Goal: Task Accomplishment & Management: Use online tool/utility

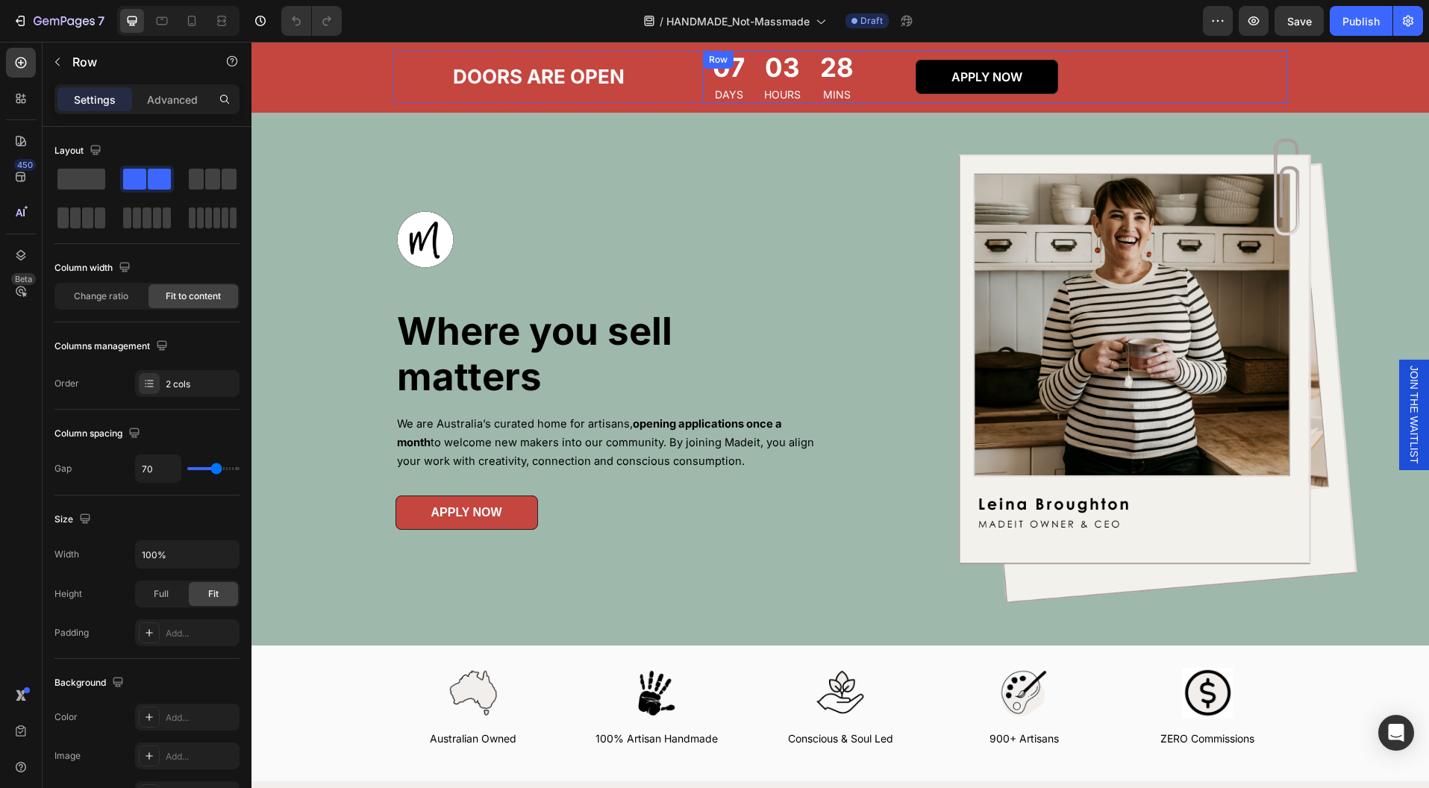
click at [1180, 78] on div "07 DAYS 03 HOURS 28 MINS CountDown Timer APPLY NOW Button Row" at bounding box center [995, 77] width 585 height 53
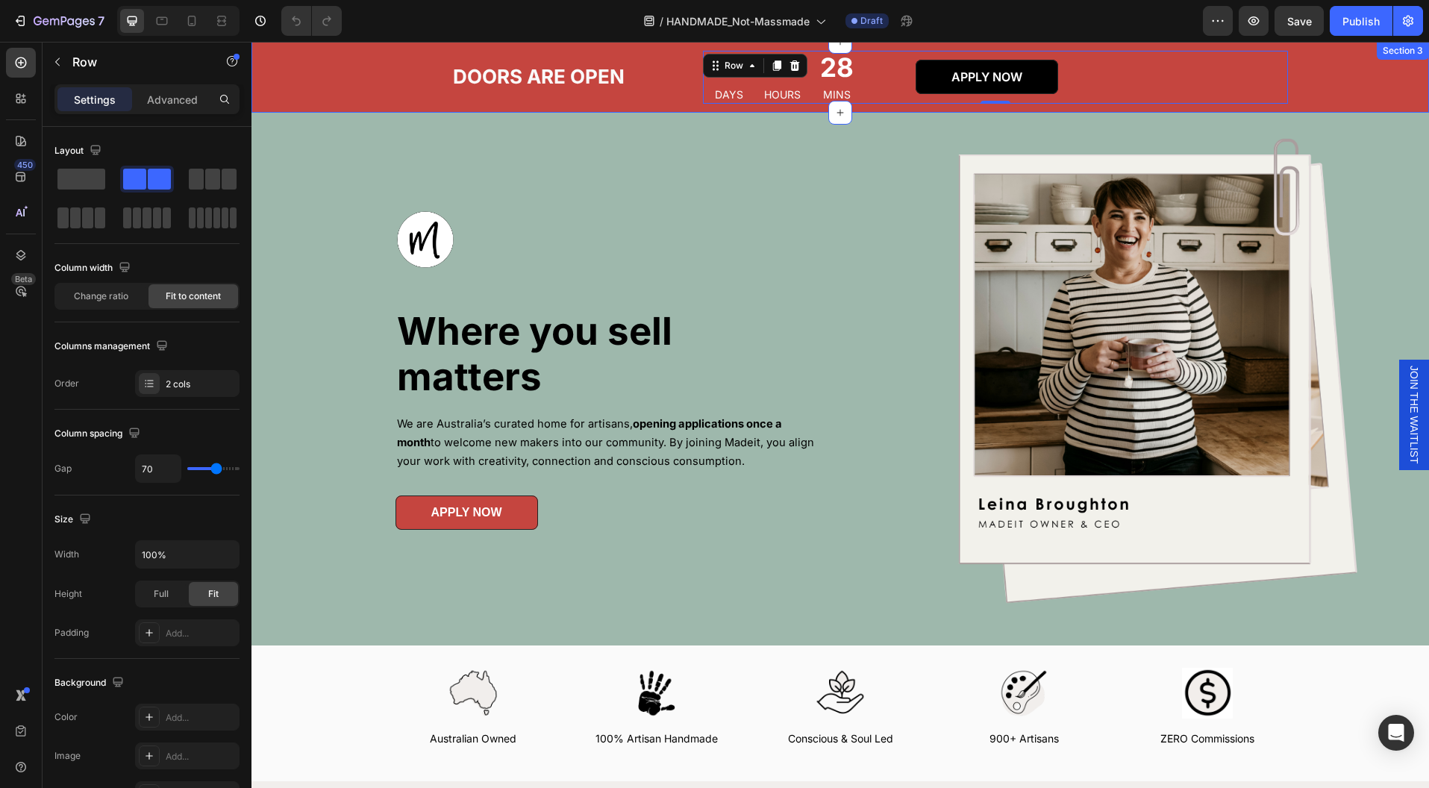
click at [1351, 82] on div "DOORS ARE OPEN Text Block 07 DAYS 03 HOURS 28 MINS CountDown Timer APPLY NOW Bu…" at bounding box center [840, 77] width 1155 height 53
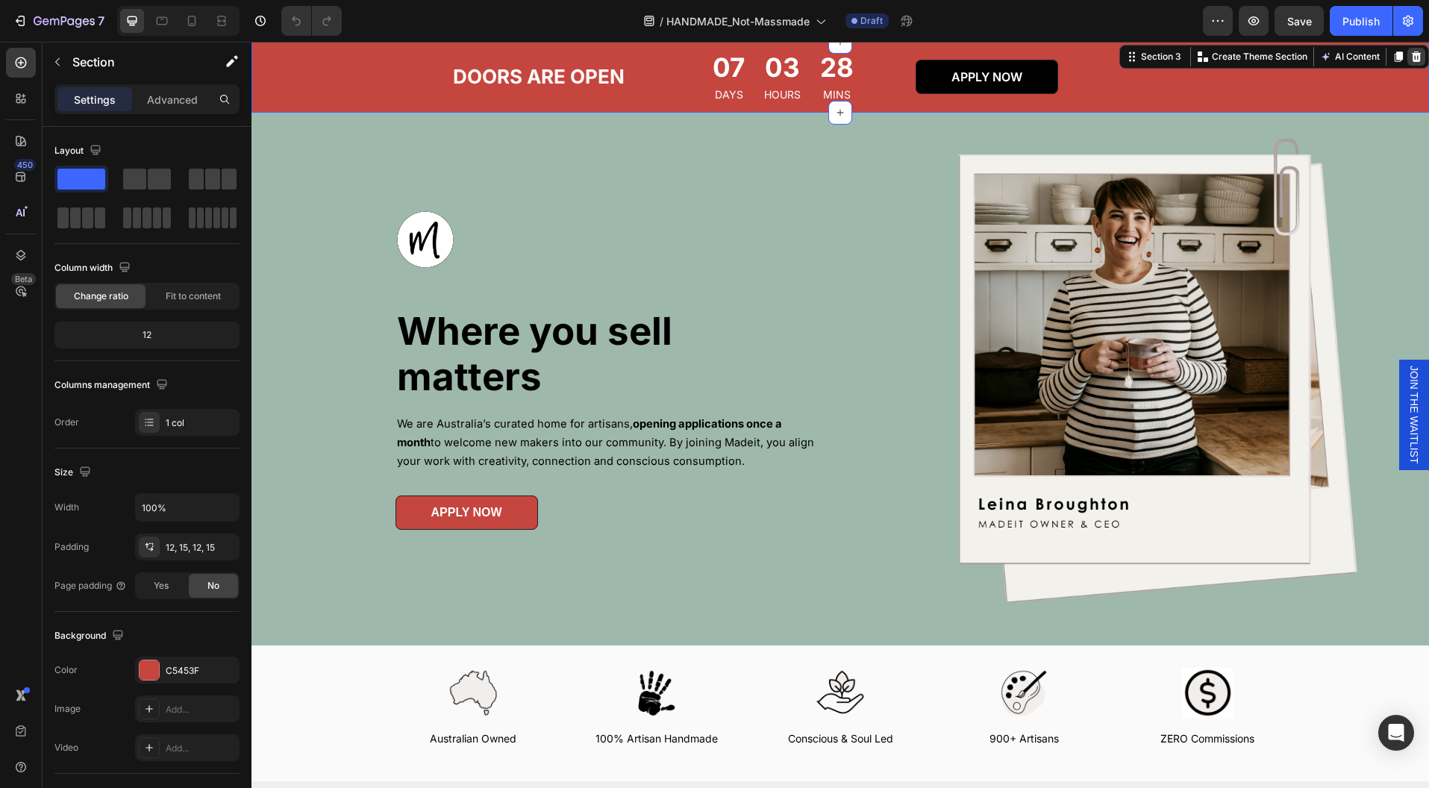
click at [1412, 60] on icon at bounding box center [1417, 56] width 10 height 10
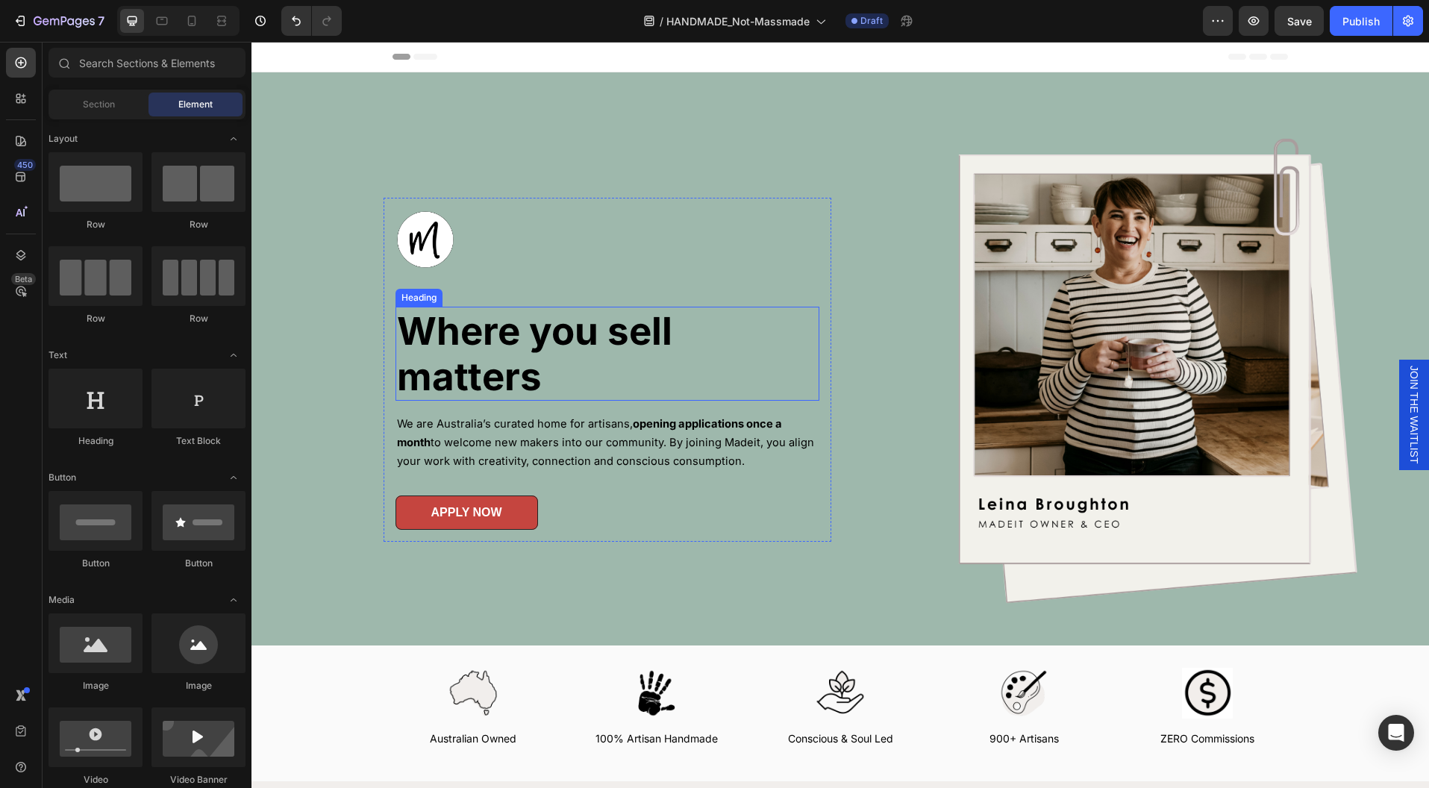
click at [569, 387] on h1 "Where you sell matters" at bounding box center [607, 354] width 424 height 94
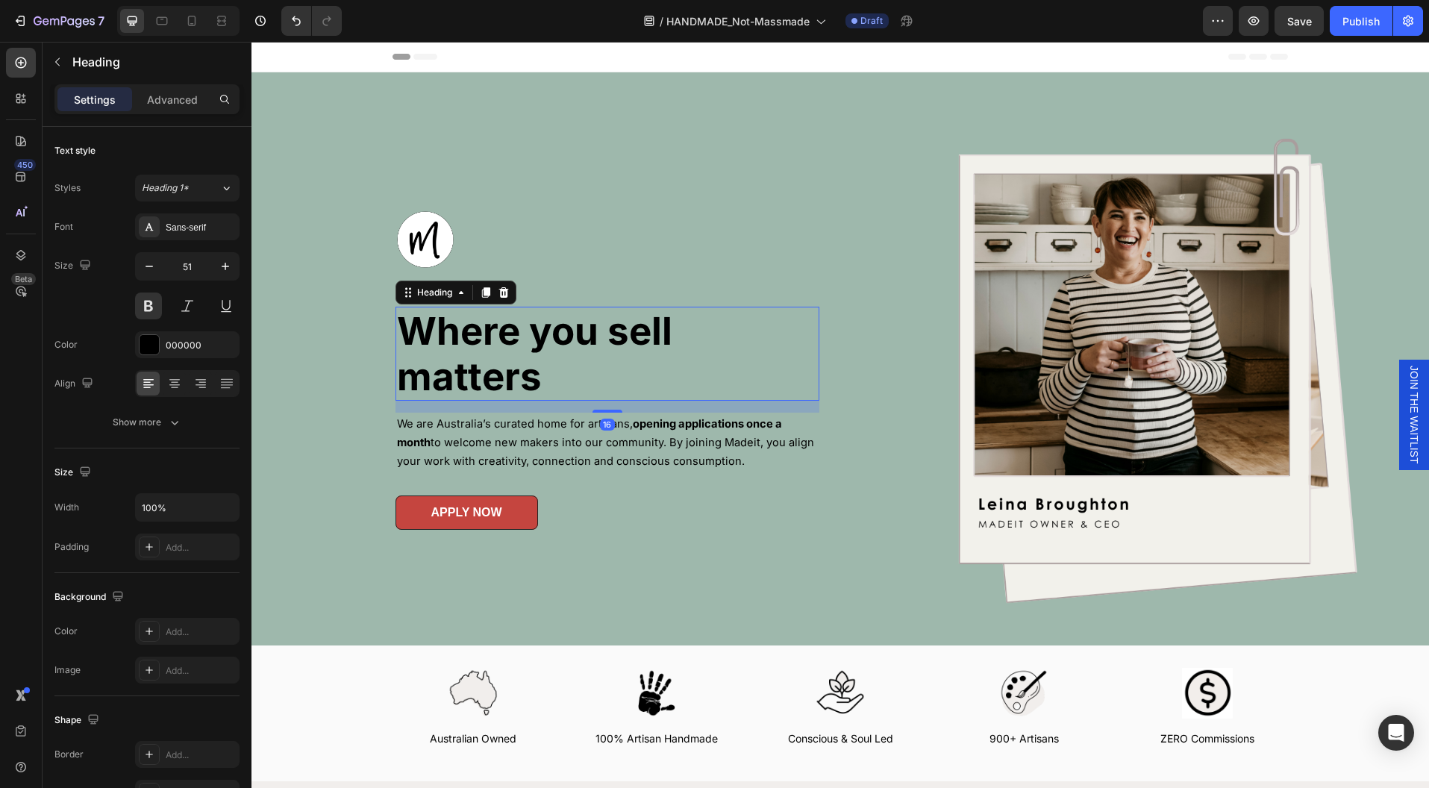
click at [569, 387] on h1 "Where you sell matters" at bounding box center [607, 354] width 424 height 94
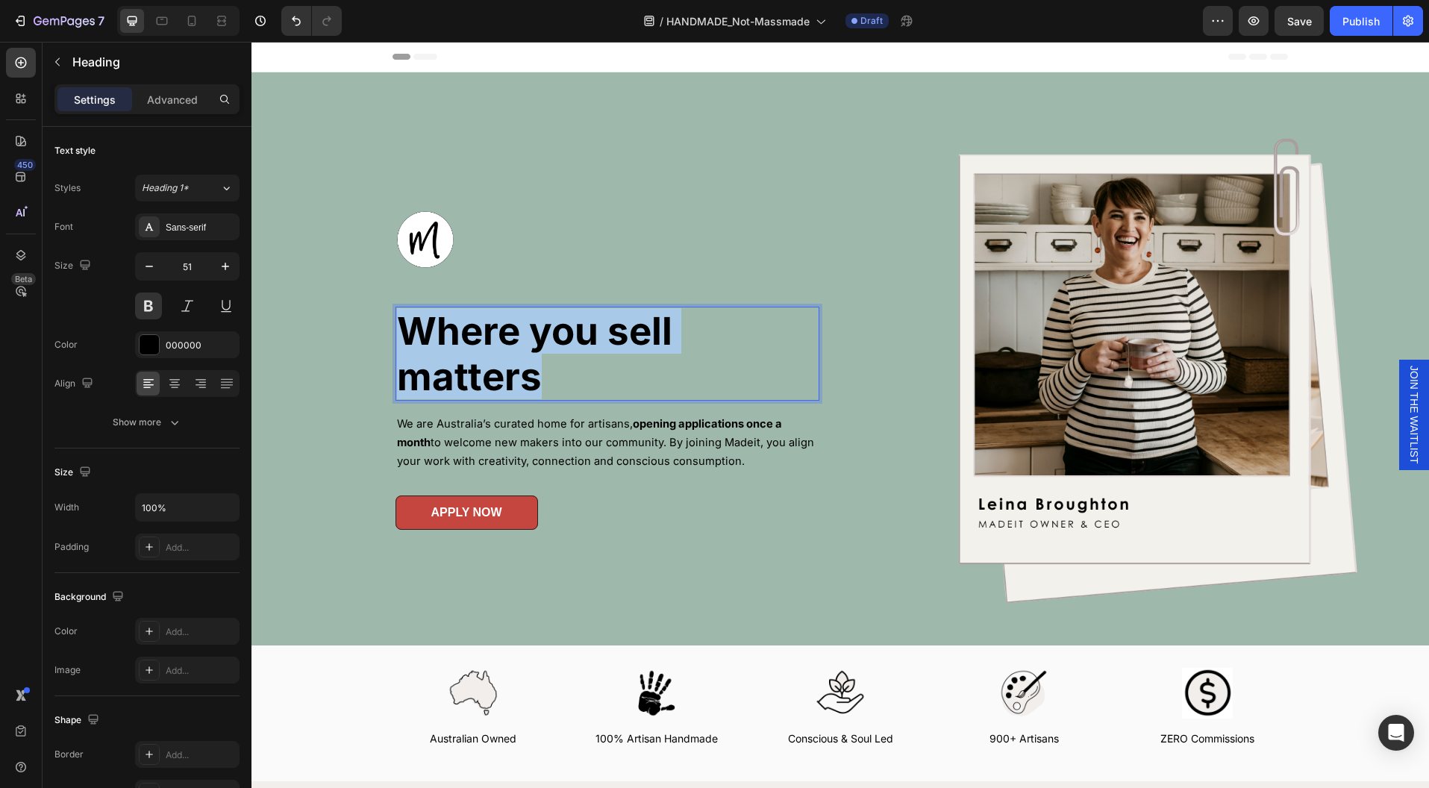
click at [569, 387] on p "Where you sell matters" at bounding box center [607, 353] width 421 height 91
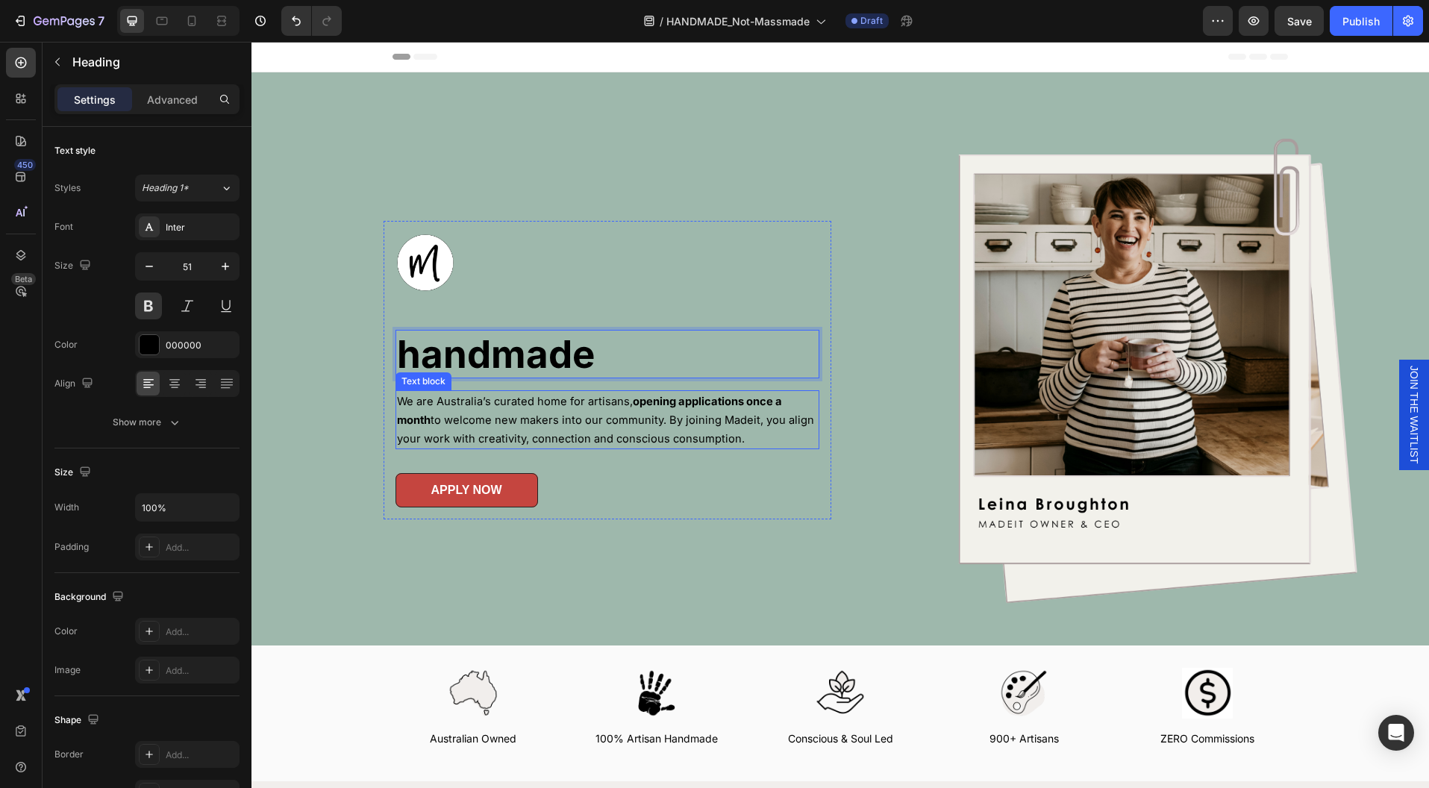
click at [539, 404] on span "We are Australia’s curated home for artisans, opening applications once a month…" at bounding box center [605, 420] width 417 height 51
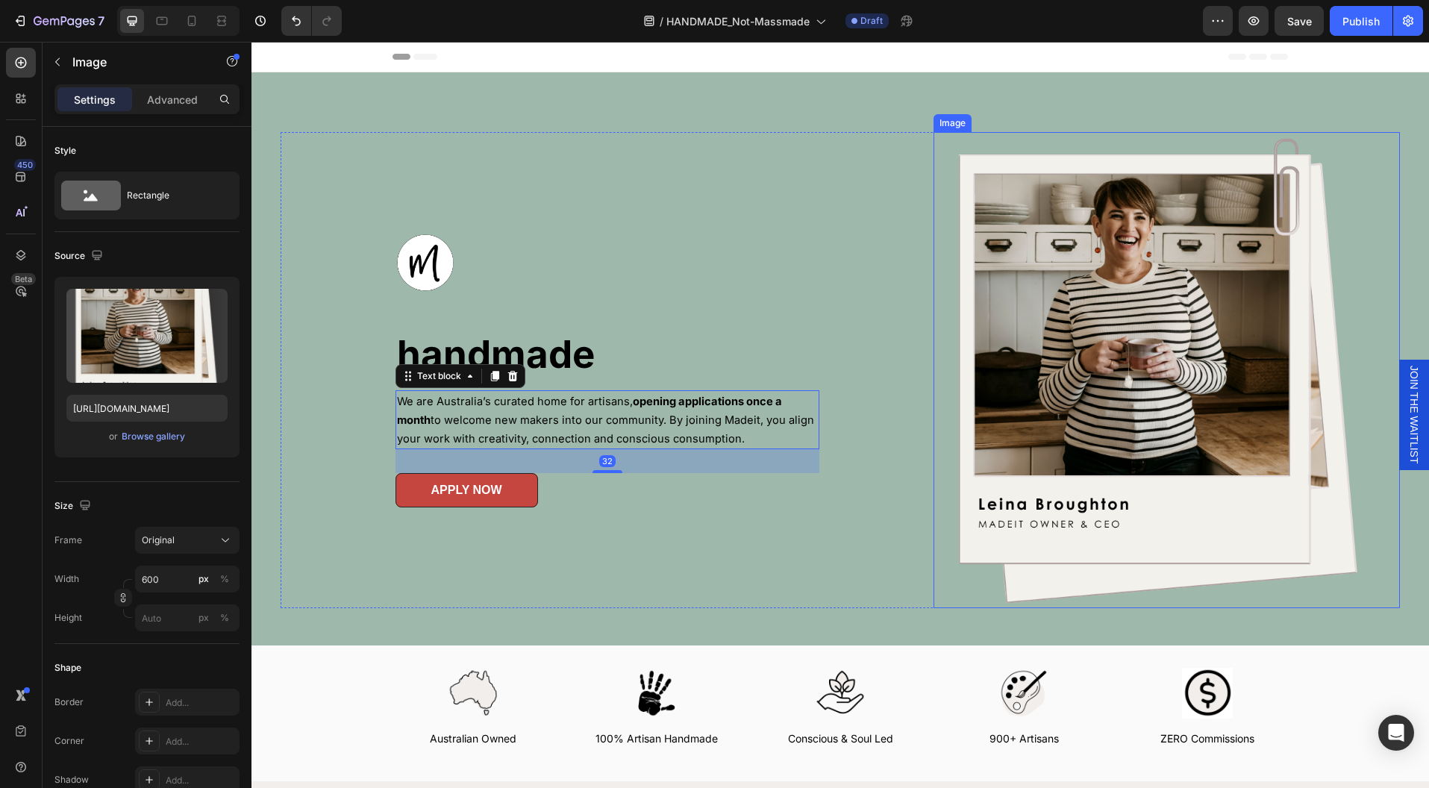
click at [1104, 404] on img at bounding box center [1157, 370] width 448 height 476
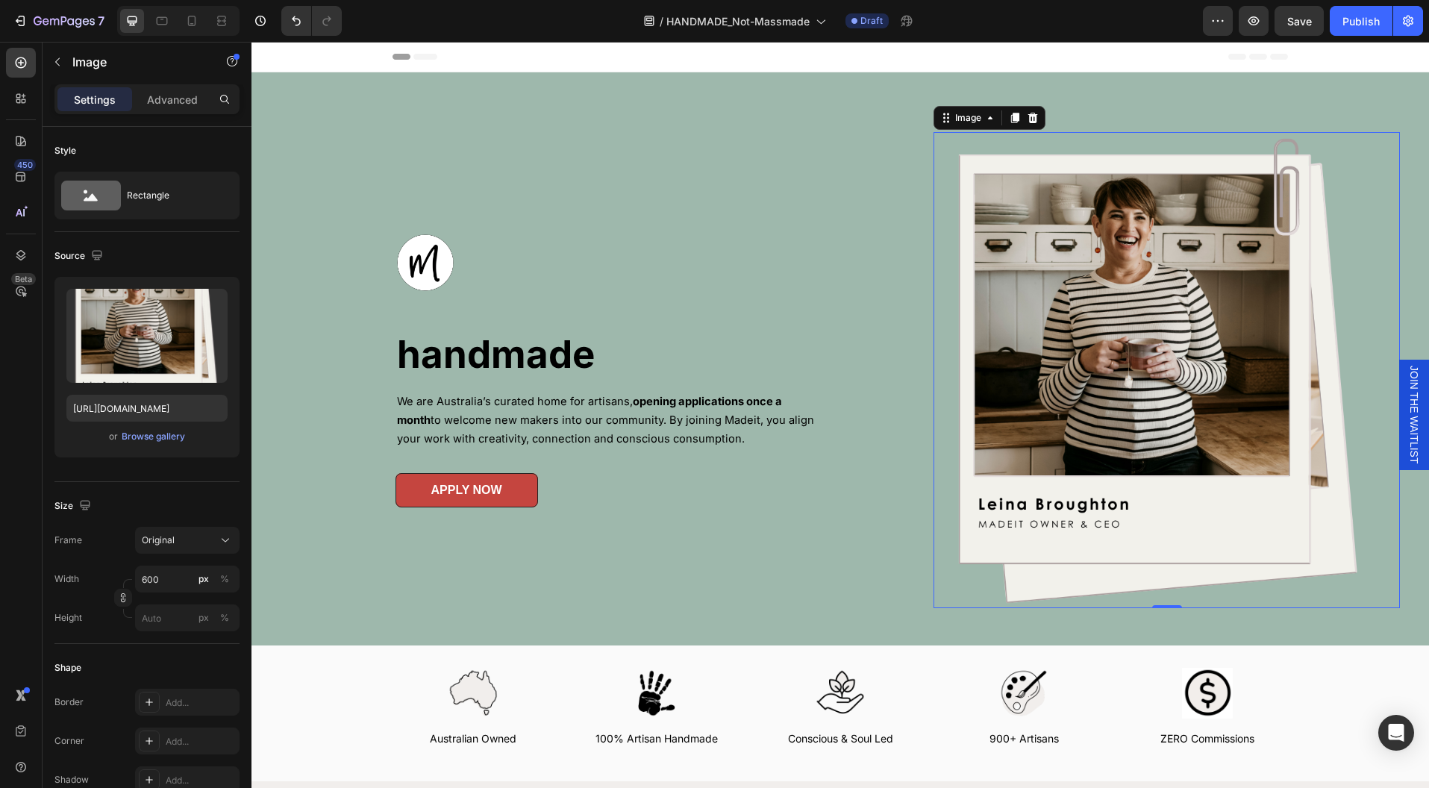
click at [1233, 313] on img at bounding box center [1157, 370] width 448 height 476
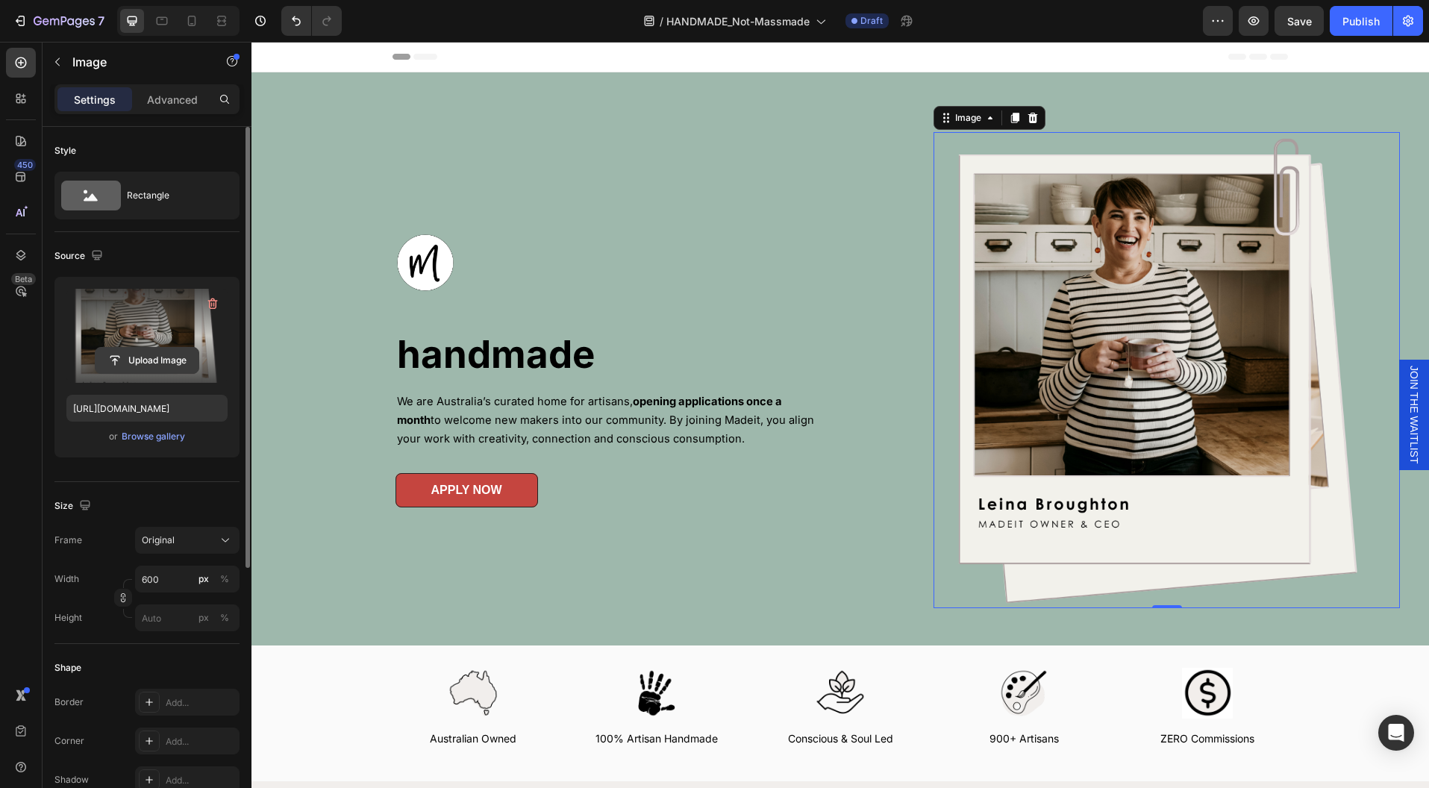
click at [147, 362] on input "file" at bounding box center [147, 360] width 103 height 25
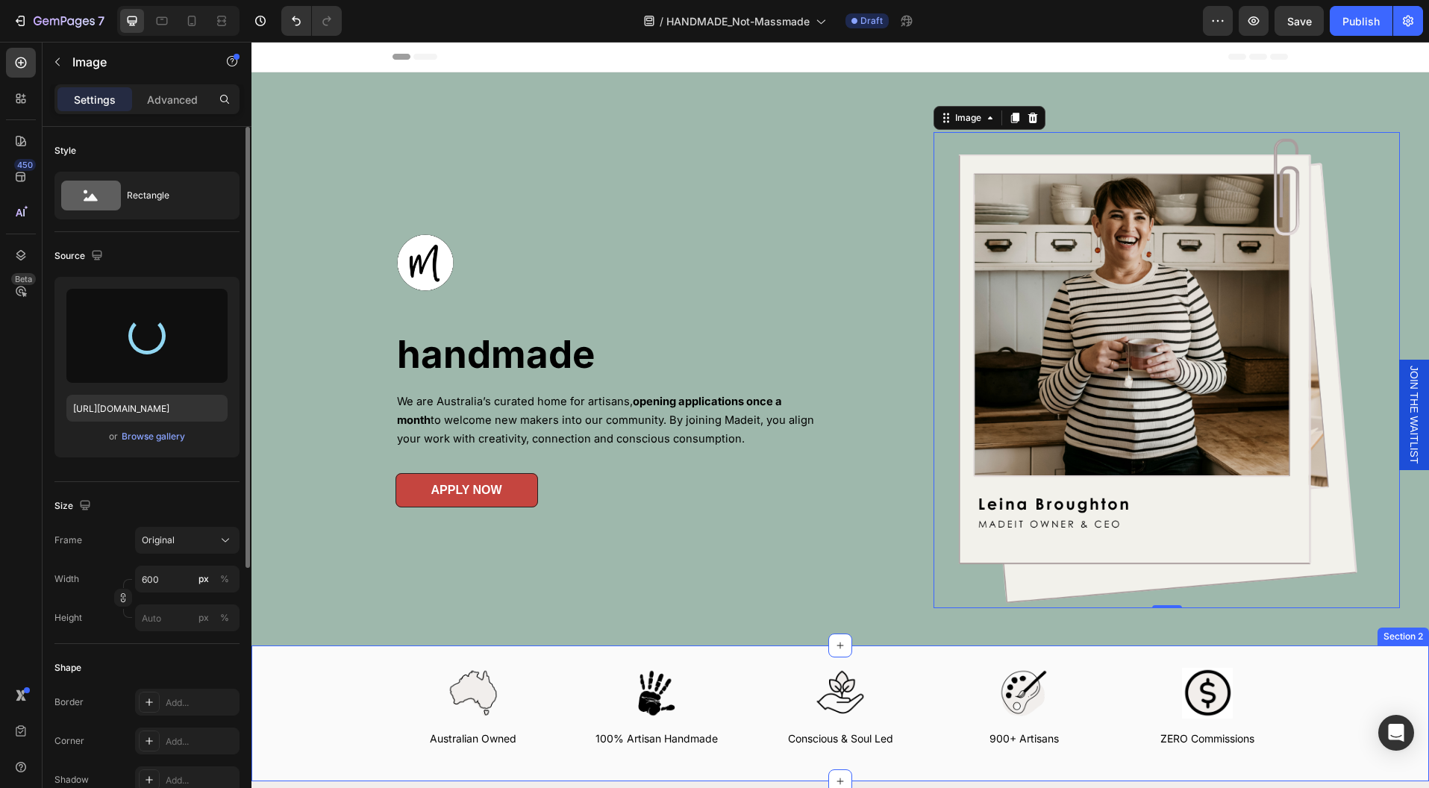
type input "[URL][DOMAIN_NAME]"
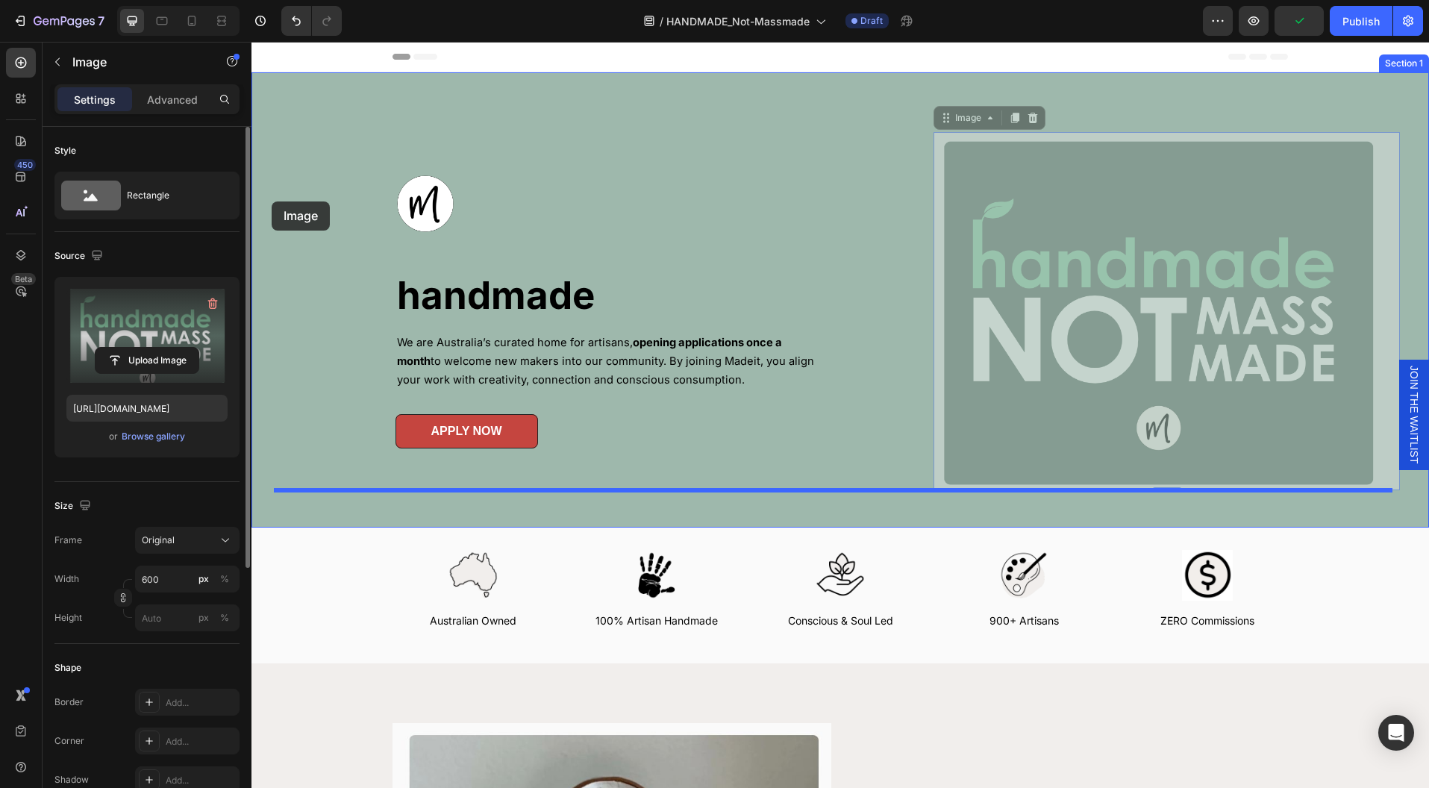
drag, startPoint x: 1055, startPoint y: 137, endPoint x: 272, endPoint y: 201, distance: 786.1
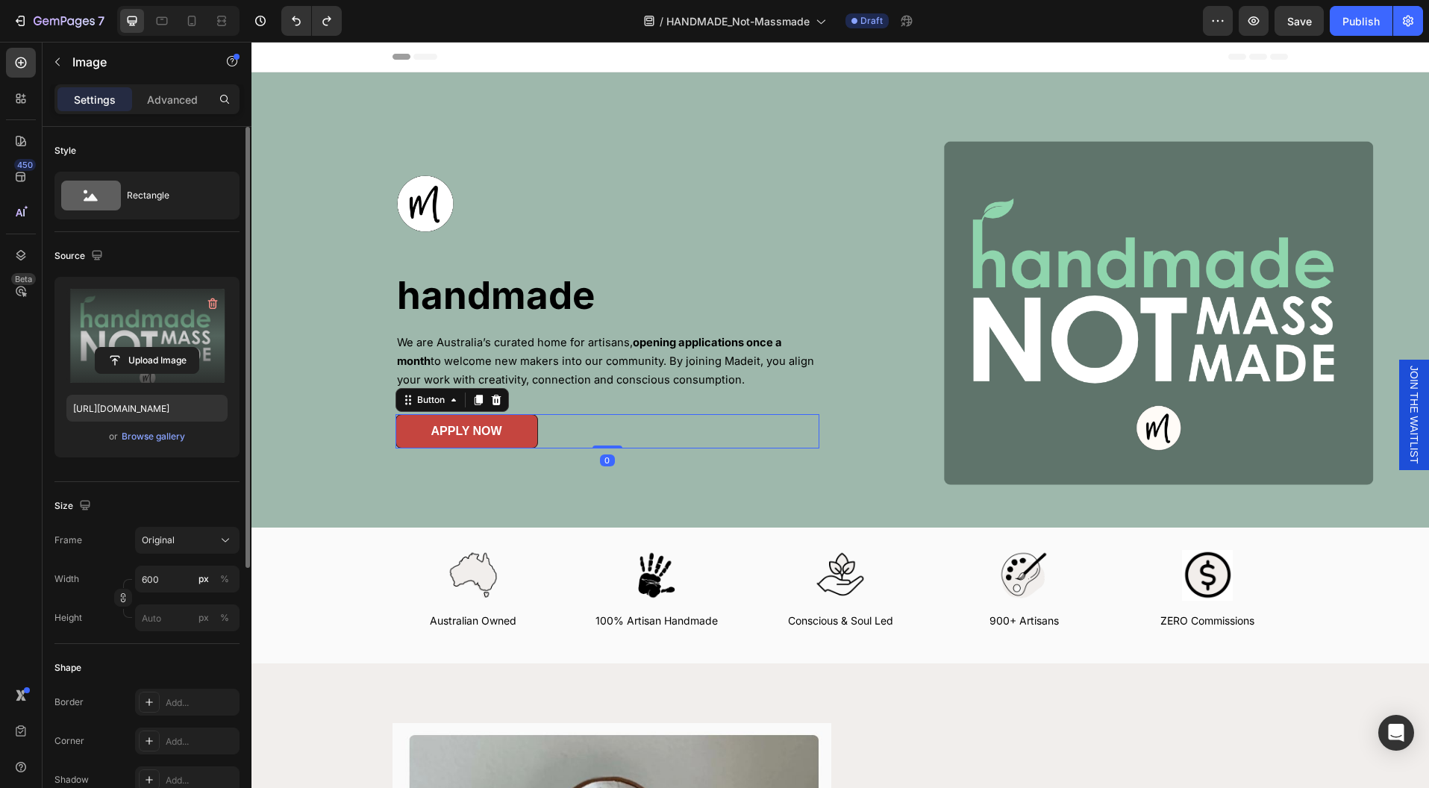
click at [752, 444] on div "APPLY NOW Button 0" at bounding box center [607, 431] width 424 height 34
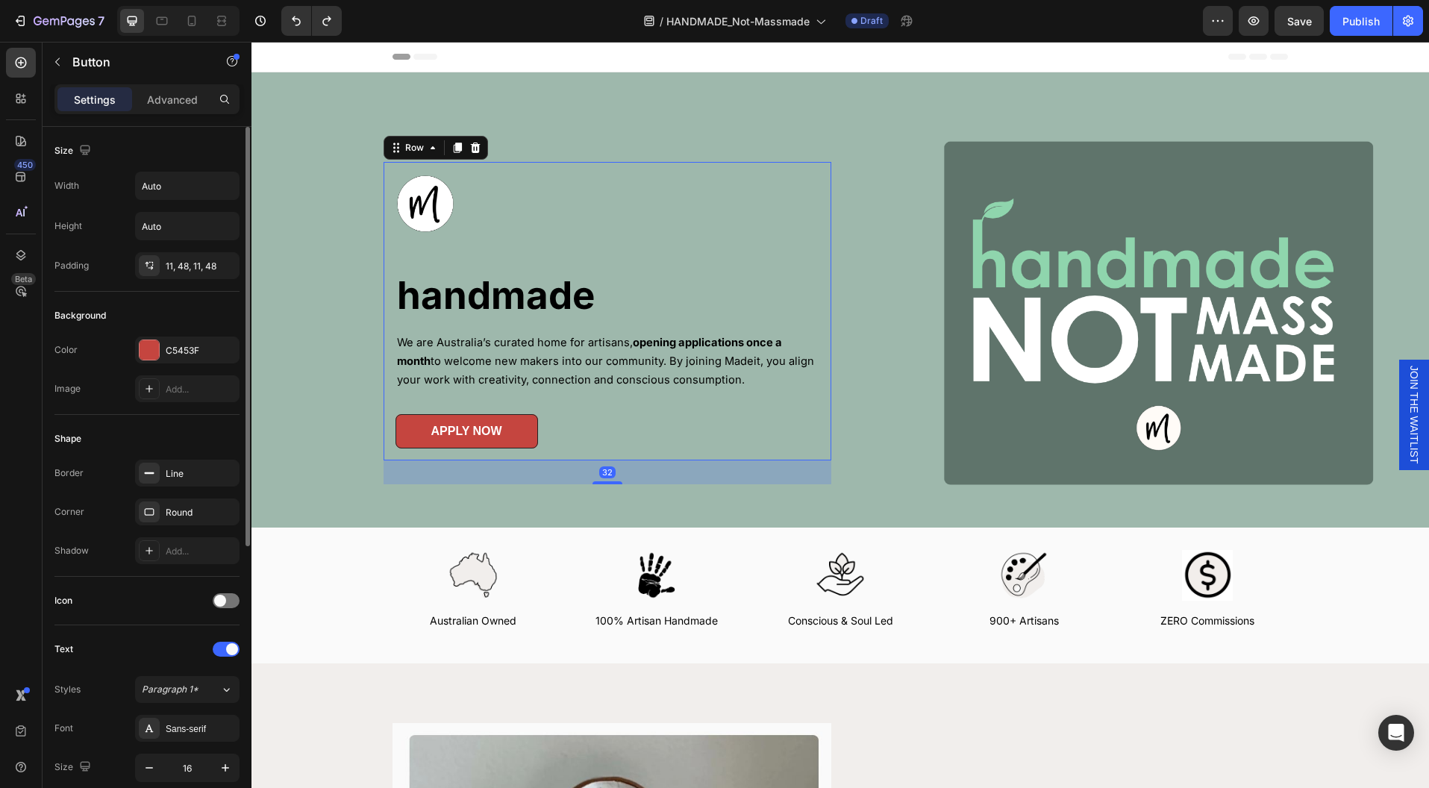
click at [599, 170] on div "Image handmade Heading We are Australia’s curated home for artisans, opening ap…" at bounding box center [608, 311] width 448 height 298
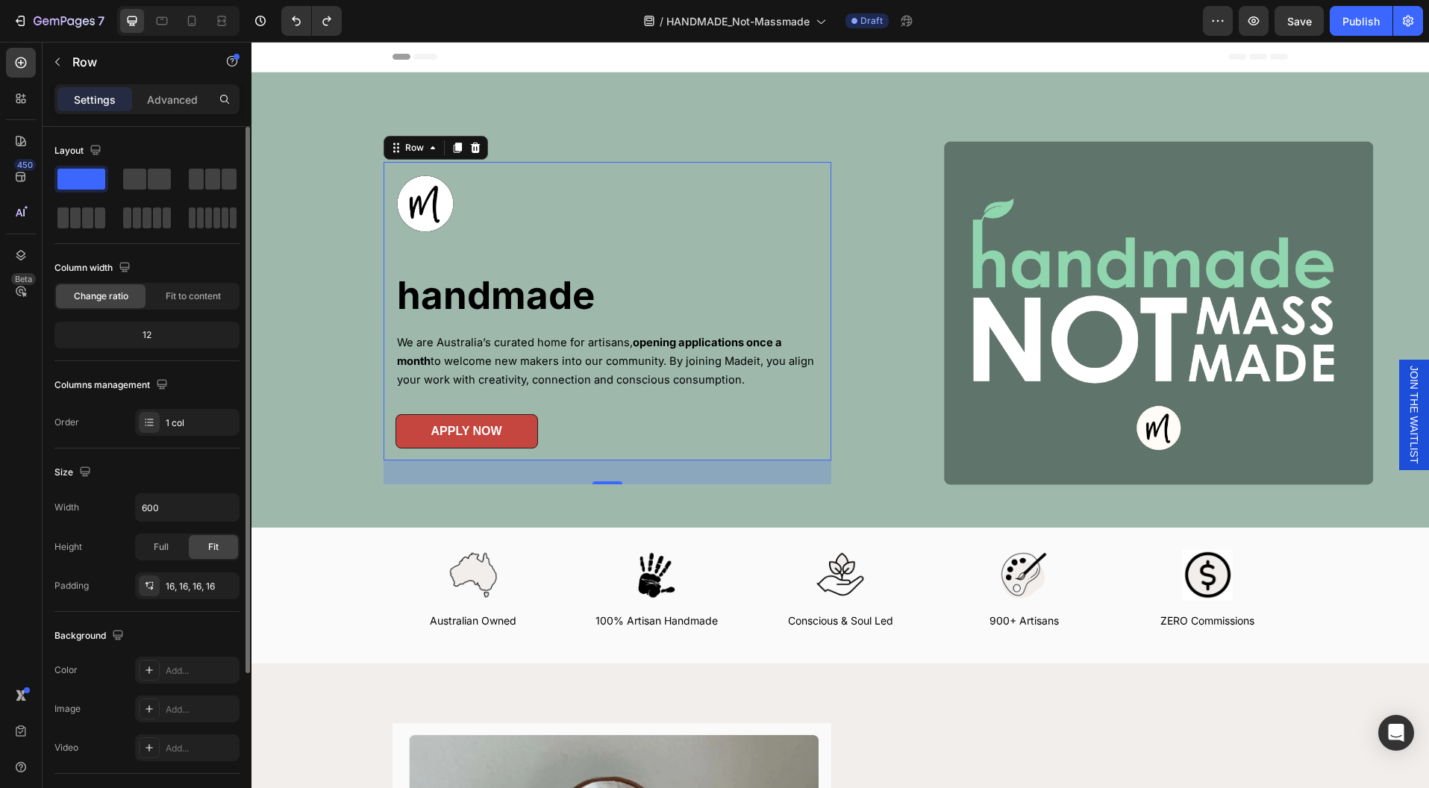
click at [739, 170] on div "Image handmade Heading We are Australia’s curated home for artisans, opening ap…" at bounding box center [608, 311] width 448 height 298
click at [188, 22] on icon at bounding box center [192, 21] width 8 height 10
type input "100%"
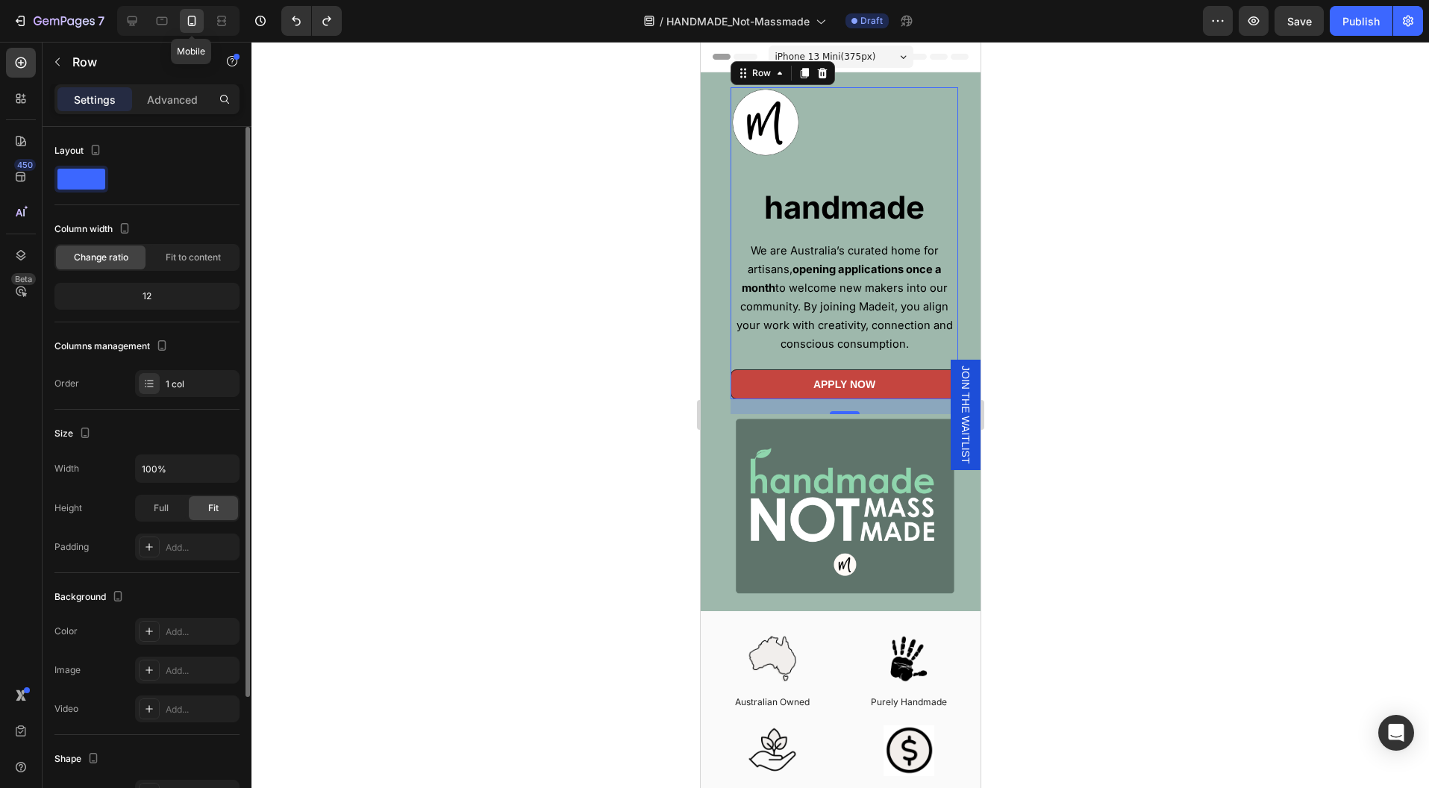
click at [195, 16] on icon at bounding box center [191, 20] width 15 height 15
click at [157, 25] on icon at bounding box center [162, 21] width 11 height 8
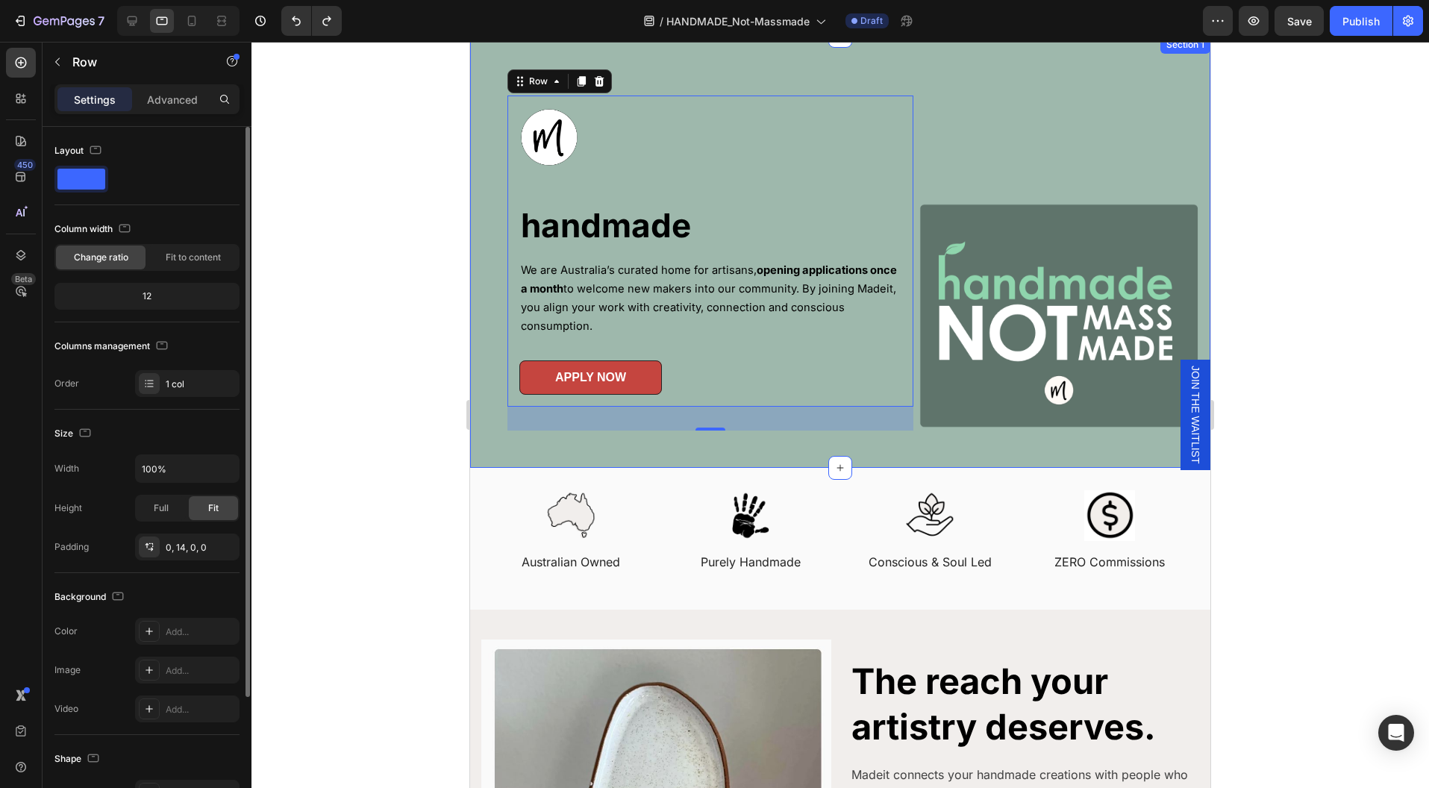
scroll to position [37, 0]
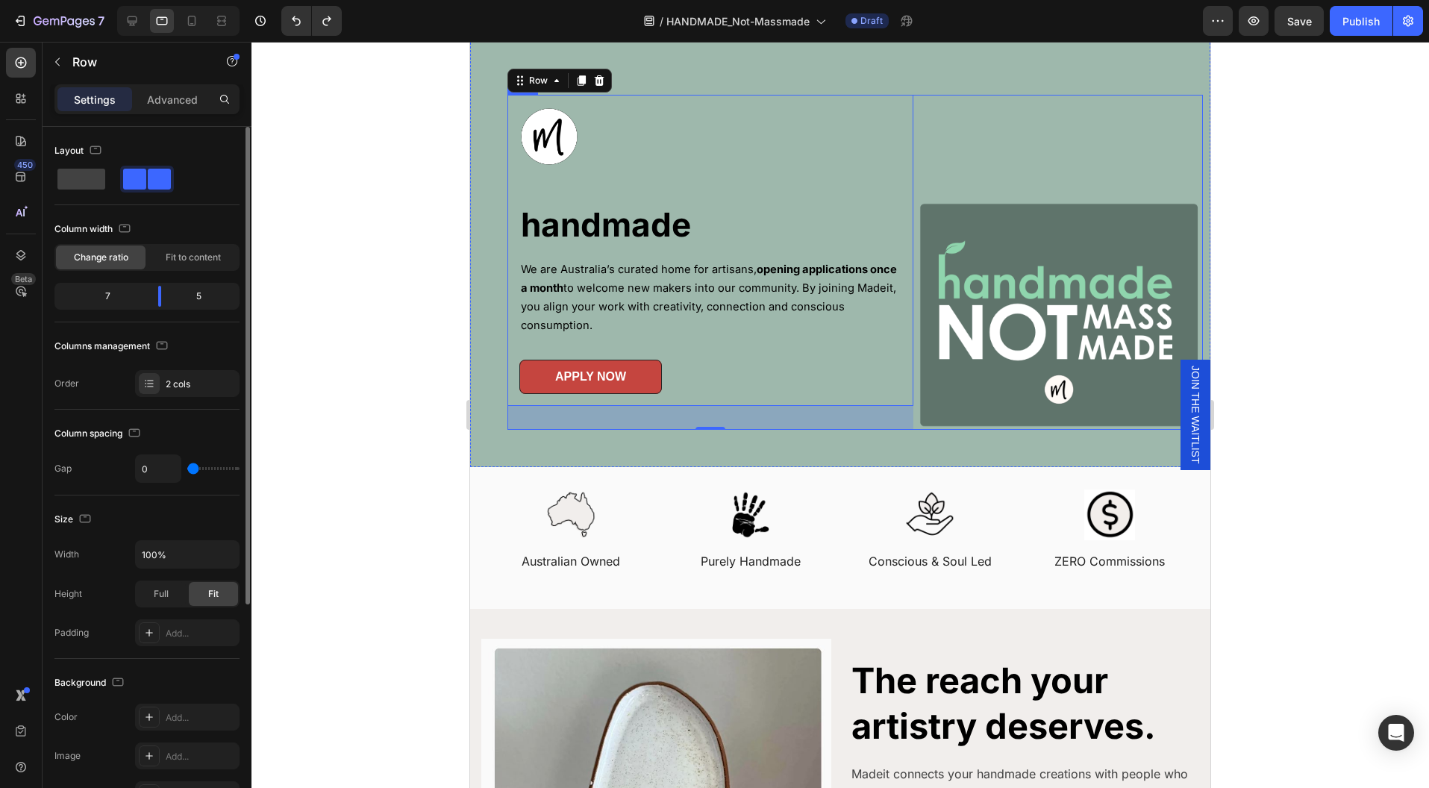
click at [1077, 169] on div "Image" at bounding box center [1058, 262] width 290 height 335
click at [131, 25] on icon at bounding box center [133, 21] width 10 height 10
type input "1500"
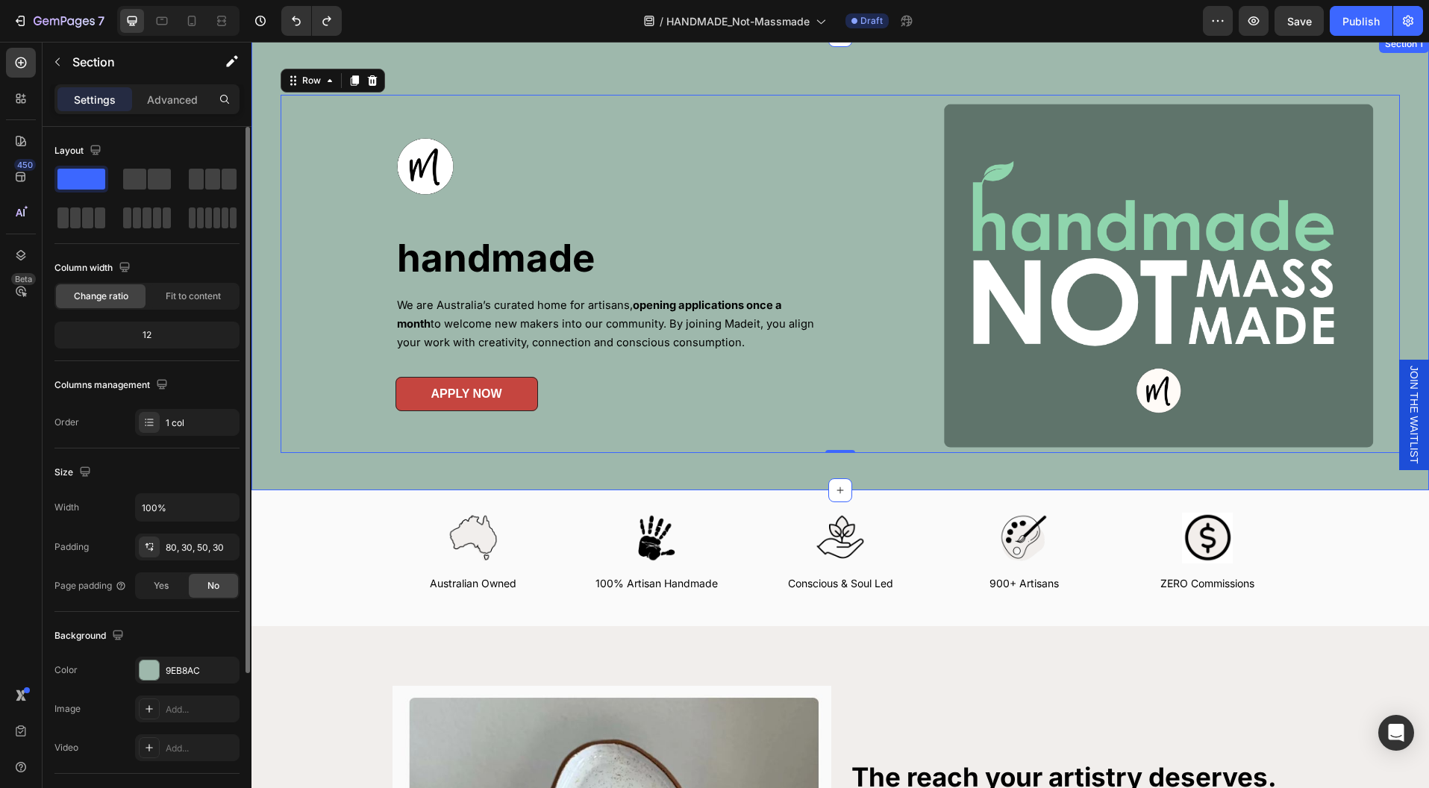
click at [886, 71] on div "Image handmade Heading We are Australia’s curated home for artisans, opening ap…" at bounding box center [839, 262] width 1177 height 455
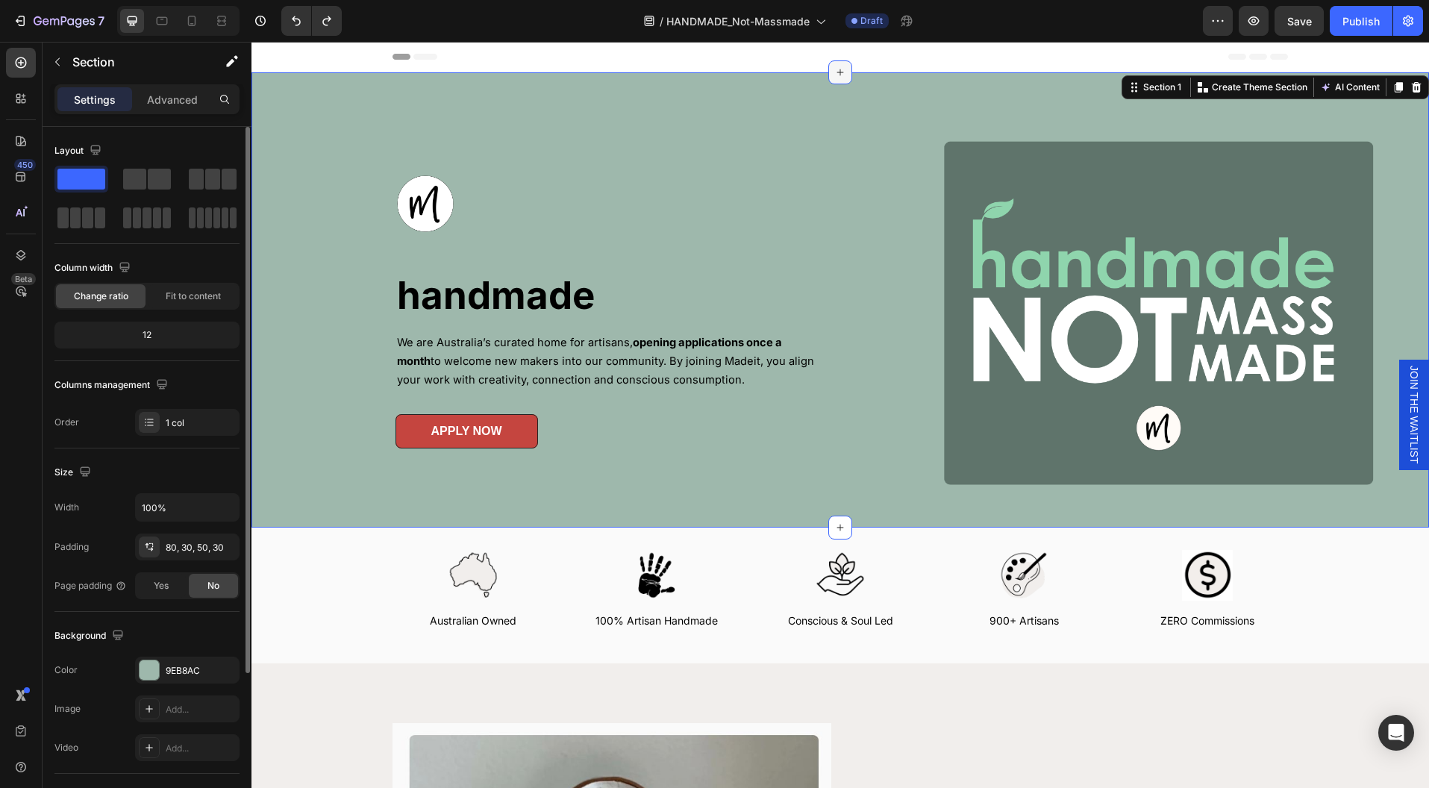
click at [828, 73] on div at bounding box center [840, 72] width 24 height 24
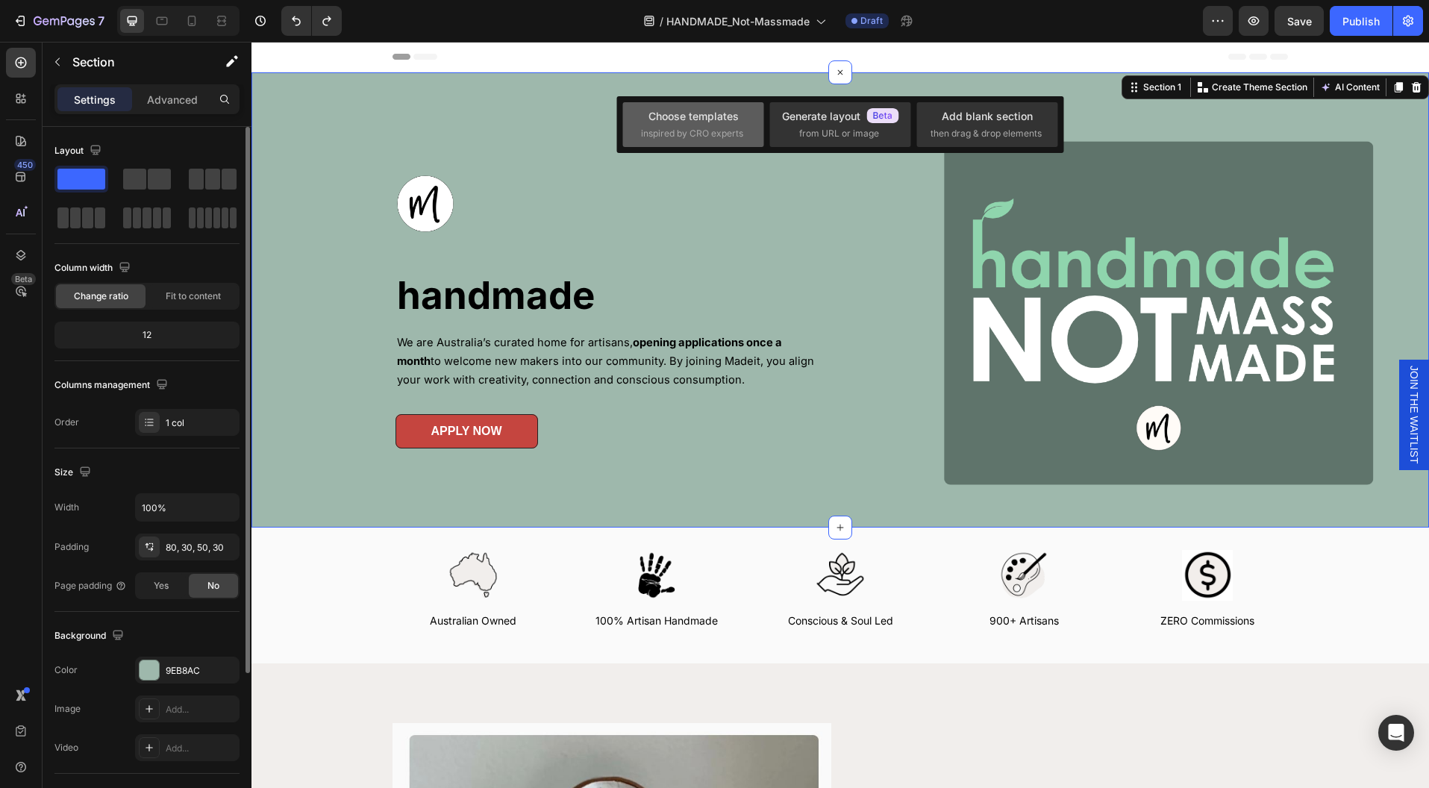
click at [721, 110] on div "Choose templates" at bounding box center [693, 116] width 90 height 16
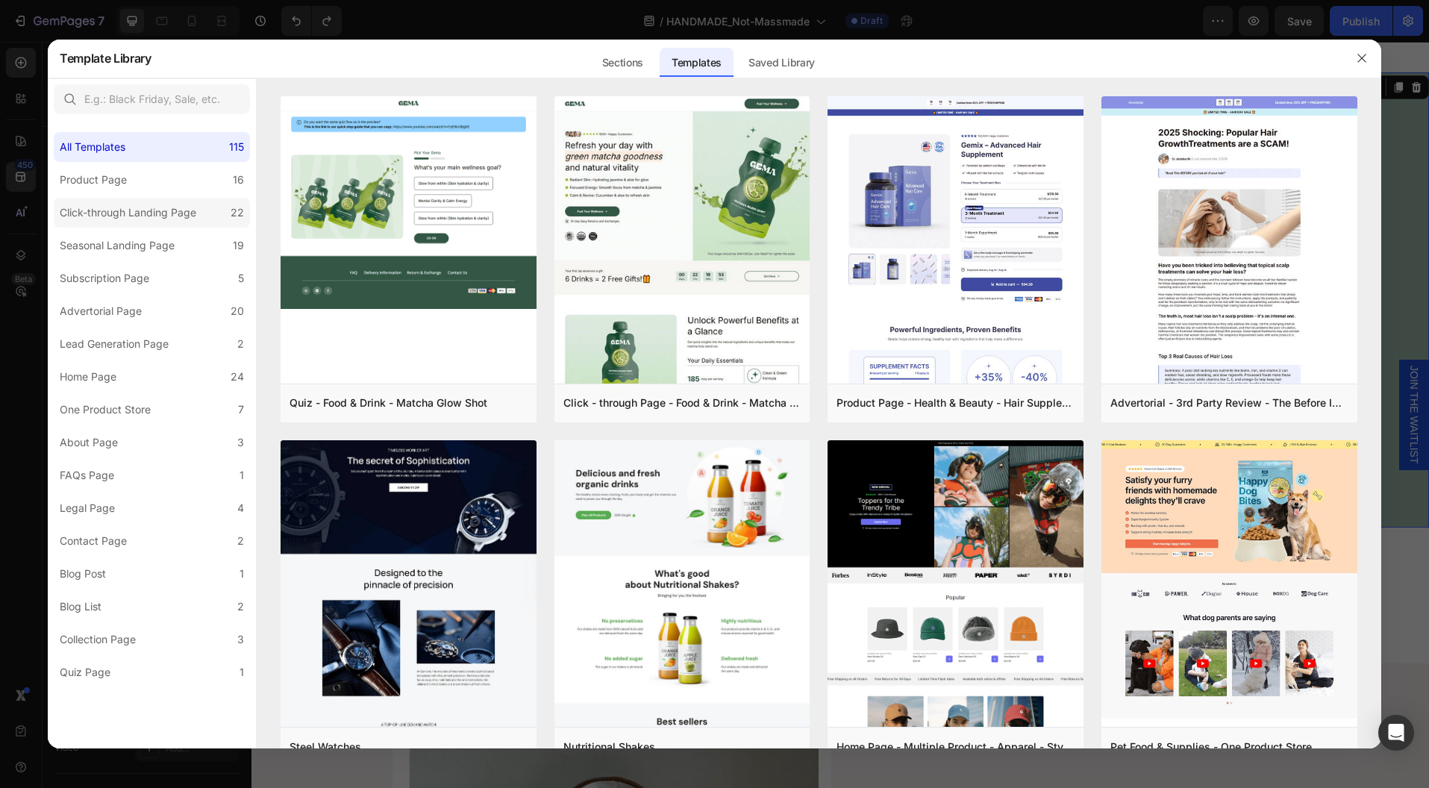
click at [148, 218] on div "Click-through Landing Page" at bounding box center [128, 213] width 137 height 18
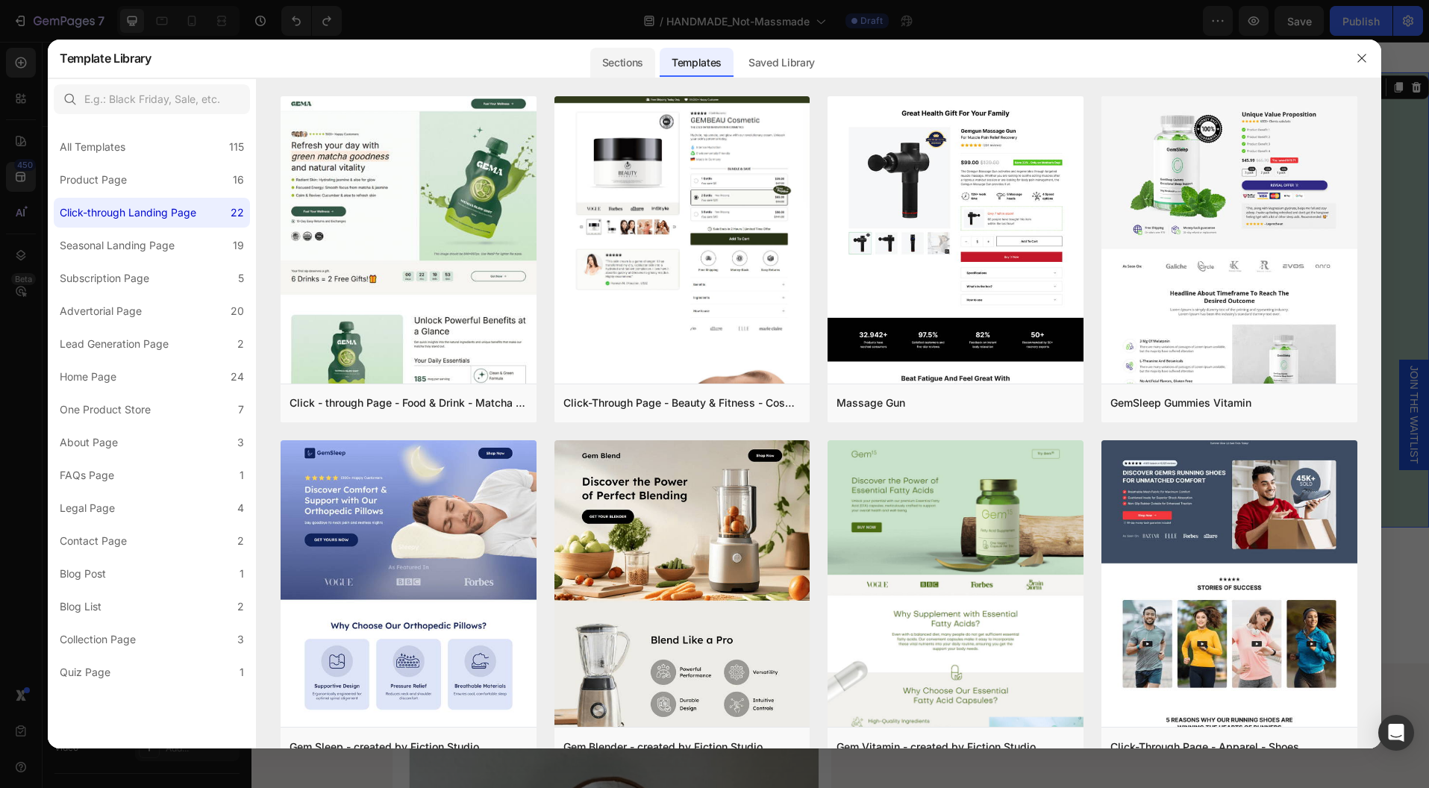
click at [636, 62] on div "Sections" at bounding box center [622, 63] width 65 height 30
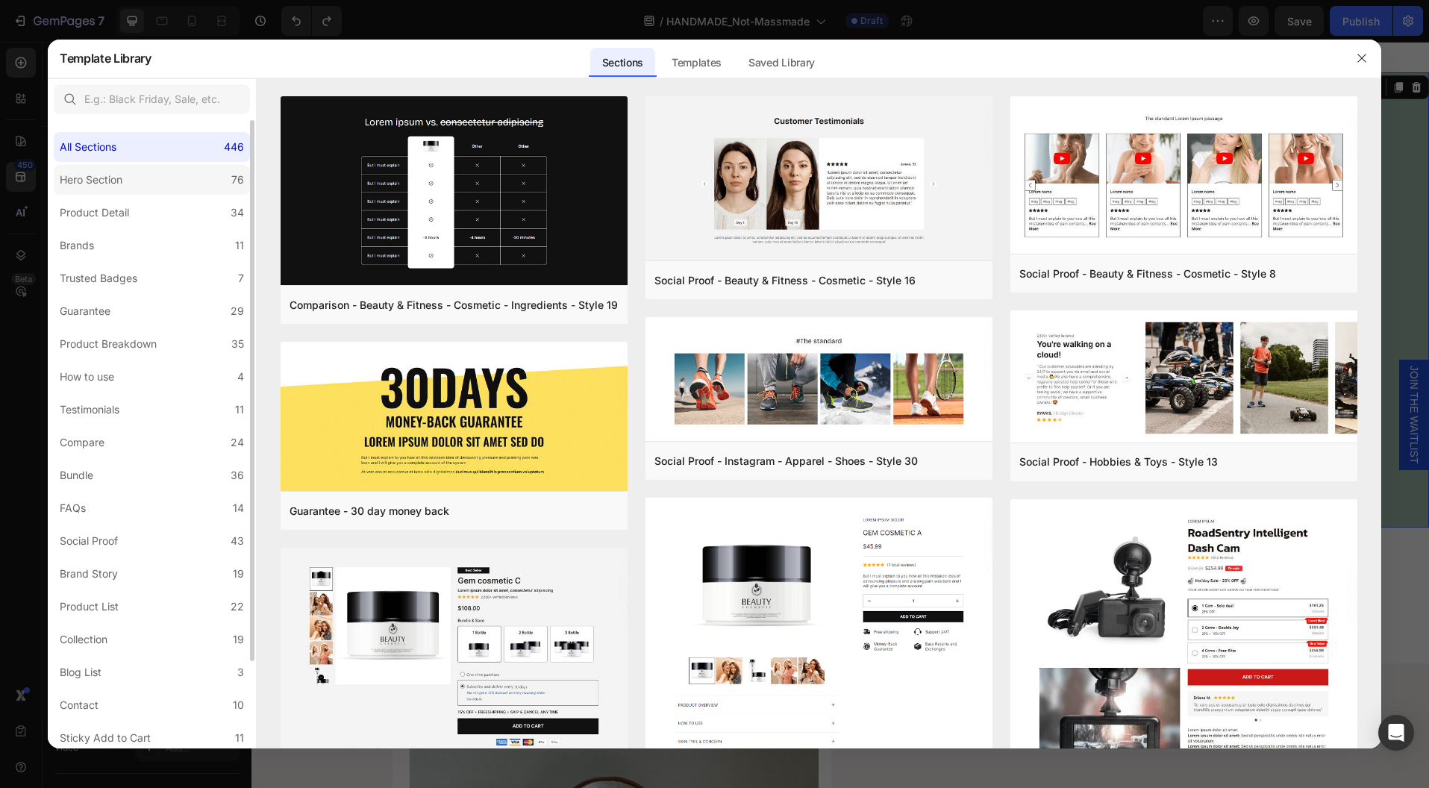
click at [115, 174] on div "Hero Section" at bounding box center [91, 180] width 63 height 18
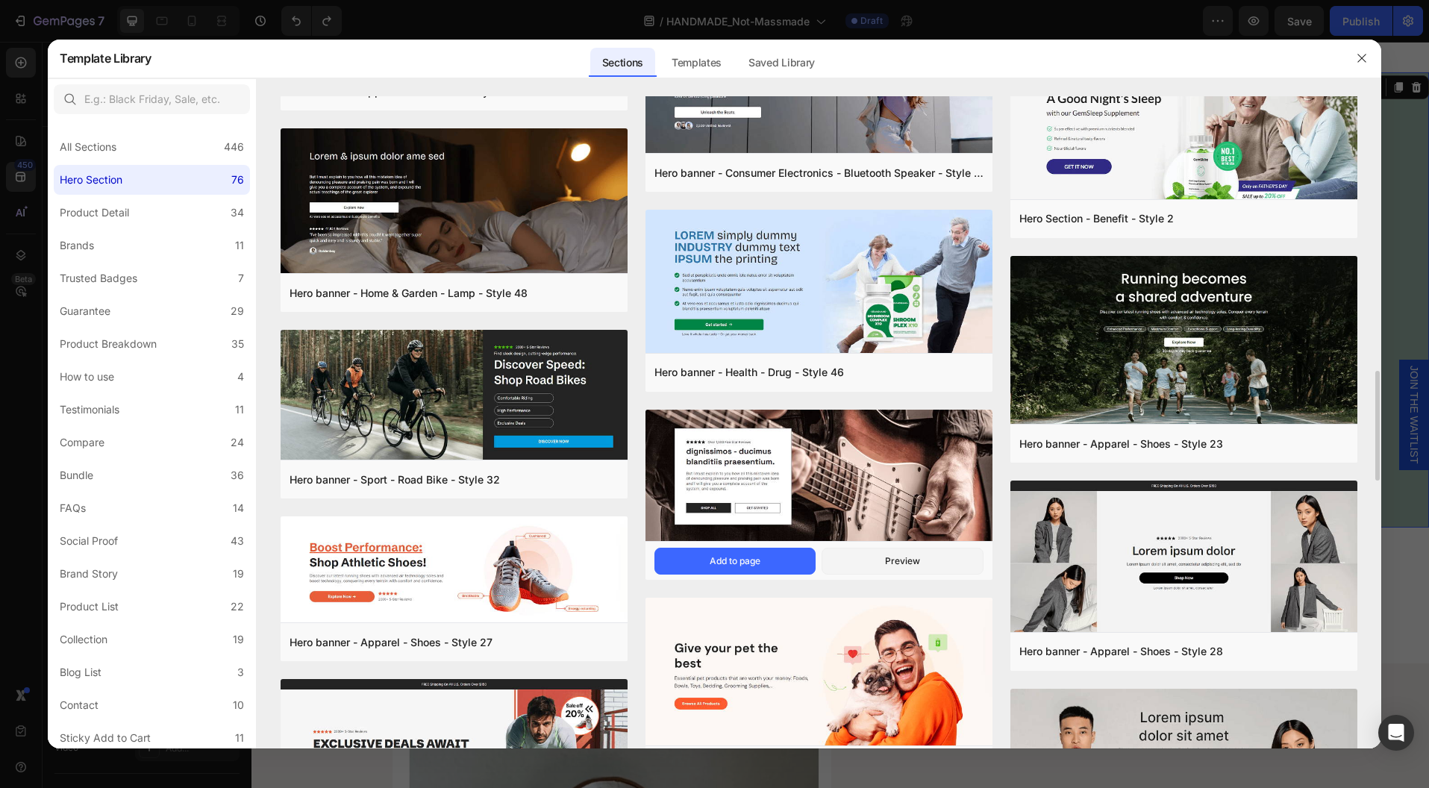
scroll to position [1854, 0]
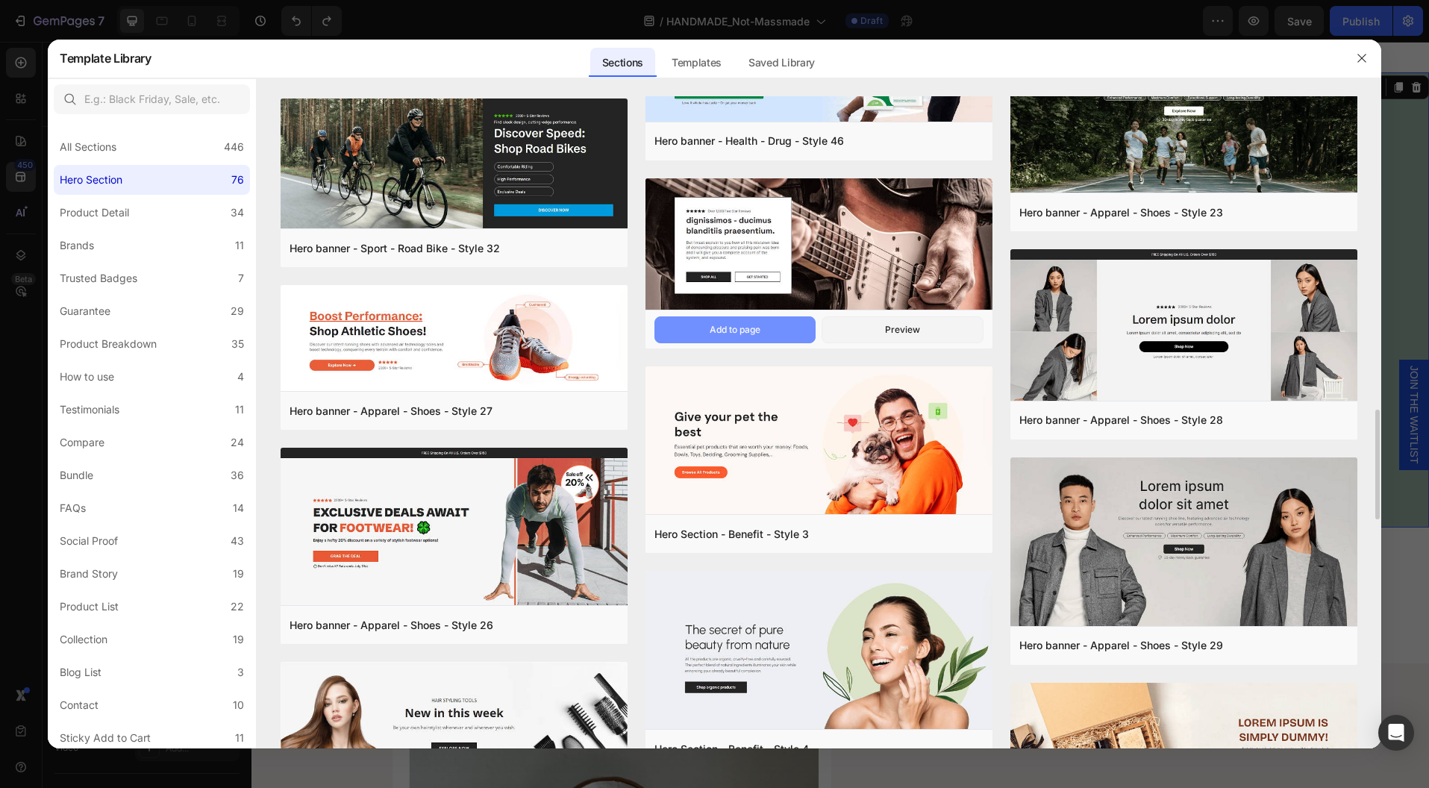
click at [707, 334] on button "Add to page" at bounding box center [735, 329] width 162 height 27
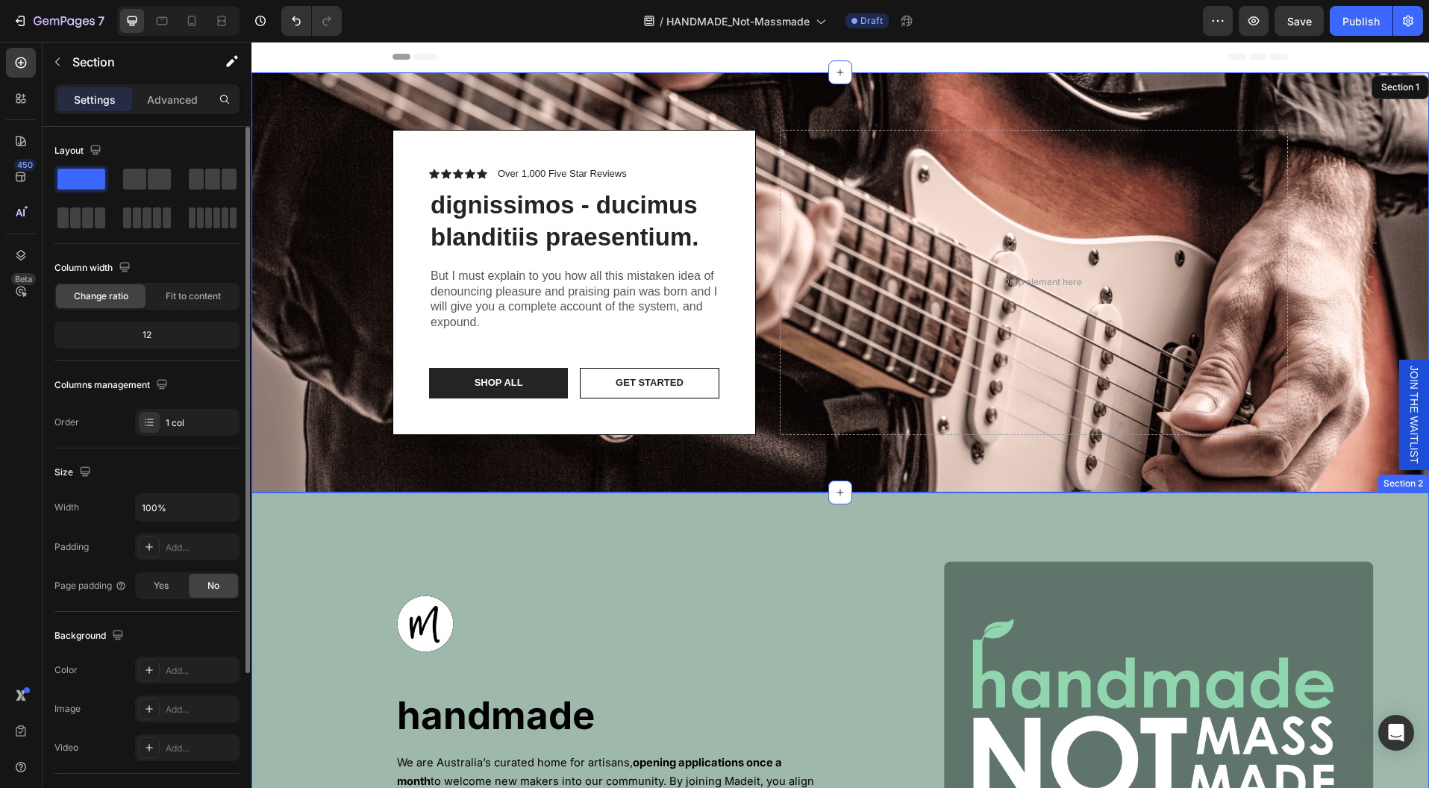
scroll to position [30, 0]
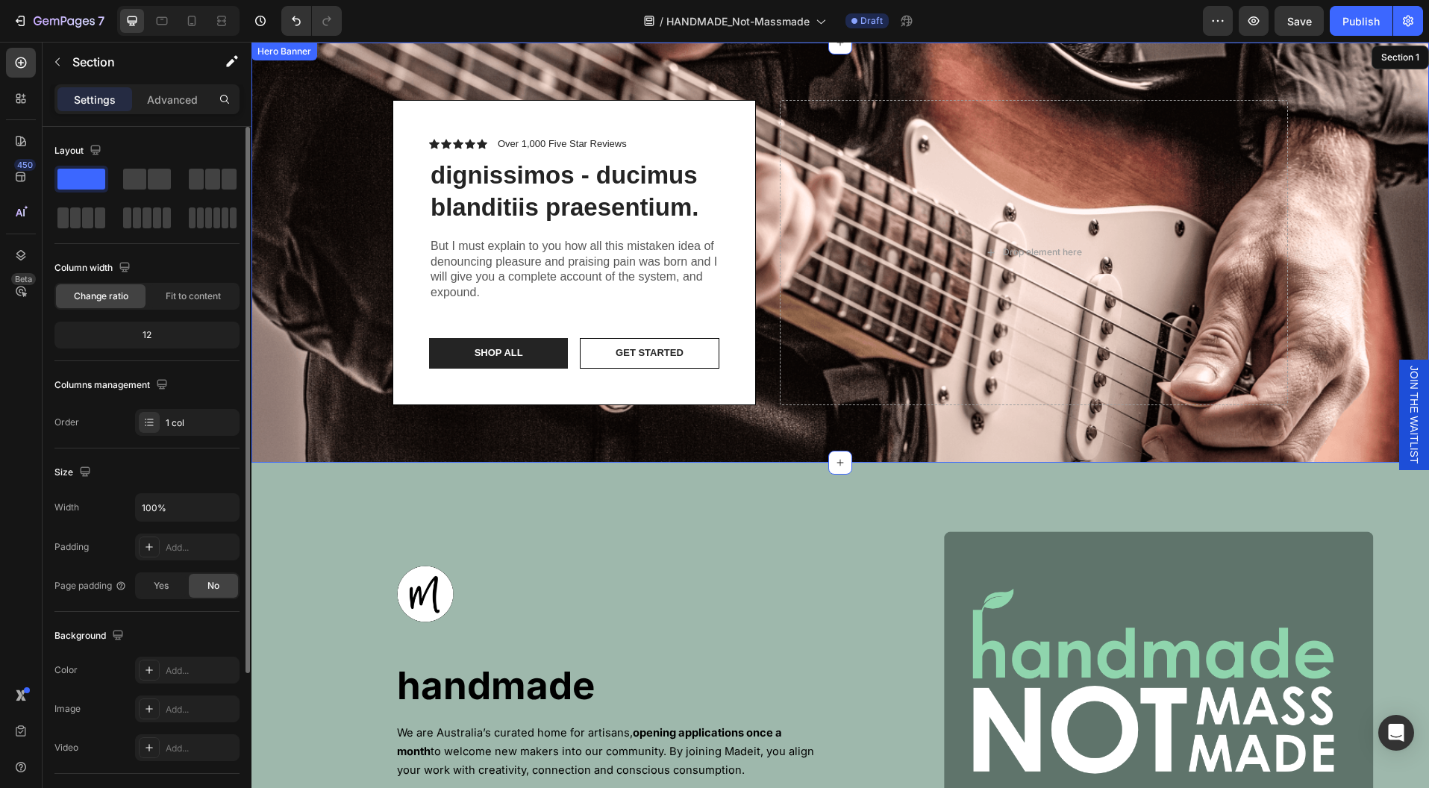
click at [1066, 61] on div "Icon Icon Icon Icon Icon Icon List Over 1,000 Five Star Reviews Text Block Row …" at bounding box center [840, 253] width 918 height 420
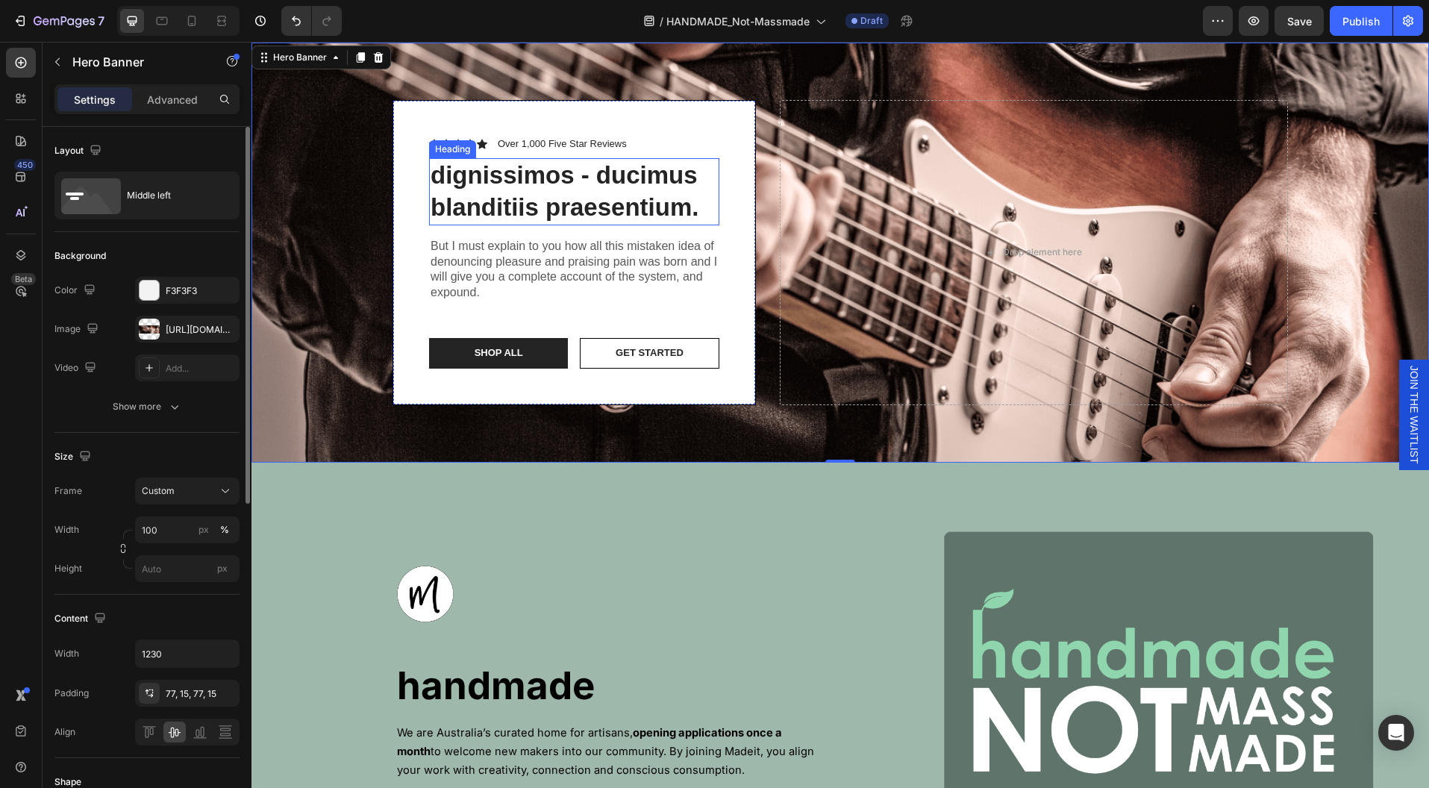
click at [657, 196] on h2 "dignissimos - ducimus blanditiis praesentium." at bounding box center [574, 191] width 290 height 67
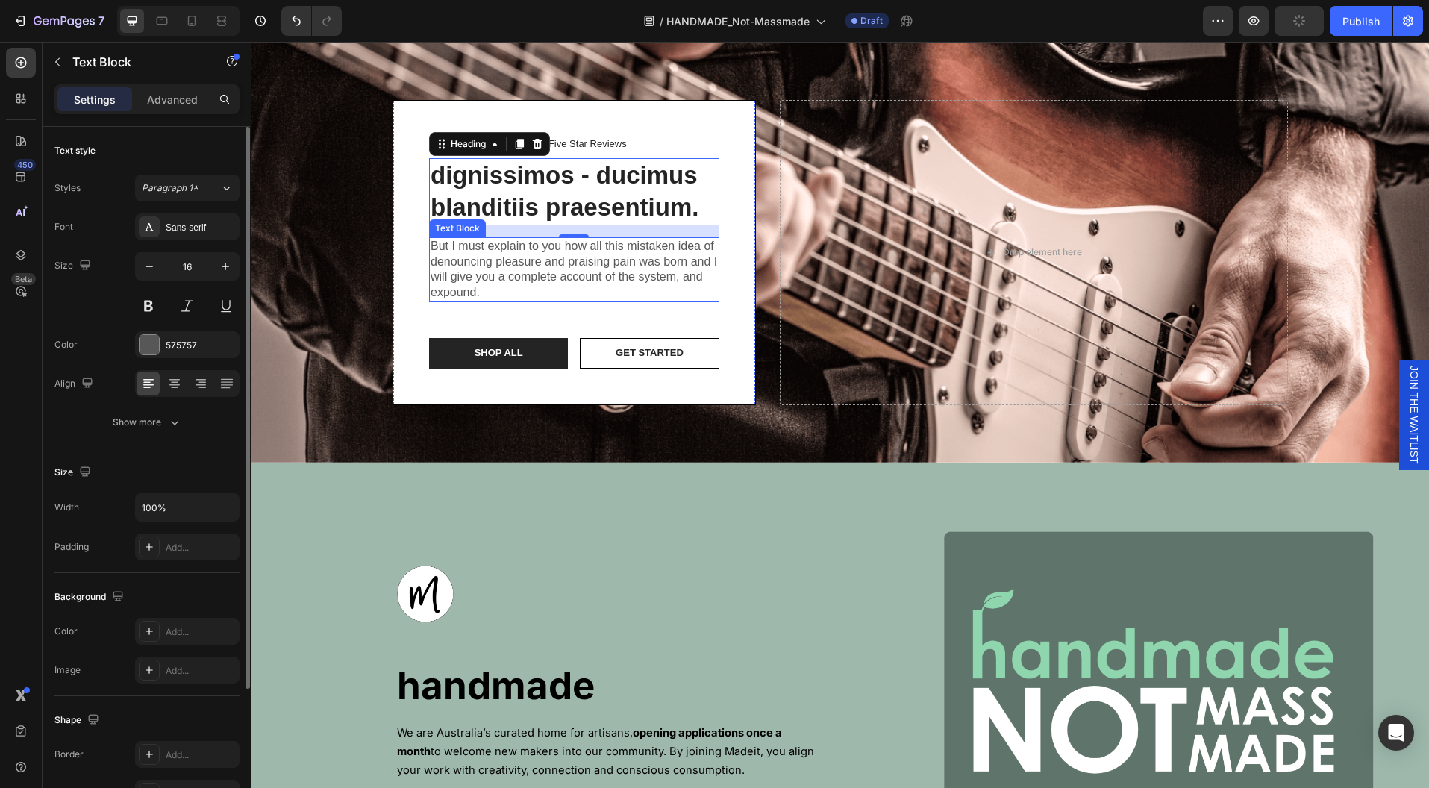
click at [679, 269] on p "But I must explain to you how all this mistaken idea of denouncing pleasure and…" at bounding box center [574, 270] width 287 height 62
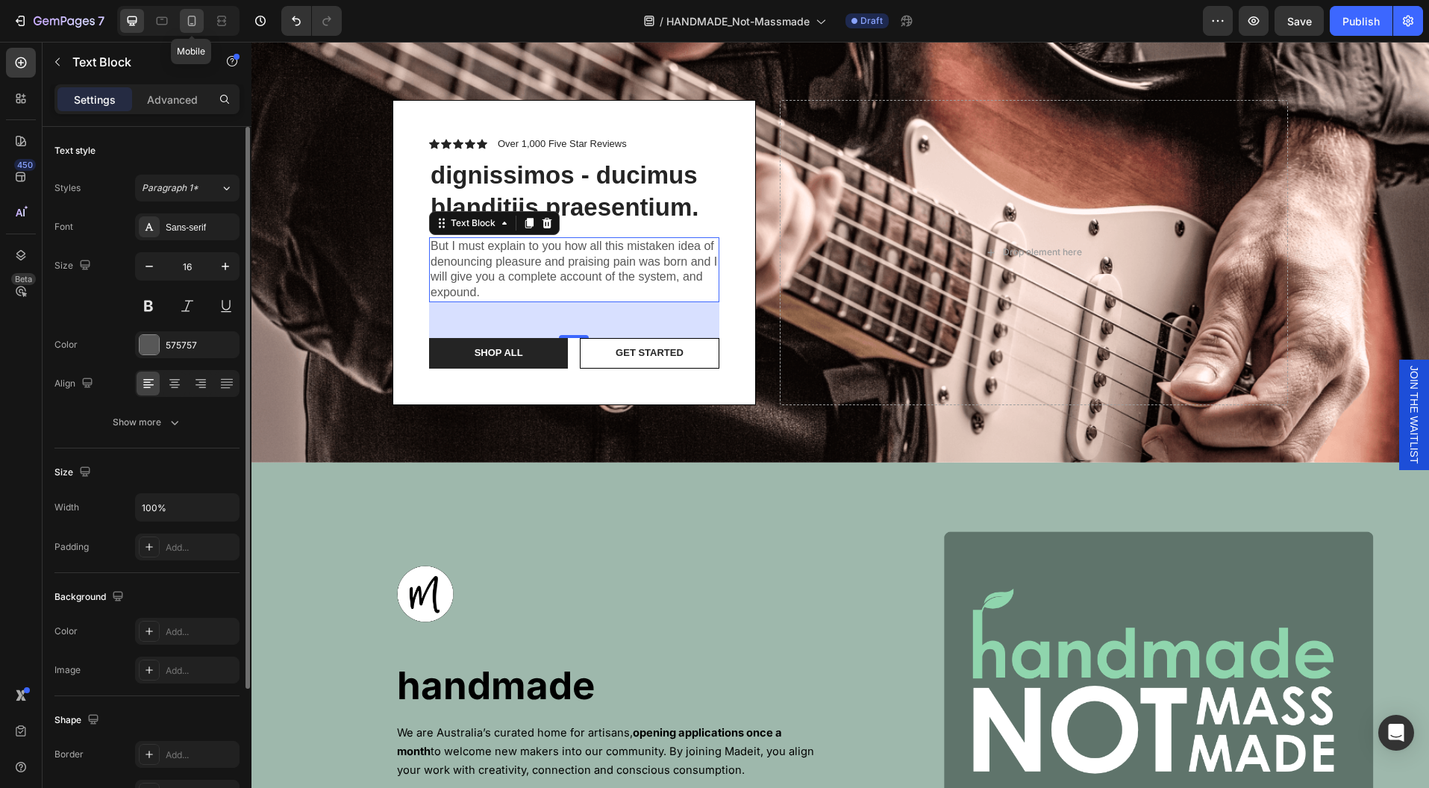
click at [198, 23] on icon at bounding box center [191, 20] width 15 height 15
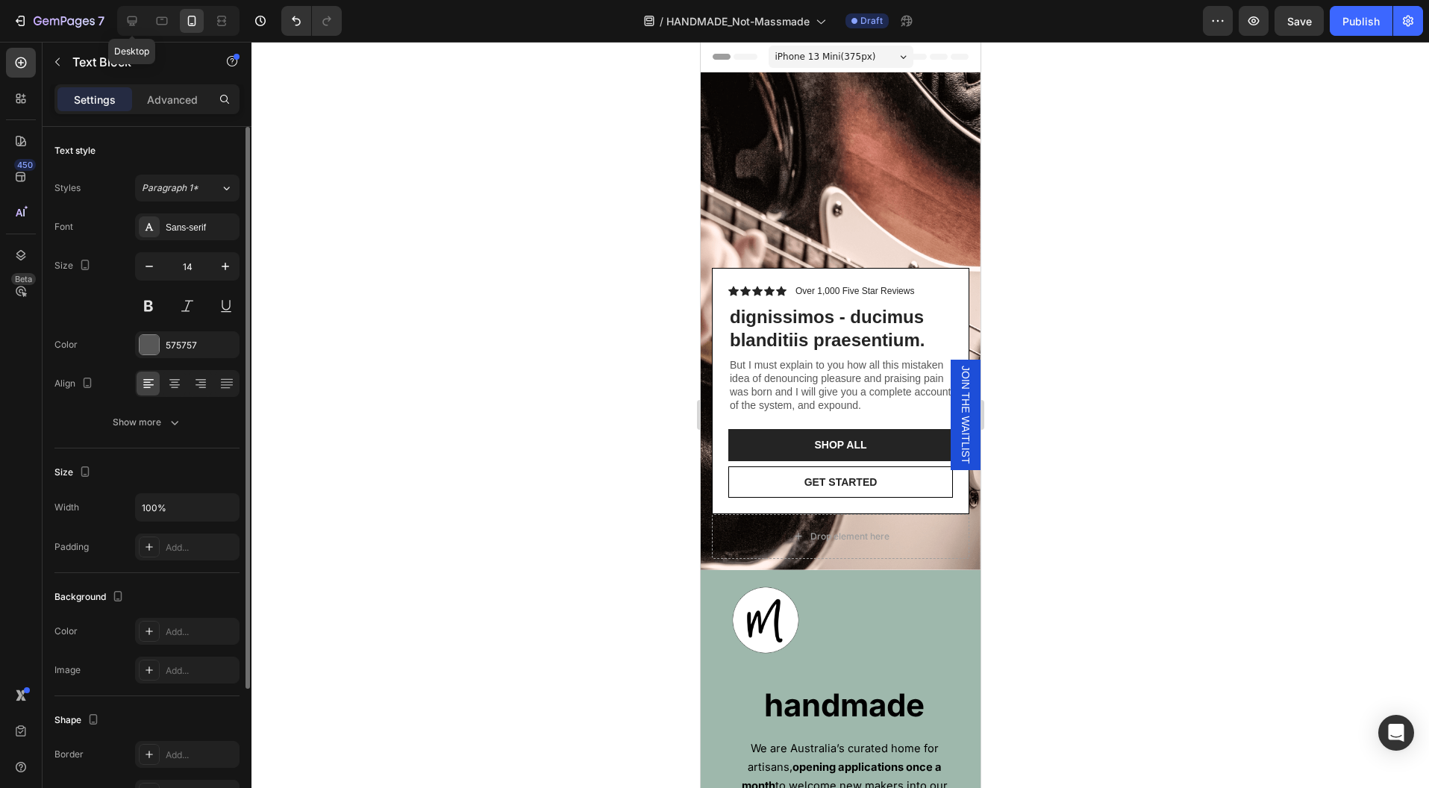
drag, startPoint x: 133, startPoint y: 13, endPoint x: 278, endPoint y: 84, distance: 160.9
click at [134, 13] on icon at bounding box center [132, 20] width 15 height 15
type input "16"
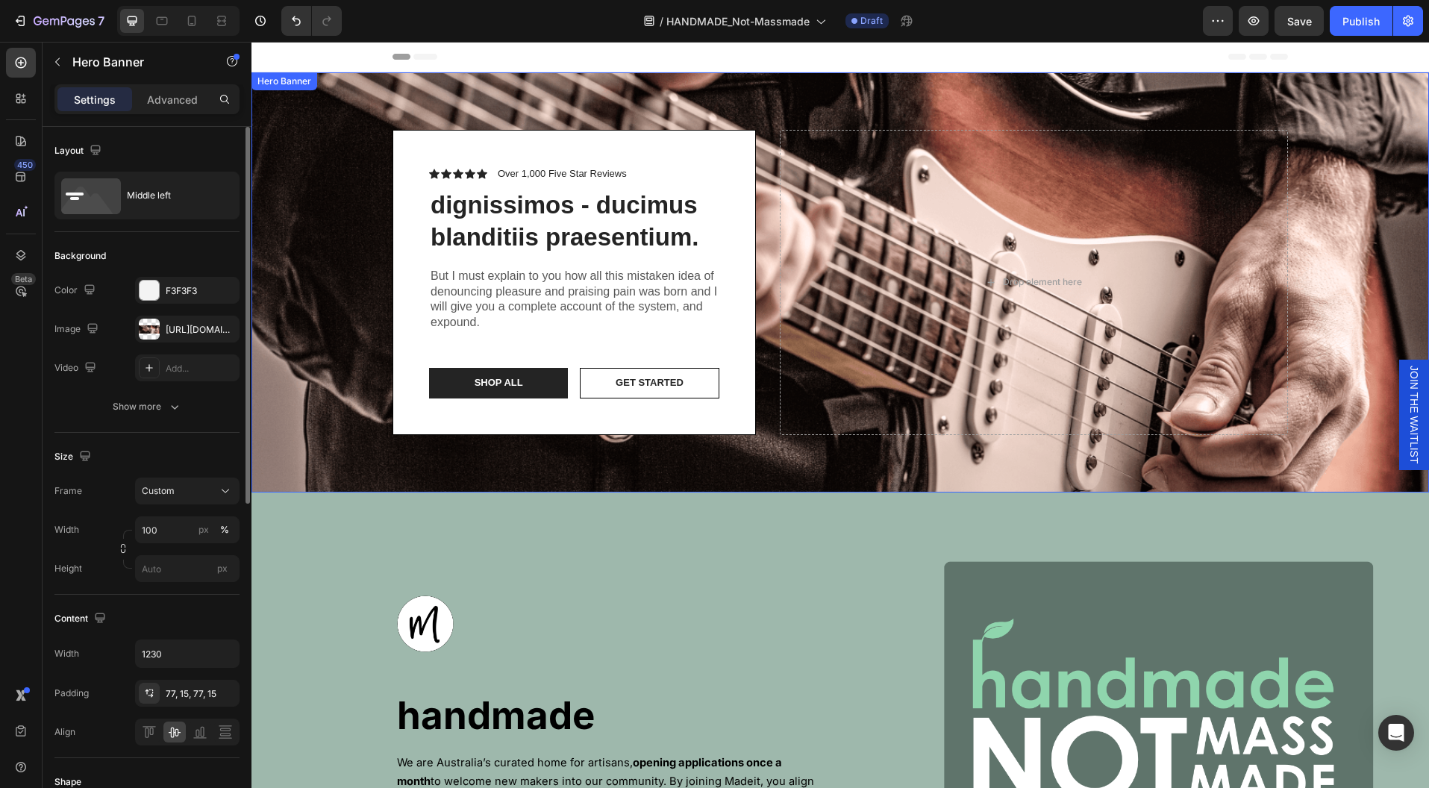
click at [883, 81] on div "Icon Icon Icon Icon Icon Icon List Over 1,000 Five Star Reviews Text Block Row …" at bounding box center [840, 282] width 918 height 420
click at [850, 83] on div "Icon Icon Icon Icon Icon Icon List Over 1,000 Five Star Reviews Text Block Row …" at bounding box center [840, 282] width 918 height 420
click at [1030, 106] on div "Icon Icon Icon Icon Icon Icon List Over 1,000 Five Star Reviews Text Block Row …" at bounding box center [840, 282] width 918 height 420
click at [383, 90] on icon at bounding box center [378, 87] width 12 height 12
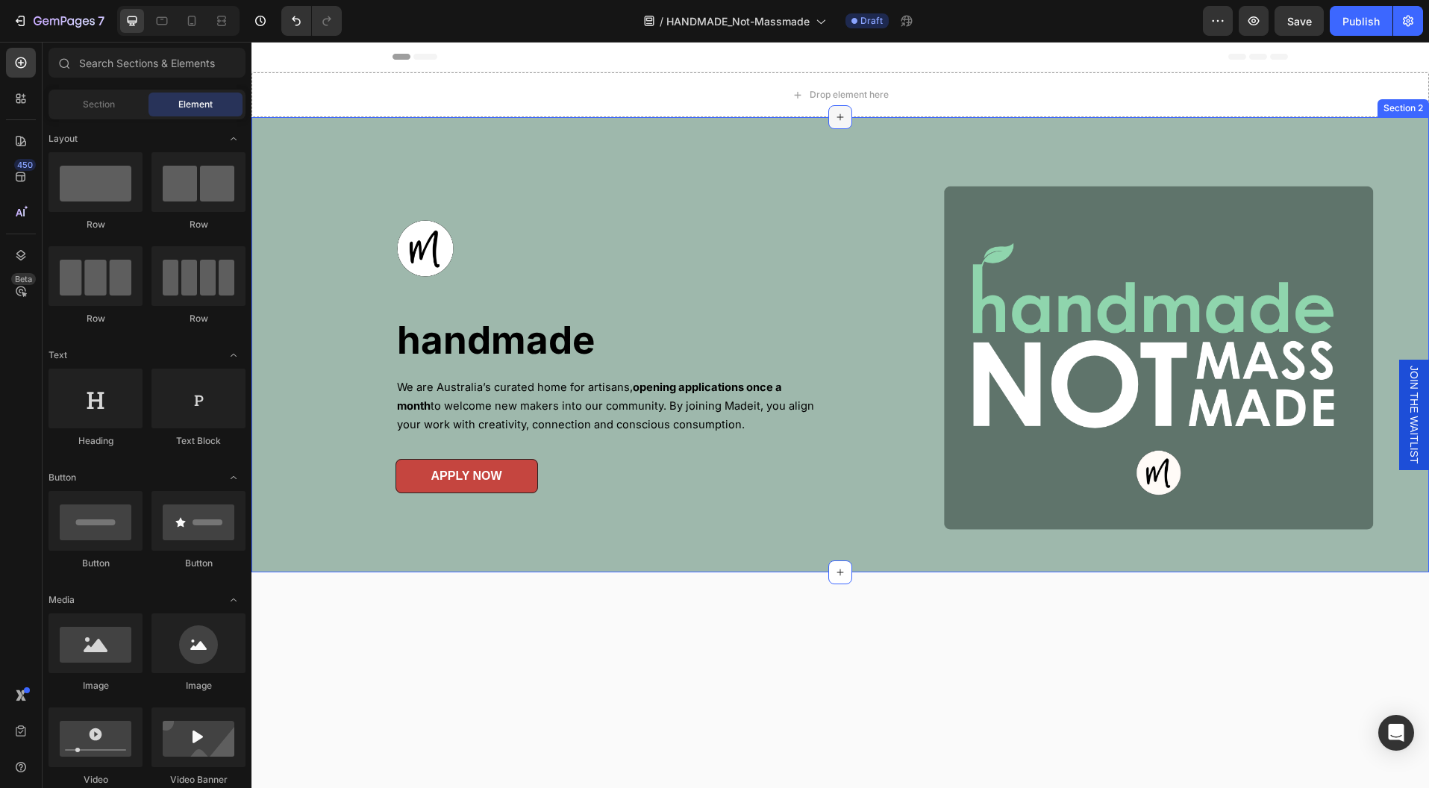
click at [834, 119] on icon at bounding box center [840, 117] width 12 height 12
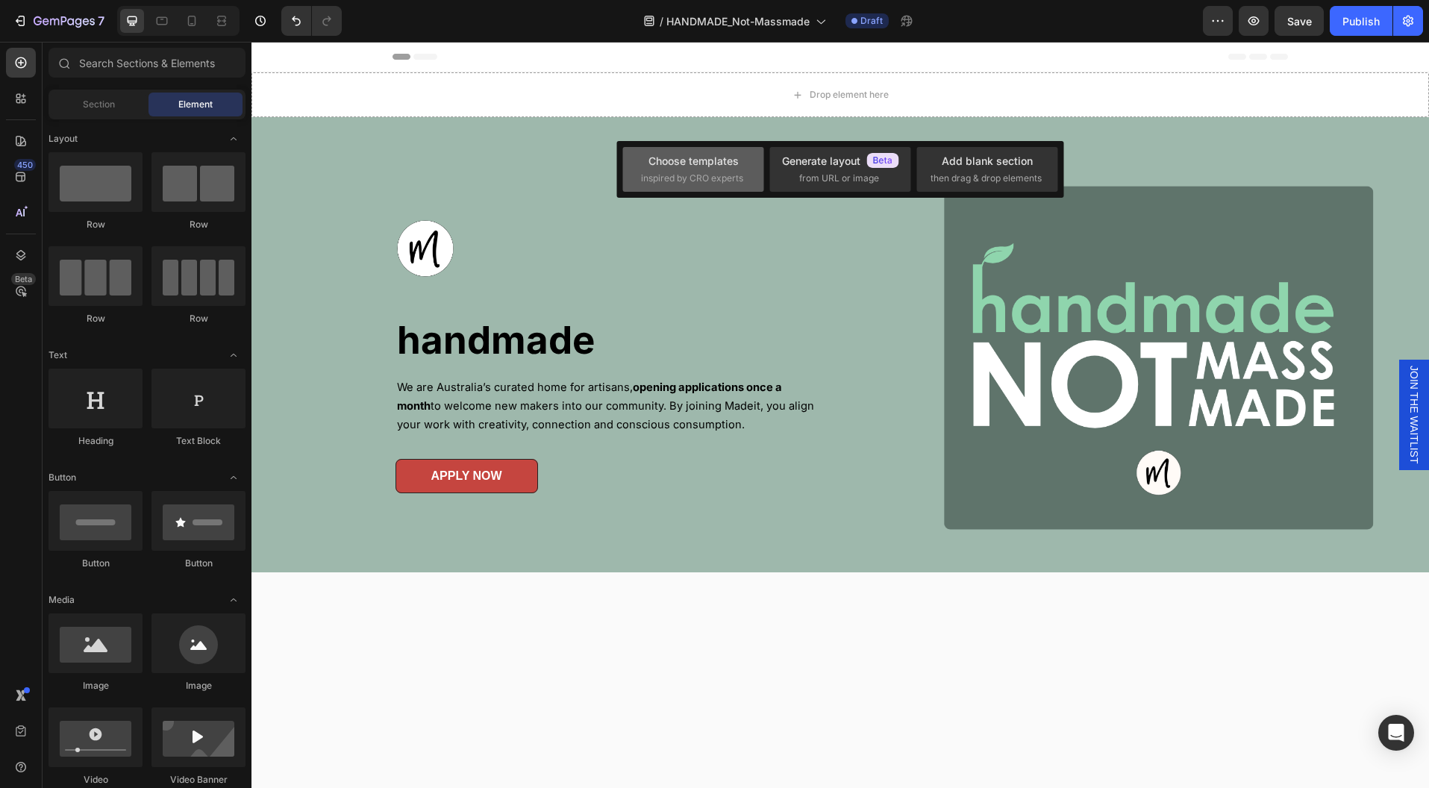
click at [715, 166] on div "Choose templates" at bounding box center [693, 161] width 90 height 16
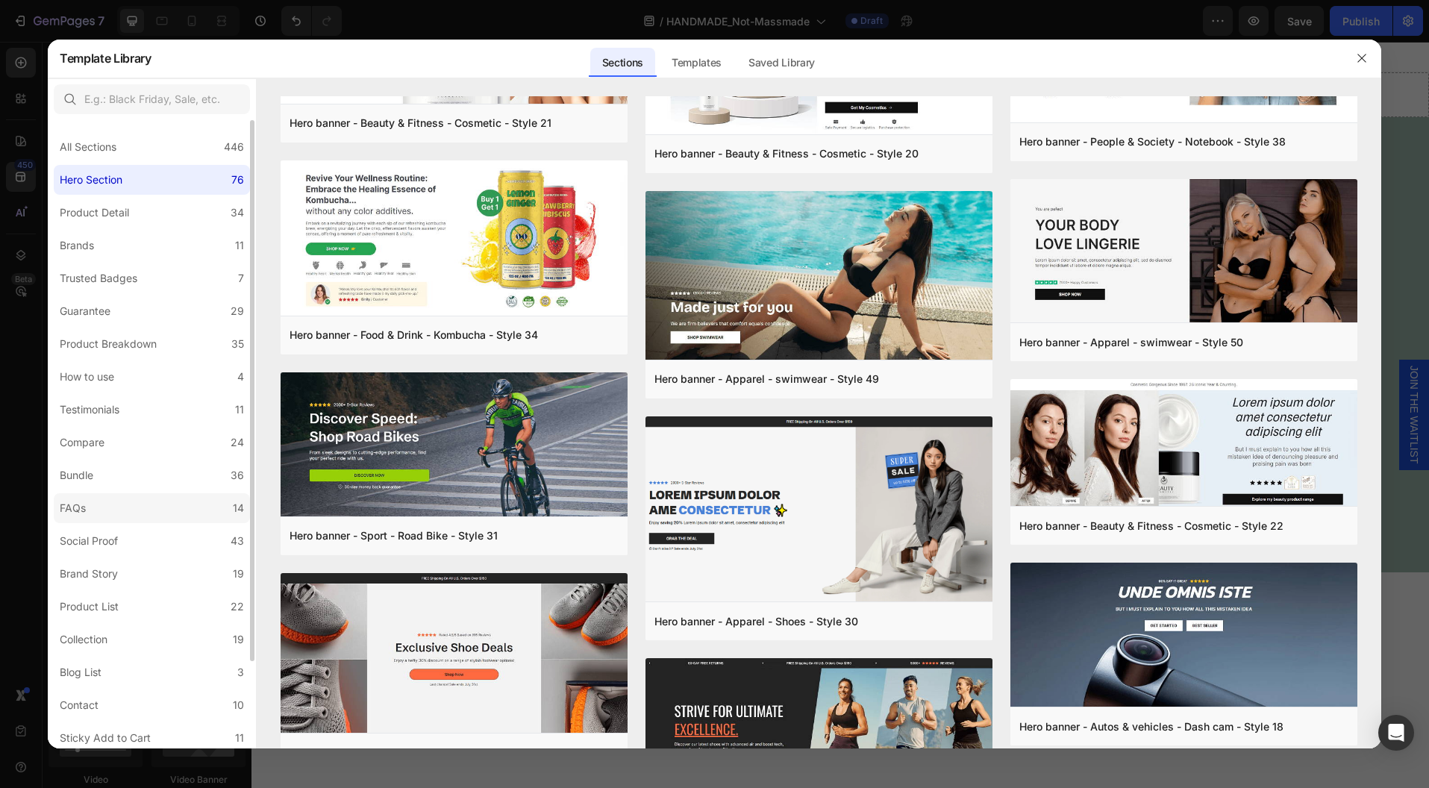
scroll to position [102, 0]
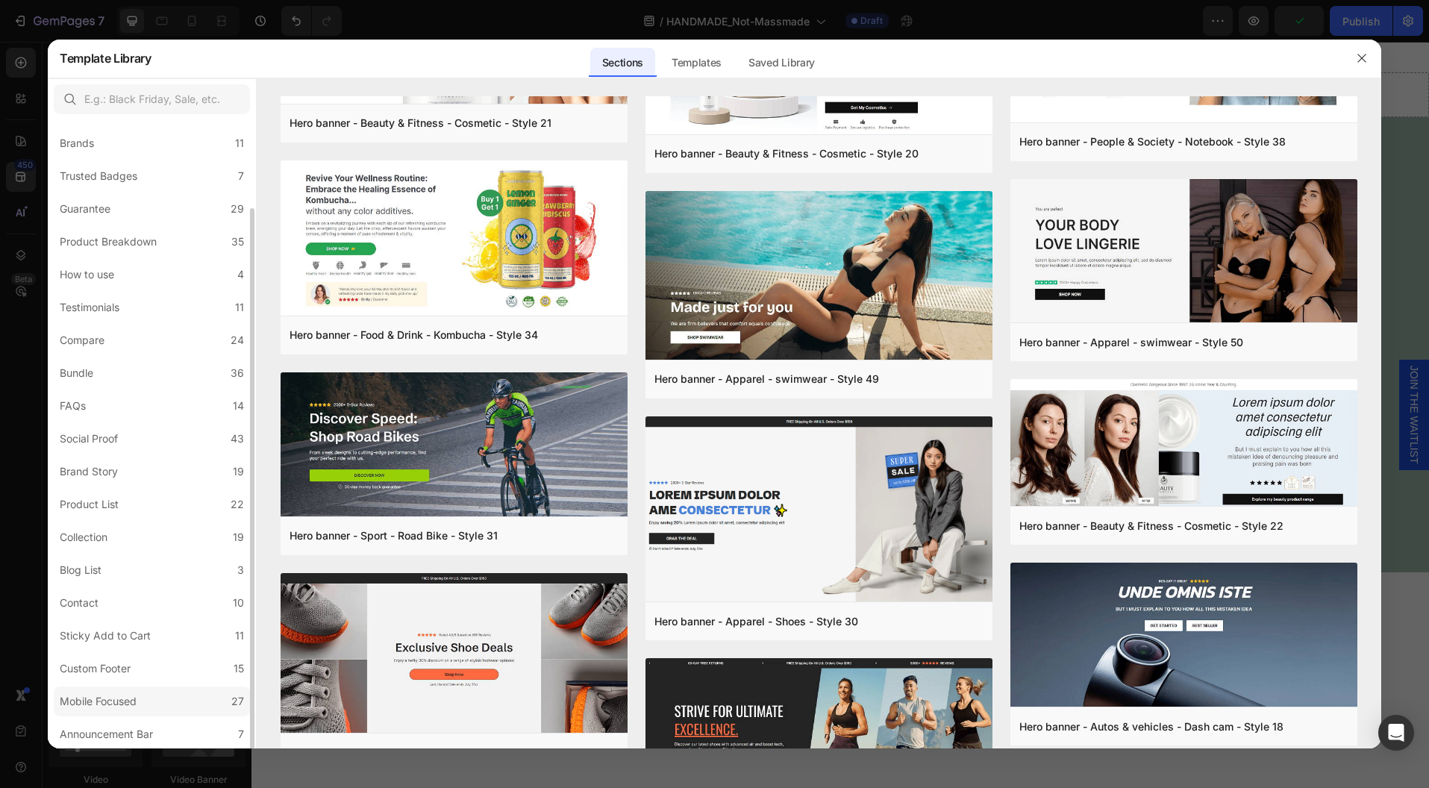
click at [128, 707] on div "Mobile Focused" at bounding box center [98, 701] width 77 height 18
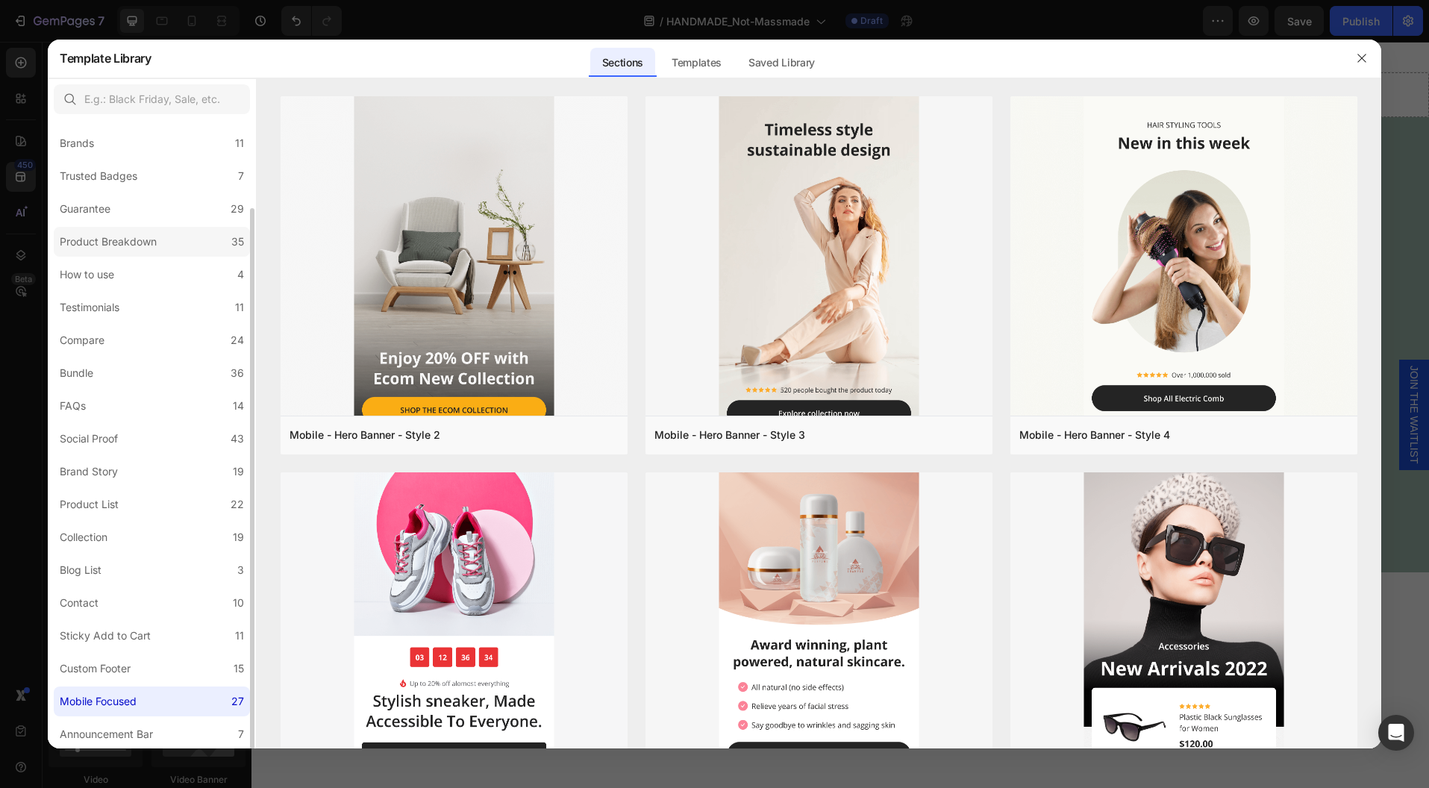
scroll to position [0, 0]
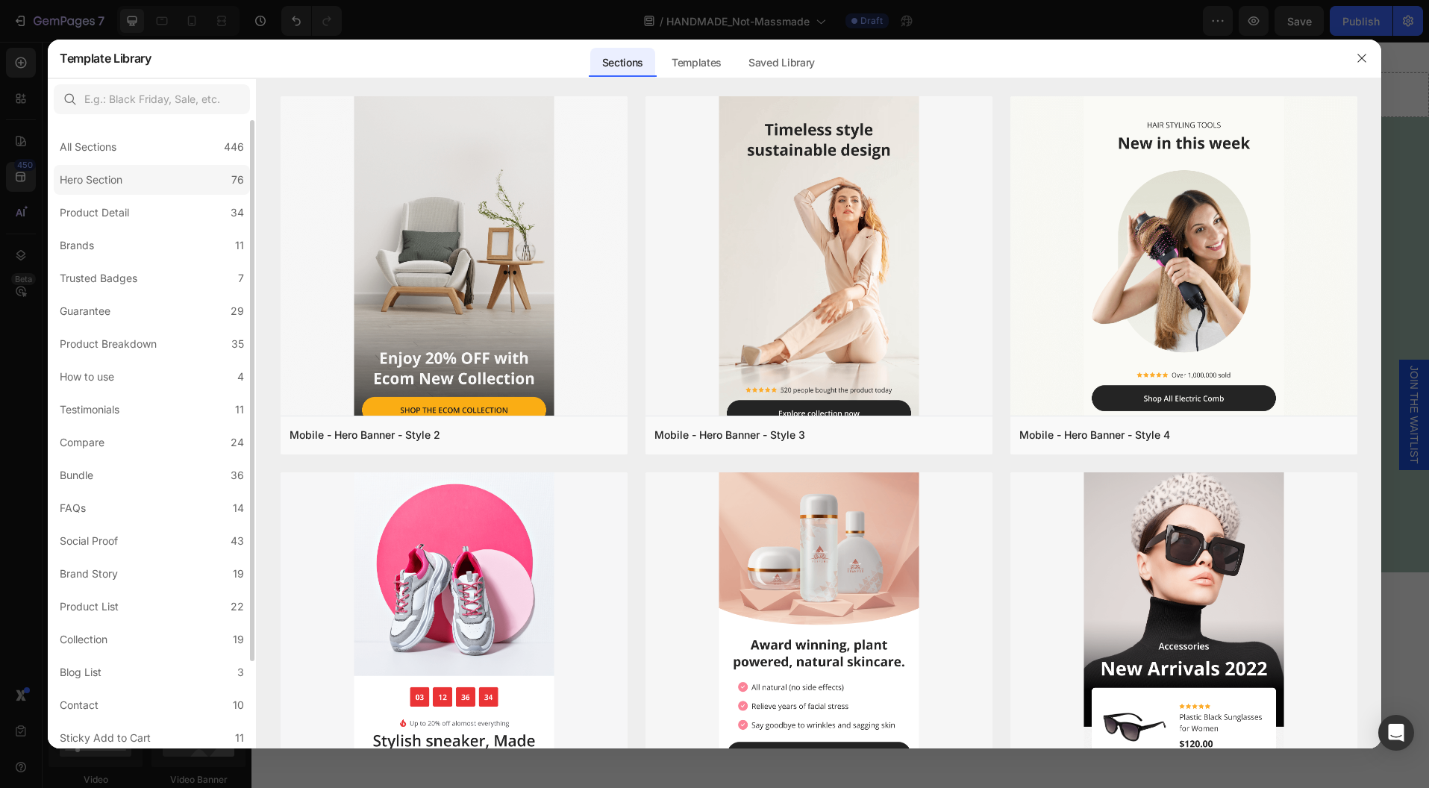
click at [104, 177] on div "Hero Section" at bounding box center [91, 180] width 63 height 18
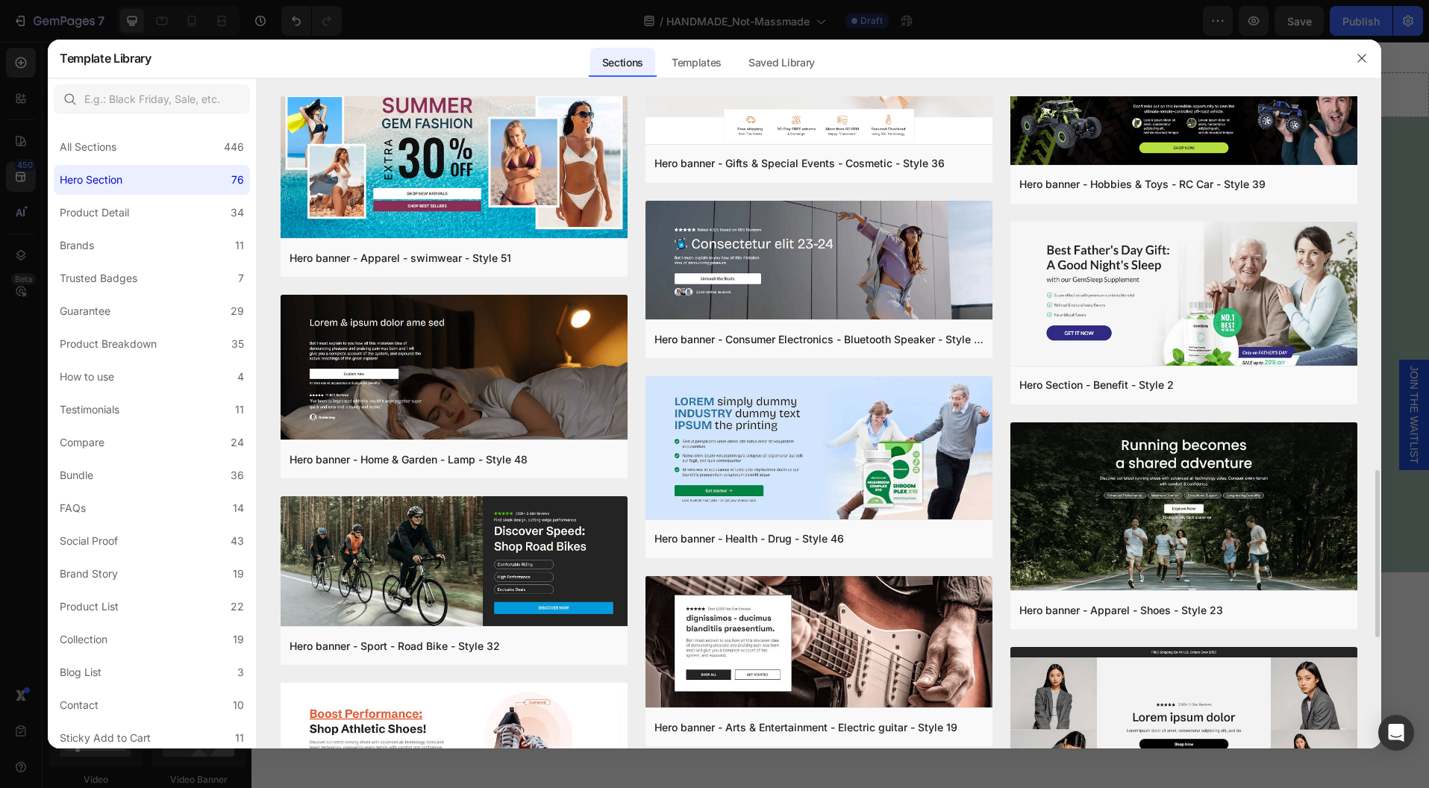
scroll to position [1689, 0]
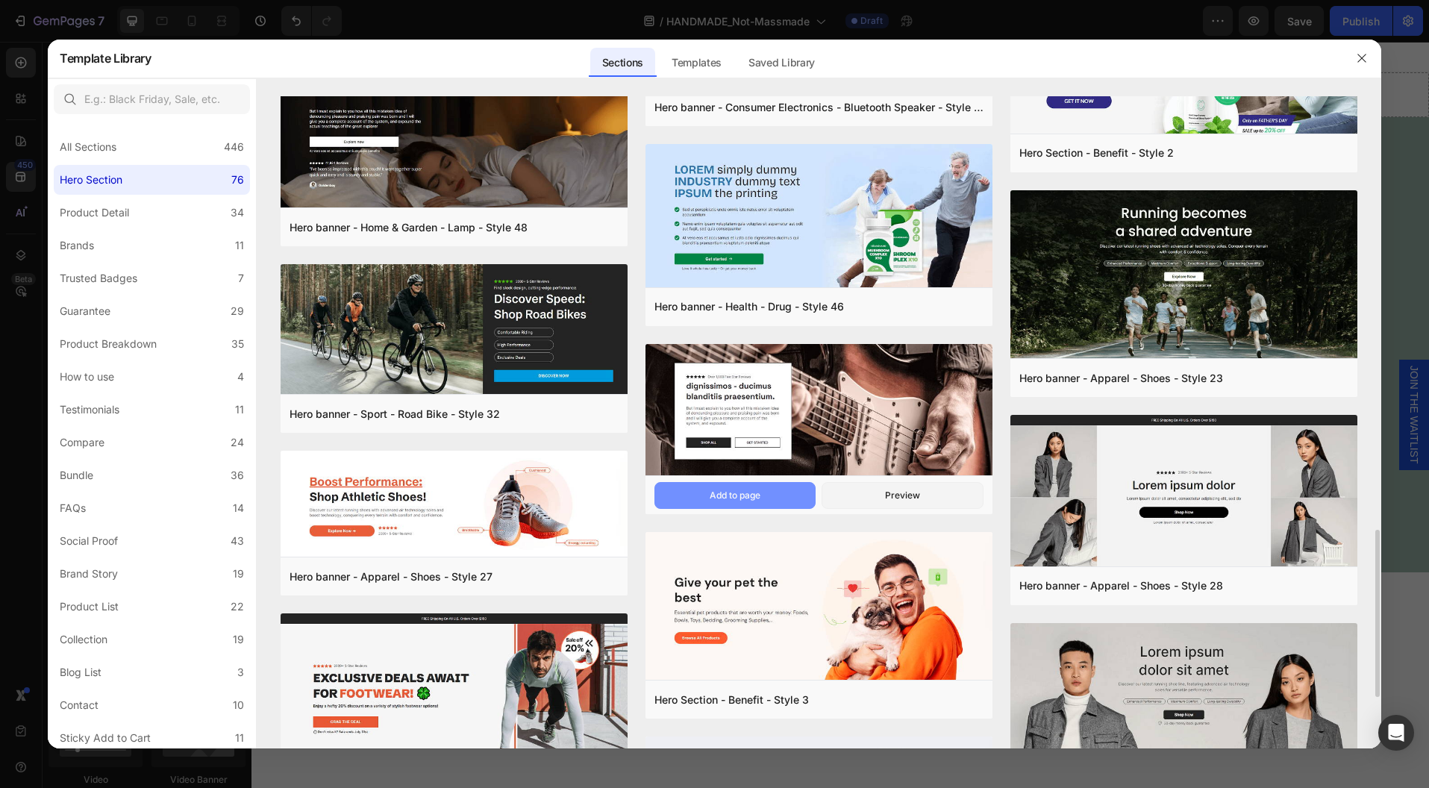
click at [775, 492] on button "Add to page" at bounding box center [735, 495] width 162 height 27
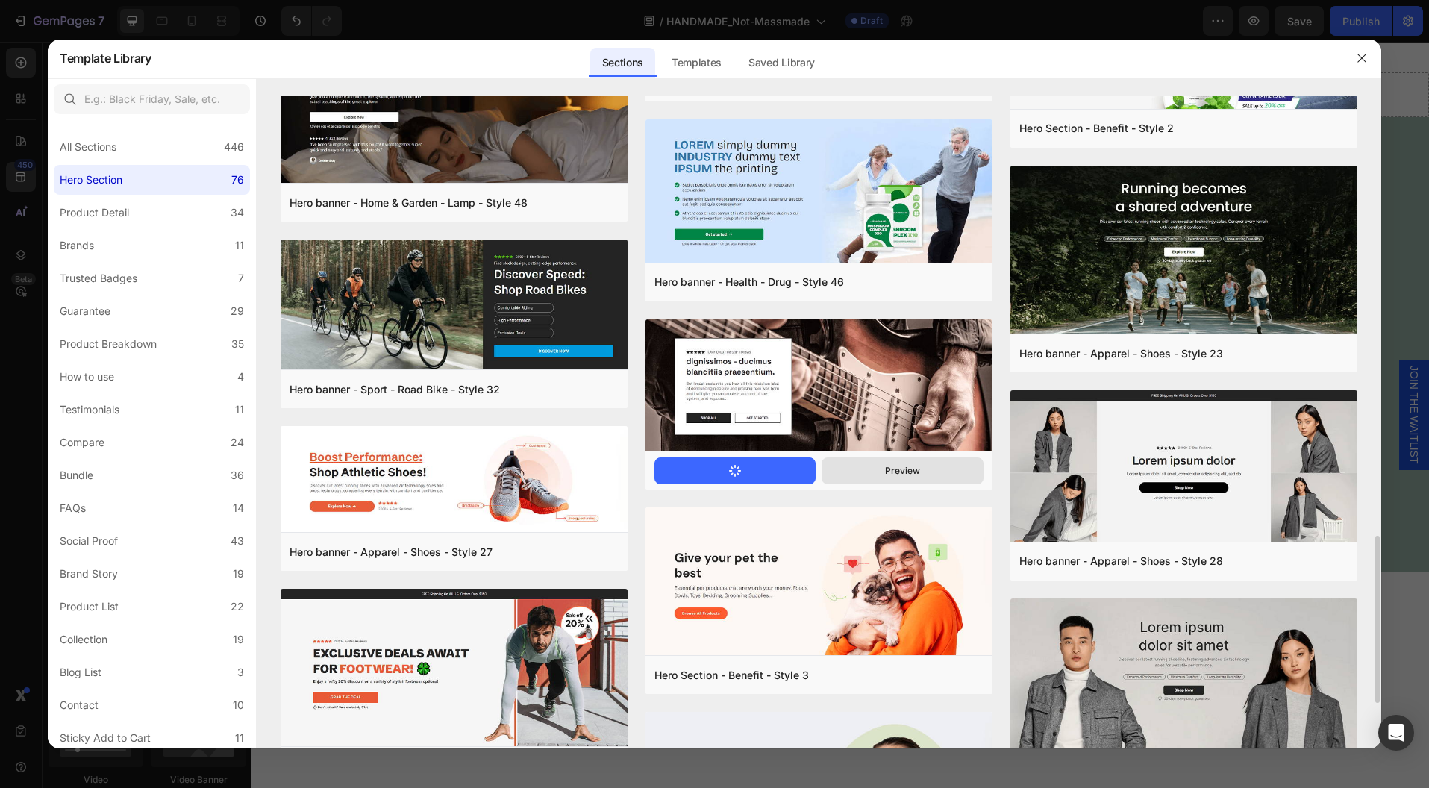
scroll to position [1737, 0]
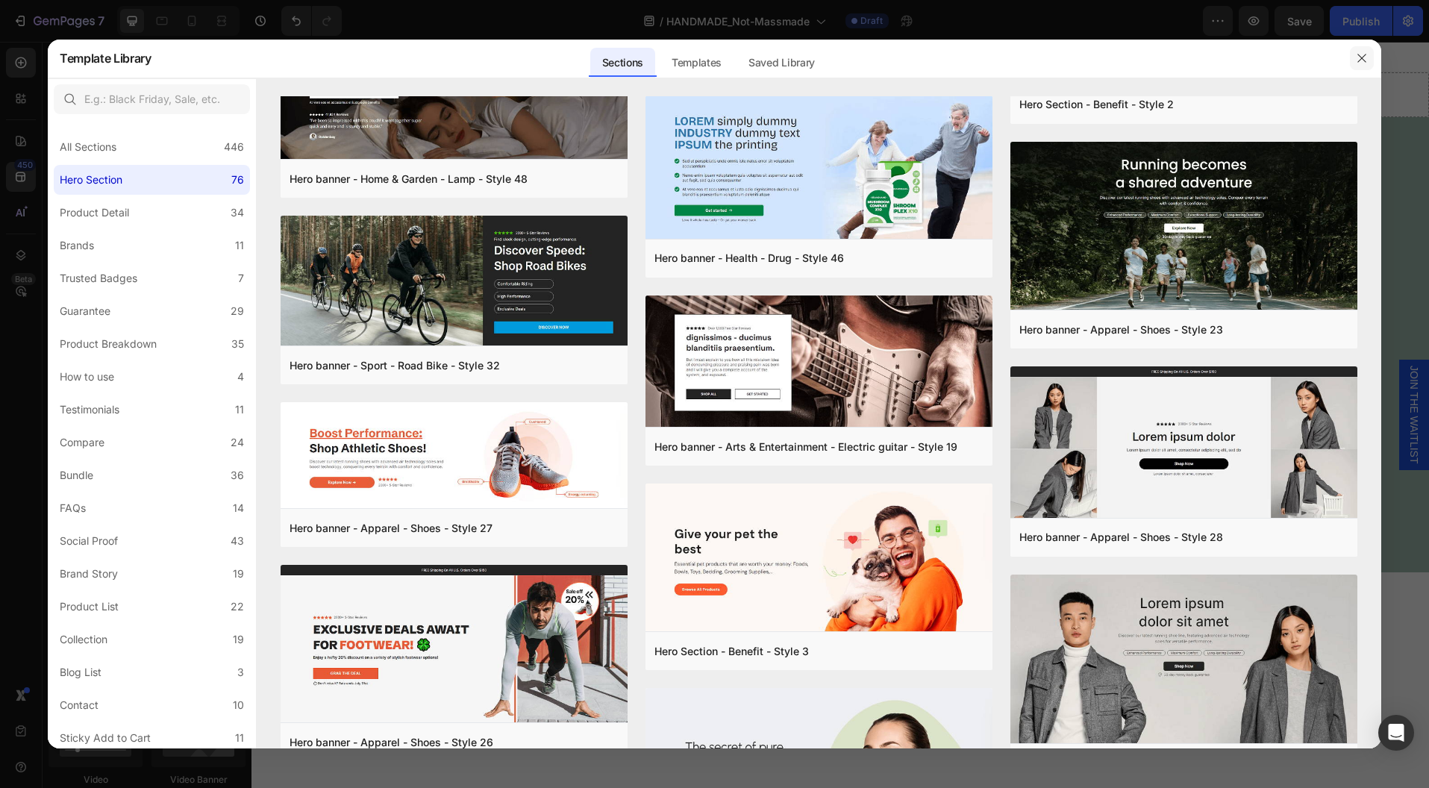
click at [1358, 59] on icon "button" at bounding box center [1362, 58] width 12 height 12
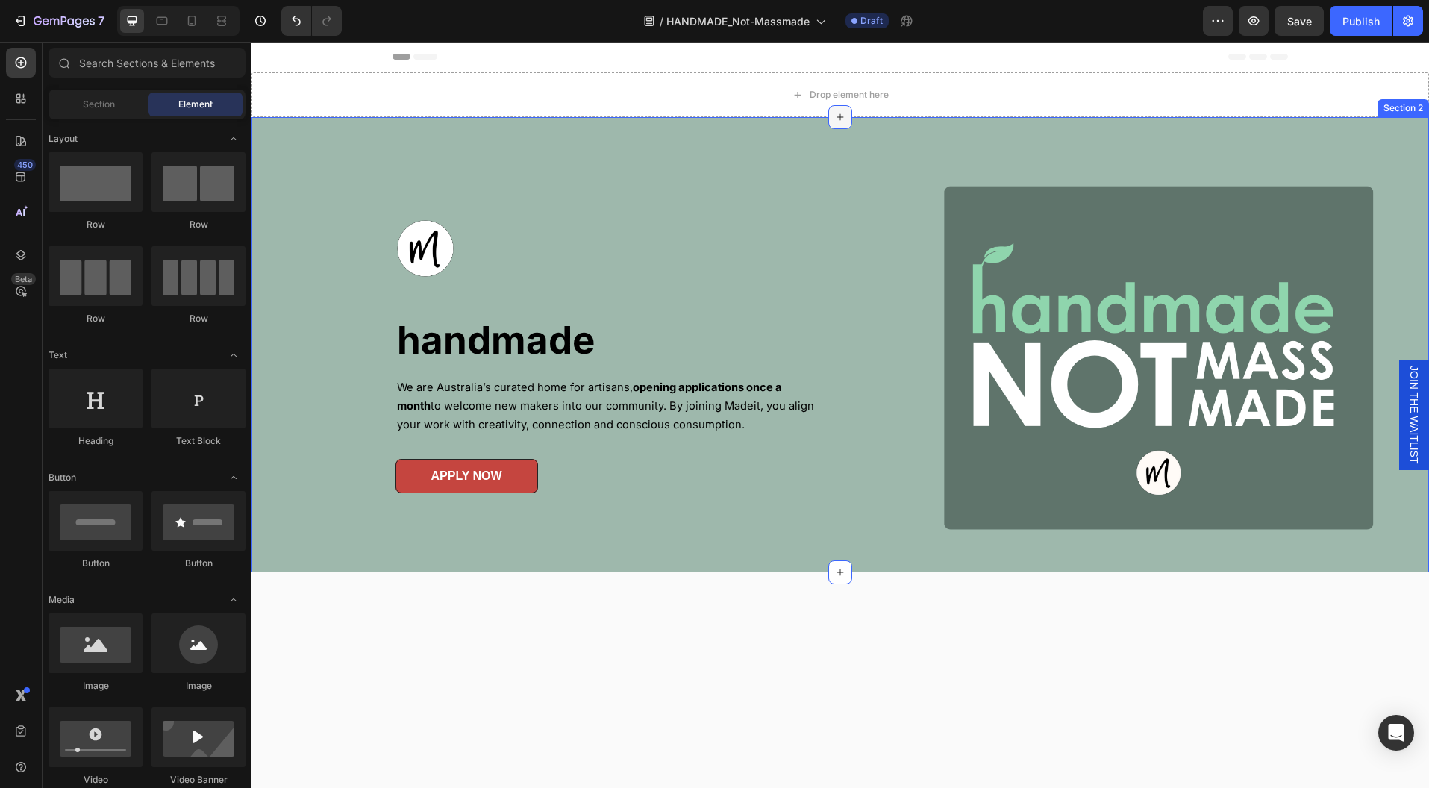
click at [828, 111] on div at bounding box center [840, 117] width 24 height 24
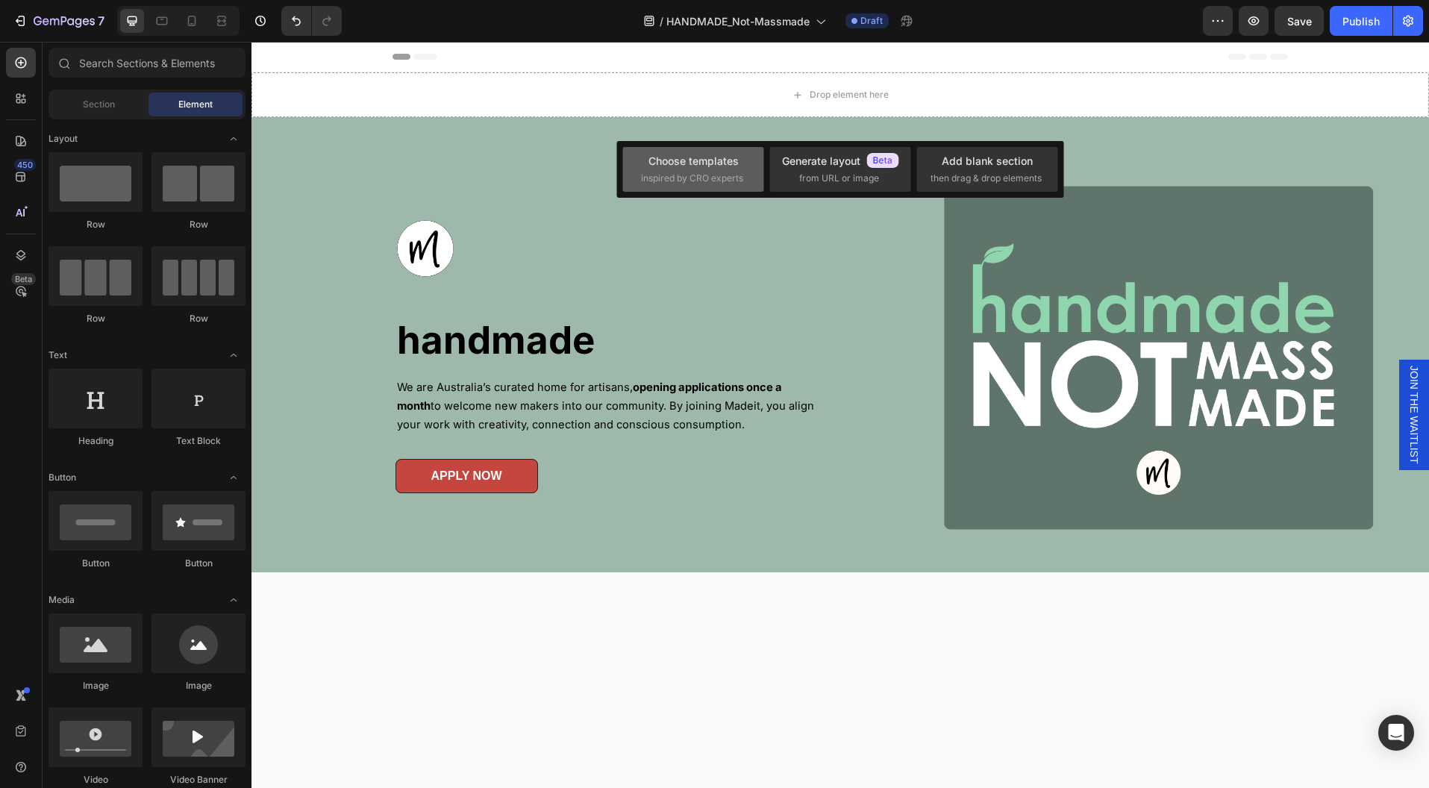
click at [654, 164] on div "Choose templates" at bounding box center [693, 161] width 90 height 16
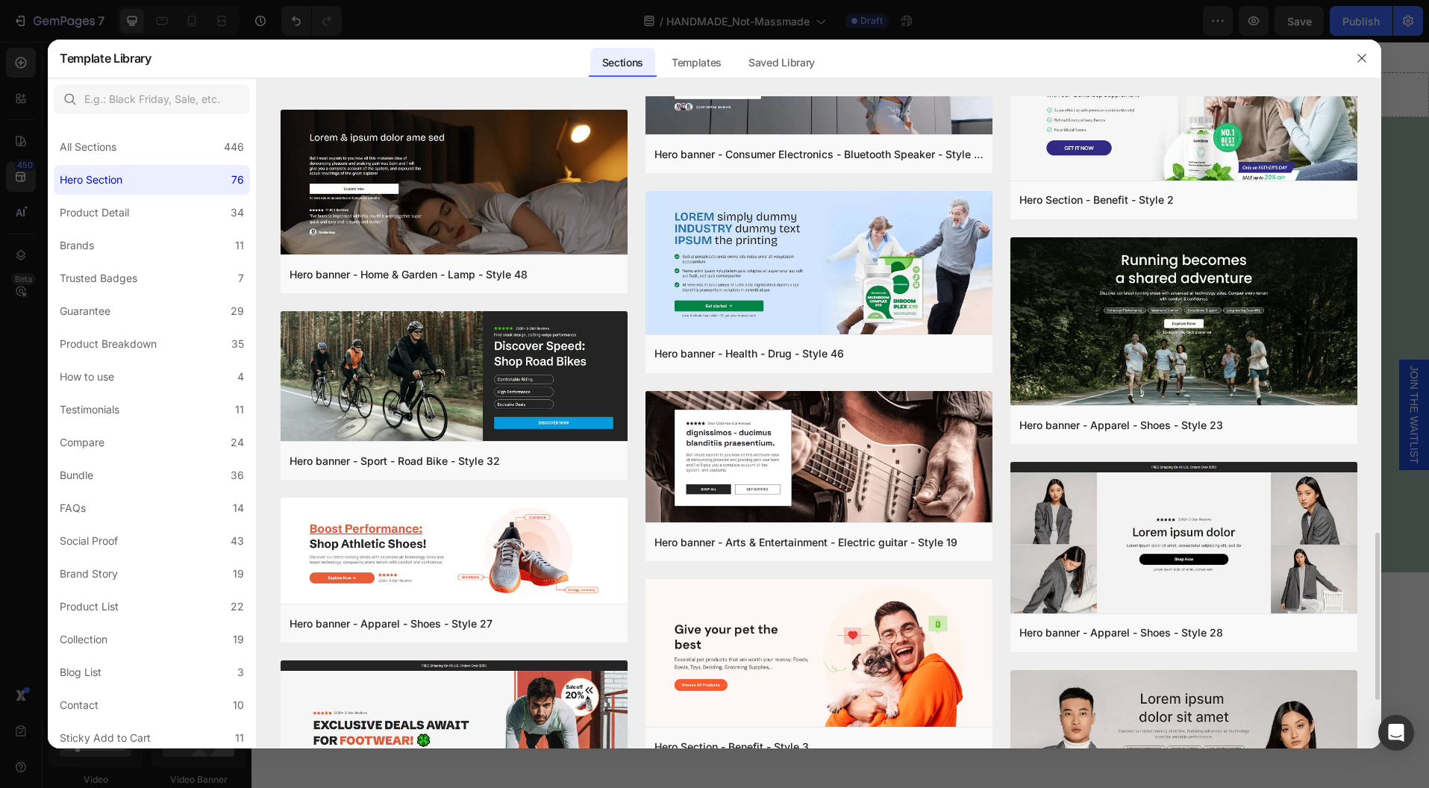
scroll to position [1773, 0]
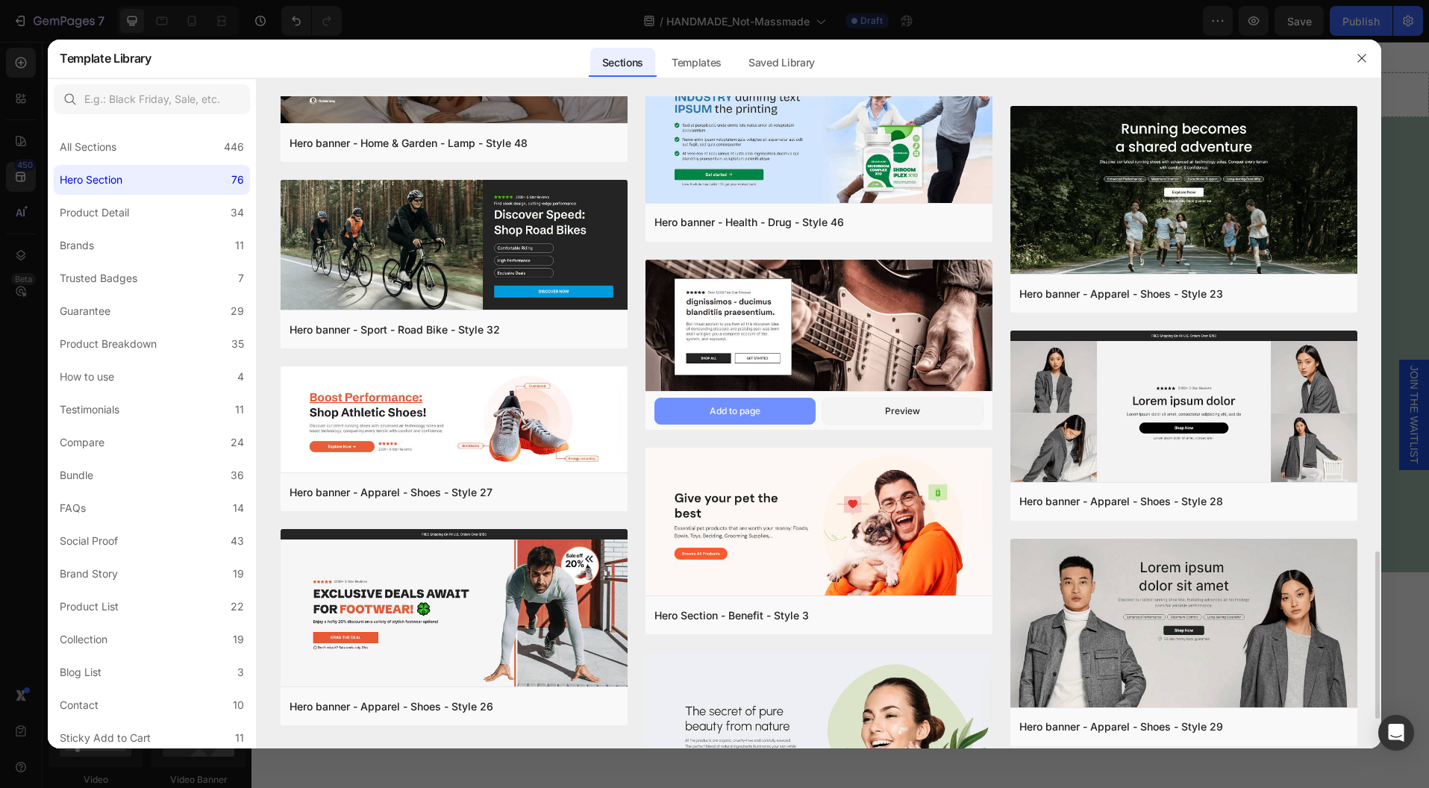
click at [795, 404] on button "Add to page" at bounding box center [735, 411] width 162 height 27
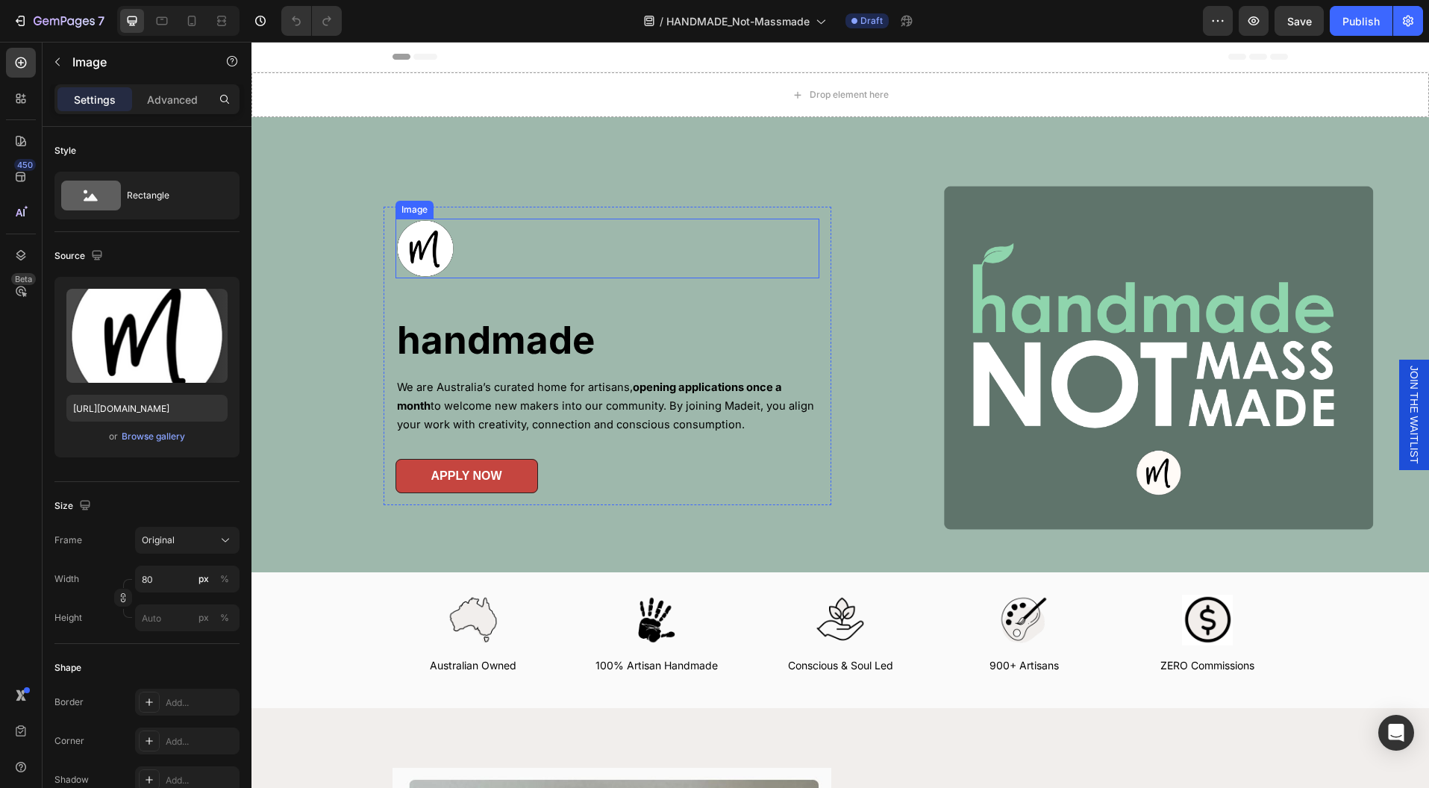
click at [659, 255] on link at bounding box center [607, 249] width 424 height 60
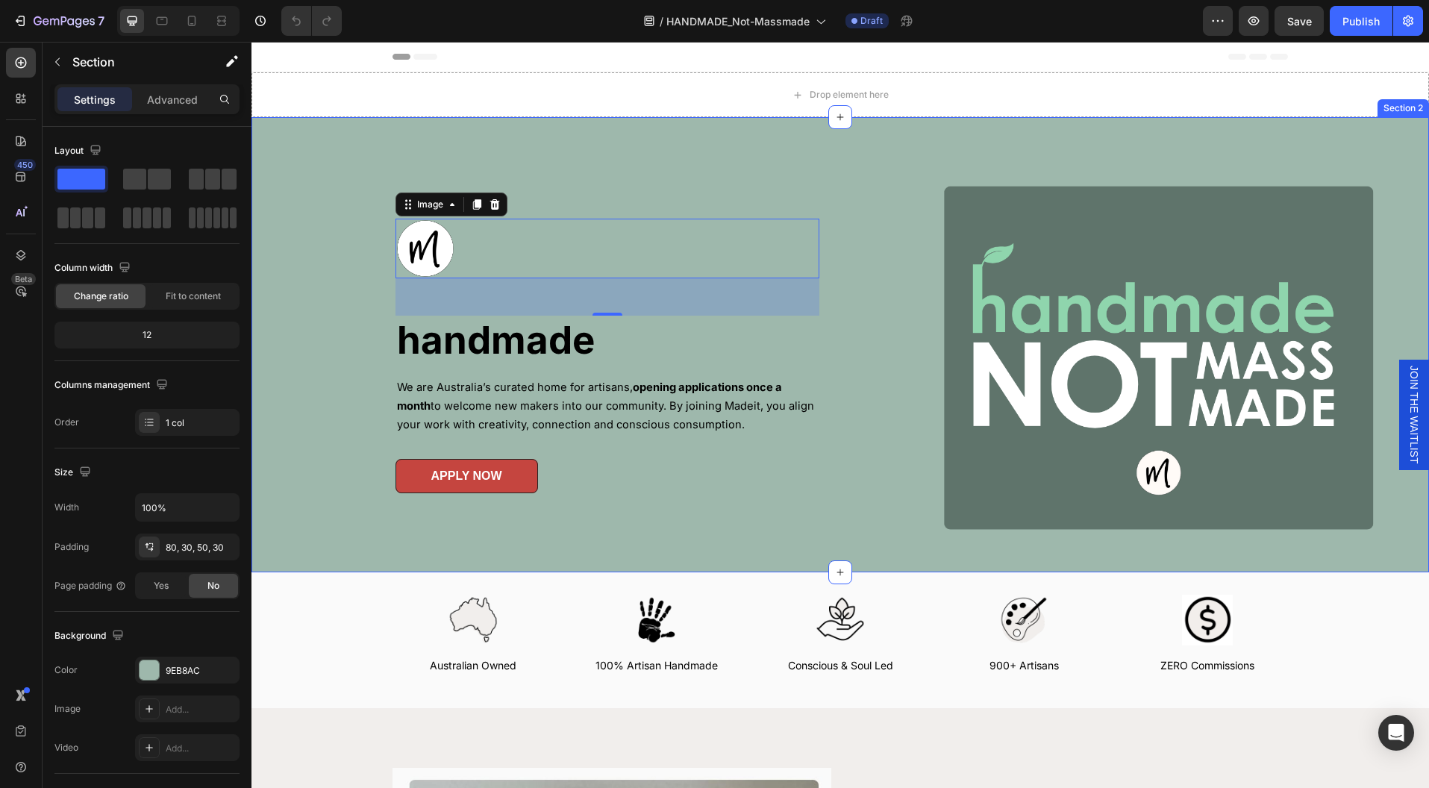
click at [692, 134] on div "Image 50 handmade Heading We are Australia’s curated home for artisans, opening…" at bounding box center [839, 344] width 1177 height 455
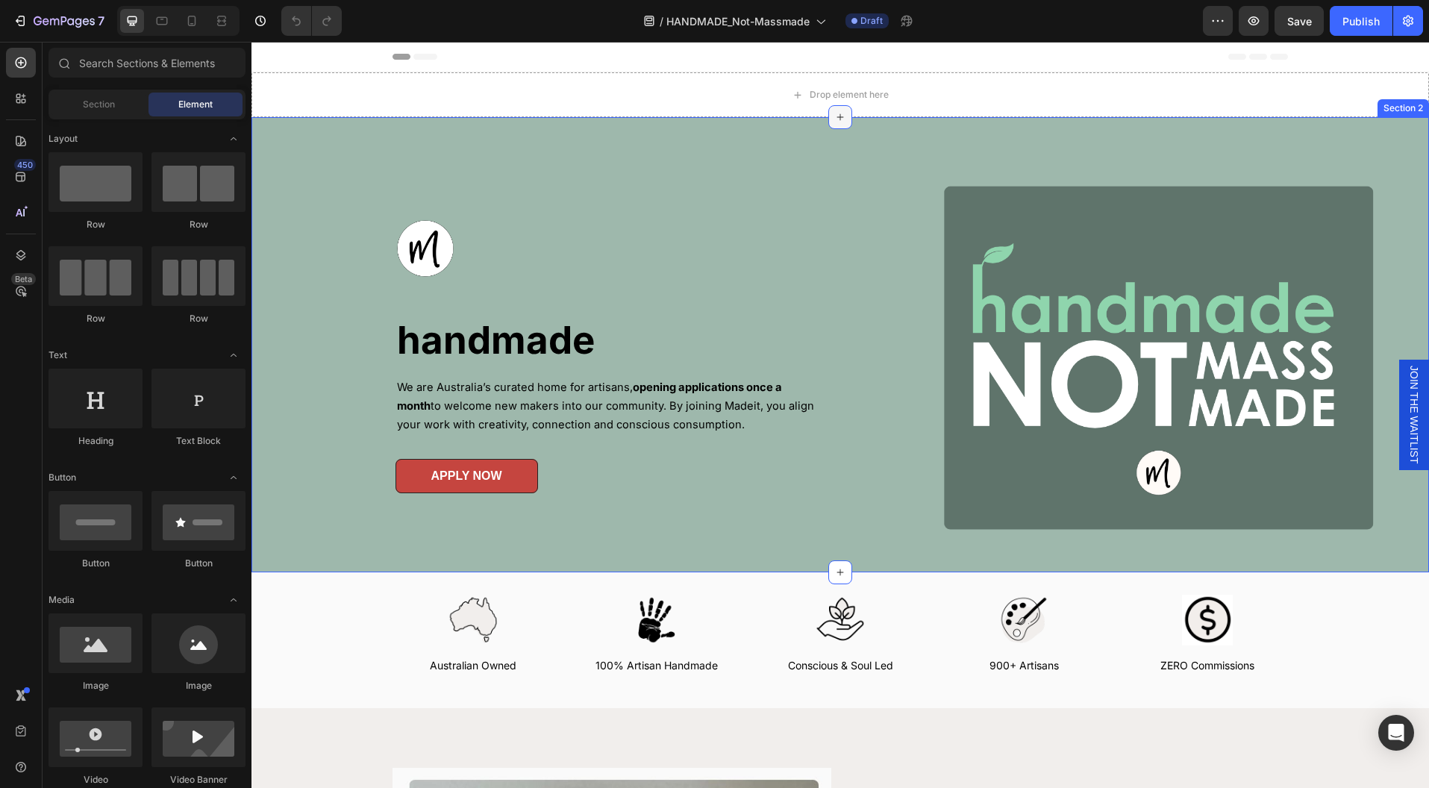
click at [837, 118] on icon at bounding box center [840, 117] width 12 height 12
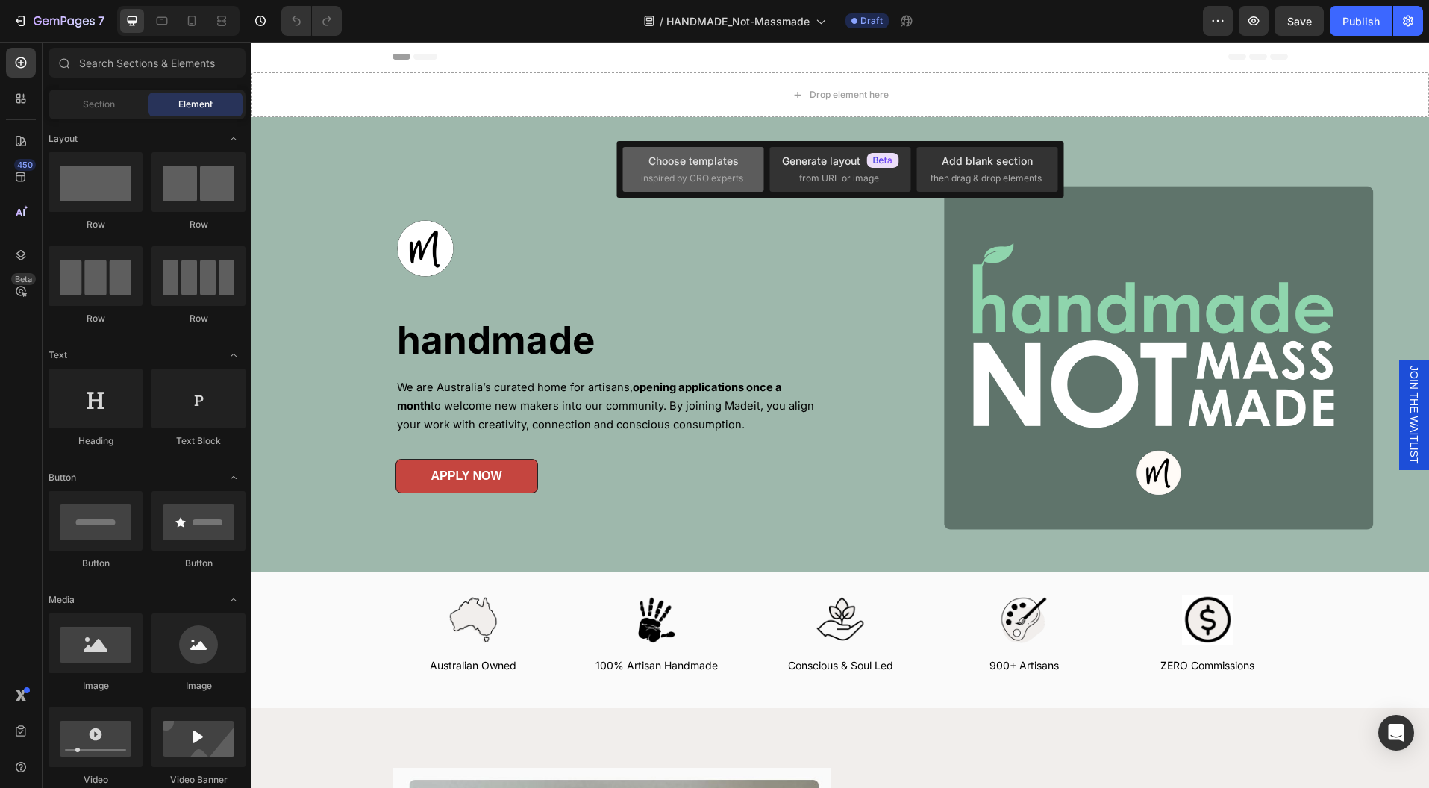
click at [664, 175] on span "inspired by CRO experts" at bounding box center [692, 178] width 102 height 13
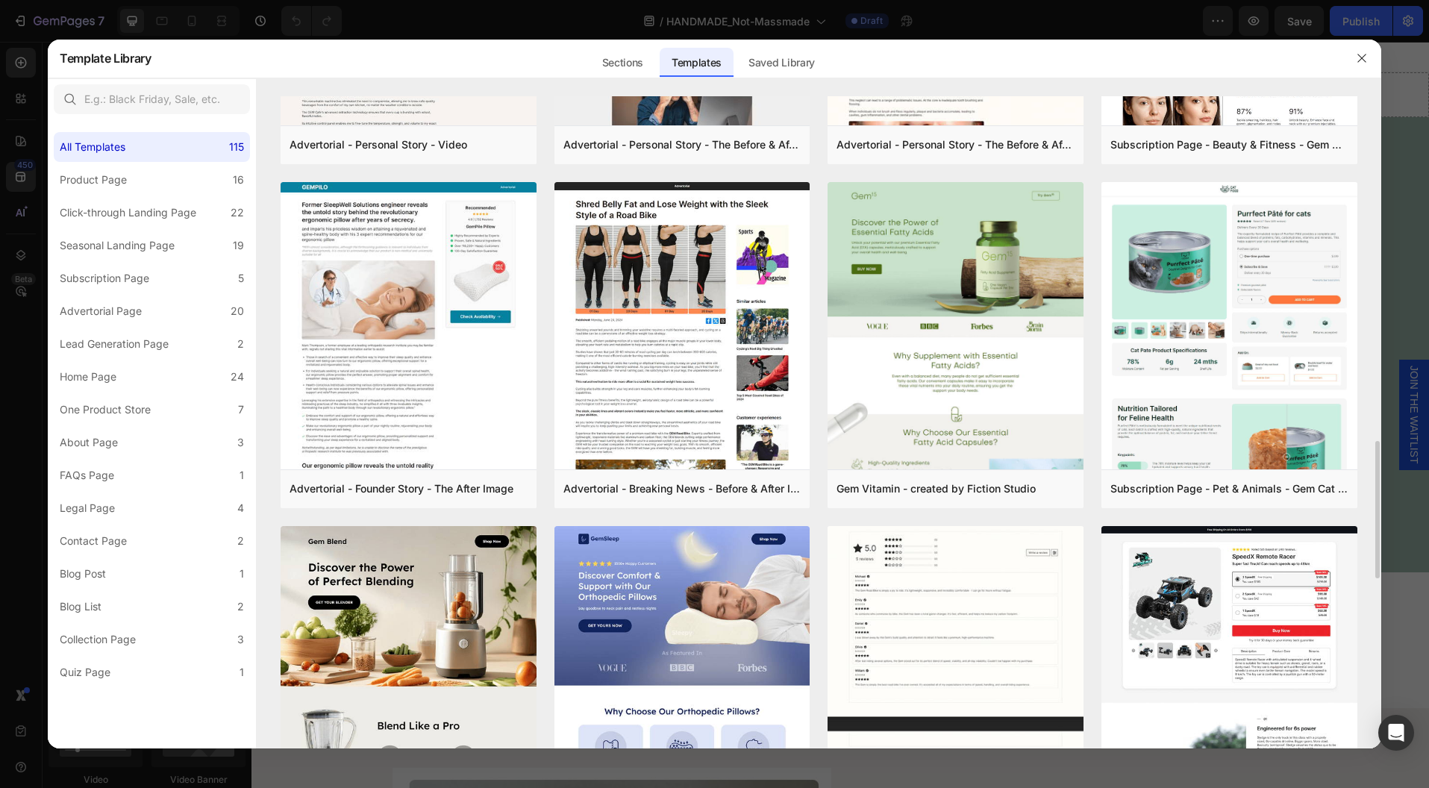
scroll to position [1657, 0]
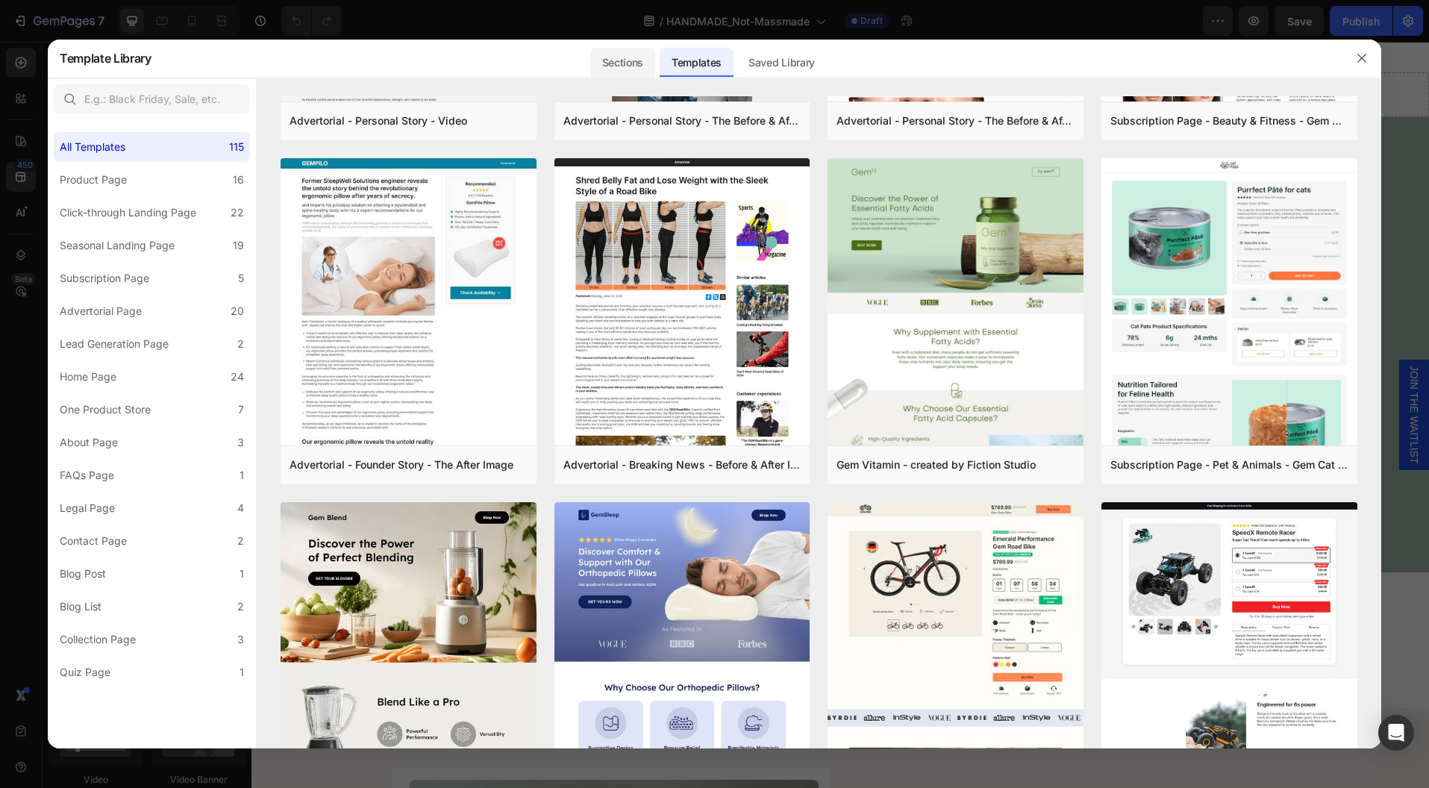
click at [619, 67] on div "Sections" at bounding box center [622, 63] width 65 height 30
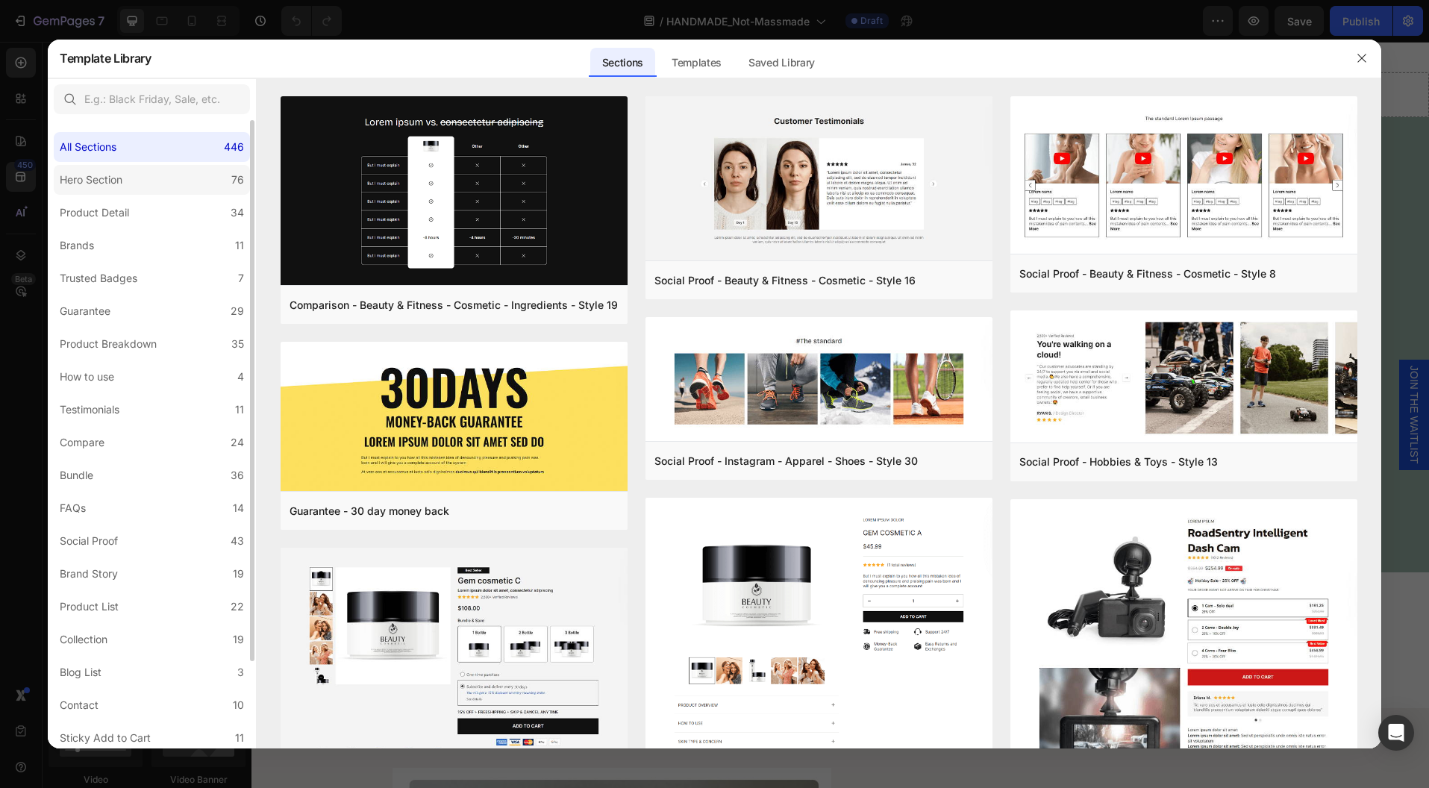
click at [153, 176] on label "Hero Section 76" at bounding box center [152, 180] width 196 height 30
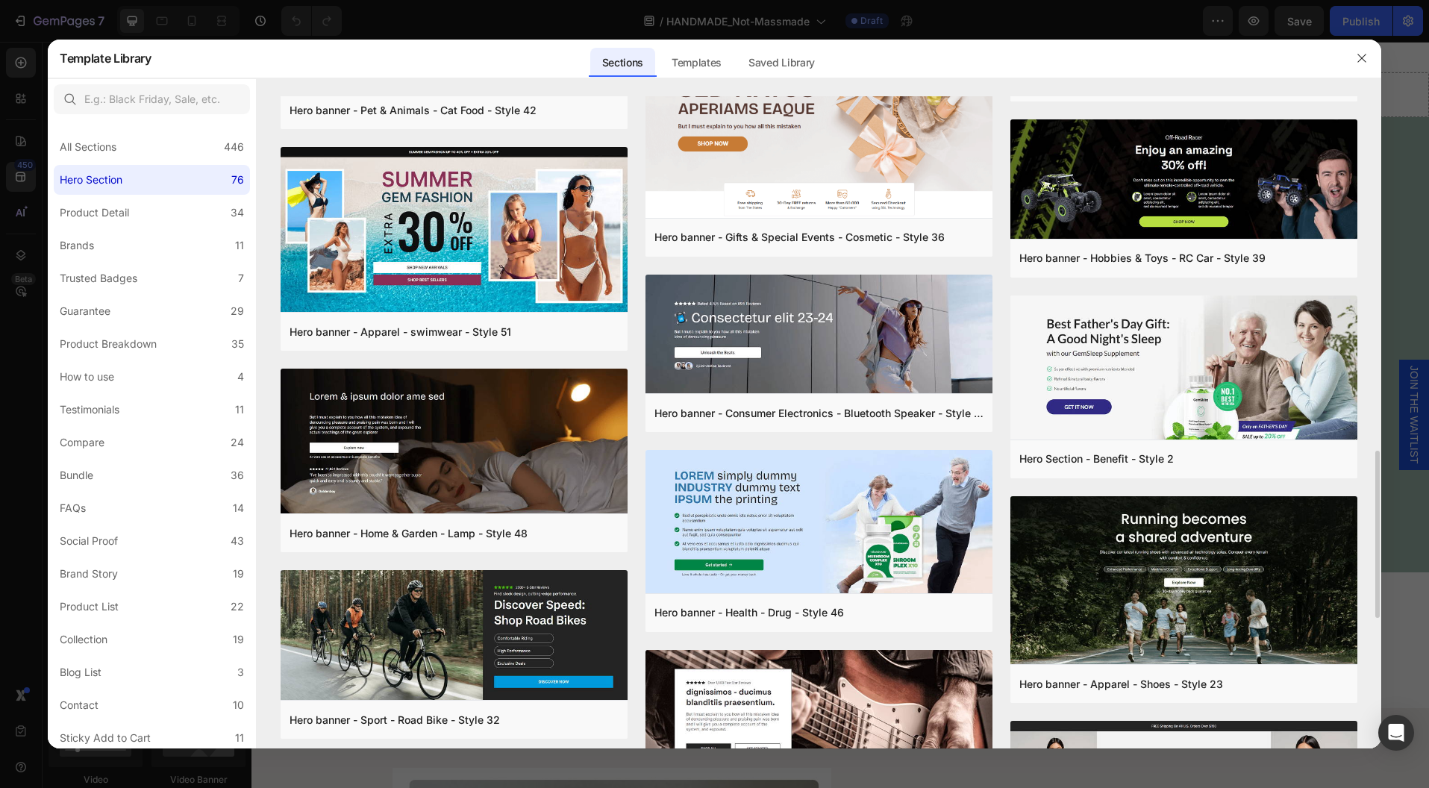
scroll to position [1707, 0]
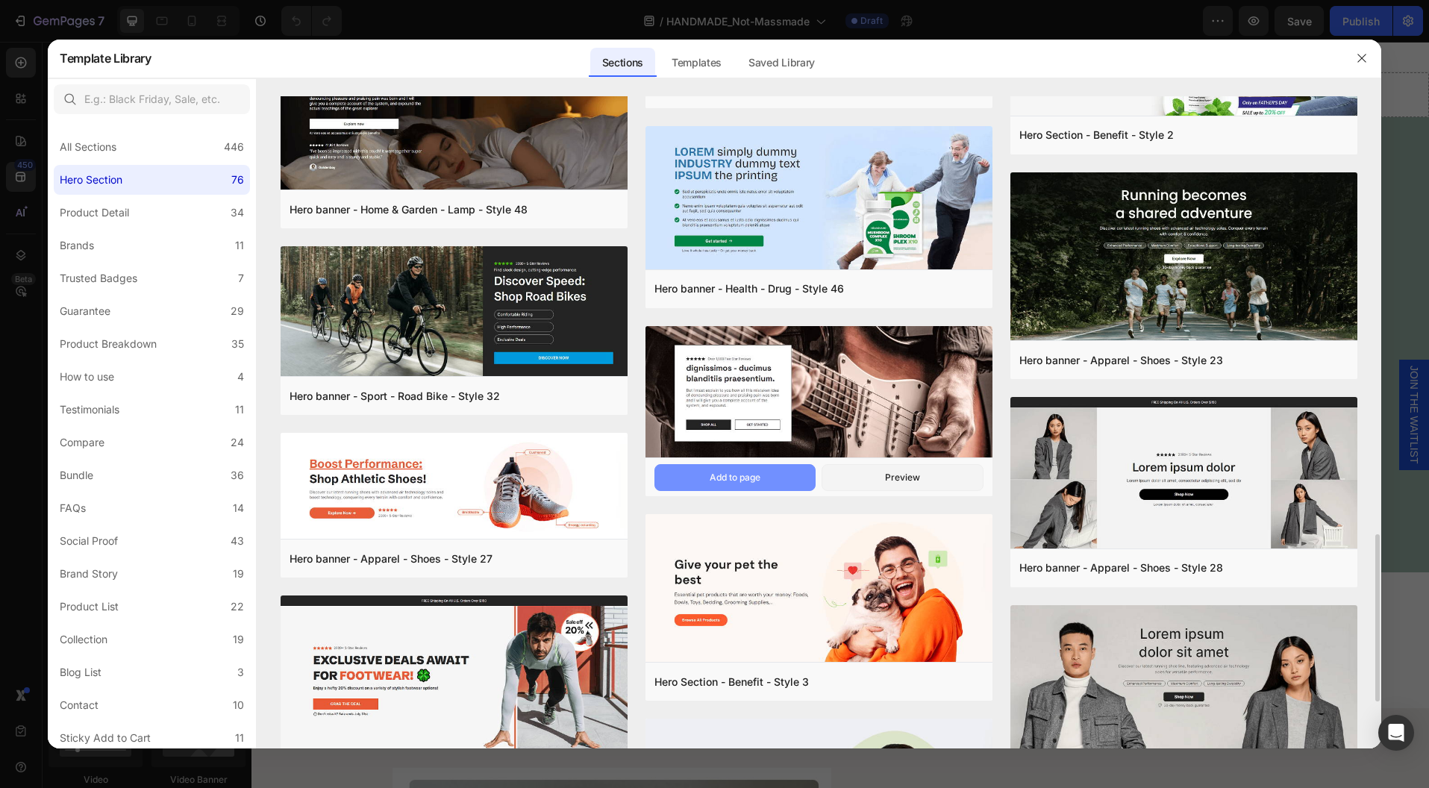
click at [769, 478] on button "Add to page" at bounding box center [735, 477] width 162 height 27
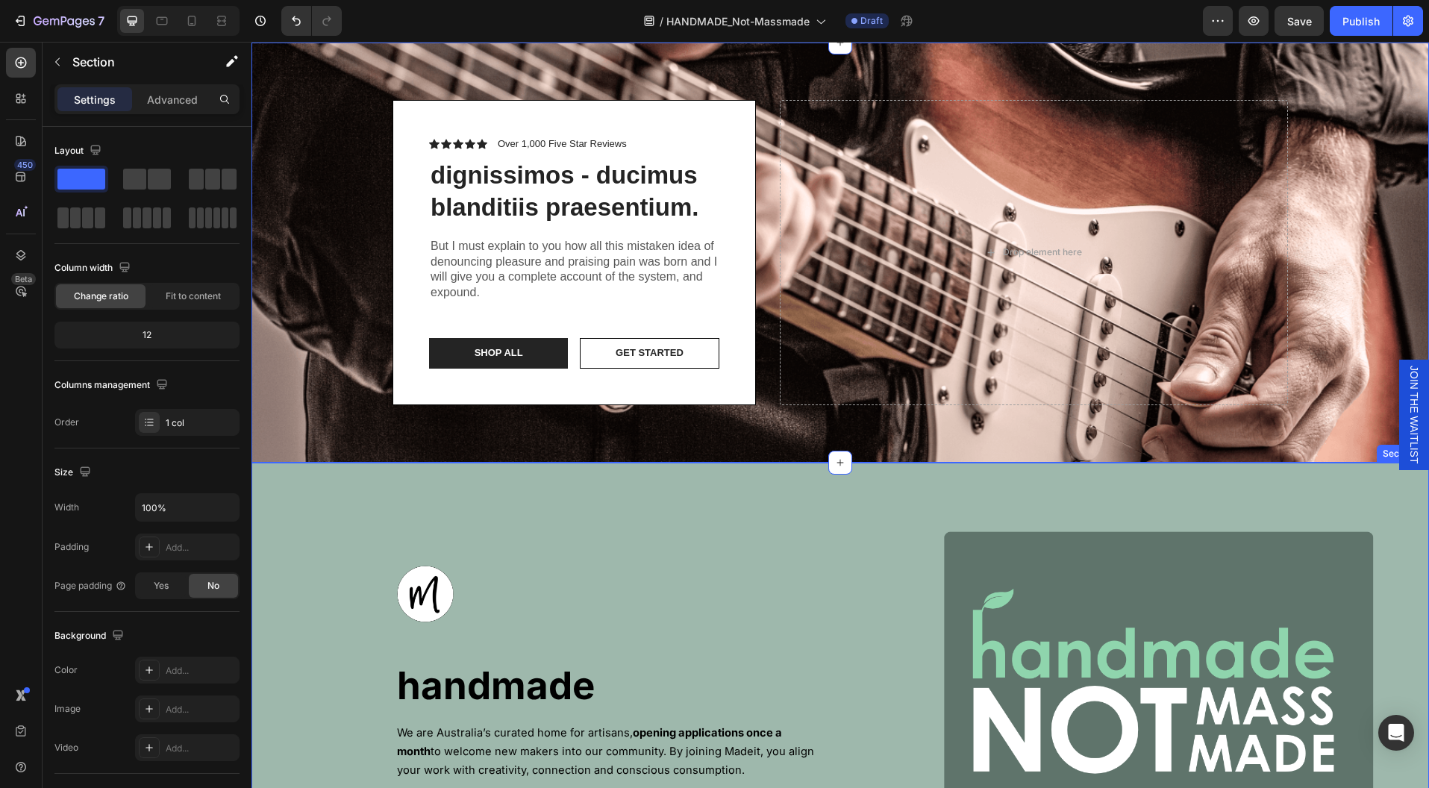
scroll to position [0, 0]
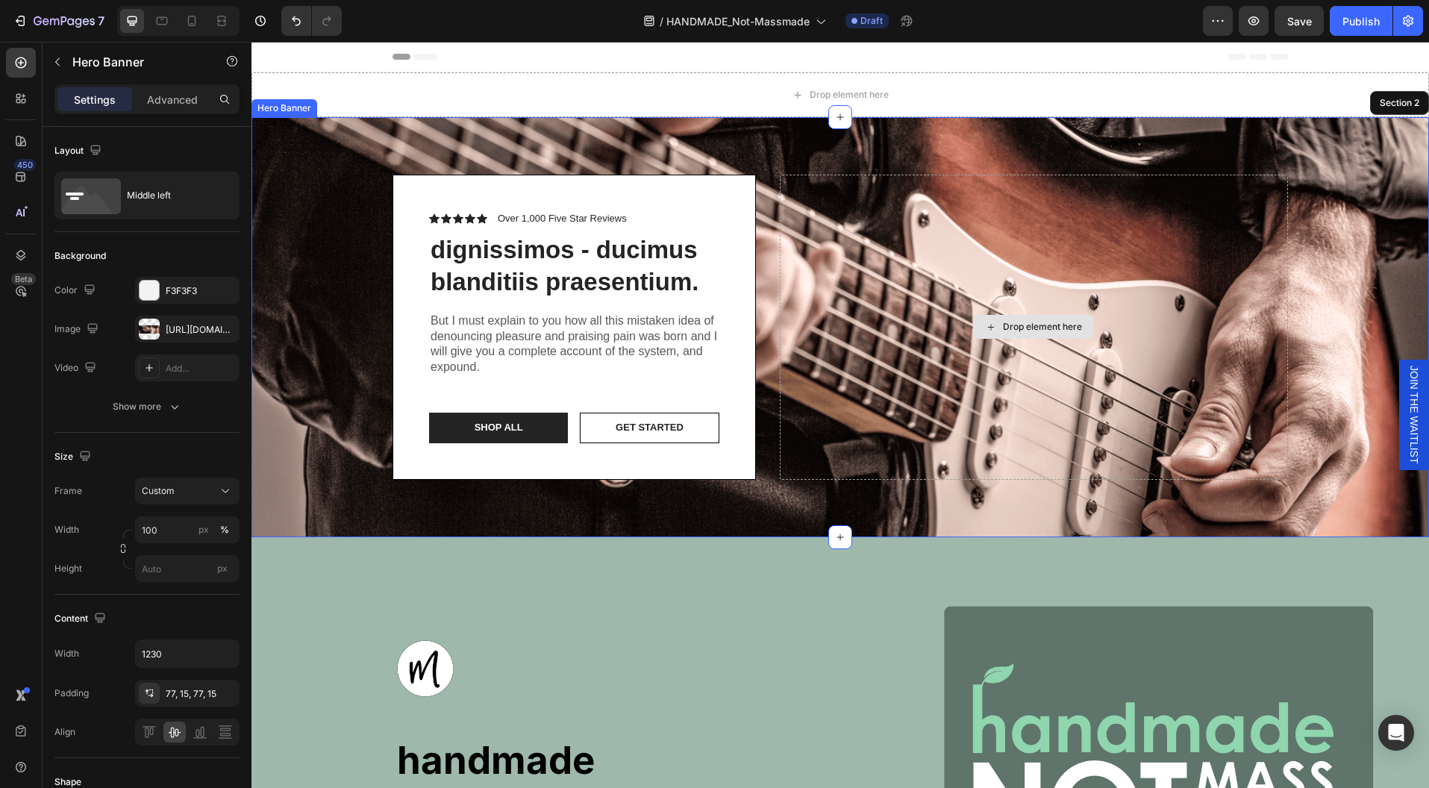
click at [1003, 401] on div "Drop element here" at bounding box center [1034, 327] width 508 height 305
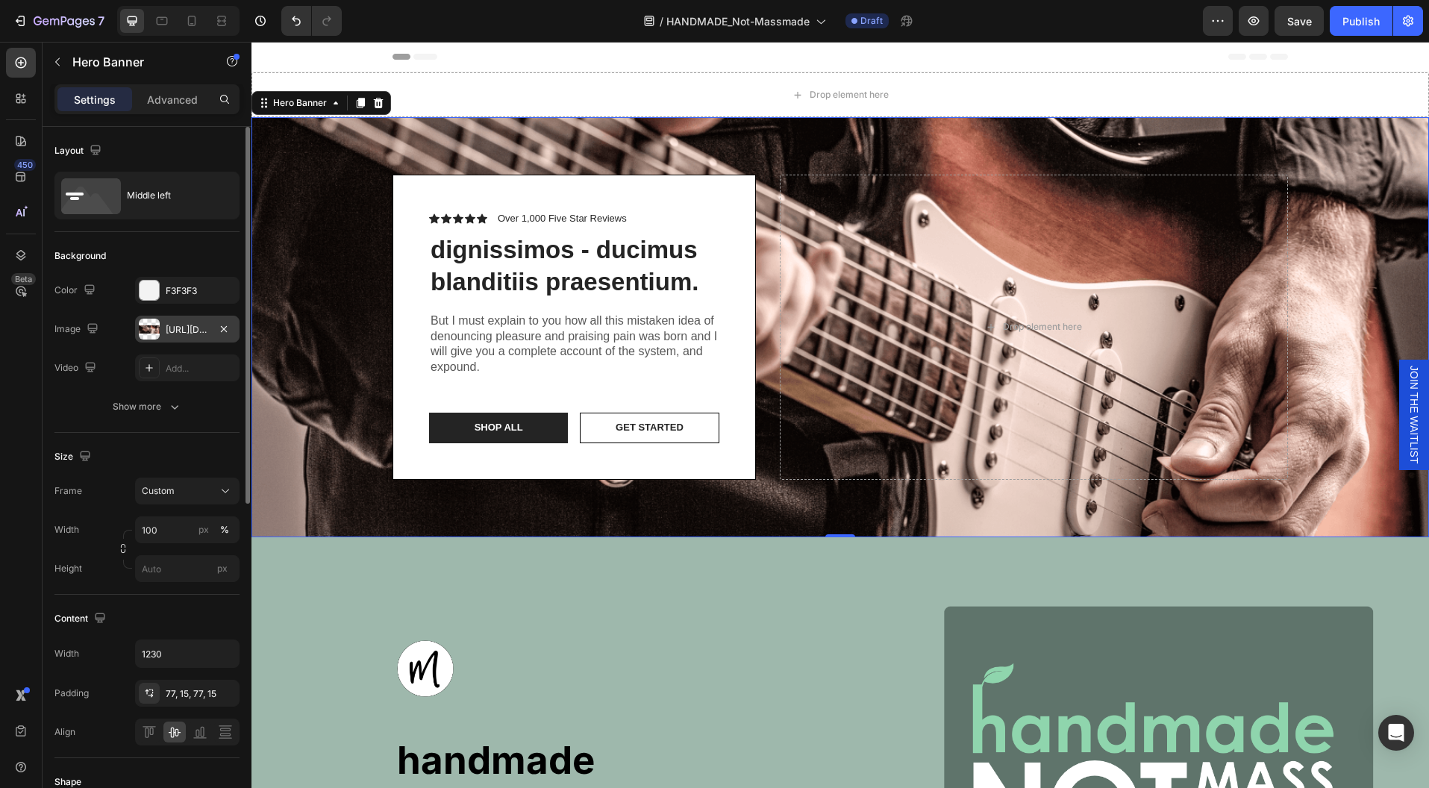
click at [186, 326] on div "https://cdn.shopify.com/s/files/1/2005/9307/files/gempages_432750572815254551-b…" at bounding box center [187, 329] width 43 height 13
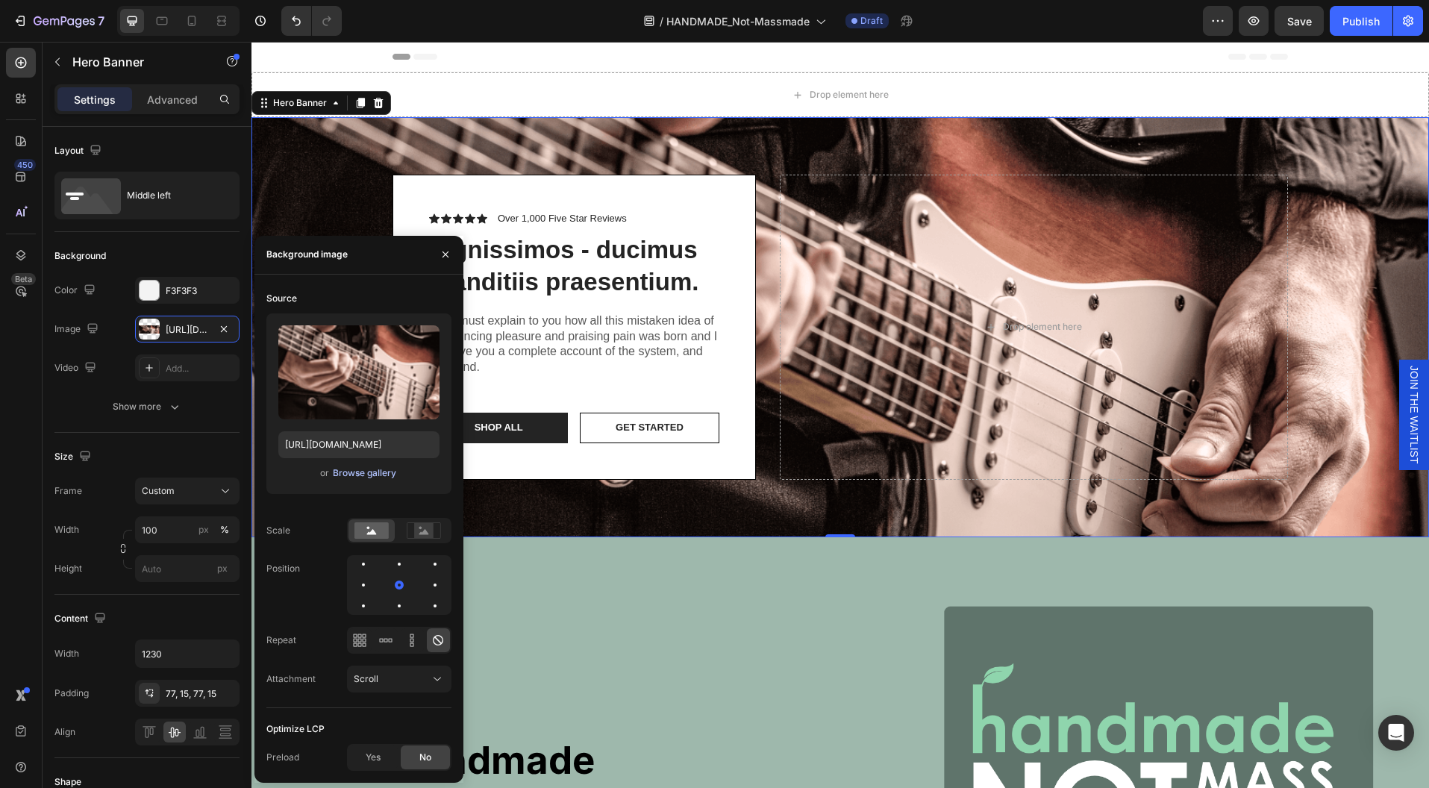
click at [366, 472] on div "Browse gallery" at bounding box center [364, 472] width 63 height 13
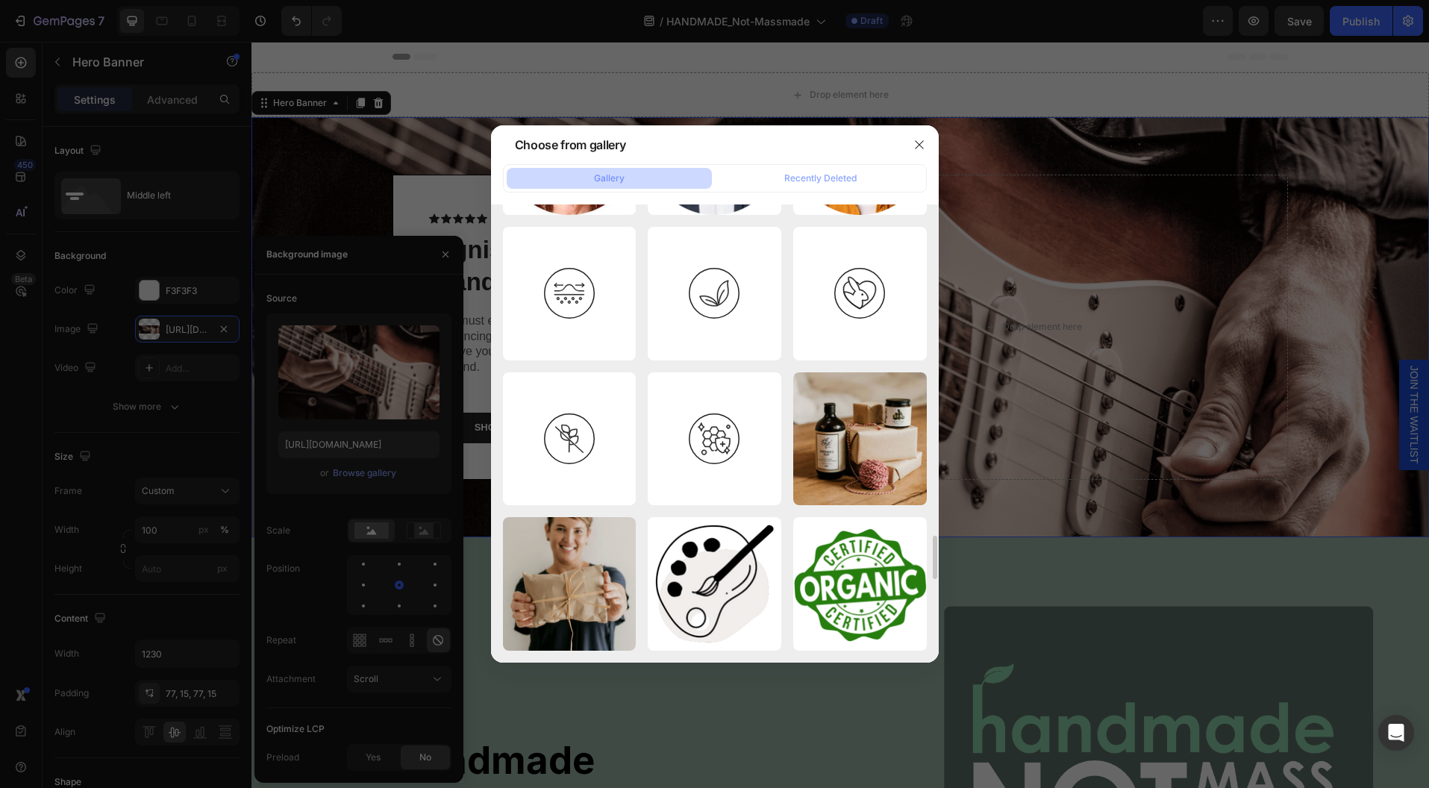
scroll to position [3800, 0]
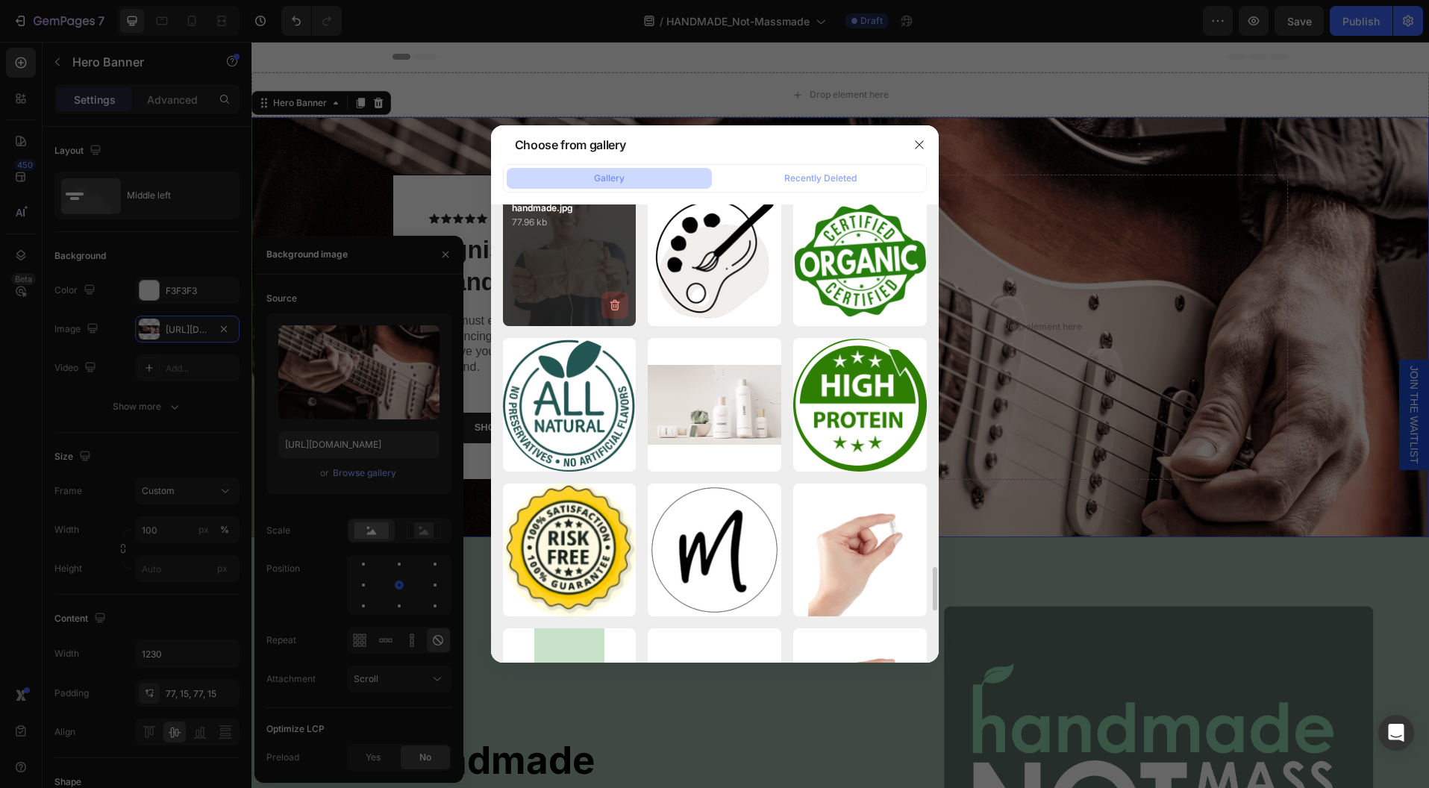
click at [602, 313] on button "button" at bounding box center [614, 305] width 27 height 27
click at [540, 263] on div "Delete Image? 77.96 kb Cancel Delete" at bounding box center [570, 260] width 134 height 134
click at [558, 310] on div "Cancel" at bounding box center [557, 307] width 30 height 13
click at [534, 272] on div "handmade.jpg 77.96 kb" at bounding box center [570, 260] width 134 height 134
type input "[URL][DOMAIN_NAME]"
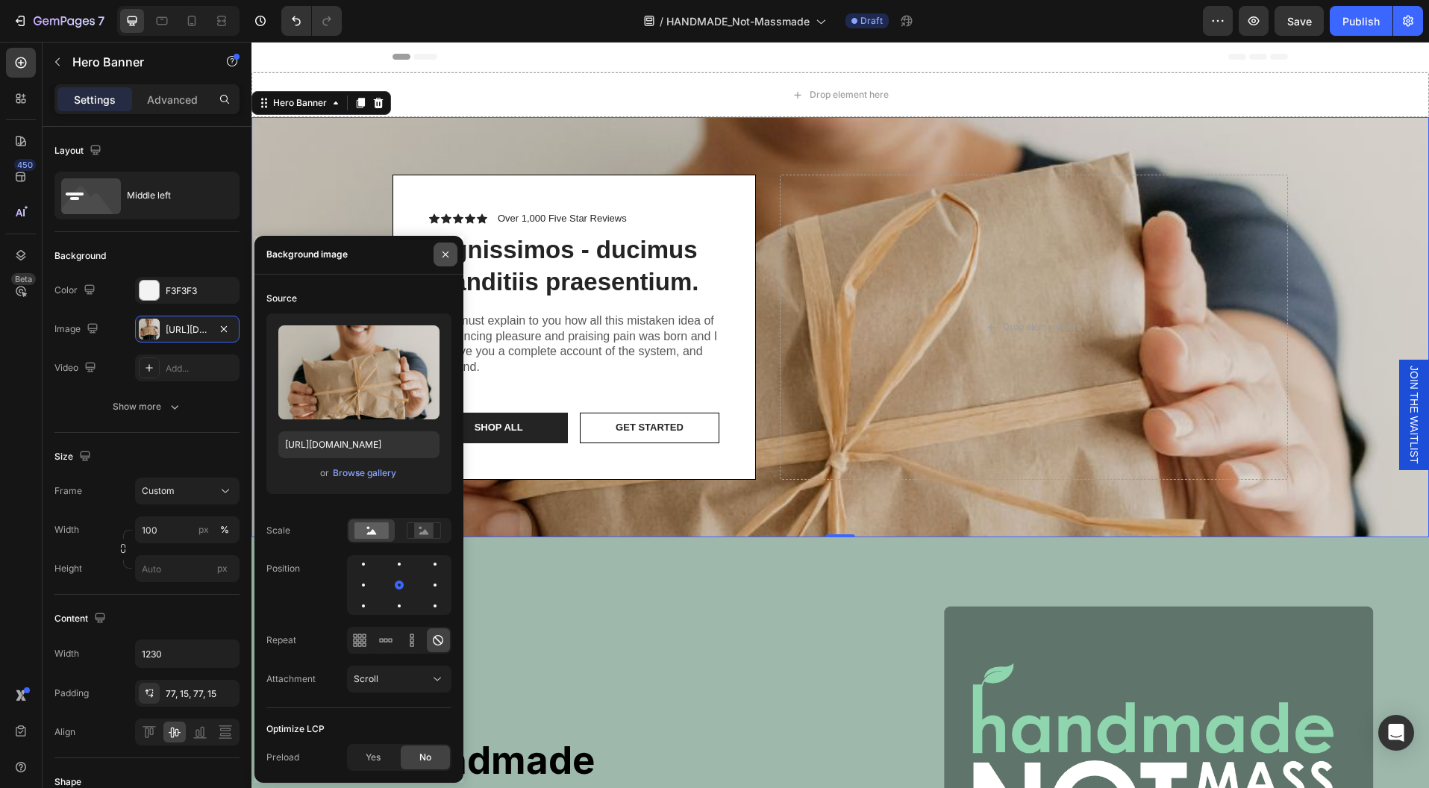
click at [440, 256] on icon "button" at bounding box center [446, 254] width 12 height 12
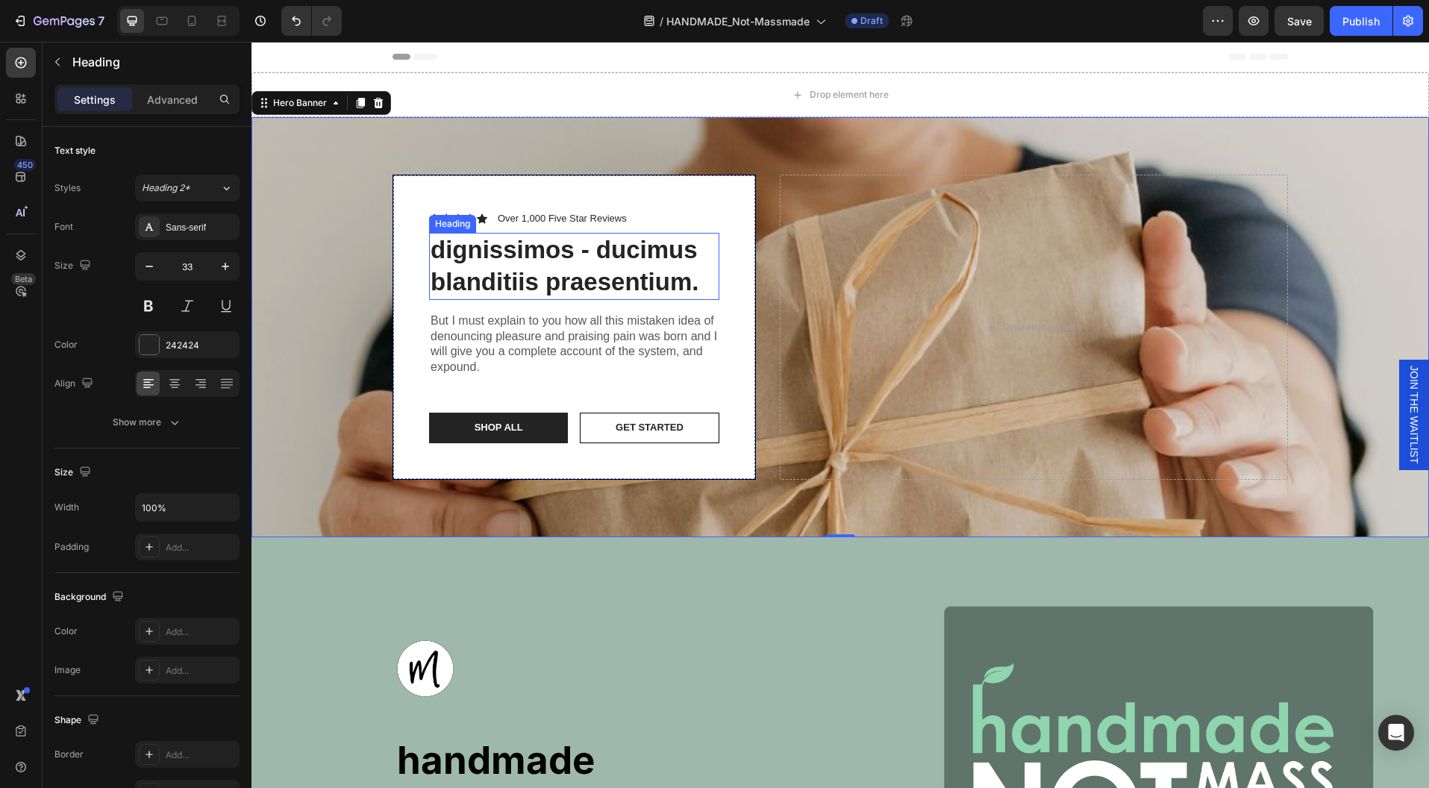
click at [628, 271] on h2 "dignissimos - ducimus blanditiis praesentium." at bounding box center [574, 266] width 290 height 67
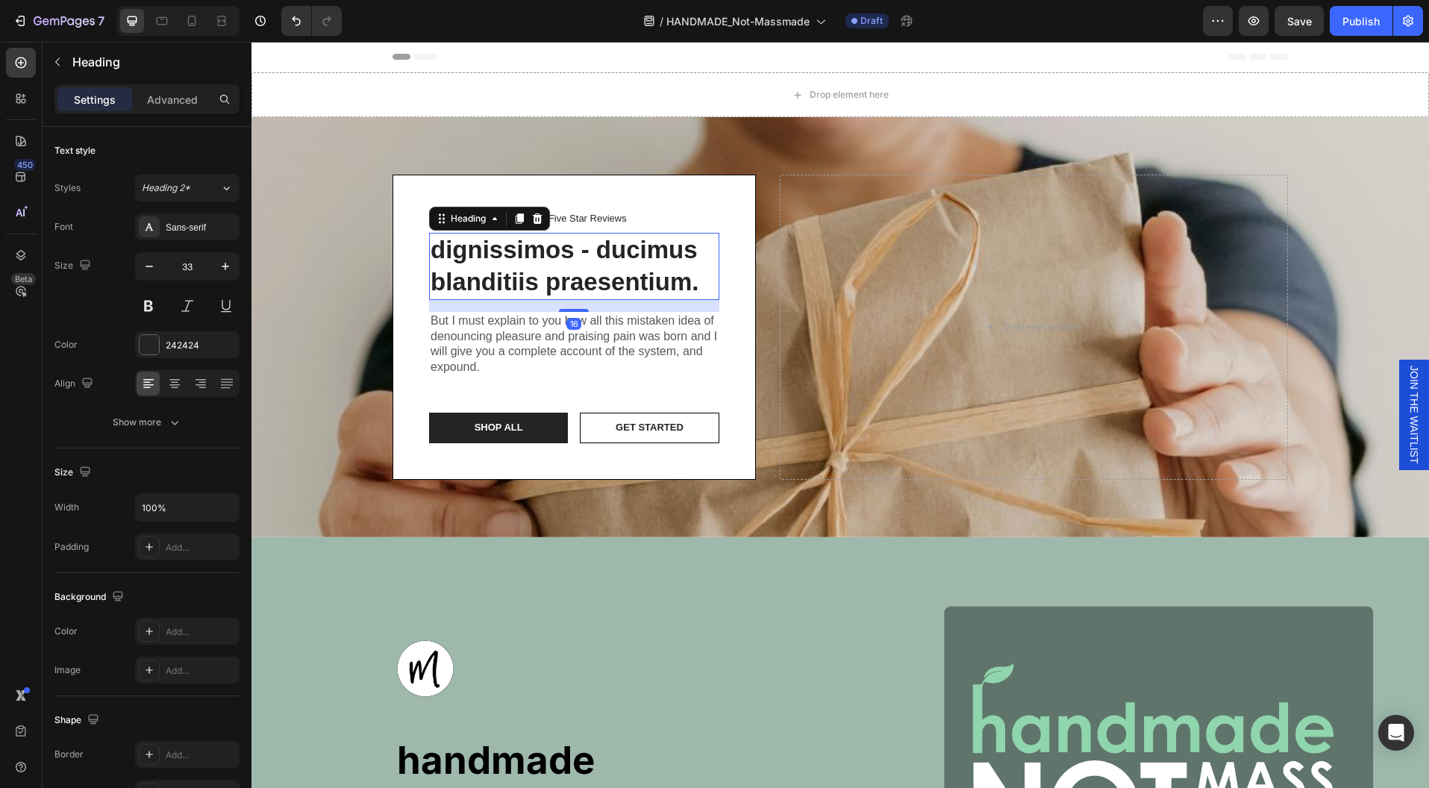
click at [628, 271] on h2 "dignissimos - ducimus blanditiis praesentium." at bounding box center [574, 266] width 290 height 67
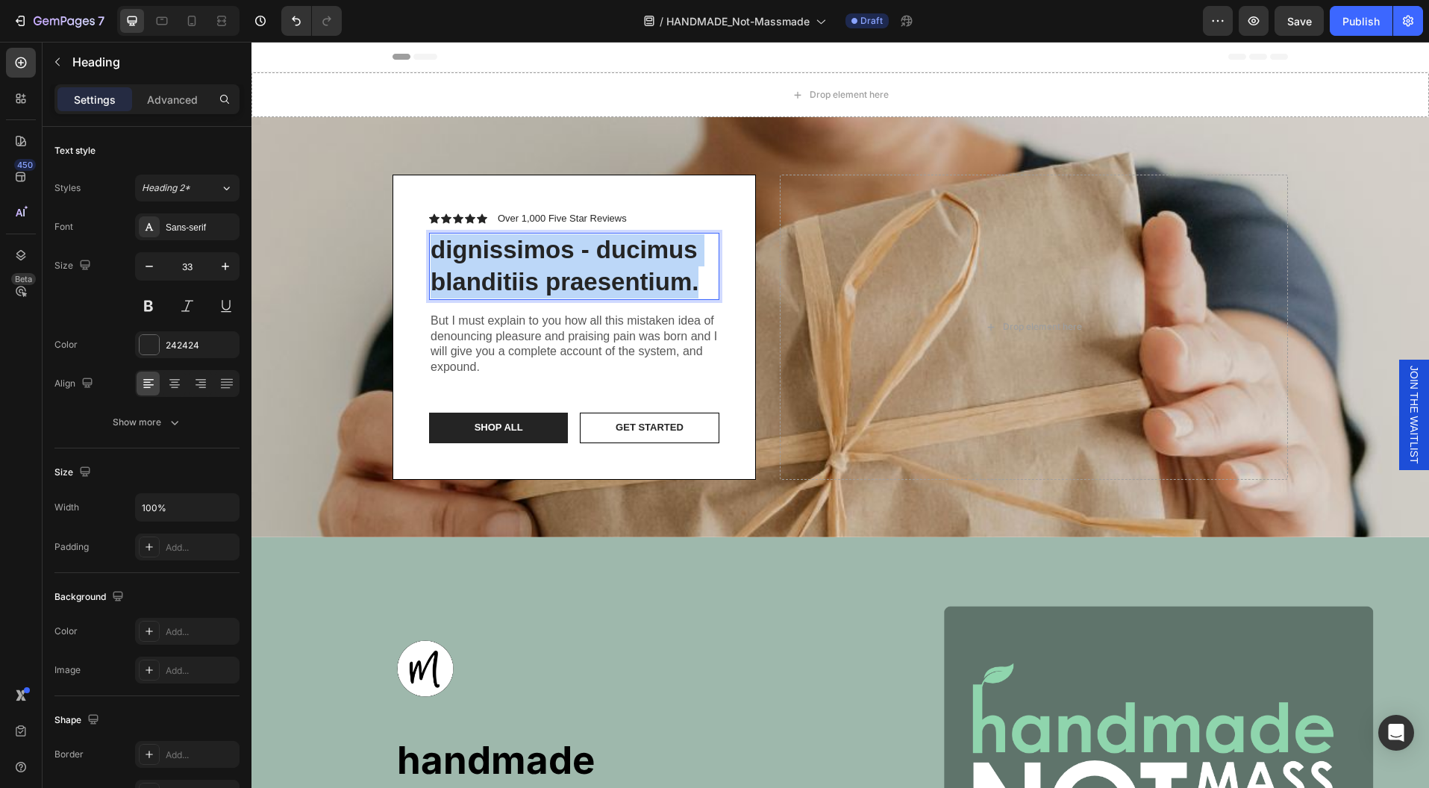
click at [628, 271] on p "dignissimos - ducimus blanditiis praesentium." at bounding box center [574, 266] width 287 height 64
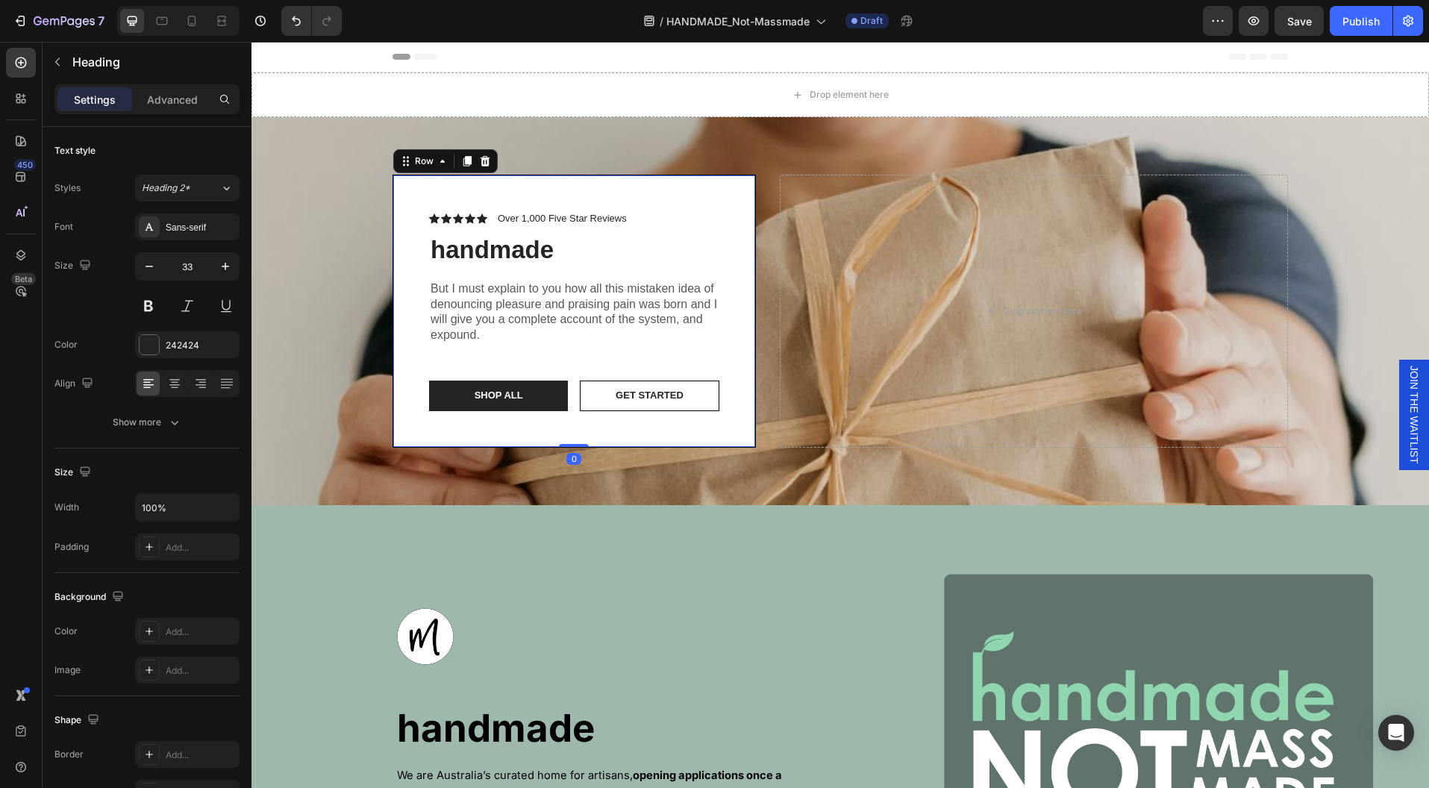
click at [563, 272] on div "Icon Icon Icon Icon Icon Icon List Over 1,000 Five Star Reviews Text Block Row …" at bounding box center [574, 311] width 290 height 200
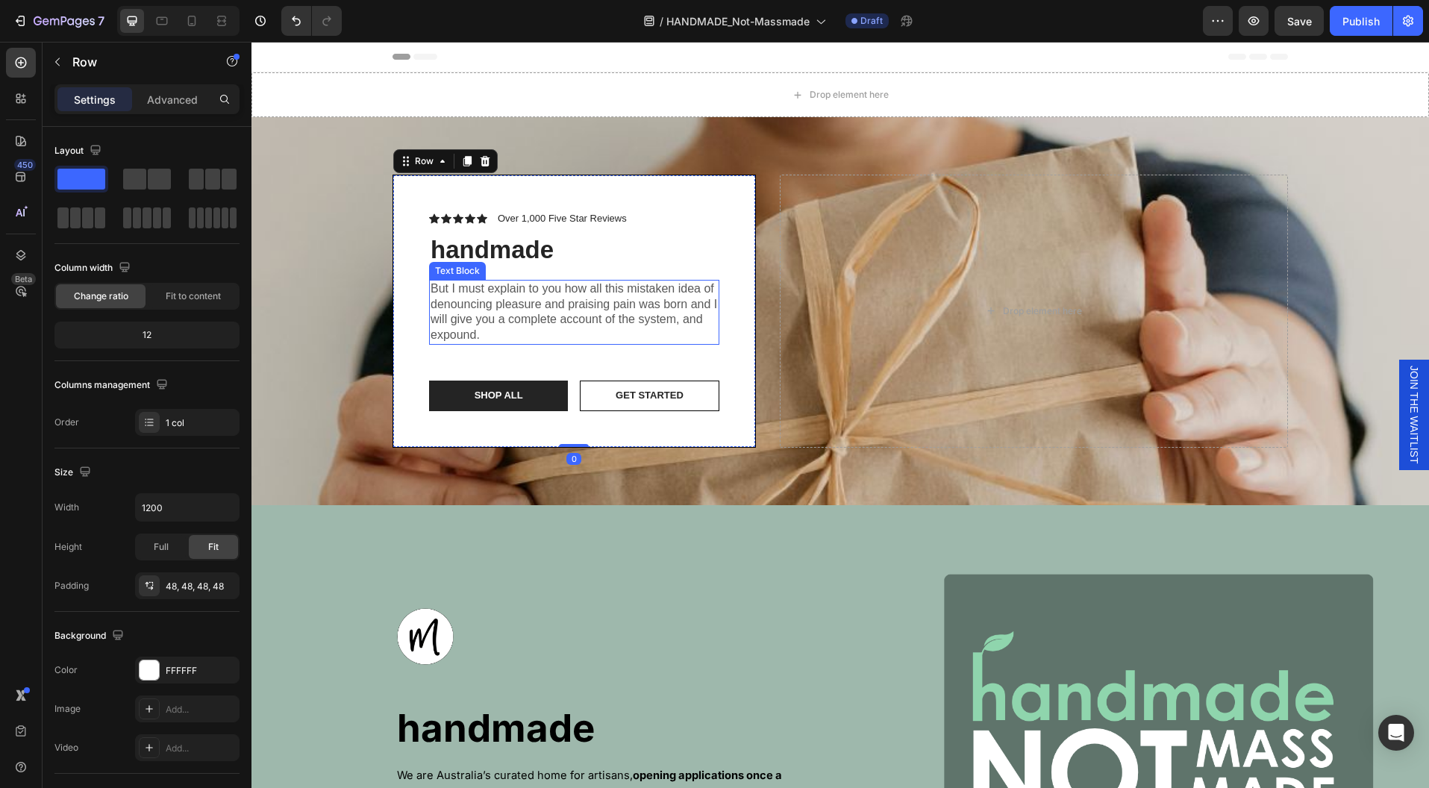
click at [565, 280] on div "But I must explain to you how all this mistaken idea of denouncing pleasure and…" at bounding box center [574, 312] width 290 height 65
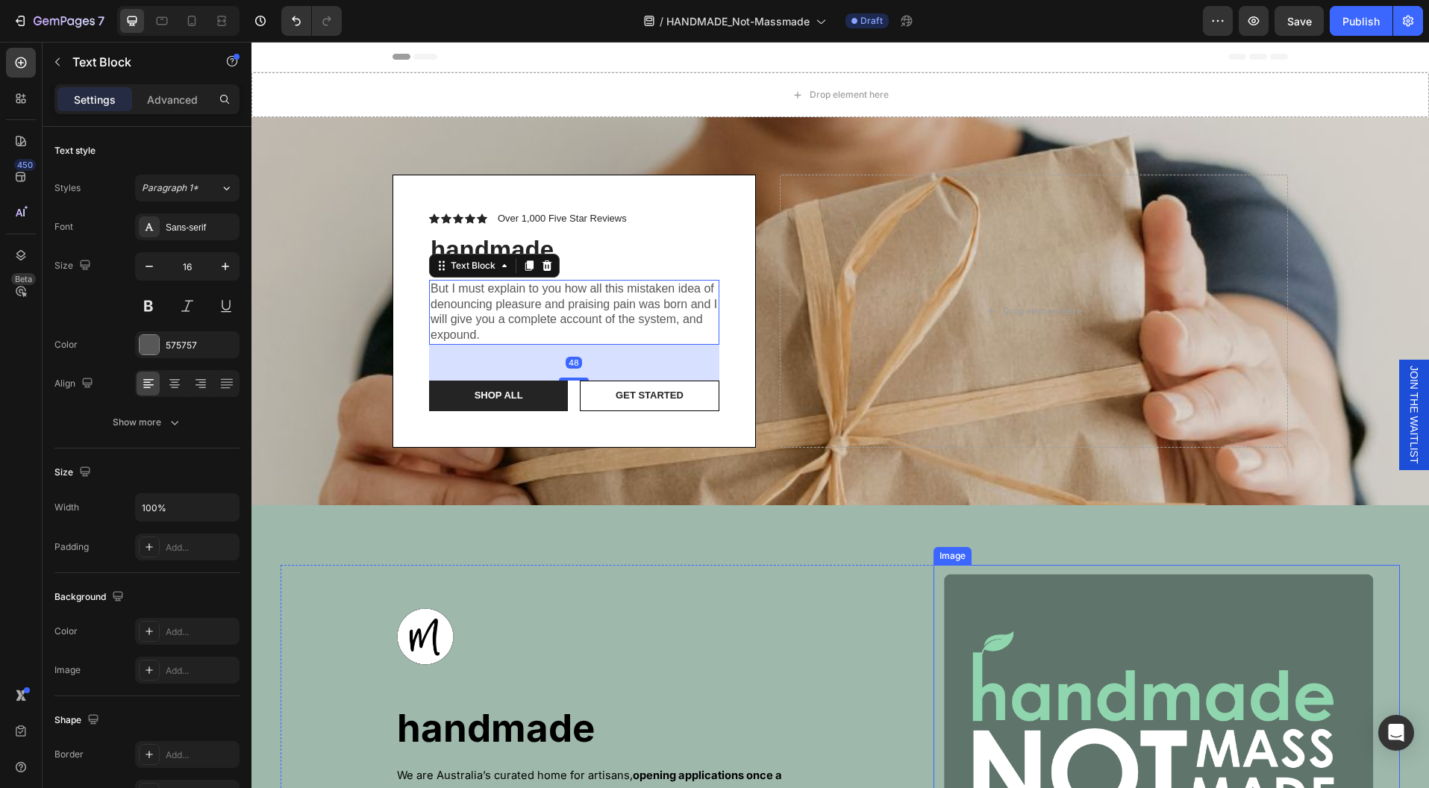
click at [992, 637] on img at bounding box center [1157, 744] width 448 height 358
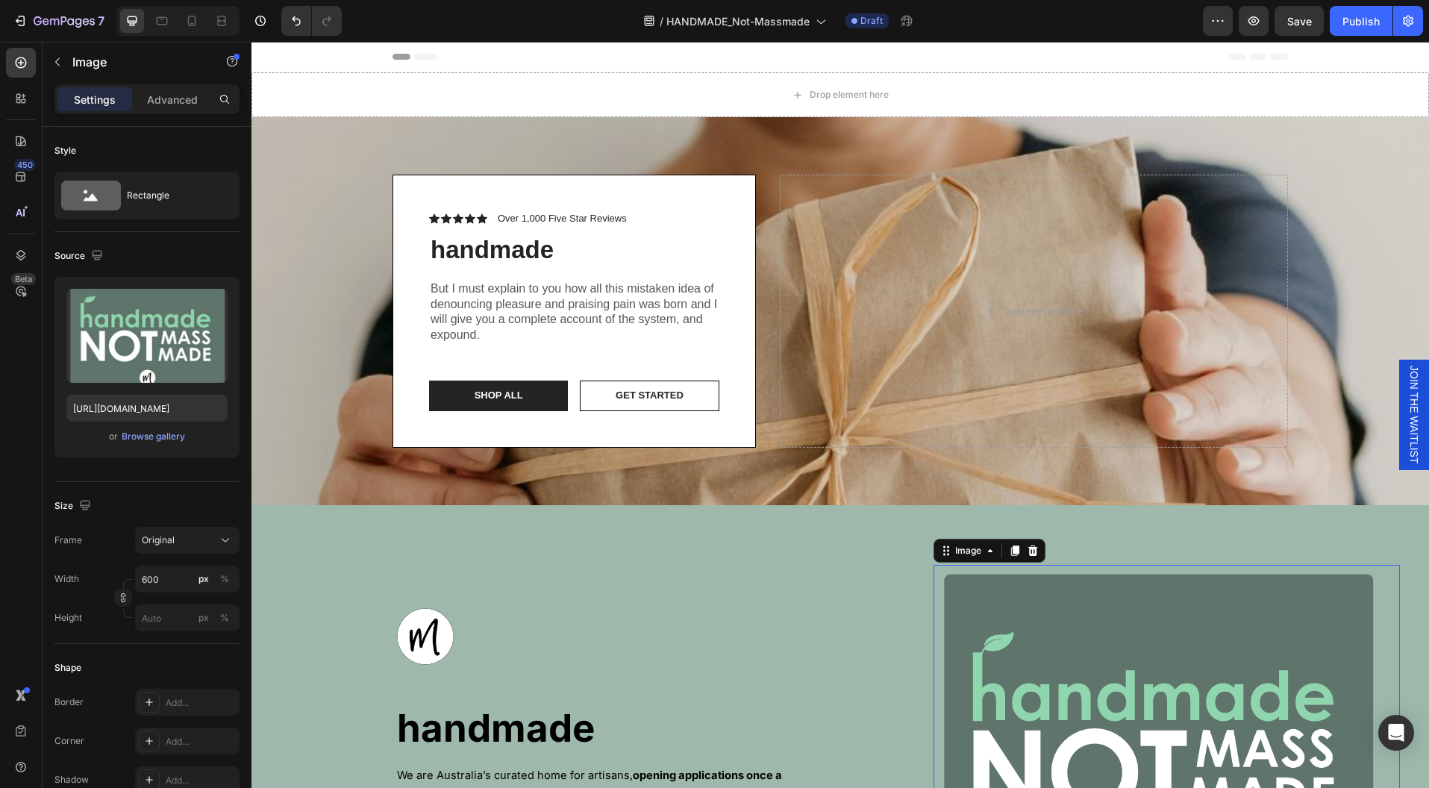
click at [994, 625] on img at bounding box center [1157, 744] width 448 height 358
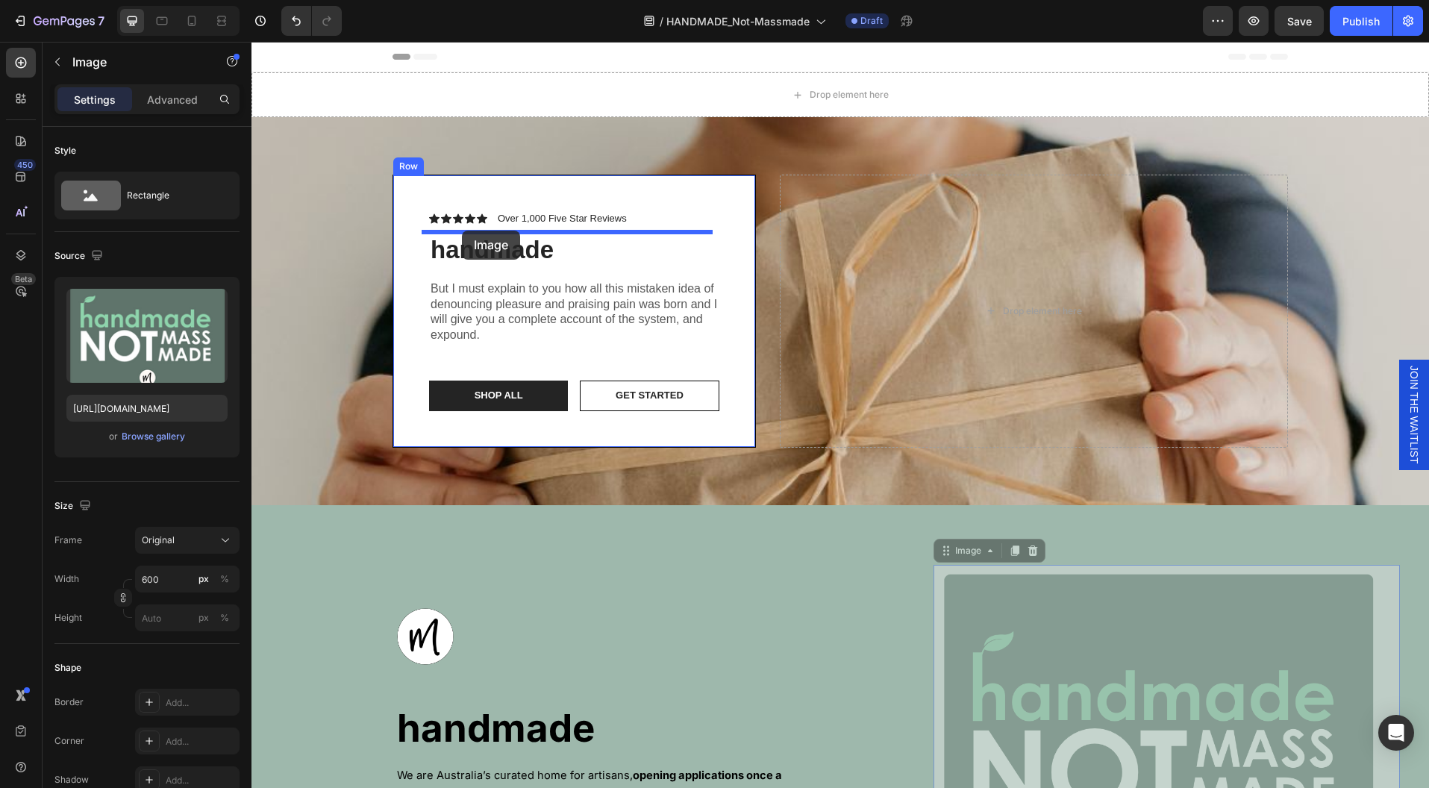
drag, startPoint x: 992, startPoint y: 619, endPoint x: 462, endPoint y: 231, distance: 656.7
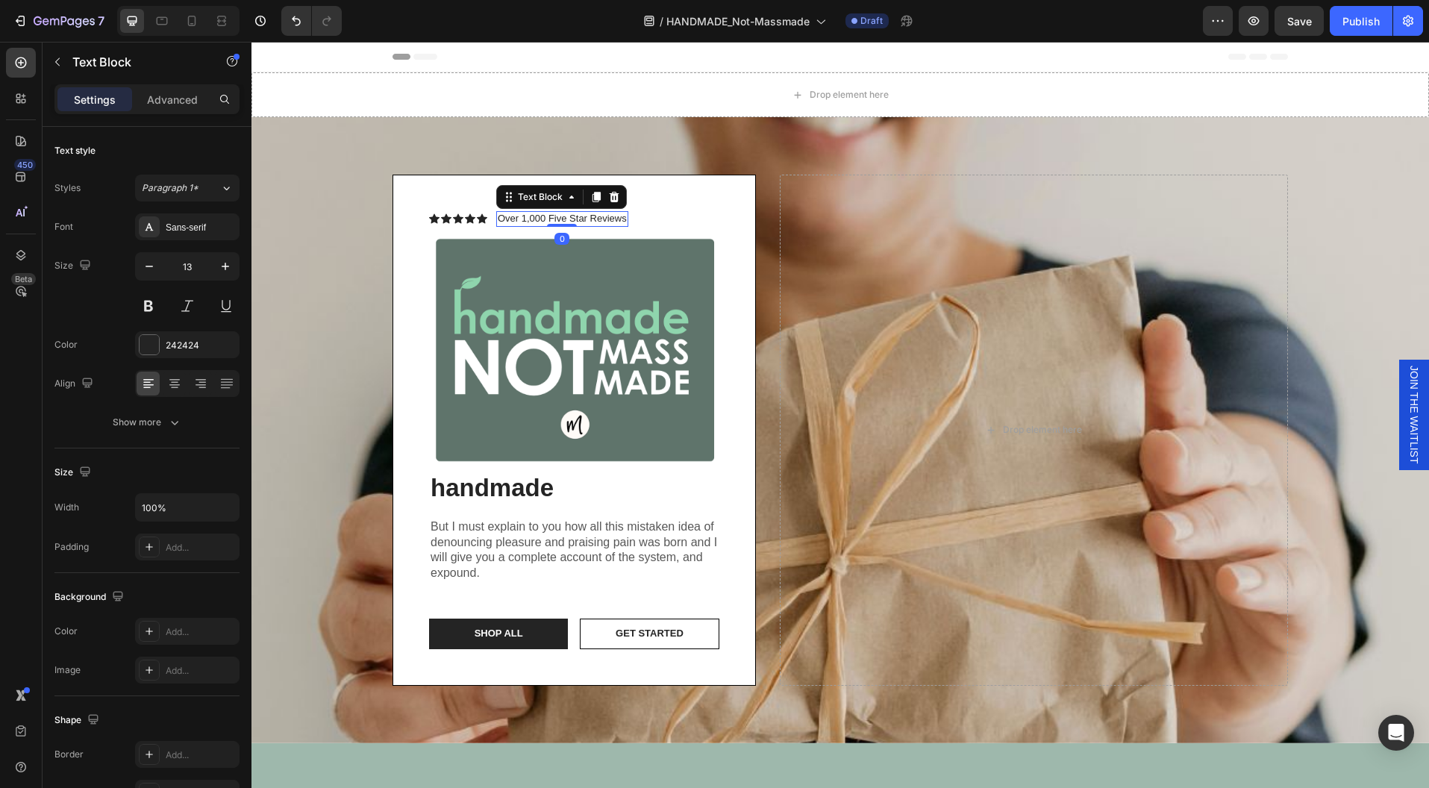
click at [587, 216] on p "Over 1,000 Five Star Reviews" at bounding box center [562, 219] width 129 height 13
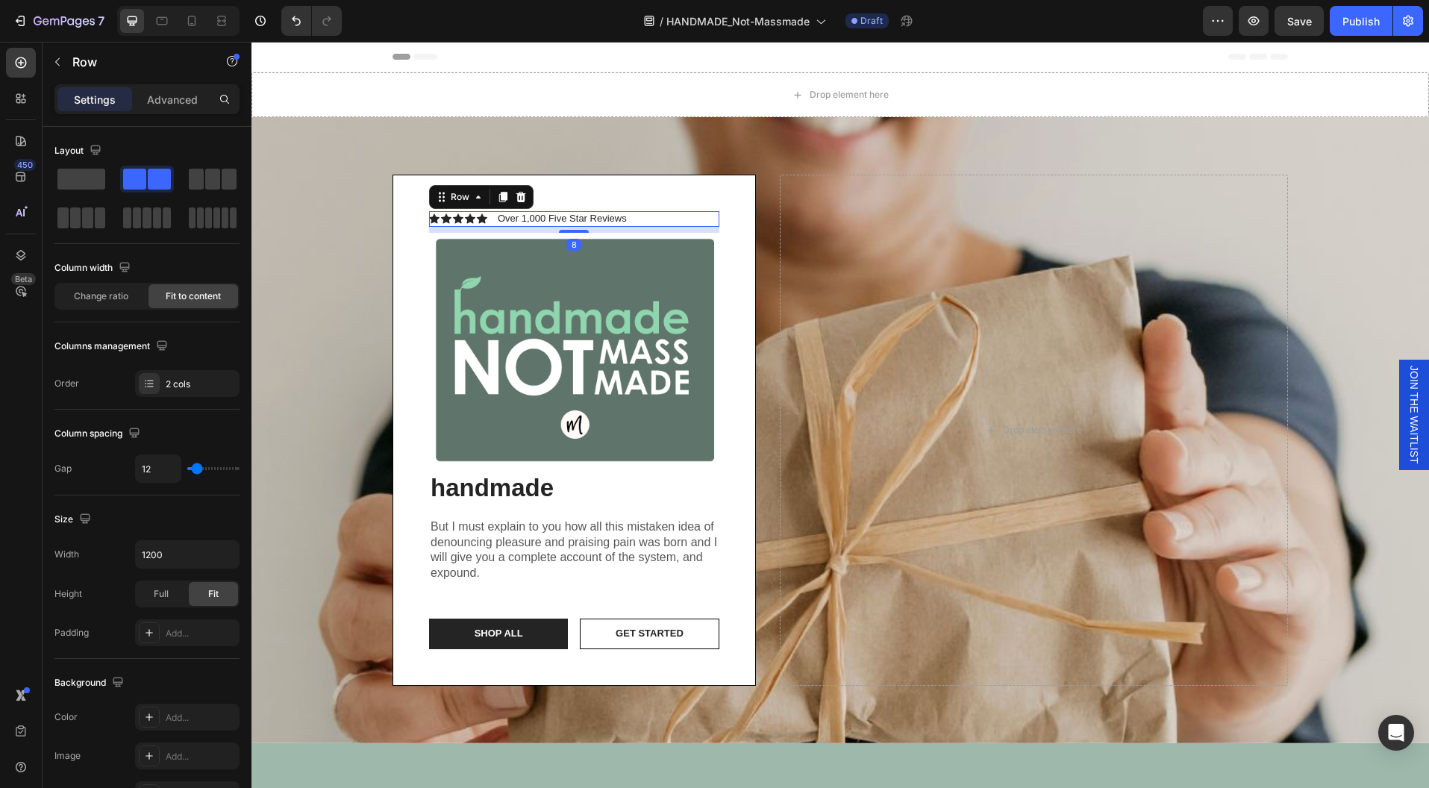
click at [650, 219] on div "Icon Icon Icon Icon Icon Icon List Over 1,000 Five Star Reviews Text Block Row 8" at bounding box center [574, 219] width 290 height 16
click at [516, 194] on icon at bounding box center [521, 197] width 10 height 10
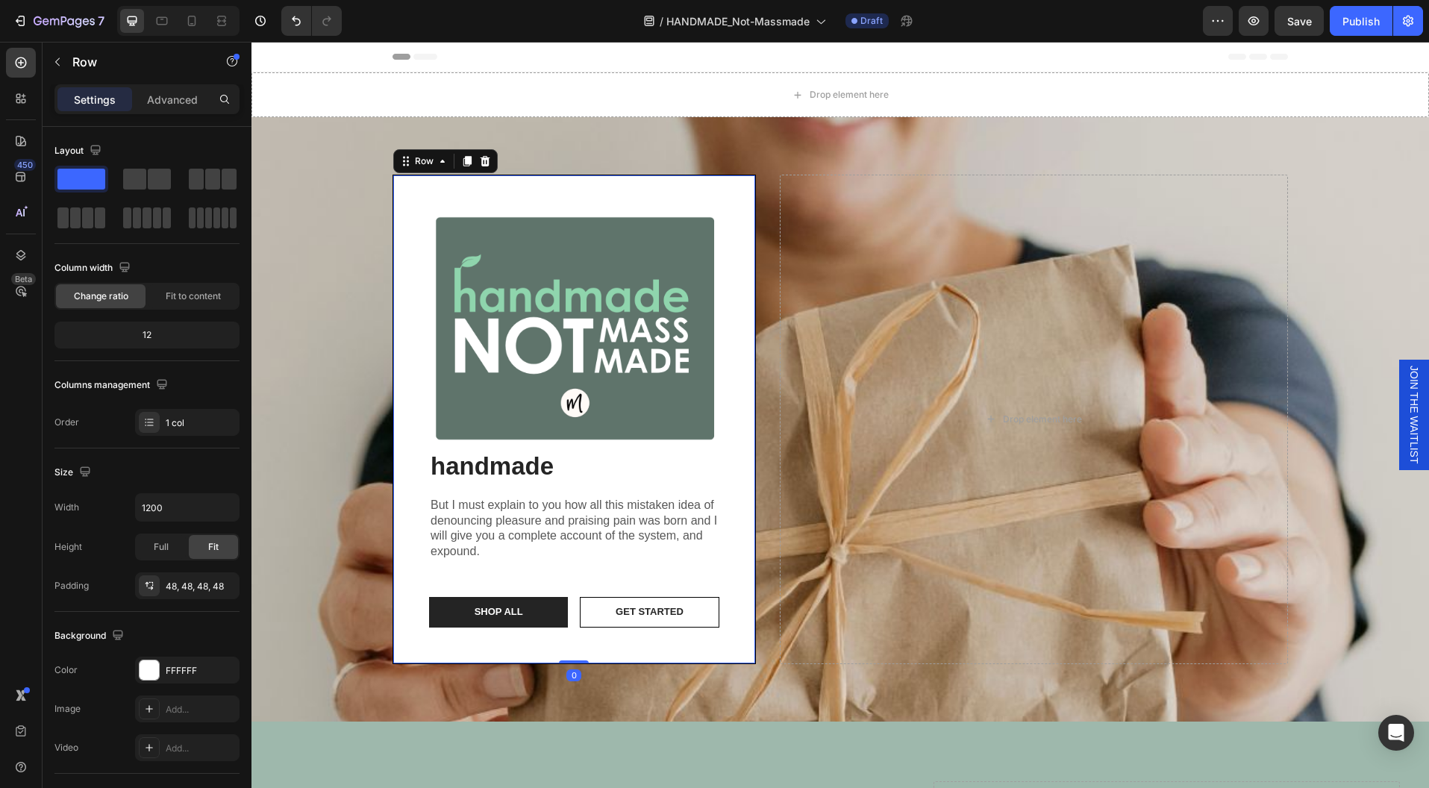
click at [727, 234] on div "Image handmade Heading But I must explain to you how all this mistaken idea of …" at bounding box center [573, 419] width 363 height 489
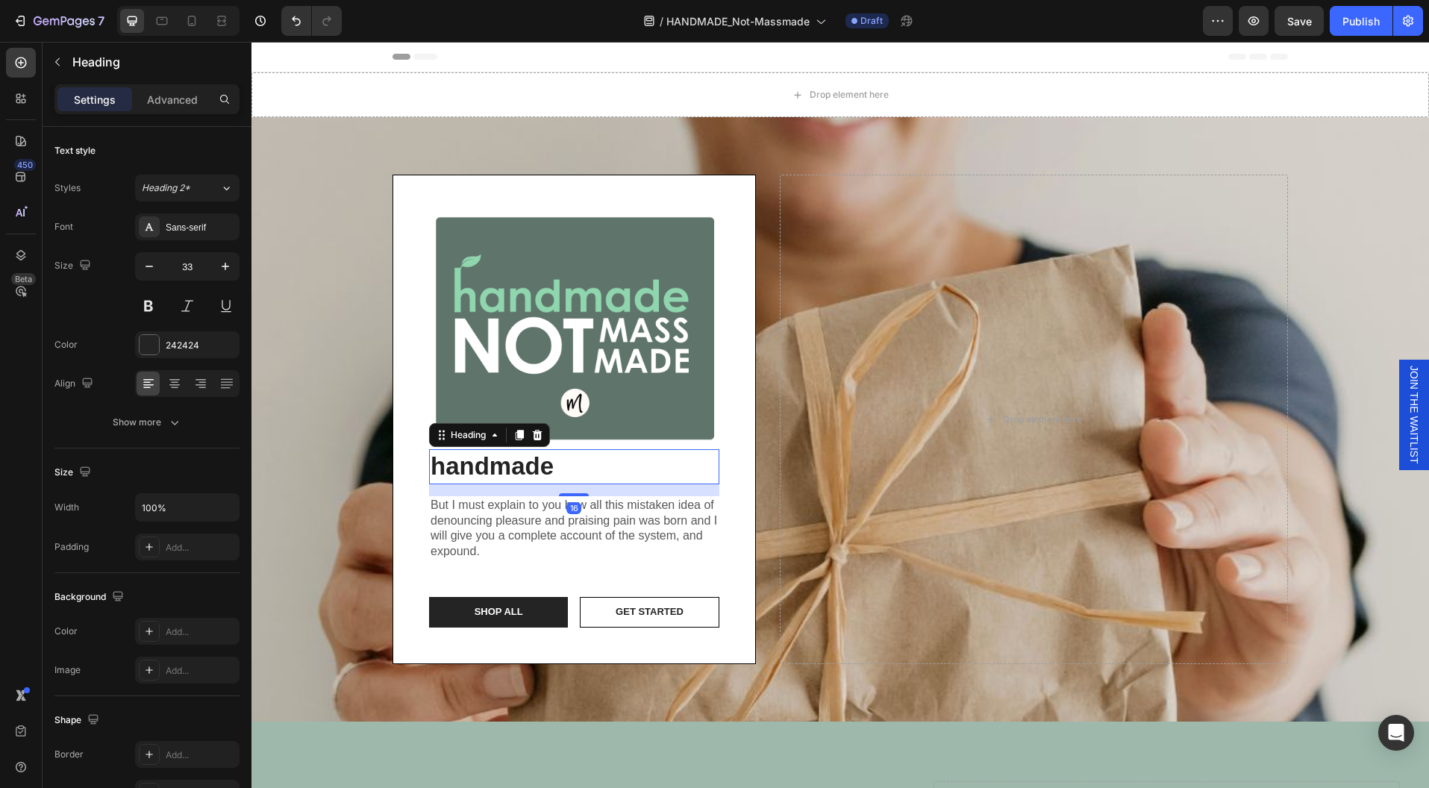
click at [541, 480] on p "handmade" at bounding box center [574, 467] width 287 height 32
click at [533, 435] on icon at bounding box center [538, 435] width 10 height 10
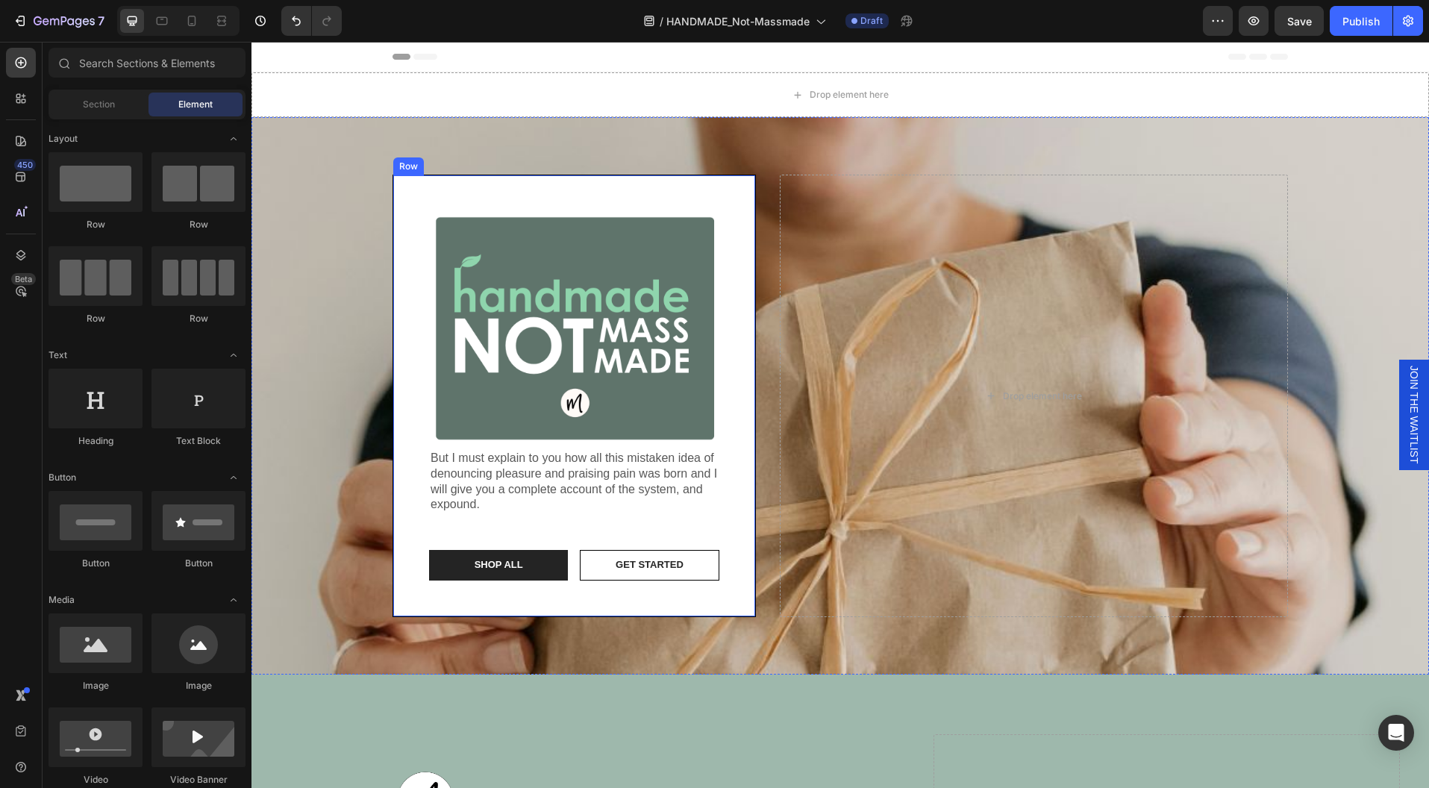
click at [707, 529] on div "Image But I must explain to you how all this mistaken idea of denouncing pleasu…" at bounding box center [574, 395] width 290 height 369
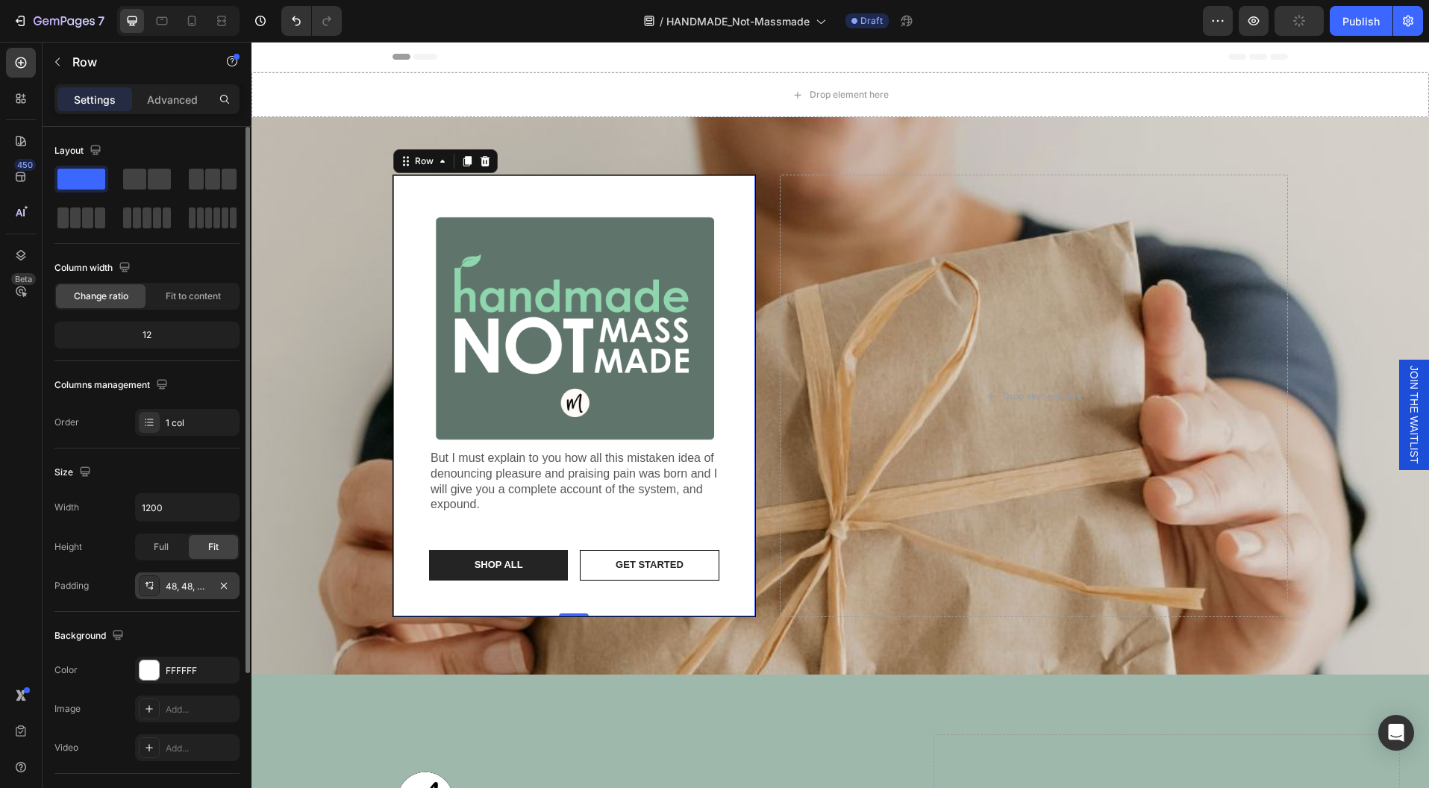
click at [180, 586] on div "48, 48, 48, 48" at bounding box center [187, 586] width 43 height 13
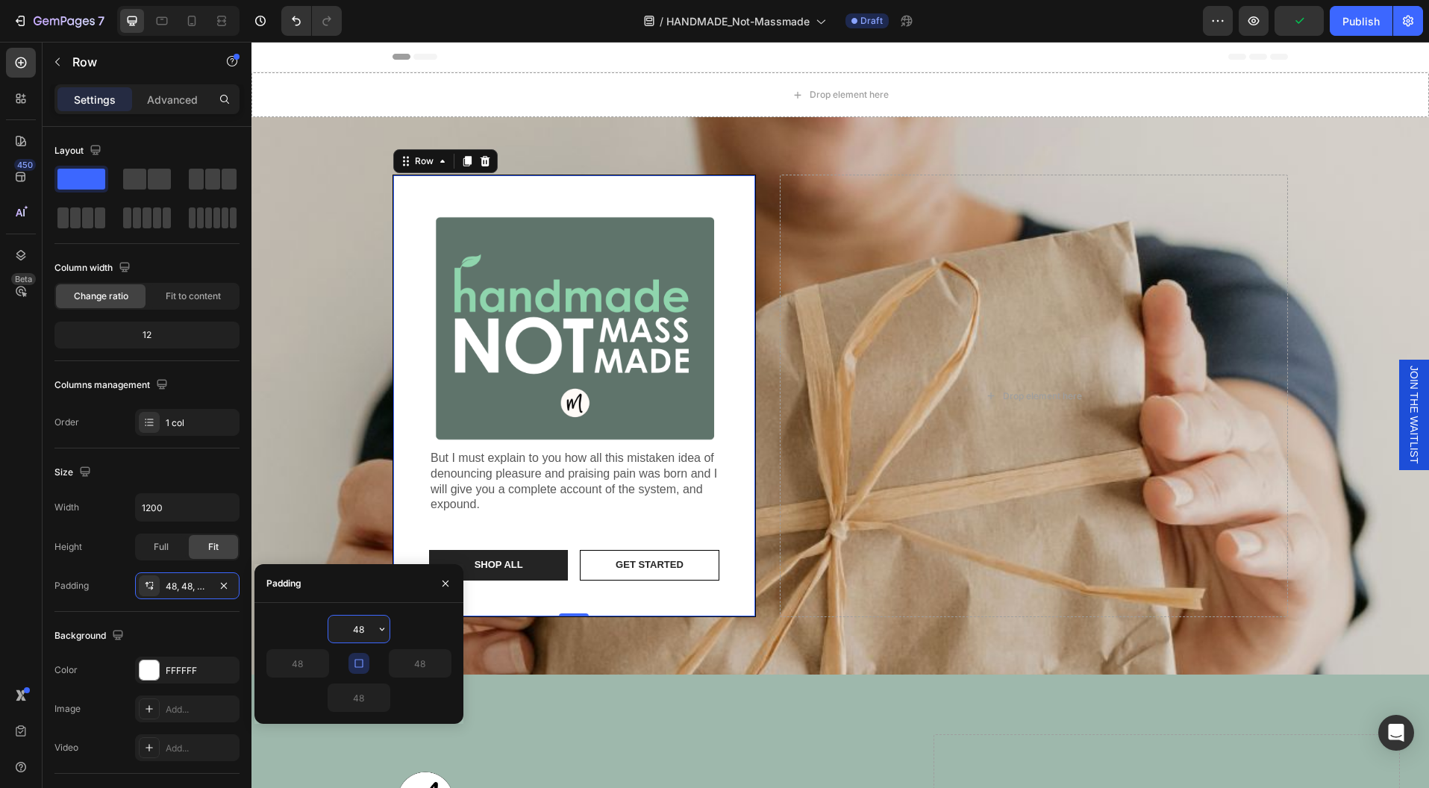
click at [363, 627] on input "48" at bounding box center [358, 629] width 61 height 27
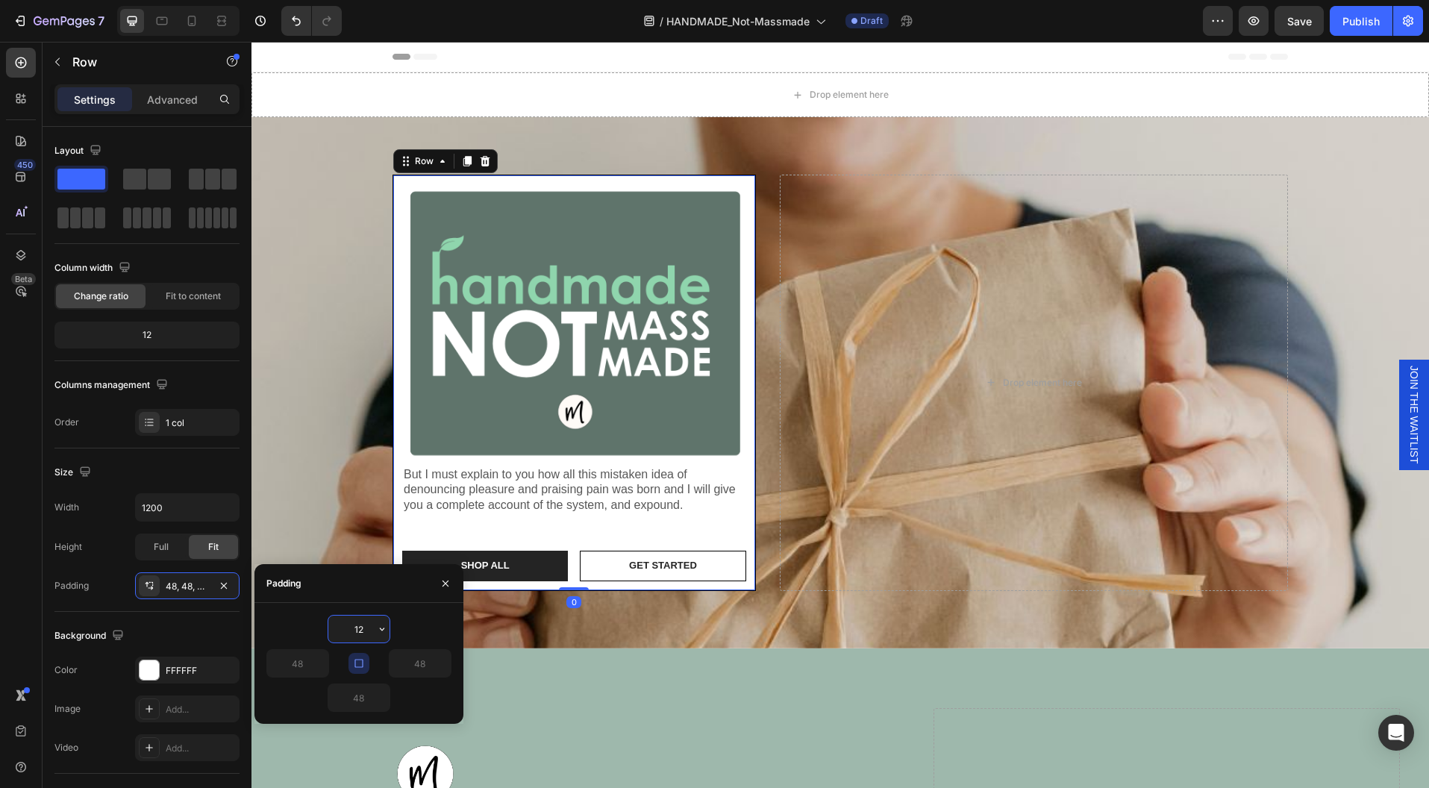
type input "12"
click at [358, 631] on input "12" at bounding box center [358, 629] width 61 height 27
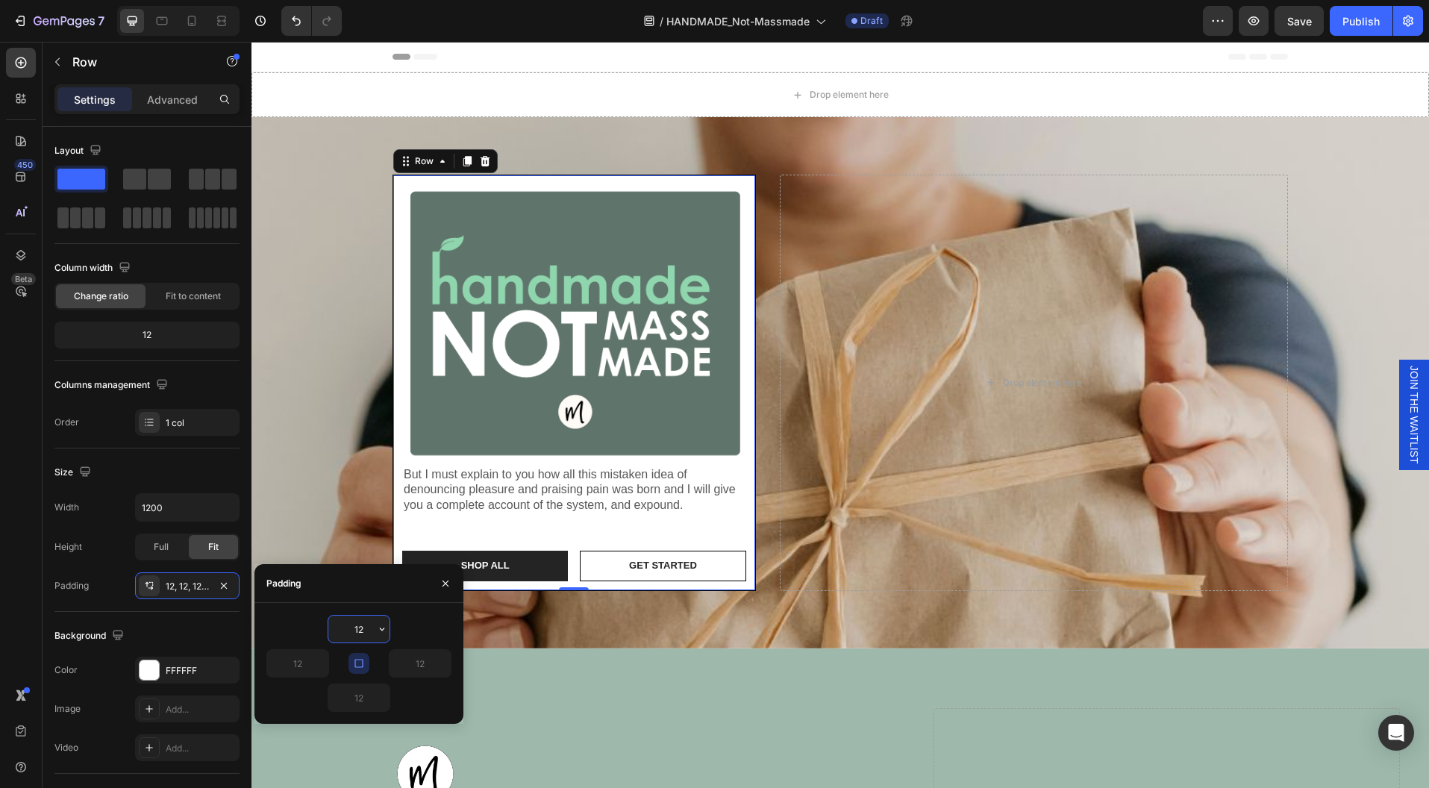
click at [358, 631] on input "12" at bounding box center [358, 629] width 61 height 27
type input "20"
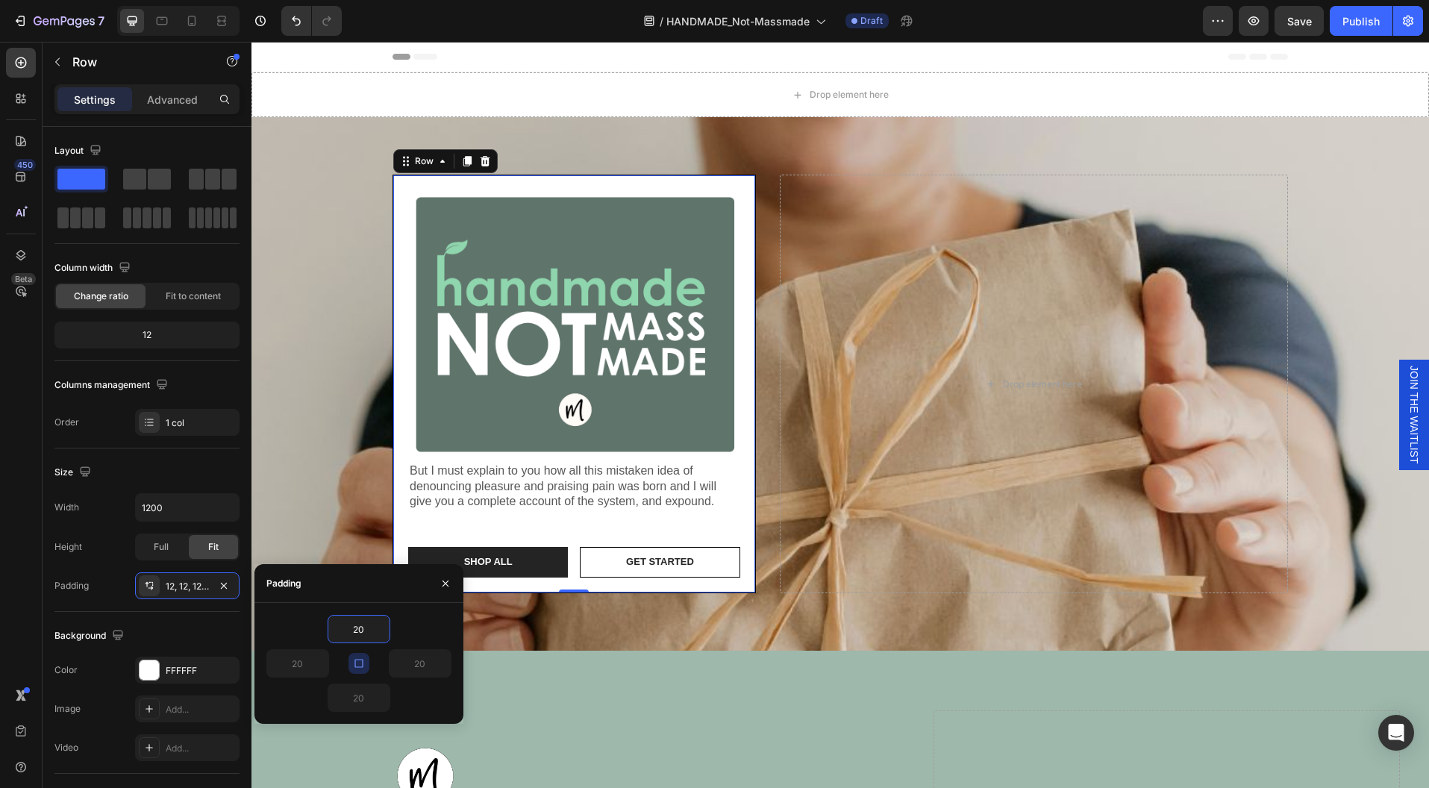
click at [541, 513] on div "Image But I must explain to you how all this mistaken idea of denouncing pleasu…" at bounding box center [574, 383] width 332 height 387
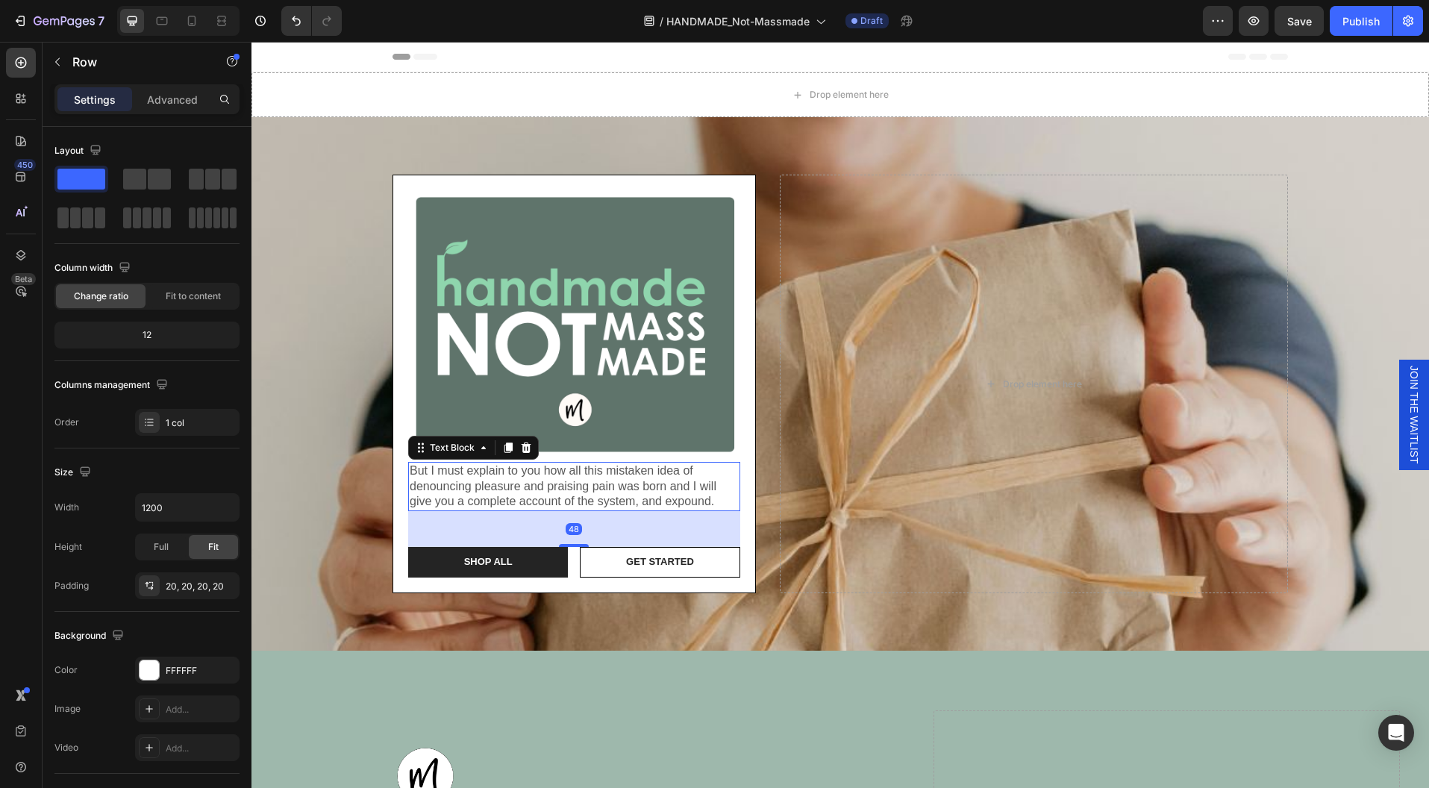
click at [549, 498] on p "But I must explain to you how all this mistaken idea of denouncing pleasure and…" at bounding box center [574, 486] width 329 height 46
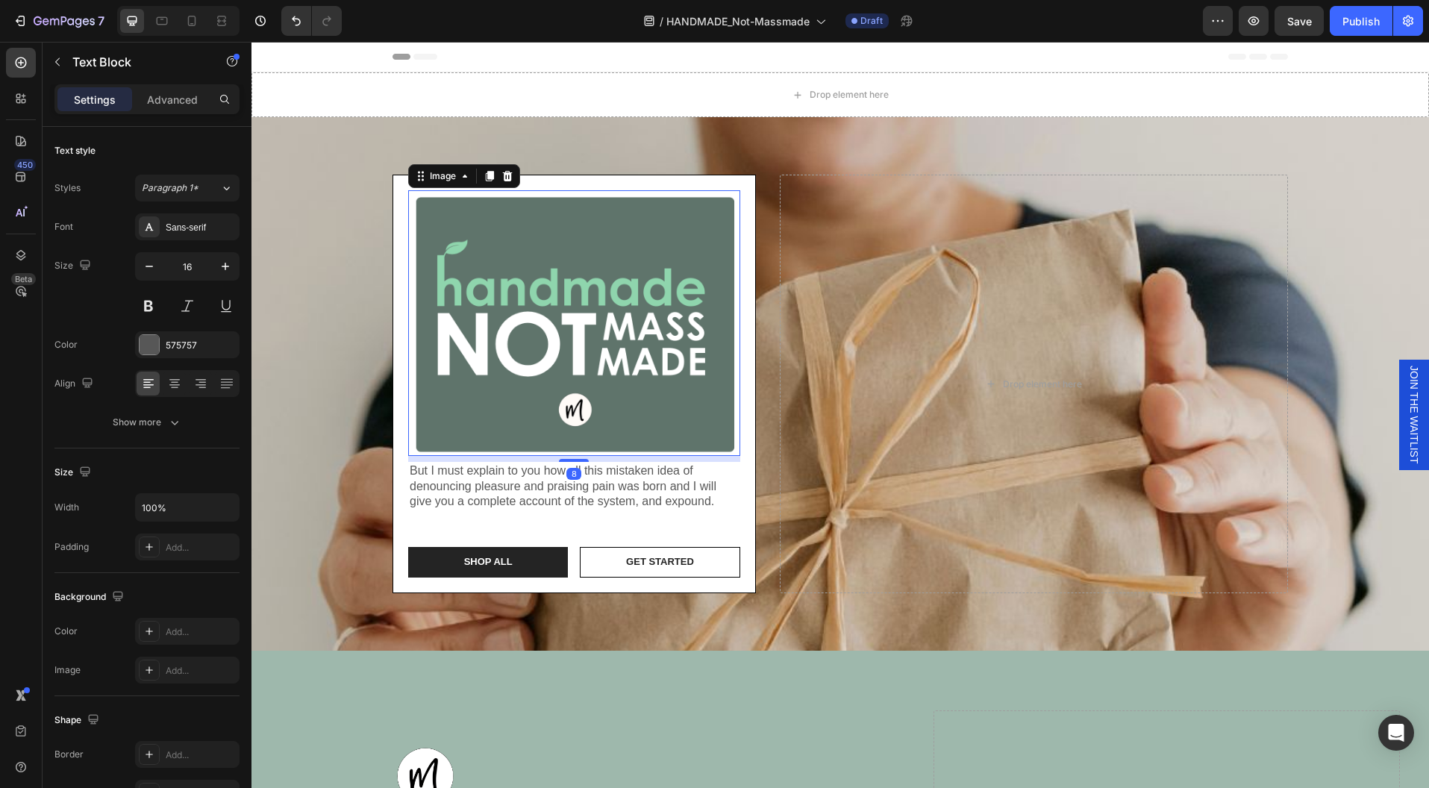
click at [586, 340] on img at bounding box center [574, 323] width 332 height 266
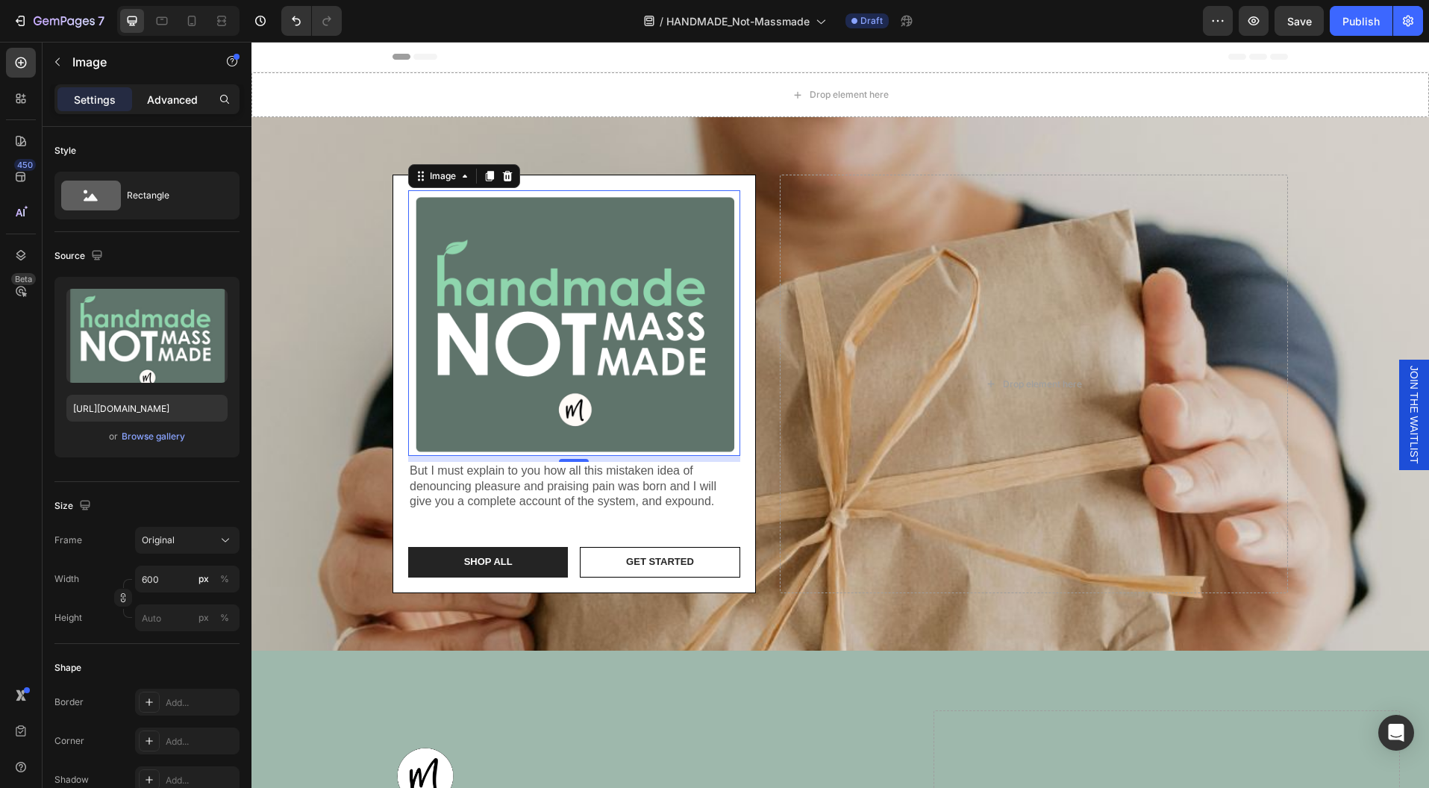
click at [180, 95] on p "Advanced" at bounding box center [172, 100] width 51 height 16
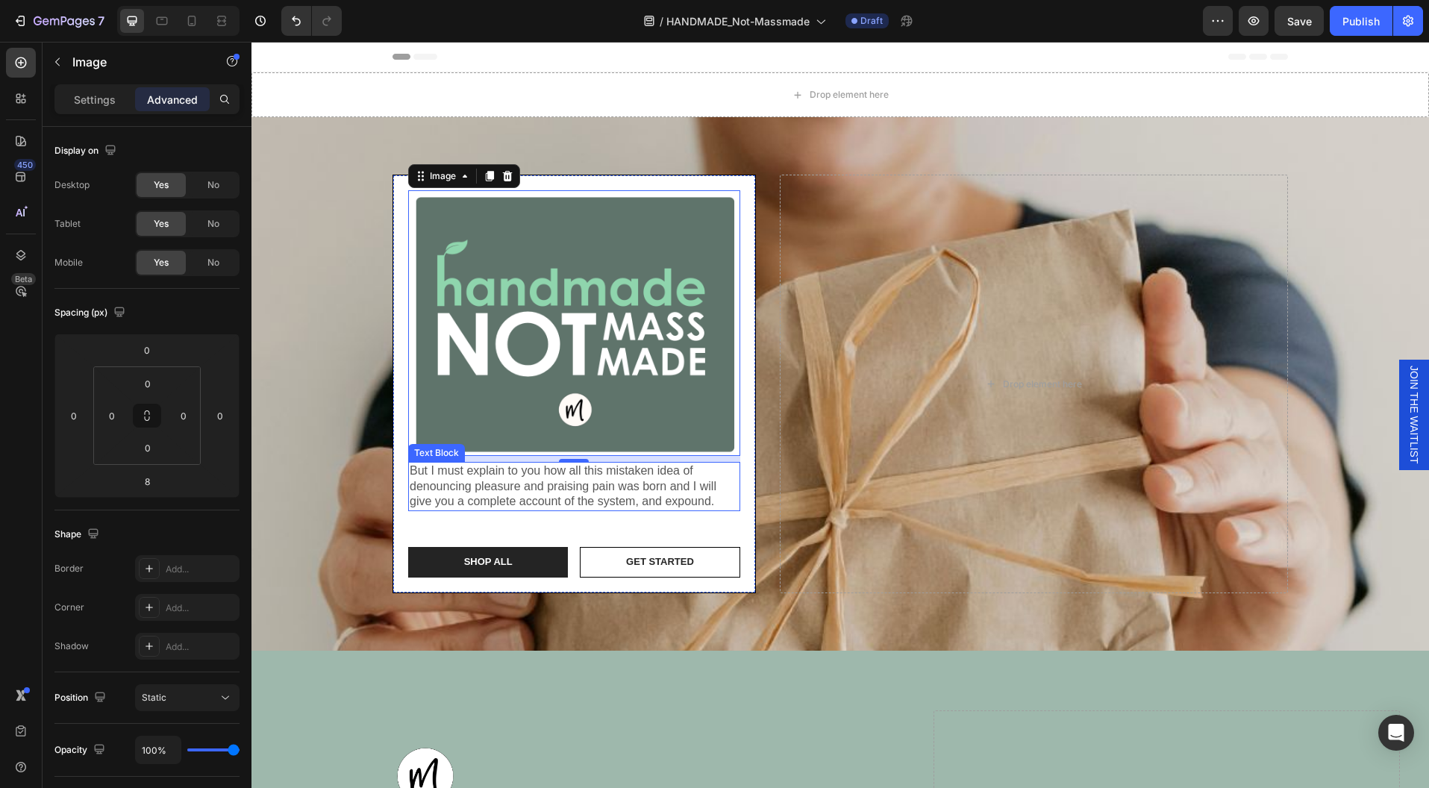
click at [710, 484] on p "But I must explain to you how all this mistaken idea of denouncing pleasure and…" at bounding box center [574, 486] width 329 height 46
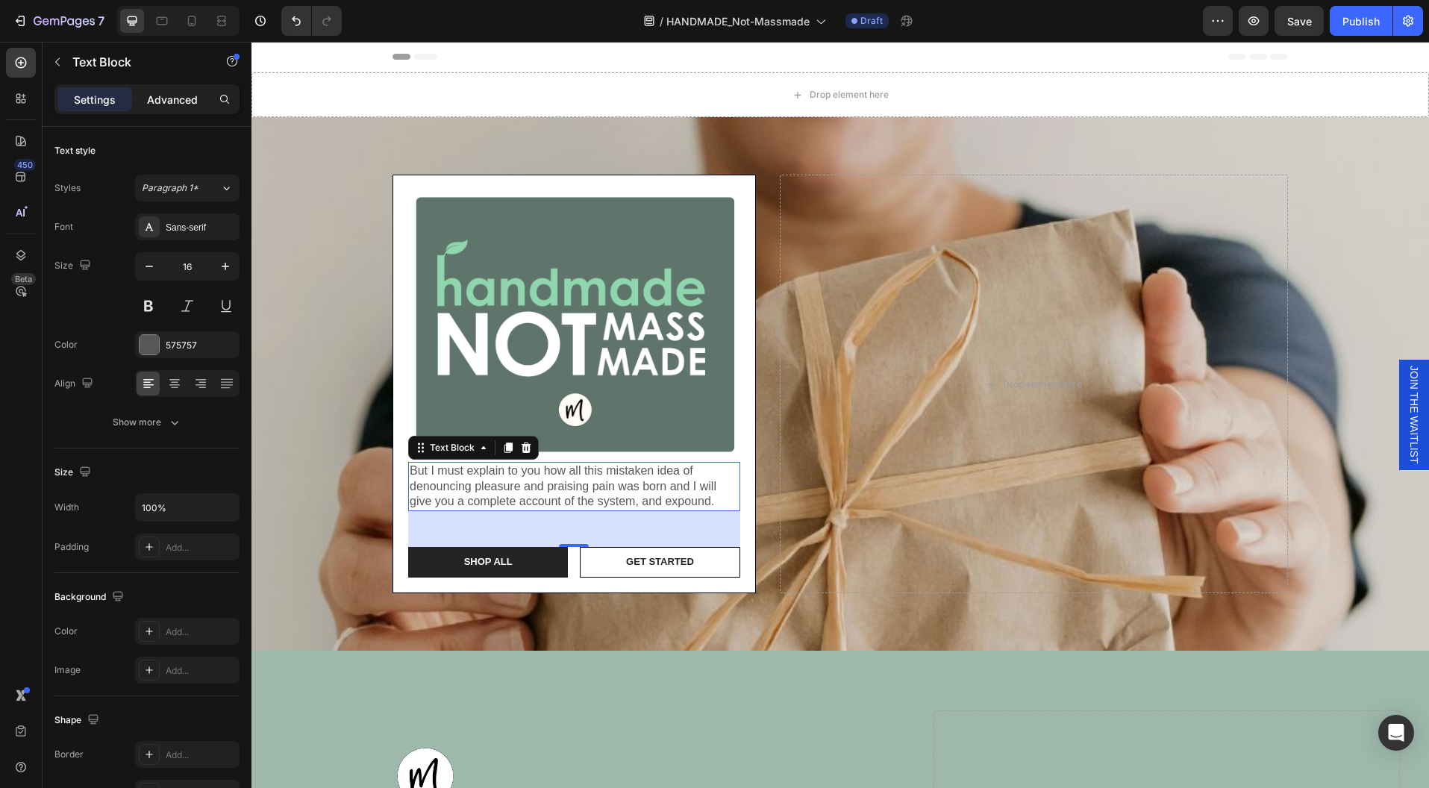
click at [167, 107] on div "Advanced" at bounding box center [172, 99] width 75 height 24
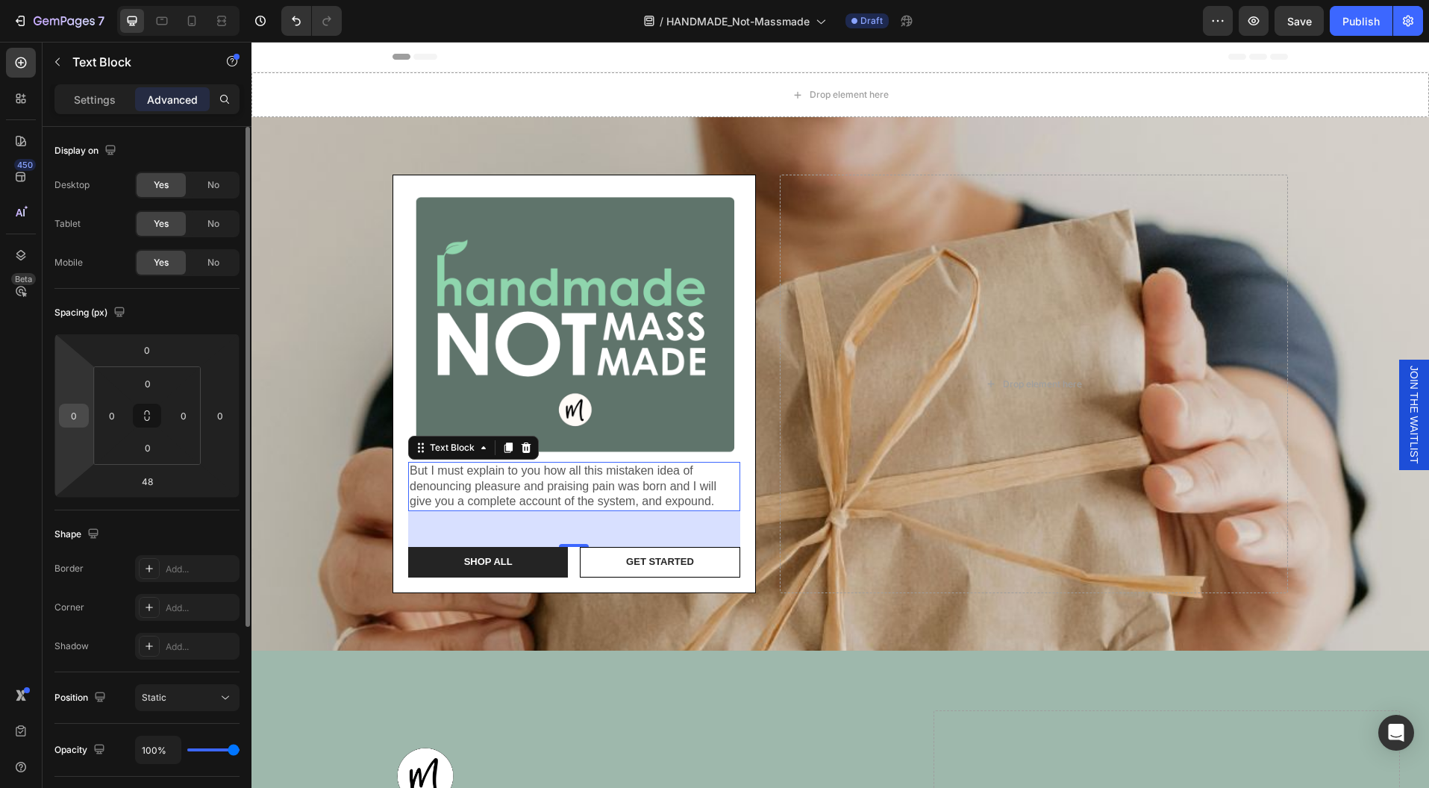
click at [75, 415] on input "0" at bounding box center [74, 415] width 22 height 22
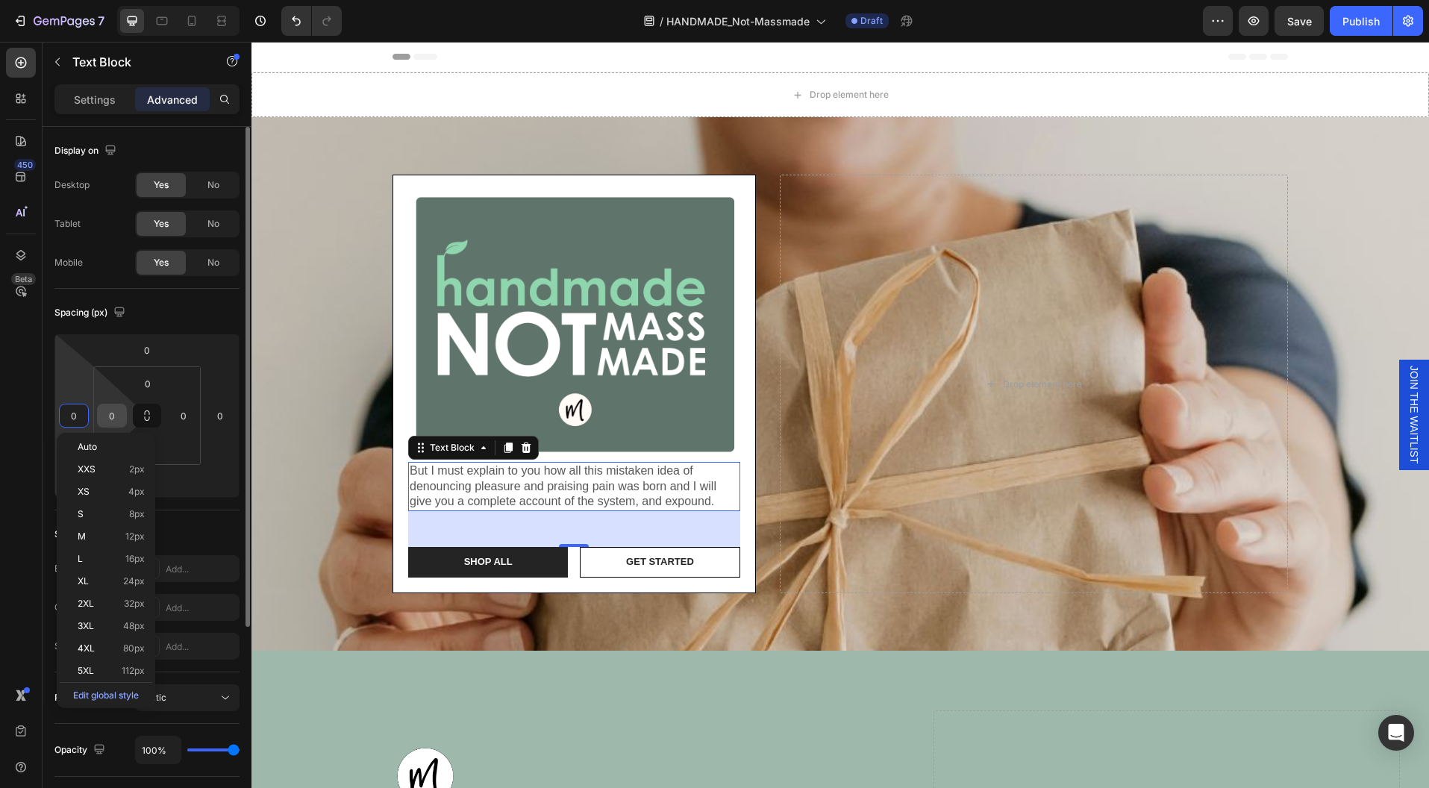
click at [111, 416] on input "0" at bounding box center [112, 415] width 22 height 22
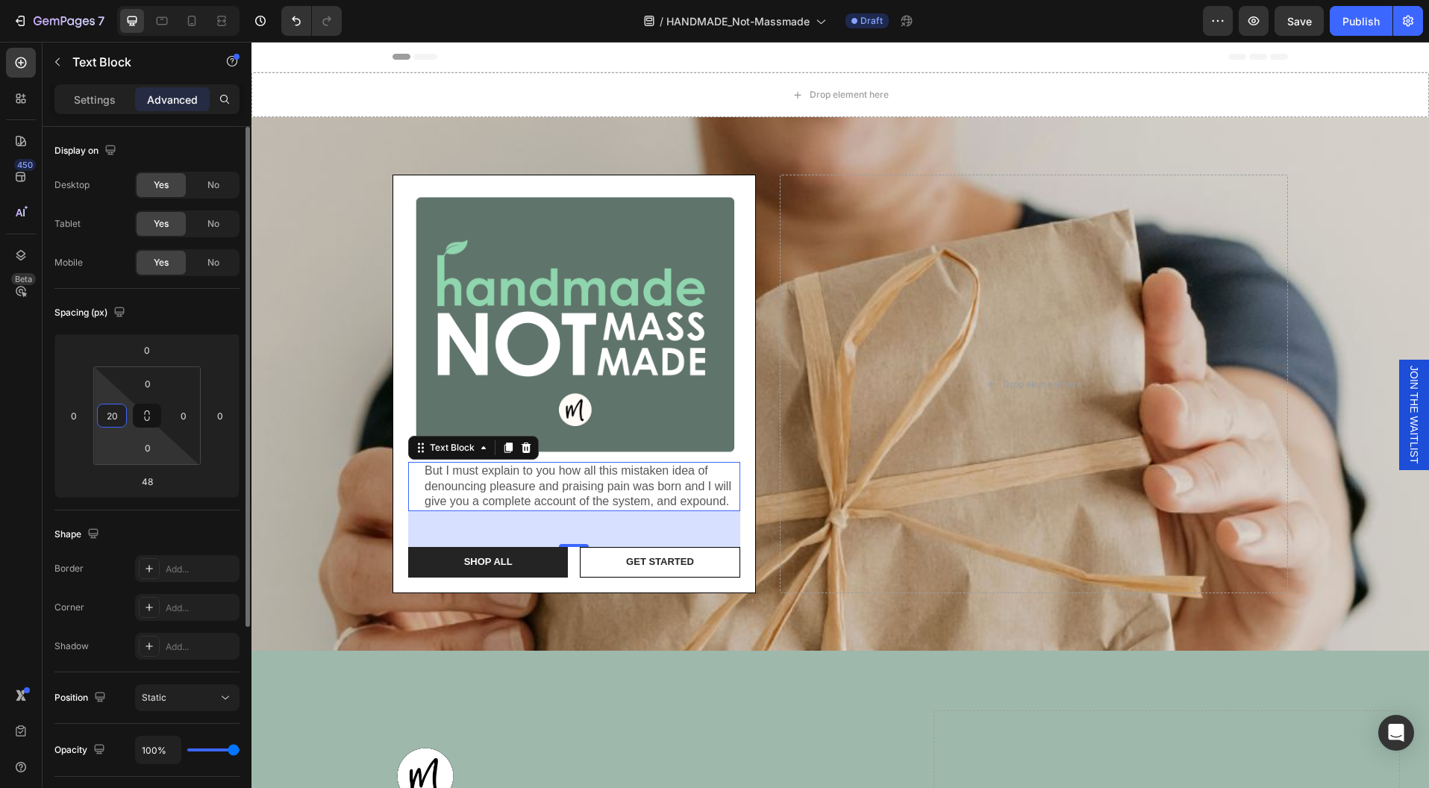
type input "20"
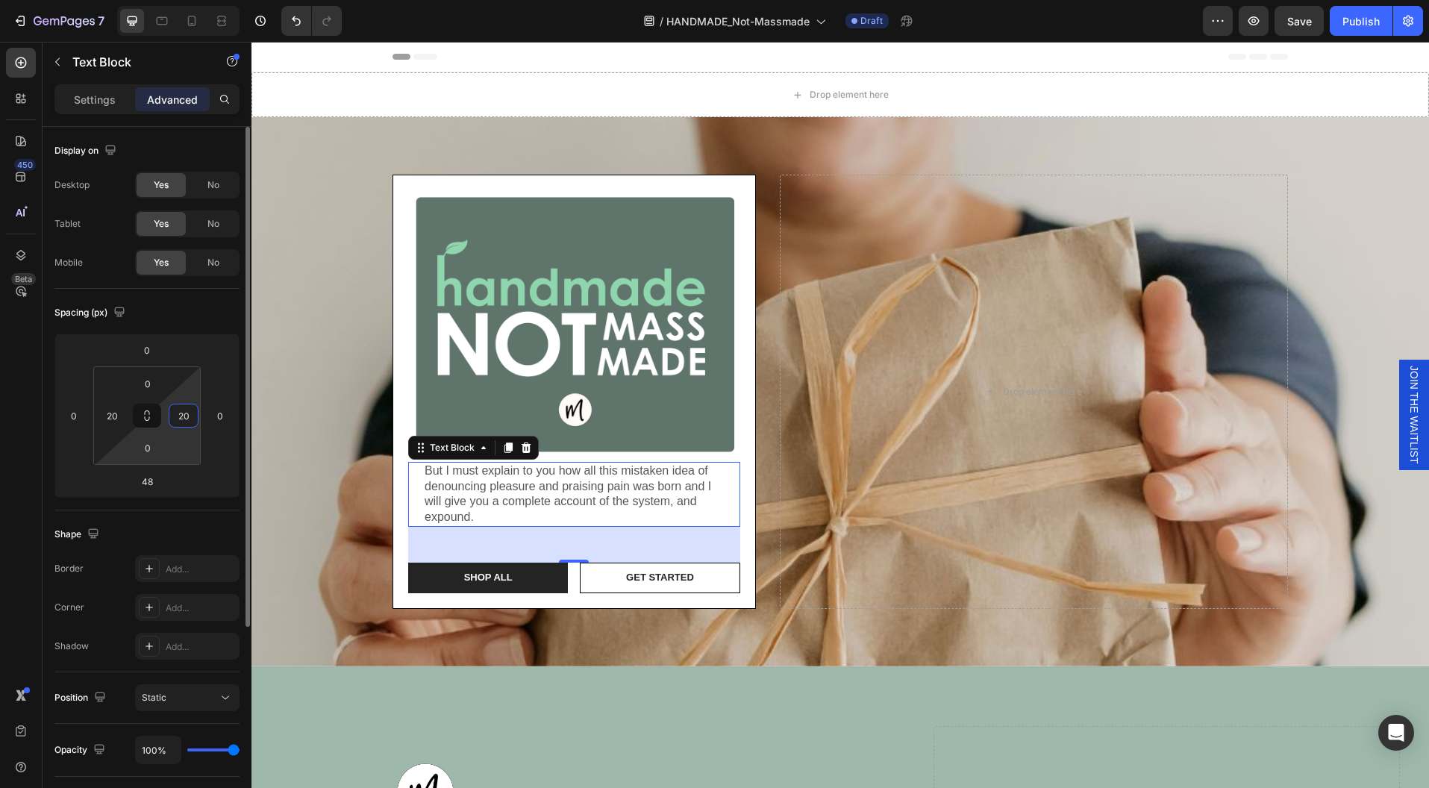
type input "20"
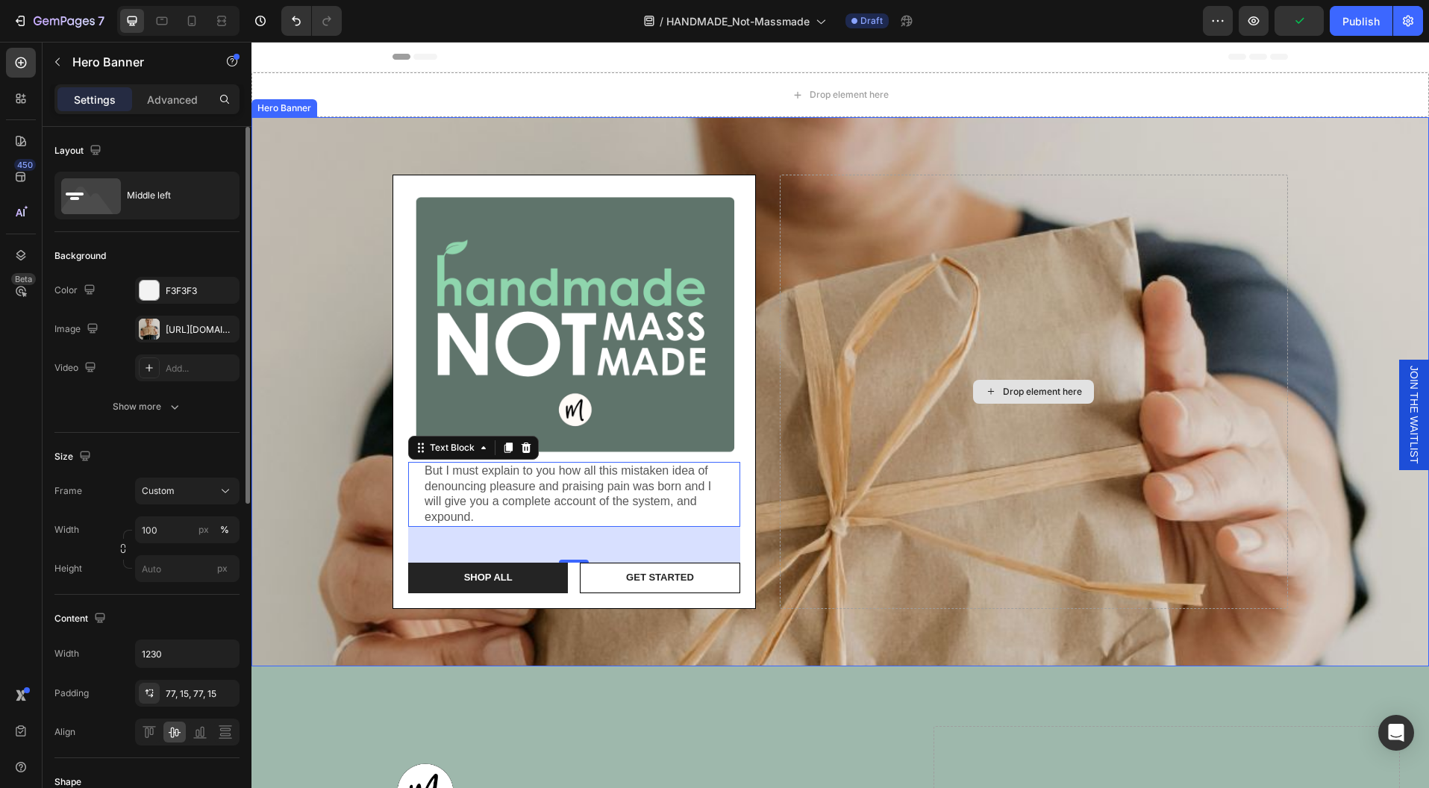
click at [780, 489] on div "Drop element here" at bounding box center [1034, 392] width 508 height 434
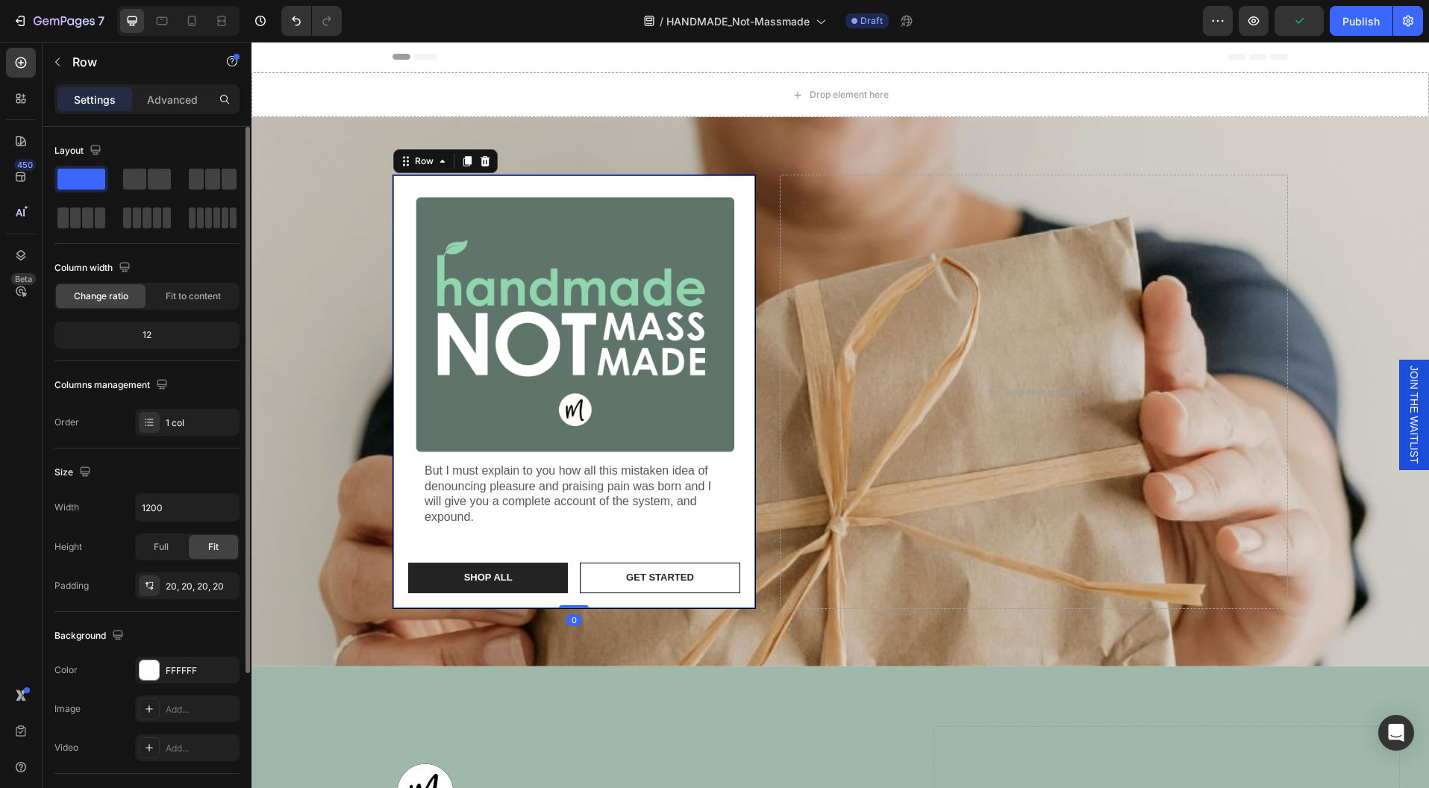
click at [691, 537] on div "Image But I must explain to you how all this mistaken idea of denouncing pleasu…" at bounding box center [574, 391] width 332 height 403
click at [560, 509] on p "But I must explain to you how all this mistaken idea of denouncing pleasure and…" at bounding box center [574, 494] width 299 height 62
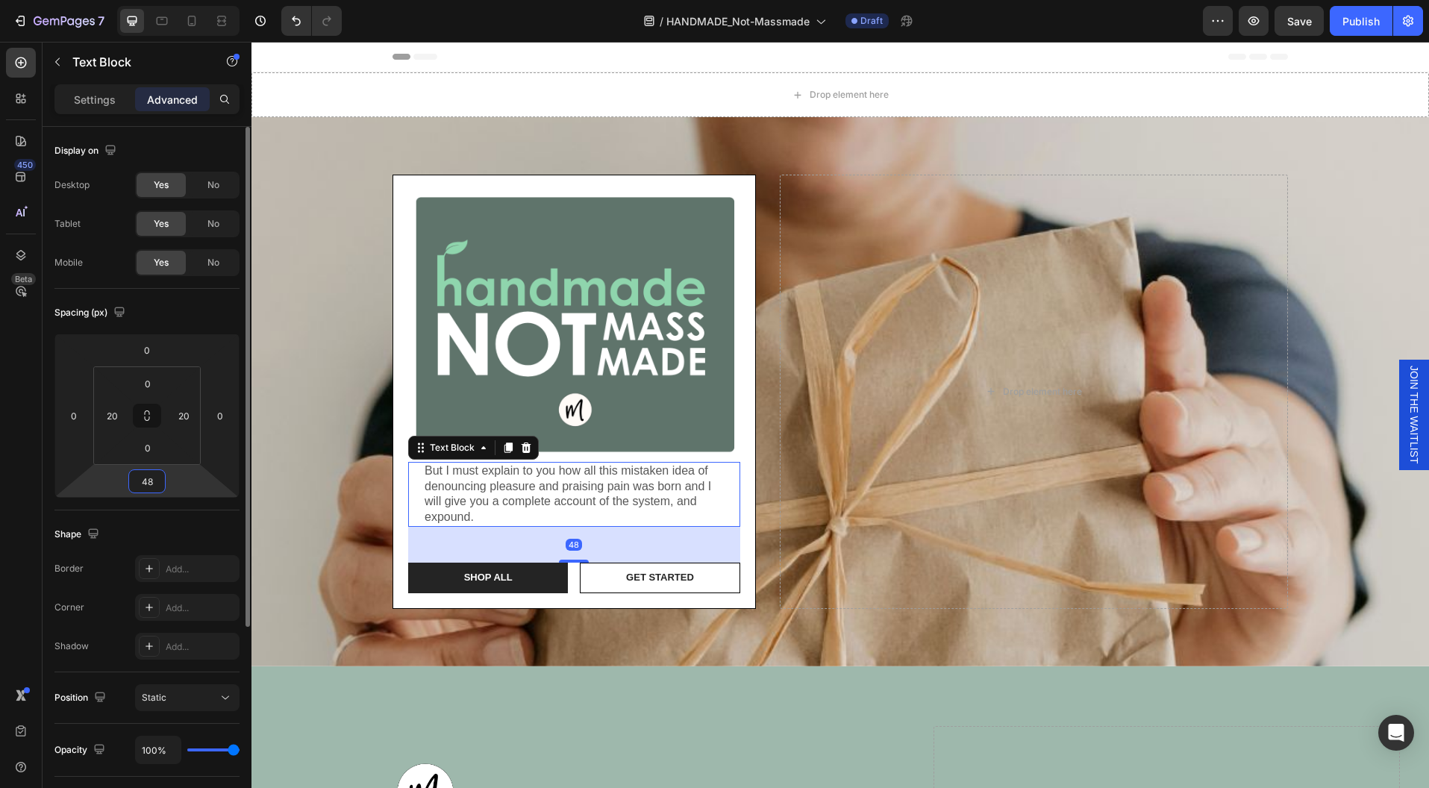
click at [151, 484] on input "48" at bounding box center [147, 481] width 30 height 22
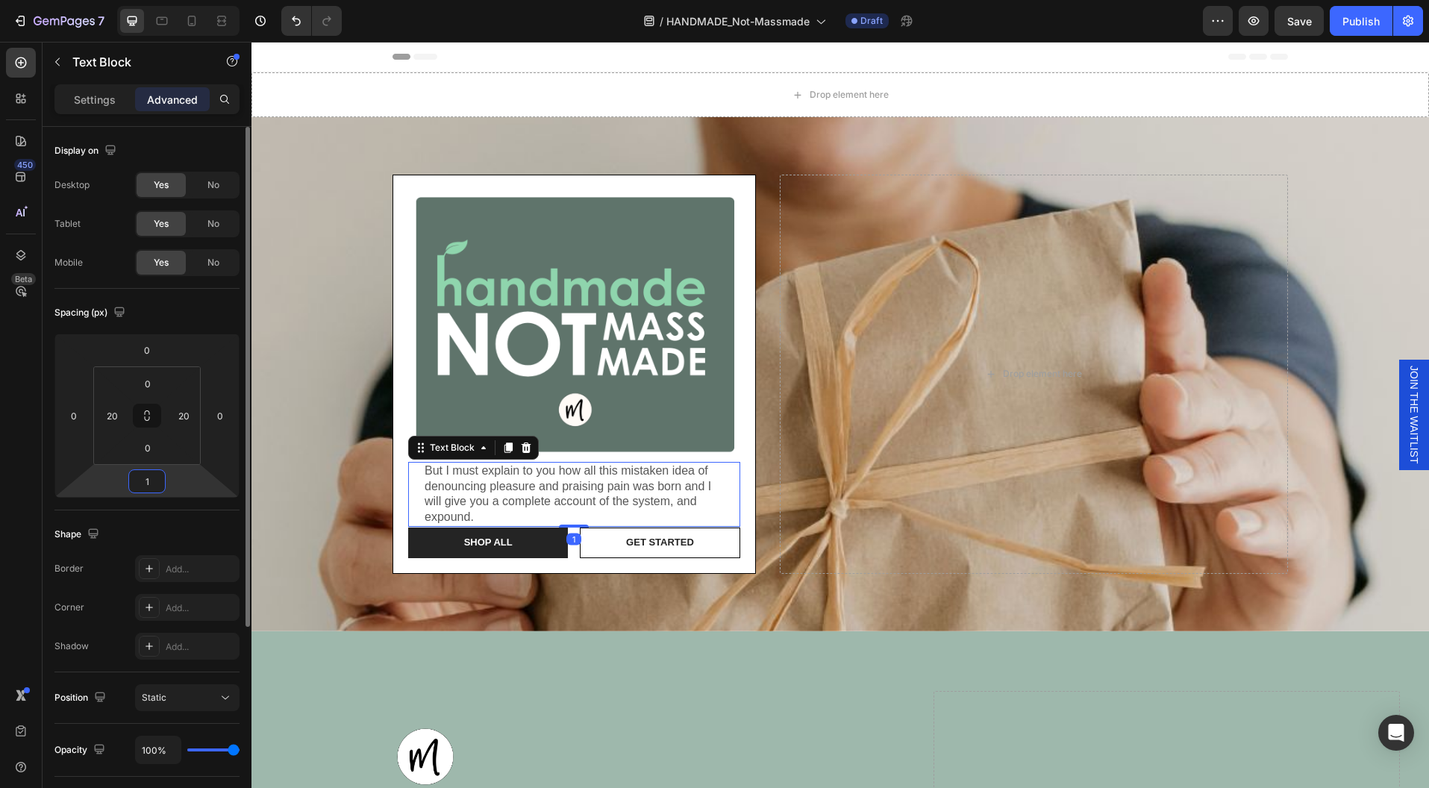
type input "16"
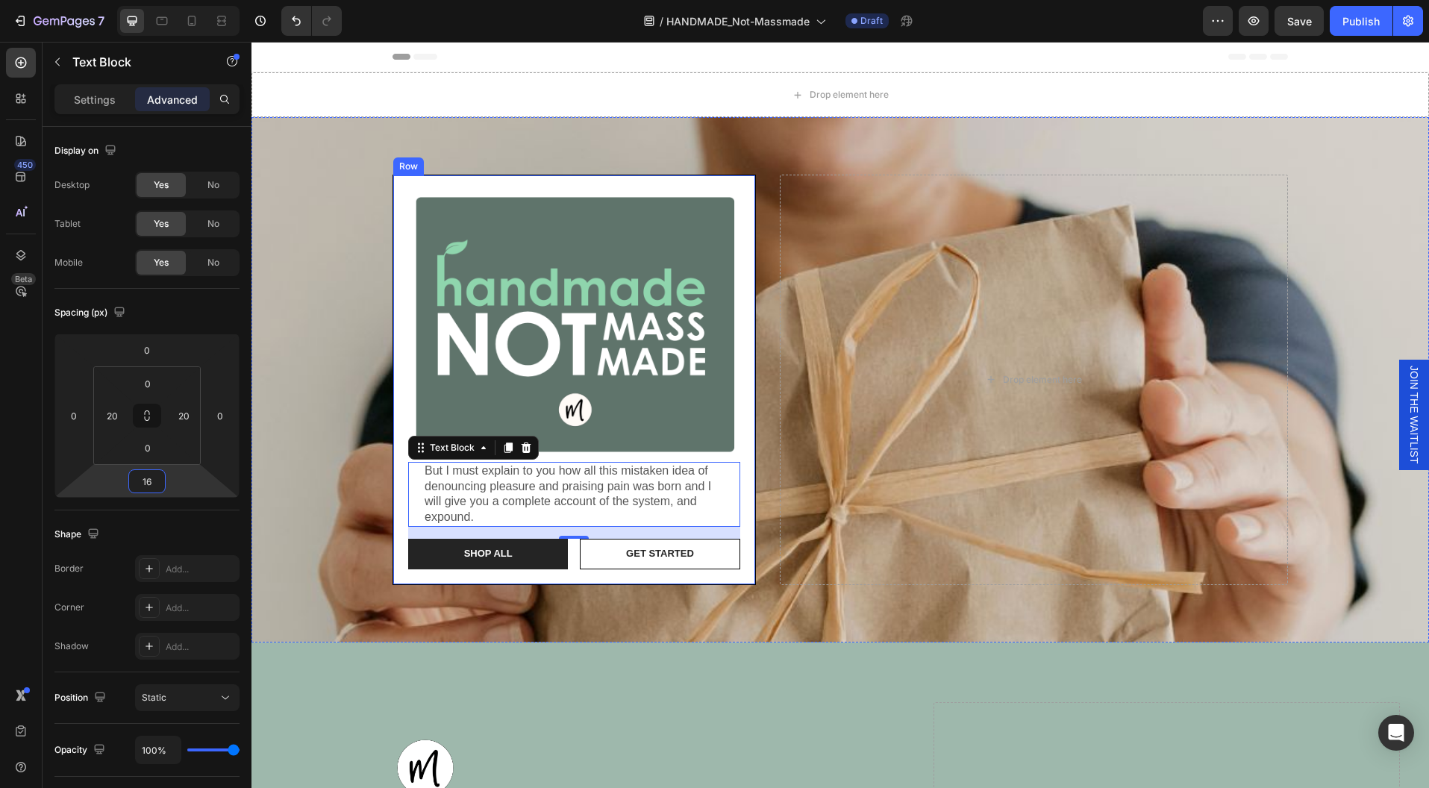
click at [745, 452] on div "Image But I must explain to you how all this mistaken idea of denouncing pleasu…" at bounding box center [573, 380] width 363 height 410
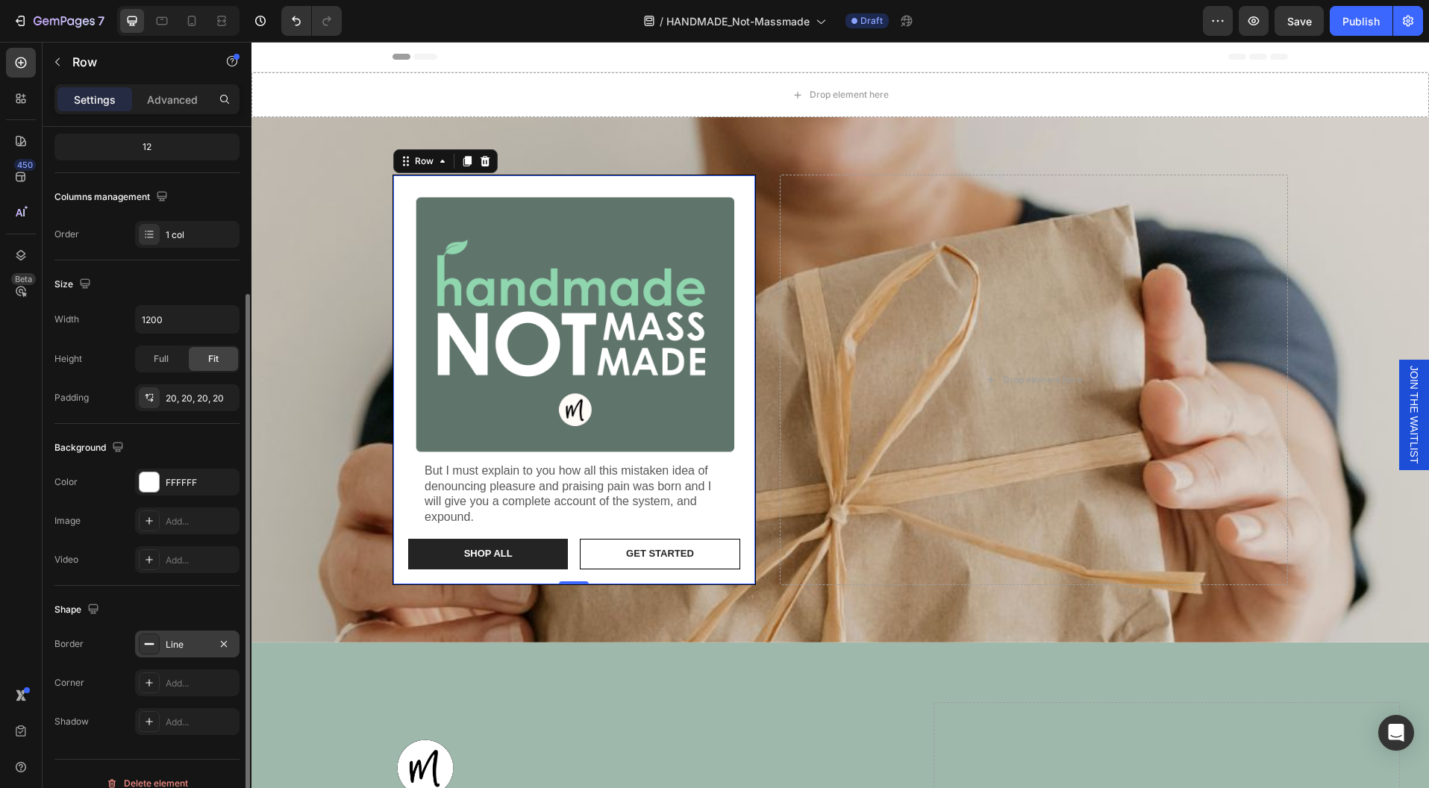
scroll to position [200, 0]
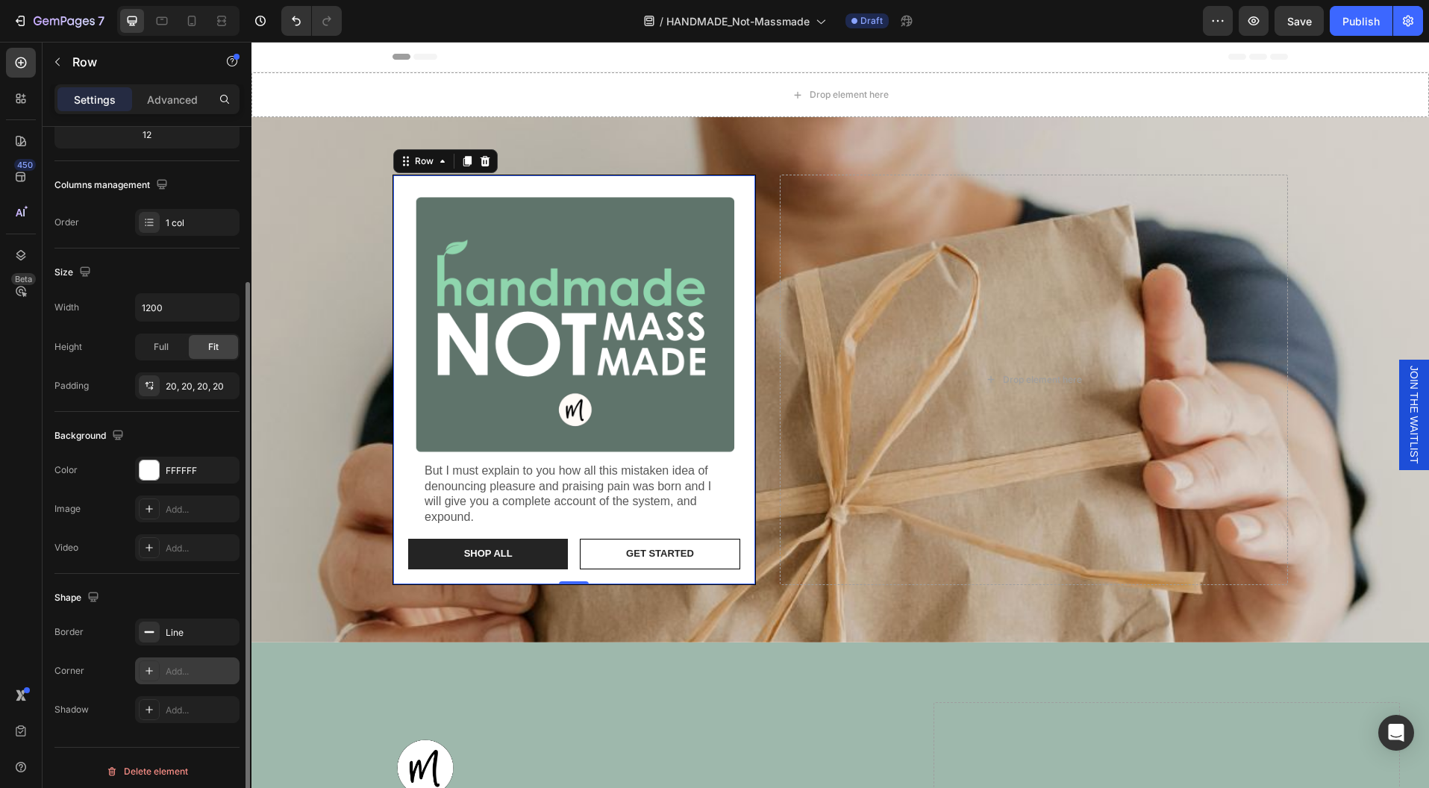
click at [155, 666] on div at bounding box center [149, 670] width 21 height 21
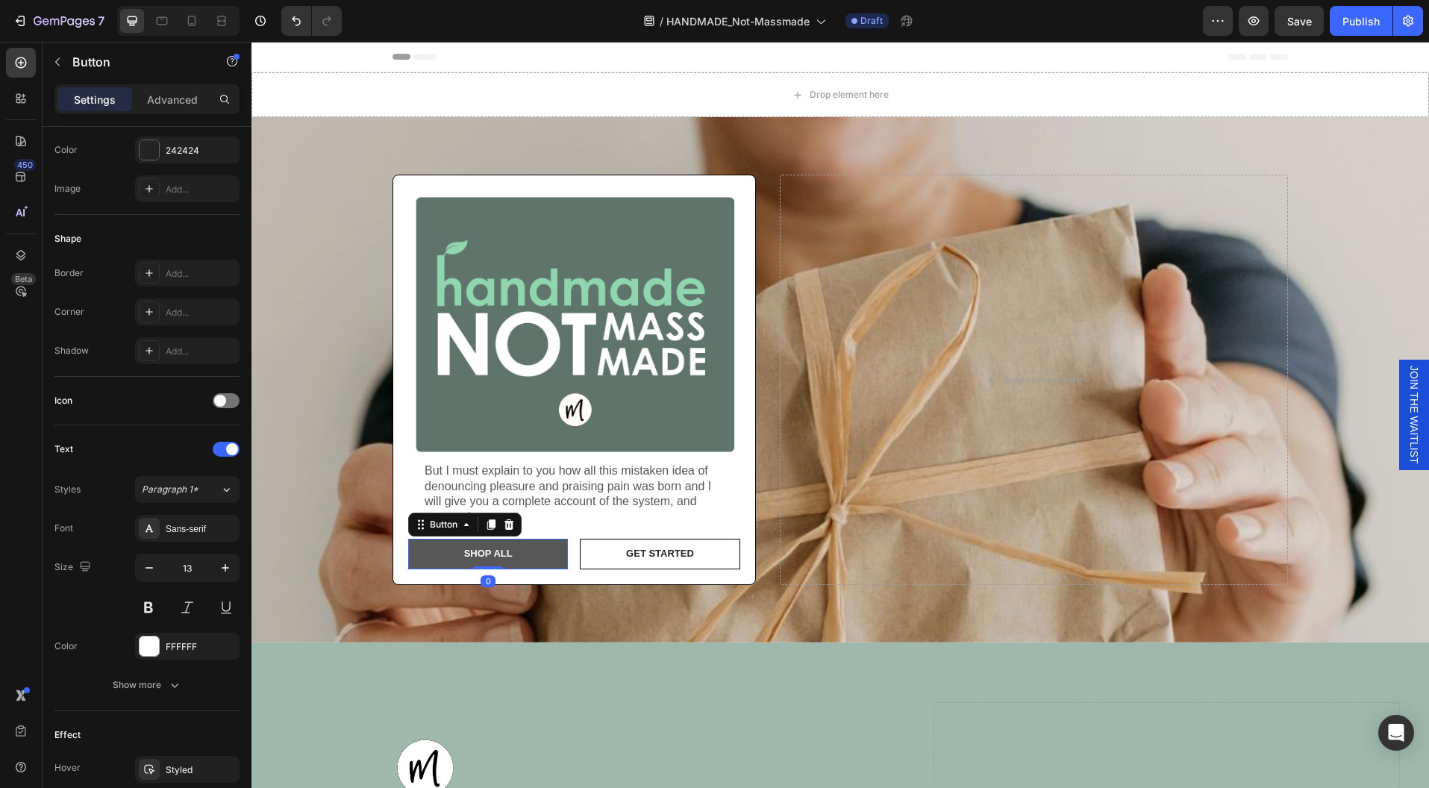
click at [544, 566] on button "Shop ALL" at bounding box center [488, 554] width 160 height 31
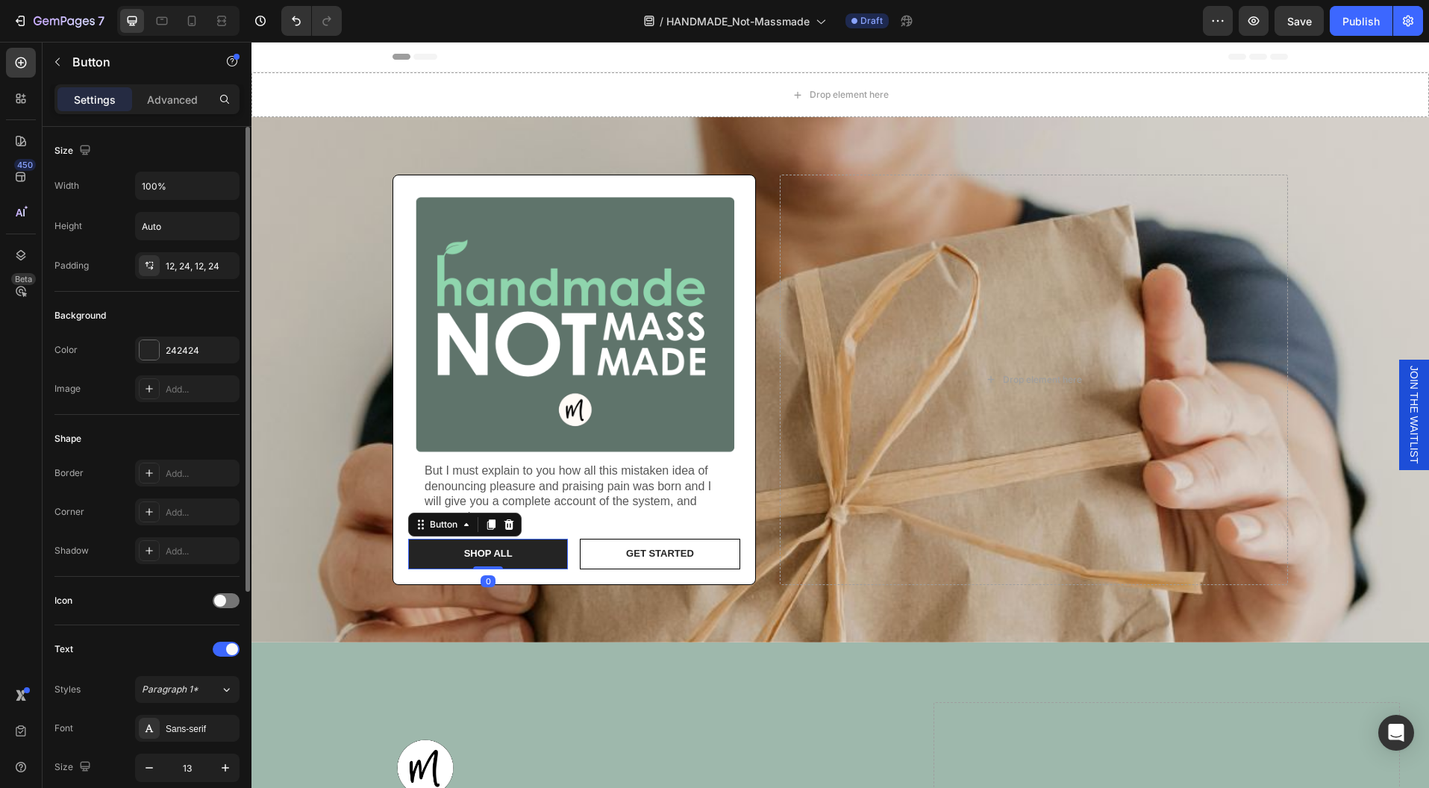
scroll to position [232, 0]
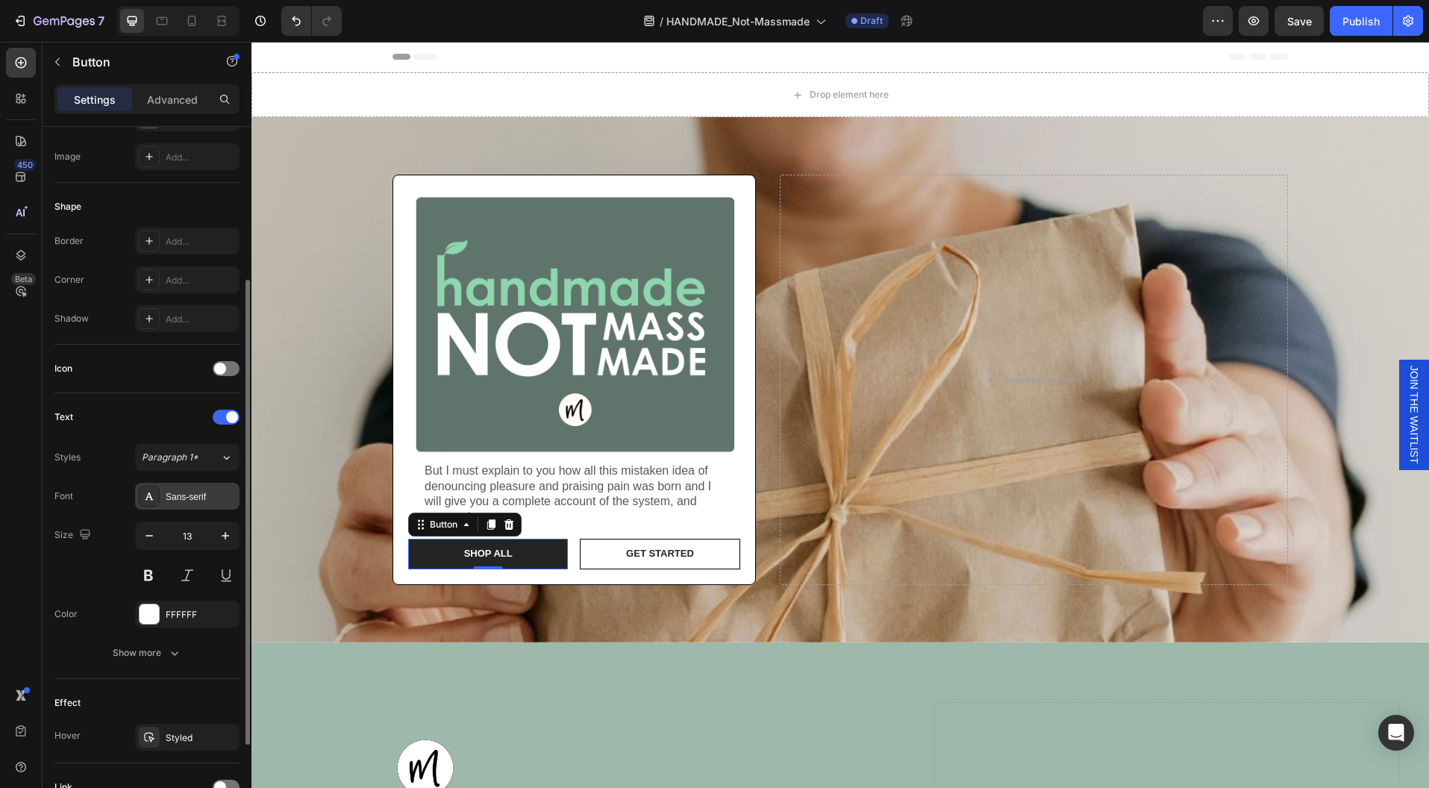
click at [217, 492] on div "Sans-serif" at bounding box center [201, 496] width 70 height 13
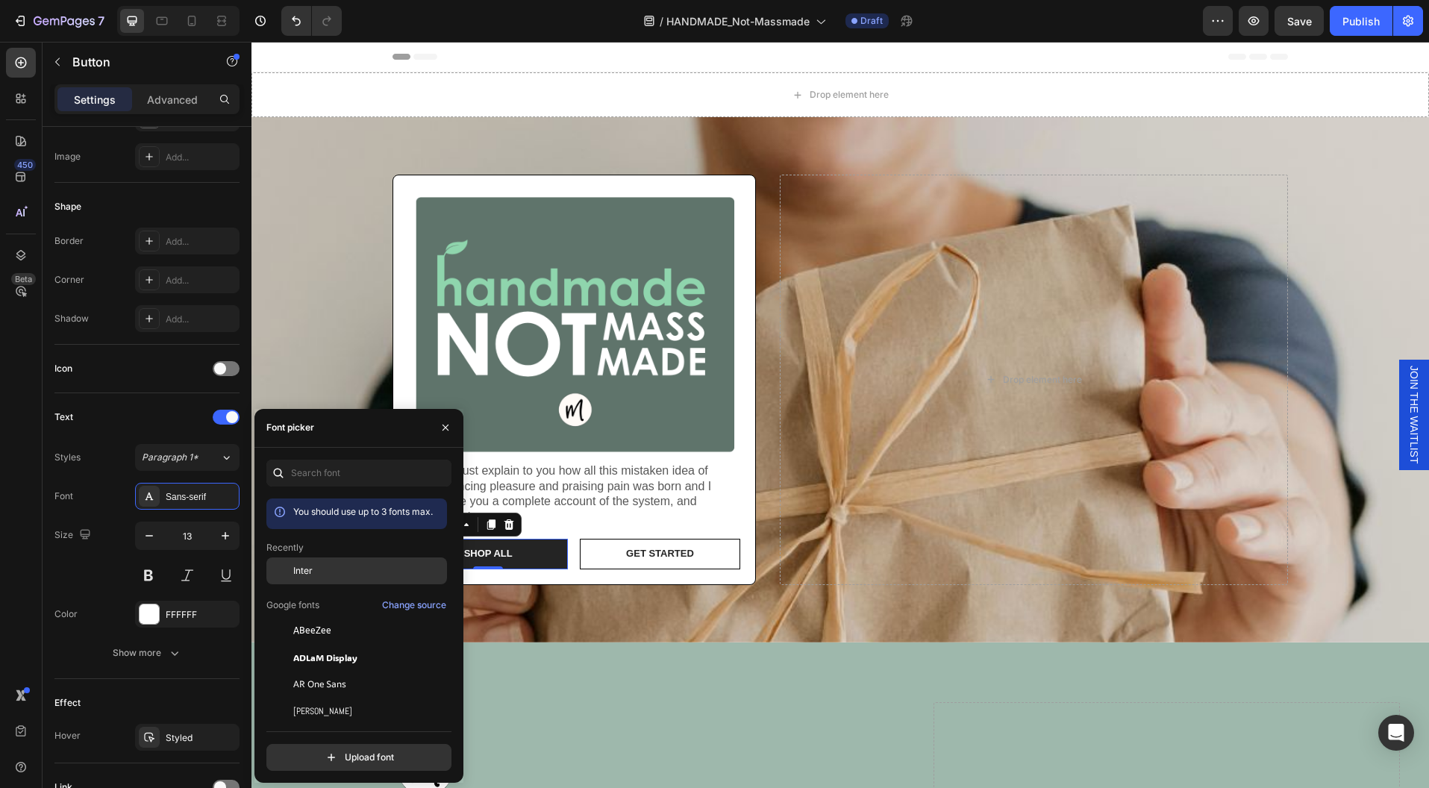
click at [305, 564] on span "Inter" at bounding box center [302, 570] width 19 height 13
click at [204, 705] on div "Effect" at bounding box center [146, 703] width 185 height 24
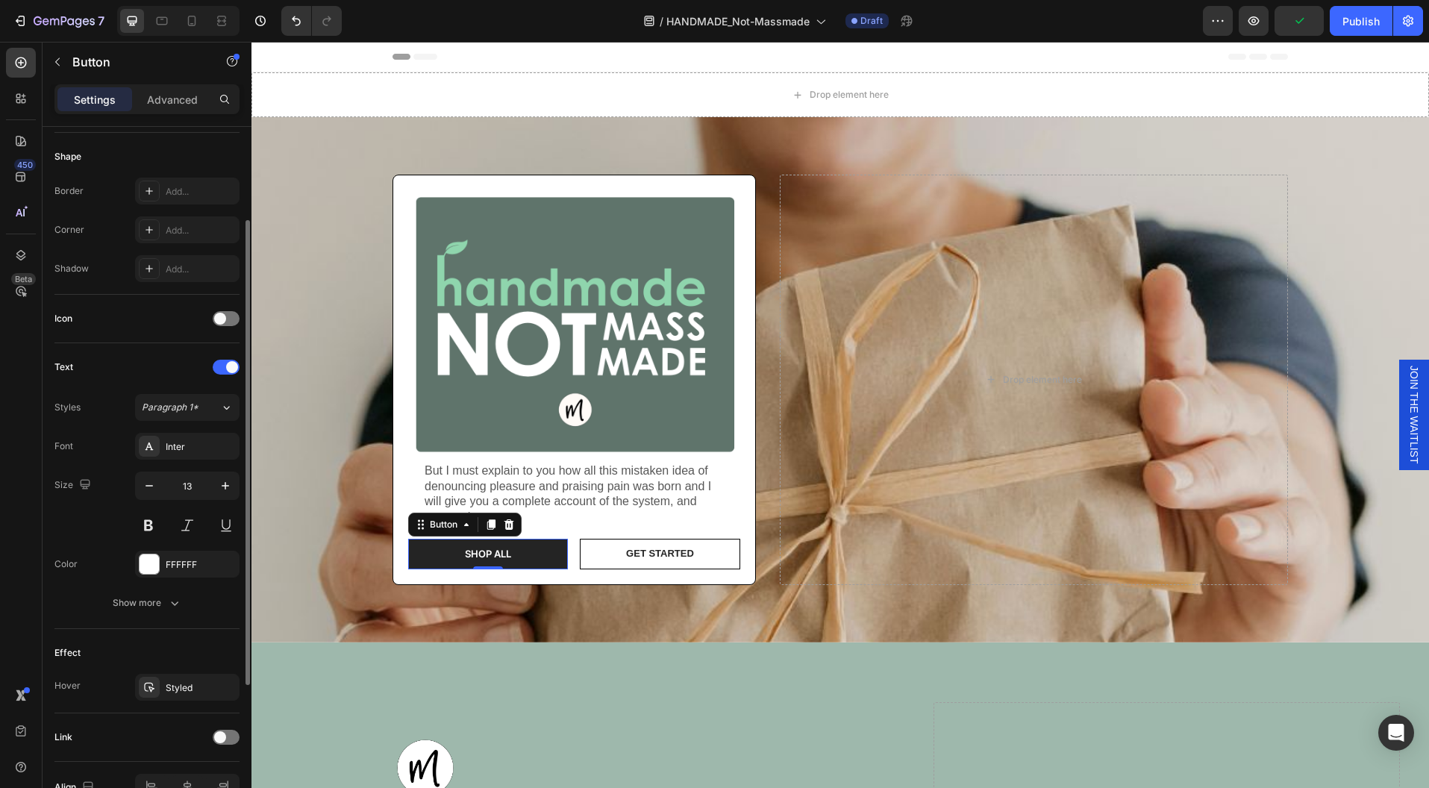
scroll to position [226, 0]
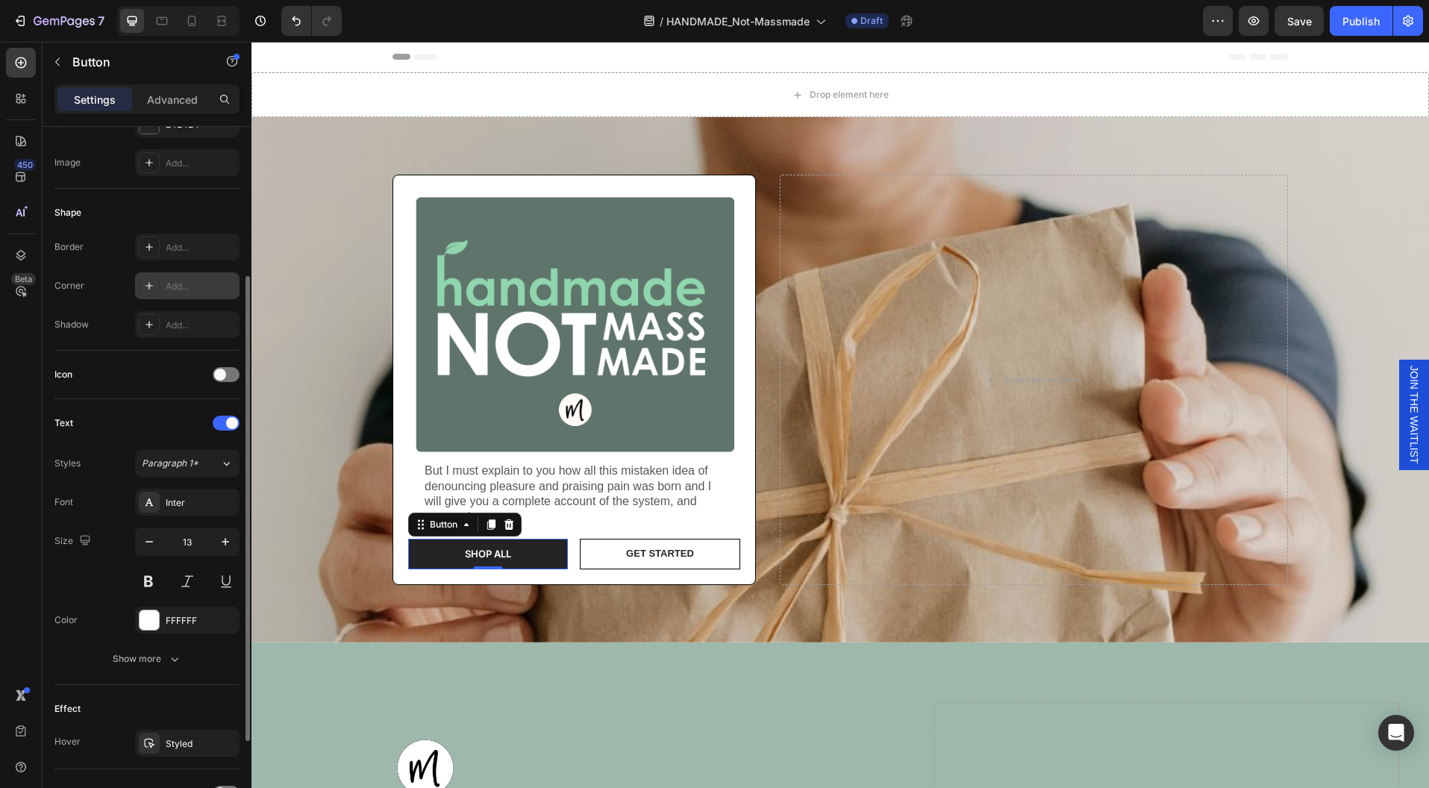
click at [146, 287] on icon at bounding box center [149, 286] width 12 height 12
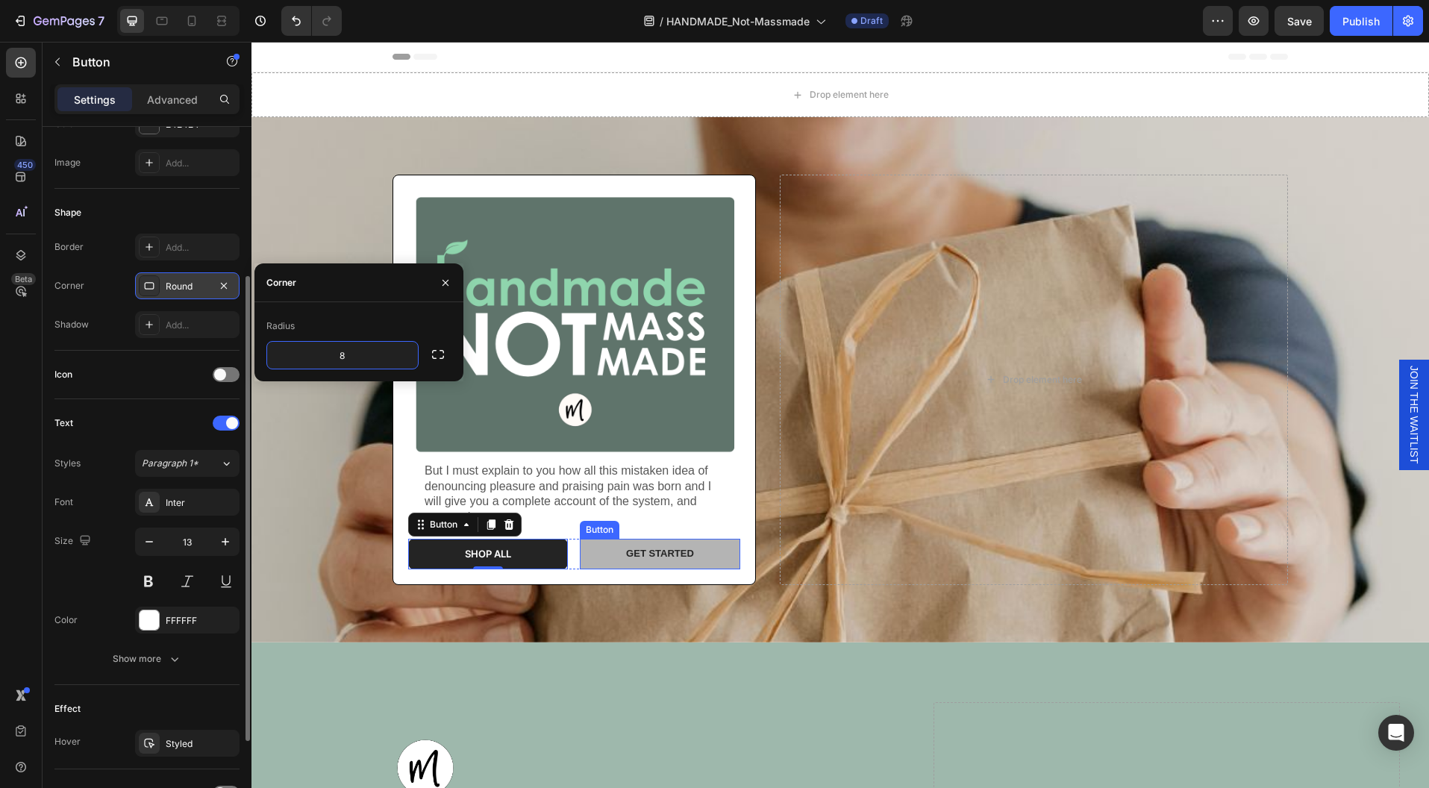
click at [596, 551] on button "Get started" at bounding box center [660, 554] width 160 height 31
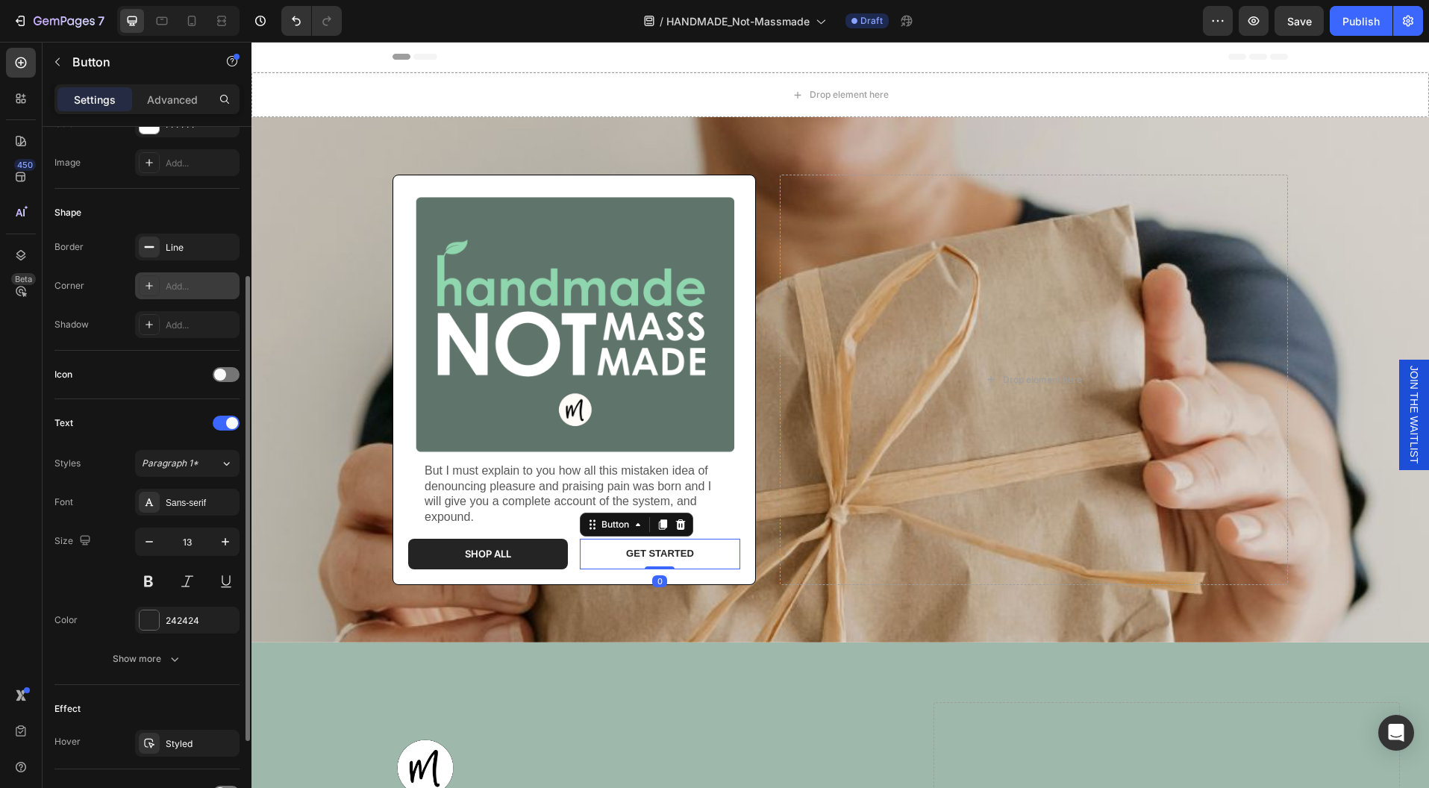
click at [172, 280] on div "Add..." at bounding box center [201, 286] width 70 height 13
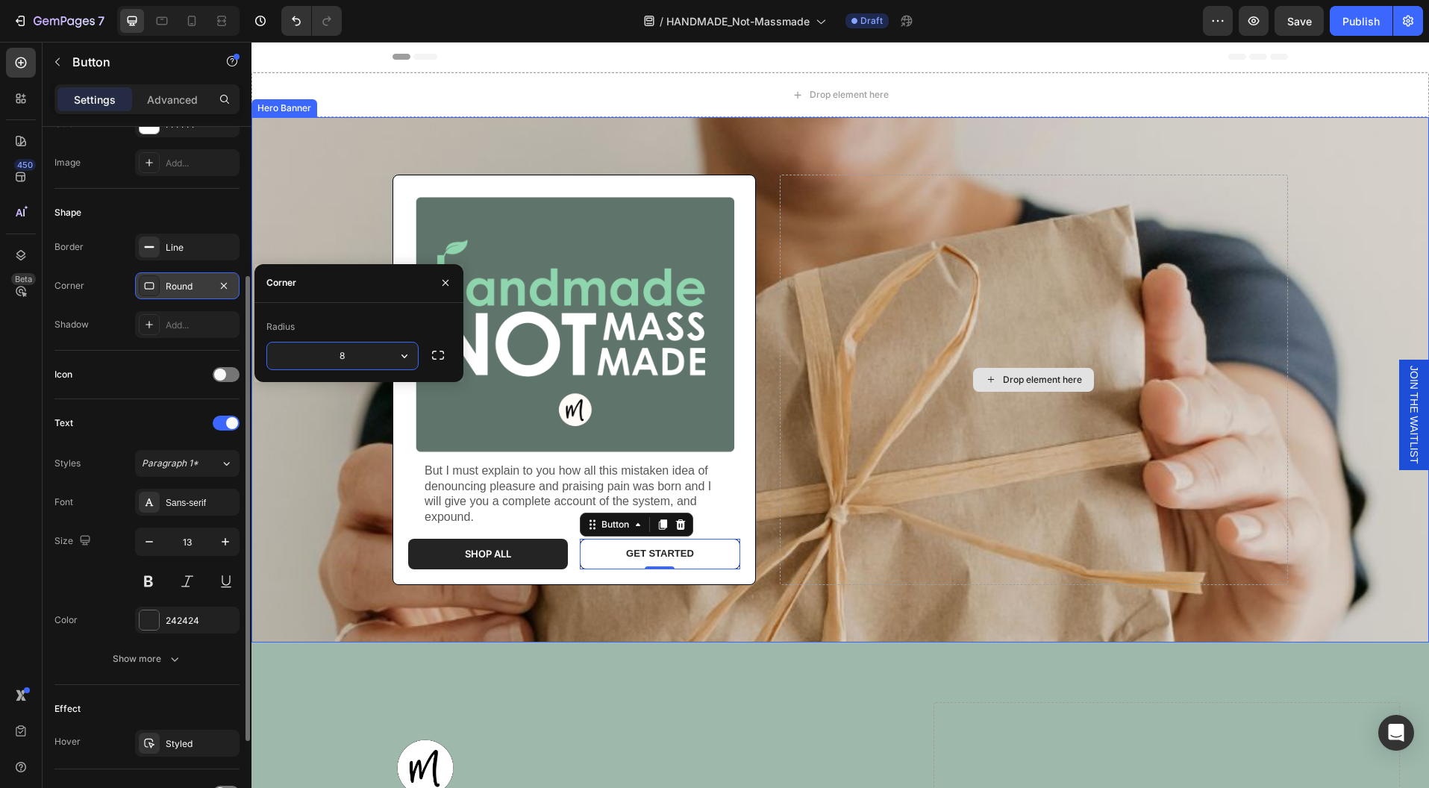
click at [934, 446] on div "Drop element here" at bounding box center [1034, 380] width 508 height 410
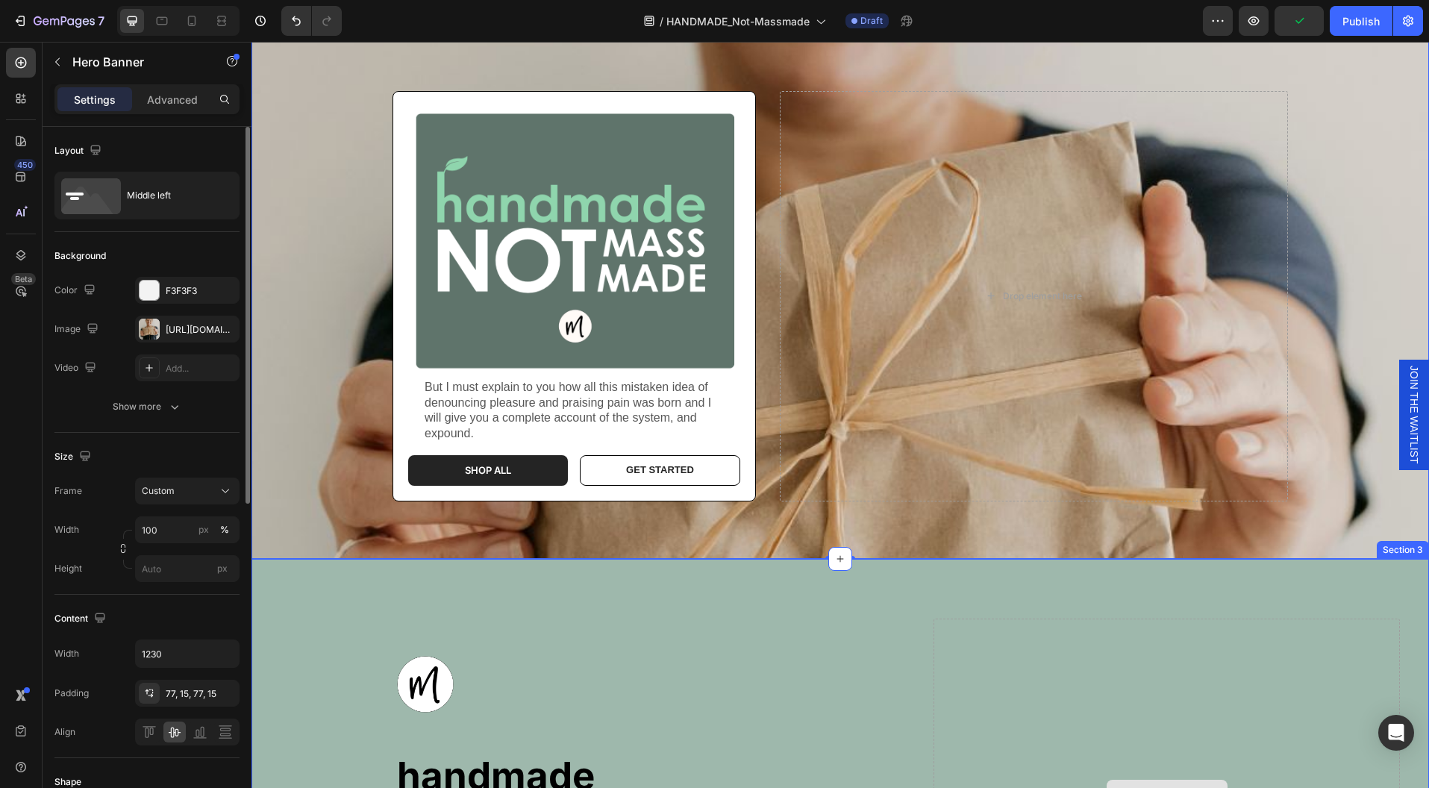
scroll to position [0, 0]
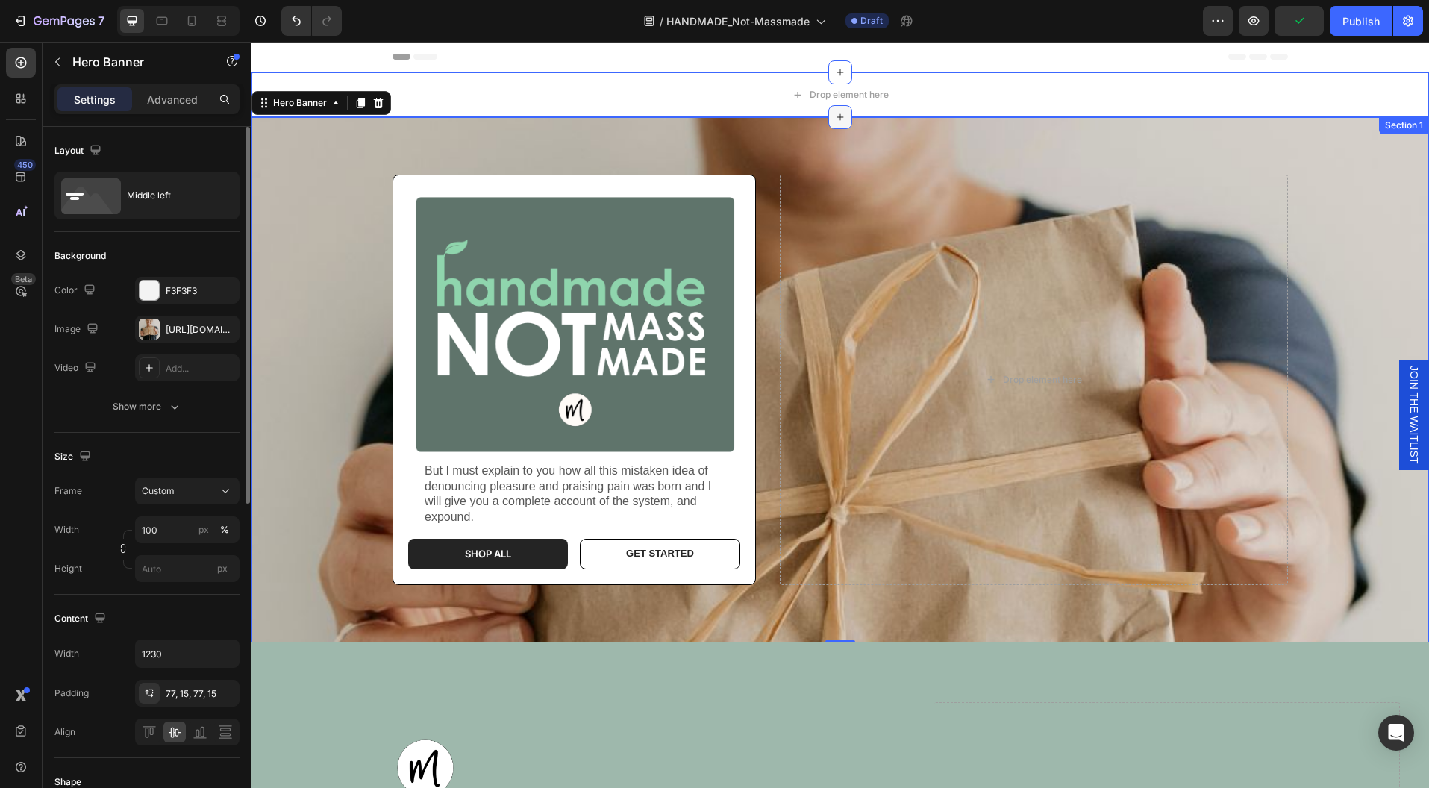
click at [834, 111] on icon at bounding box center [840, 117] width 12 height 12
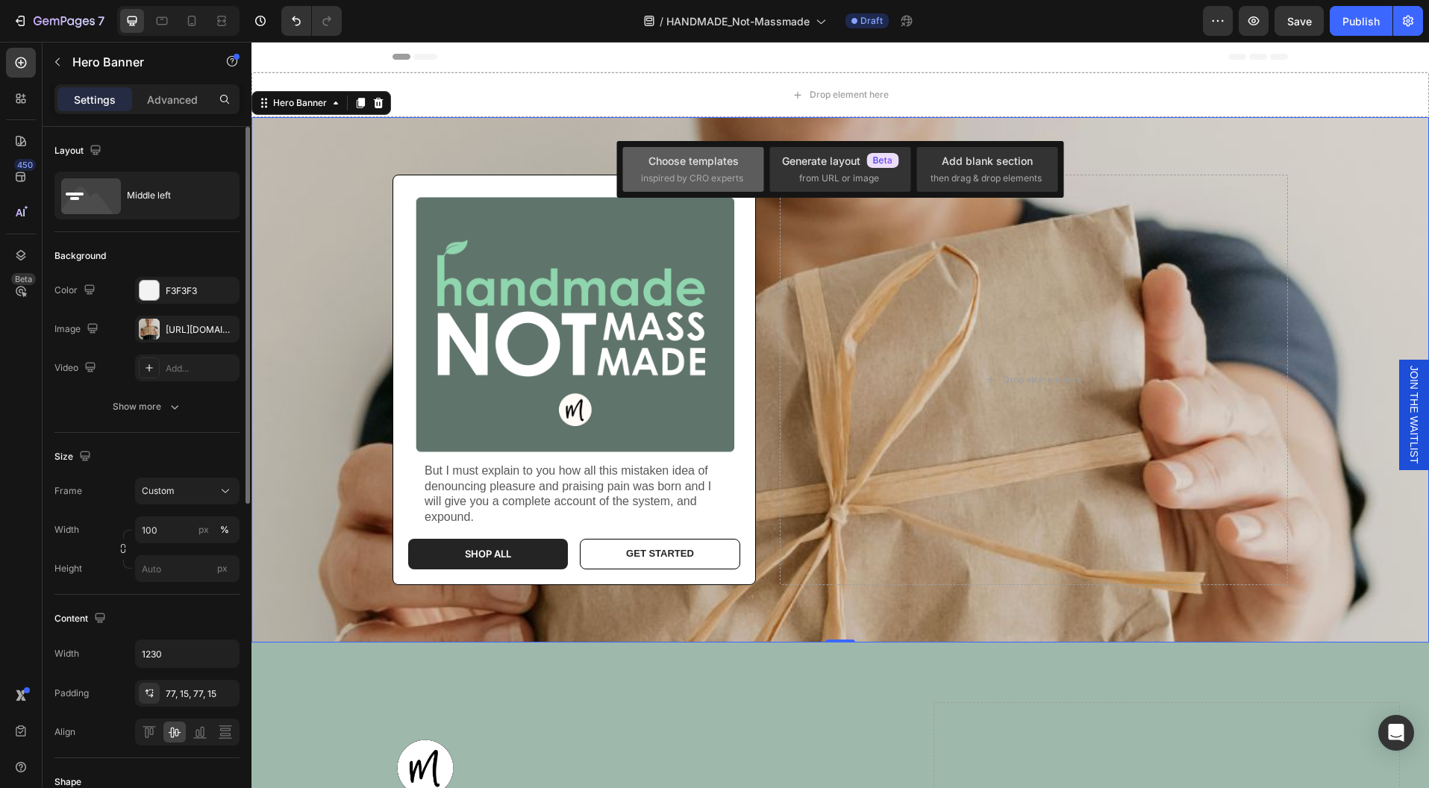
click at [674, 157] on div "Choose templates" at bounding box center [693, 161] width 90 height 16
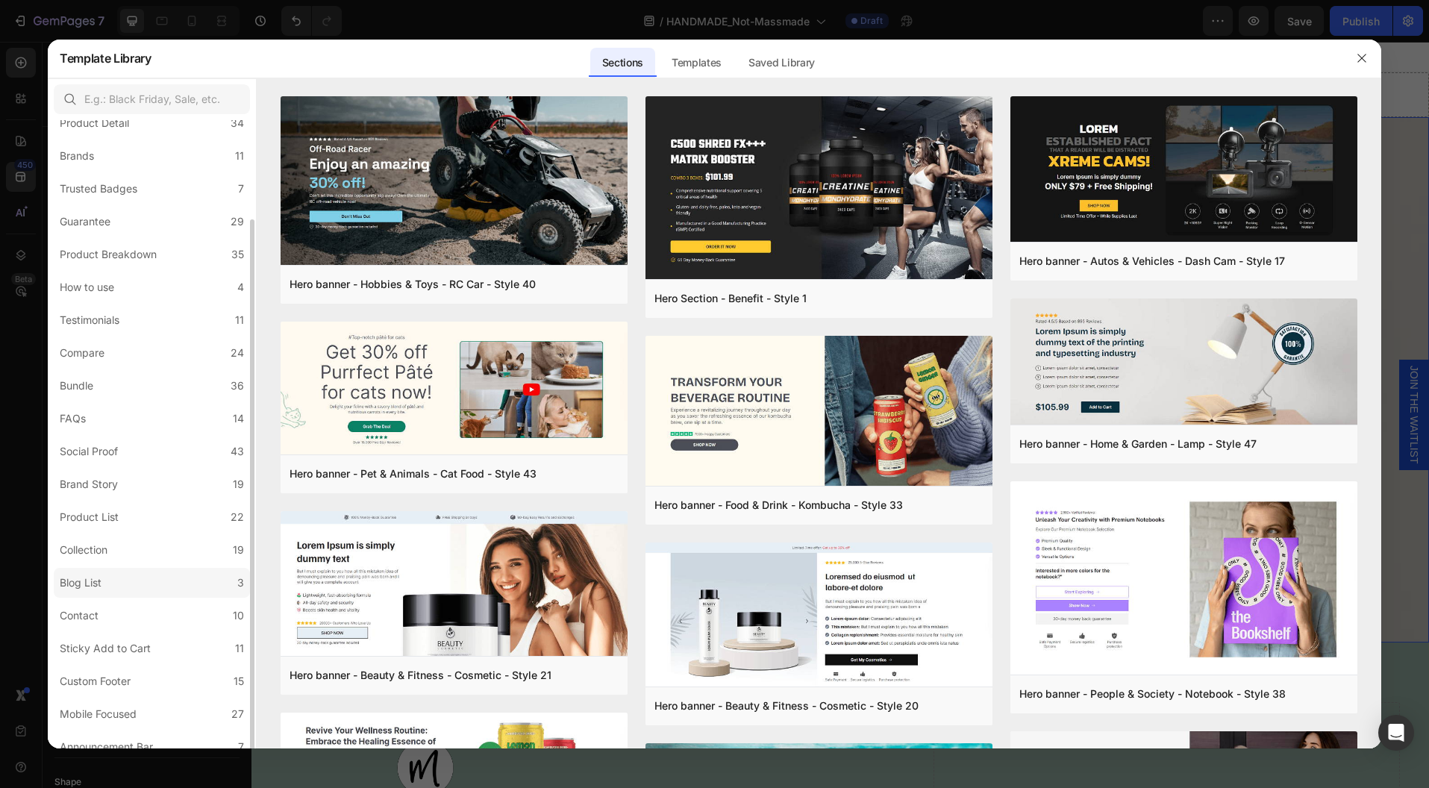
scroll to position [102, 0]
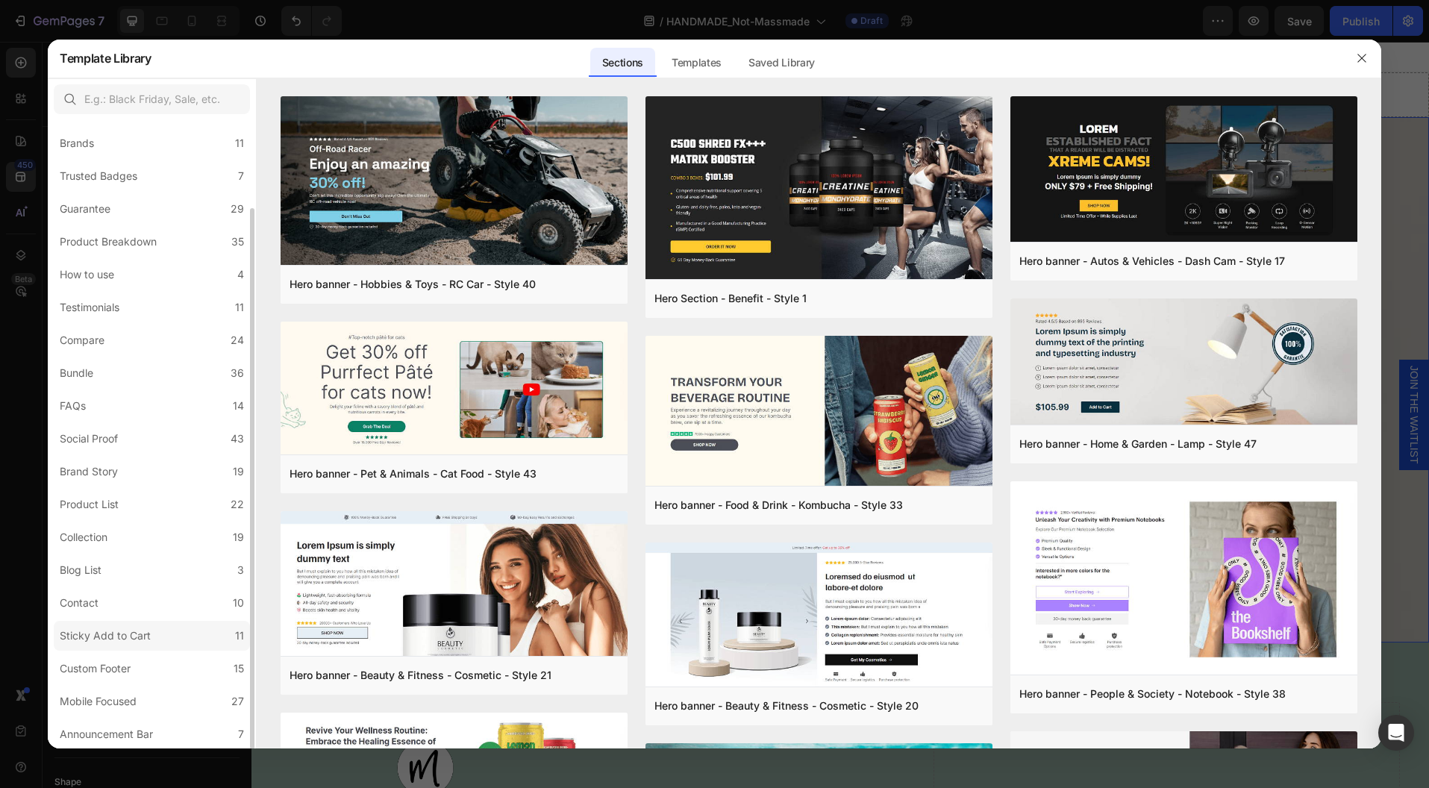
click at [137, 637] on div "Sticky Add to Cart" at bounding box center [105, 636] width 91 height 18
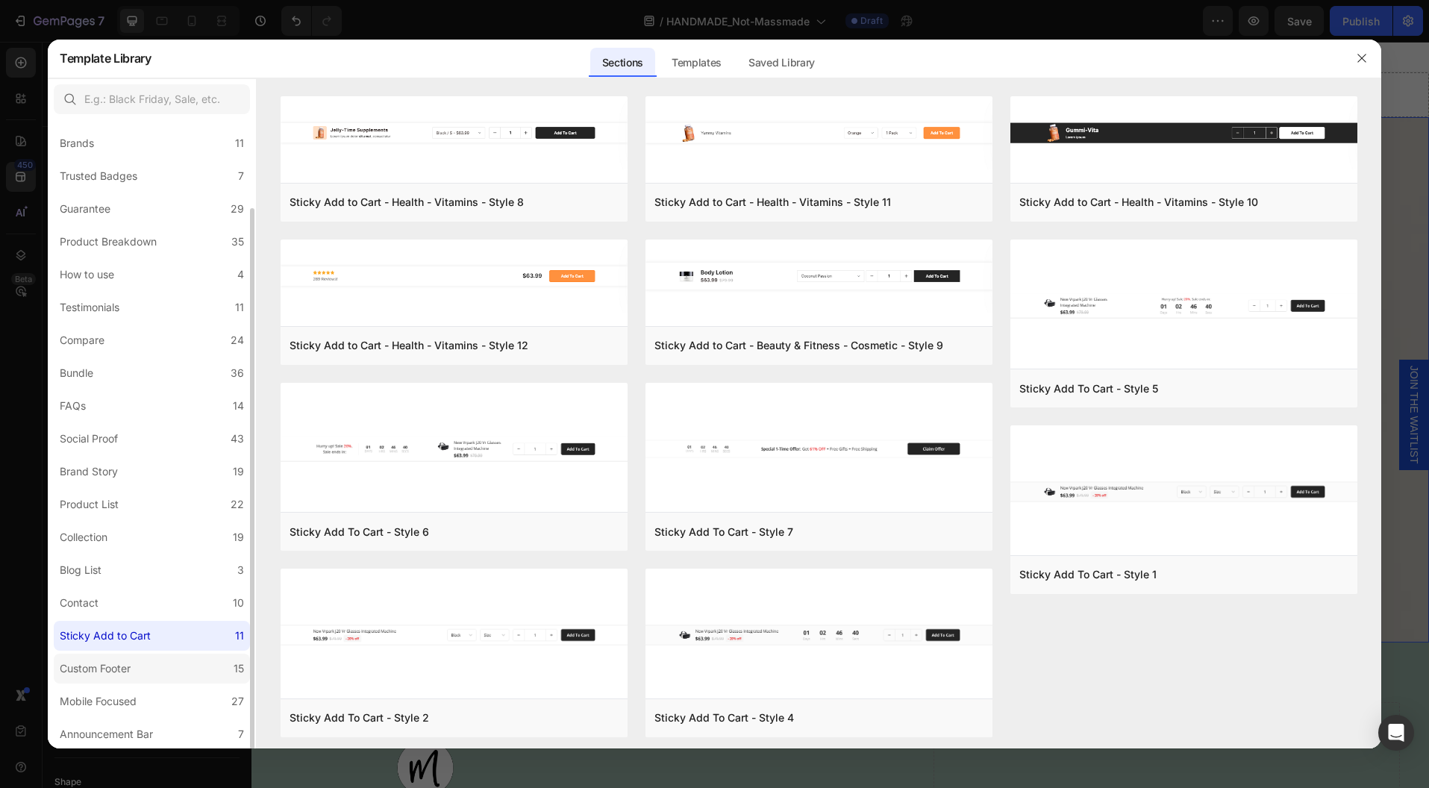
click at [137, 656] on label "Custom Footer 15" at bounding box center [152, 669] width 196 height 30
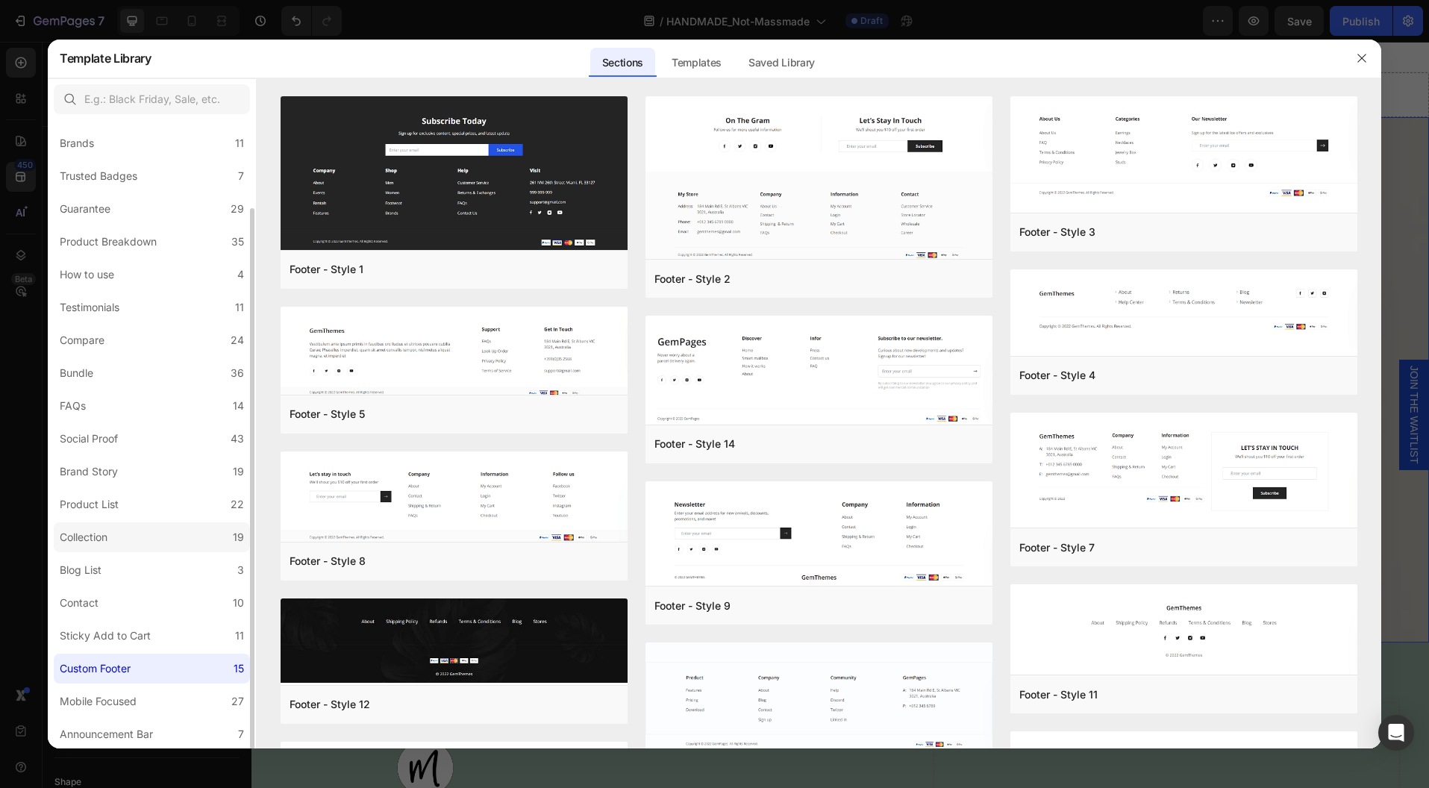
scroll to position [91, 0]
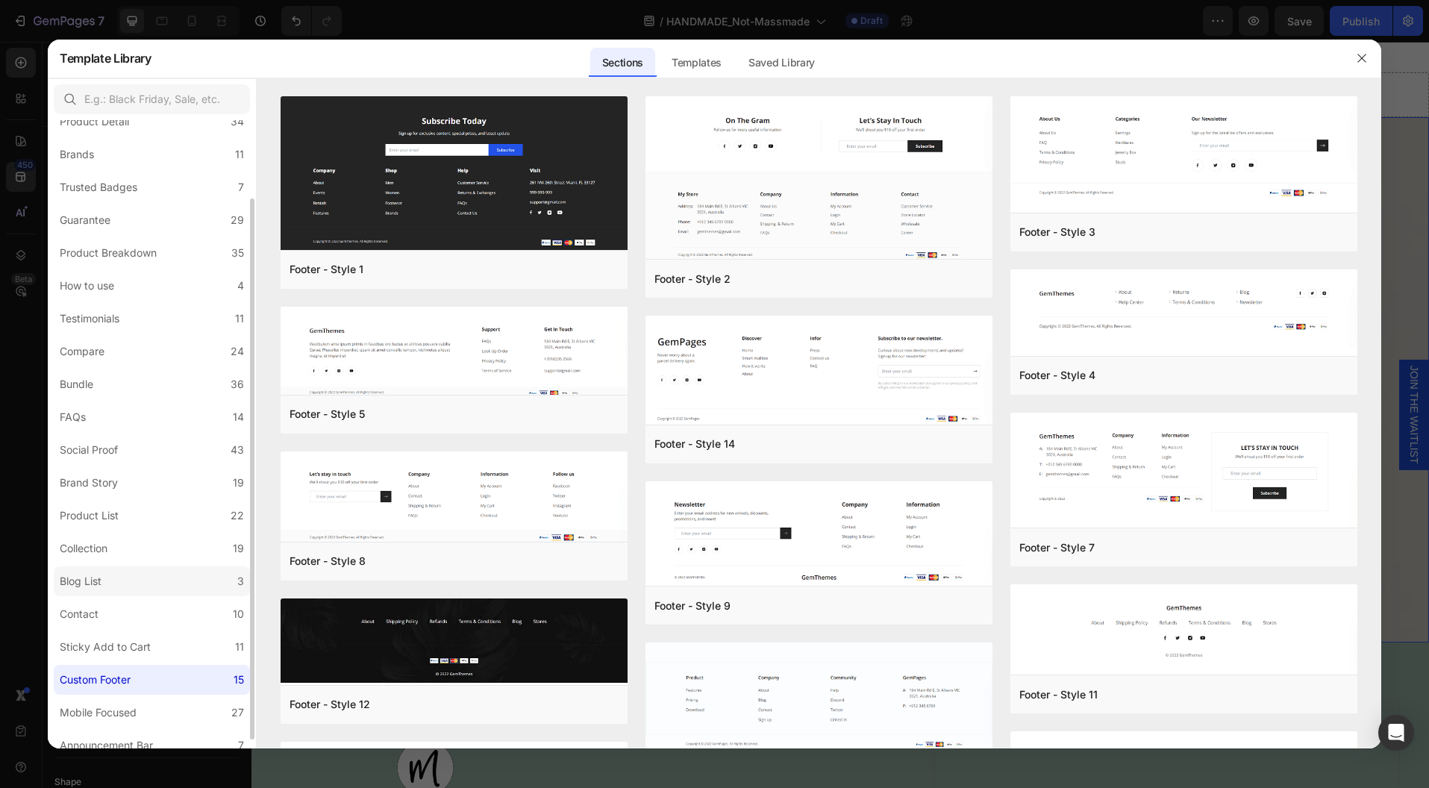
click at [129, 577] on label "Blog List 3" at bounding box center [152, 581] width 196 height 30
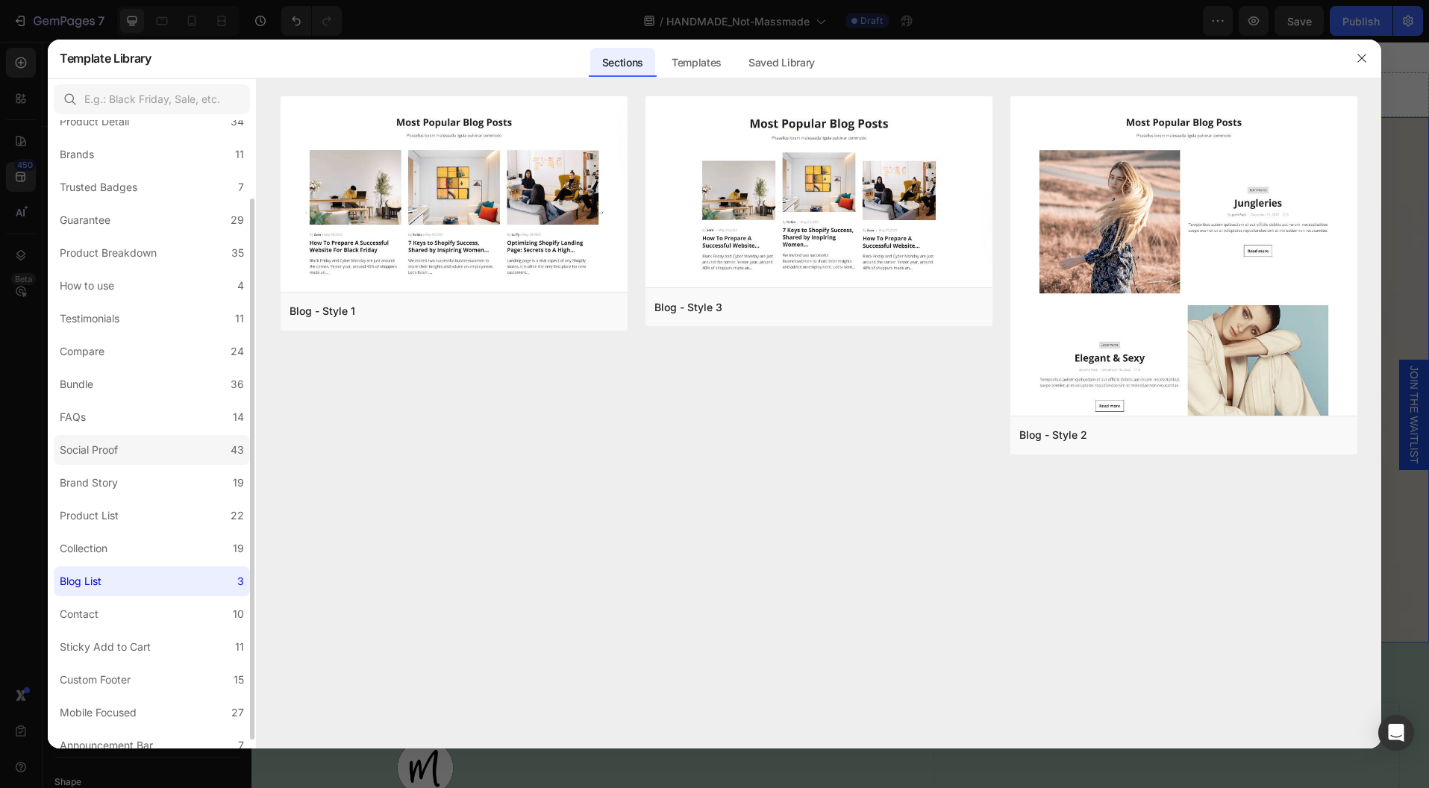
click at [121, 449] on div "Social Proof" at bounding box center [92, 450] width 64 height 18
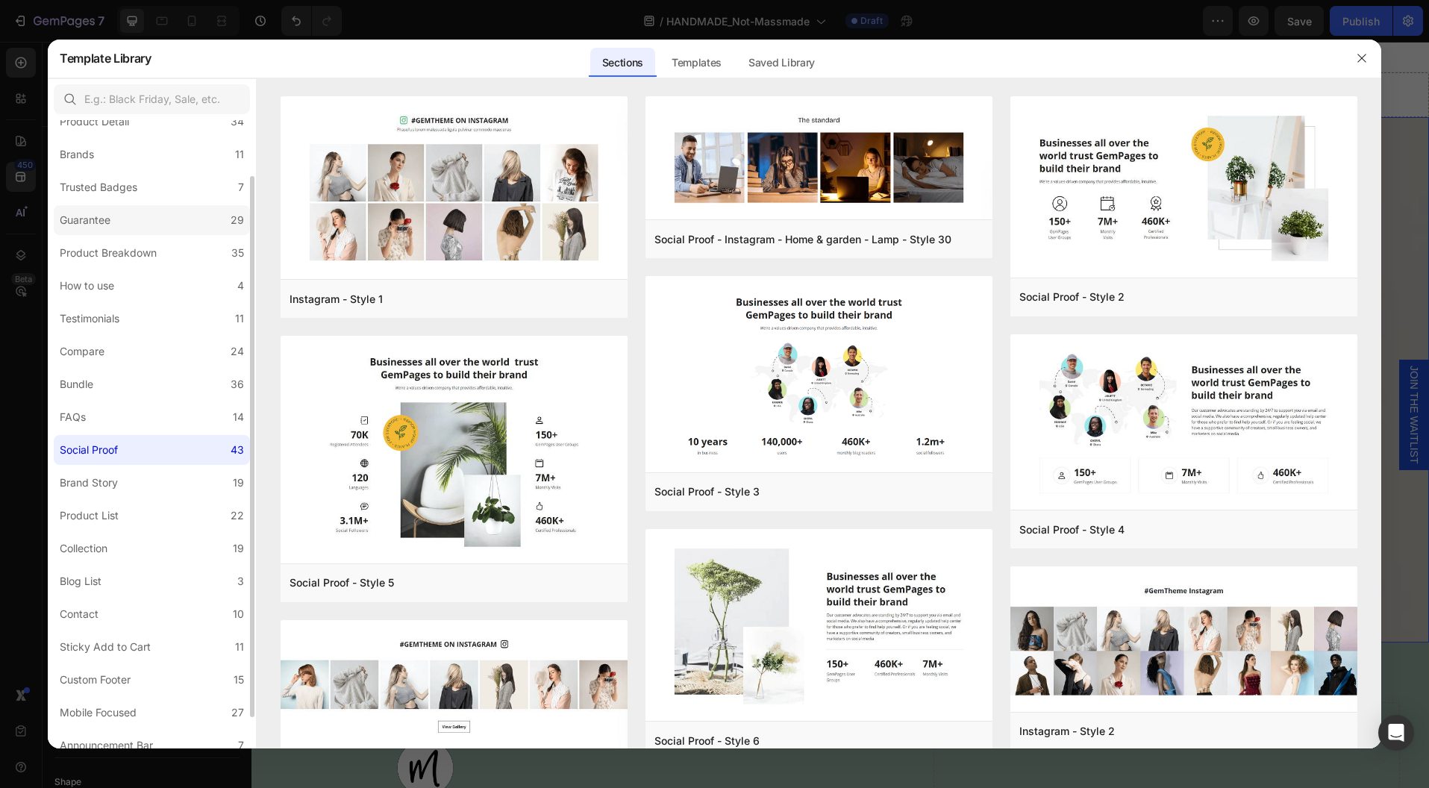
scroll to position [0, 0]
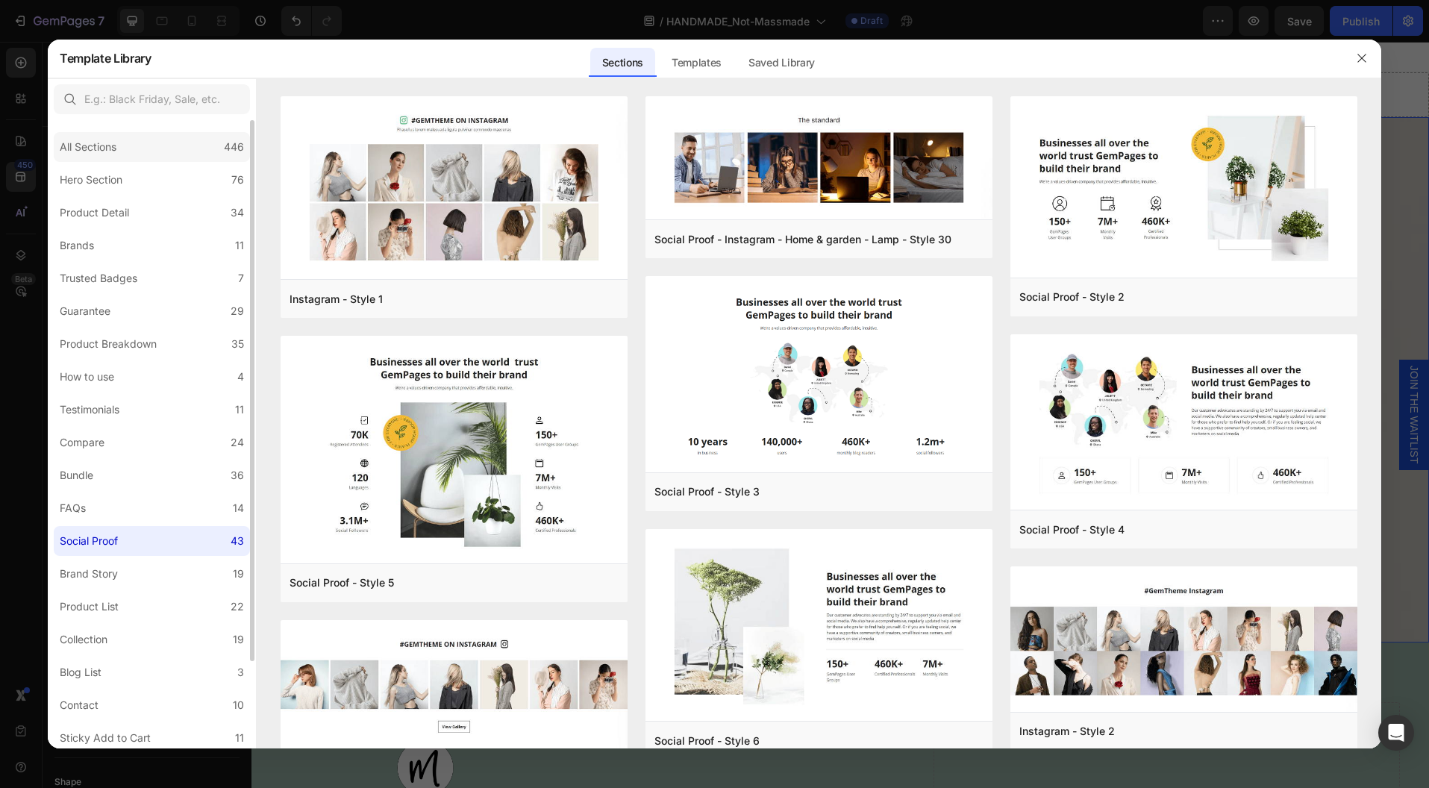
click at [113, 146] on div "All Sections" at bounding box center [88, 147] width 57 height 18
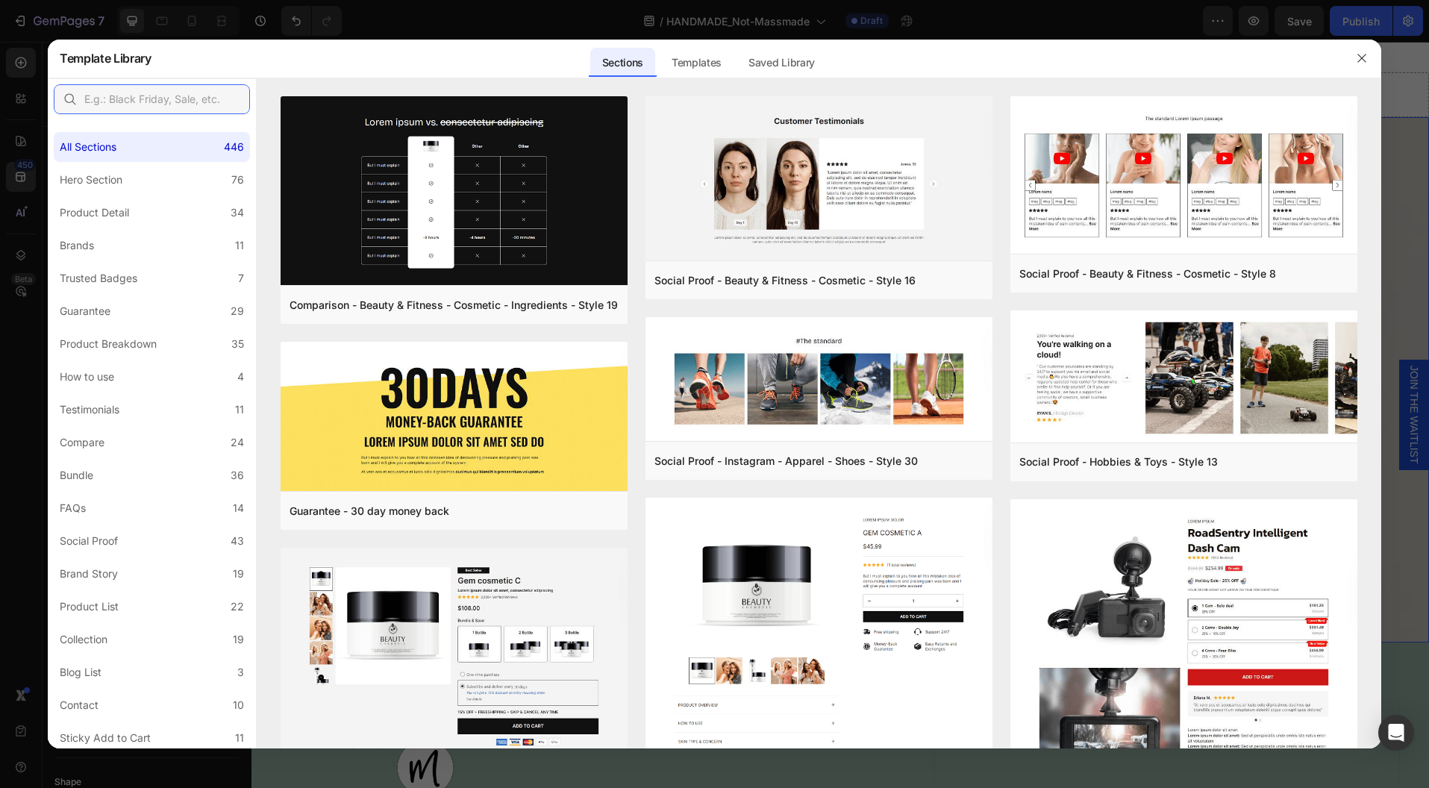
click at [128, 99] on input "text" at bounding box center [152, 99] width 196 height 30
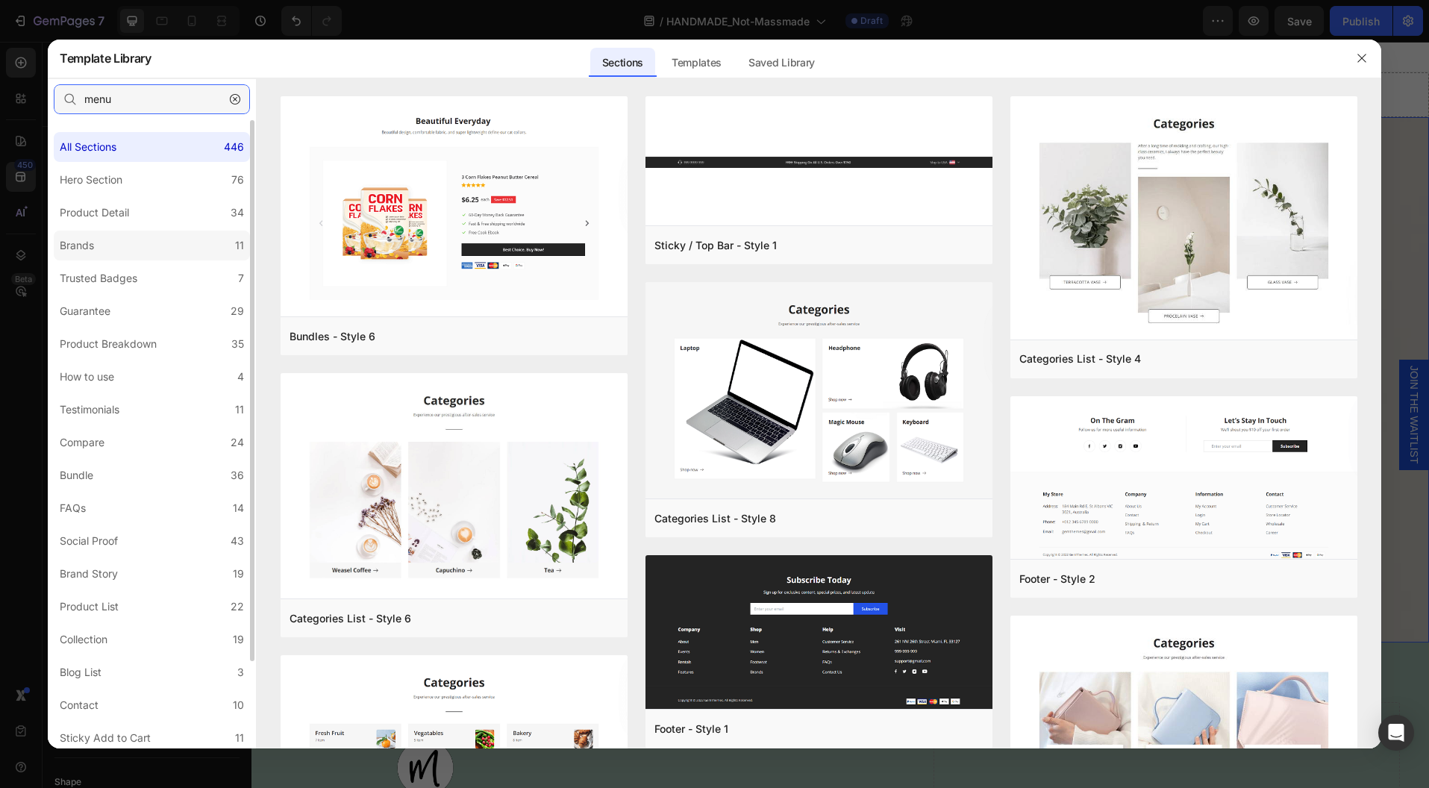
type input "menu"
click at [72, 235] on label "Brands 11" at bounding box center [152, 246] width 196 height 30
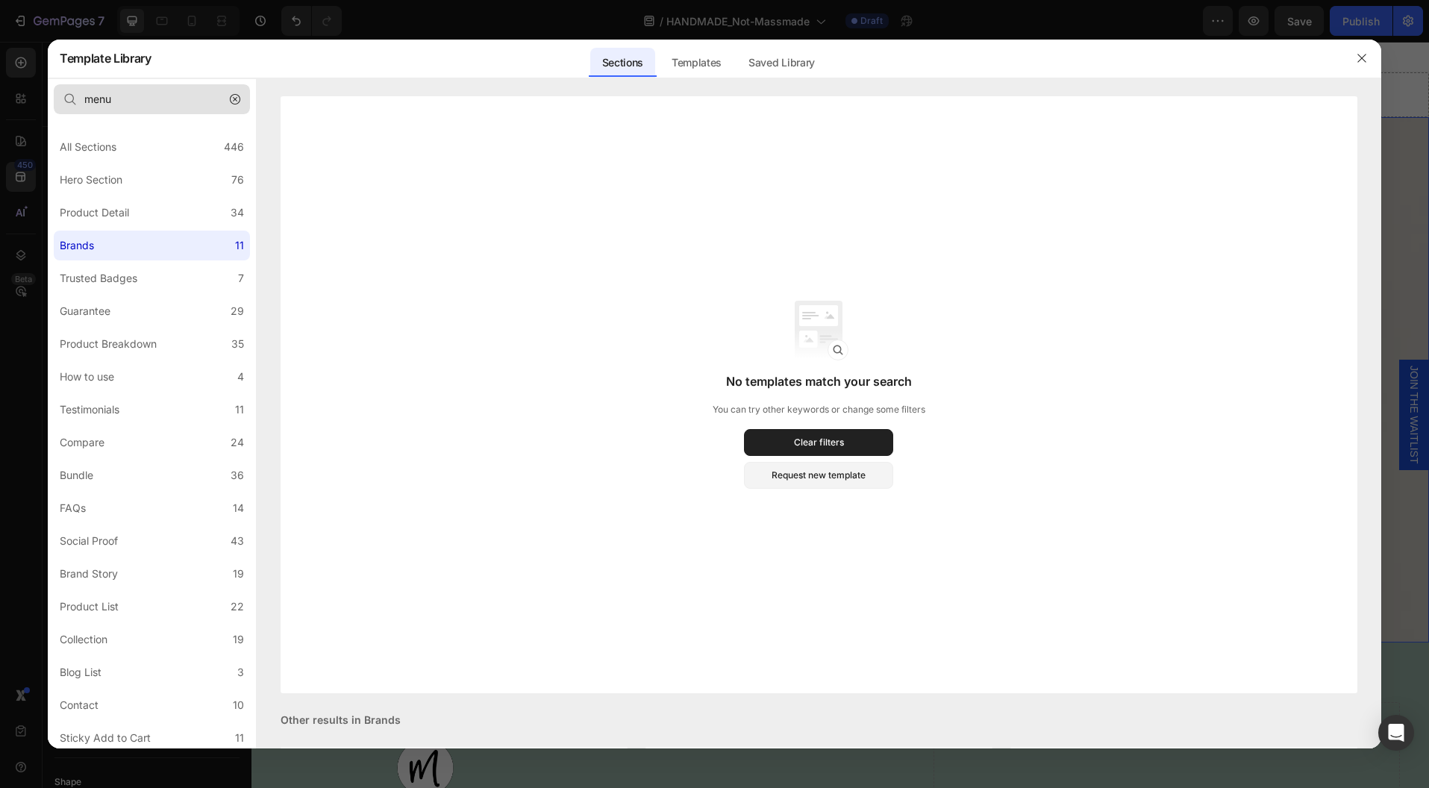
click at [243, 99] on button "button" at bounding box center [235, 99] width 24 height 24
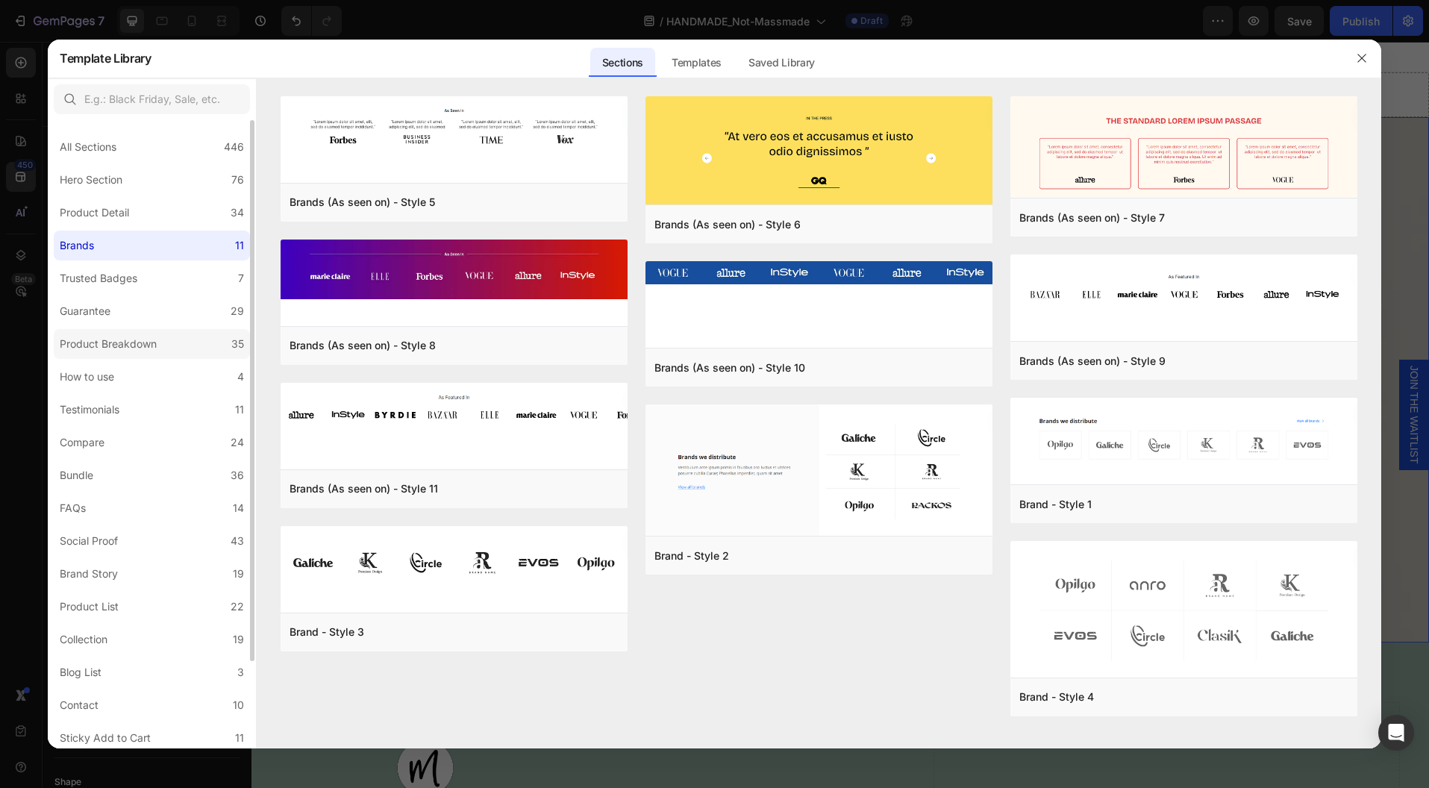
click at [111, 340] on div "Product Breakdown" at bounding box center [108, 344] width 97 height 18
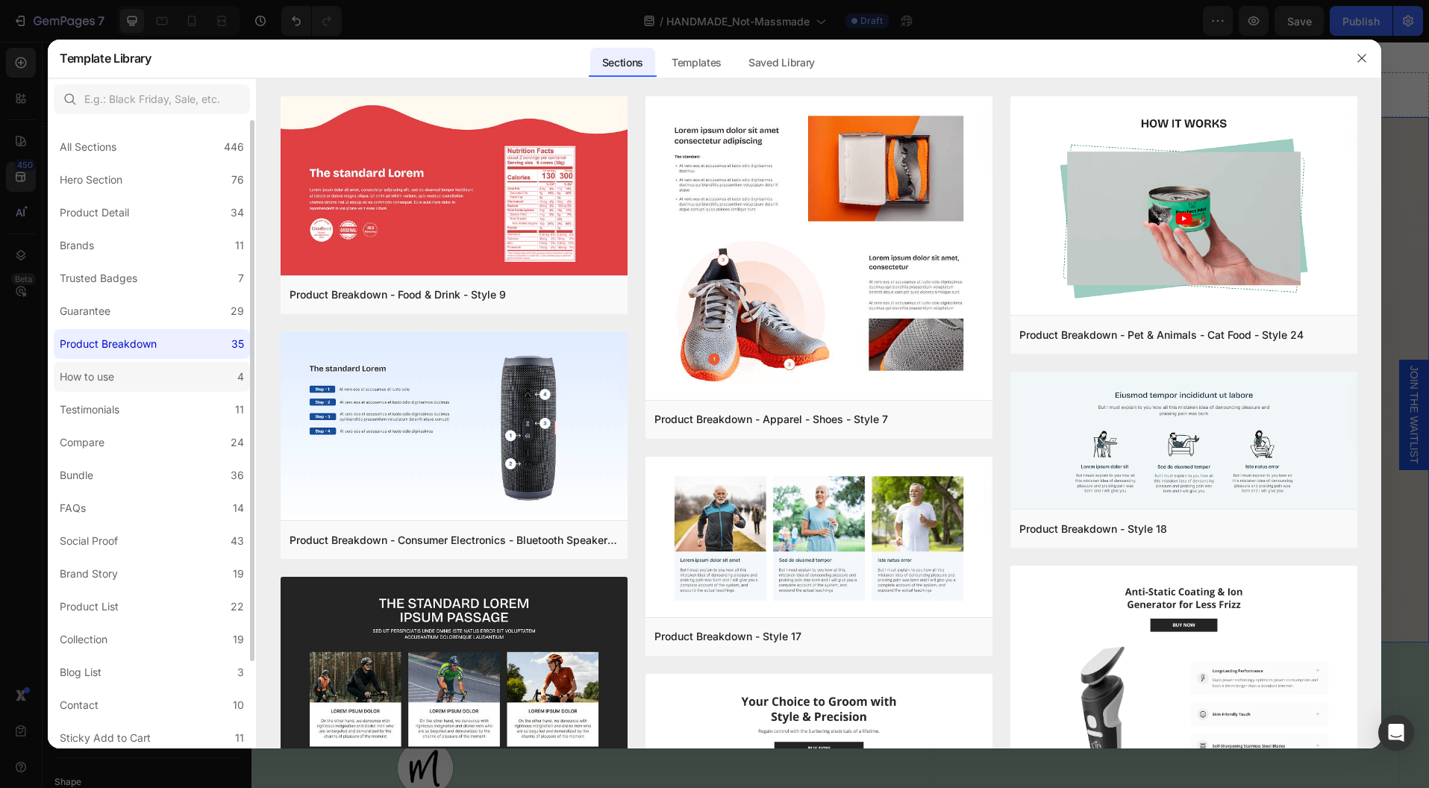
click at [114, 380] on div "How to use" at bounding box center [87, 377] width 54 height 18
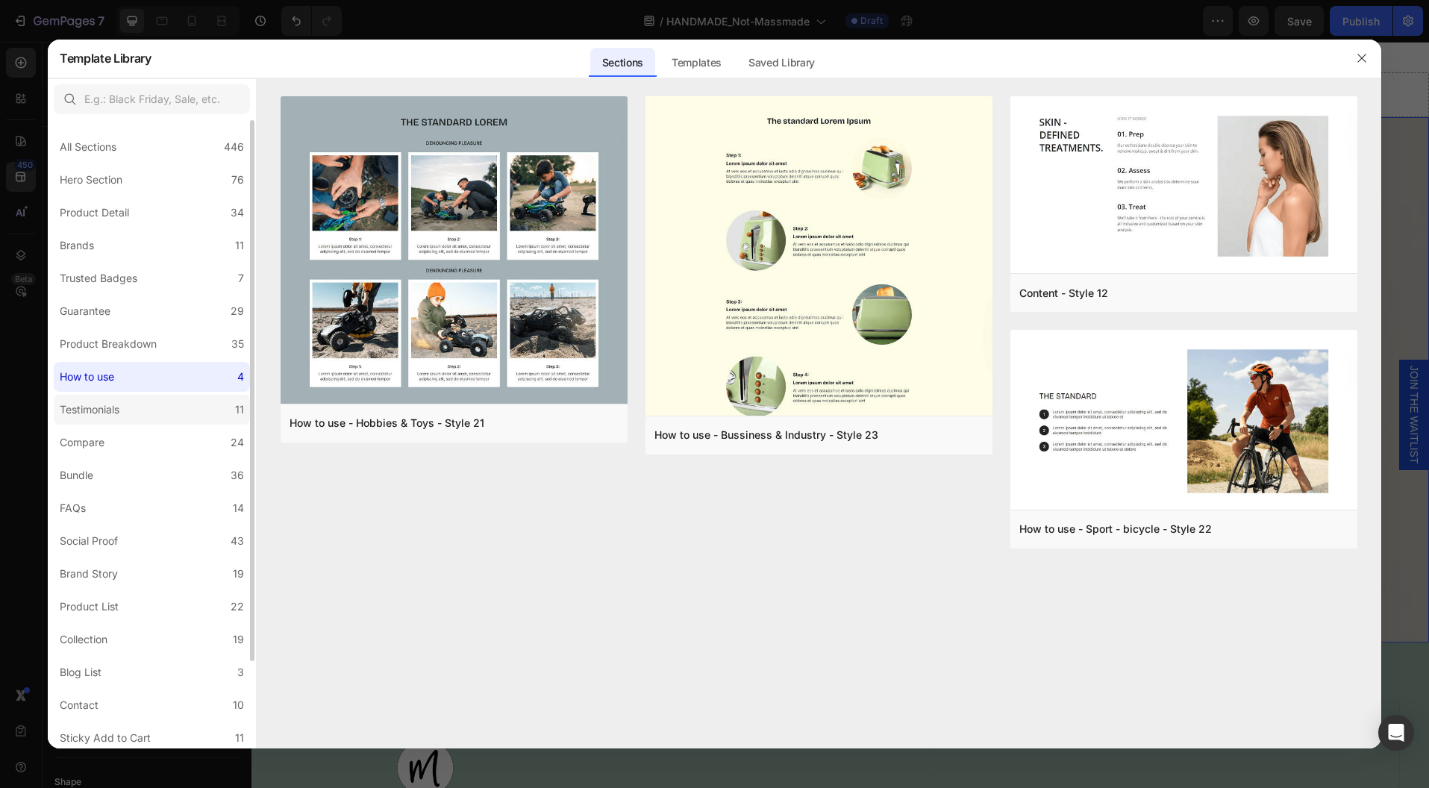
click at [99, 419] on label "Testimonials 11" at bounding box center [152, 410] width 196 height 30
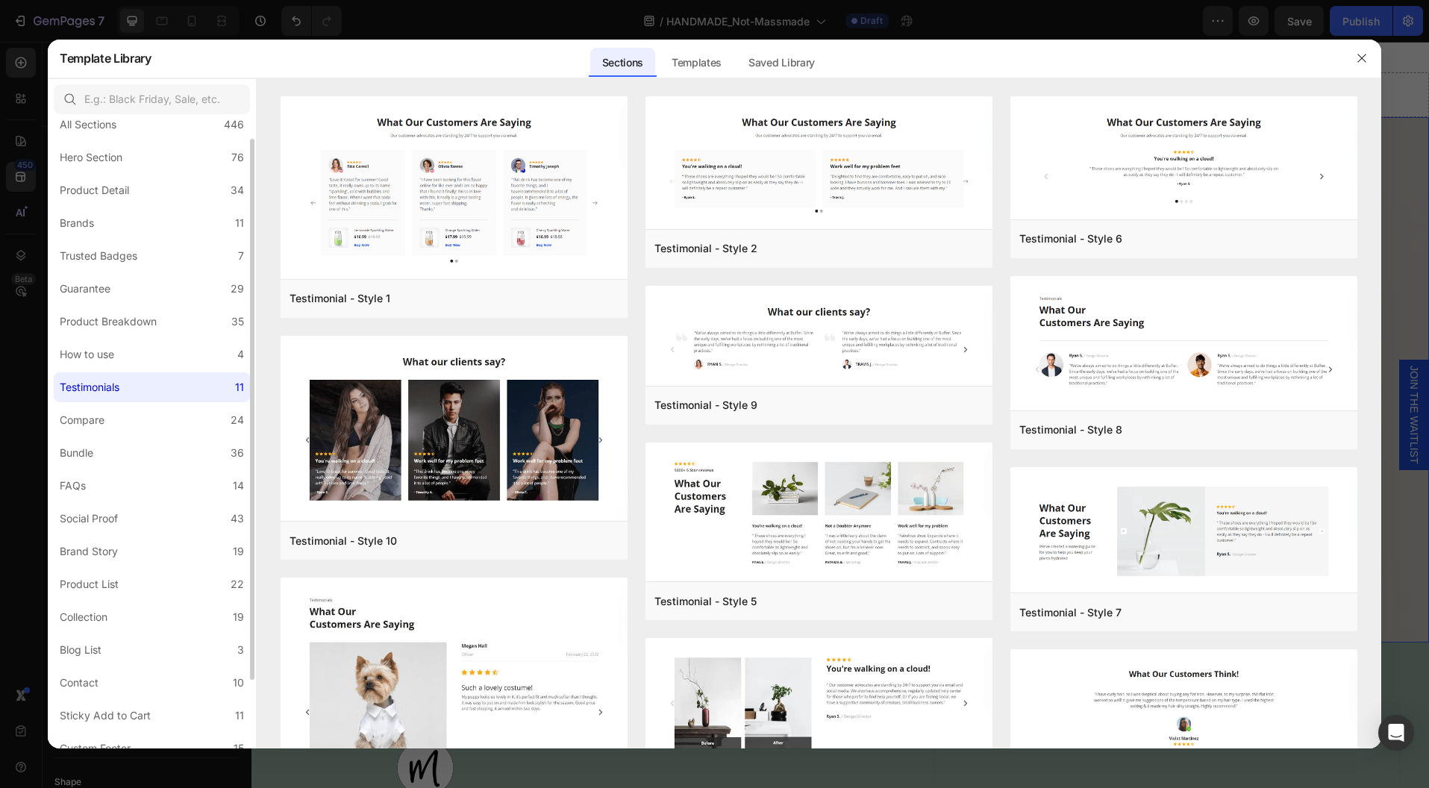
scroll to position [34, 0]
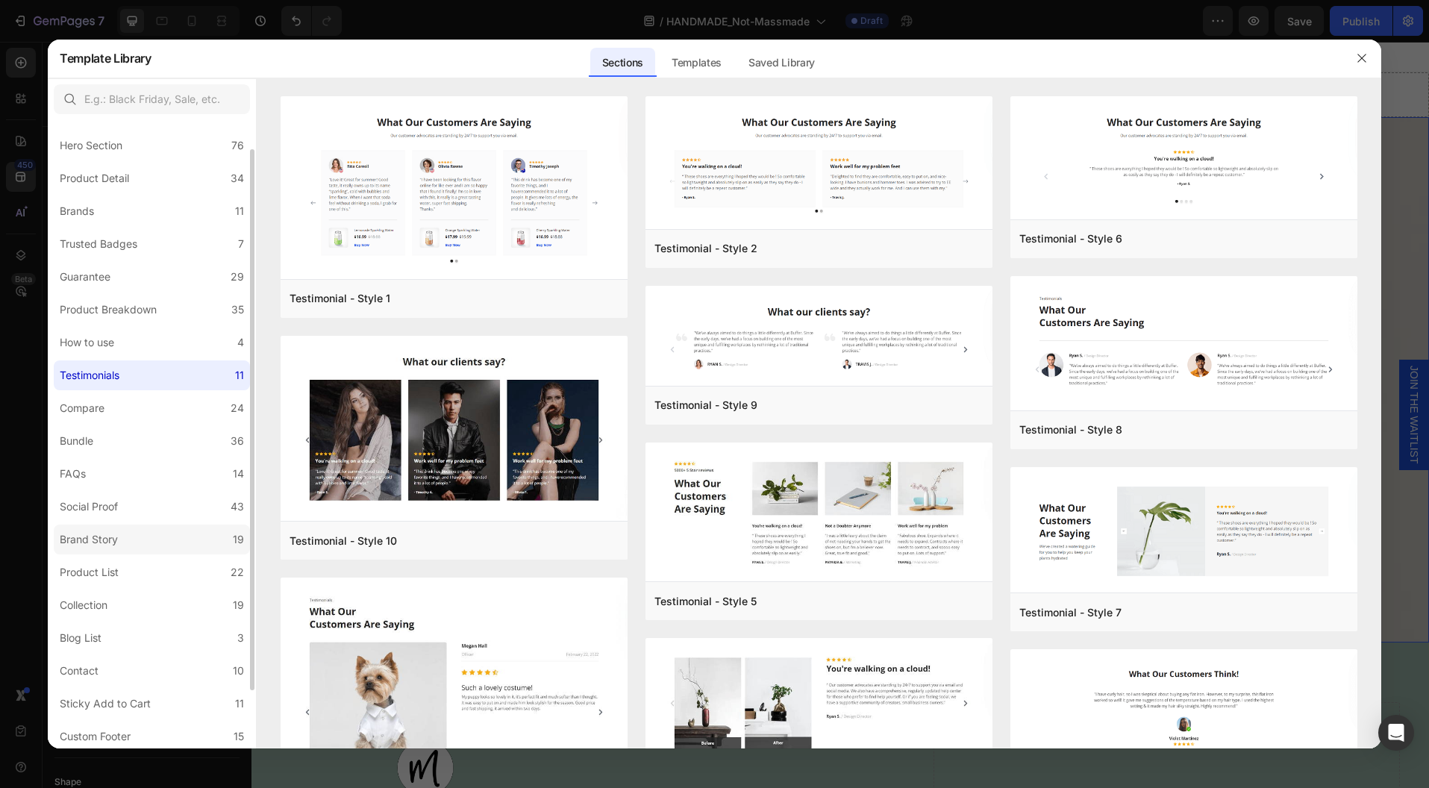
click at [101, 539] on div "Brand Story" at bounding box center [89, 540] width 58 height 18
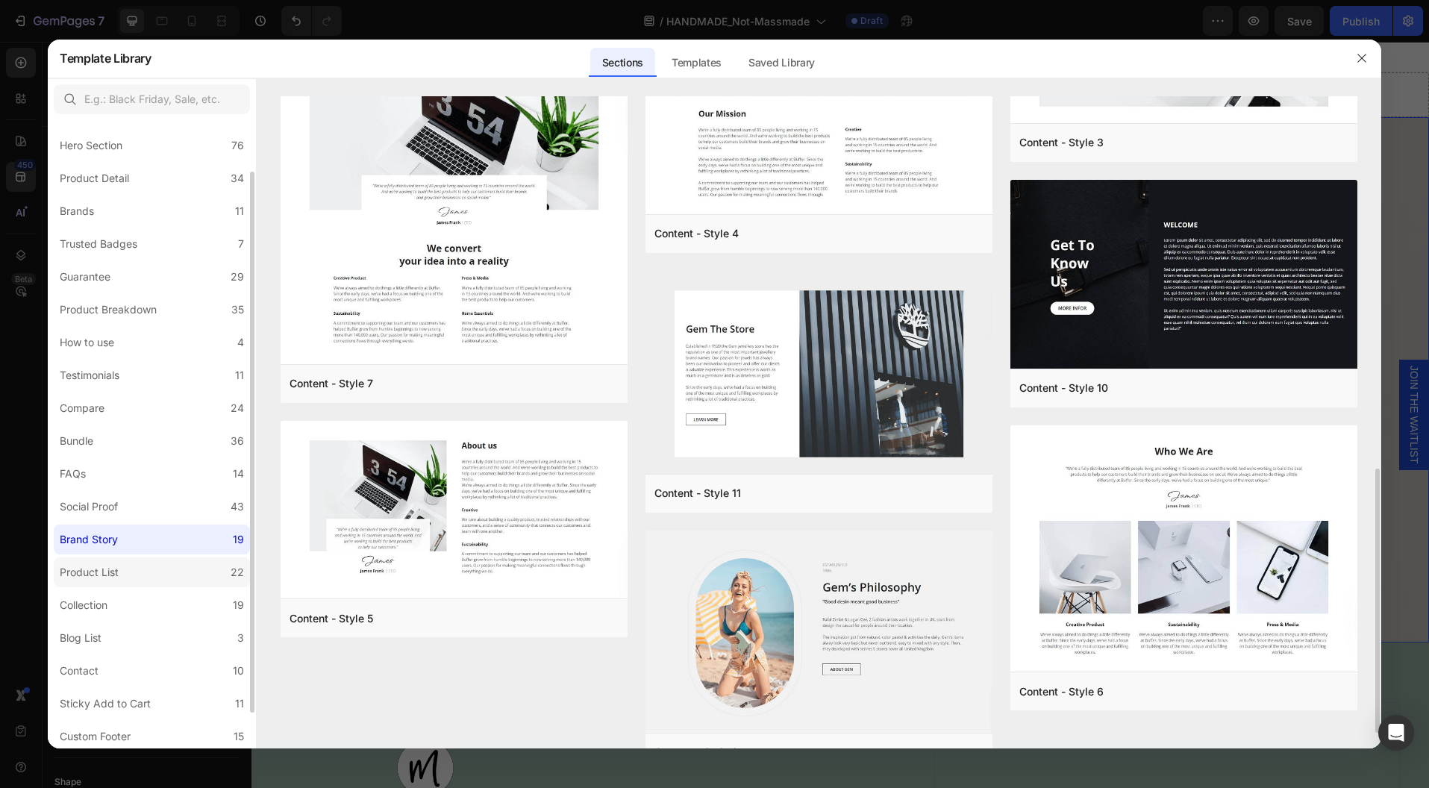
scroll to position [102, 0]
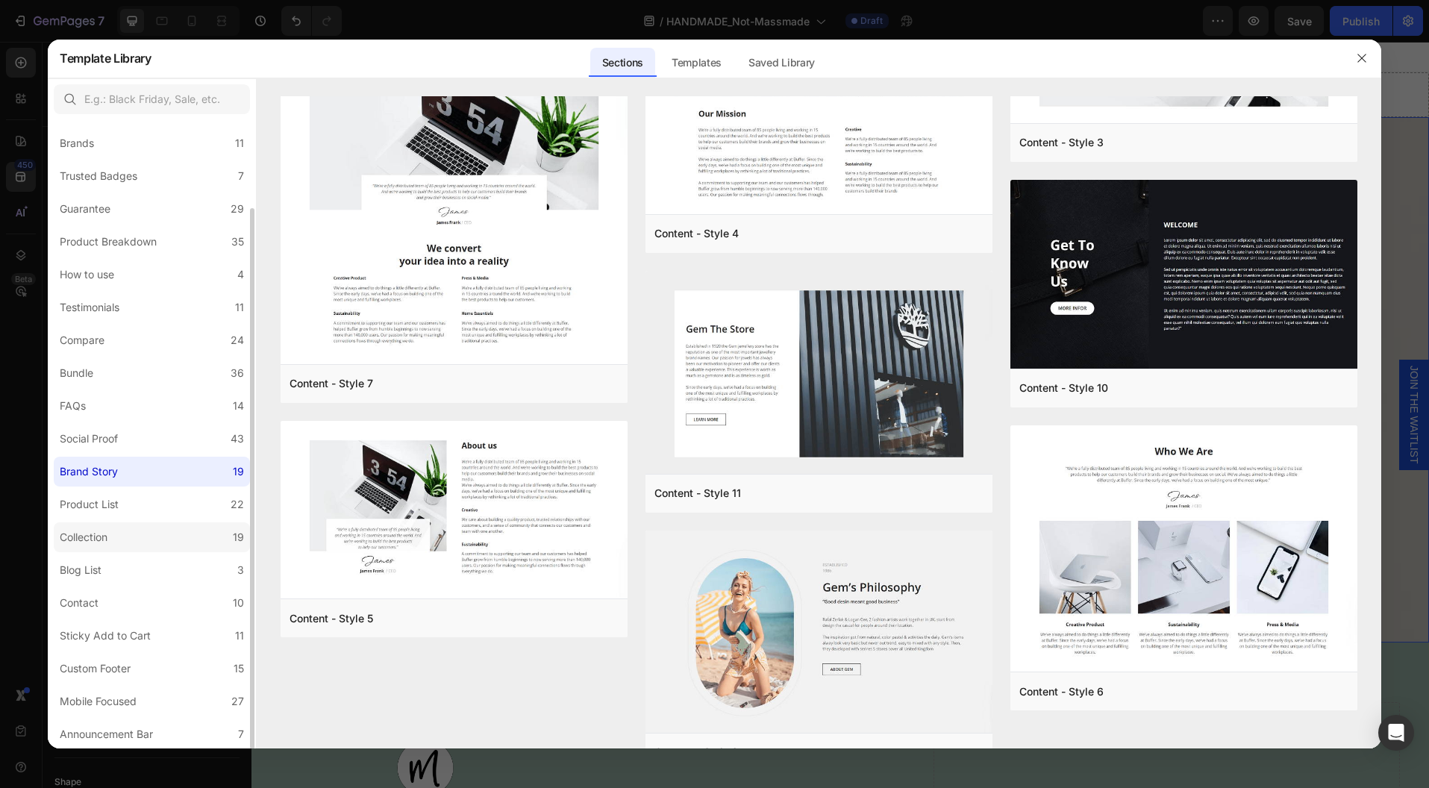
click at [104, 537] on div "Collection" at bounding box center [84, 537] width 48 height 18
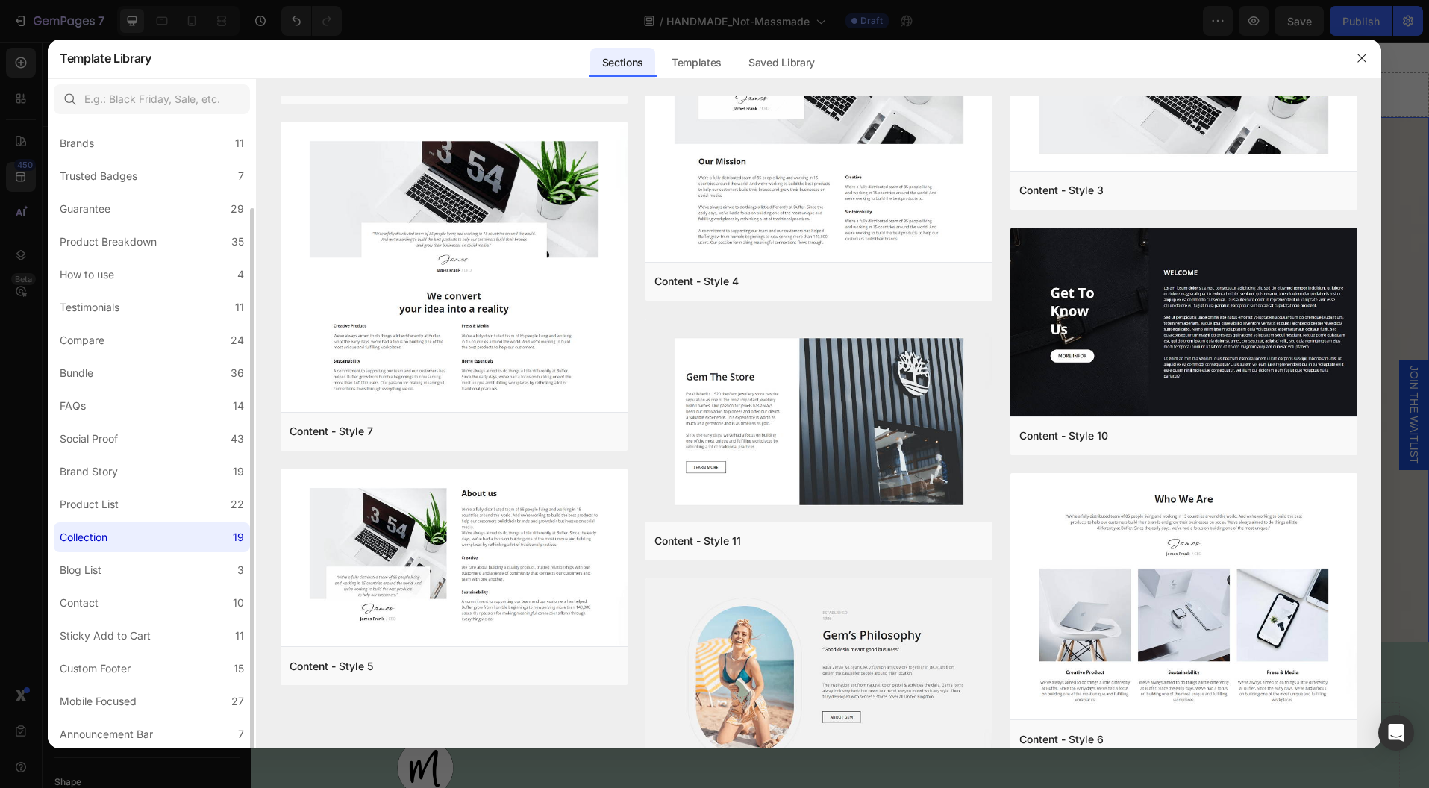
scroll to position [0, 0]
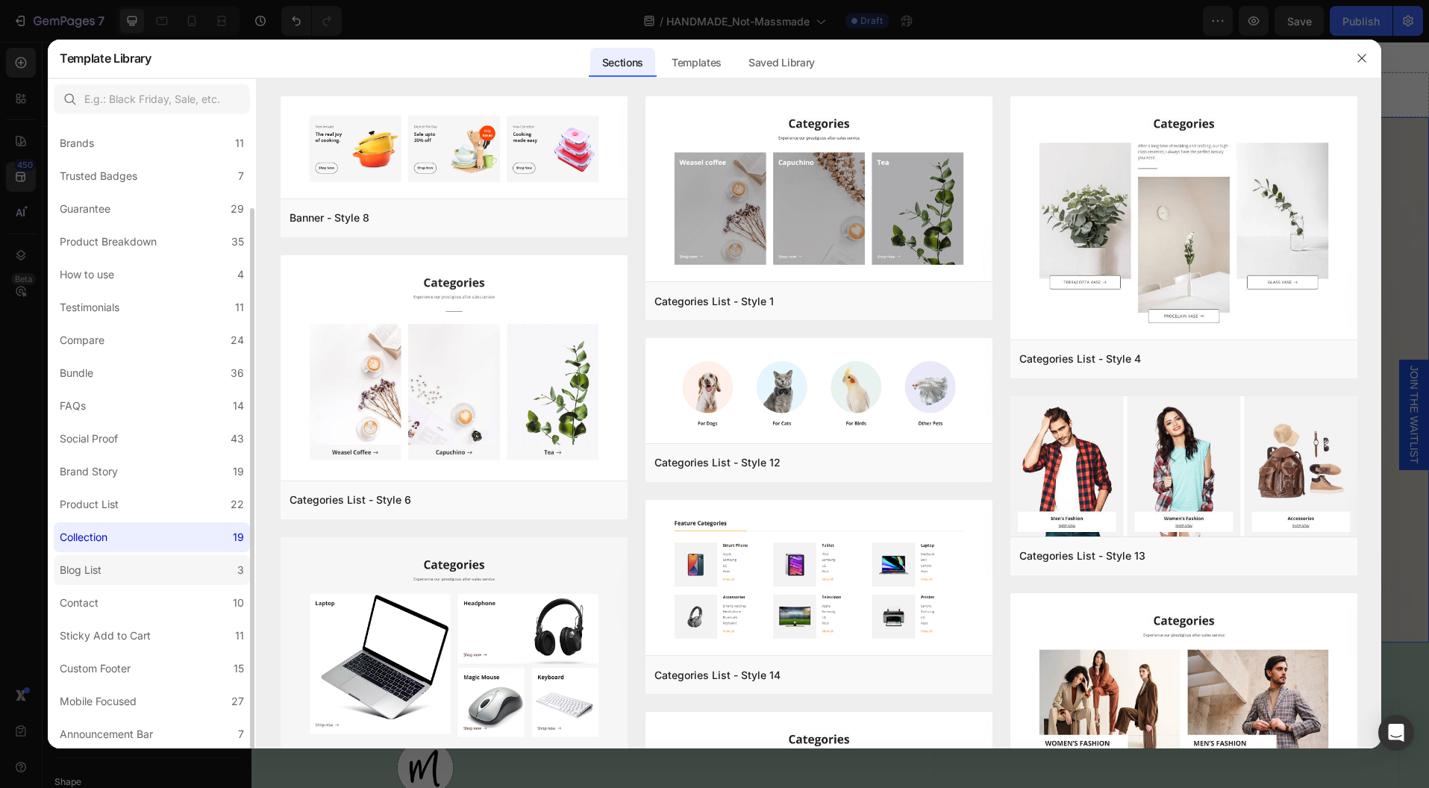
click at [110, 566] on label "Blog List 3" at bounding box center [152, 570] width 196 height 30
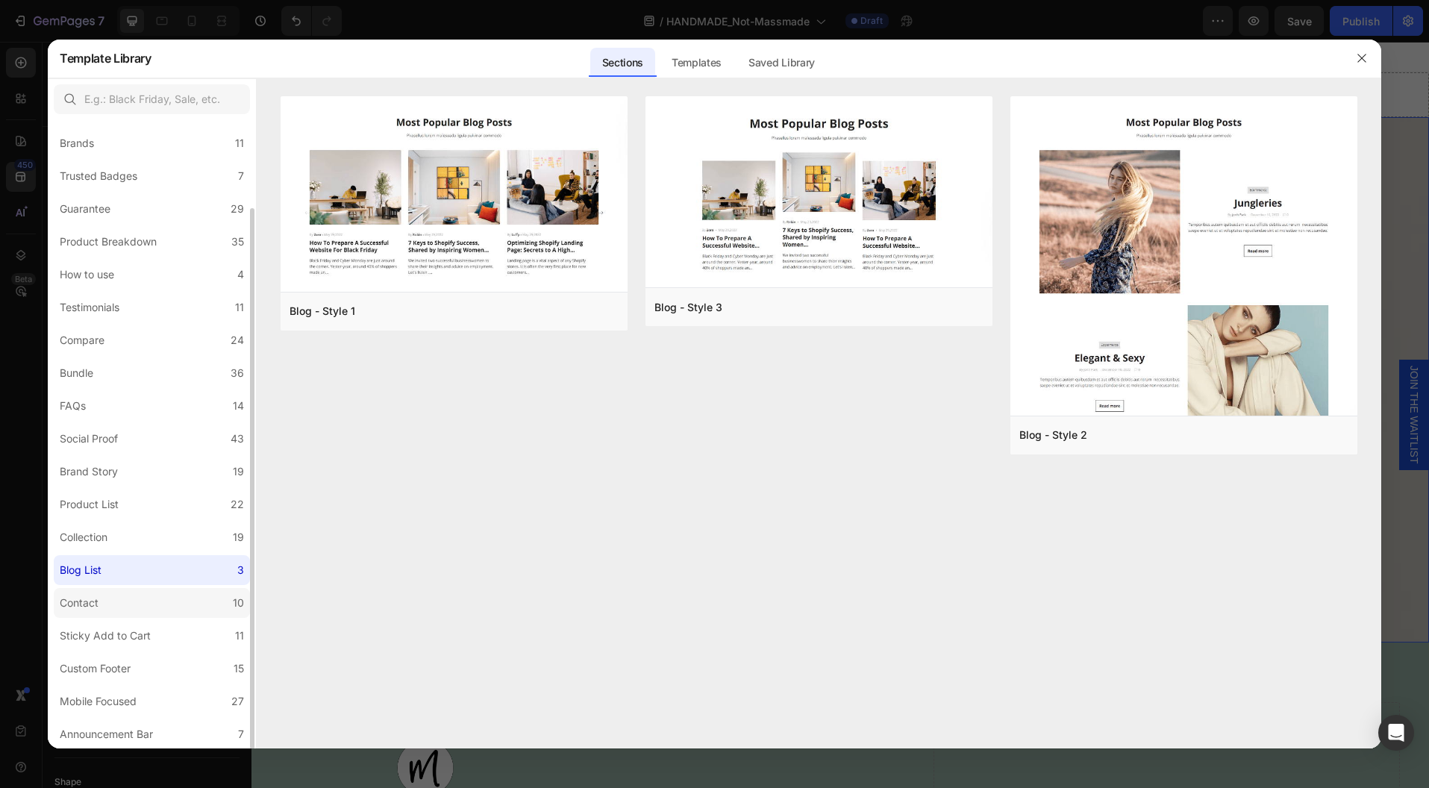
click at [116, 604] on label "Contact 10" at bounding box center [152, 603] width 196 height 30
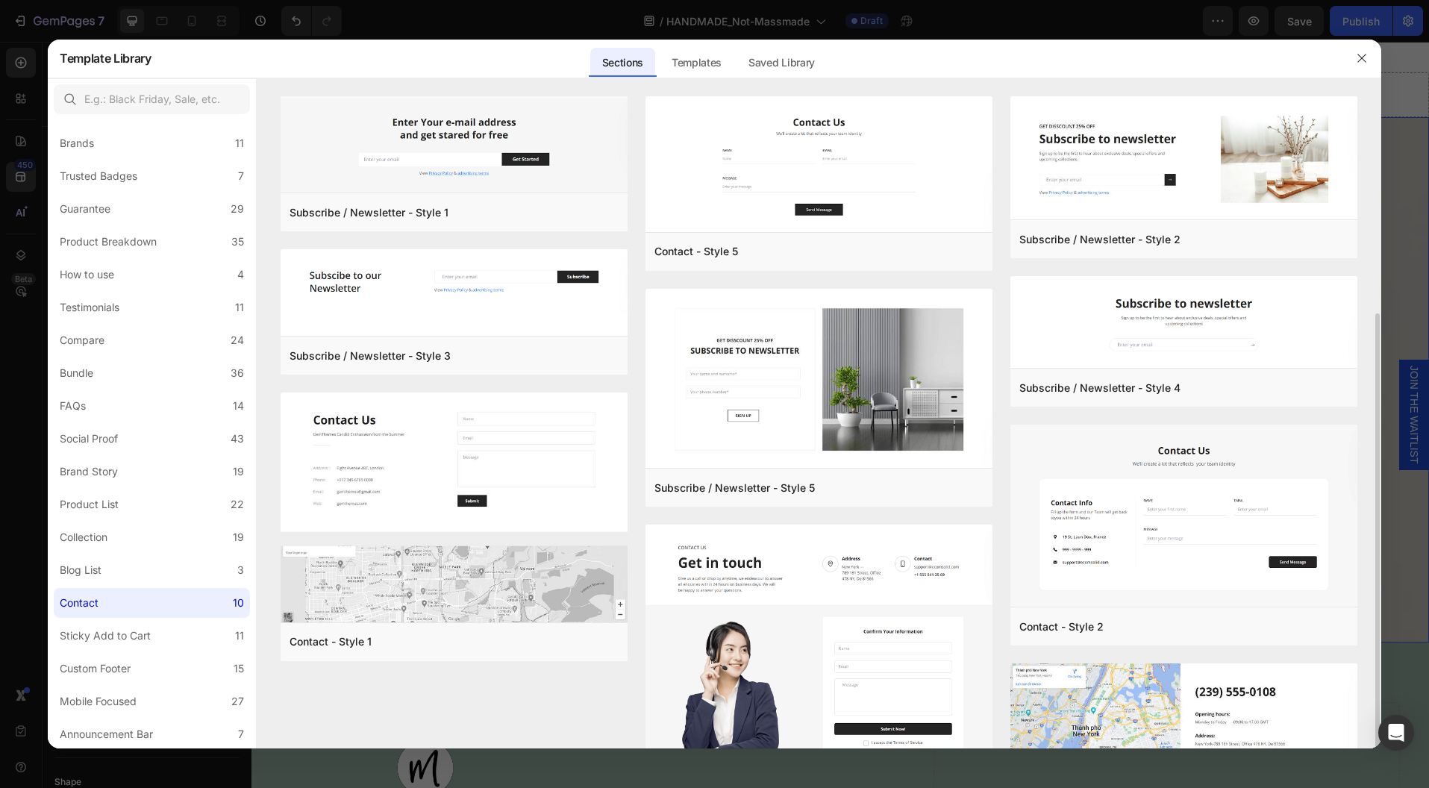
scroll to position [117, 0]
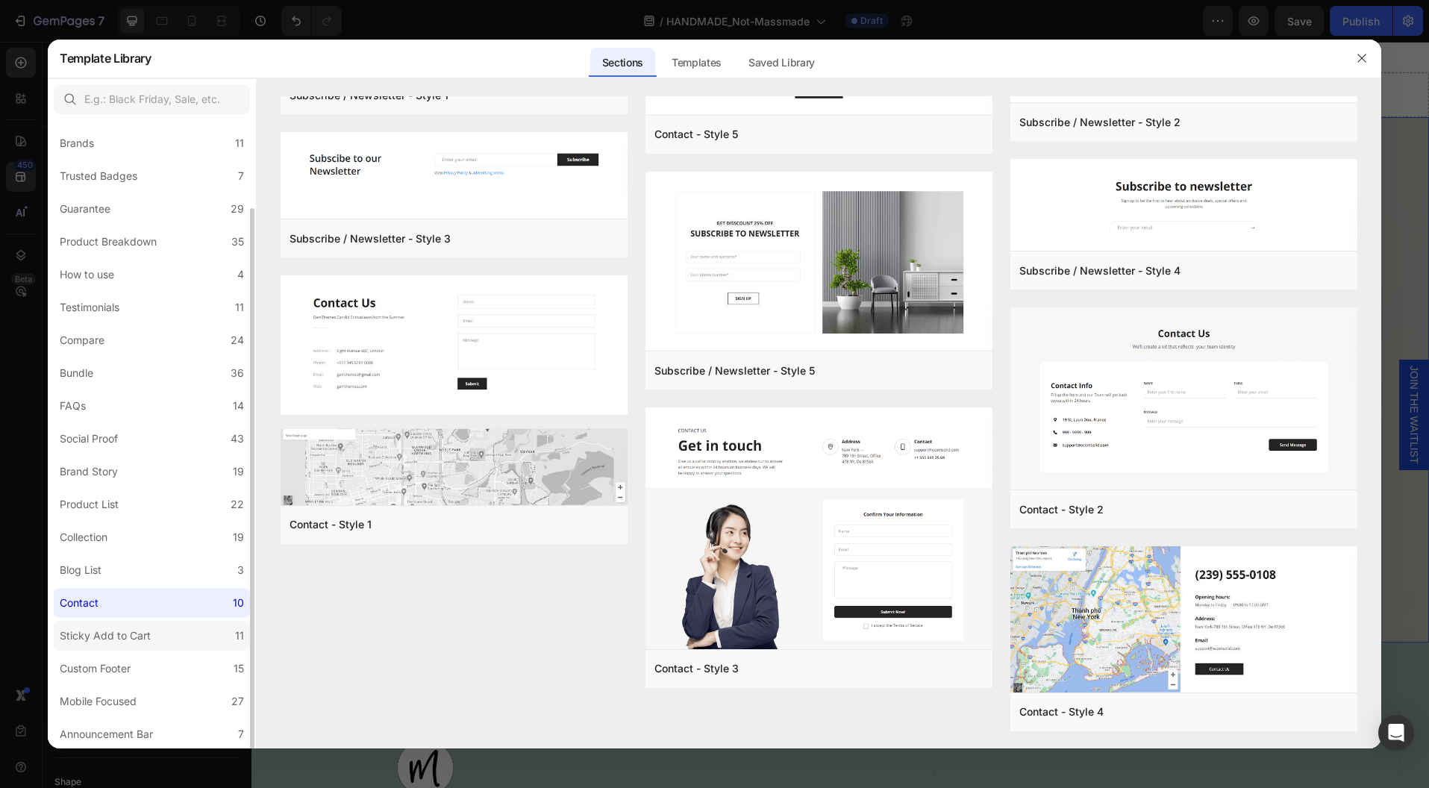
click at [122, 635] on div "Sticky Add to Cart" at bounding box center [105, 636] width 91 height 18
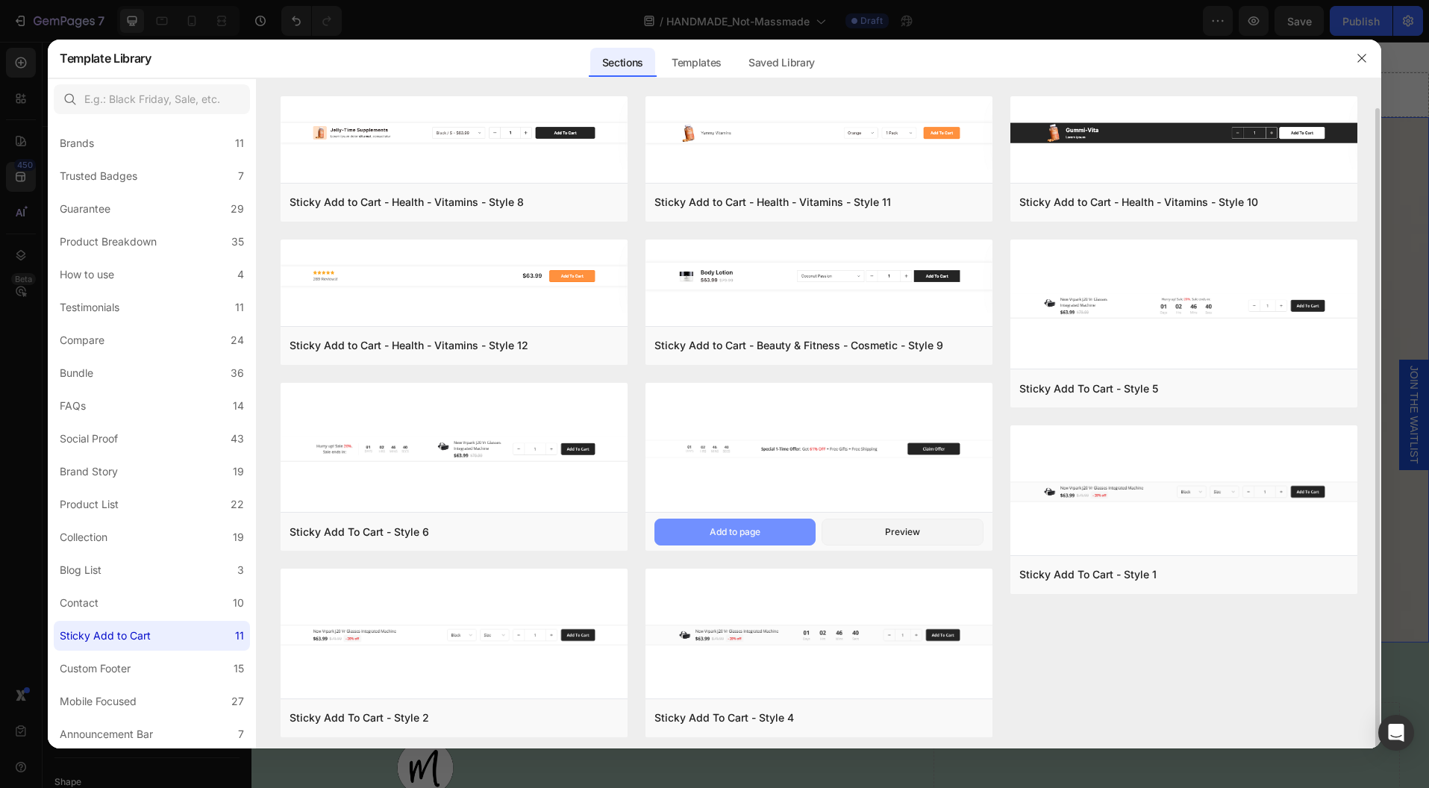
scroll to position [6, 0]
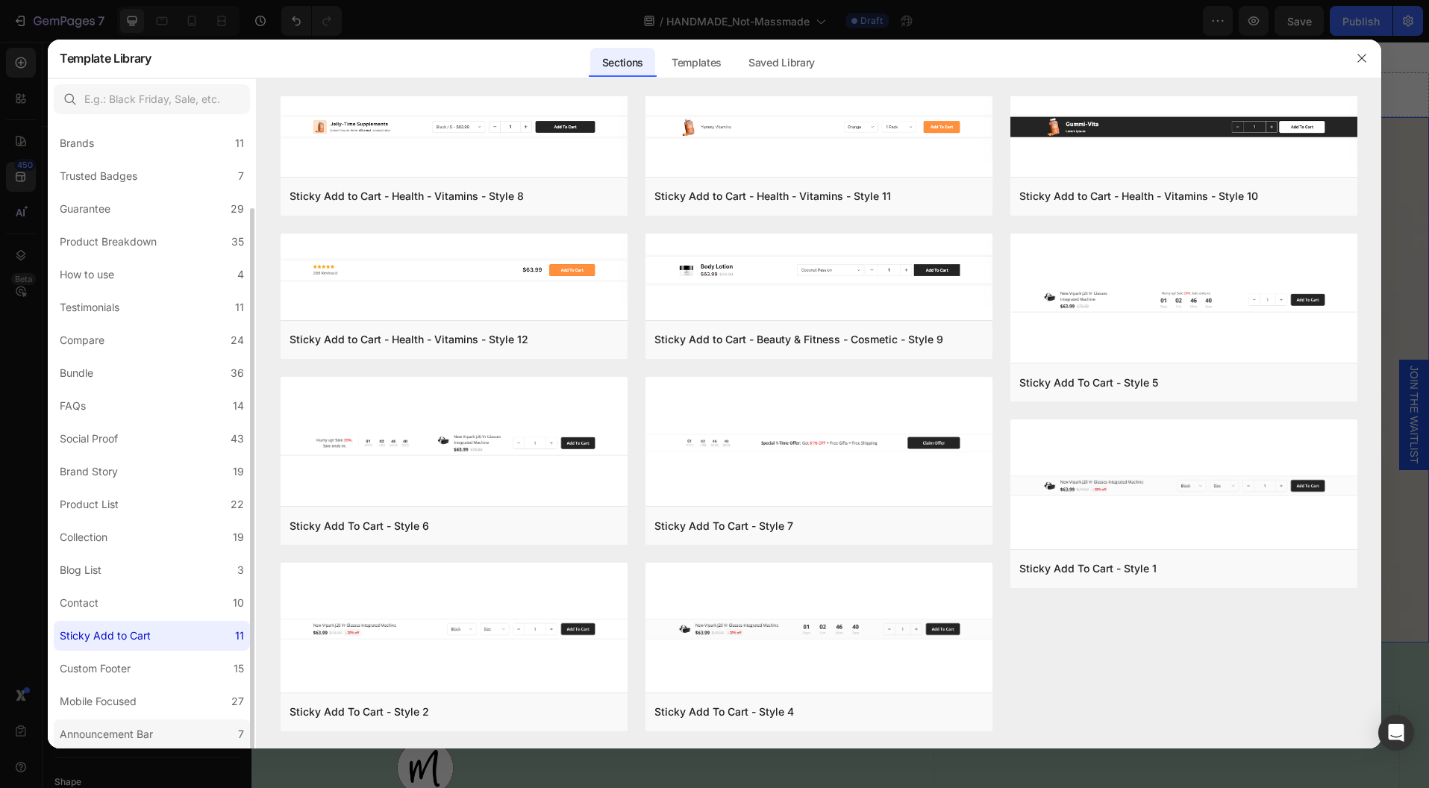
click at [118, 736] on div "Announcement Bar" at bounding box center [106, 734] width 93 height 18
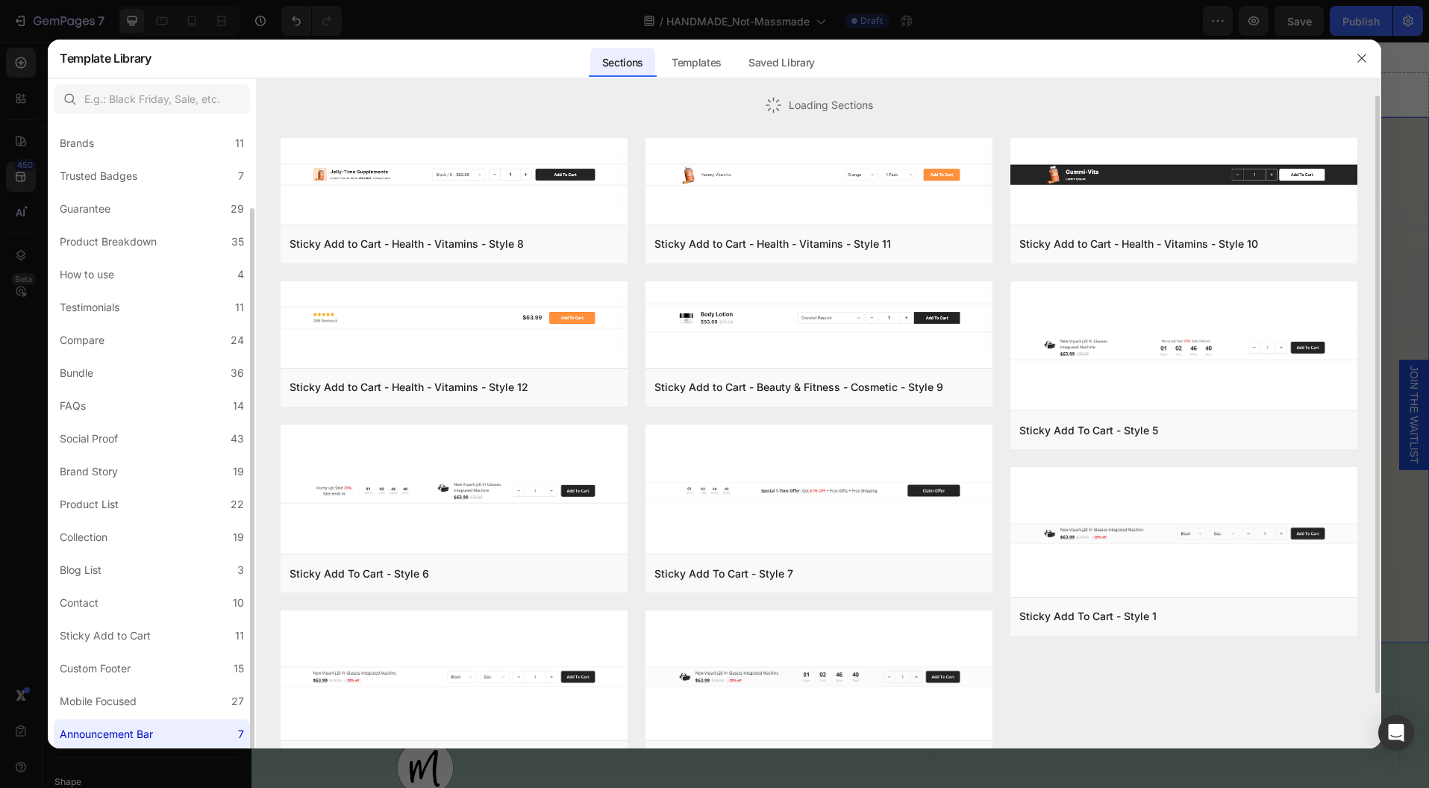
scroll to position [0, 0]
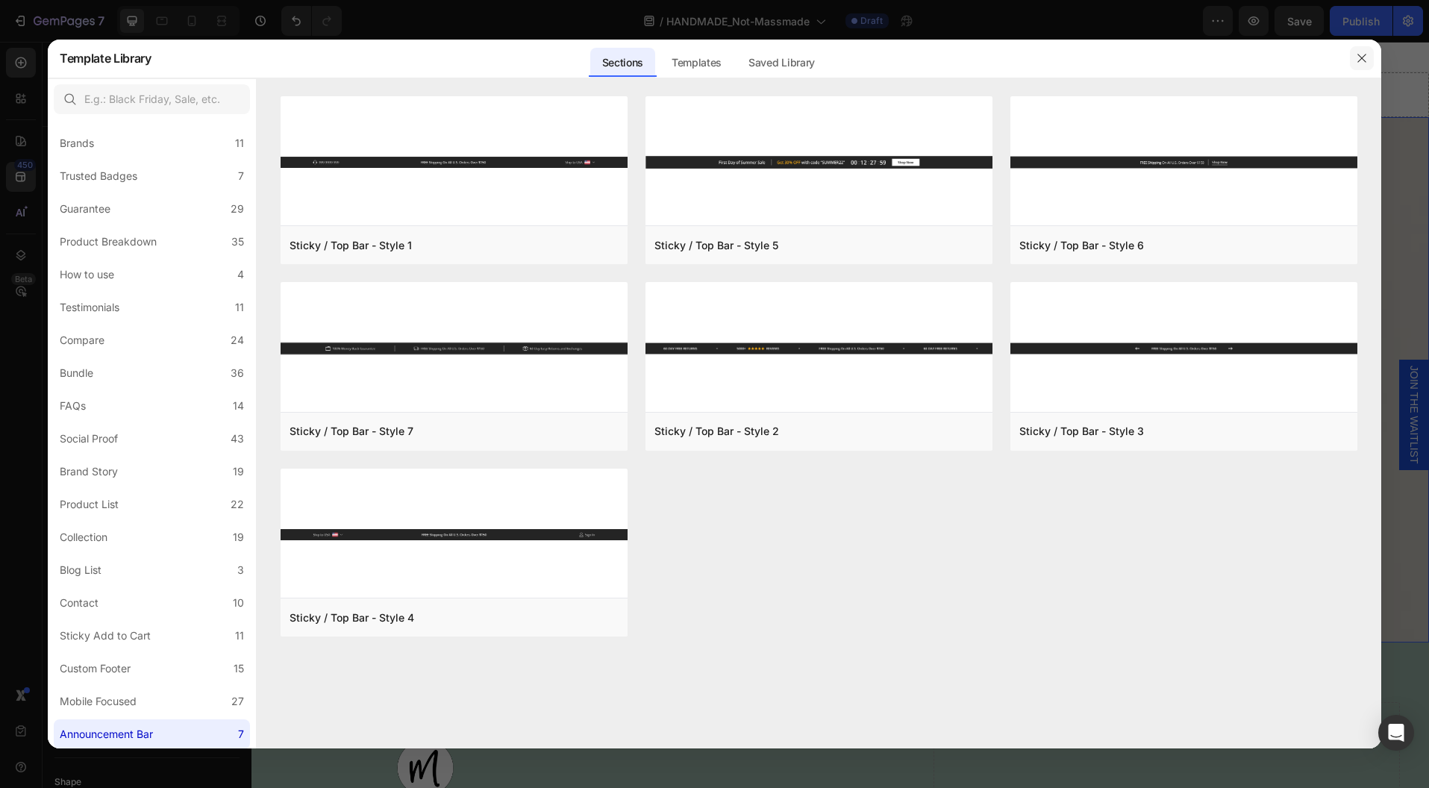
click at [1369, 60] on button "button" at bounding box center [1362, 58] width 24 height 24
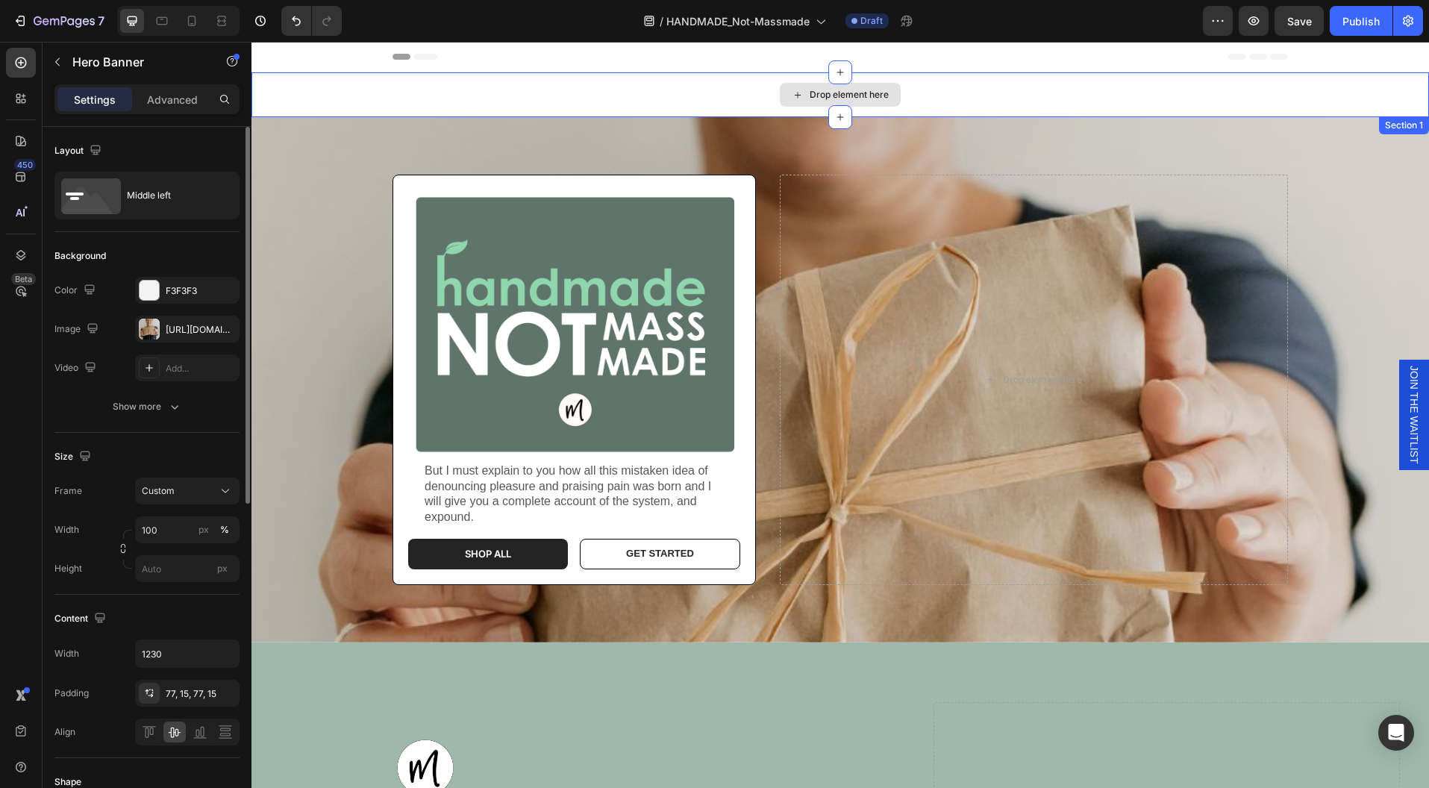
click at [850, 96] on div "Drop element here" at bounding box center [849, 95] width 79 height 12
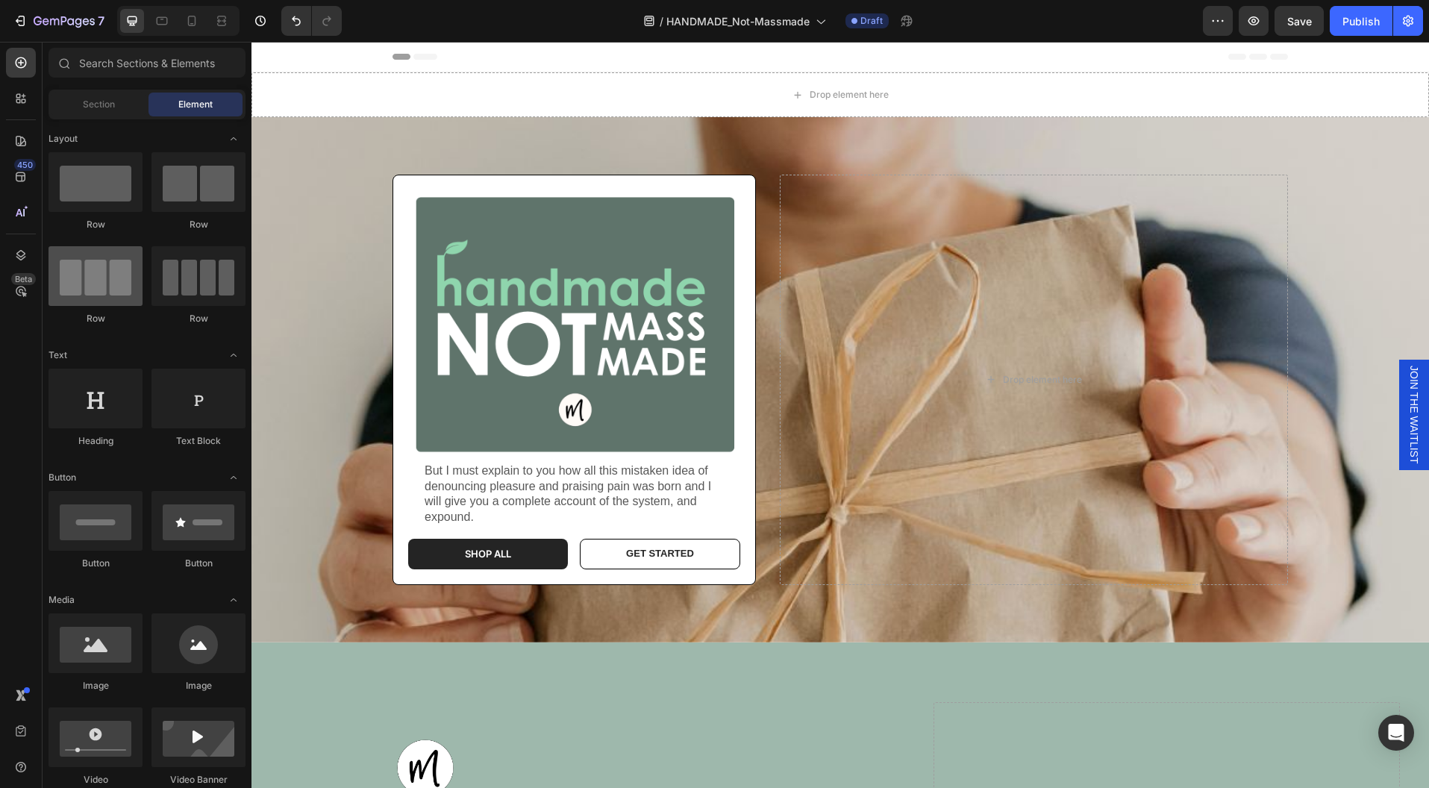
click at [108, 276] on div at bounding box center [96, 276] width 94 height 60
click at [87, 269] on div at bounding box center [96, 276] width 94 height 60
click at [834, 112] on icon at bounding box center [840, 117] width 12 height 12
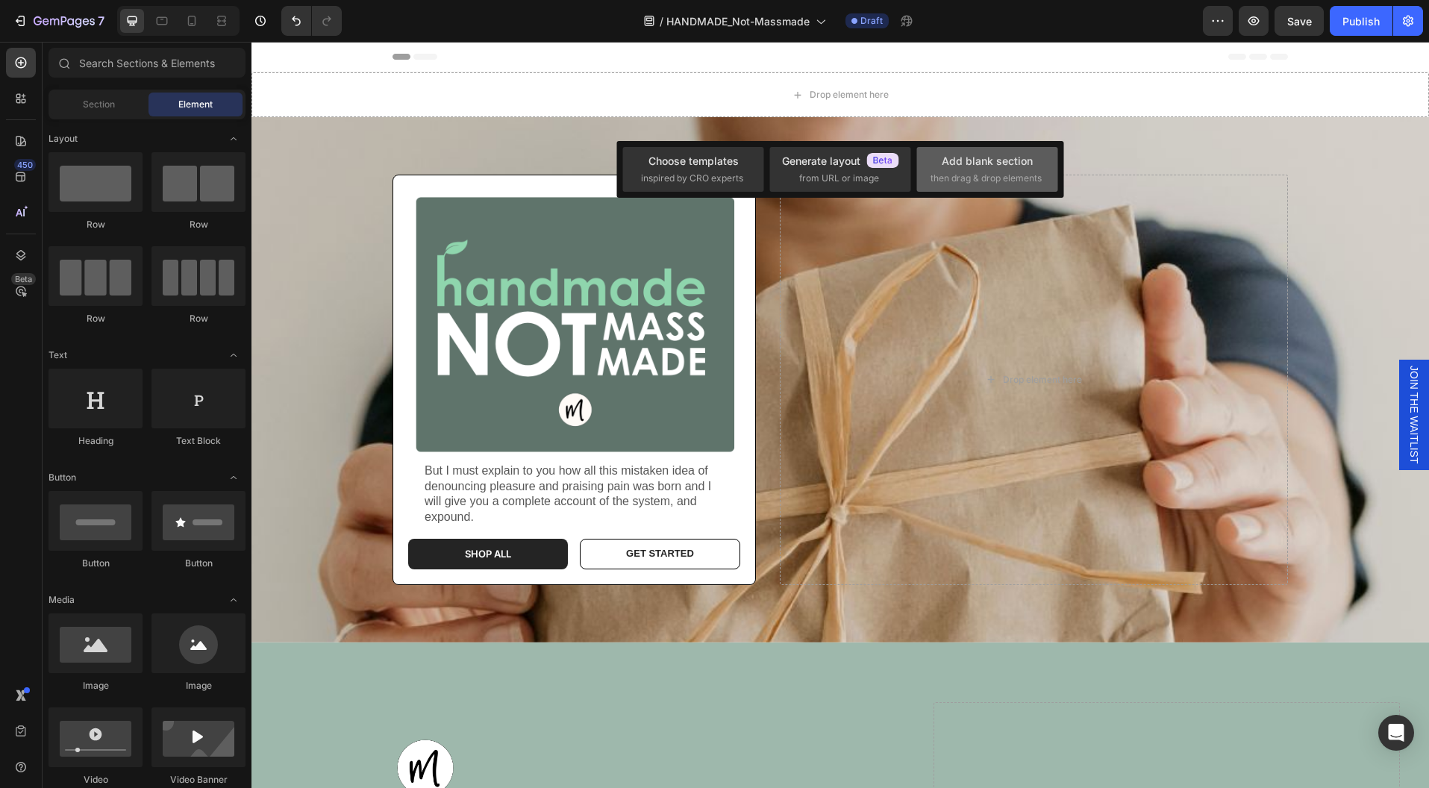
click at [1004, 154] on div "Add blank section" at bounding box center [987, 161] width 91 height 16
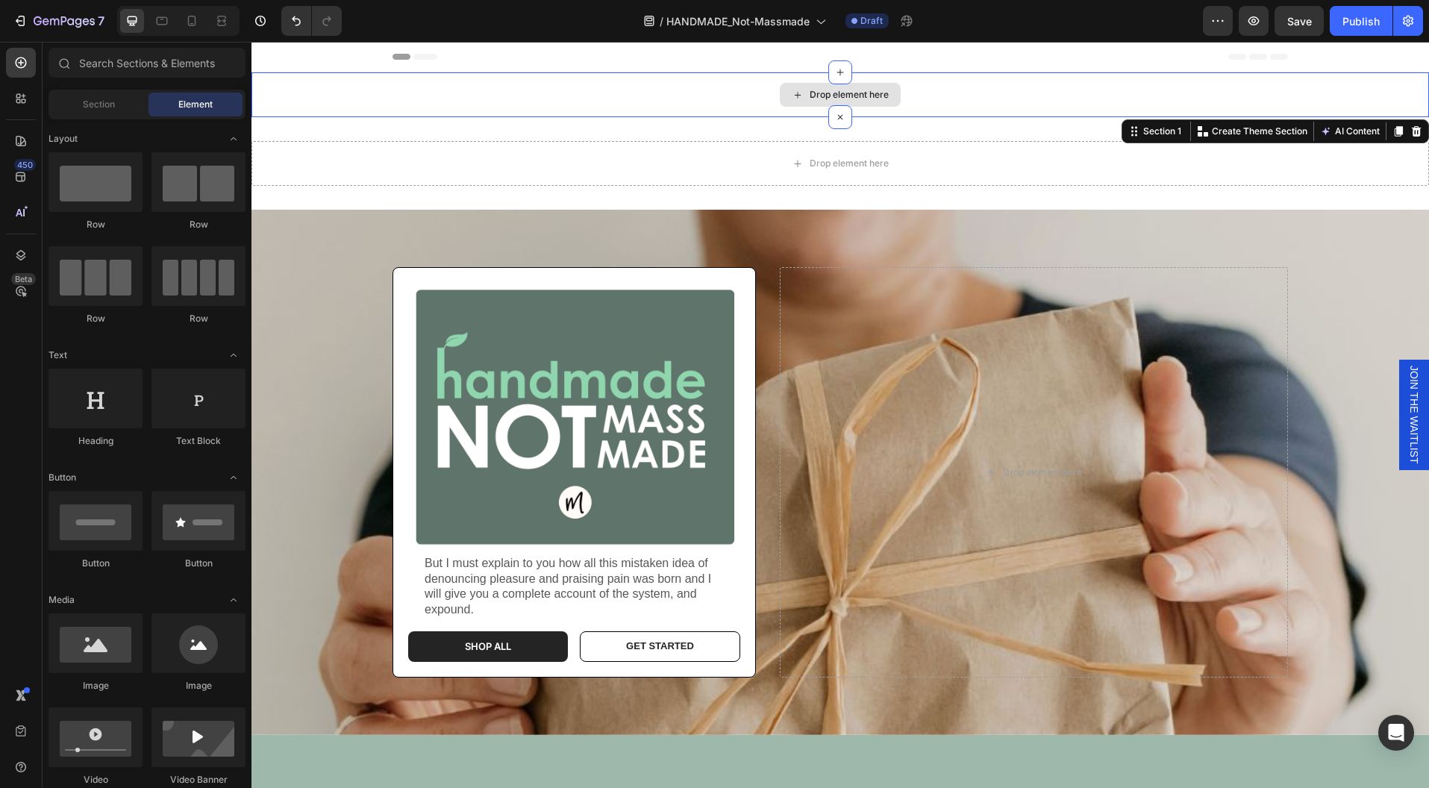
click at [1331, 76] on div "Drop element here" at bounding box center [839, 94] width 1177 height 45
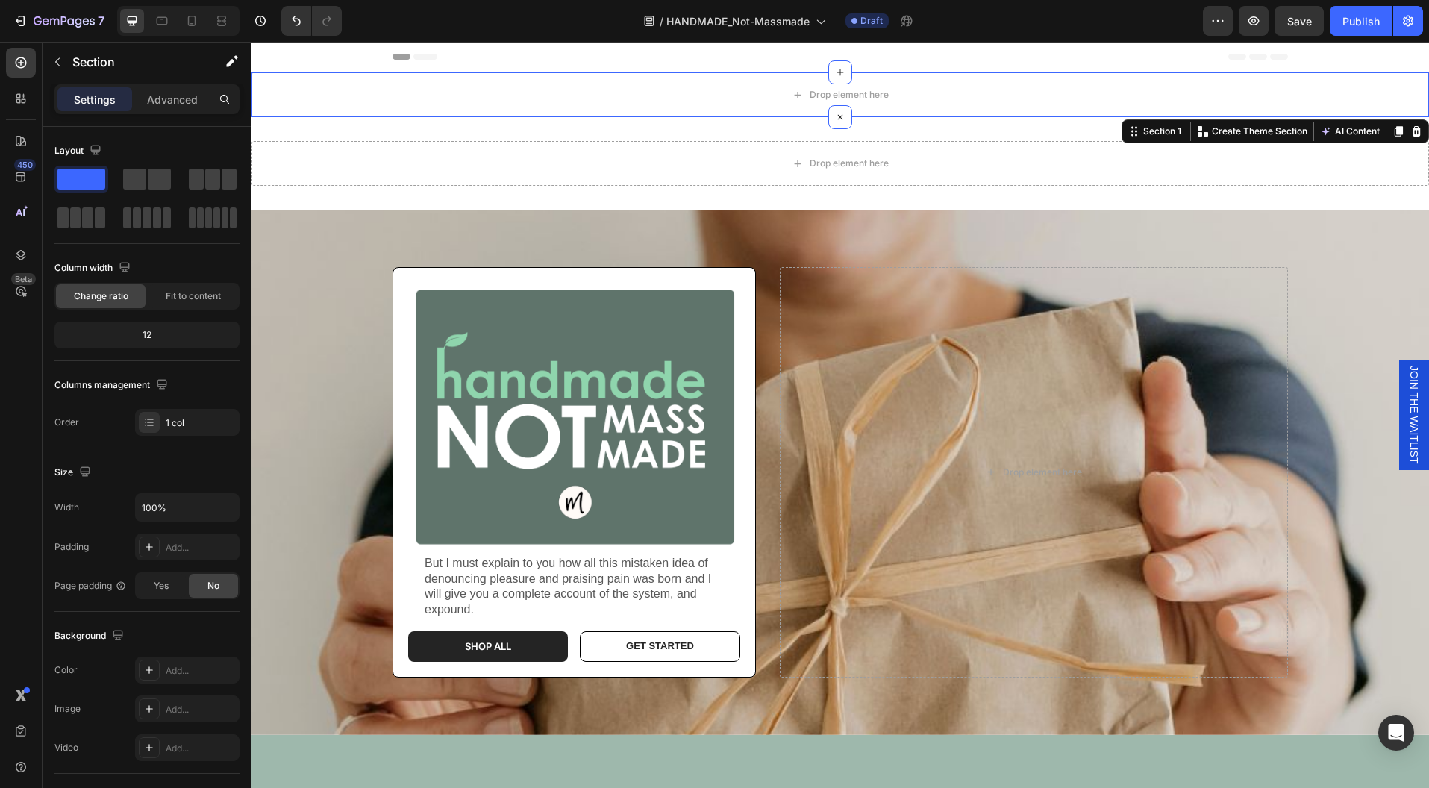
click at [1410, 126] on icon at bounding box center [1416, 131] width 12 height 12
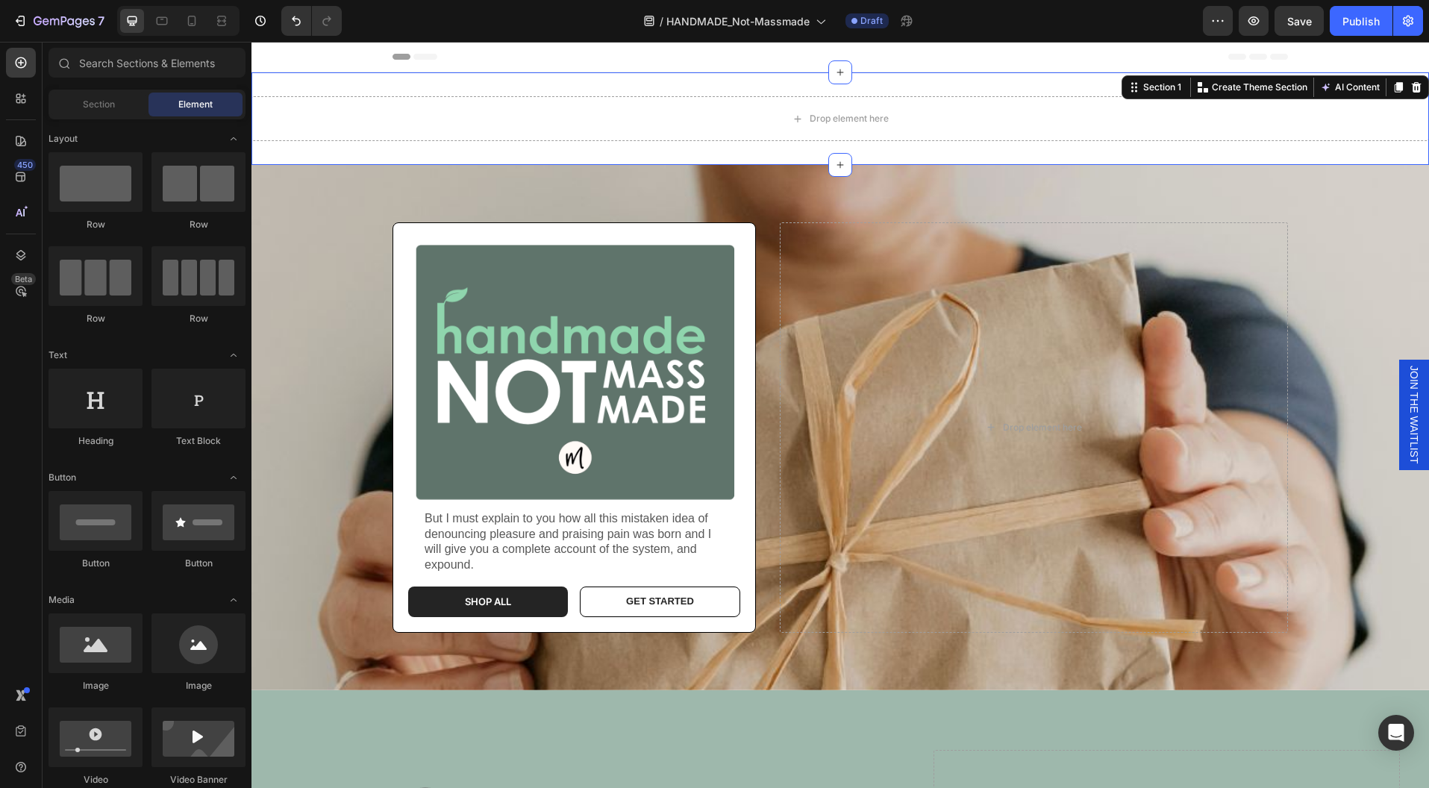
click at [959, 149] on div "Drop element here Section 1 You can create reusable sections Create Theme Secti…" at bounding box center [839, 118] width 1177 height 93
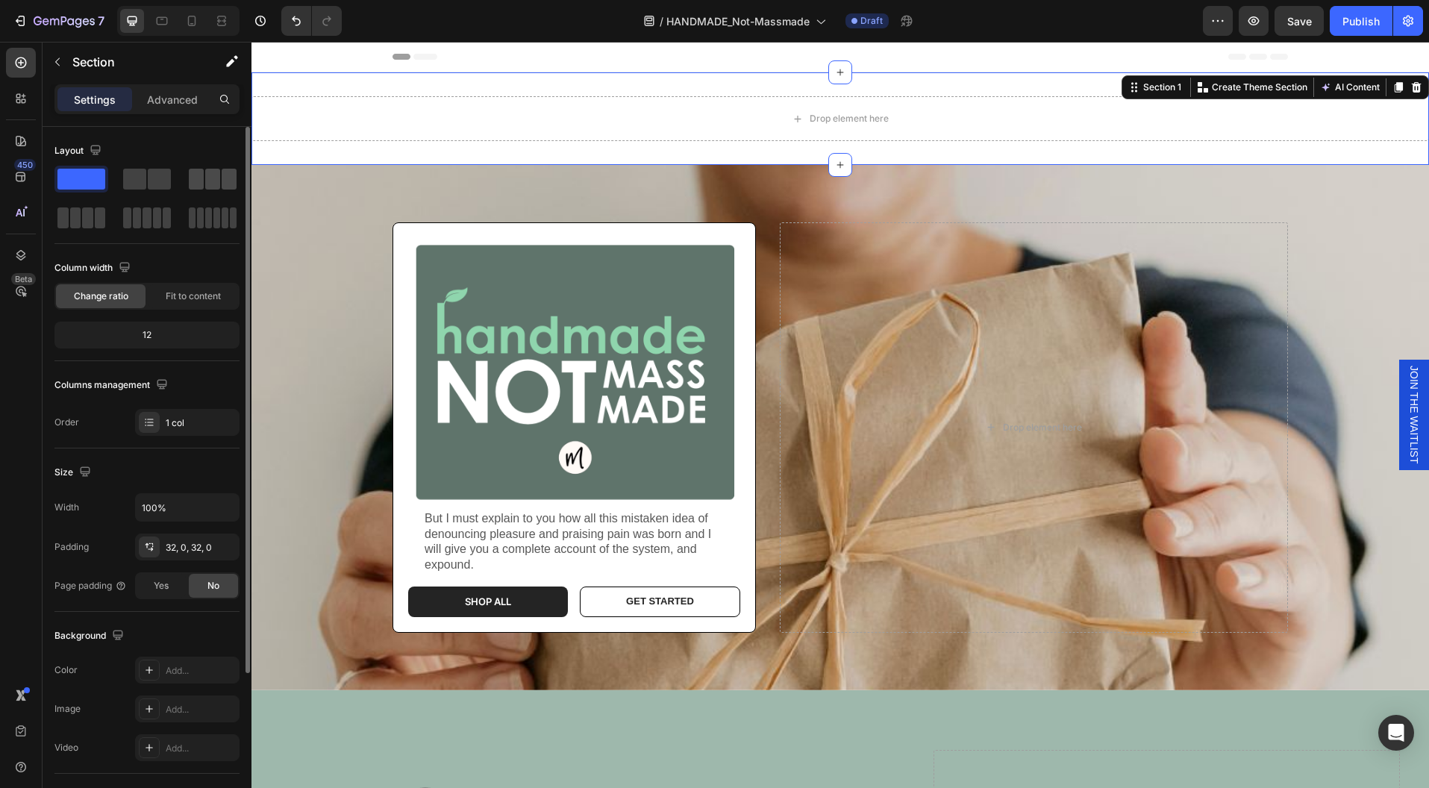
click at [209, 176] on span at bounding box center [212, 179] width 15 height 21
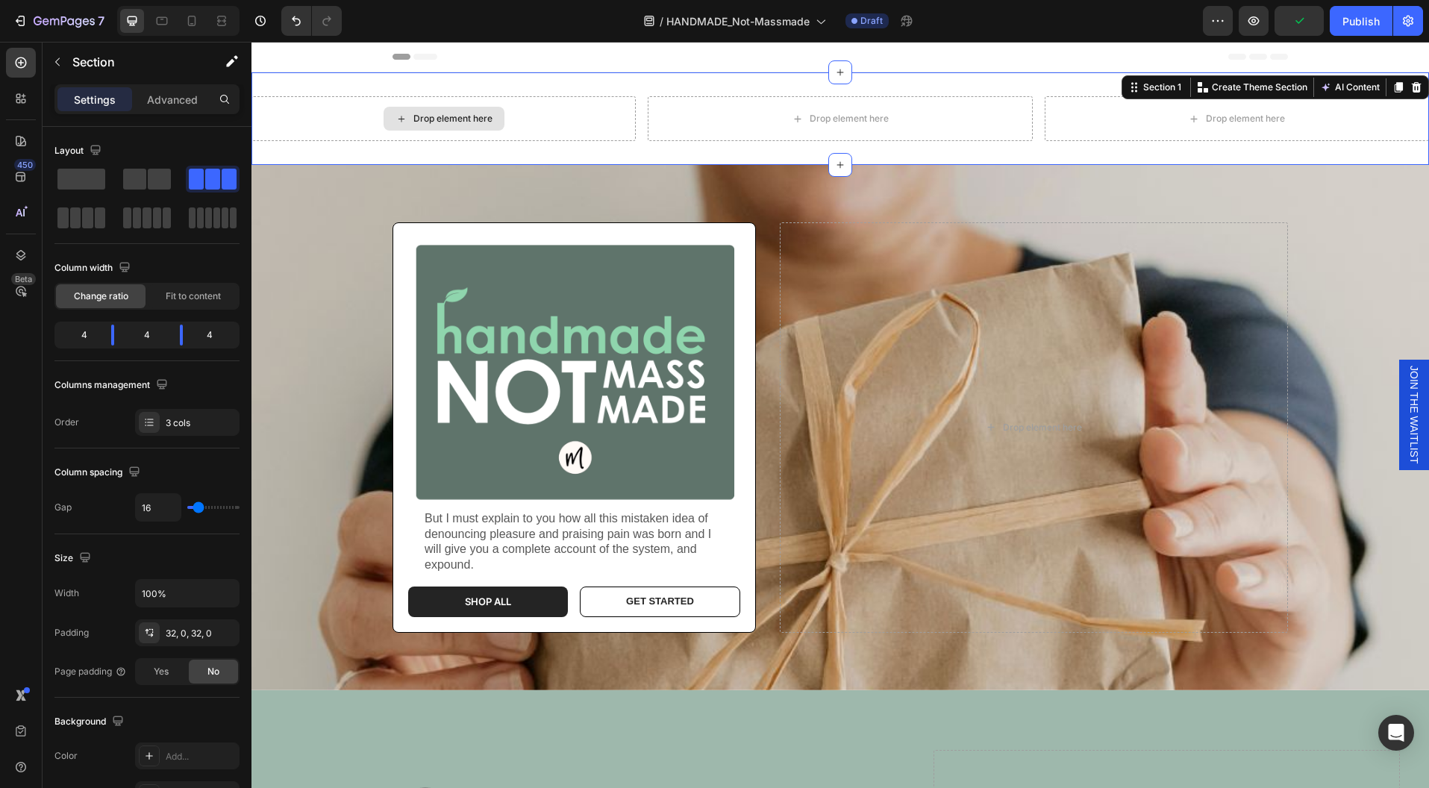
click at [567, 130] on div "Drop element here" at bounding box center [443, 118] width 384 height 45
click at [452, 114] on div "Drop element here" at bounding box center [452, 119] width 79 height 12
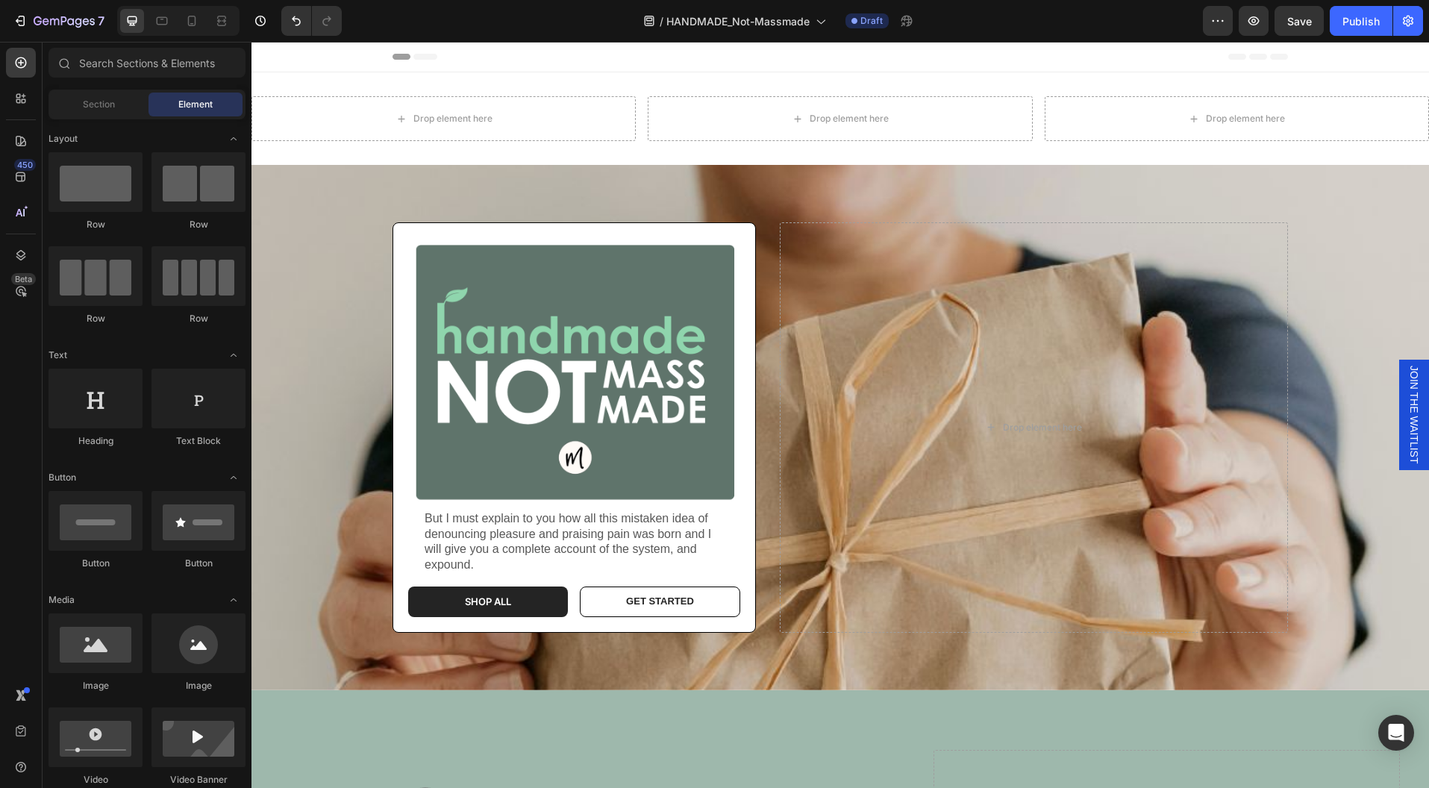
scroll to position [36, 0]
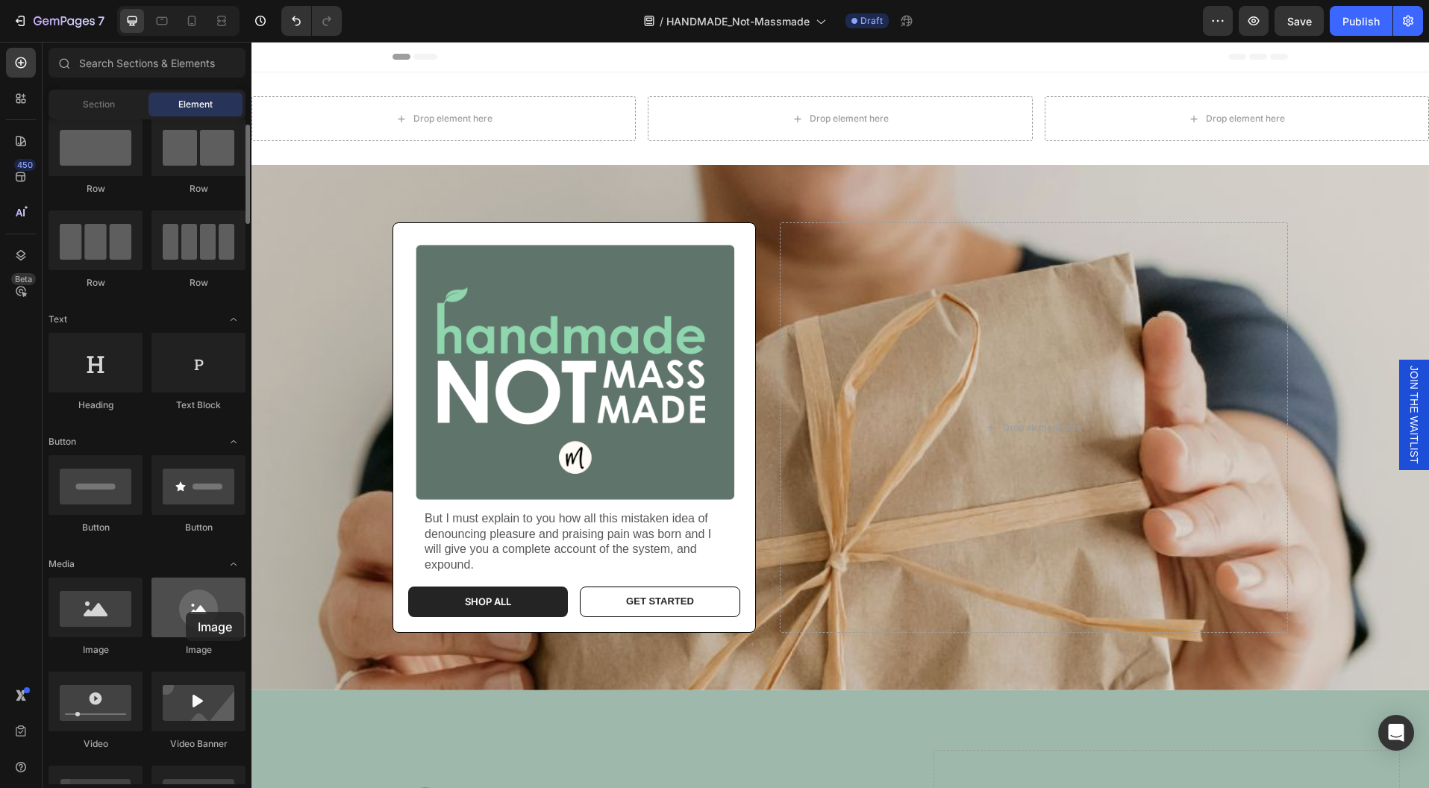
click at [186, 612] on div at bounding box center [198, 608] width 94 height 60
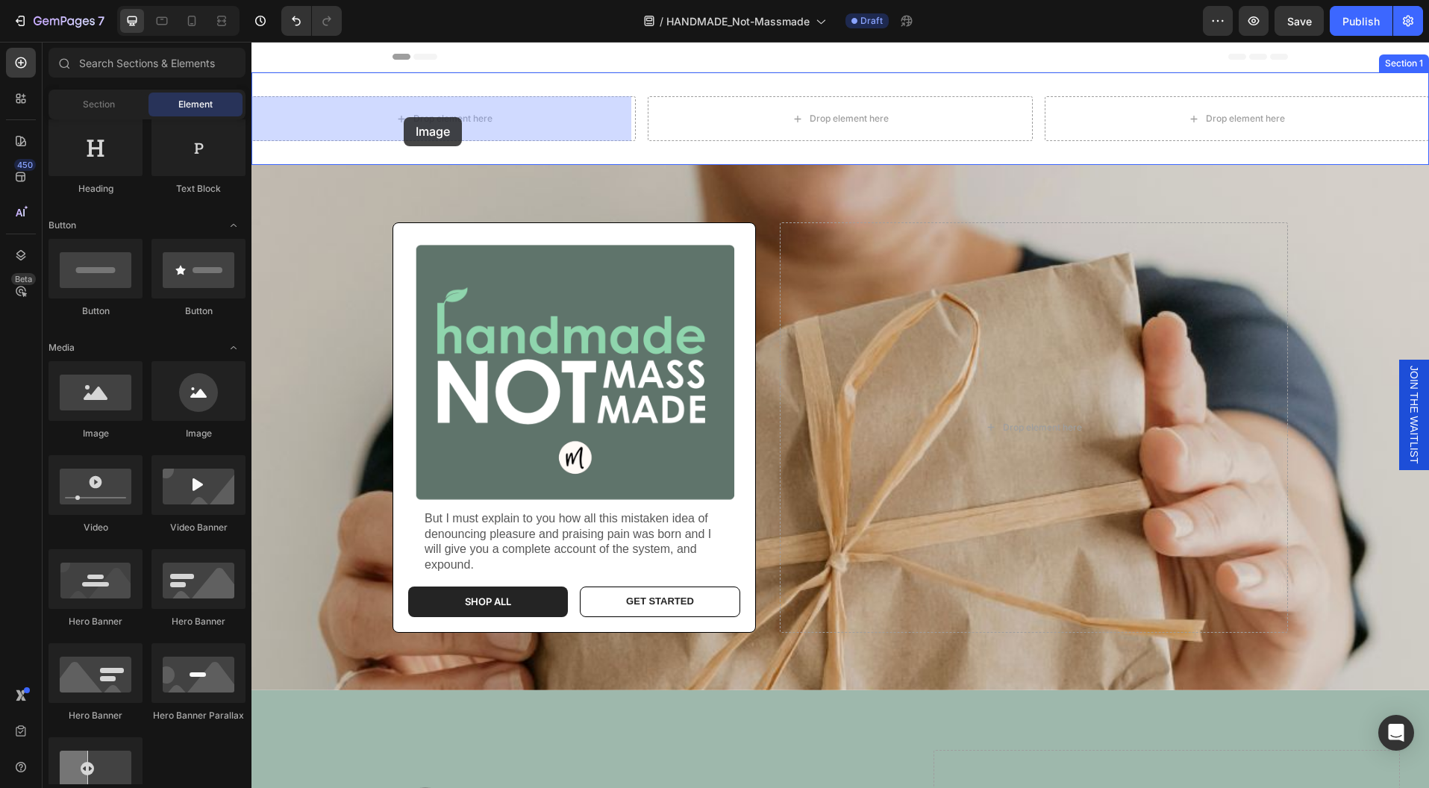
drag, startPoint x: 455, startPoint y: 448, endPoint x: 404, endPoint y: 117, distance: 334.5
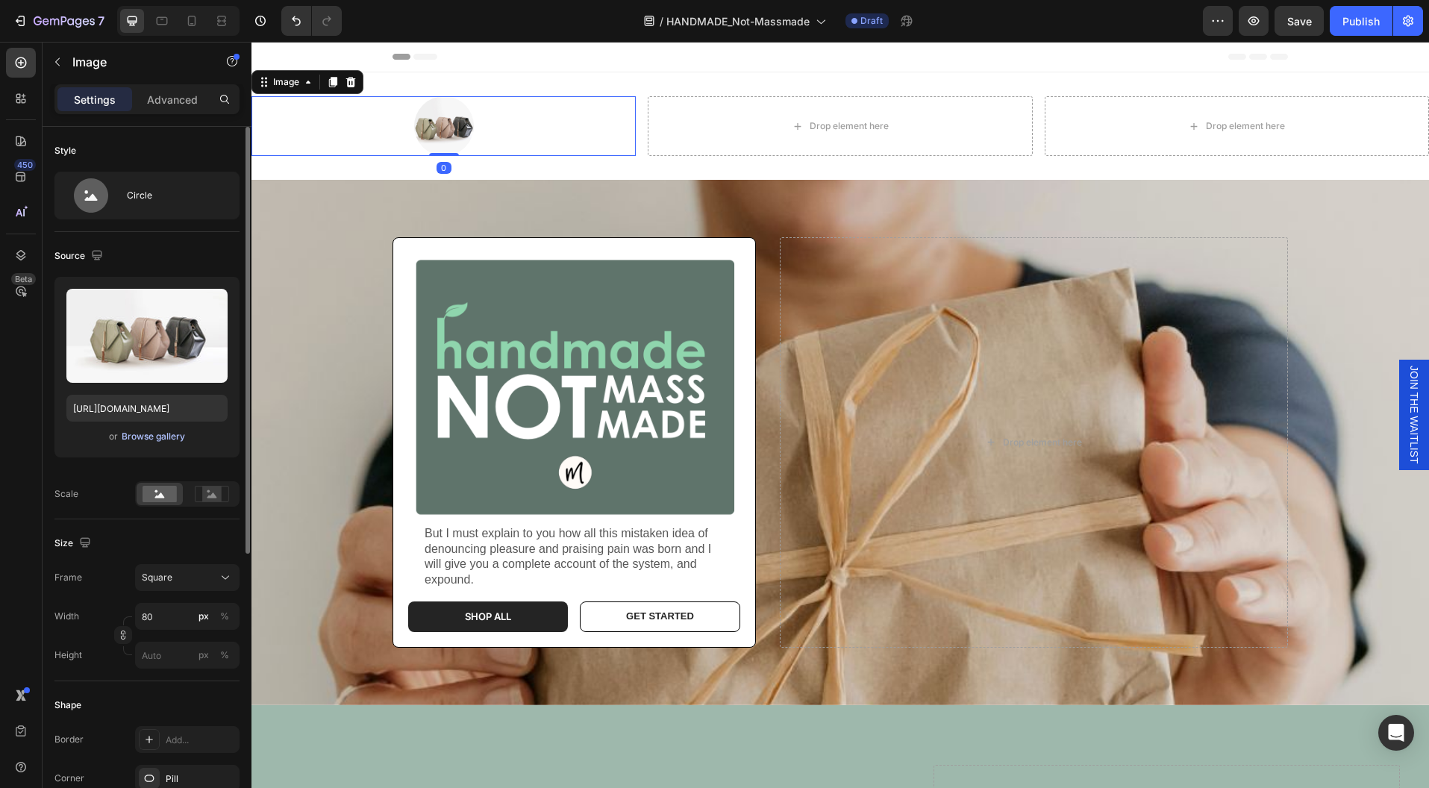
click at [131, 435] on div "Browse gallery" at bounding box center [153, 436] width 63 height 13
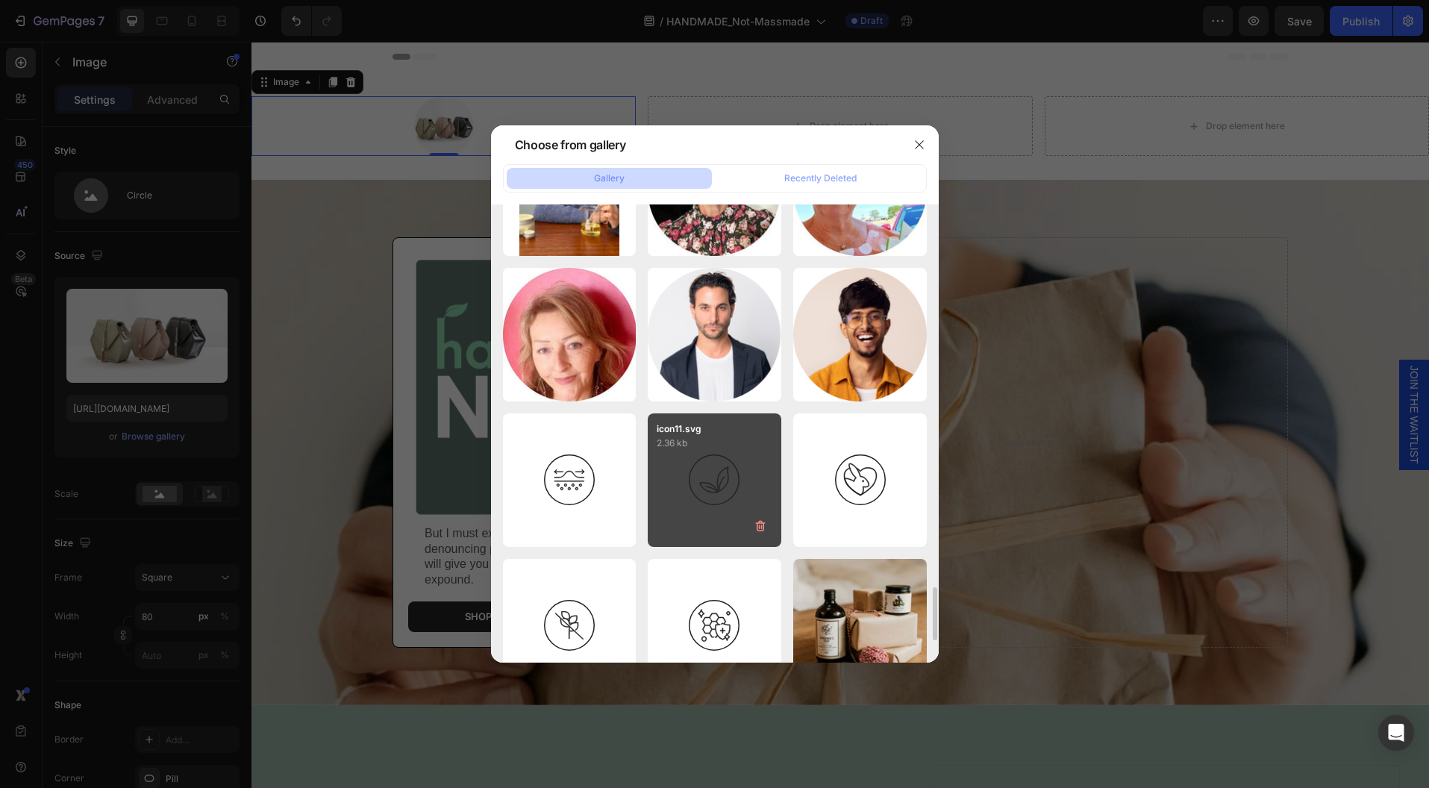
scroll to position [3804, 0]
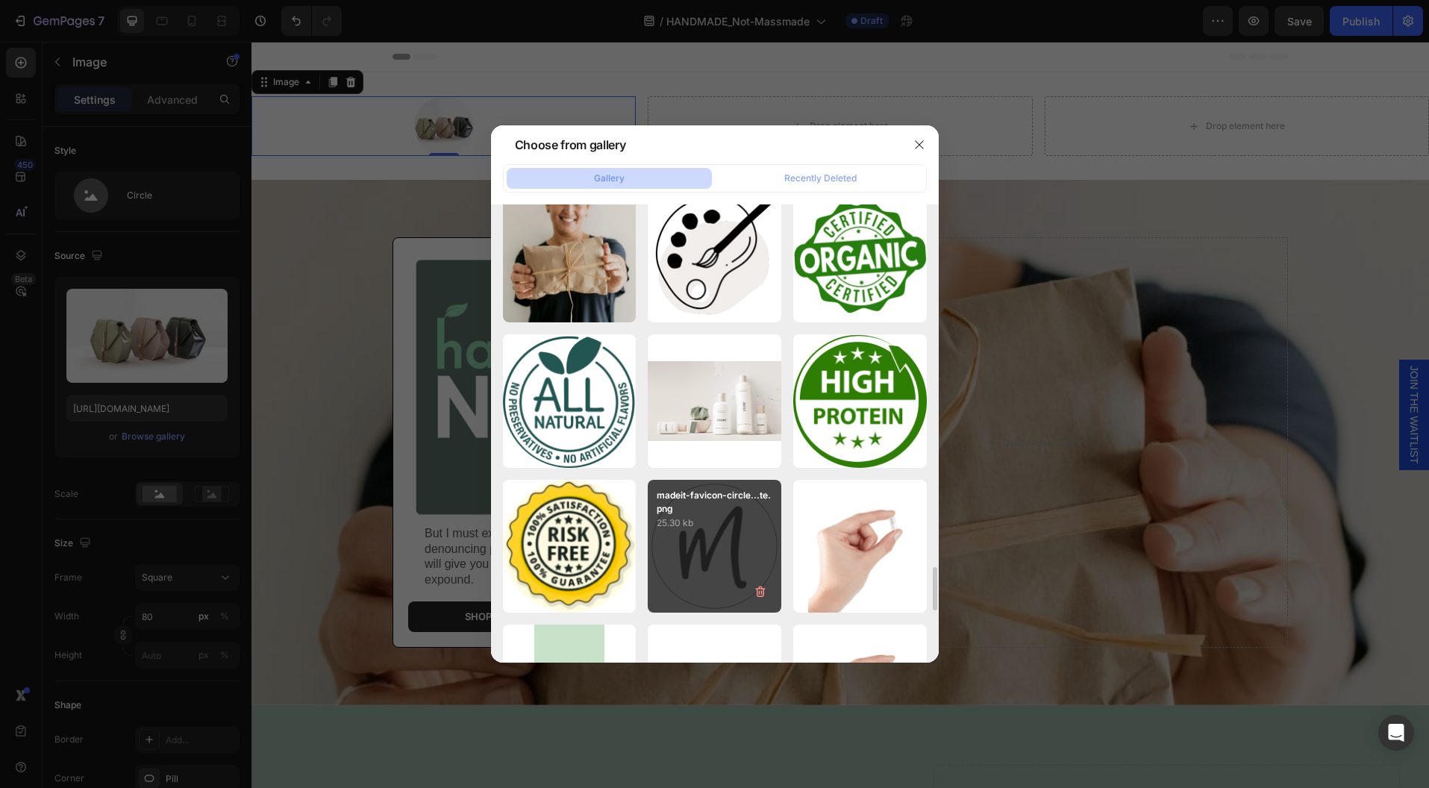
click at [708, 541] on div "madeit-favicon-circle...te.png 25.30 kb" at bounding box center [715, 547] width 134 height 134
type input "https://cdn.shopify.com/s/files/1/0761/3150/0338/files/gempages_582886930119656…"
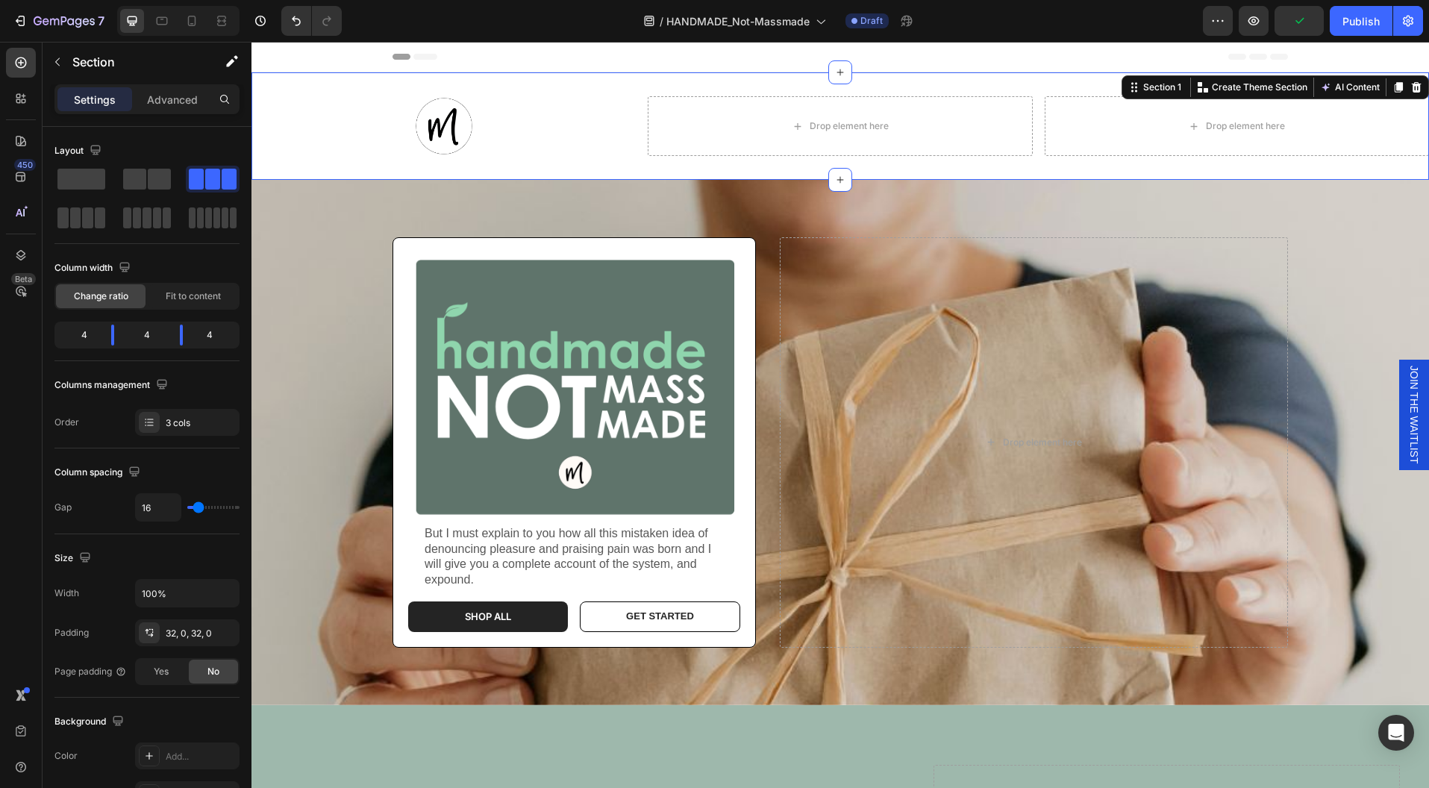
click at [600, 169] on div "Image Drop element here Drop element here Section 1 You can create reusable sec…" at bounding box center [839, 125] width 1177 height 107
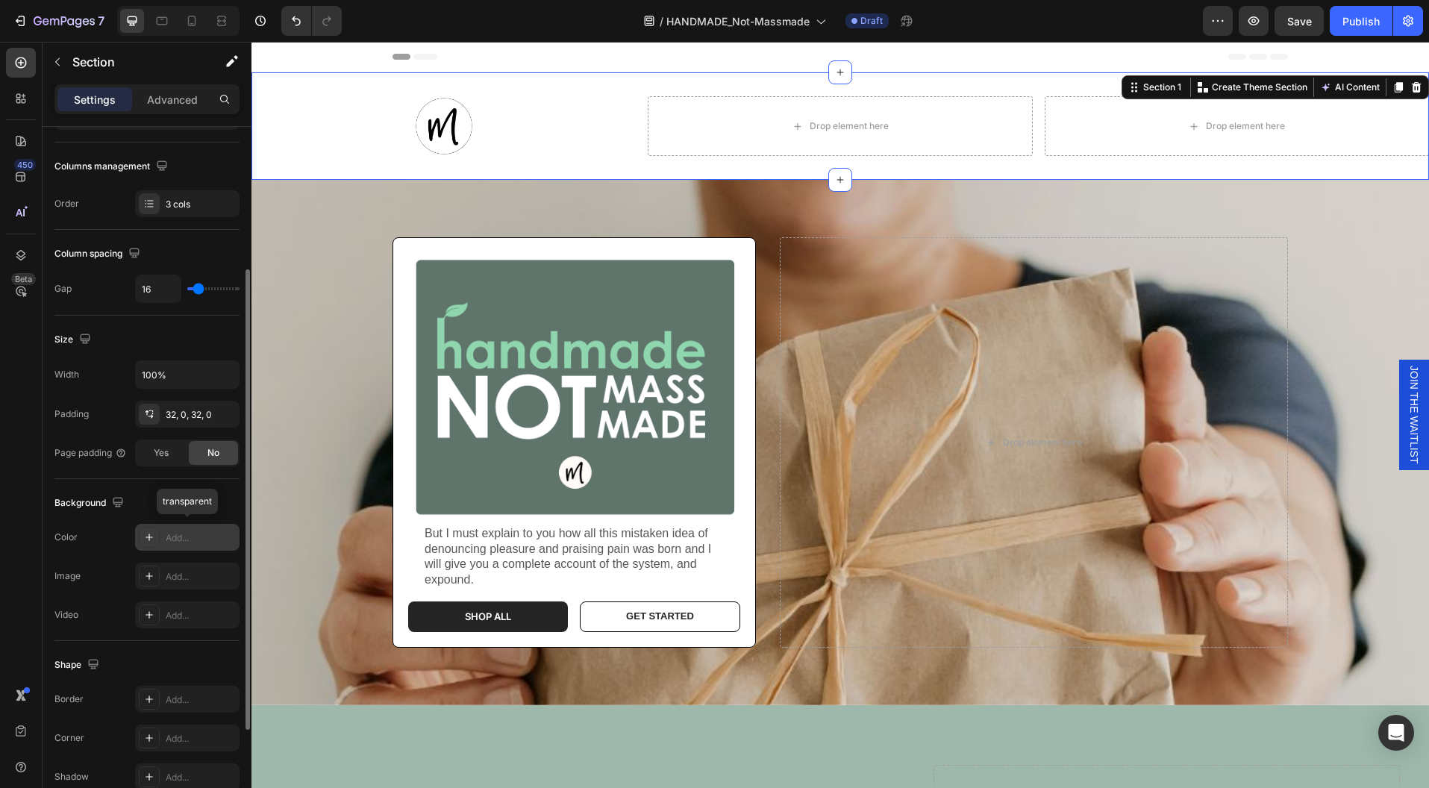
scroll to position [231, 0]
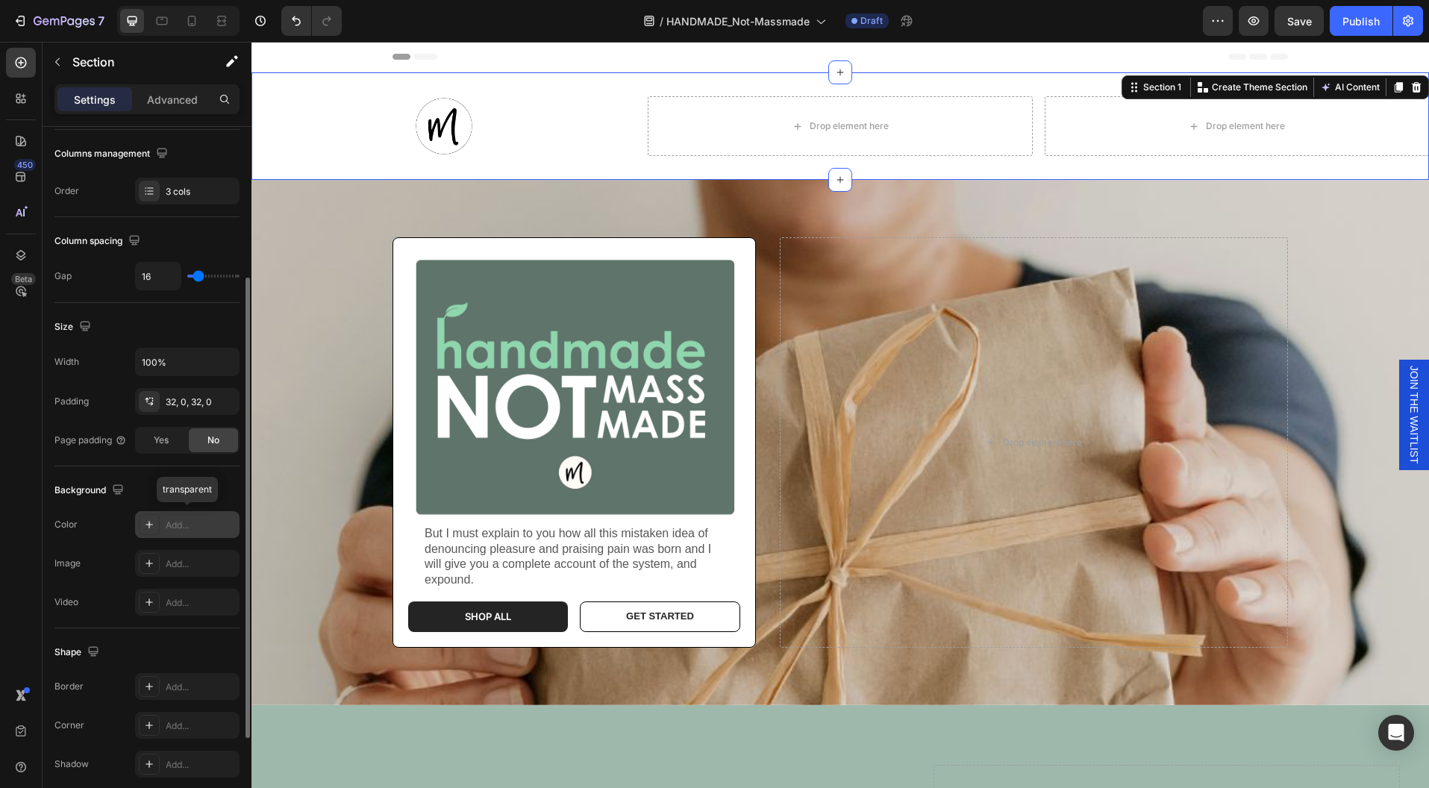
click at [184, 523] on div "Add..." at bounding box center [201, 525] width 70 height 13
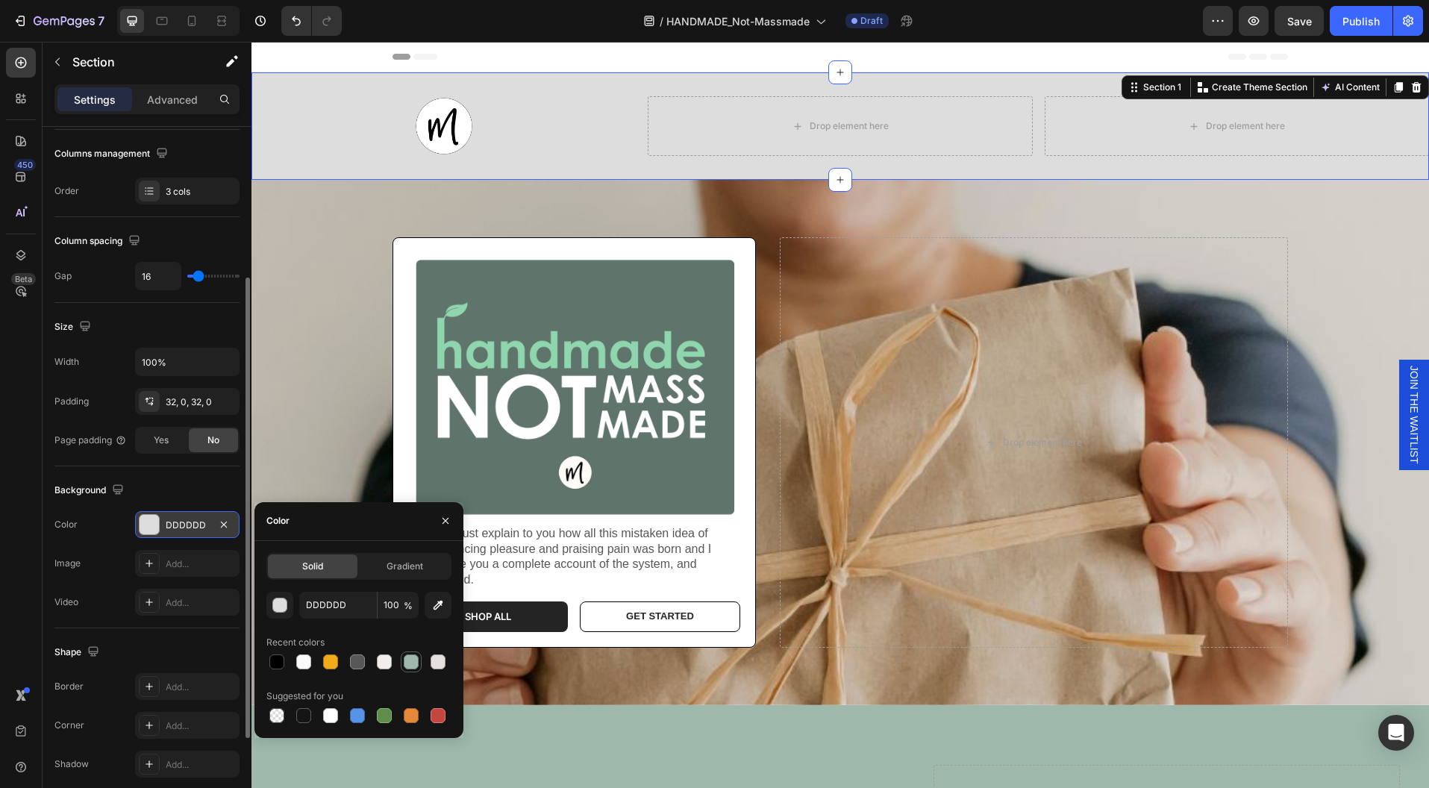
click at [410, 662] on div at bounding box center [411, 661] width 15 height 15
type input "9EB8AC"
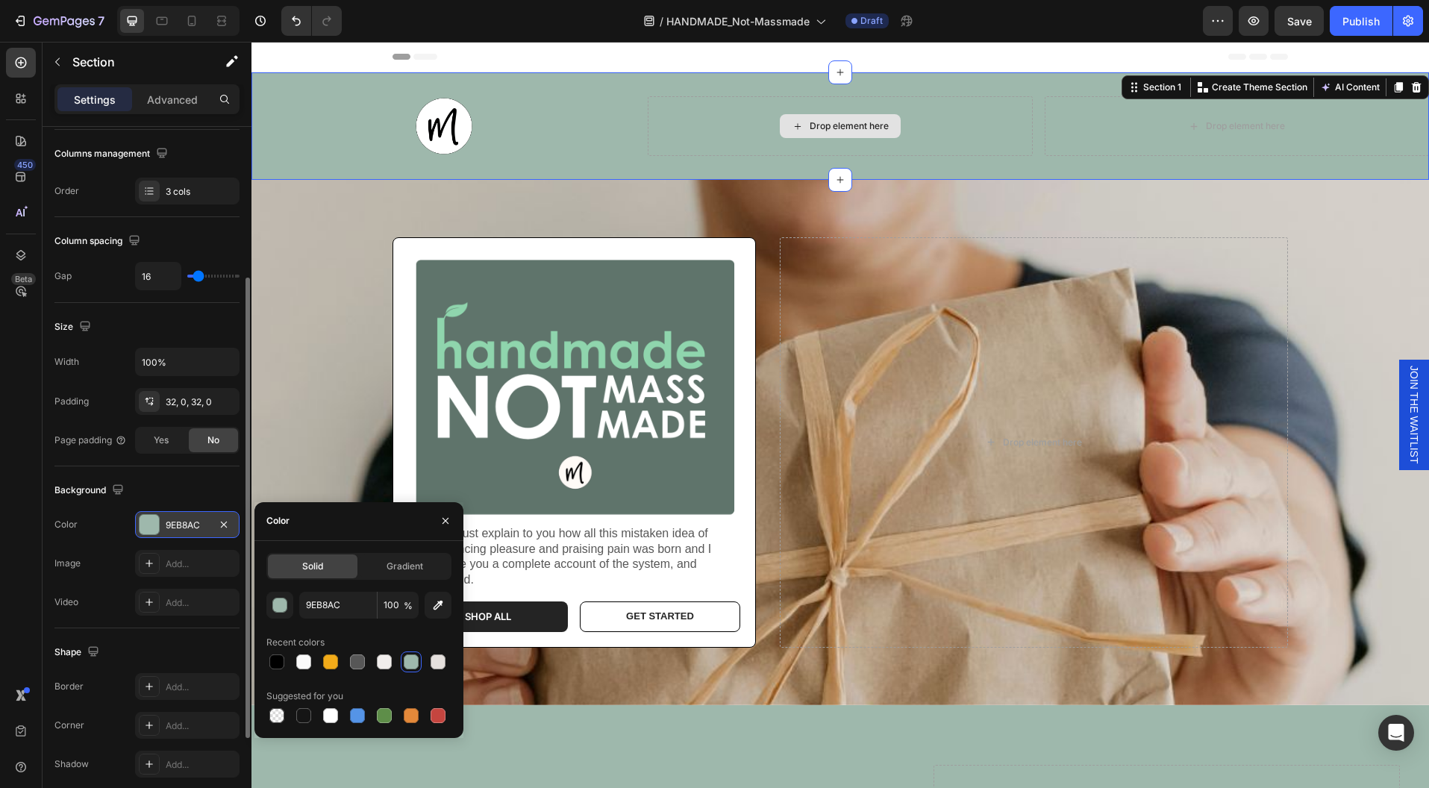
click at [751, 125] on div "Drop element here" at bounding box center [840, 126] width 384 height 60
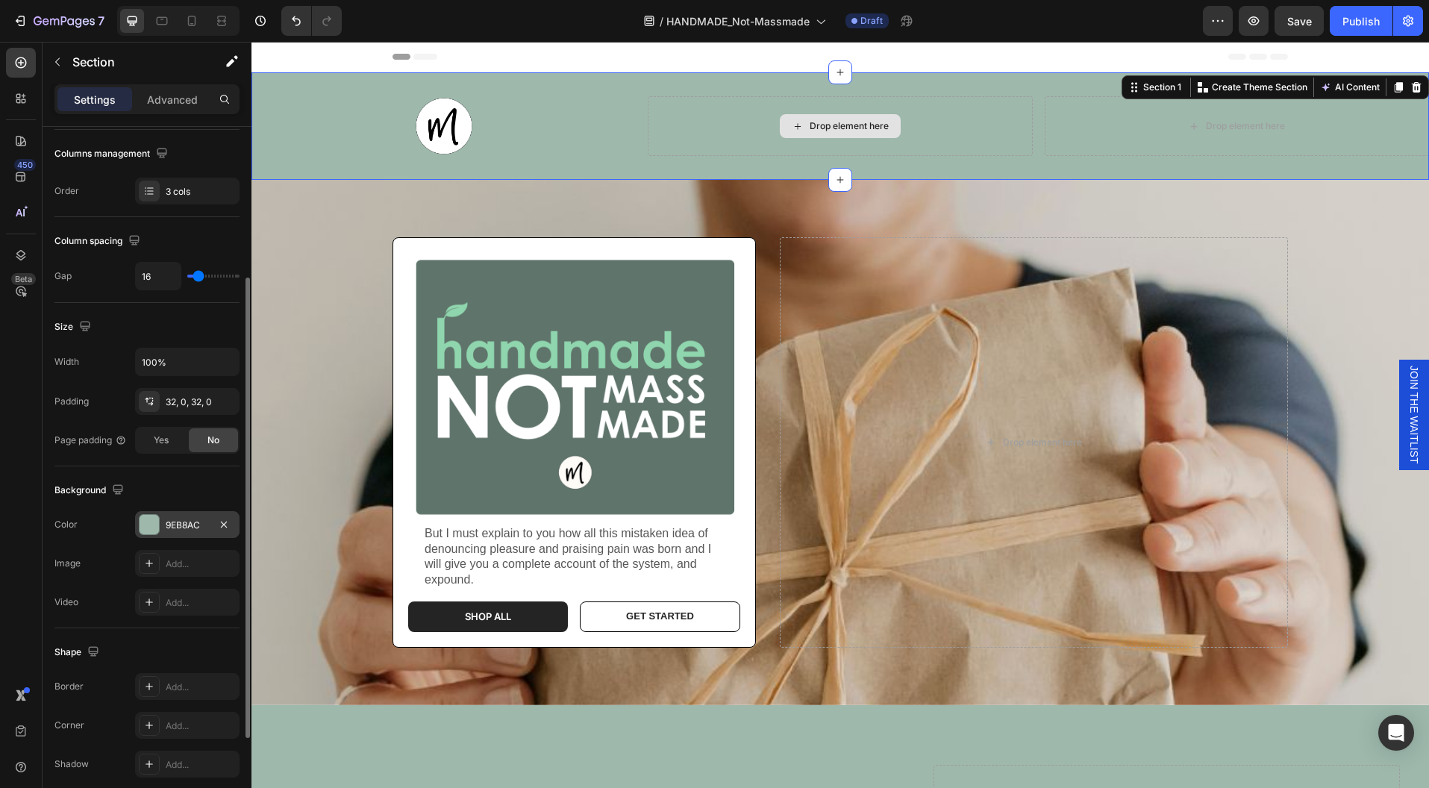
click at [794, 119] on div "Drop element here" at bounding box center [840, 126] width 121 height 24
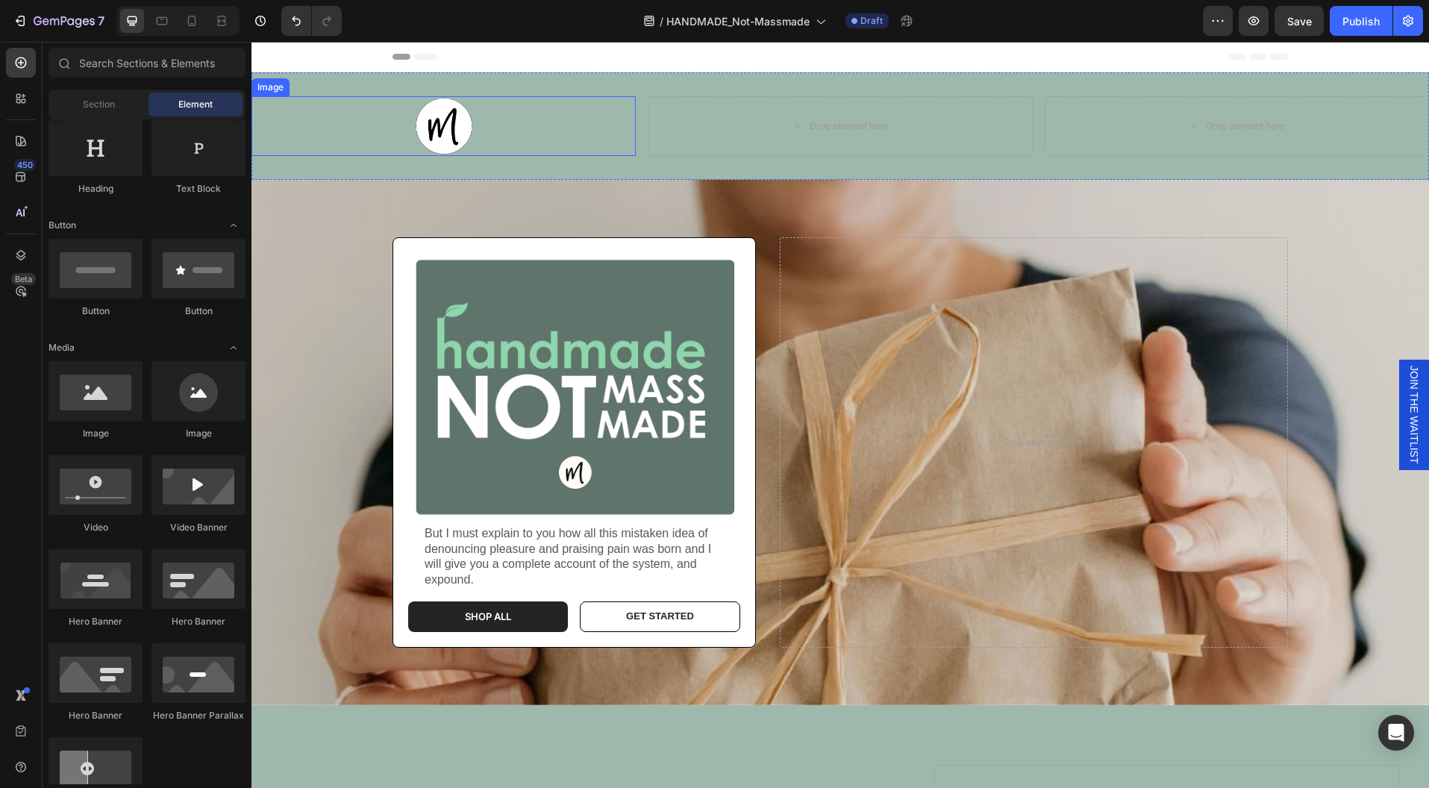
click at [545, 130] on div at bounding box center [443, 126] width 384 height 60
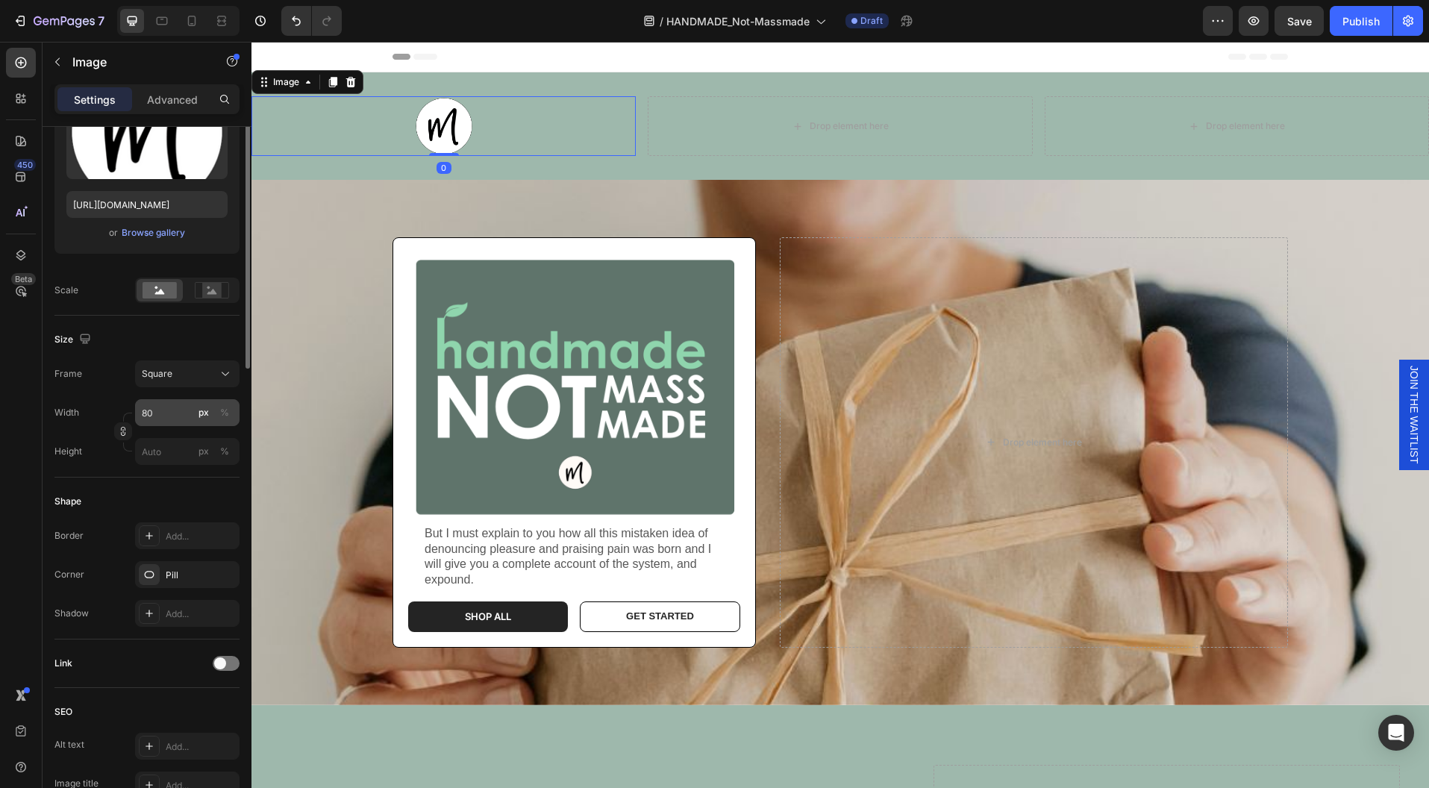
scroll to position [396, 0]
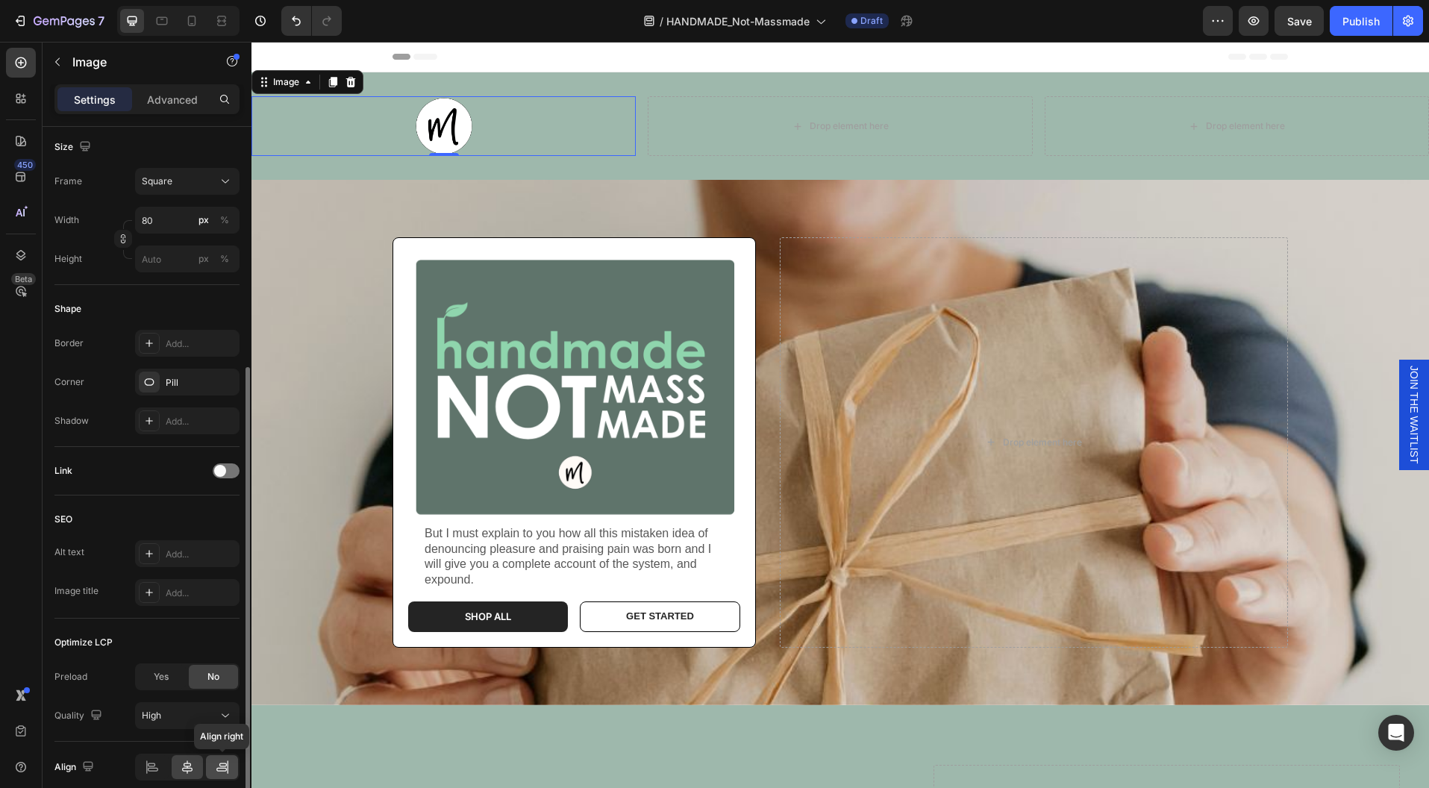
click at [218, 763] on icon at bounding box center [222, 767] width 15 height 15
click at [189, 764] on icon at bounding box center [187, 767] width 15 height 15
click at [188, 22] on icon at bounding box center [191, 20] width 15 height 15
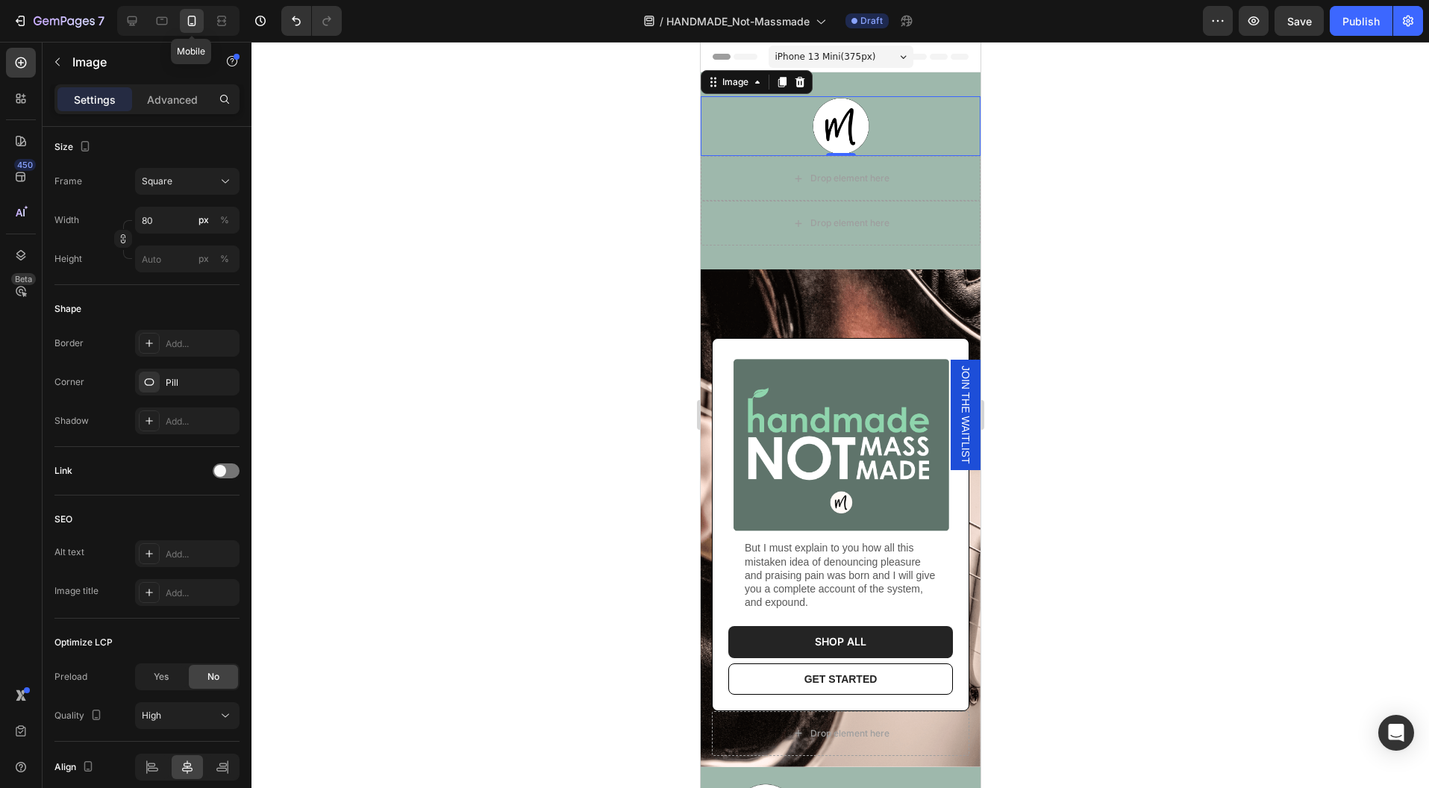
scroll to position [1, 0]
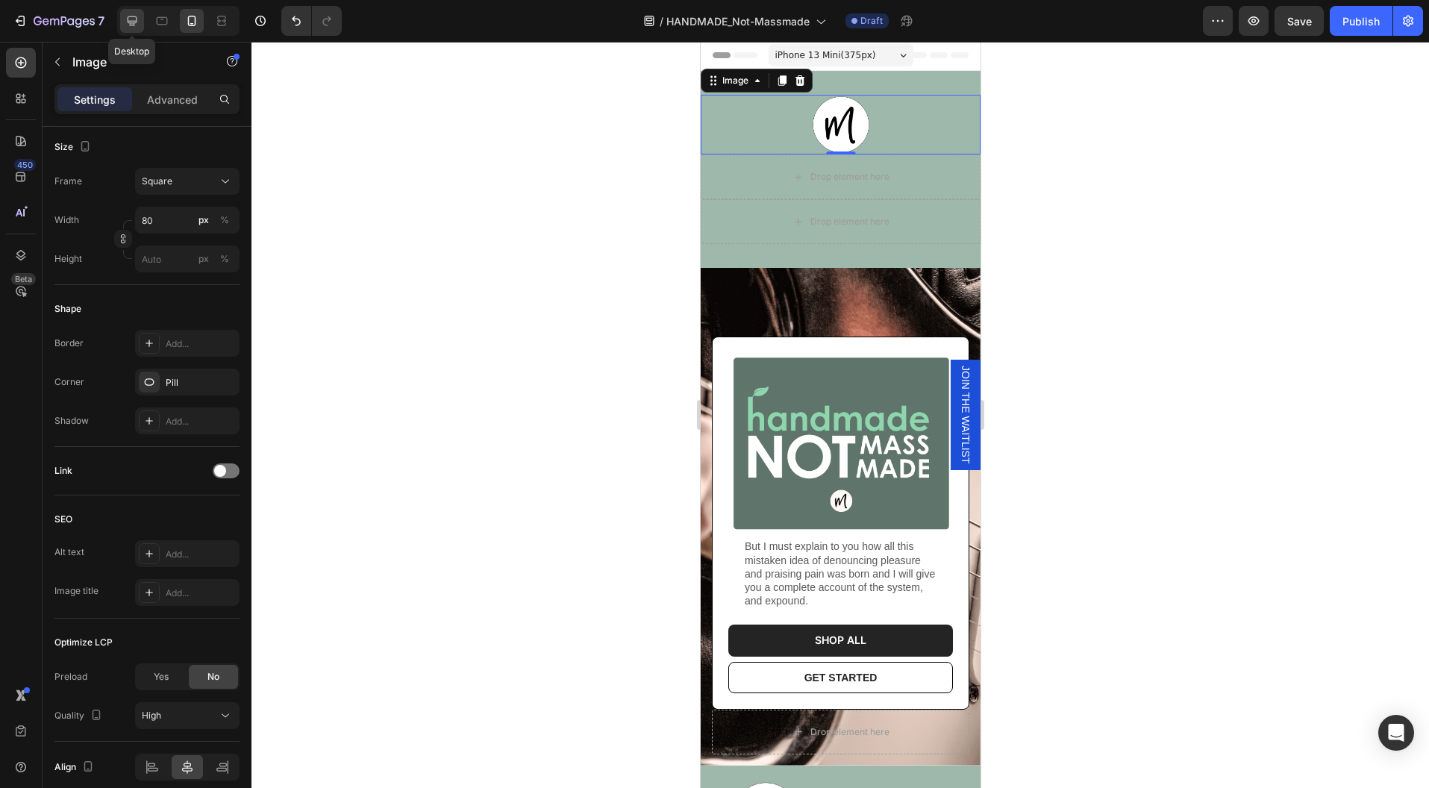
click at [138, 19] on icon at bounding box center [132, 20] width 15 height 15
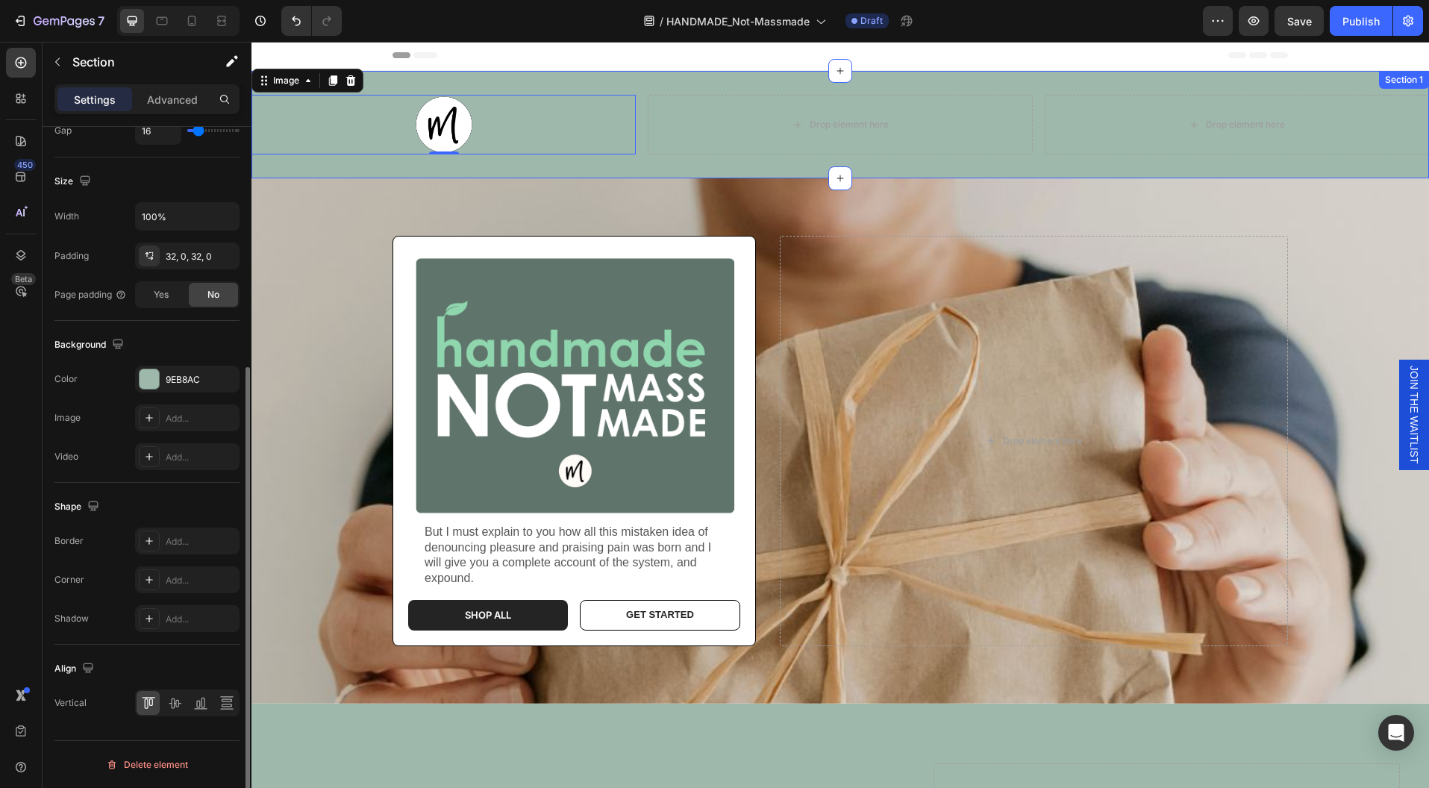
click at [1139, 164] on div "Image 0 Drop element here Drop element here Section 1" at bounding box center [839, 124] width 1177 height 107
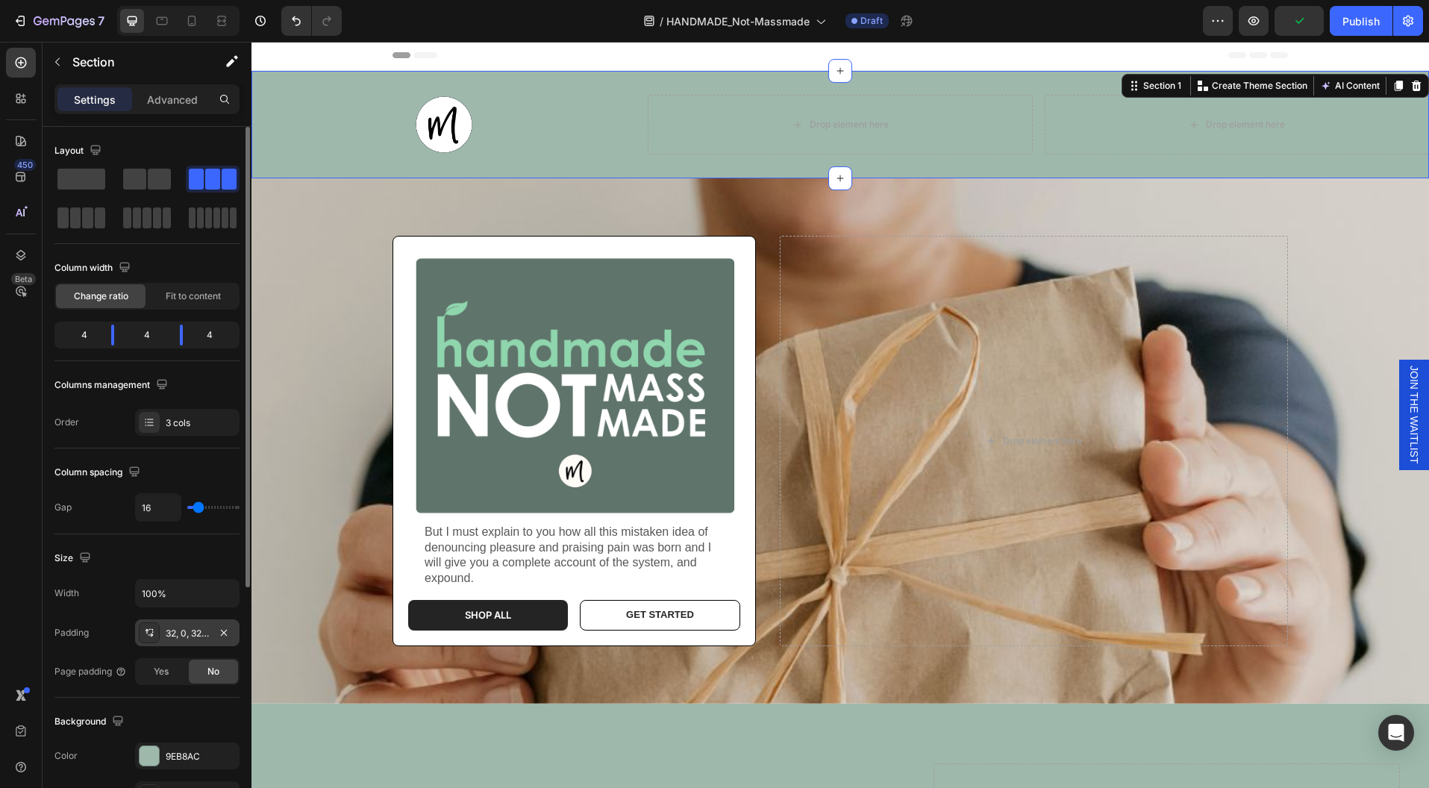
click at [174, 633] on div "32, 0, 32, 0" at bounding box center [187, 633] width 43 height 13
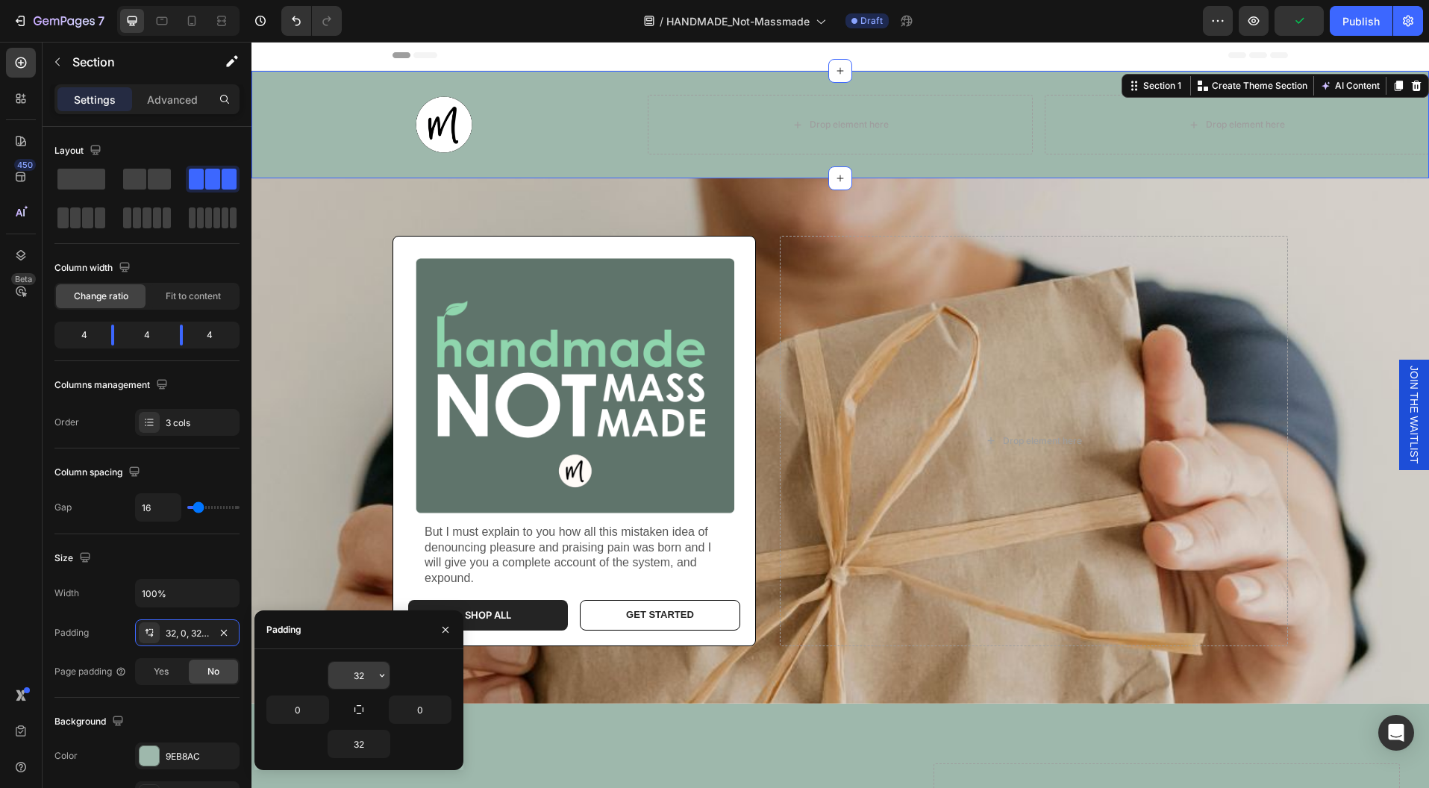
click at [361, 675] on input "32" at bounding box center [358, 675] width 61 height 27
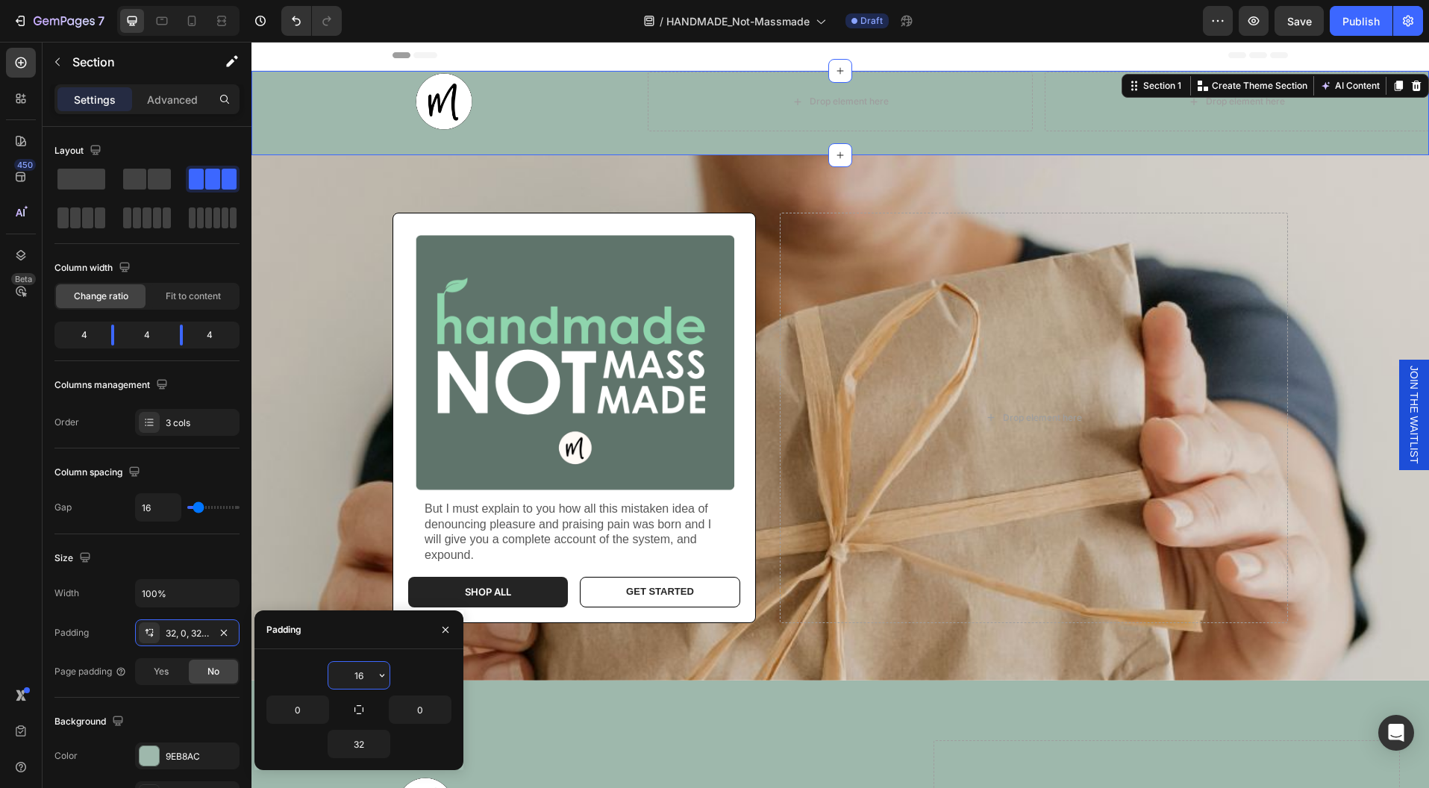
type input "16"
click at [890, 452] on div "Drop element here" at bounding box center [1034, 417] width 508 height 410
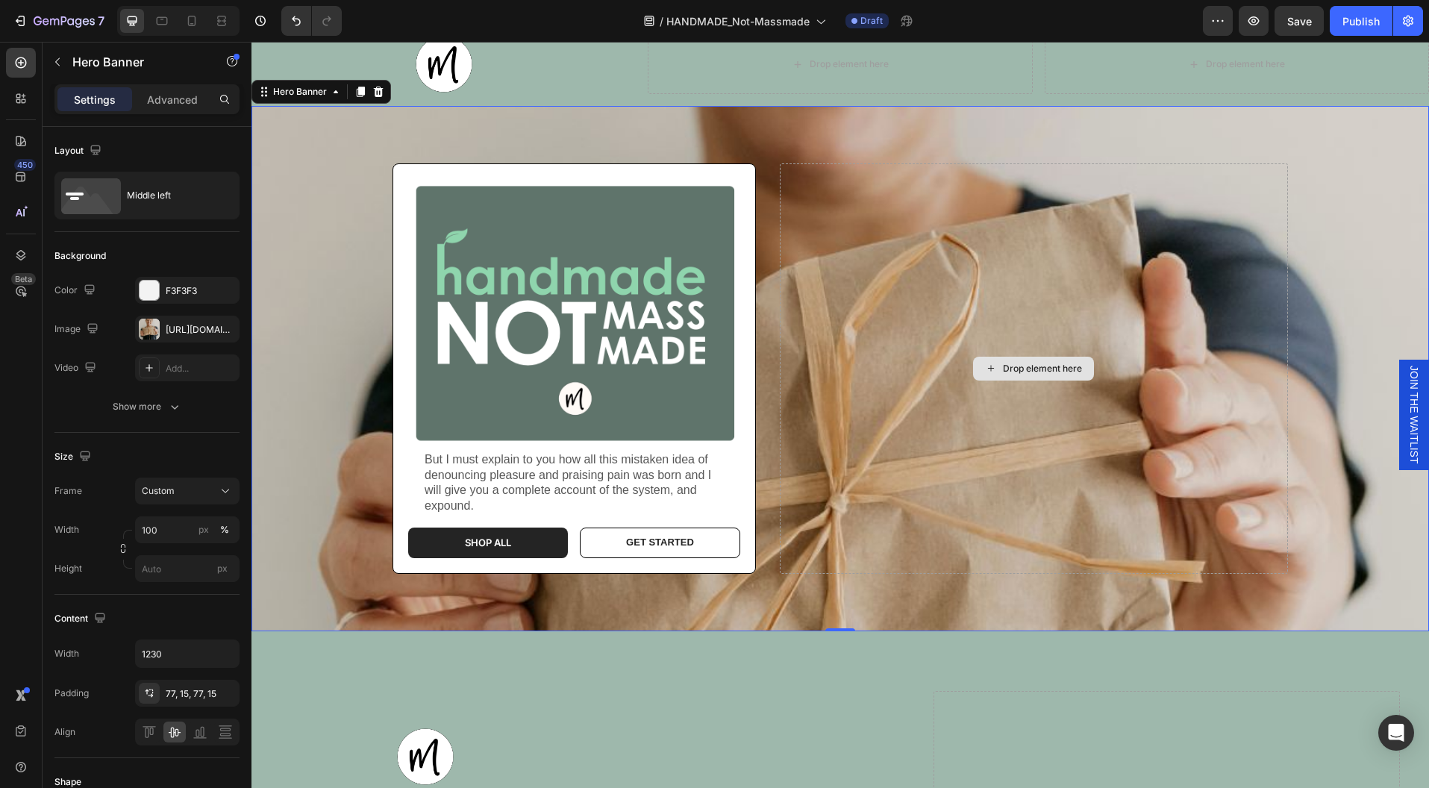
scroll to position [62, 0]
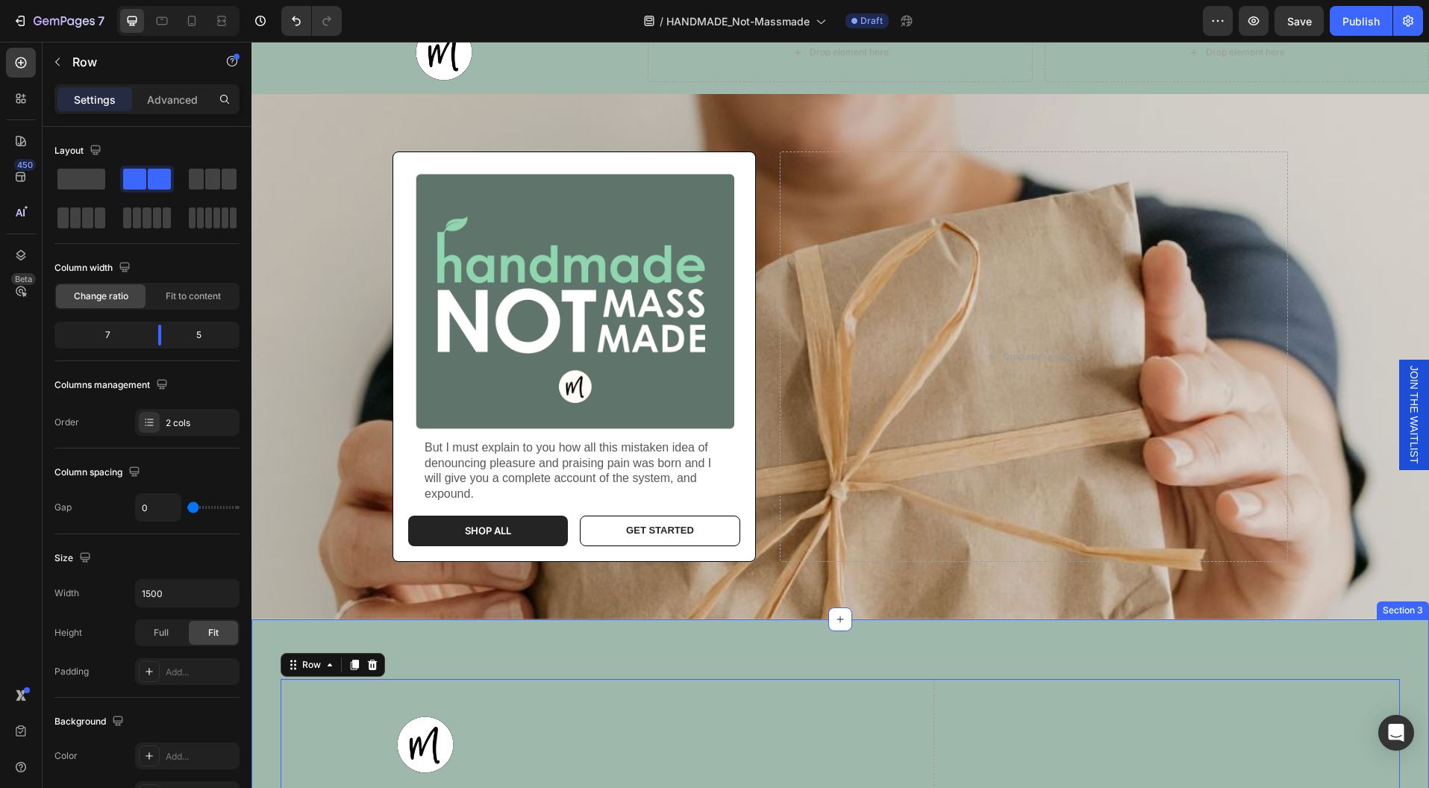
scroll to position [358, 0]
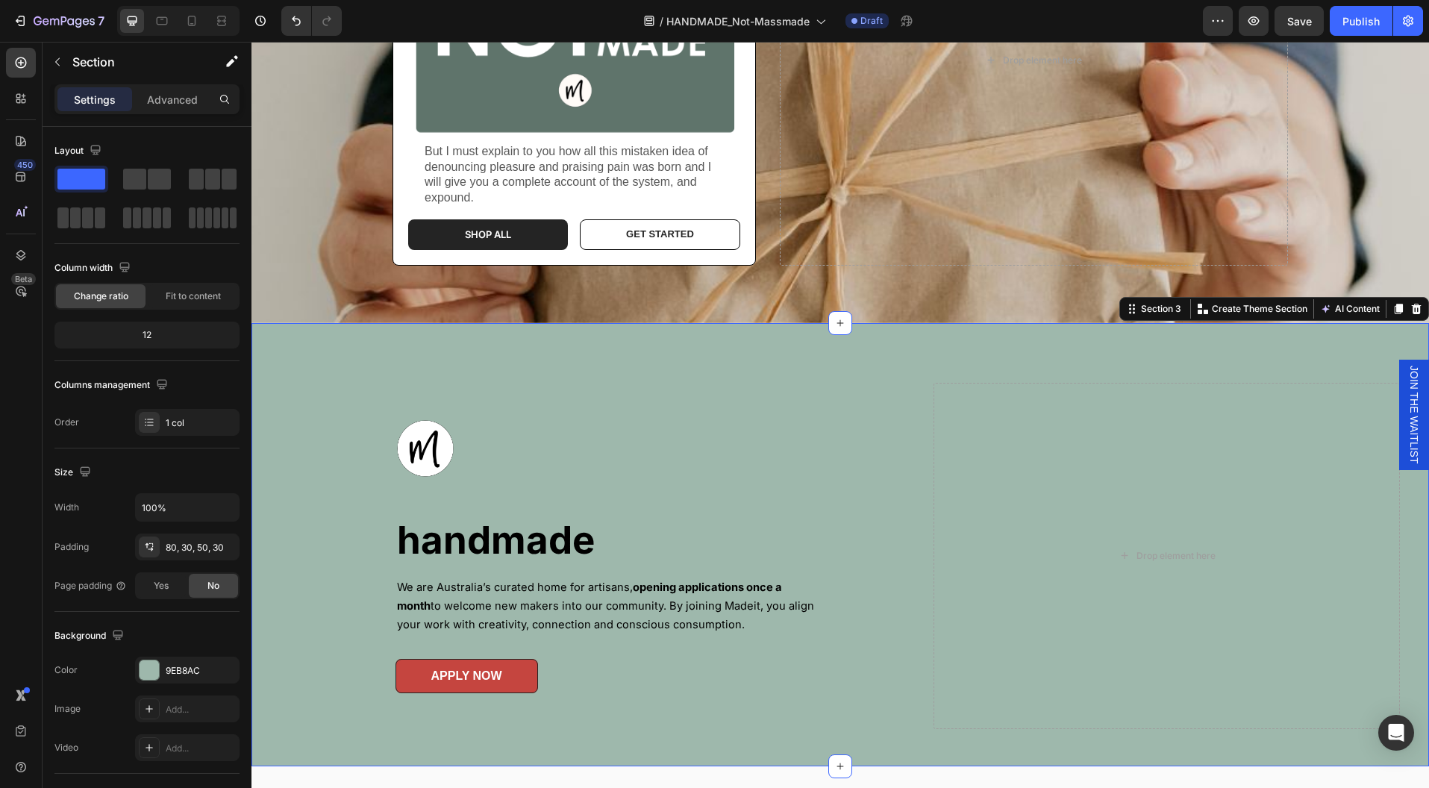
click at [1016, 346] on div "Image handmade Heading We are Australia’s curated home for artisans, opening ap…" at bounding box center [839, 544] width 1177 height 443
click at [1410, 310] on icon at bounding box center [1416, 309] width 12 height 12
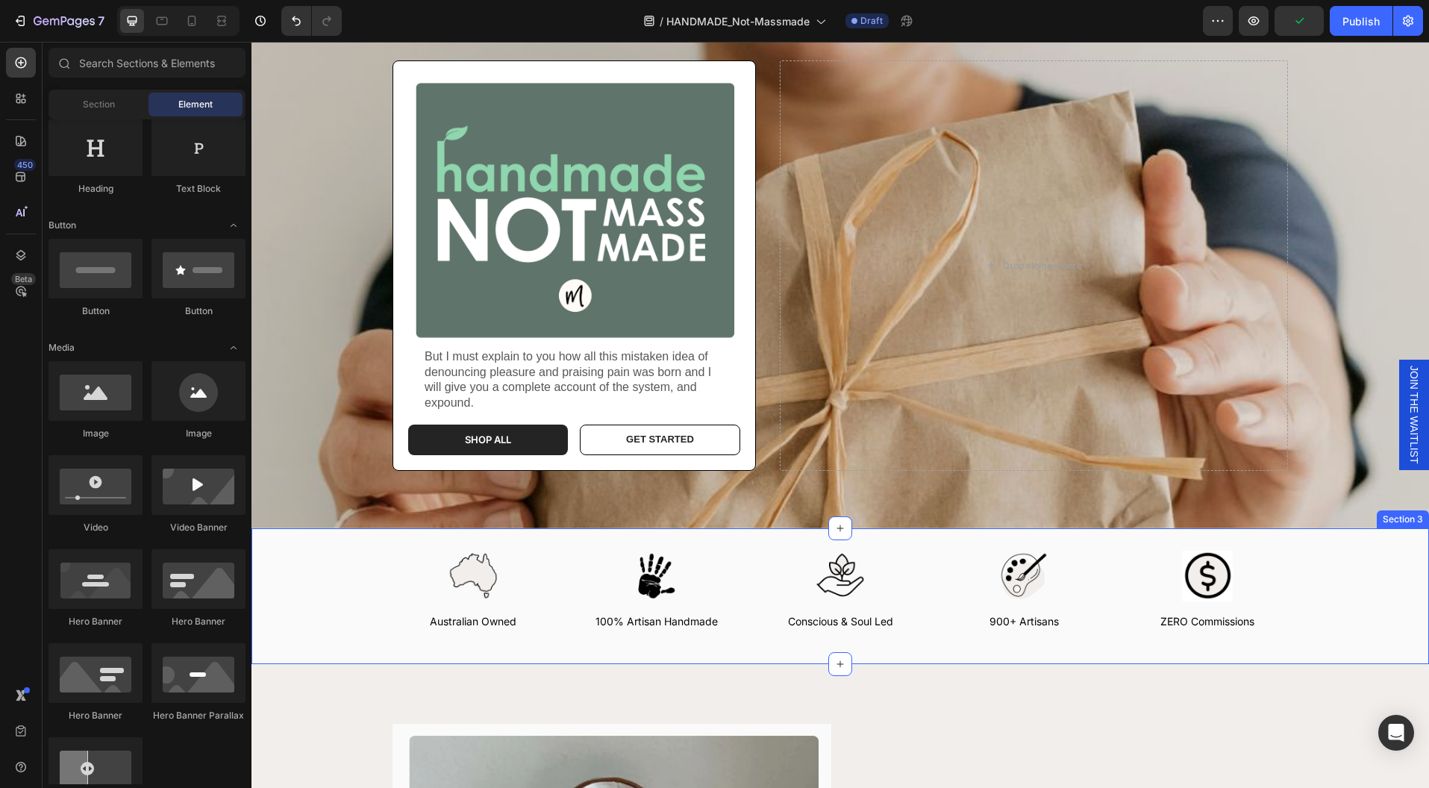
scroll to position [0, 0]
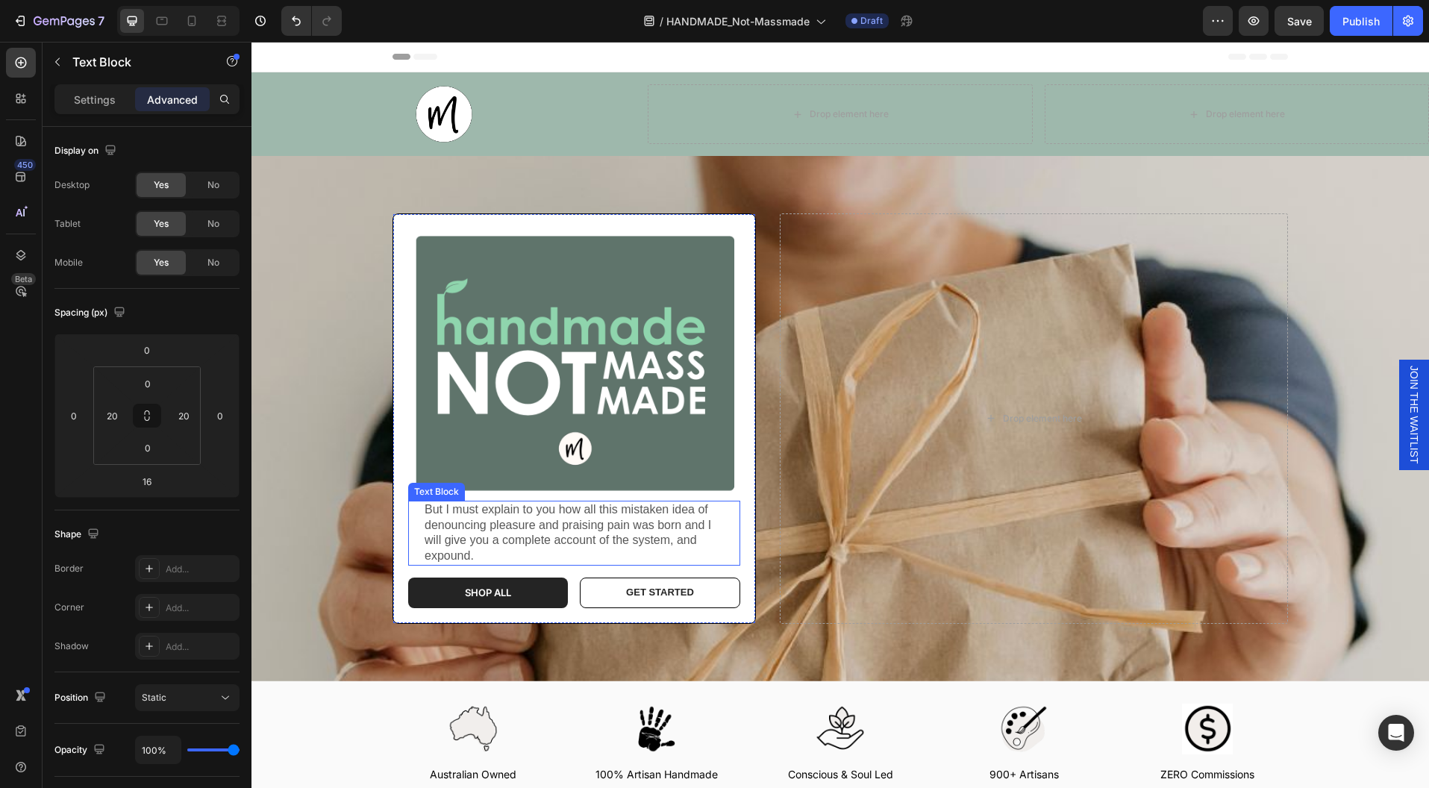
click at [705, 529] on p "But I must explain to you how all this mistaken idea of denouncing pleasure and…" at bounding box center [574, 533] width 299 height 62
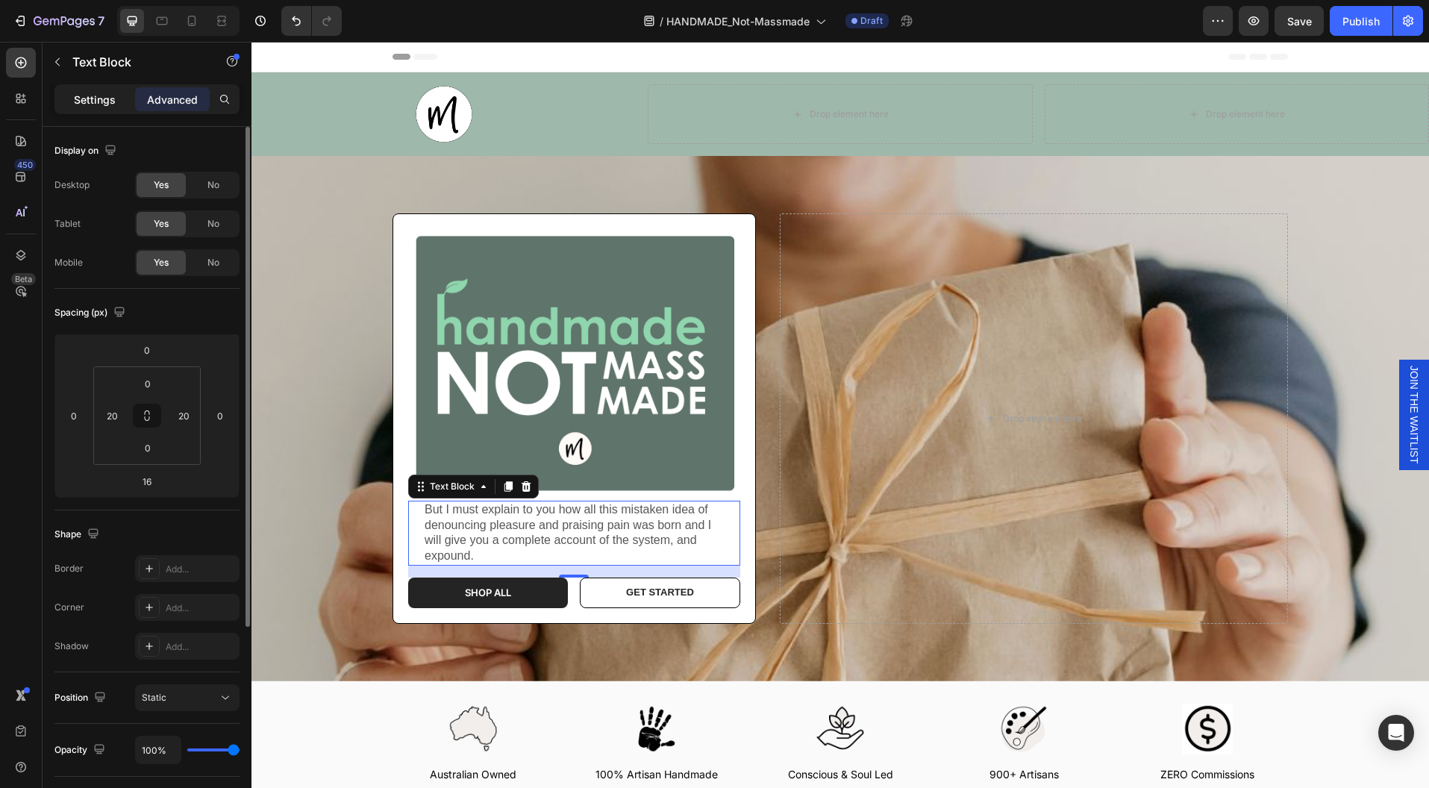
click at [104, 104] on p "Settings" at bounding box center [95, 100] width 42 height 16
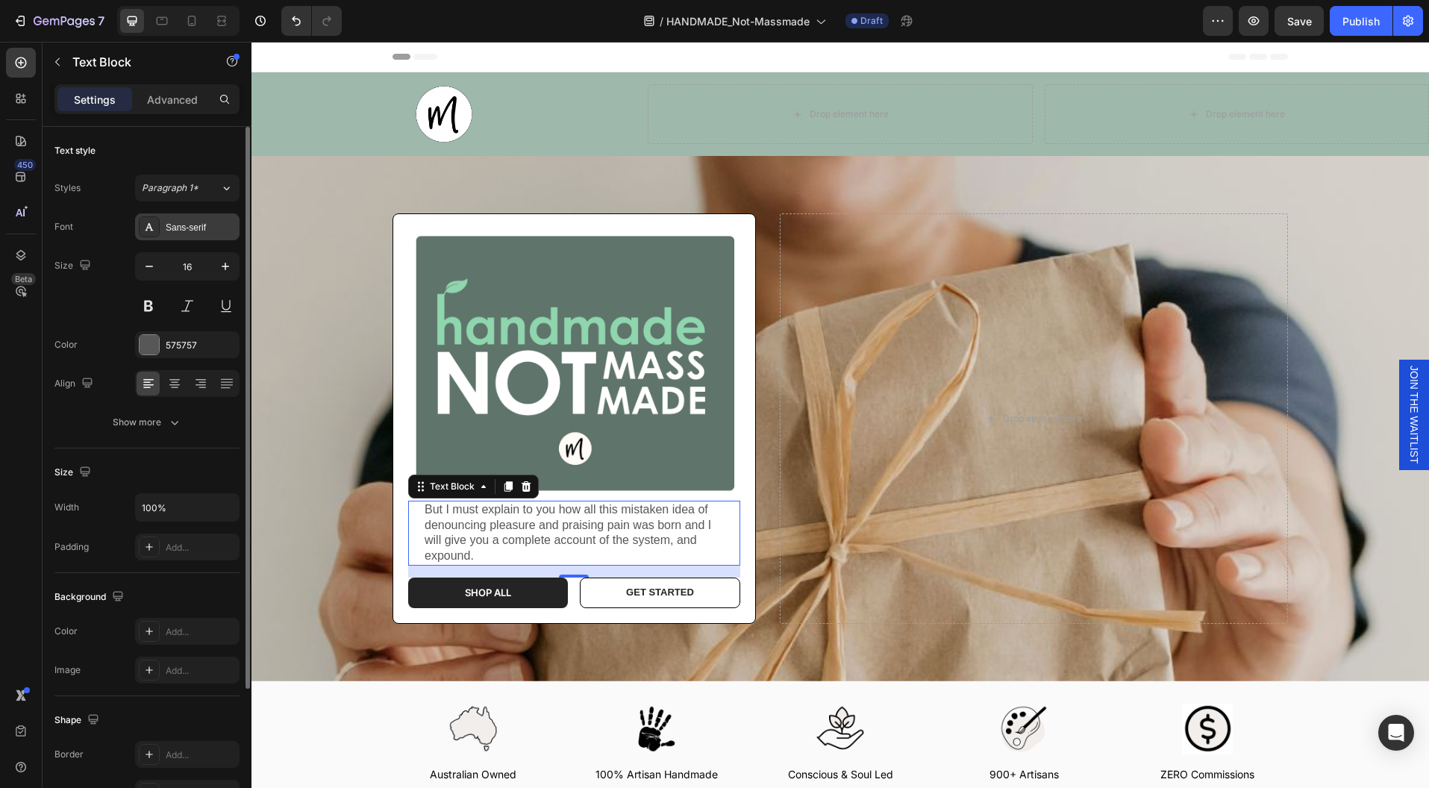
click at [170, 231] on div "Sans-serif" at bounding box center [201, 227] width 70 height 13
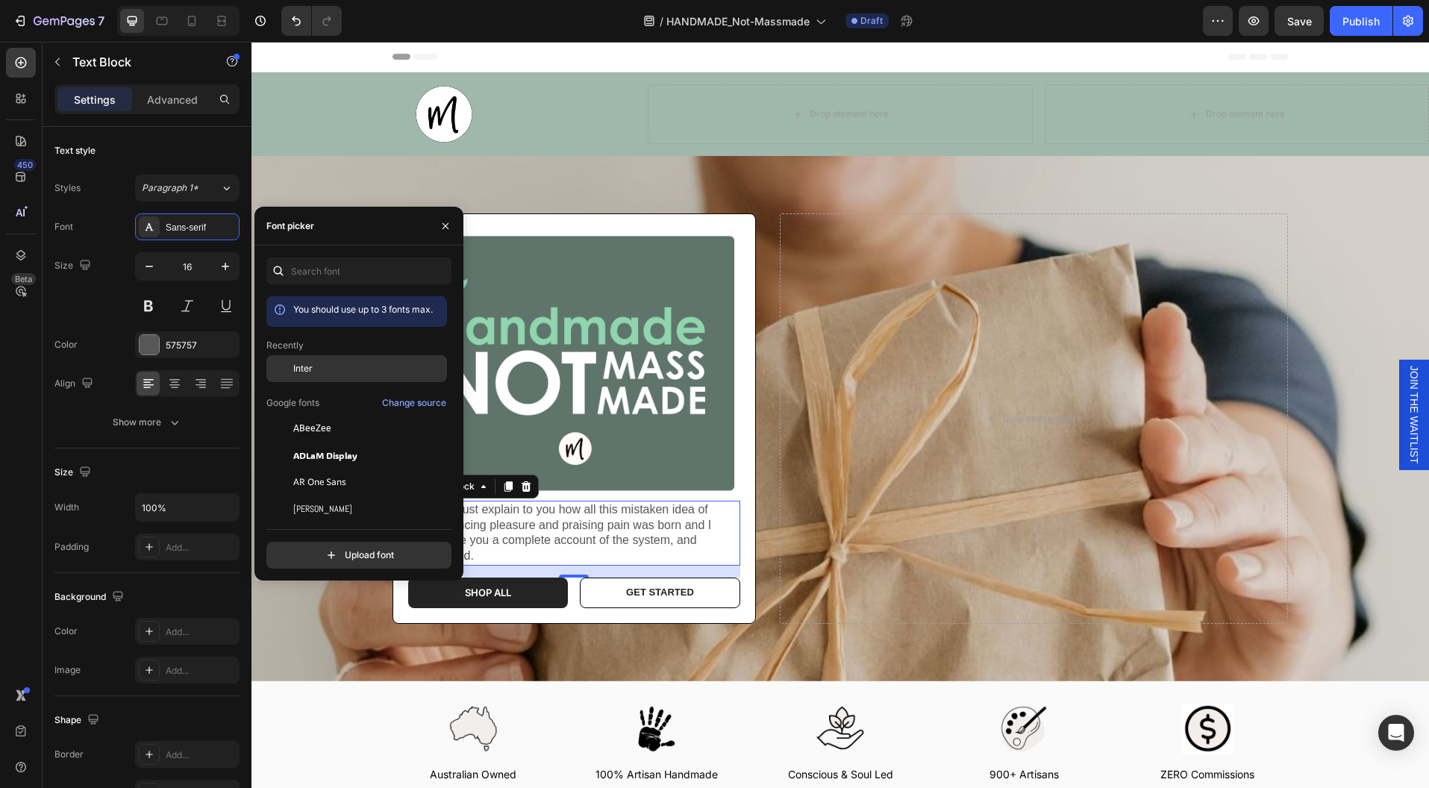
click at [290, 370] on div at bounding box center [279, 368] width 27 height 27
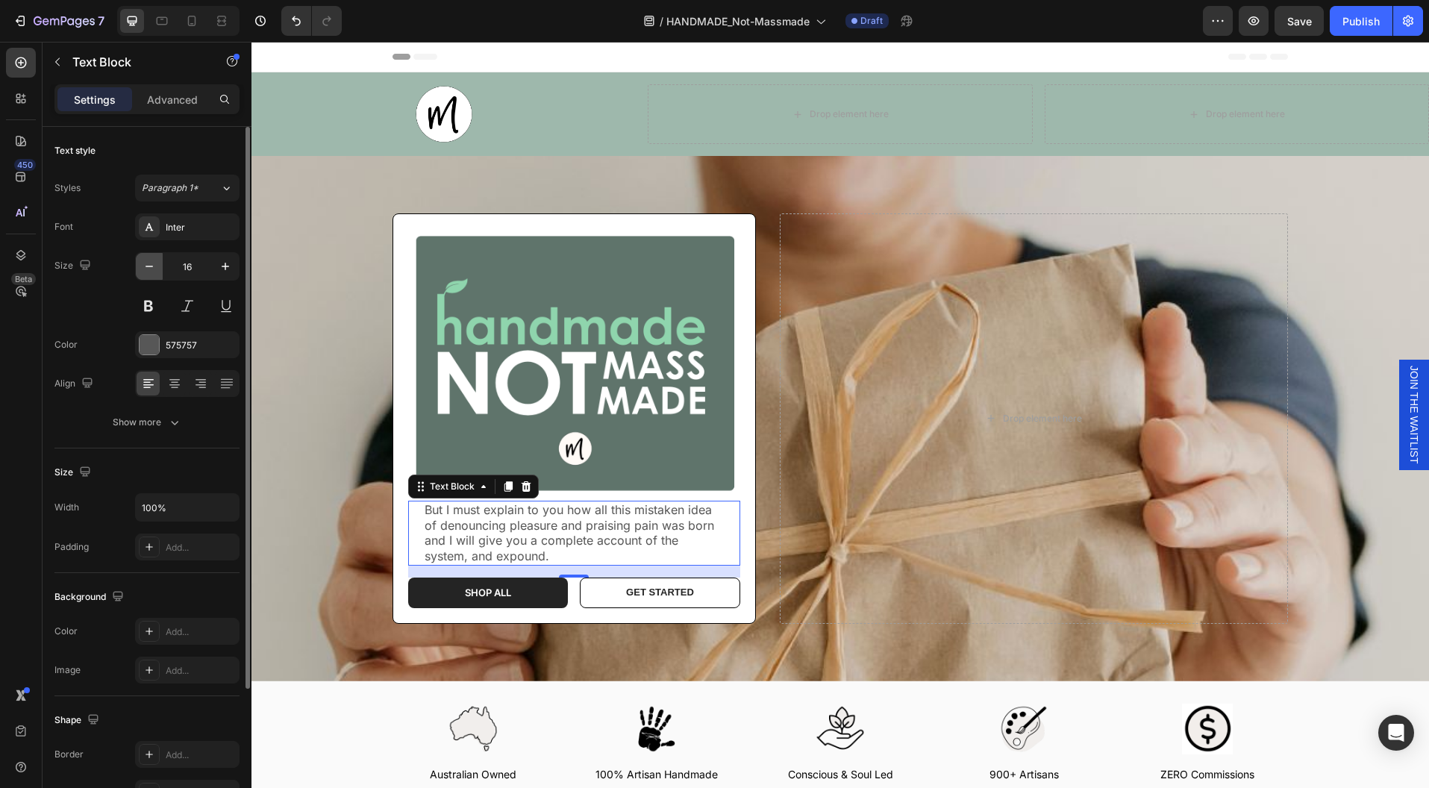
click at [151, 263] on icon "button" at bounding box center [149, 266] width 15 height 15
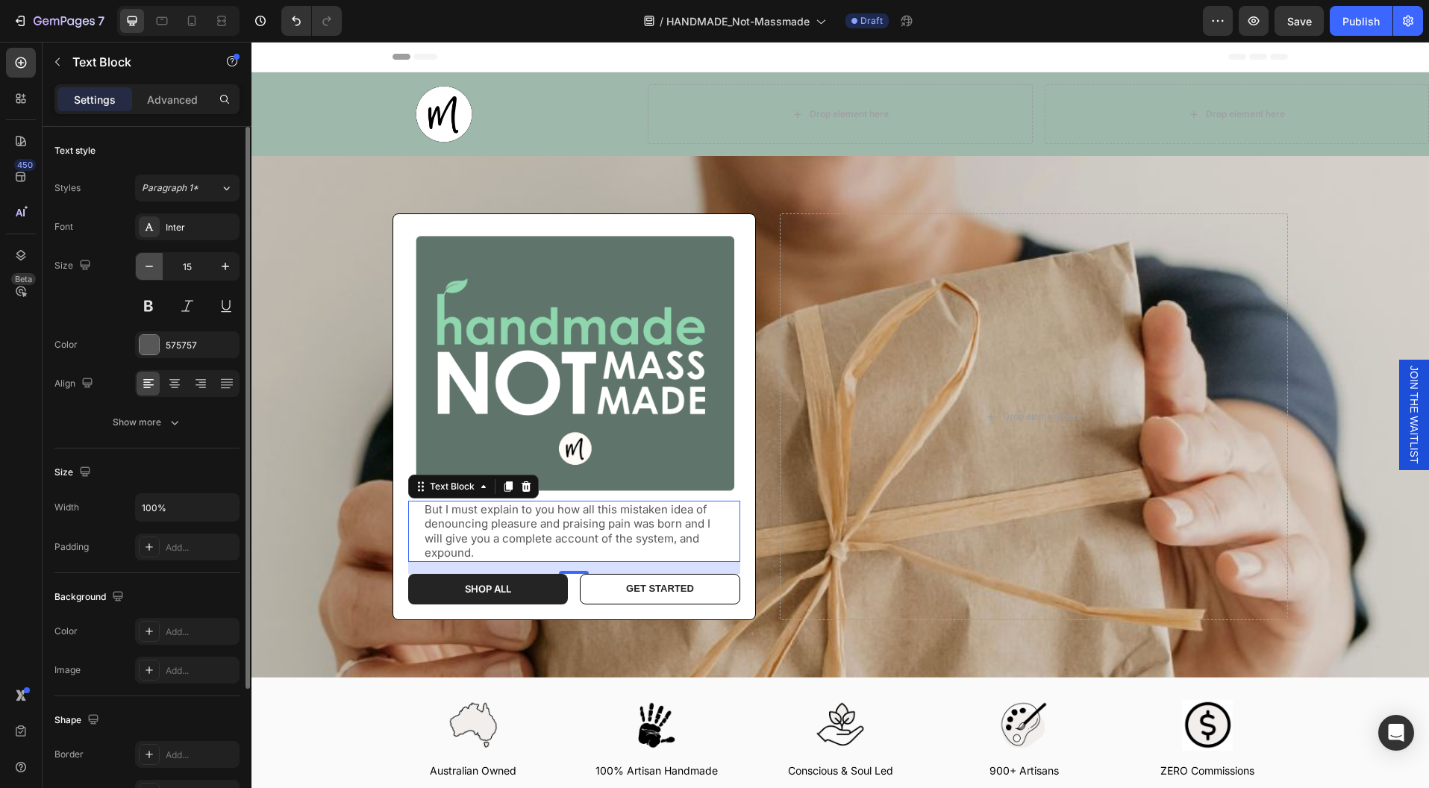
click at [151, 263] on icon "button" at bounding box center [149, 266] width 15 height 15
type input "14"
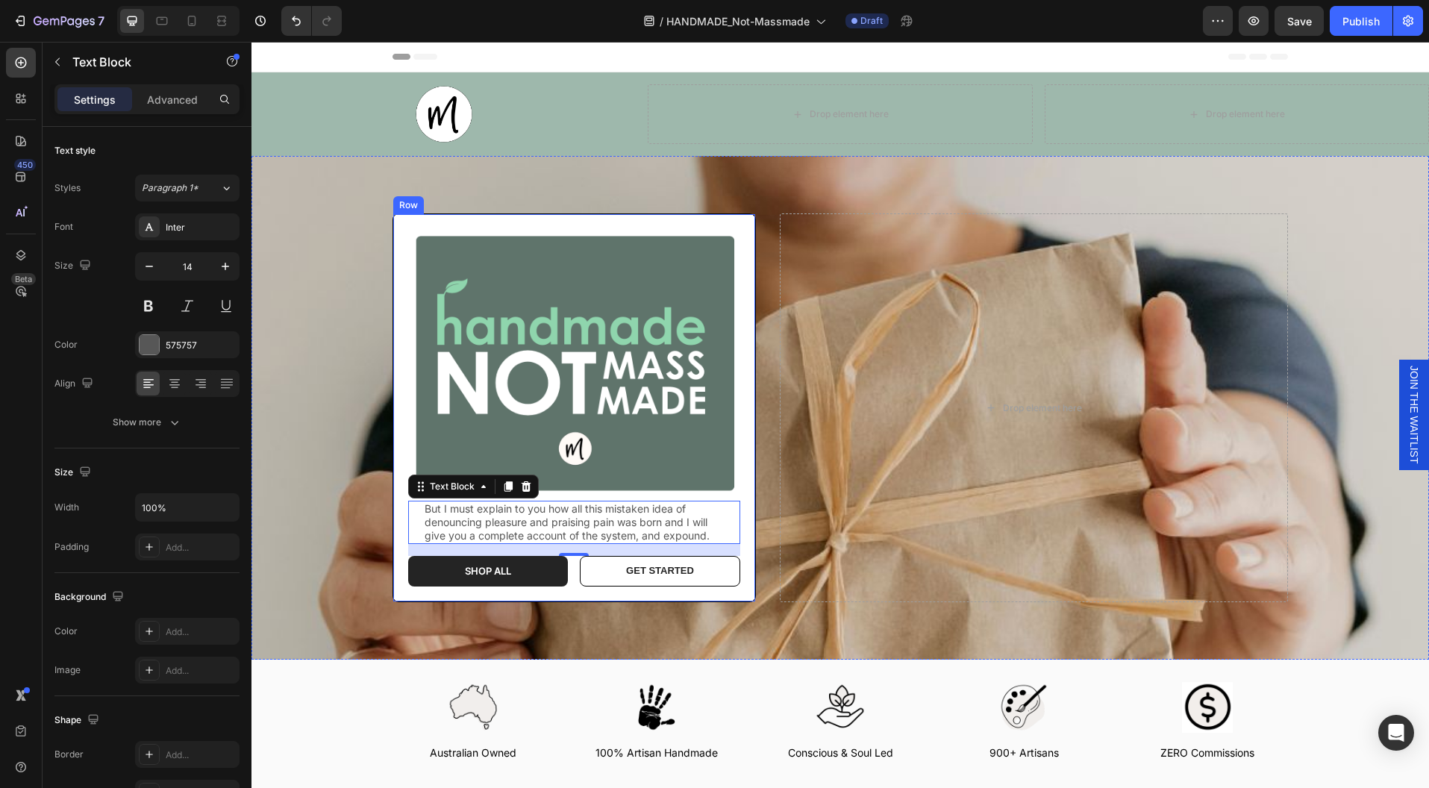
click at [737, 228] on div "Image But I must explain to you how all this mistaken idea of denouncing pleasu…" at bounding box center [573, 407] width 363 height 389
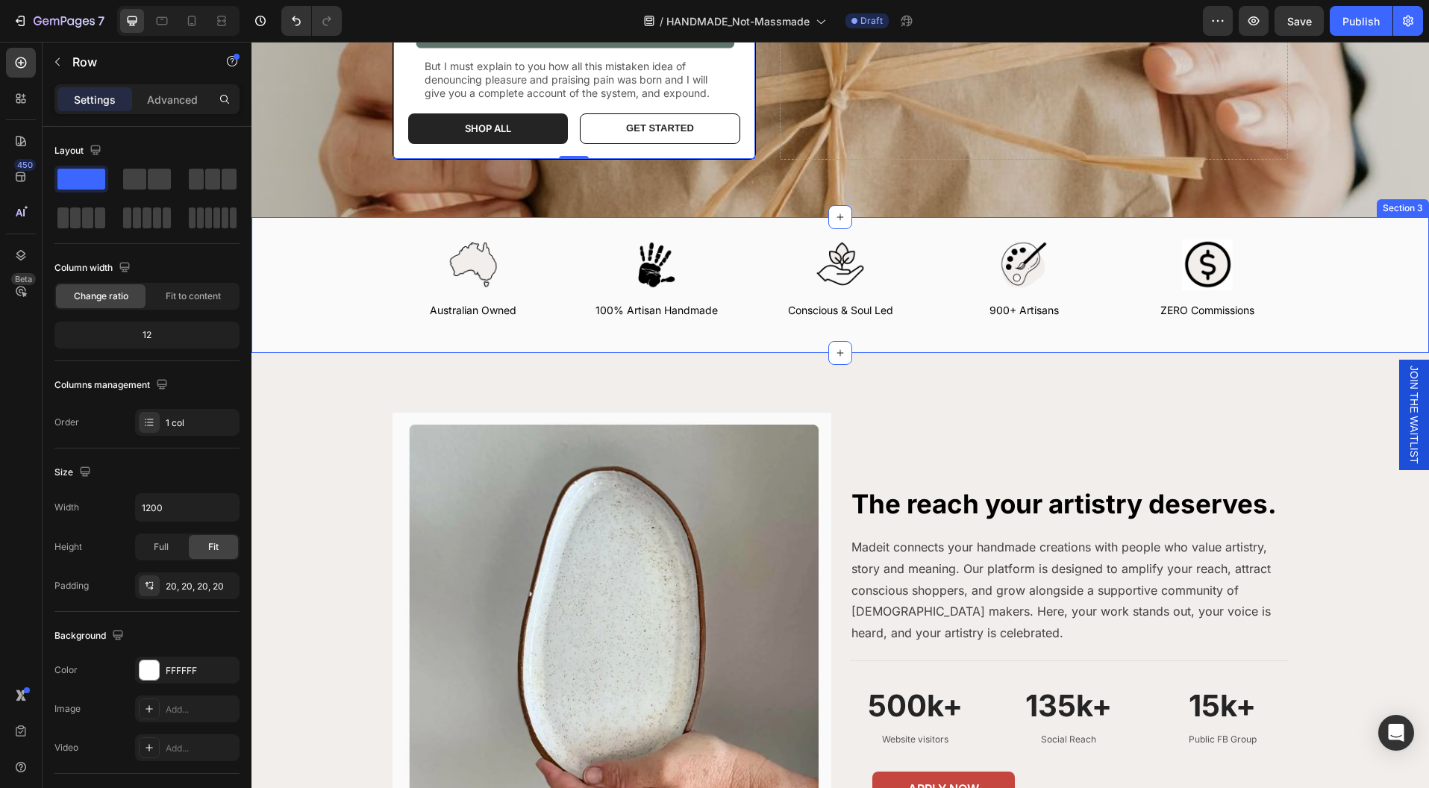
scroll to position [261, 0]
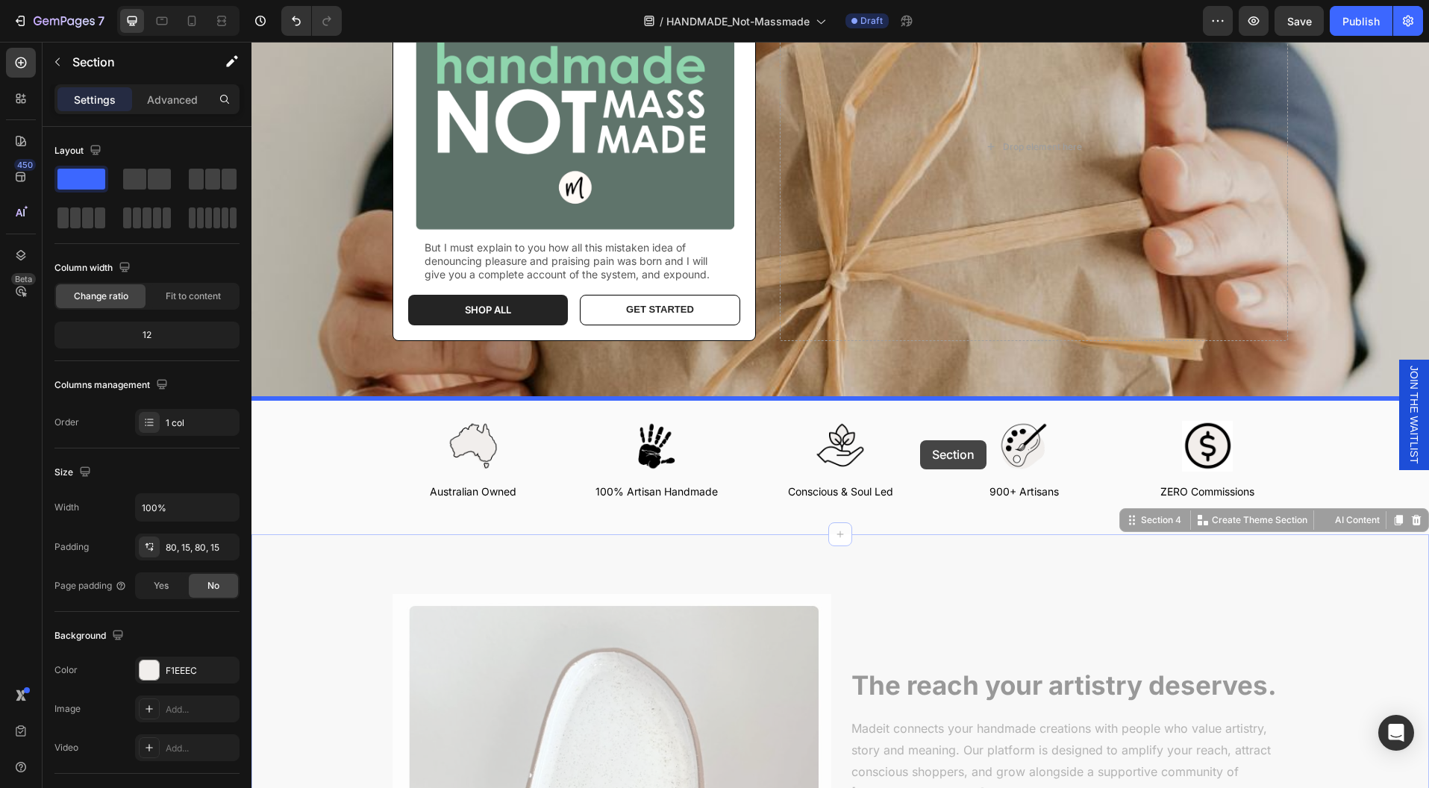
drag, startPoint x: 919, startPoint y: 591, endPoint x: 920, endPoint y: 440, distance: 150.7
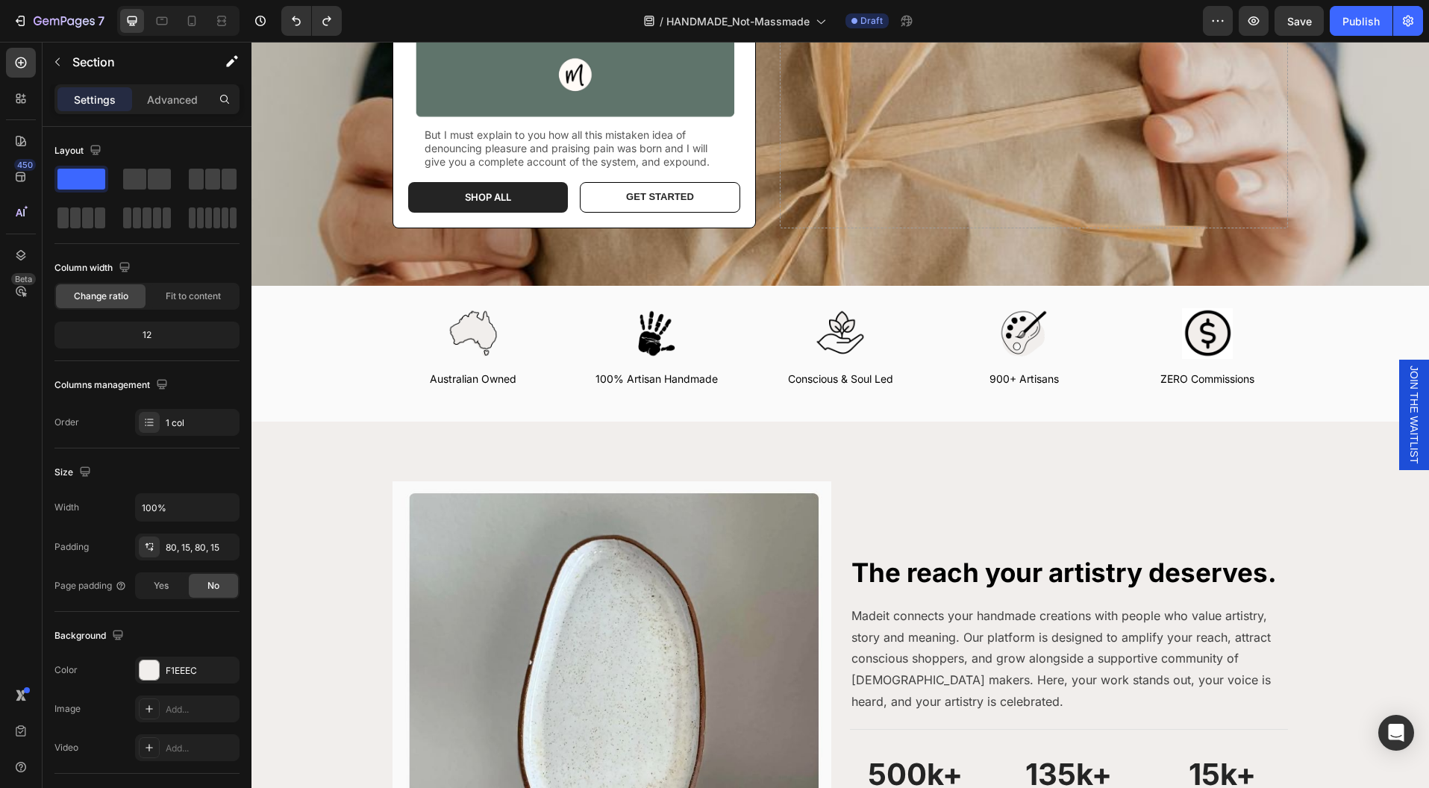
scroll to position [146, 0]
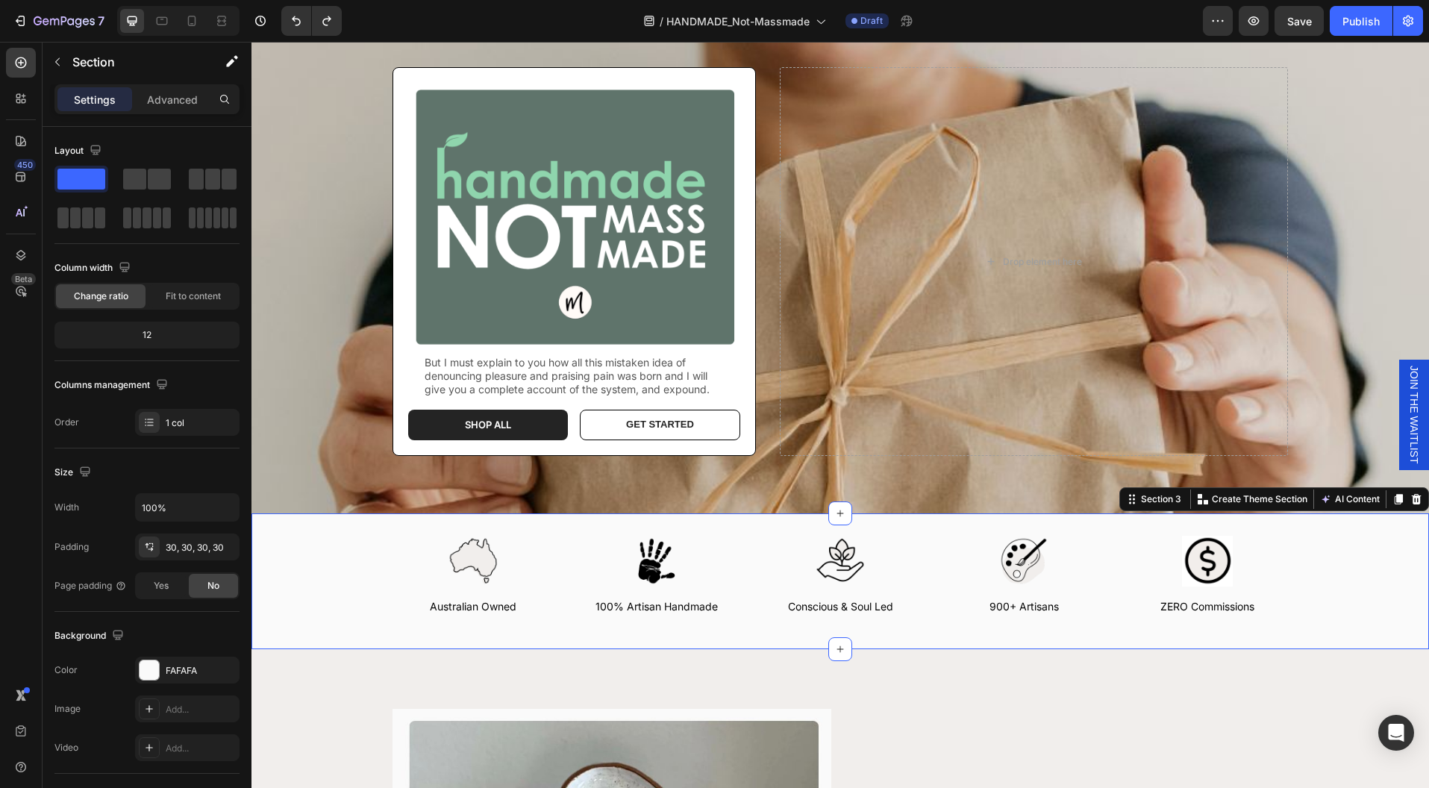
click at [813, 519] on div "Image Australian Owned Text Block Image 100% Artisan Handmade Text Block Image …" at bounding box center [839, 581] width 1177 height 136
click at [834, 516] on icon at bounding box center [840, 513] width 12 height 12
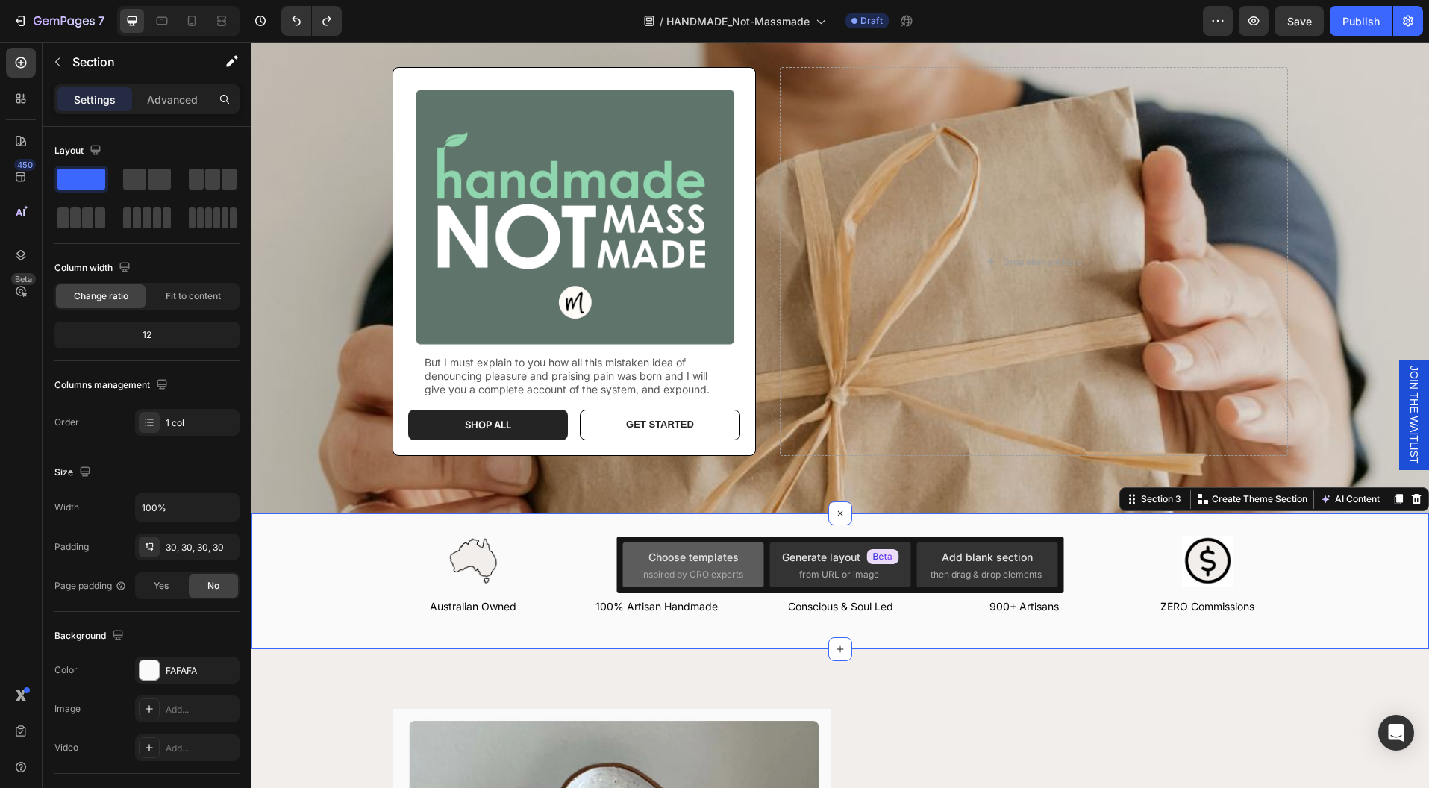
click at [707, 555] on div "Choose templates" at bounding box center [693, 557] width 90 height 16
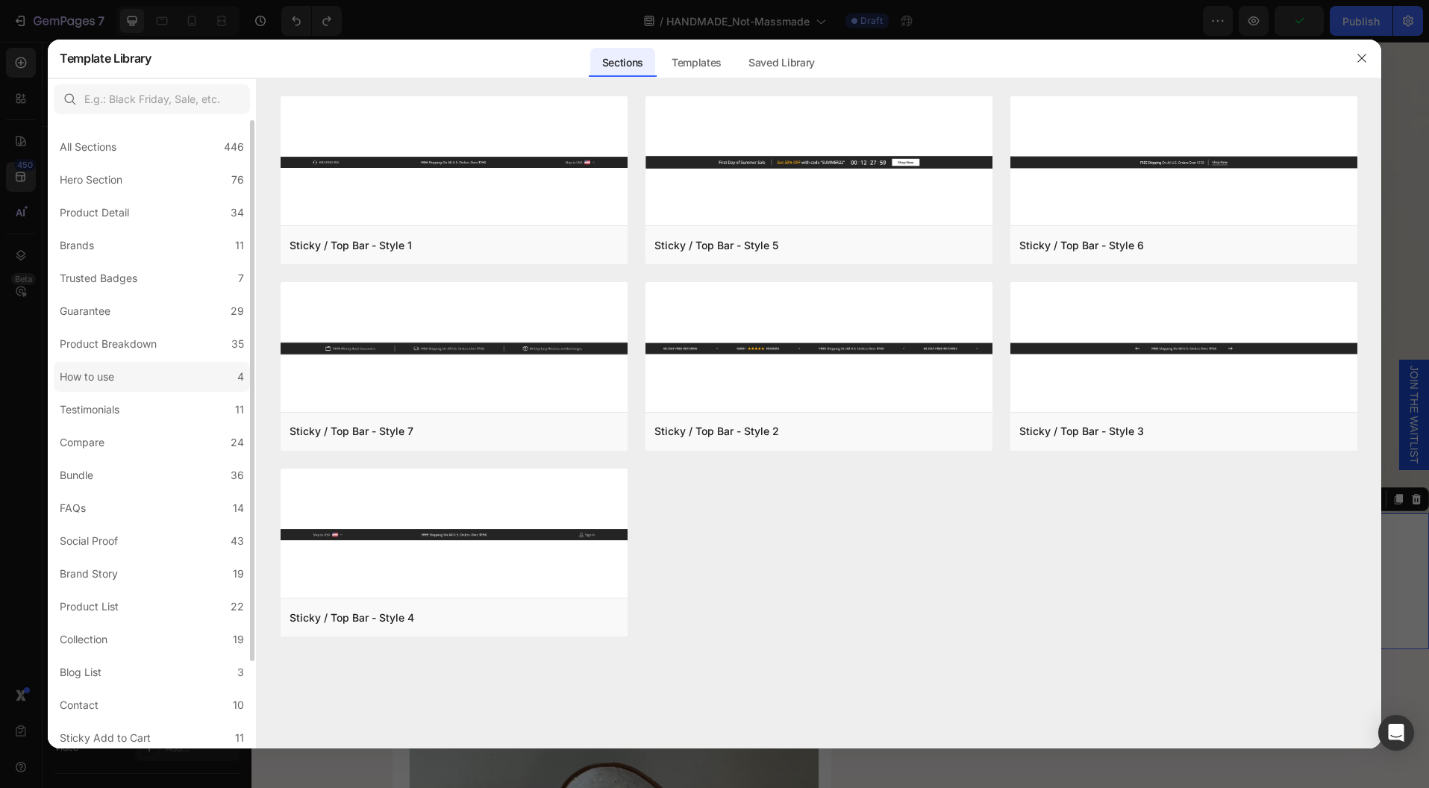
click at [116, 372] on div "How to use" at bounding box center [90, 377] width 60 height 18
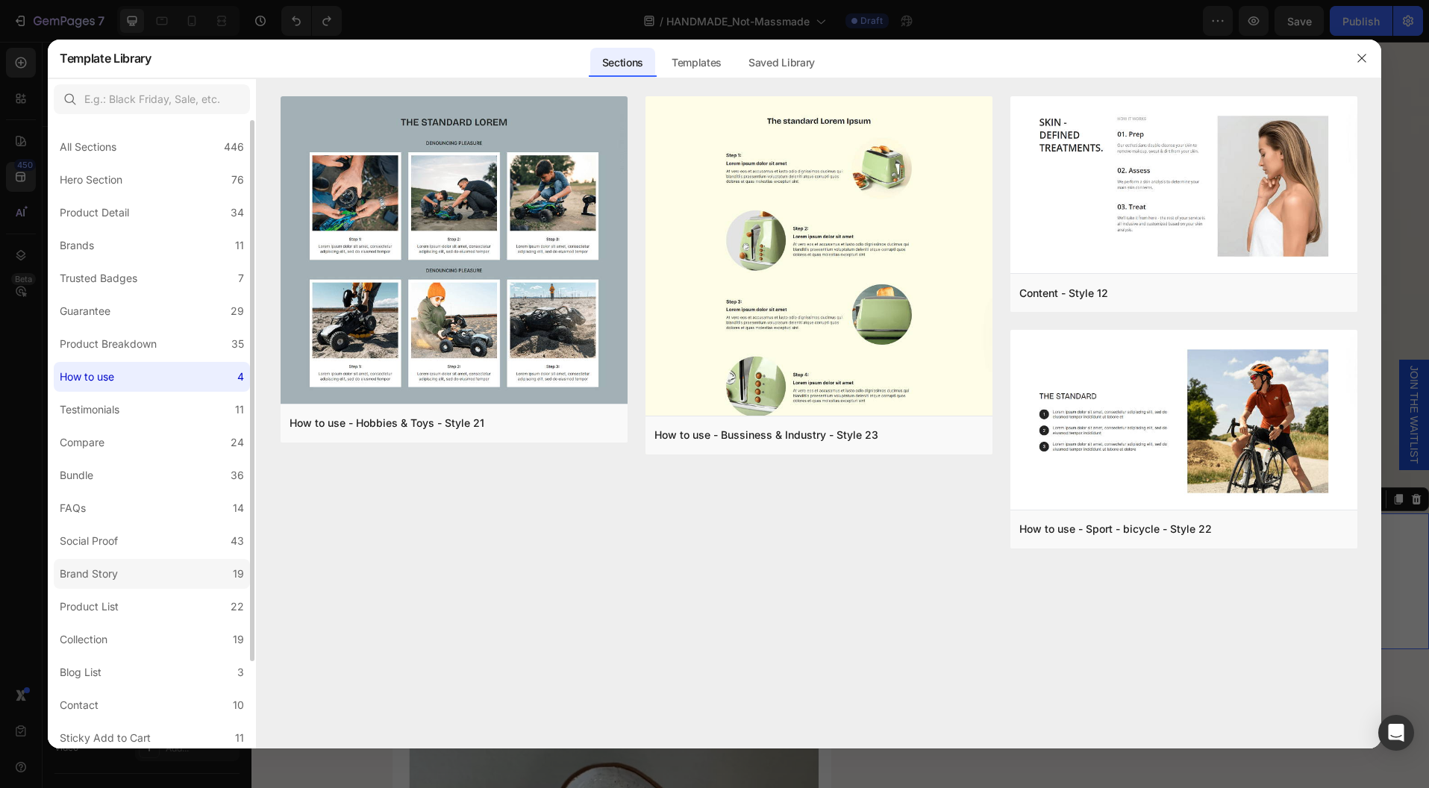
click at [93, 569] on div "Brand Story" at bounding box center [89, 574] width 58 height 18
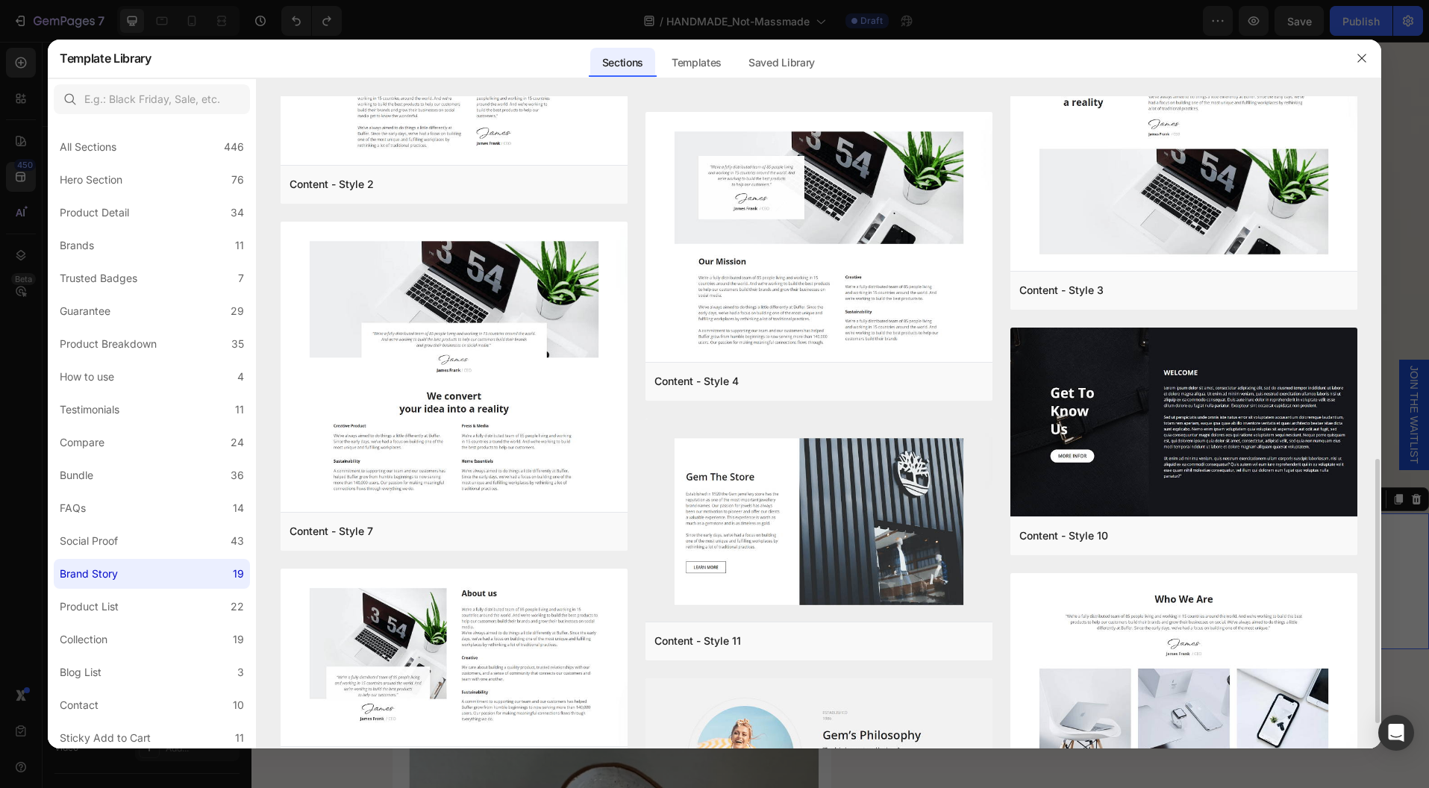
scroll to position [960, 0]
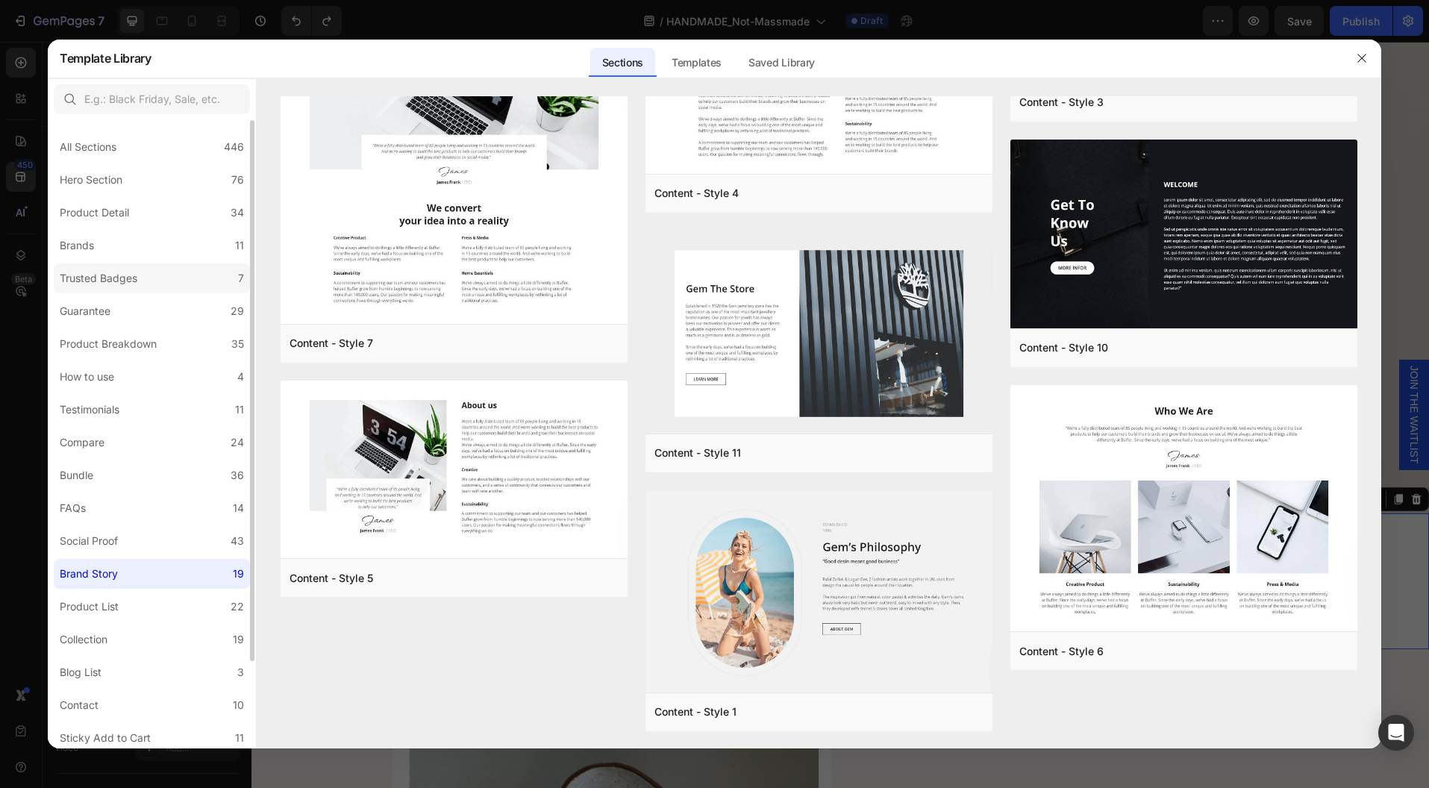
click at [140, 289] on label "Trusted Badges 7" at bounding box center [152, 278] width 196 height 30
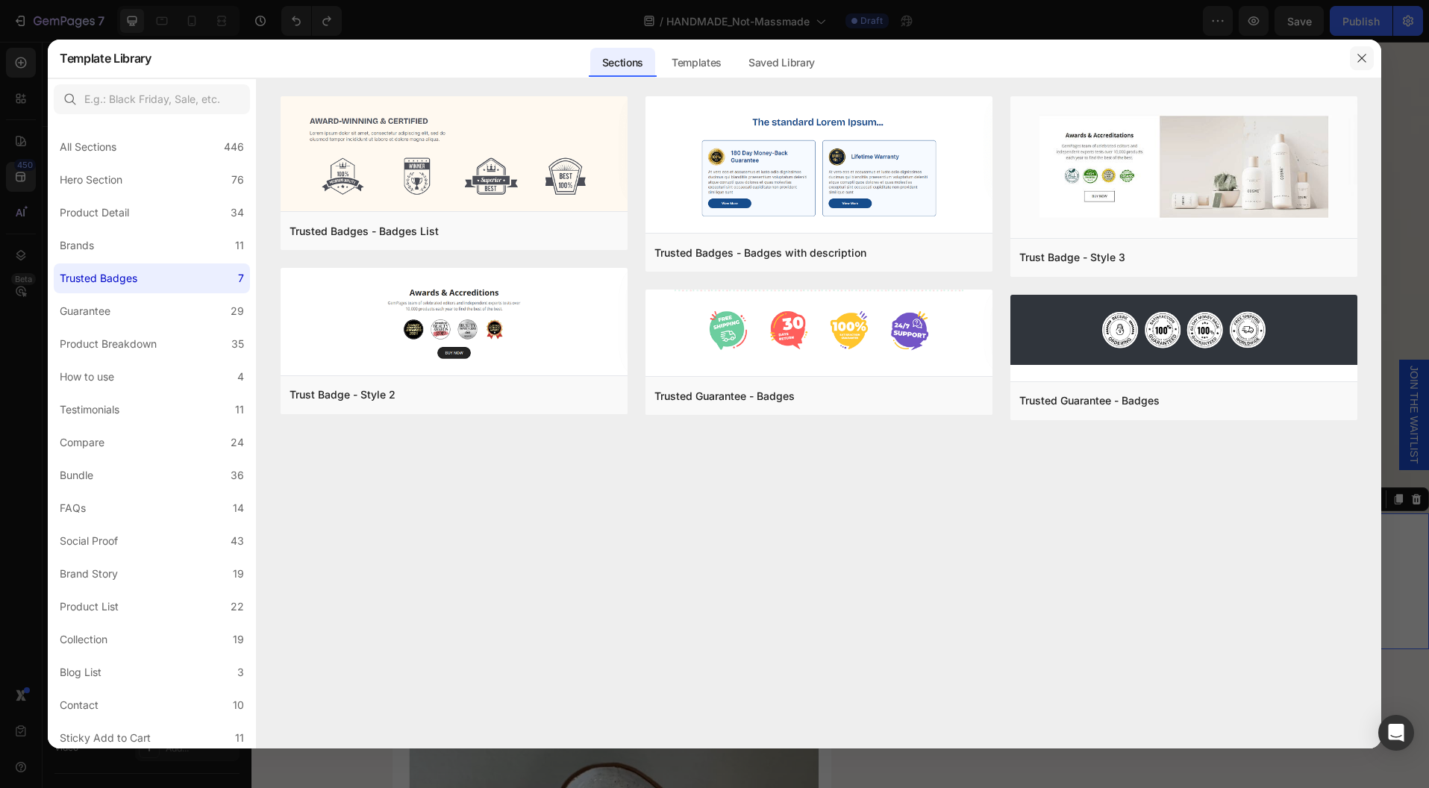
click at [1359, 54] on icon "button" at bounding box center [1362, 58] width 12 height 12
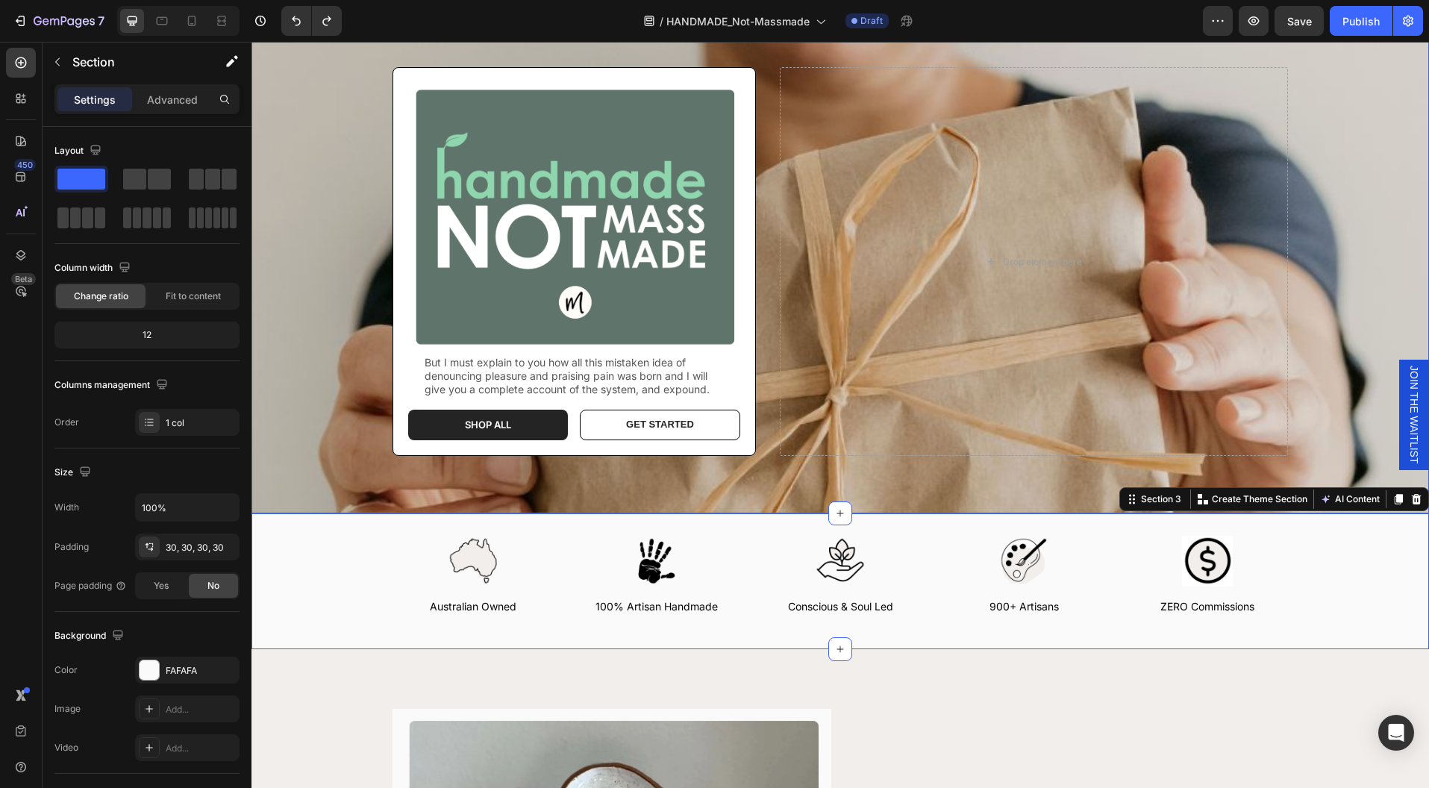
scroll to position [72, 0]
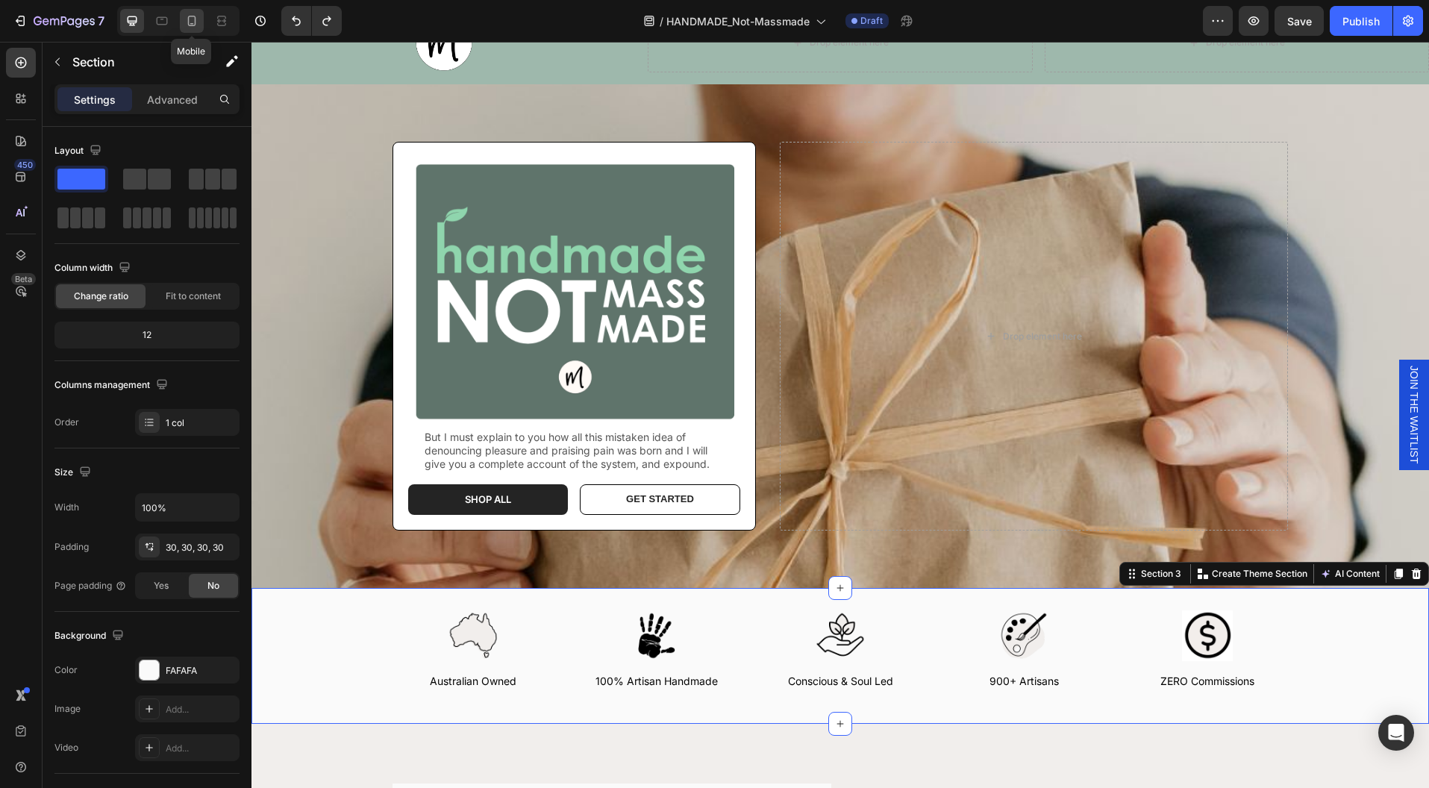
click at [192, 22] on icon at bounding box center [191, 20] width 15 height 15
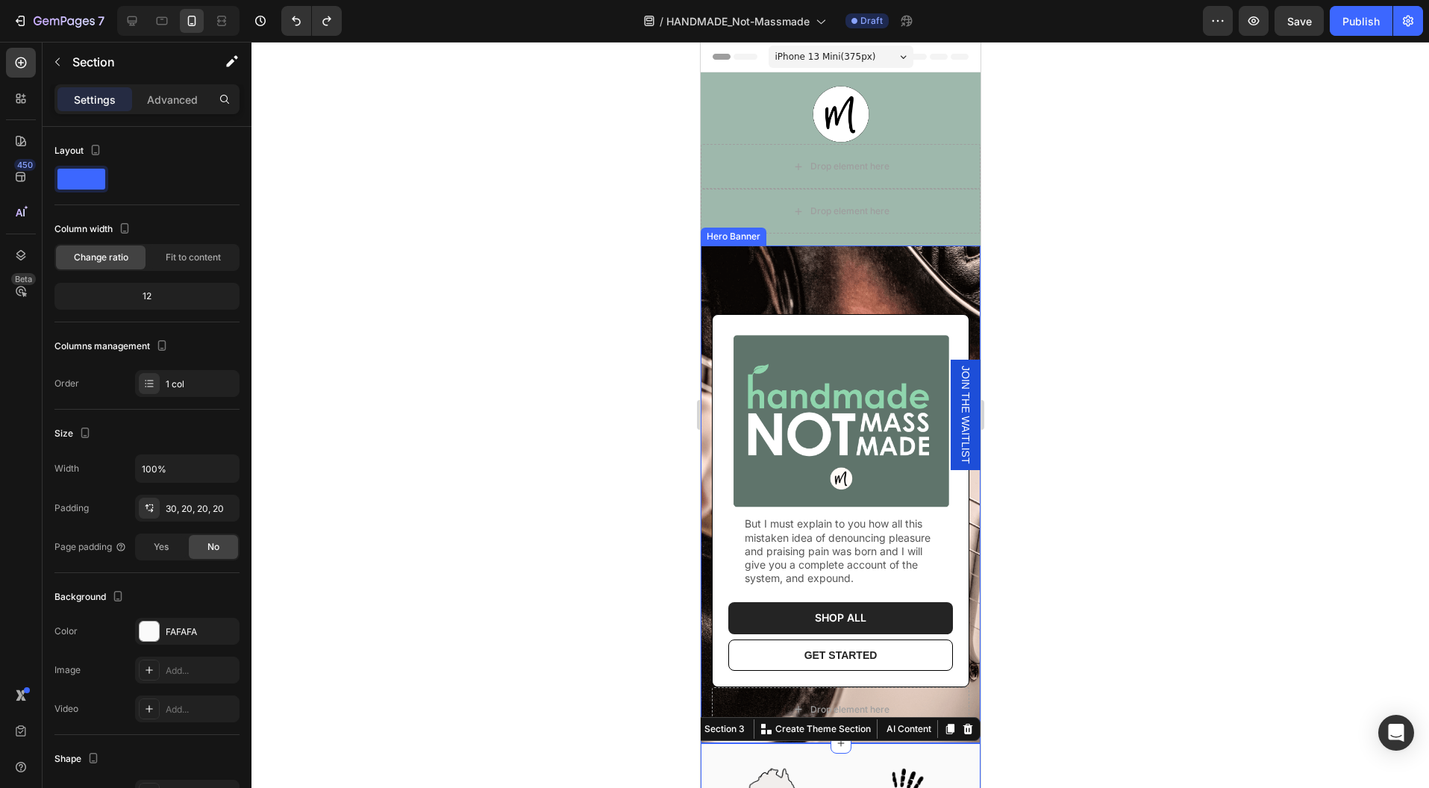
click at [878, 257] on div "Background Image" at bounding box center [840, 494] width 280 height 498
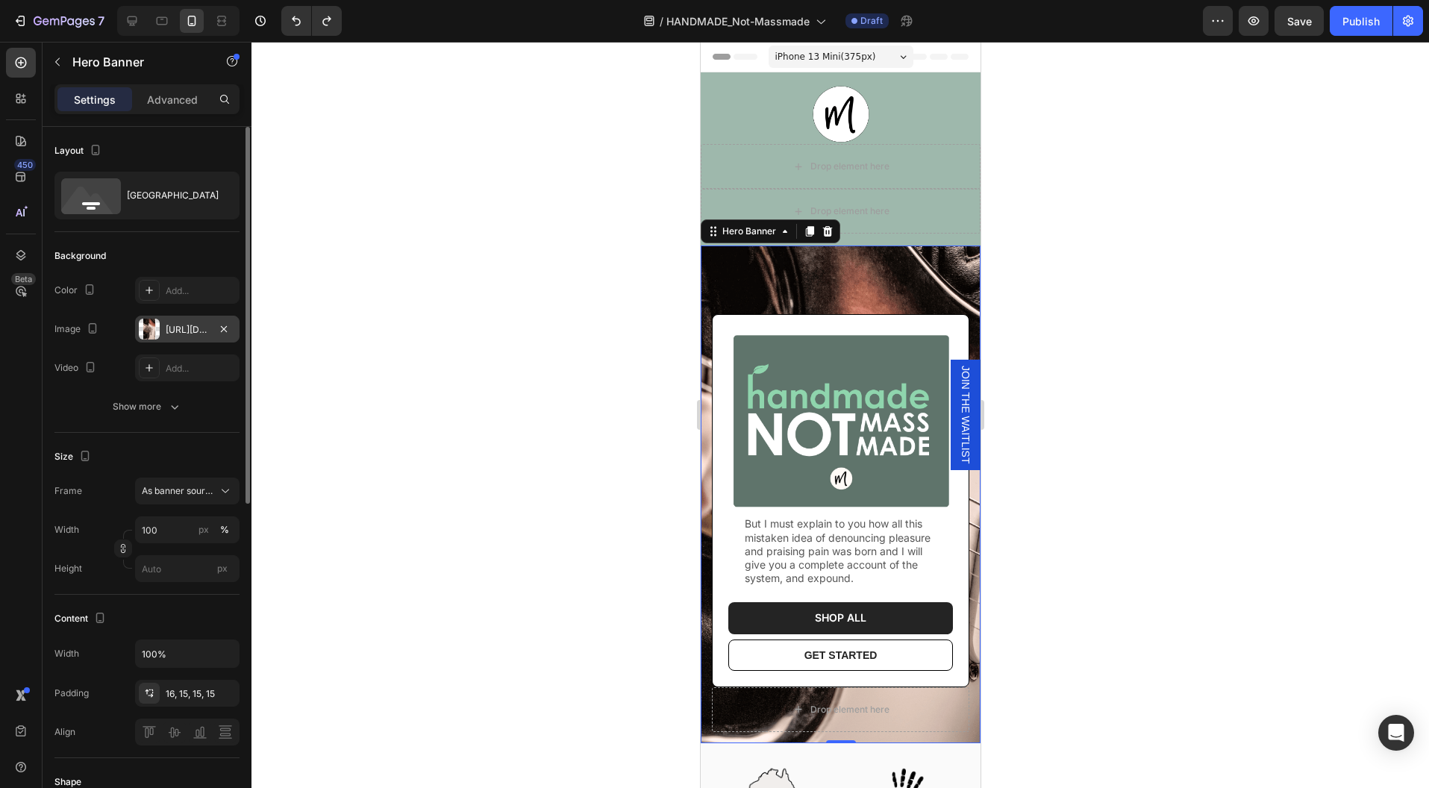
click at [178, 331] on div "https://cdn.shopify.com/s/files/1/0761/3150/0338/files/gempages_582886930119656…" at bounding box center [187, 329] width 43 height 13
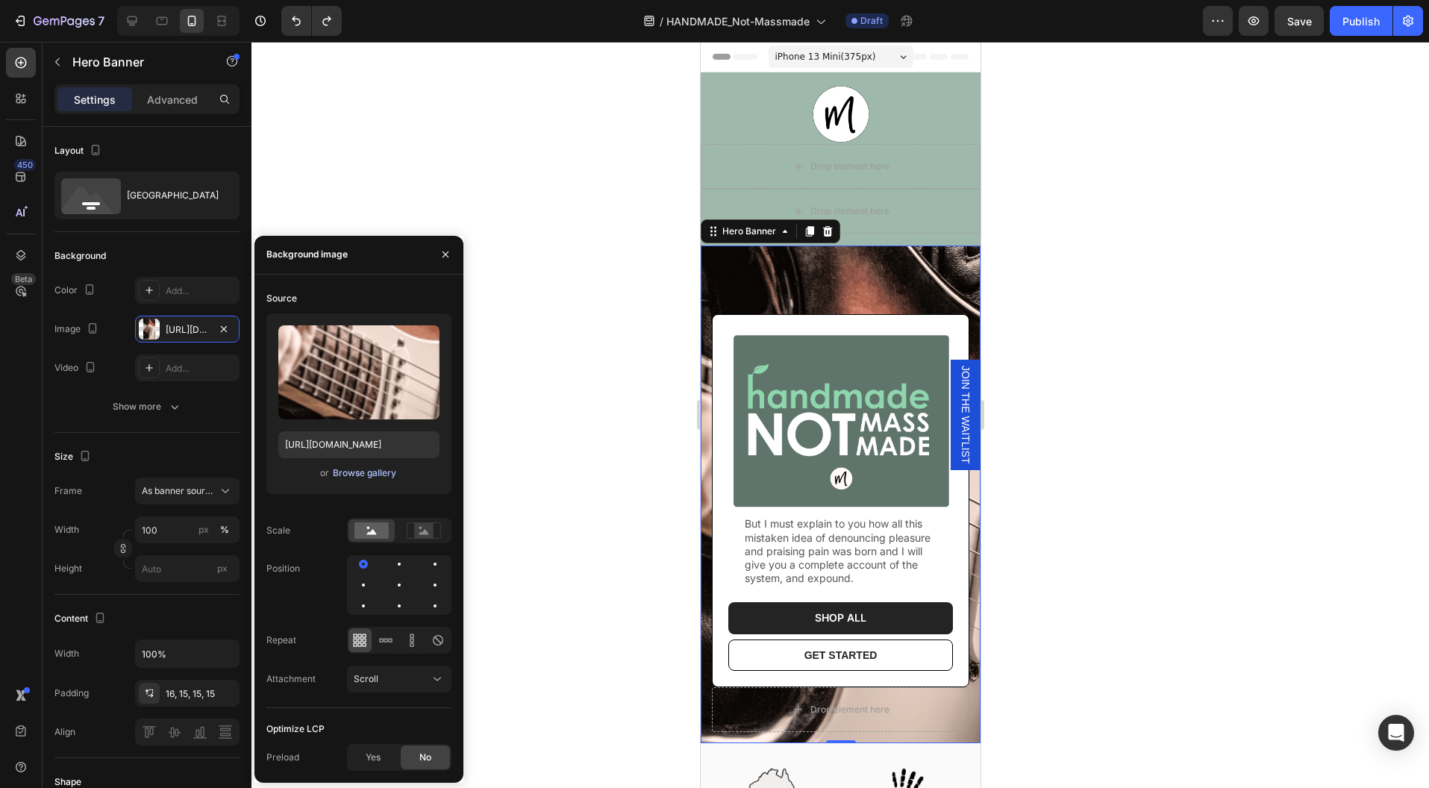
click at [355, 475] on div "Browse gallery" at bounding box center [364, 472] width 63 height 13
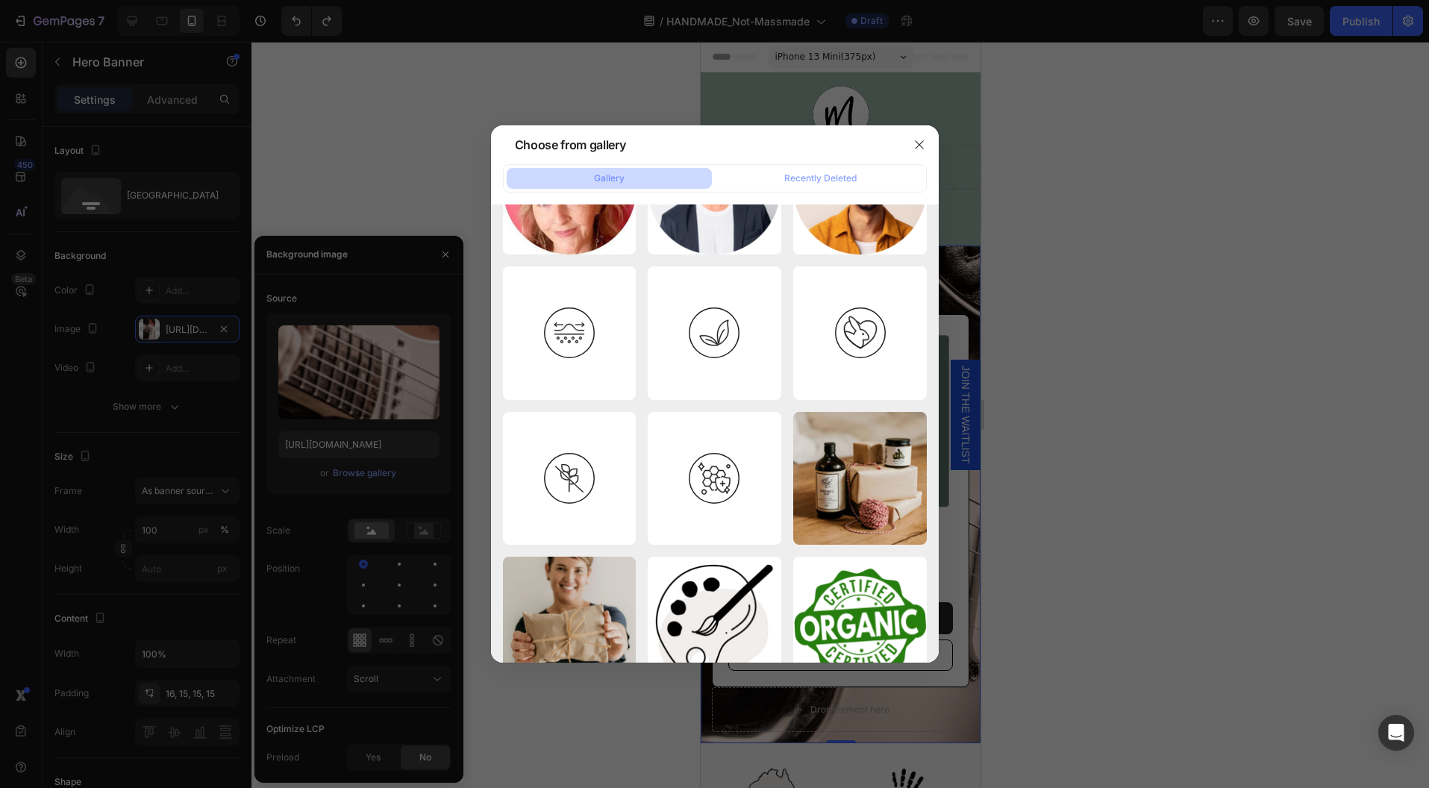
scroll to position [3735, 0]
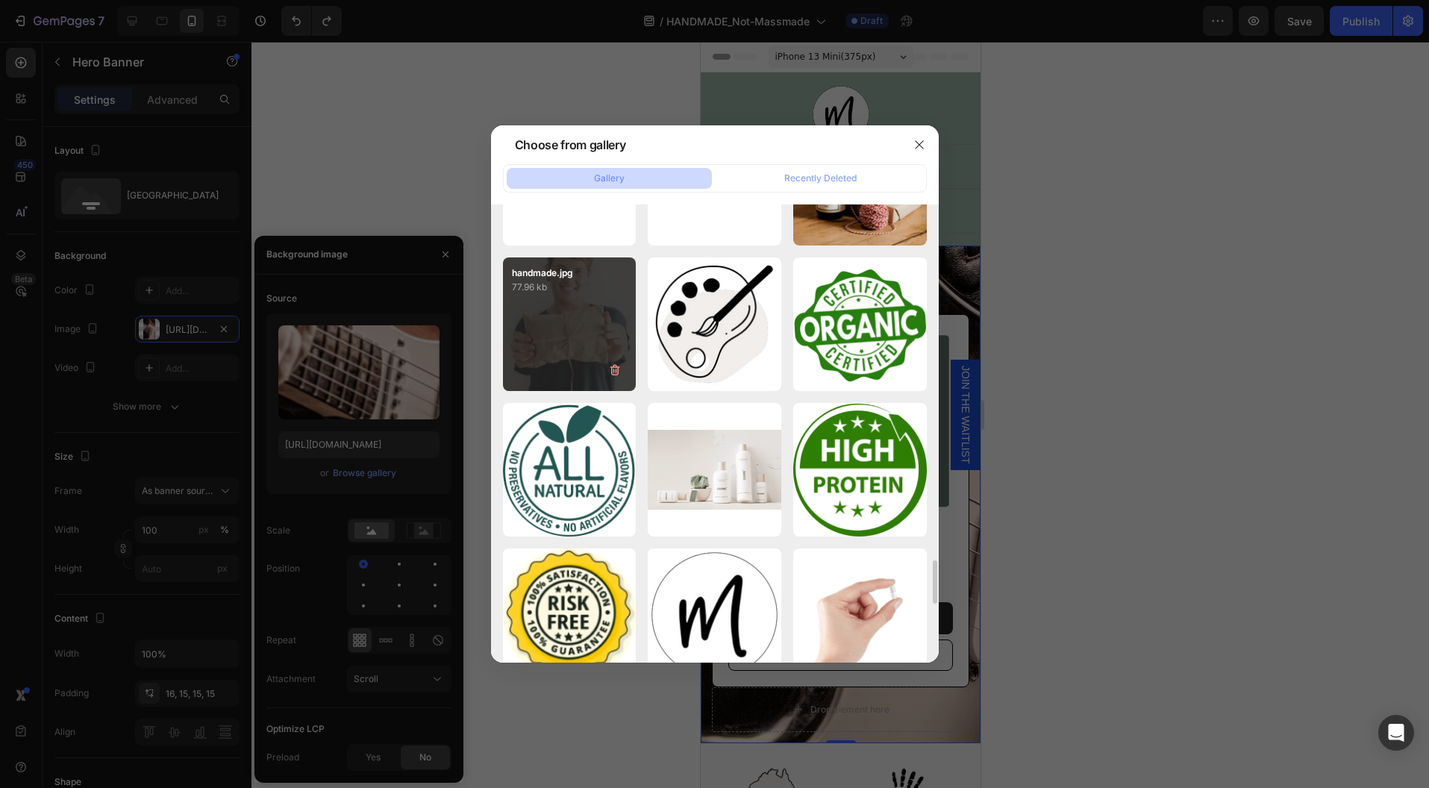
click at [538, 338] on div "handmade.jpg 77.96 kb" at bounding box center [570, 324] width 134 height 134
type input "https://cdn.shopify.com/s/files/1/0761/3150/0338/files/gempages_582886930119656…"
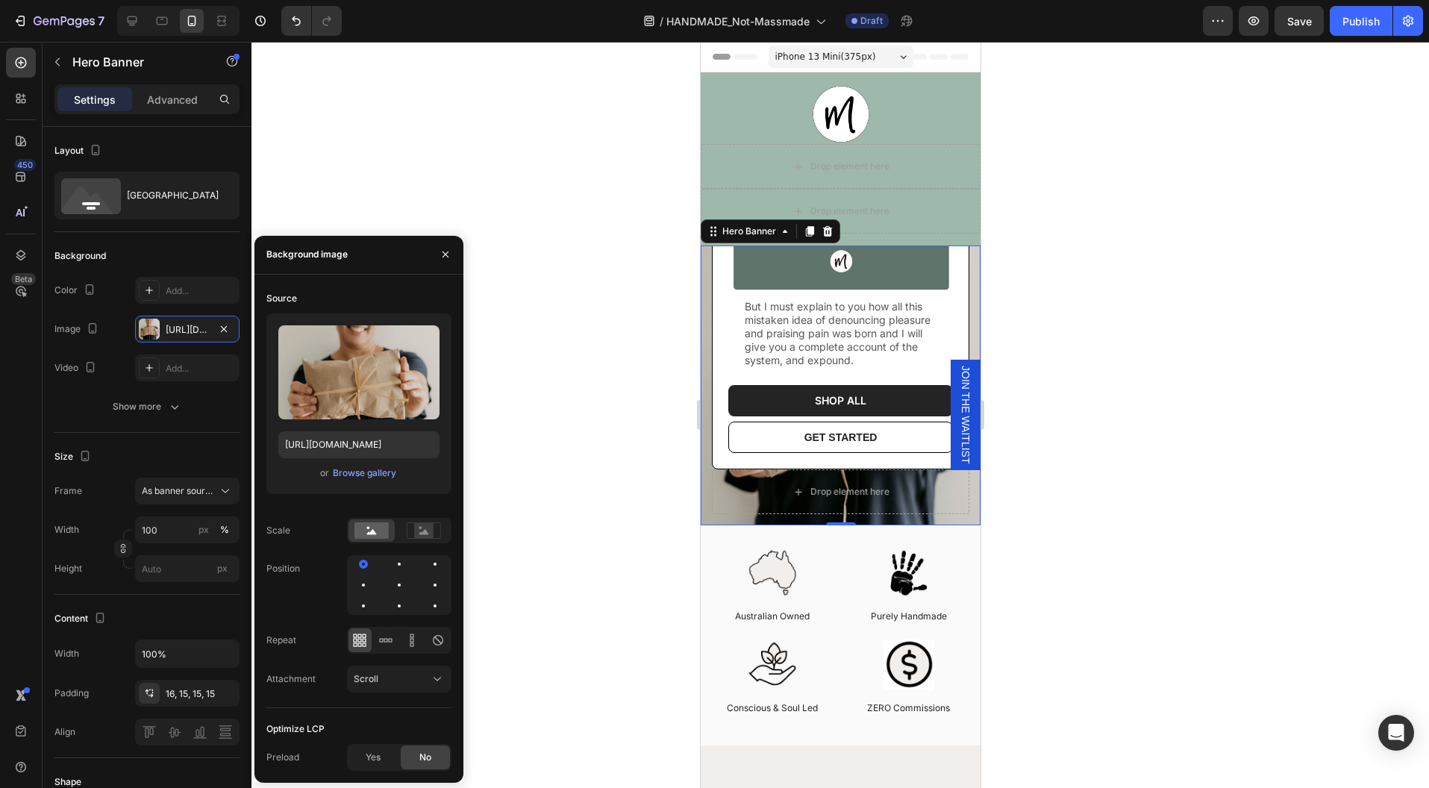
click at [1119, 654] on div at bounding box center [839, 415] width 1177 height 746
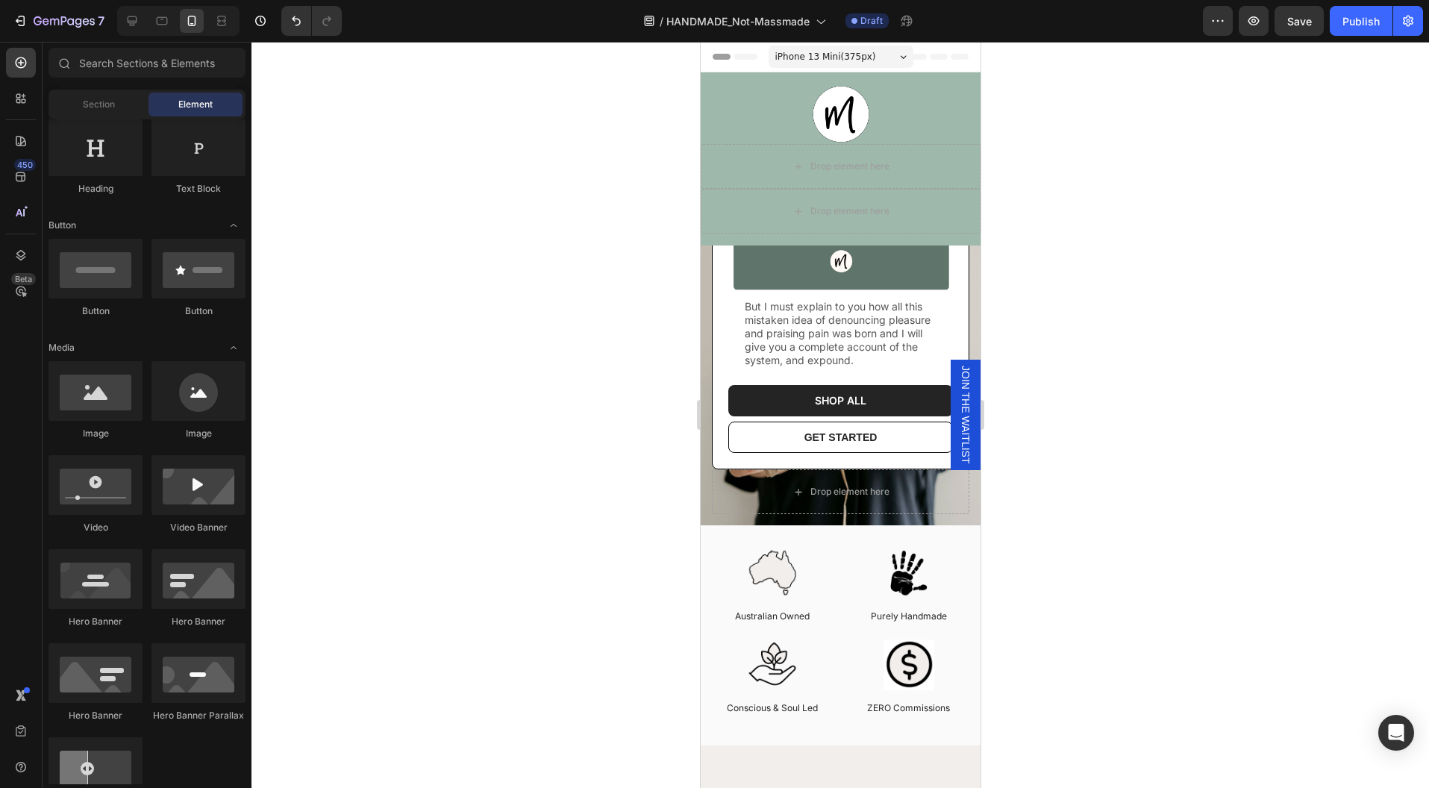
click at [549, 516] on div at bounding box center [839, 415] width 1177 height 746
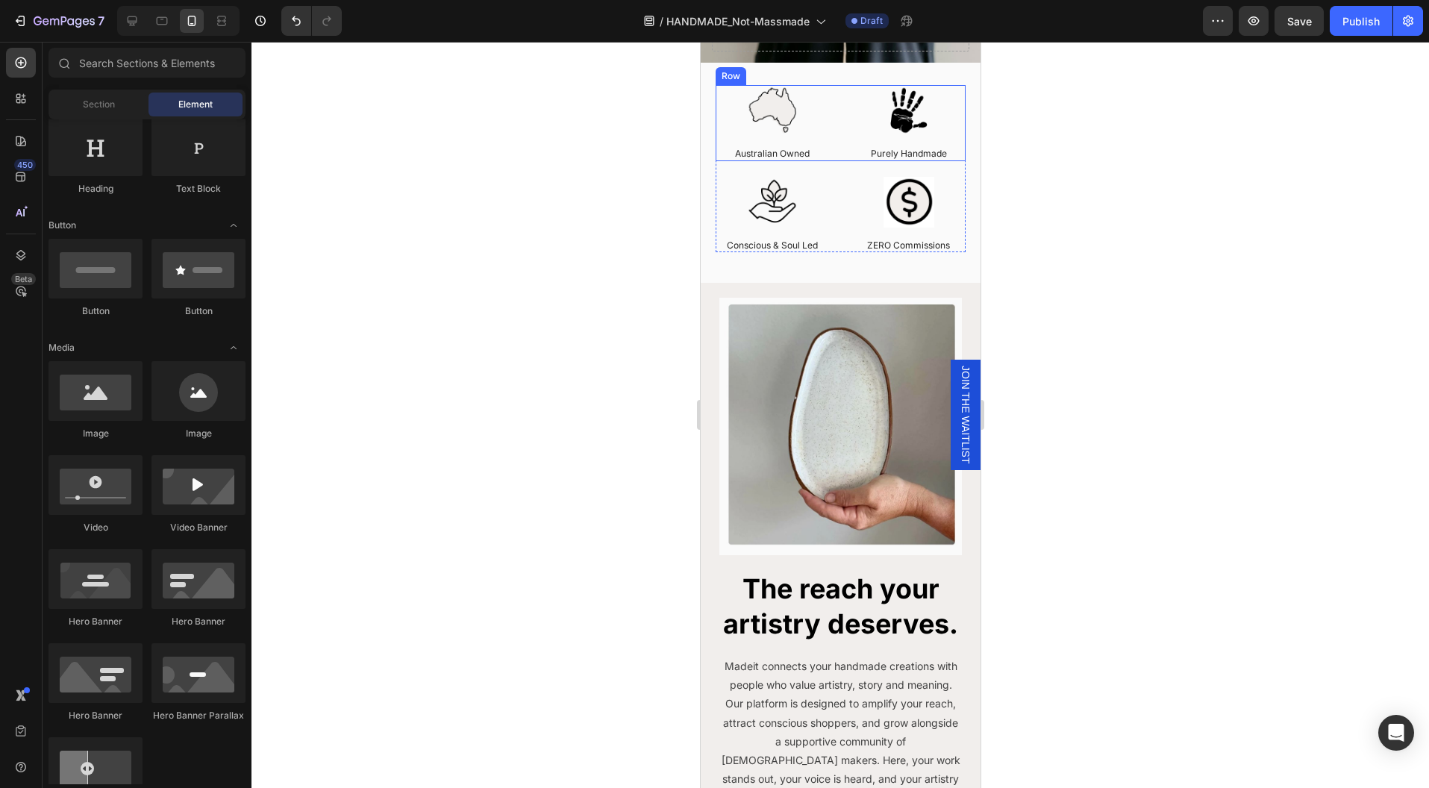
scroll to position [0, 0]
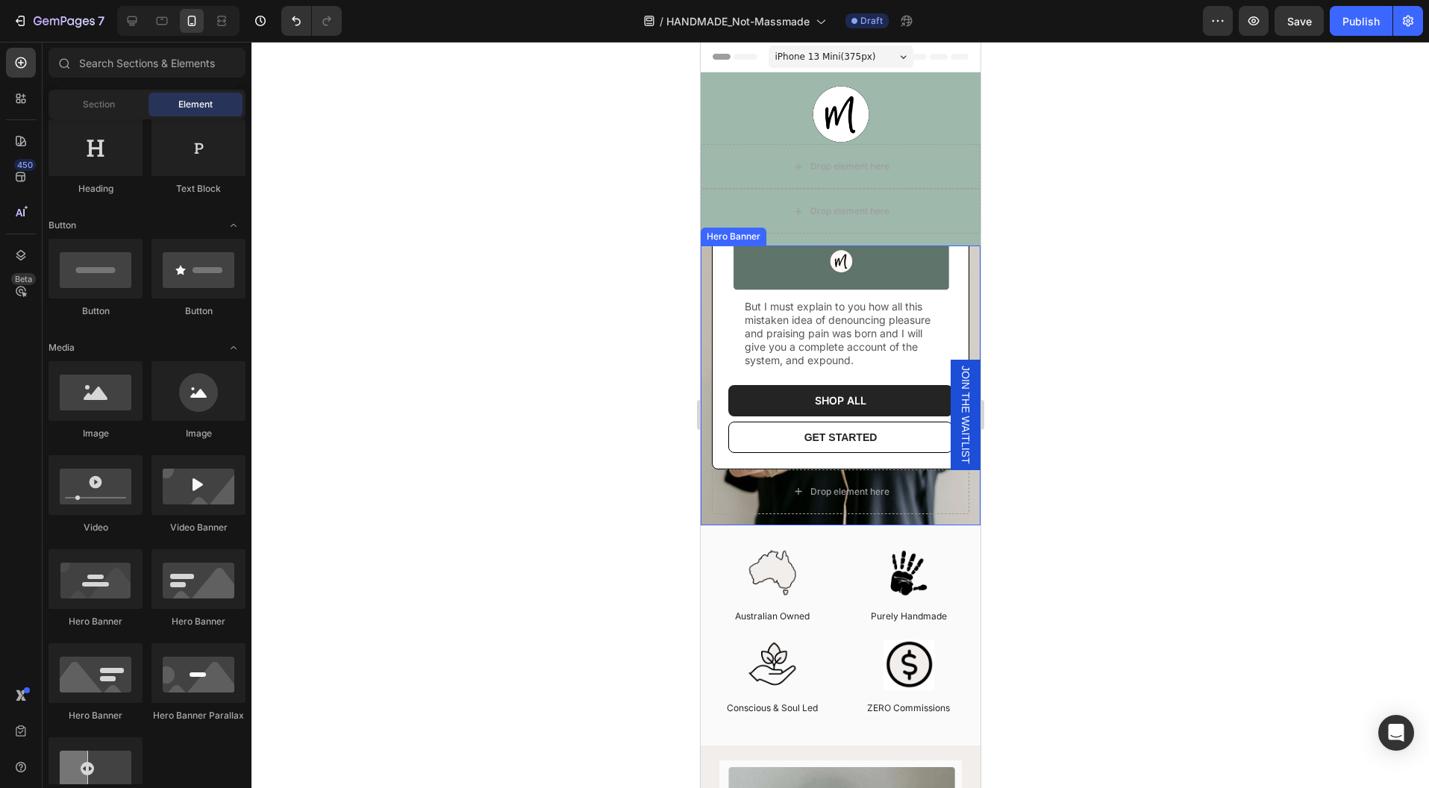
click at [716, 501] on div "Image But I must explain to you how all this mistaken idea of denouncing pleasu…" at bounding box center [840, 304] width 280 height 441
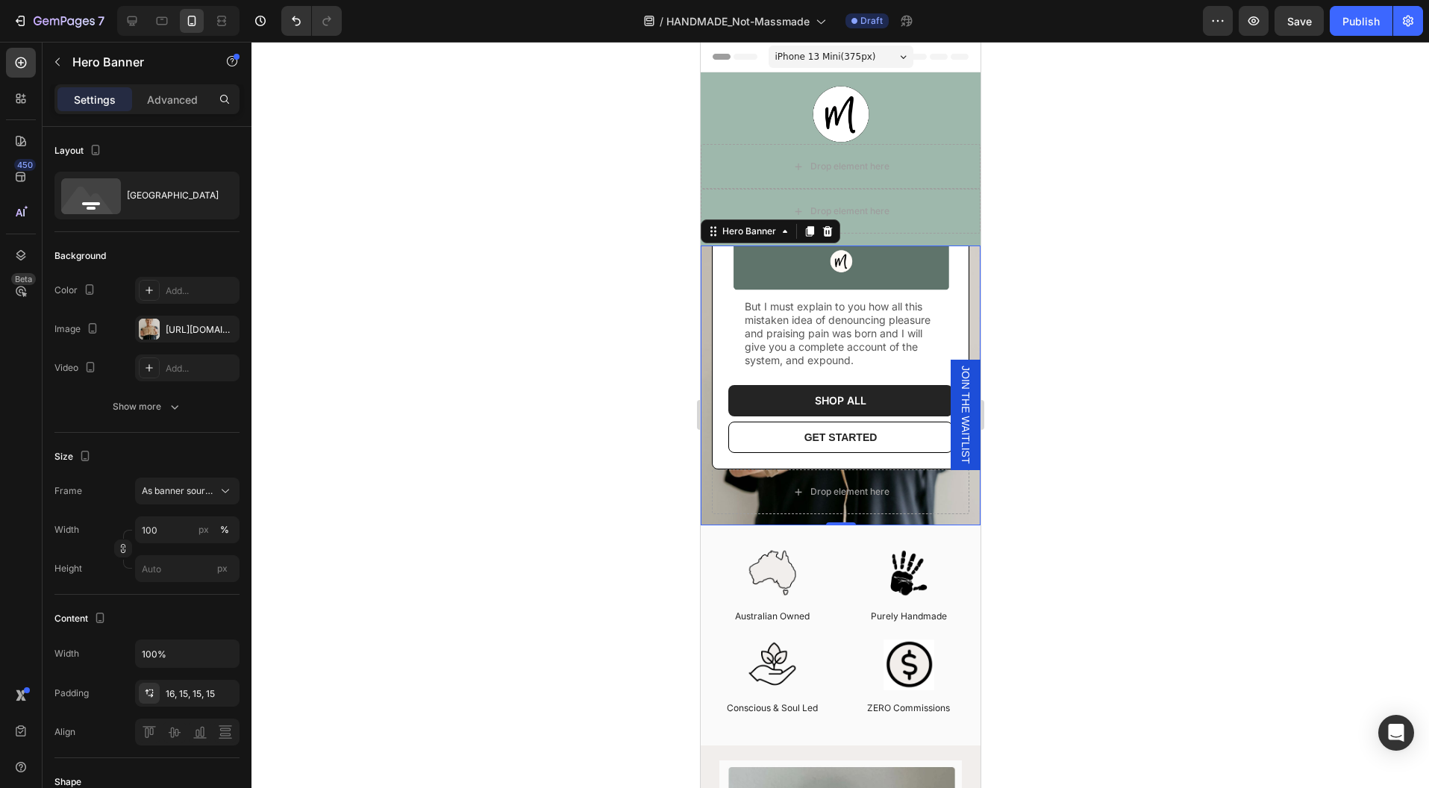
click at [336, 464] on div at bounding box center [839, 415] width 1177 height 746
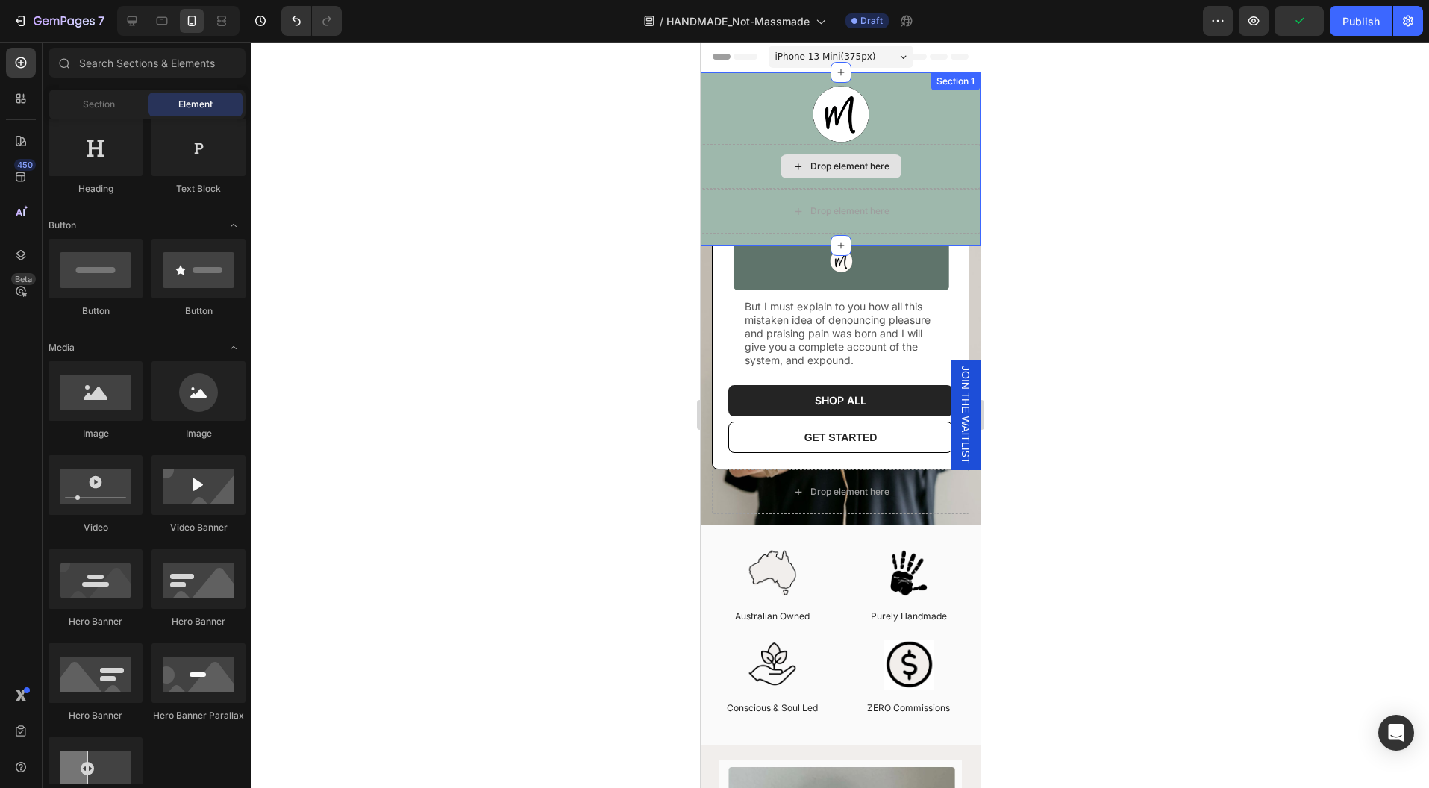
click at [768, 186] on div "Drop element here" at bounding box center [840, 166] width 280 height 45
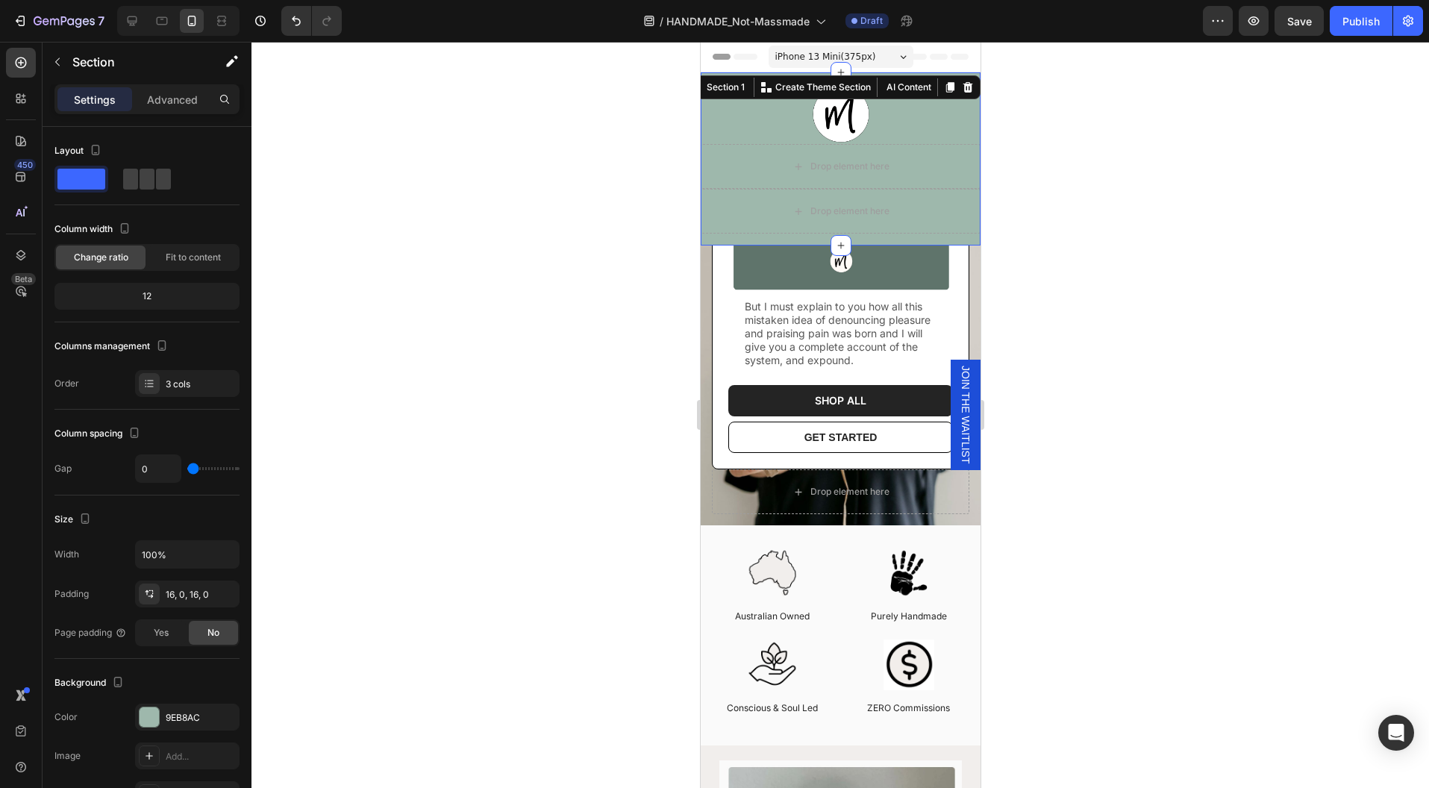
click at [1060, 221] on div at bounding box center [839, 415] width 1177 height 746
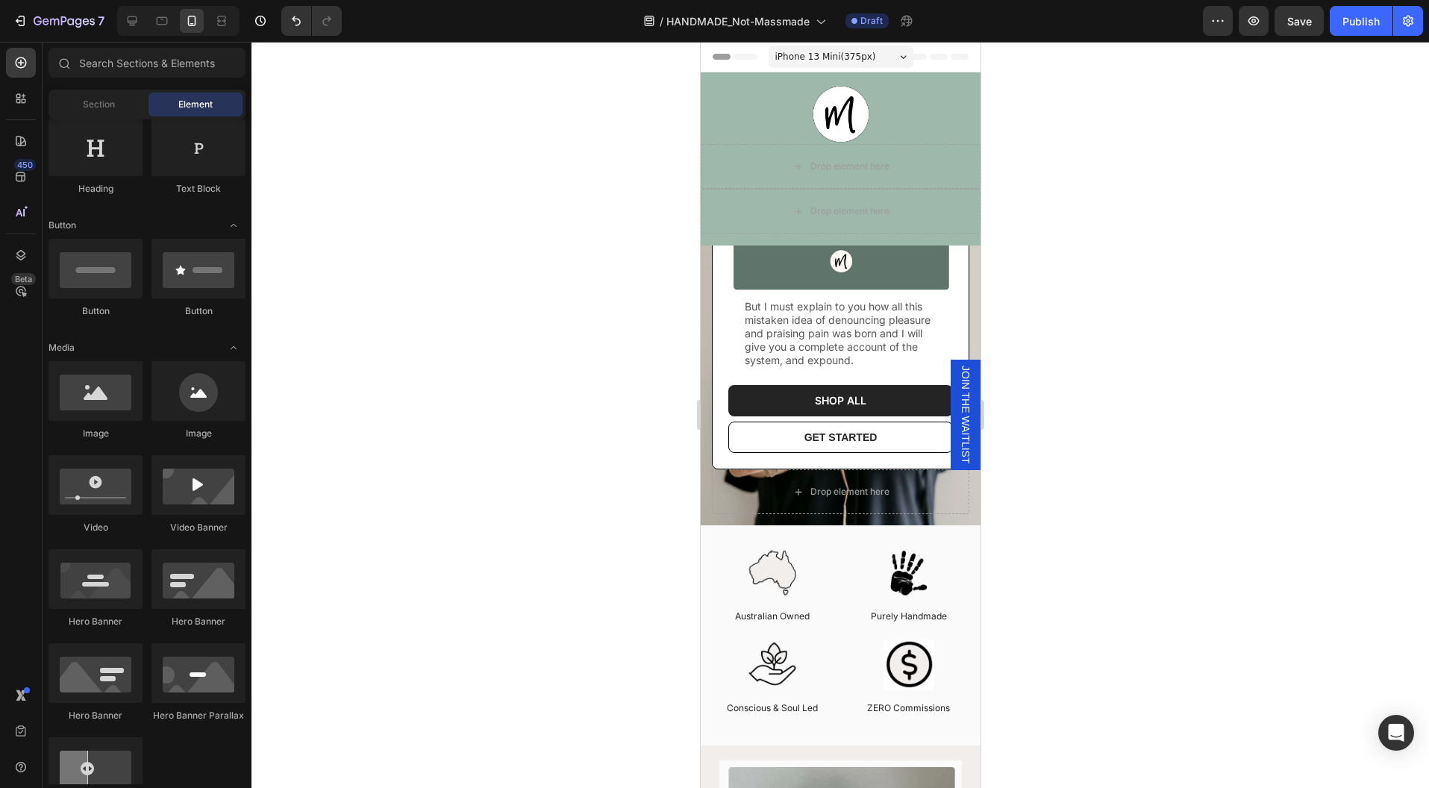
click at [1019, 207] on div at bounding box center [839, 415] width 1177 height 746
click at [928, 233] on div "Image Drop element here Drop element here Section 1 You can create reusable sec…" at bounding box center [840, 158] width 280 height 173
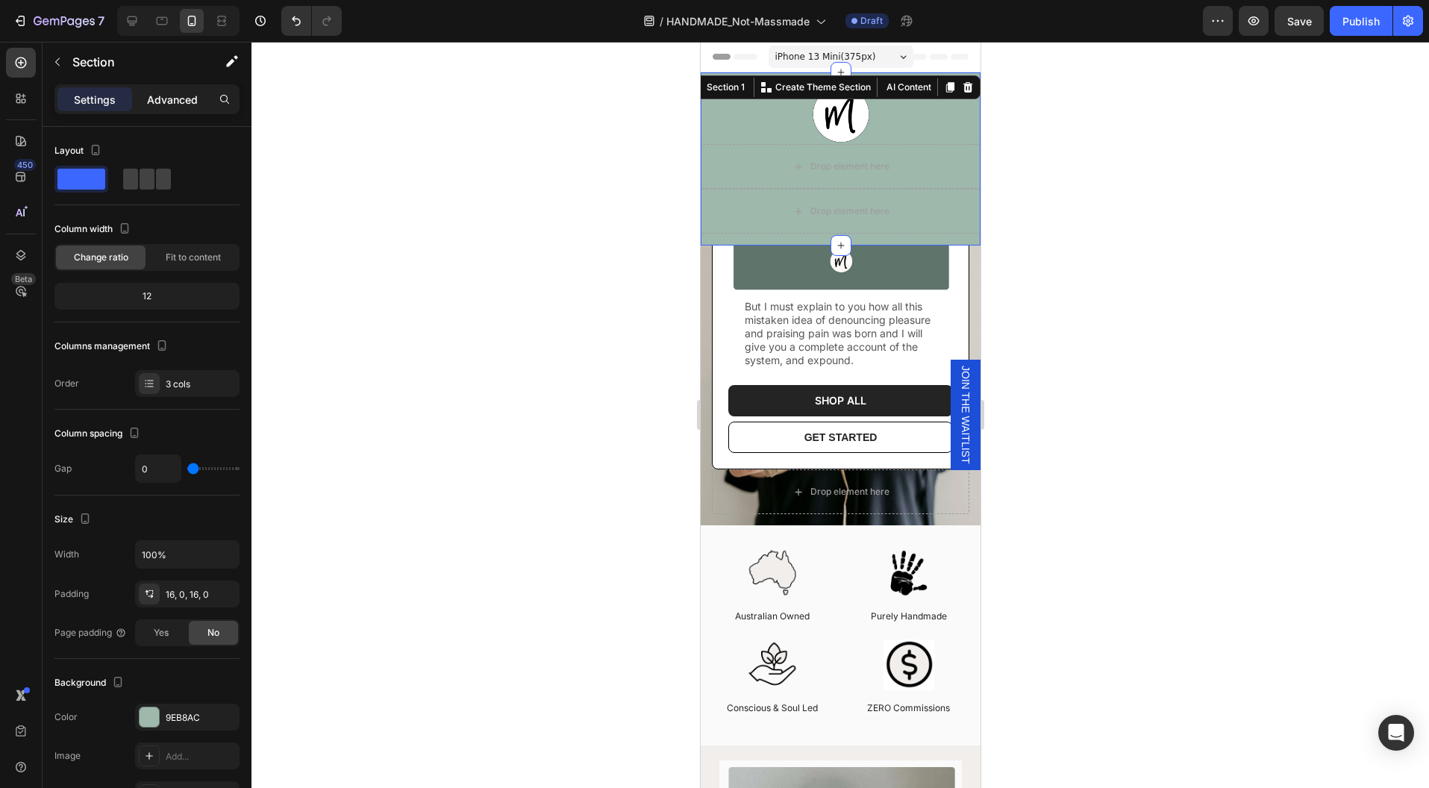
click at [154, 93] on p "Advanced" at bounding box center [172, 100] width 51 height 16
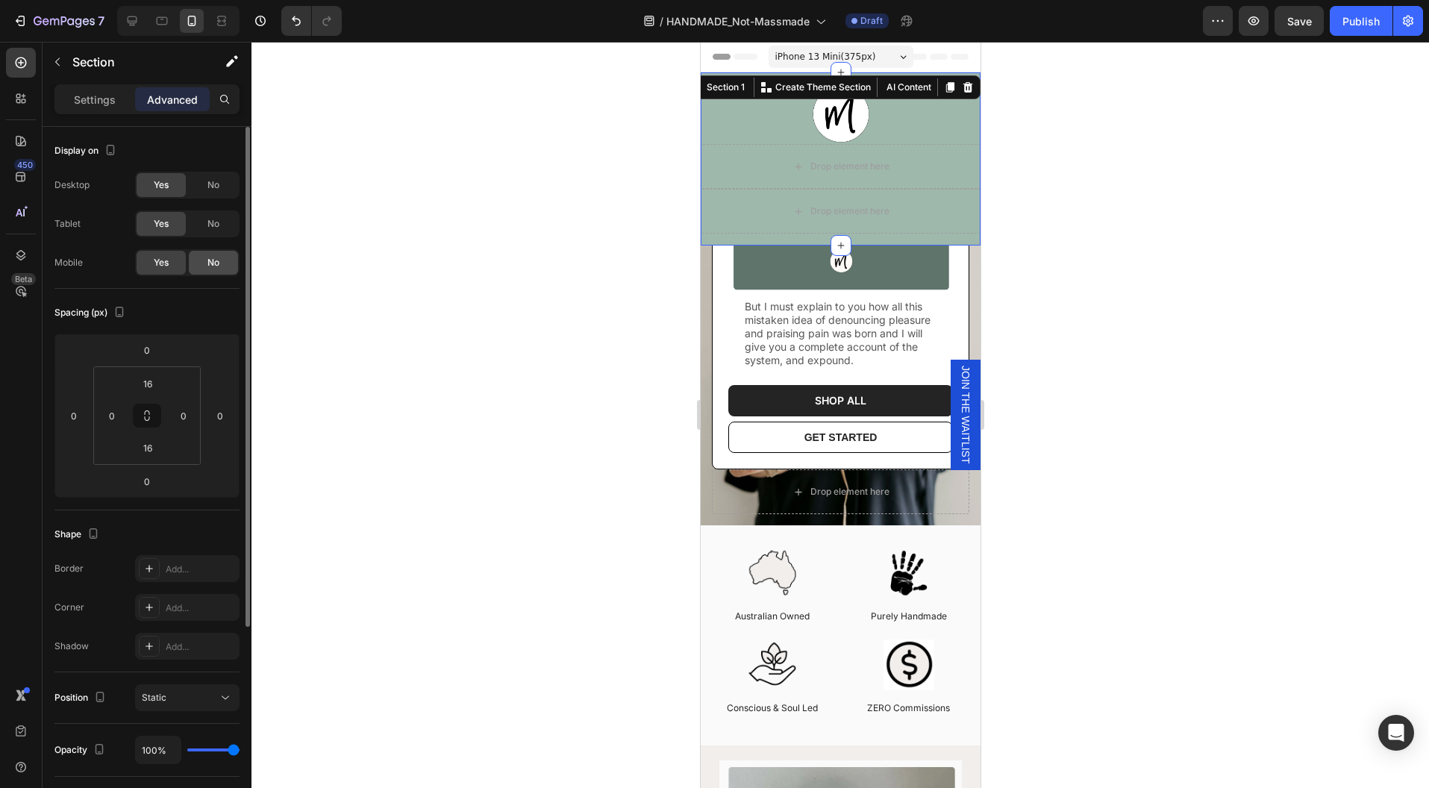
click at [207, 257] on span "No" at bounding box center [213, 262] width 12 height 13
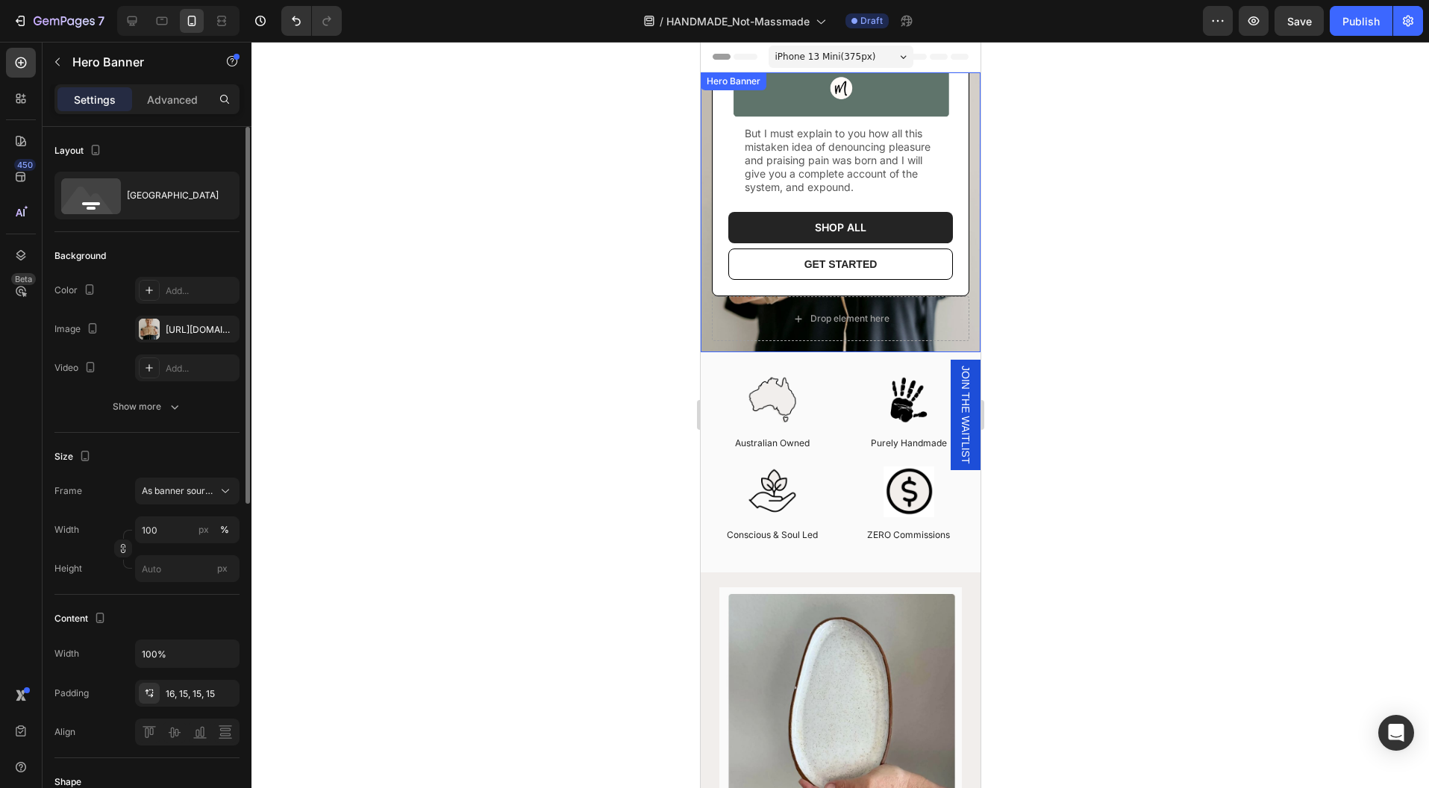
click at [769, 330] on div "Image But I must explain to you how all this mistaken idea of denouncing pleasu…" at bounding box center [840, 131] width 280 height 441
click at [751, 327] on div "Image But I must explain to you how all this mistaken idea of denouncing pleasu…" at bounding box center [840, 131] width 280 height 441
click at [140, 193] on div "Bottom center" at bounding box center [172, 195] width 91 height 34
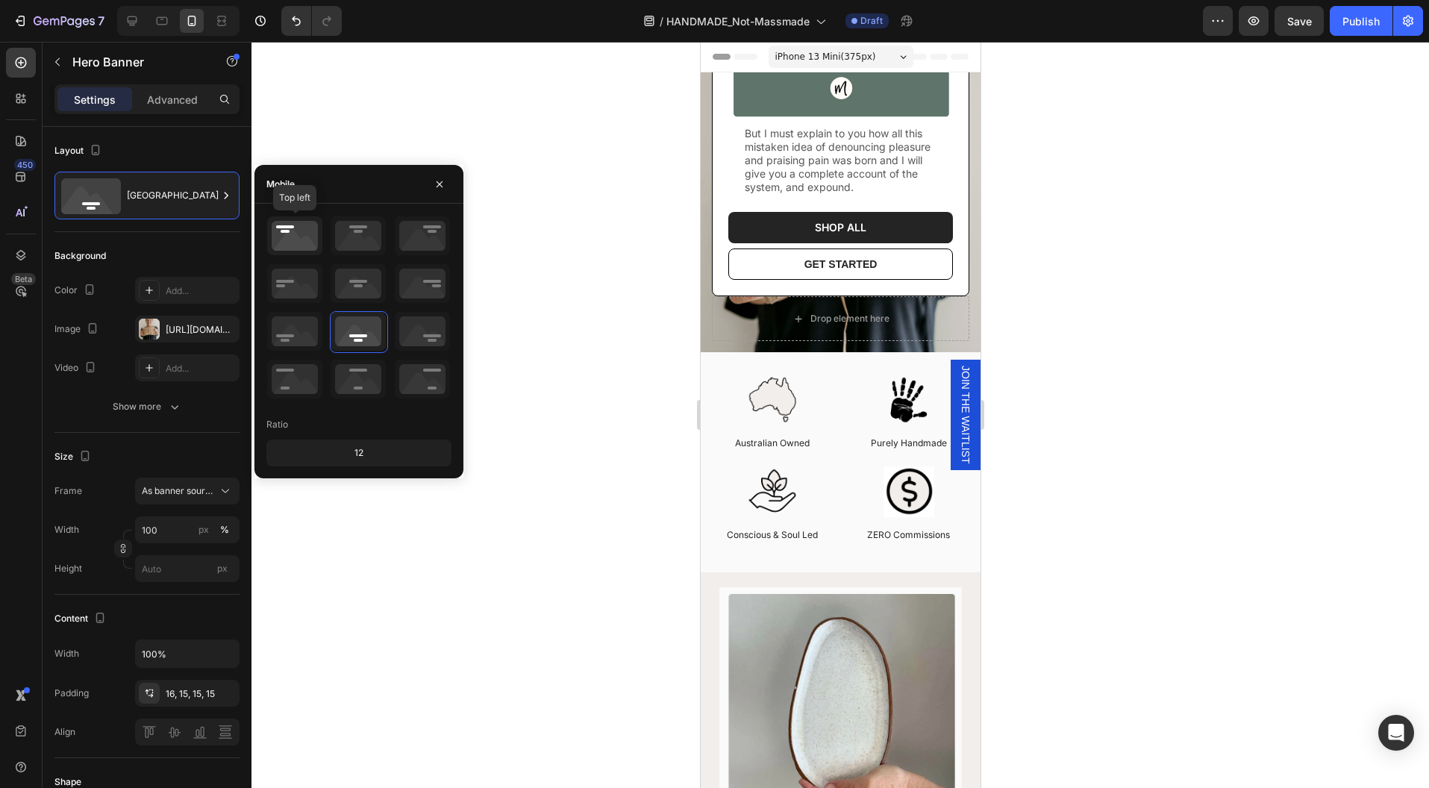
click at [295, 233] on icon at bounding box center [294, 235] width 55 height 39
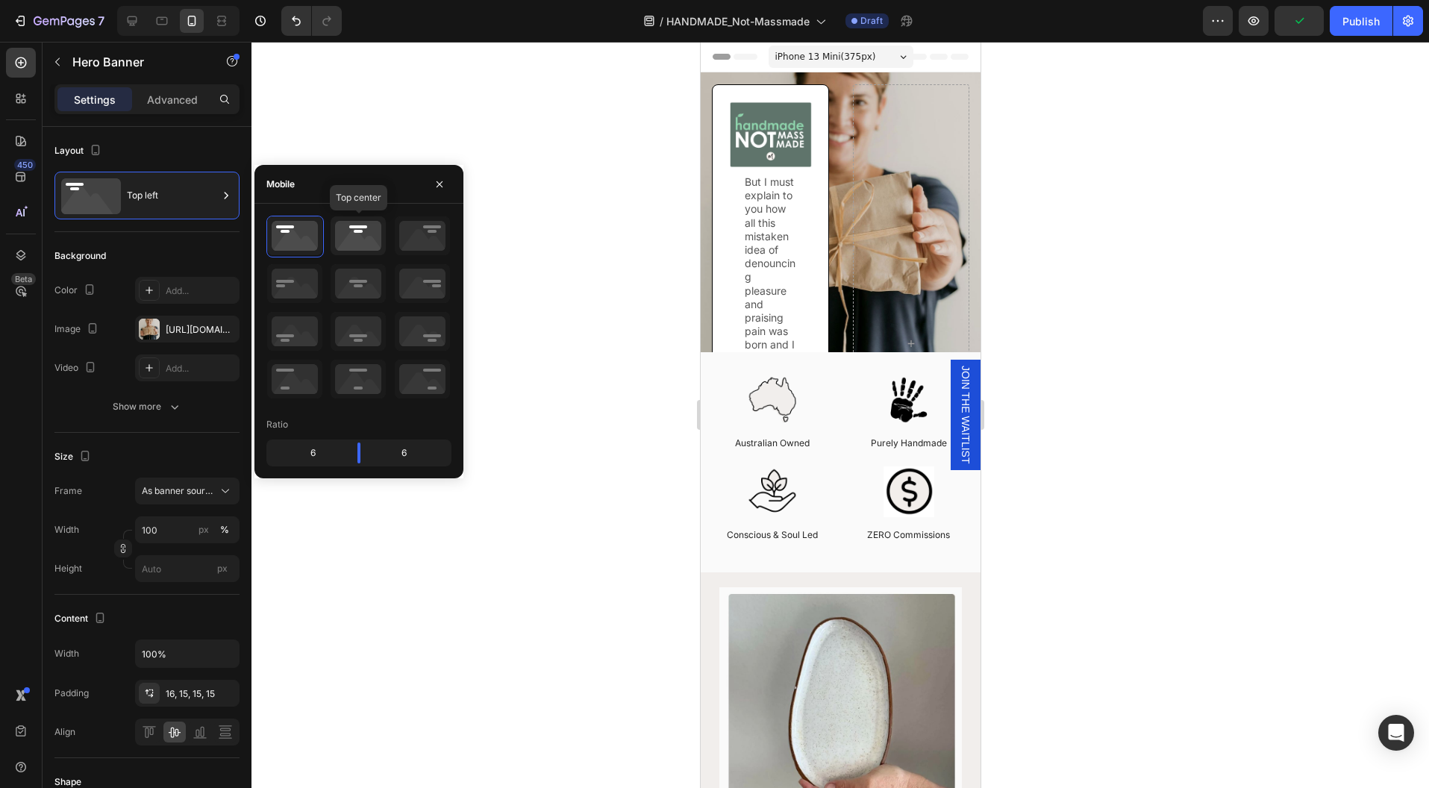
click at [364, 243] on icon at bounding box center [358, 235] width 55 height 39
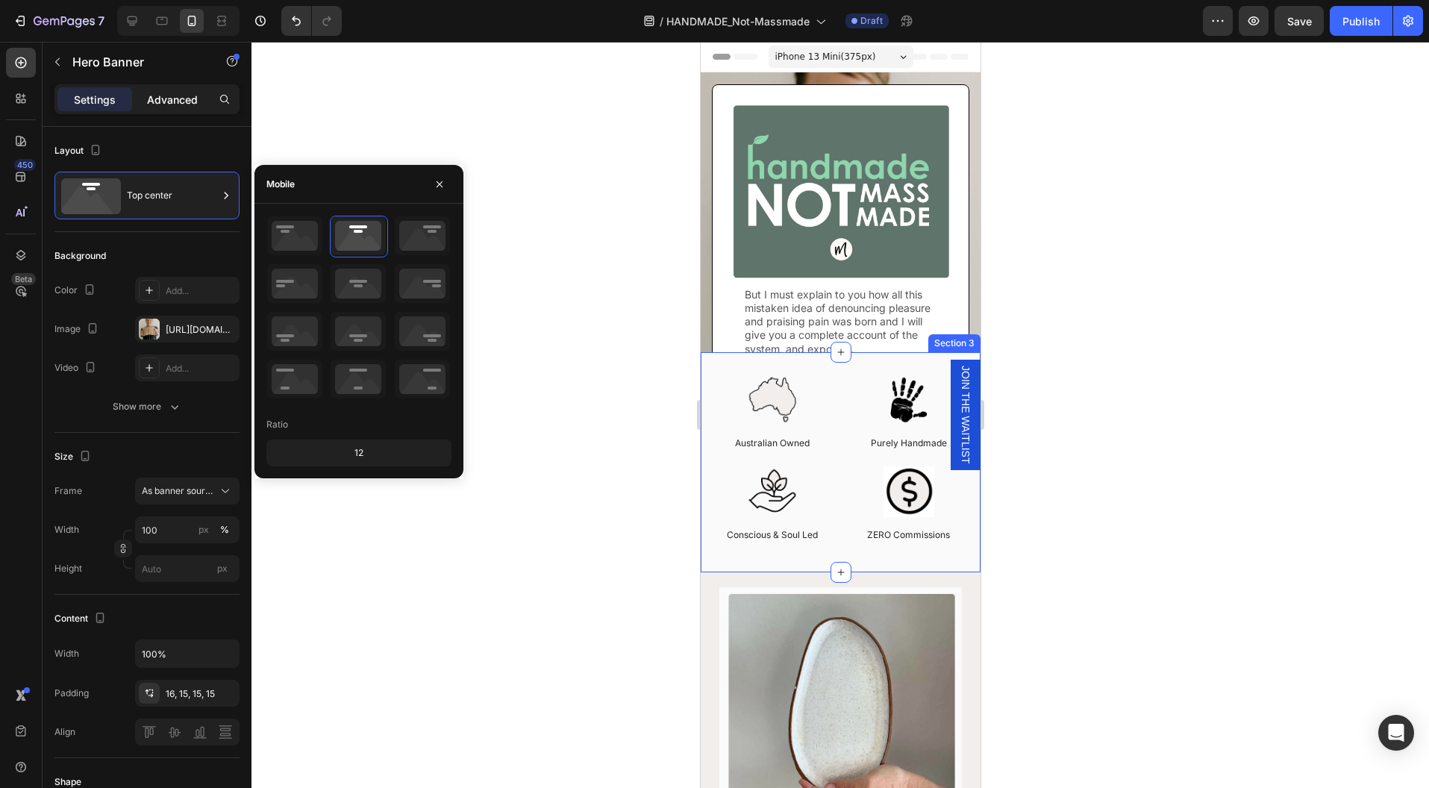
click at [168, 96] on p "Advanced" at bounding box center [172, 100] width 51 height 16
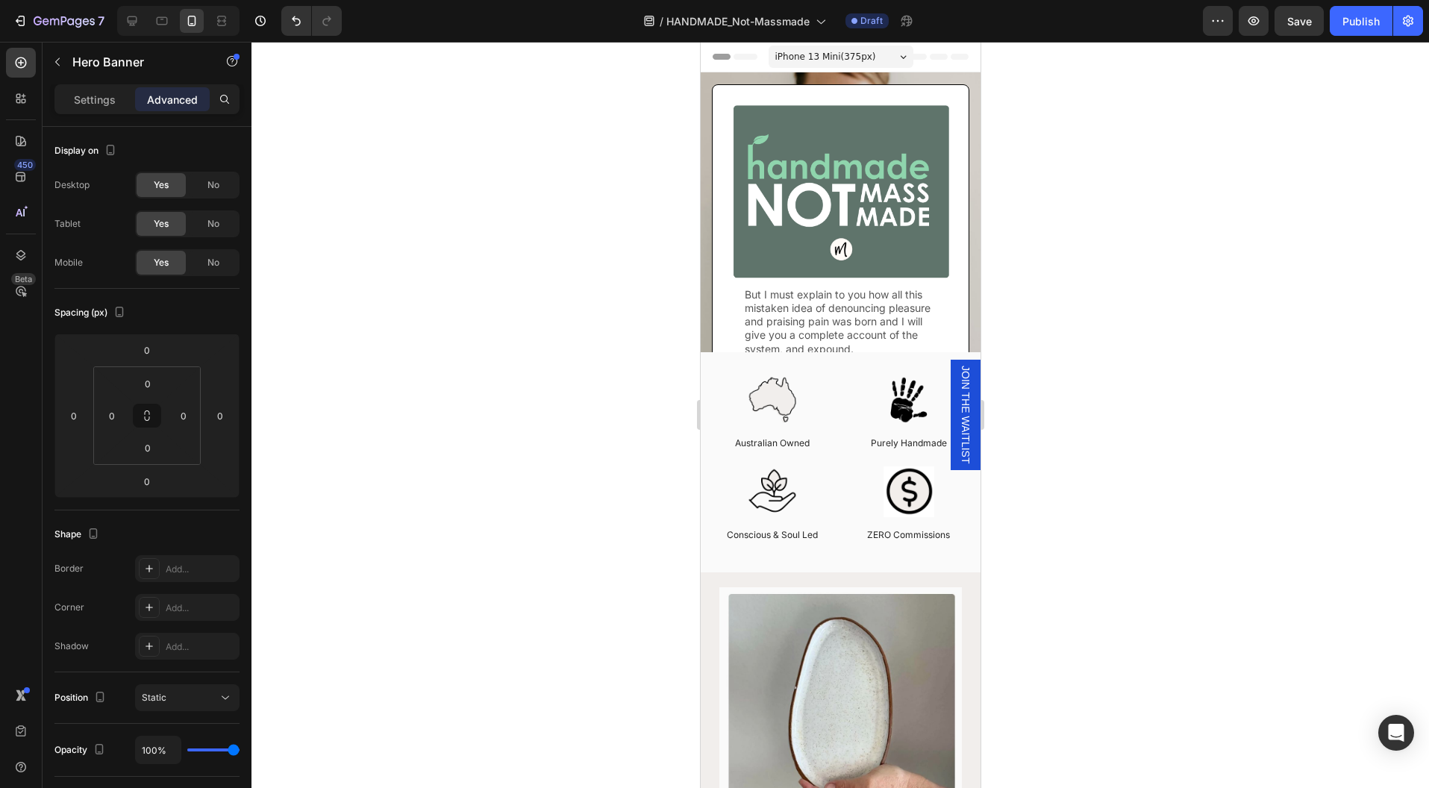
click at [892, 53] on div "iPhone 13 Mini ( 375 px)" at bounding box center [840, 57] width 145 height 22
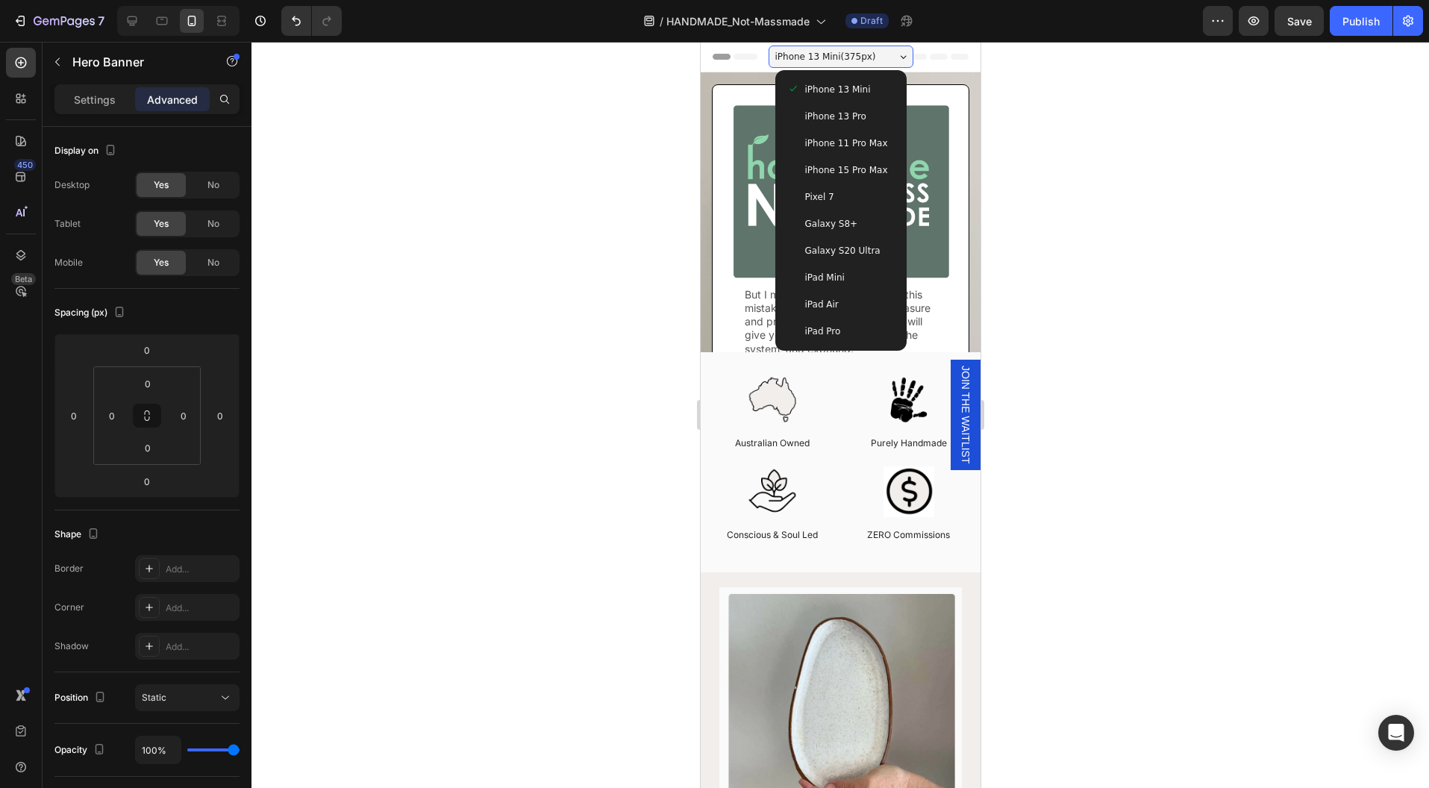
click at [847, 111] on span "iPhone 13 Pro" at bounding box center [834, 116] width 61 height 15
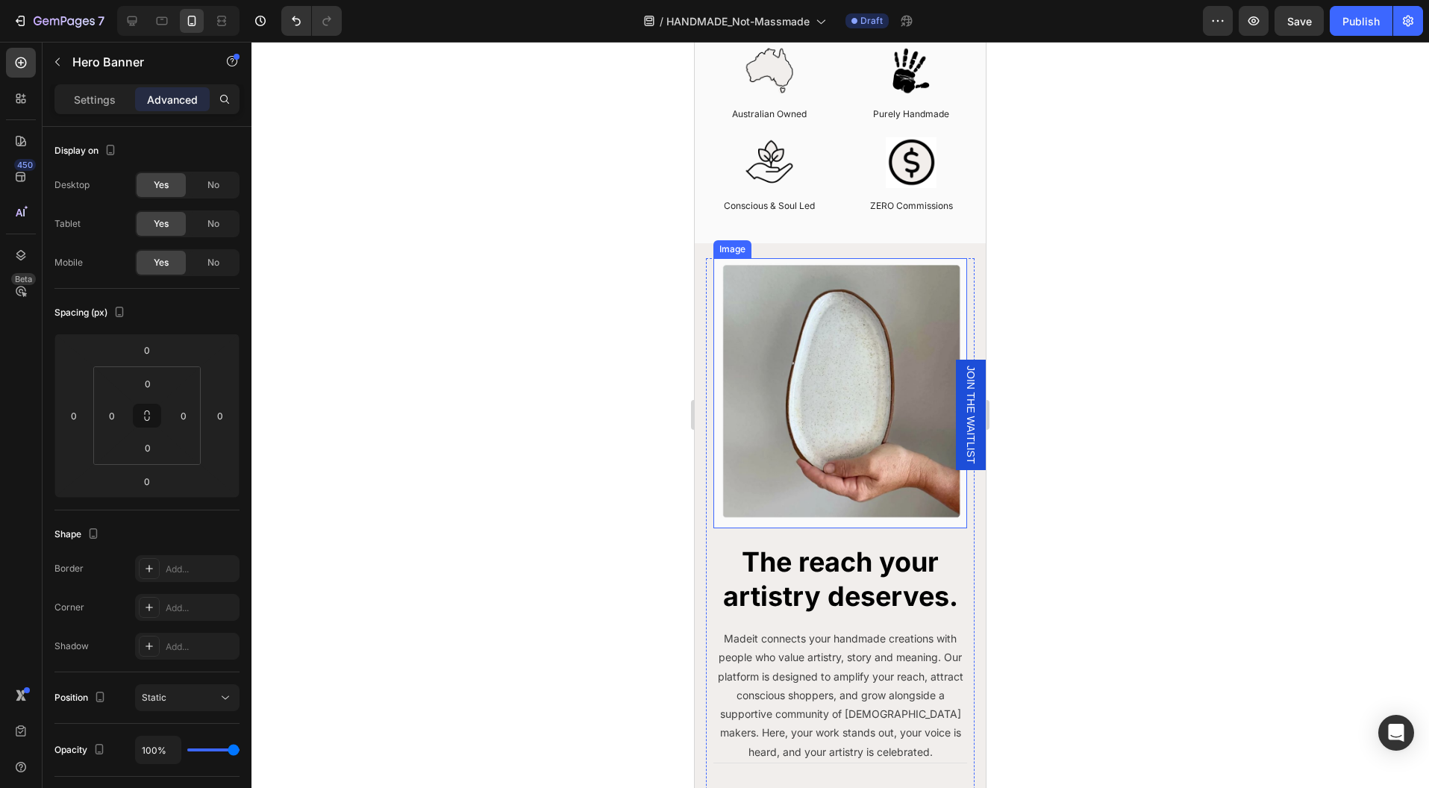
scroll to position [463, 0]
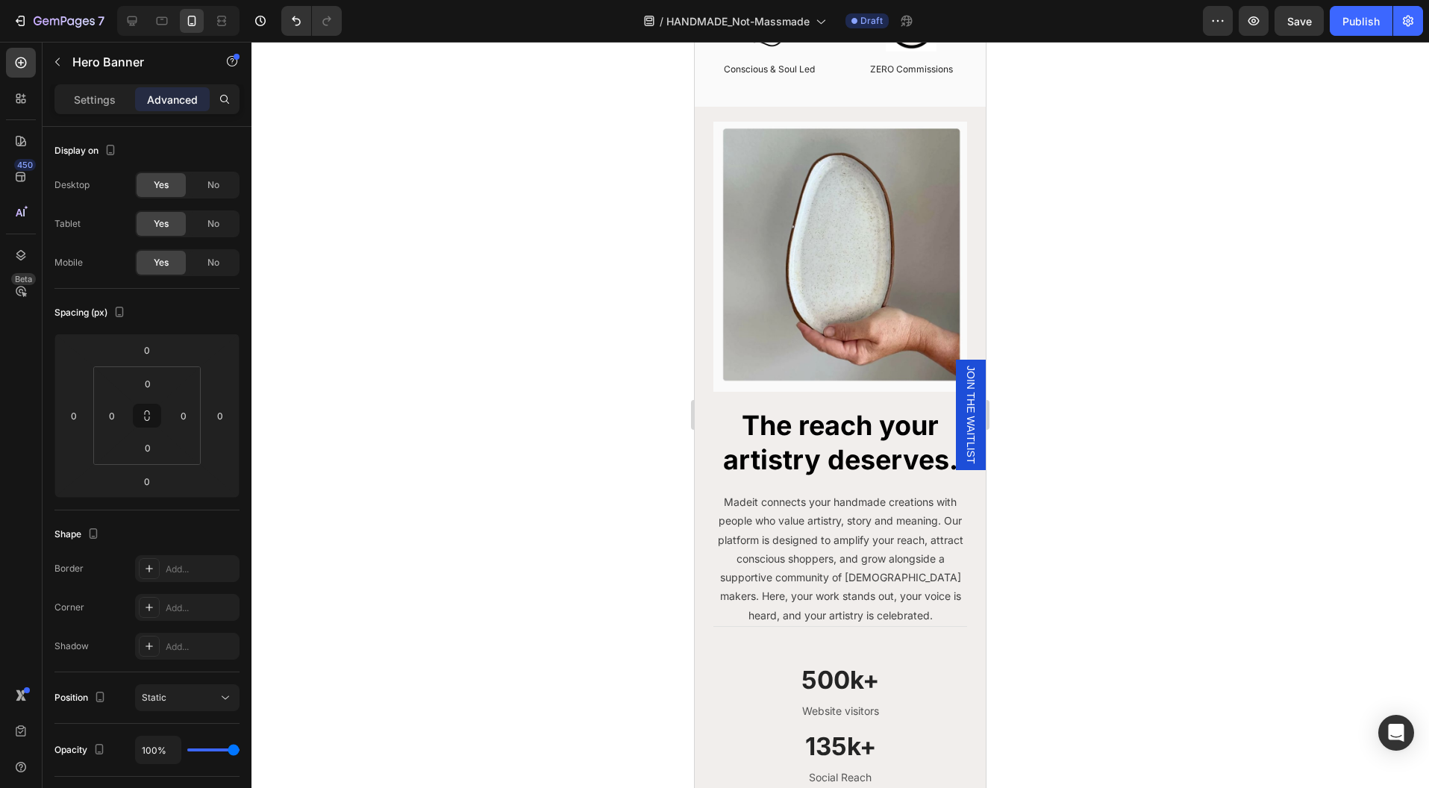
click at [963, 435] on span "JOIN THE WAITLIST" at bounding box center [970, 415] width 15 height 98
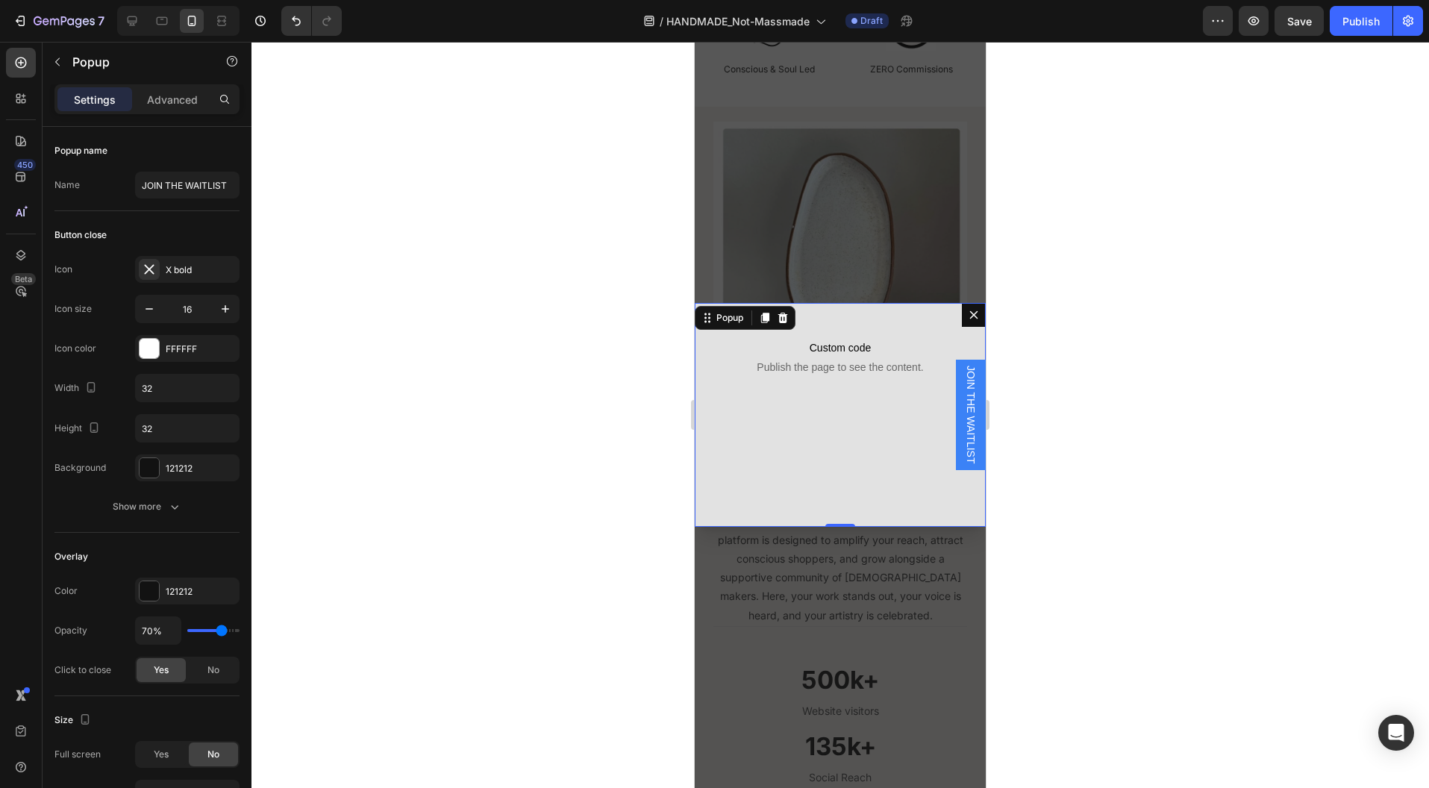
click at [966, 310] on button "Dialog content" at bounding box center [974, 315] width 24 height 24
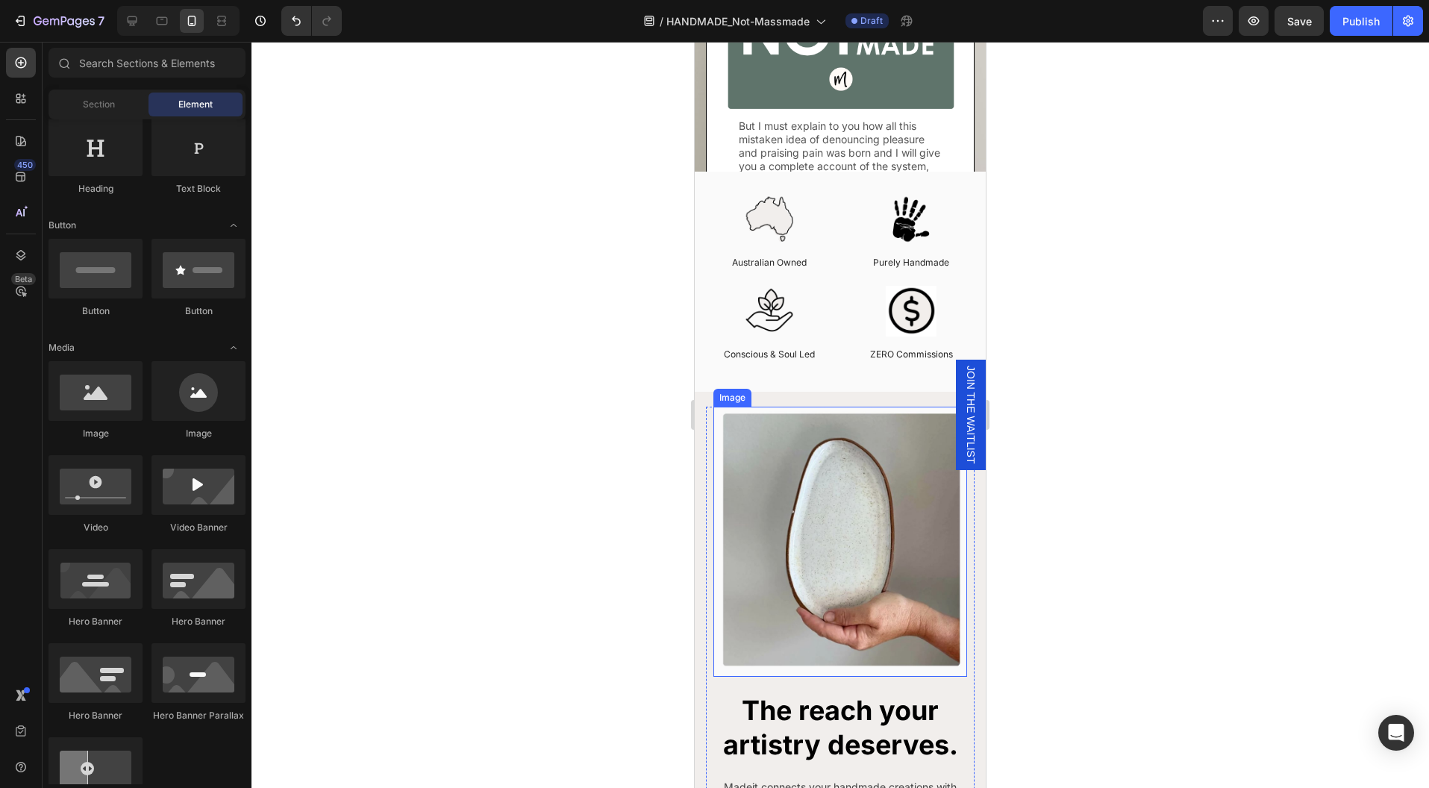
scroll to position [0, 0]
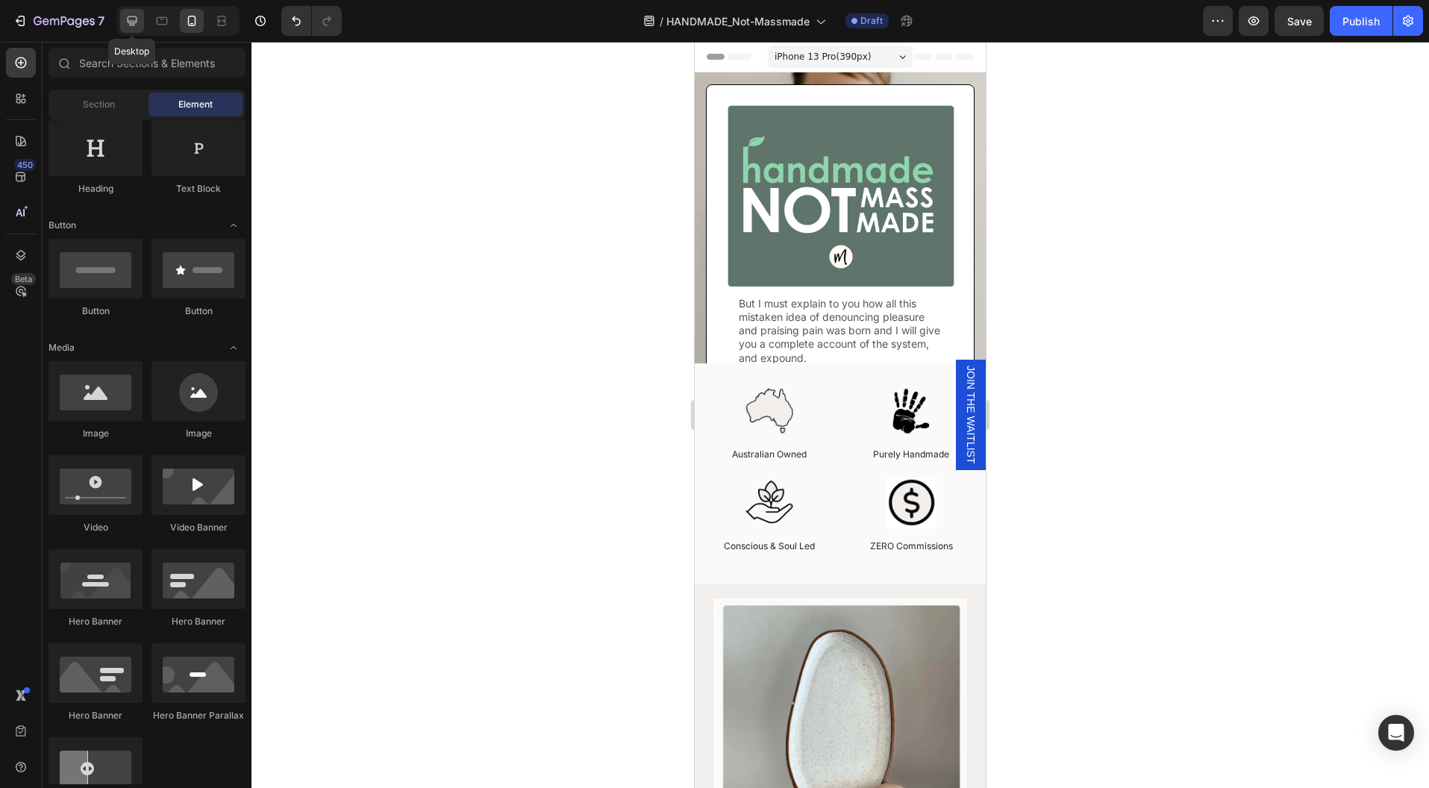
click at [135, 20] on icon at bounding box center [133, 21] width 10 height 10
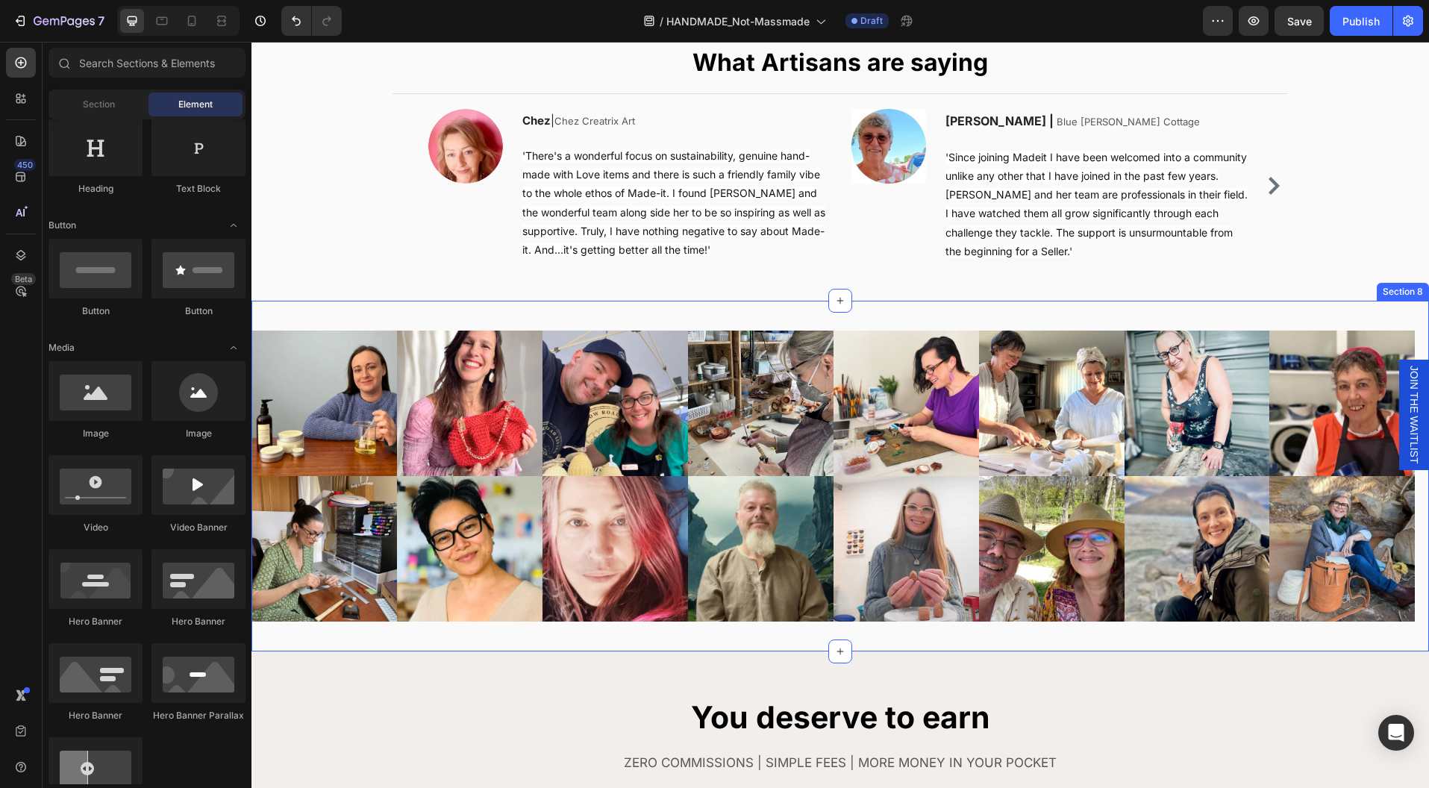
scroll to position [1351, 0]
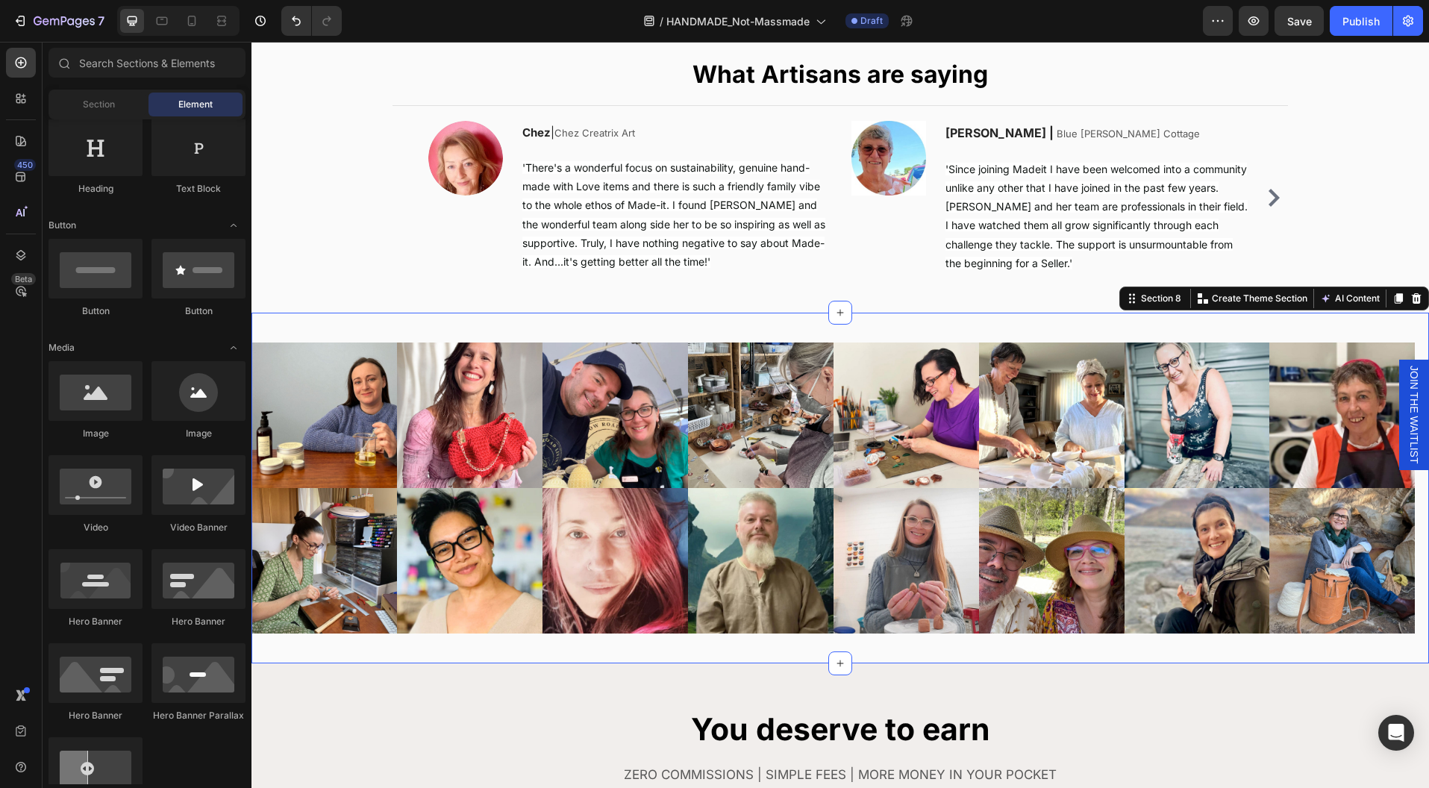
click at [806, 321] on div "Image Image Image Image Image Image Image Image Carousel Image Image Image Imag…" at bounding box center [839, 488] width 1177 height 351
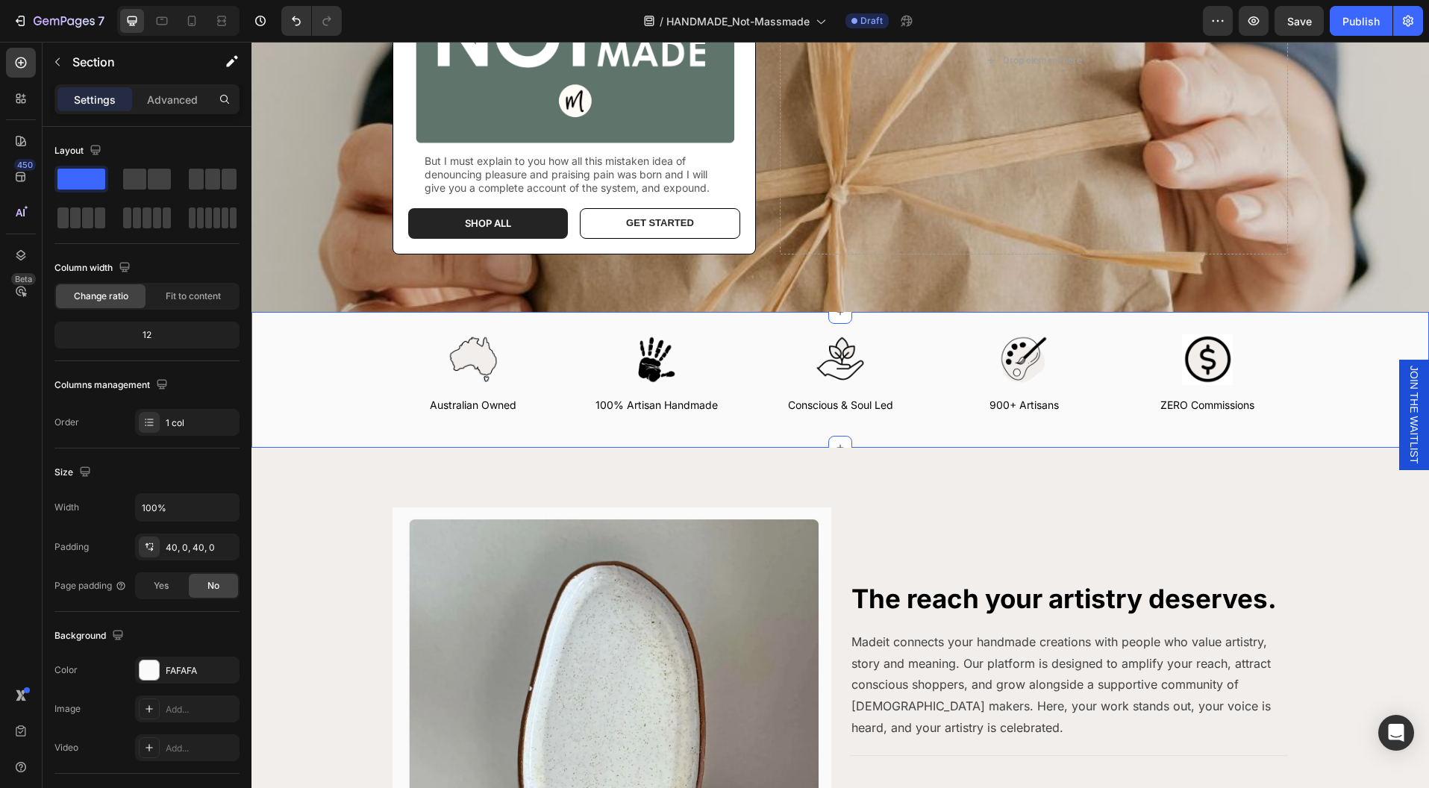
scroll to position [0, 0]
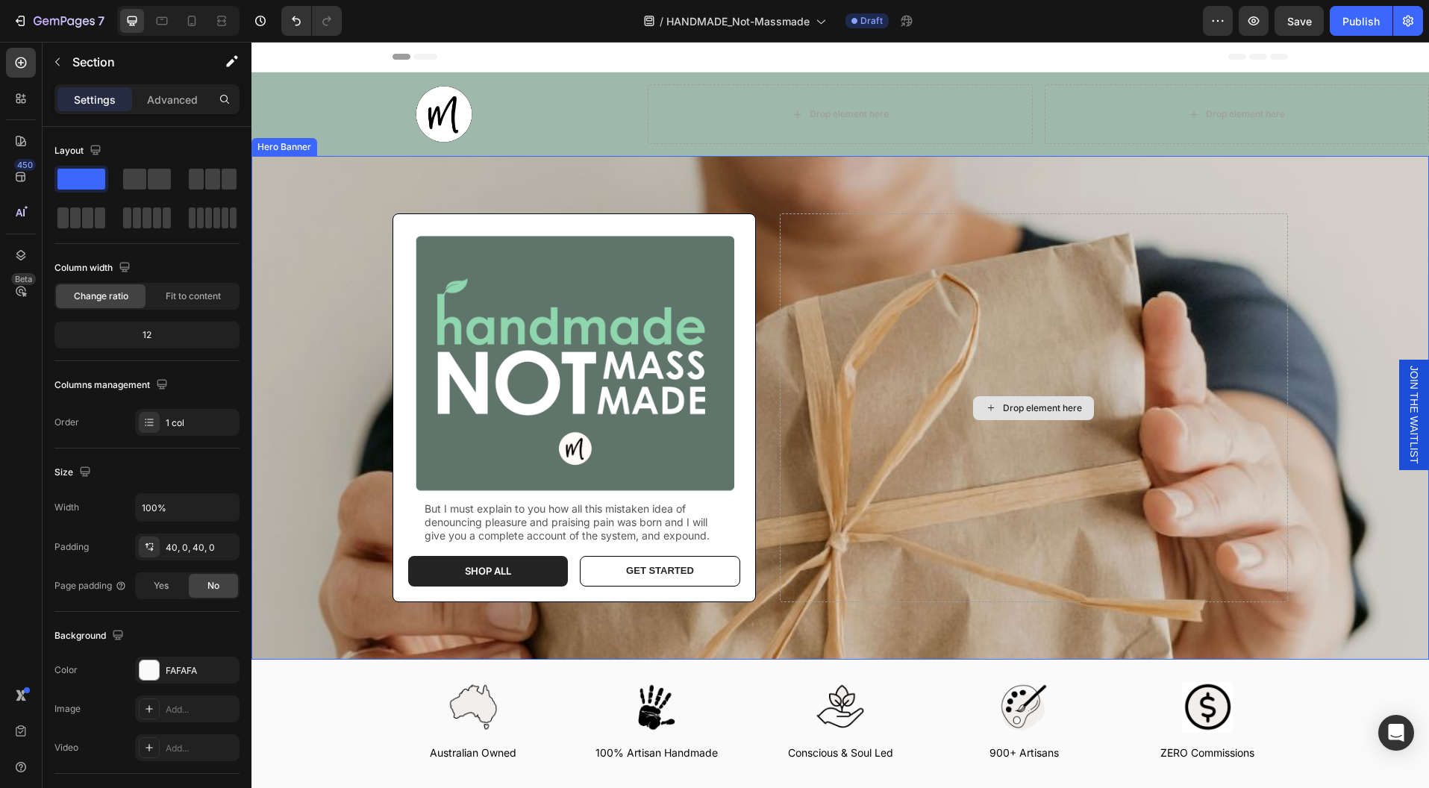
click at [1056, 414] on div "Drop element here" at bounding box center [1033, 408] width 121 height 24
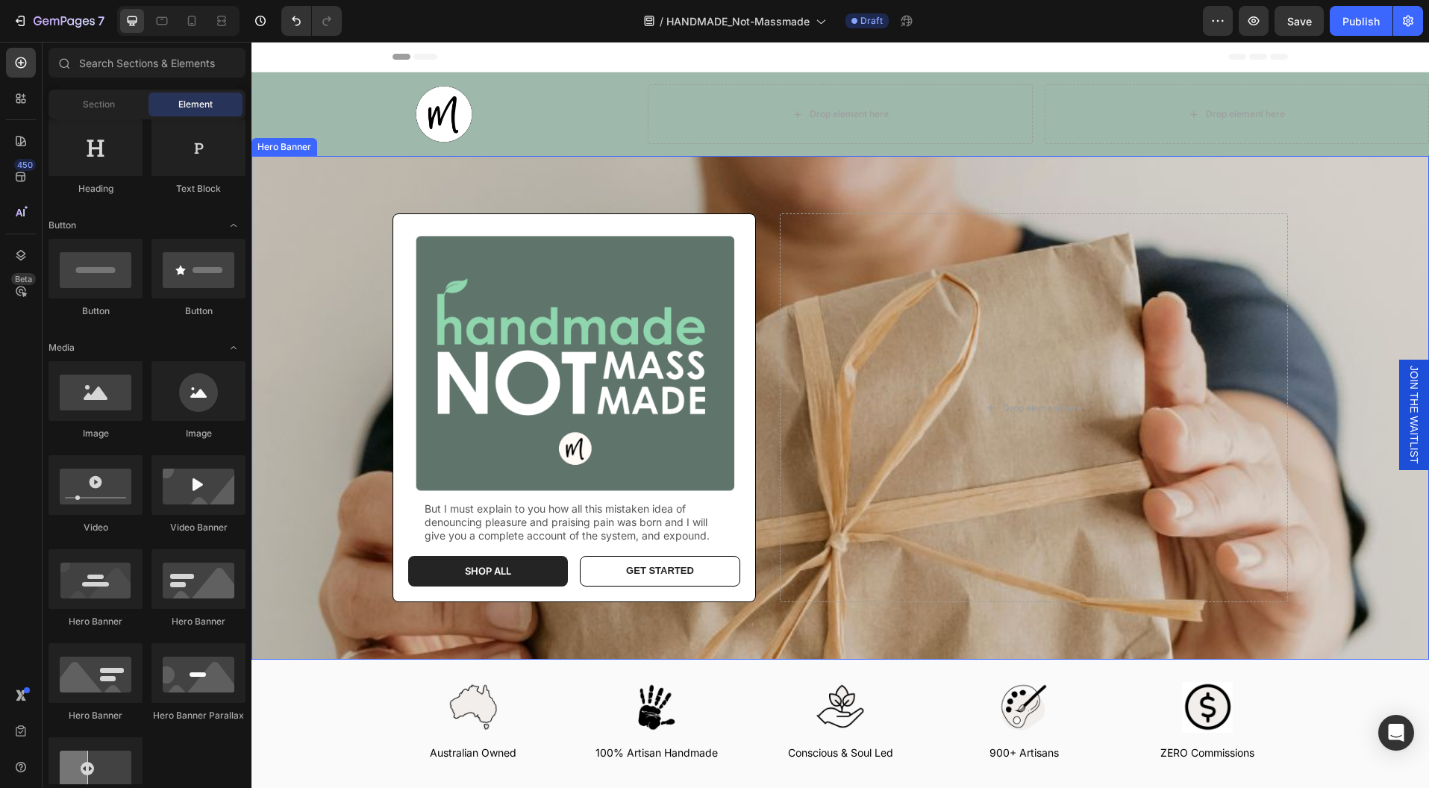
click at [558, 164] on div "Image But I must explain to you how all this mistaken idea of denouncing pleasu…" at bounding box center [840, 408] width 918 height 504
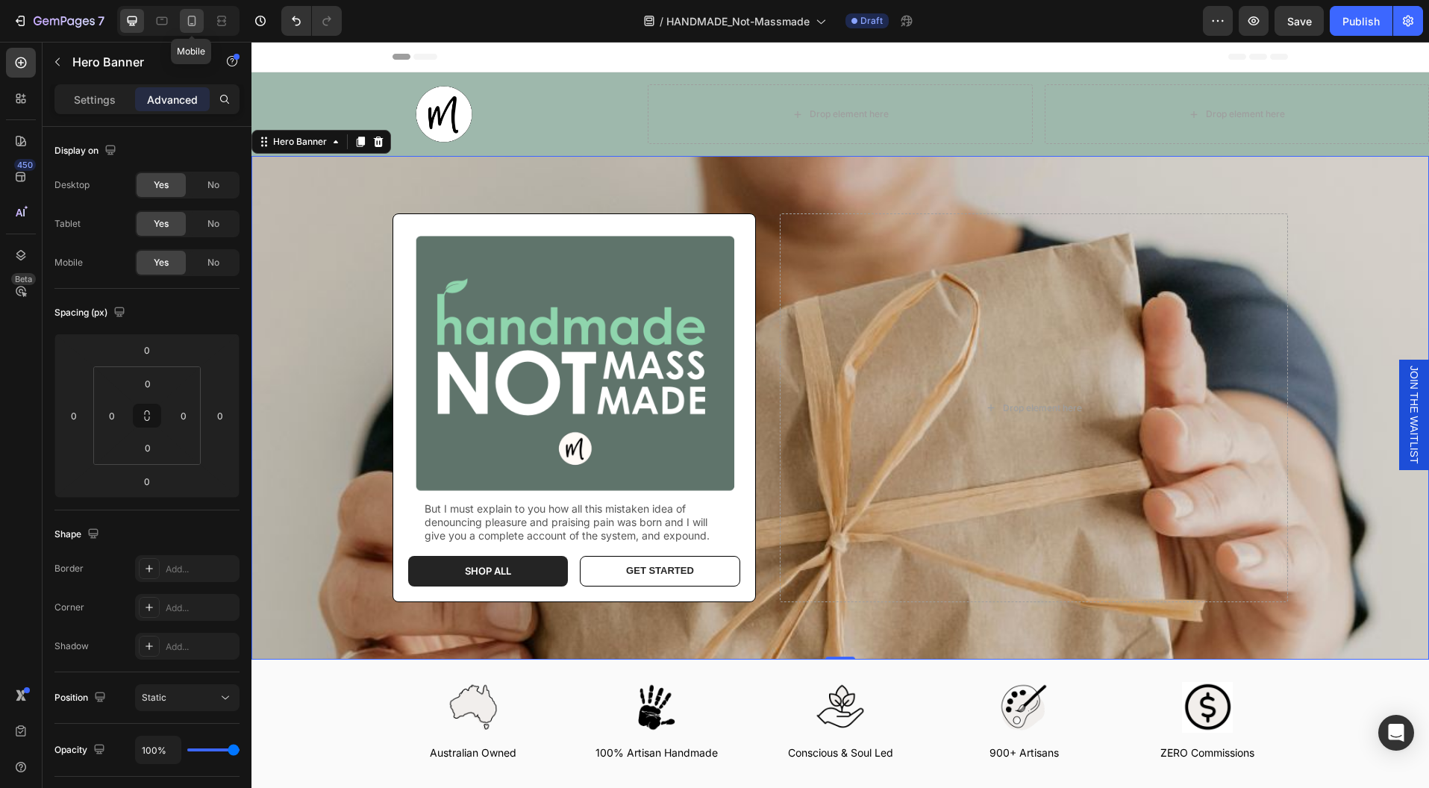
click at [190, 20] on icon at bounding box center [191, 20] width 15 height 15
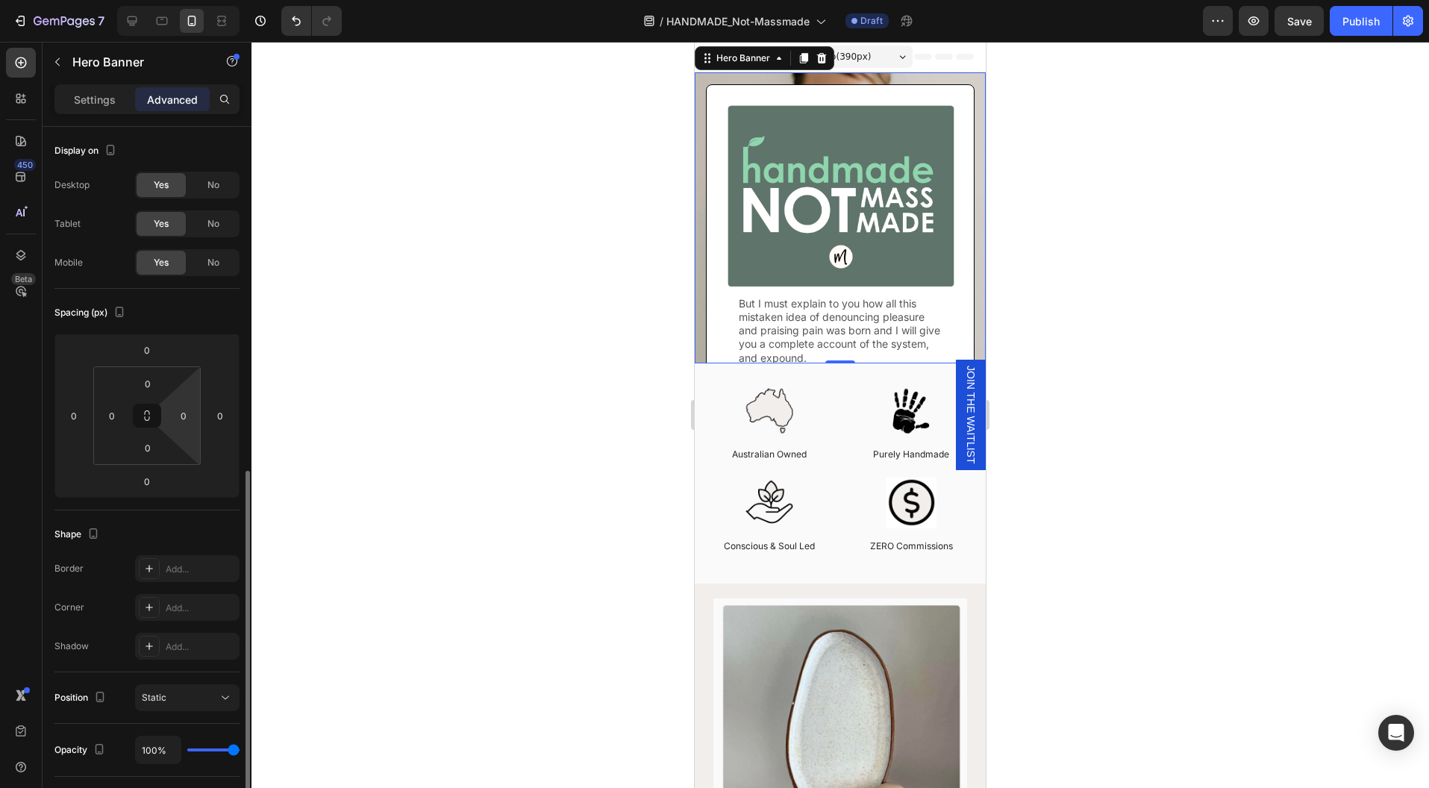
scroll to position [288, 0]
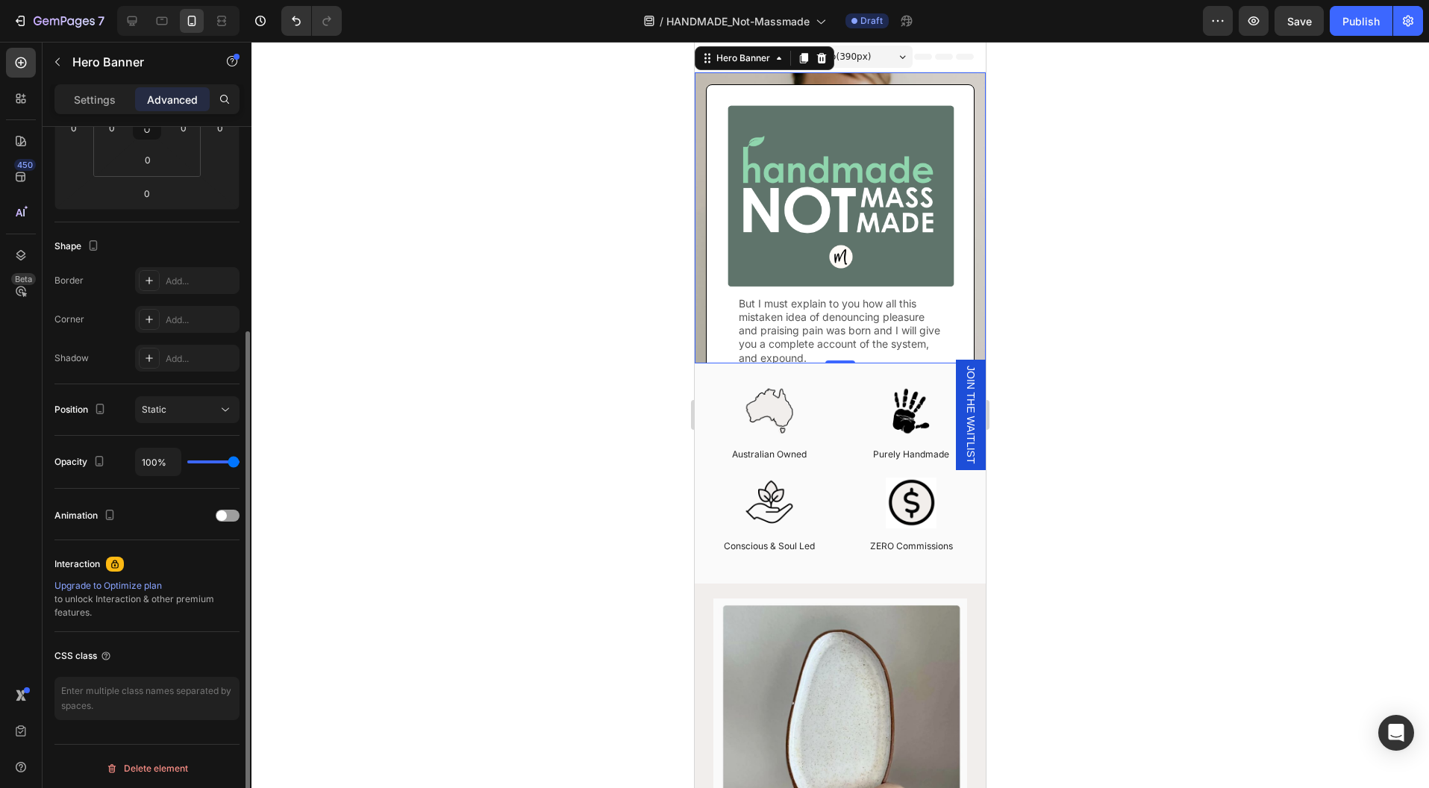
type input "88%"
type input "88"
type input "87%"
type input "87"
type input "86%"
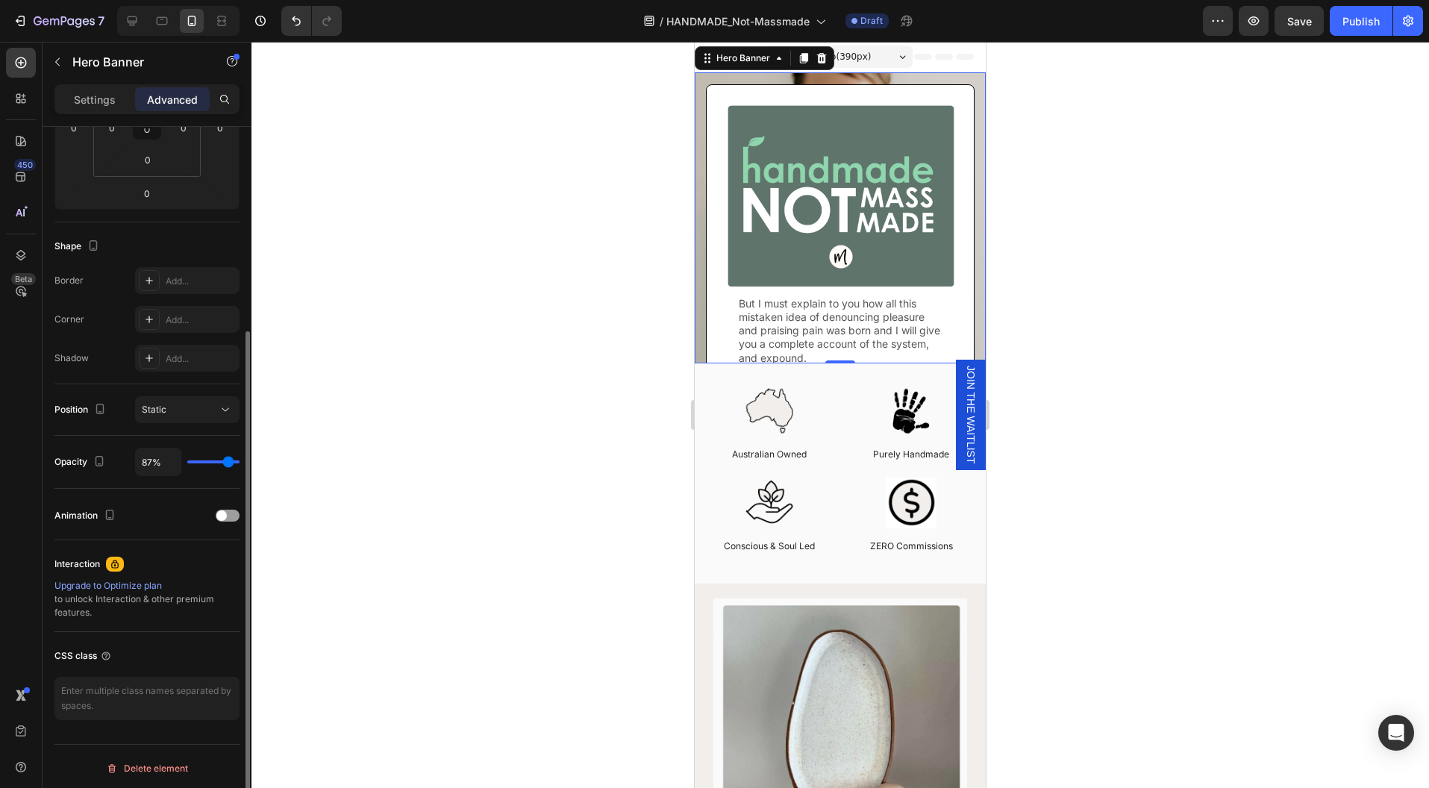
type input "86"
type input "80%"
type input "80"
type input "78%"
type input "78"
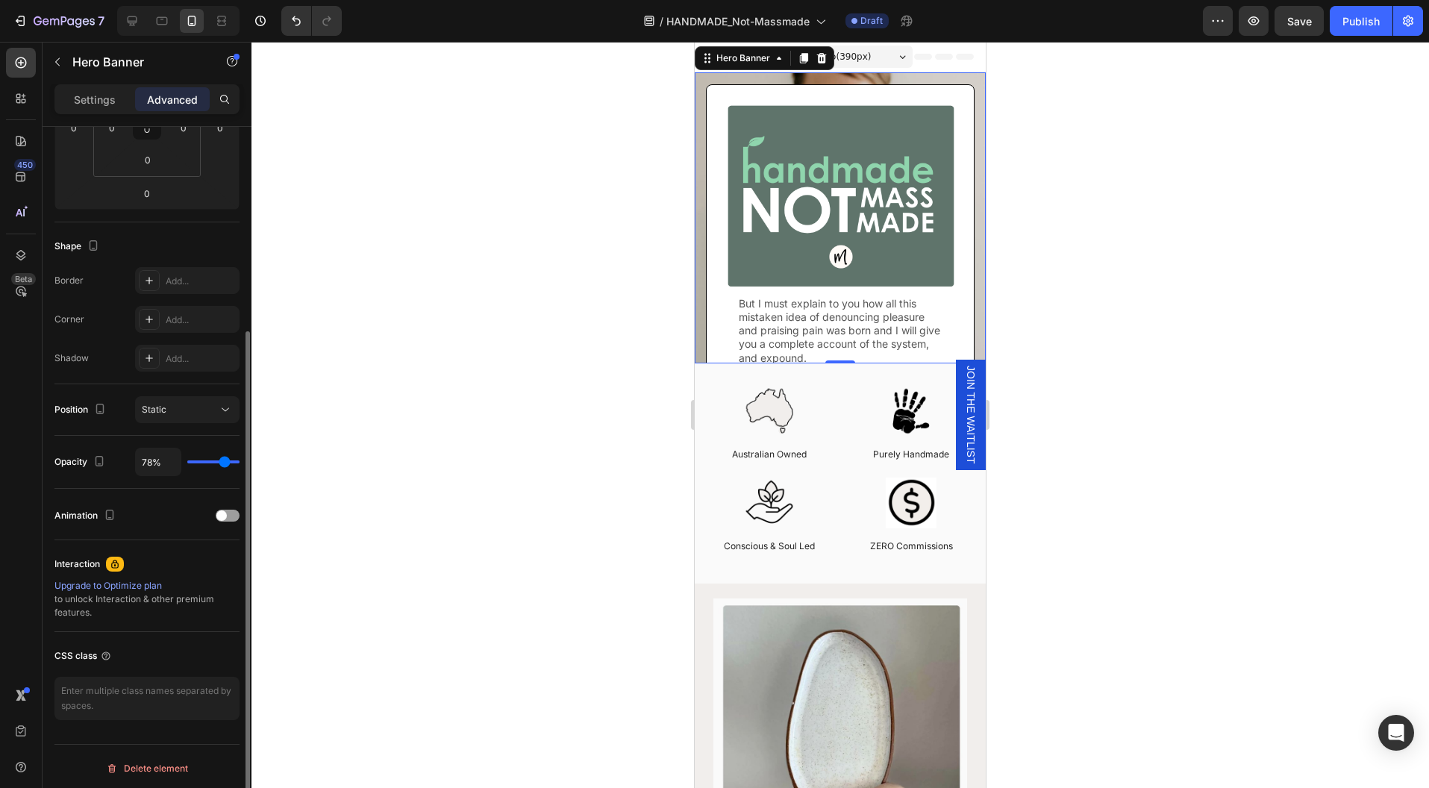
type input "76%"
type input "76"
type input "74%"
type input "74"
type input "71%"
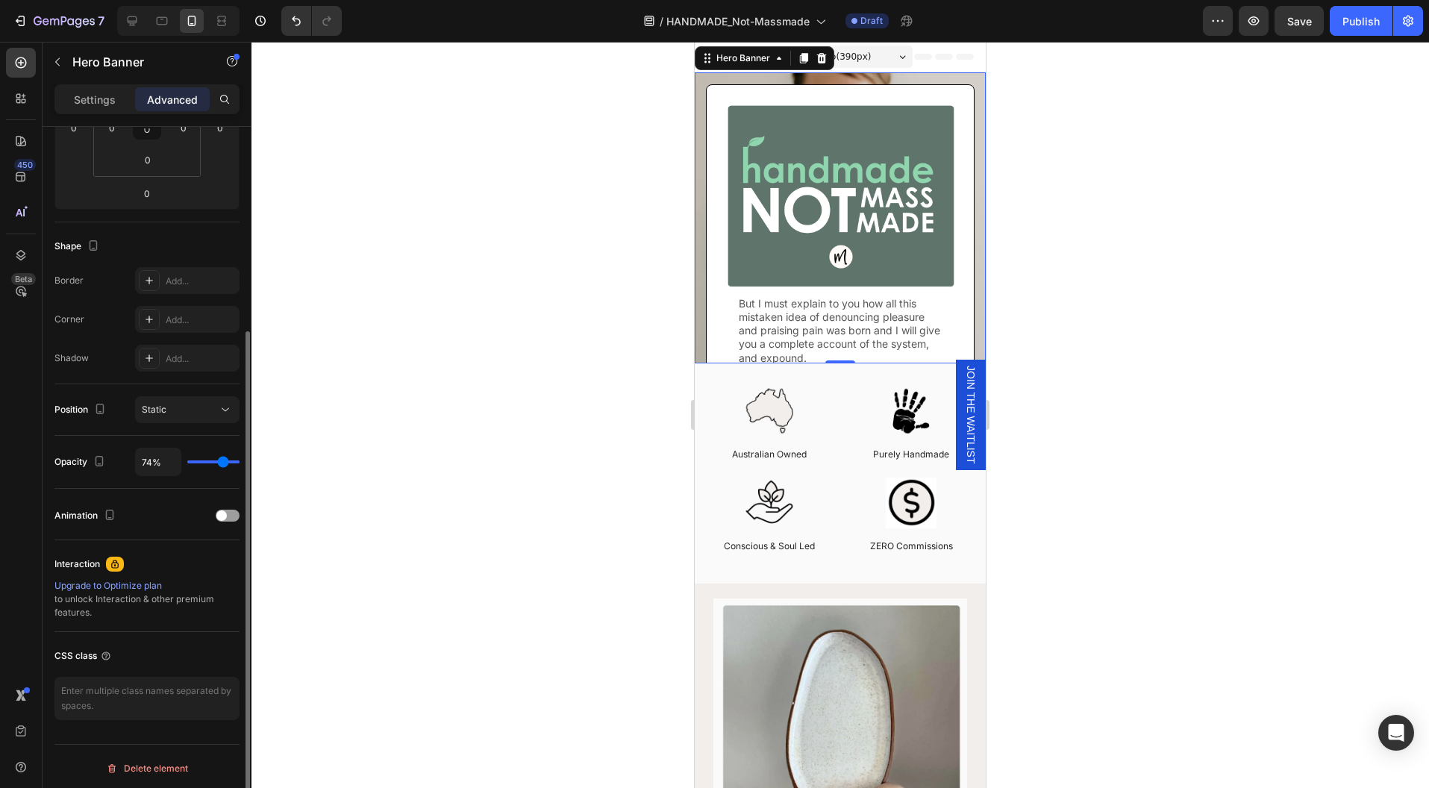
type input "71"
type input "67%"
type input "67"
type input "64%"
type input "64"
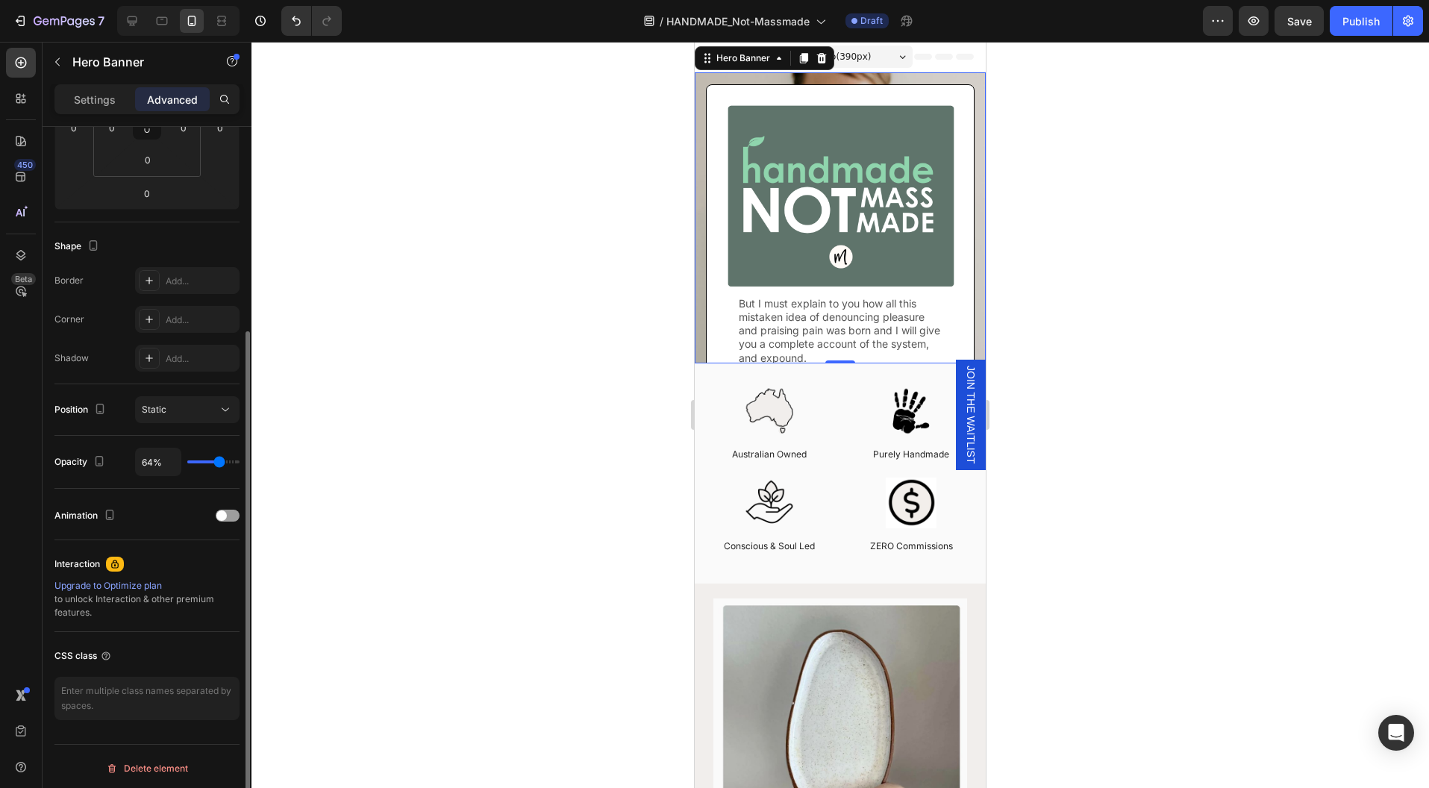
type input "62%"
type input "62"
type input "61%"
type input "61"
type input "58%"
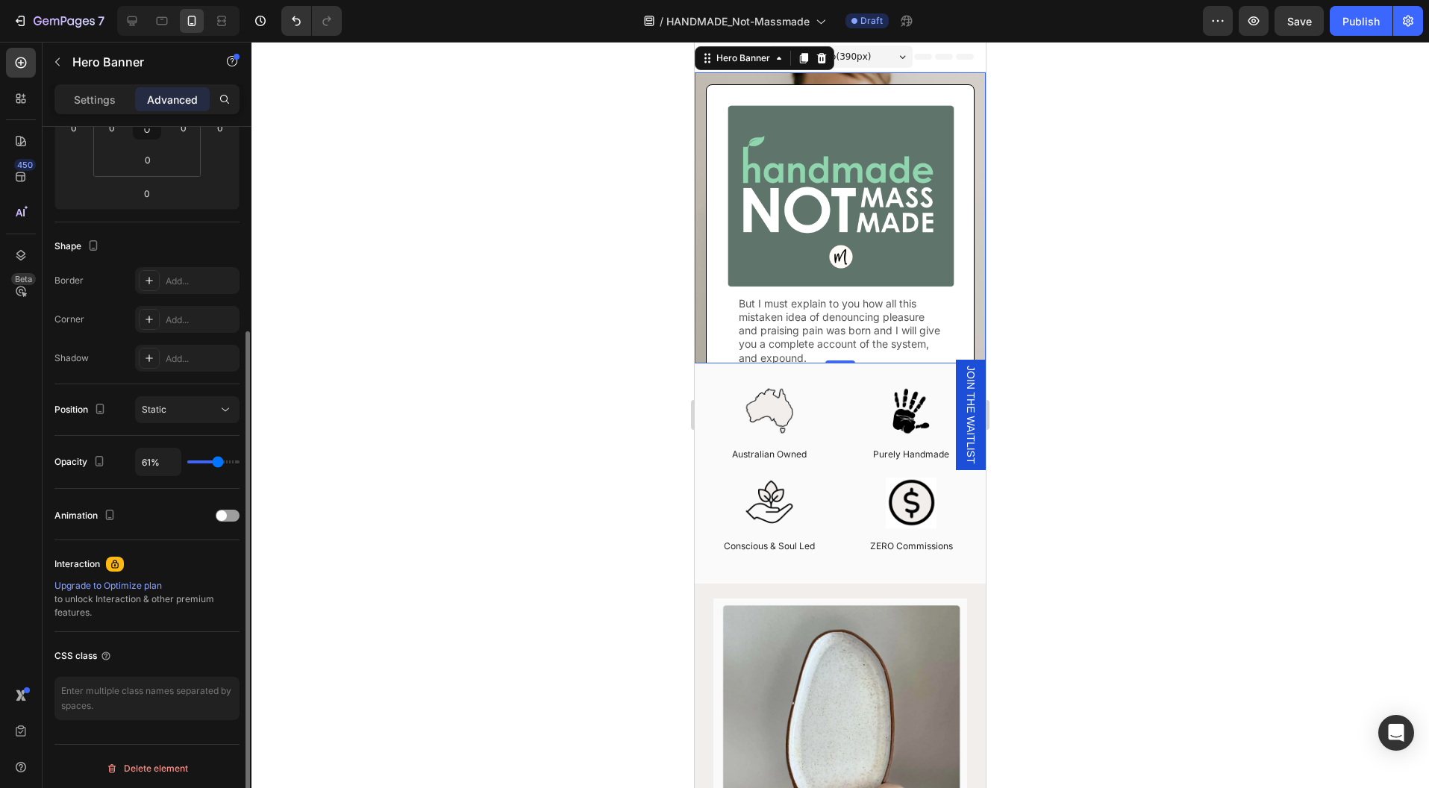
type input "58"
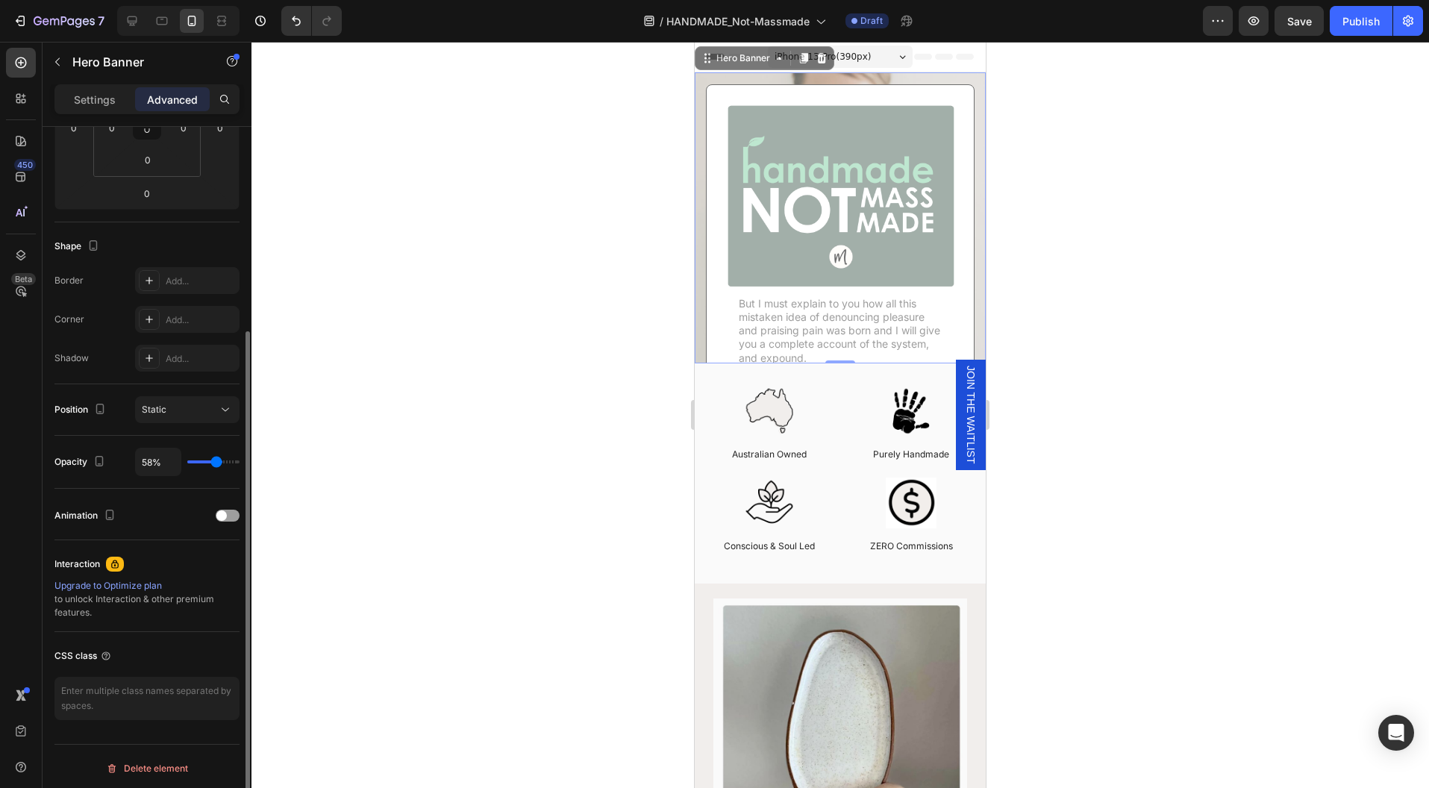
type input "56%"
type input "56"
type input "54%"
type input "54"
type input "52%"
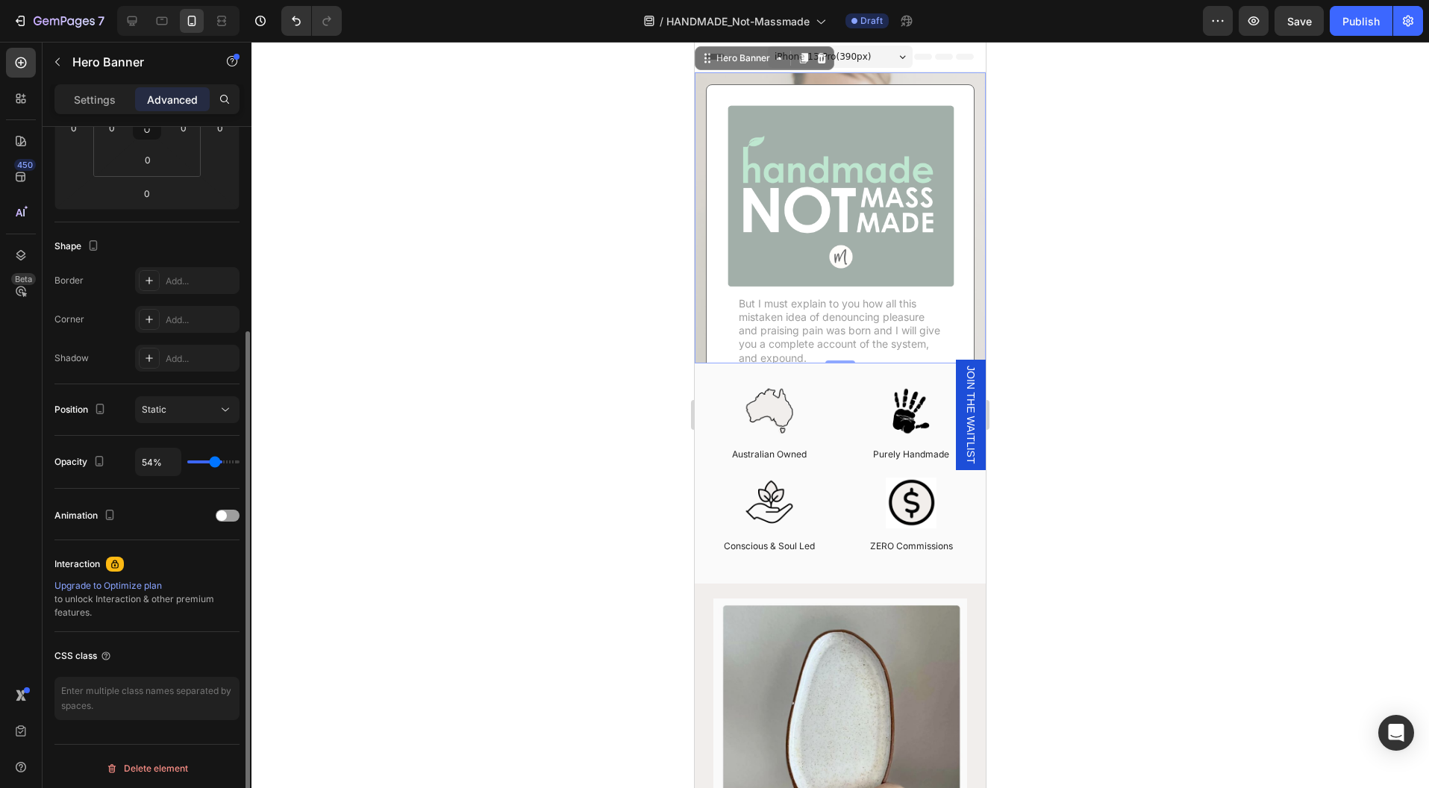
type input "52"
type input "50%"
type input "50"
type input "48%"
type input "48"
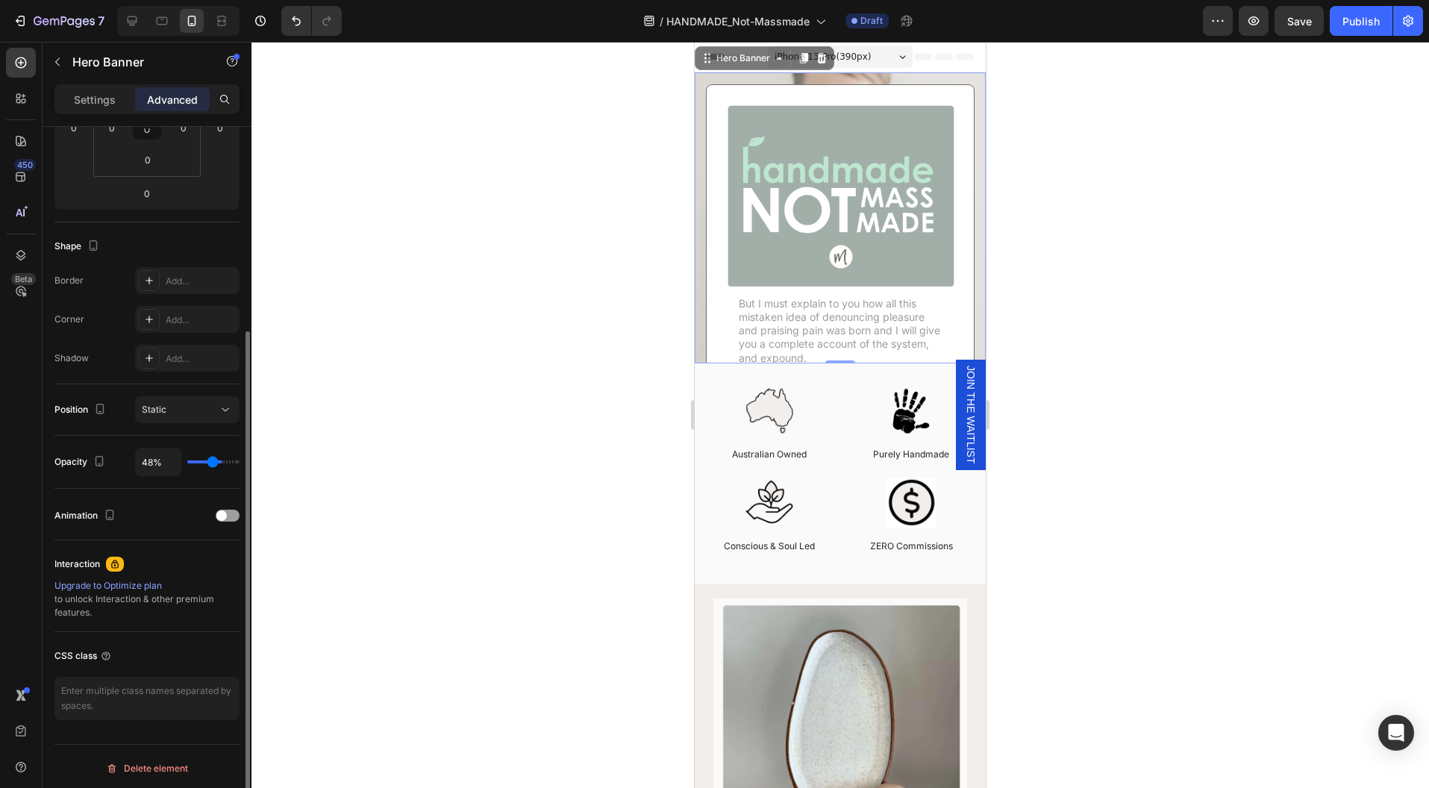
type input "47%"
type input "47"
type input "46%"
type input "46"
type input "45%"
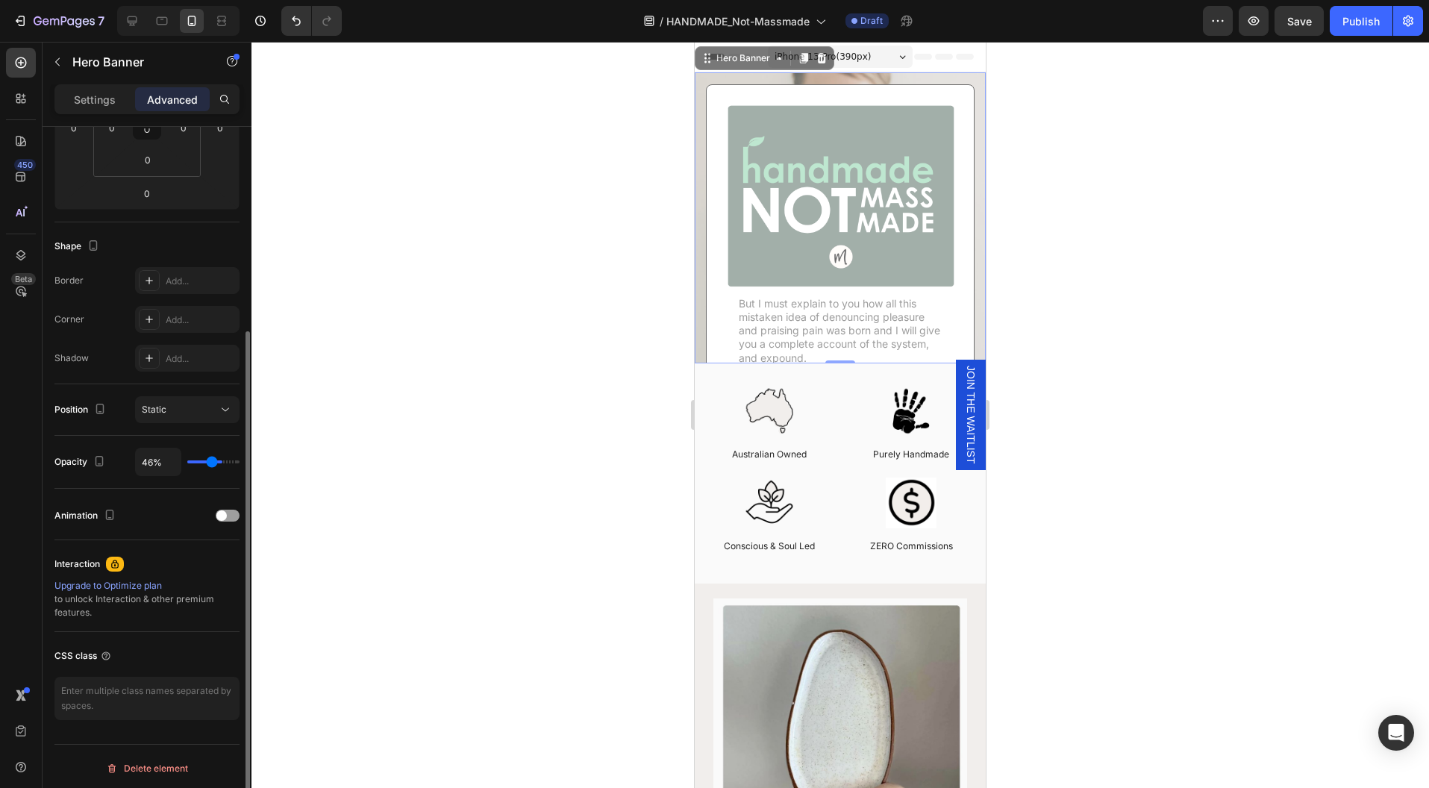
type input "45"
type input "44%"
type input "44"
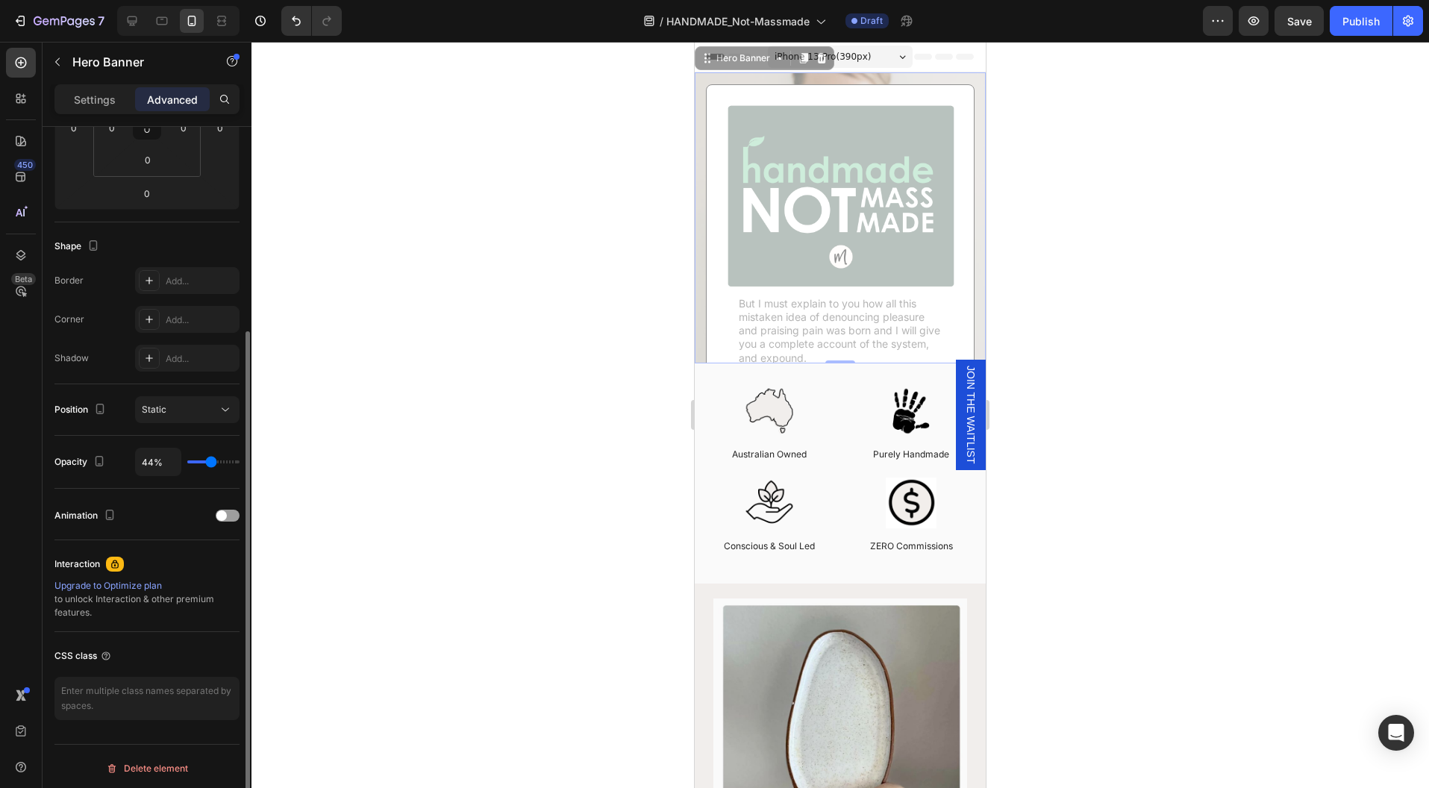
type input "43%"
type input "43"
type input "48%"
type input "48"
type input "54%"
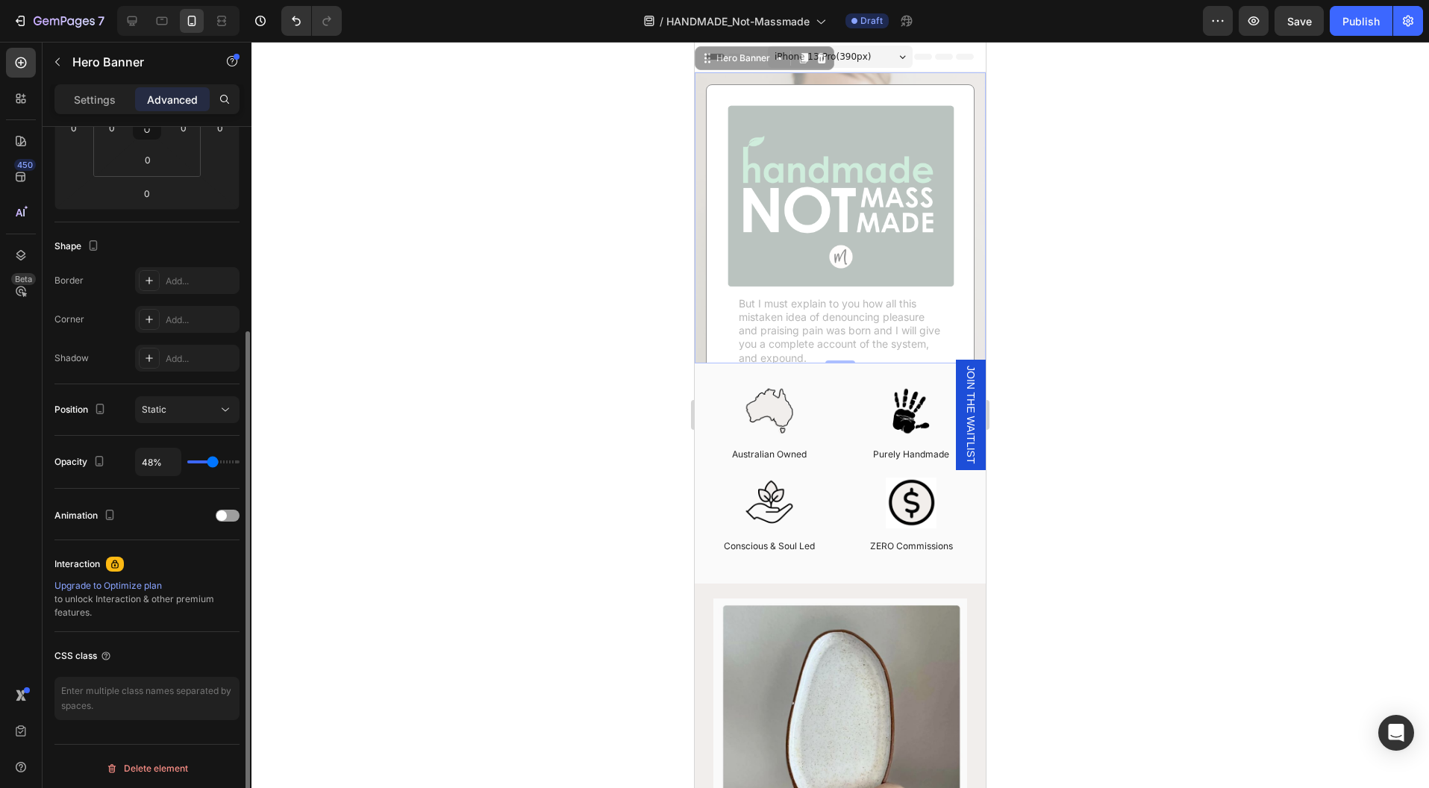
type input "54"
type input "62%"
type input "62"
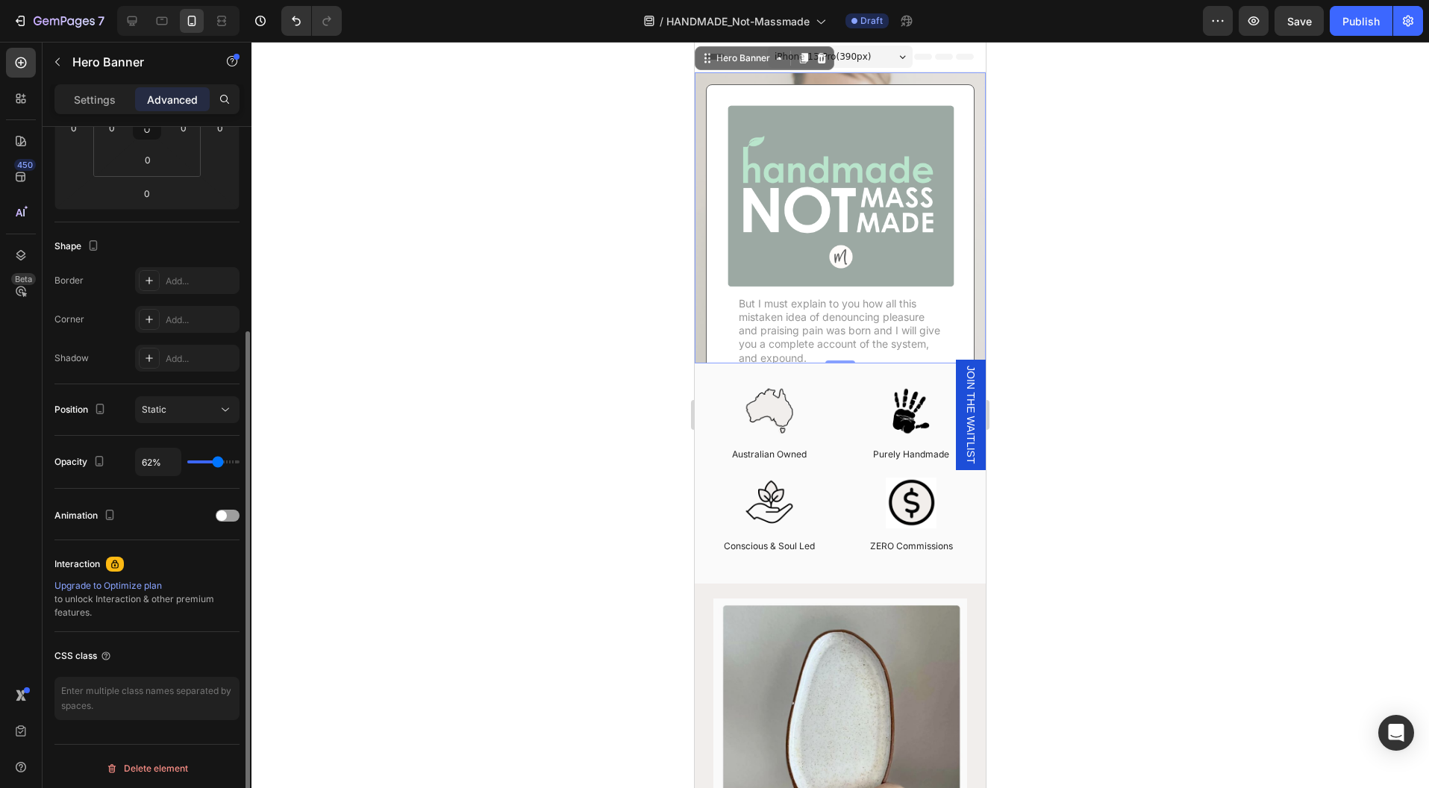
type input "71%"
type input "71"
type input "77%"
type input "77"
type input "83%"
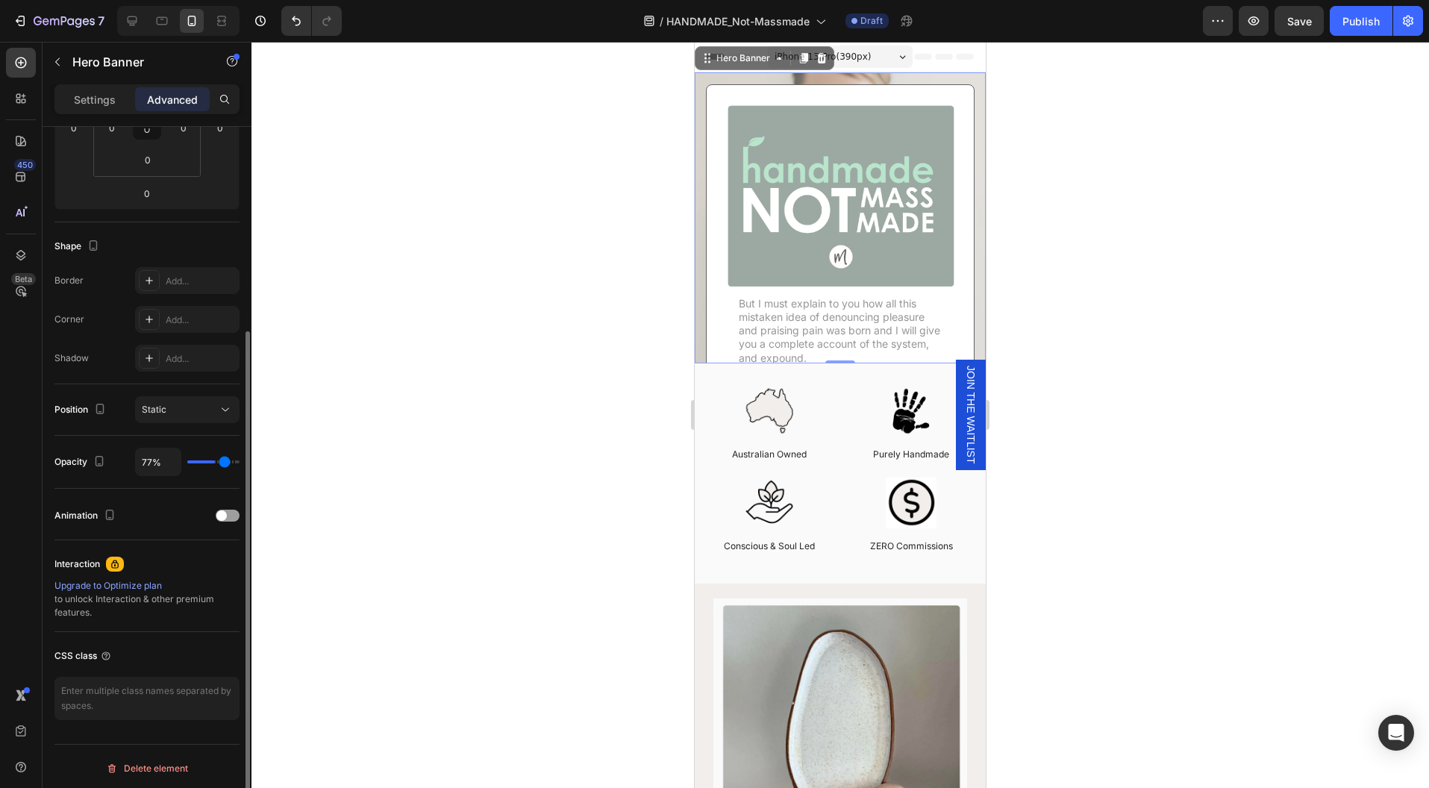
type input "83"
type input "92%"
type input "92"
type input "100%"
type input "100"
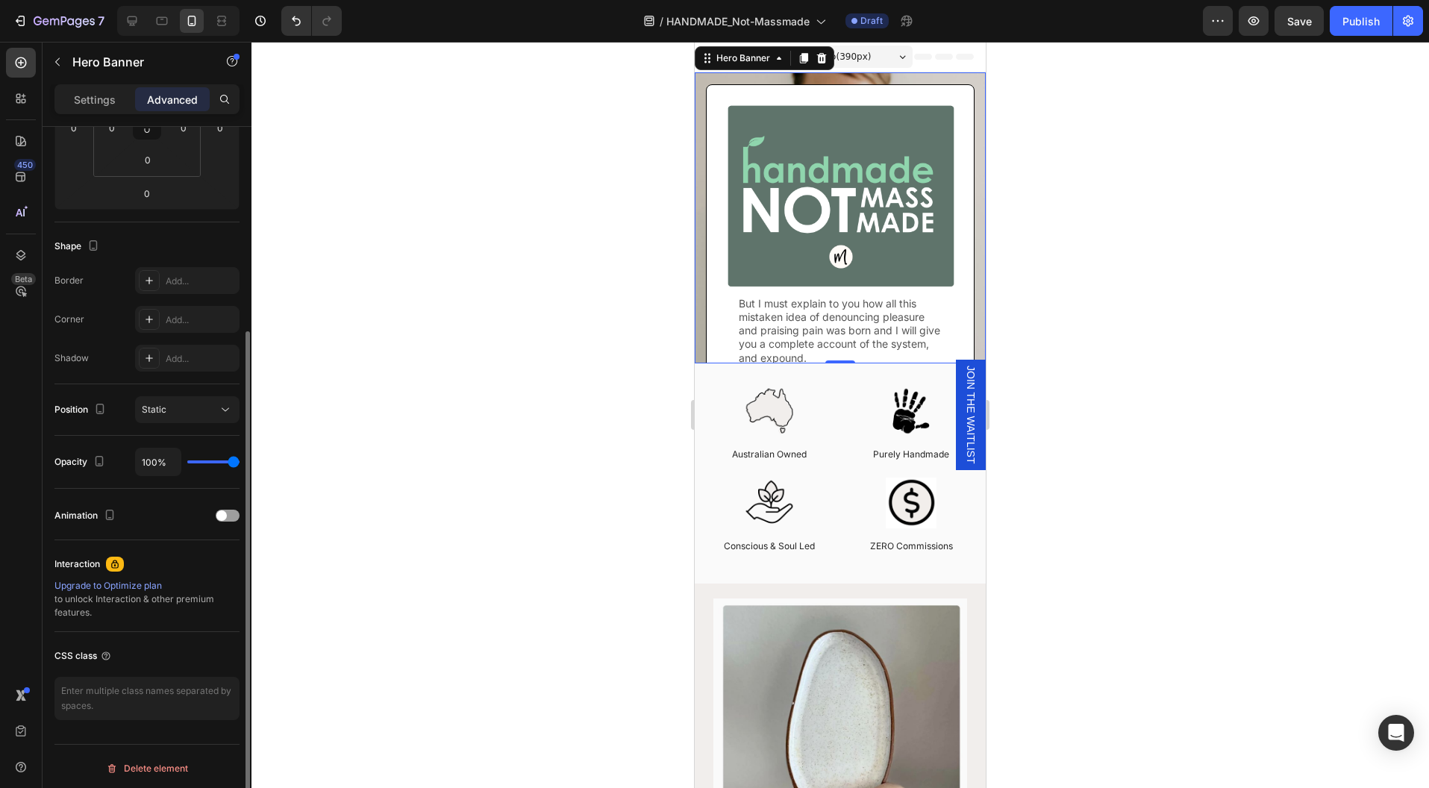
drag, startPoint x: 229, startPoint y: 458, endPoint x: 264, endPoint y: 466, distance: 35.9
click at [240, 463] on input "range" at bounding box center [213, 461] width 52 height 3
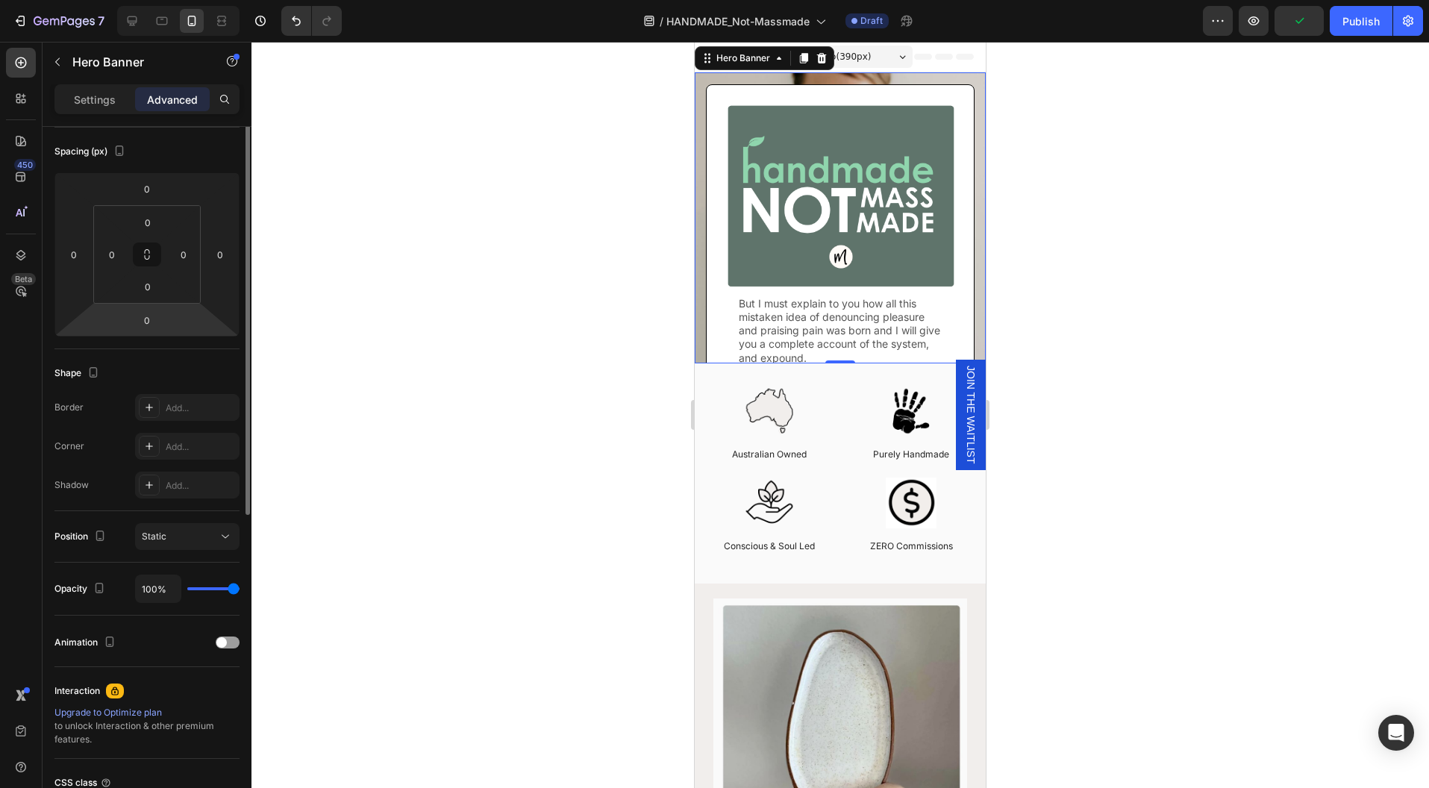
scroll to position [0, 0]
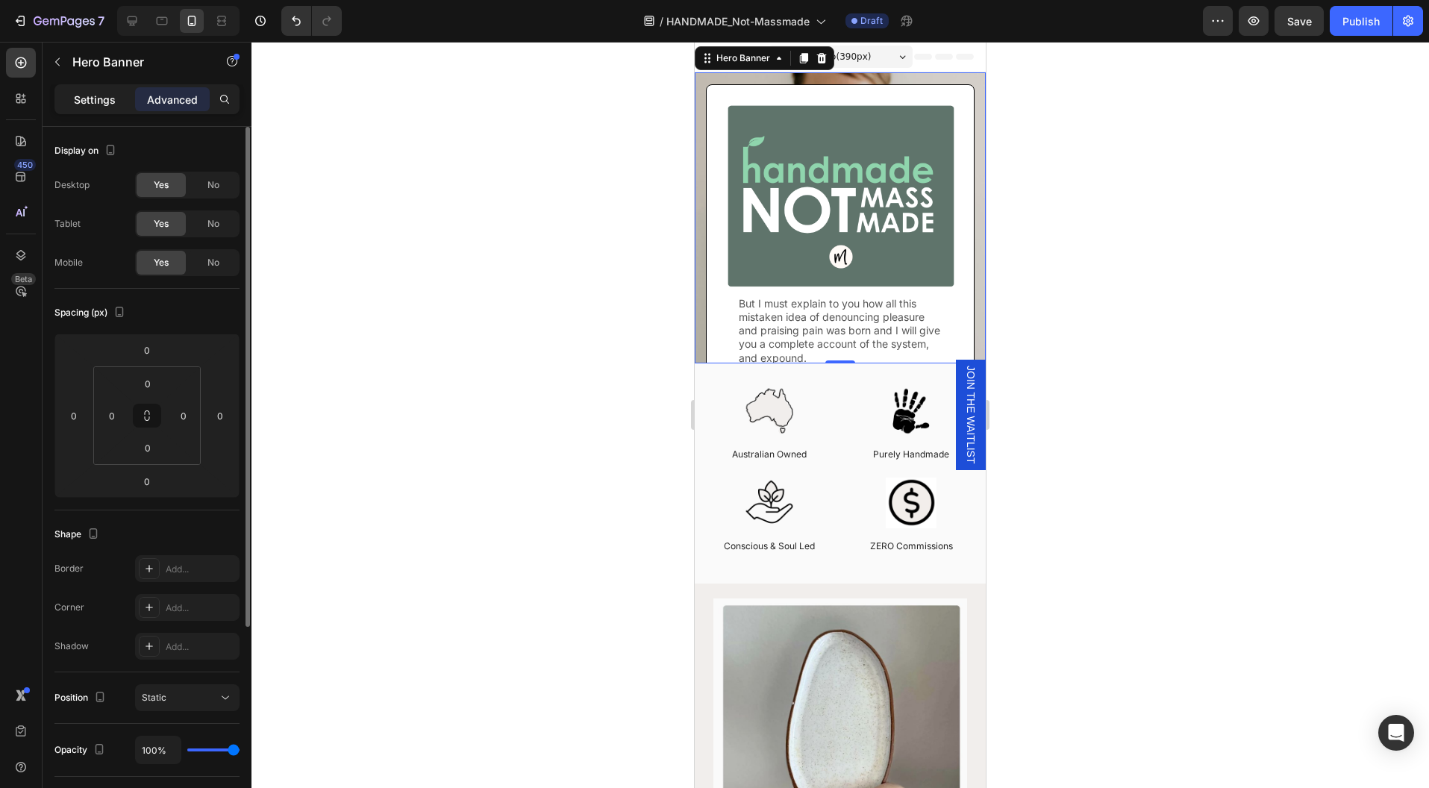
click at [101, 102] on p "Settings" at bounding box center [95, 100] width 42 height 16
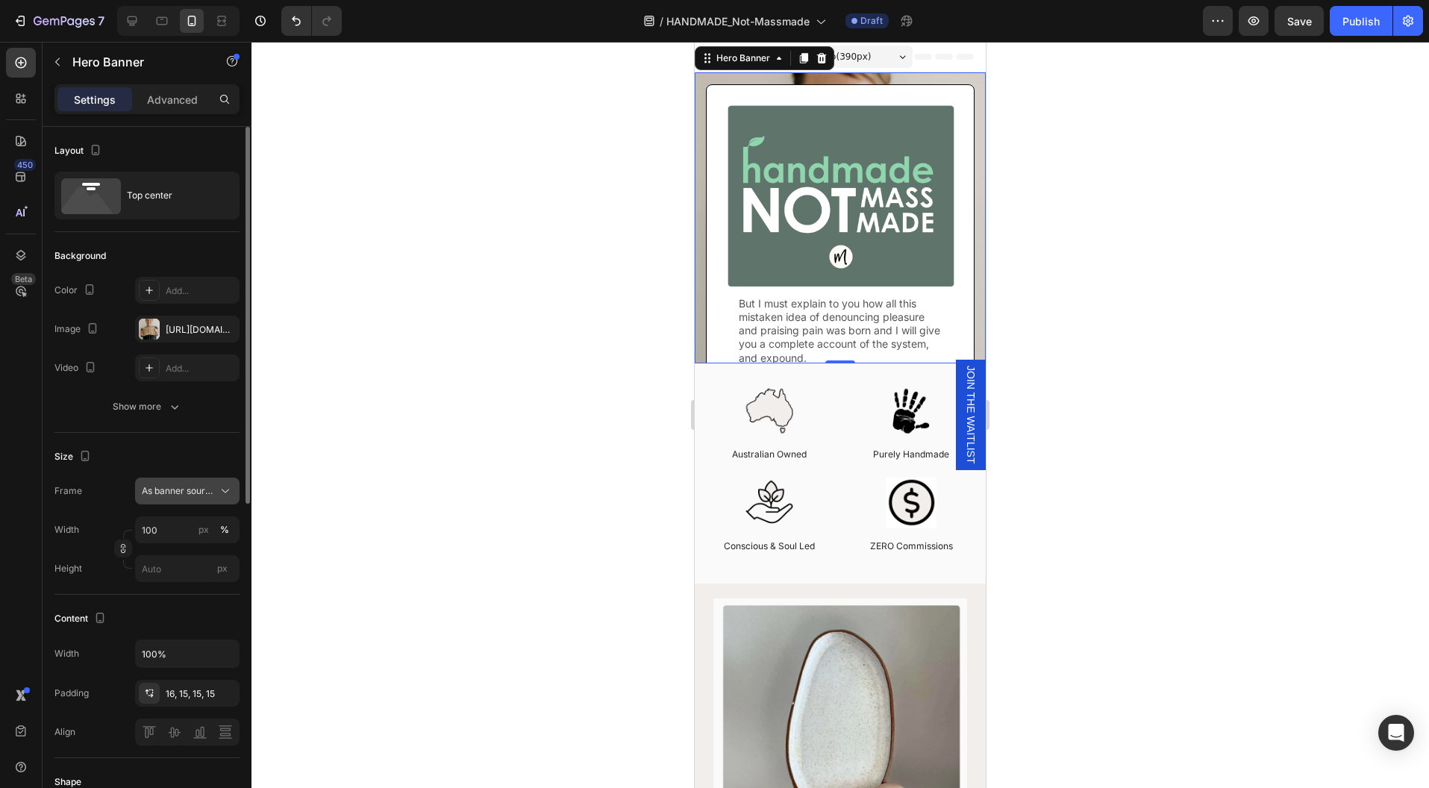
click at [162, 484] on span "As banner source" at bounding box center [178, 490] width 73 height 13
click at [157, 548] on span "Custom" at bounding box center [157, 553] width 33 height 13
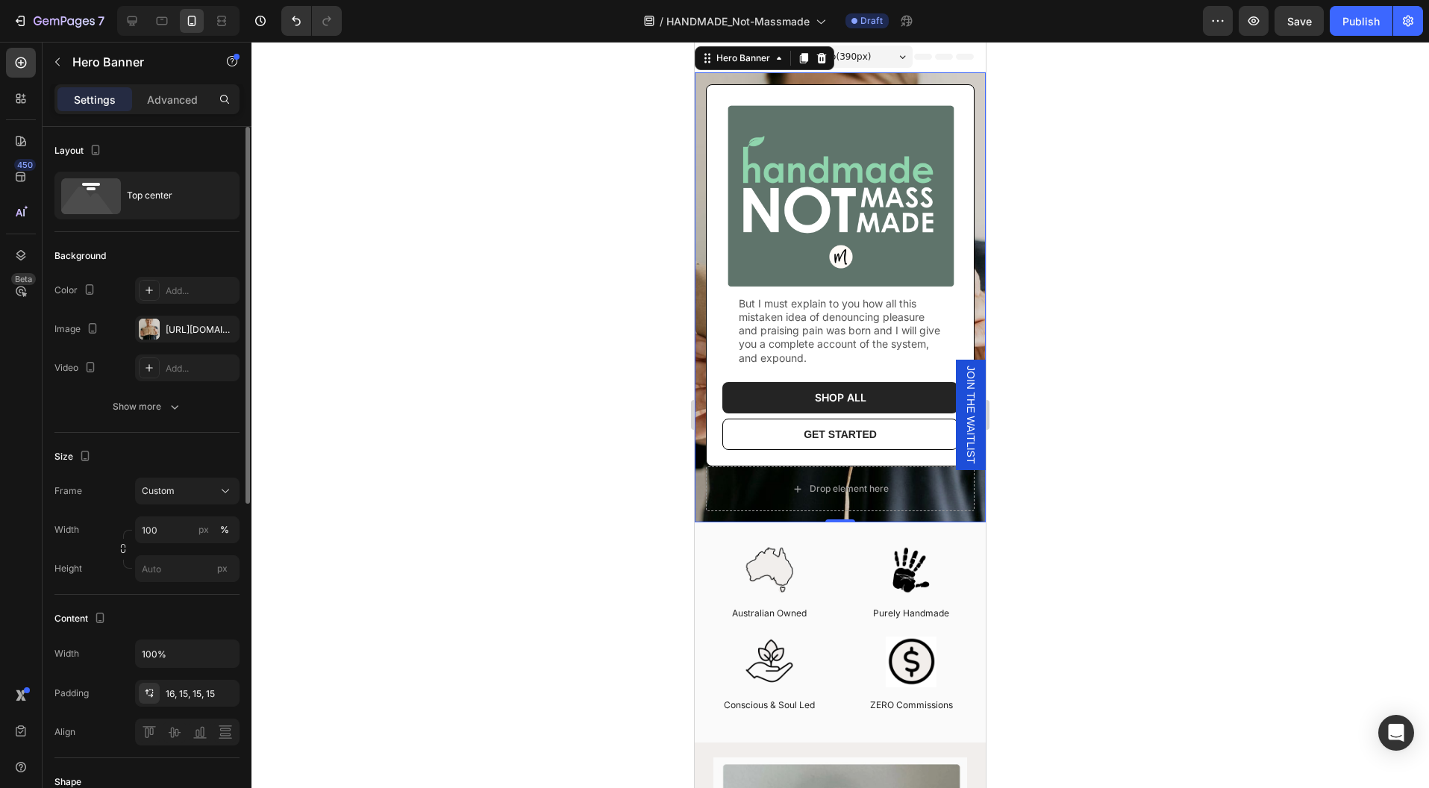
click at [1074, 453] on div at bounding box center [839, 415] width 1177 height 746
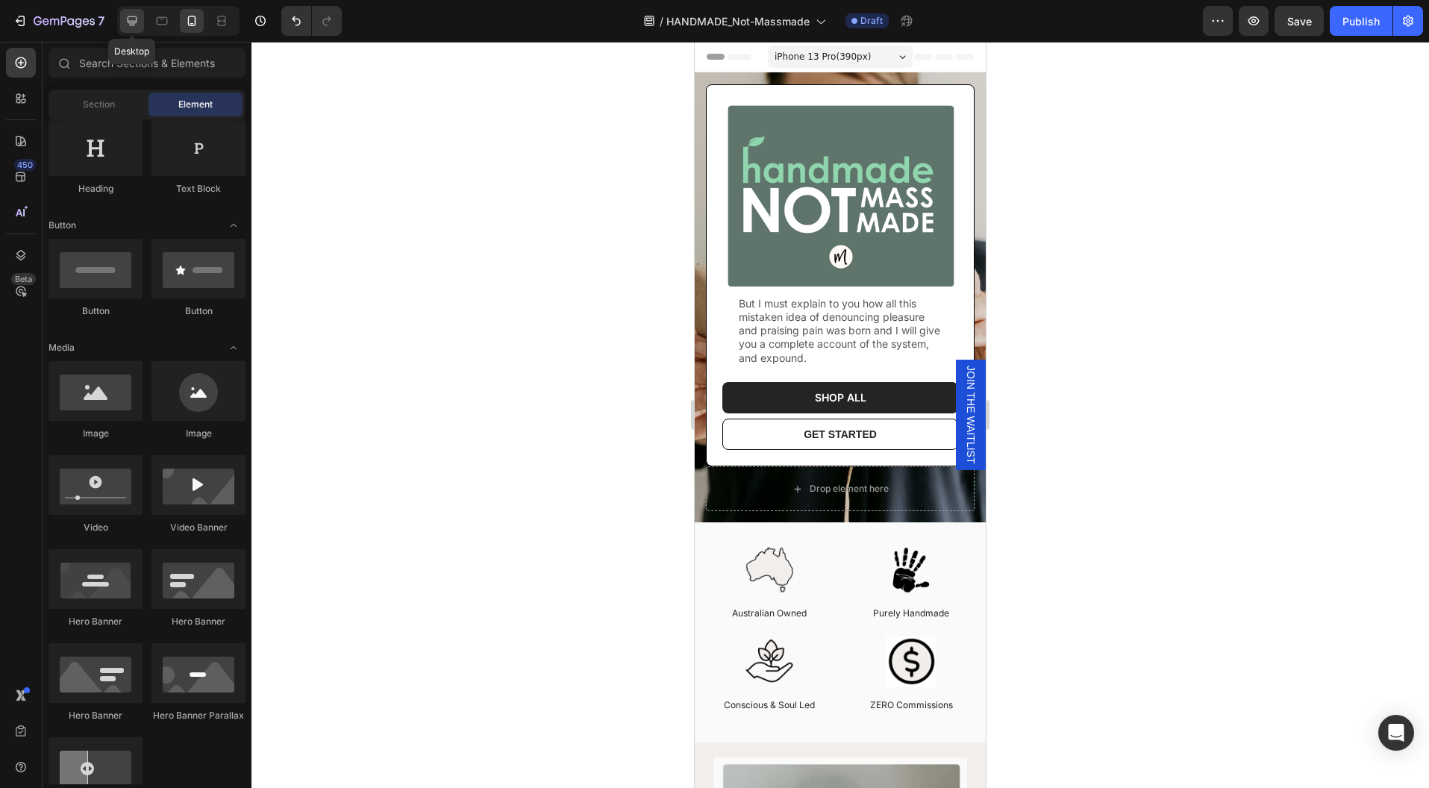
click at [139, 16] on icon at bounding box center [132, 20] width 15 height 15
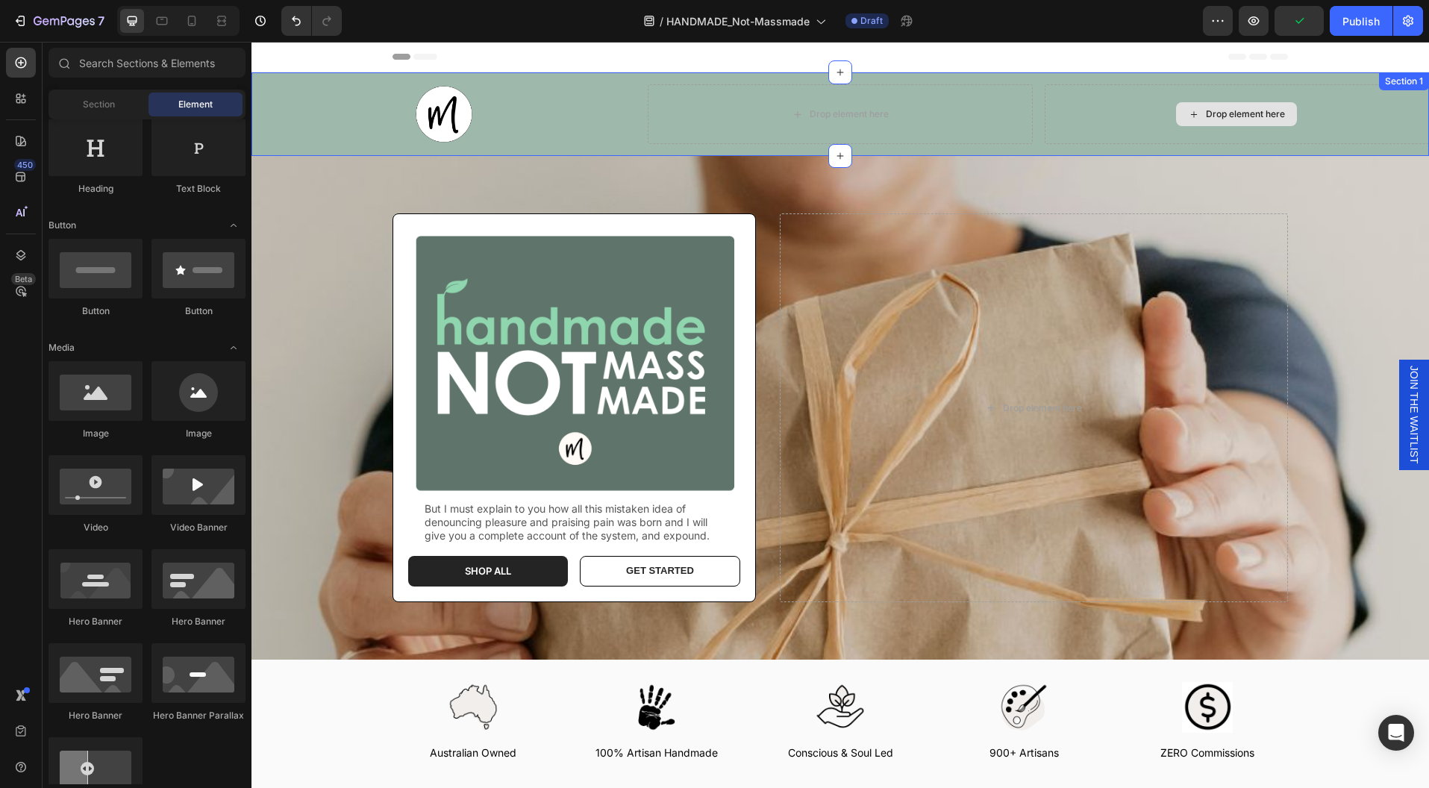
click at [1347, 124] on div "Drop element here" at bounding box center [1237, 114] width 384 height 60
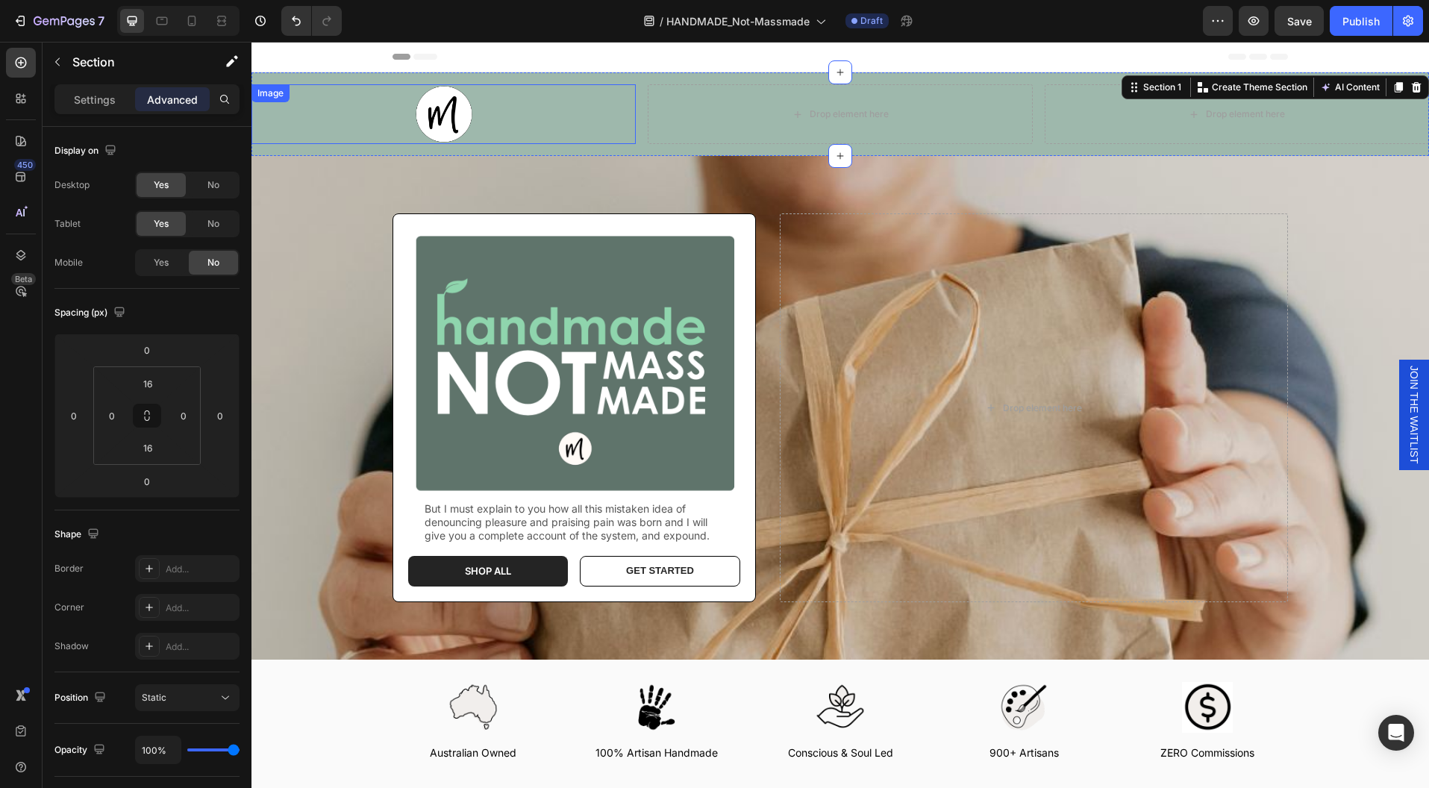
click at [449, 121] on img at bounding box center [444, 114] width 60 height 60
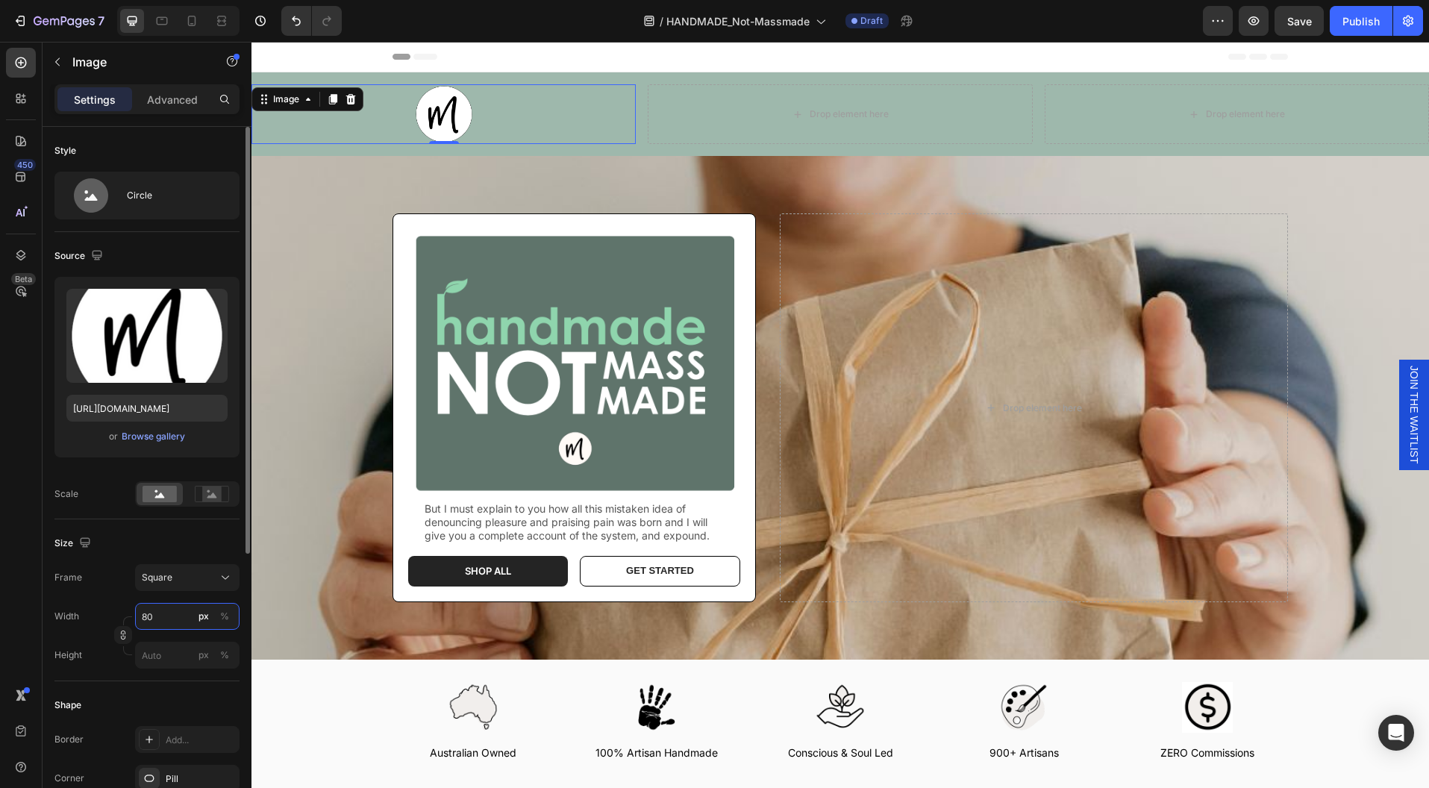
click at [150, 618] on input "80" at bounding box center [187, 616] width 104 height 27
type input "5"
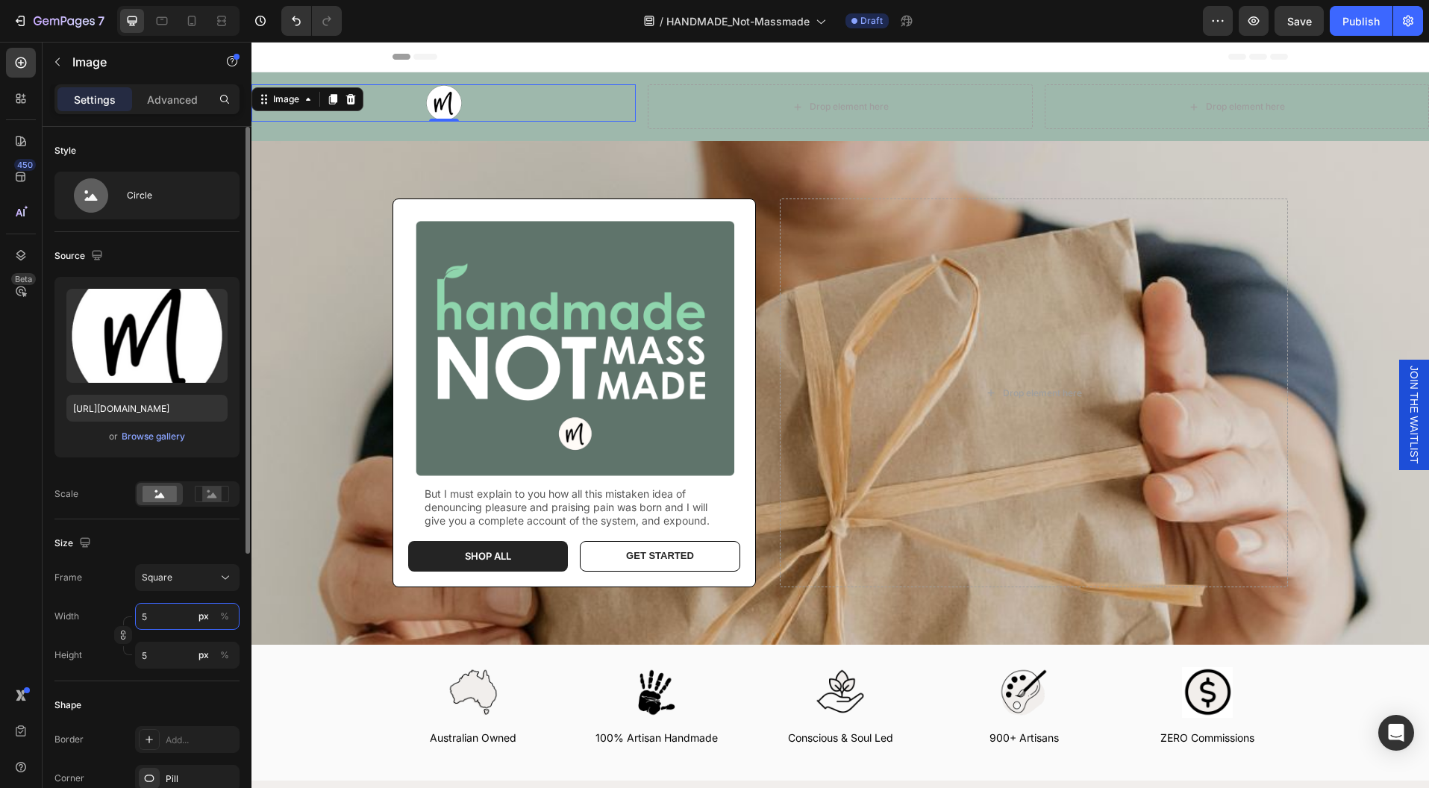
type input "50"
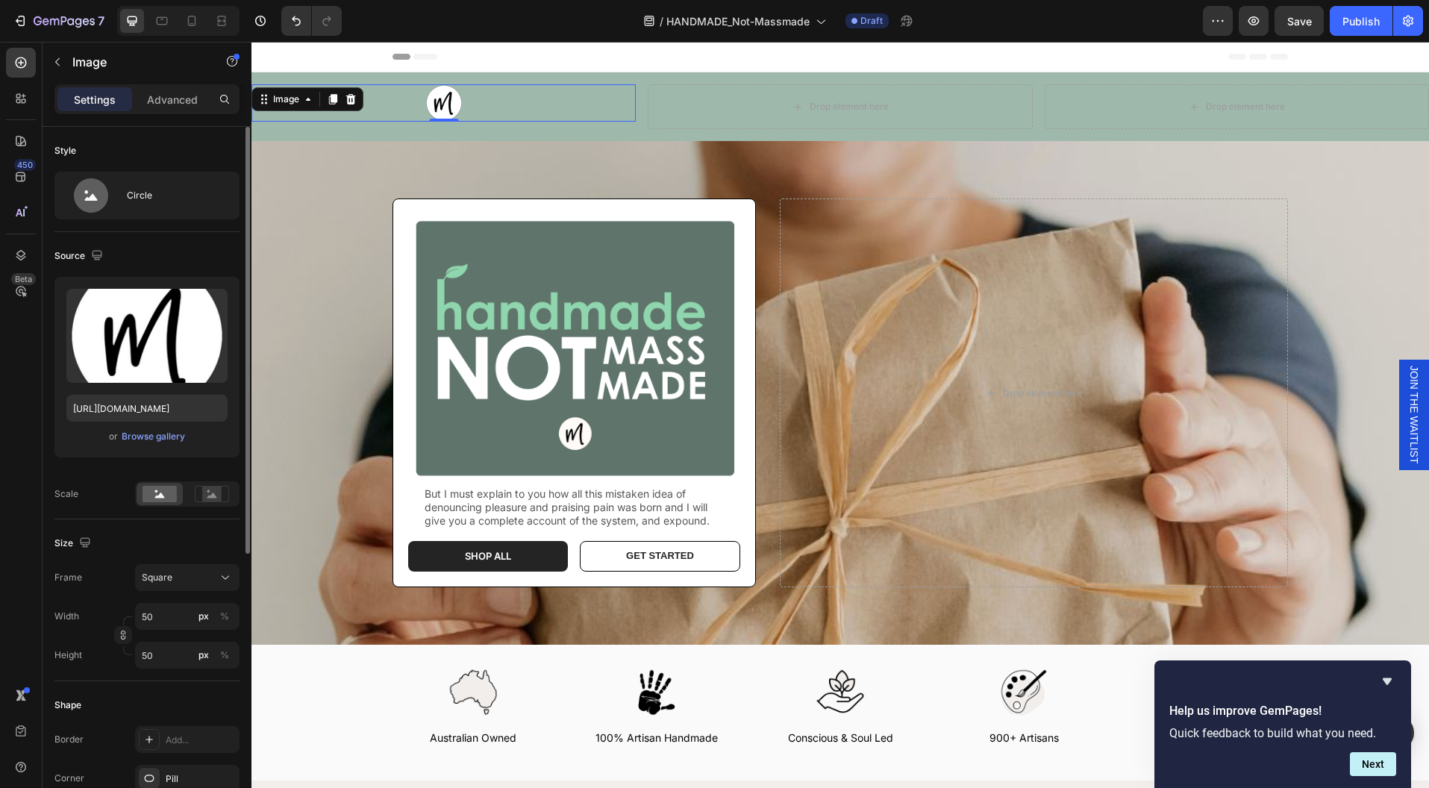
click at [75, 452] on div "Upload Image https://cdn.shopify.com/s/files/1/0761/3150/0338/files/gempages_58…" at bounding box center [146, 367] width 185 height 181
click at [798, 109] on div "Drop element here" at bounding box center [840, 107] width 121 height 24
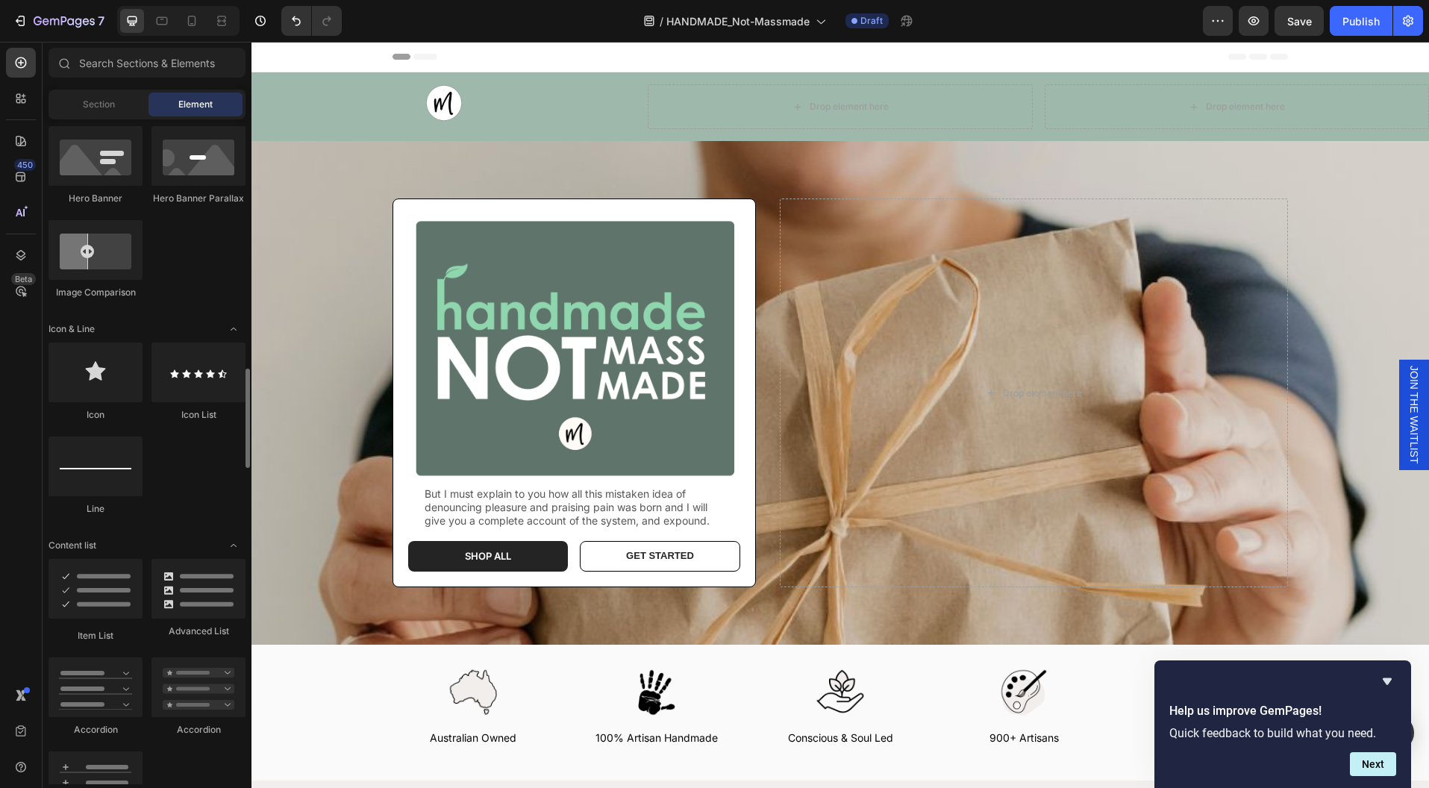
scroll to position [886, 0]
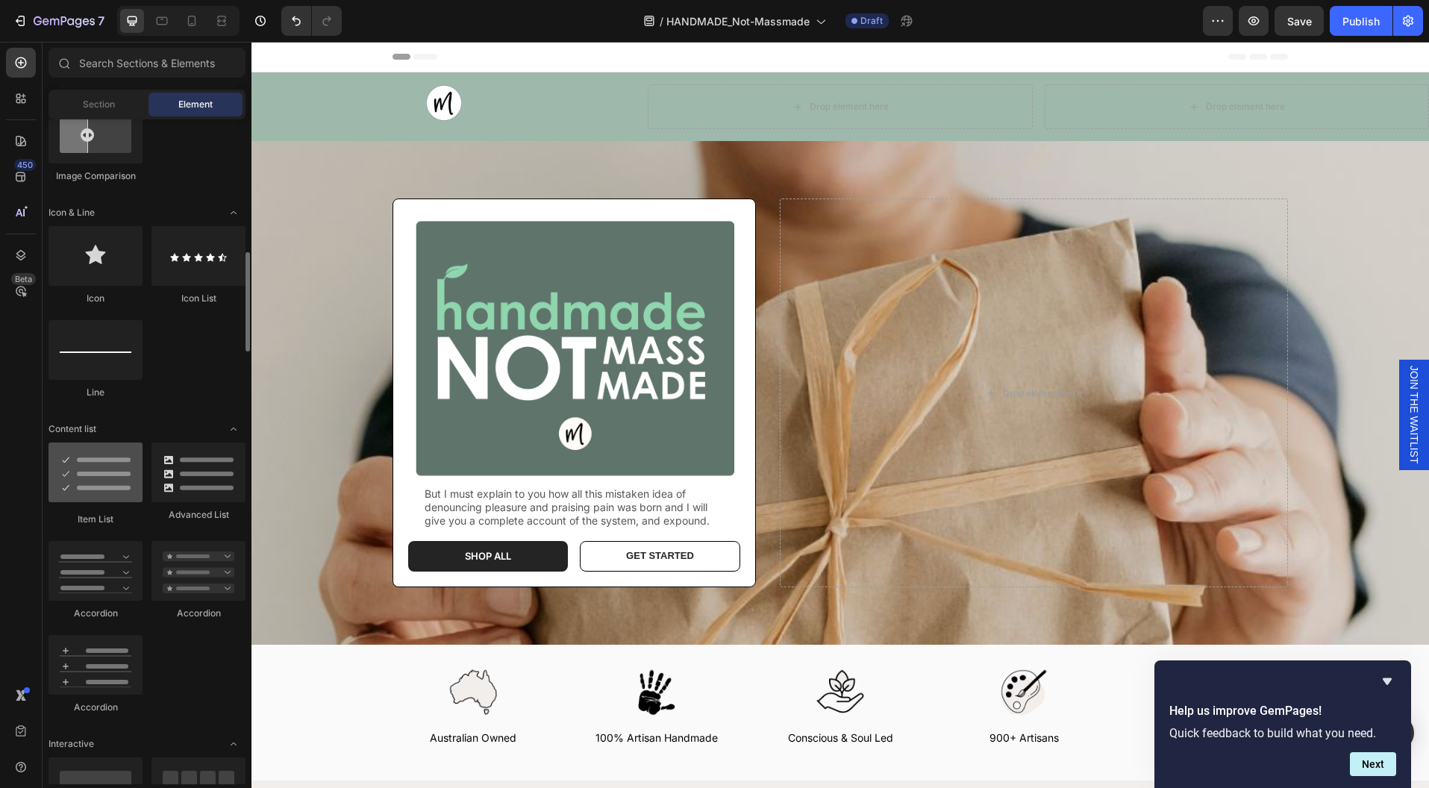
click at [112, 488] on div at bounding box center [96, 472] width 94 height 60
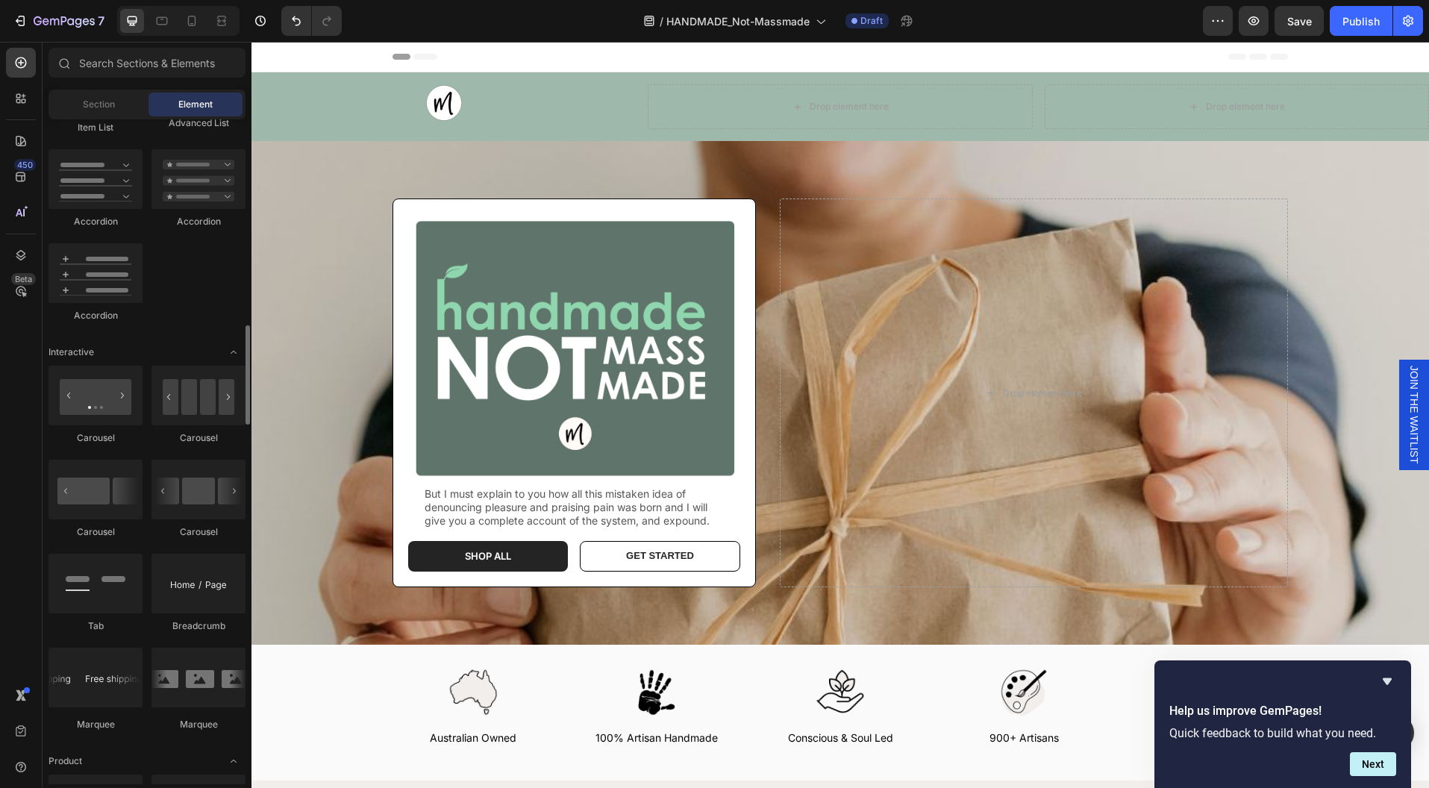
scroll to position [1289, 0]
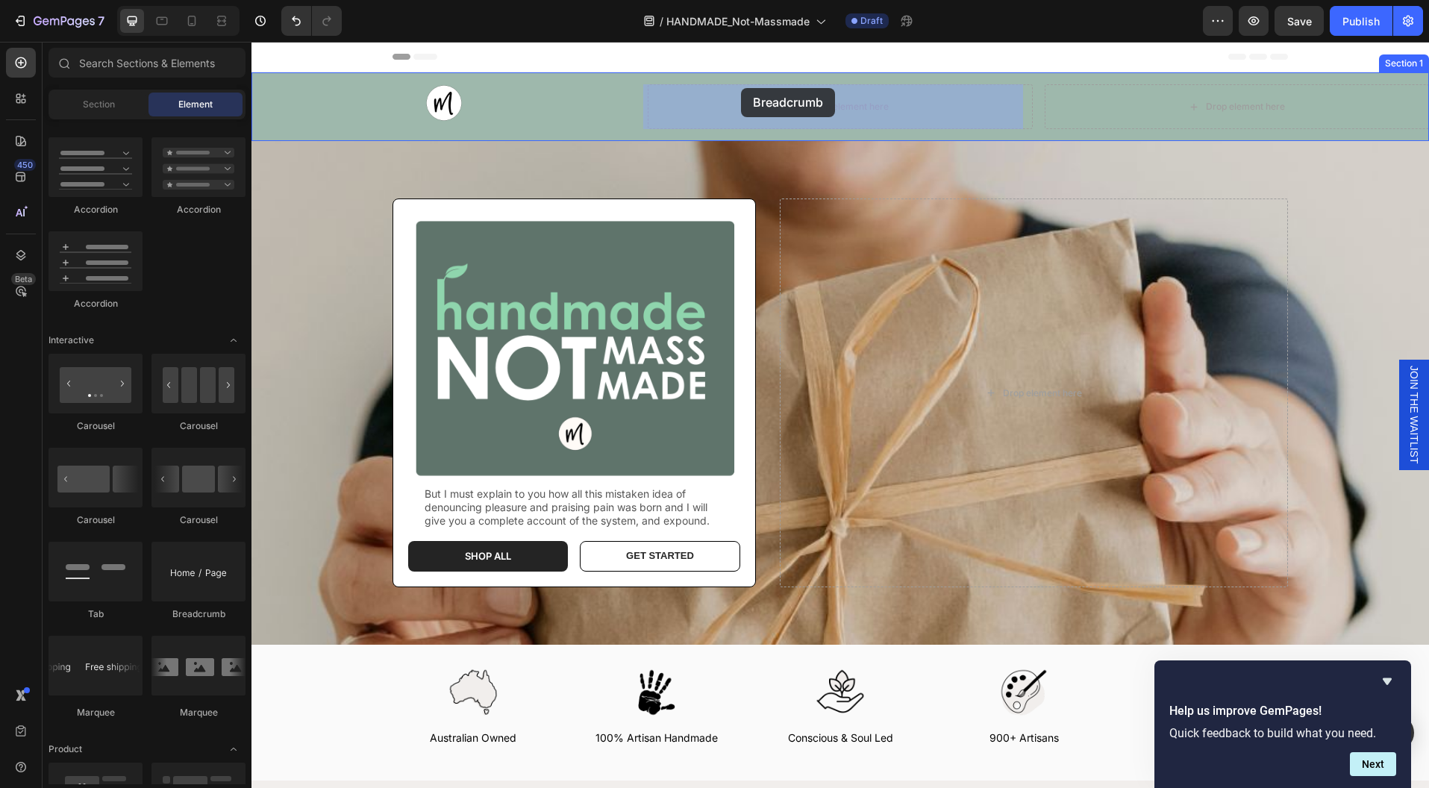
drag, startPoint x: 437, startPoint y: 624, endPoint x: 741, endPoint y: 88, distance: 616.2
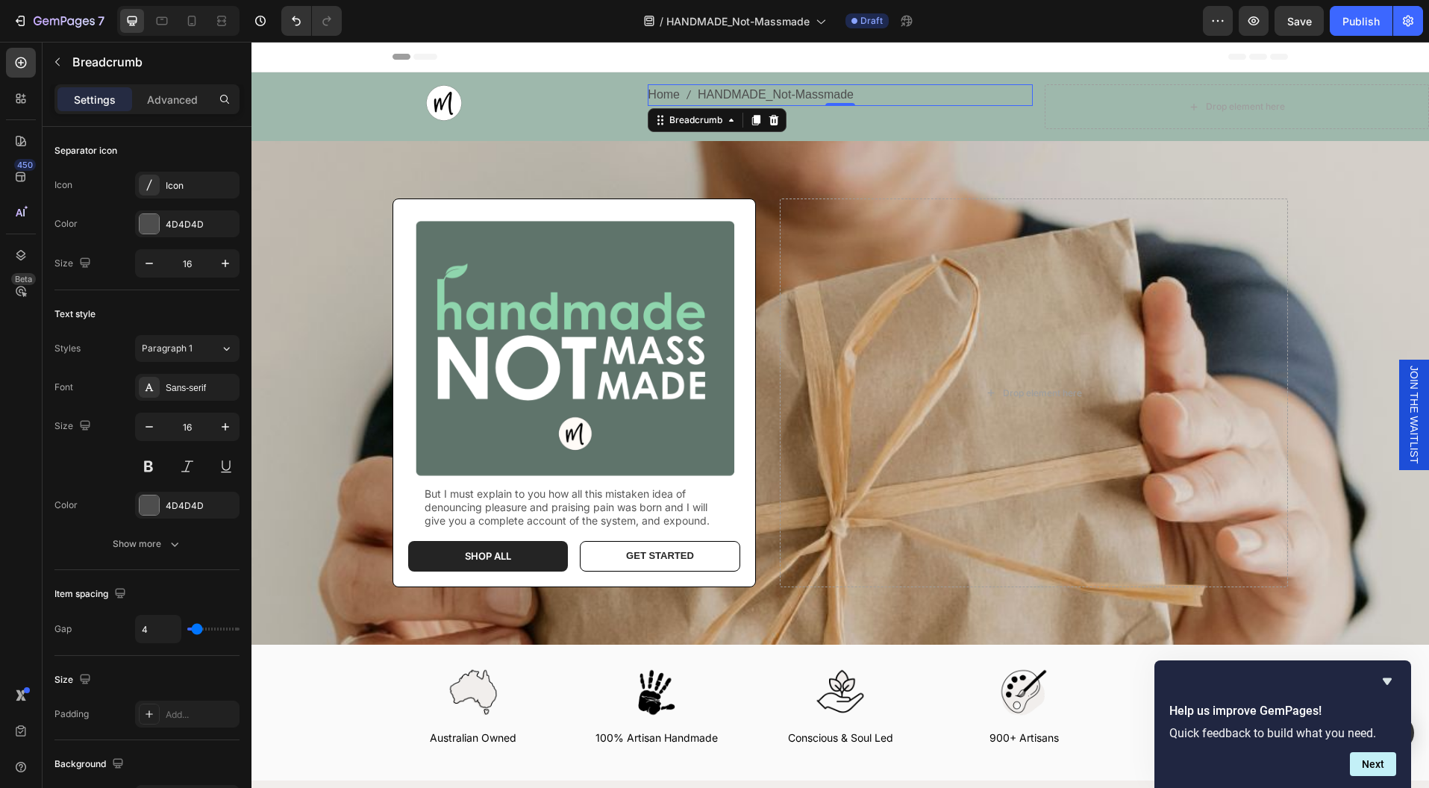
click at [851, 97] on nav "Home HANDMADE_Not-Massmade" at bounding box center [840, 95] width 384 height 22
click at [769, 120] on icon at bounding box center [774, 120] width 10 height 10
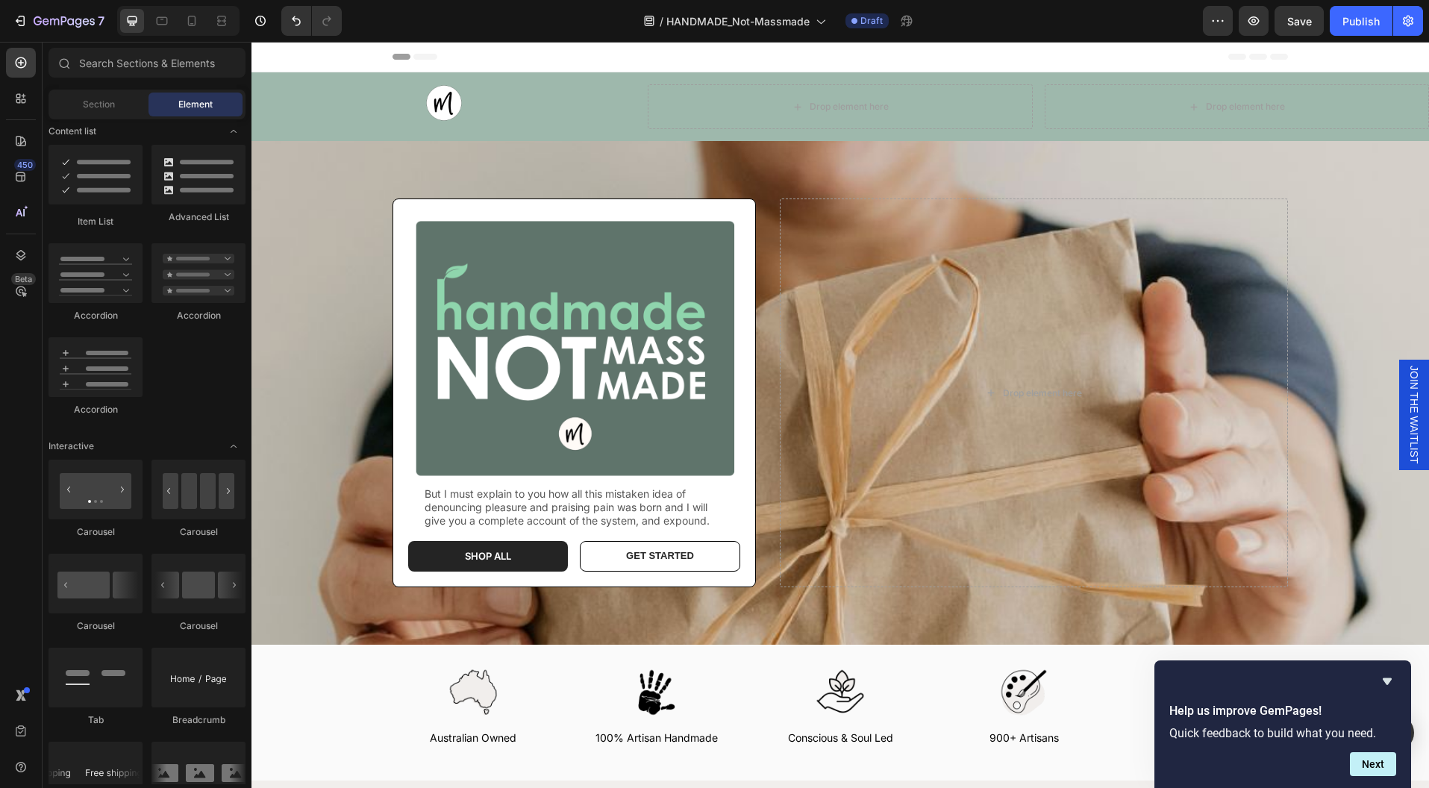
scroll to position [0, 0]
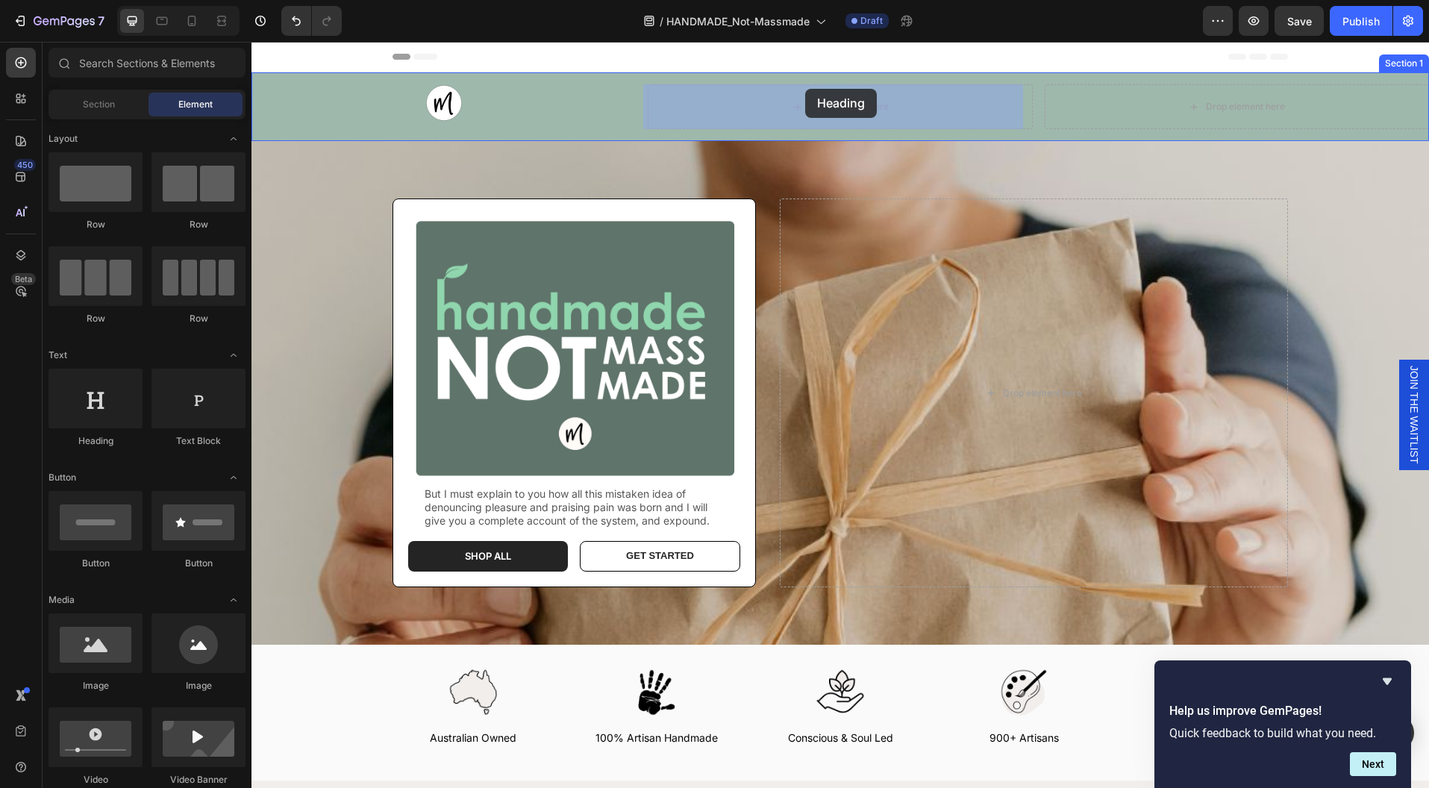
drag, startPoint x: 348, startPoint y: 457, endPoint x: 805, endPoint y: 89, distance: 587.5
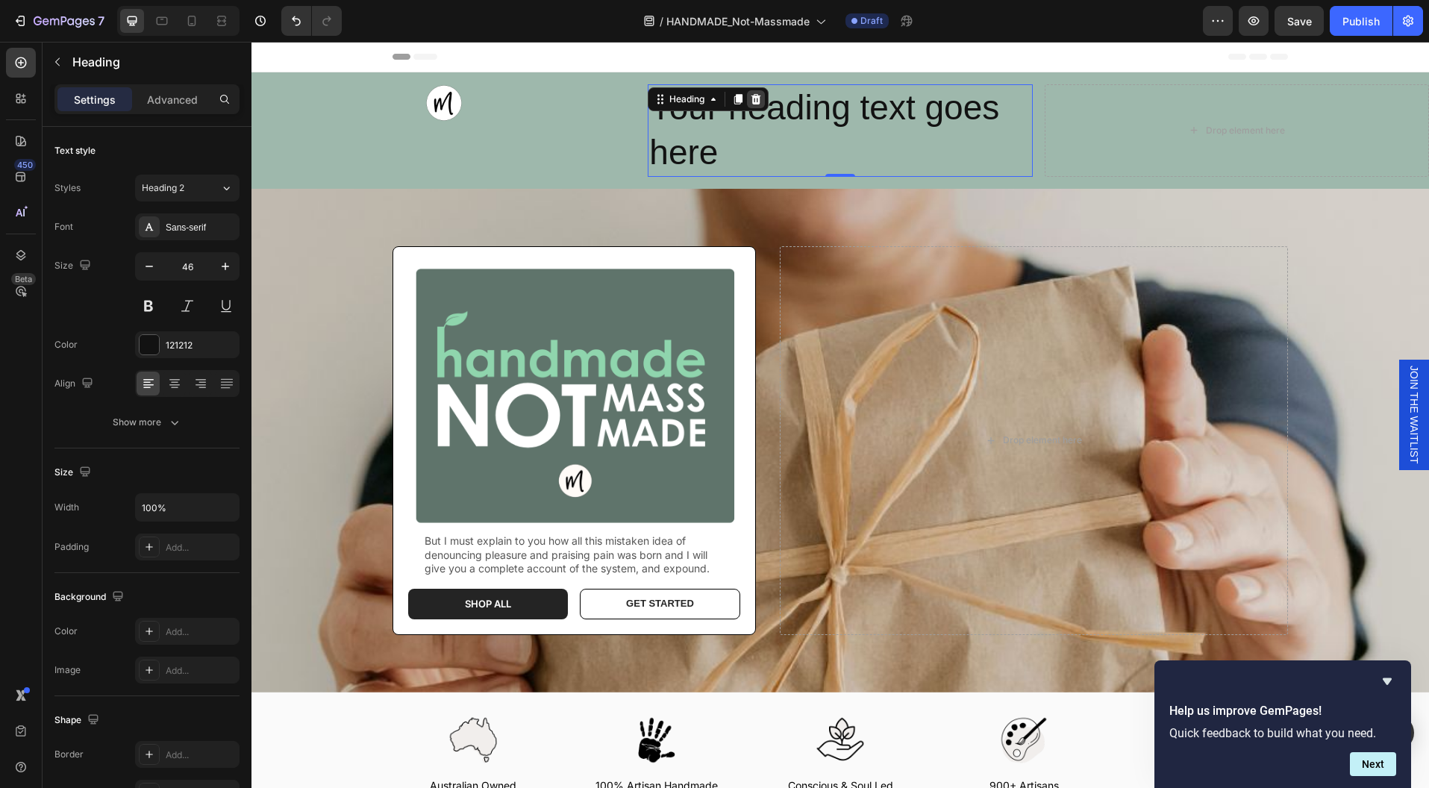
click at [751, 96] on icon at bounding box center [756, 99] width 10 height 10
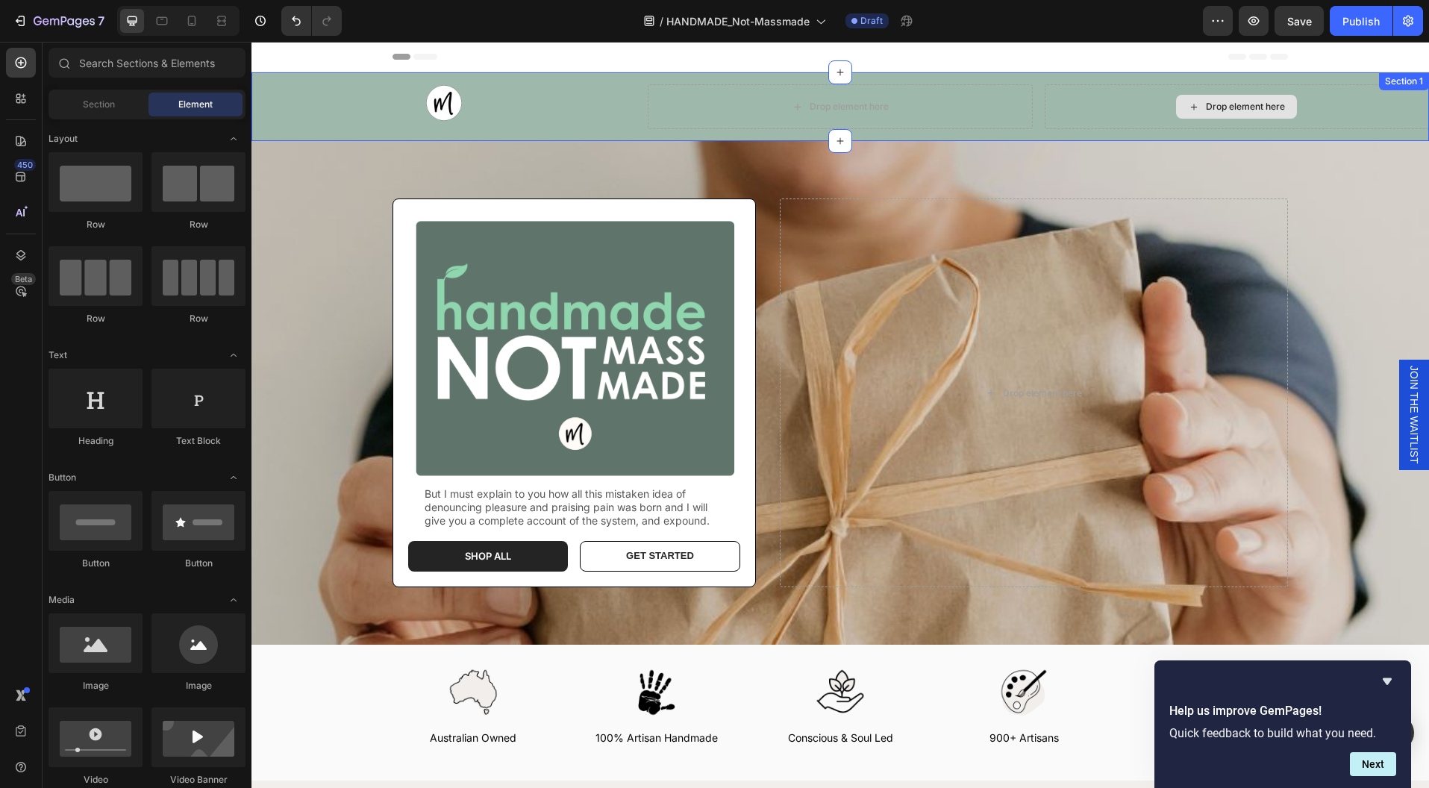
click at [1379, 122] on div "Drop element here" at bounding box center [1237, 106] width 384 height 45
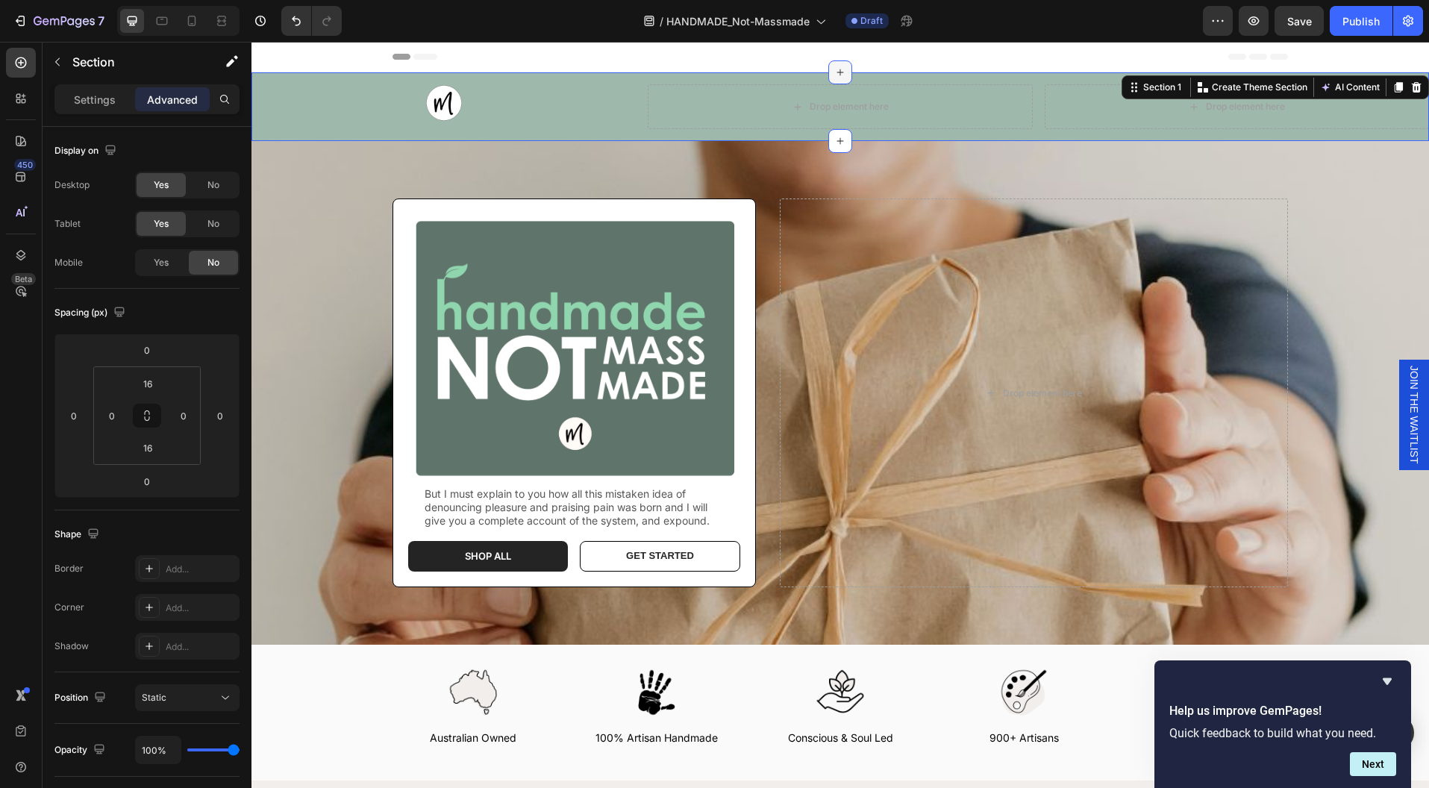
click at [834, 72] on icon at bounding box center [840, 72] width 12 height 12
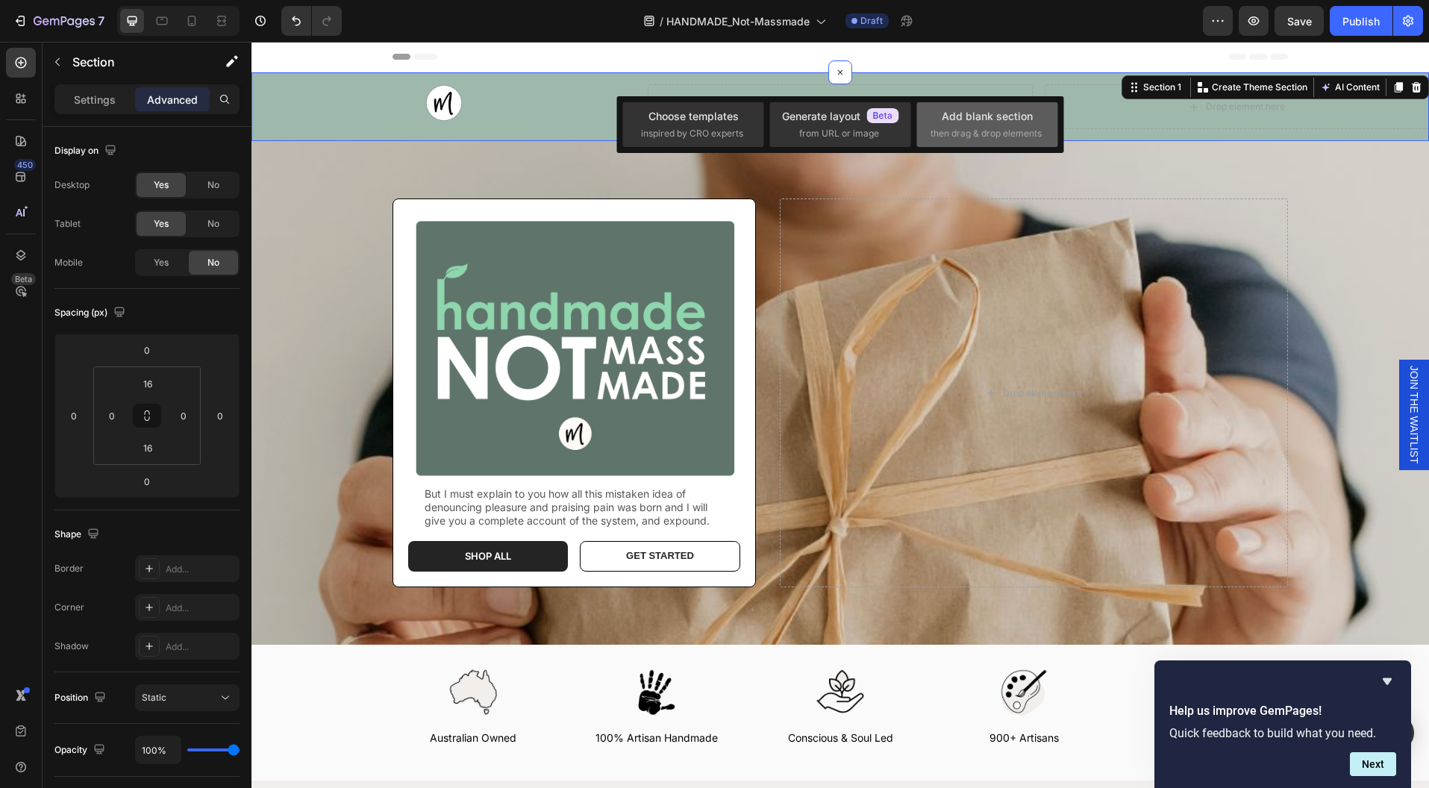
click at [967, 107] on div "Add blank section then drag & drop elements" at bounding box center [987, 124] width 141 height 45
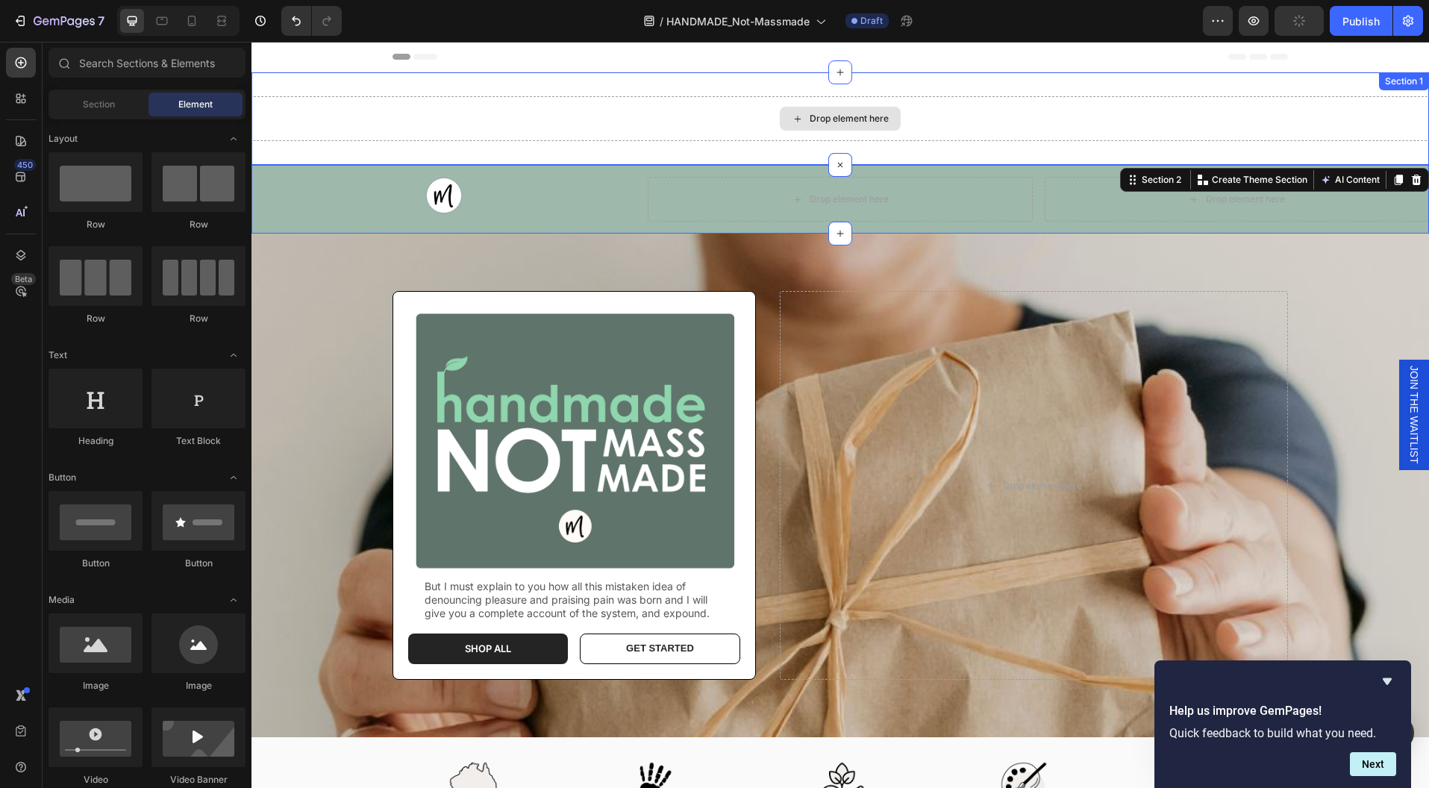
click at [880, 122] on div "Drop element here" at bounding box center [849, 119] width 79 height 12
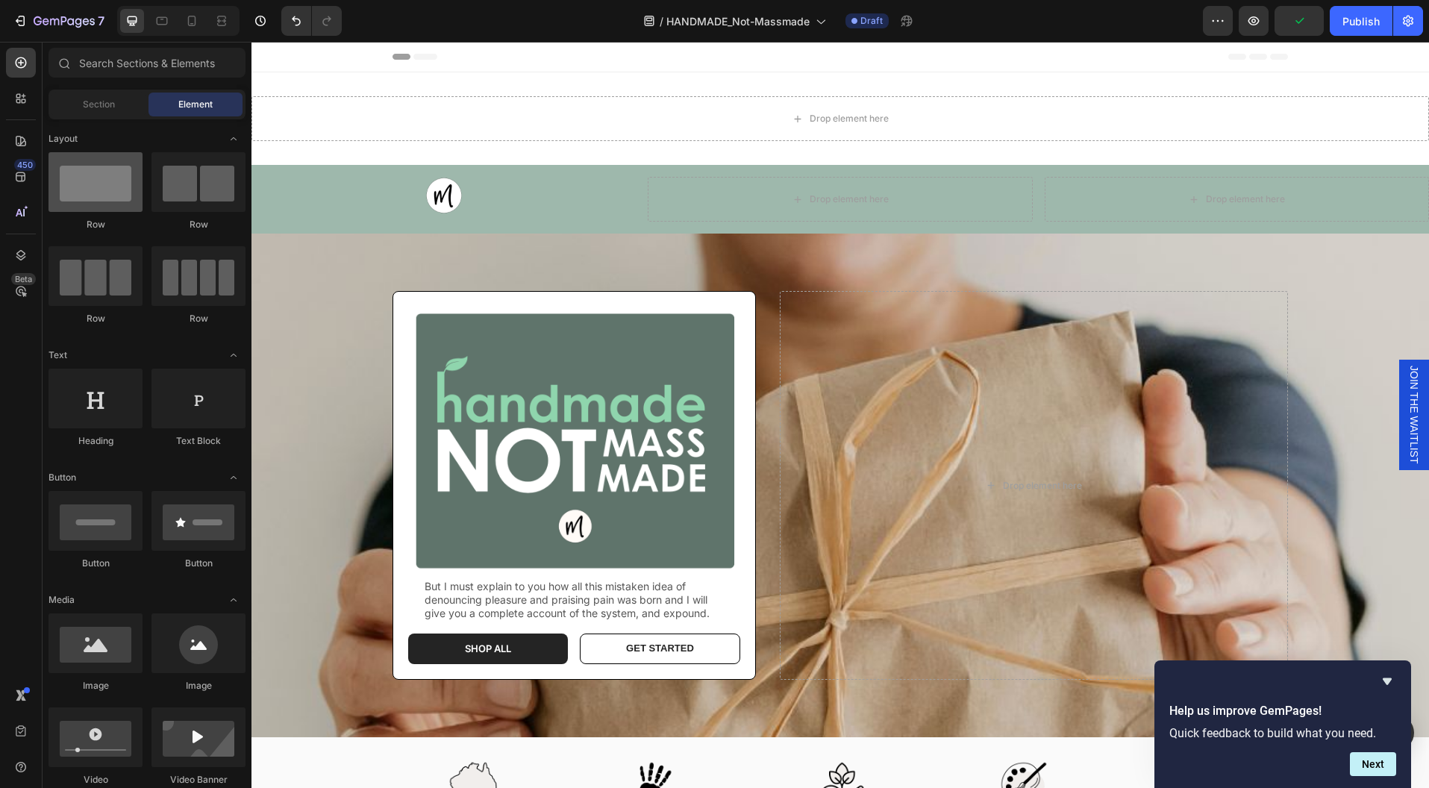
click at [108, 200] on div at bounding box center [96, 182] width 94 height 60
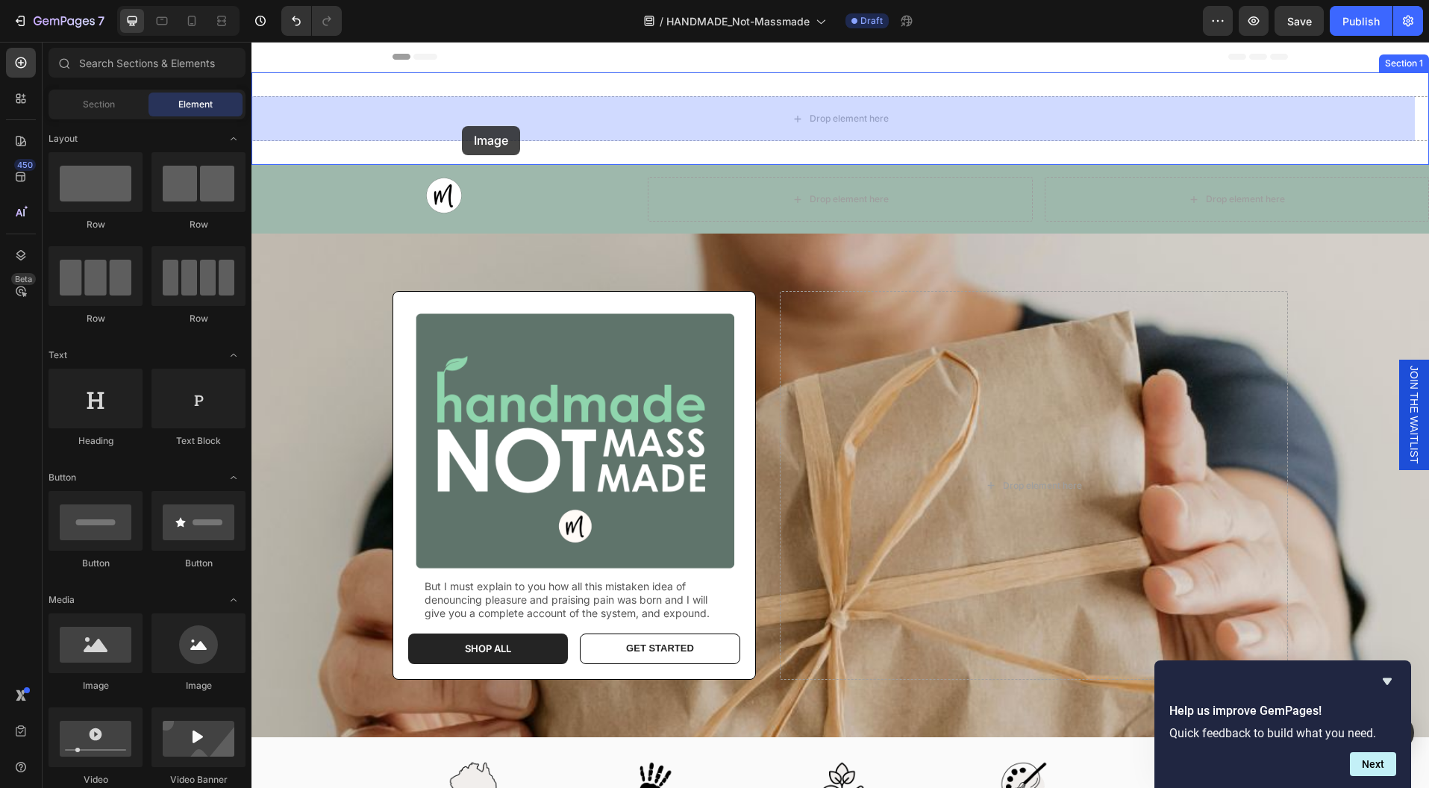
drag, startPoint x: 434, startPoint y: 701, endPoint x: 462, endPoint y: 126, distance: 575.3
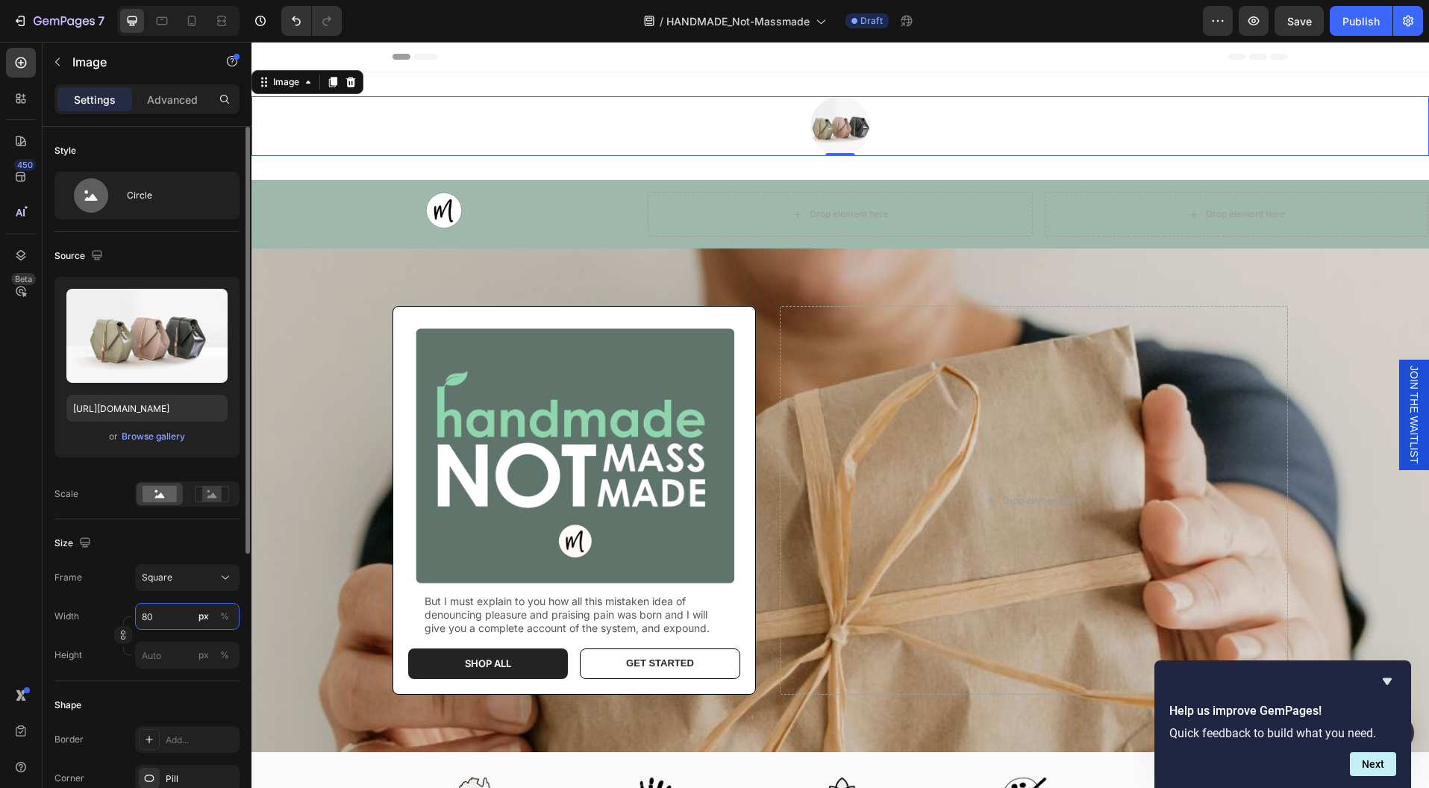
click at [151, 615] on input "80" at bounding box center [187, 616] width 104 height 27
type input "4"
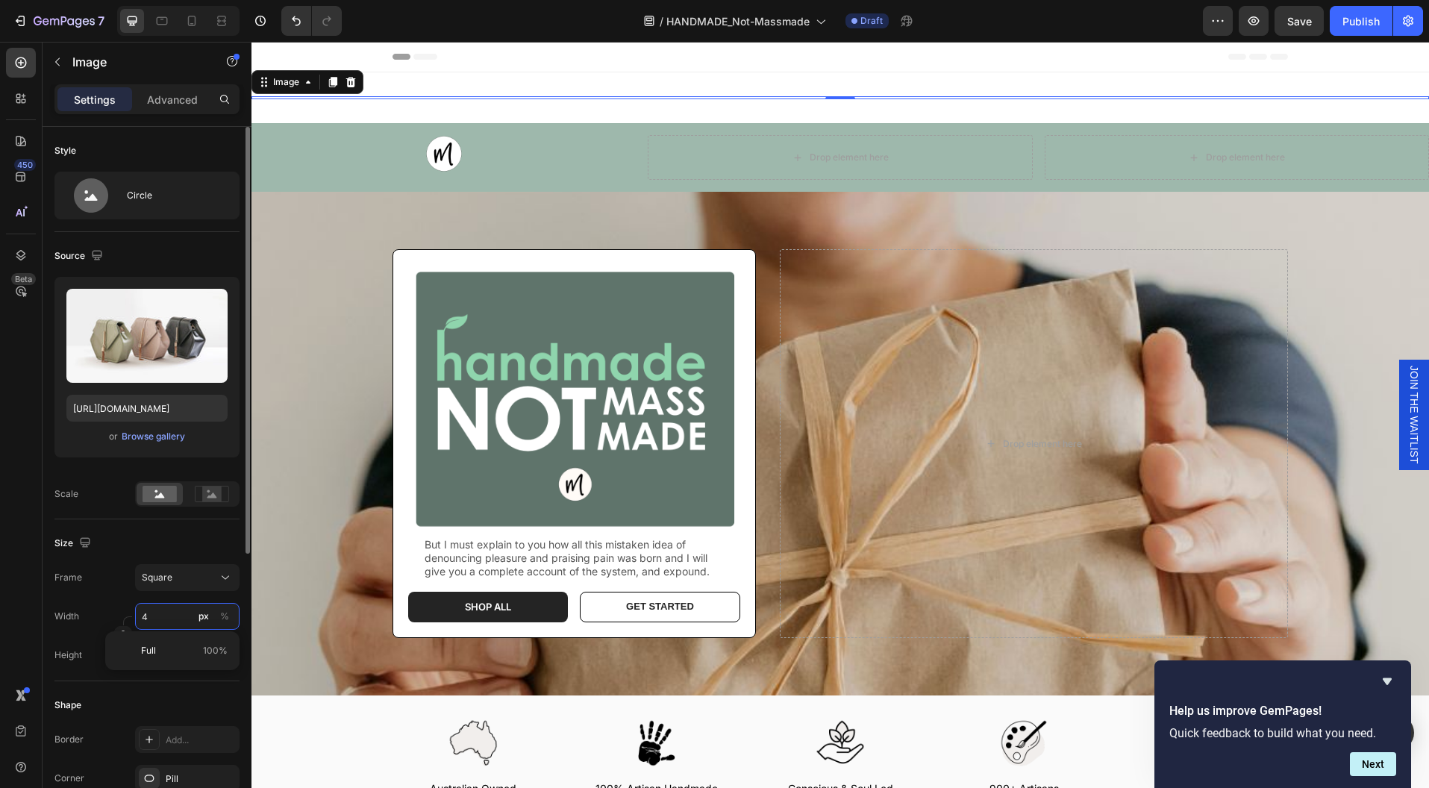
type input "40"
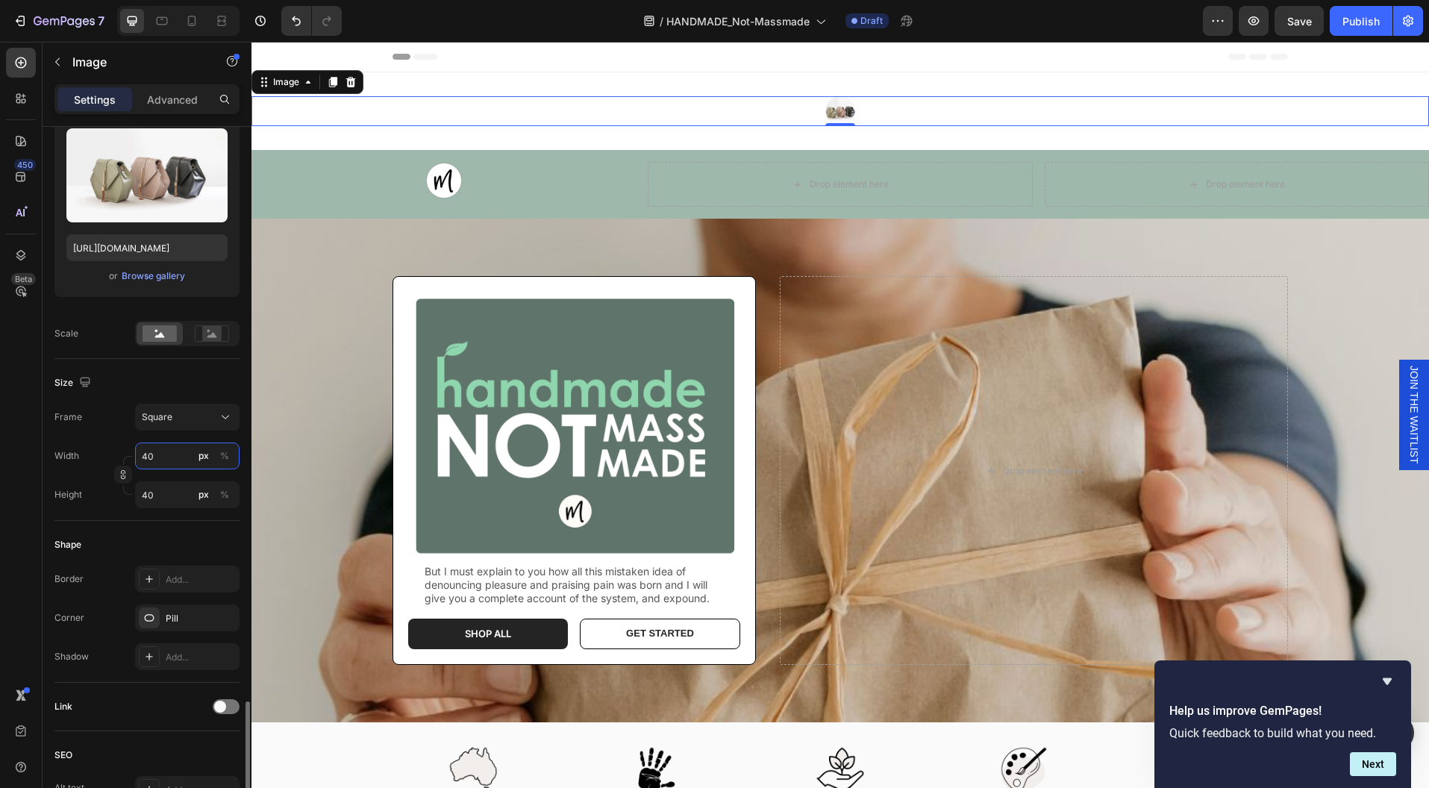
scroll to position [457, 0]
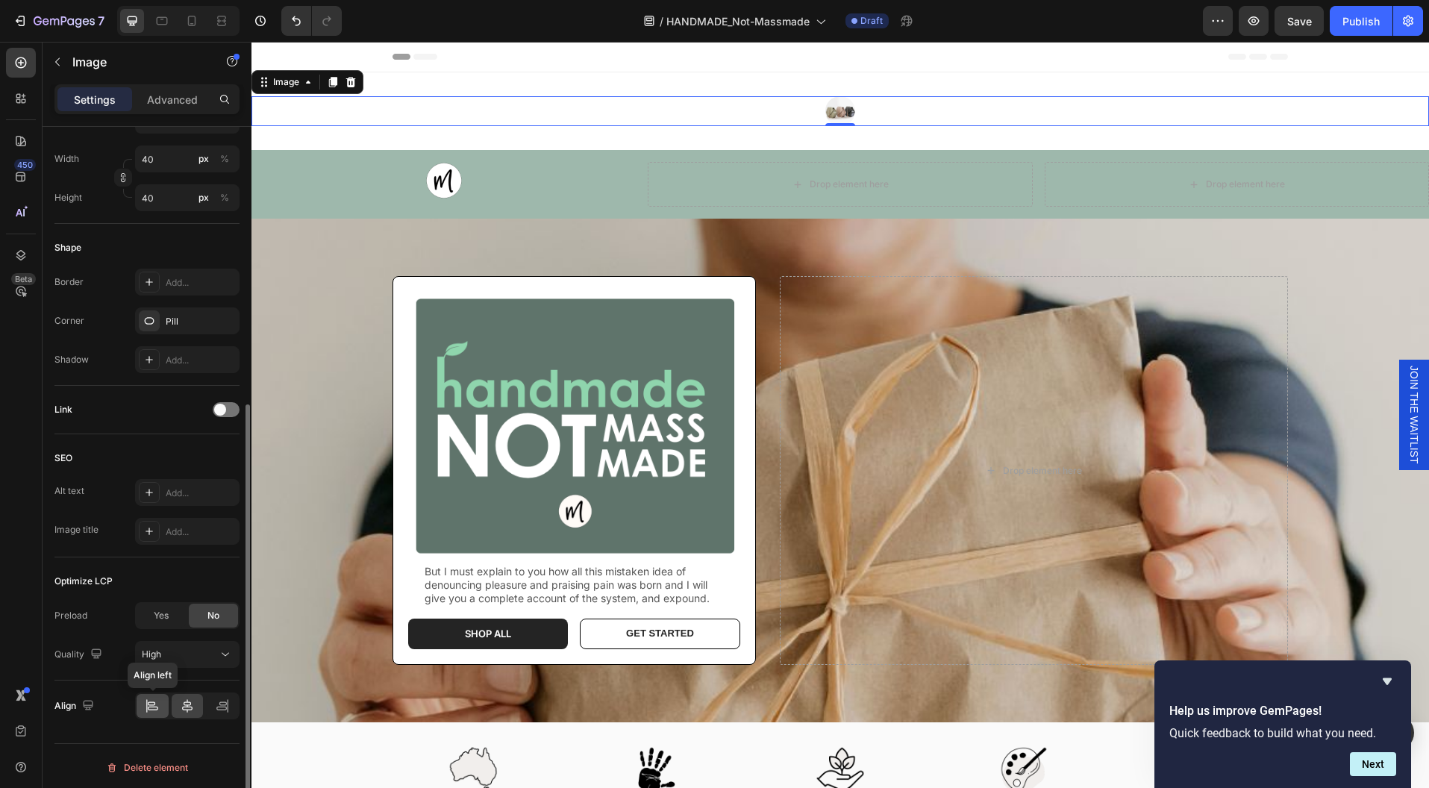
click at [160, 709] on div at bounding box center [153, 706] width 32 height 24
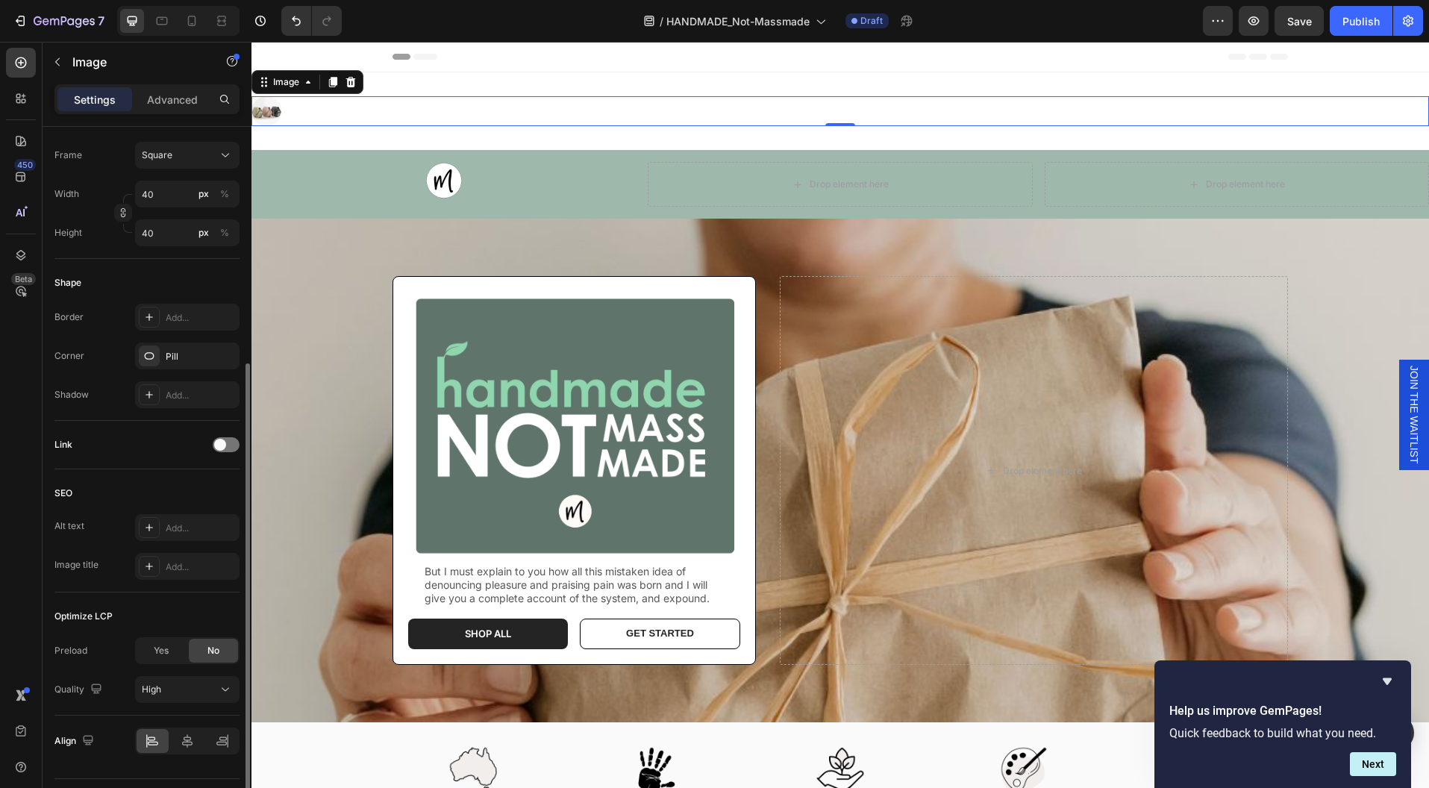
scroll to position [410, 0]
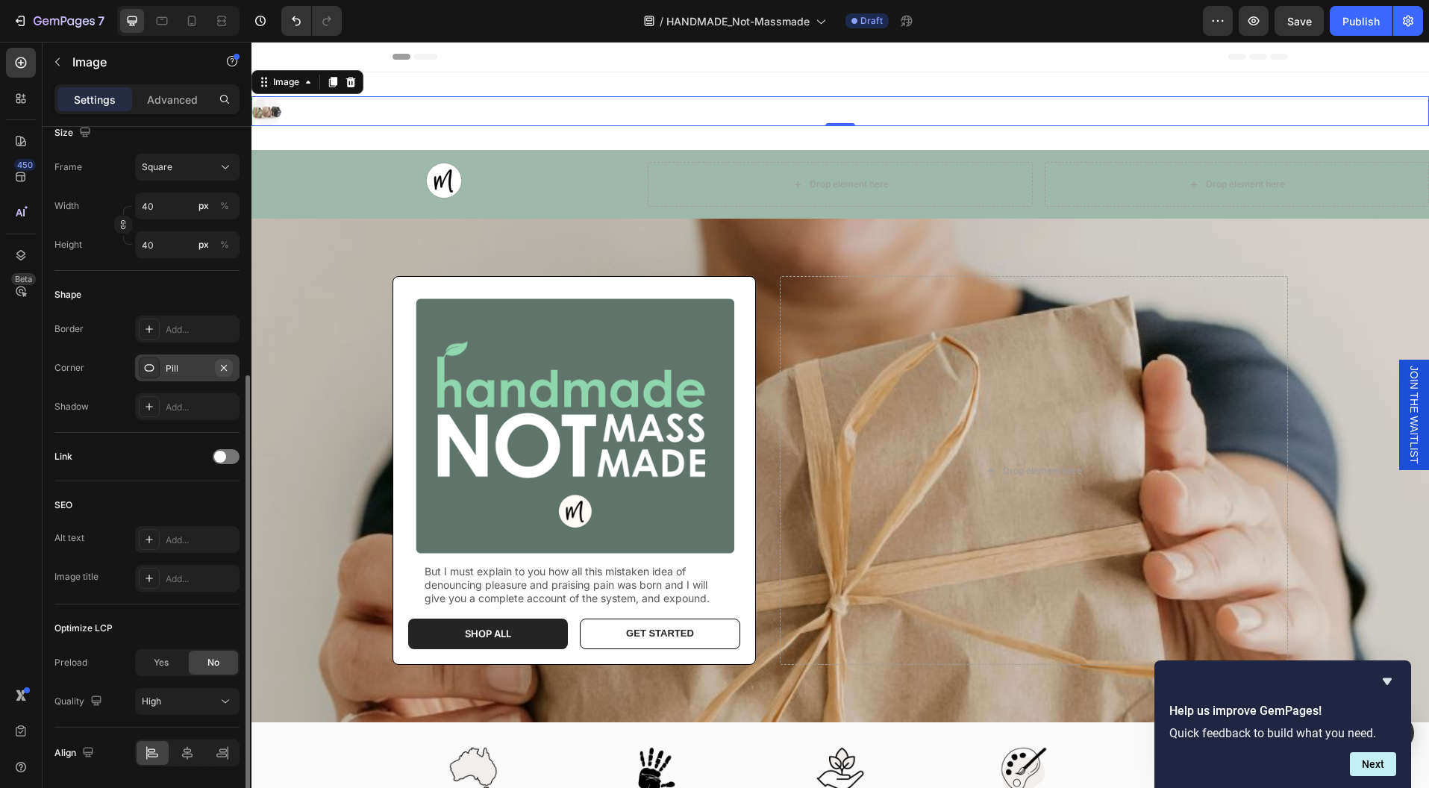
click at [224, 363] on icon "button" at bounding box center [224, 368] width 12 height 12
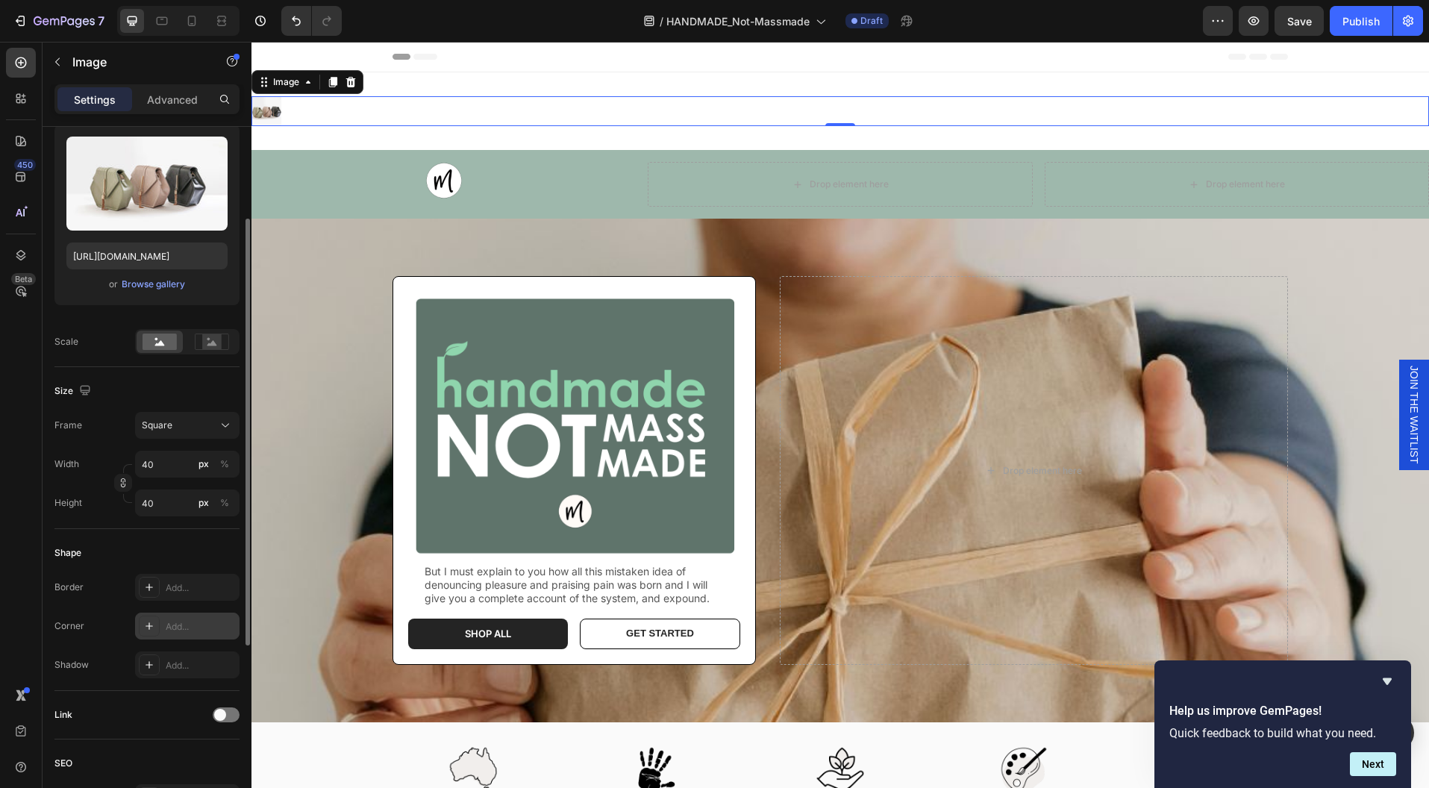
scroll to position [128, 0]
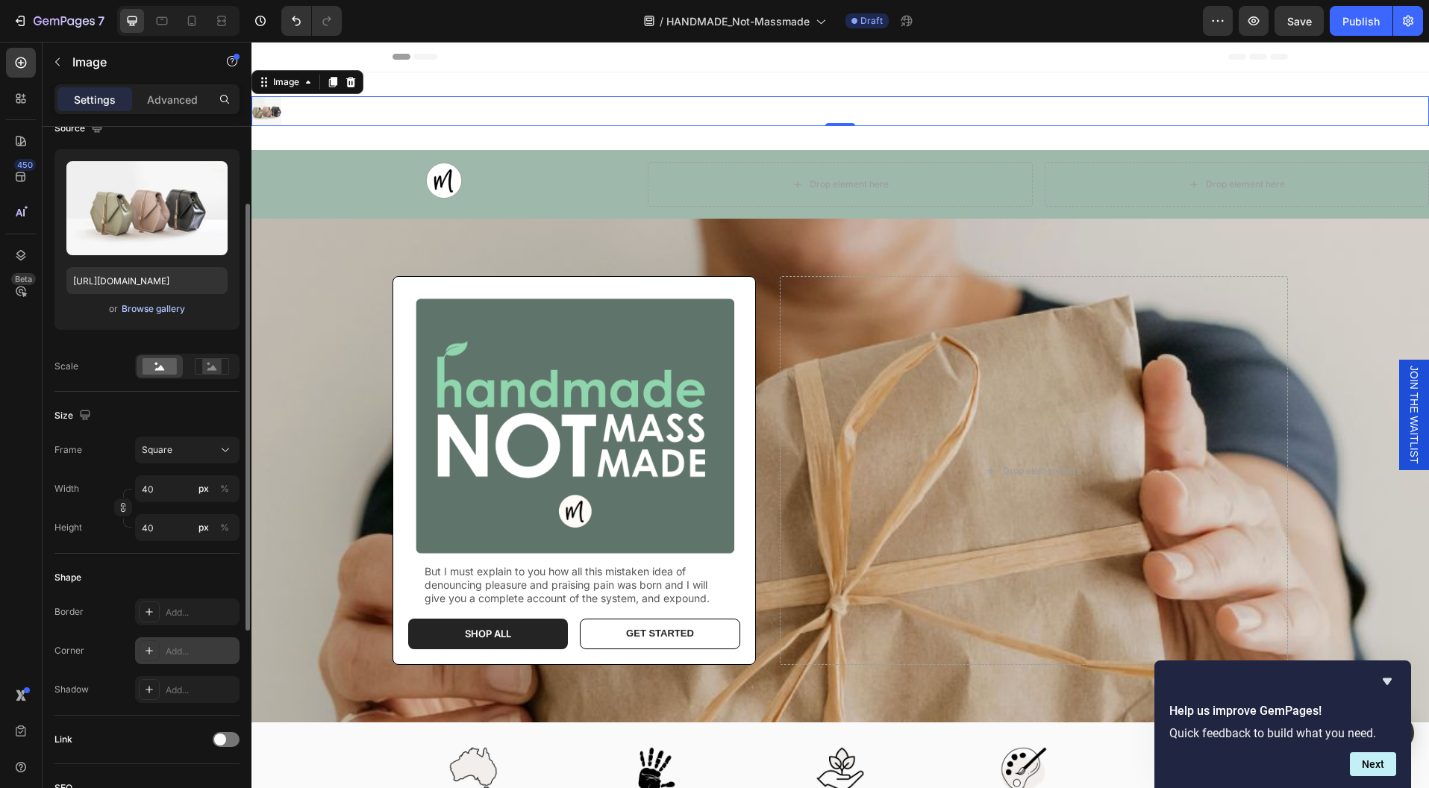
click at [131, 305] on div "Browse gallery" at bounding box center [153, 308] width 63 height 13
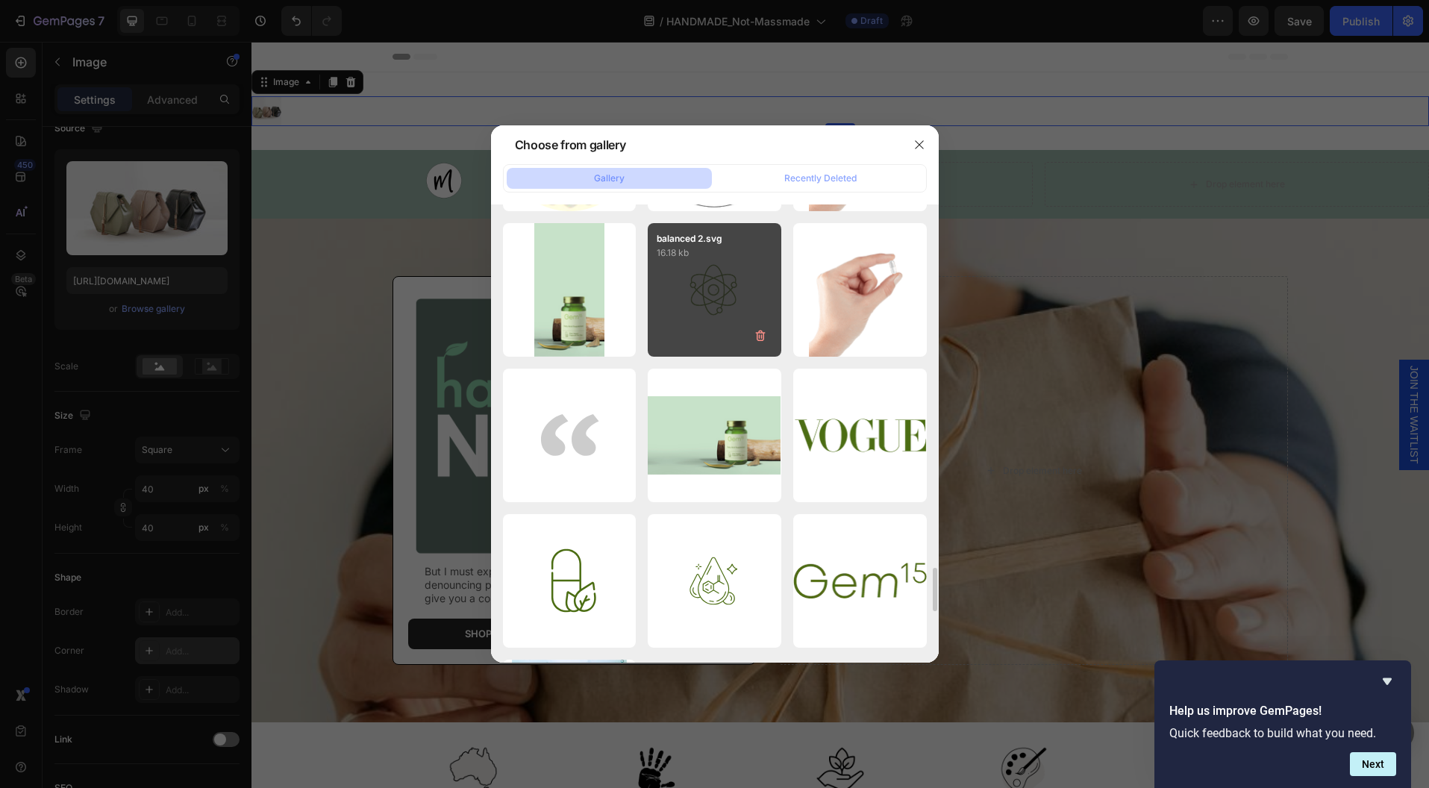
scroll to position [3899, 0]
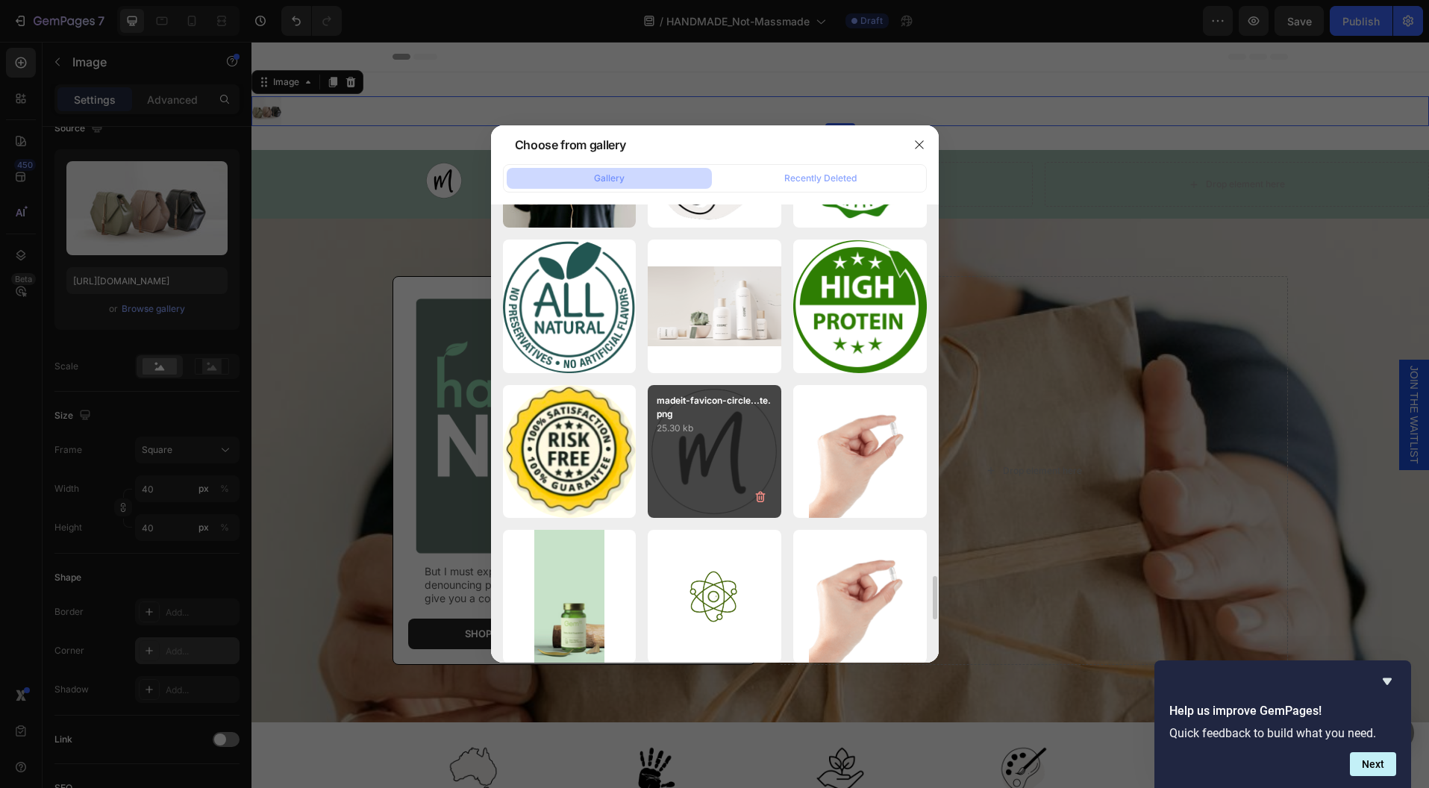
click at [710, 437] on div "madeit-favicon-circle...te.png 25.30 kb" at bounding box center [715, 452] width 134 height 134
type input "https://cdn.shopify.com/s/files/1/0761/3150/0338/files/gempages_582886930119656…"
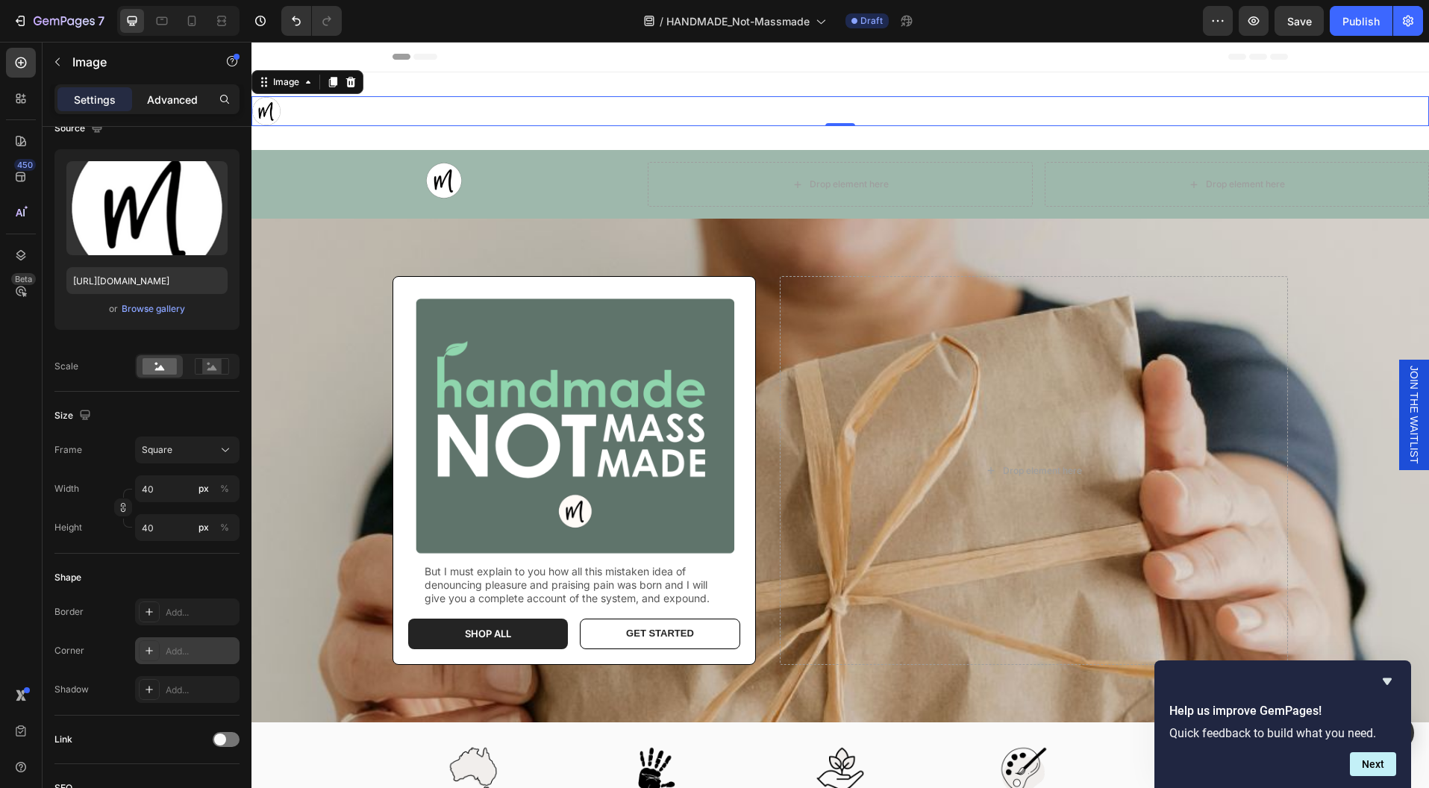
click at [177, 98] on p "Advanced" at bounding box center [172, 100] width 51 height 16
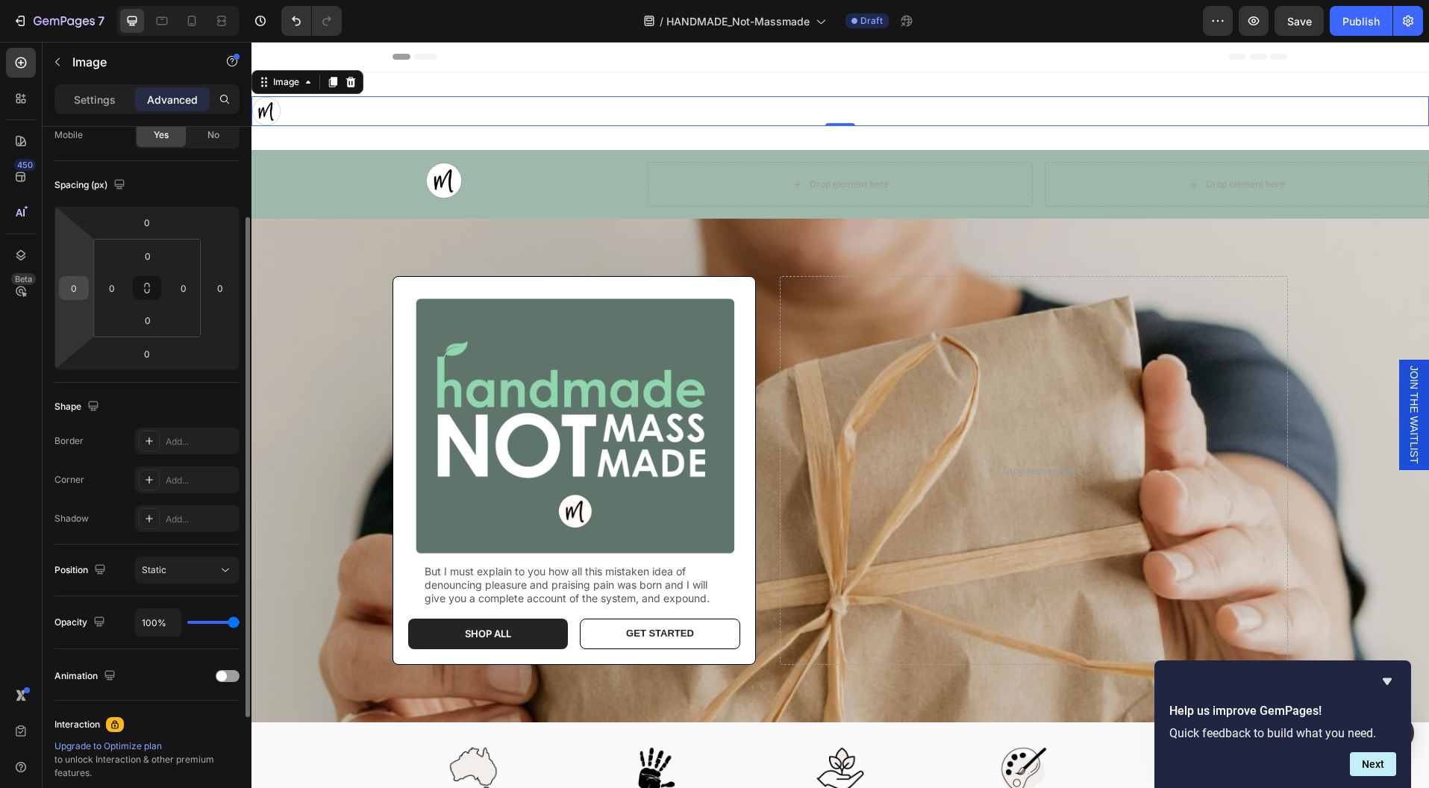
click at [78, 290] on input "0" at bounding box center [74, 288] width 22 height 22
type input "100"
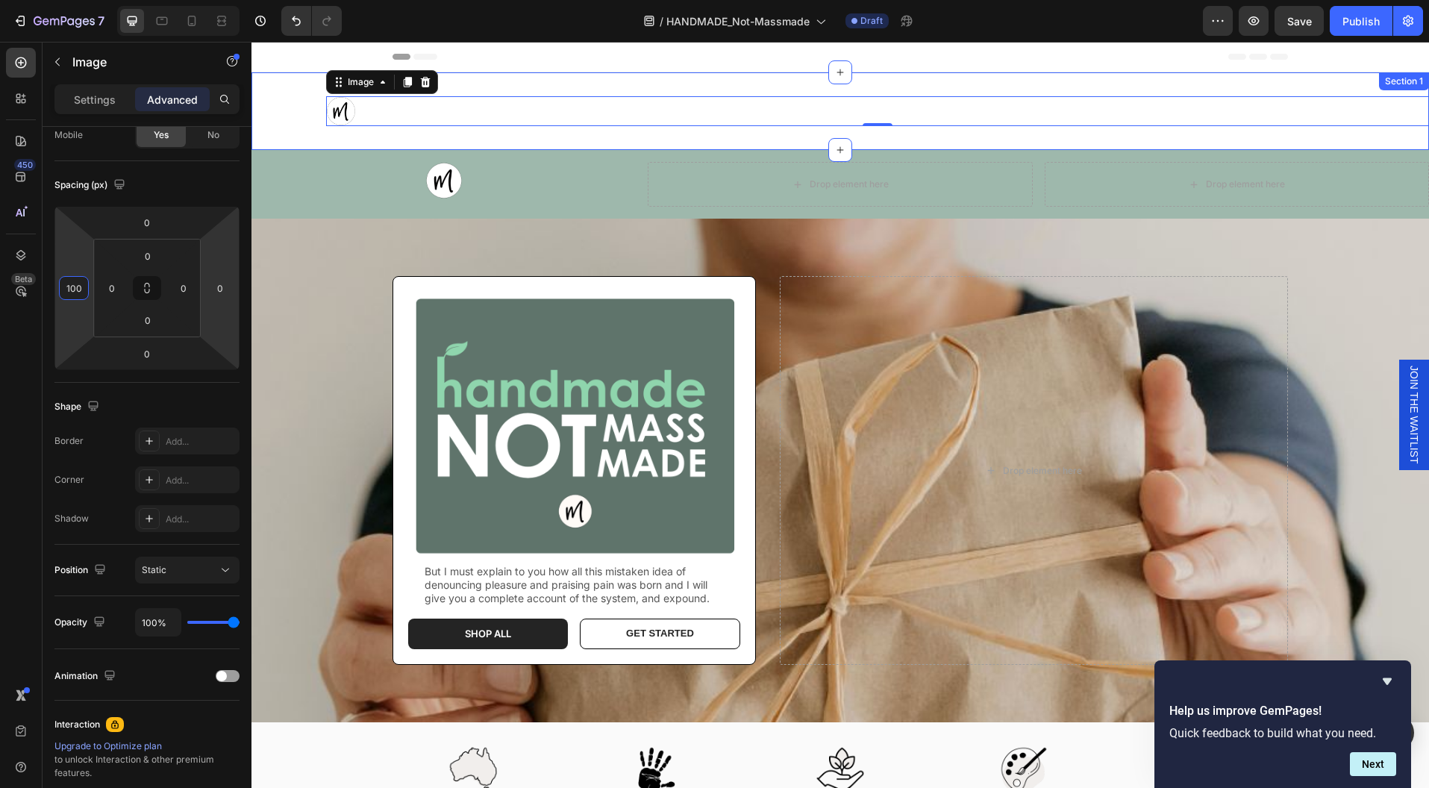
click at [551, 137] on div "Image 0 Section 1" at bounding box center [839, 111] width 1177 height 78
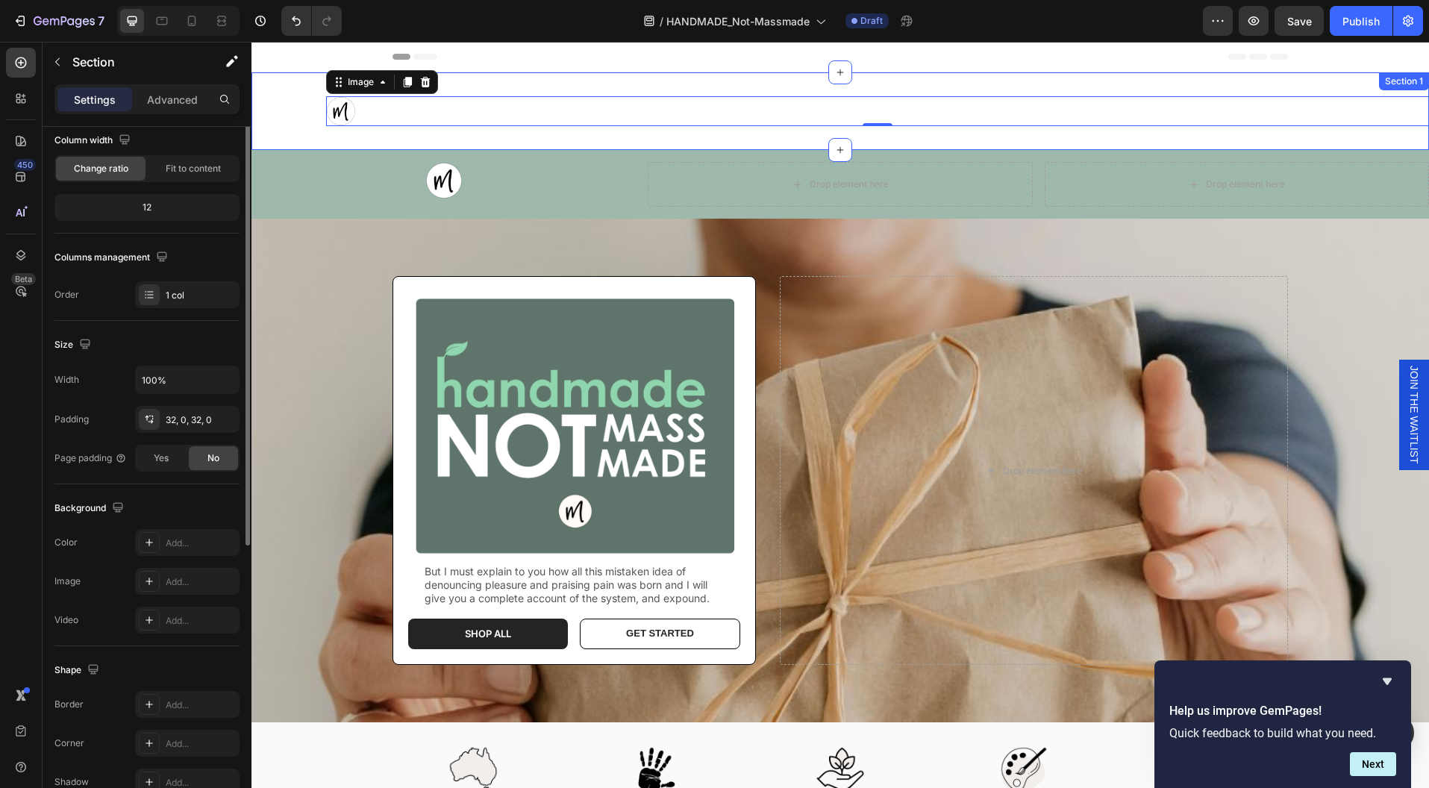
scroll to position [0, 0]
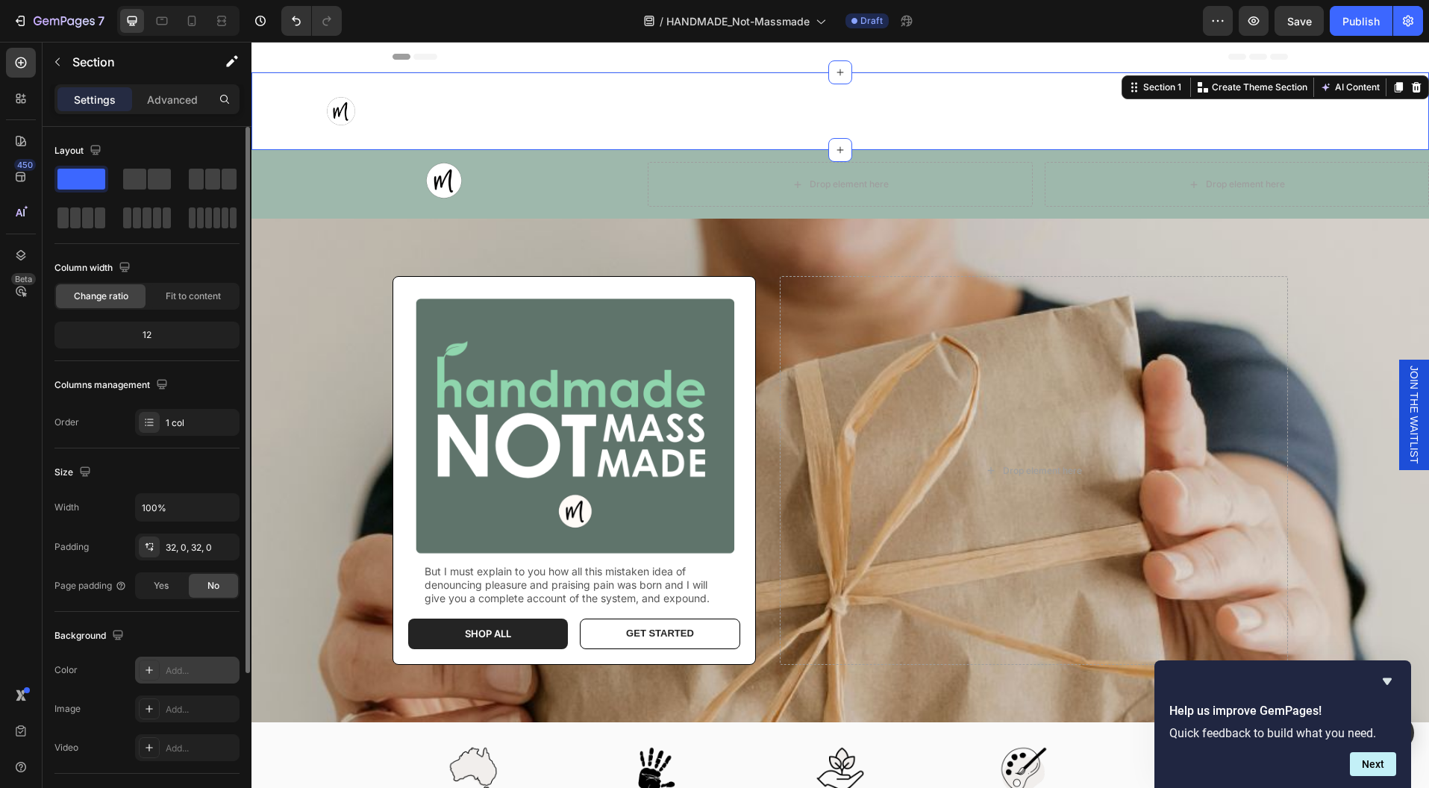
click at [169, 664] on div "Add..." at bounding box center [201, 670] width 70 height 13
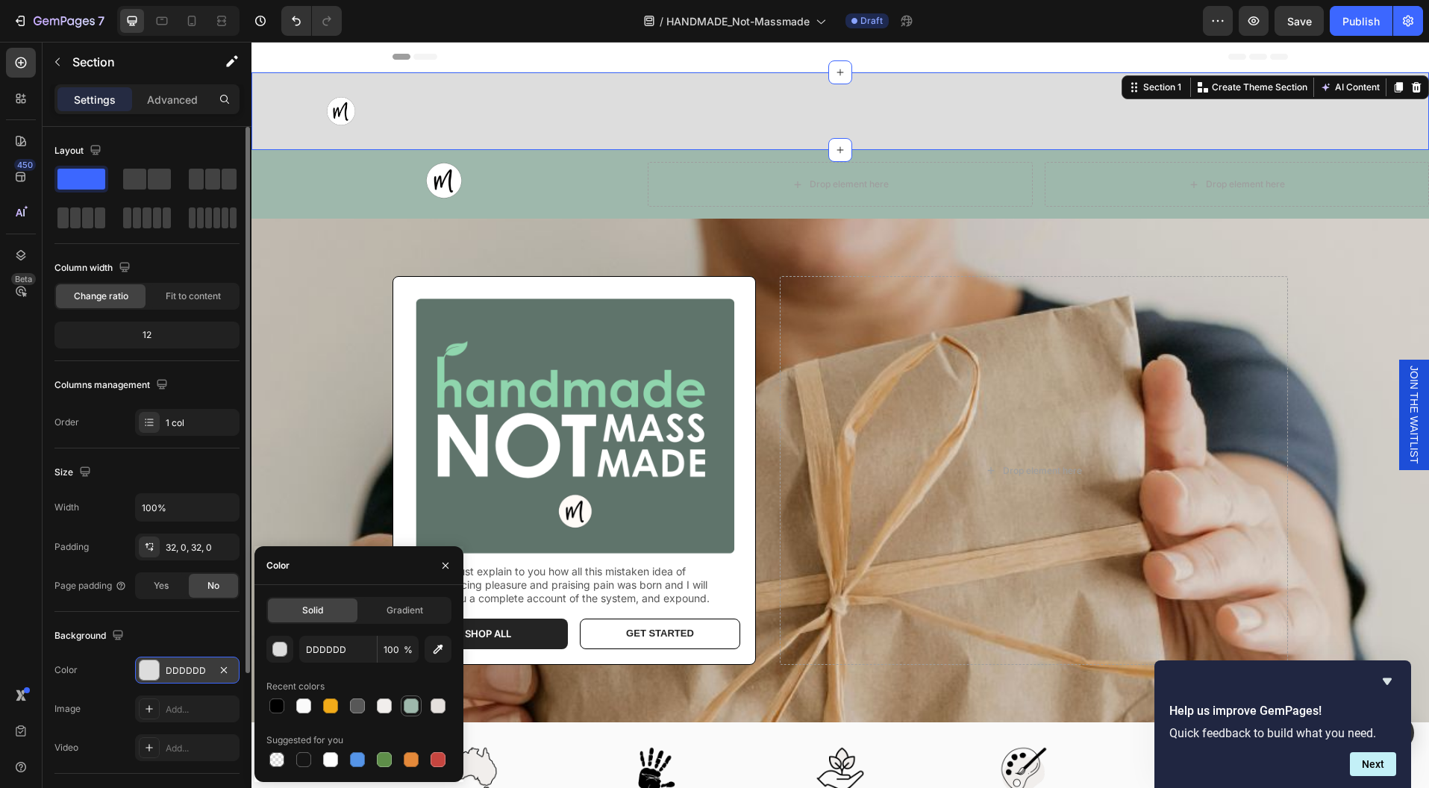
click at [411, 705] on div at bounding box center [411, 705] width 15 height 15
type input "9EB8AC"
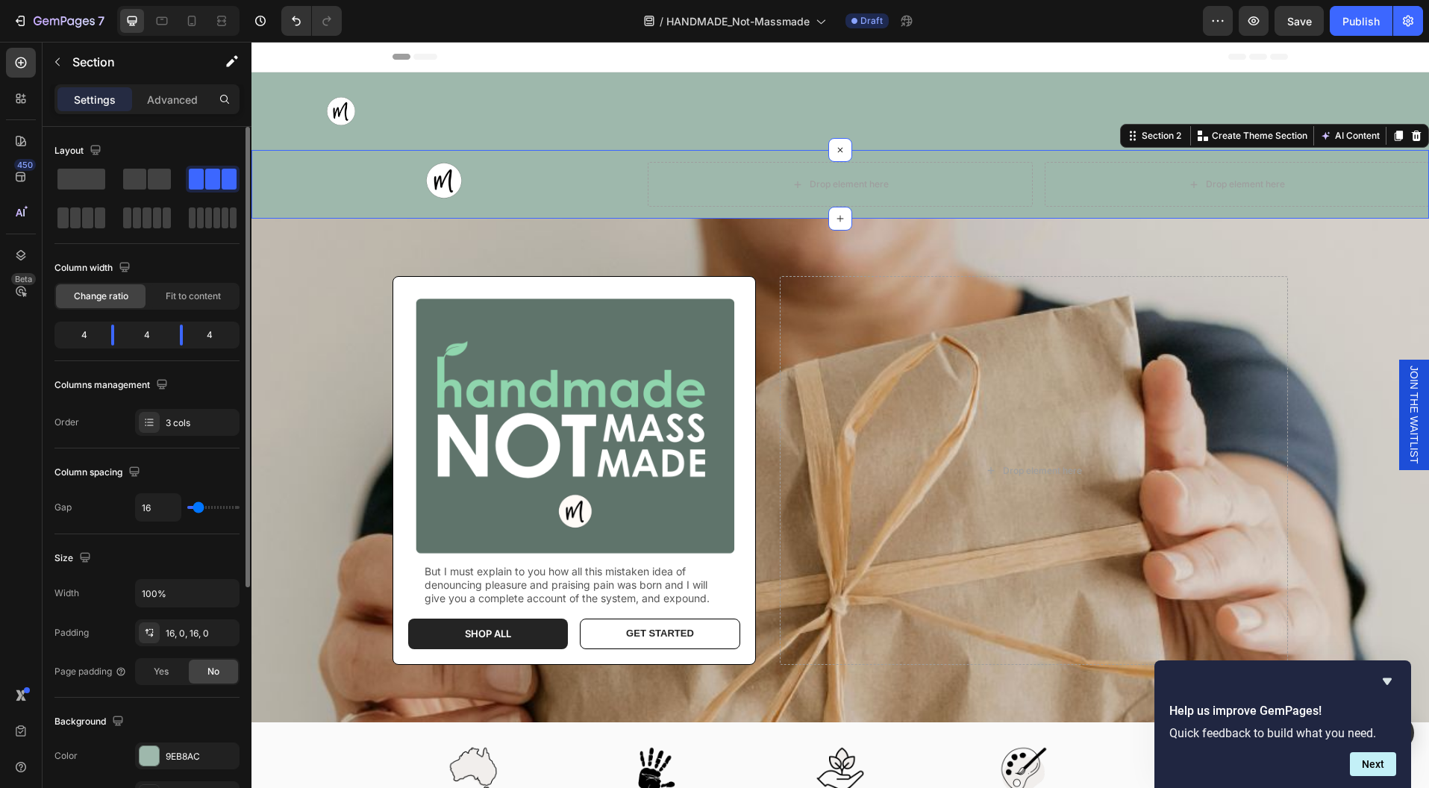
click at [557, 209] on div "Image Drop element here Drop element here Section 2 You can create reusable sec…" at bounding box center [839, 184] width 1177 height 69
drag, startPoint x: 1403, startPoint y: 131, endPoint x: 1395, endPoint y: 134, distance: 8.7
click at [1410, 131] on icon at bounding box center [1416, 136] width 12 height 12
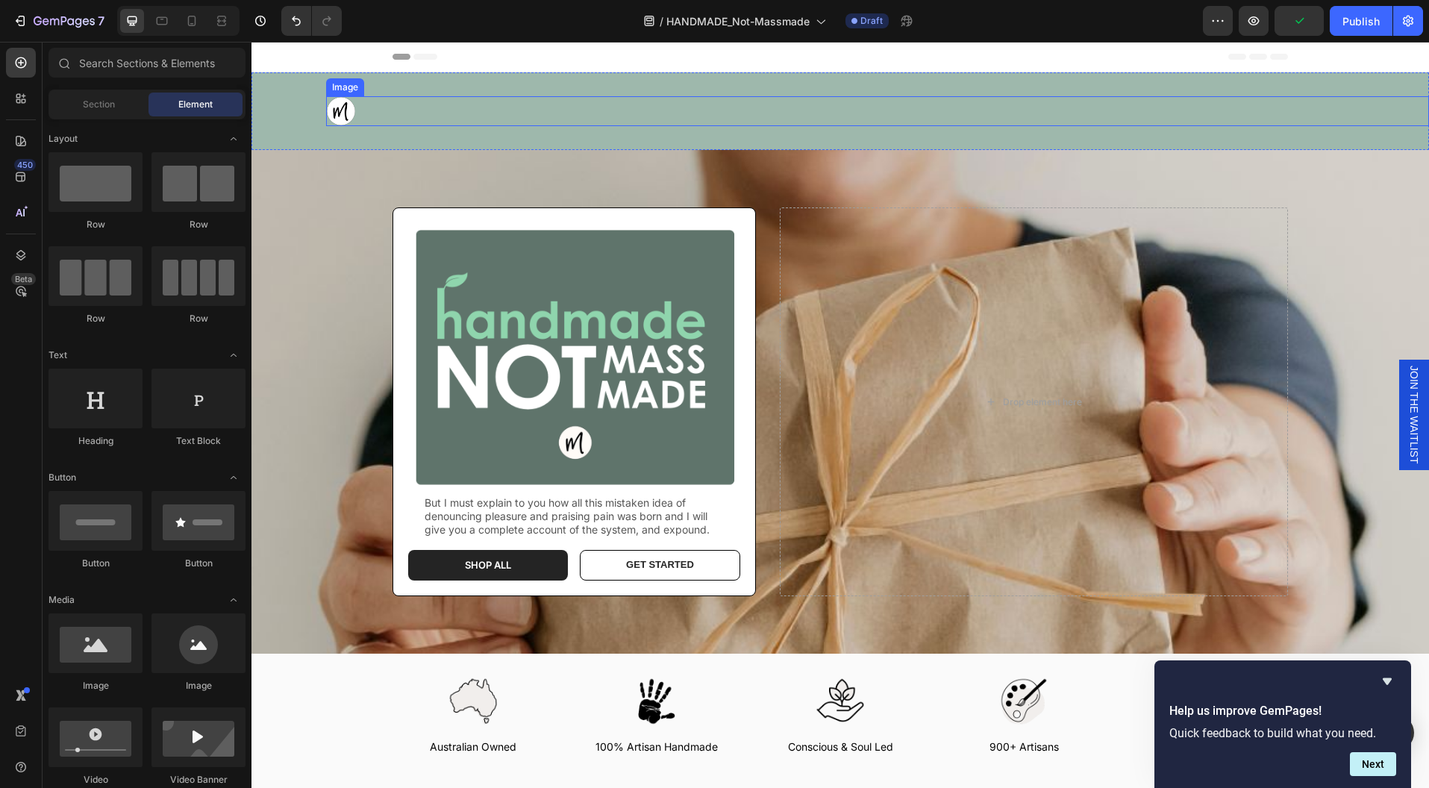
click at [979, 125] on div at bounding box center [877, 111] width 1103 height 30
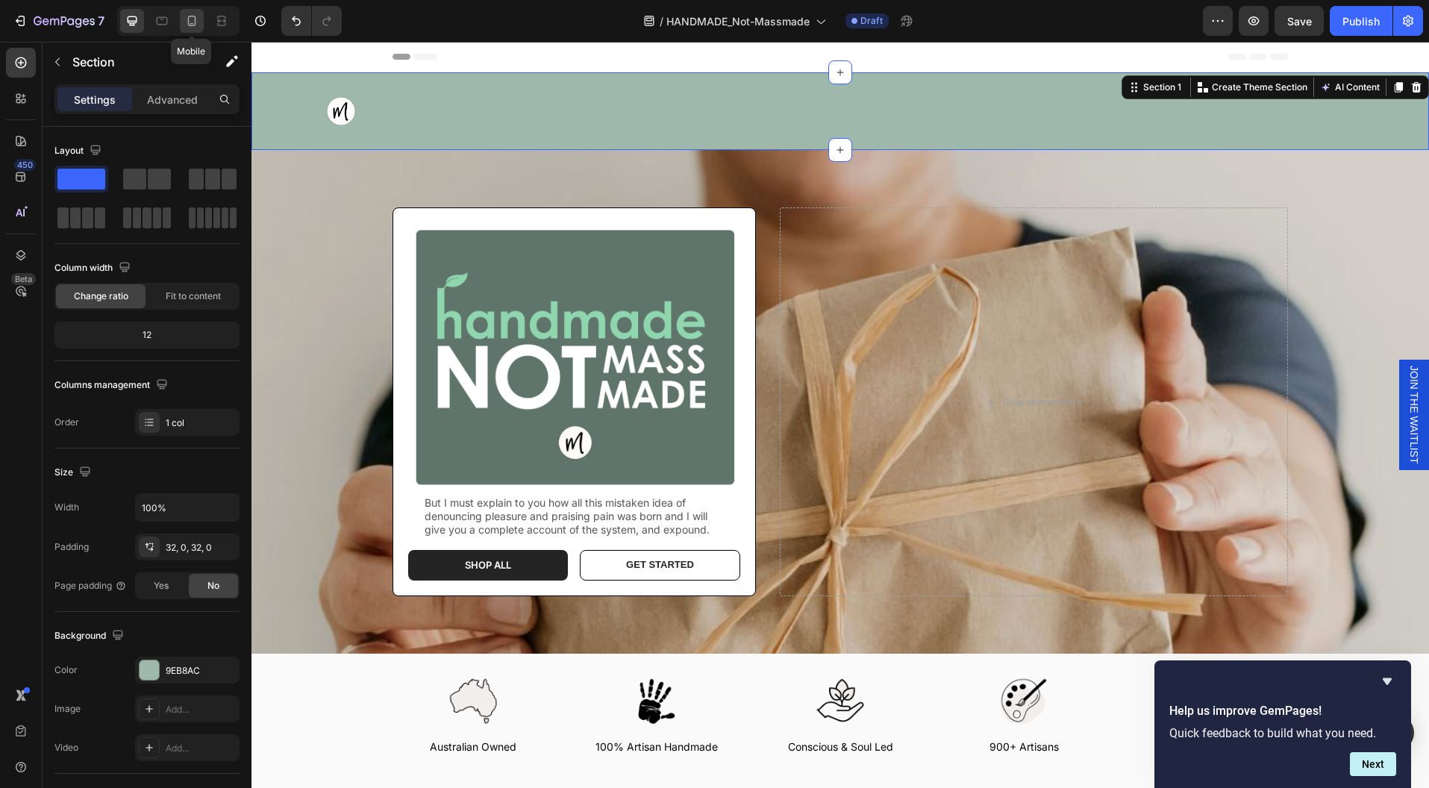
click at [192, 22] on icon at bounding box center [191, 20] width 15 height 15
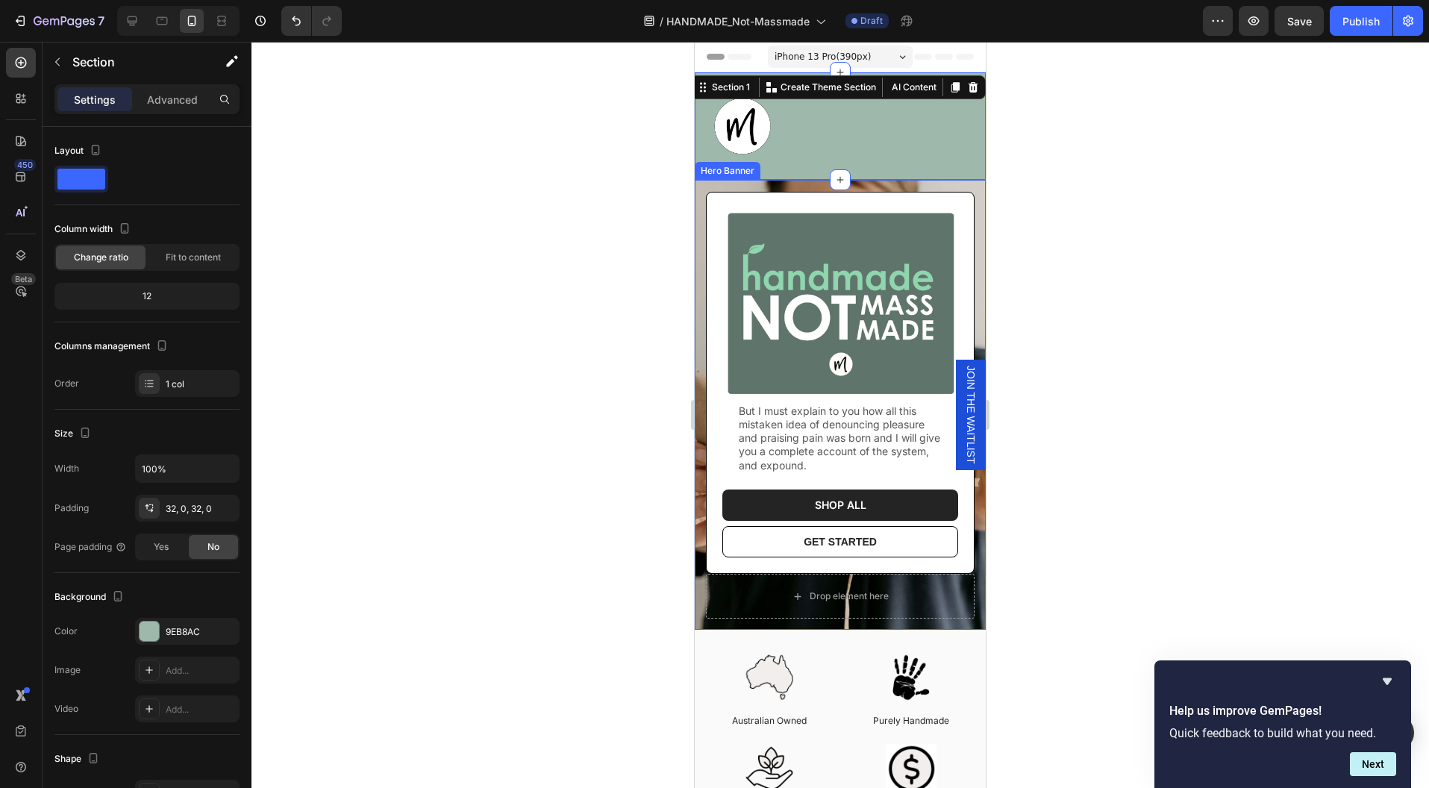
click at [1071, 263] on div at bounding box center [839, 415] width 1177 height 746
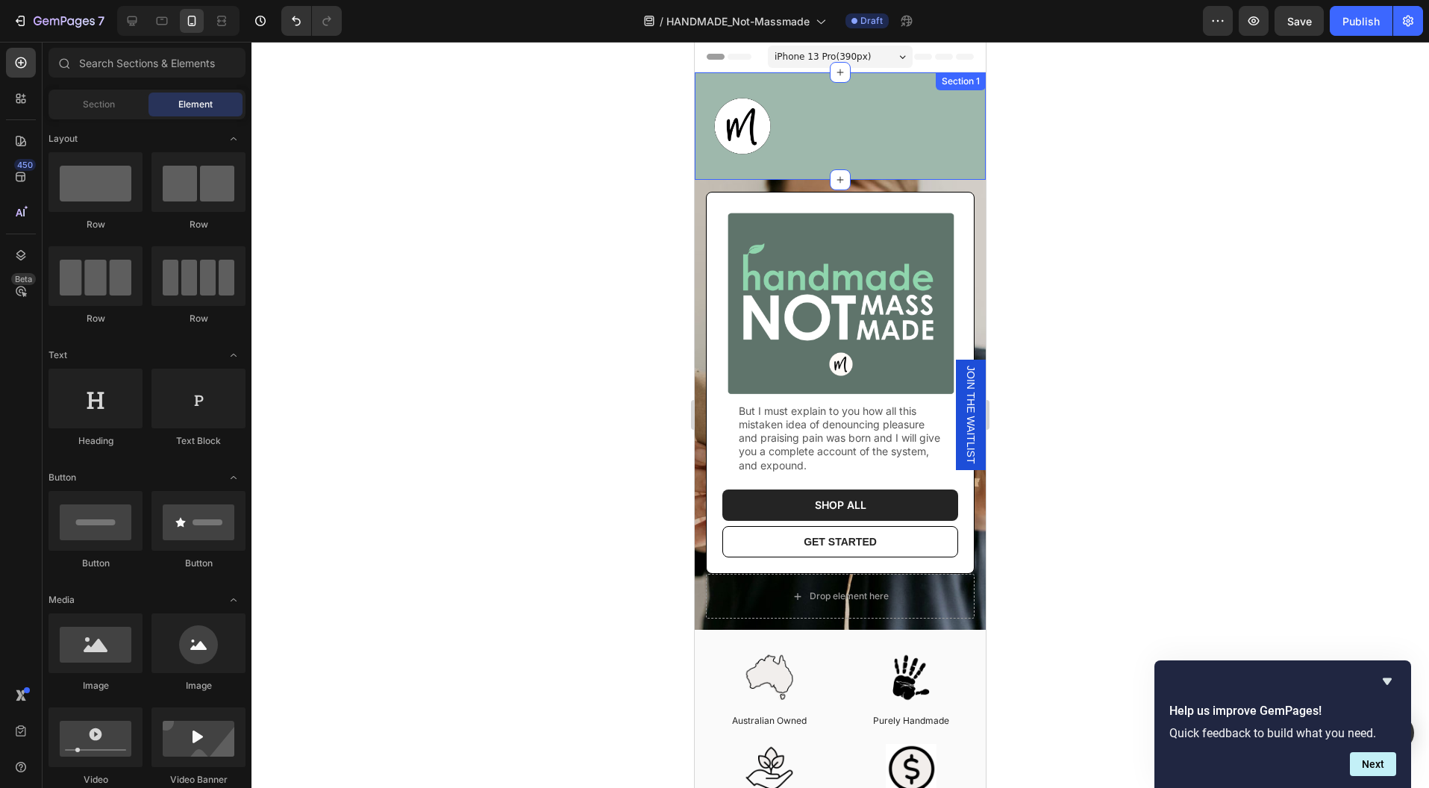
click at [889, 161] on div "Image Section 1" at bounding box center [840, 125] width 291 height 107
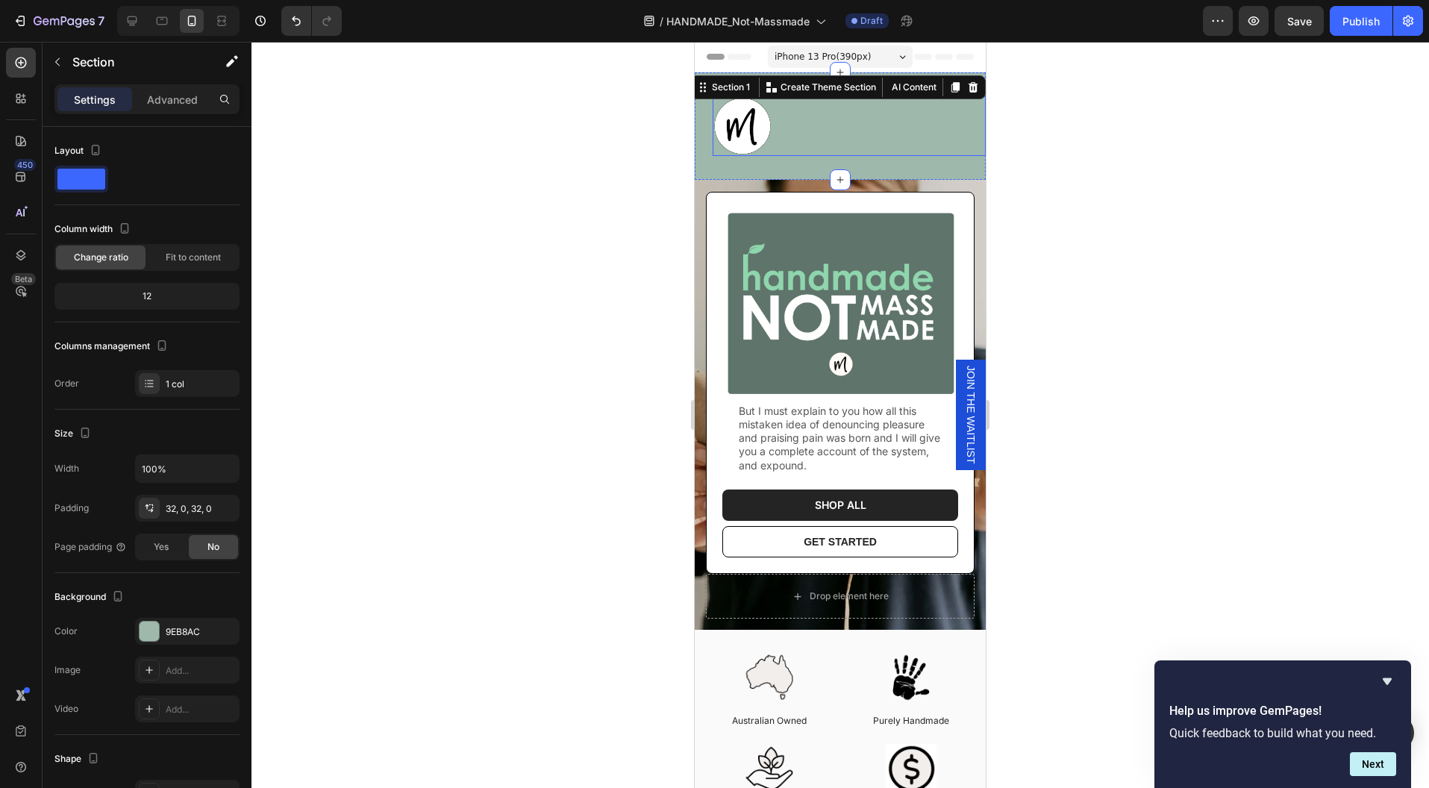
click at [737, 126] on img at bounding box center [743, 126] width 60 height 60
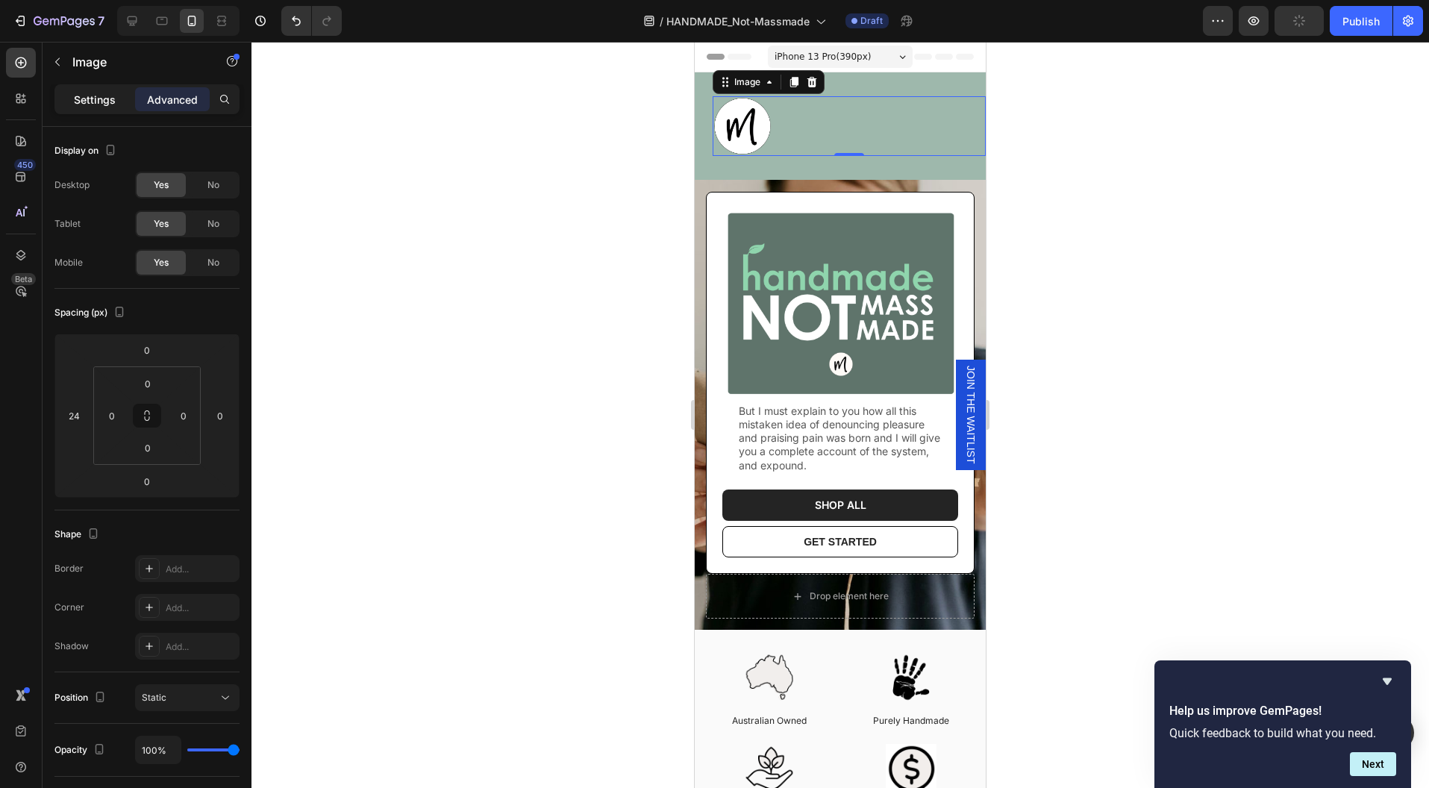
click at [96, 110] on div "Settings" at bounding box center [94, 99] width 75 height 24
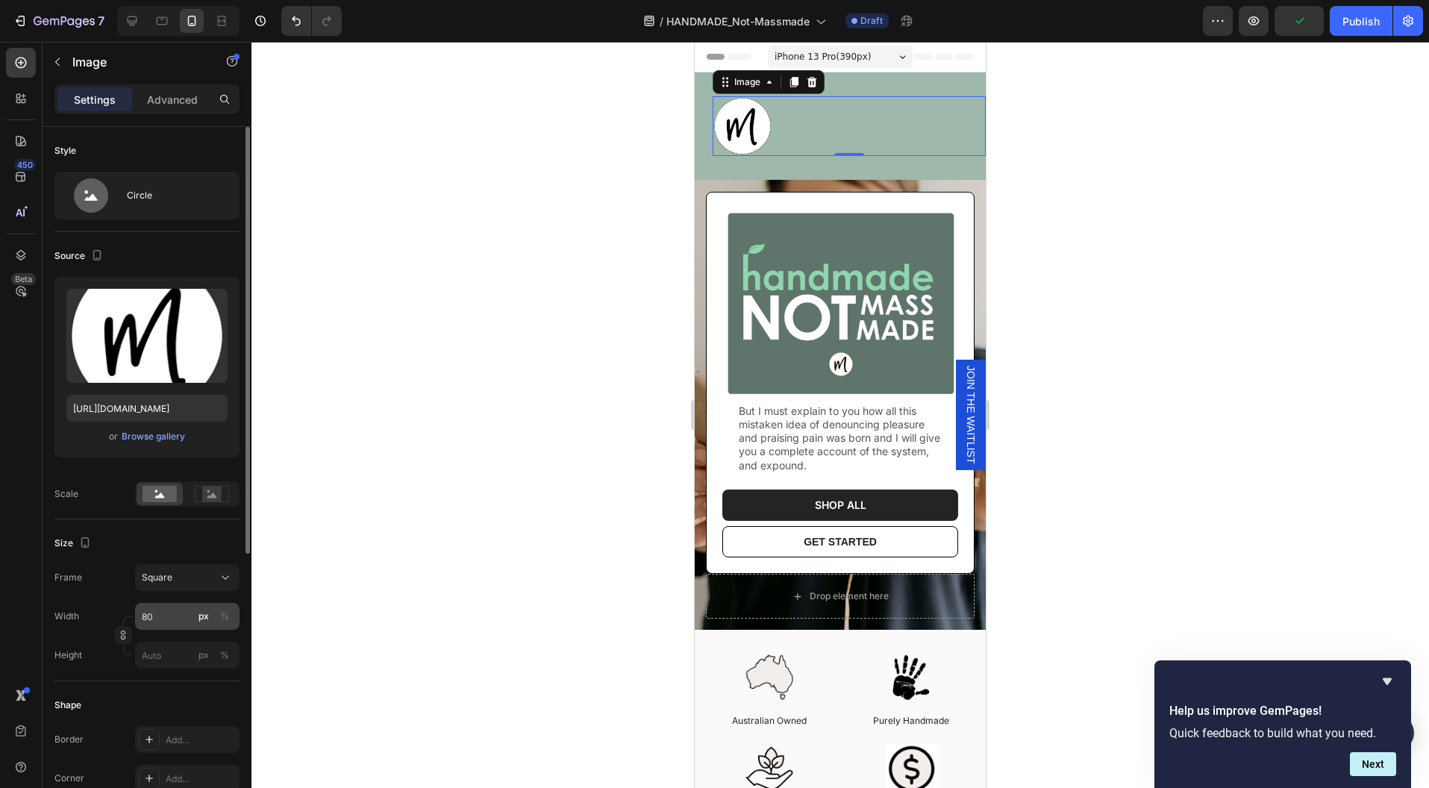
scroll to position [23, 0]
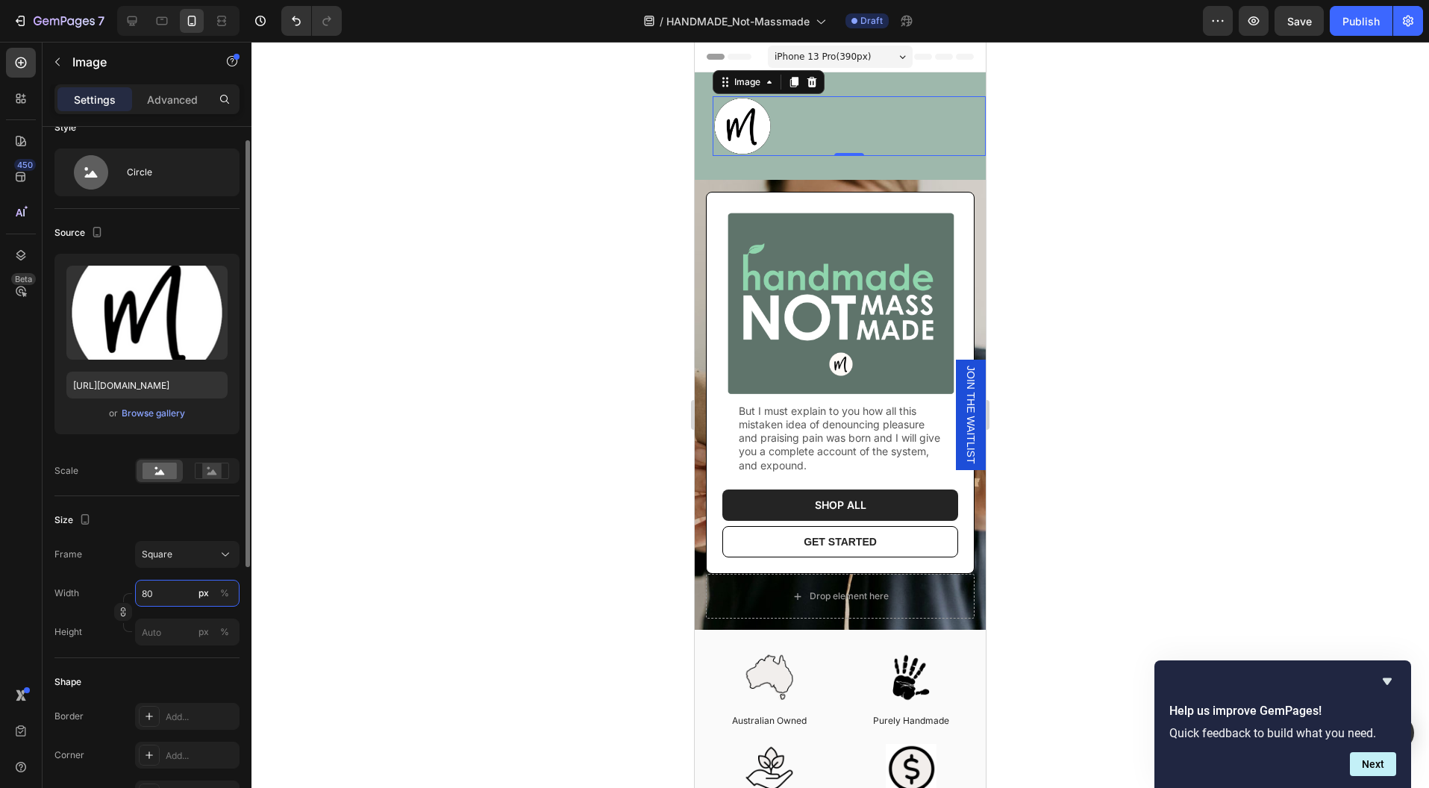
click at [161, 589] on input "80" at bounding box center [187, 593] width 104 height 27
type input "6"
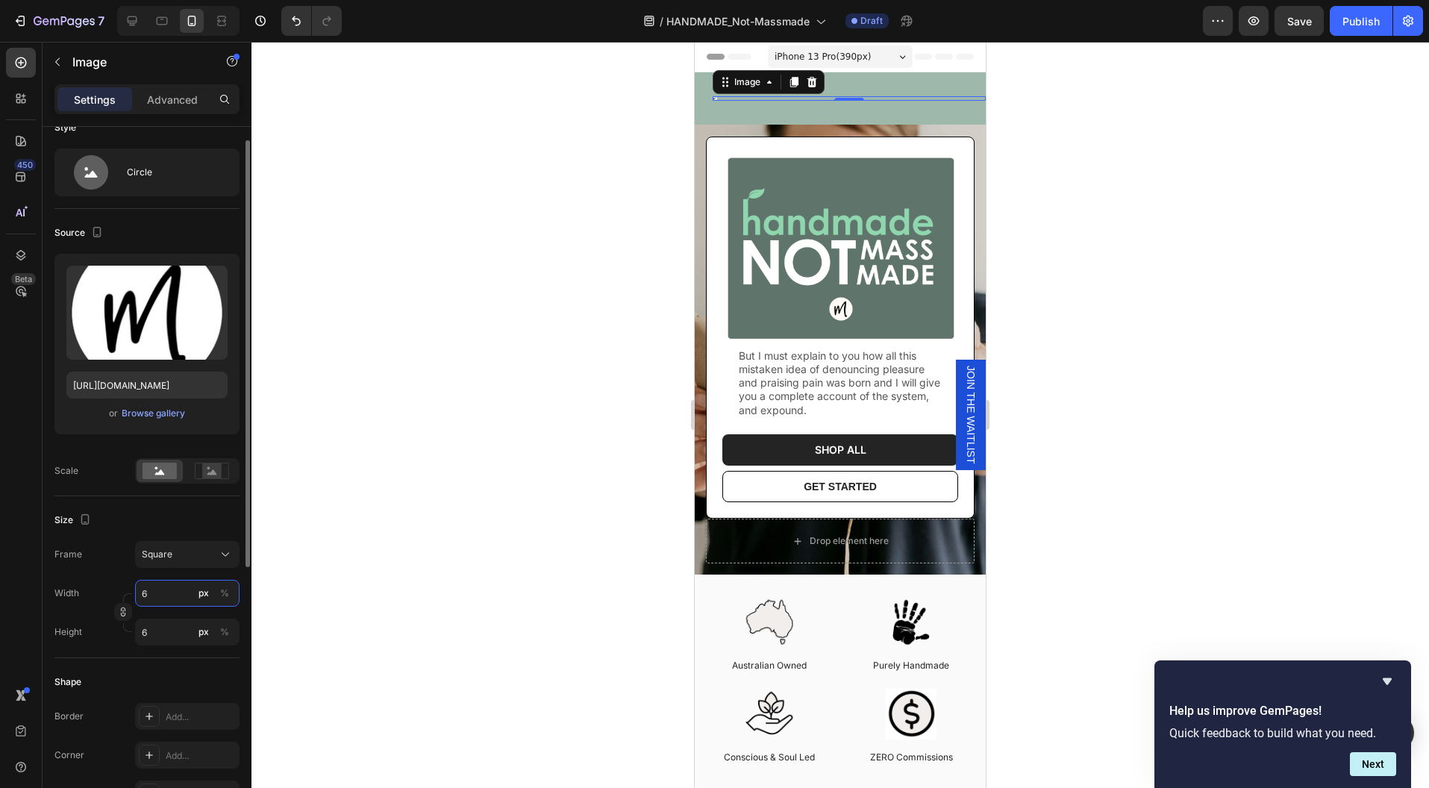
type input "60"
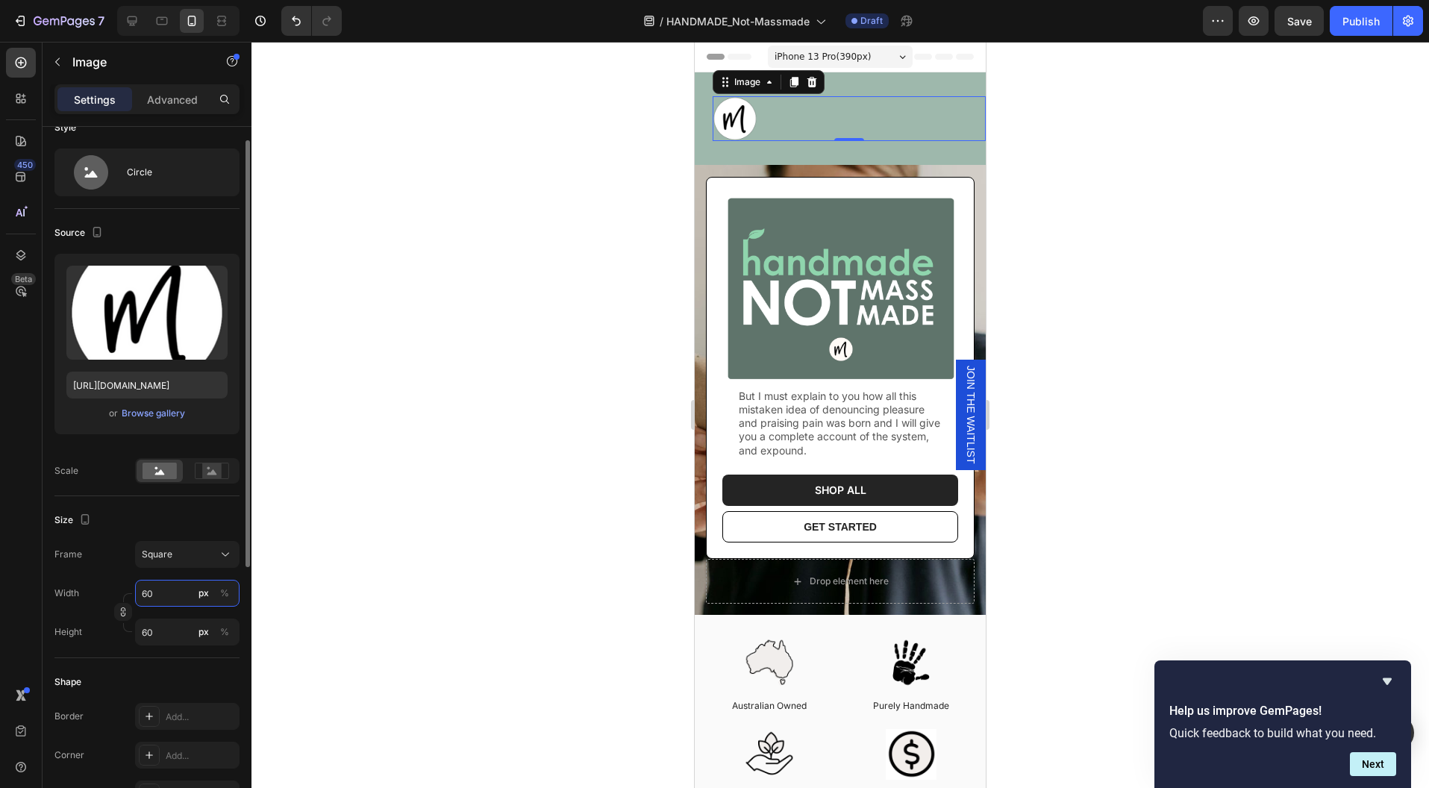
click at [163, 587] on input "60" at bounding box center [187, 593] width 104 height 27
type input "4"
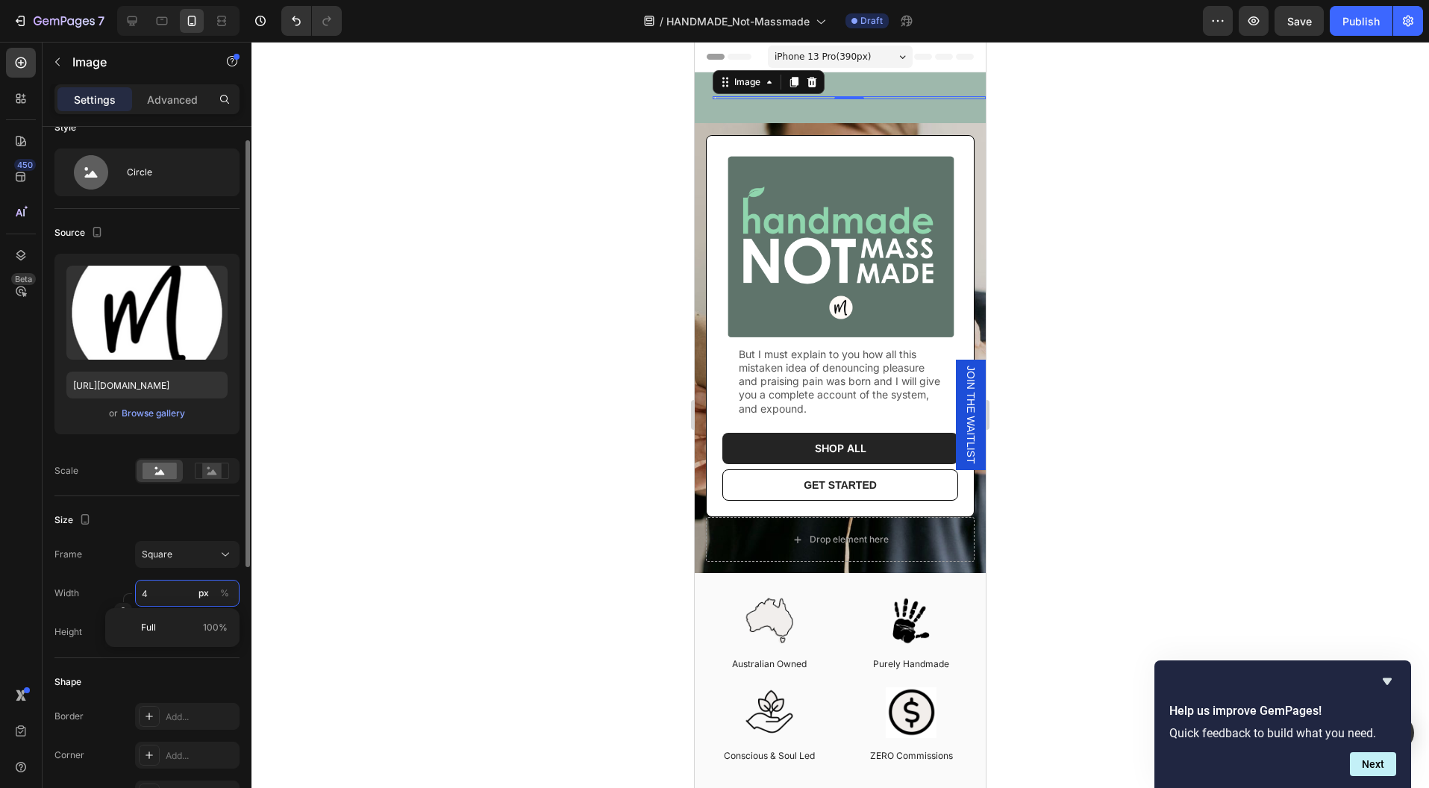
type input "40"
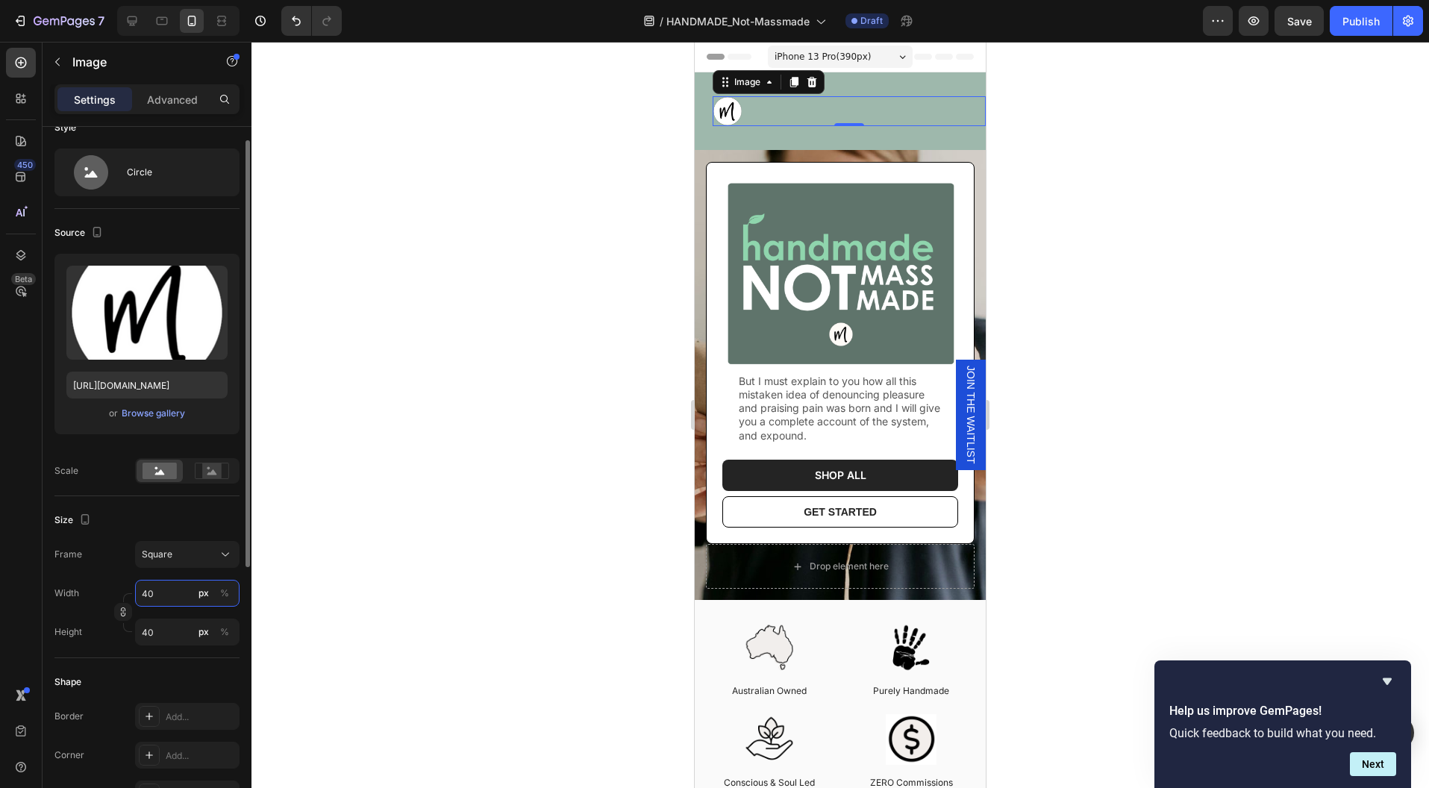
scroll to position [457, 0]
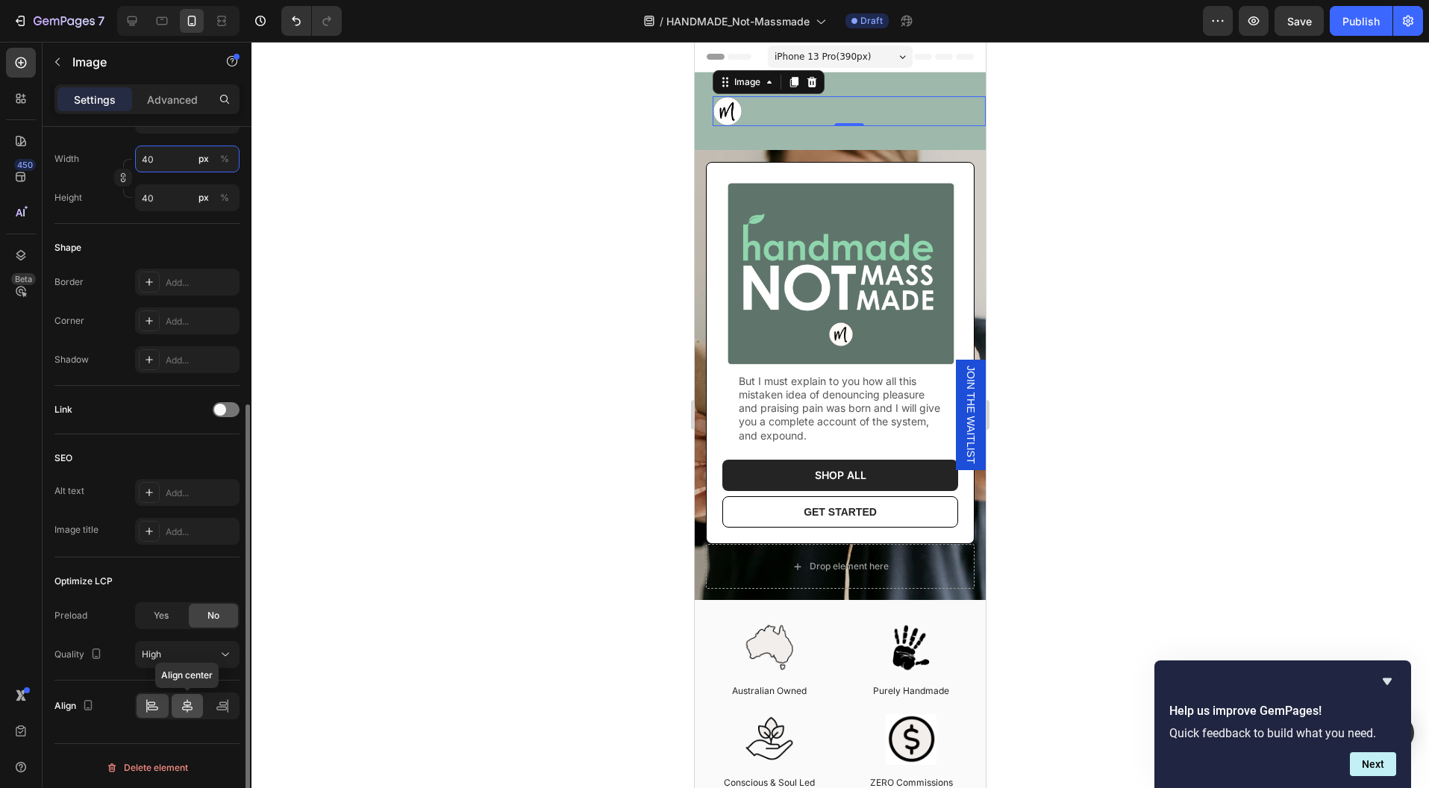
type input "40"
click at [187, 699] on icon at bounding box center [187, 705] width 10 height 13
click at [1088, 328] on div at bounding box center [839, 415] width 1177 height 746
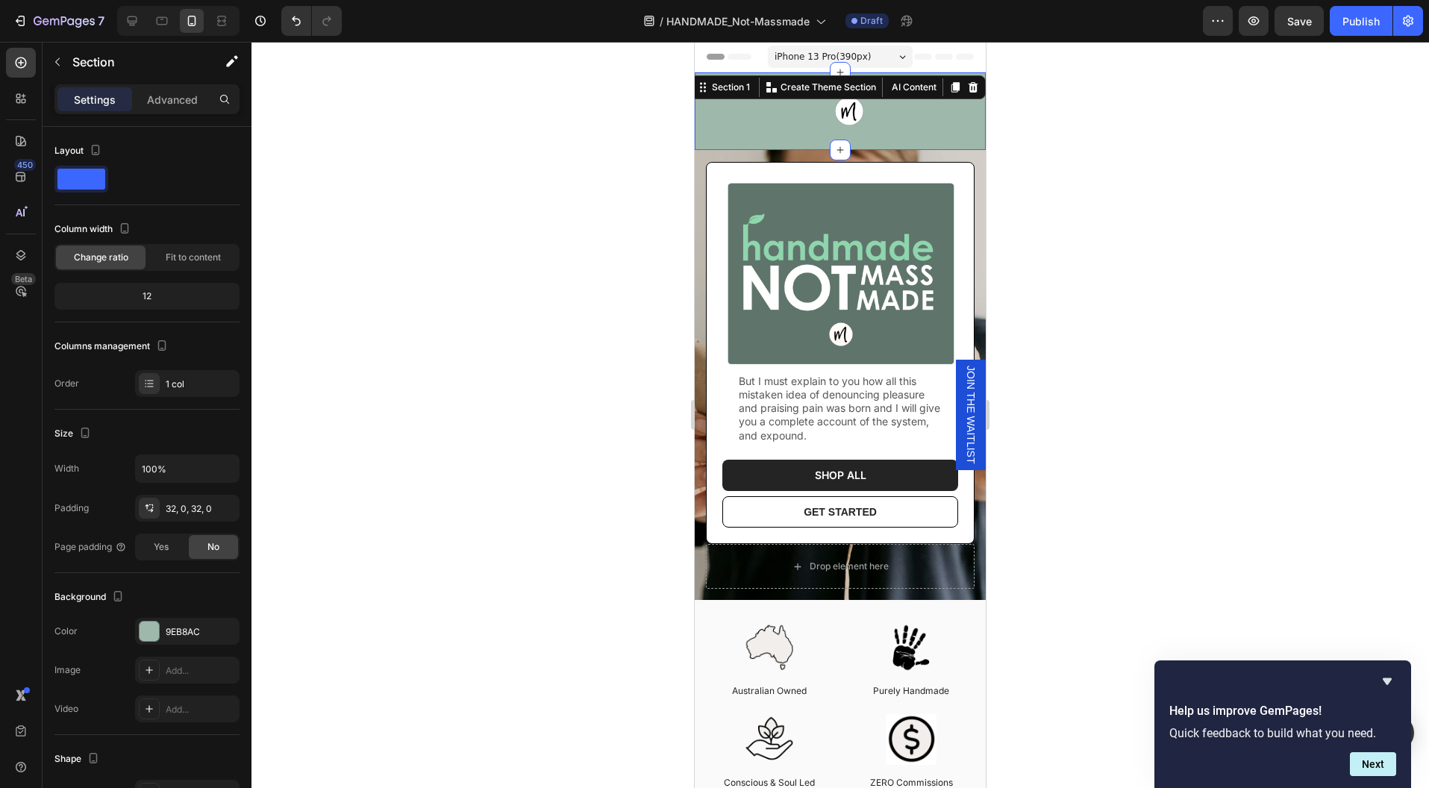
click at [957, 143] on div "Image Section 1 You can create reusable sections Create Theme Section AI Conten…" at bounding box center [840, 111] width 291 height 78
click at [194, 509] on div "32, 0, 32, 0" at bounding box center [187, 508] width 43 height 13
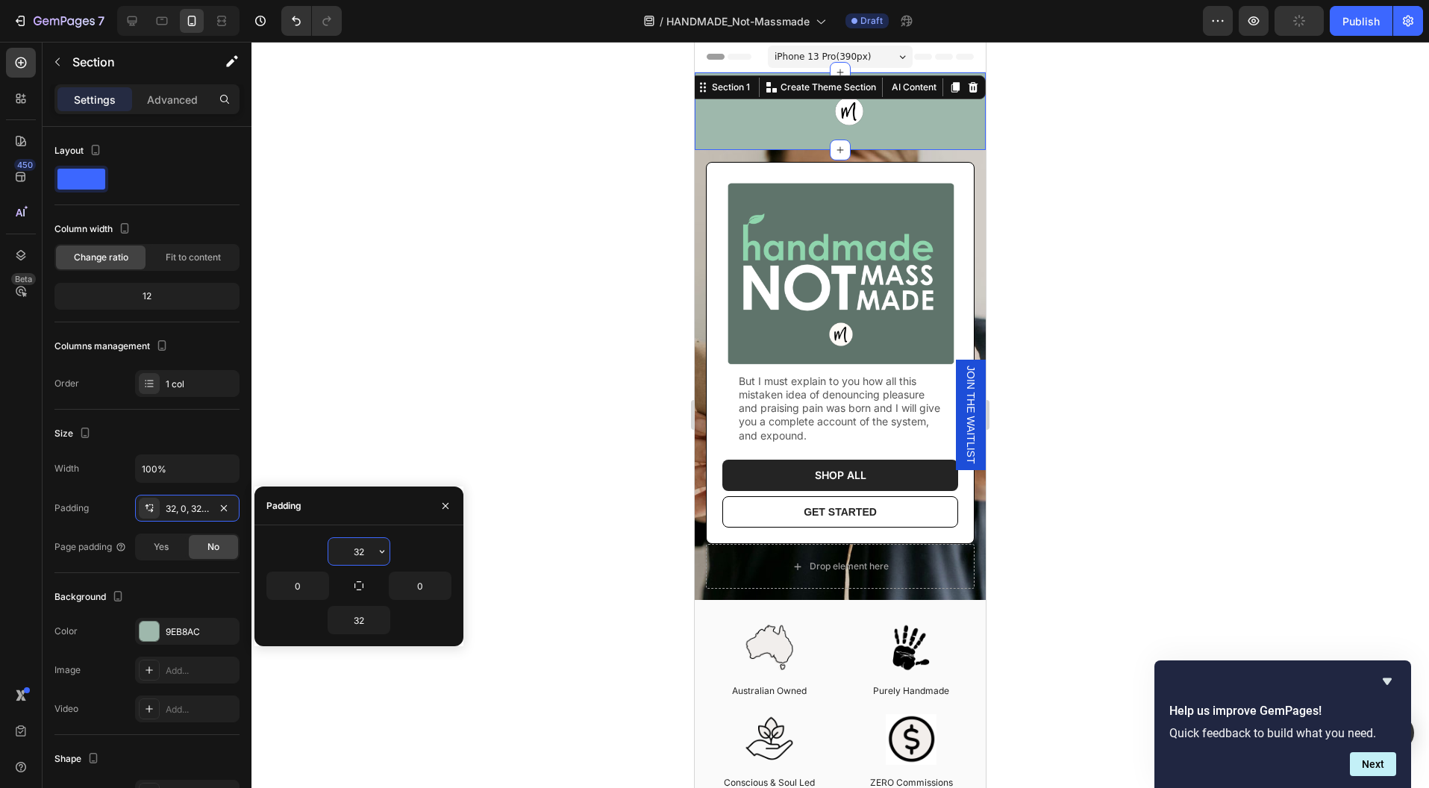
click at [354, 551] on input "32" at bounding box center [358, 551] width 61 height 27
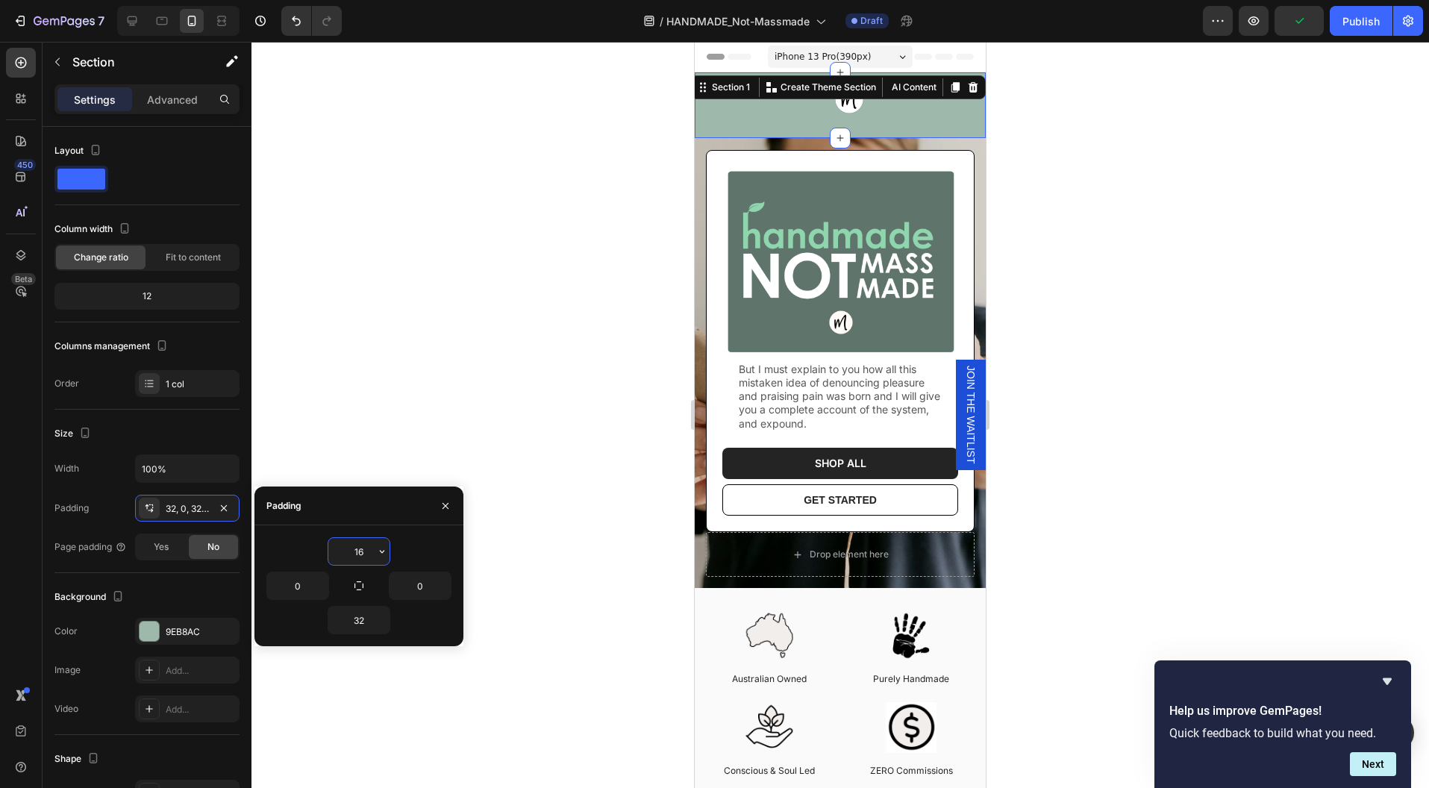
type input "16"
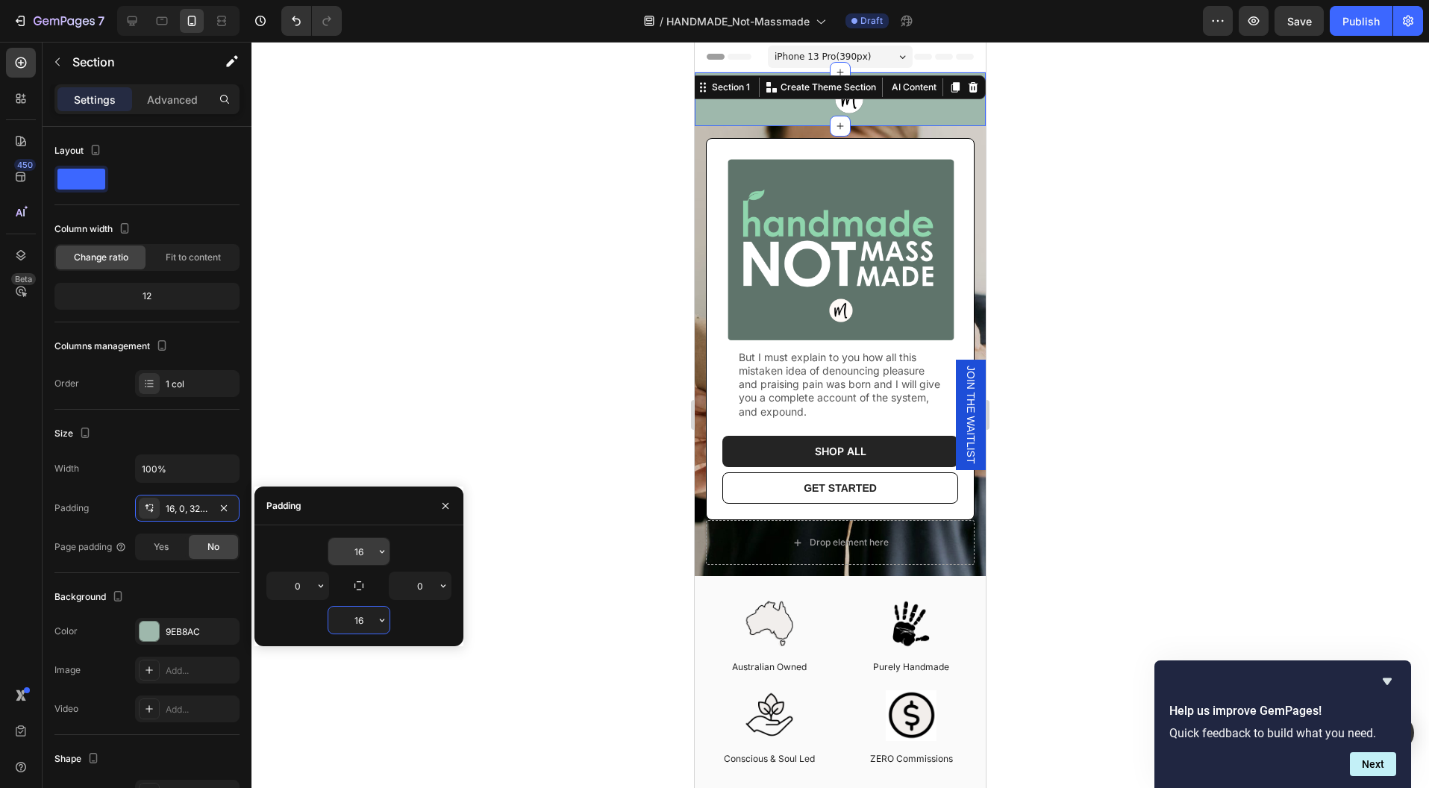
type input "16"
click at [1077, 394] on div at bounding box center [839, 415] width 1177 height 746
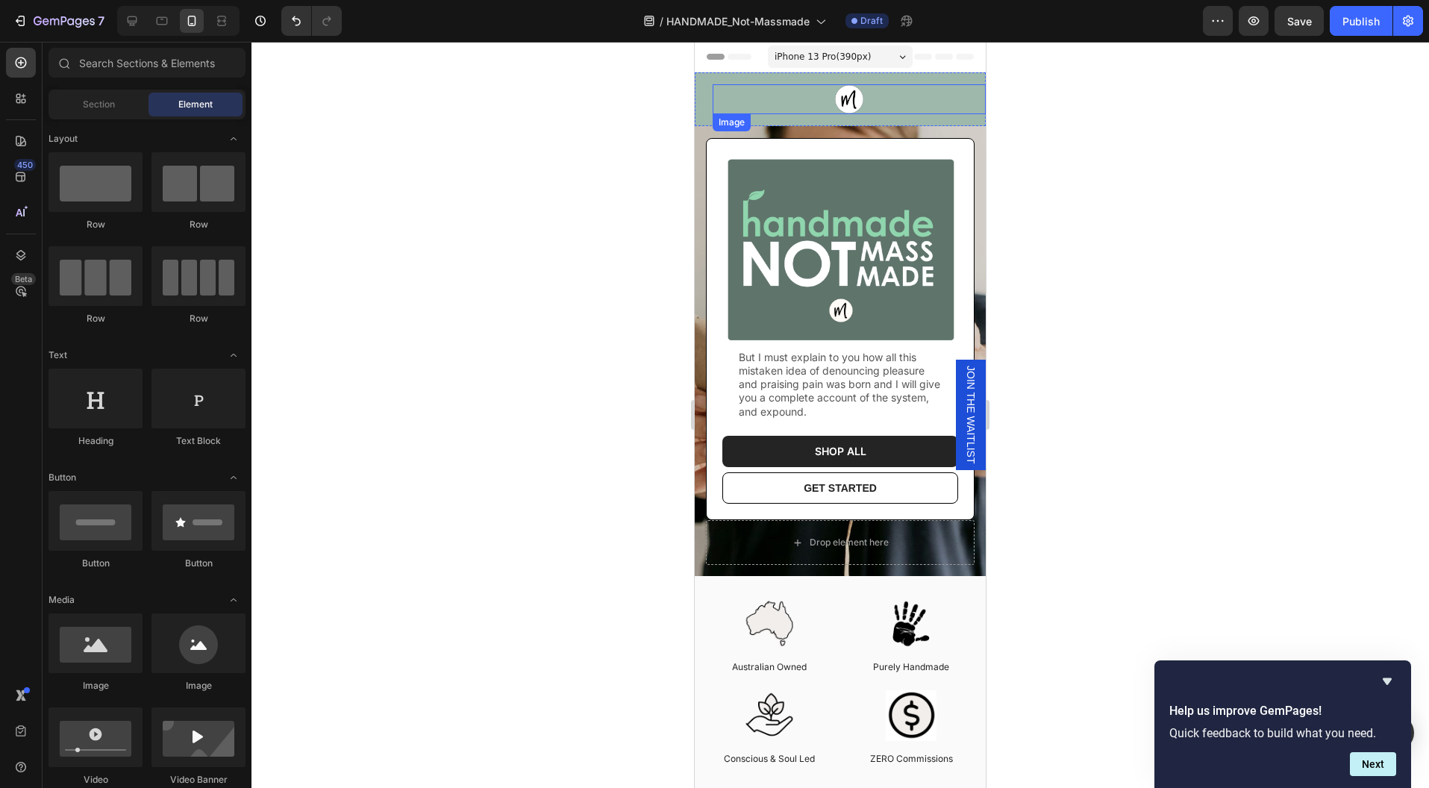
click at [893, 92] on div at bounding box center [849, 99] width 273 height 30
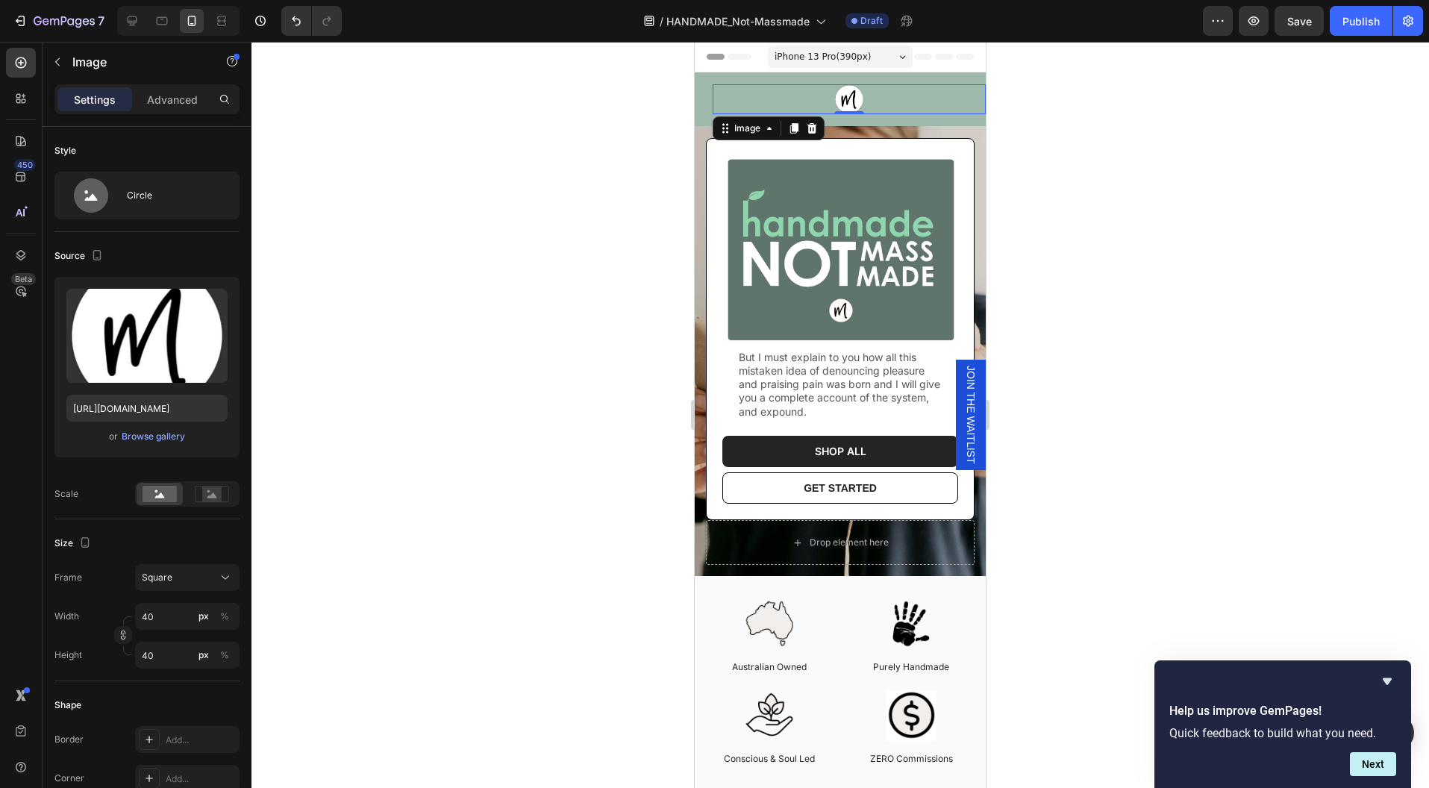
click at [1102, 325] on div at bounding box center [839, 415] width 1177 height 746
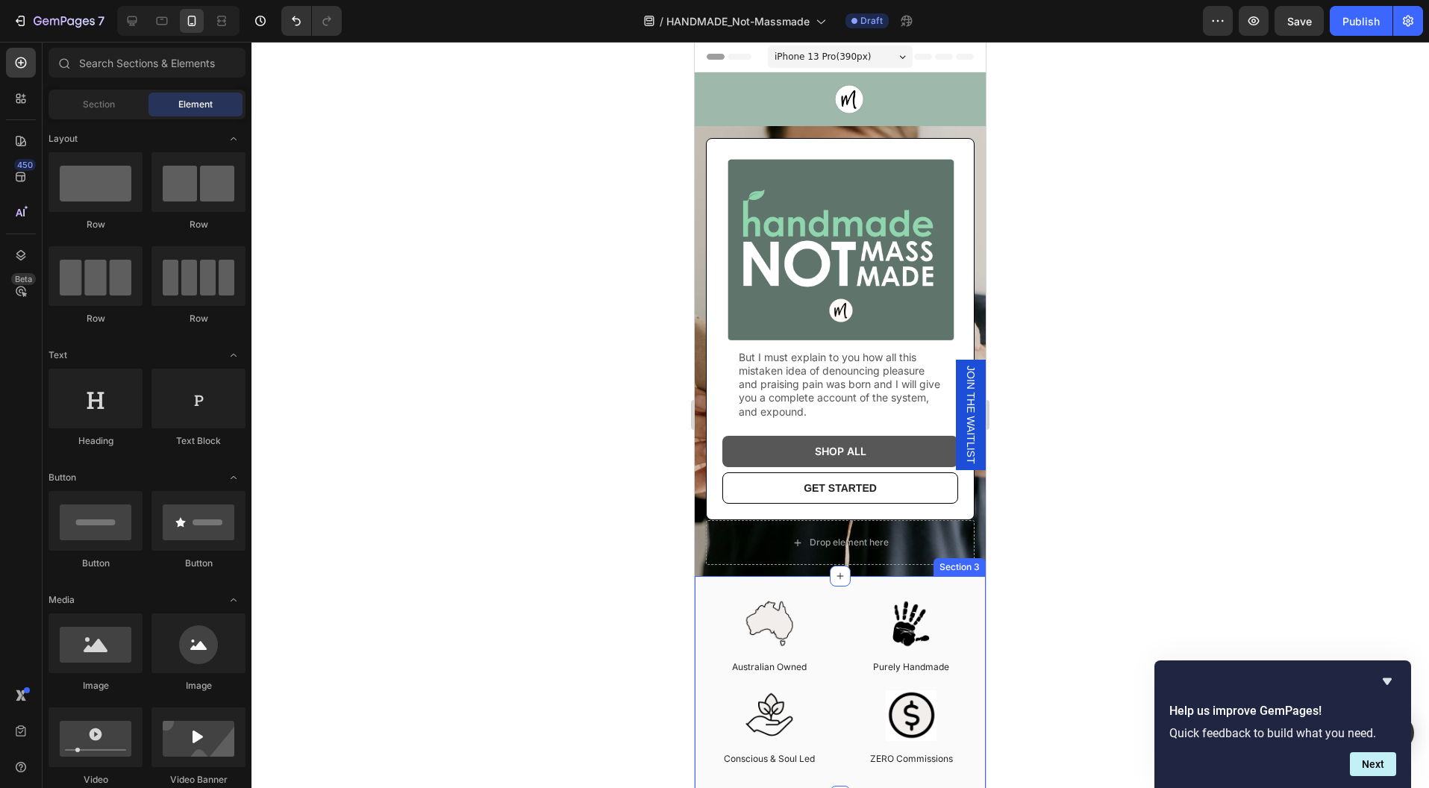
scroll to position [23, 0]
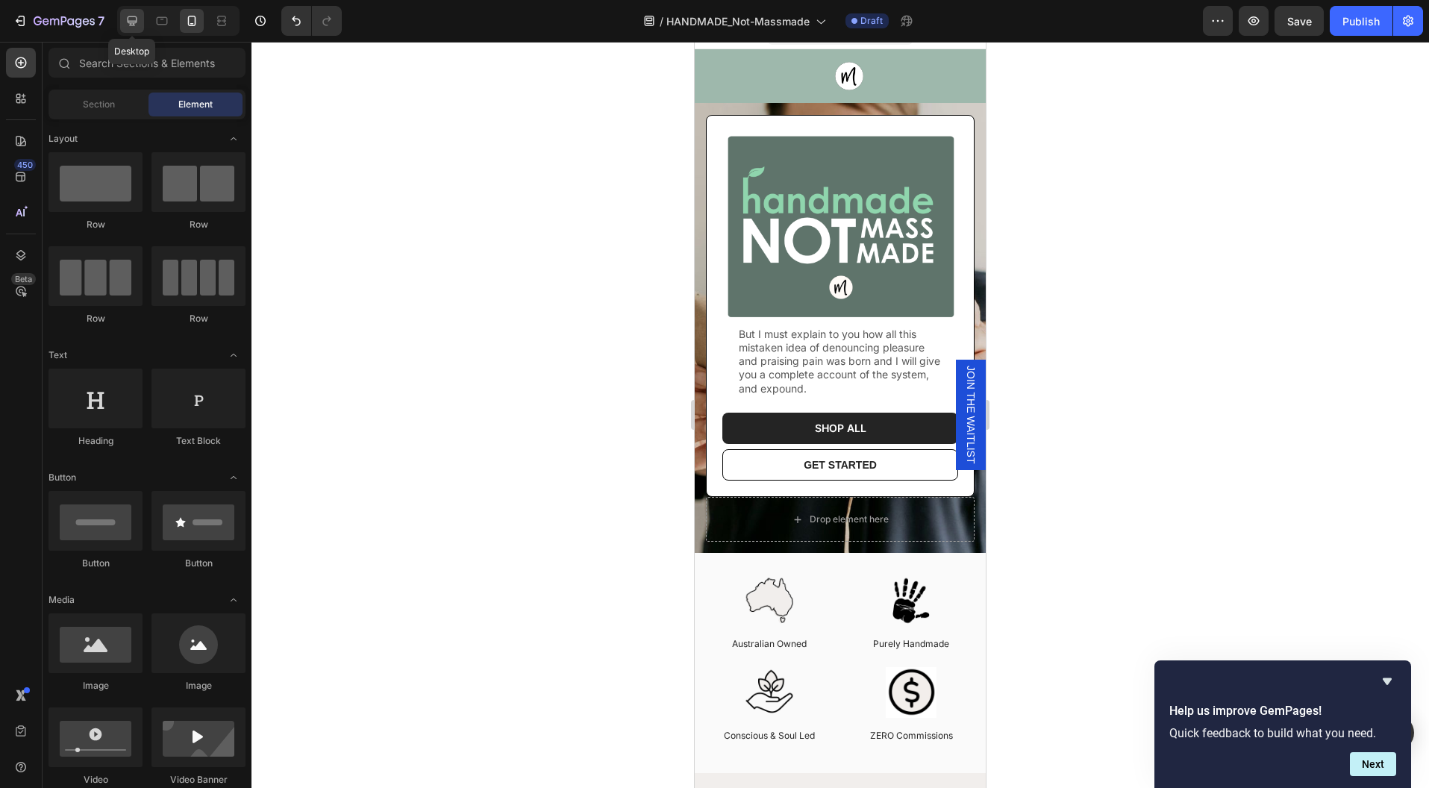
click at [125, 19] on icon at bounding box center [132, 20] width 15 height 15
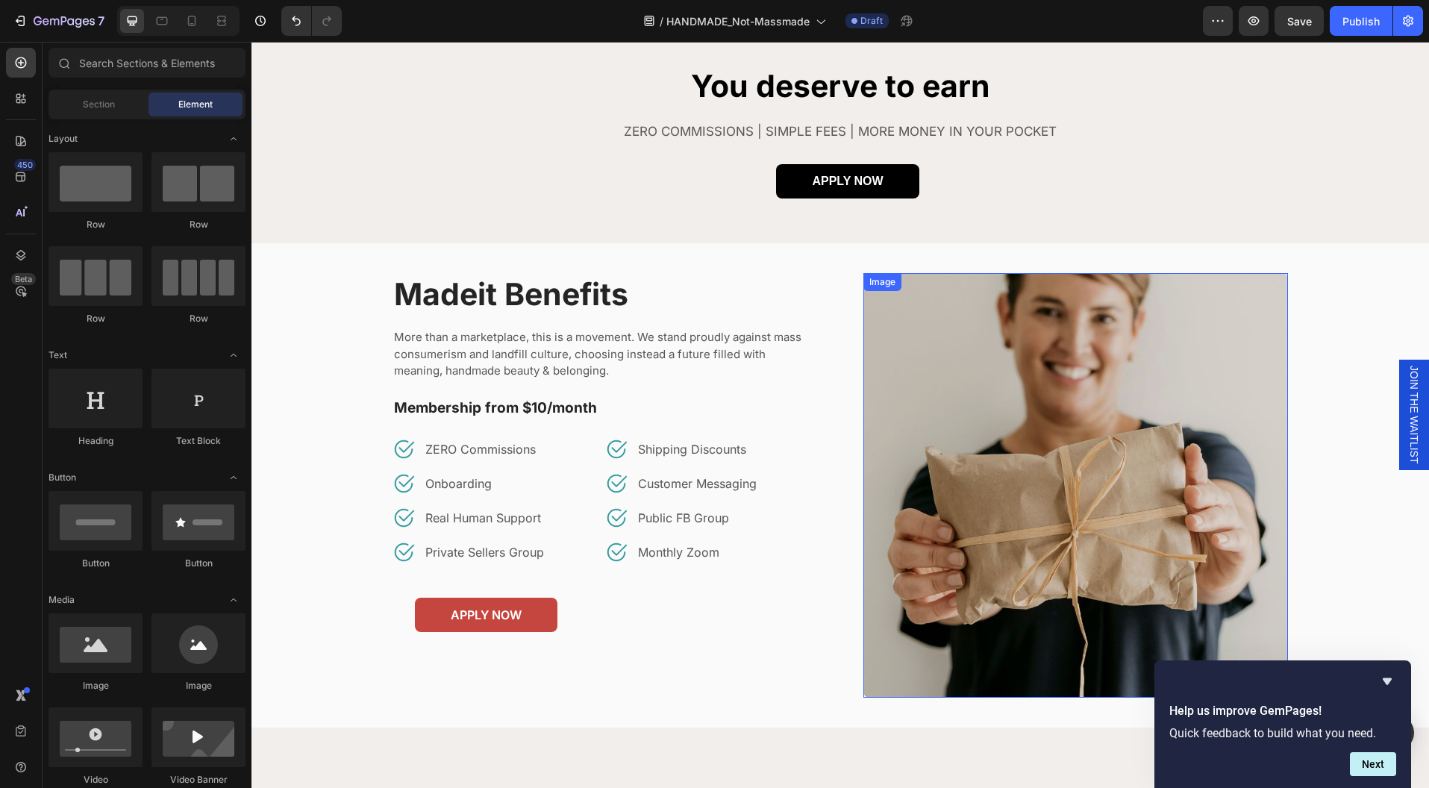
scroll to position [1892, 0]
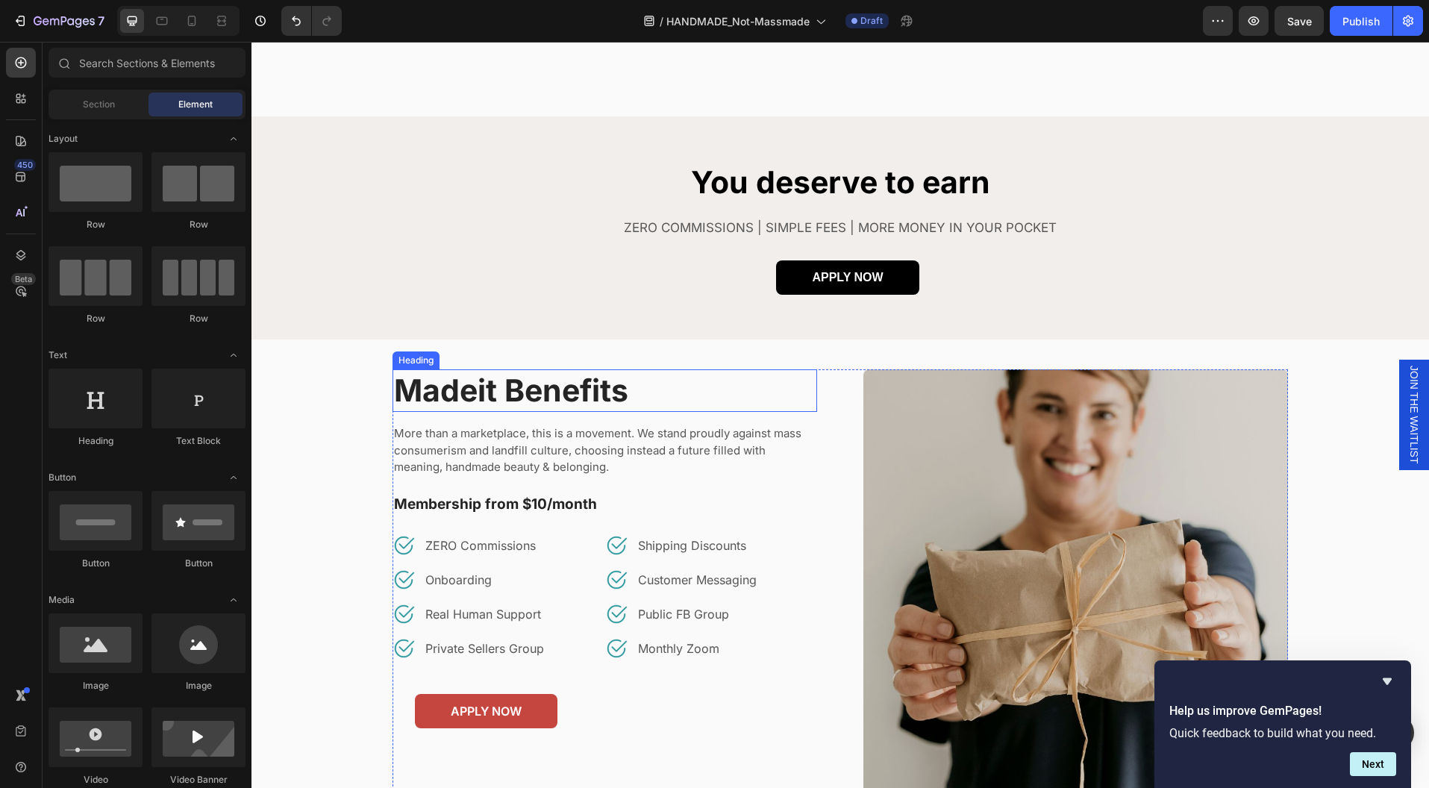
click at [803, 371] on h2 "Madeit Benefits" at bounding box center [604, 390] width 425 height 43
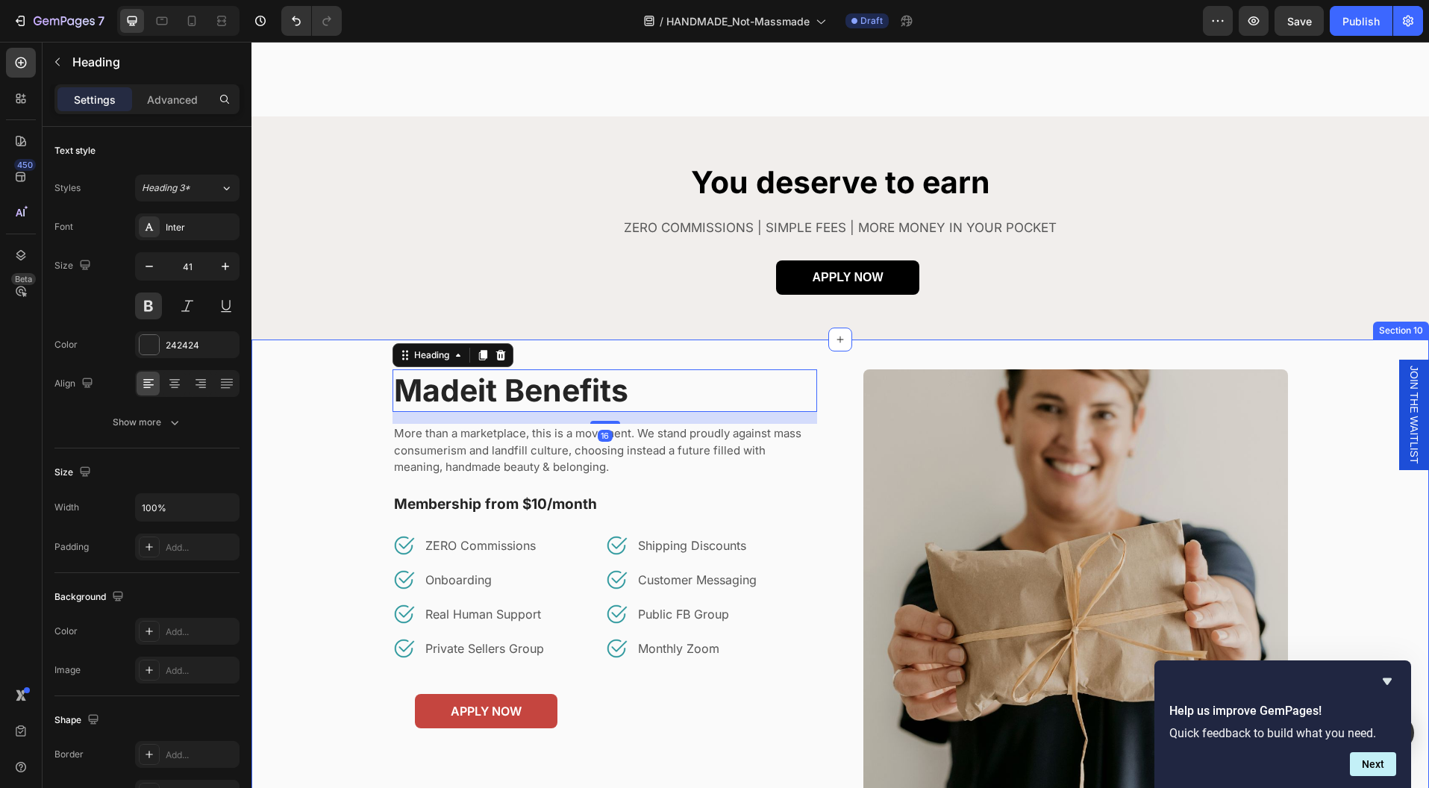
click at [819, 359] on div "Madeit Benefits Heading 16 More than a marketplace, this is a movement. We stan…" at bounding box center [839, 582] width 1177 height 484
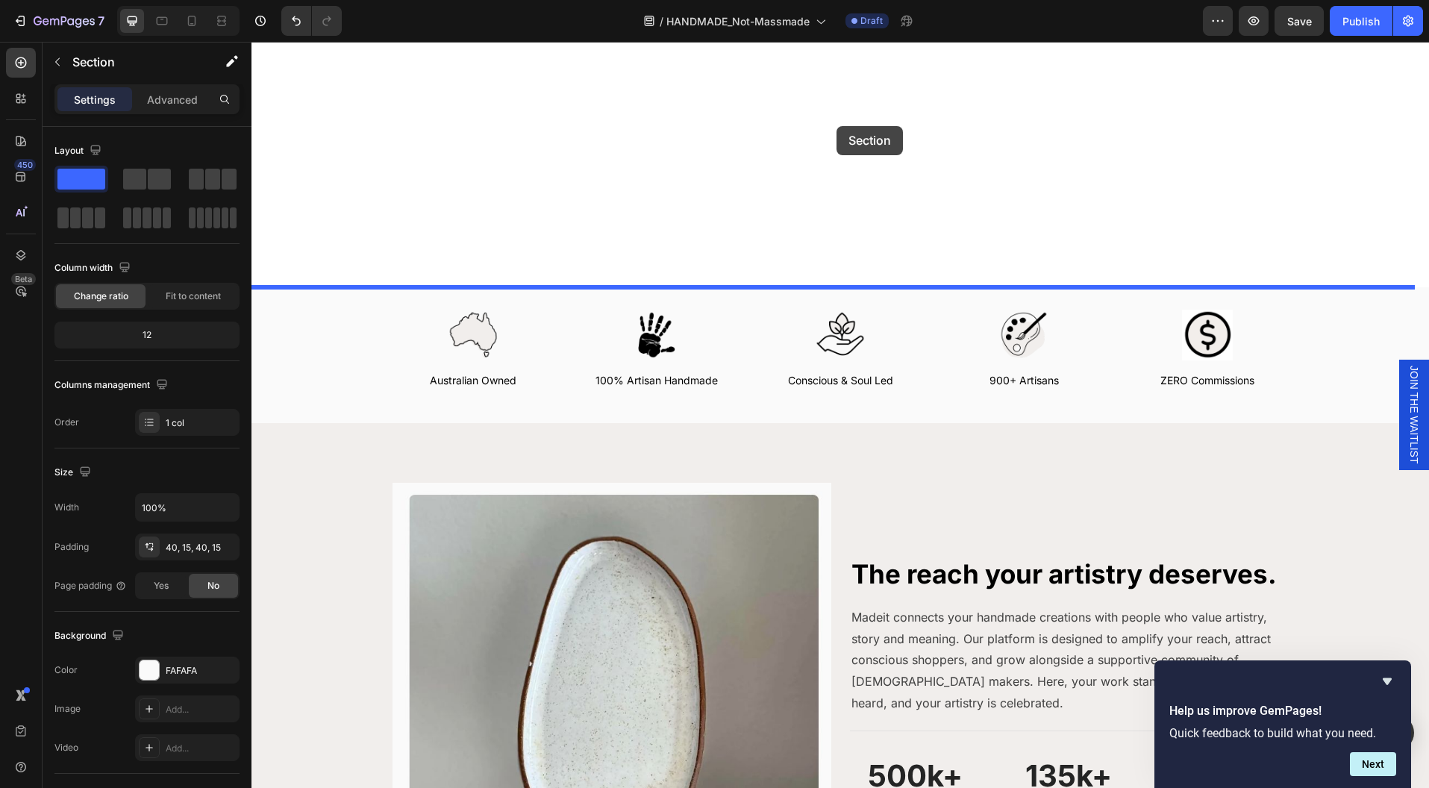
scroll to position [362, 0]
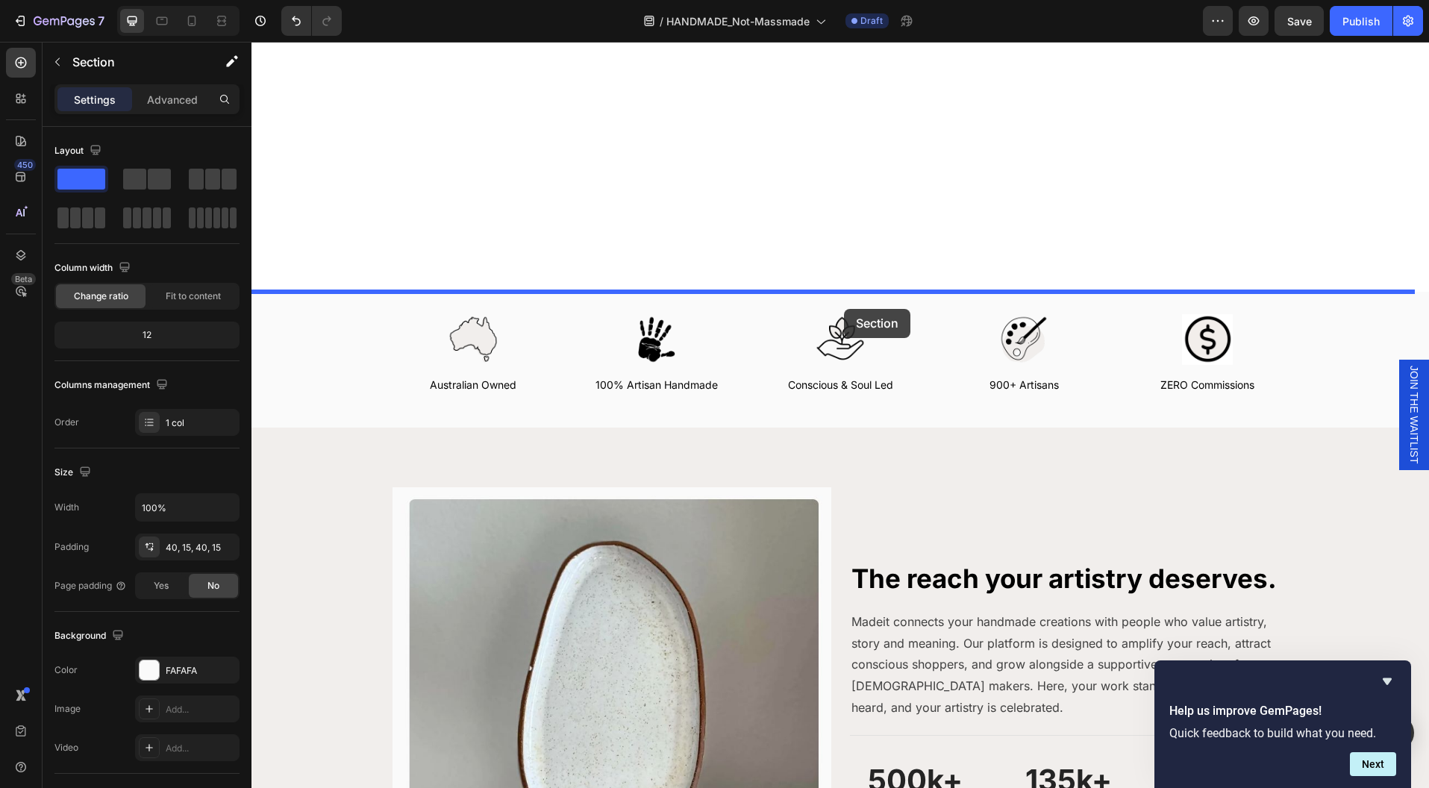
drag, startPoint x: 819, startPoint y: 359, endPoint x: 844, endPoint y: 309, distance: 55.7
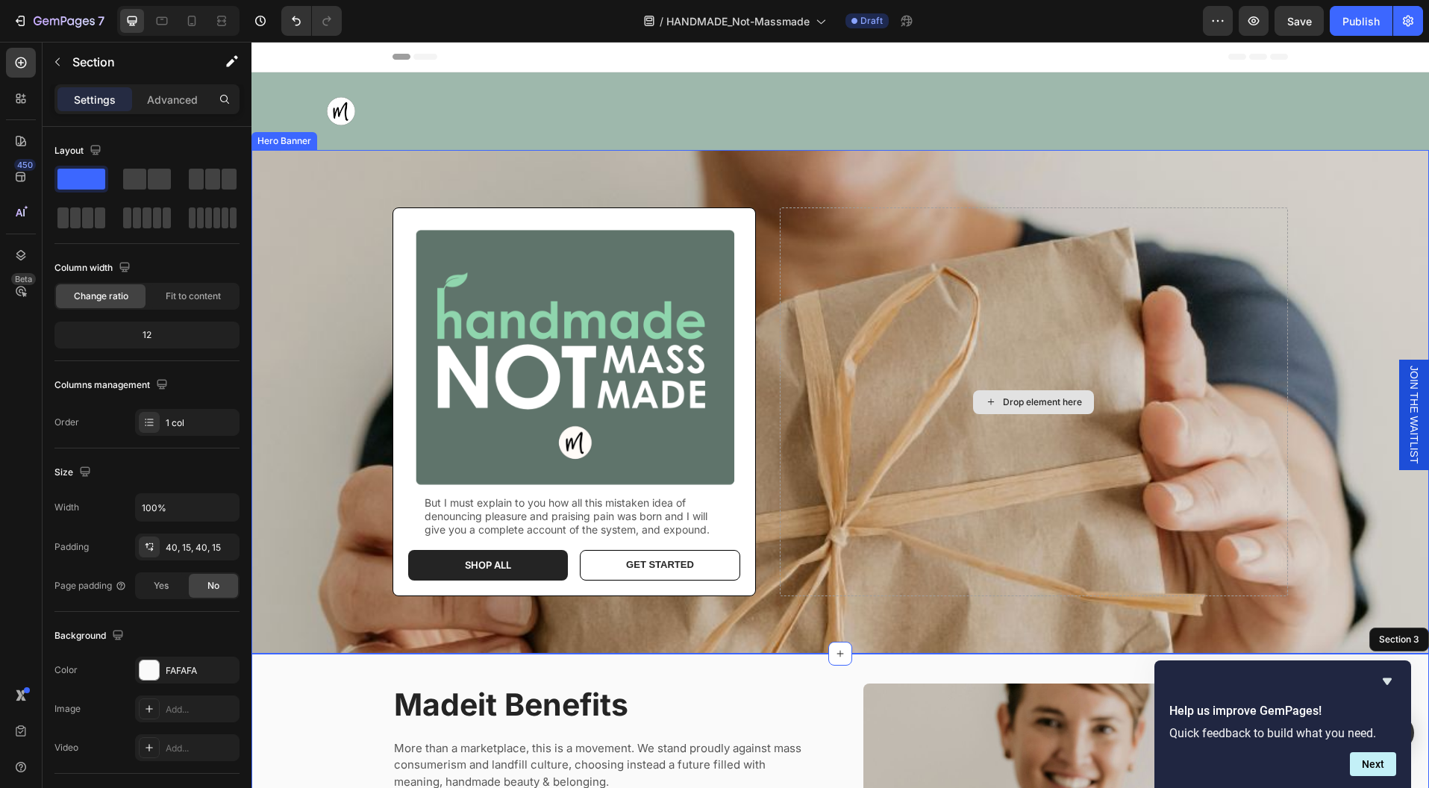
scroll to position [327, 0]
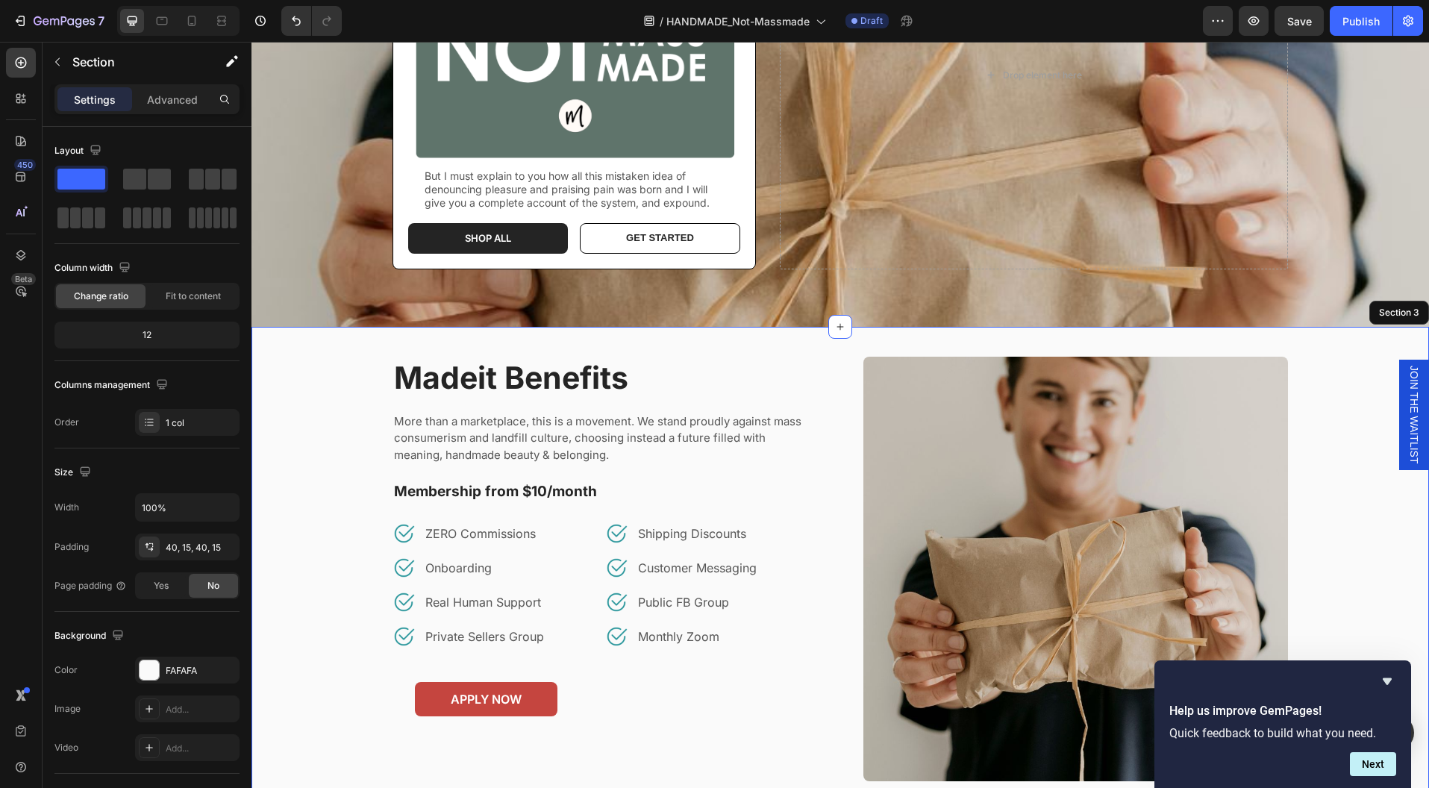
click at [300, 439] on div "Madeit Benefits Heading More than a marketplace, this is a movement. We stand p…" at bounding box center [840, 569] width 1155 height 425
click at [552, 373] on h2 "Madeit Benefits" at bounding box center [604, 378] width 425 height 43
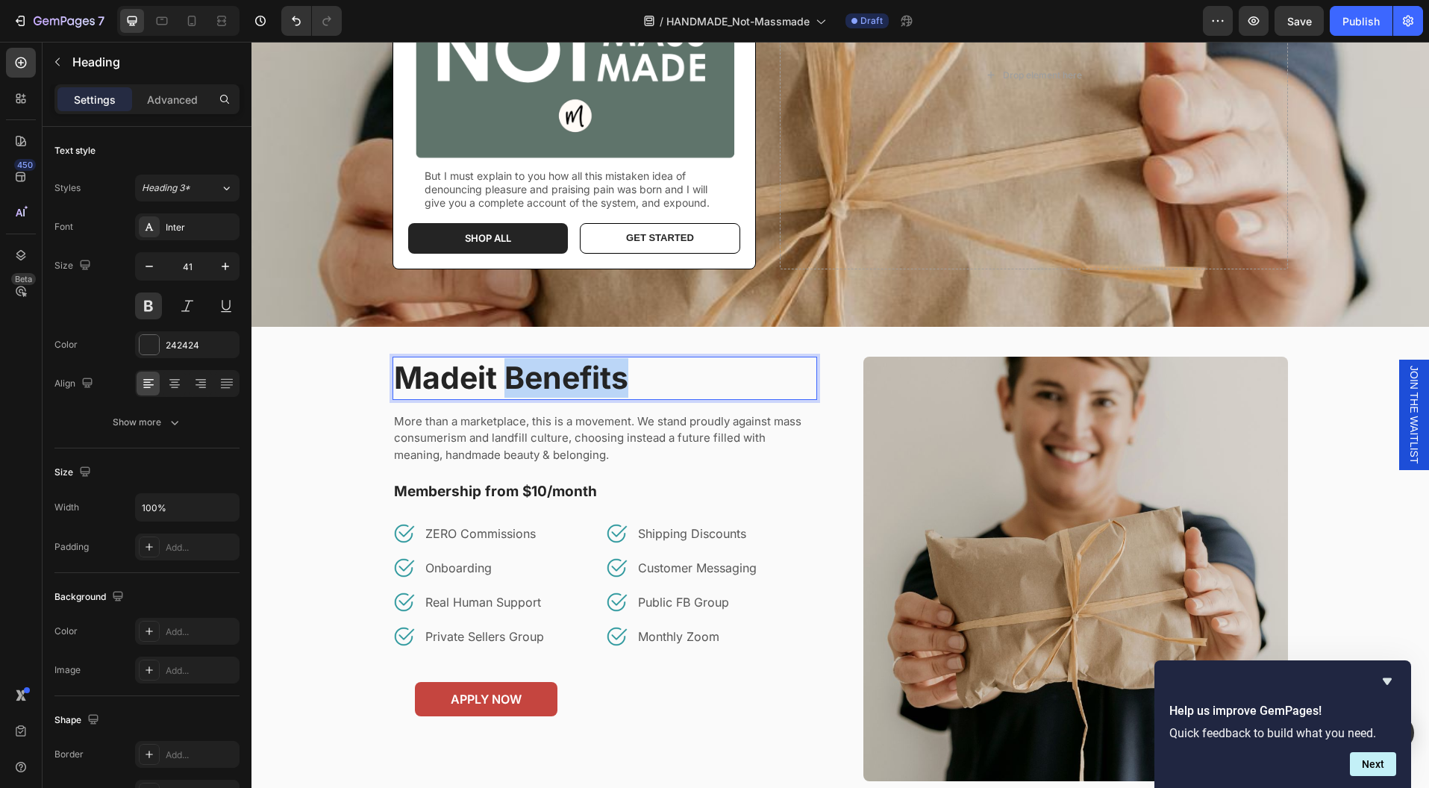
click at [552, 373] on h2 "Madeit Benefits" at bounding box center [604, 378] width 425 height 43
click at [552, 373] on p "Madeit Benefits" at bounding box center [605, 378] width 422 height 40
click at [1369, 493] on div "Time for change Heading 16 More than a marketplace, this is a movement. We stan…" at bounding box center [840, 569] width 1155 height 425
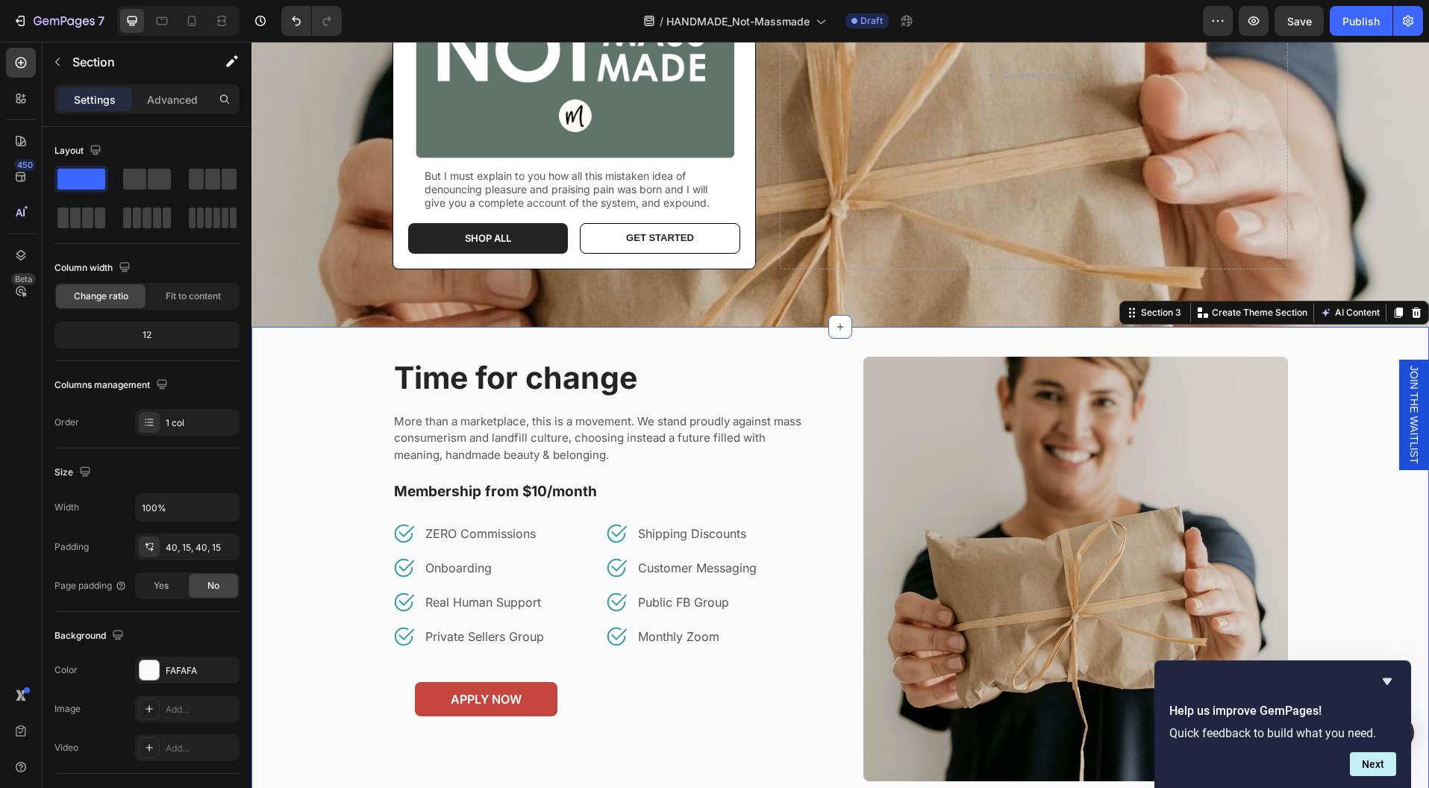
scroll to position [4, 0]
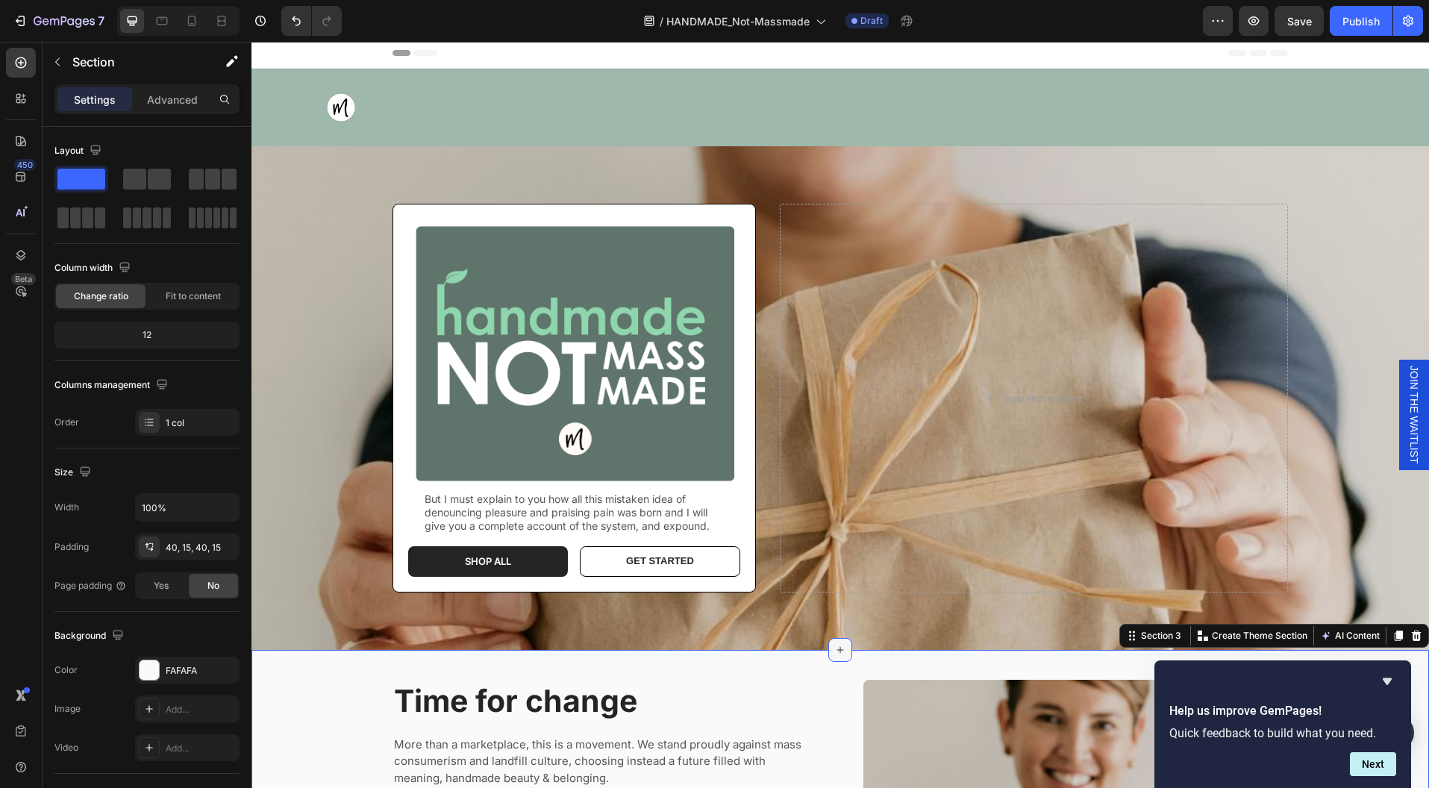
click at [828, 646] on div at bounding box center [840, 650] width 24 height 24
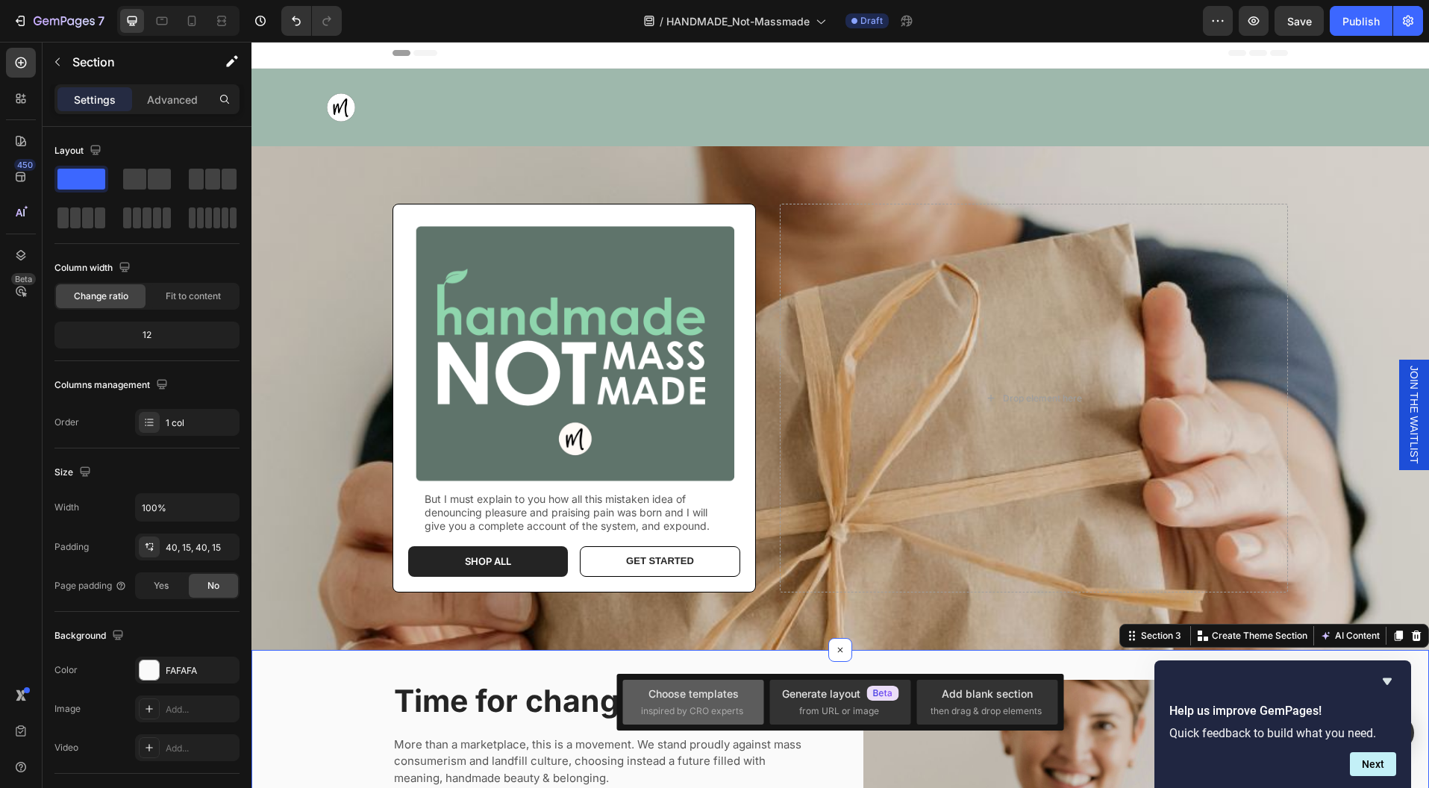
click at [714, 693] on div "Choose templates" at bounding box center [693, 694] width 90 height 16
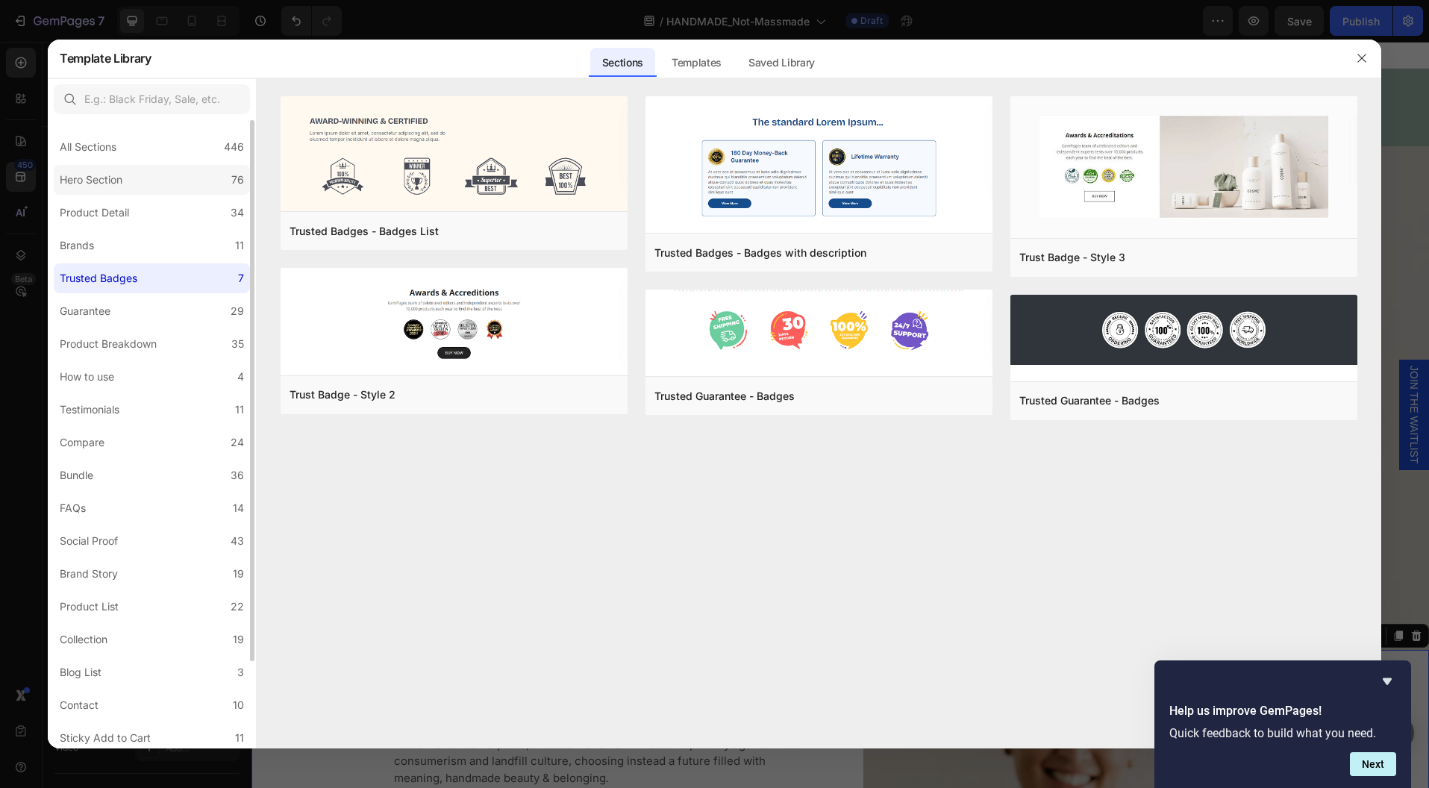
click at [75, 184] on div "Hero Section" at bounding box center [91, 180] width 63 height 18
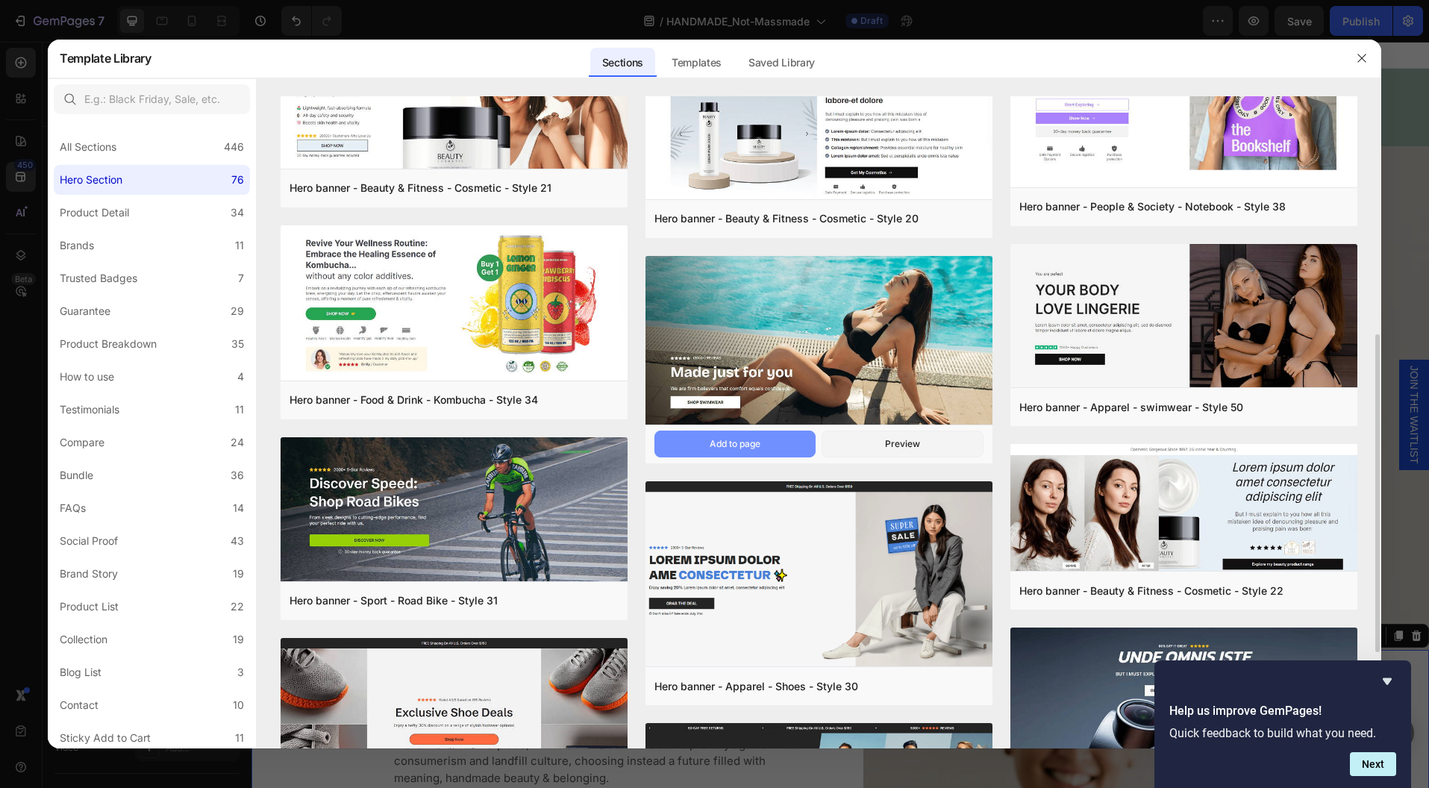
scroll to position [512, 0]
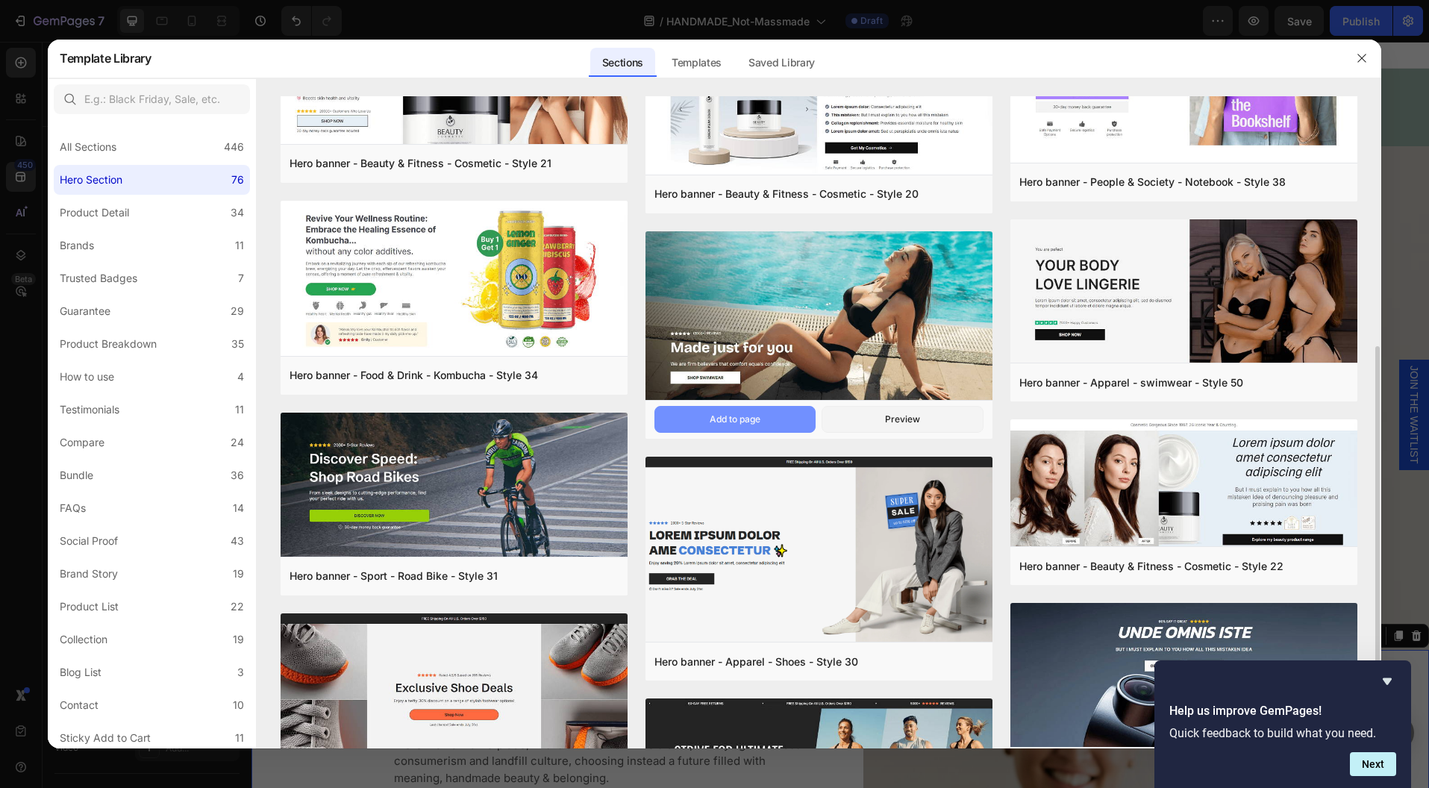
click at [745, 412] on button "Add to page" at bounding box center [735, 419] width 162 height 27
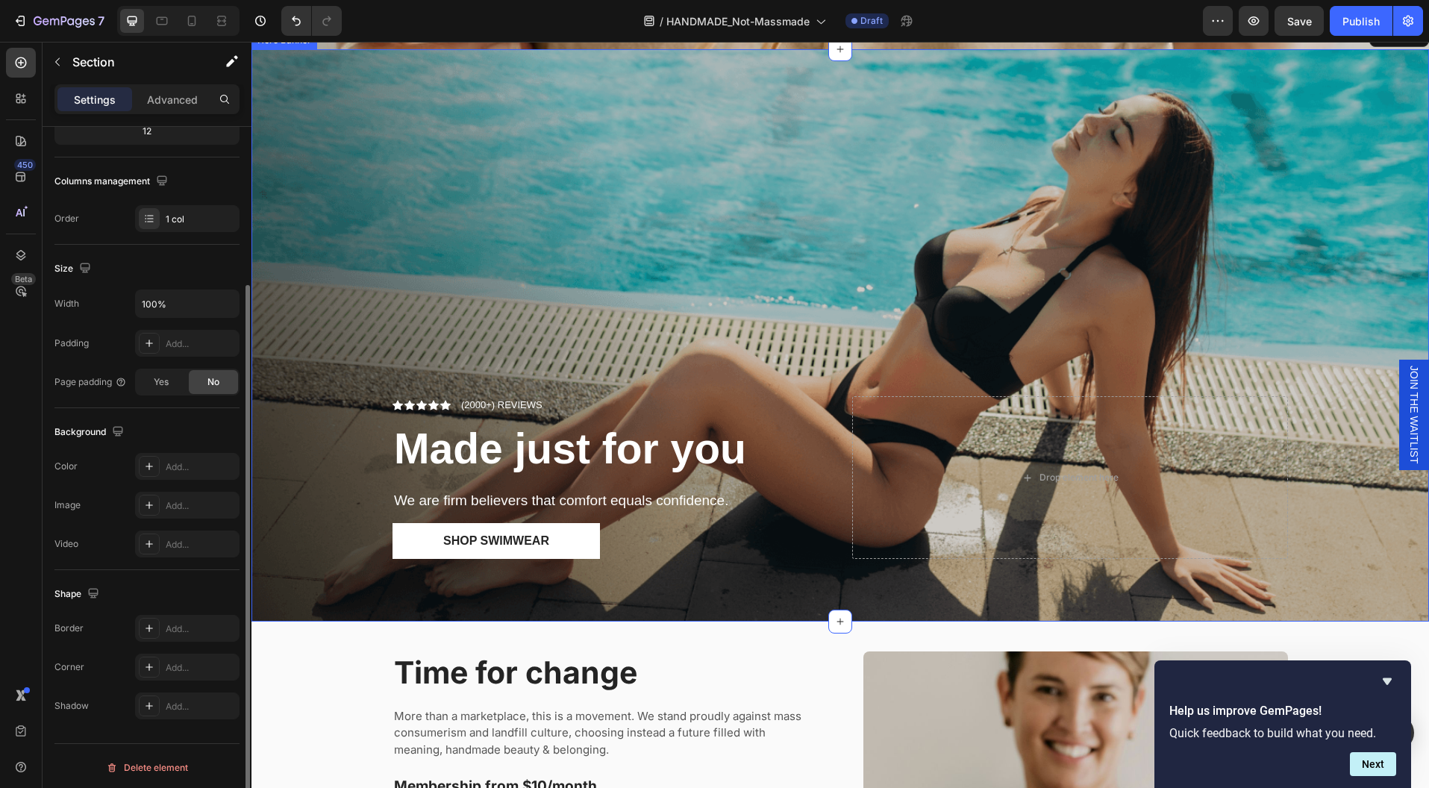
scroll to position [611, 0]
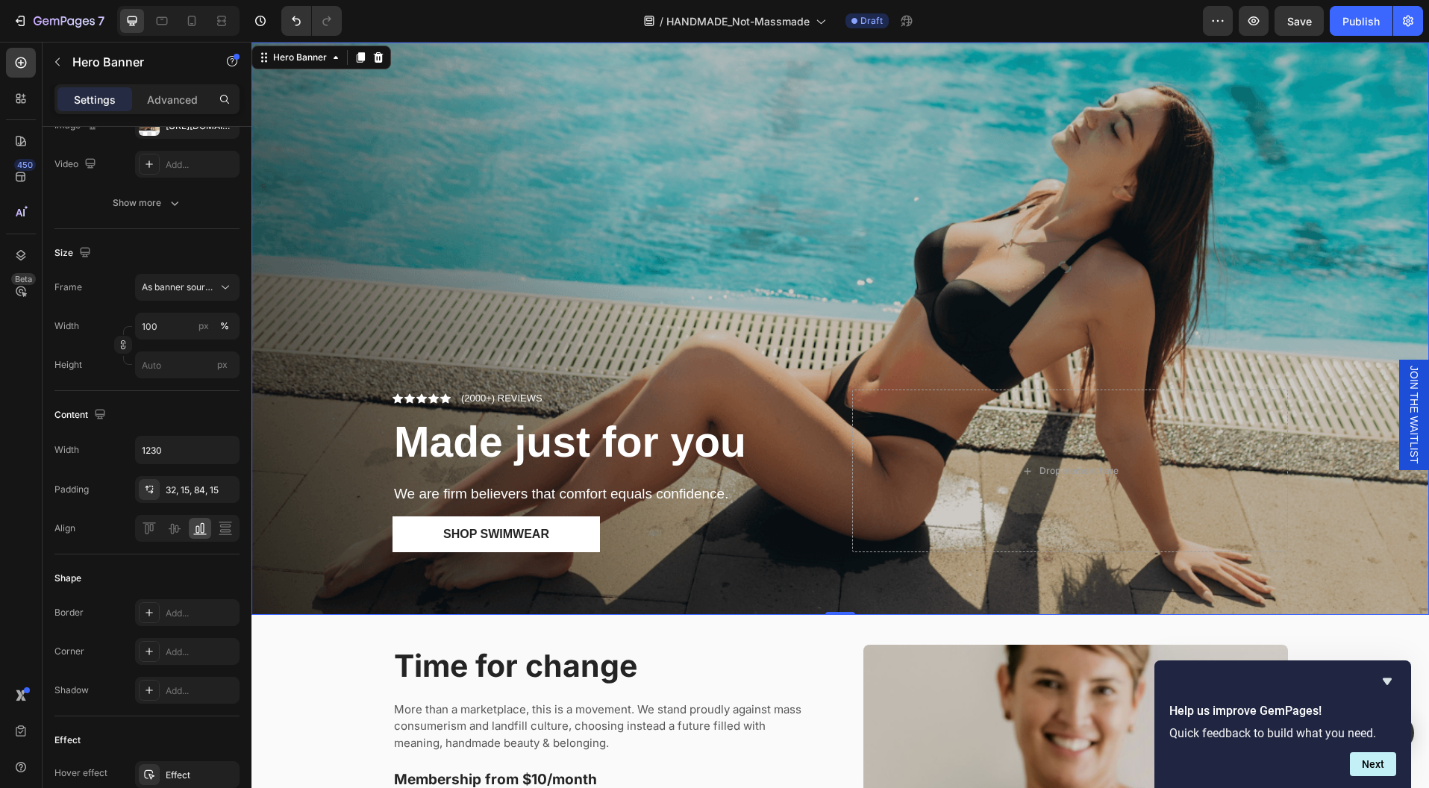
click at [881, 342] on div "Overlay" at bounding box center [839, 329] width 1177 height 572
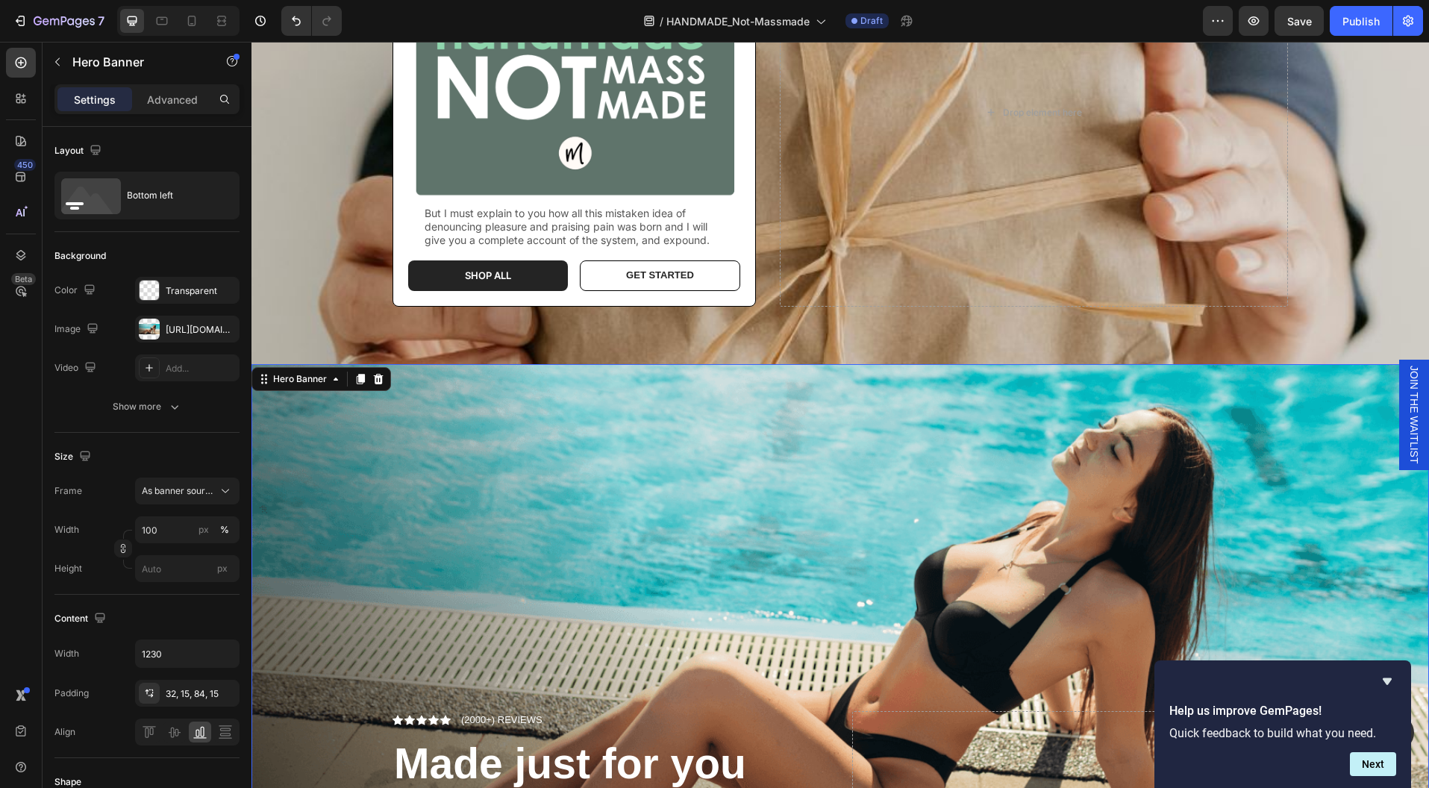
scroll to position [533, 0]
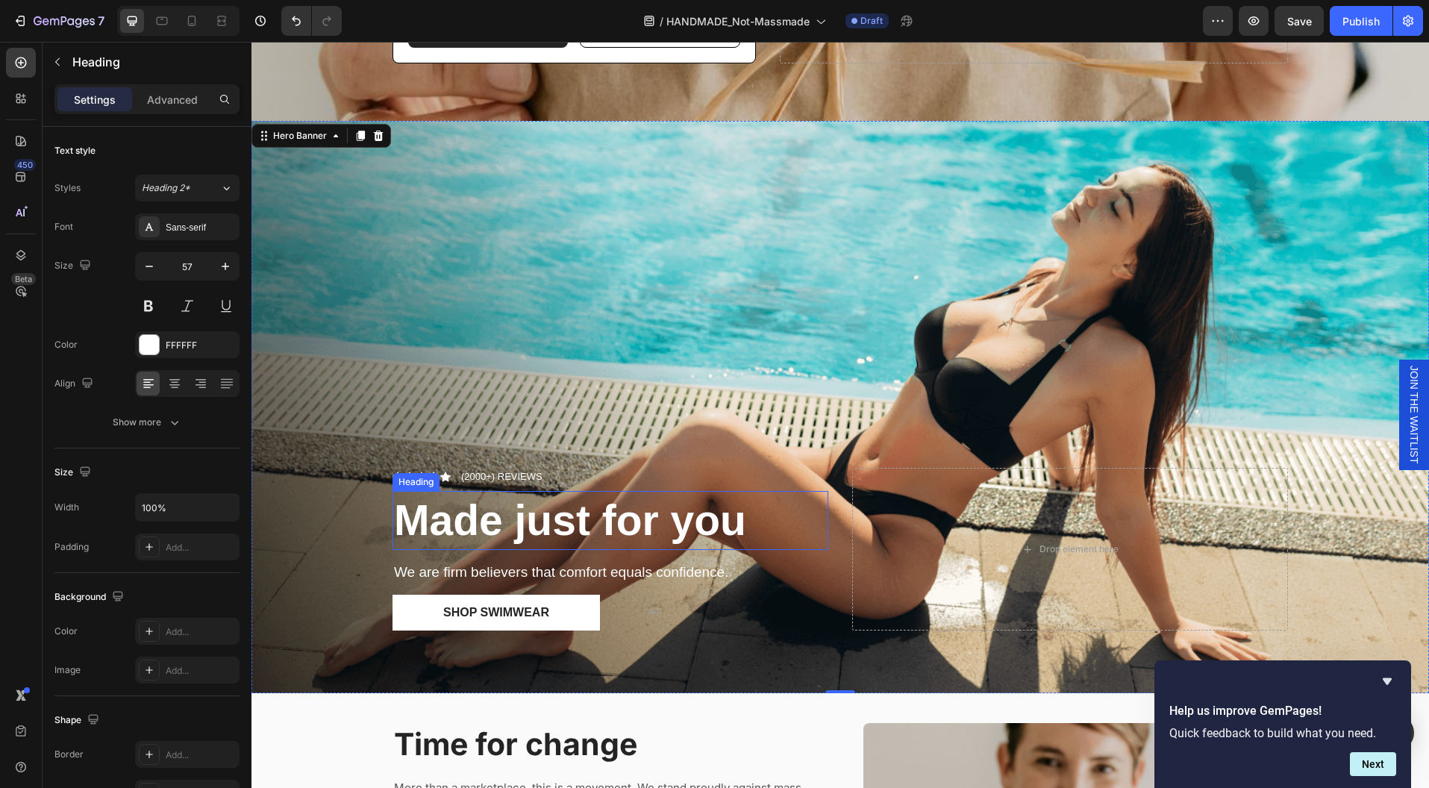
click at [559, 507] on strong "Made just for you" at bounding box center [570, 520] width 352 height 48
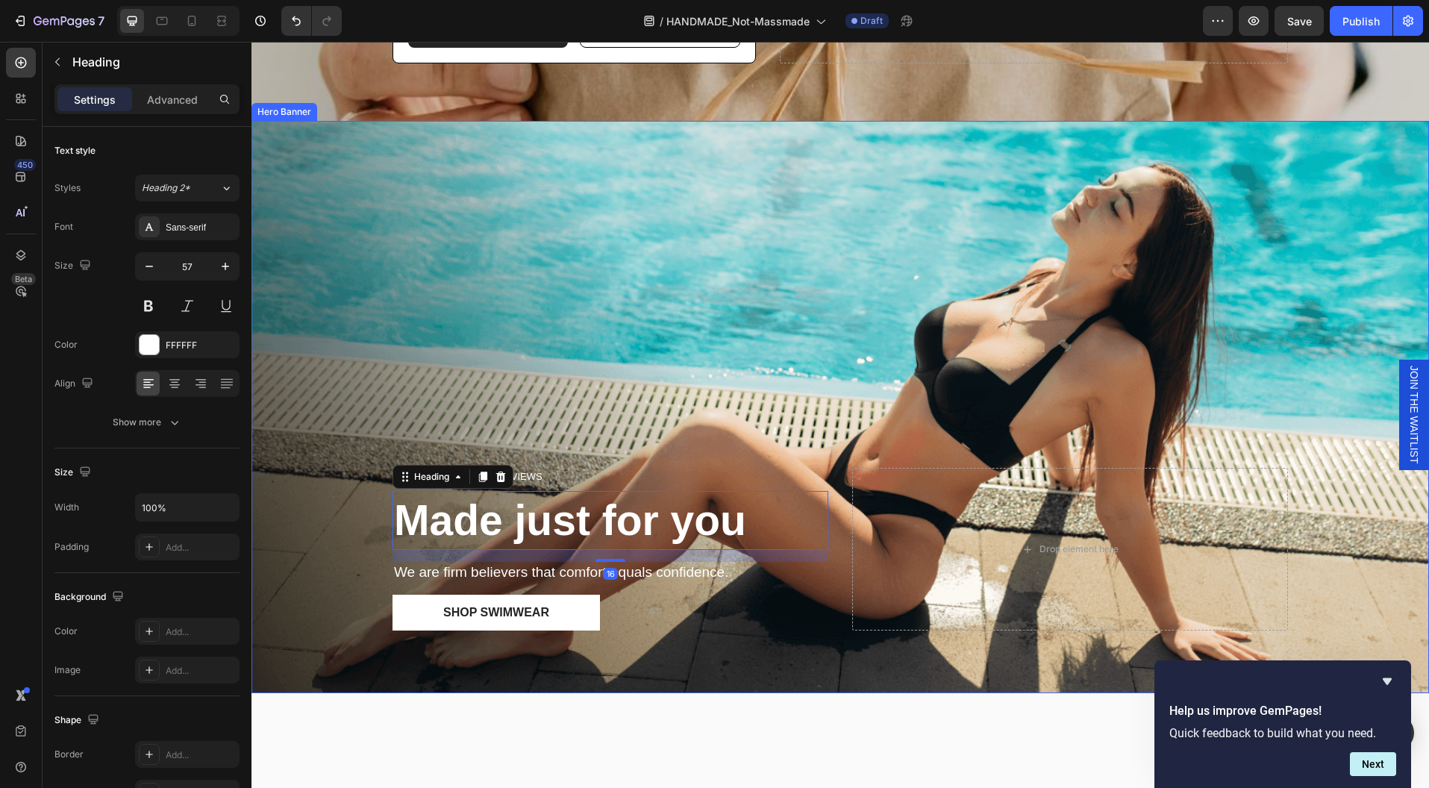
scroll to position [205, 0]
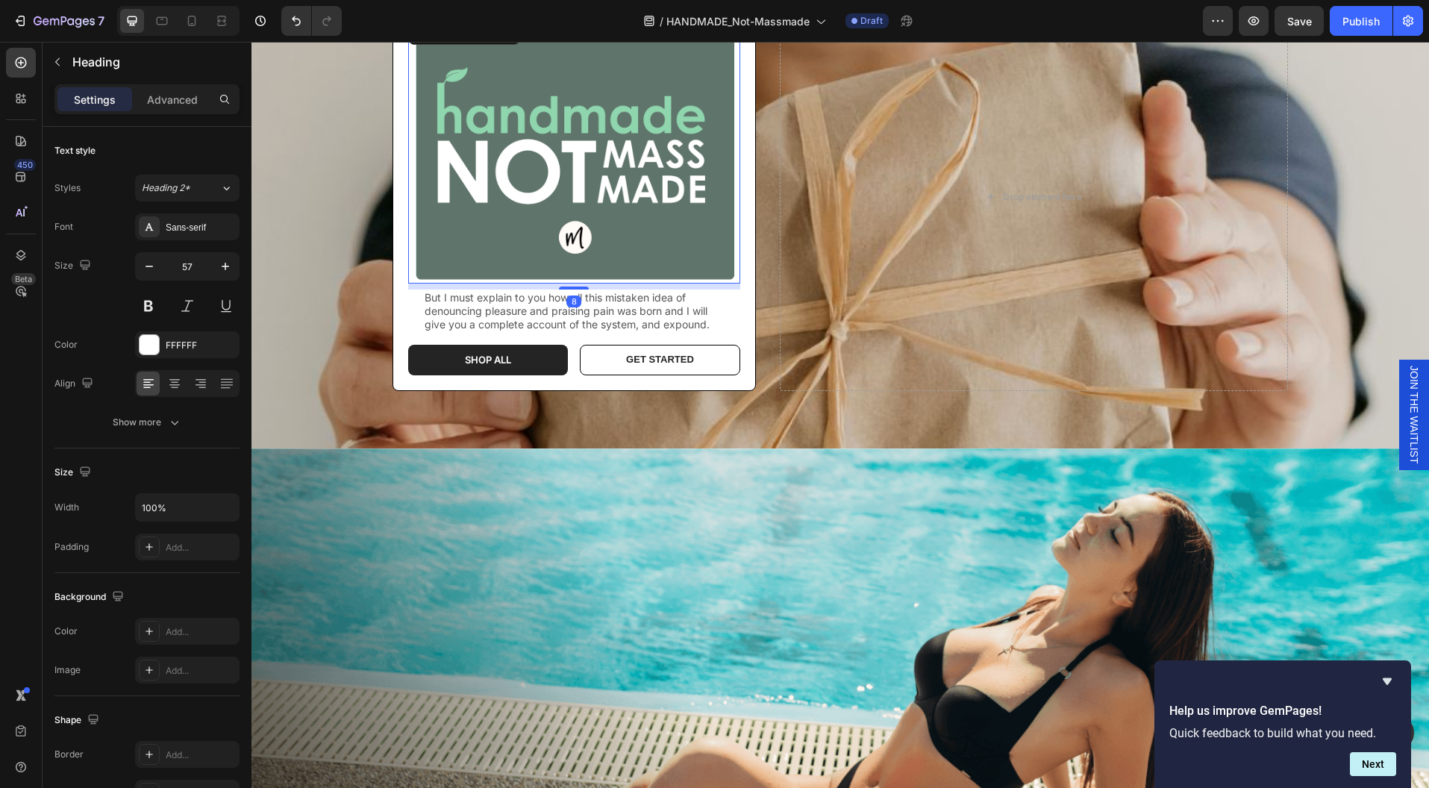
click at [563, 184] on img at bounding box center [574, 151] width 332 height 266
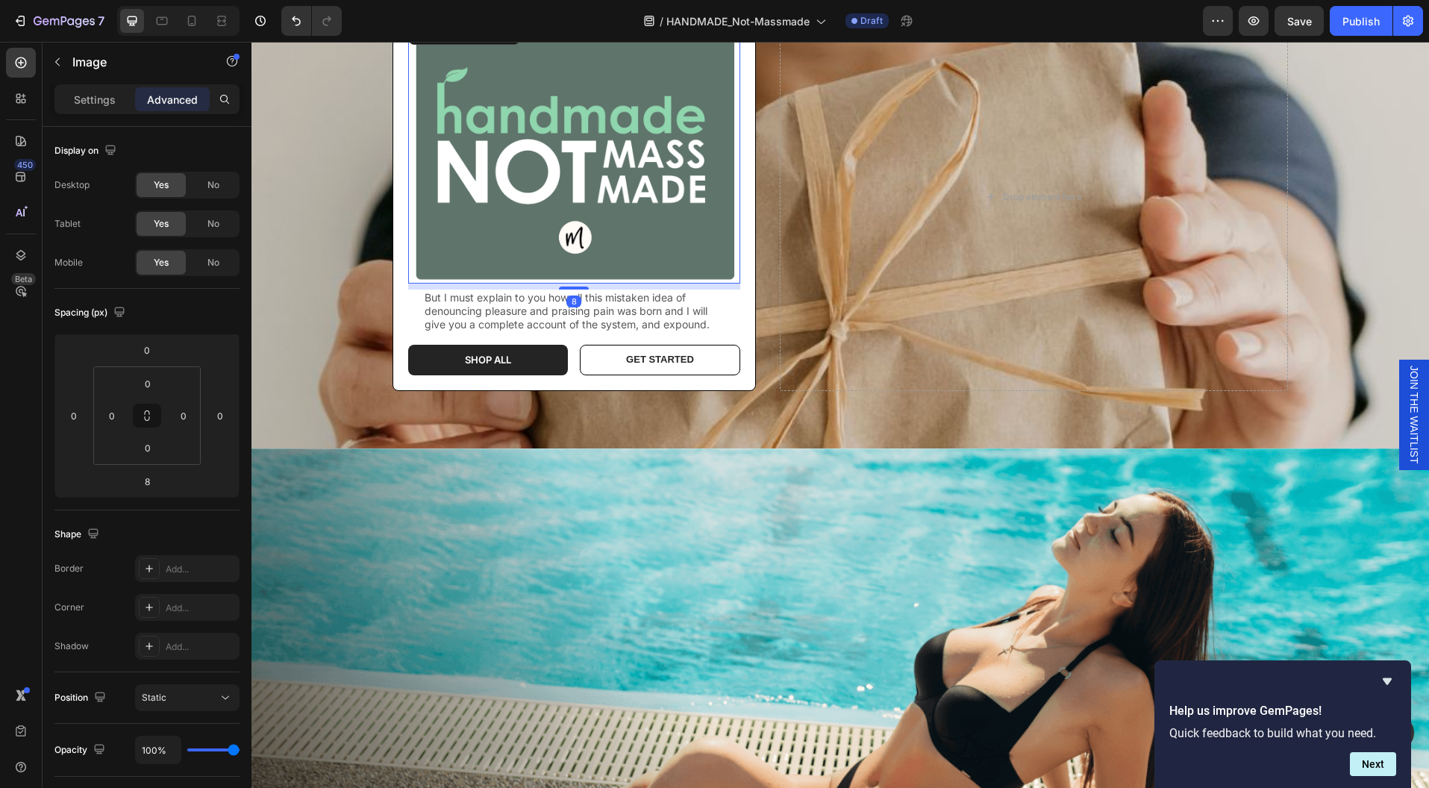
scroll to position [0, 0]
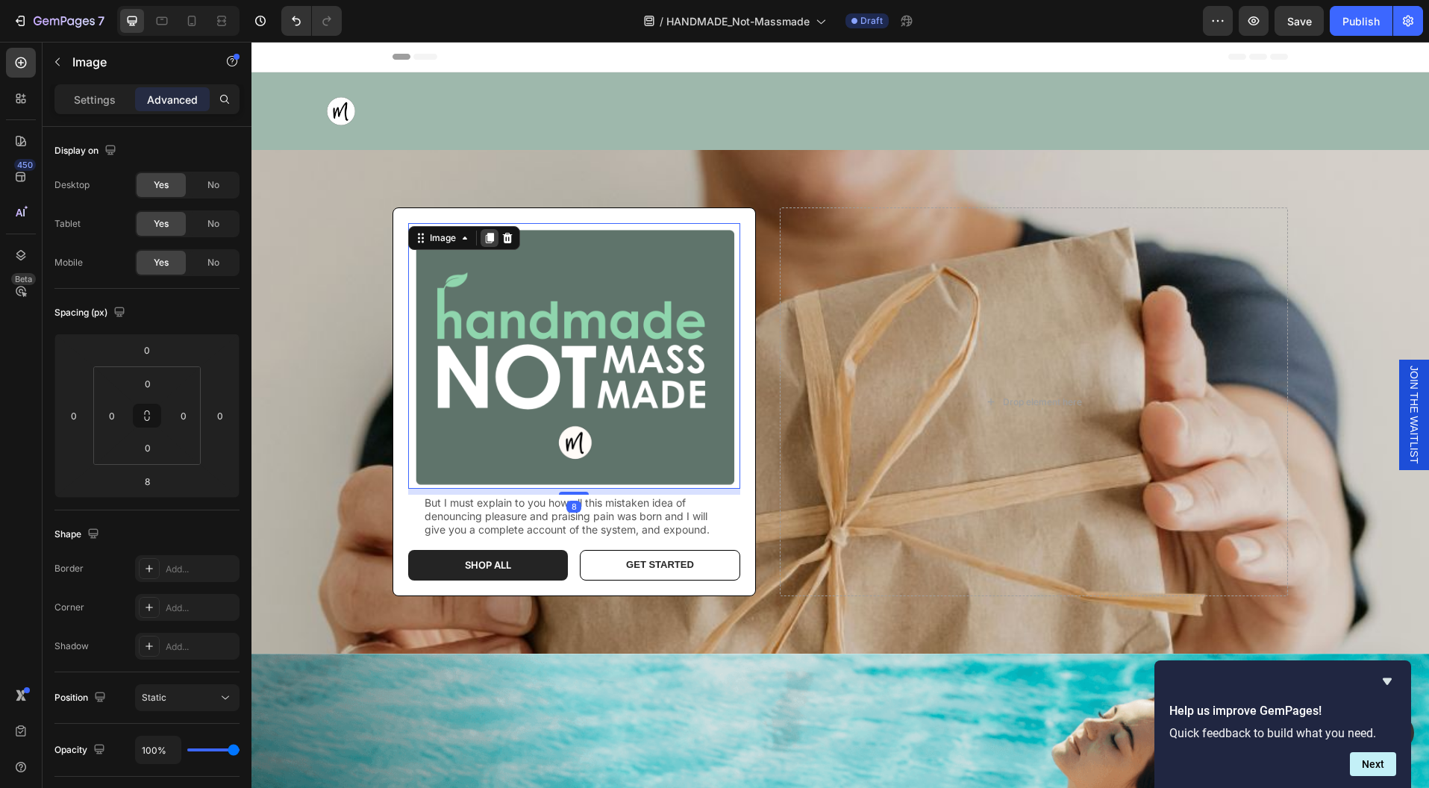
click at [484, 239] on icon at bounding box center [490, 238] width 12 height 12
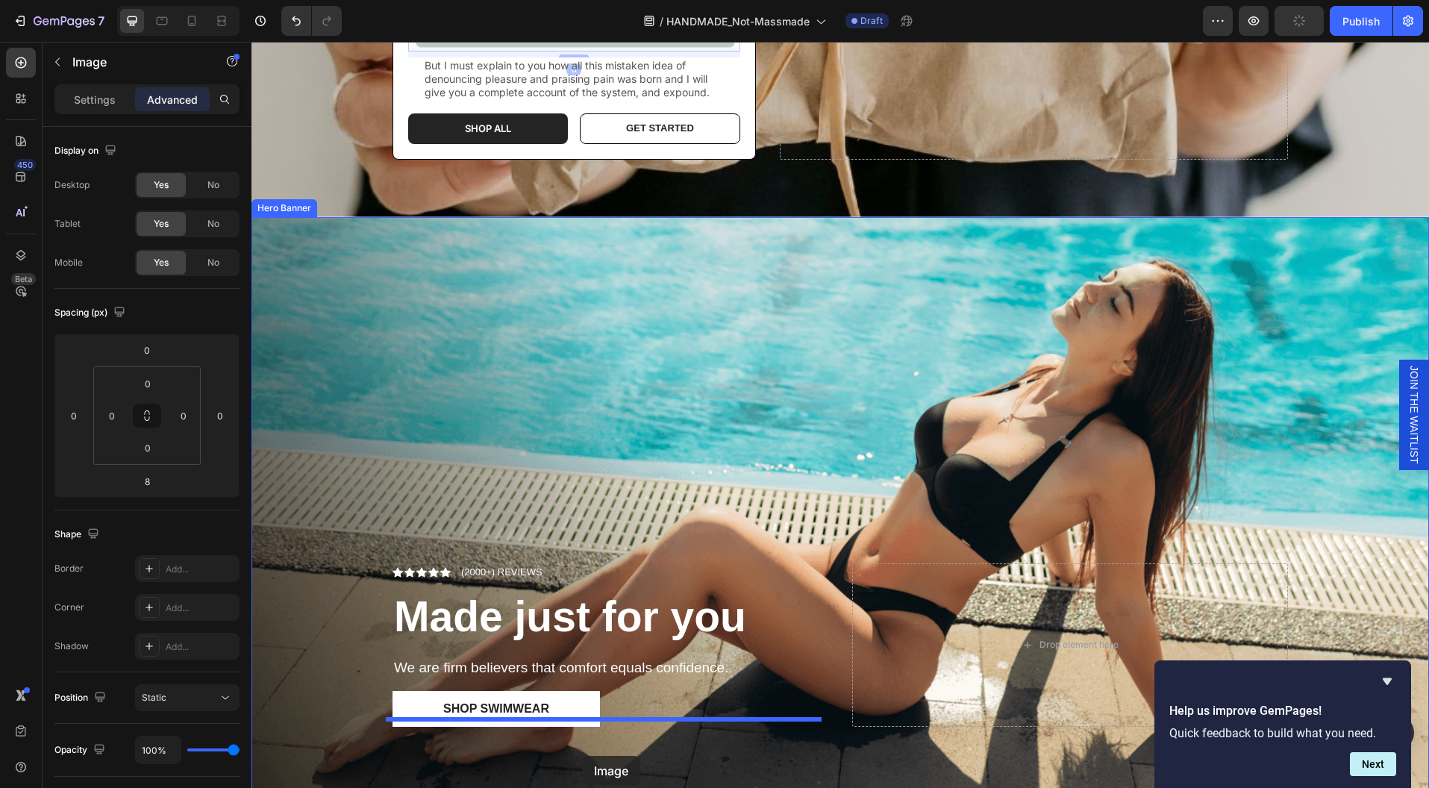
scroll to position [737, 0]
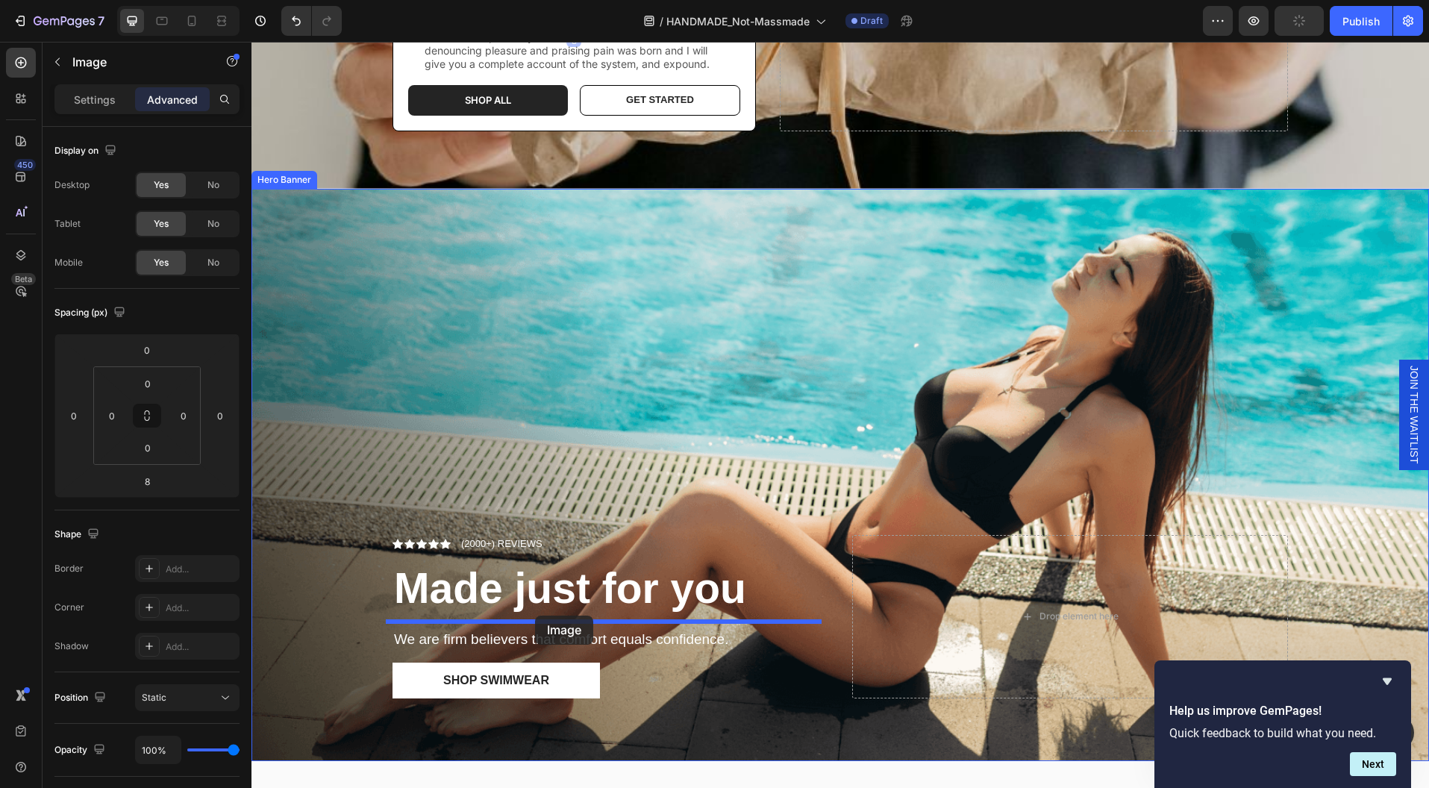
drag, startPoint x: 545, startPoint y: 233, endPoint x: 536, endPoint y: 614, distance: 381.4
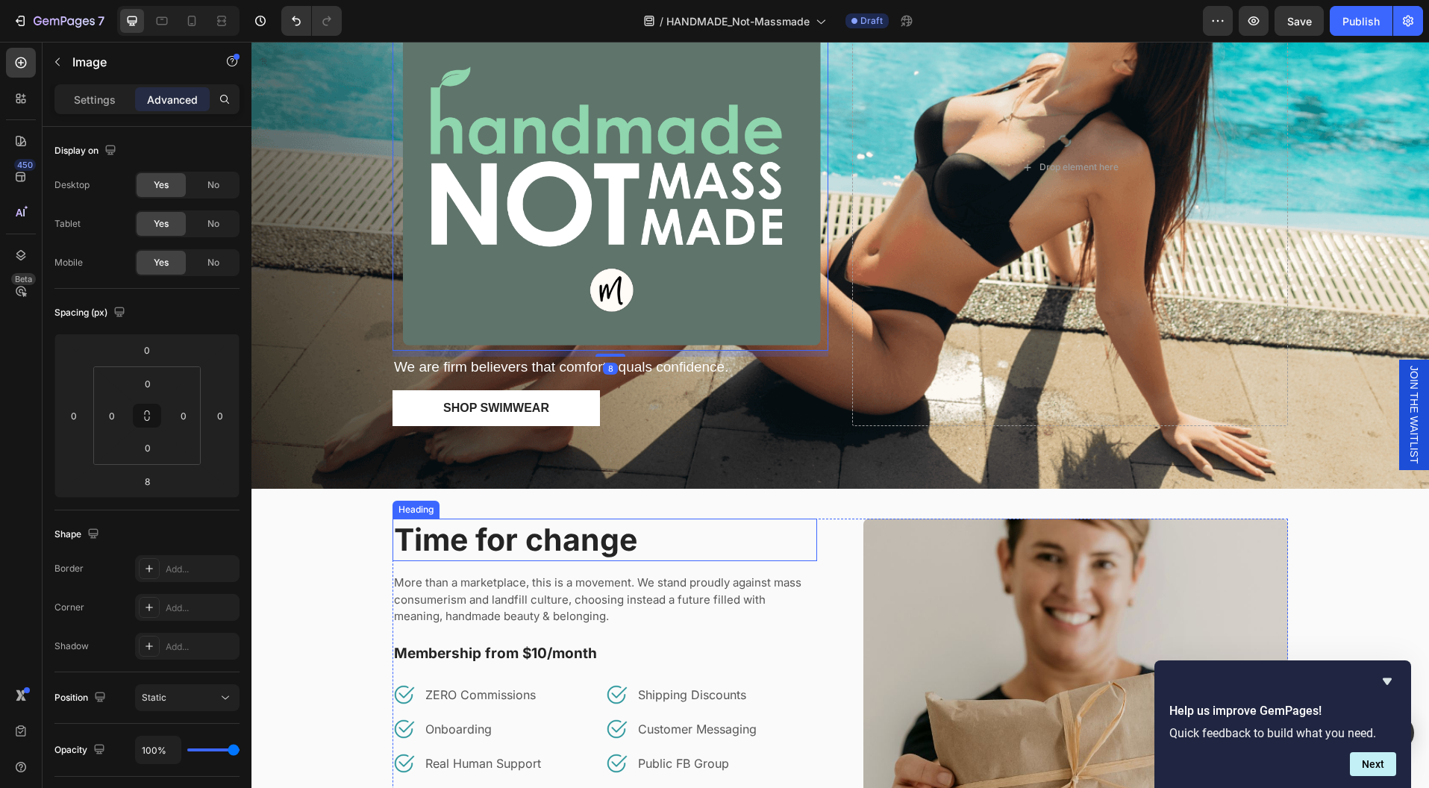
scroll to position [441, 0]
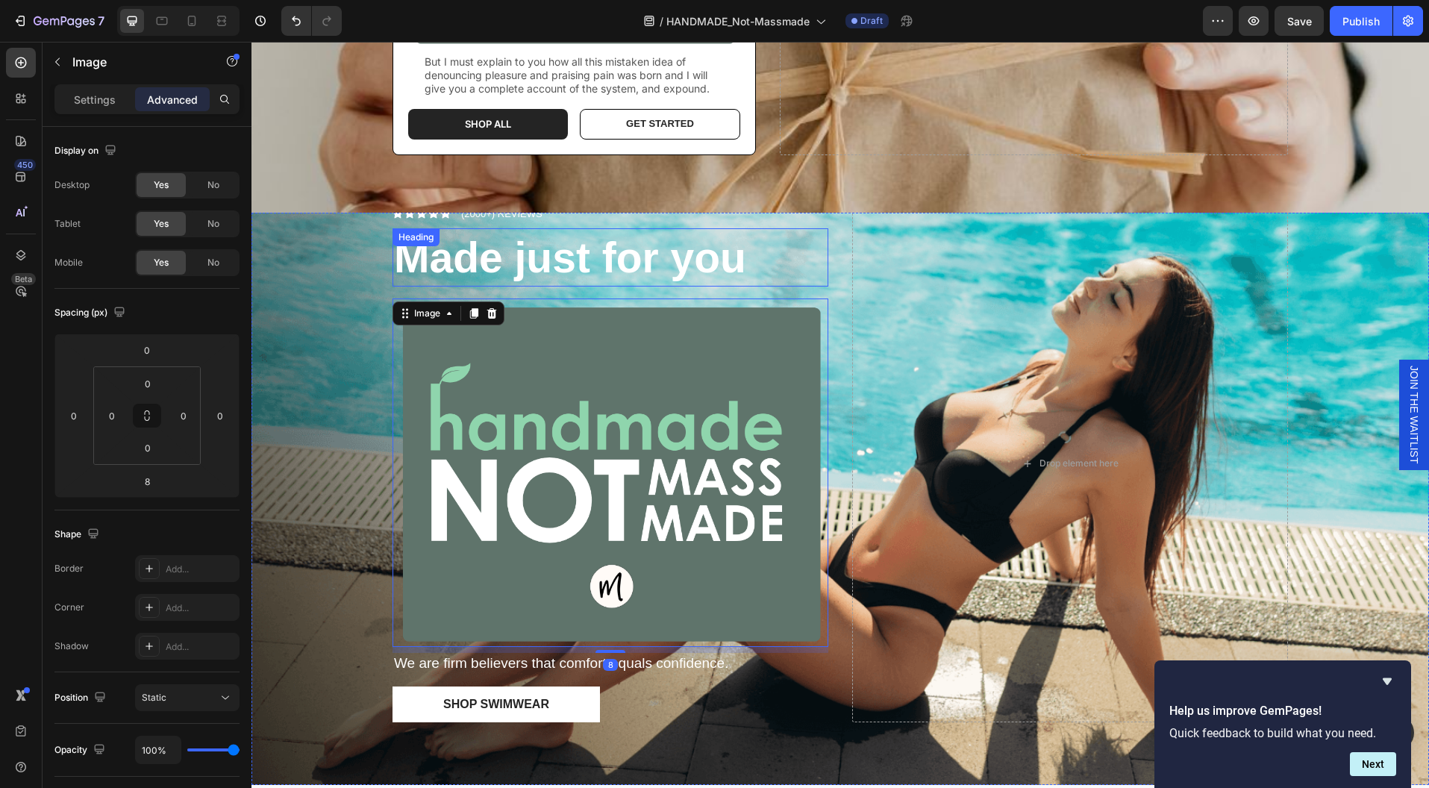
click at [587, 255] on strong "Made just for you" at bounding box center [570, 258] width 352 height 48
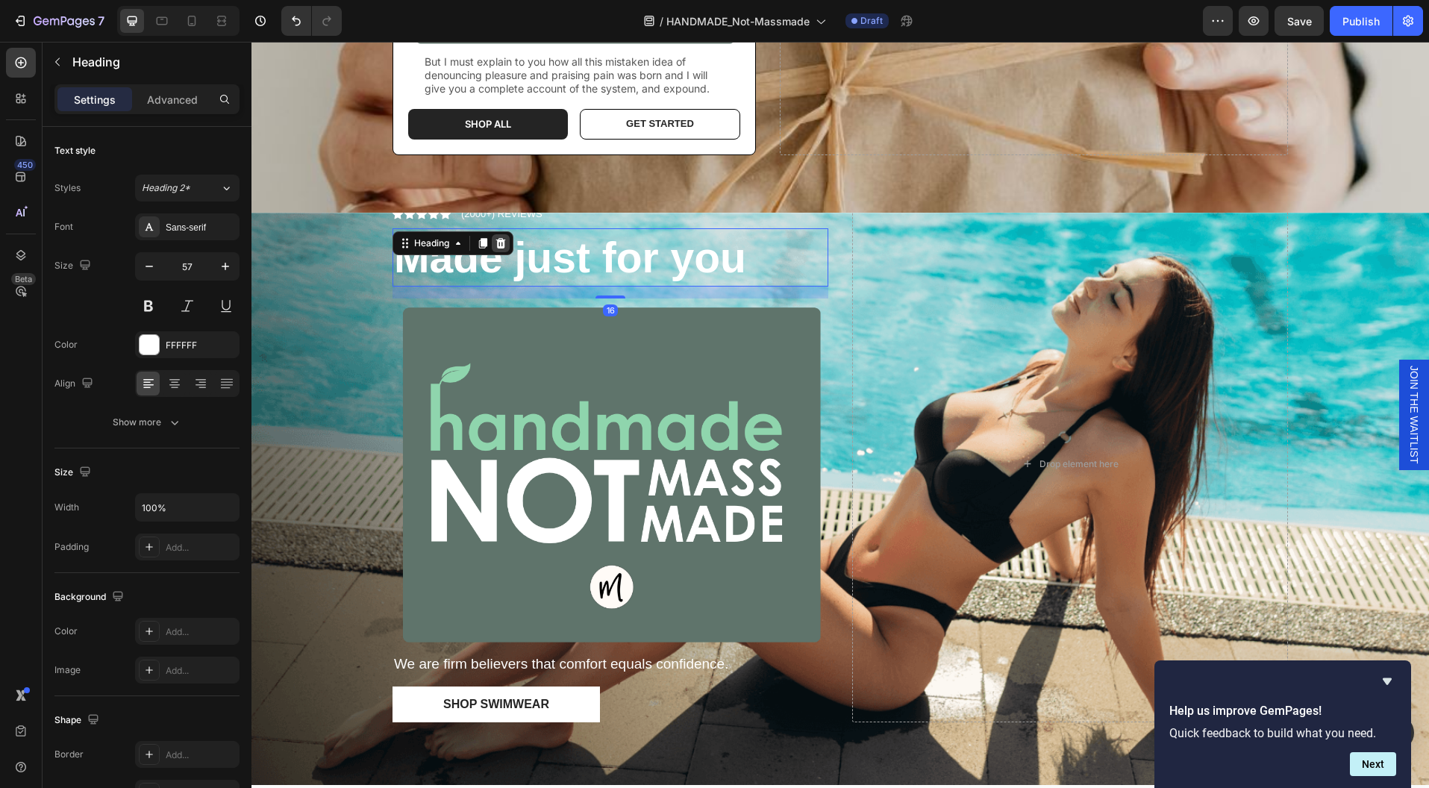
click at [496, 238] on icon at bounding box center [501, 243] width 10 height 10
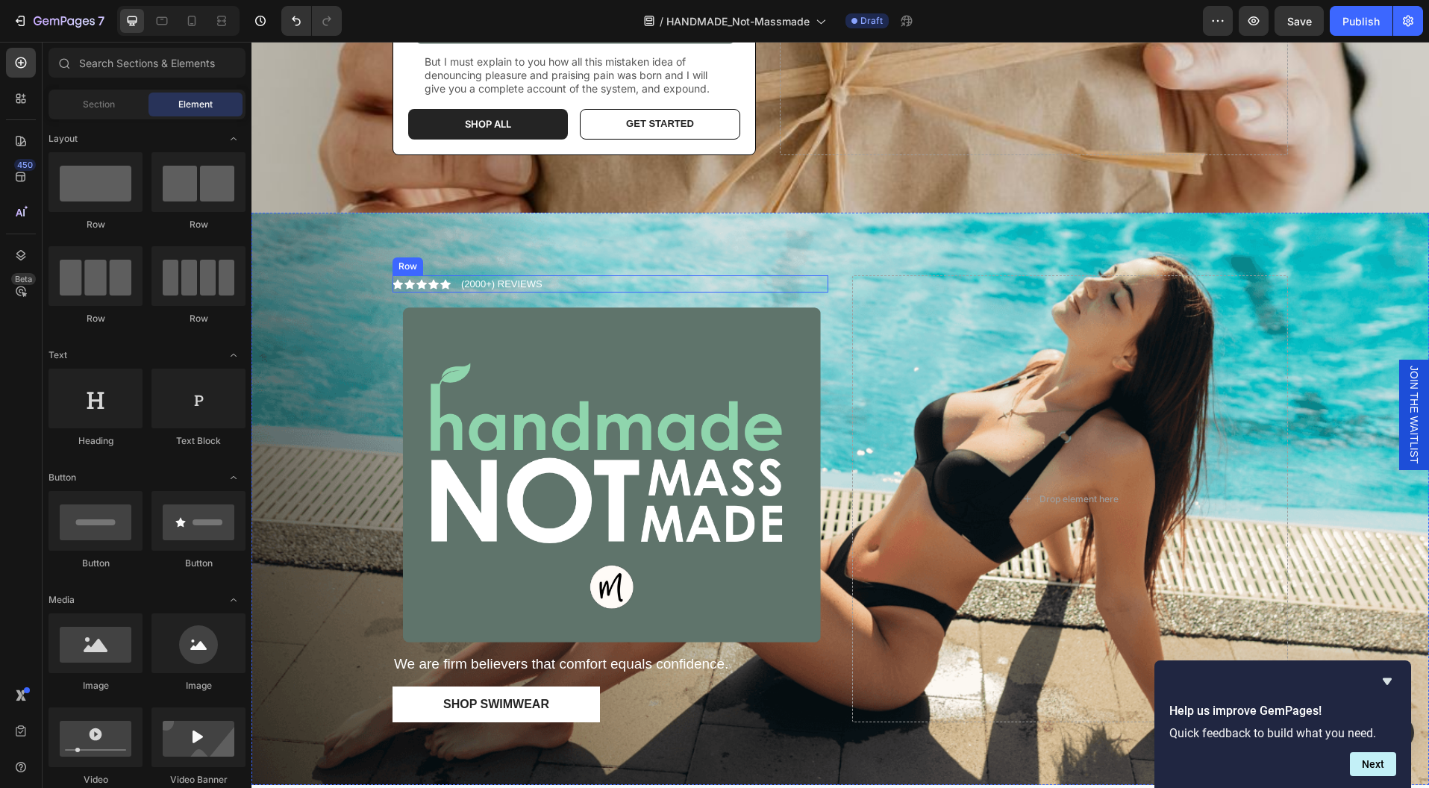
click at [562, 275] on div "Icon Icon Icon Icon Icon Icon List (2000+) REVIEWS Text Block Row" at bounding box center [610, 284] width 436 height 18
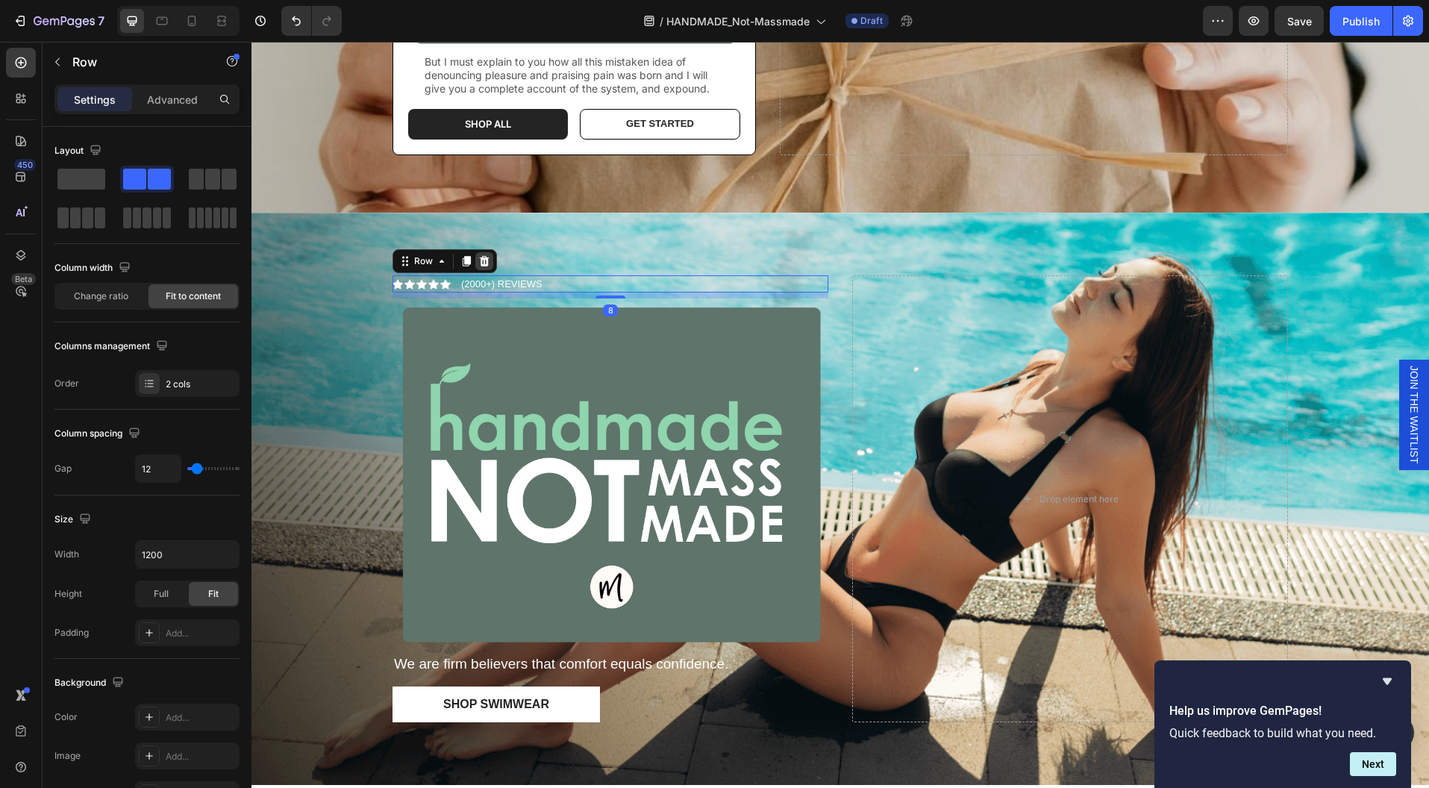
click at [480, 256] on icon at bounding box center [485, 261] width 10 height 10
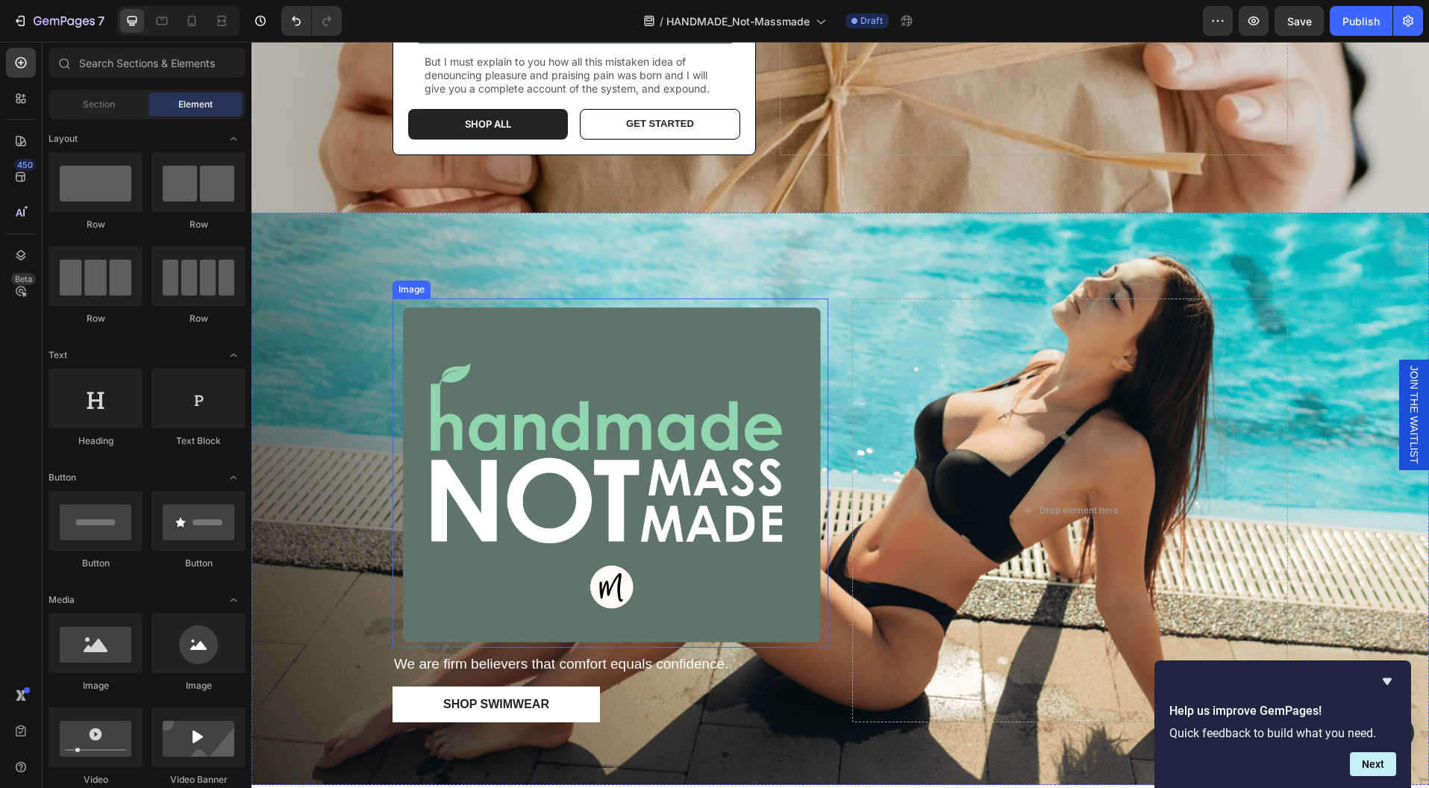
click at [779, 395] on img at bounding box center [610, 472] width 436 height 348
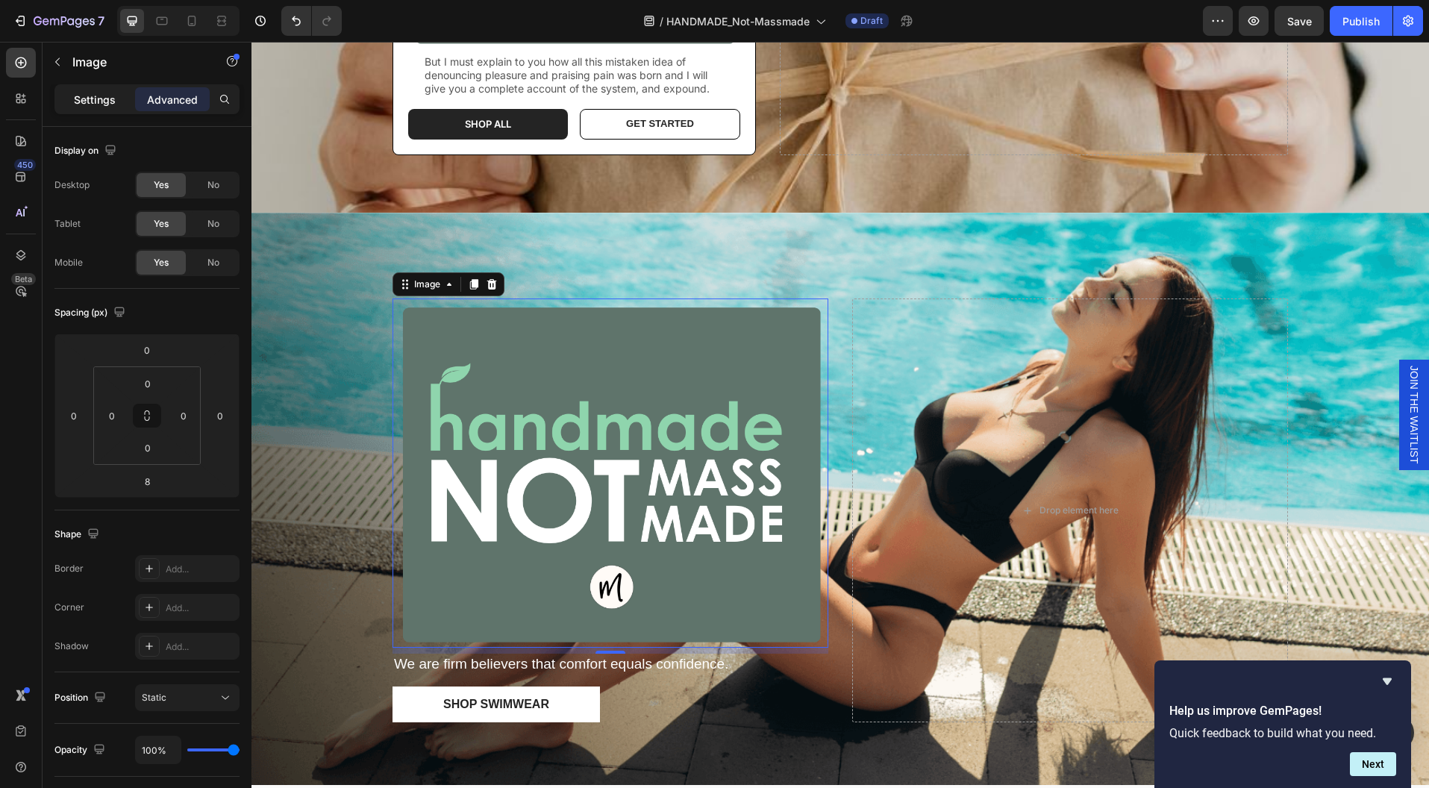
click at [99, 94] on p "Settings" at bounding box center [95, 100] width 42 height 16
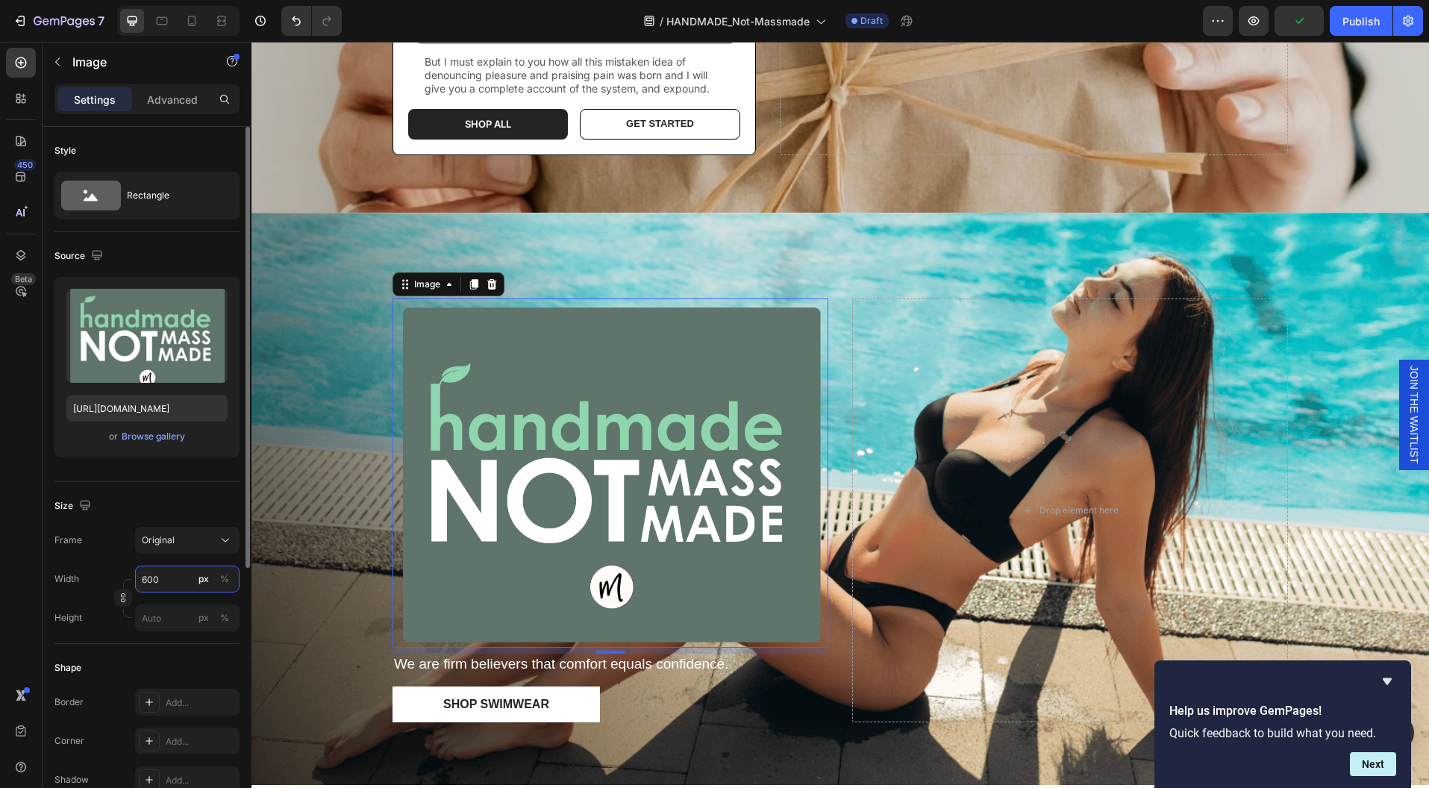
click at [172, 577] on input "600" at bounding box center [187, 579] width 104 height 27
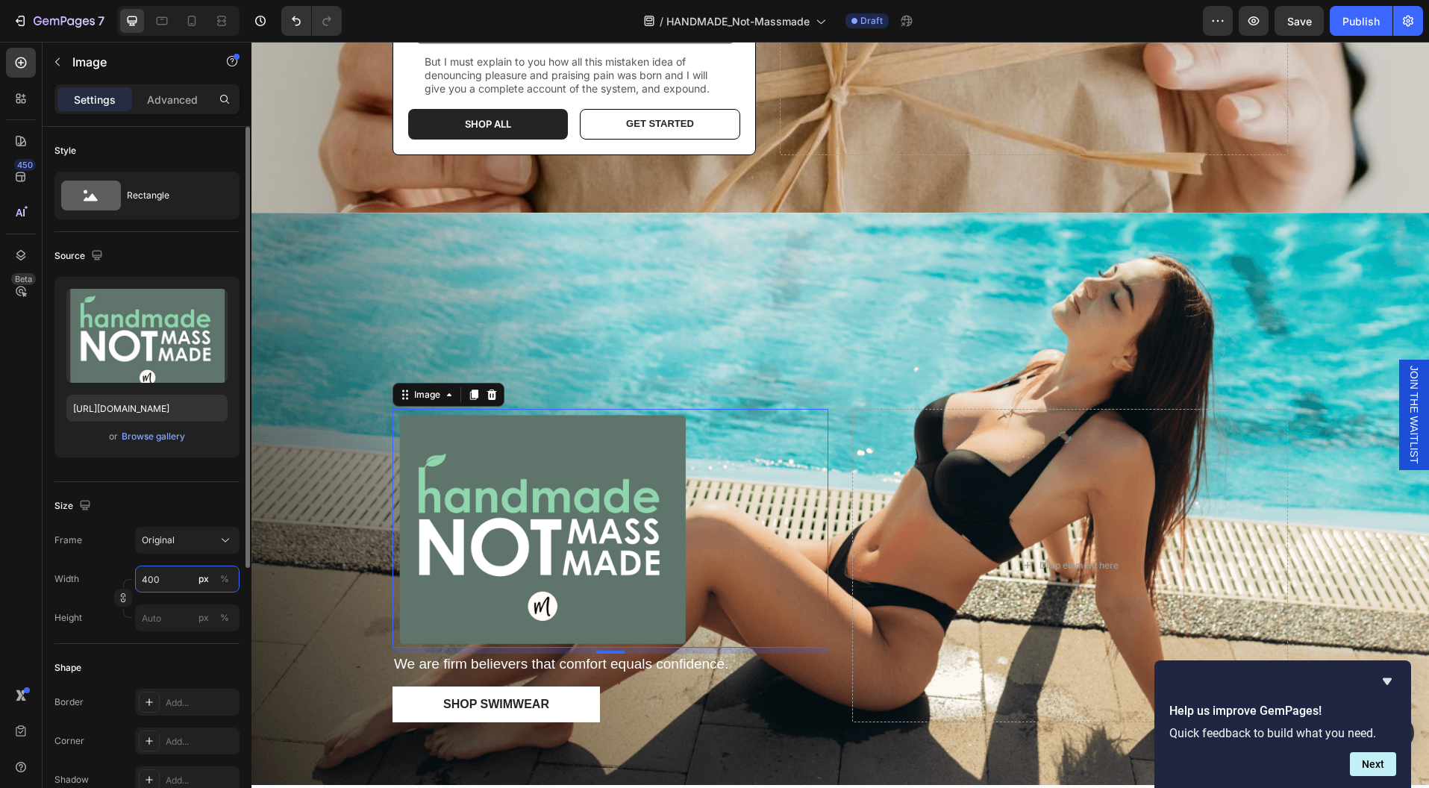
click at [161, 574] on input "400" at bounding box center [187, 579] width 104 height 27
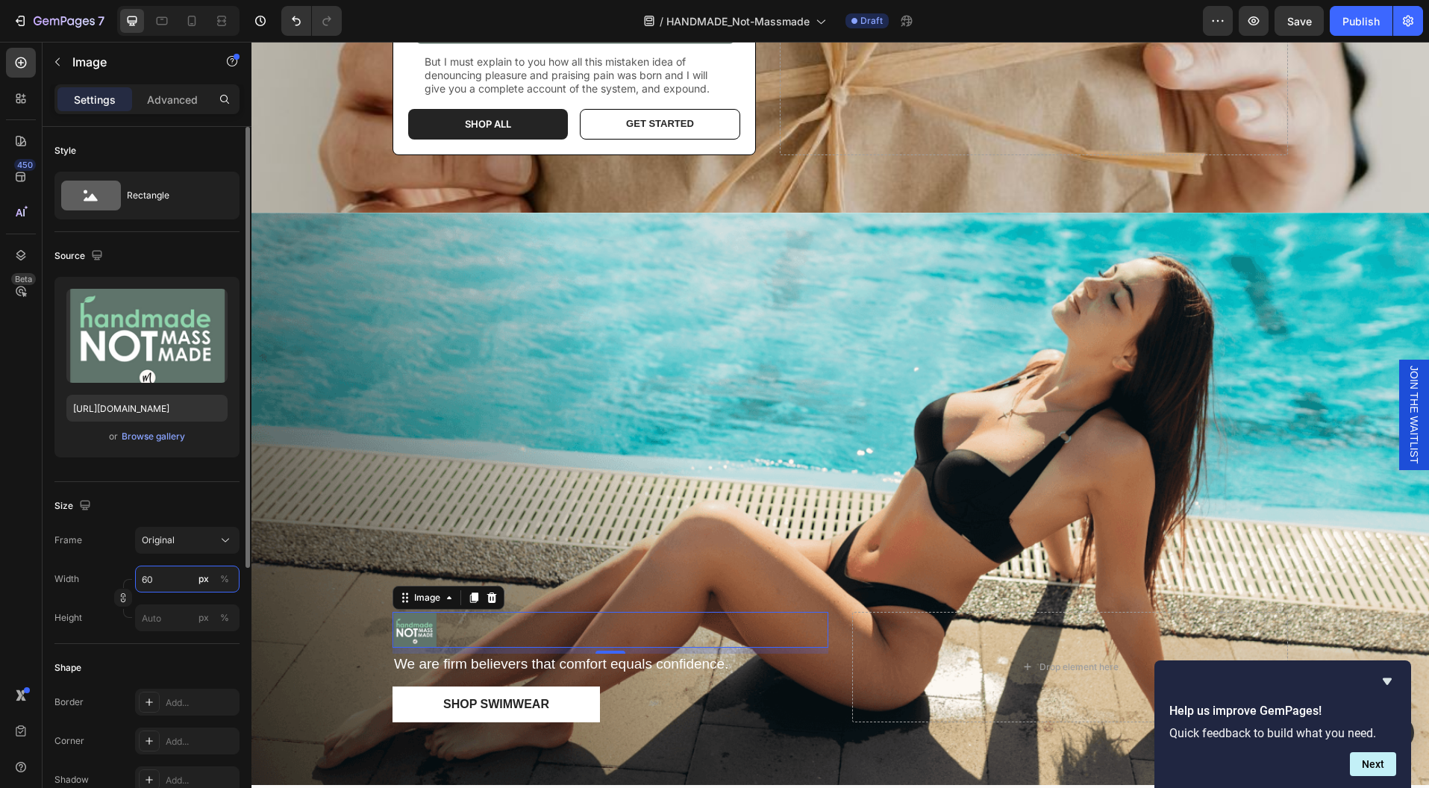
type input "600"
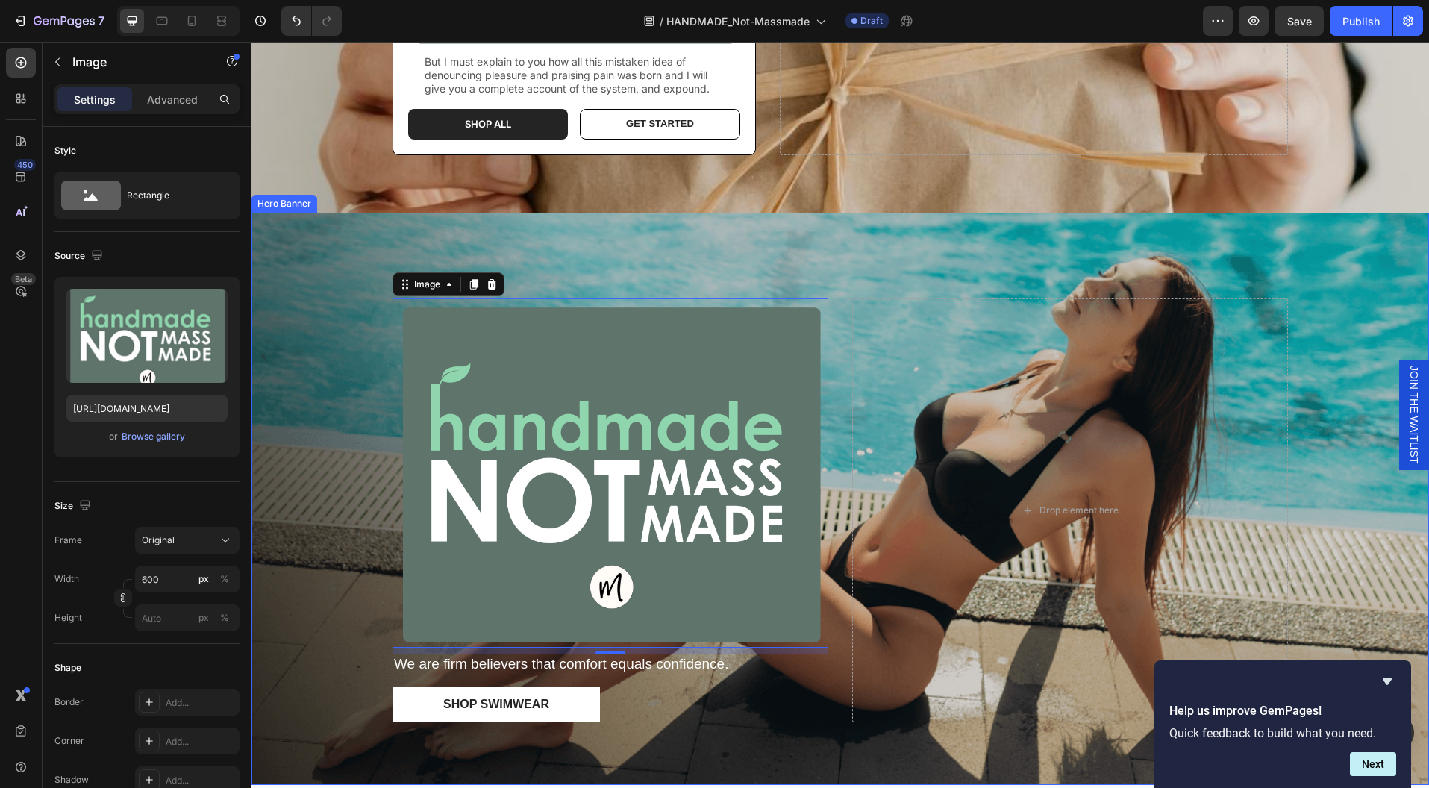
click at [782, 243] on div "Overlay" at bounding box center [839, 499] width 1177 height 572
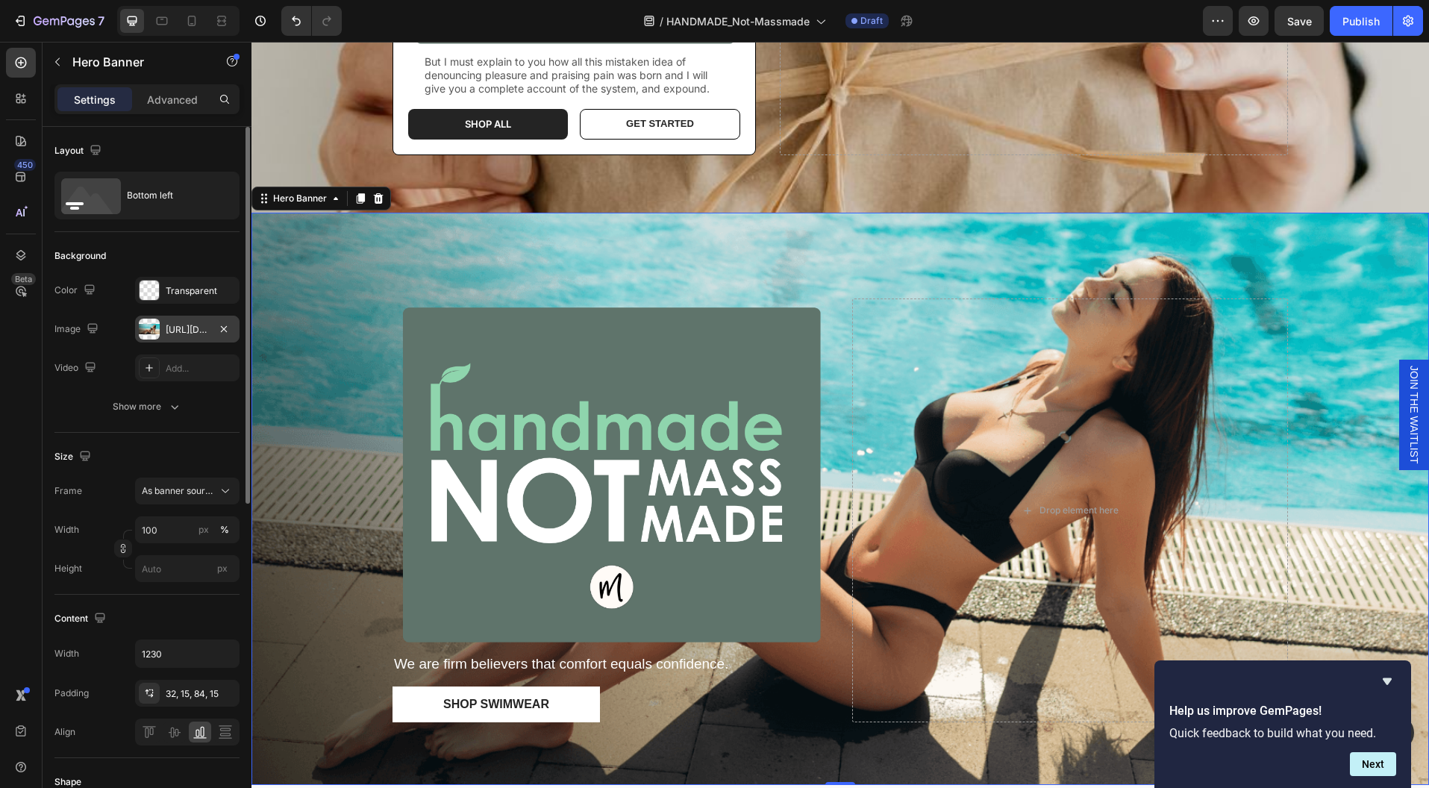
click at [181, 324] on div "https://cdn.shopify.com/s/files/1/0761/3150/0338/files/gempages_582886930119656…" at bounding box center [187, 329] width 43 height 13
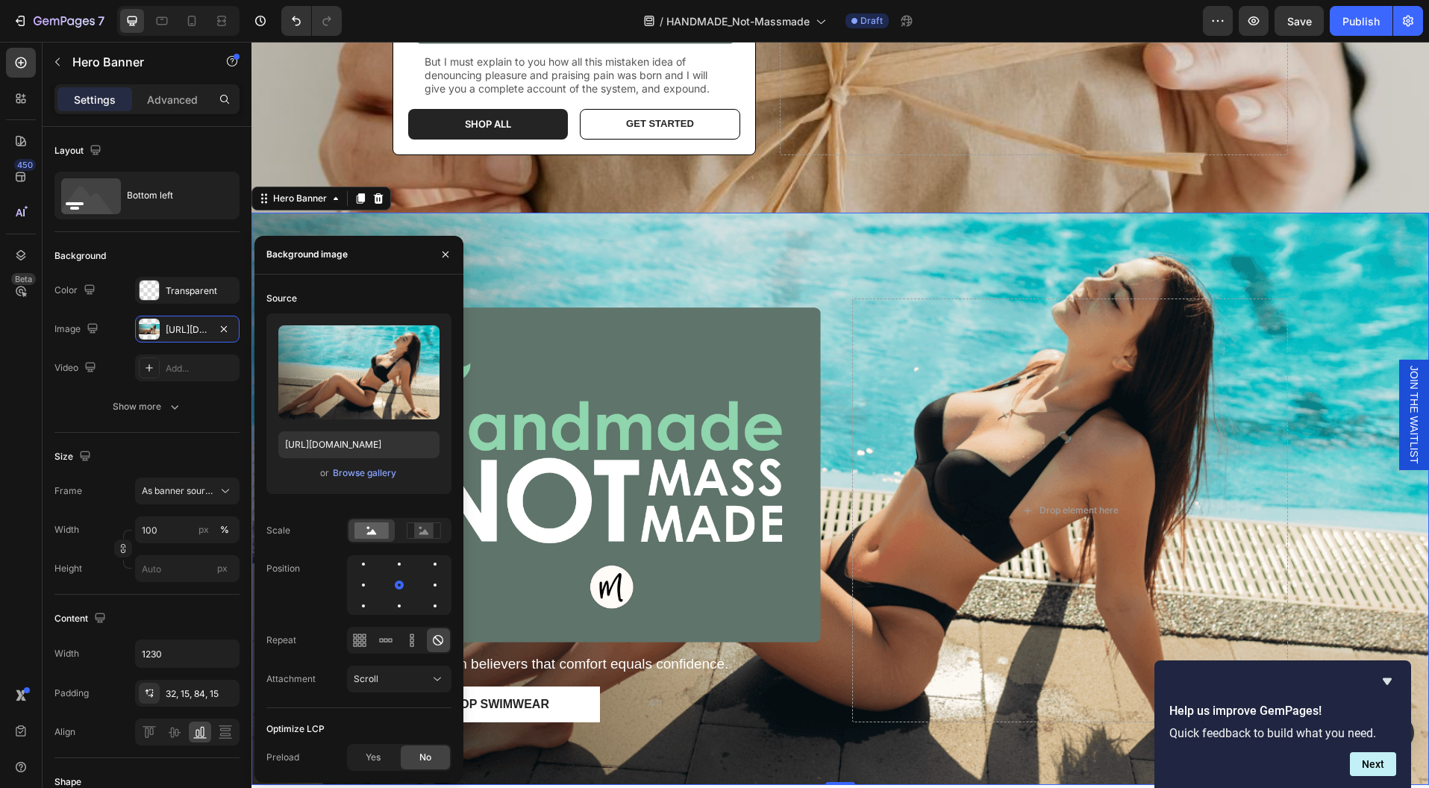
click at [331, 474] on div "or Browse gallery" at bounding box center [358, 473] width 161 height 18
click at [347, 472] on div "Browse gallery" at bounding box center [364, 472] width 63 height 13
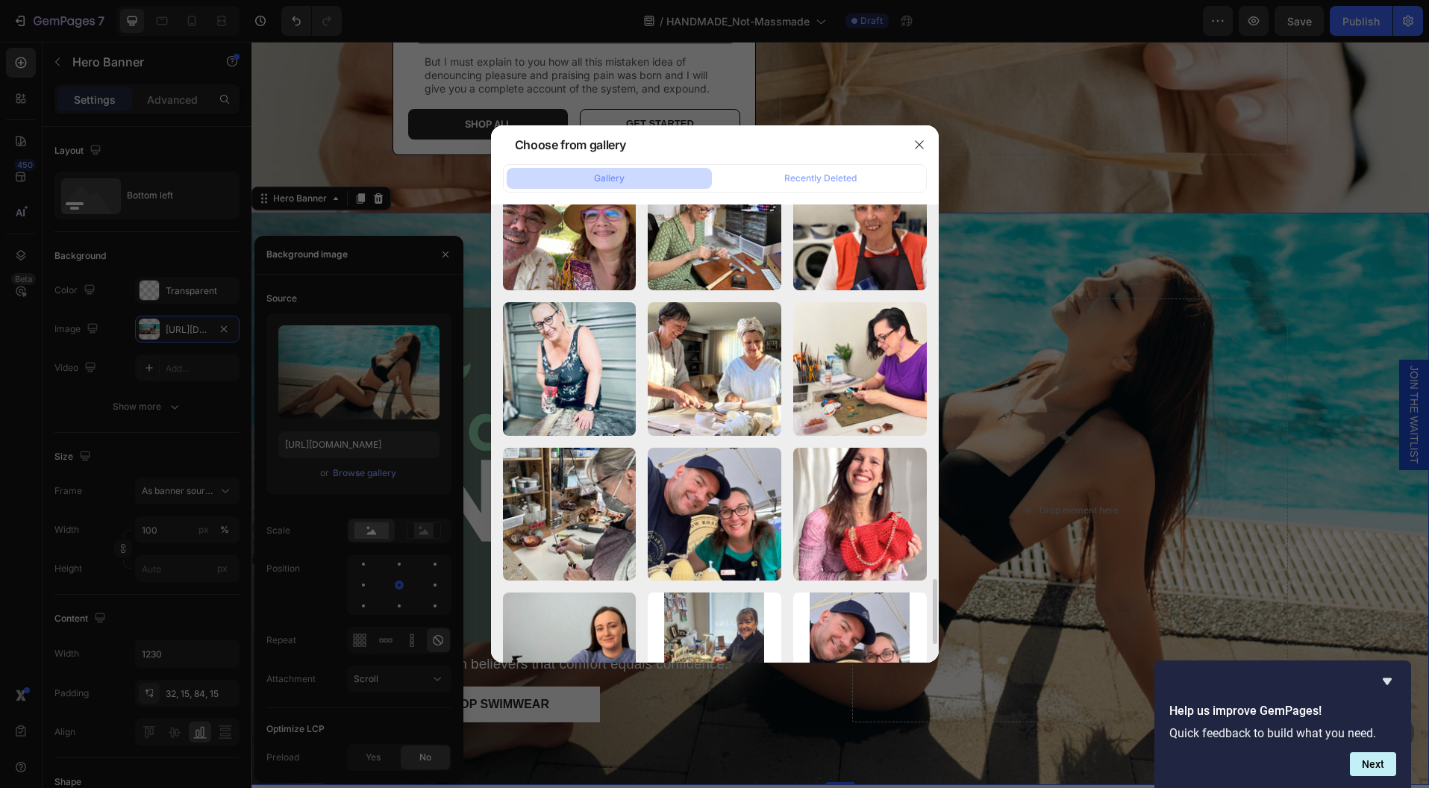
scroll to position [2762, 0]
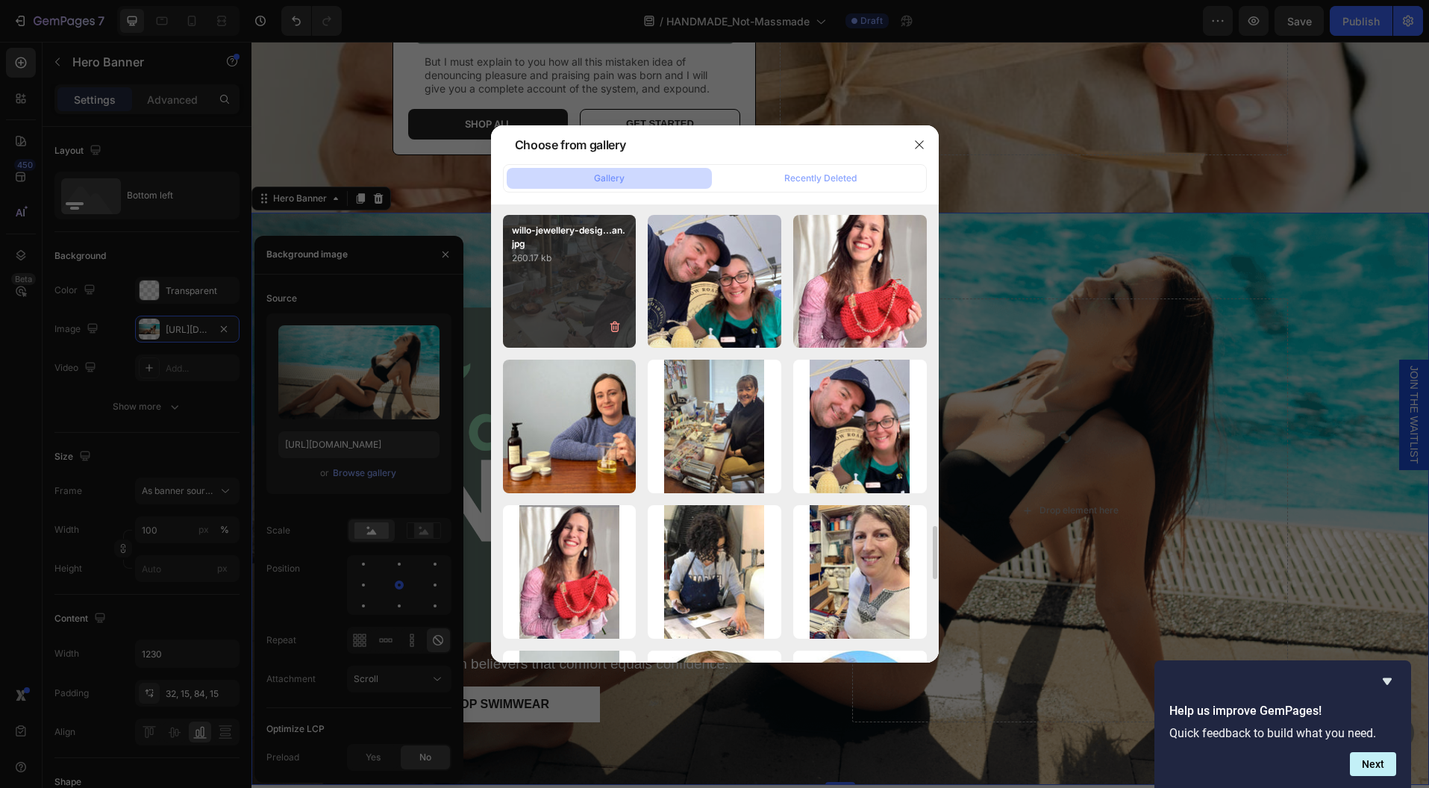
click at [563, 313] on div "willo-jewellery-desig...an.jpg 260.17 kb" at bounding box center [570, 282] width 134 height 134
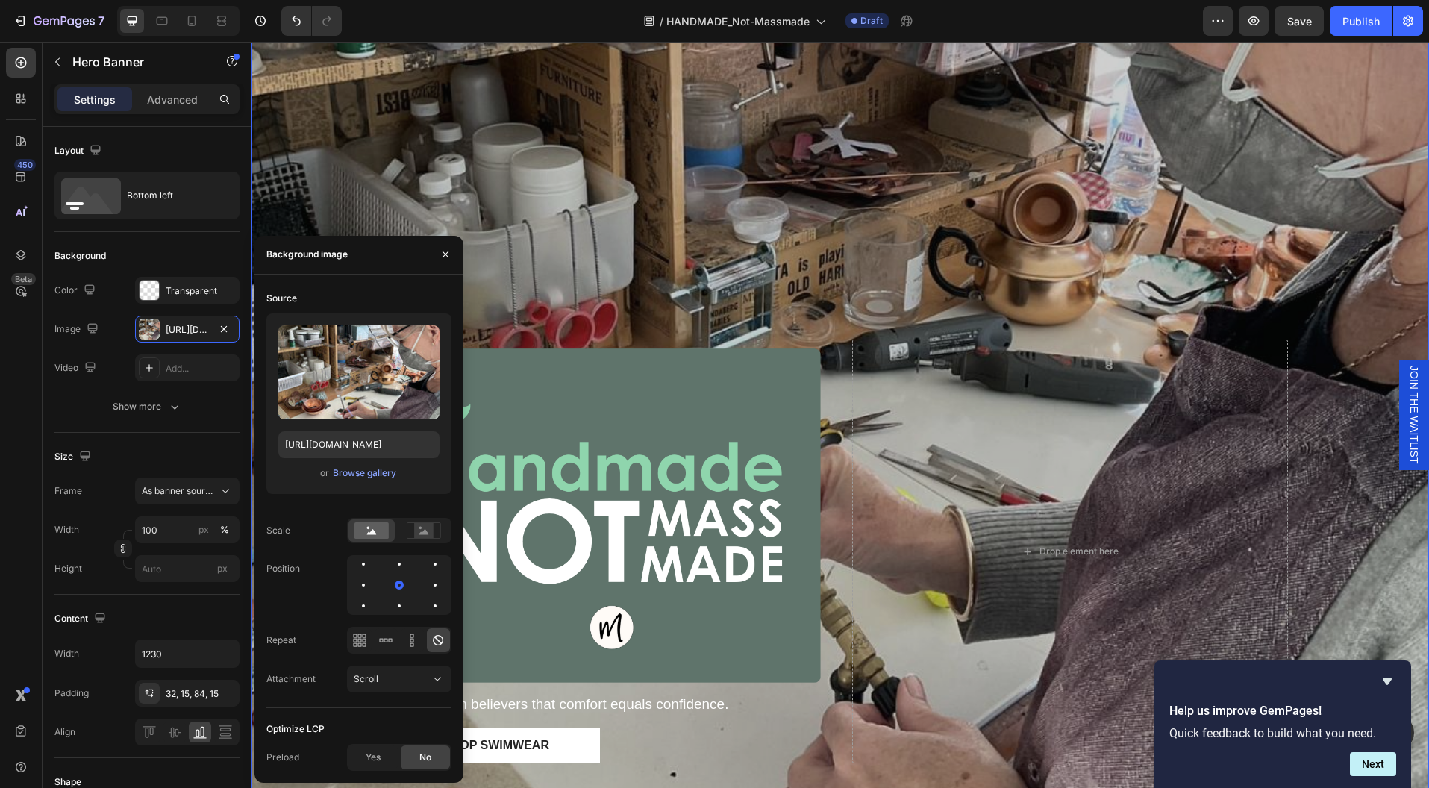
scroll to position [920, 0]
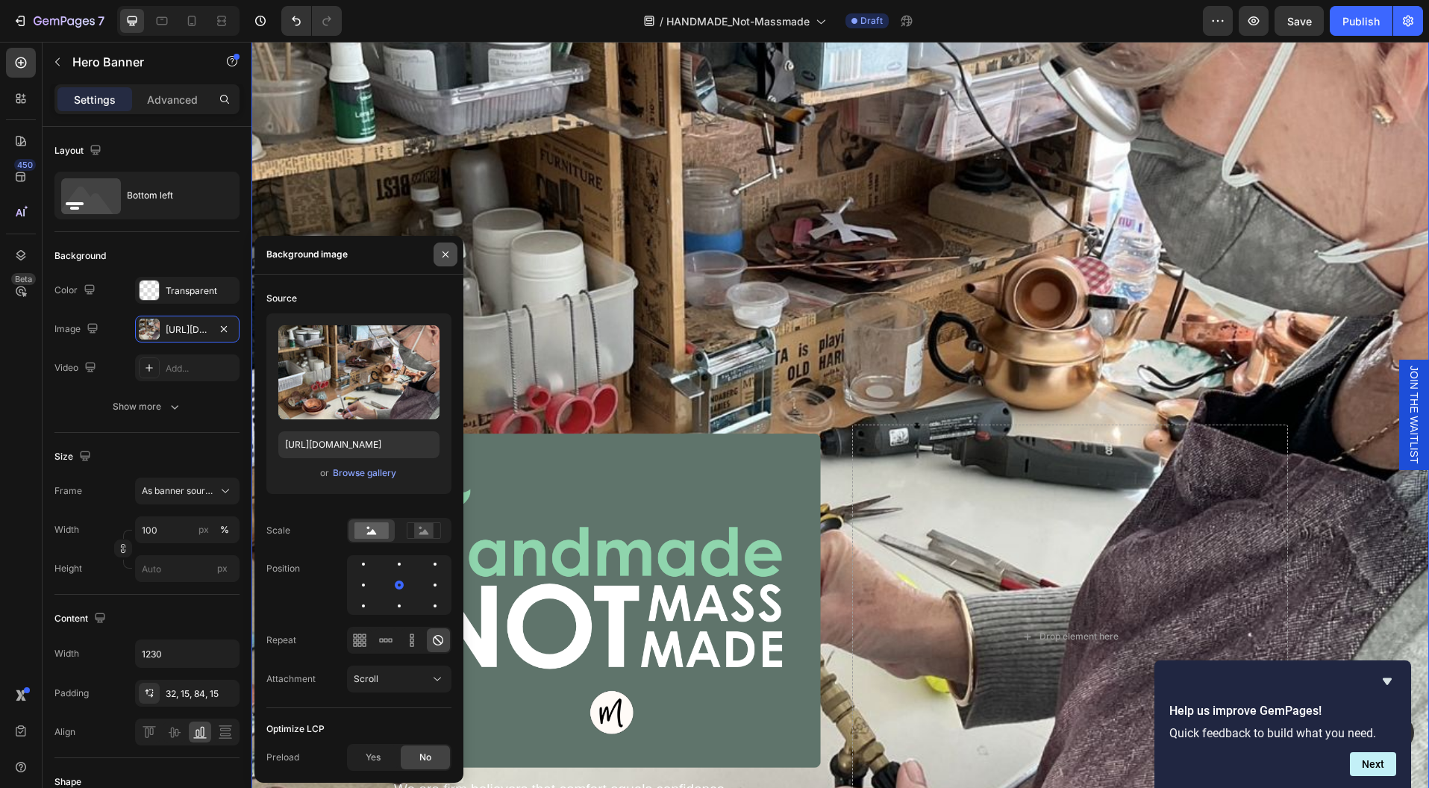
click at [442, 252] on icon "button" at bounding box center [446, 254] width 12 height 12
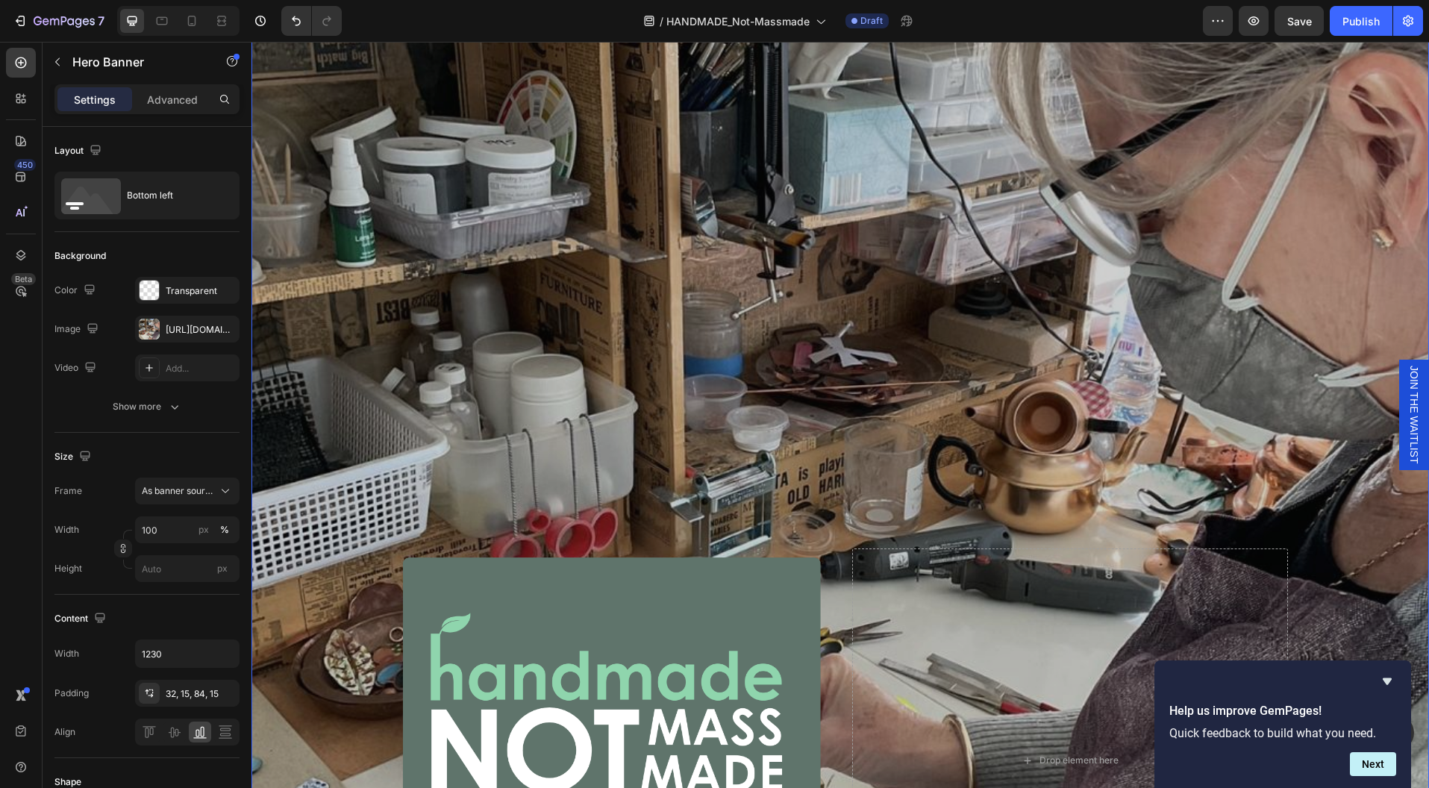
scroll to position [700, 0]
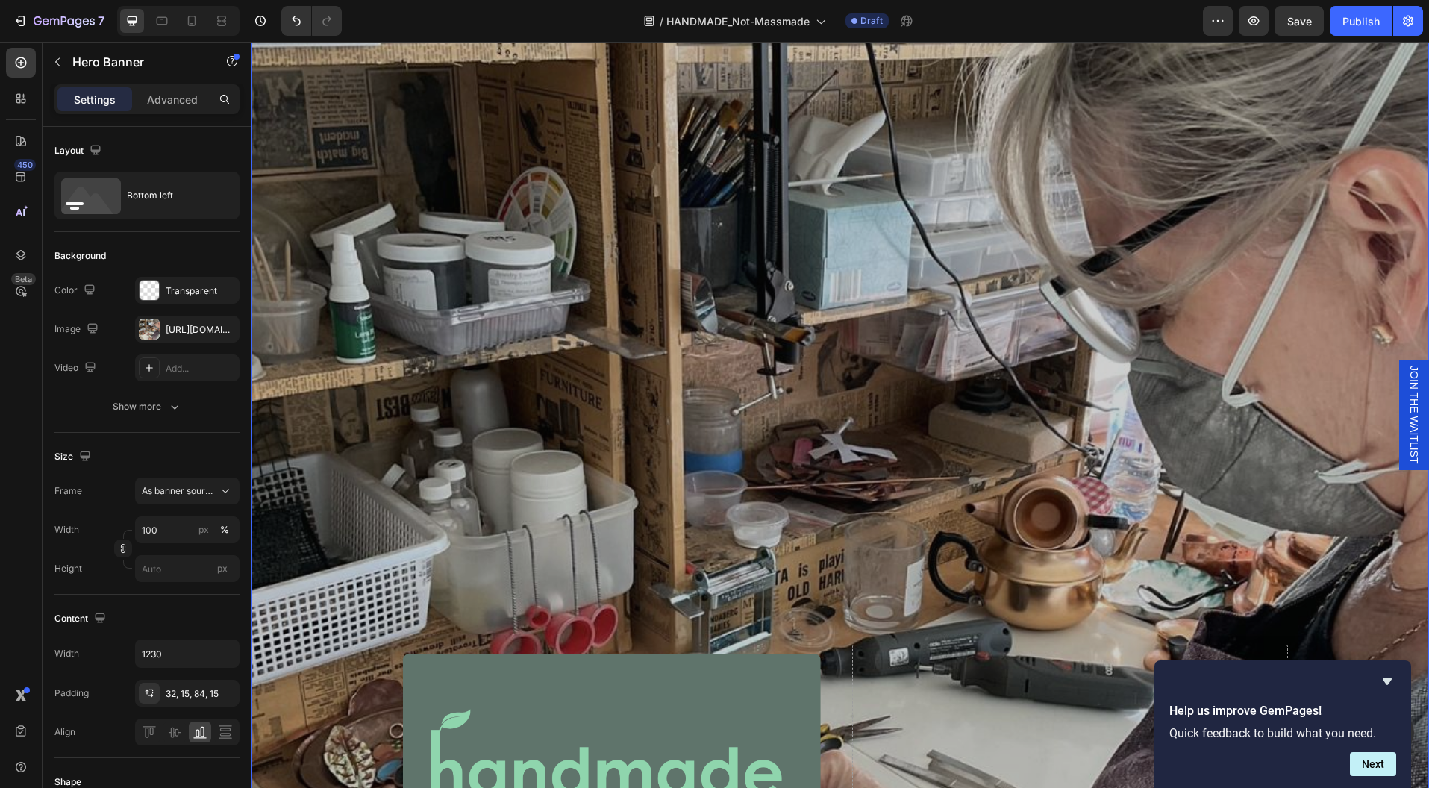
click at [928, 353] on div "Overlay" at bounding box center [839, 542] width 1177 height 1177
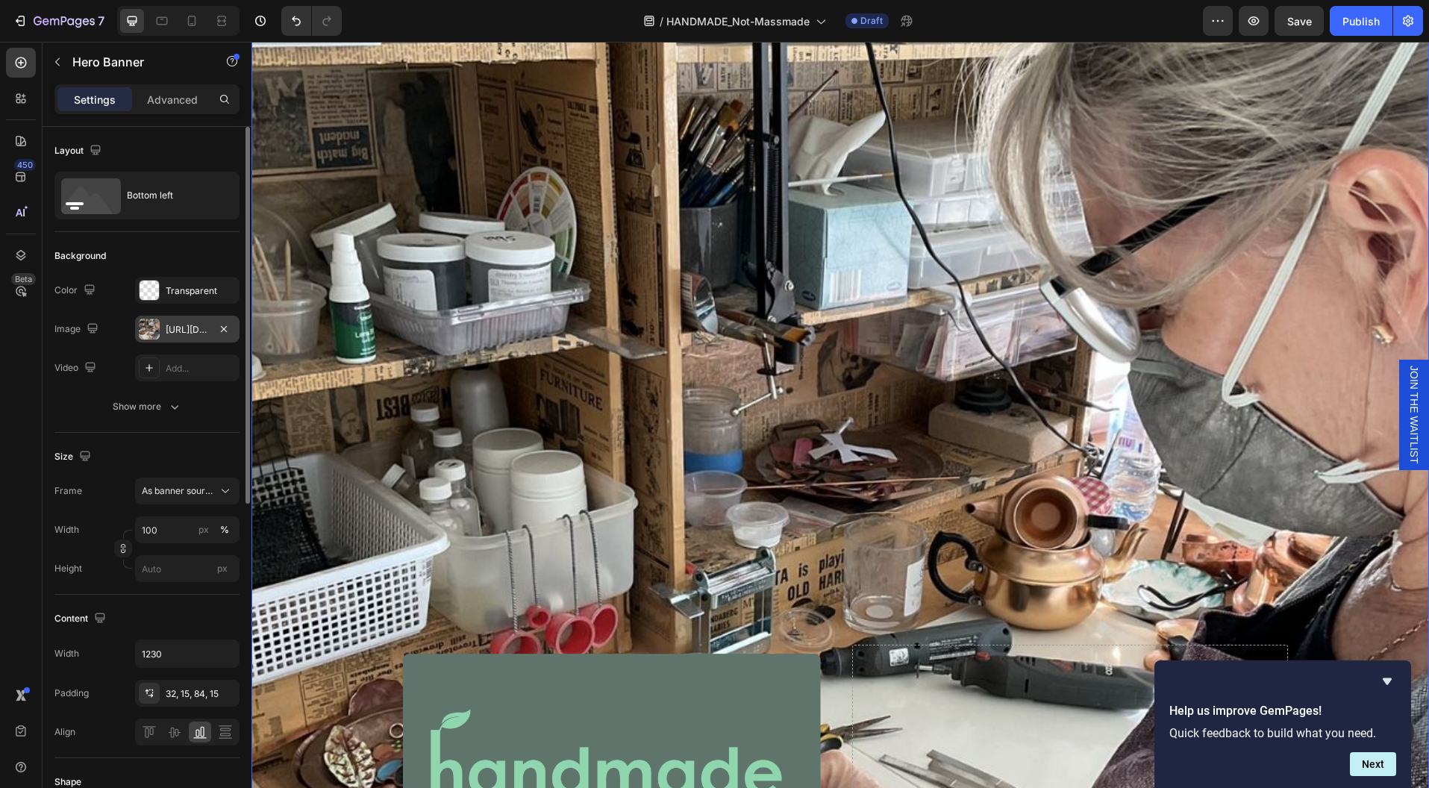
click at [175, 329] on div "https://cdn.shopify.com/s/files/1/0761/3150/0338/files/gempages_582886930119656…" at bounding box center [187, 329] width 43 height 13
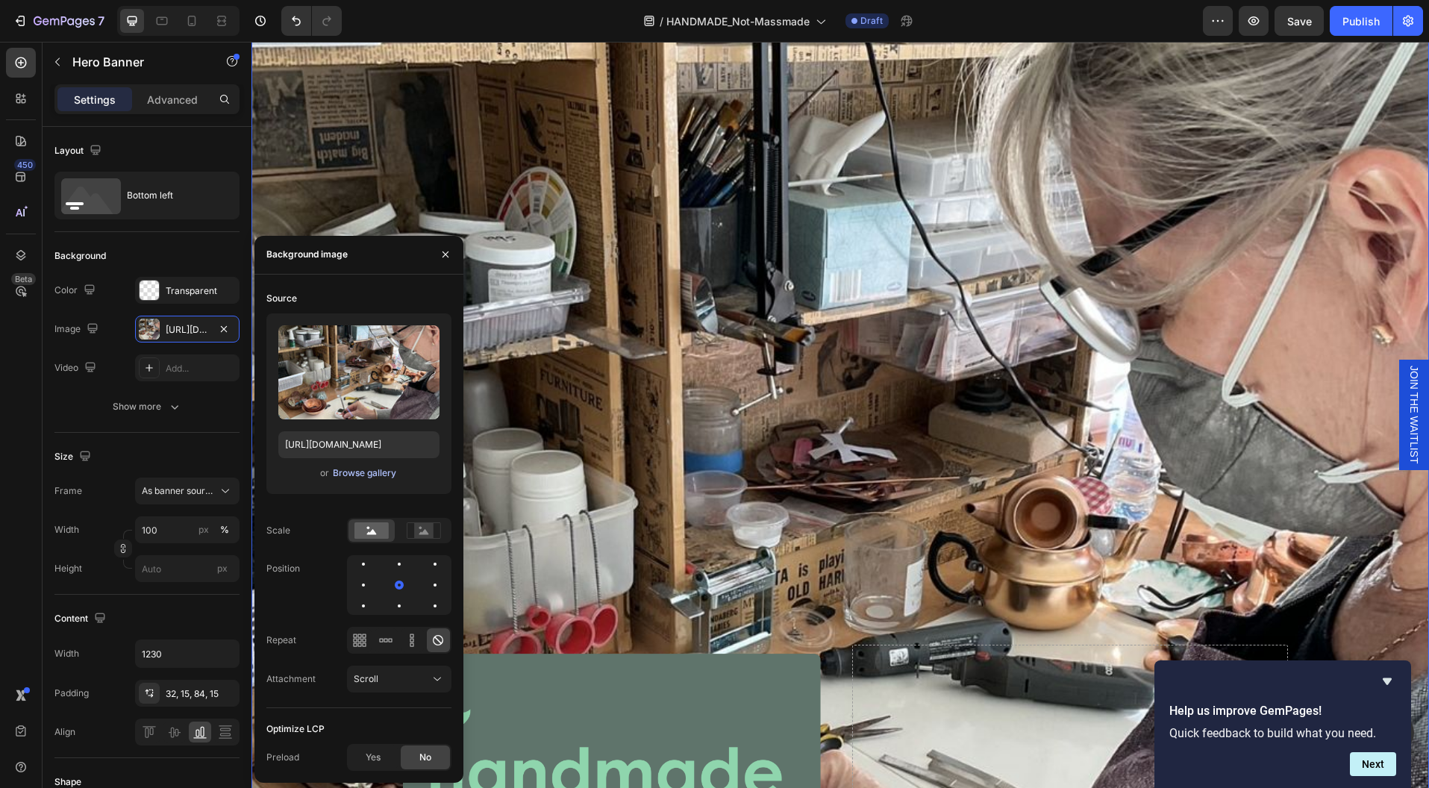
click at [366, 470] on div "Browse gallery" at bounding box center [364, 472] width 63 height 13
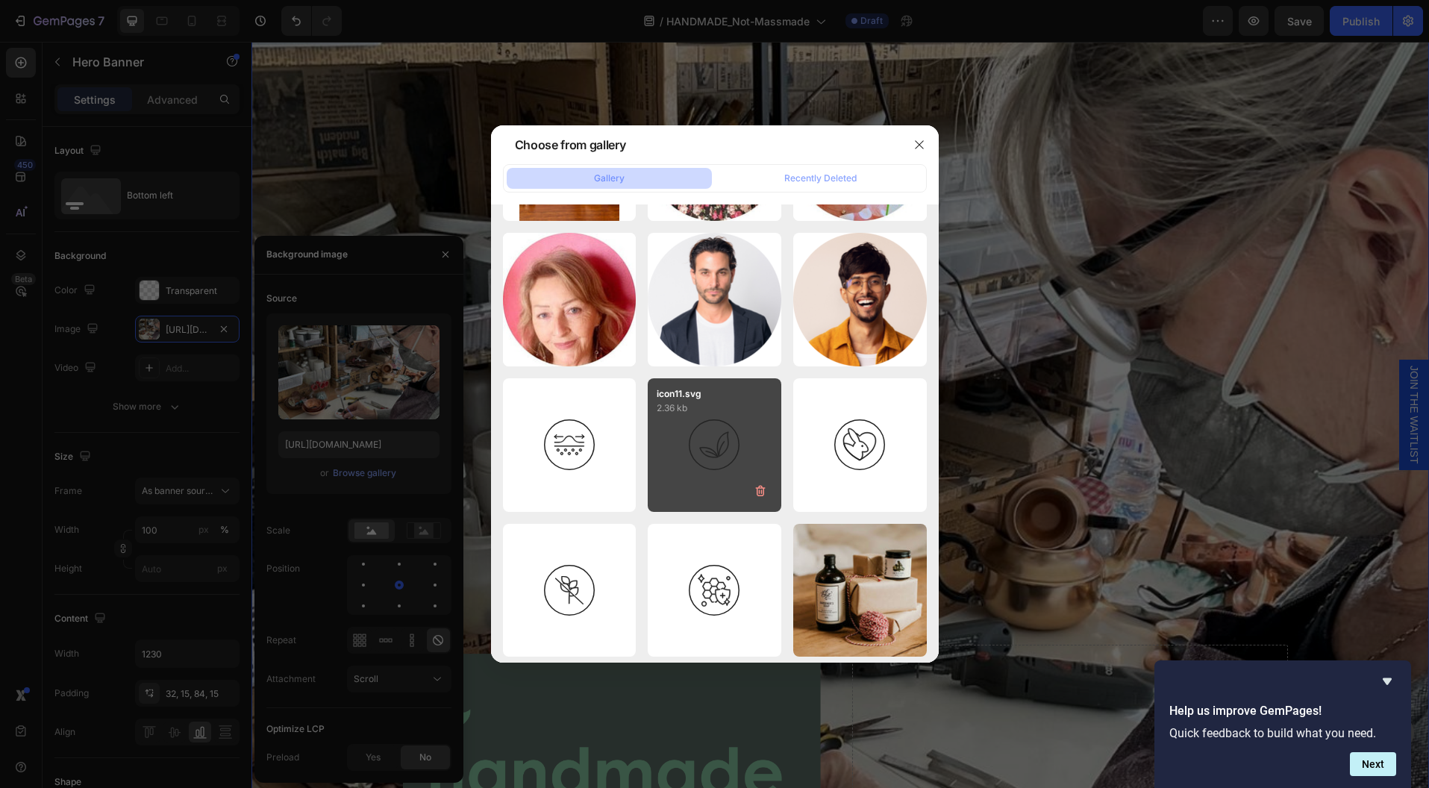
scroll to position [3653, 0]
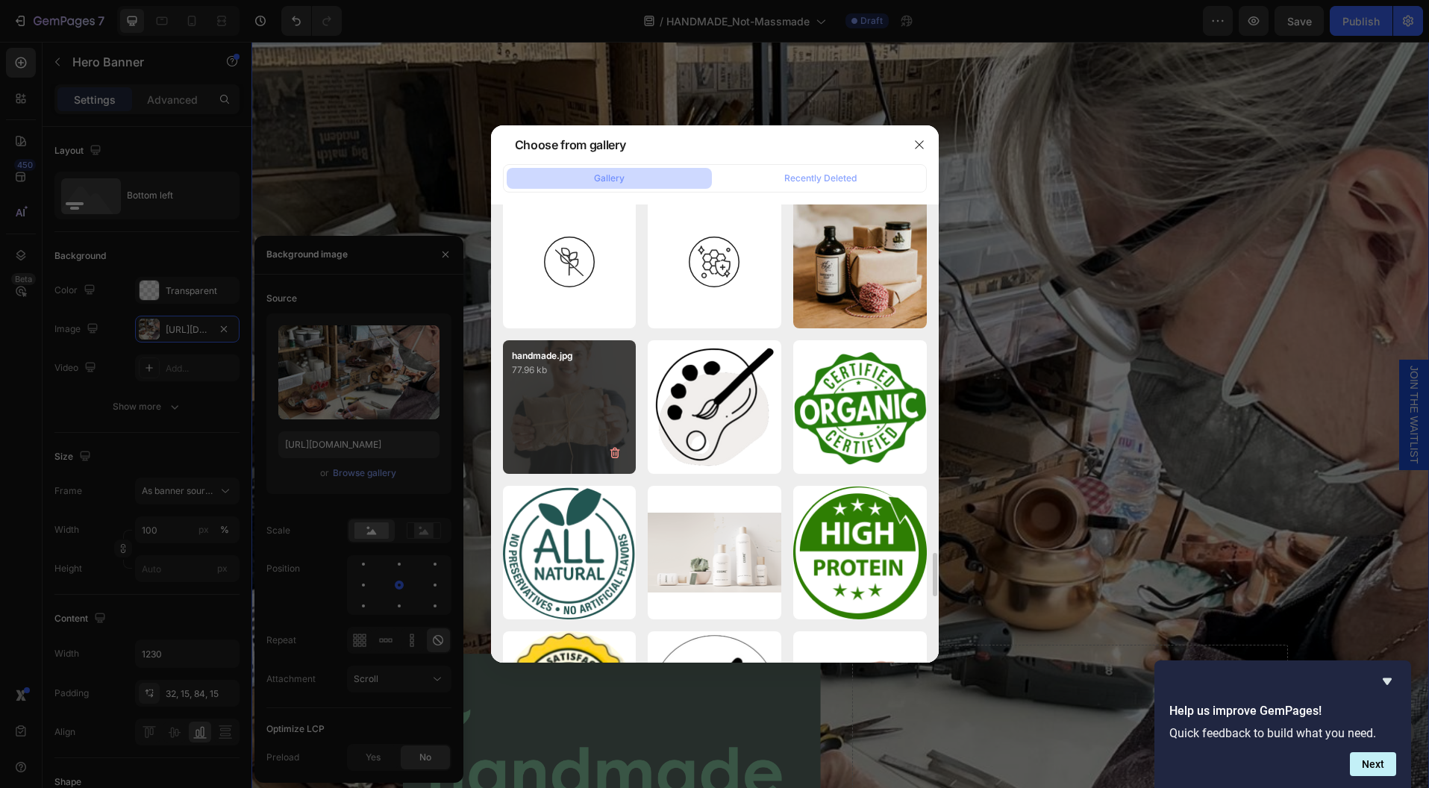
click at [555, 454] on div "handmade.jpg 77.96 kb" at bounding box center [570, 407] width 134 height 134
type input "[URL][DOMAIN_NAME]"
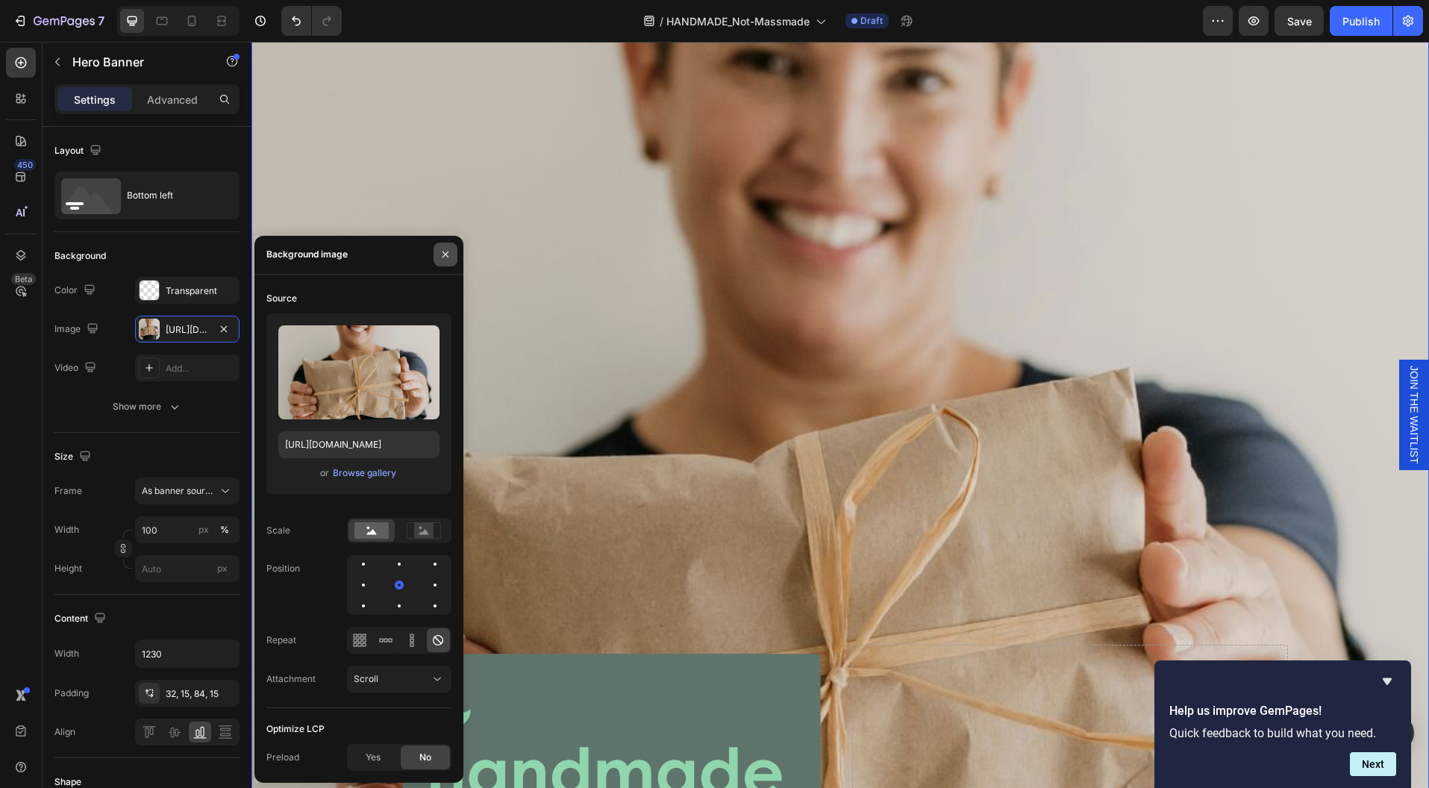
click at [448, 257] on icon "button" at bounding box center [446, 254] width 12 height 12
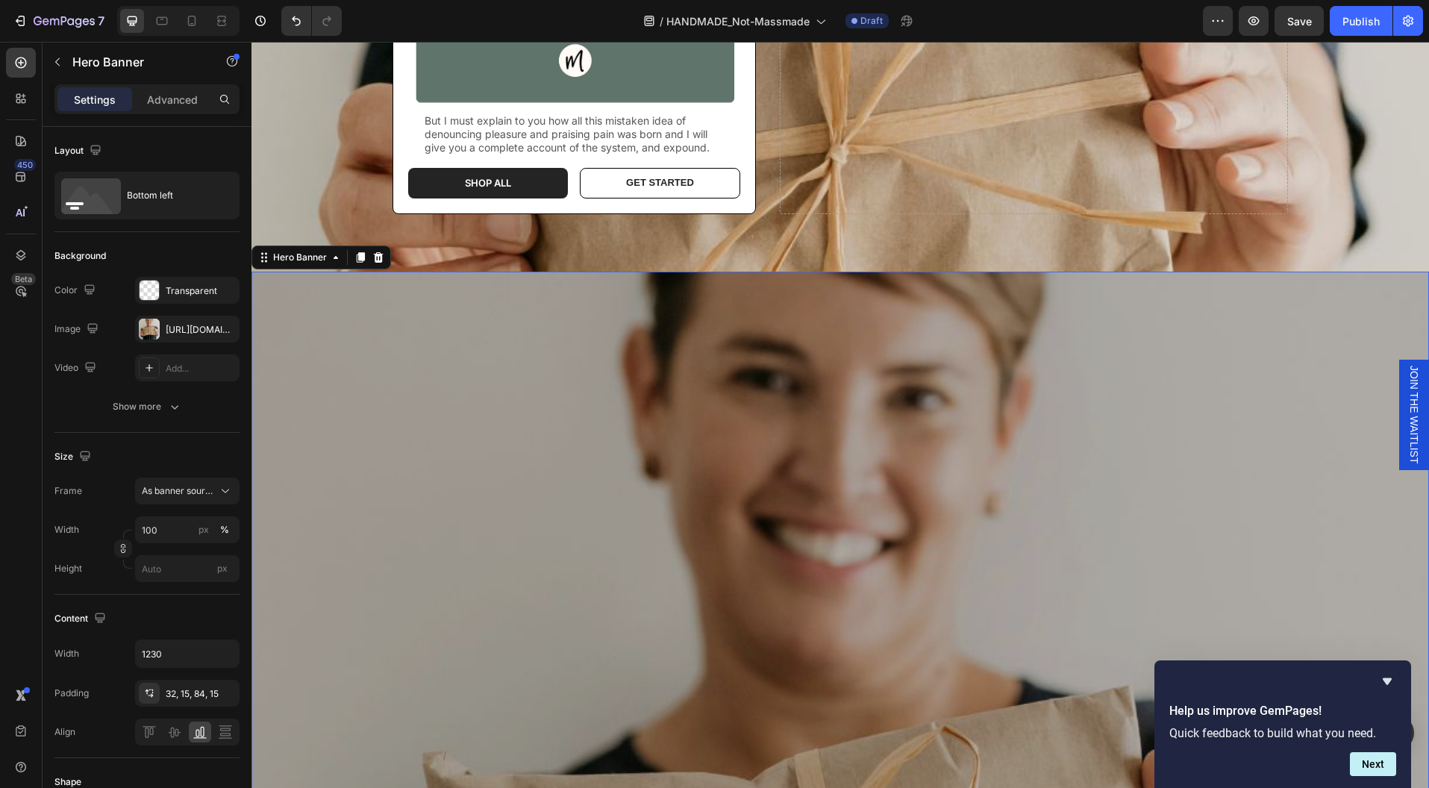
scroll to position [792, 0]
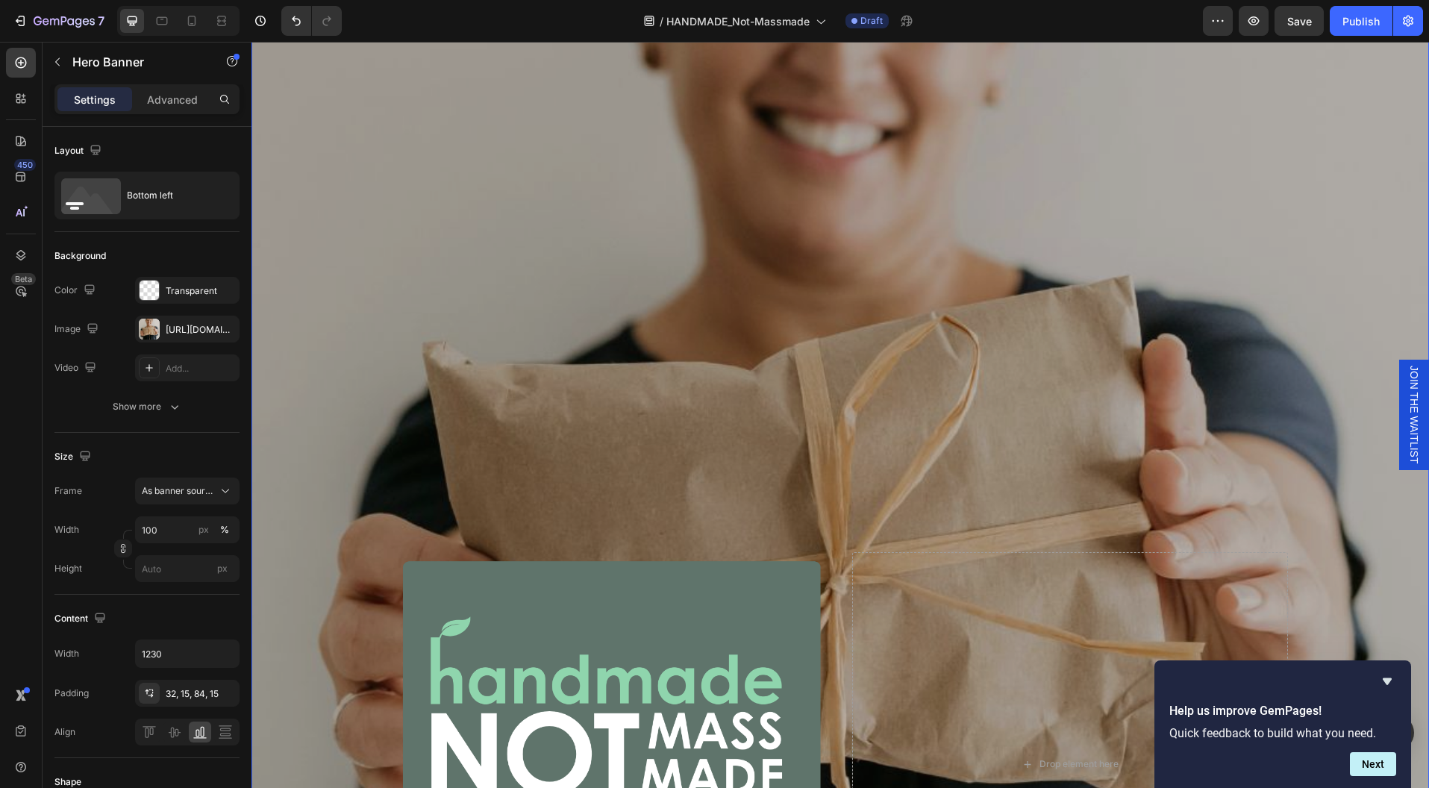
click at [867, 409] on div "Overlay" at bounding box center [839, 449] width 1177 height 1177
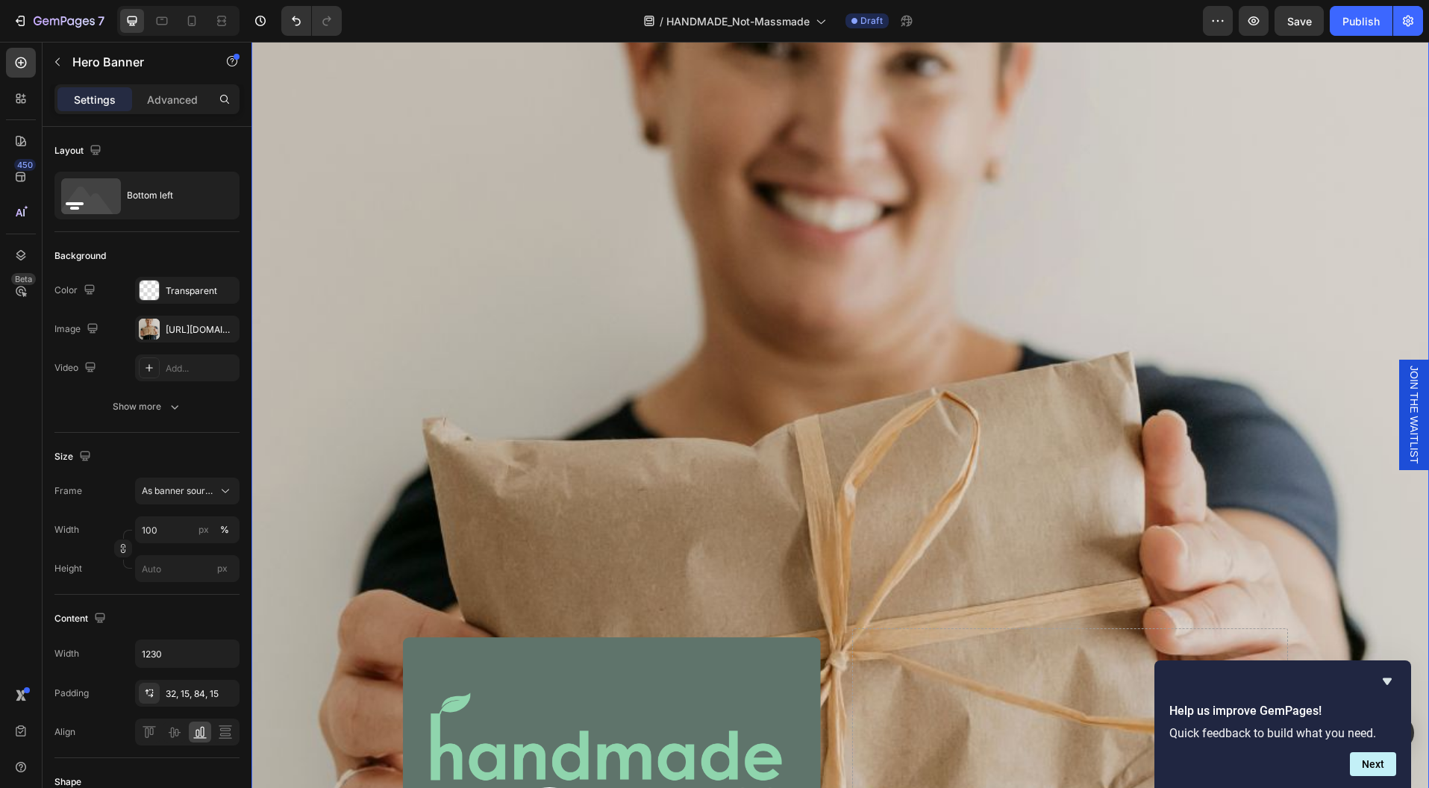
scroll to position [676, 0]
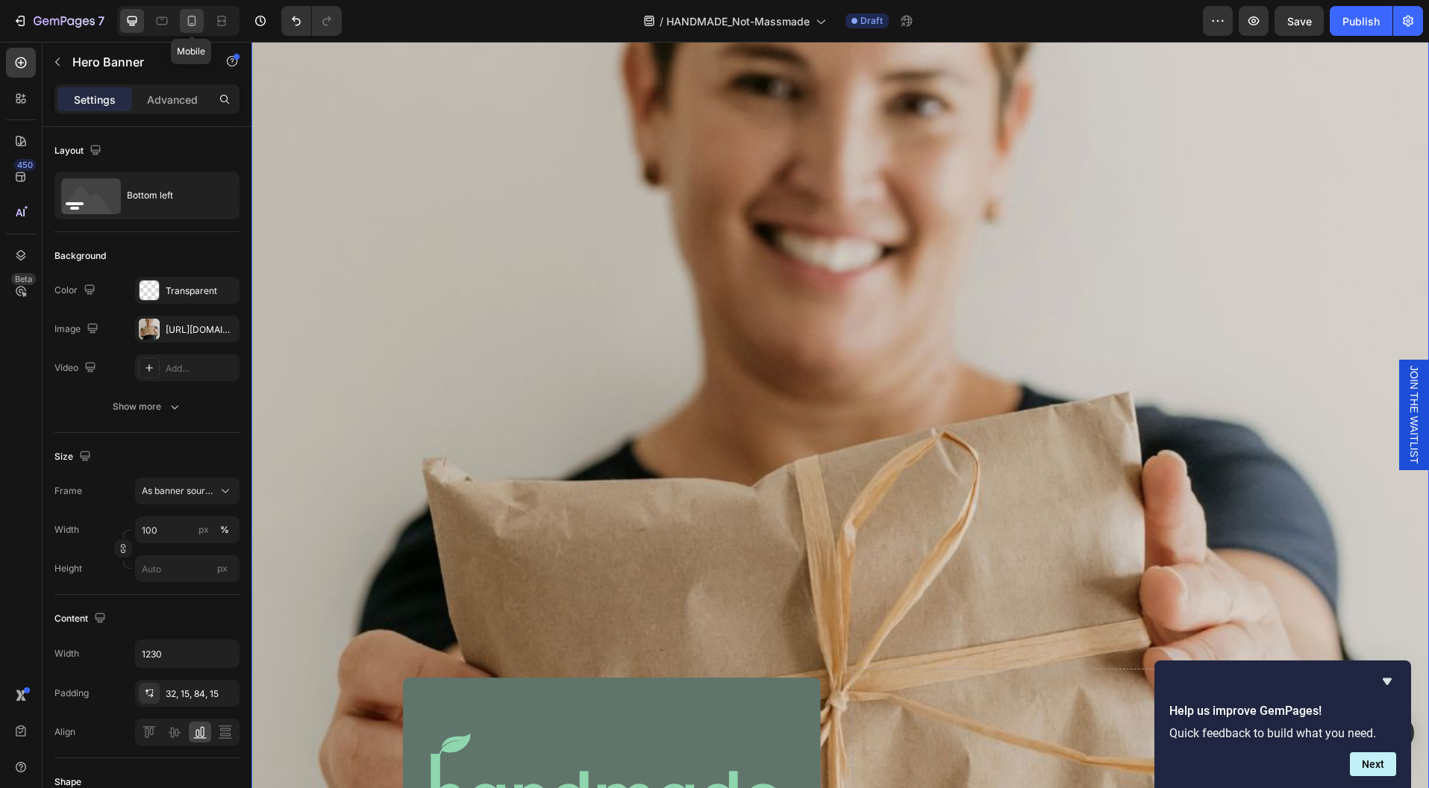
click at [193, 25] on icon at bounding box center [192, 21] width 8 height 10
type input "100%"
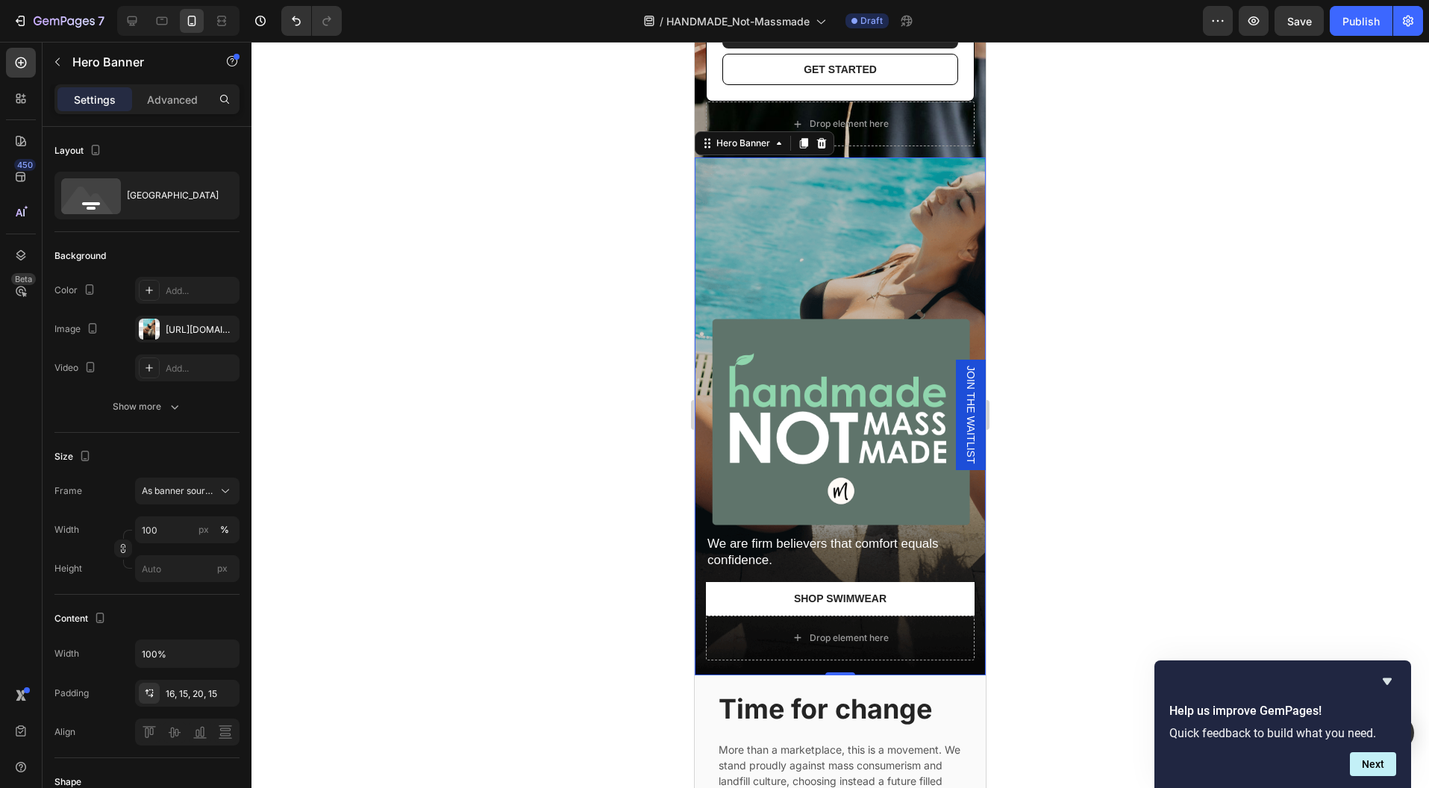
scroll to position [365, 0]
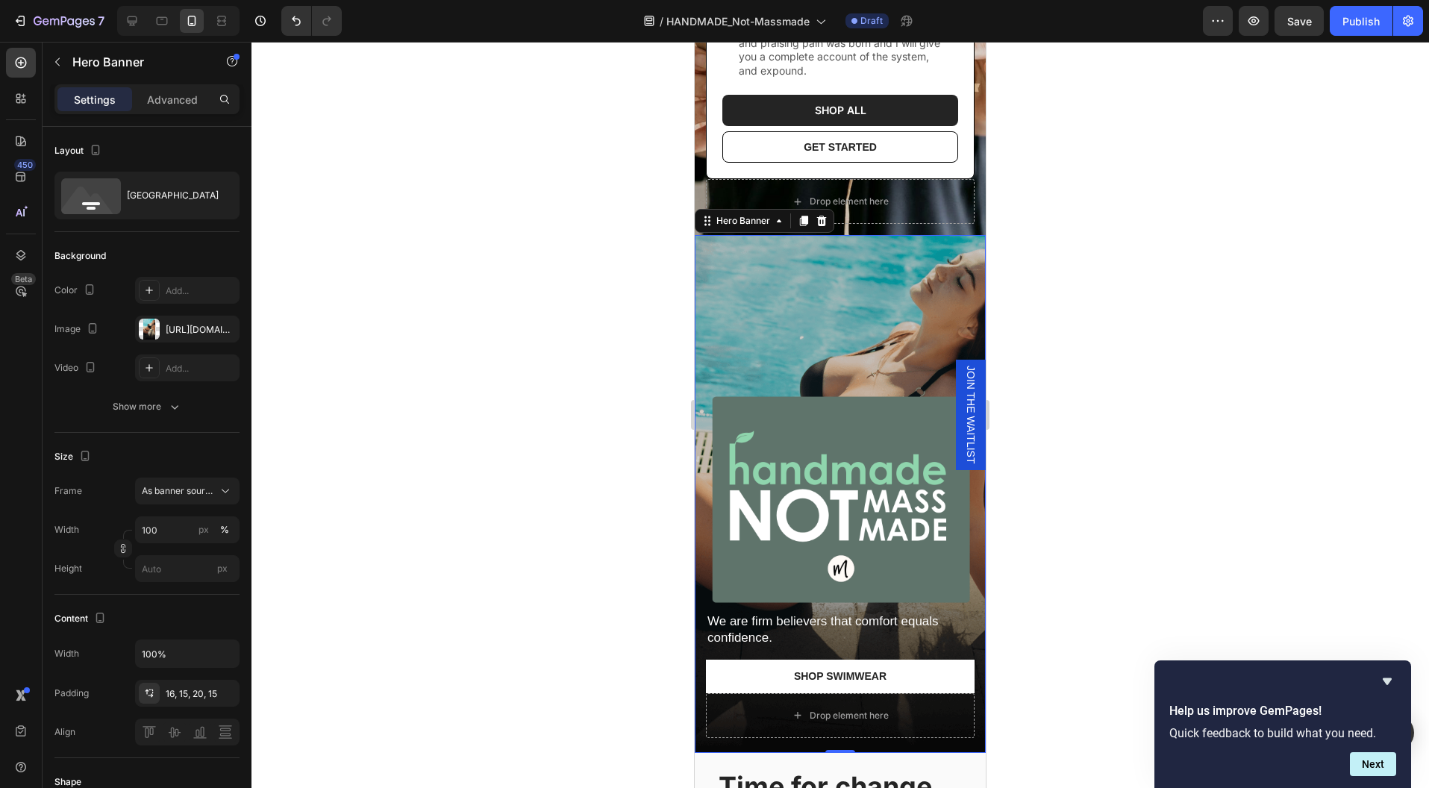
click at [861, 301] on div "Overlay" at bounding box center [840, 494] width 291 height 518
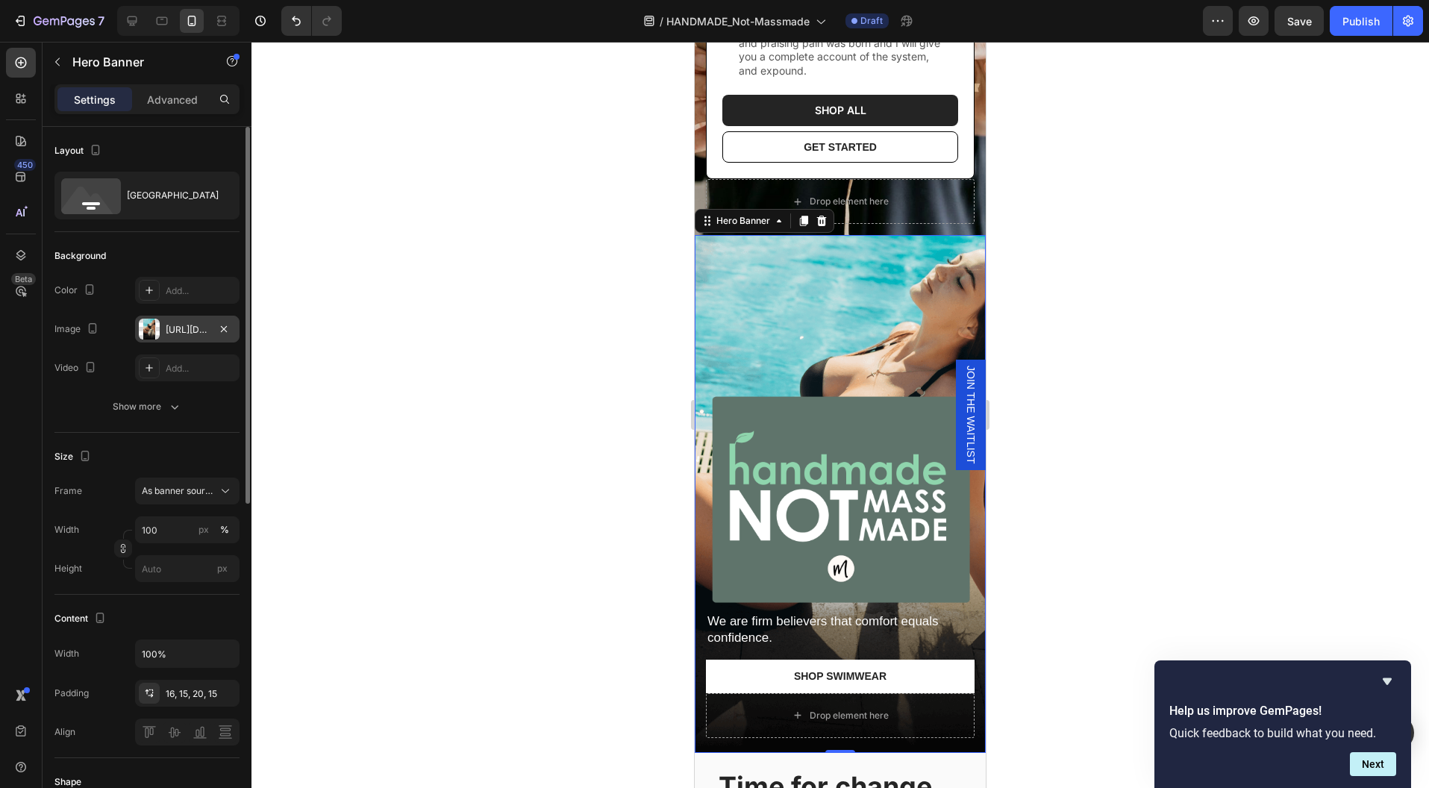
click at [177, 329] on div "https://cdn.shopify.com/s/files/1/0761/3150/0338/files/gempages_582886930119656…" at bounding box center [187, 329] width 43 height 13
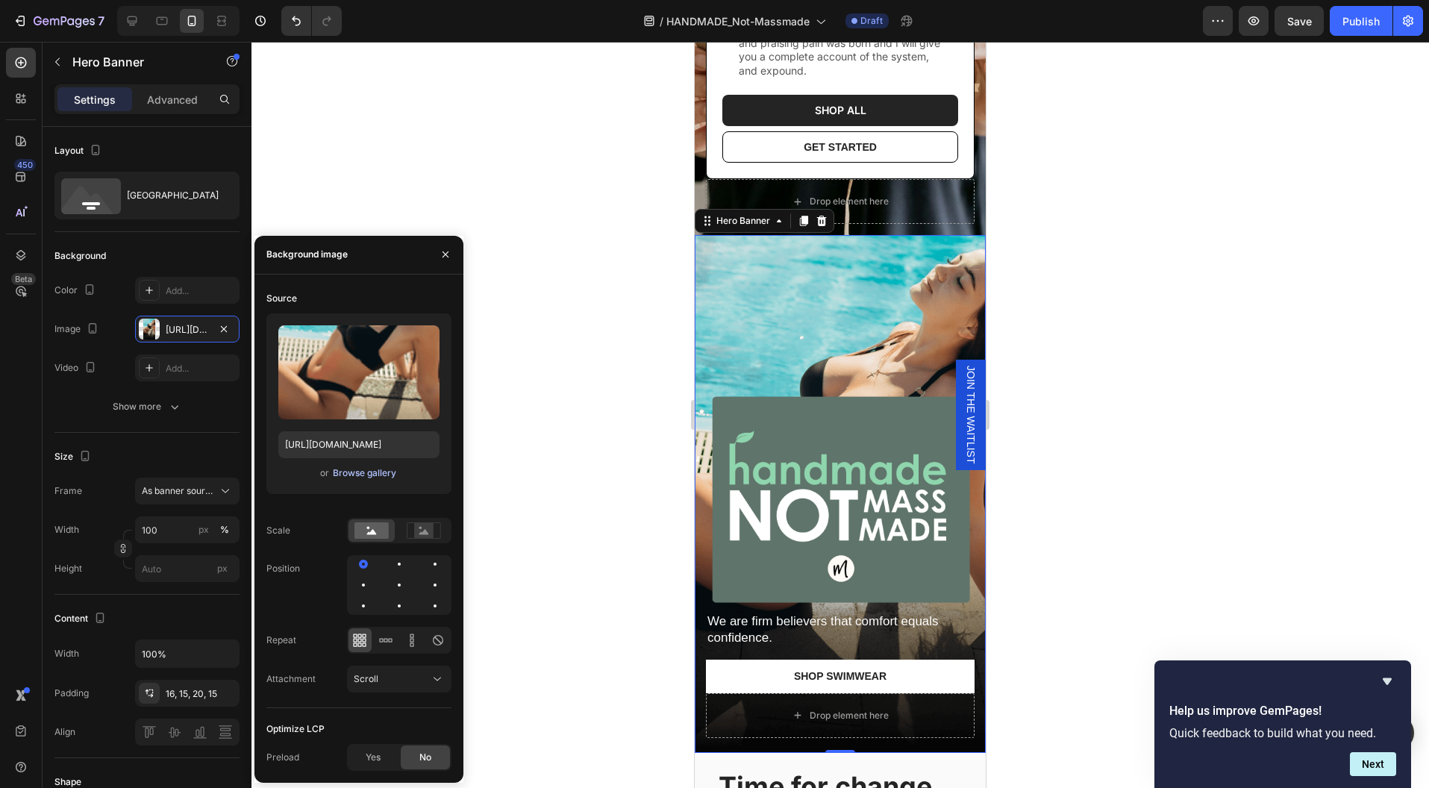
click at [347, 474] on div "Browse gallery" at bounding box center [364, 472] width 63 height 13
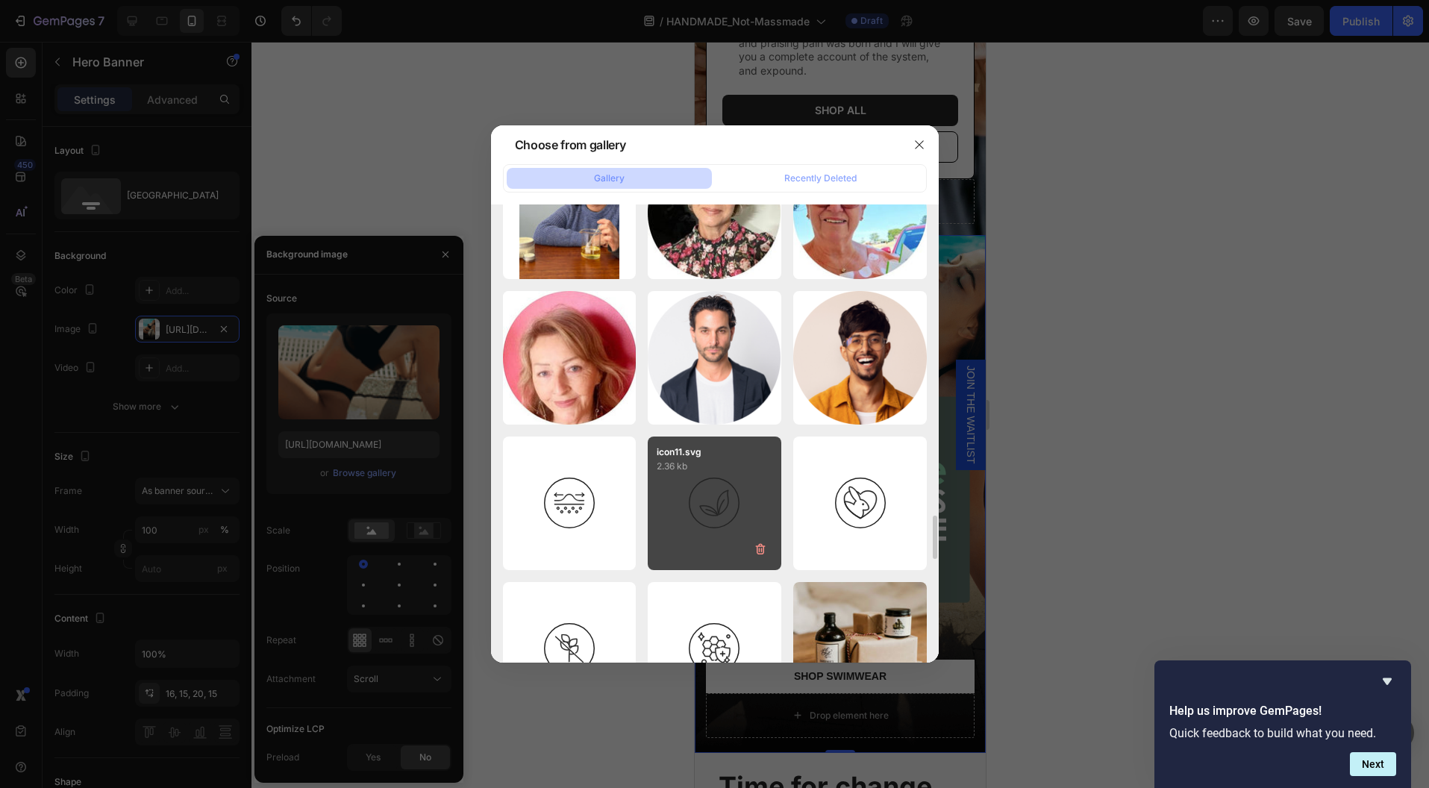
scroll to position [3662, 0]
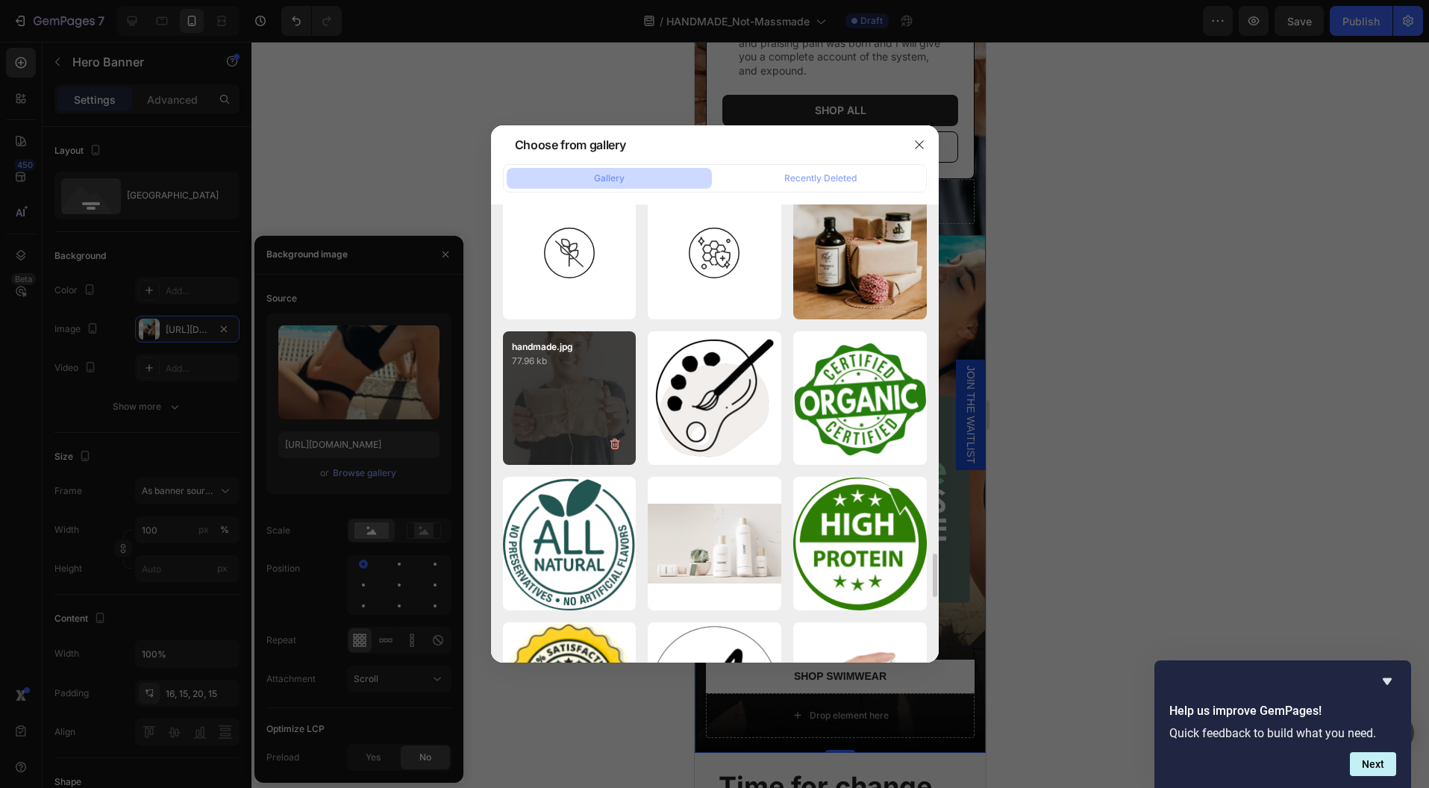
click at [539, 450] on div "handmade.jpg 77.96 kb" at bounding box center [570, 398] width 134 height 134
type input "[URL][DOMAIN_NAME]"
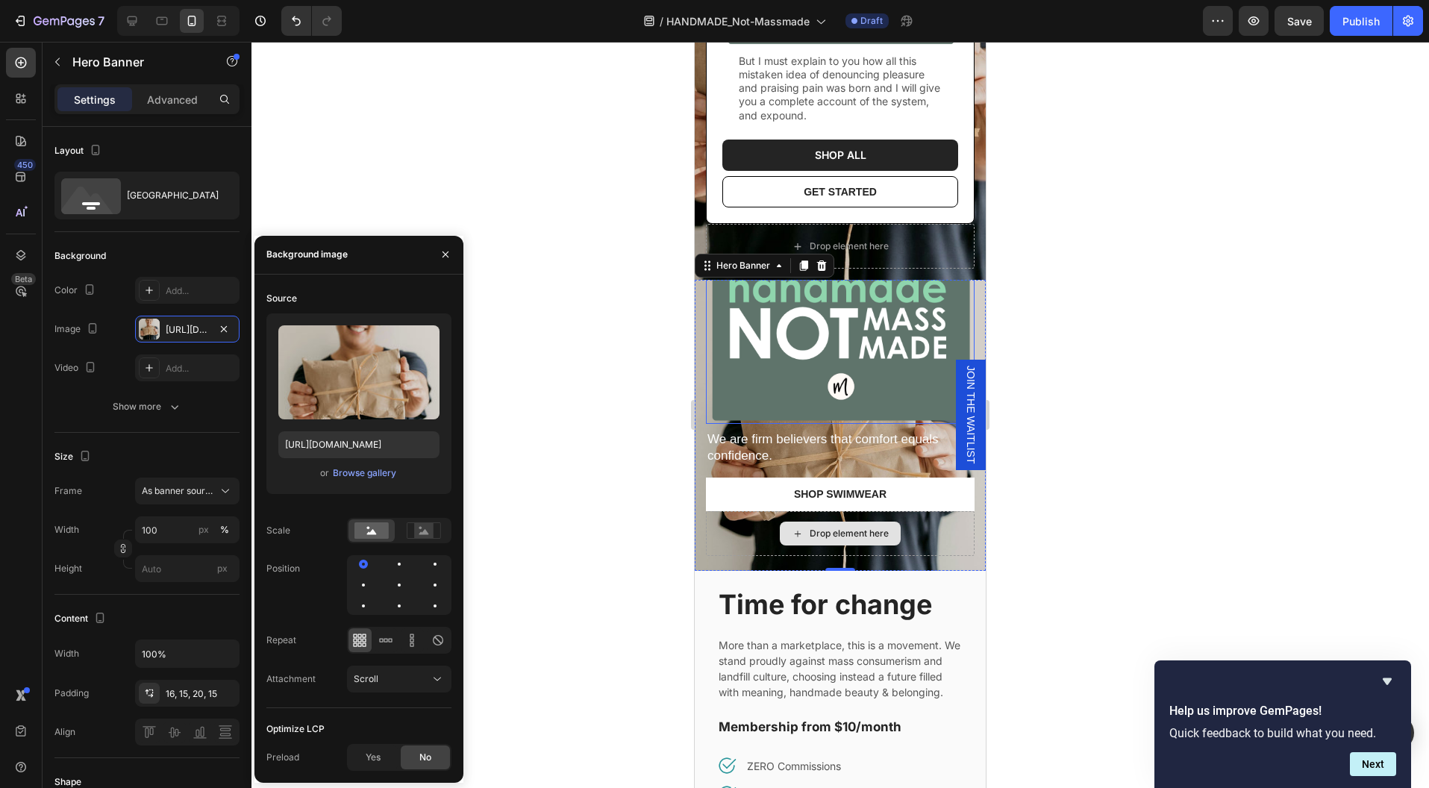
scroll to position [302, 0]
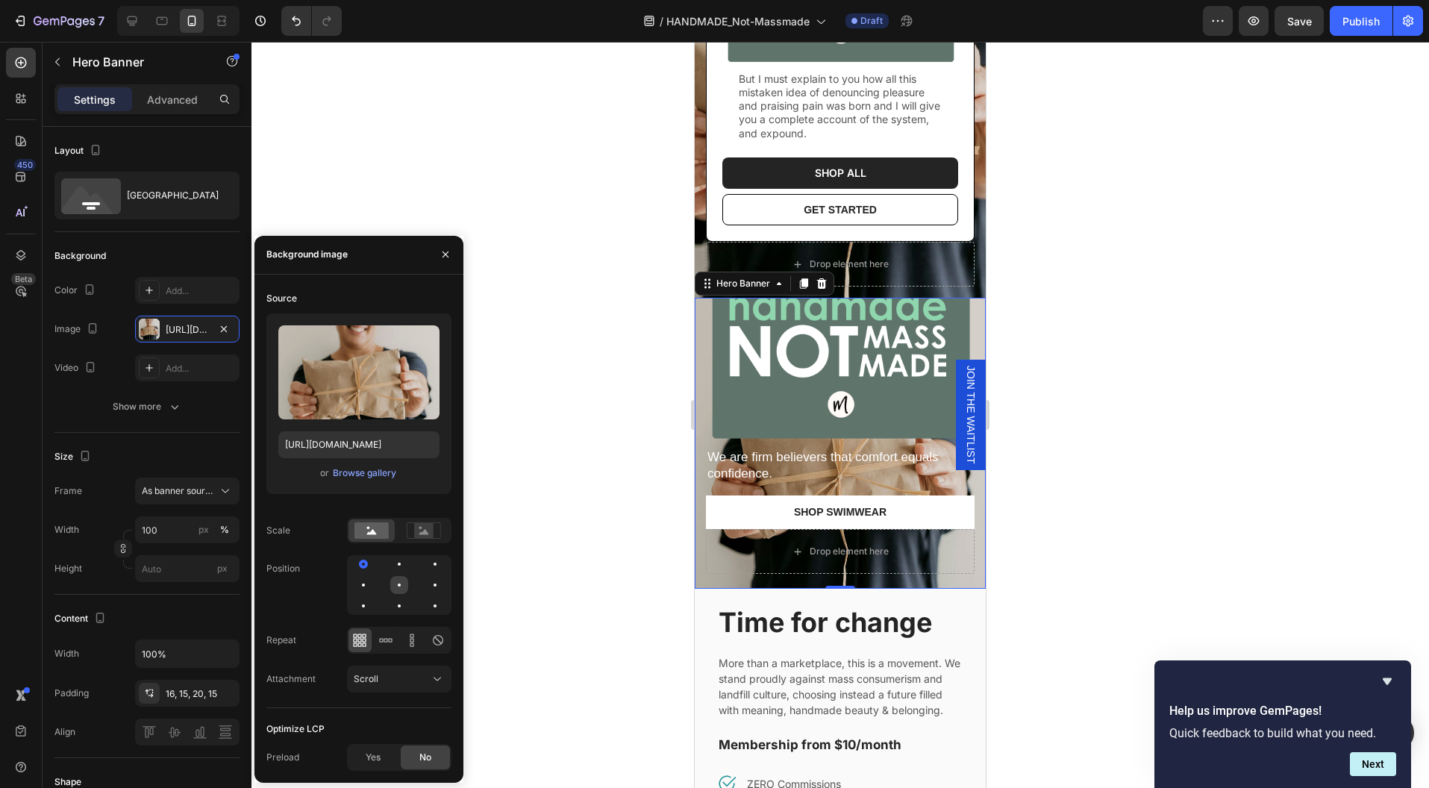
click at [398, 583] on div at bounding box center [399, 585] width 18 height 18
click at [399, 560] on div at bounding box center [399, 564] width 18 height 18
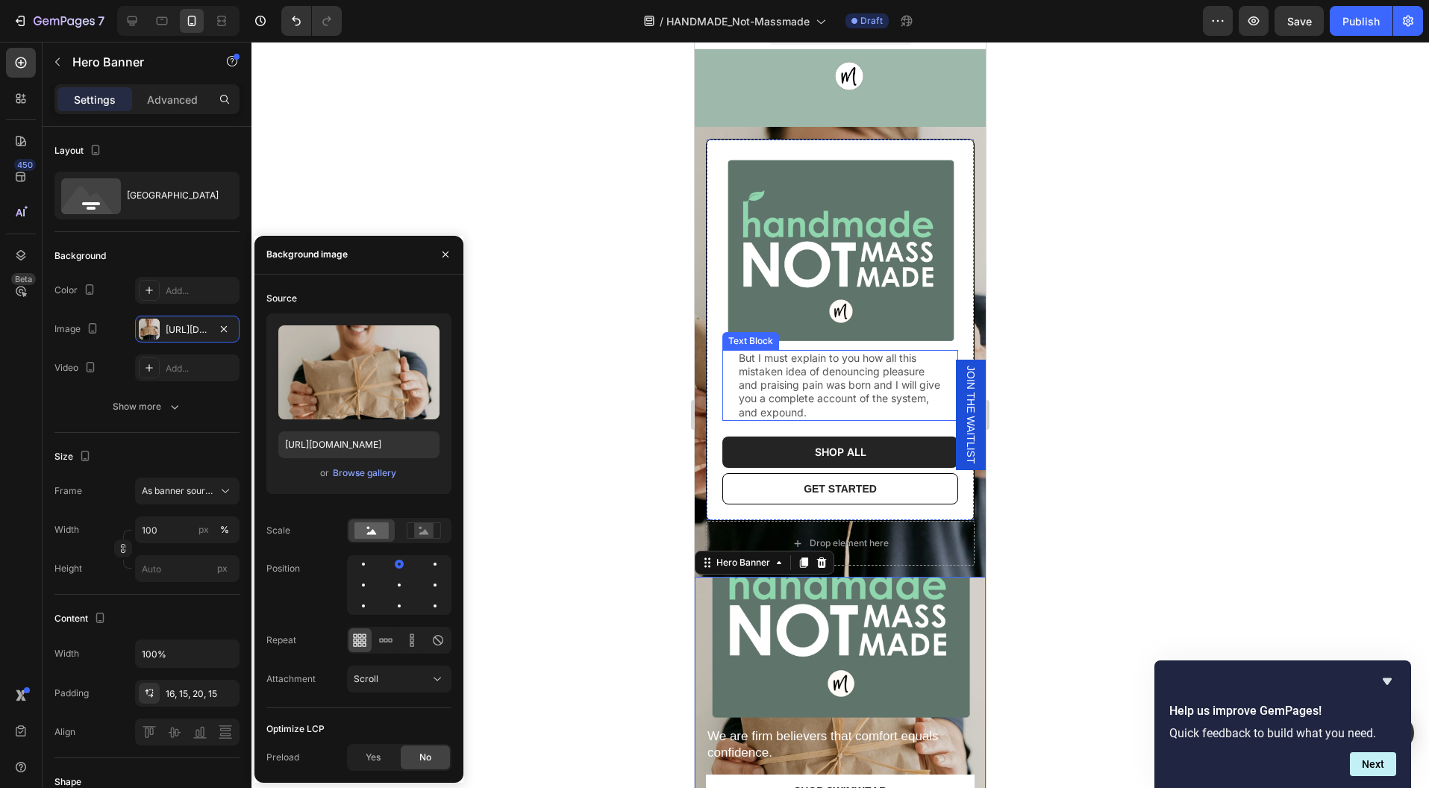
scroll to position [0, 0]
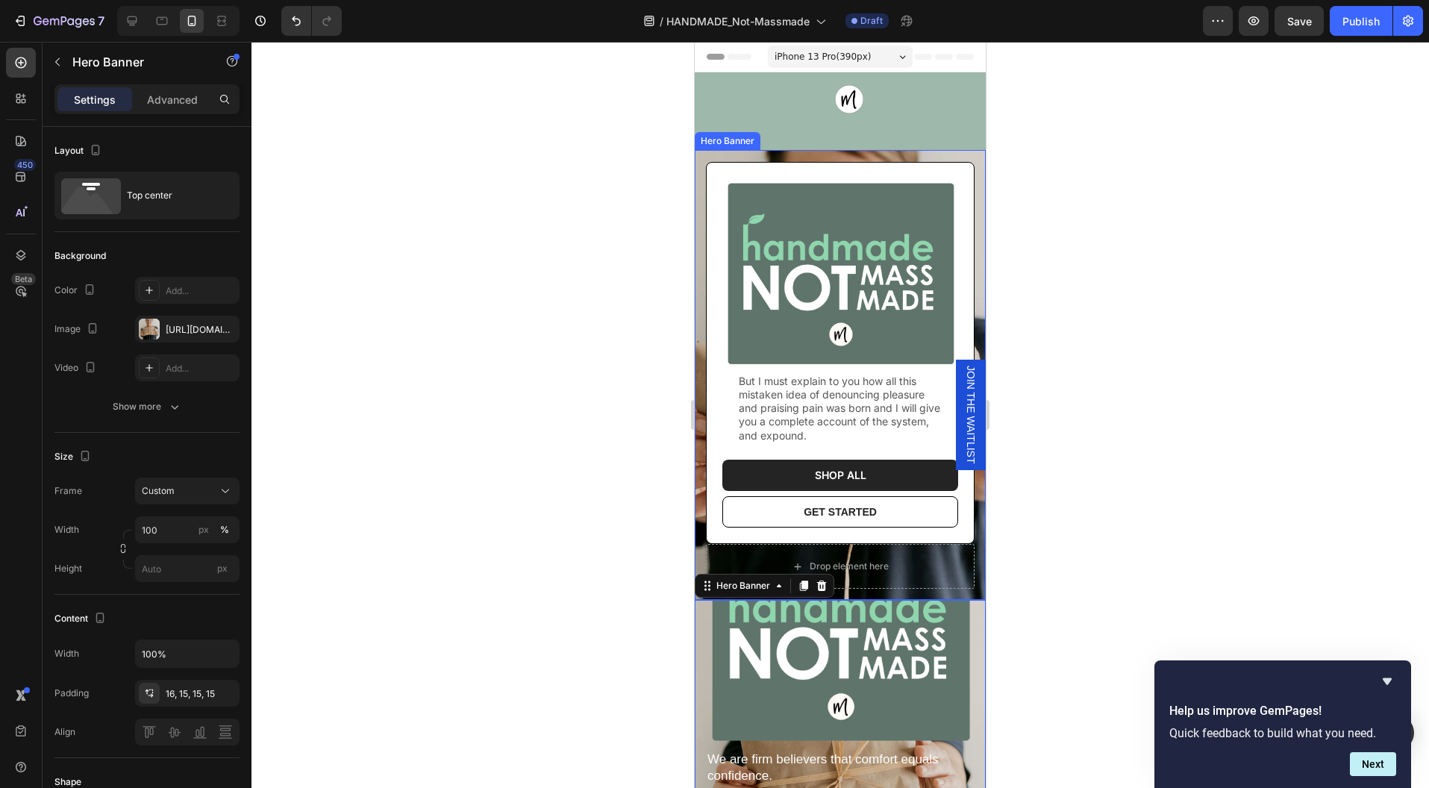
click at [966, 184] on div "Image But I must explain to you how all this mistaken idea of denouncing pleasu…" at bounding box center [840, 375] width 291 height 450
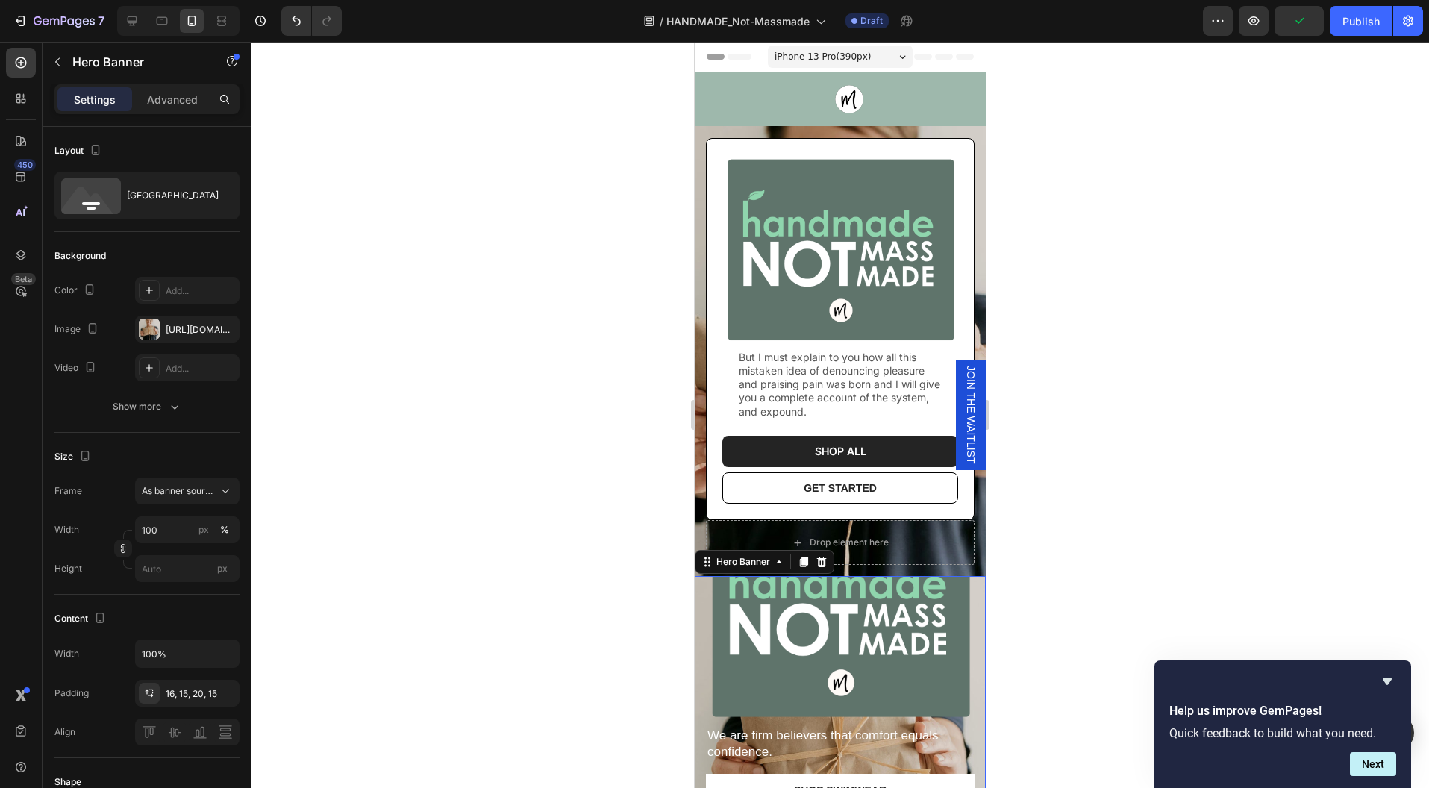
click at [966, 626] on div "Image We are firm believers that comfort equals confidence. Text Block Shop Swi…" at bounding box center [840, 680] width 291 height 374
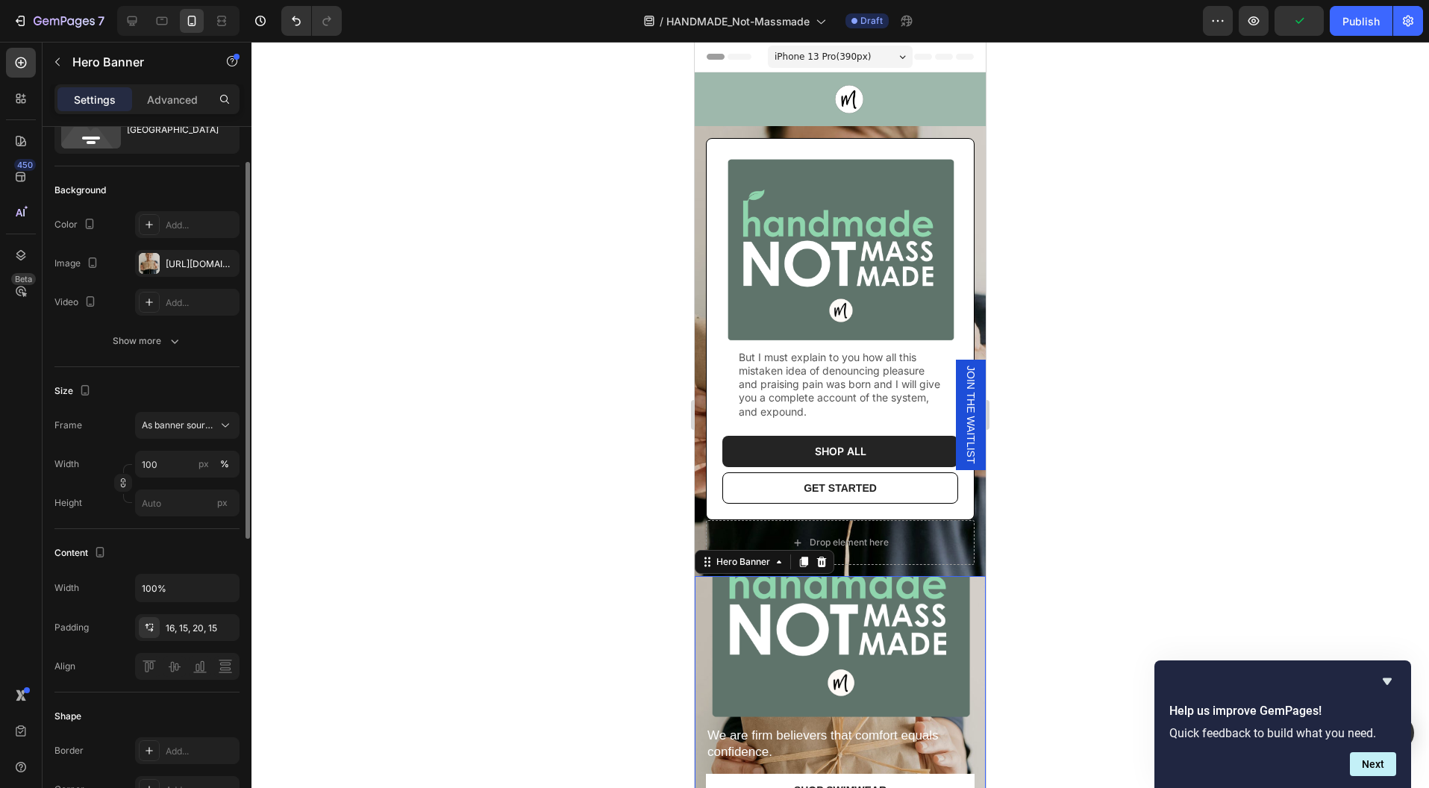
scroll to position [78, 0]
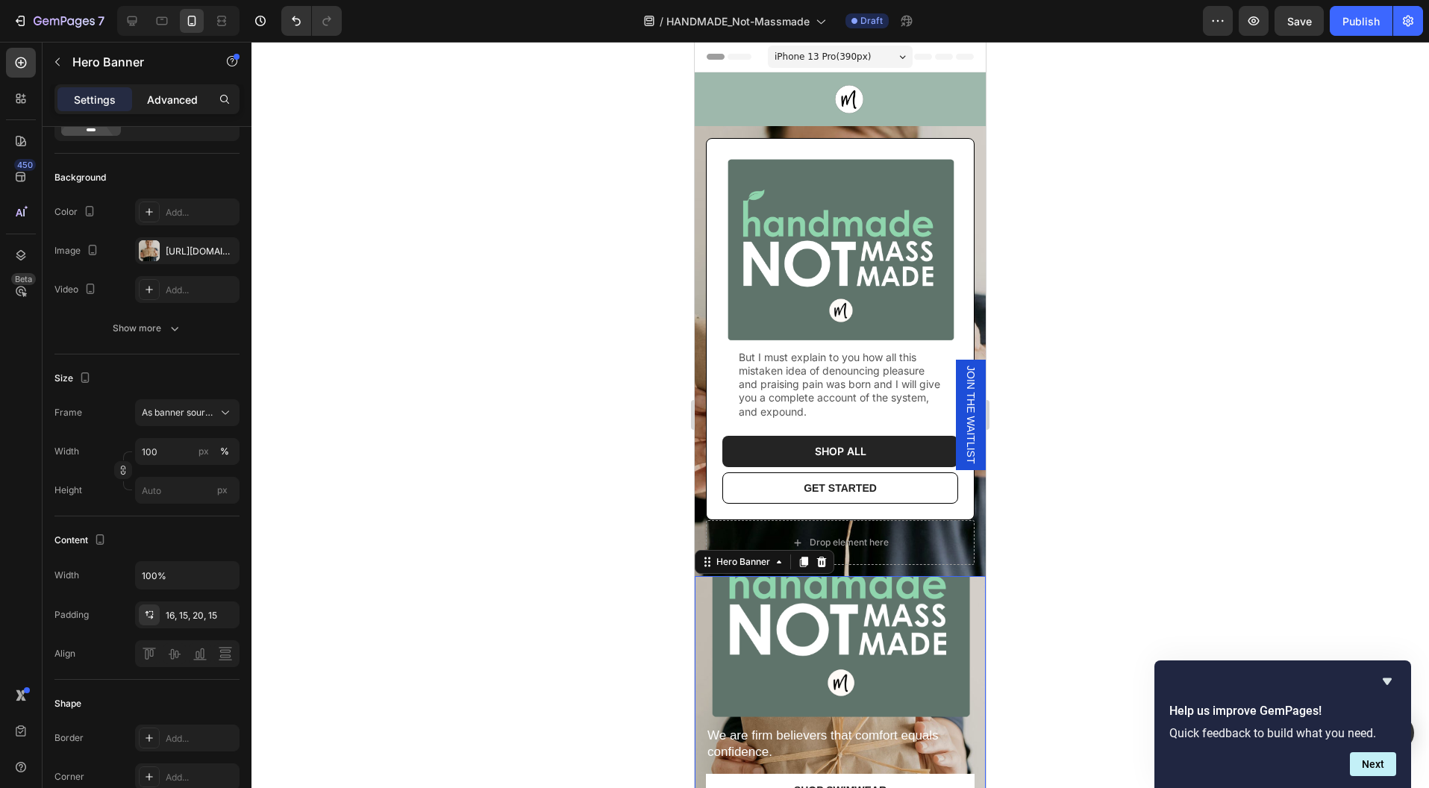
click at [176, 99] on p "Advanced" at bounding box center [172, 100] width 51 height 16
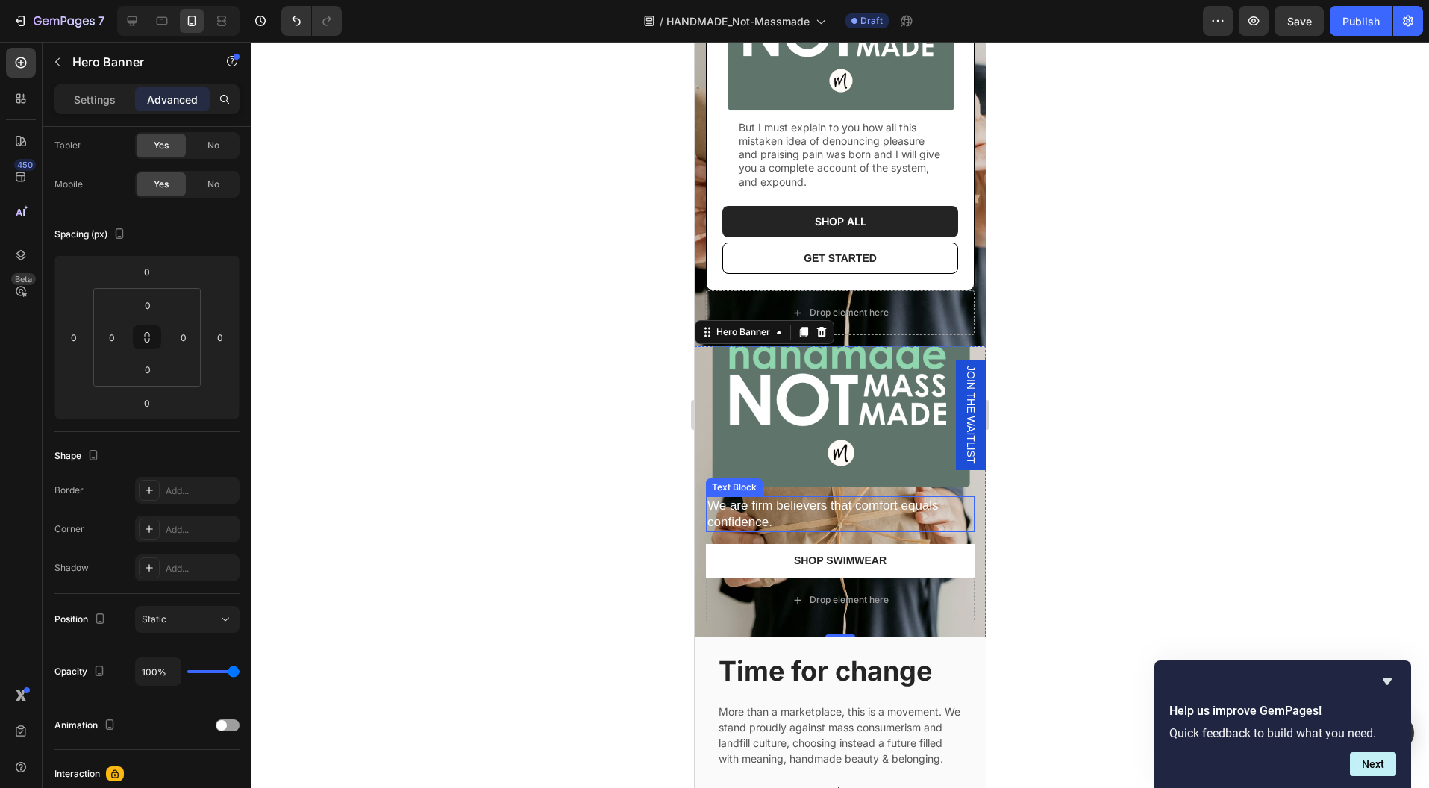
scroll to position [107, 0]
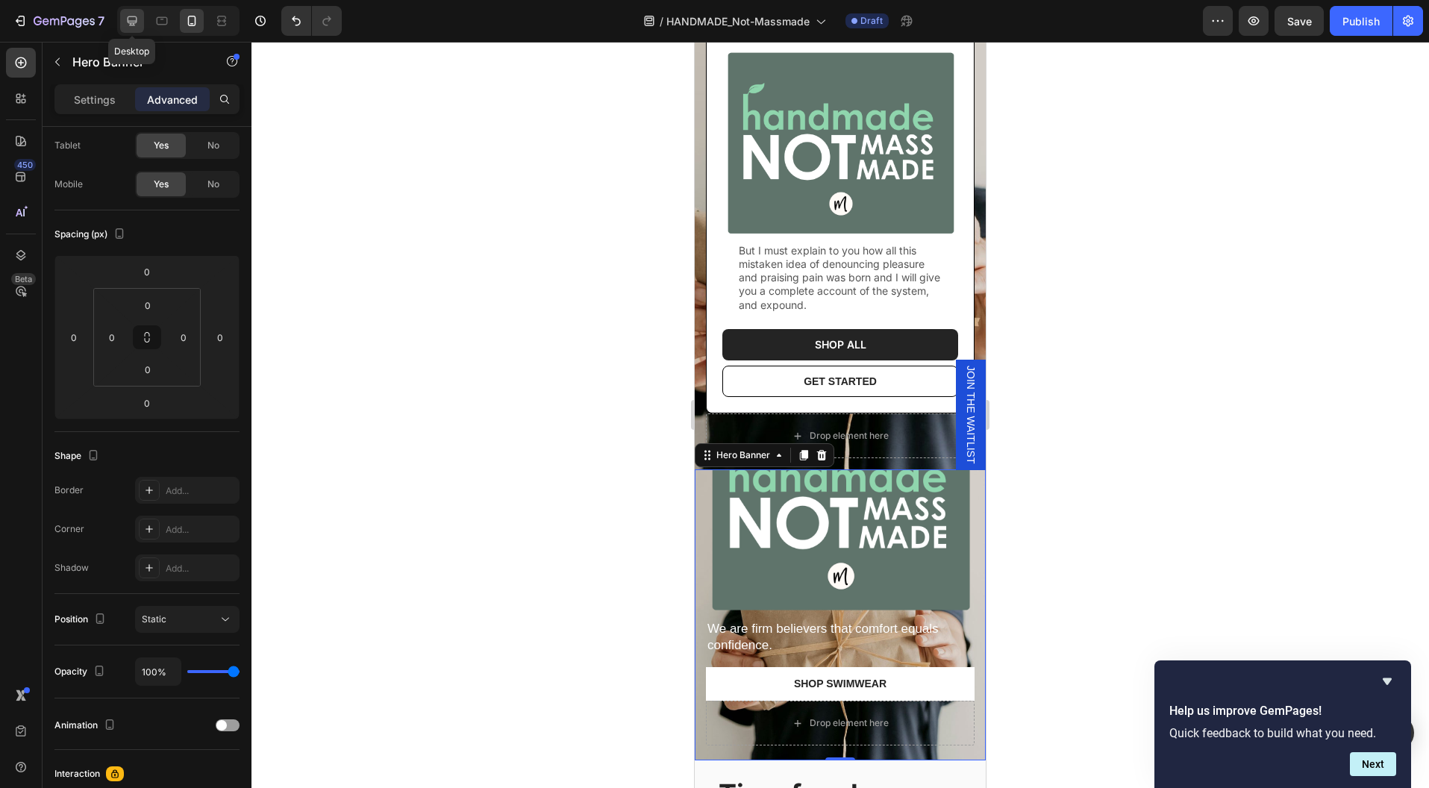
click at [128, 18] on icon at bounding box center [132, 20] width 15 height 15
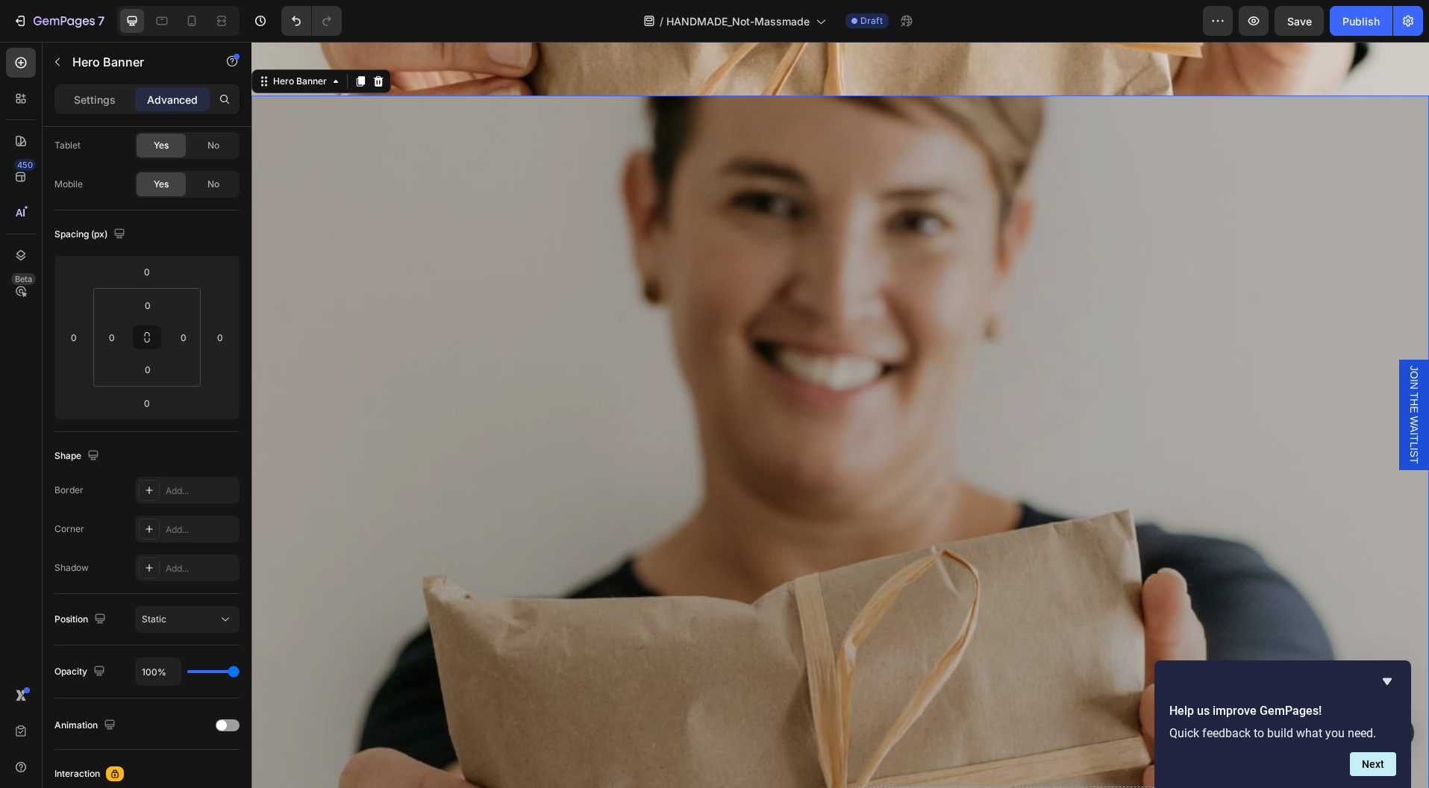
scroll to position [535, 0]
click at [972, 366] on div "Overlay" at bounding box center [839, 683] width 1177 height 1177
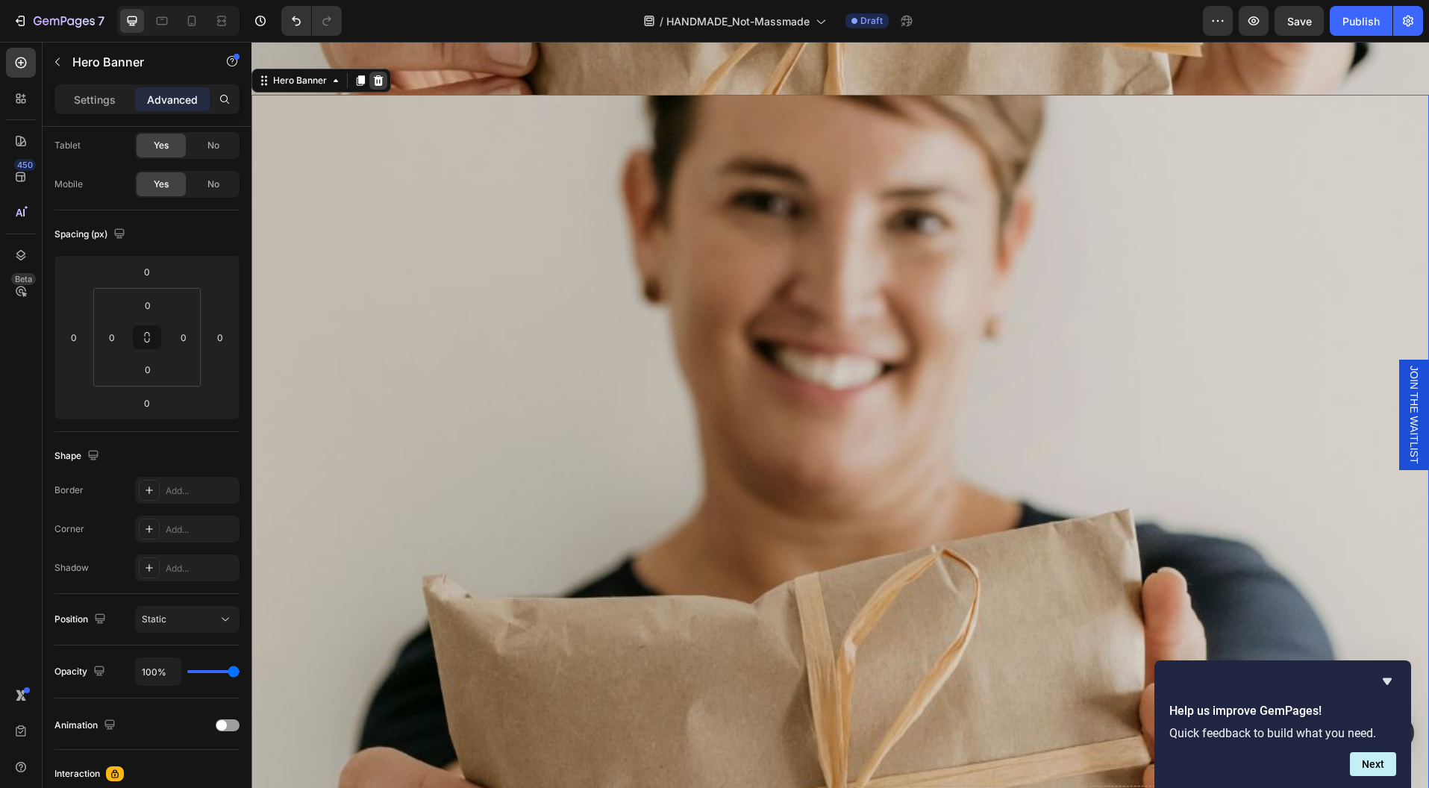
click at [377, 79] on icon at bounding box center [378, 81] width 12 height 12
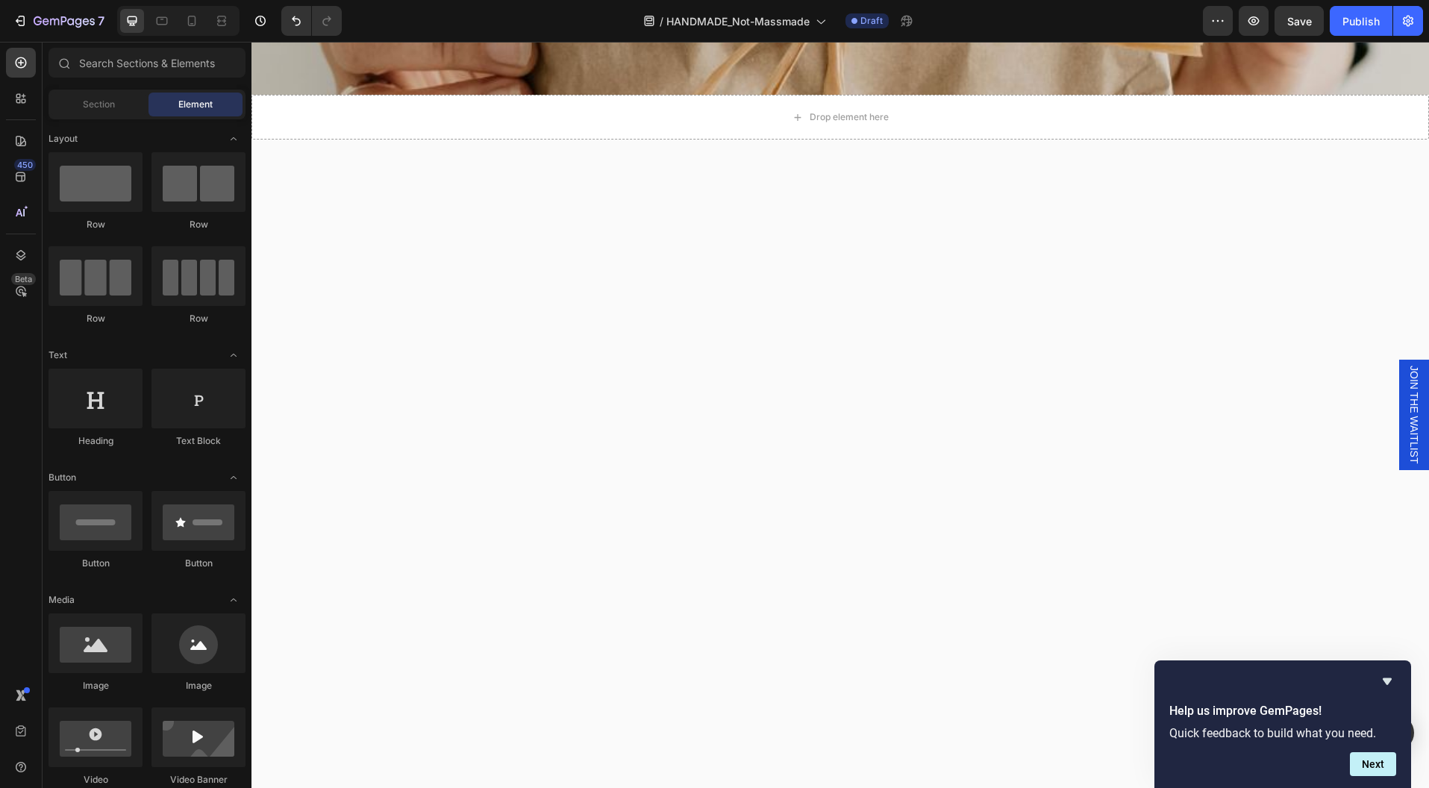
click at [1103, 331] on div at bounding box center [839, 583] width 1177 height 886
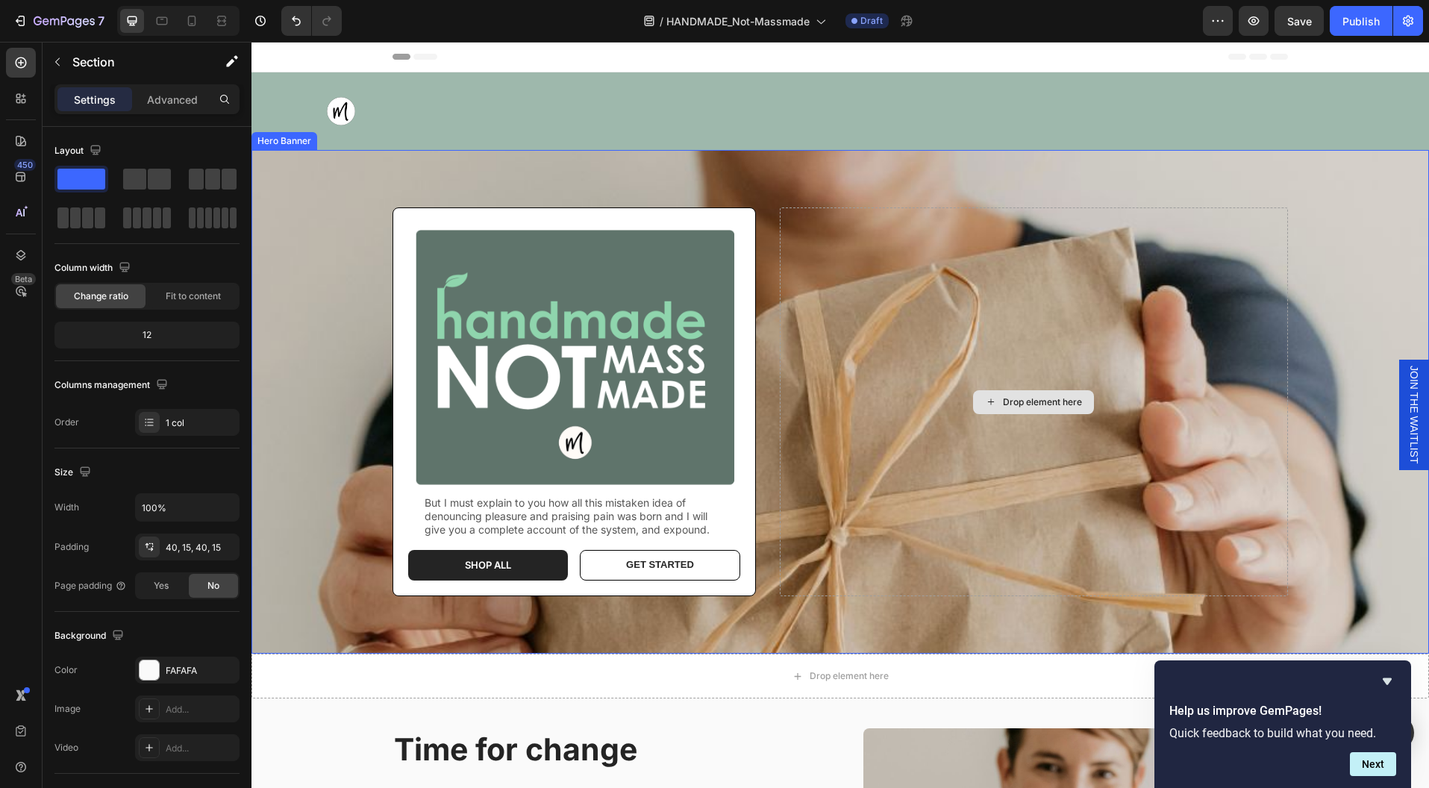
scroll to position [60, 0]
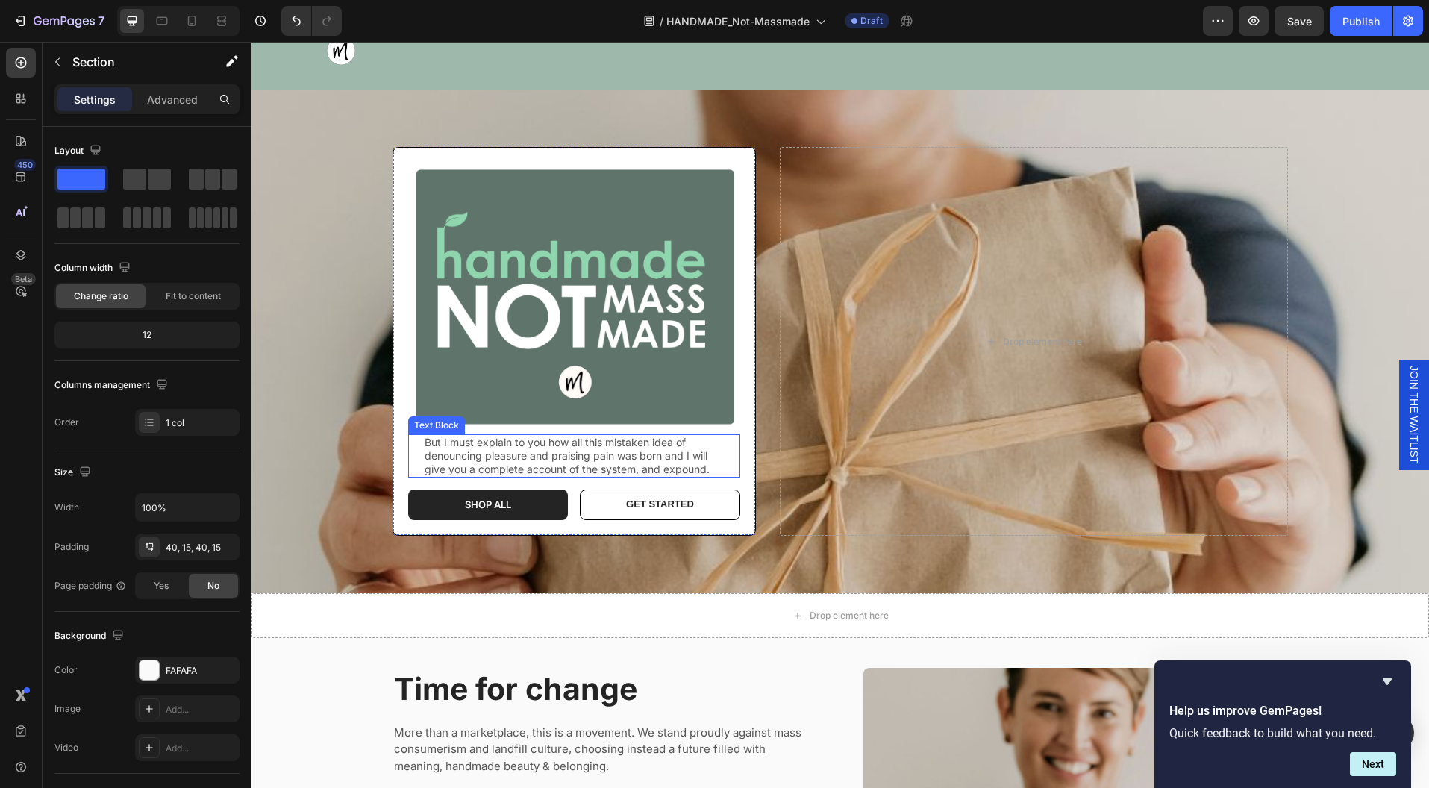
click at [675, 455] on p "But I must explain to you how all this mistaken idea of denouncing pleasure and…" at bounding box center [574, 456] width 299 height 41
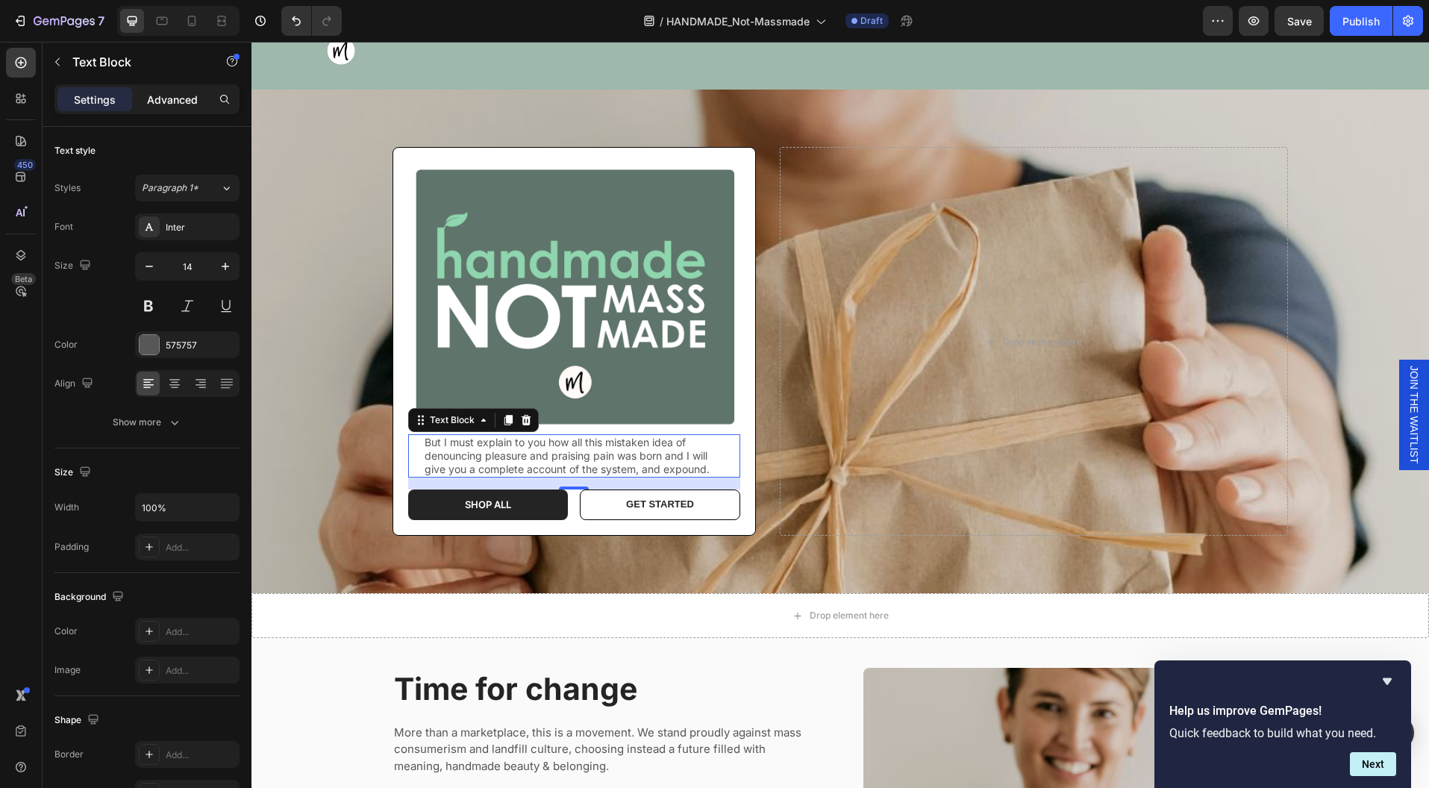
click at [165, 103] on p "Advanced" at bounding box center [172, 100] width 51 height 16
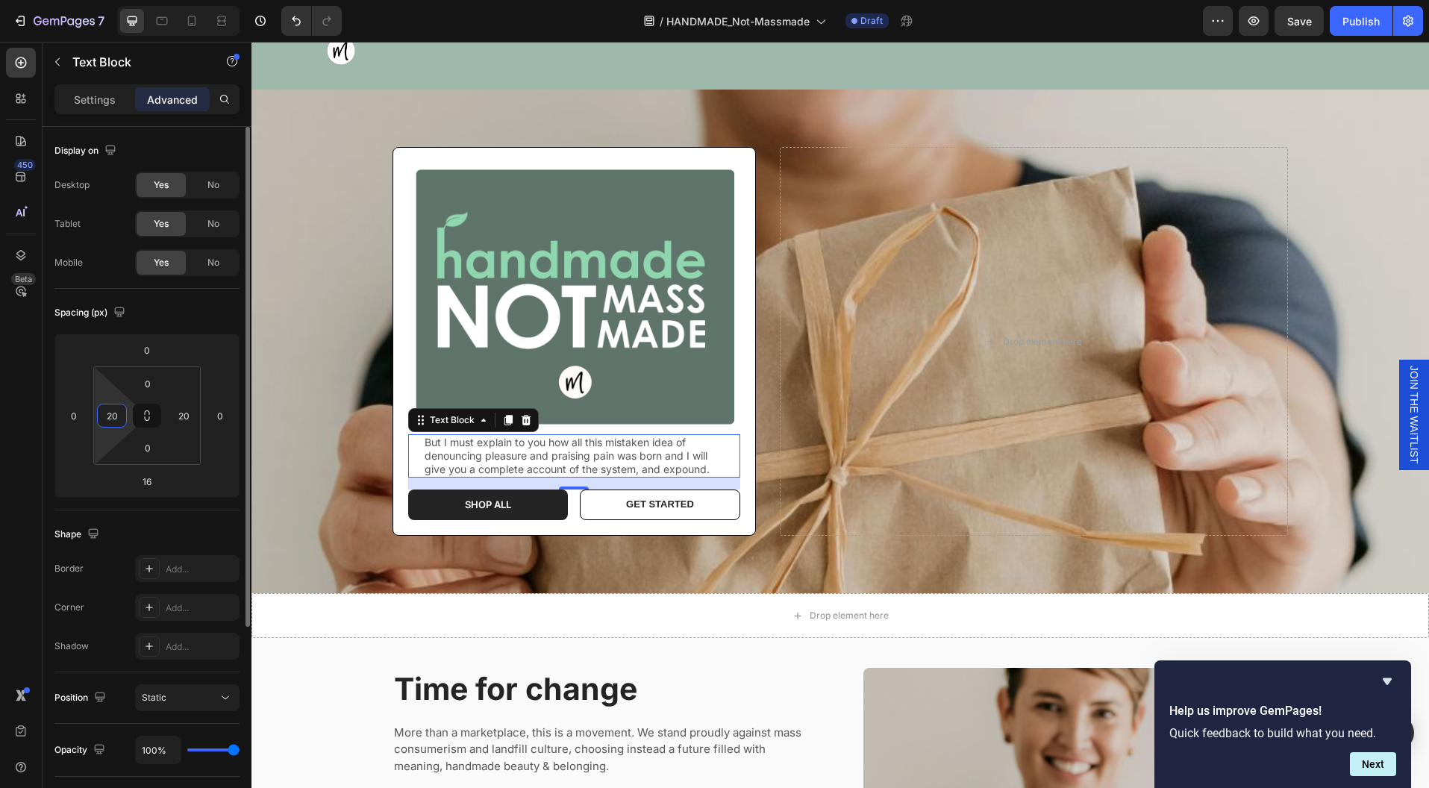
click at [105, 413] on input "20" at bounding box center [112, 415] width 22 height 22
type input "0"
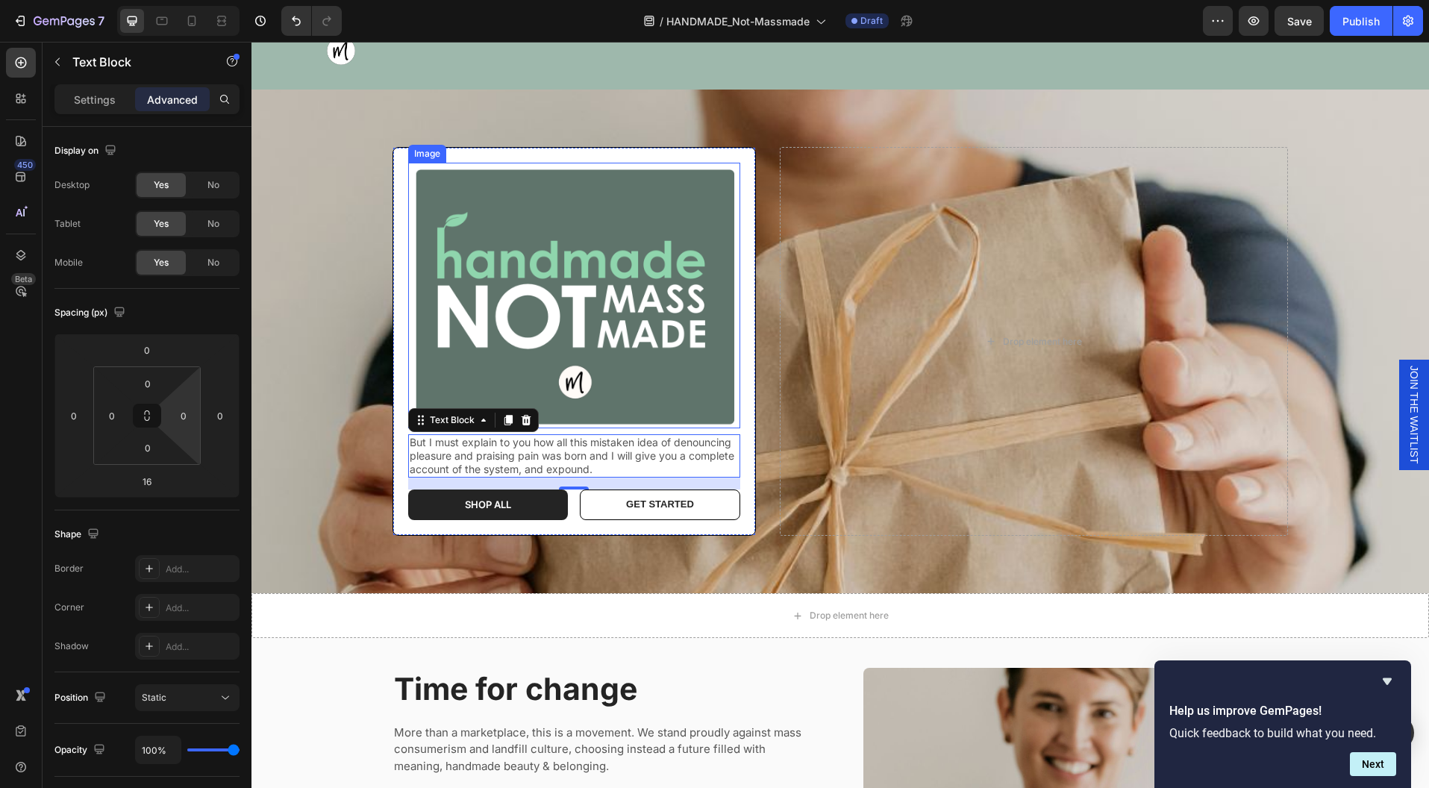
click at [715, 365] on img at bounding box center [574, 296] width 332 height 266
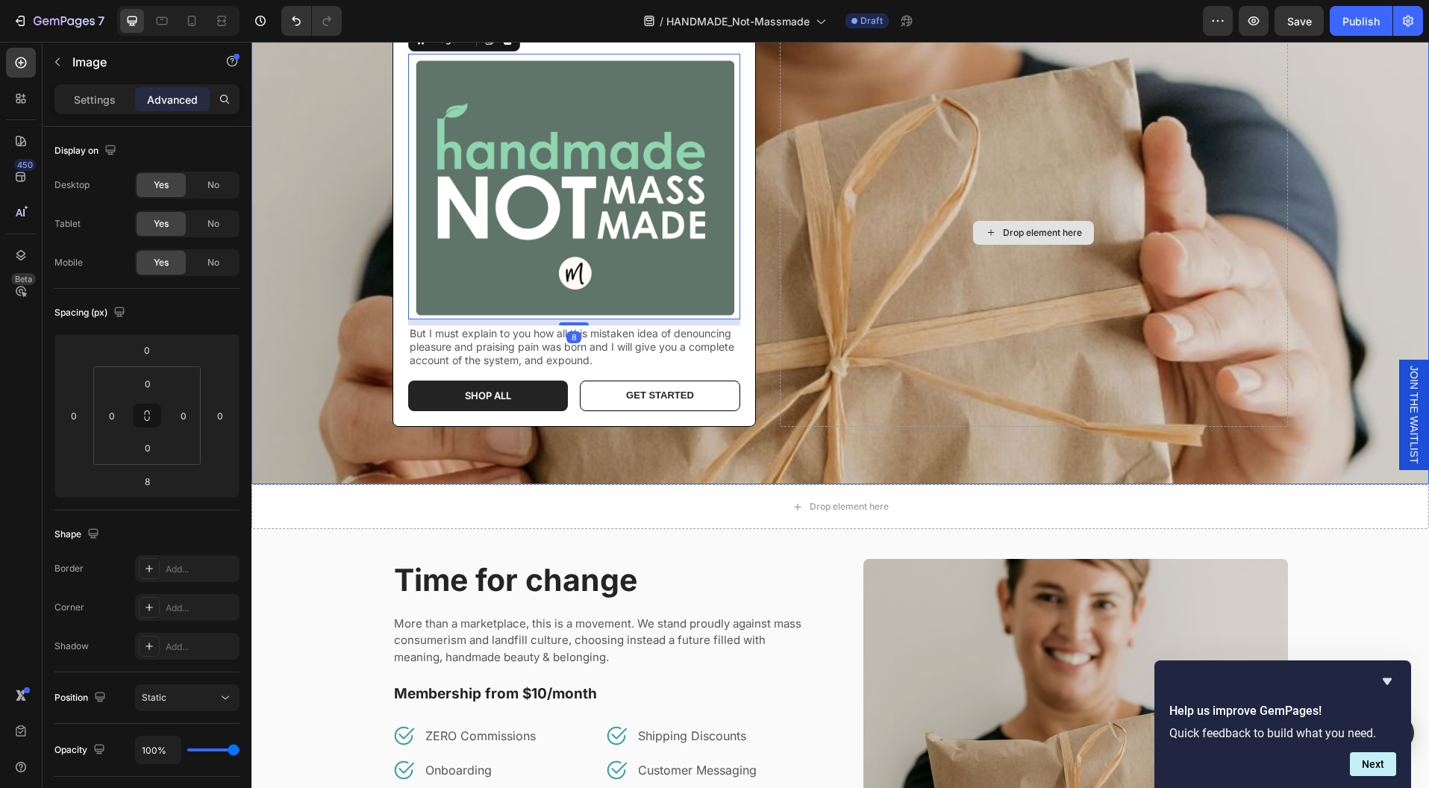
scroll to position [265, 0]
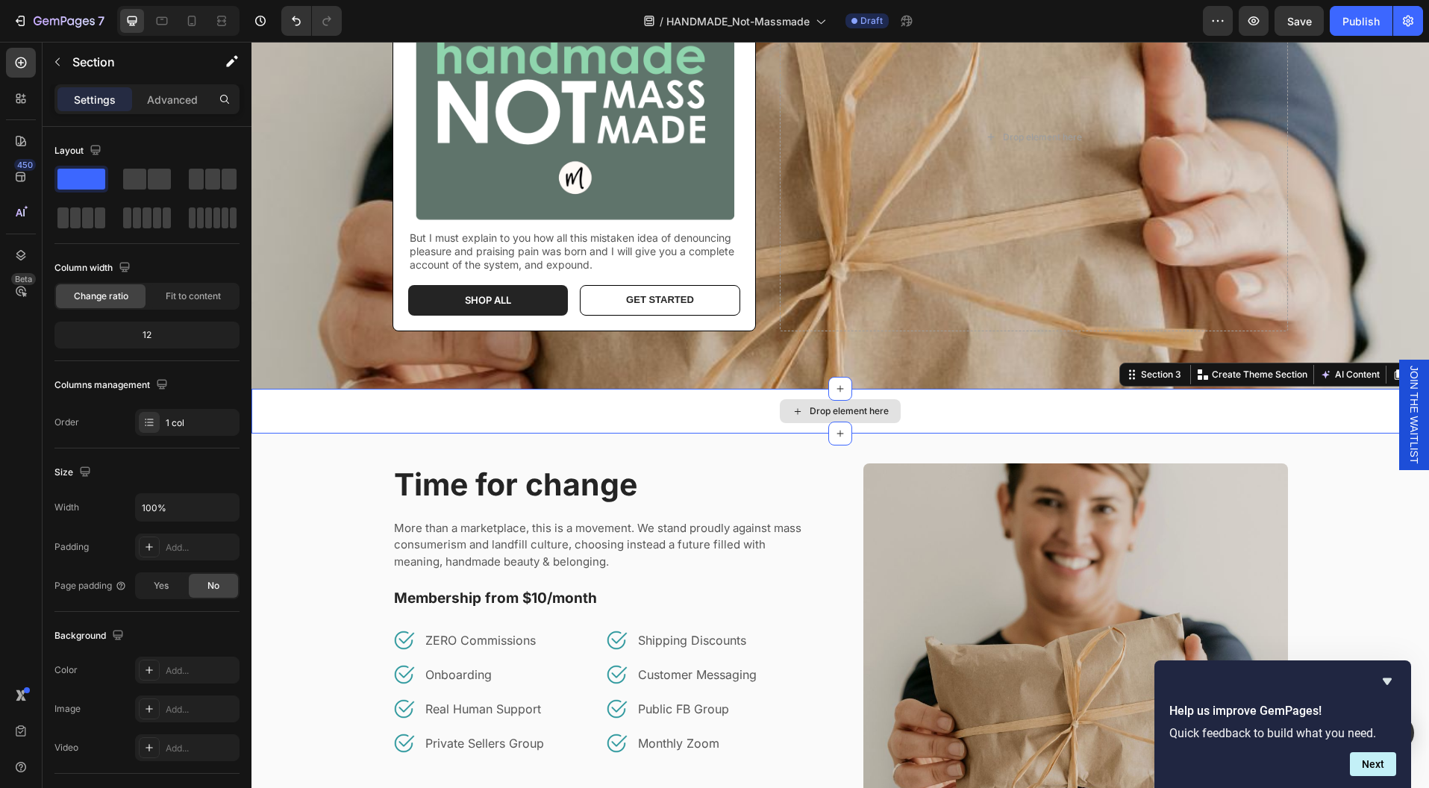
click at [722, 404] on div "Drop element here" at bounding box center [839, 411] width 1177 height 45
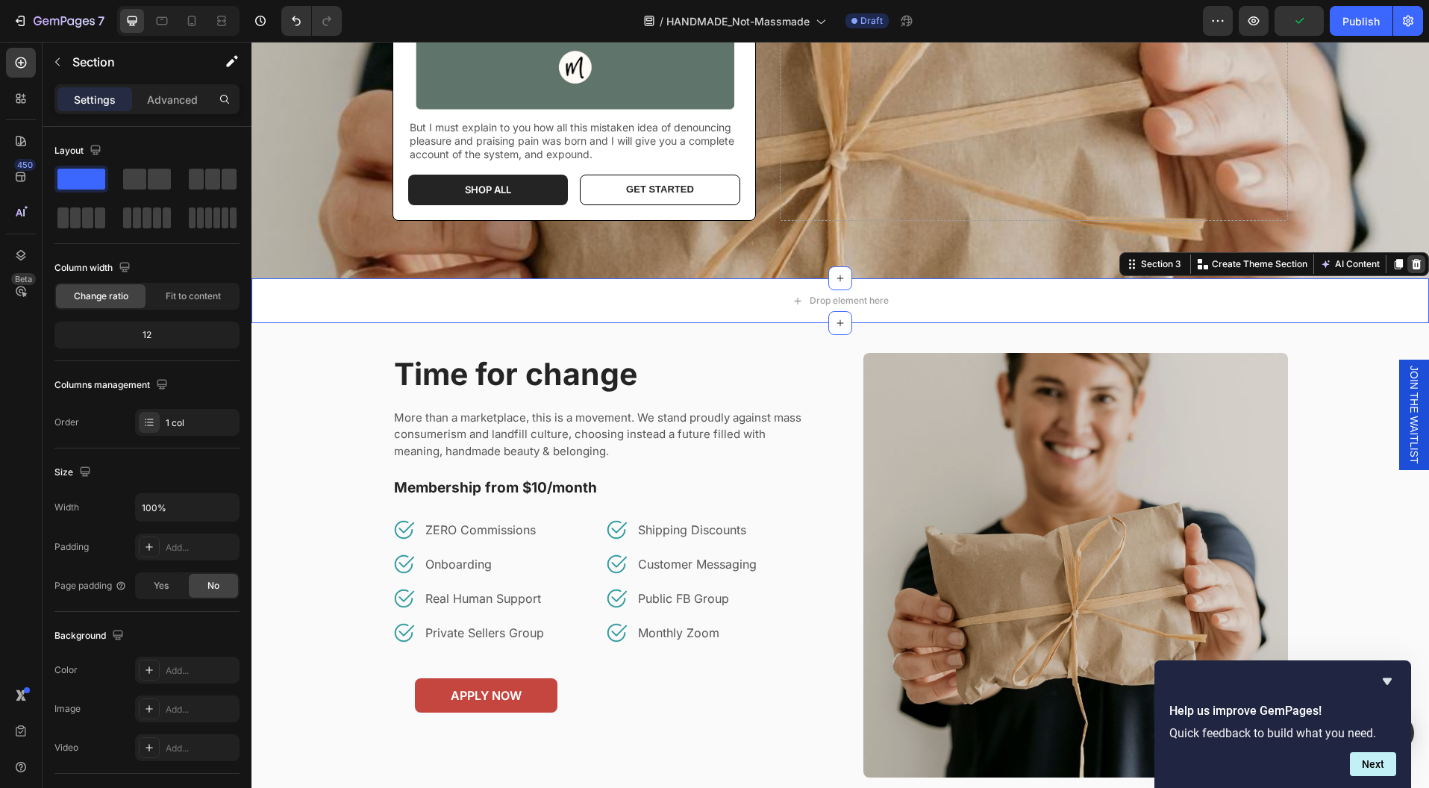
click at [1412, 263] on icon at bounding box center [1417, 264] width 10 height 10
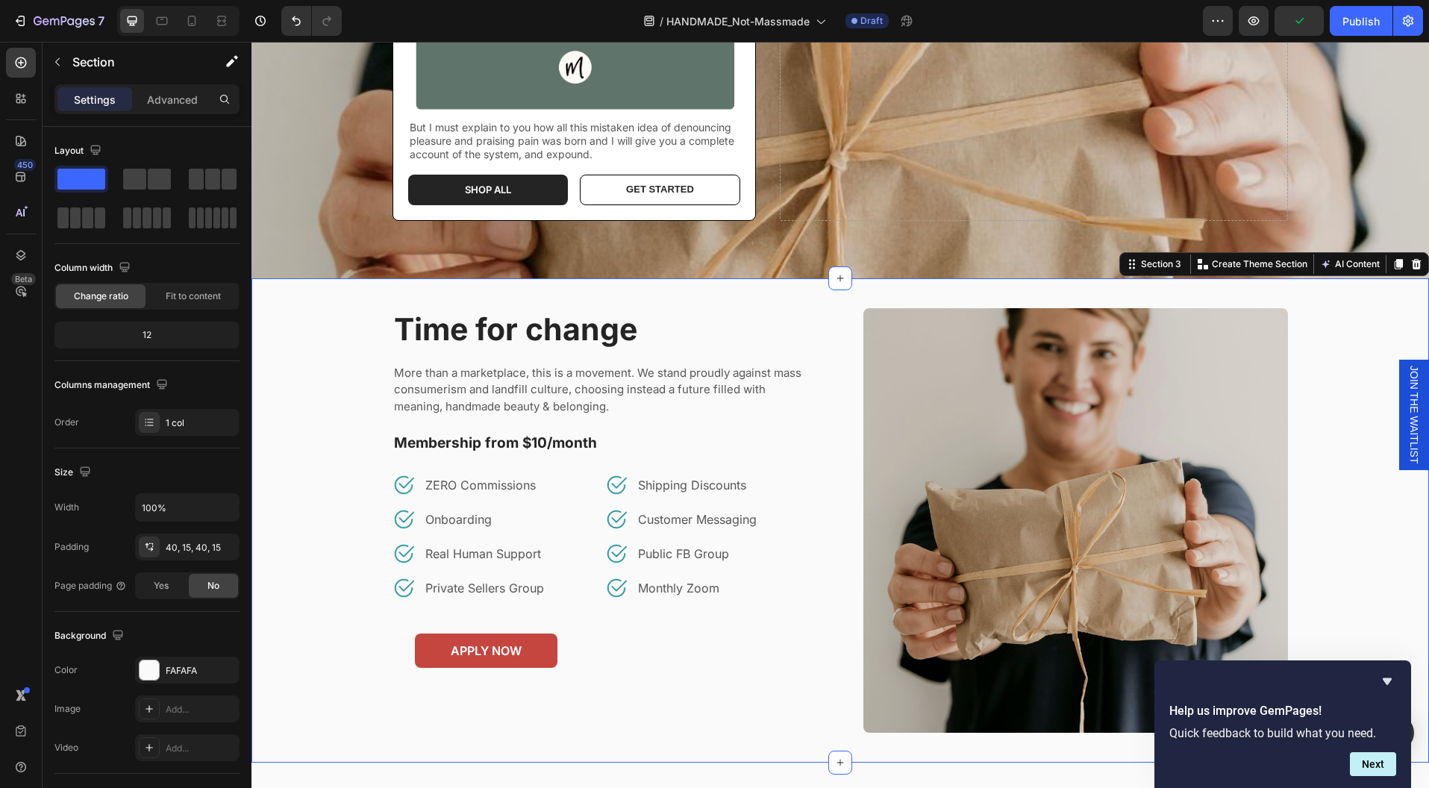
click at [1337, 322] on div "Time for change Heading More than a marketplace, this is a movement. We stand p…" at bounding box center [840, 520] width 1155 height 425
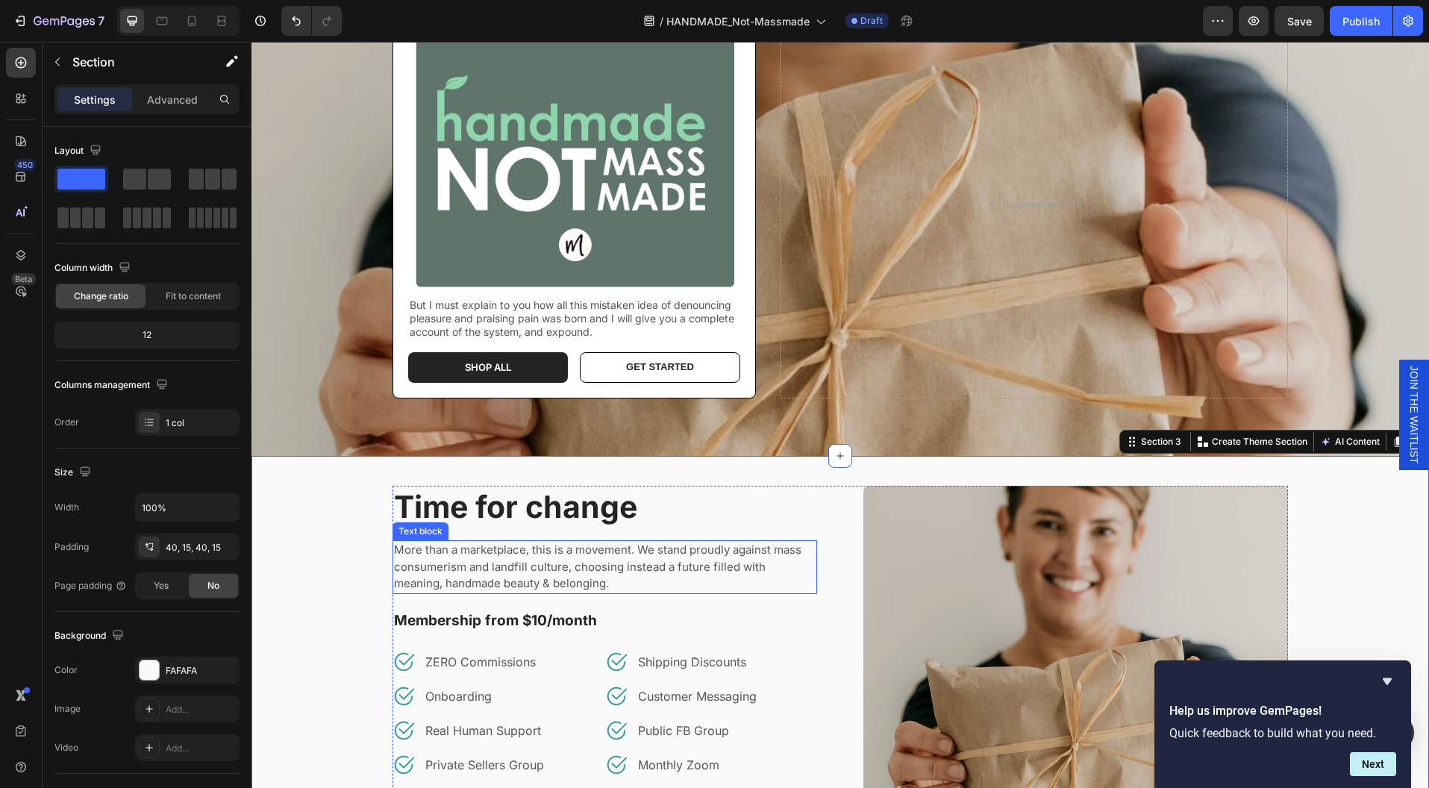
scroll to position [101, 0]
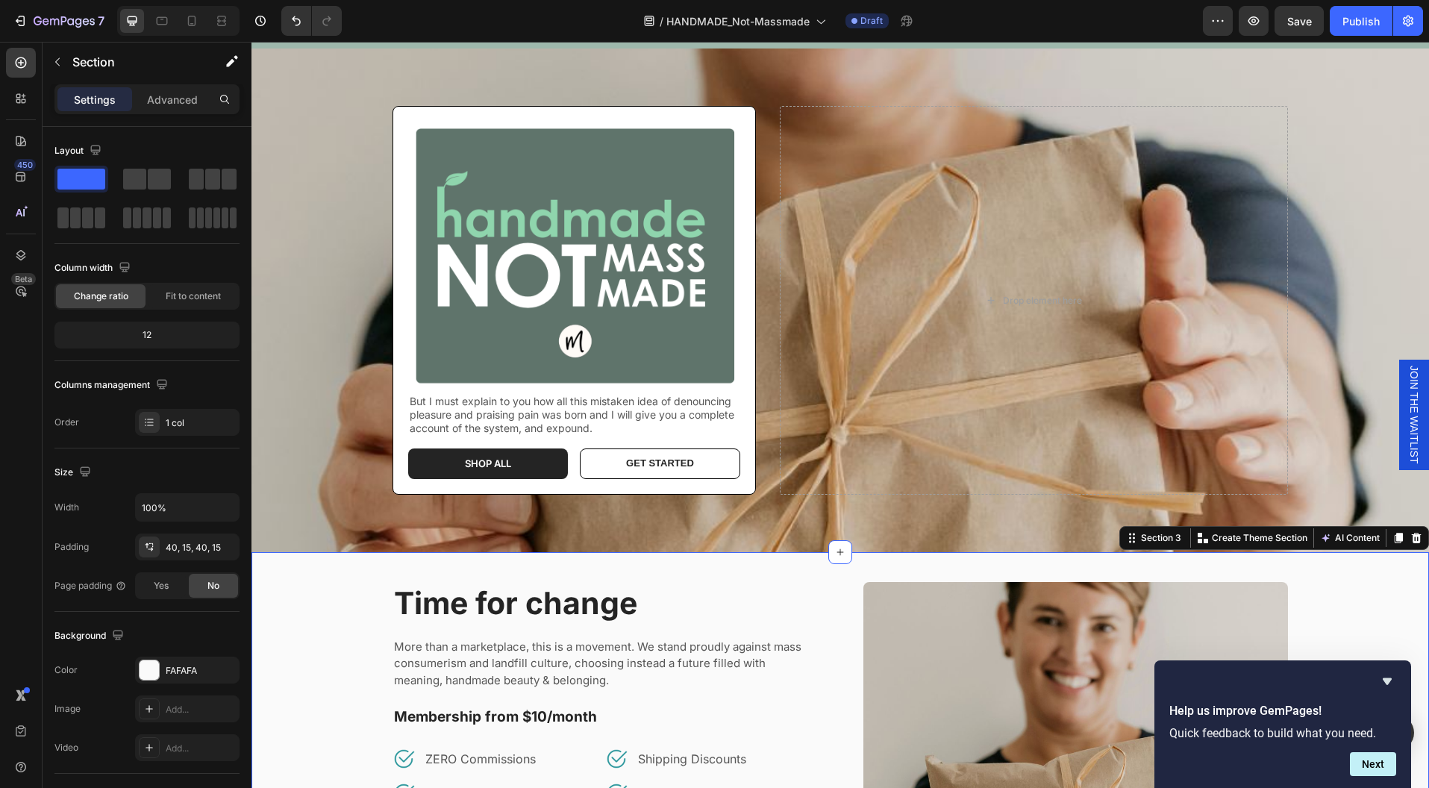
click at [354, 562] on div "Time for change Heading More than a marketplace, this is a movement. We stand p…" at bounding box center [839, 794] width 1177 height 484
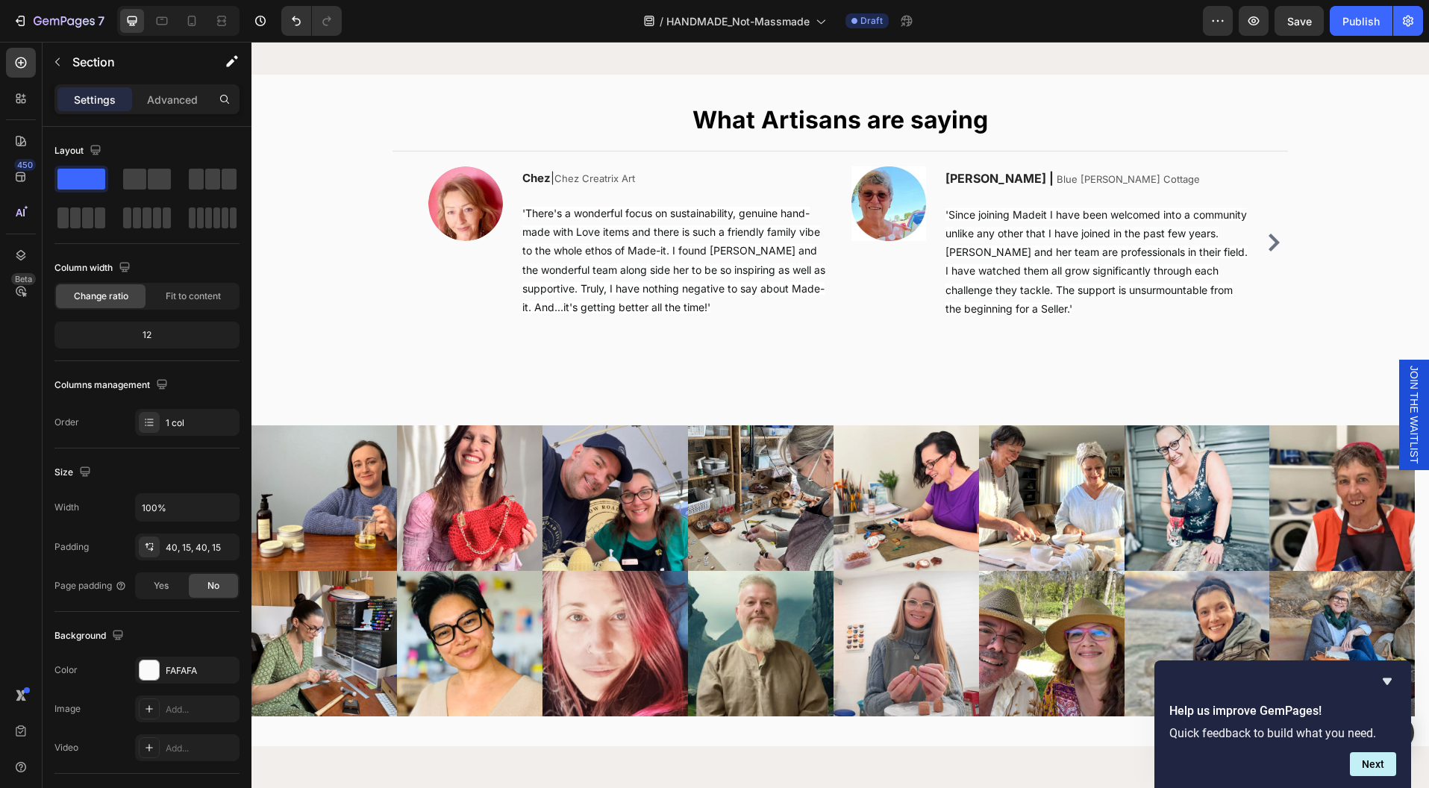
scroll to position [2207, 0]
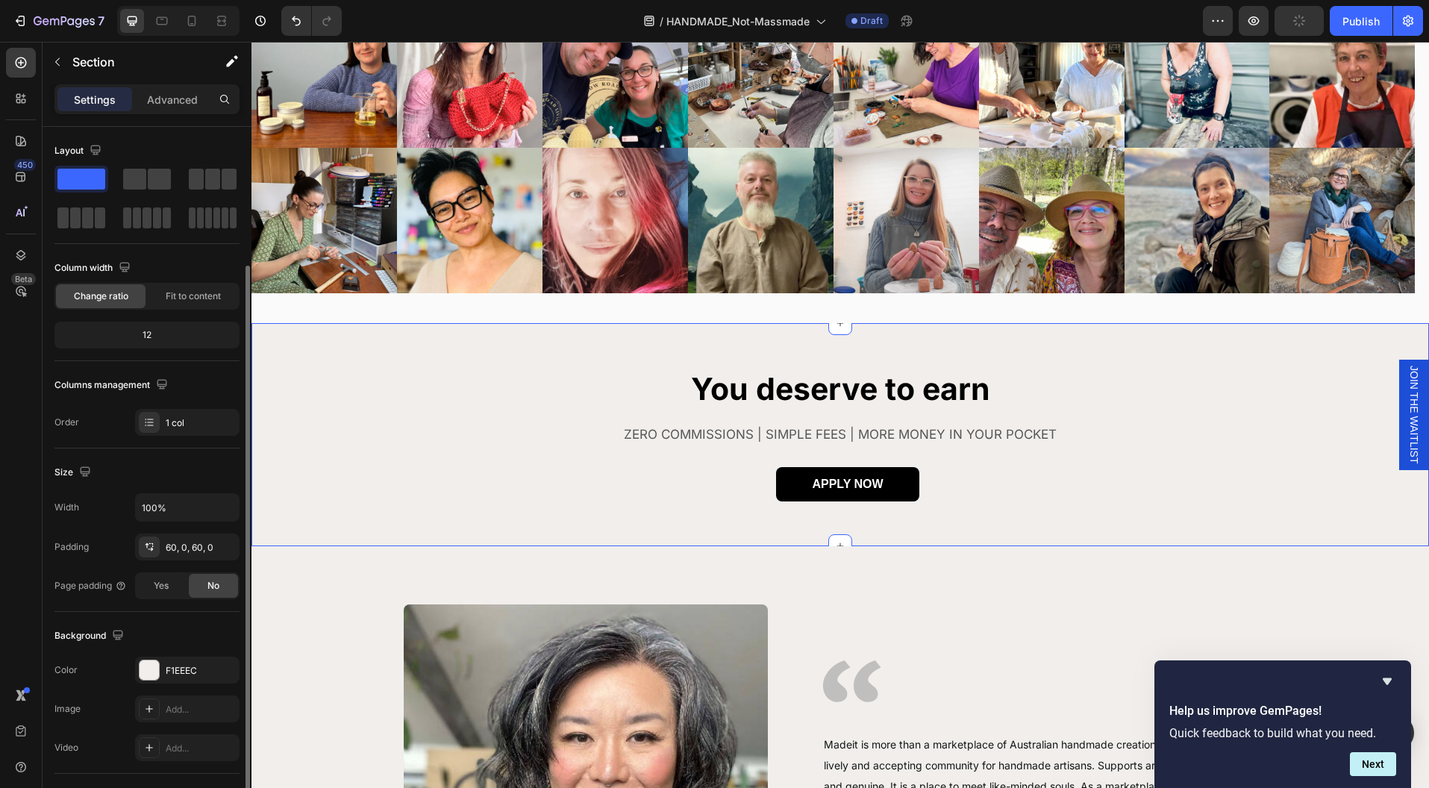
click at [499, 442] on div "You deserve to earn Heading ZERO COMMISSIONS | SIMPLE FEES | MORE MONEY IN YOUR…" at bounding box center [839, 435] width 1177 height 134
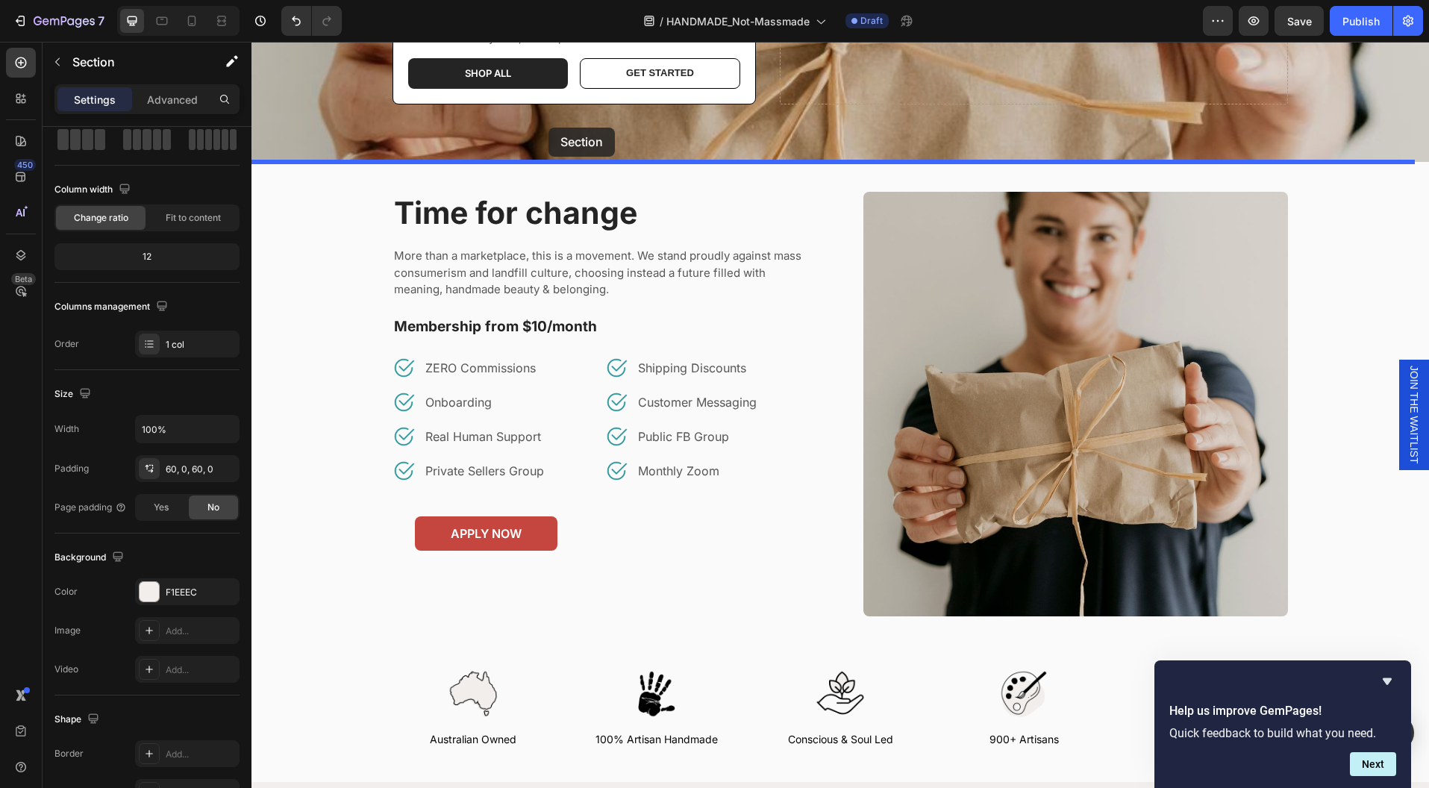
scroll to position [474, 0]
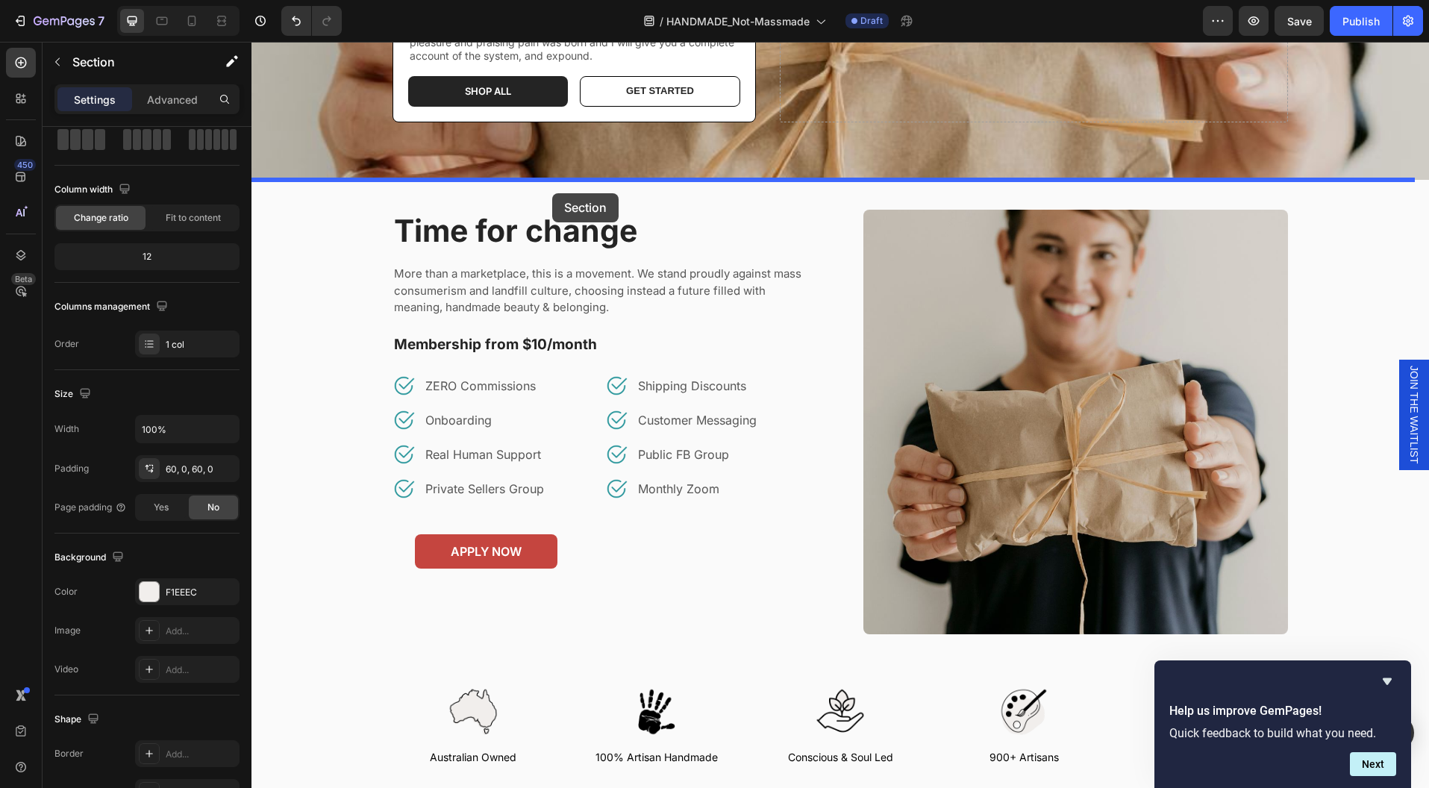
drag, startPoint x: 499, startPoint y: 442, endPoint x: 552, endPoint y: 193, distance: 254.1
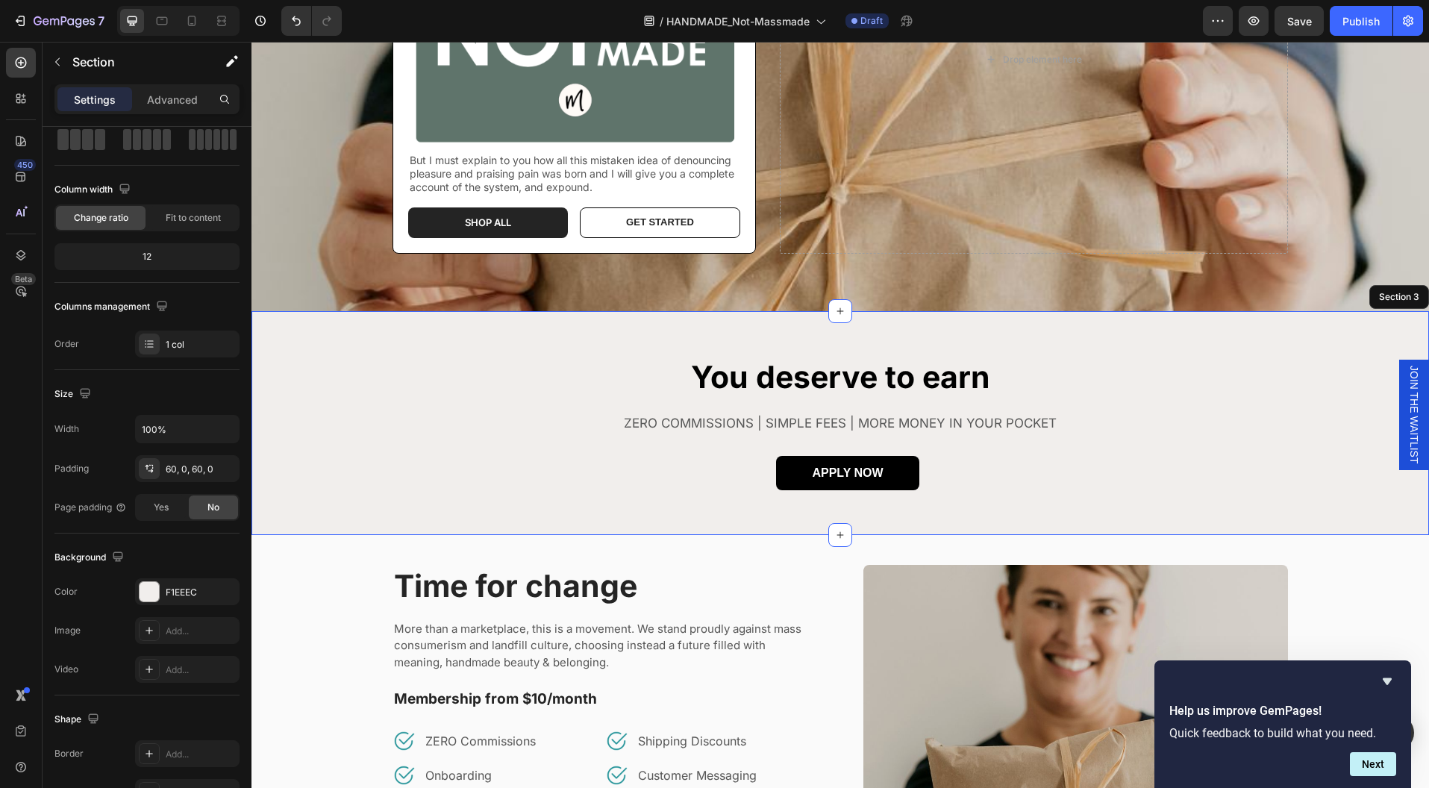
scroll to position [247, 0]
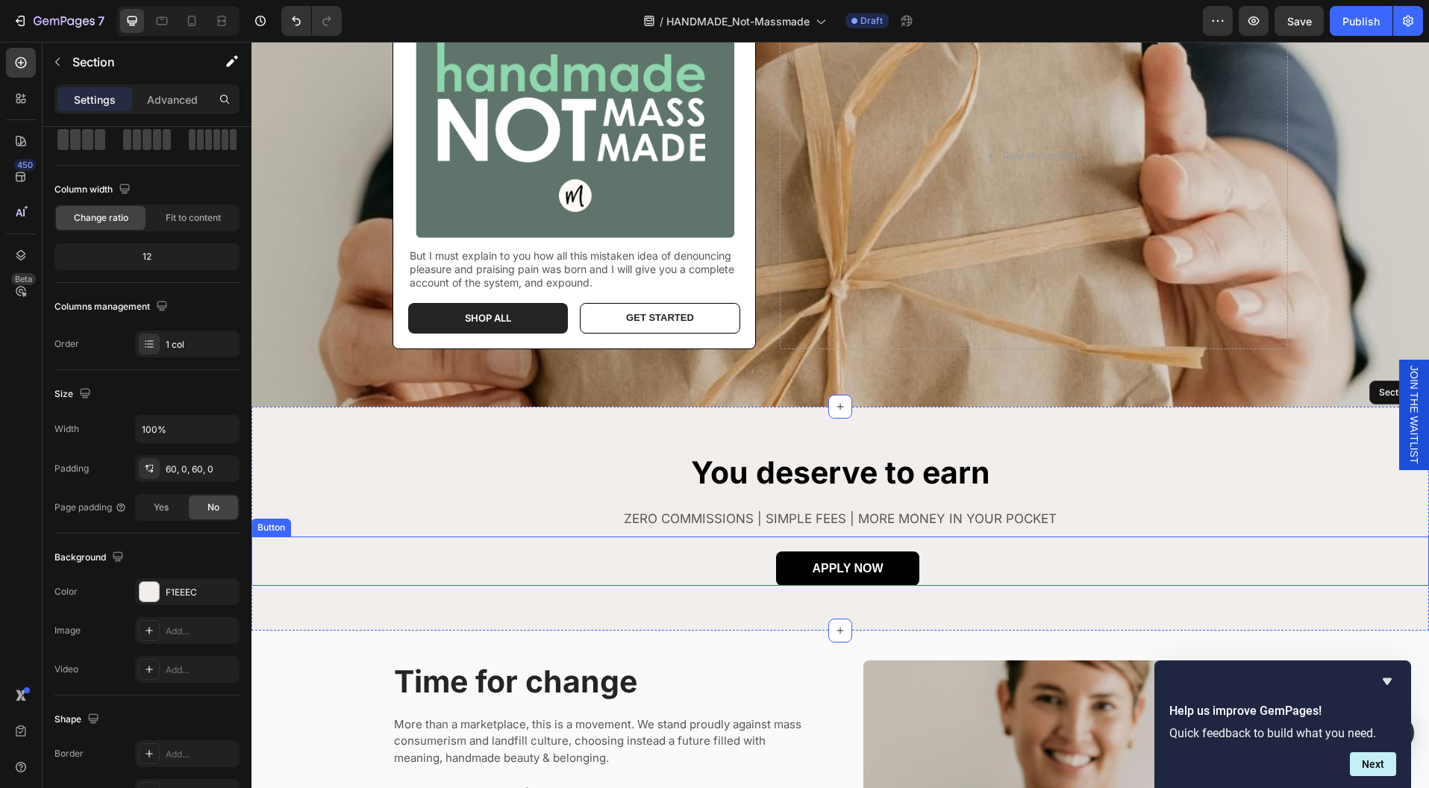
click at [1238, 518] on div "You deserve to earn Heading ZERO COMMISSIONS | SIMPLE FEES | MORE MONEY IN YOUR…" at bounding box center [839, 518] width 1177 height 134
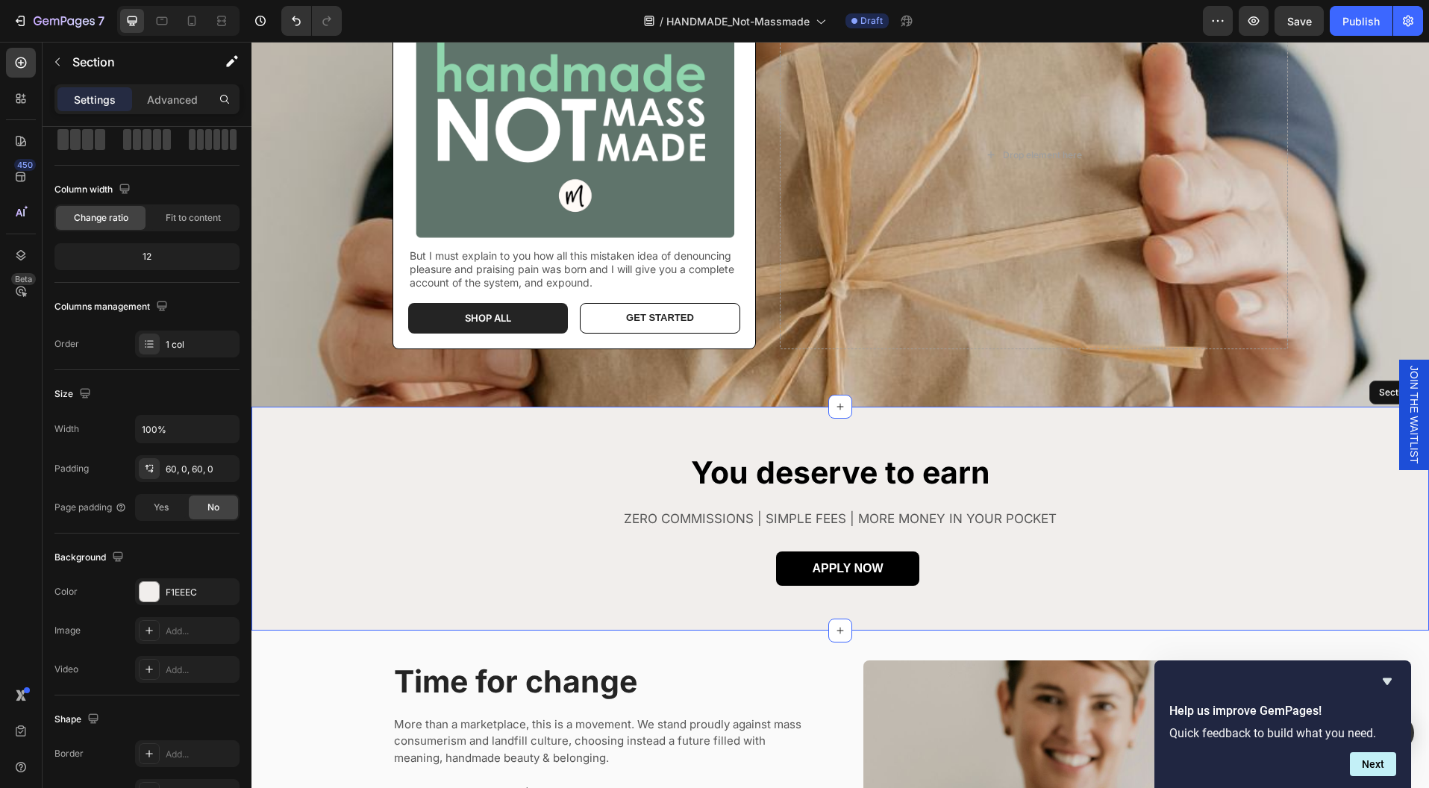
scroll to position [0, 0]
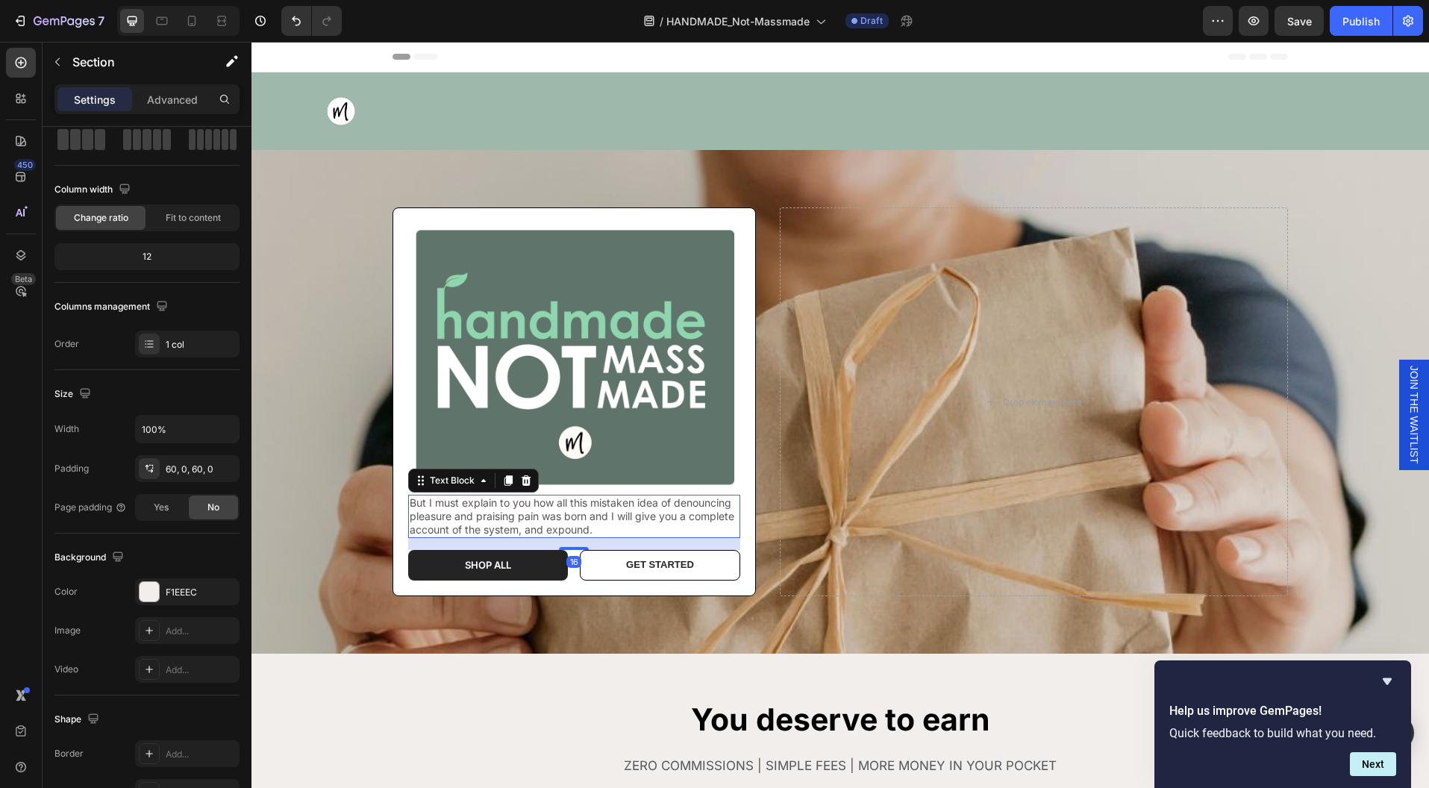
click at [685, 516] on p "But I must explain to you how all this mistaken idea of denouncing pleasure and…" at bounding box center [574, 516] width 329 height 41
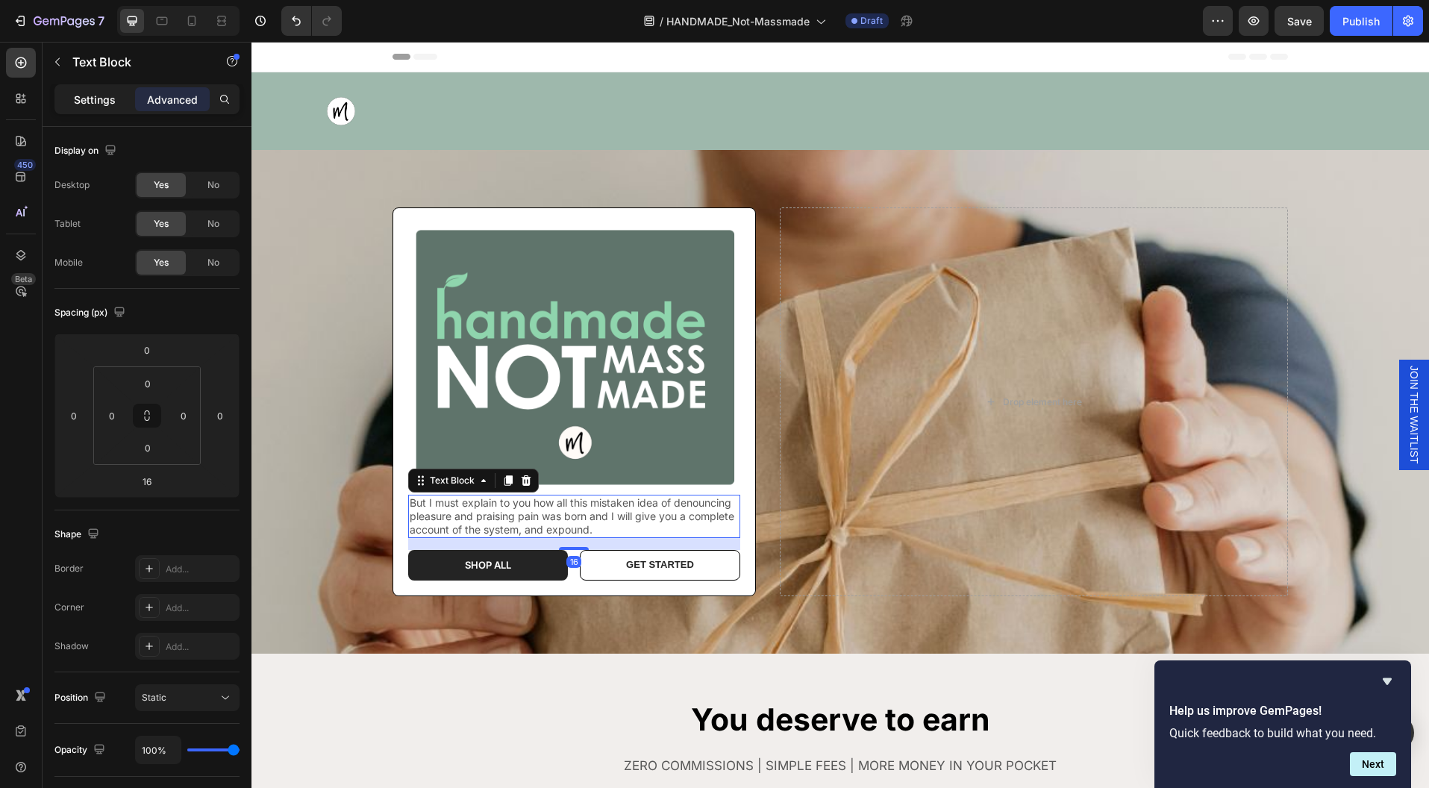
click at [89, 92] on p "Settings" at bounding box center [95, 100] width 42 height 16
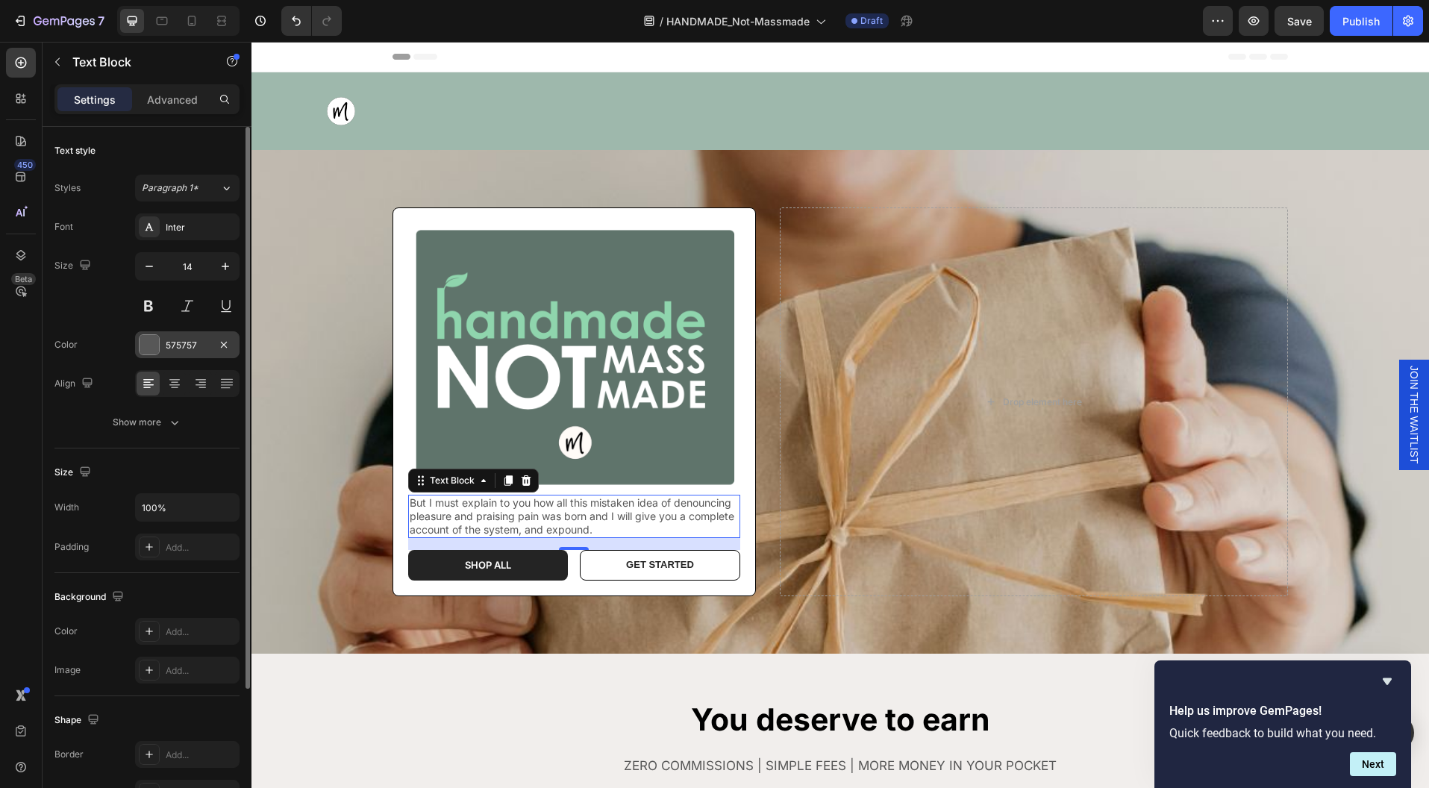
click at [187, 342] on div "575757" at bounding box center [187, 345] width 43 height 13
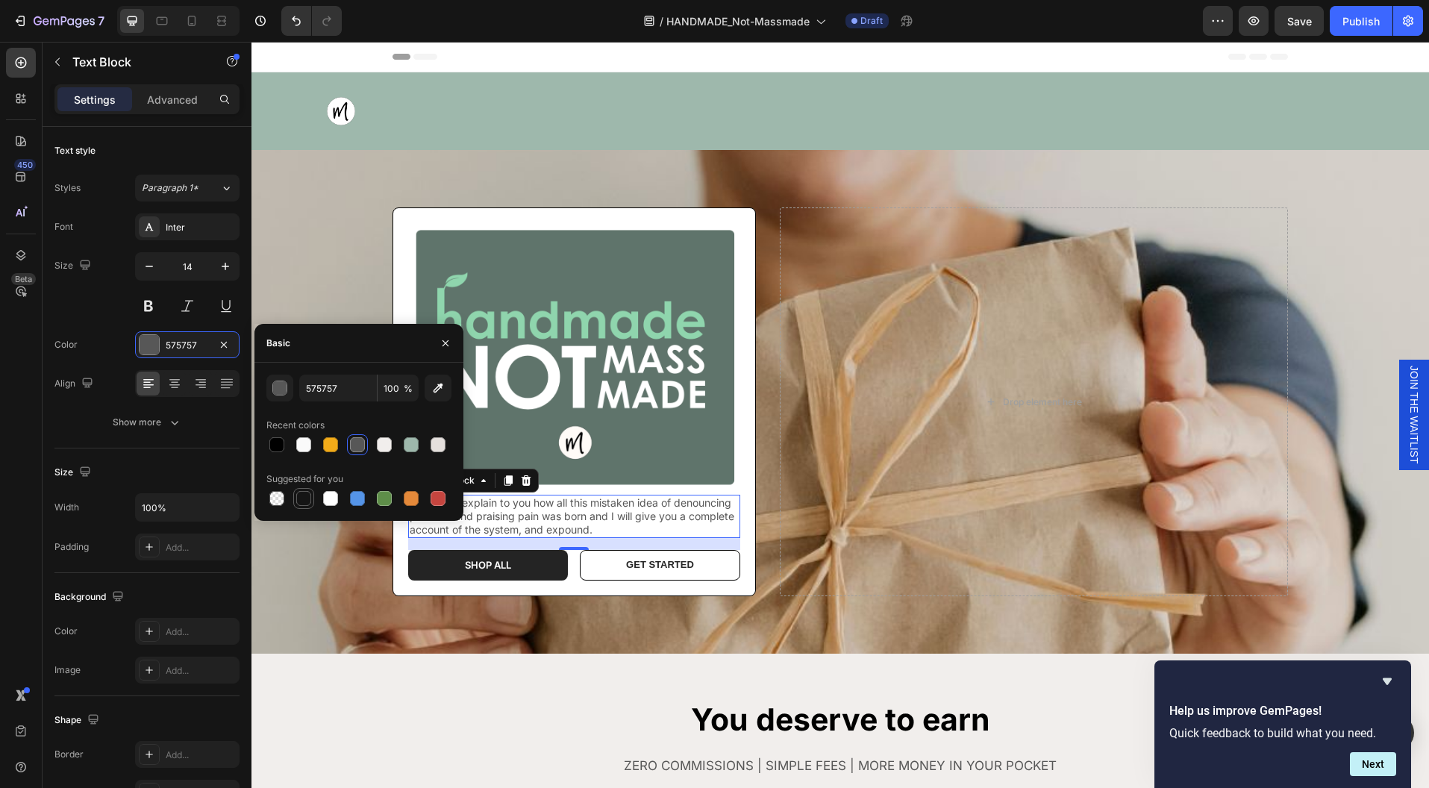
click at [307, 501] on div at bounding box center [303, 498] width 15 height 15
type input "151515"
click at [293, 23] on icon "Undo/Redo" at bounding box center [296, 20] width 15 height 15
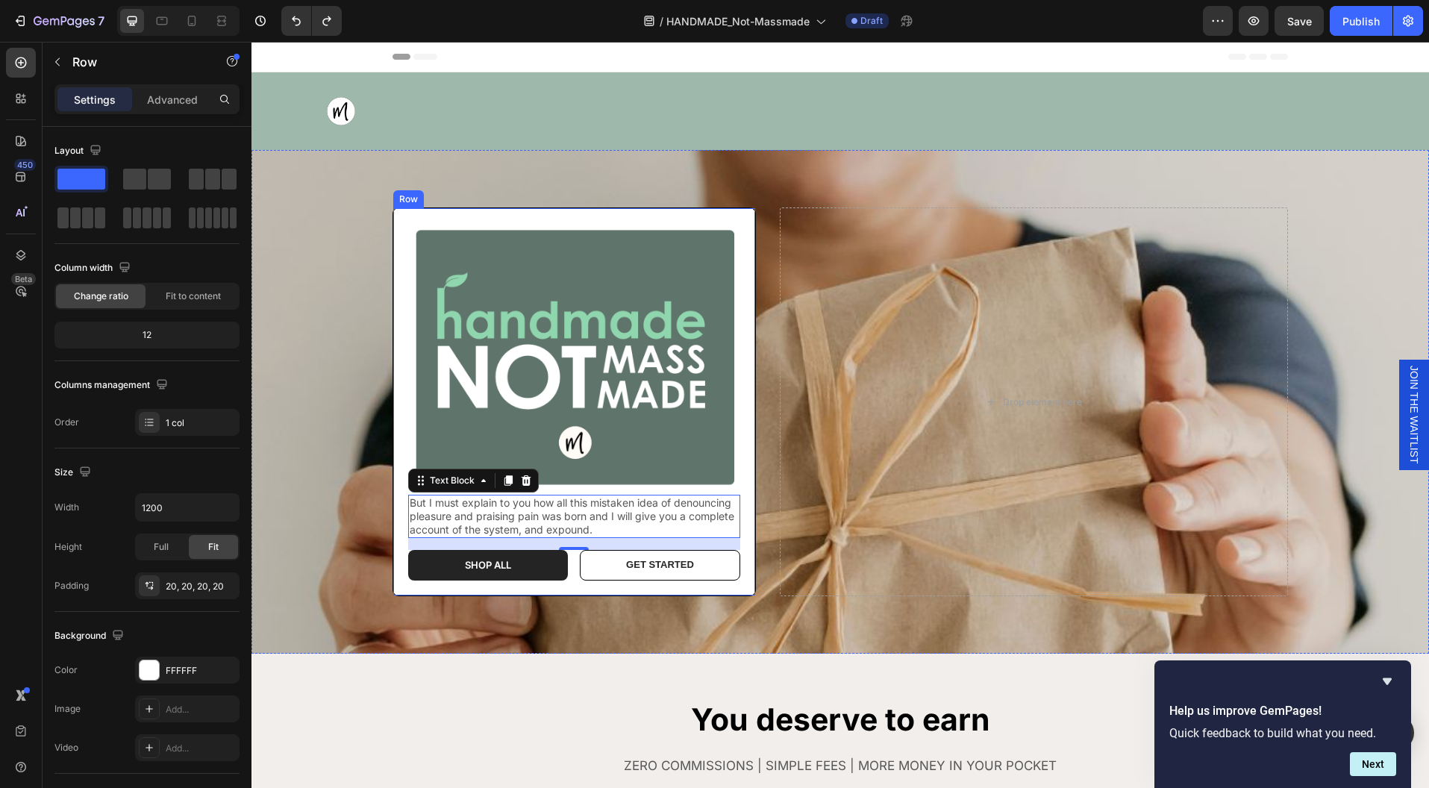
click at [742, 536] on div "Image But I must explain to you how all this mistaken idea of denouncing pleasu…" at bounding box center [573, 401] width 363 height 389
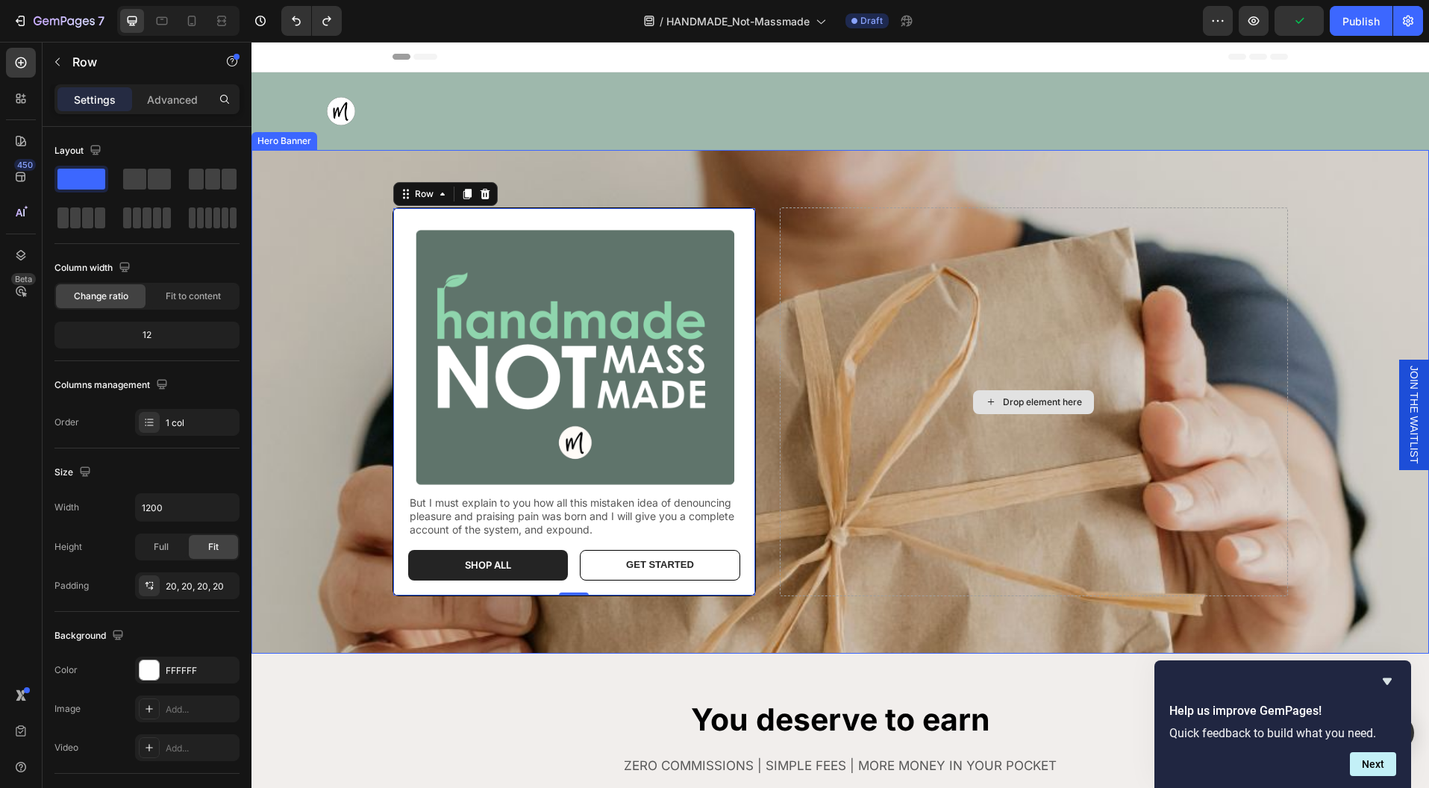
scroll to position [220, 0]
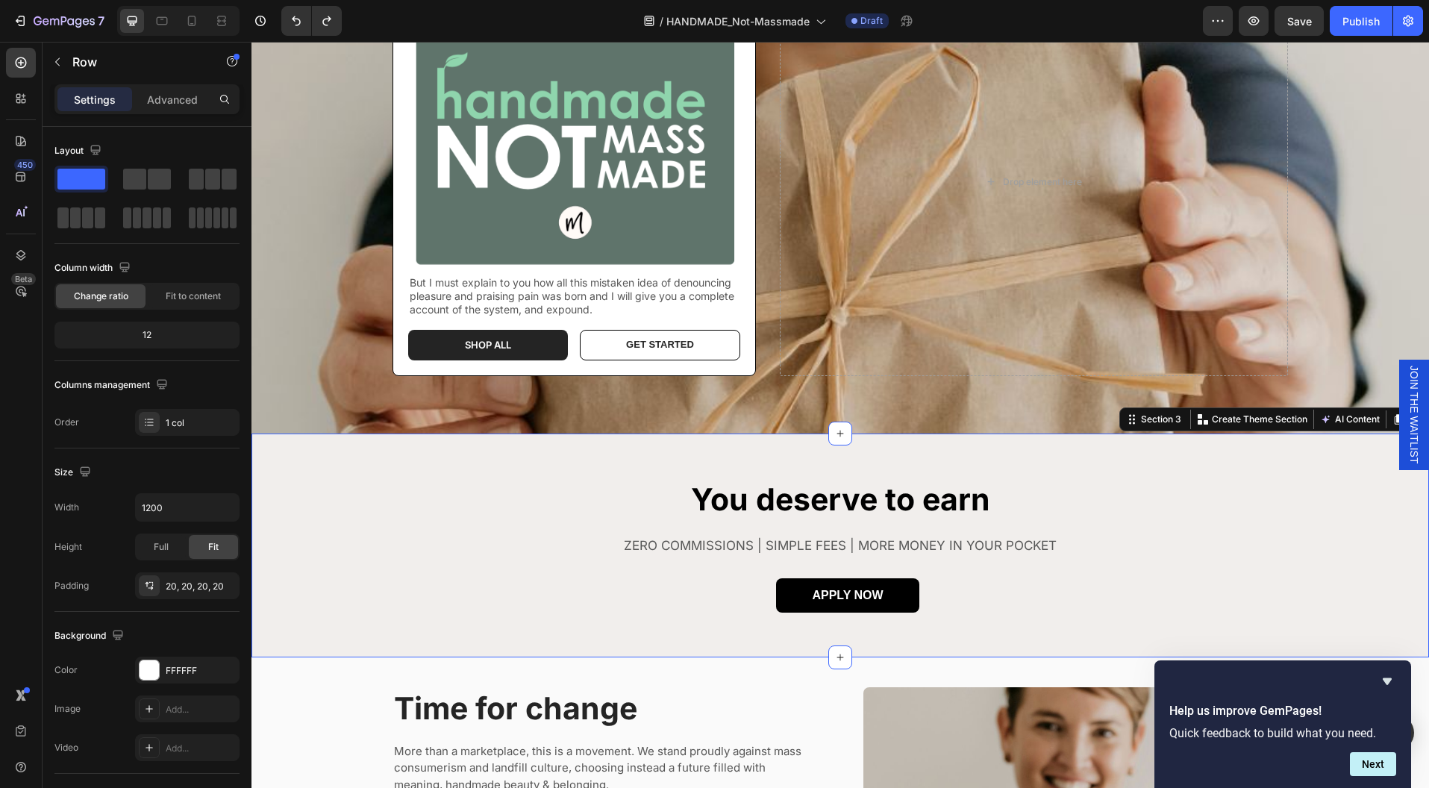
click at [1117, 507] on div "You deserve to earn Heading ZERO COMMISSIONS | SIMPLE FEES | MORE MONEY IN YOUR…" at bounding box center [839, 545] width 1177 height 134
click at [1110, 522] on div "You deserve to earn Heading ZERO COMMISSIONS | SIMPLE FEES | MORE MONEY IN YOUR…" at bounding box center [839, 545] width 1177 height 134
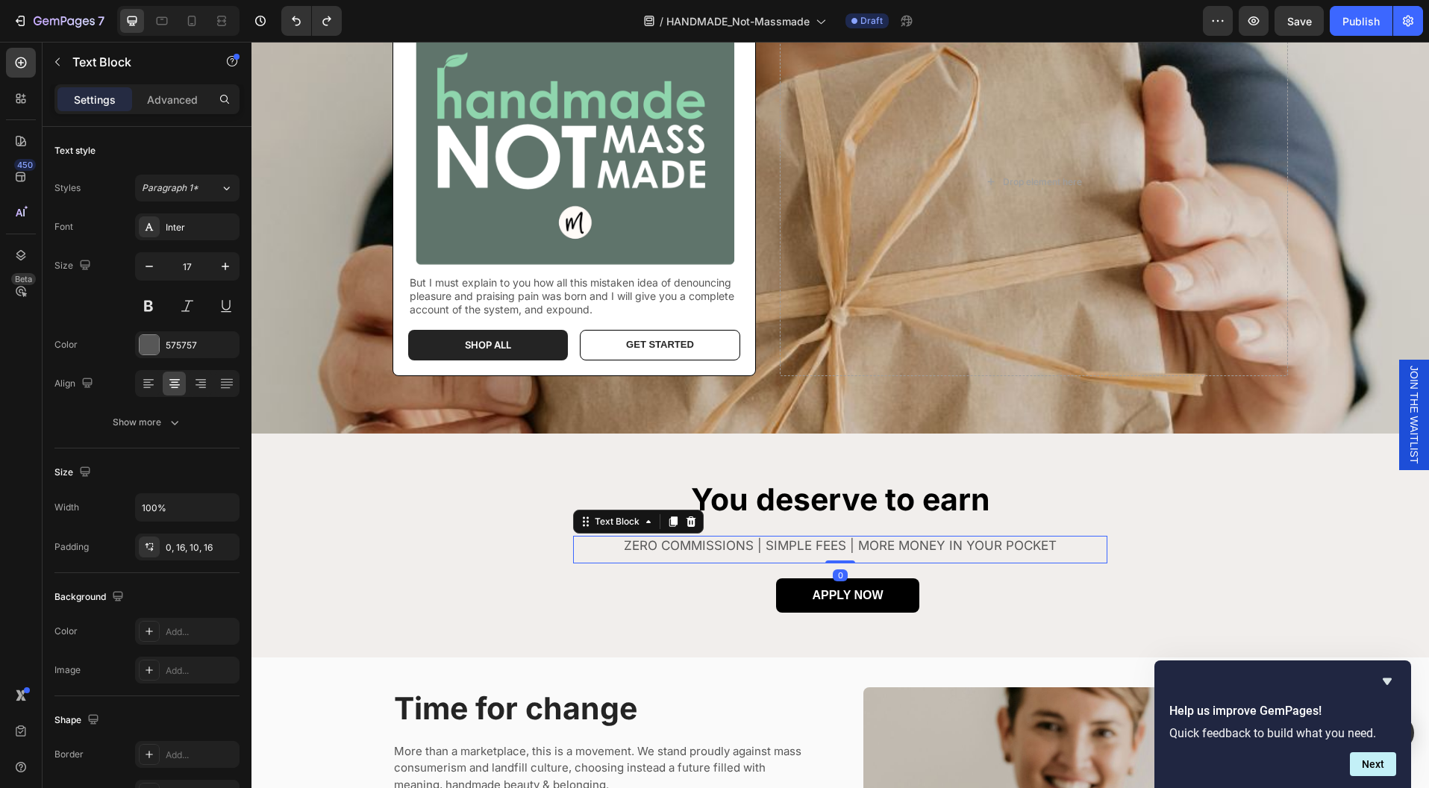
click at [1096, 560] on div "ZERO COMMISSIONS | SIMPLE FEES | MORE MONEY IN YOUR POCKET" at bounding box center [840, 550] width 534 height 28
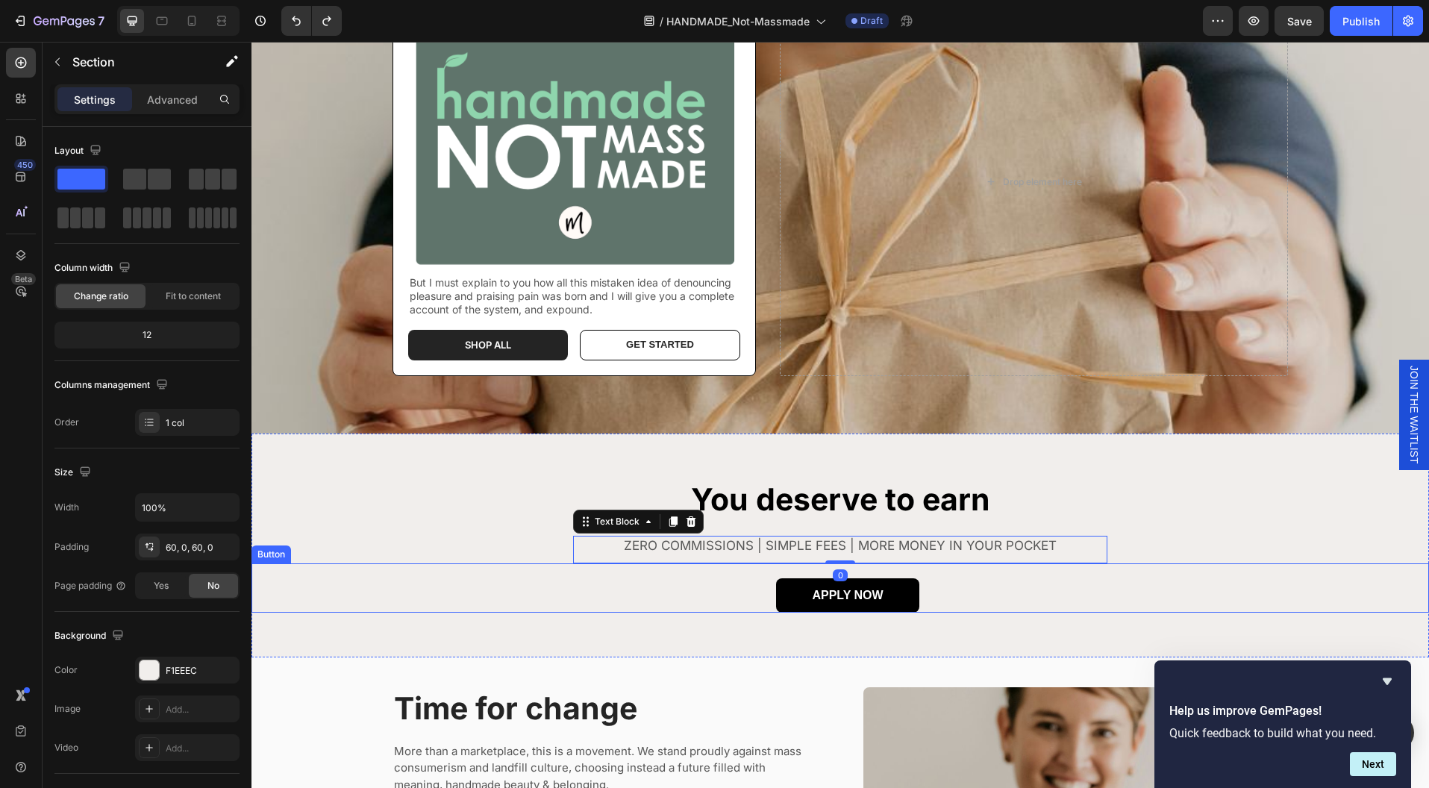
click at [1204, 560] on div "You deserve to earn Heading ZERO COMMISSIONS | SIMPLE FEES | MORE MONEY IN YOUR…" at bounding box center [839, 545] width 1177 height 134
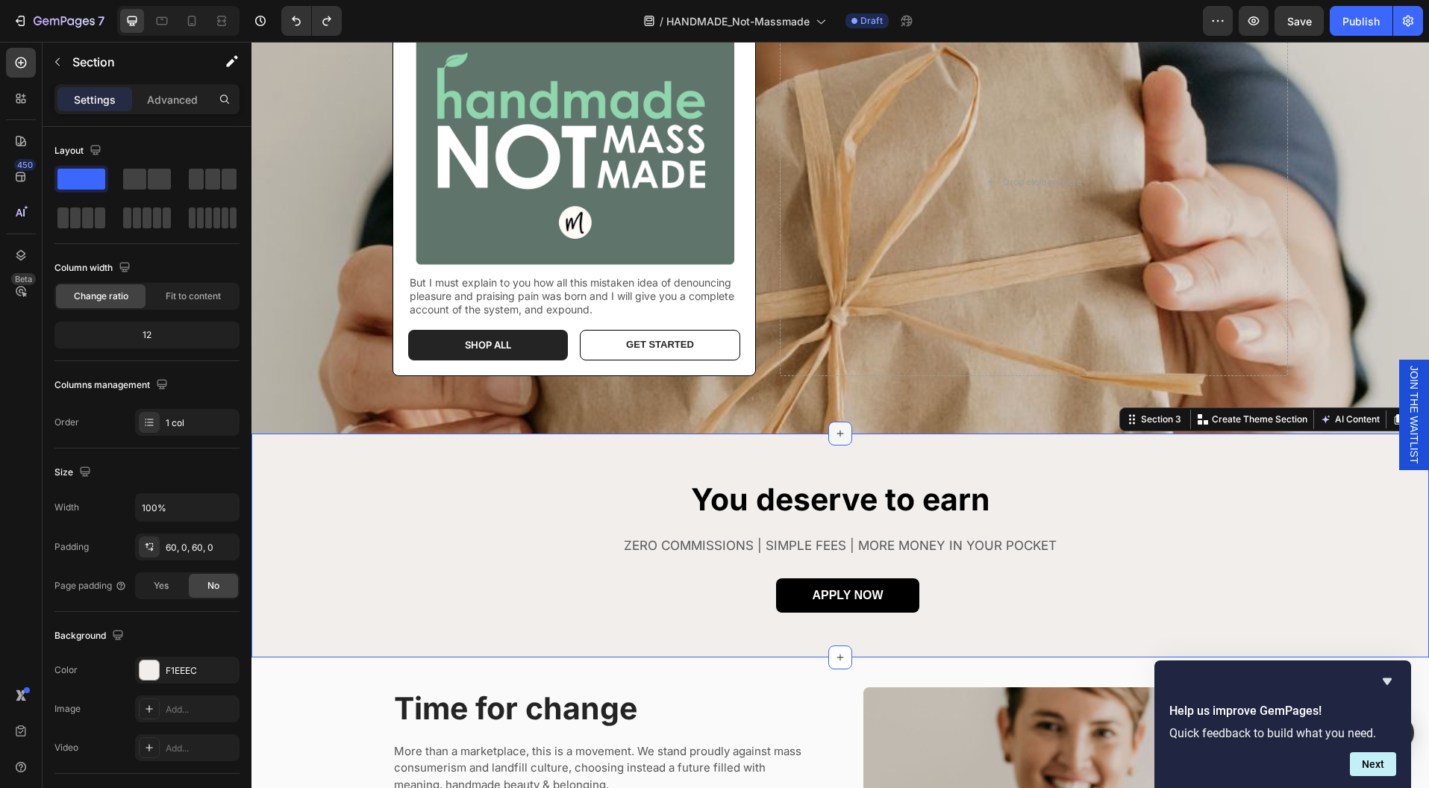
click at [834, 432] on icon at bounding box center [840, 434] width 12 height 12
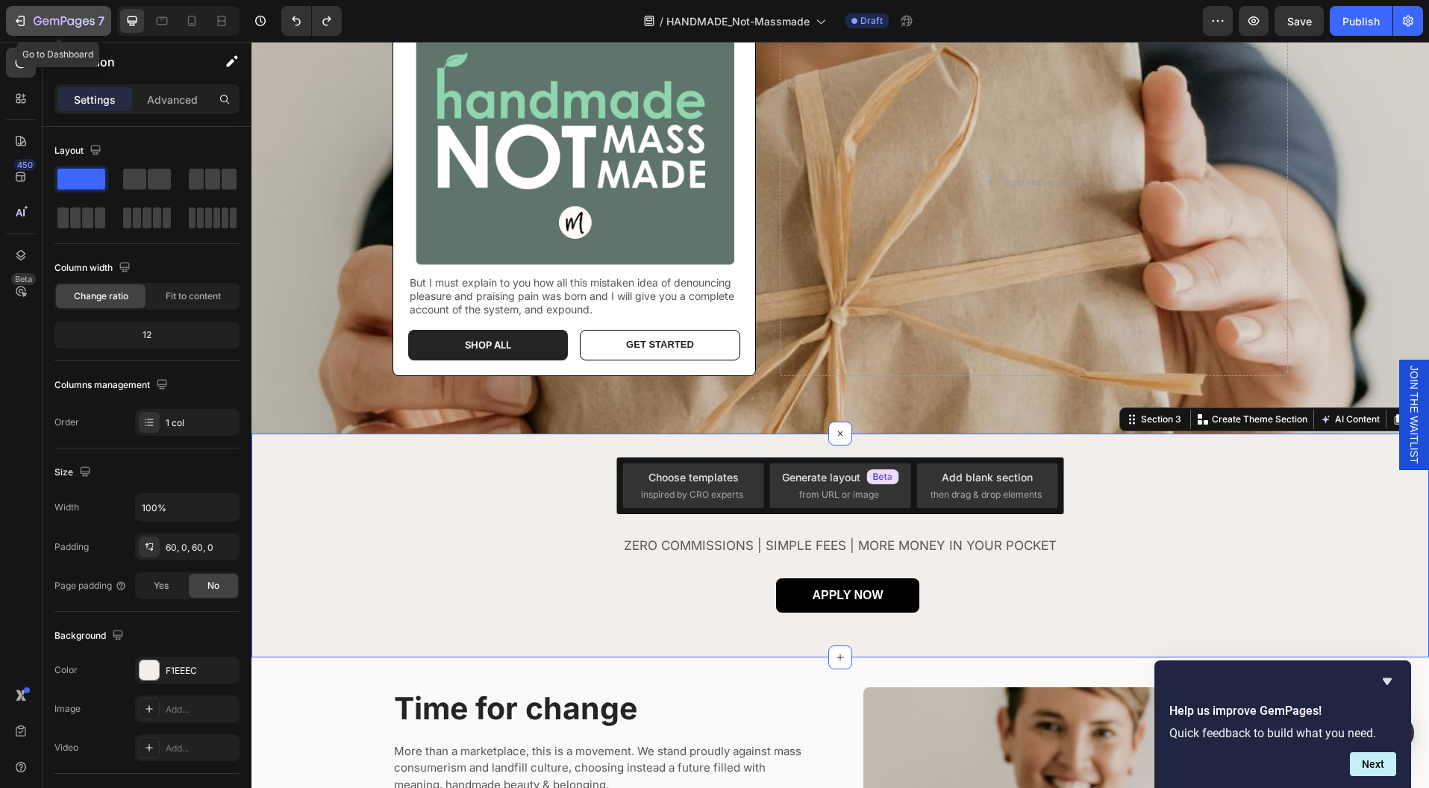
click at [18, 19] on icon "button" at bounding box center [20, 20] width 15 height 15
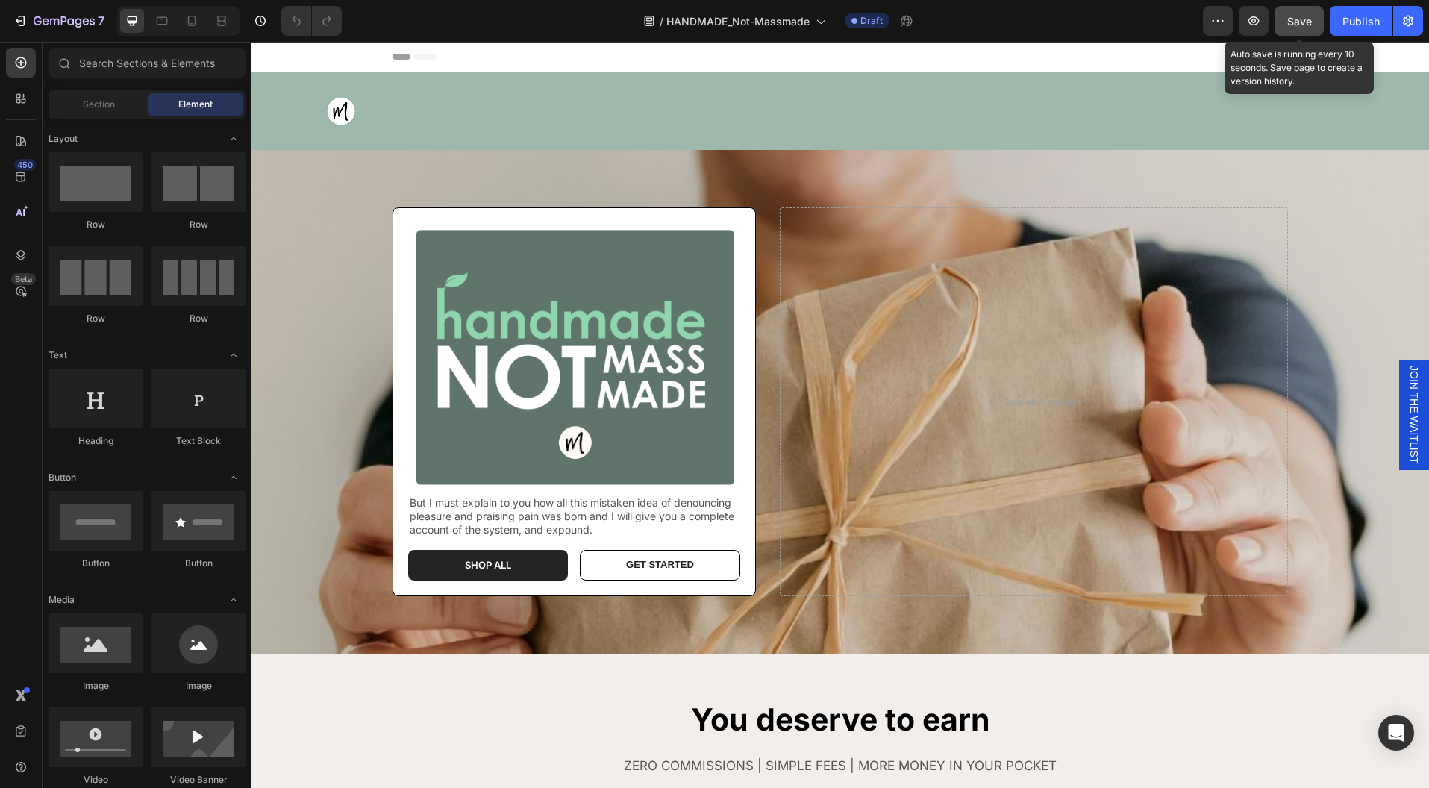
click at [1301, 23] on span "Save" at bounding box center [1299, 21] width 25 height 13
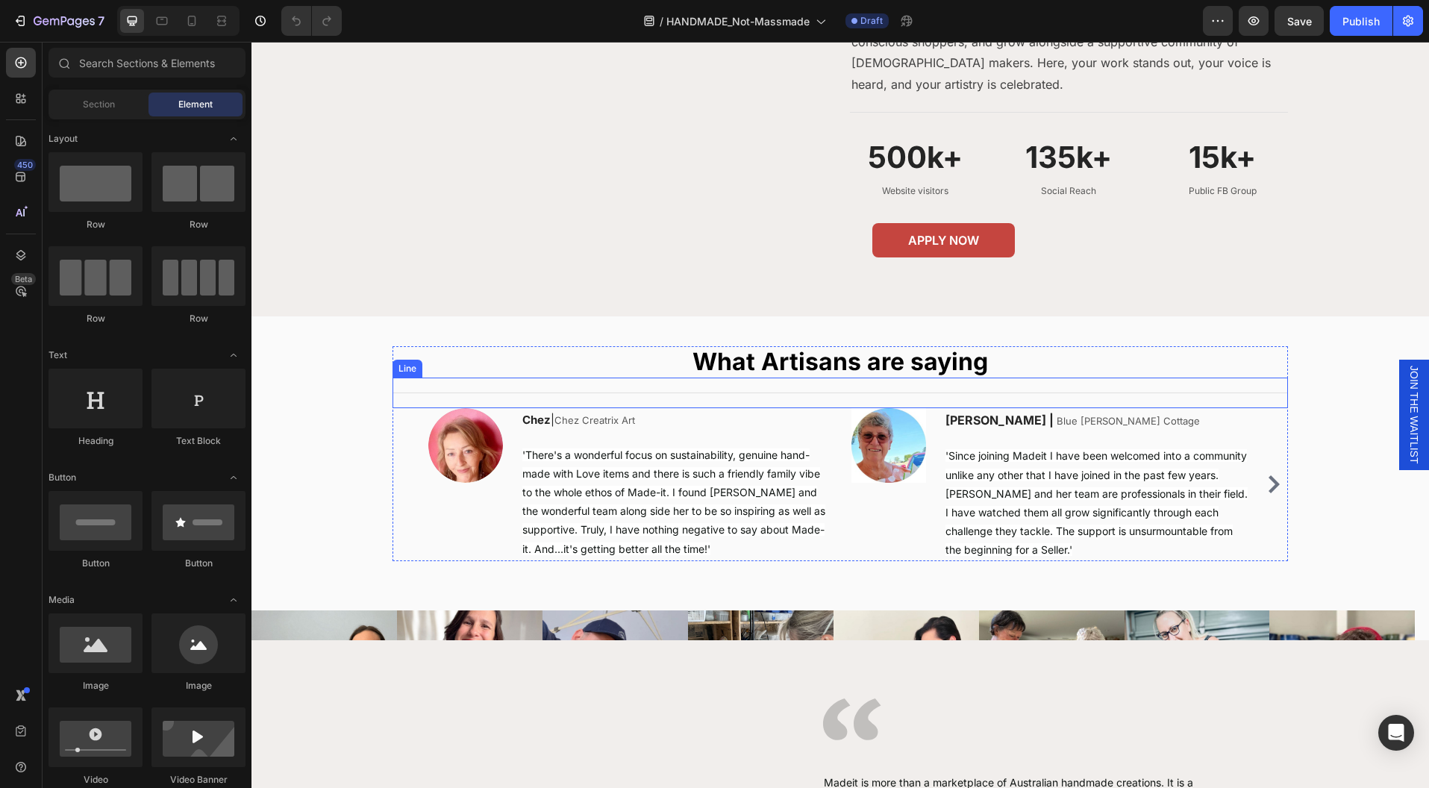
scroll to position [1557, 0]
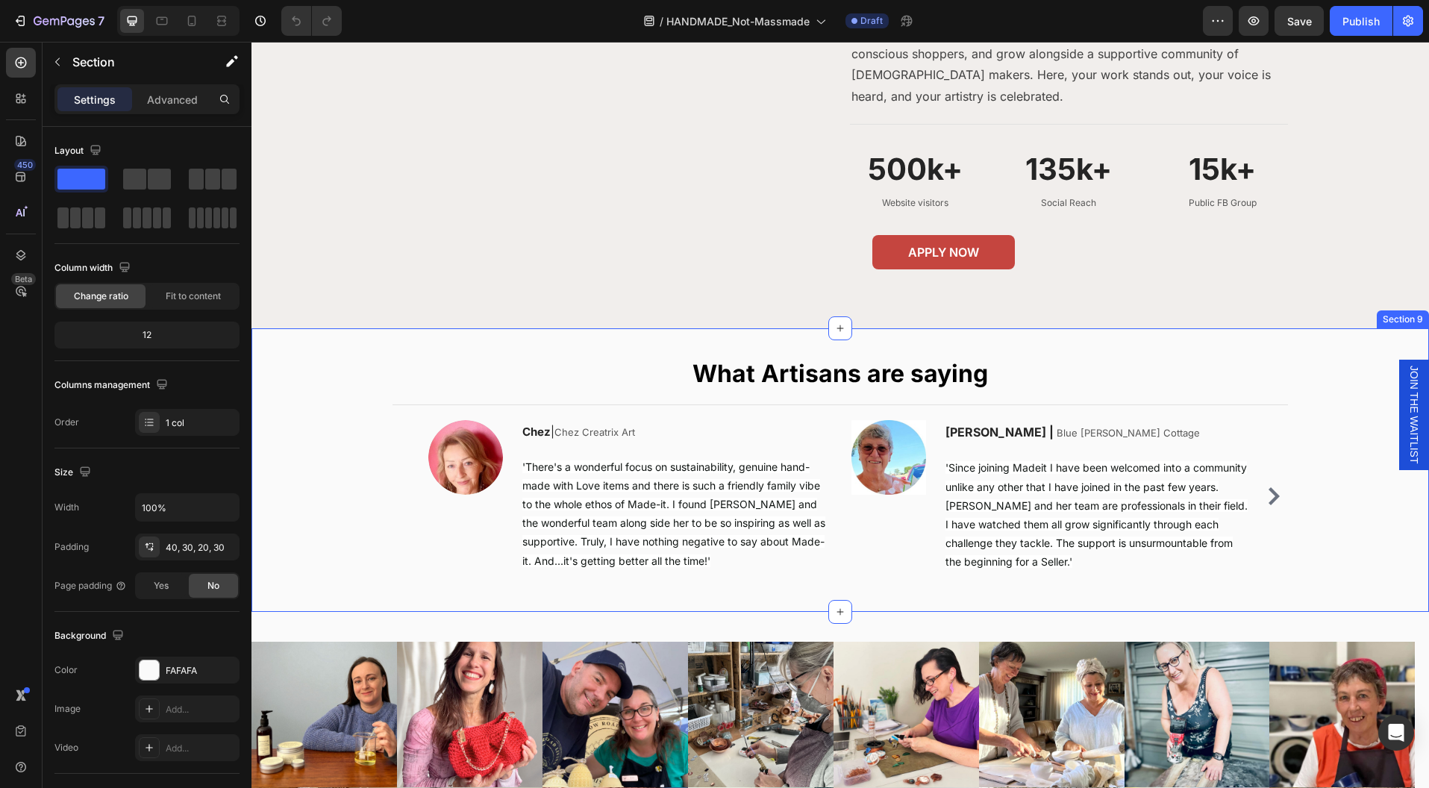
click at [1303, 500] on div "What Artisans are saying Heading Title Line Image Chez | Chez Creatrix Art Text…" at bounding box center [840, 477] width 1133 height 239
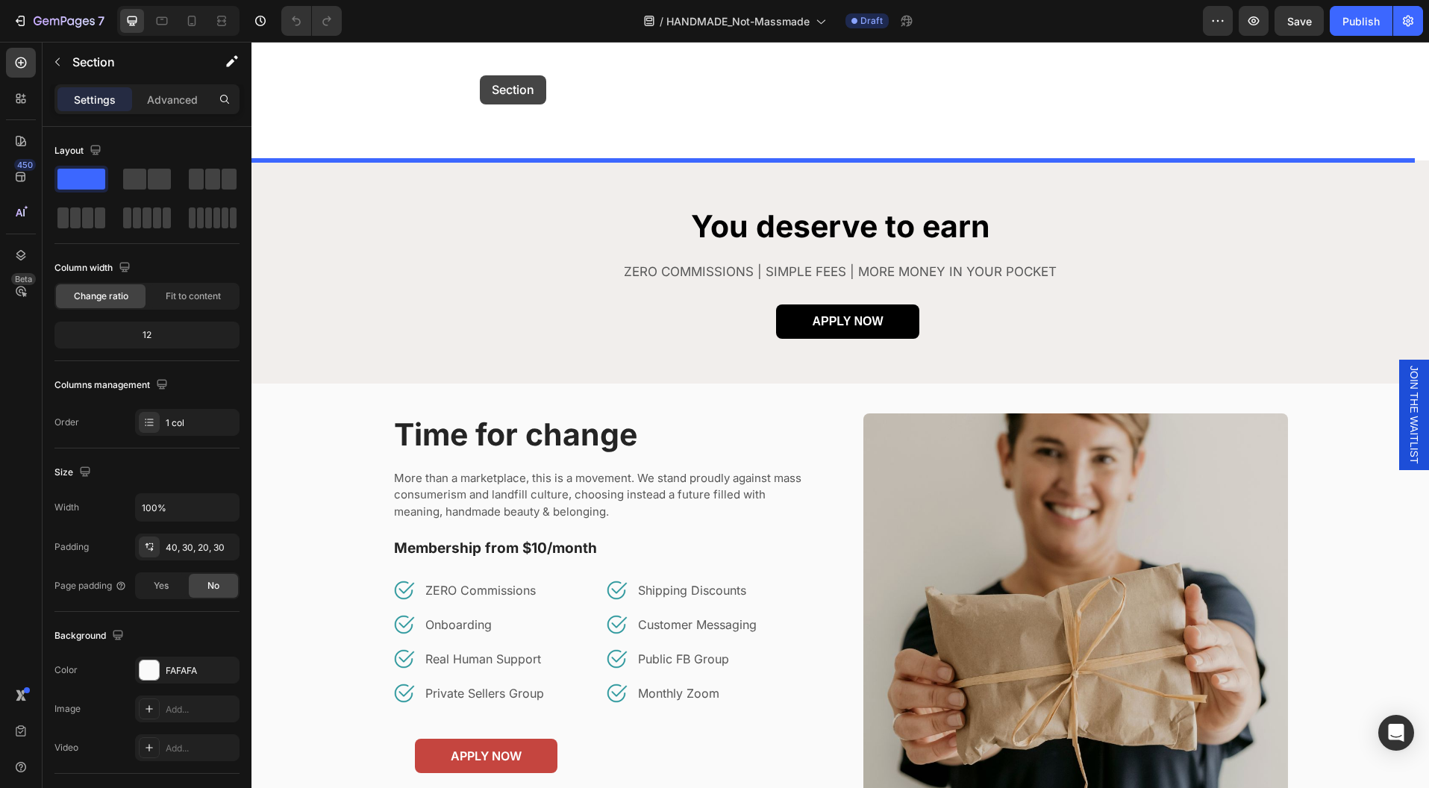
scroll to position [465, 0]
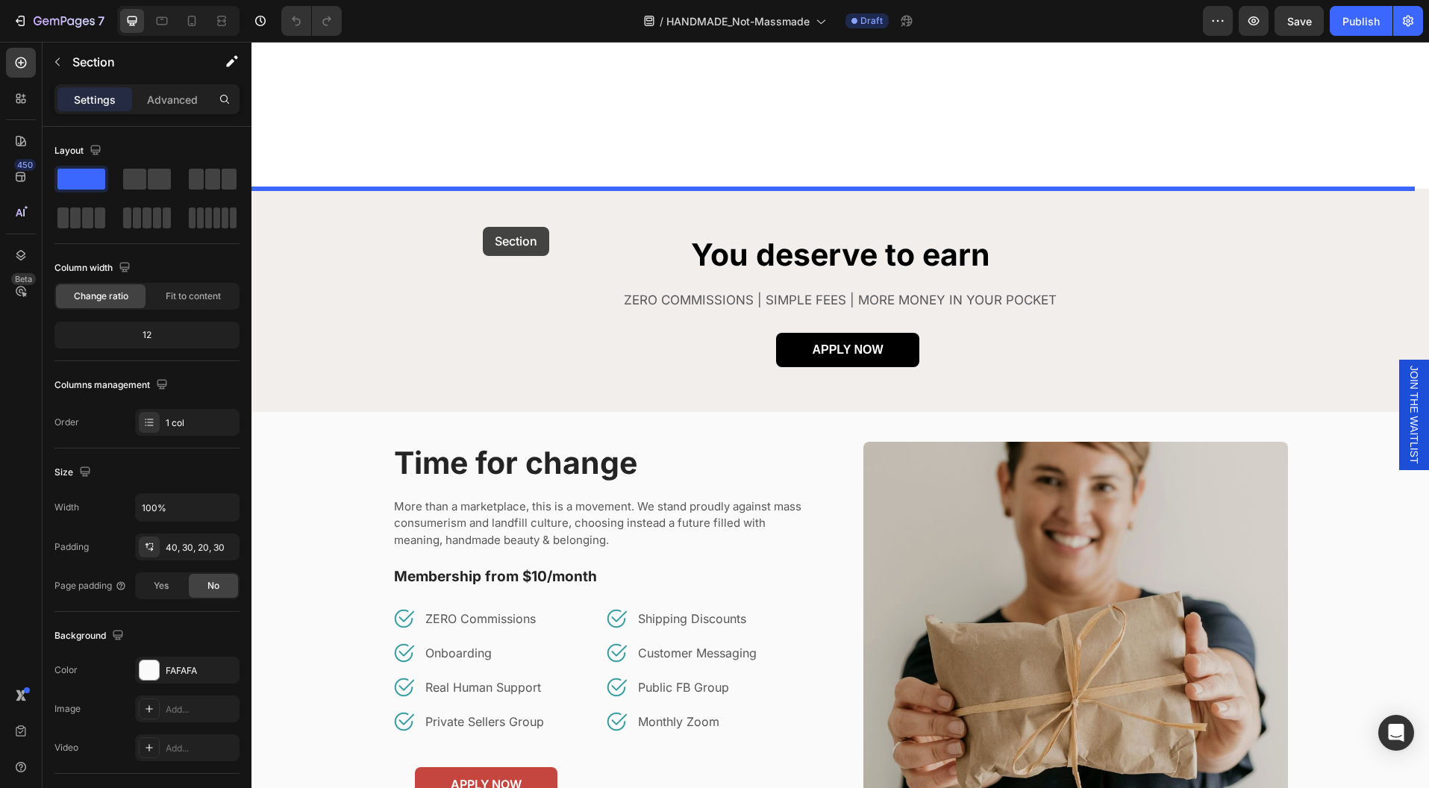
drag, startPoint x: 354, startPoint y: 504, endPoint x: 483, endPoint y: 226, distance: 306.8
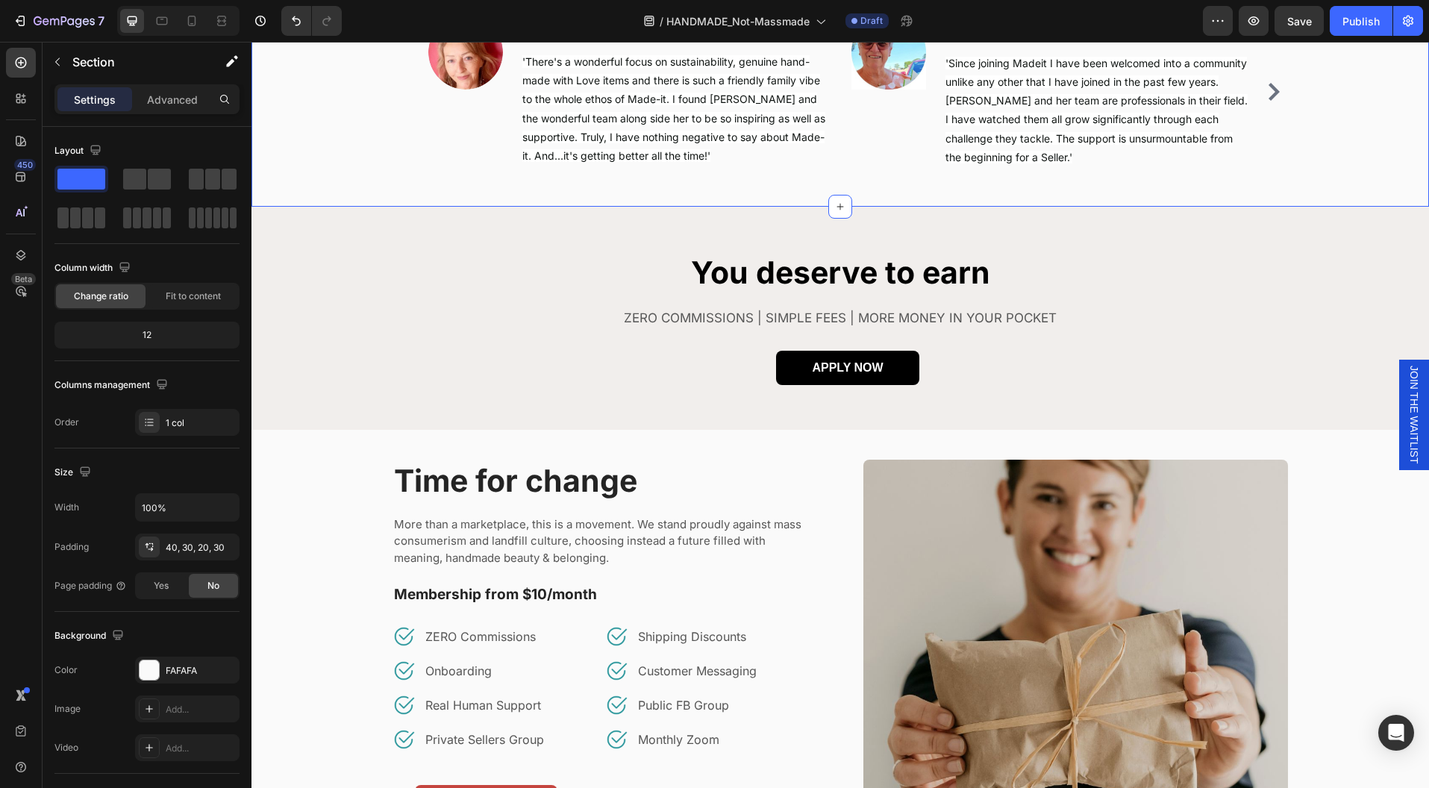
click at [1333, 192] on div "What Artisans are saying Heading Title Line Image Chez | Chez Creatrix Art Text…" at bounding box center [840, 72] width 1133 height 239
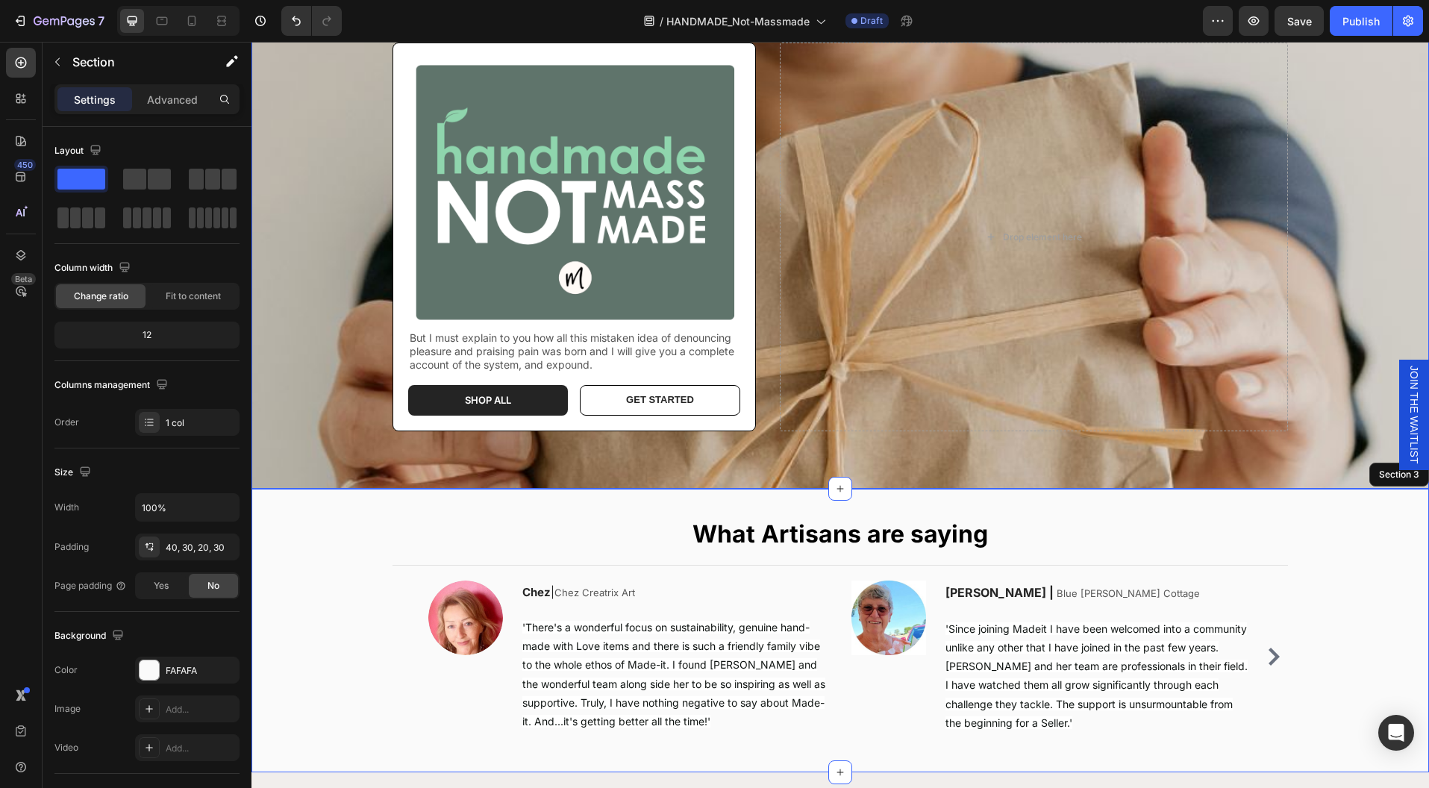
scroll to position [273, 0]
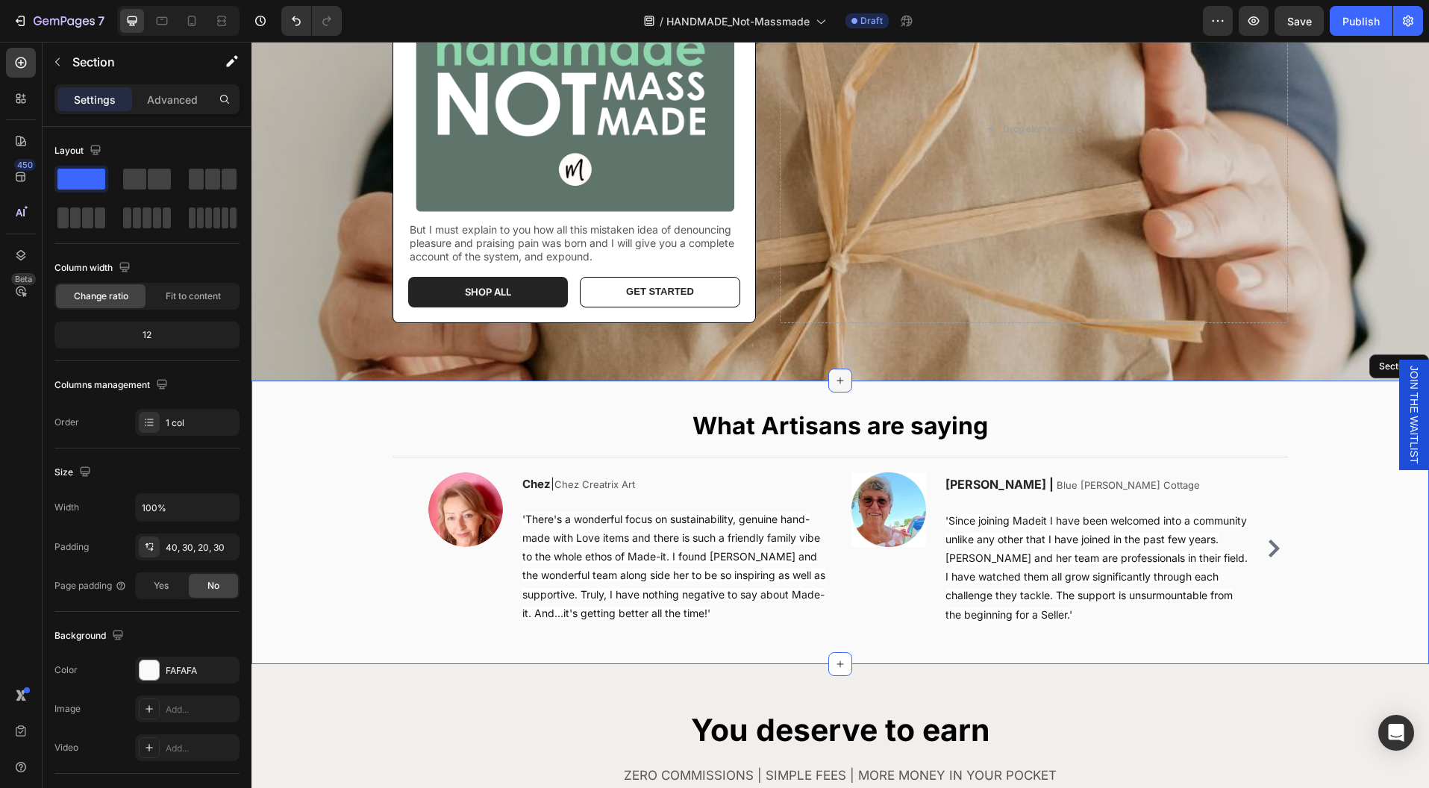
click at [834, 381] on icon at bounding box center [840, 381] width 12 height 12
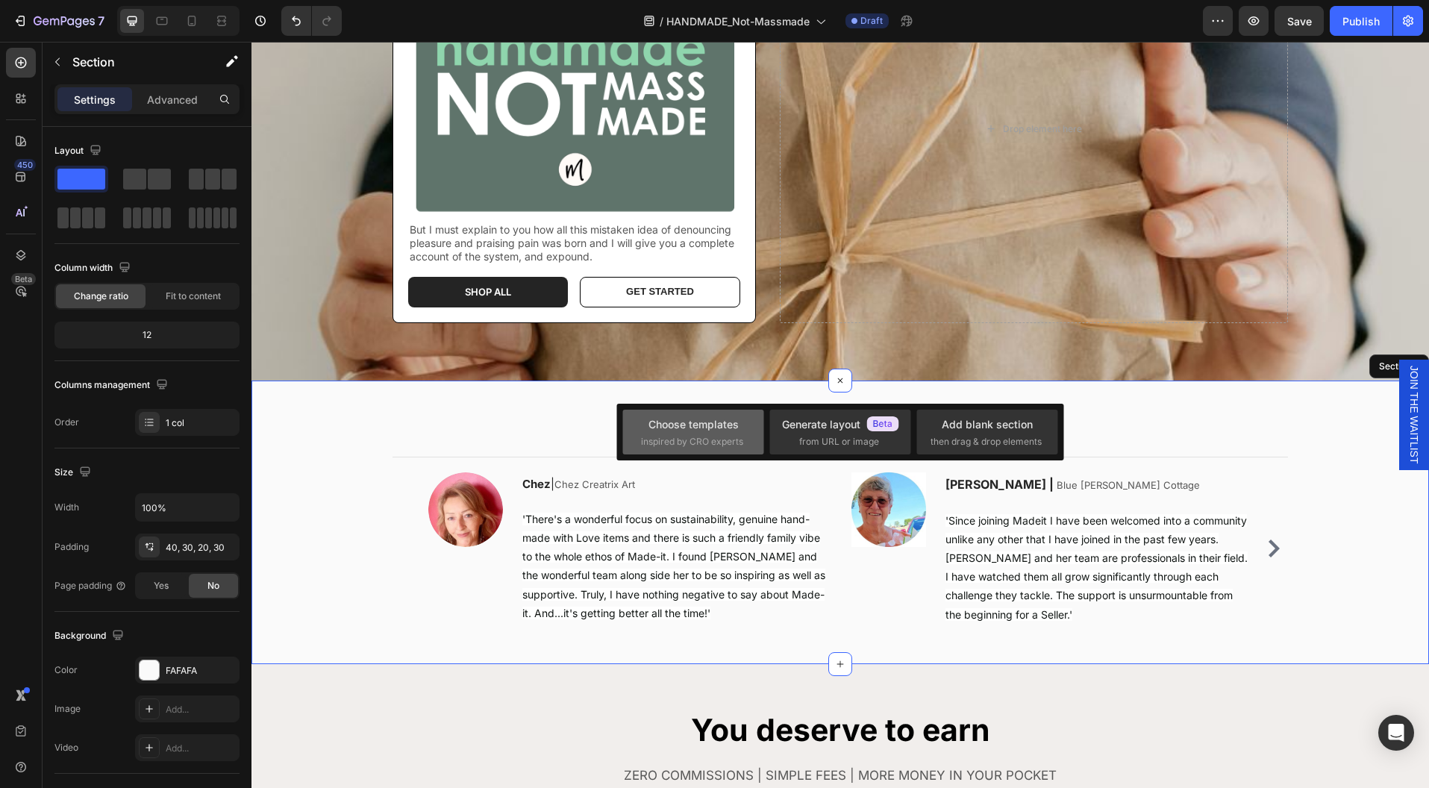
click at [710, 428] on div "Choose templates" at bounding box center [693, 424] width 90 height 16
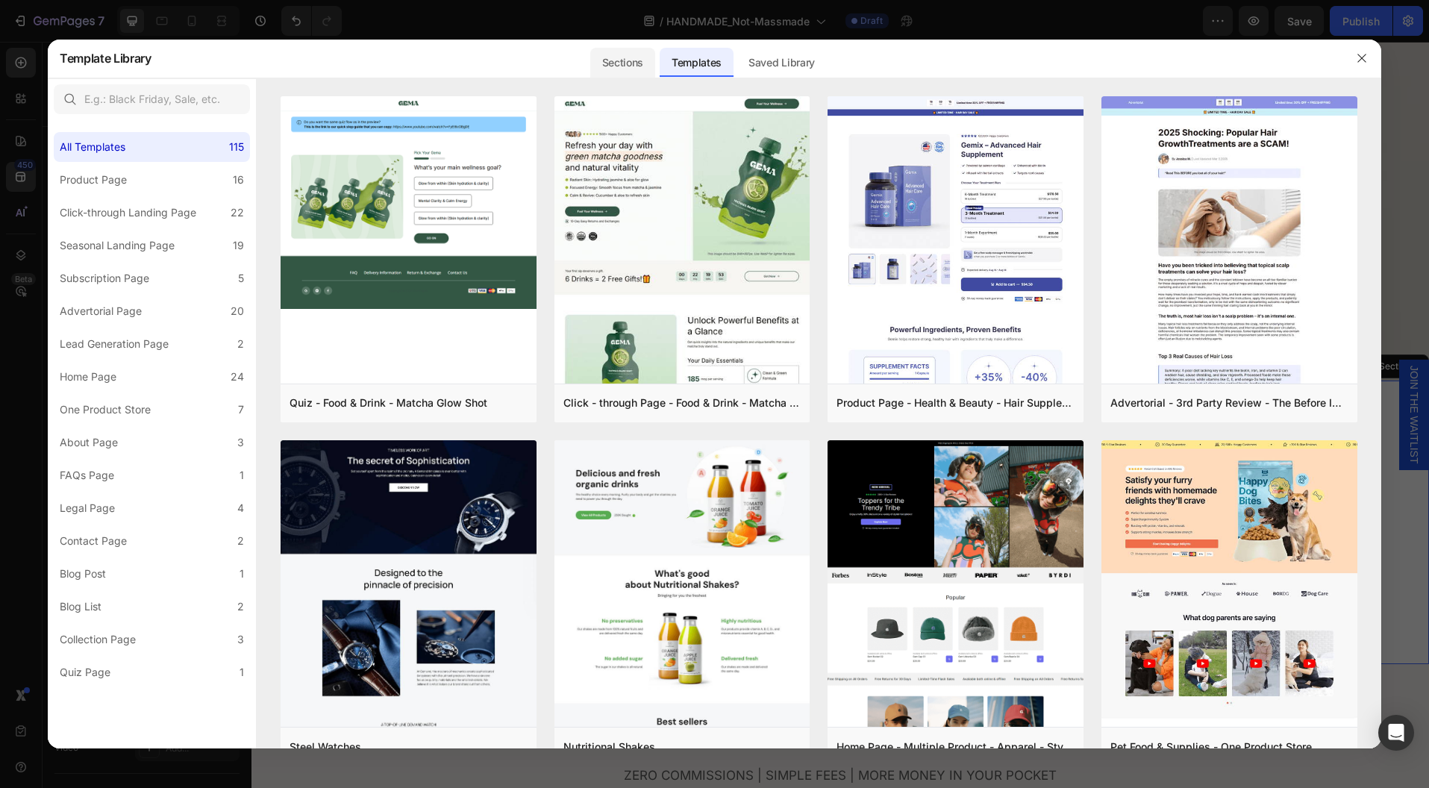
click at [609, 60] on div "Sections" at bounding box center [622, 63] width 65 height 30
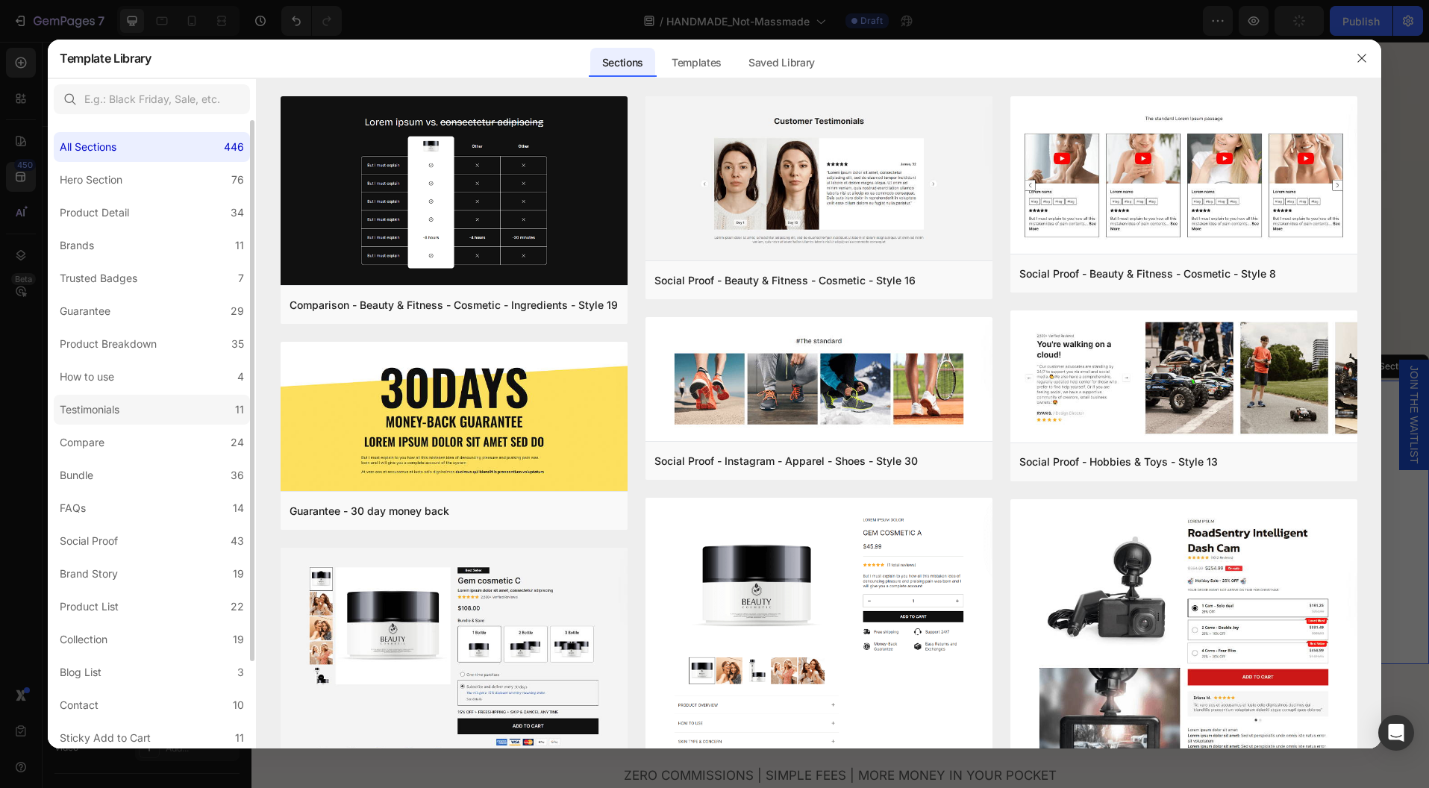
click at [94, 410] on div "Testimonials" at bounding box center [90, 410] width 60 height 18
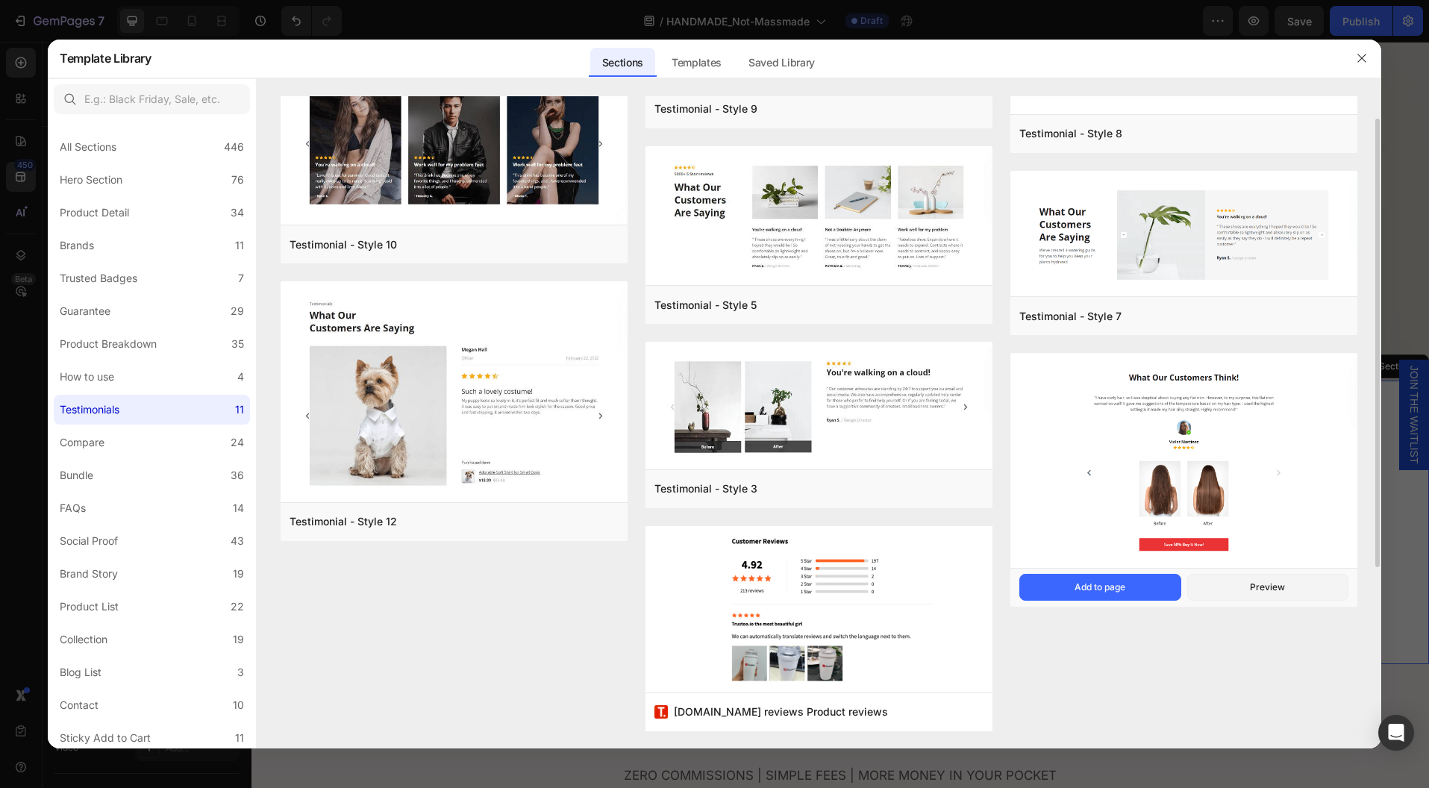
scroll to position [0, 0]
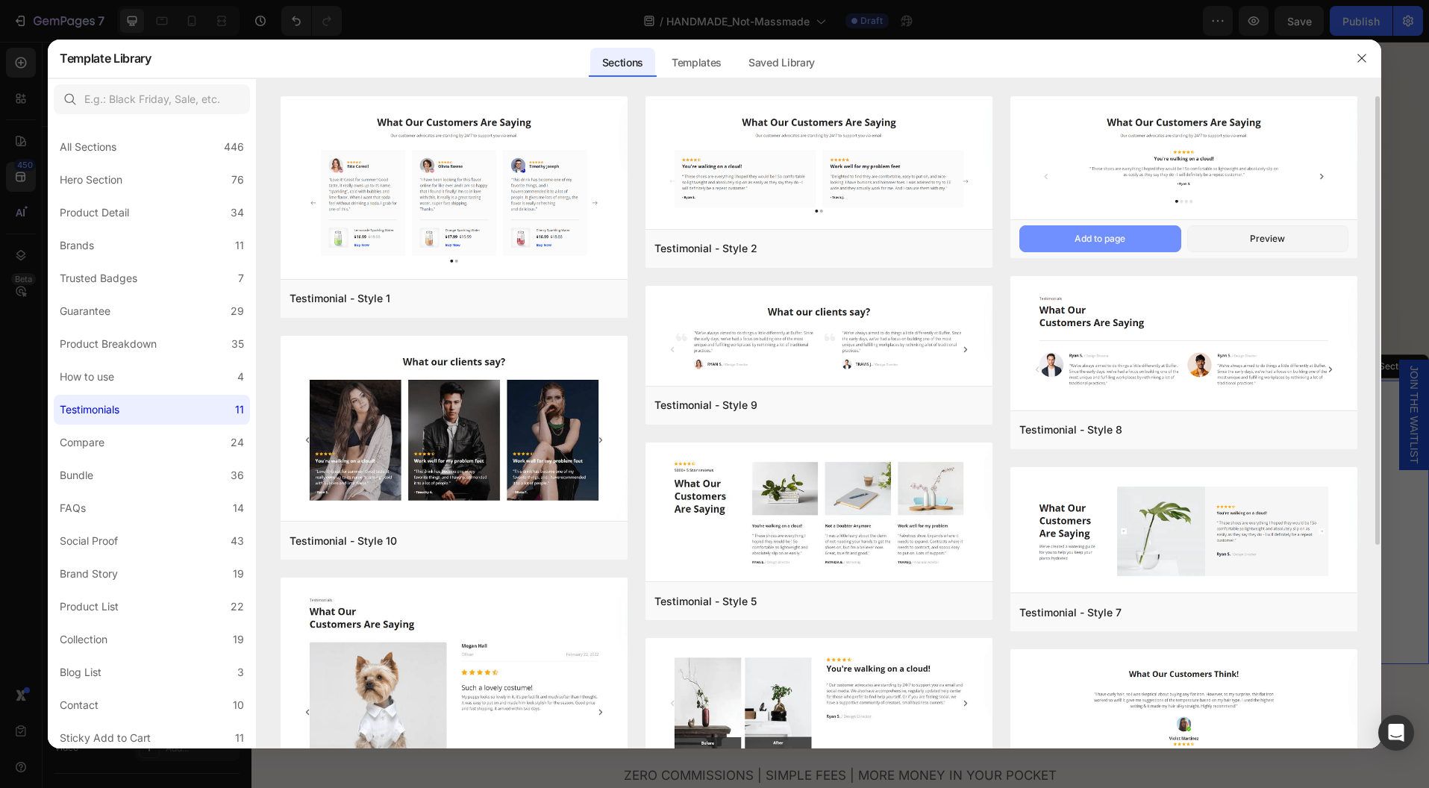
click at [1097, 236] on div "Add to page" at bounding box center [1100, 238] width 51 height 13
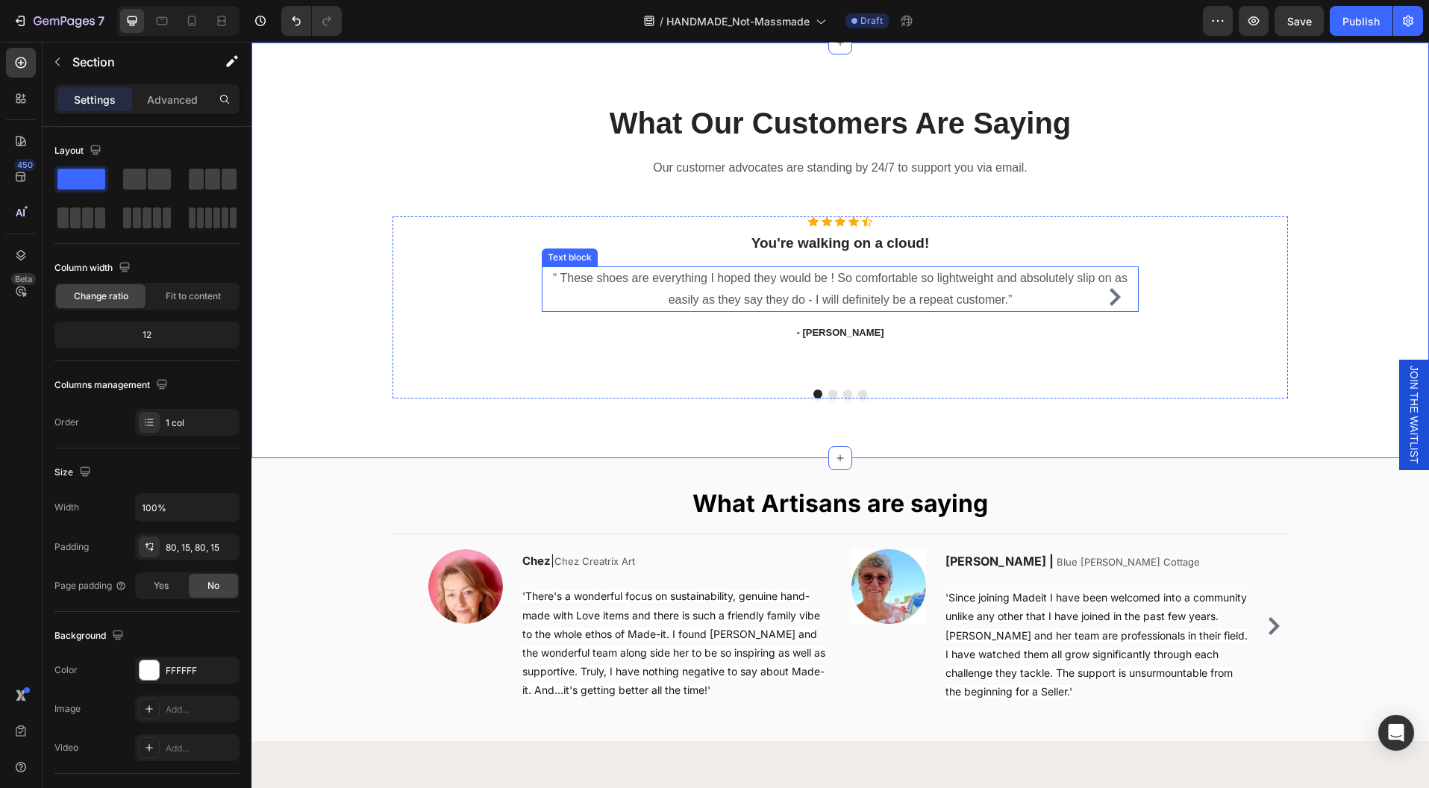
scroll to position [441, 0]
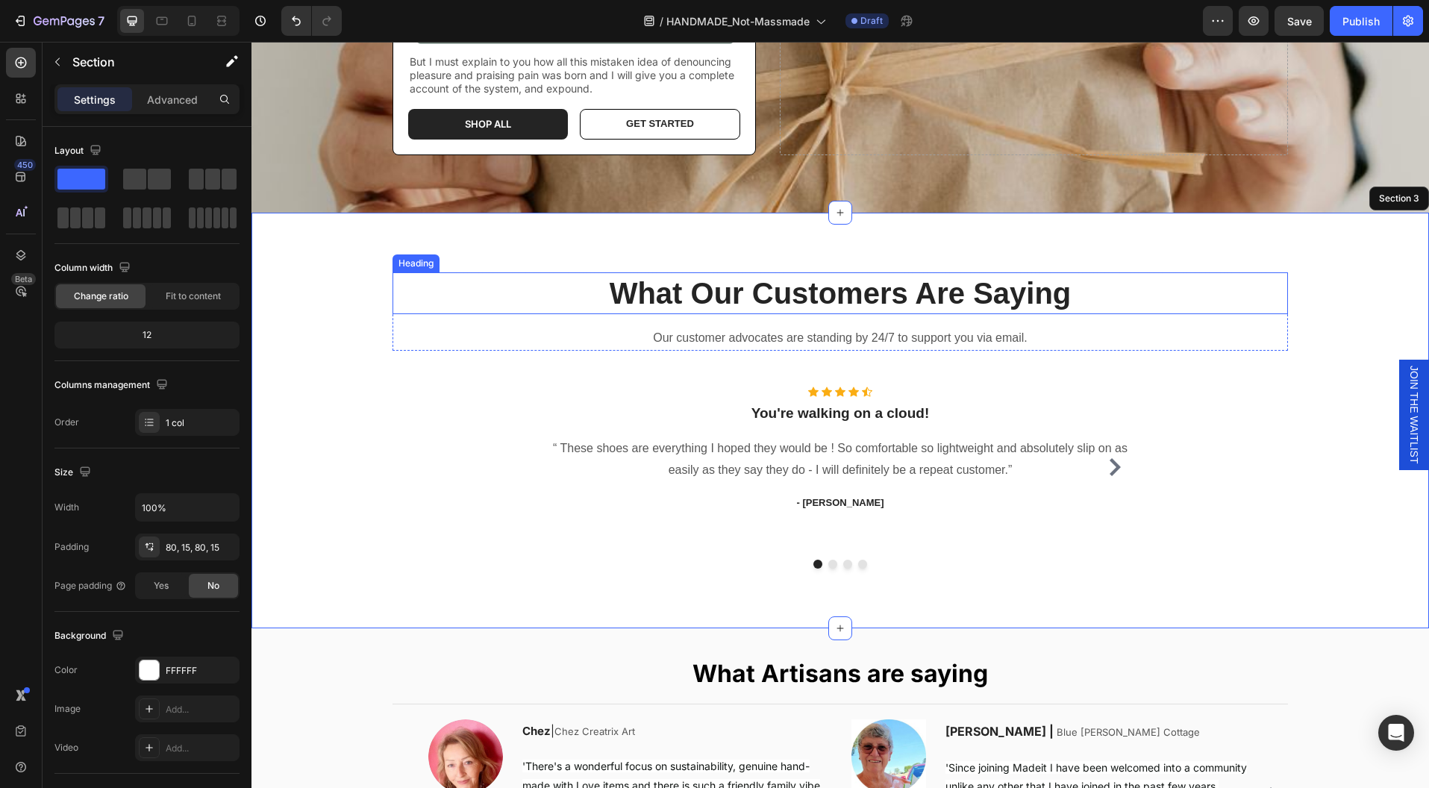
click at [1065, 283] on p "What Our Customers Are Saying" at bounding box center [840, 293] width 892 height 39
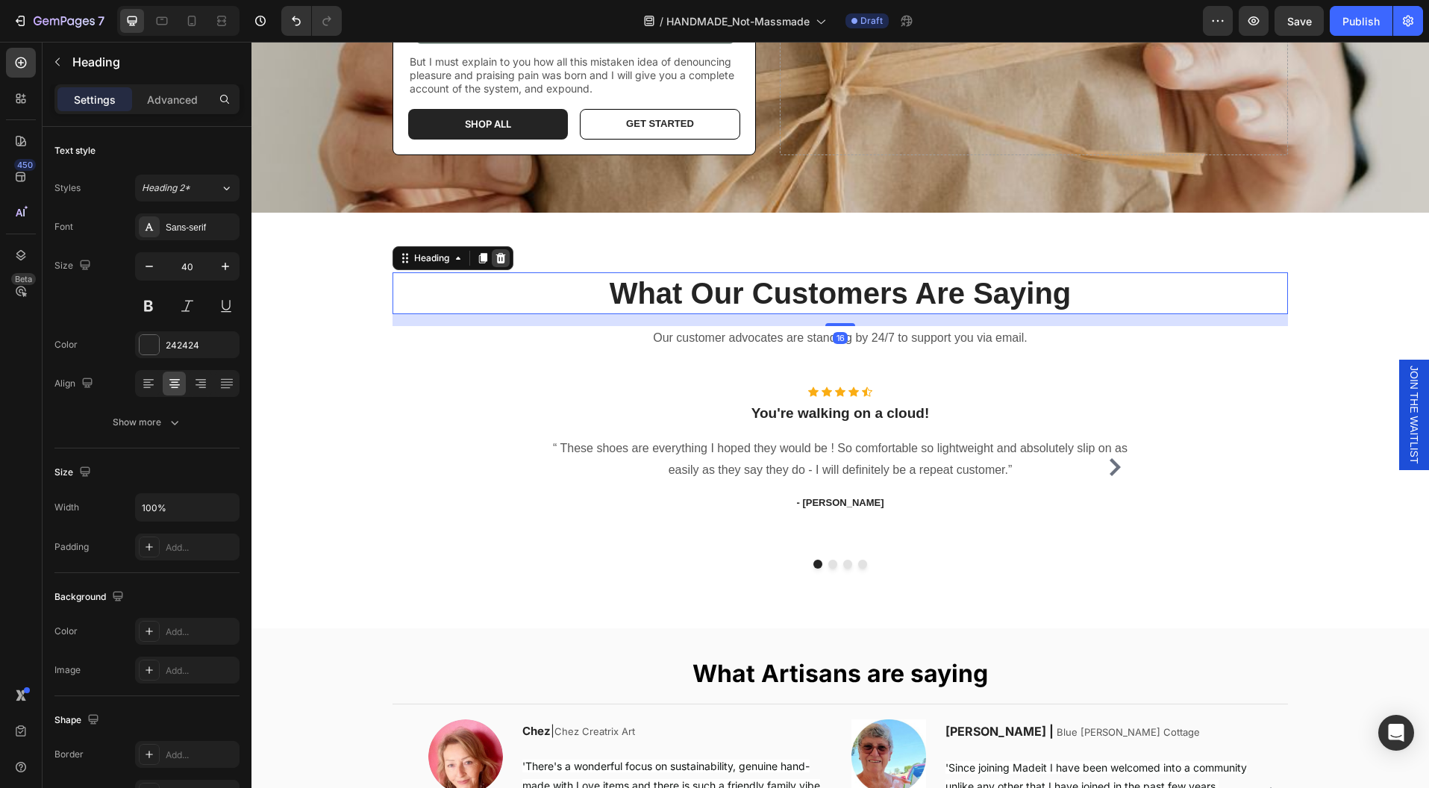
click at [496, 260] on icon at bounding box center [501, 258] width 10 height 10
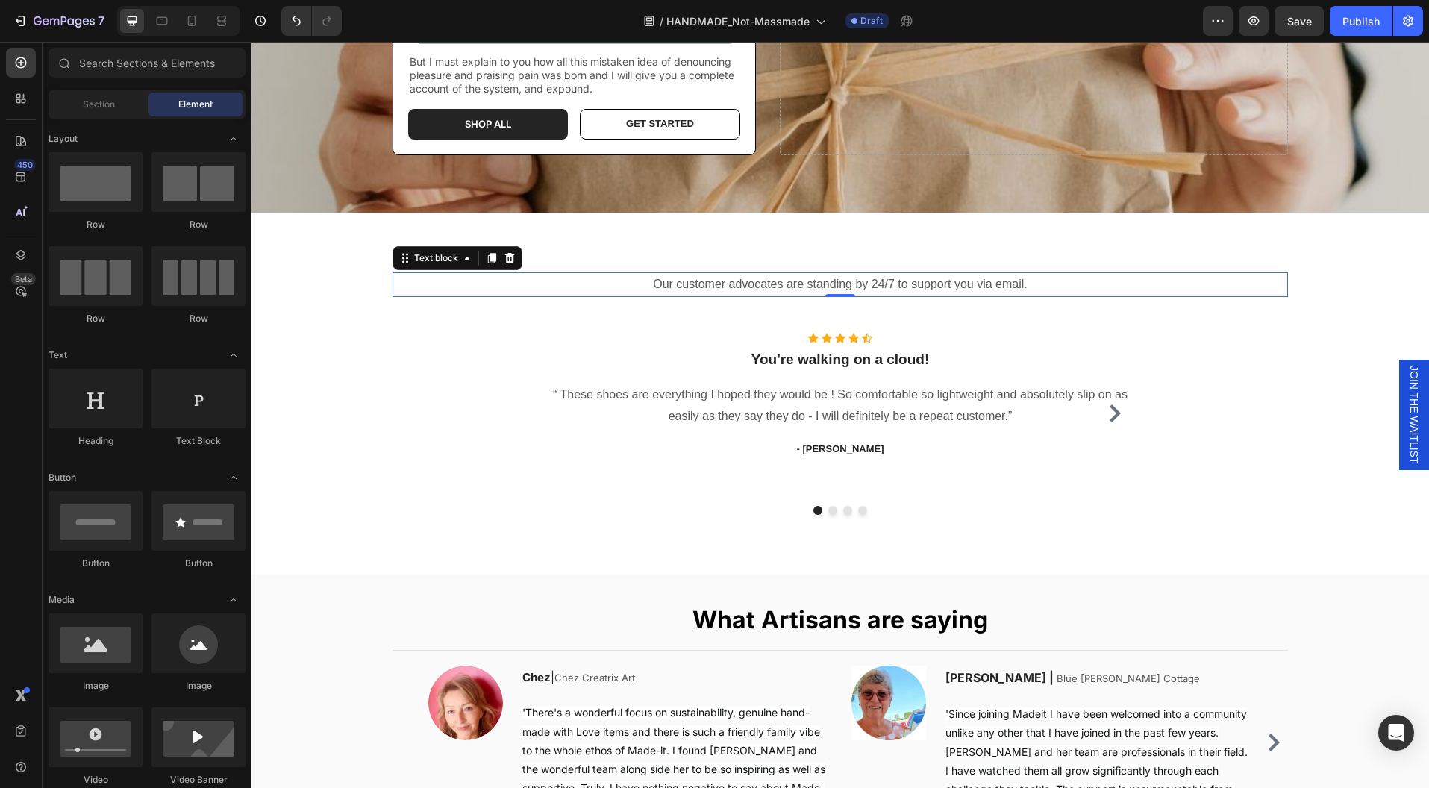
click at [1054, 288] on p "Our customer advocates are standing by 24/7 to support you via email." at bounding box center [840, 285] width 892 height 22
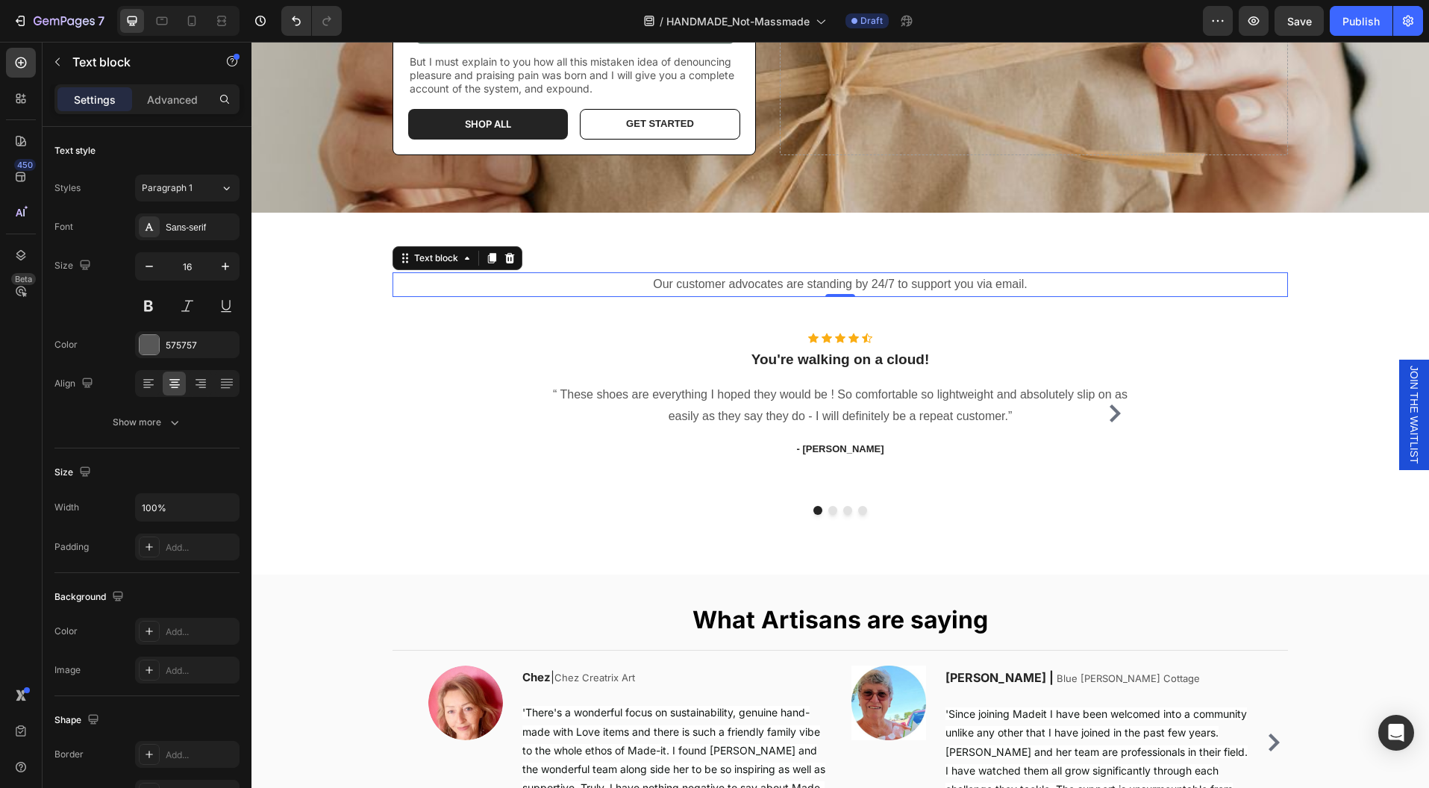
drag, startPoint x: 507, startPoint y: 257, endPoint x: 592, endPoint y: 254, distance: 85.1
click at [507, 257] on icon at bounding box center [510, 258] width 12 height 12
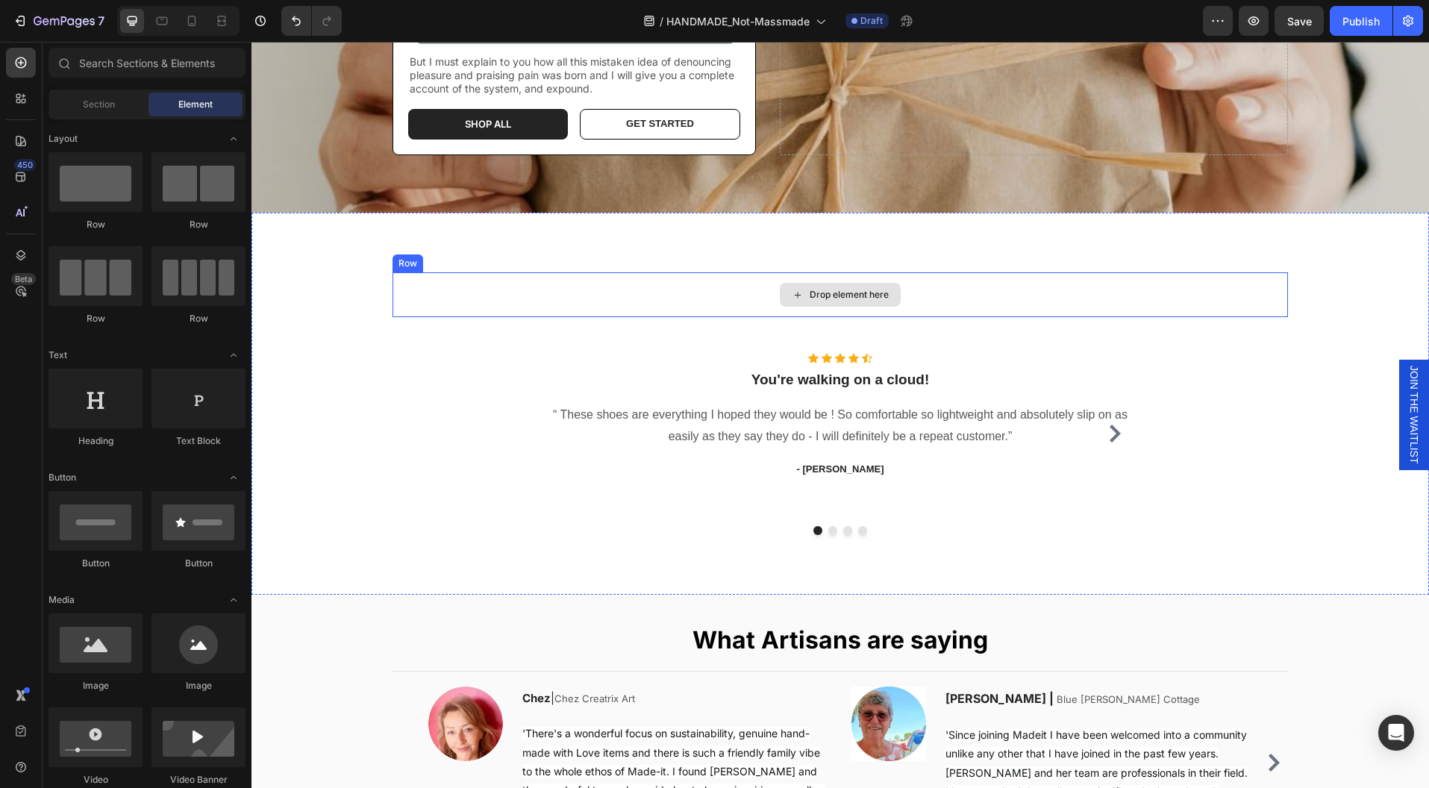
click at [960, 292] on div "Drop element here" at bounding box center [839, 294] width 895 height 45
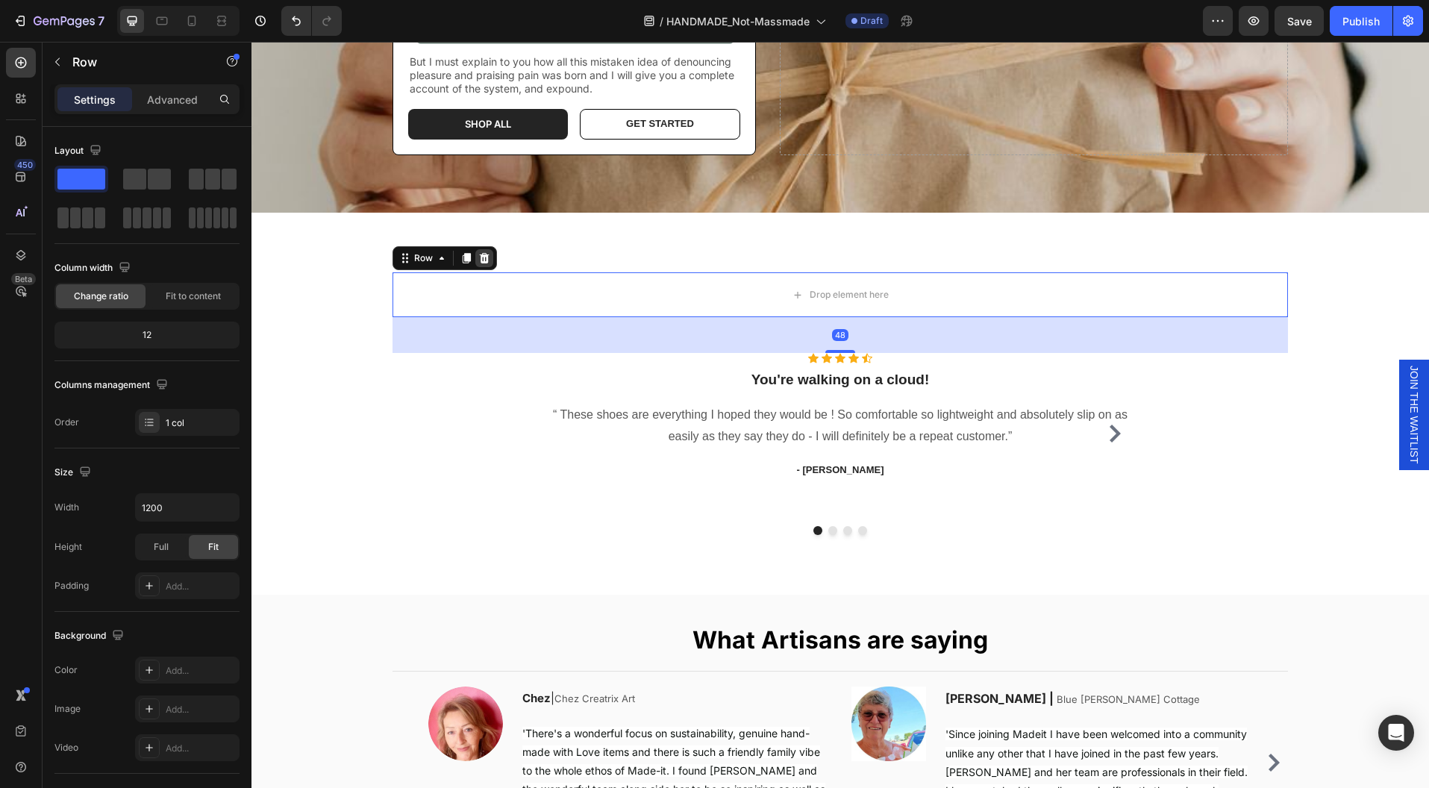
click at [478, 261] on icon at bounding box center [484, 258] width 12 height 12
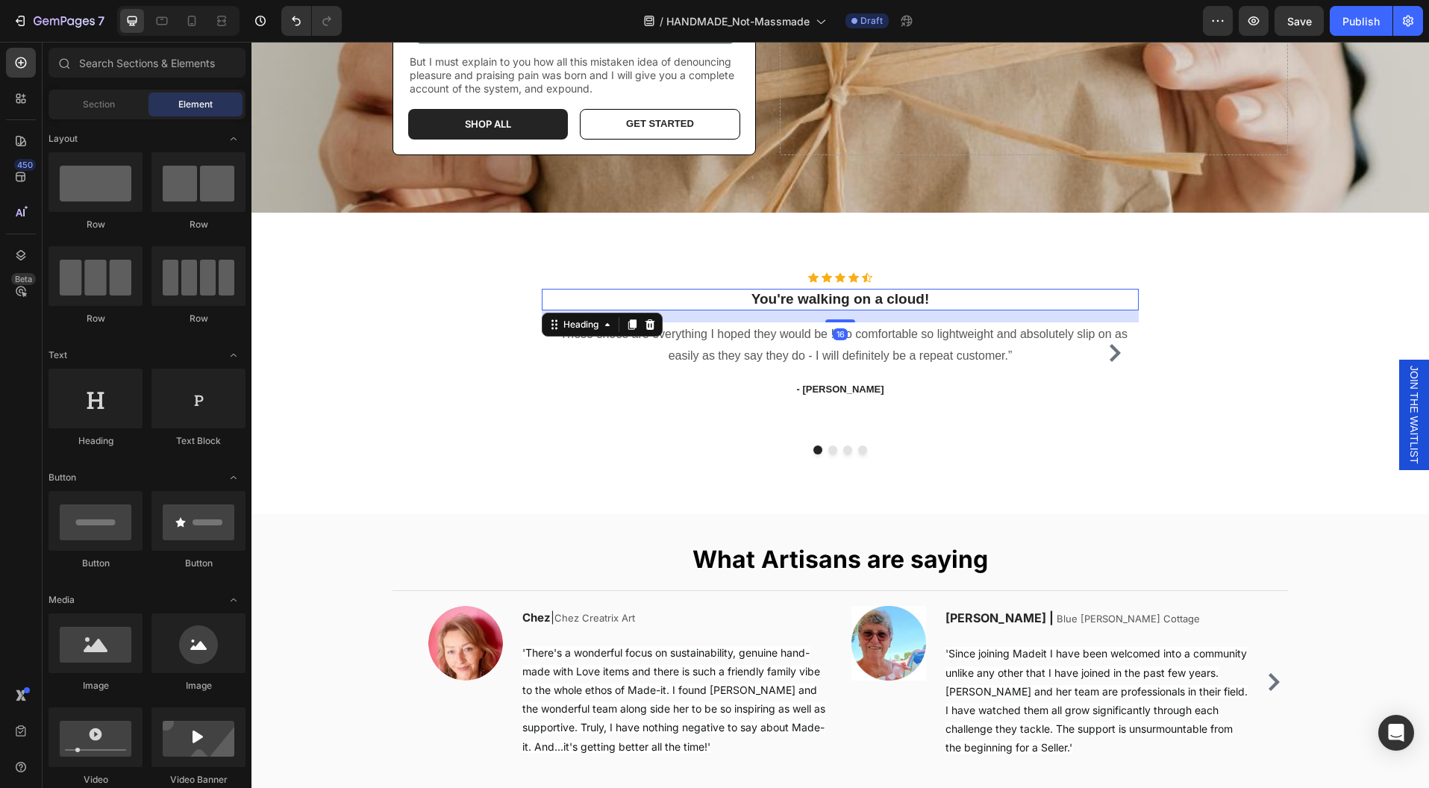
click at [1113, 290] on p "You're walking on a cloud!" at bounding box center [840, 299] width 594 height 19
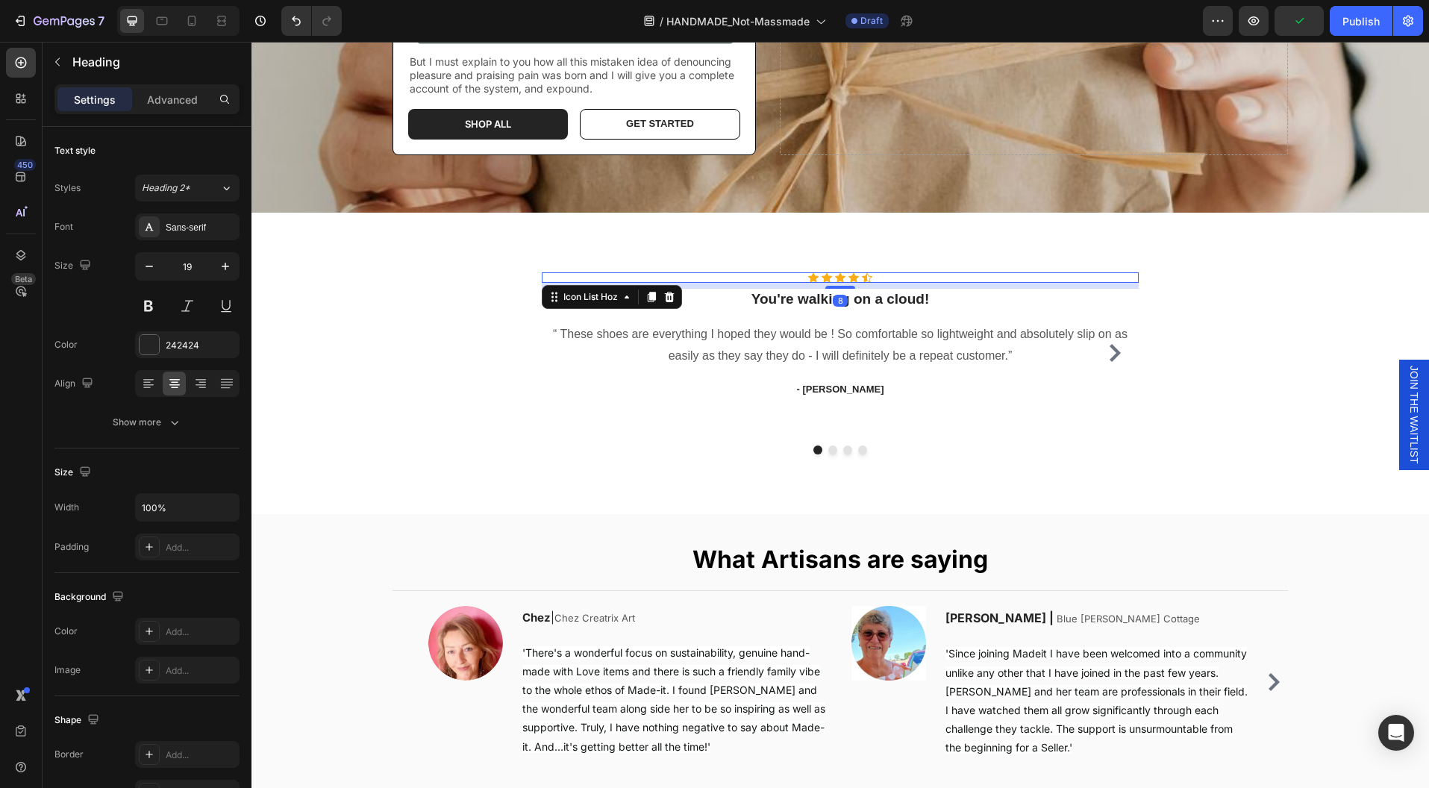
click at [881, 272] on div "Icon Icon Icon Icon Icon" at bounding box center [840, 277] width 597 height 10
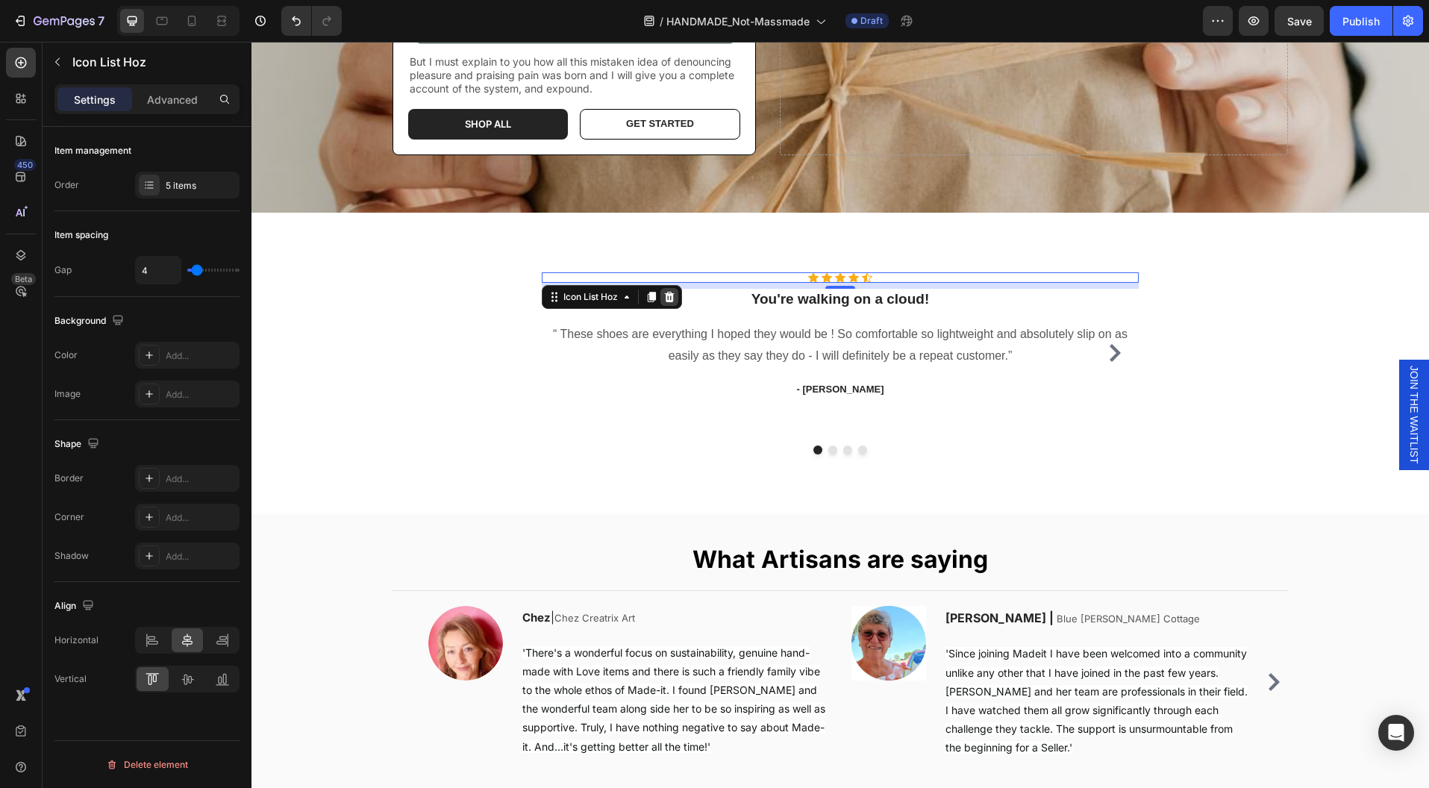
click at [668, 295] on icon at bounding box center [669, 297] width 12 height 12
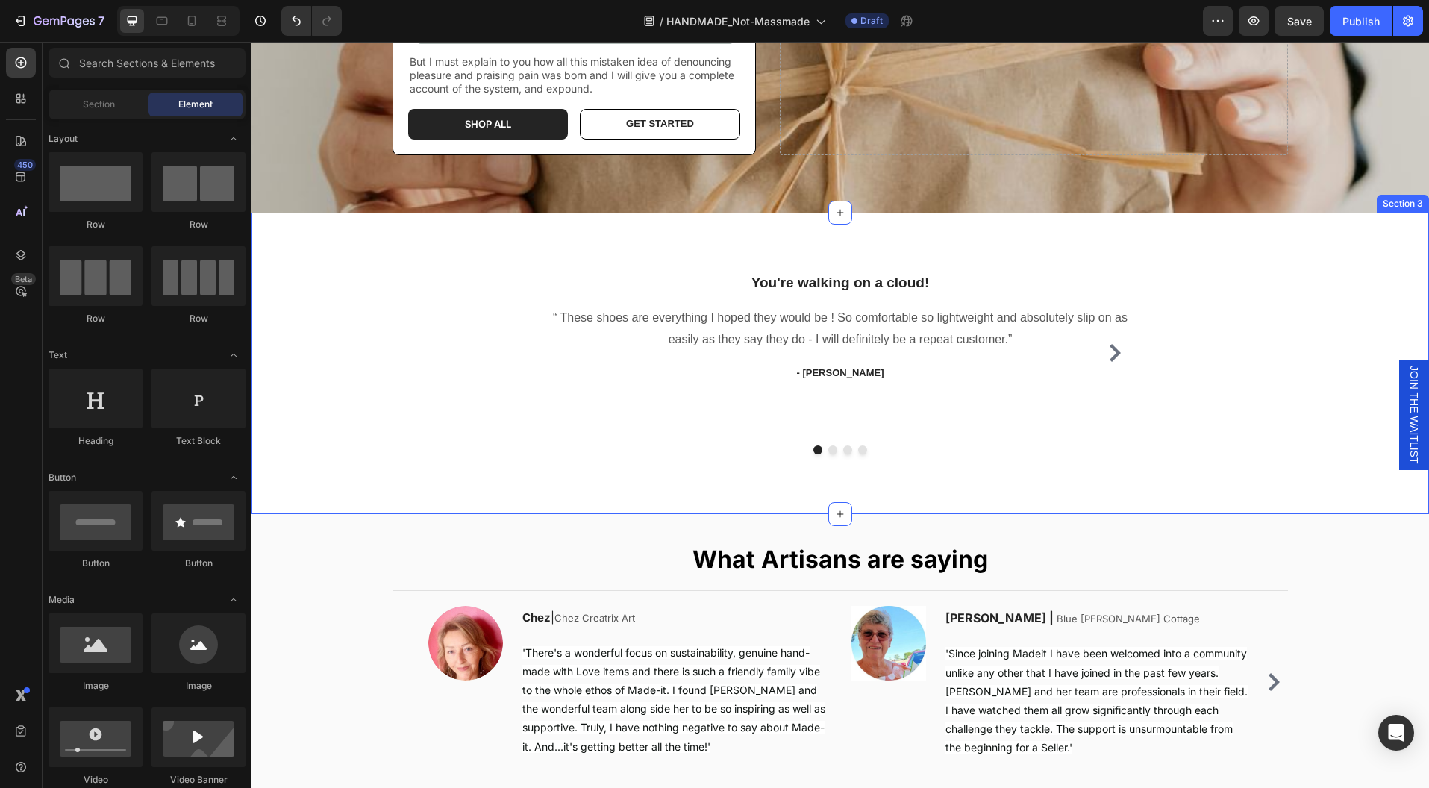
click at [870, 224] on div "You're walking on a cloud! Heading “ These shoes are everything I hoped they wo…" at bounding box center [839, 363] width 1177 height 301
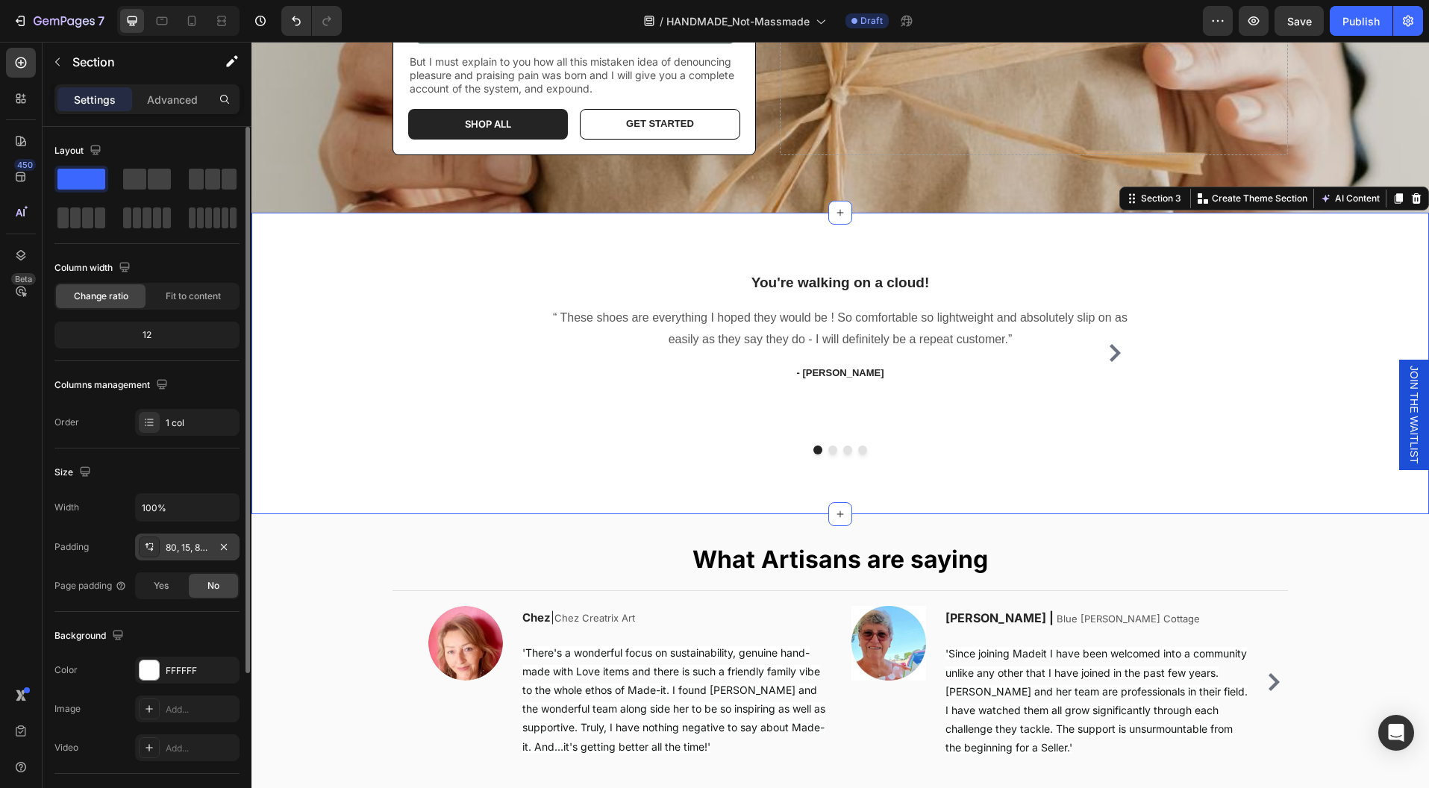
click at [196, 542] on div "80, 15, 80, 15" at bounding box center [187, 547] width 43 height 13
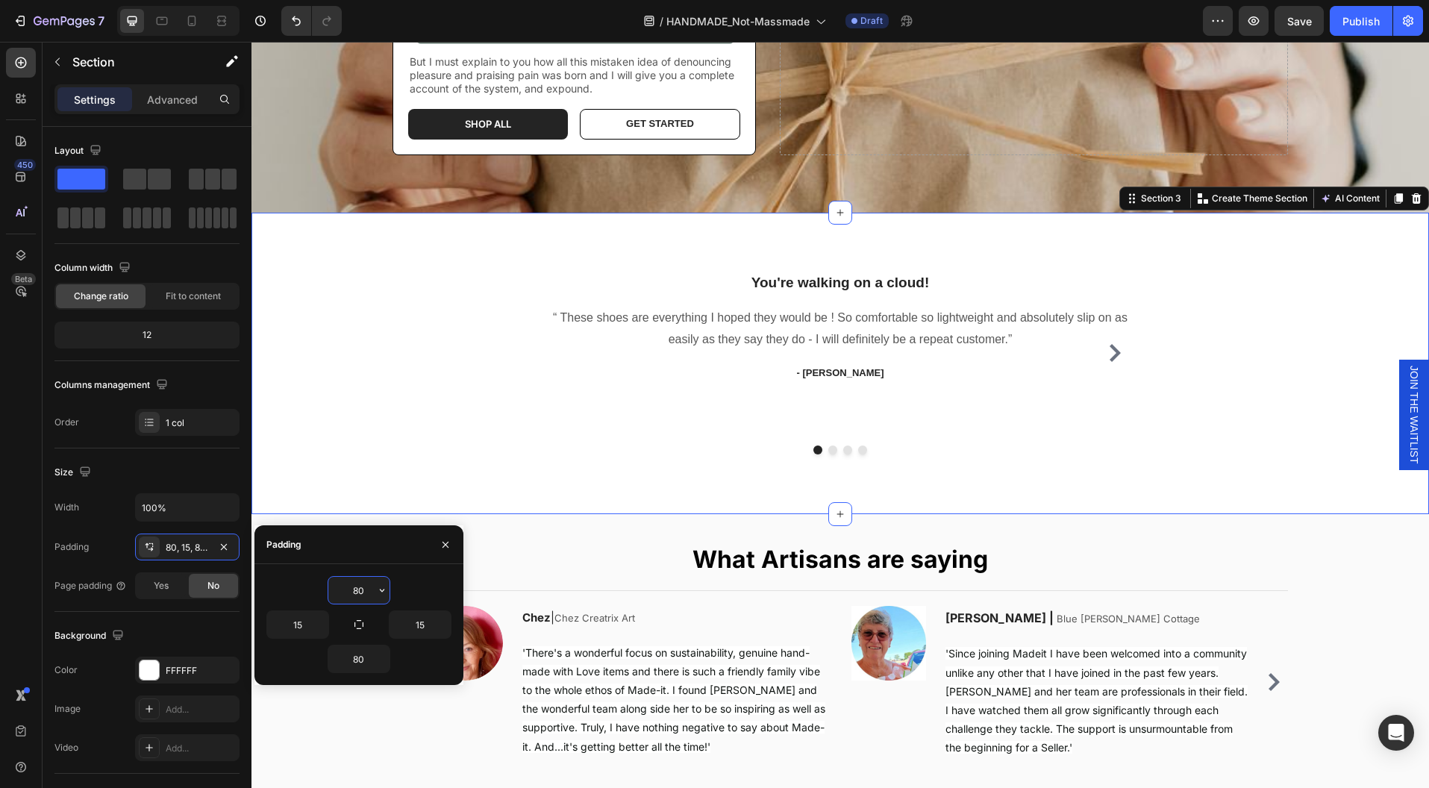
click at [354, 591] on input "80" at bounding box center [358, 590] width 61 height 27
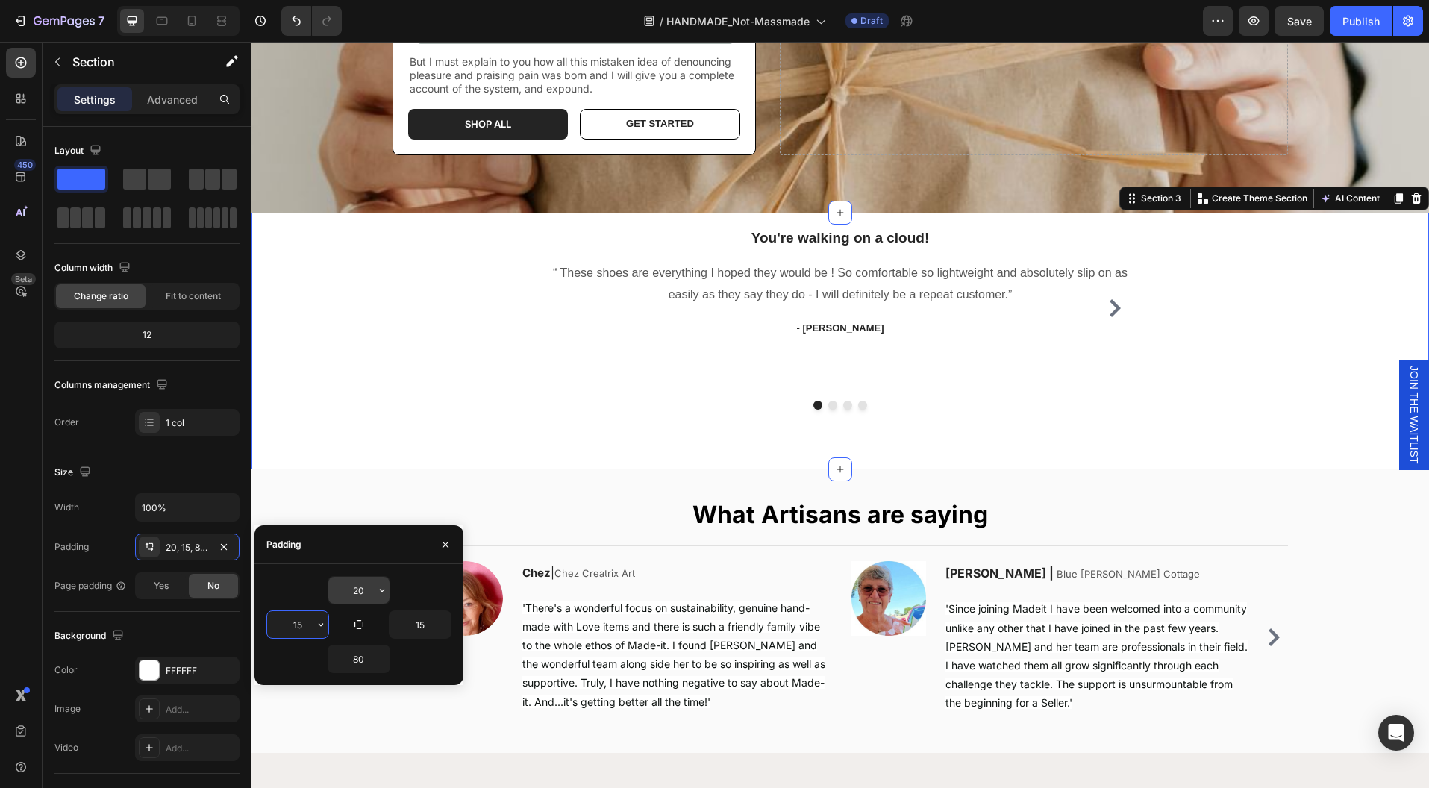
click at [357, 584] on input "20" at bounding box center [358, 590] width 61 height 27
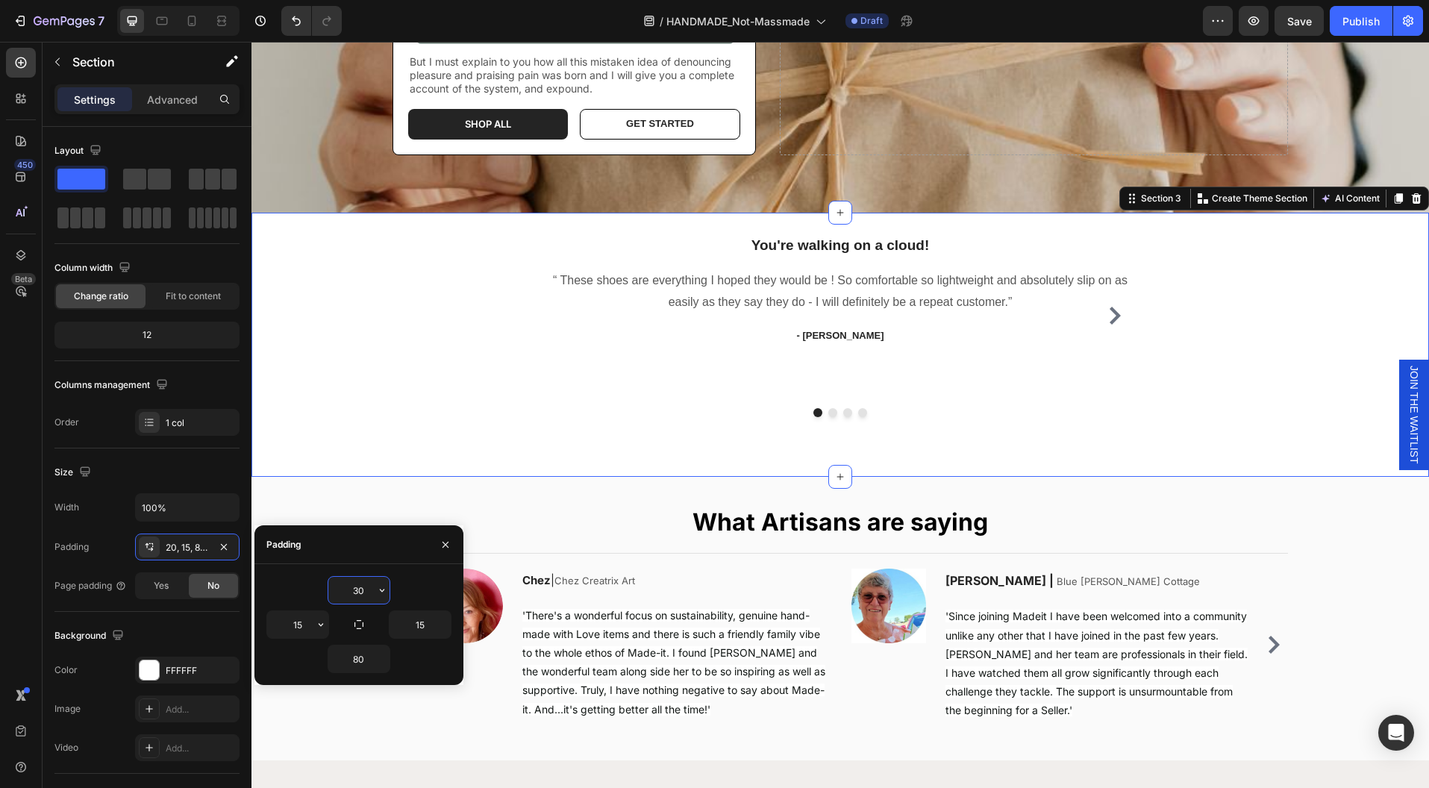
type input "30"
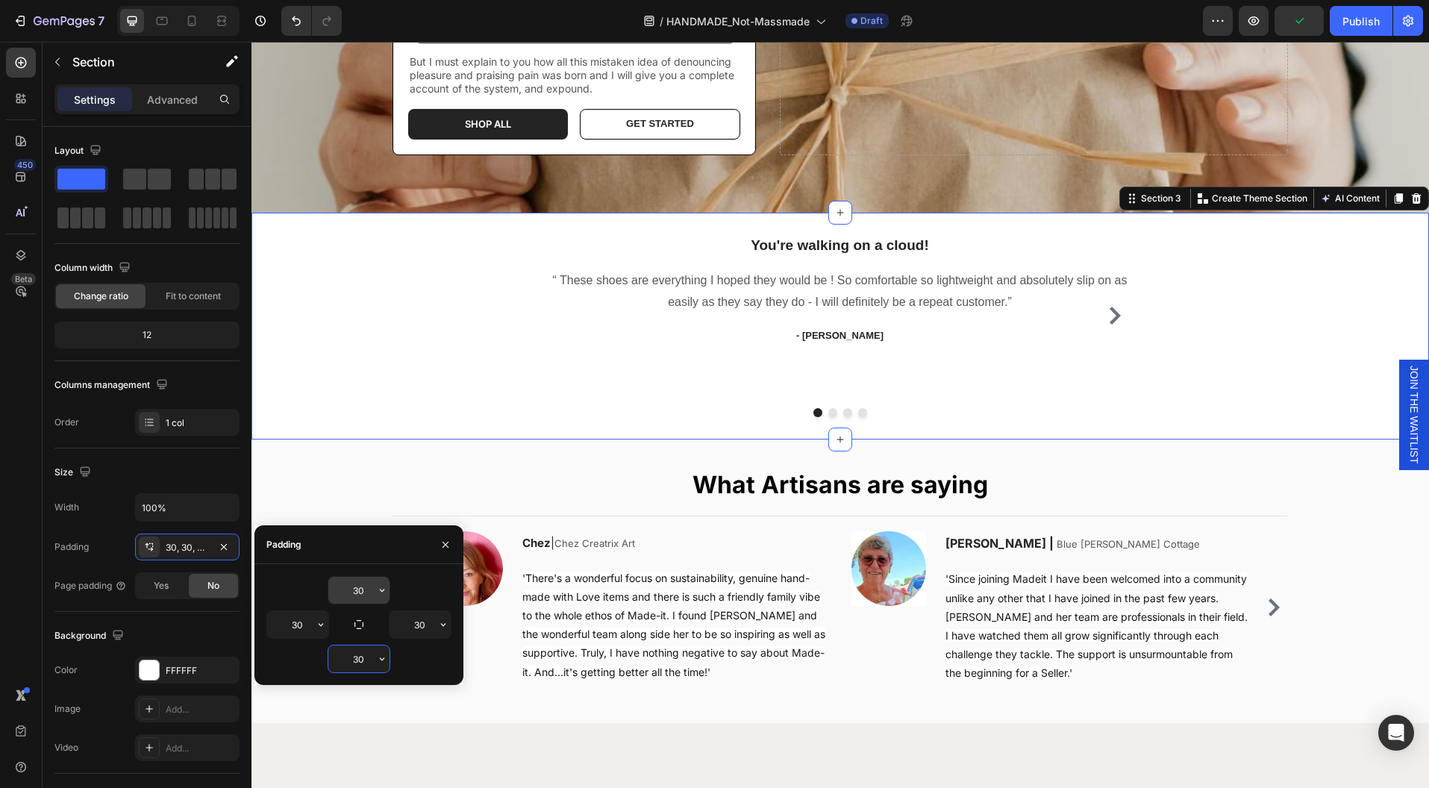
type input "30"
click at [910, 389] on div "You're walking on a cloud! Heading “ These shoes are everything I hoped they wo…" at bounding box center [840, 315] width 597 height 161
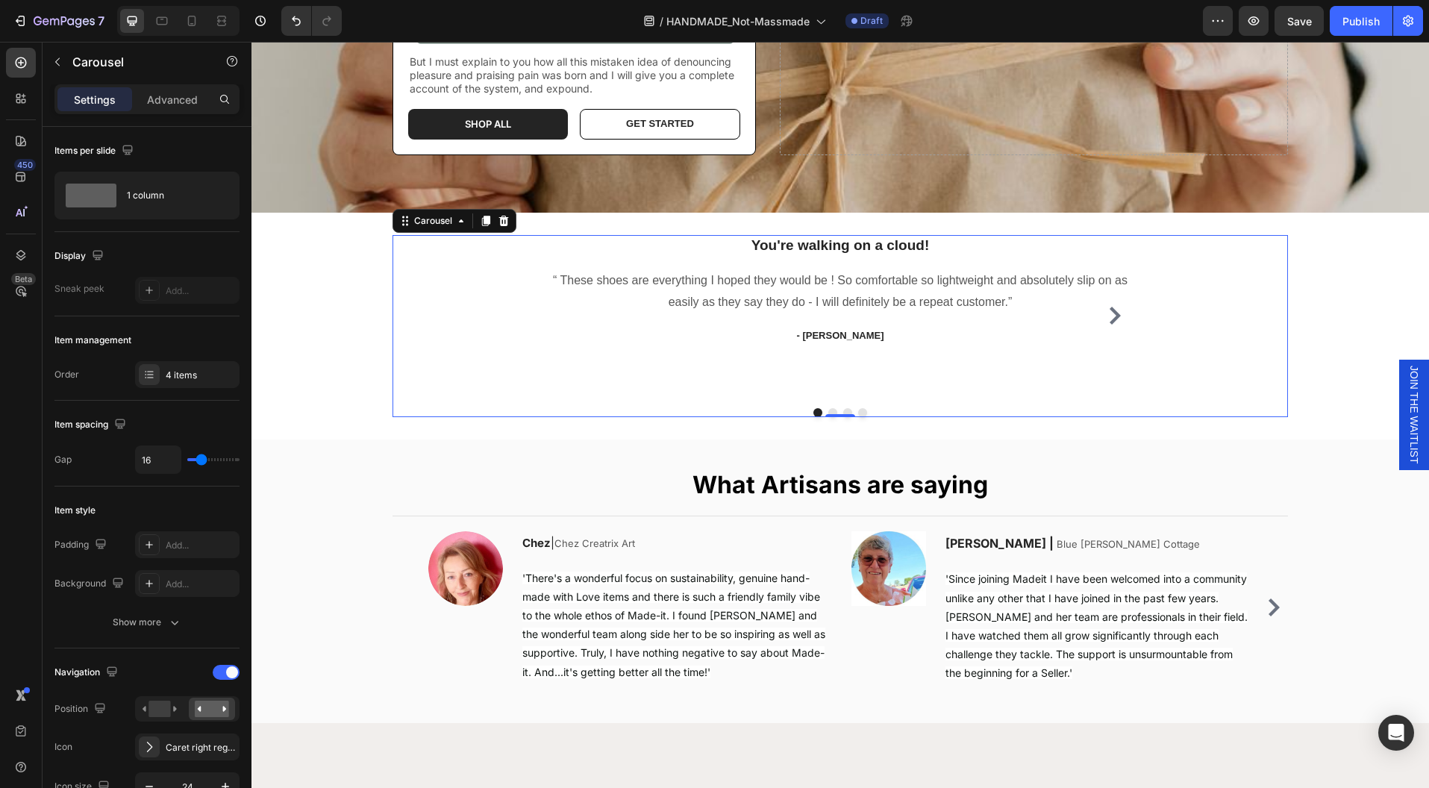
click at [863, 408] on div at bounding box center [840, 412] width 597 height 9
click at [851, 348] on div "You're walking on a cloud! Heading “ These shoes are everything I hoped they wo…" at bounding box center [840, 315] width 597 height 161
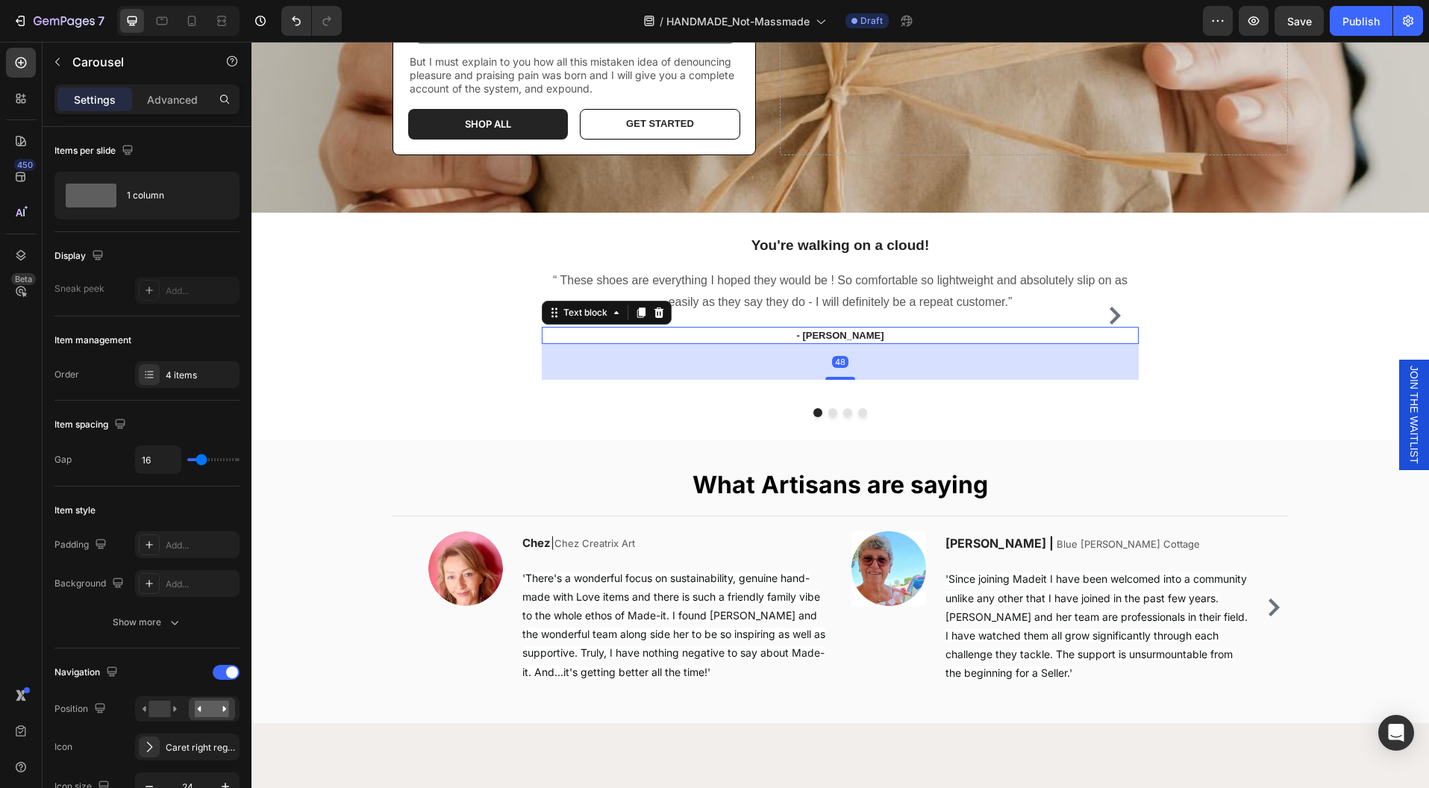
click at [859, 334] on p "- [PERSON_NAME]" at bounding box center [840, 335] width 594 height 15
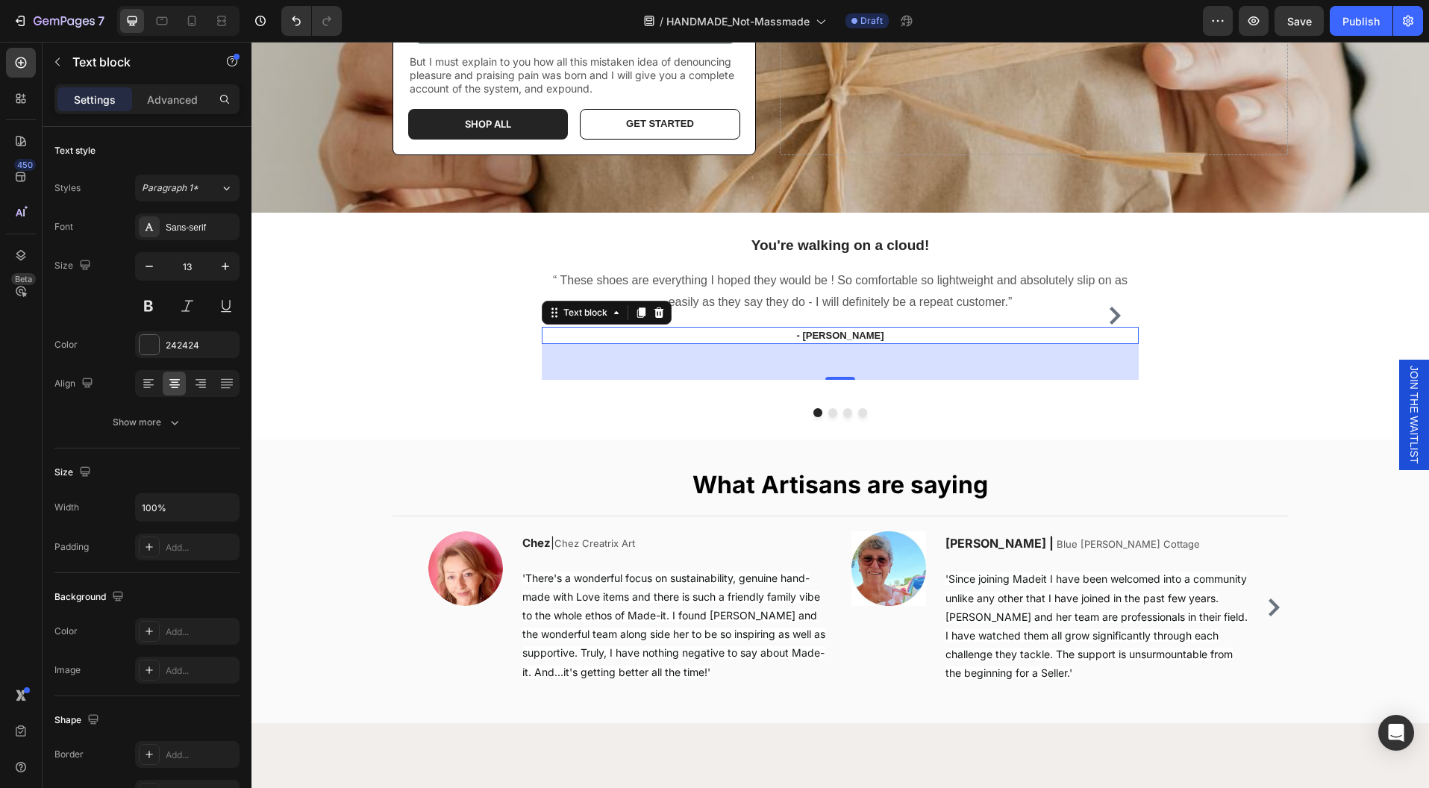
click at [816, 360] on div "48" at bounding box center [840, 362] width 597 height 36
click at [172, 100] on p "Advanced" at bounding box center [172, 100] width 51 height 16
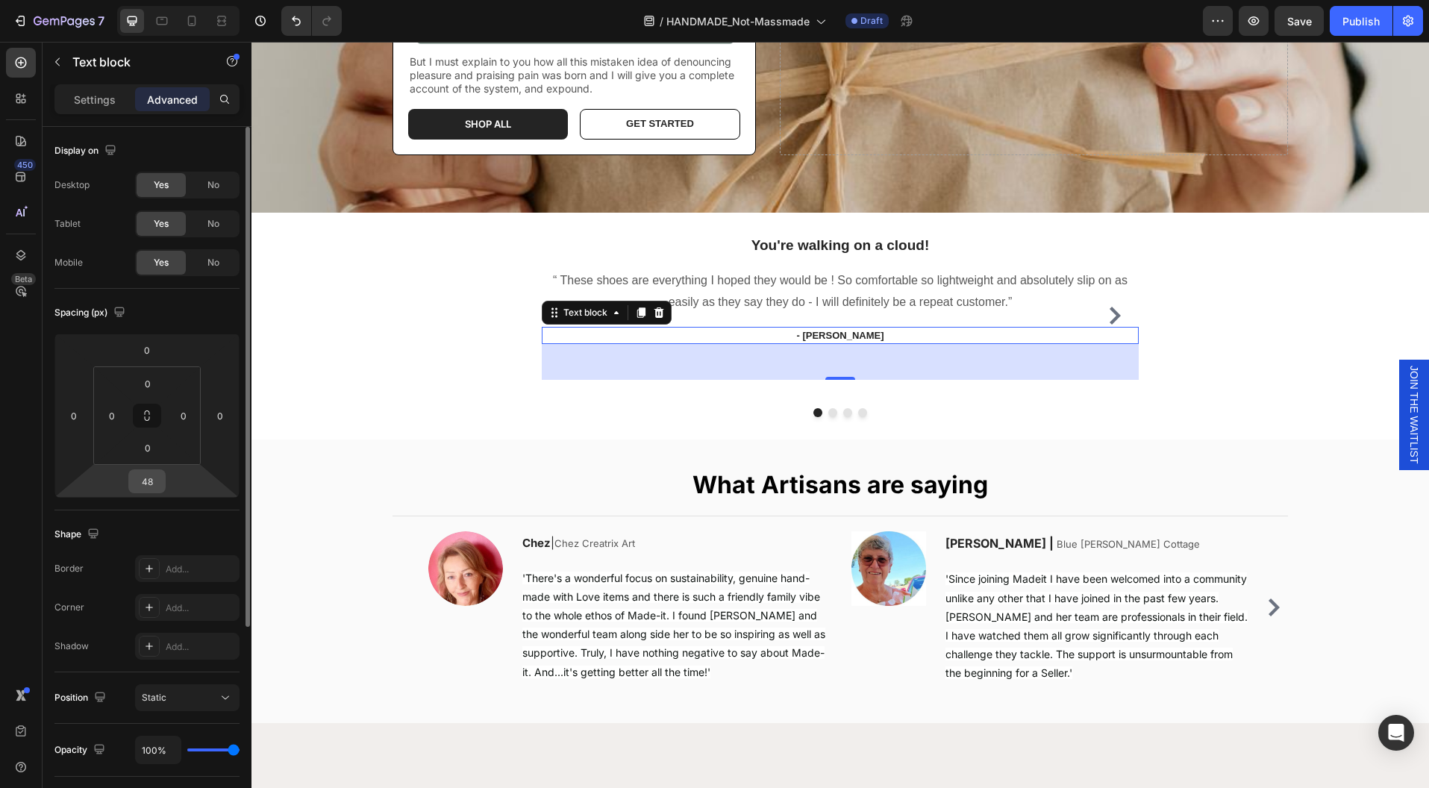
click at [148, 481] on input "48" at bounding box center [147, 481] width 30 height 22
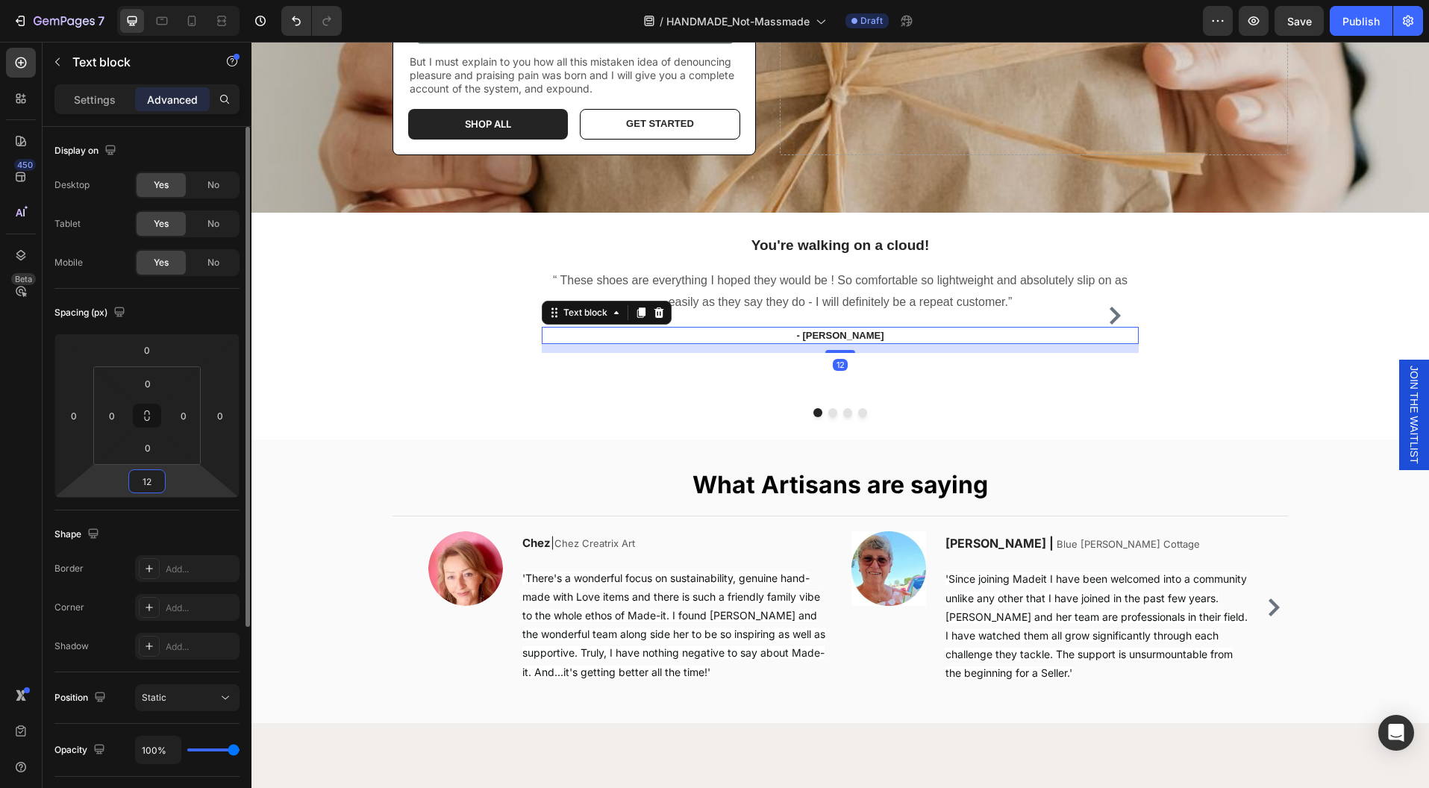
type input "12"
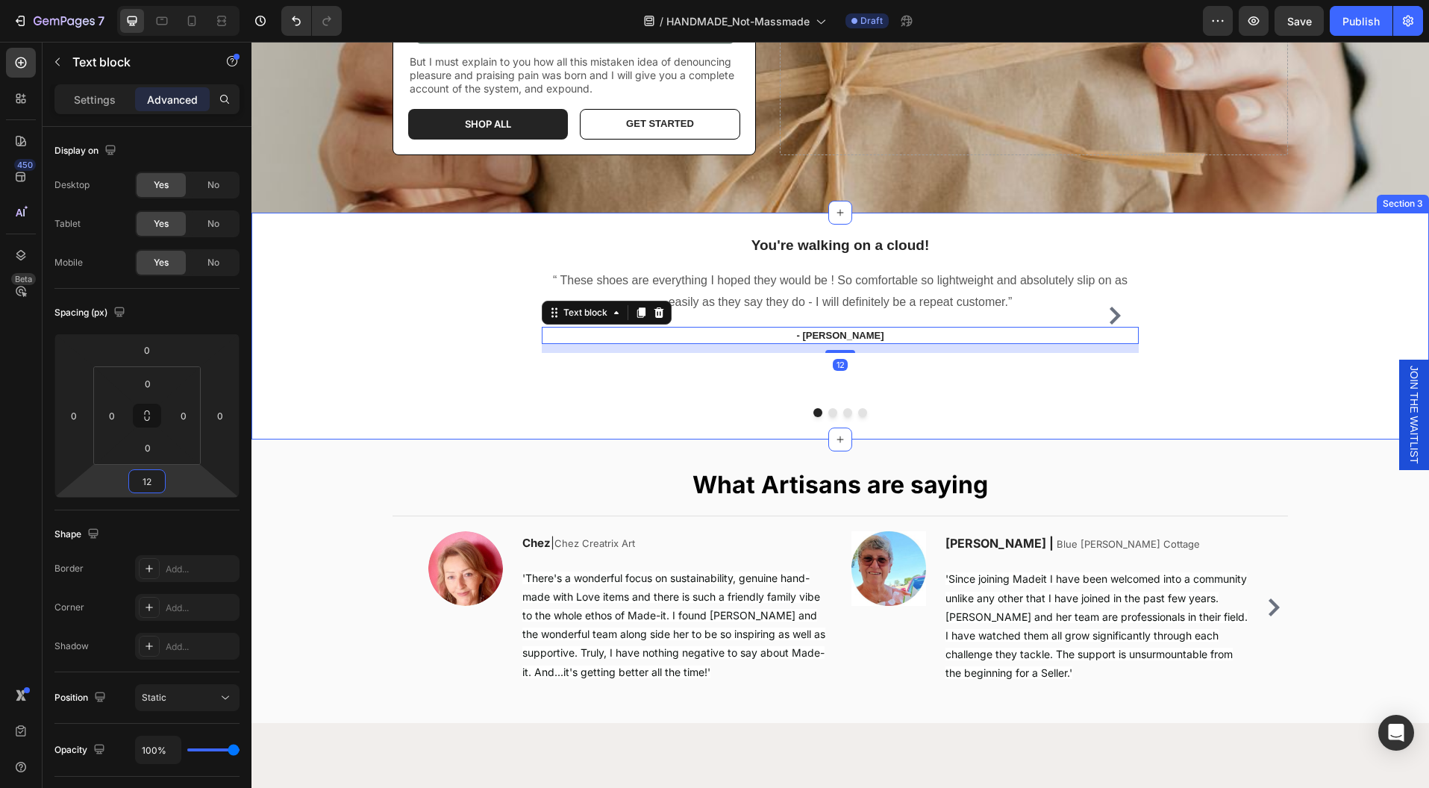
click at [921, 420] on div "You're walking on a cloud! Heading “ These shoes are everything I hoped they wo…" at bounding box center [839, 326] width 1177 height 227
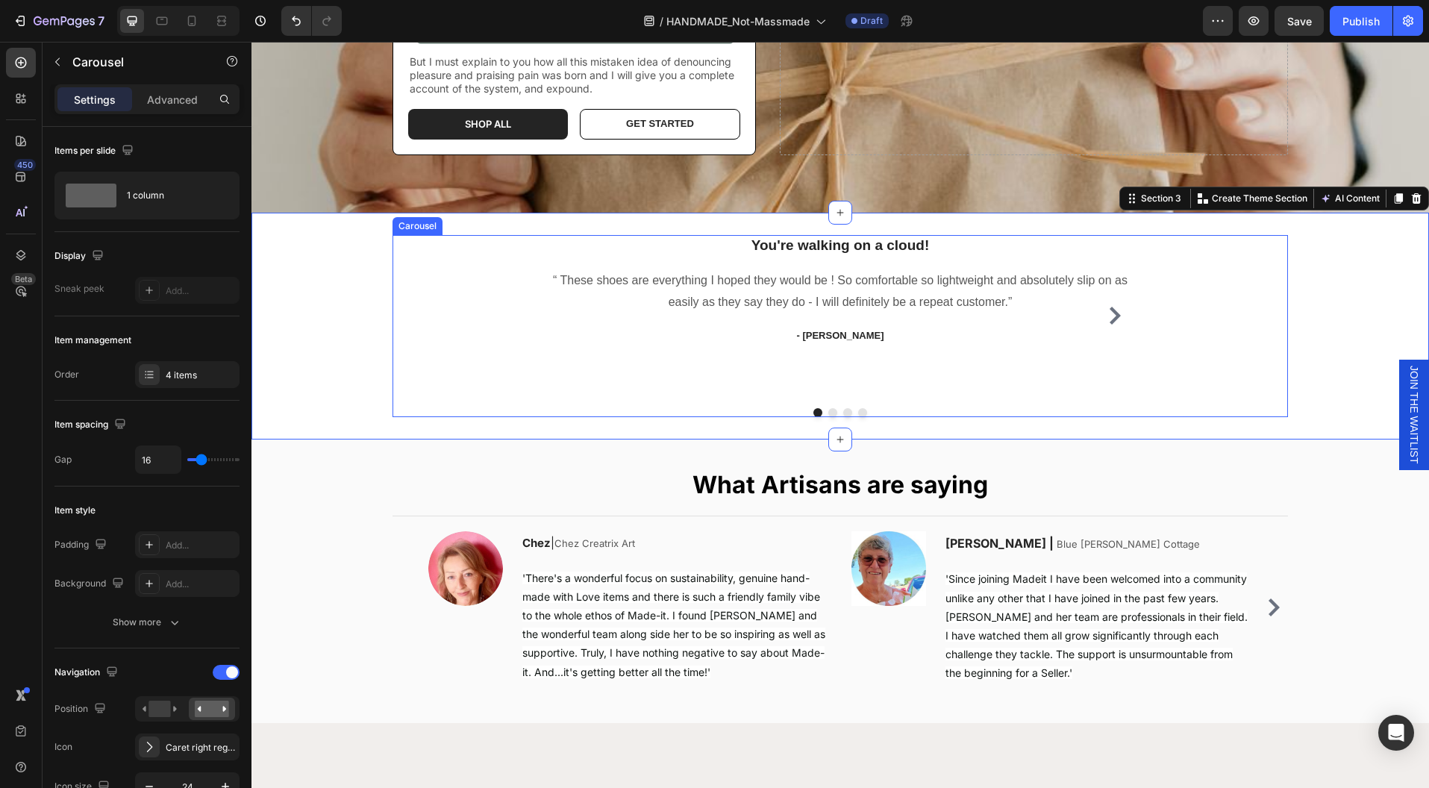
click at [880, 388] on div "You're walking on a cloud! Heading “ These shoes are everything I hoped they wo…" at bounding box center [840, 315] width 597 height 161
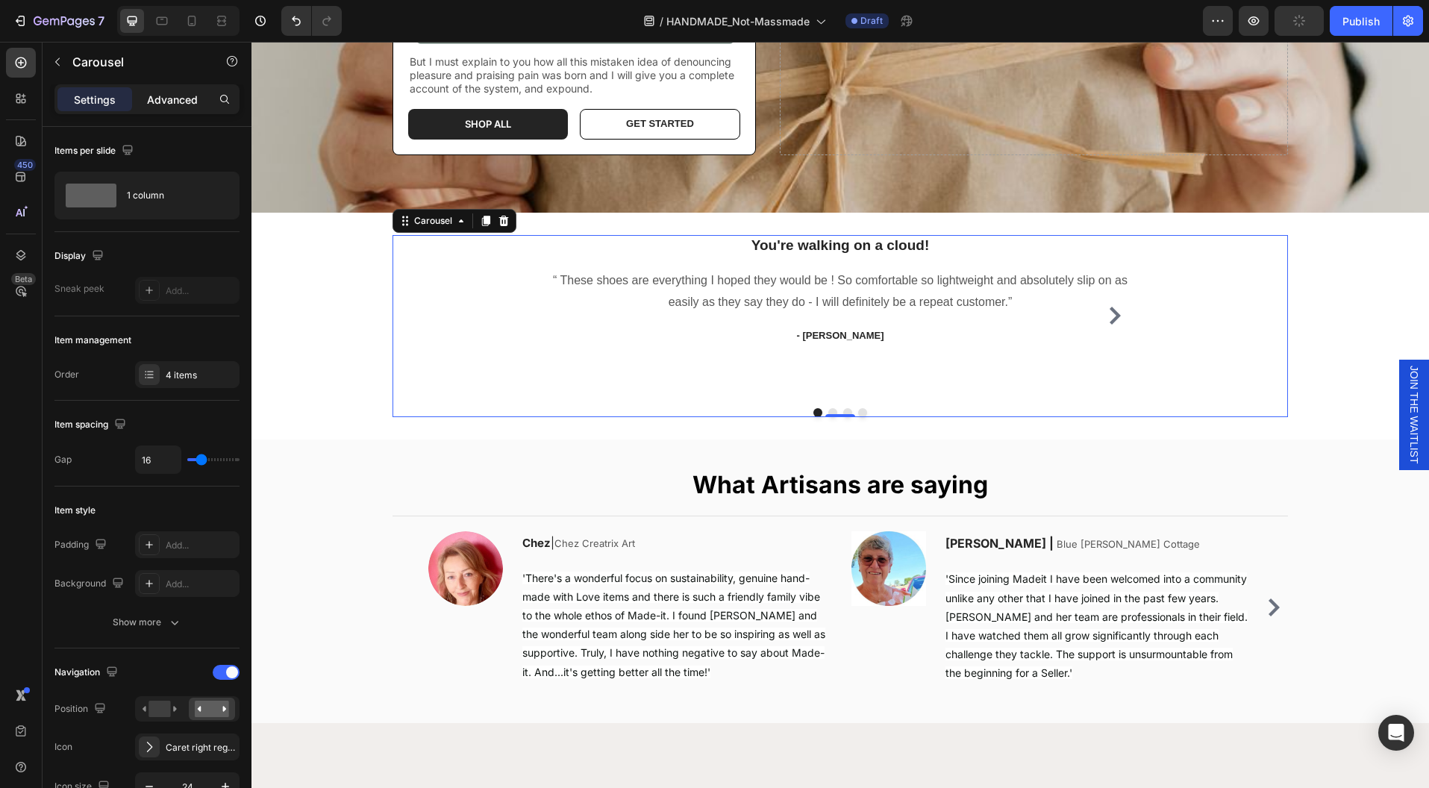
click at [163, 104] on p "Advanced" at bounding box center [172, 100] width 51 height 16
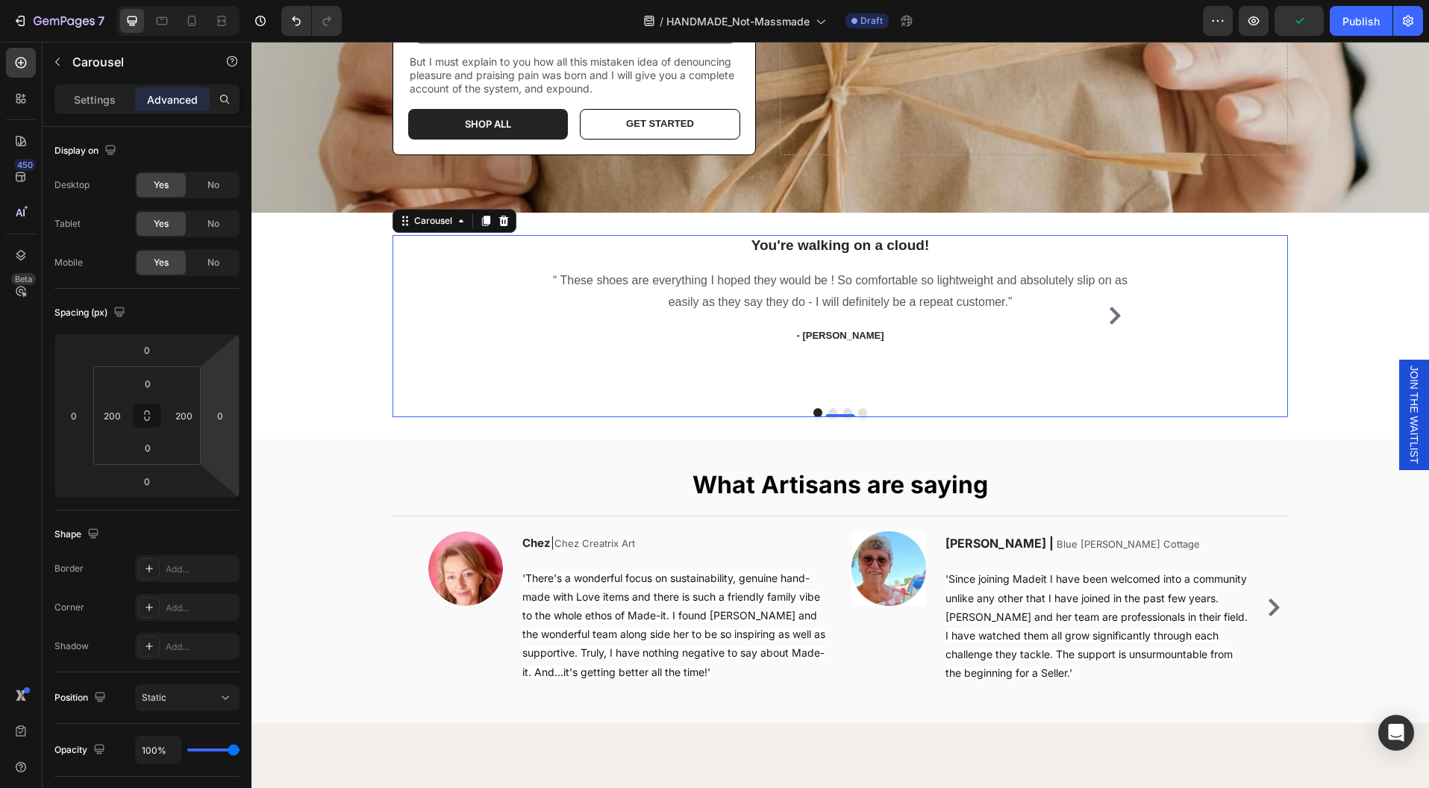
click at [592, 390] on div "You're walking on a cloud! Heading “ These shoes are everything I hoped they wo…" at bounding box center [840, 315] width 597 height 161
click at [193, 22] on icon at bounding box center [191, 20] width 15 height 15
type input "0"
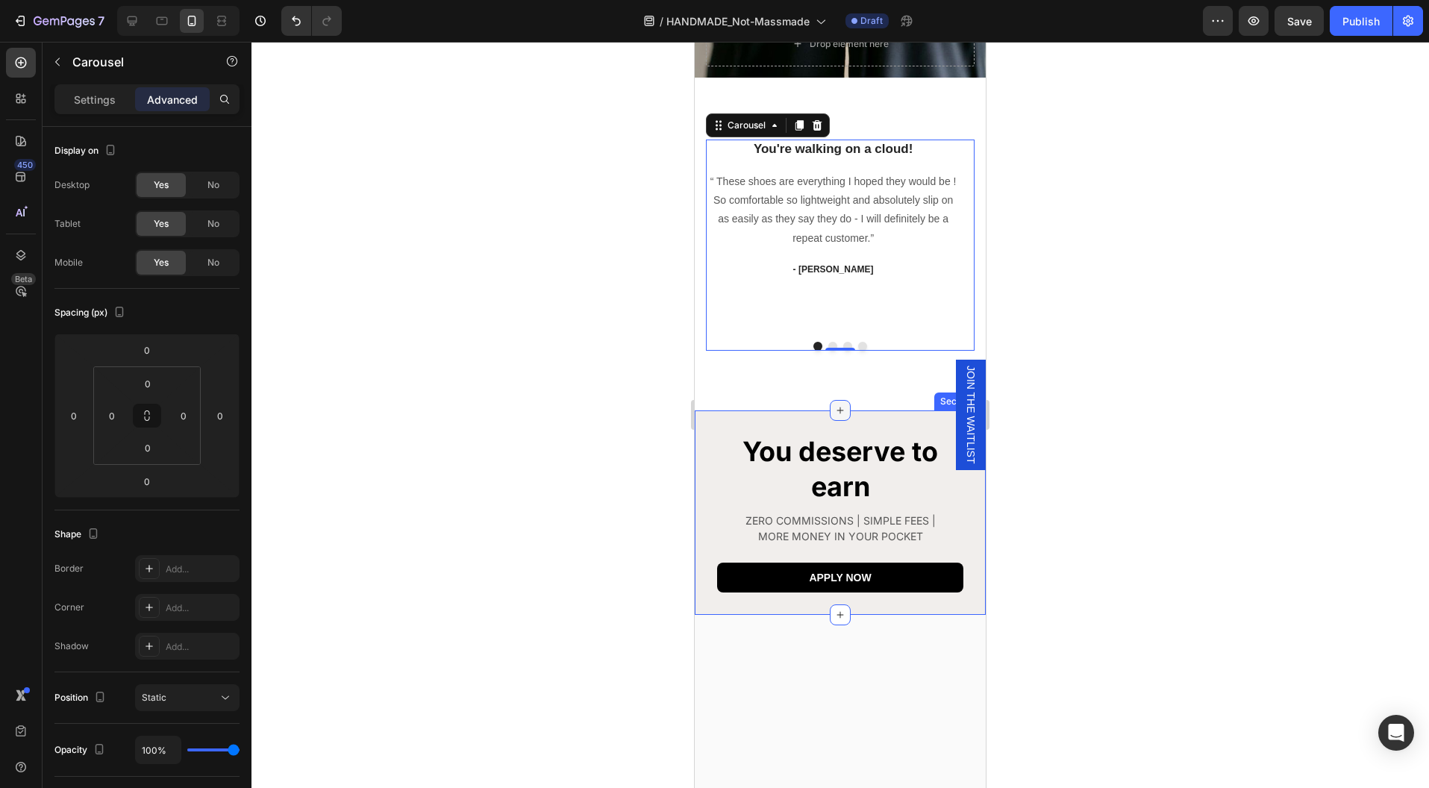
scroll to position [181, 0]
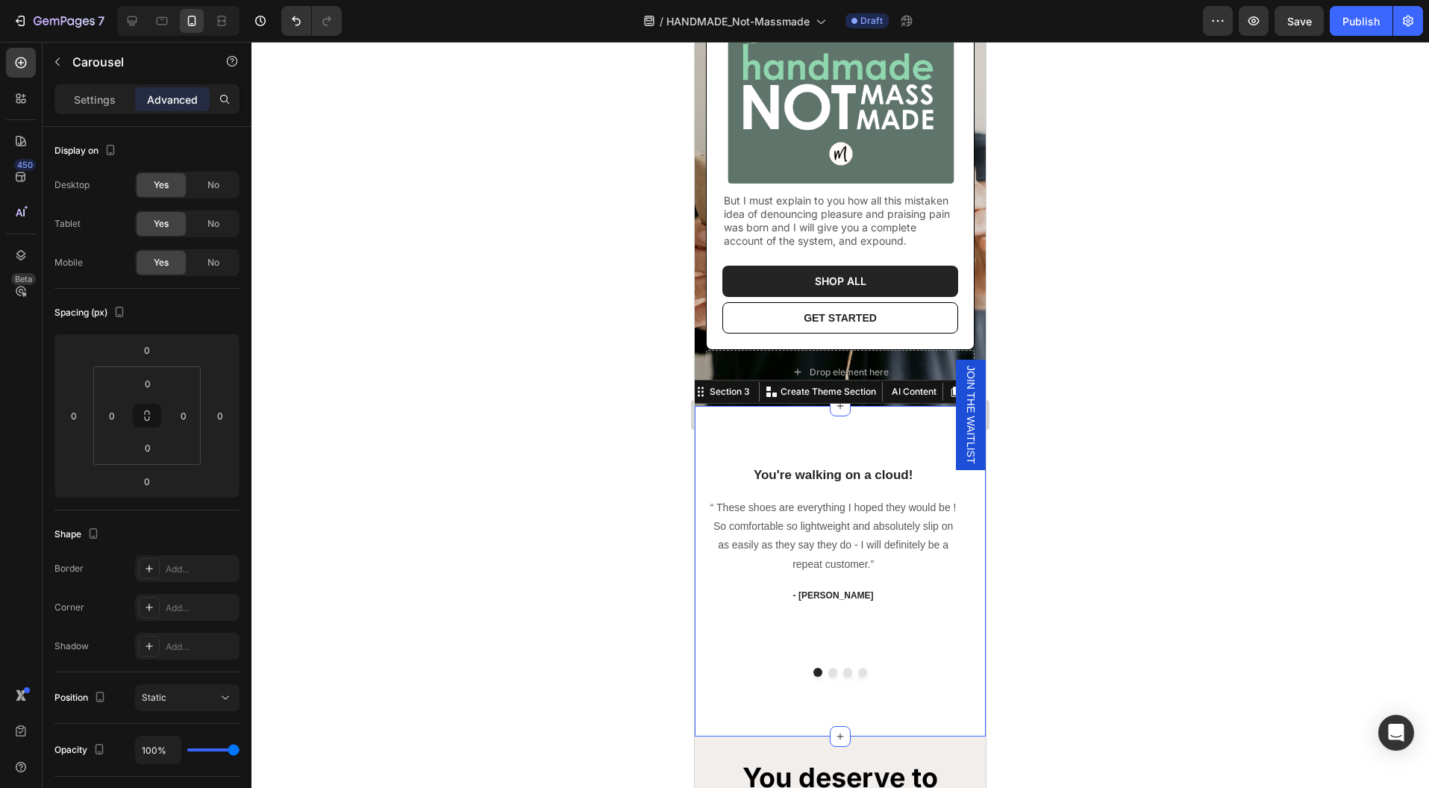
click at [869, 429] on div "You're walking on a cloud! Heading “ These shoes are everything I hoped they wo…" at bounding box center [840, 571] width 291 height 331
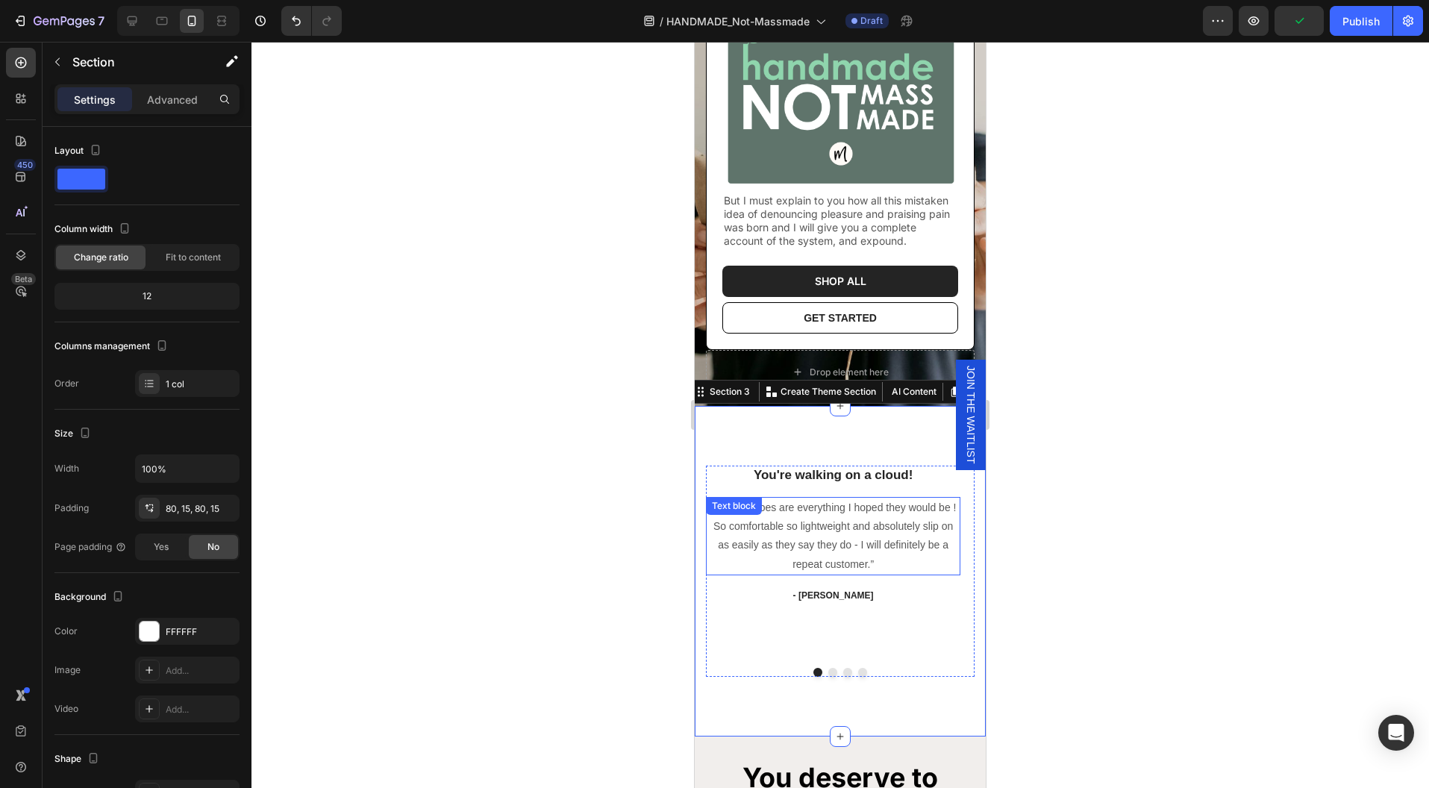
click at [900, 572] on p "“ These shoes are everything I hoped they would be ! So comfortable so lightwei…" at bounding box center [832, 535] width 251 height 75
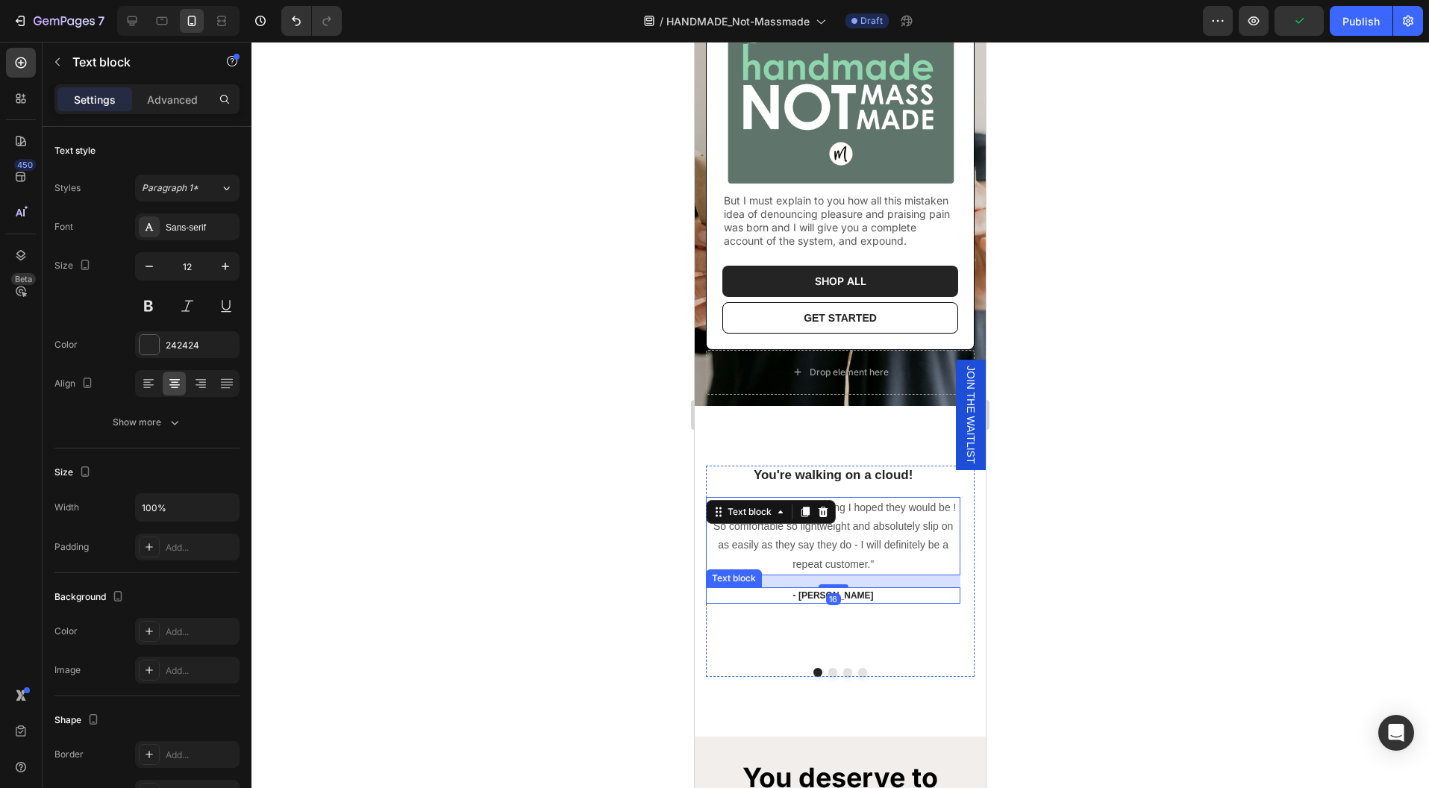
click at [886, 601] on p "- [PERSON_NAME]" at bounding box center [832, 595] width 251 height 13
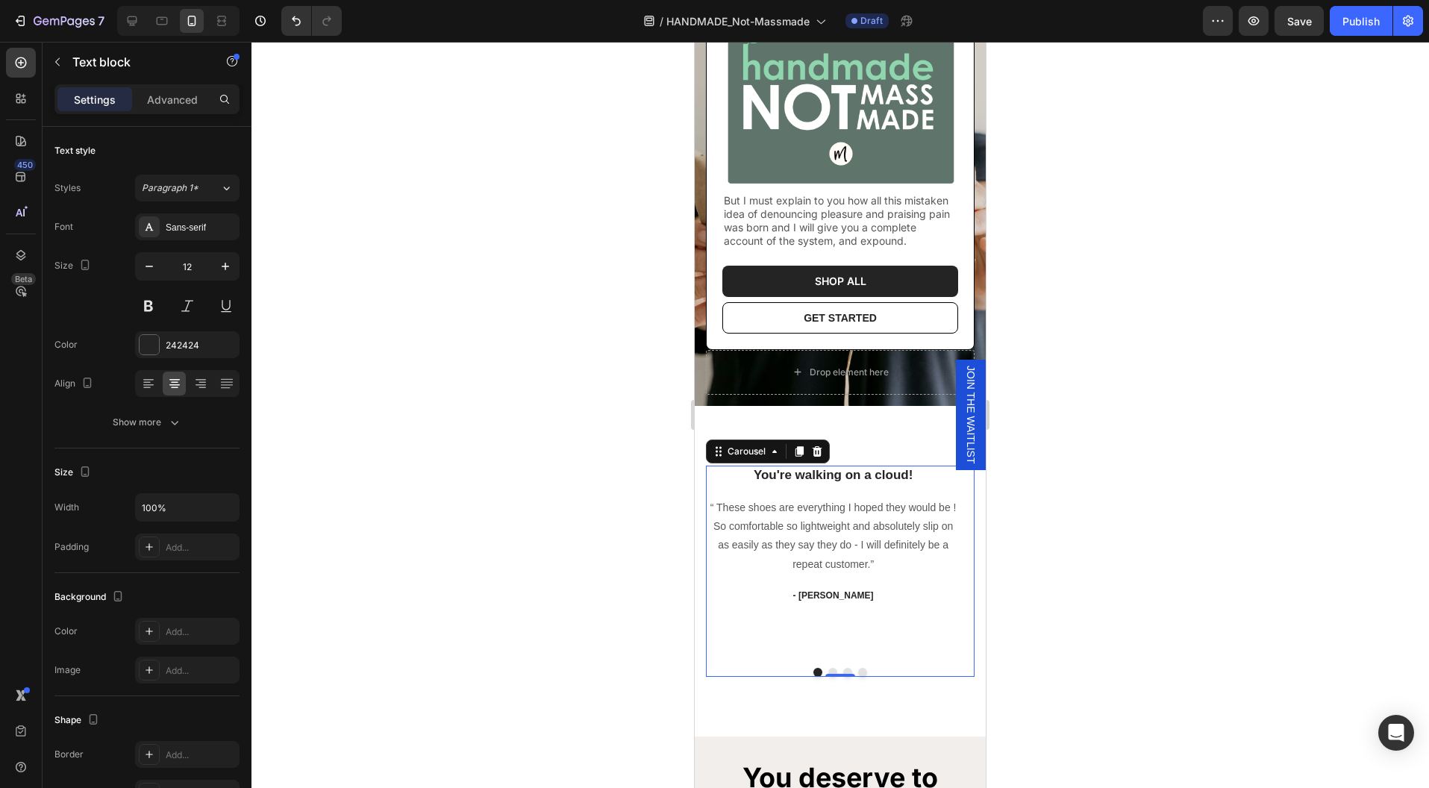
click at [858, 677] on button "Dot" at bounding box center [862, 672] width 9 height 9
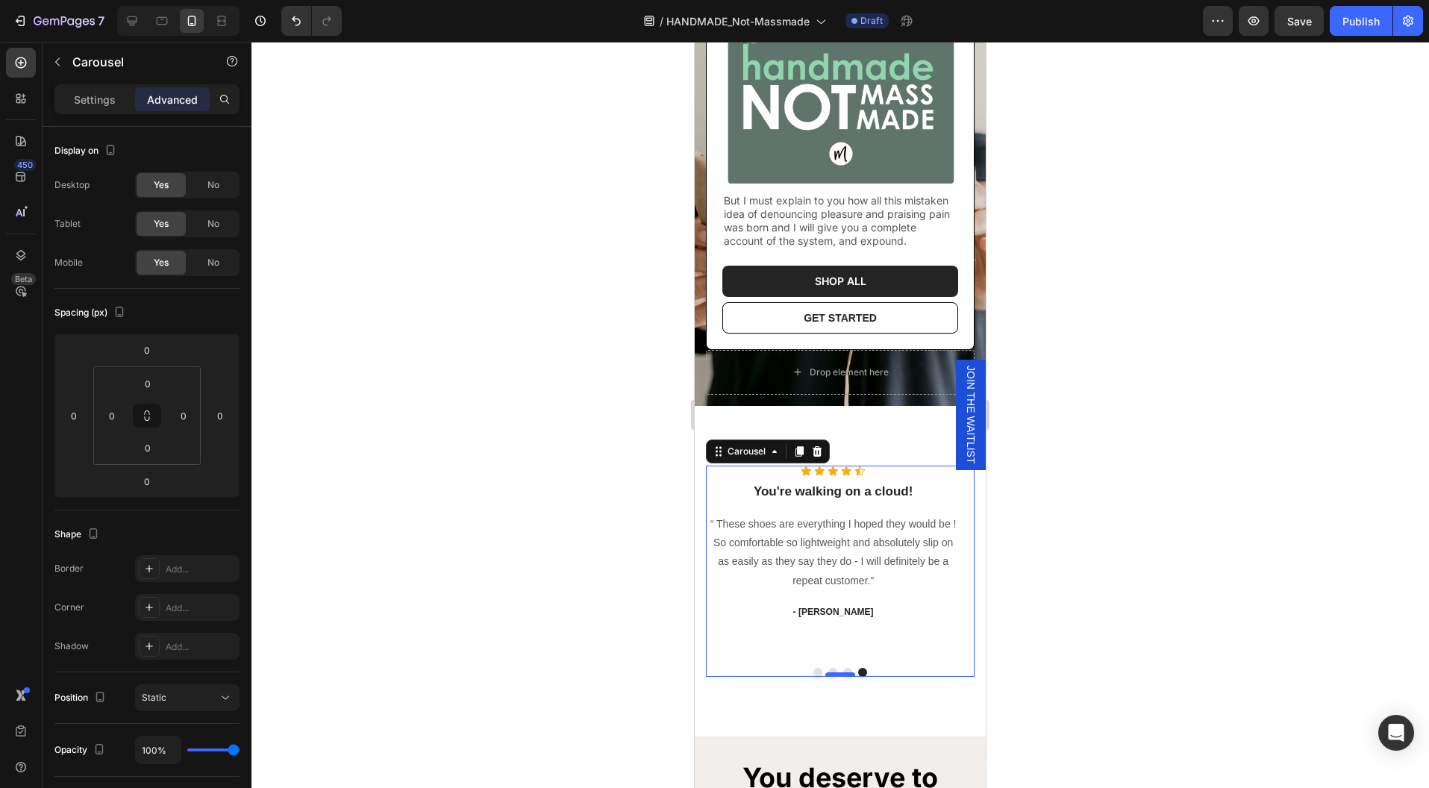
click at [831, 675] on div at bounding box center [840, 674] width 30 height 4
click at [110, 97] on p "Settings" at bounding box center [95, 100] width 42 height 16
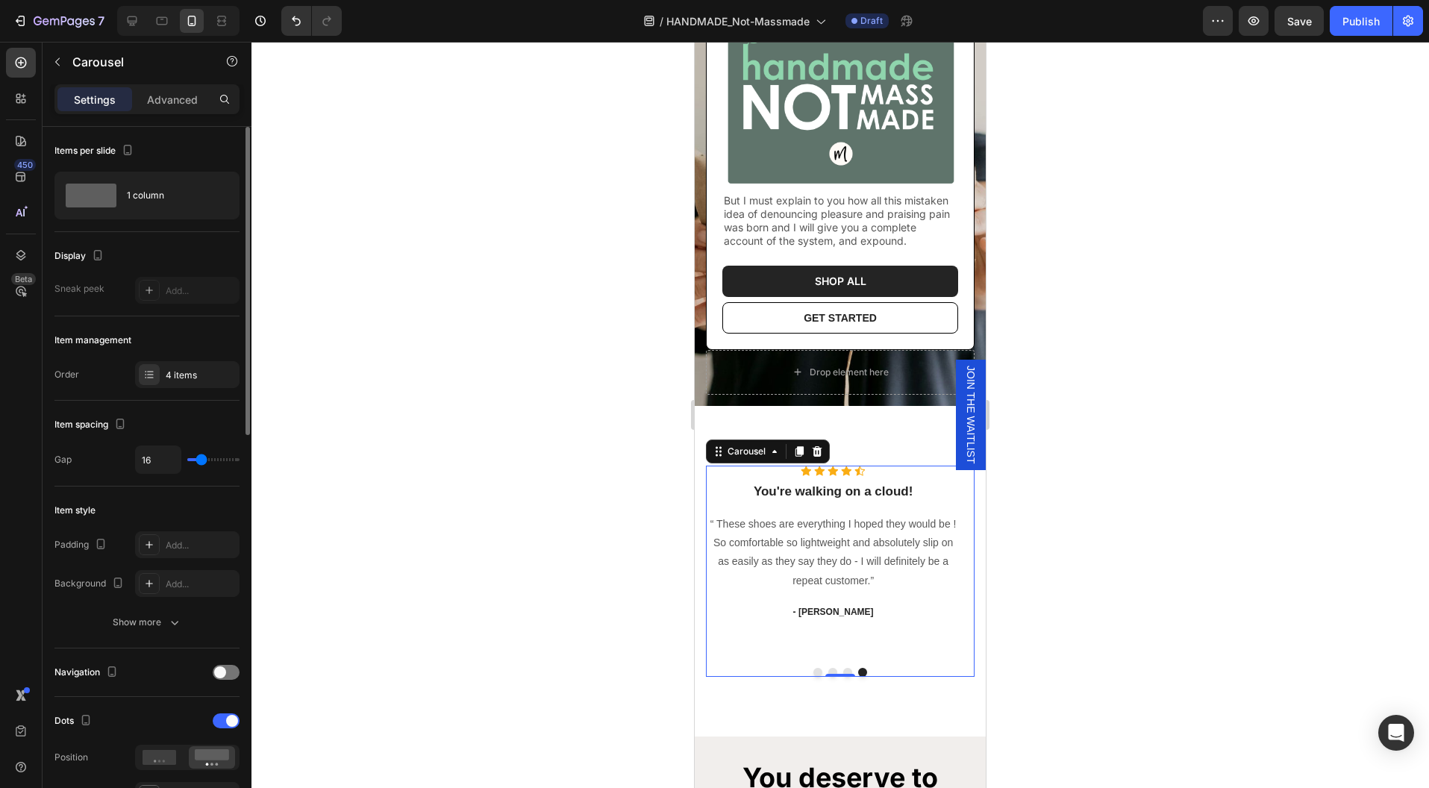
type input "0"
drag, startPoint x: 196, startPoint y: 459, endPoint x: 181, endPoint y: 460, distance: 14.2
type input "0"
click at [187, 460] on input "range" at bounding box center [213, 459] width 52 height 3
type input "12"
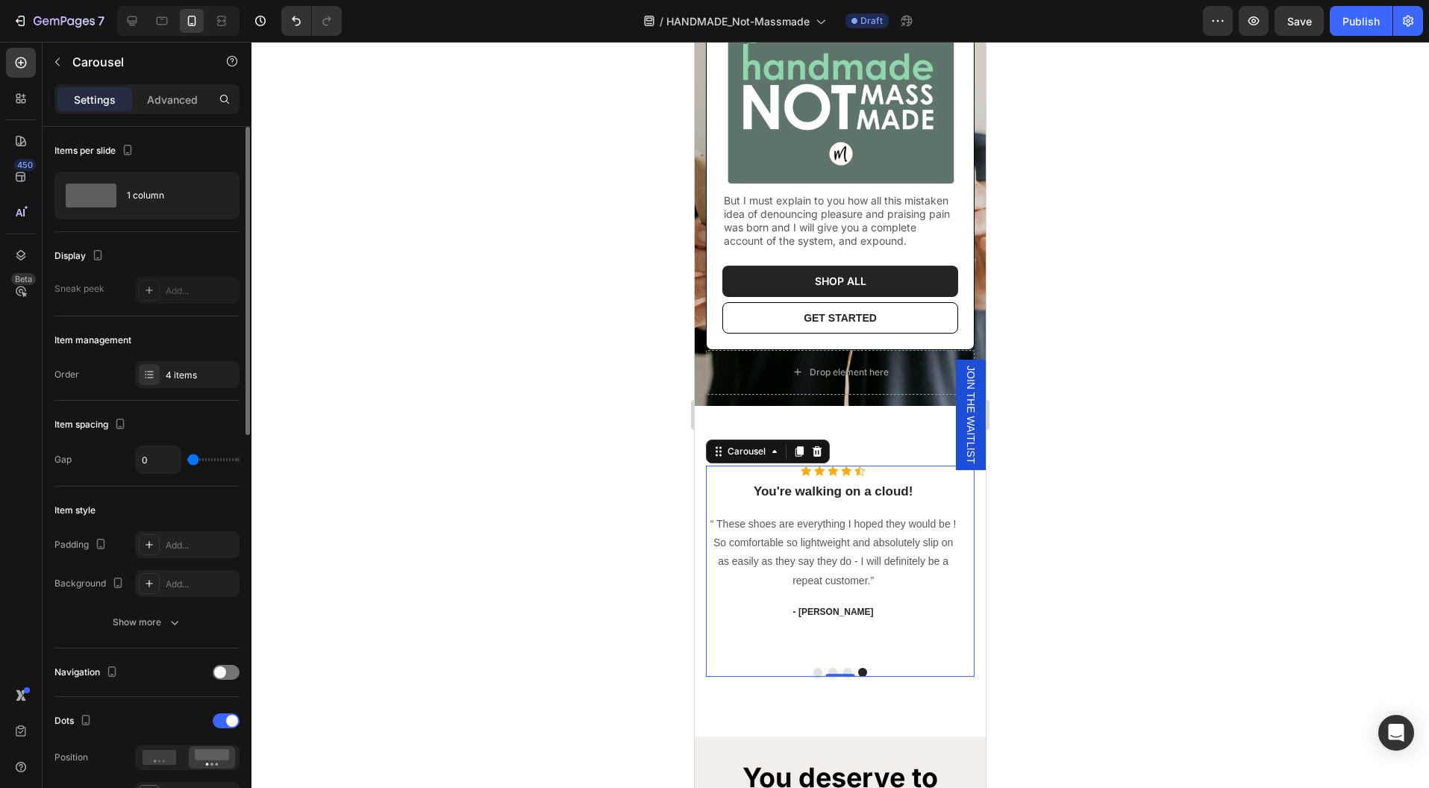
type input "12"
type input "18"
type input "19"
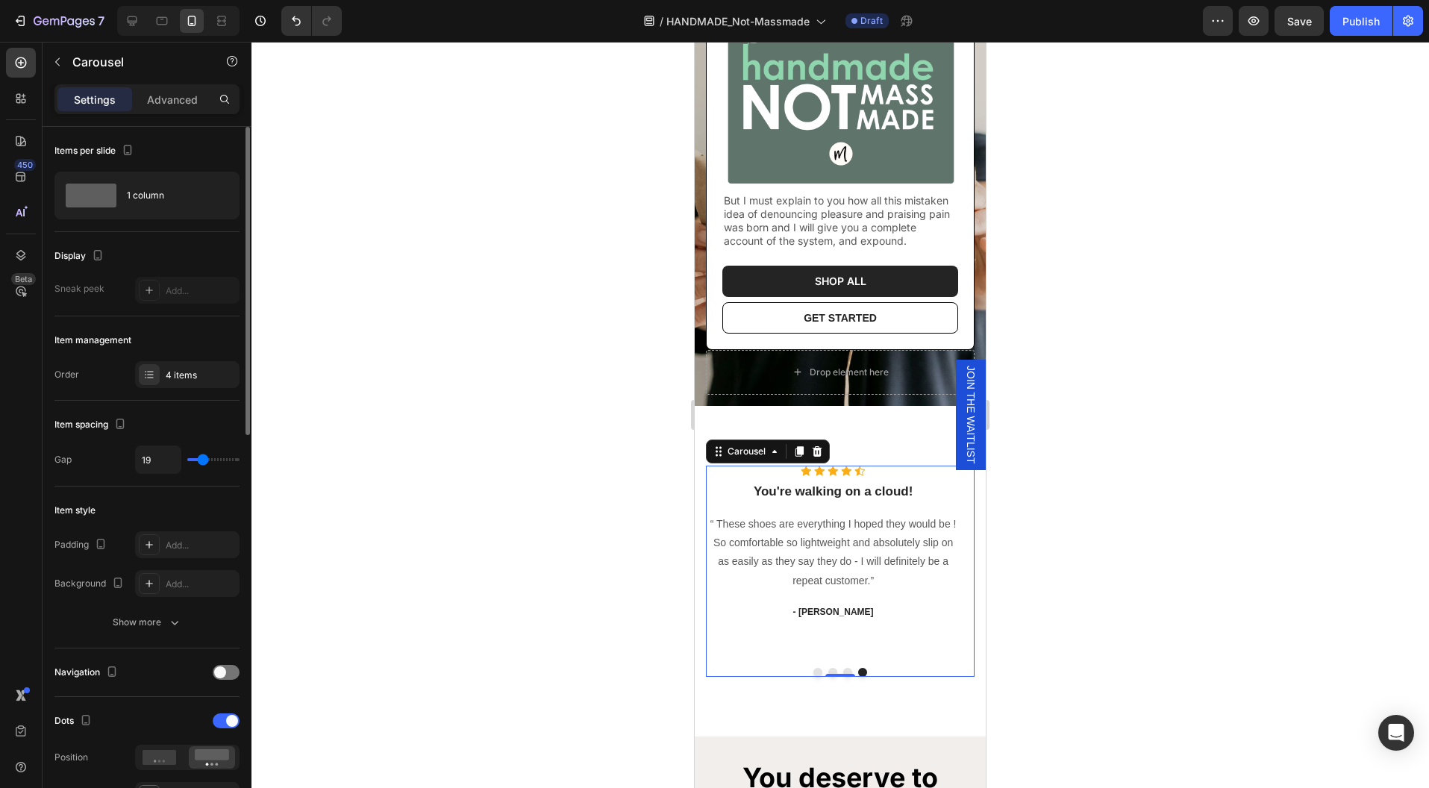
type input "20"
type input "19"
type input "18"
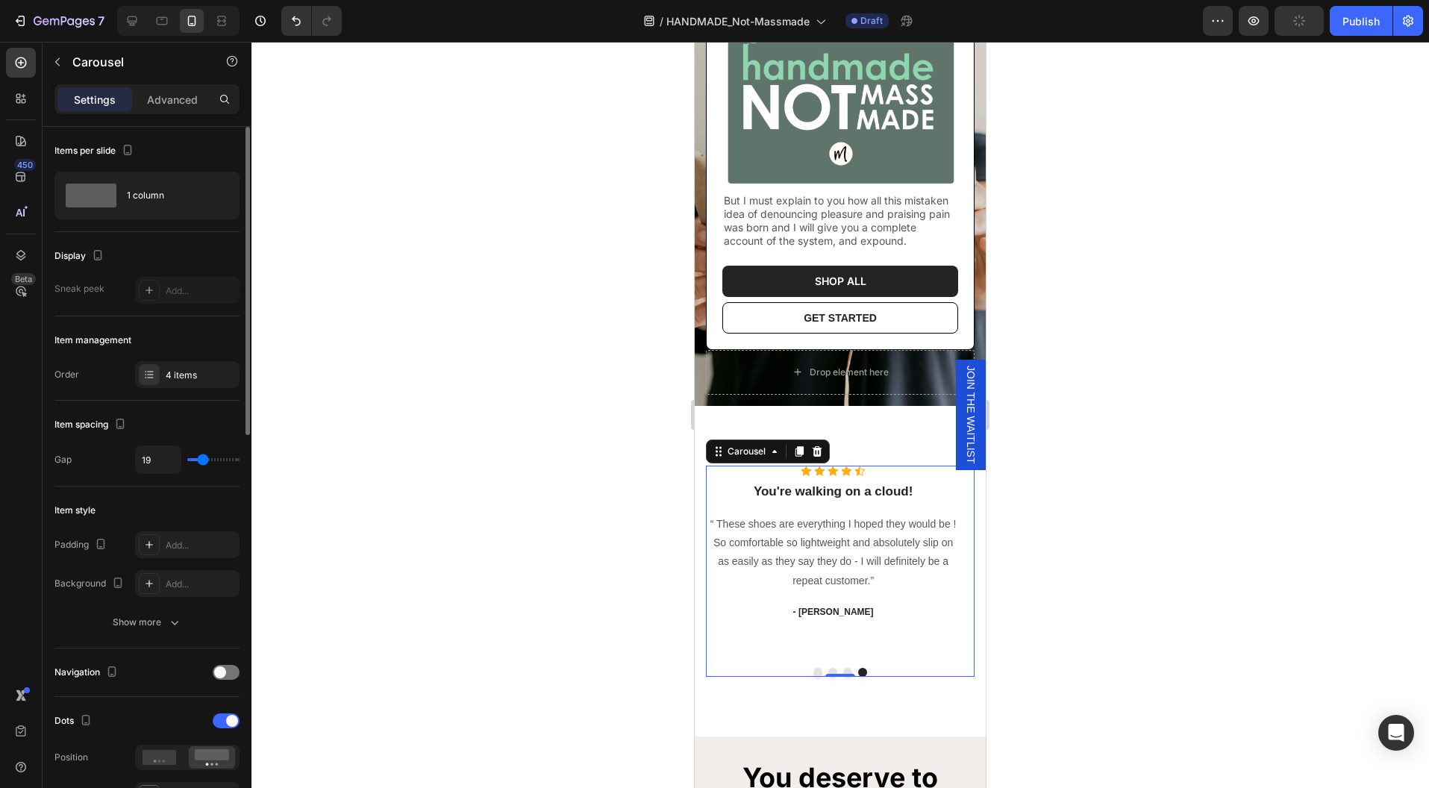
type input "18"
type input "14"
type input "13"
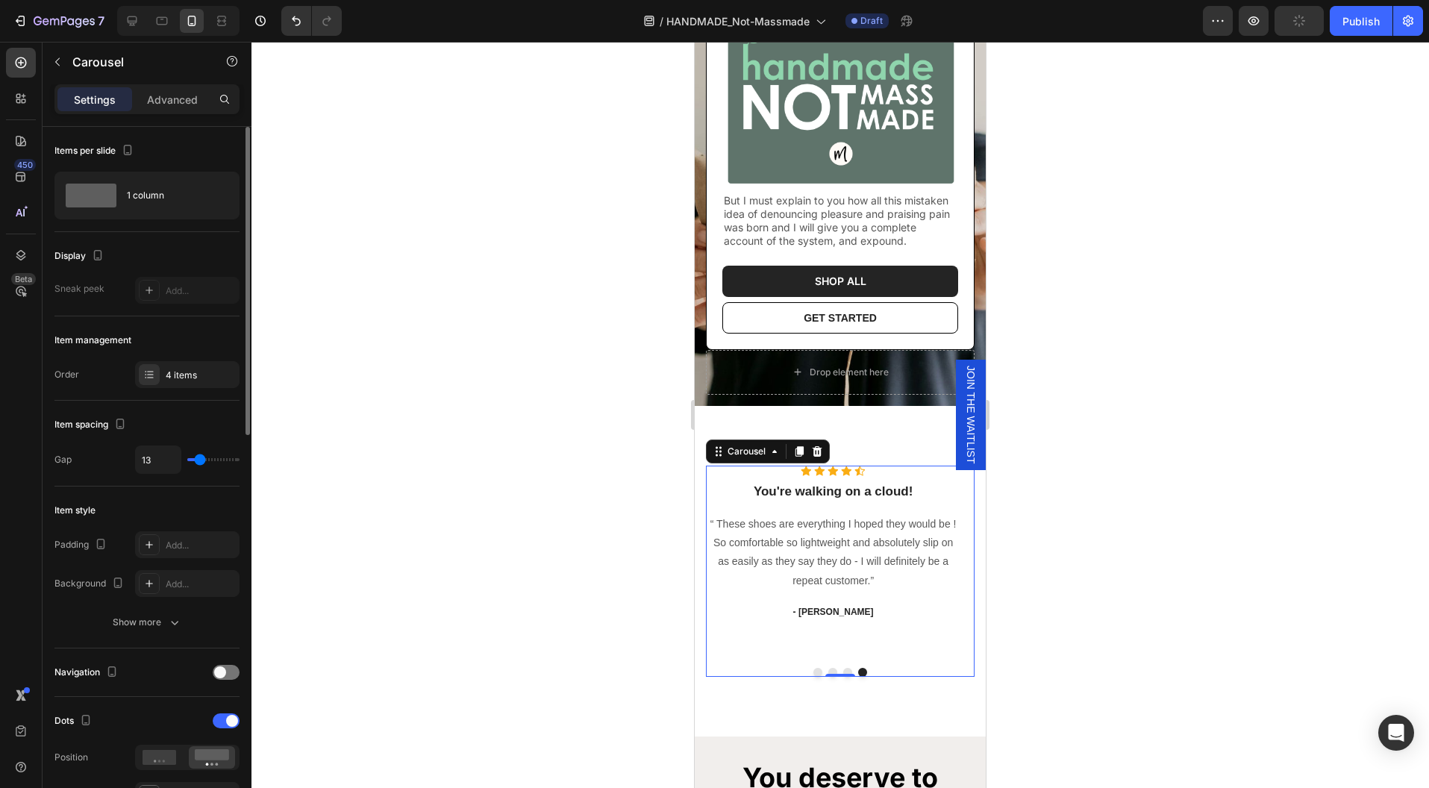
type input "12"
click at [199, 458] on input "range" at bounding box center [213, 459] width 52 height 3
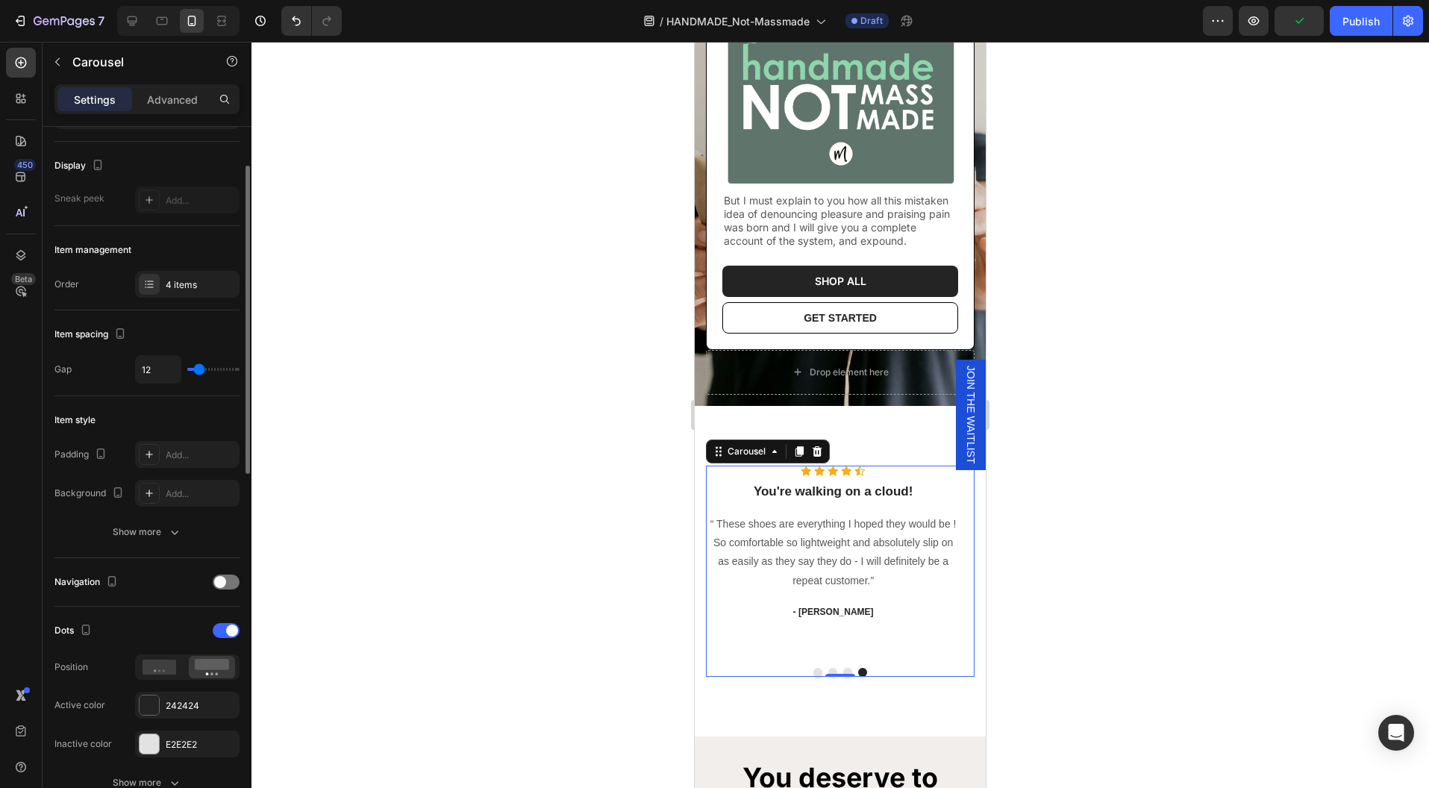
scroll to position [140, 0]
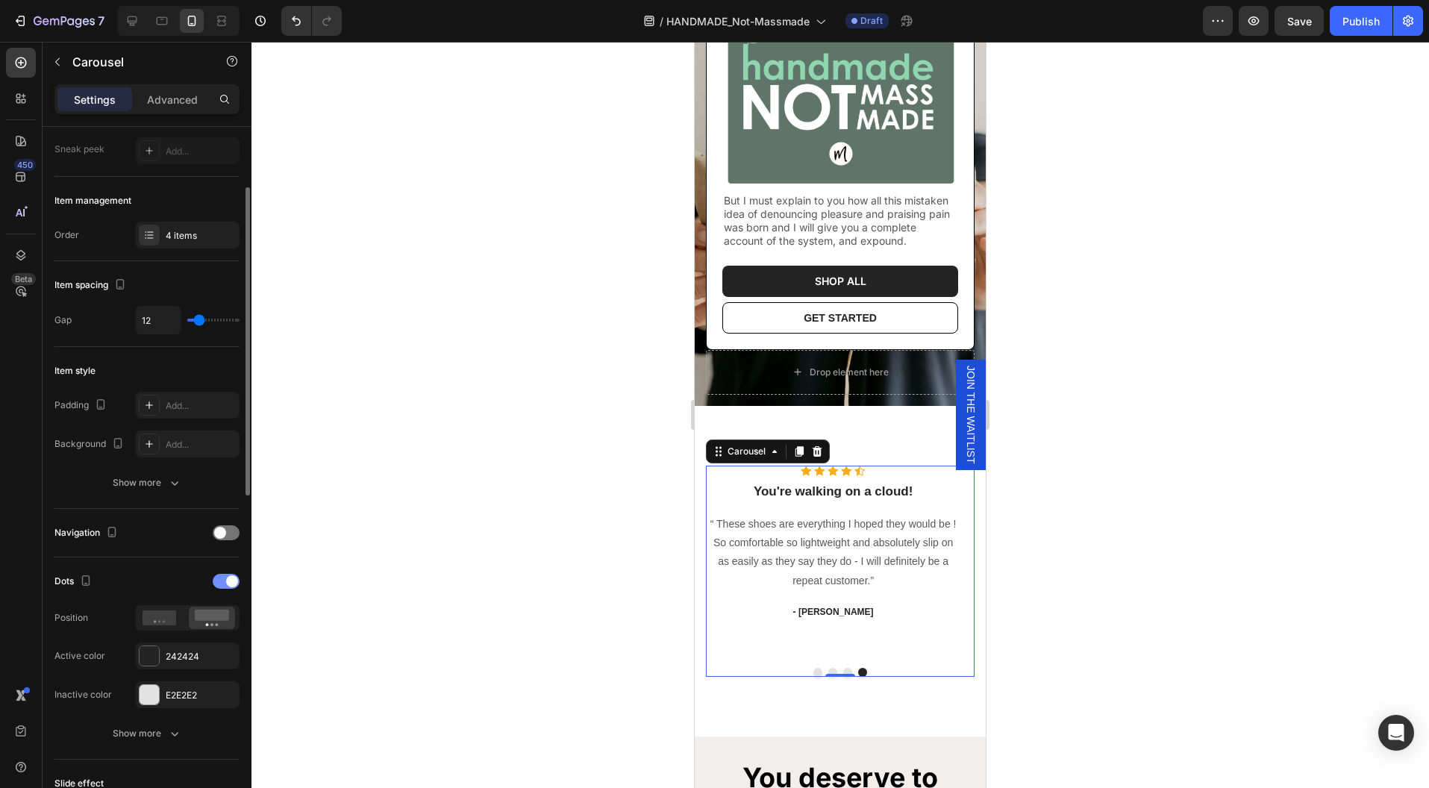
click at [224, 575] on div at bounding box center [226, 581] width 27 height 15
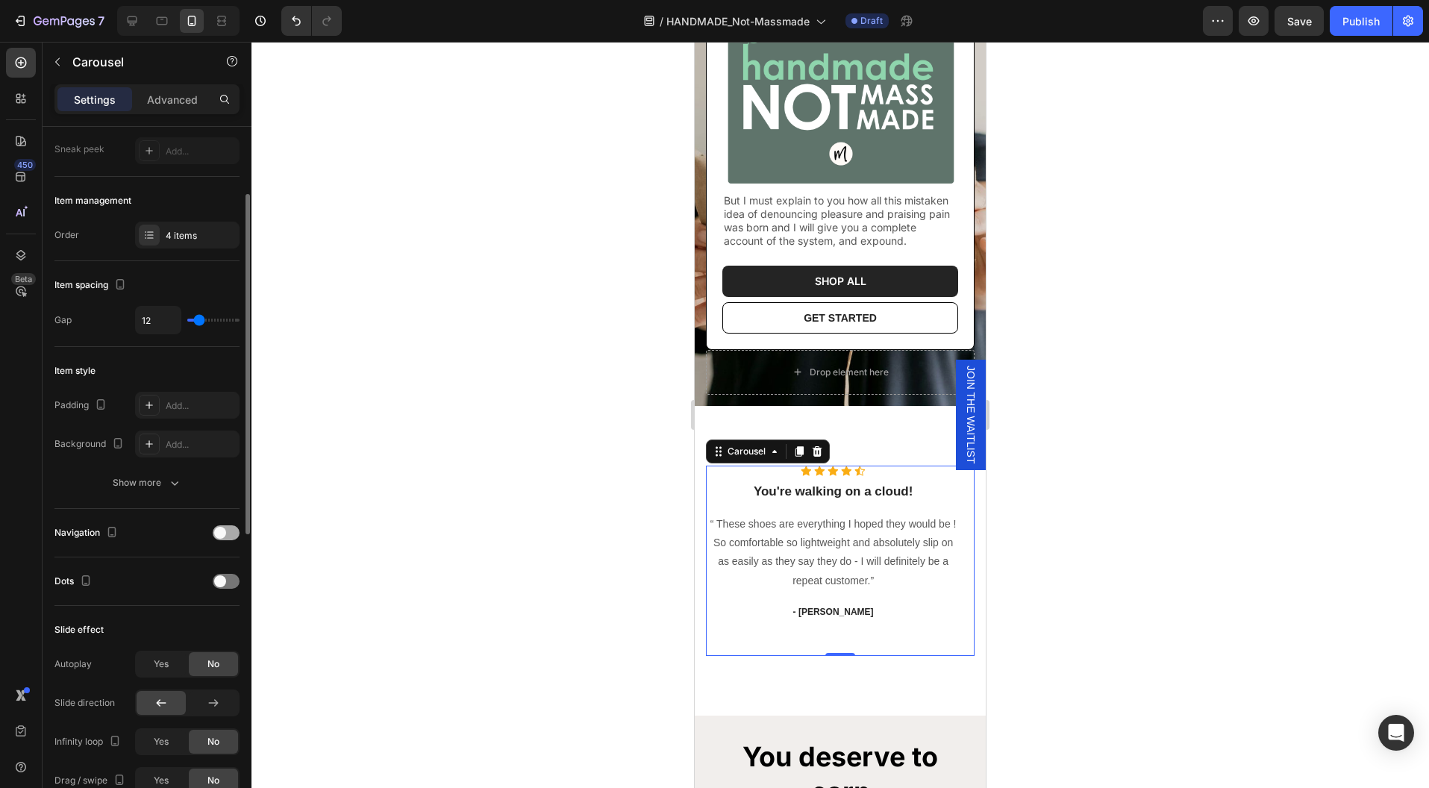
click at [229, 528] on div at bounding box center [226, 532] width 27 height 15
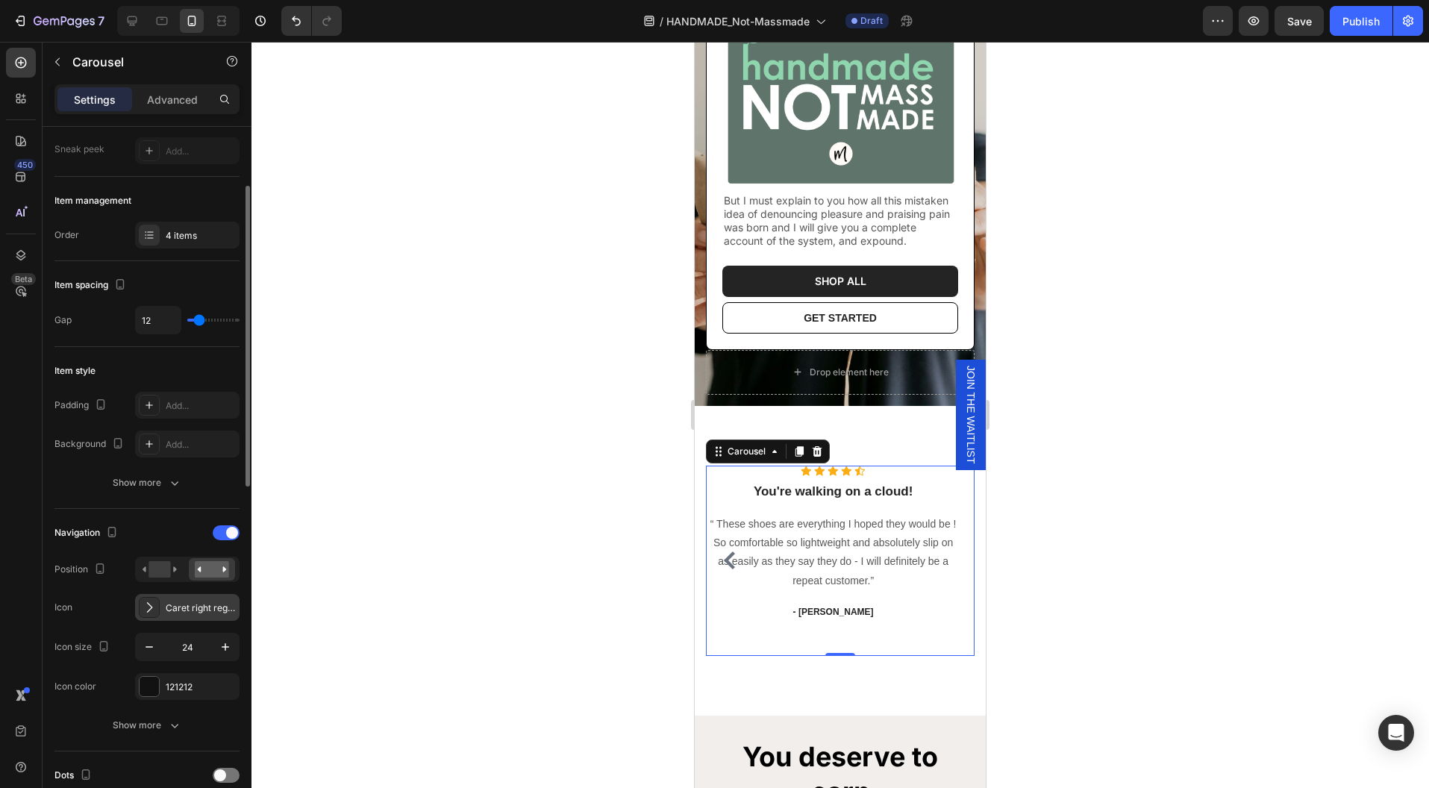
click at [187, 603] on div "Caret right regular" at bounding box center [201, 607] width 70 height 13
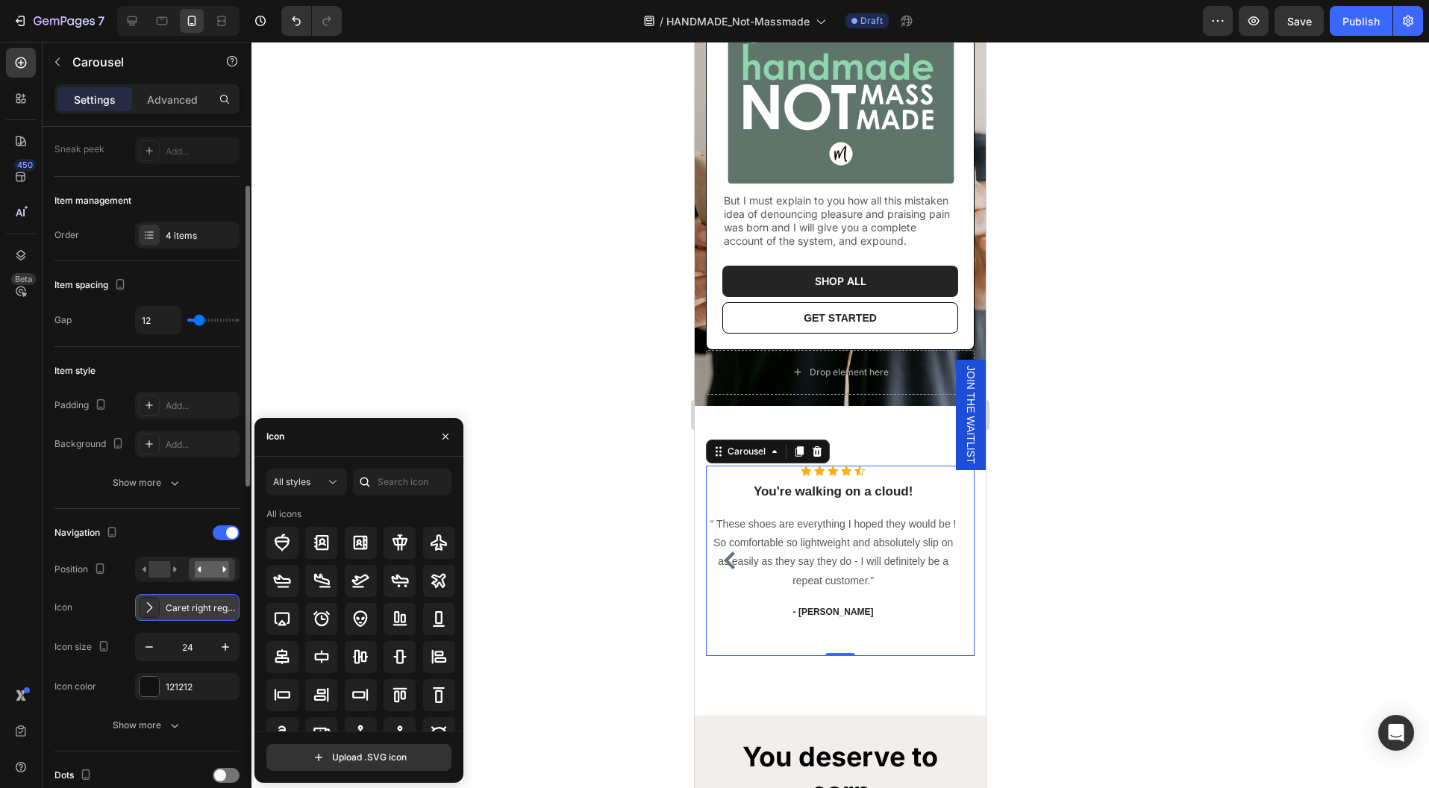
click at [187, 603] on div "Caret right regular" at bounding box center [201, 607] width 70 height 13
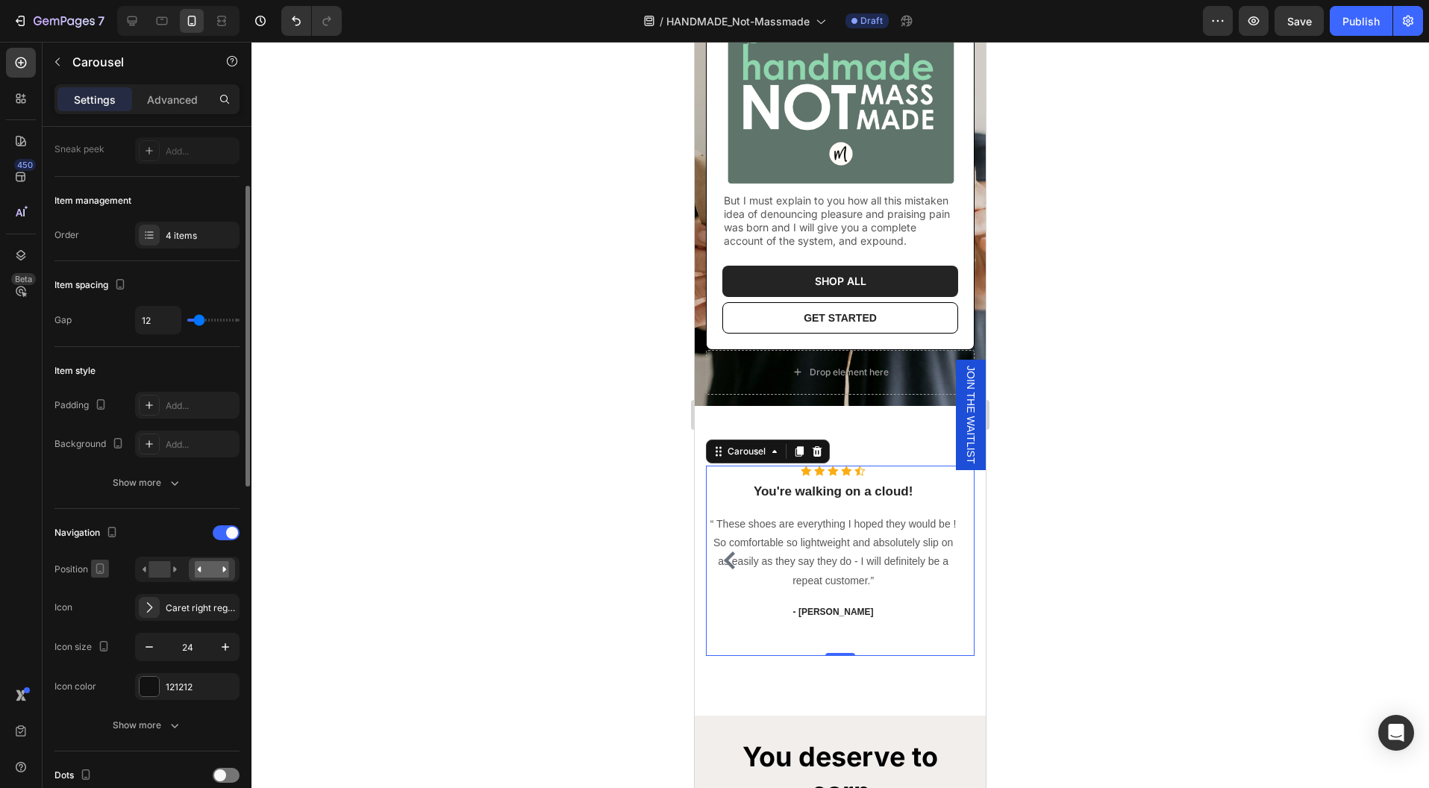
click at [101, 567] on icon "button" at bounding box center [100, 568] width 15 height 15
click at [105, 589] on icon "button" at bounding box center [103, 592] width 10 height 10
type input "16"
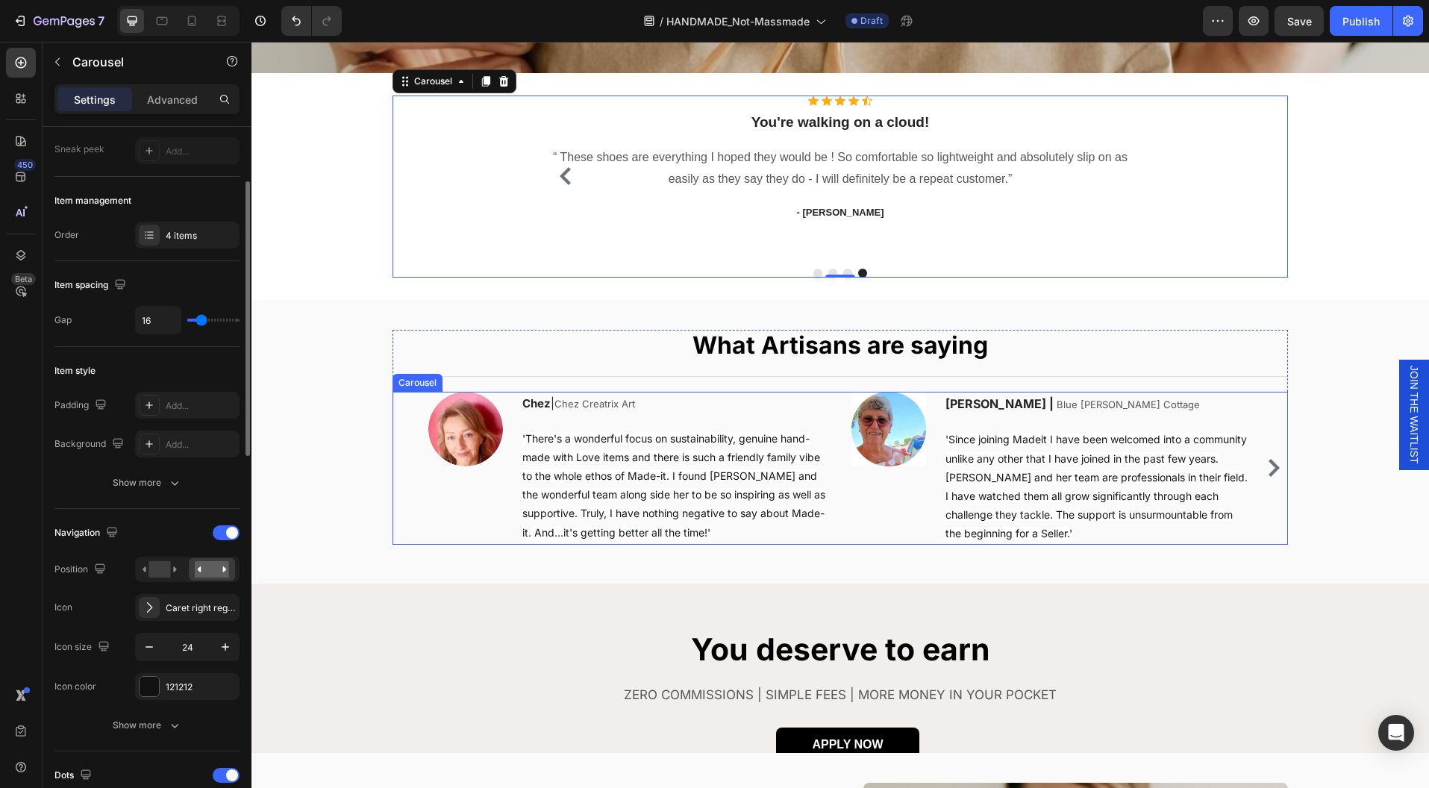
scroll to position [581, 0]
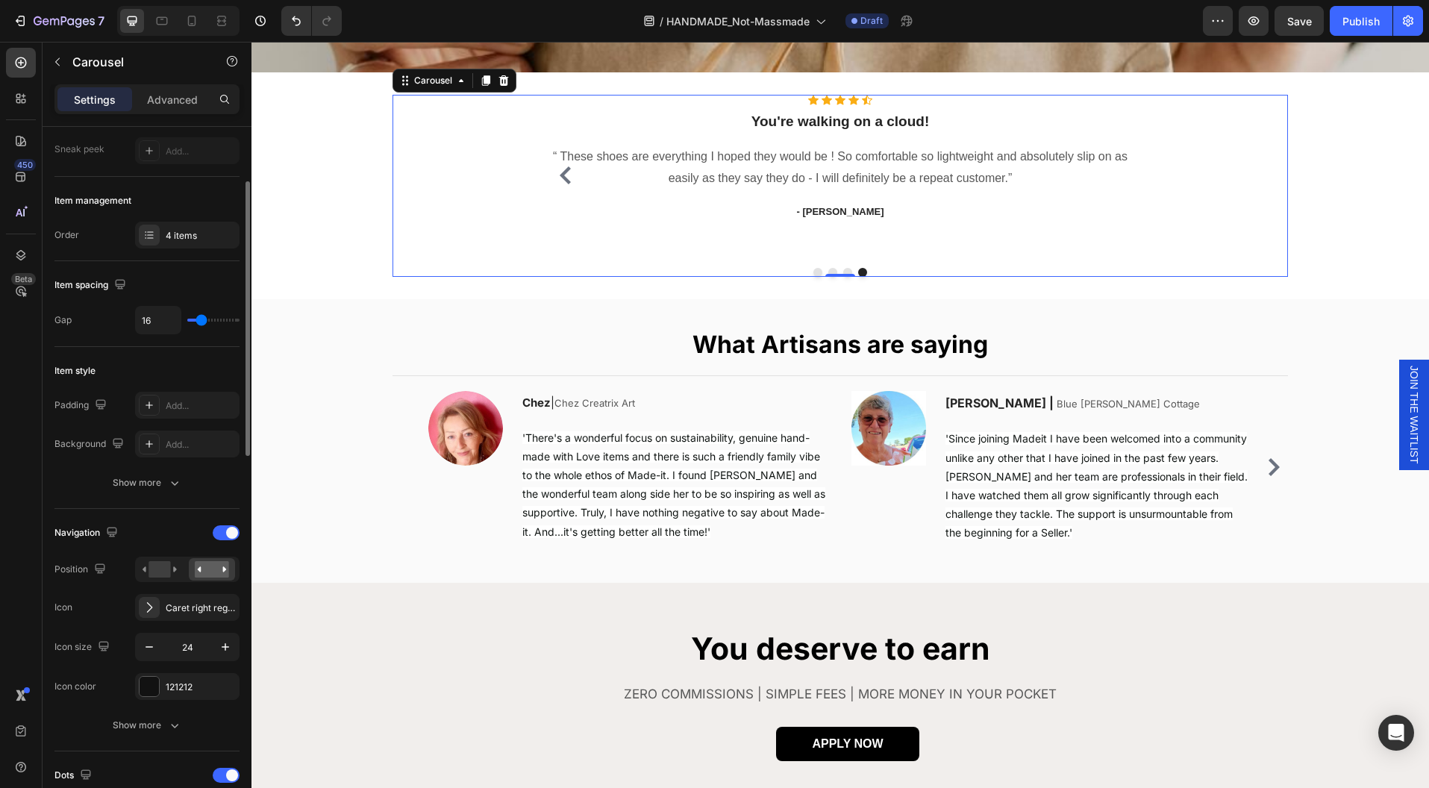
click at [866, 243] on div "Icon Icon Icon Icon Icon Icon List Hoz You're walking on a cloud! Heading “ The…" at bounding box center [840, 175] width 597 height 161
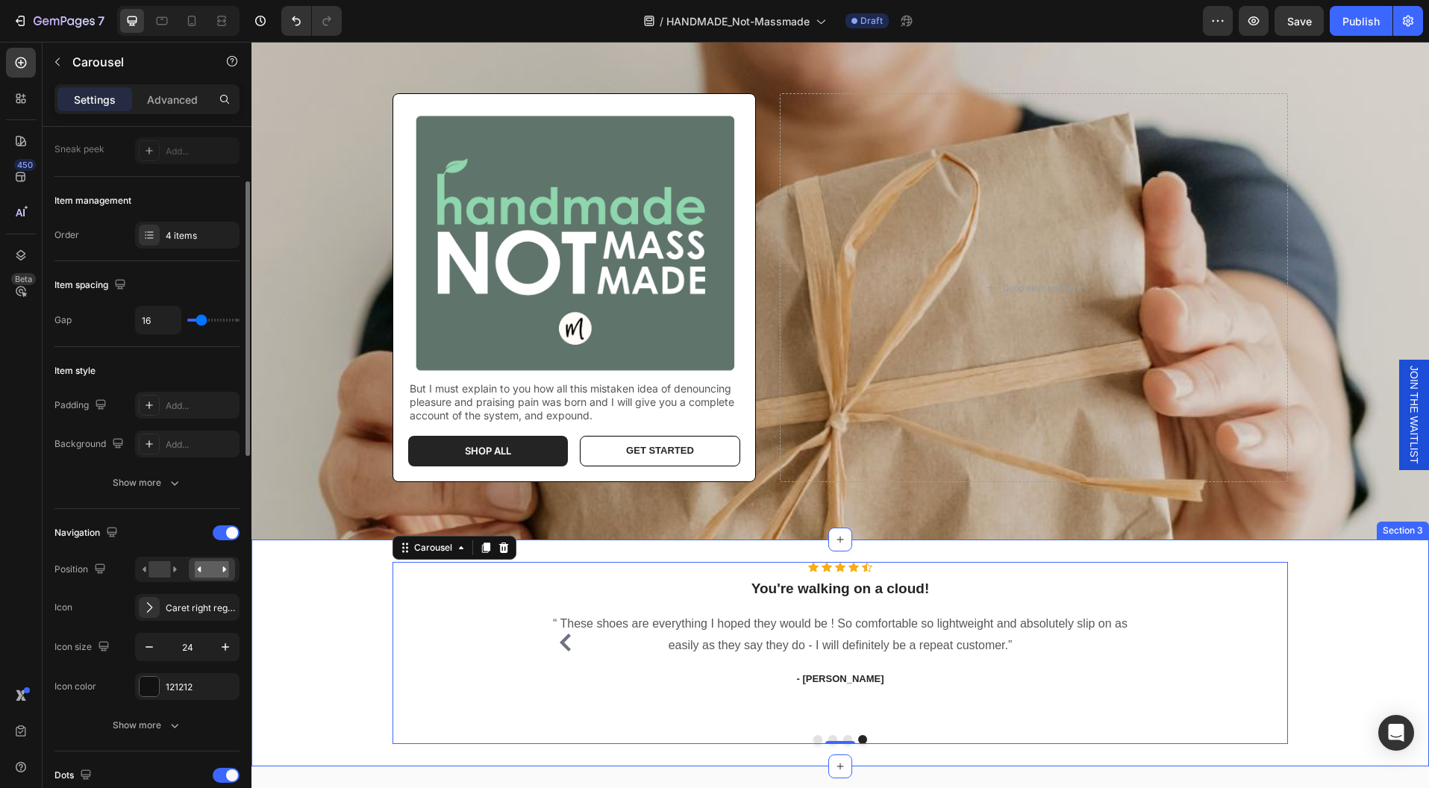
scroll to position [283, 0]
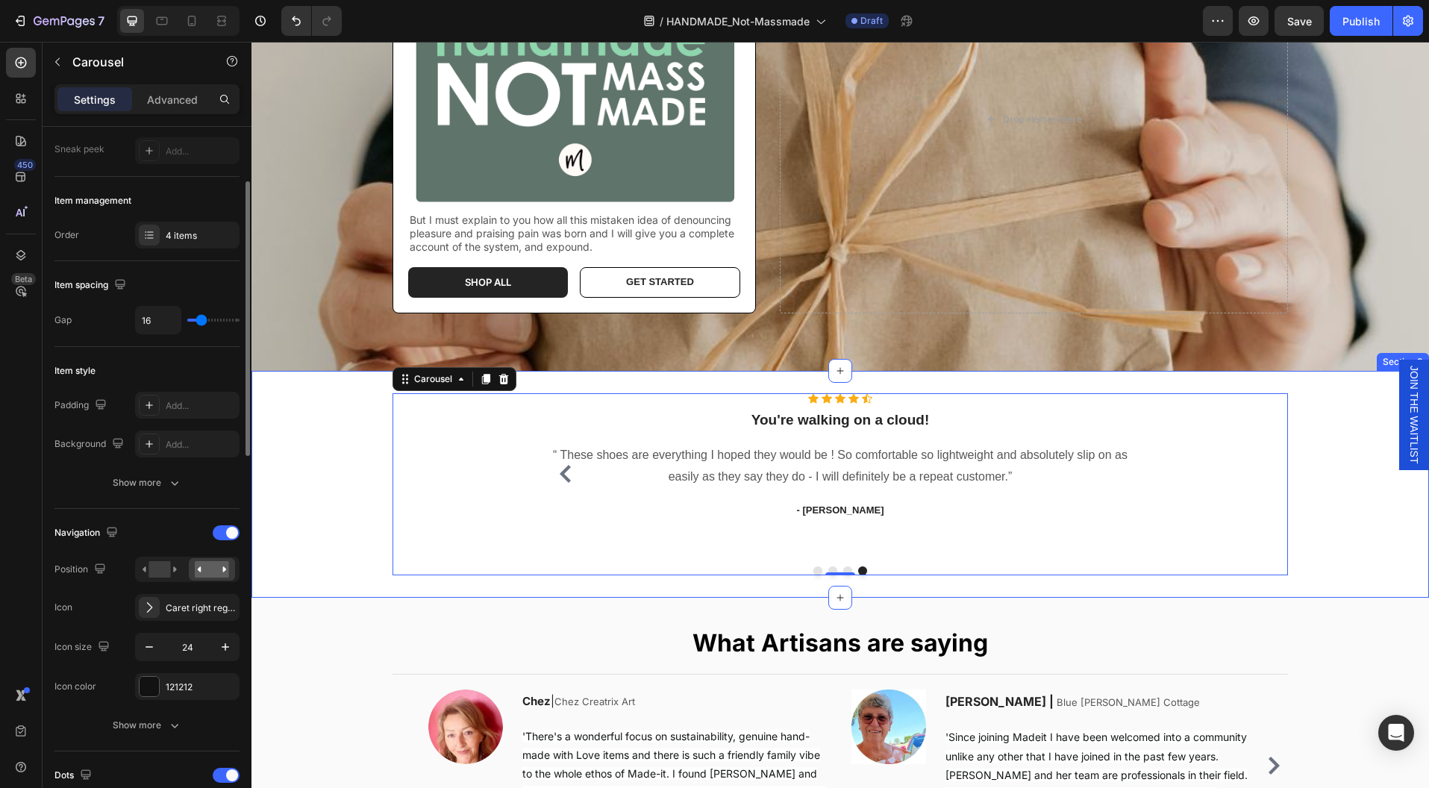
click at [1313, 503] on div "You're walking on a cloud! Heading “ These shoes are everything I hoped they wo…" at bounding box center [840, 484] width 1133 height 182
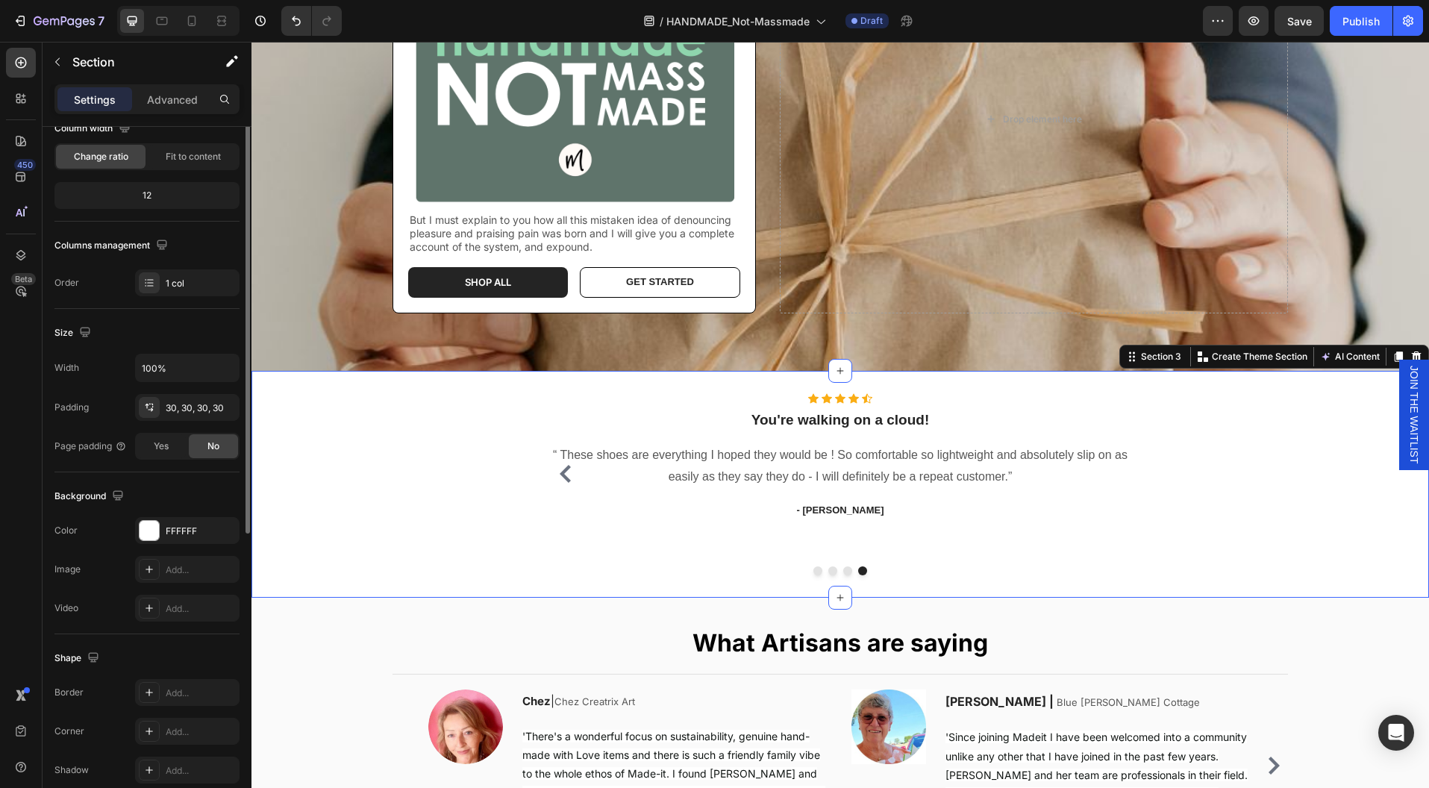
scroll to position [0, 0]
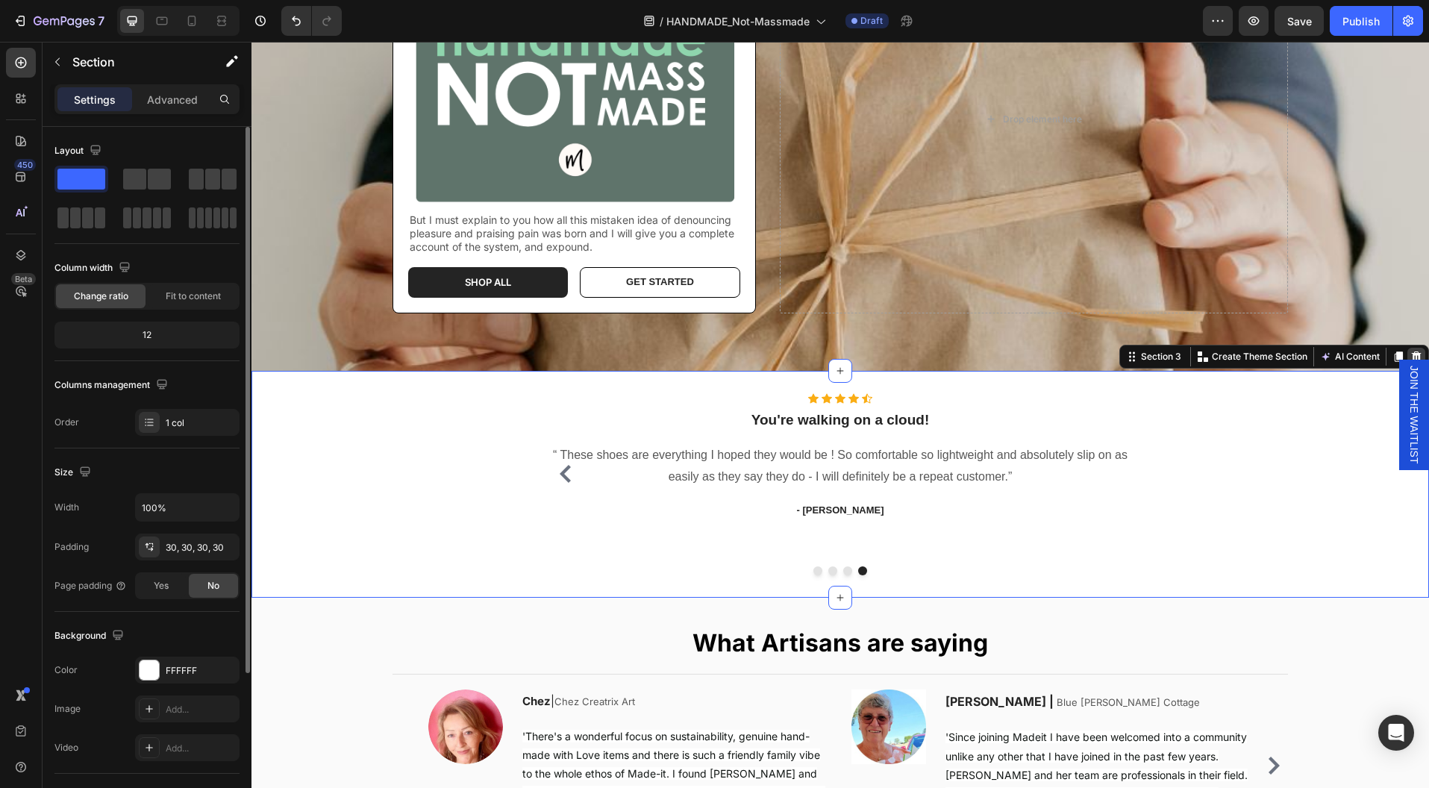
click at [1410, 351] on icon at bounding box center [1416, 357] width 12 height 12
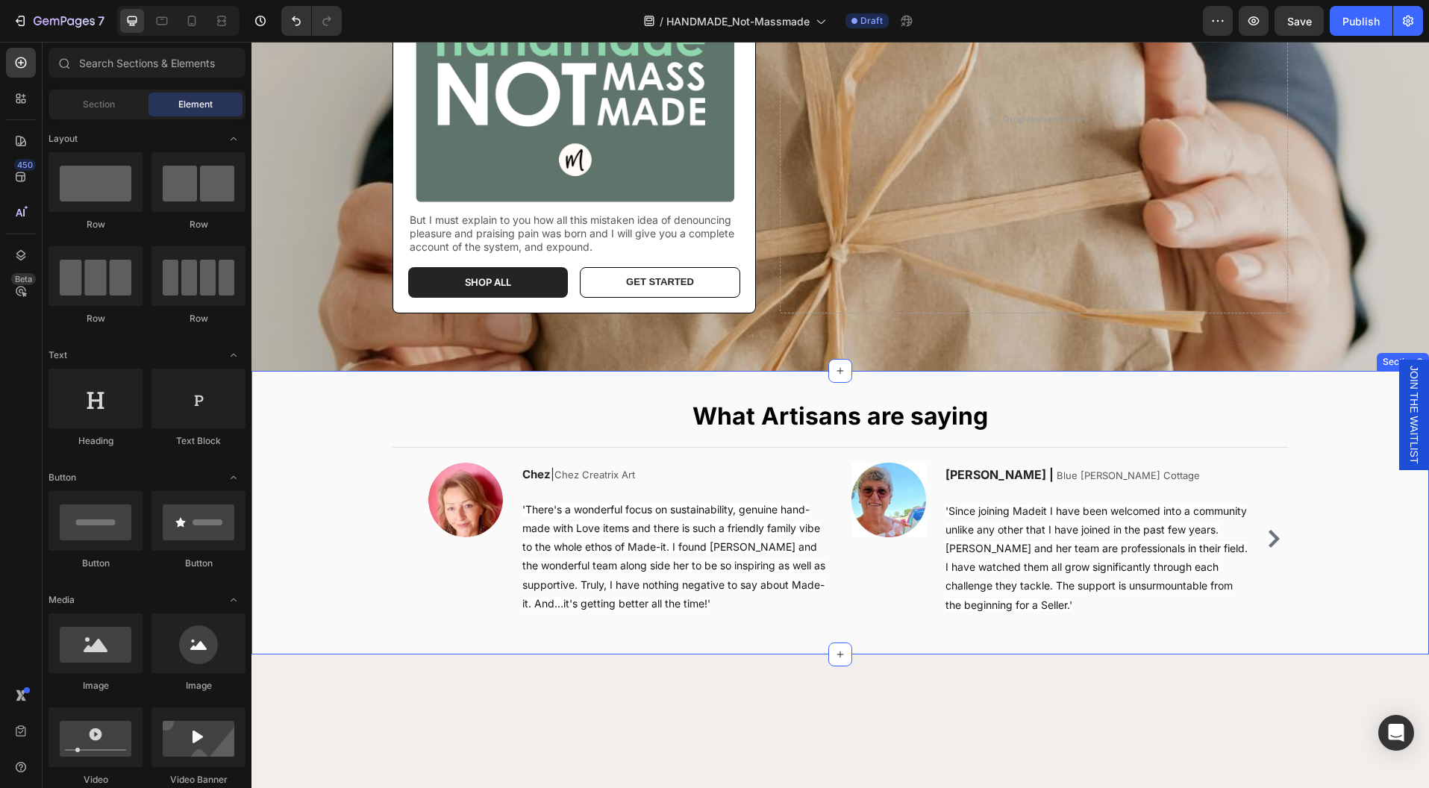
click at [1296, 415] on div "What Artisans are saying Heading Title Line Image Chez | Chez Creatrix Art Text…" at bounding box center [840, 520] width 1133 height 239
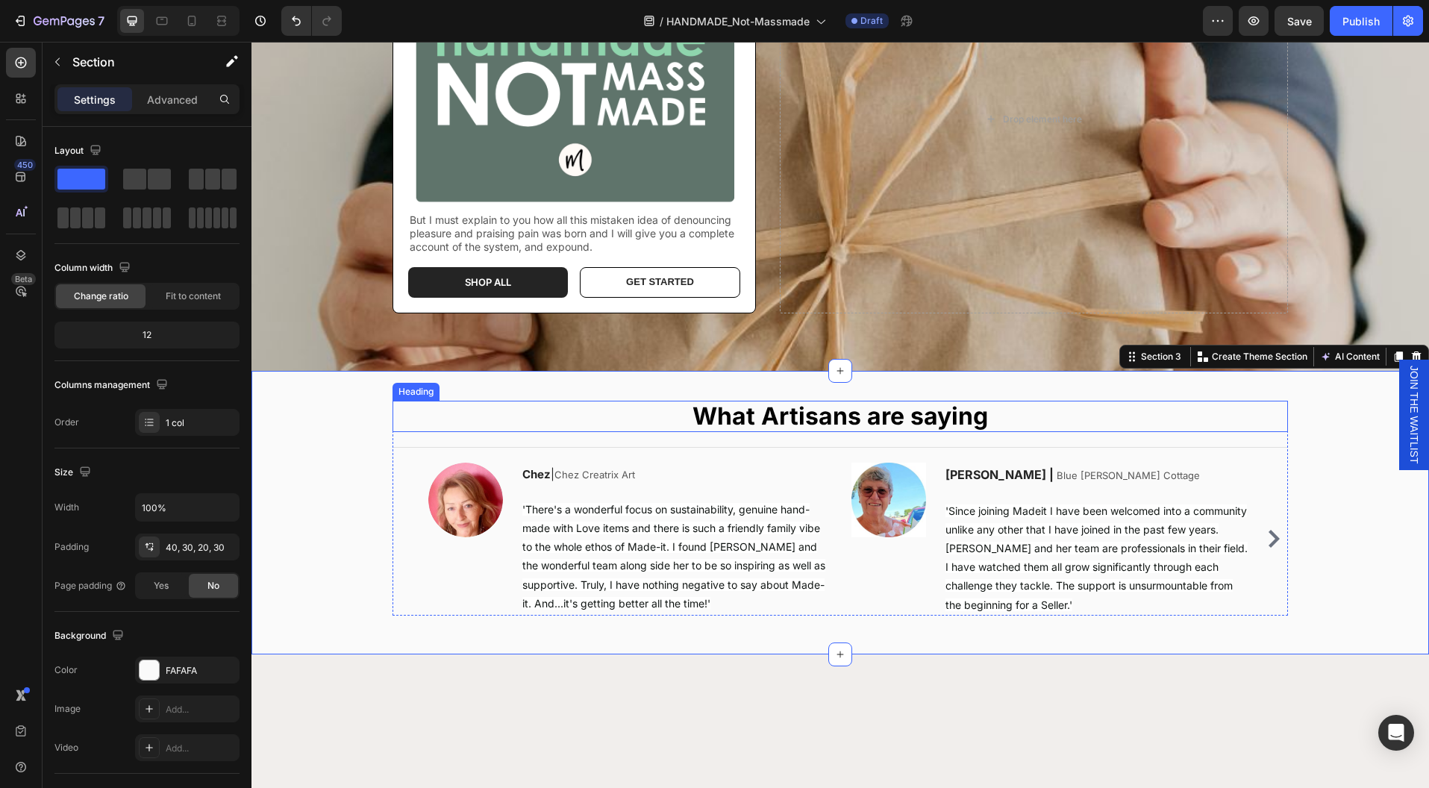
click at [933, 422] on h2 "What Artisans are saying" at bounding box center [839, 416] width 895 height 31
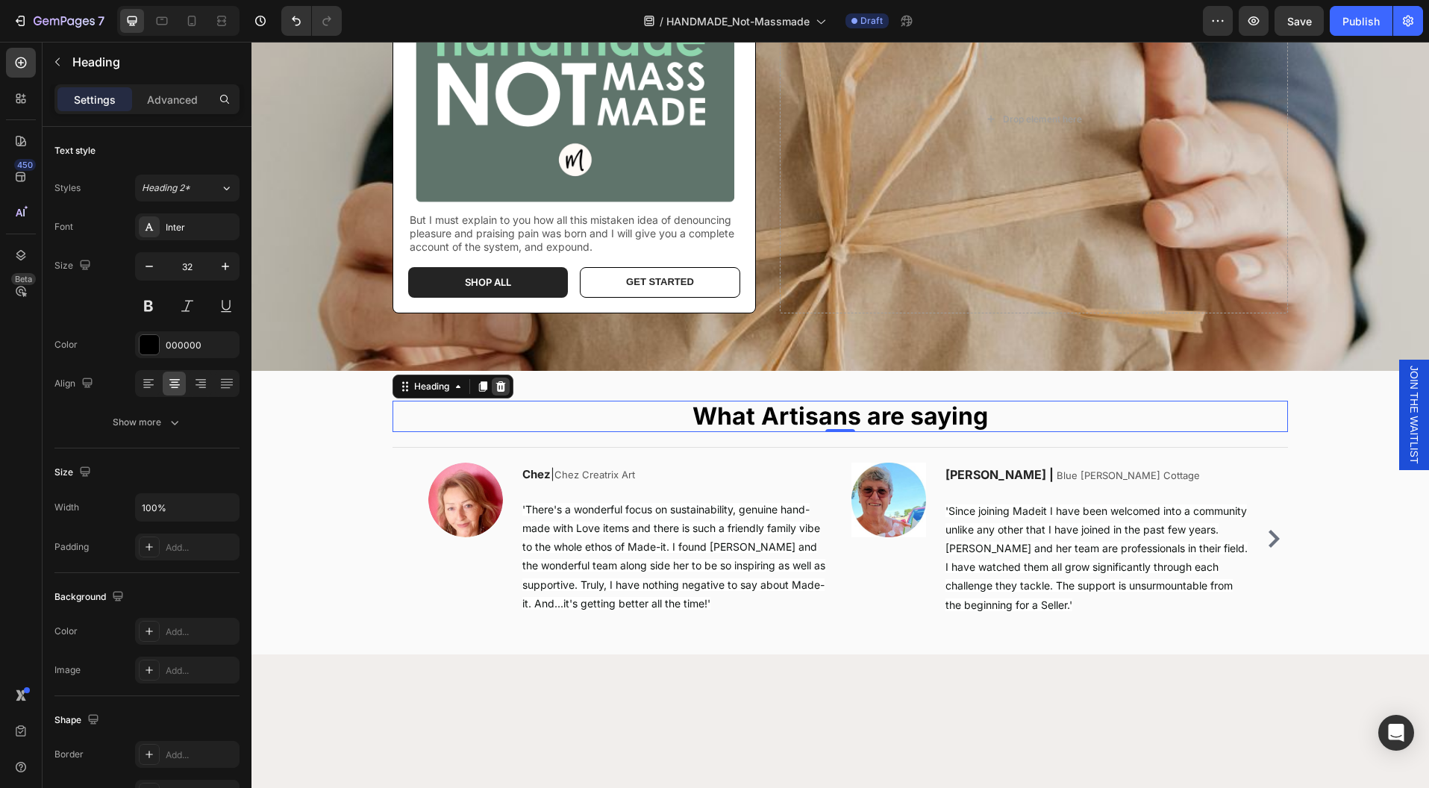
click at [495, 384] on icon at bounding box center [501, 387] width 12 height 12
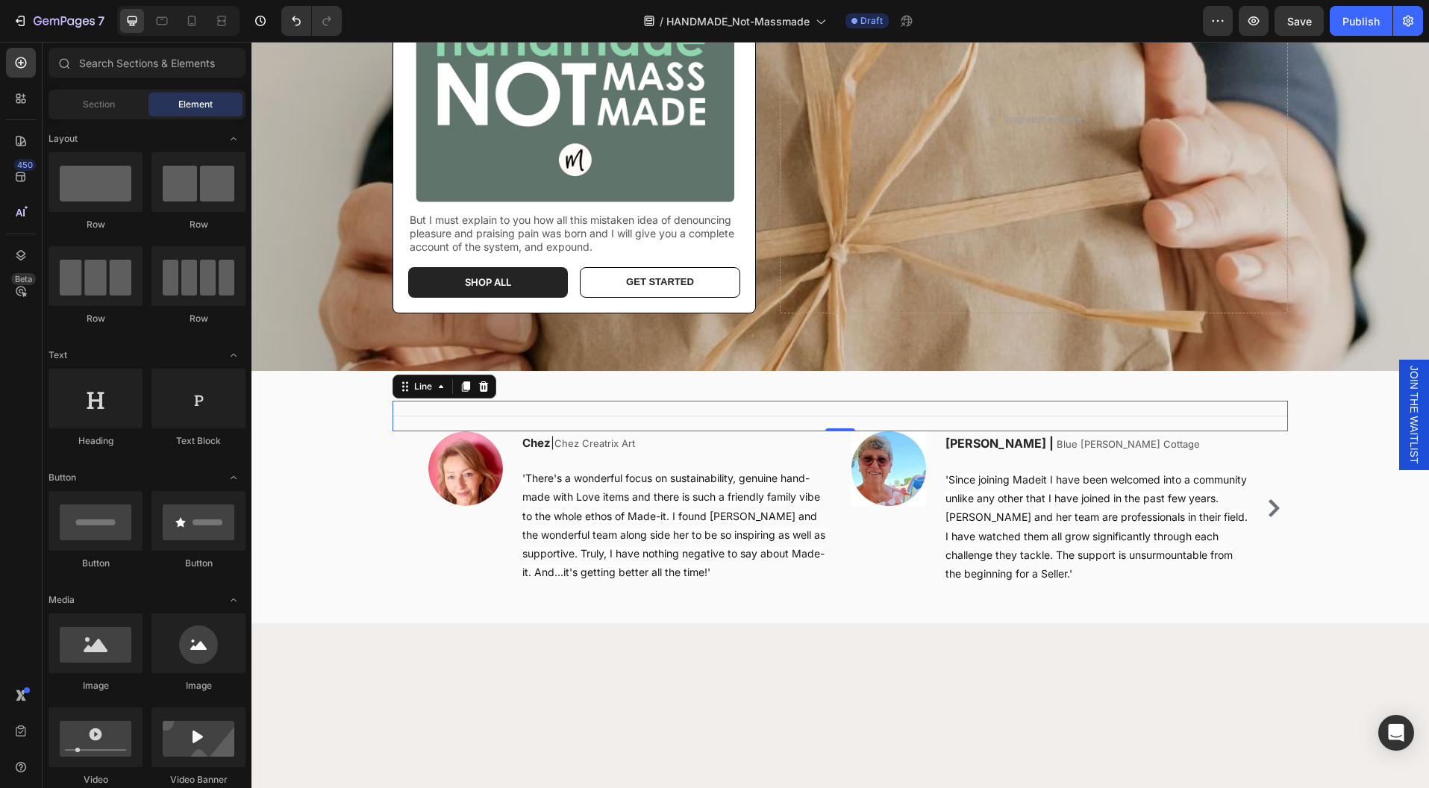
click at [574, 412] on div "Title Line 0" at bounding box center [839, 416] width 895 height 31
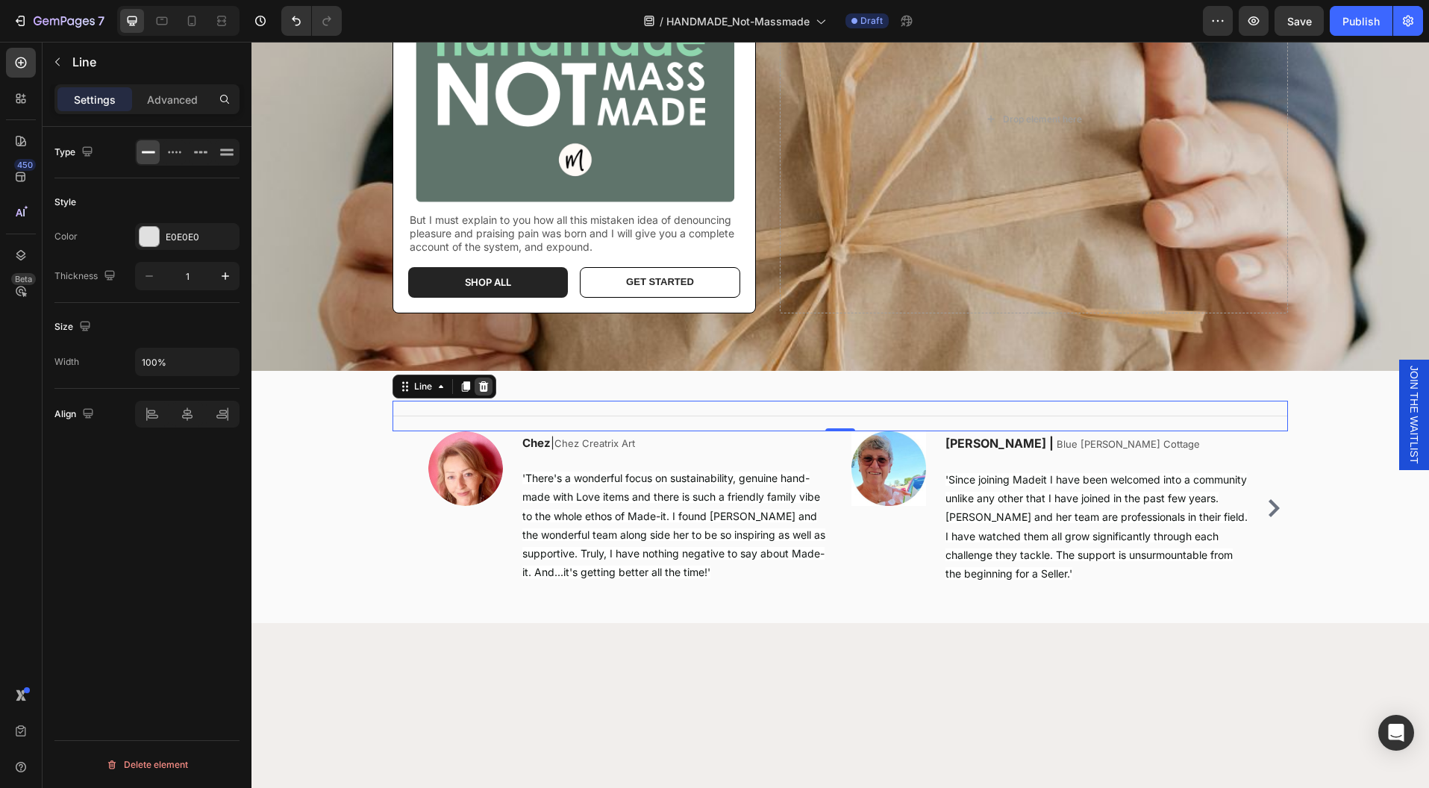
click at [479, 384] on icon at bounding box center [484, 386] width 10 height 10
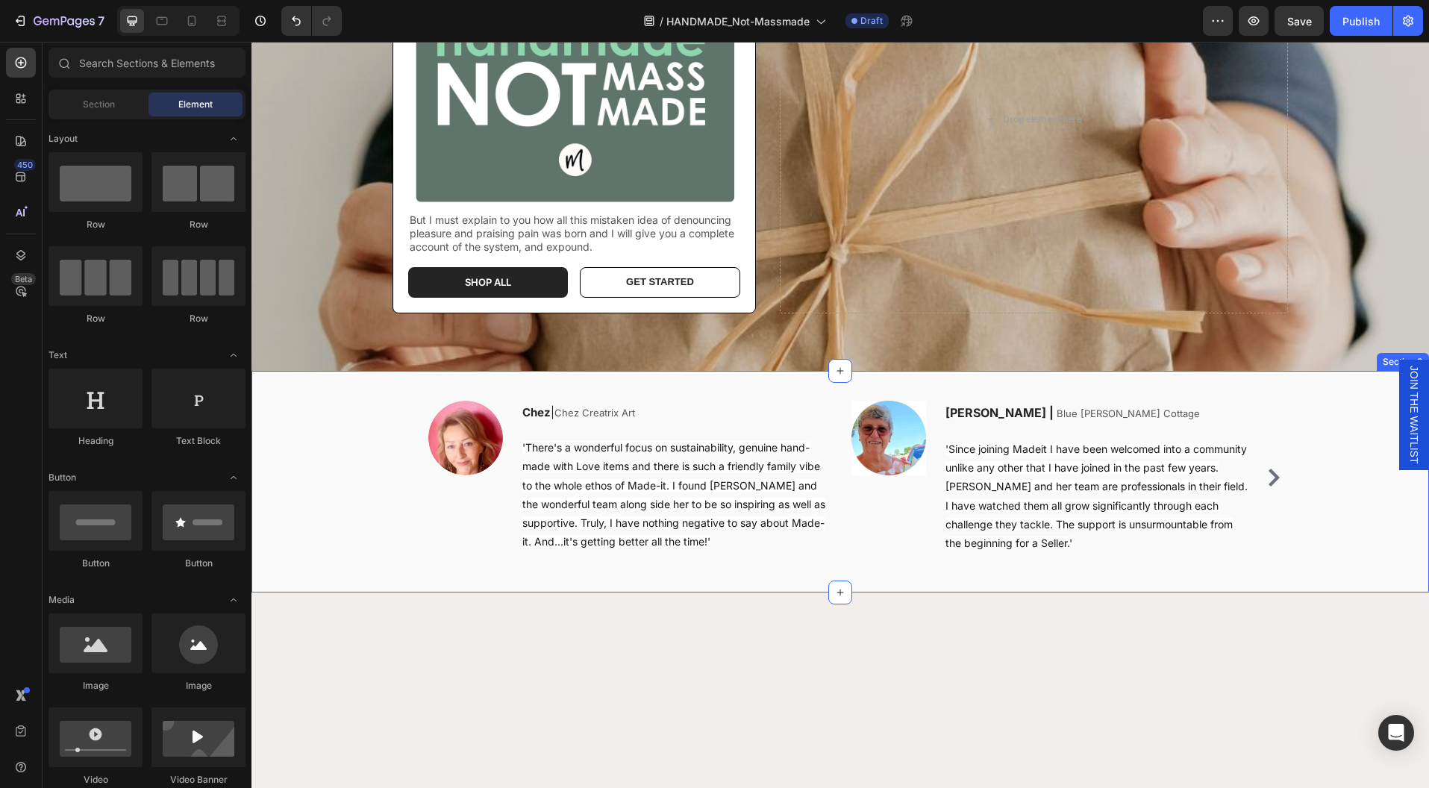
click at [1301, 443] on div "Image Chez | Chez Creatrix Art Text block 'There's a wonderful focus on sustain…" at bounding box center [840, 489] width 1133 height 177
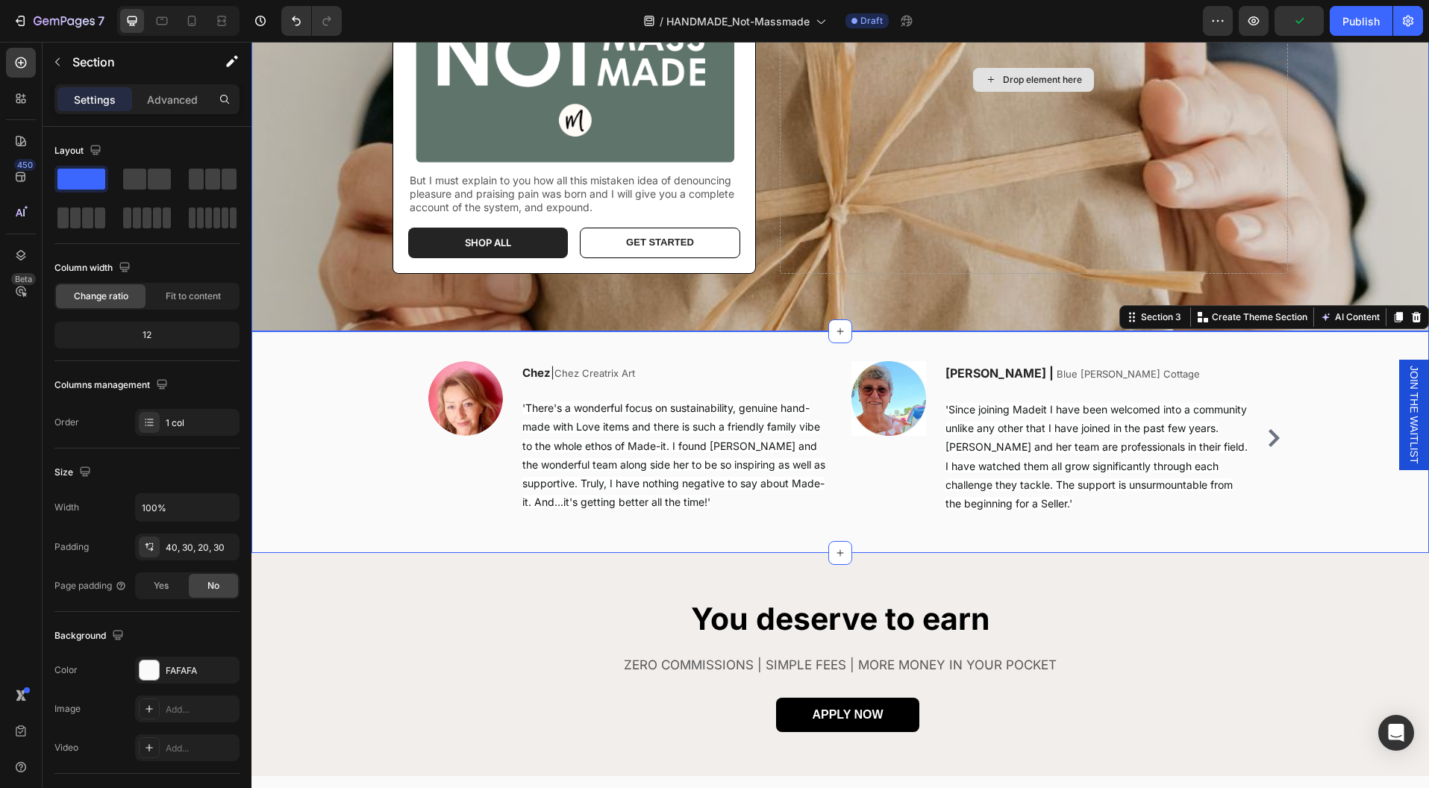
scroll to position [419, 0]
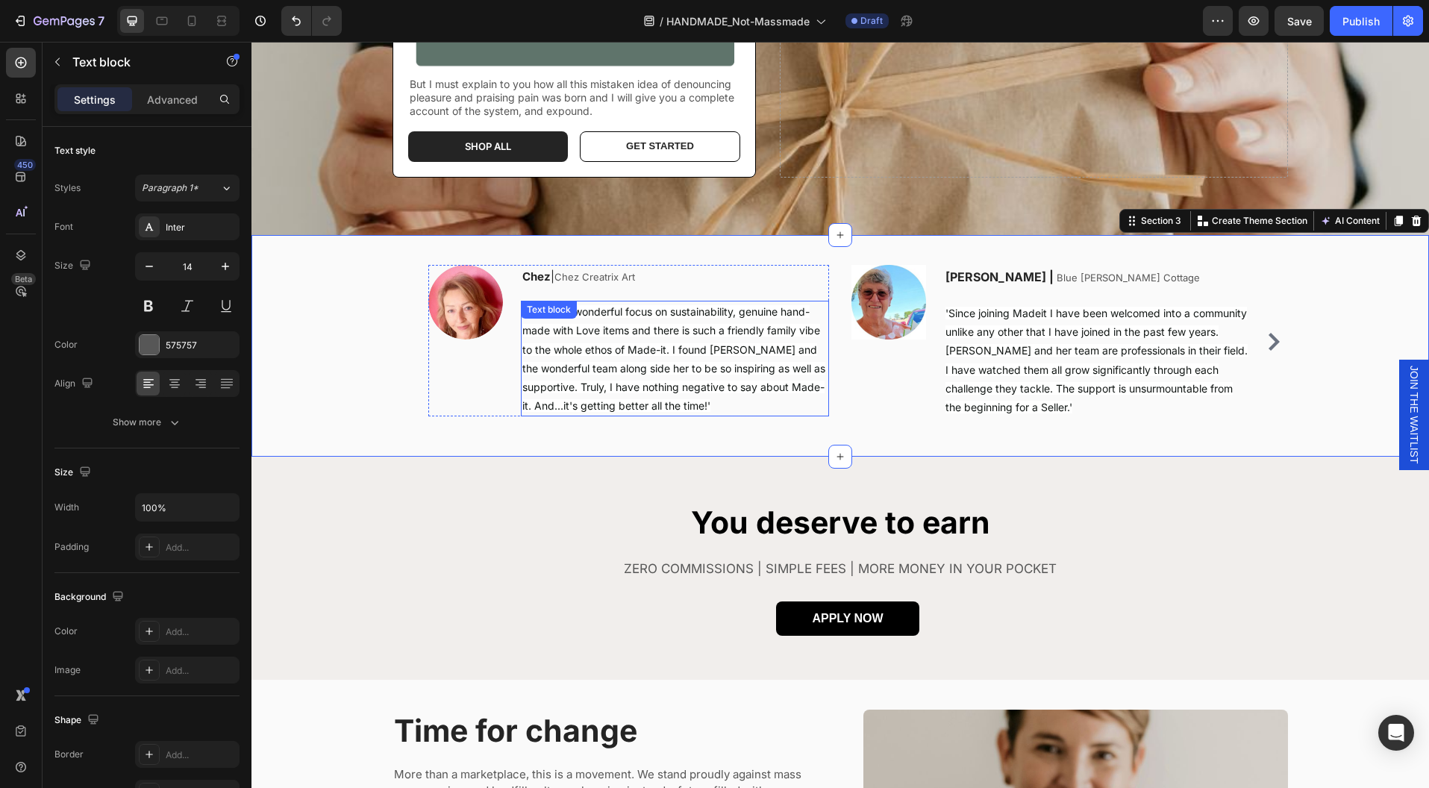
click at [739, 407] on p "'There's a wonderful focus on sustainability, genuine hand-made with Love items…" at bounding box center [674, 358] width 305 height 113
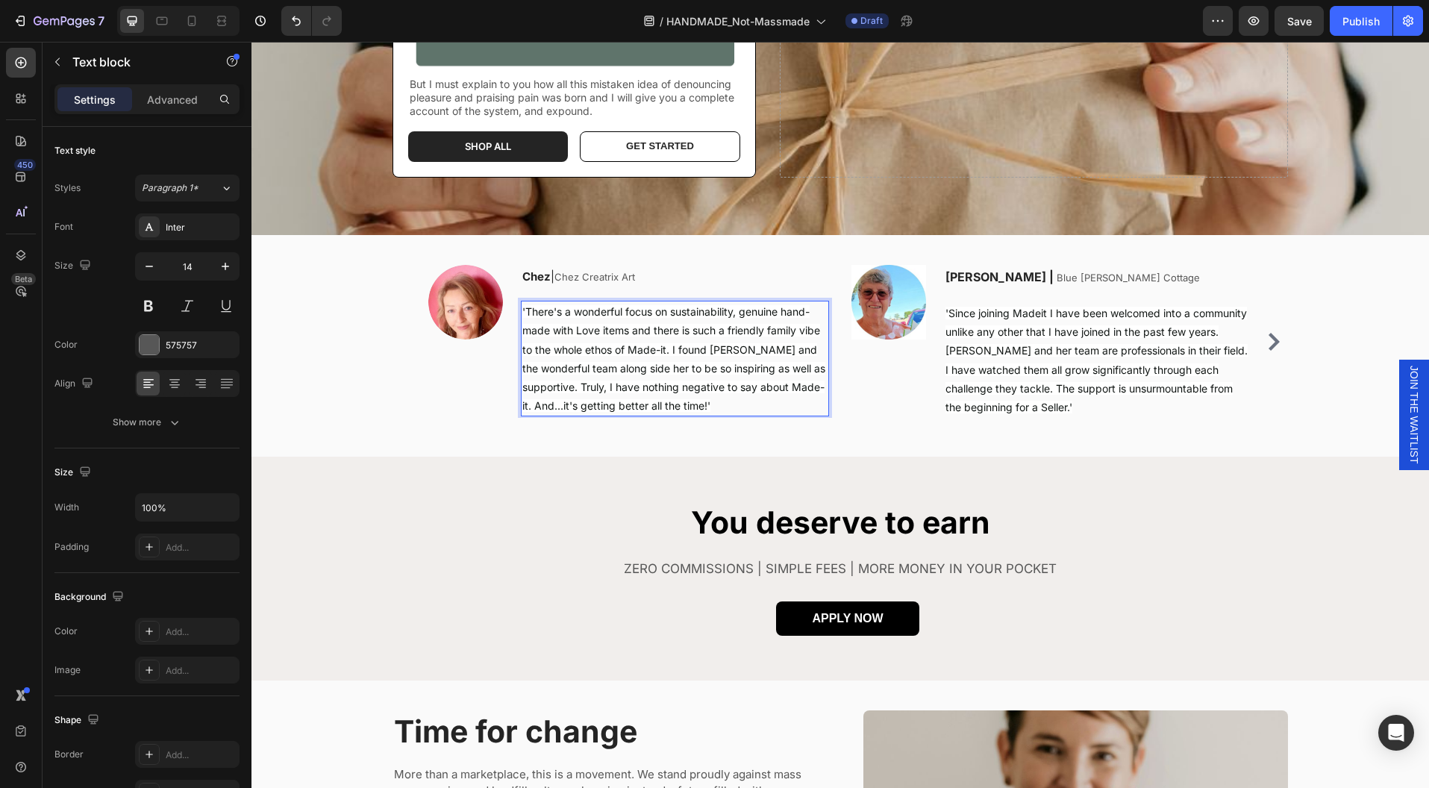
click at [737, 407] on p "'There's a wonderful focus on sustainability, genuine hand-made with Love items…" at bounding box center [674, 358] width 305 height 113
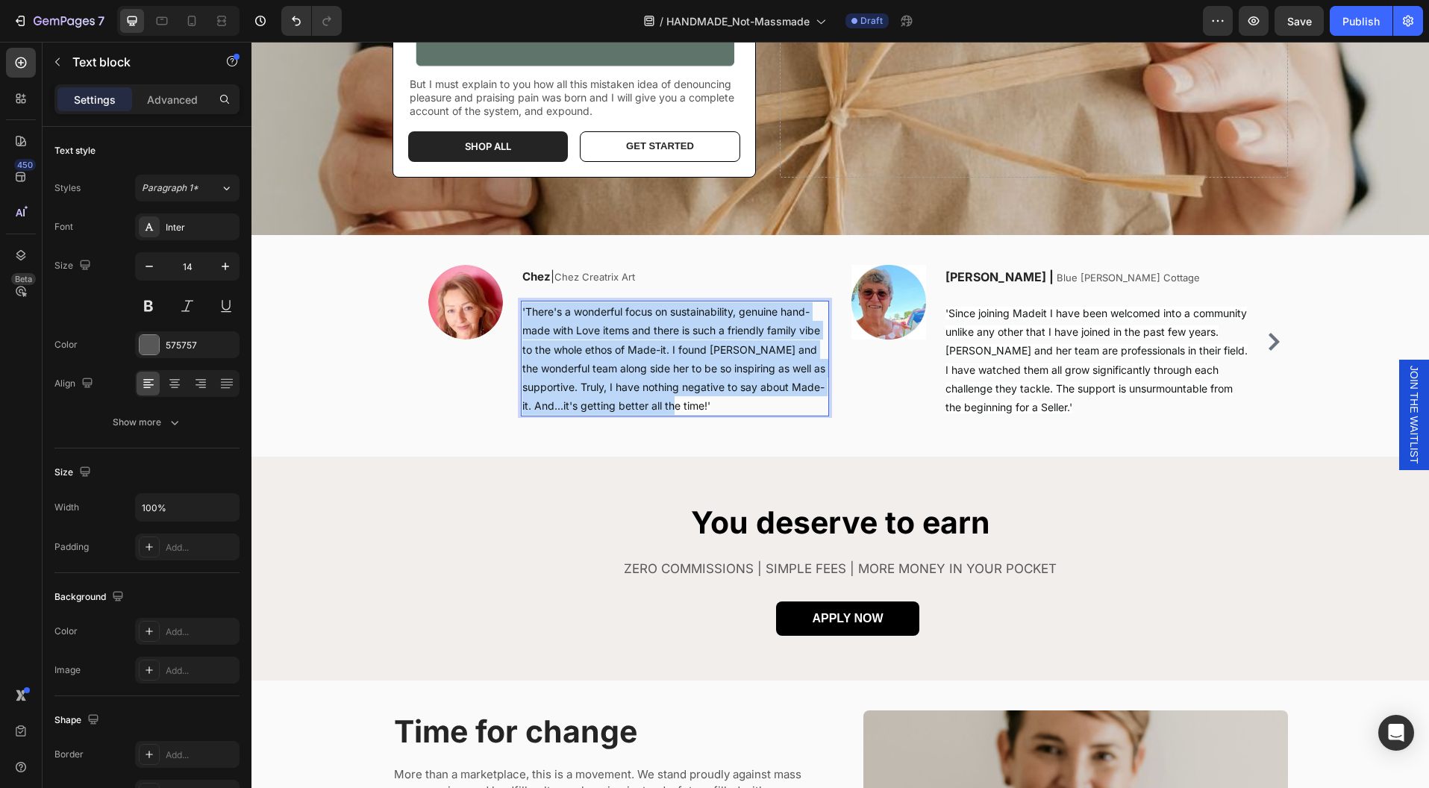
click at [737, 407] on p "'There's a wonderful focus on sustainability, genuine hand-made with Love items…" at bounding box center [674, 358] width 305 height 113
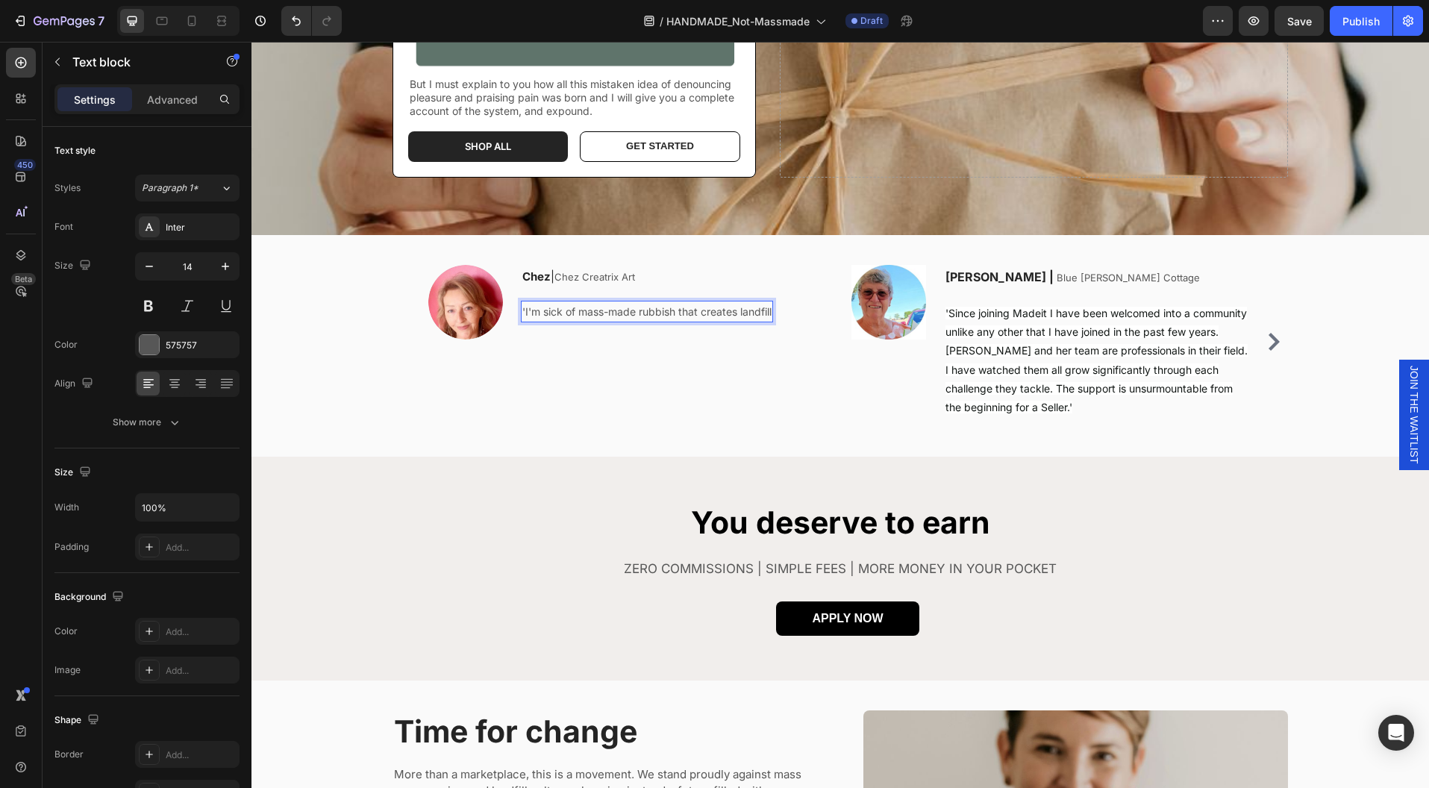
click at [732, 311] on p "'I'm sick of mass-made rubbish that creates landfill" at bounding box center [646, 311] width 249 height 19
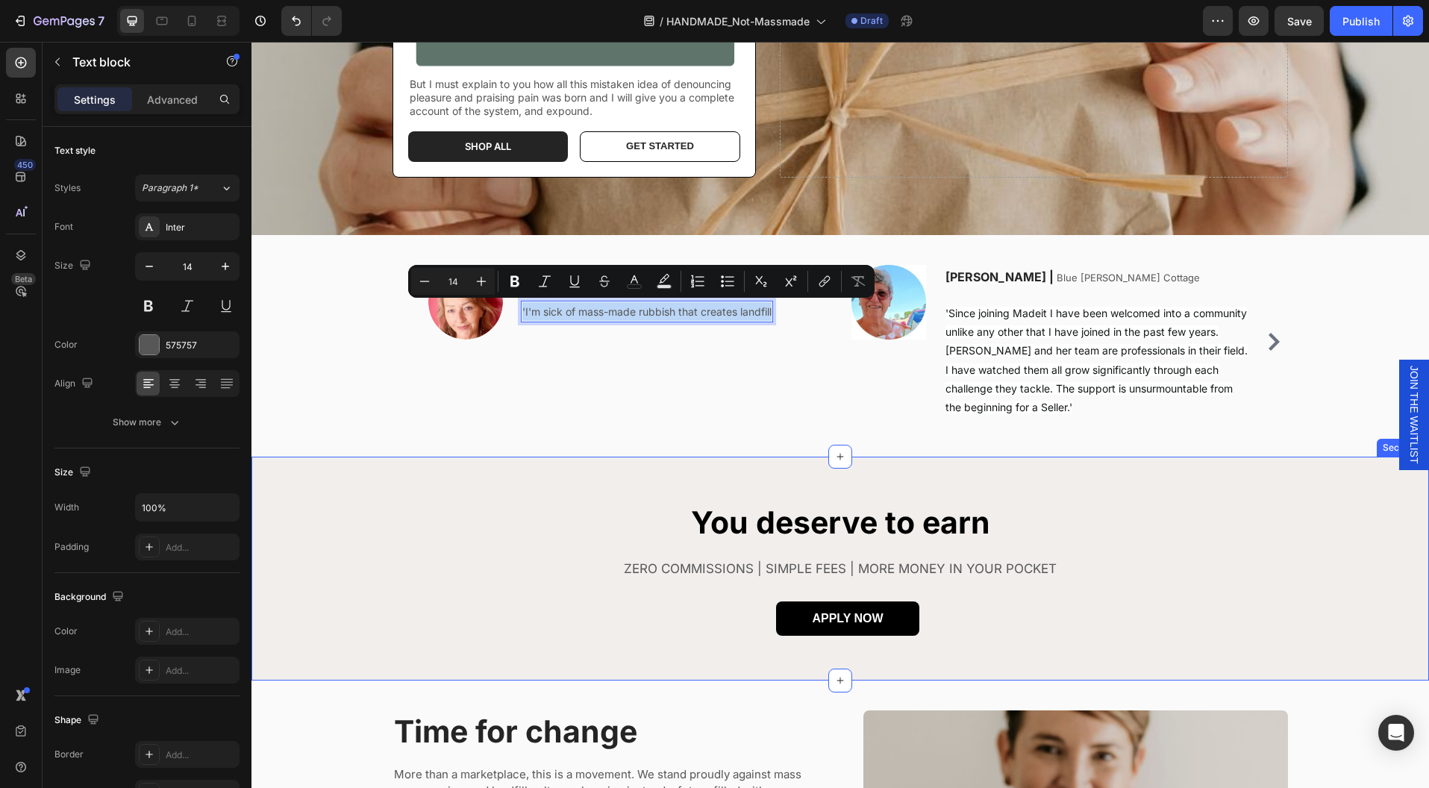
click at [1222, 500] on div "You deserve to earn Heading ZERO COMMISSIONS | SIMPLE FEES | MORE MONEY IN YOUR…" at bounding box center [839, 568] width 1177 height 223
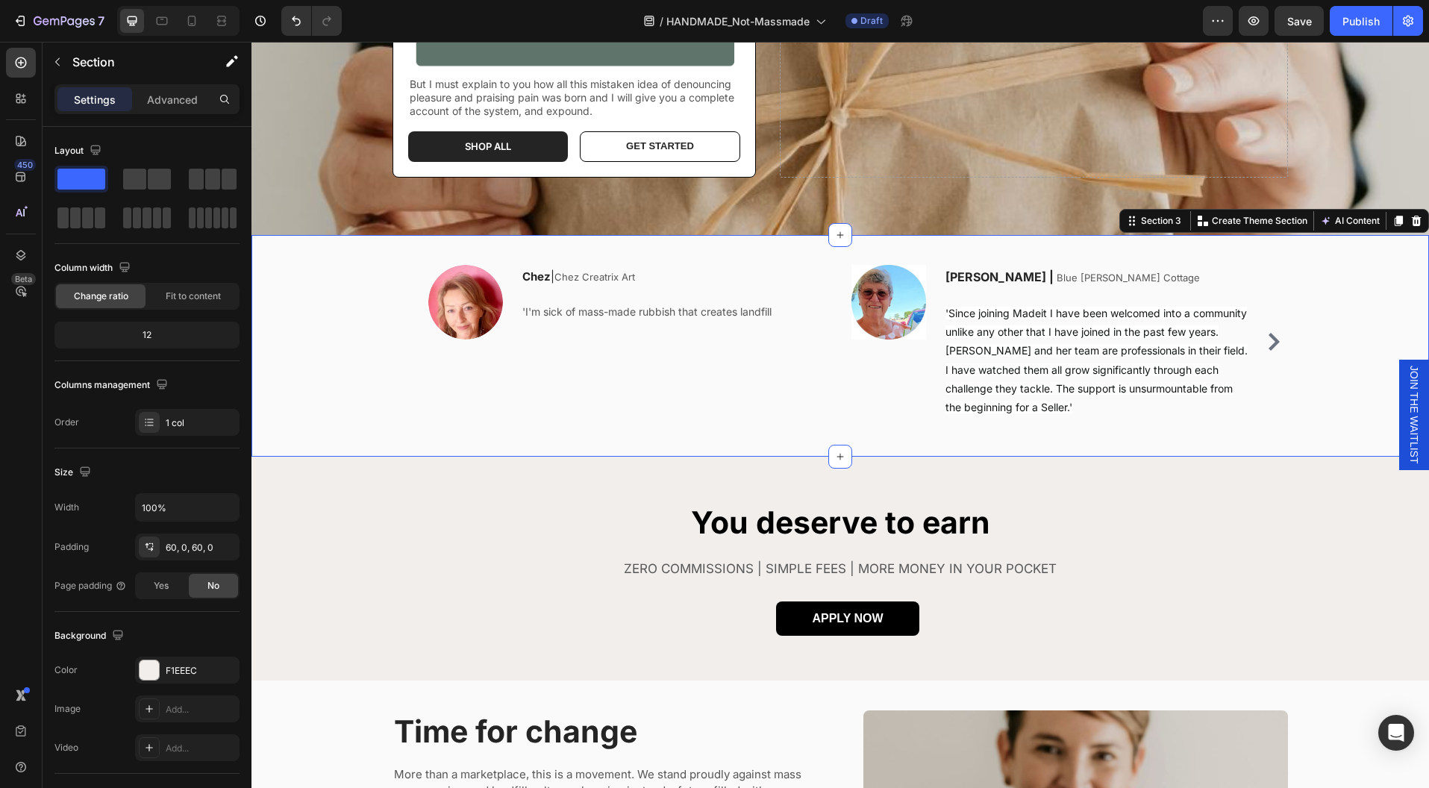
click at [1338, 302] on div "Image Chez | Chez Creatrix Art Text block 'I'm sick of mass-made rubbish that c…" at bounding box center [840, 353] width 1133 height 177
click at [1410, 221] on icon at bounding box center [1416, 221] width 12 height 12
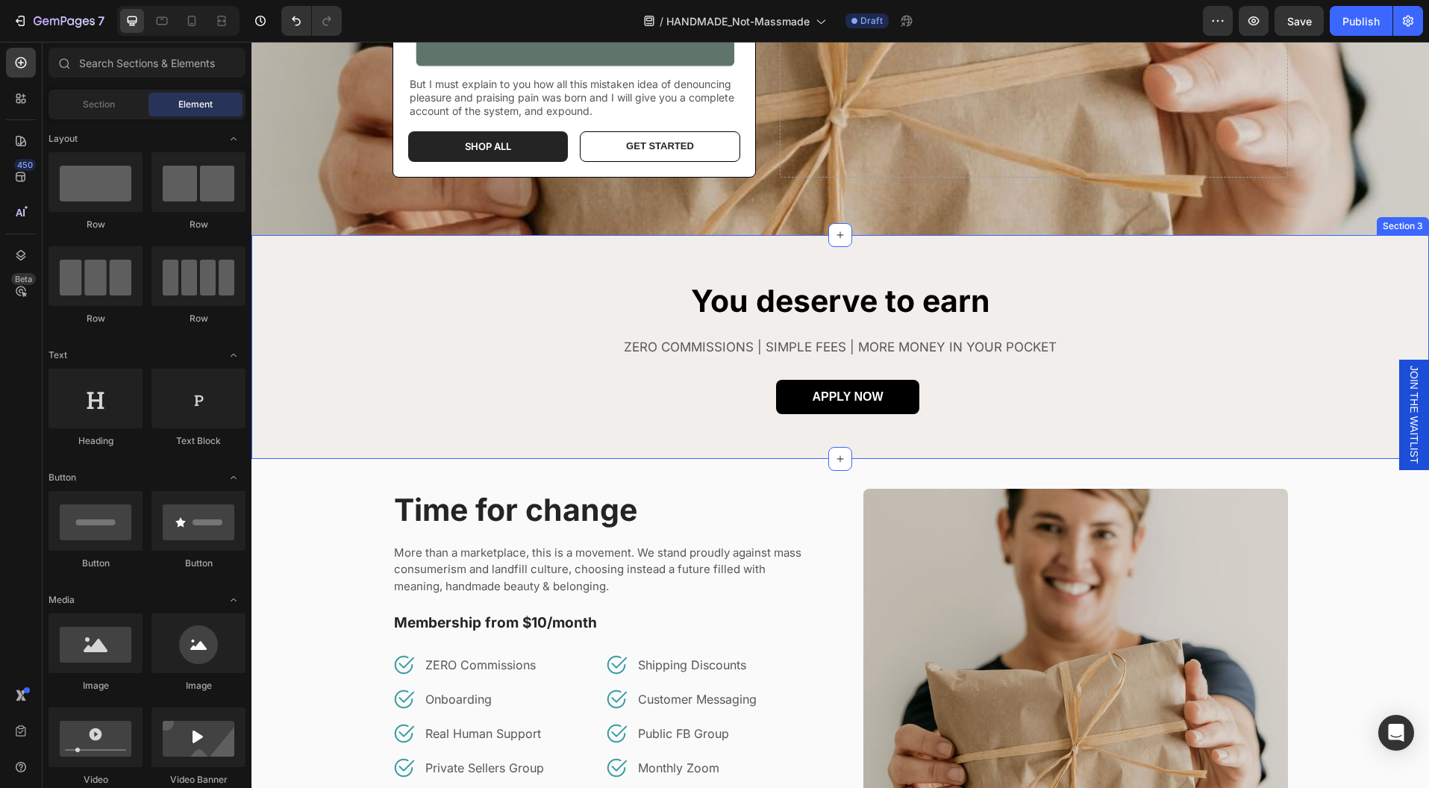
click at [865, 240] on div "You deserve to earn Heading ZERO COMMISSIONS | SIMPLE FEES | MORE MONEY IN YOUR…" at bounding box center [839, 346] width 1177 height 223
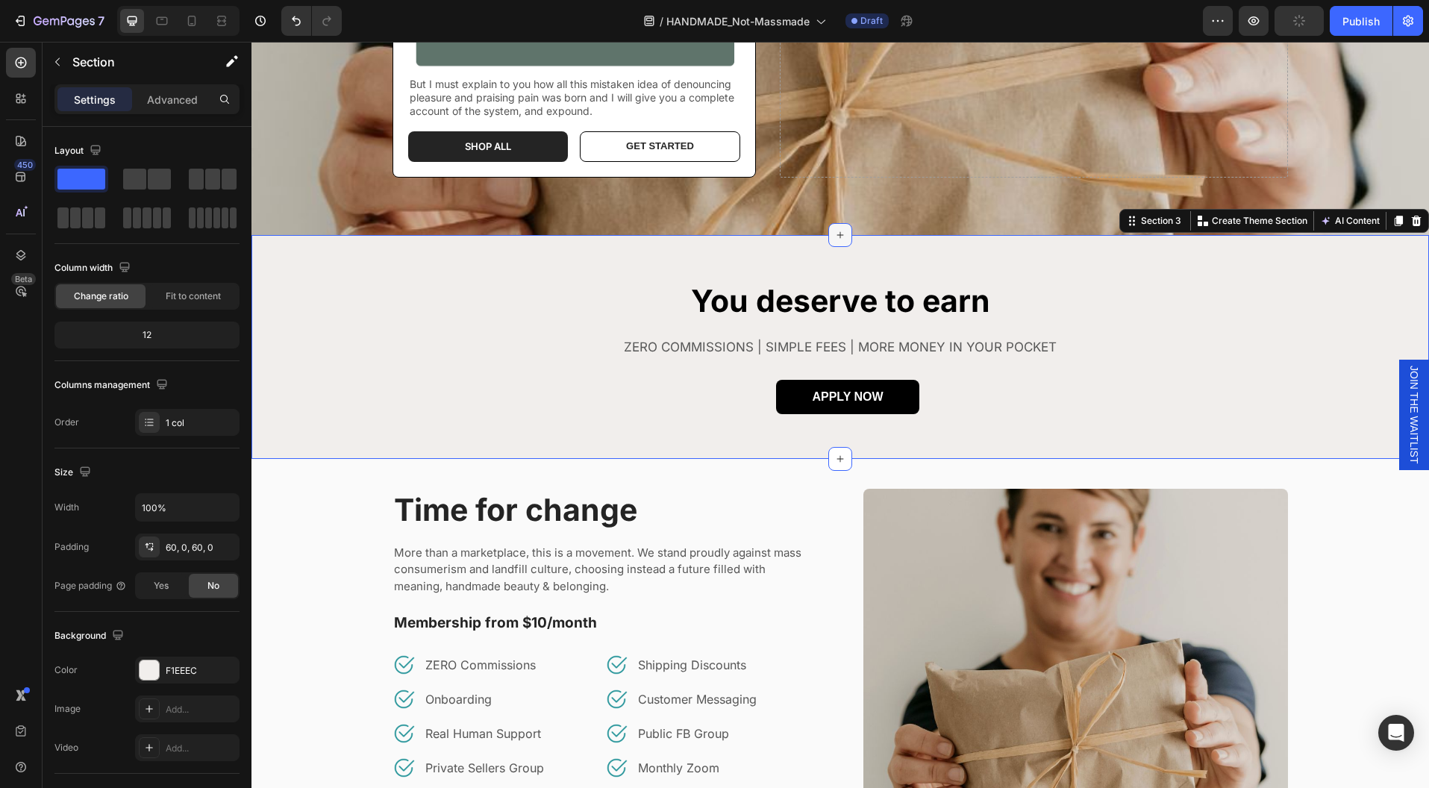
click at [837, 234] on icon at bounding box center [840, 235] width 7 height 7
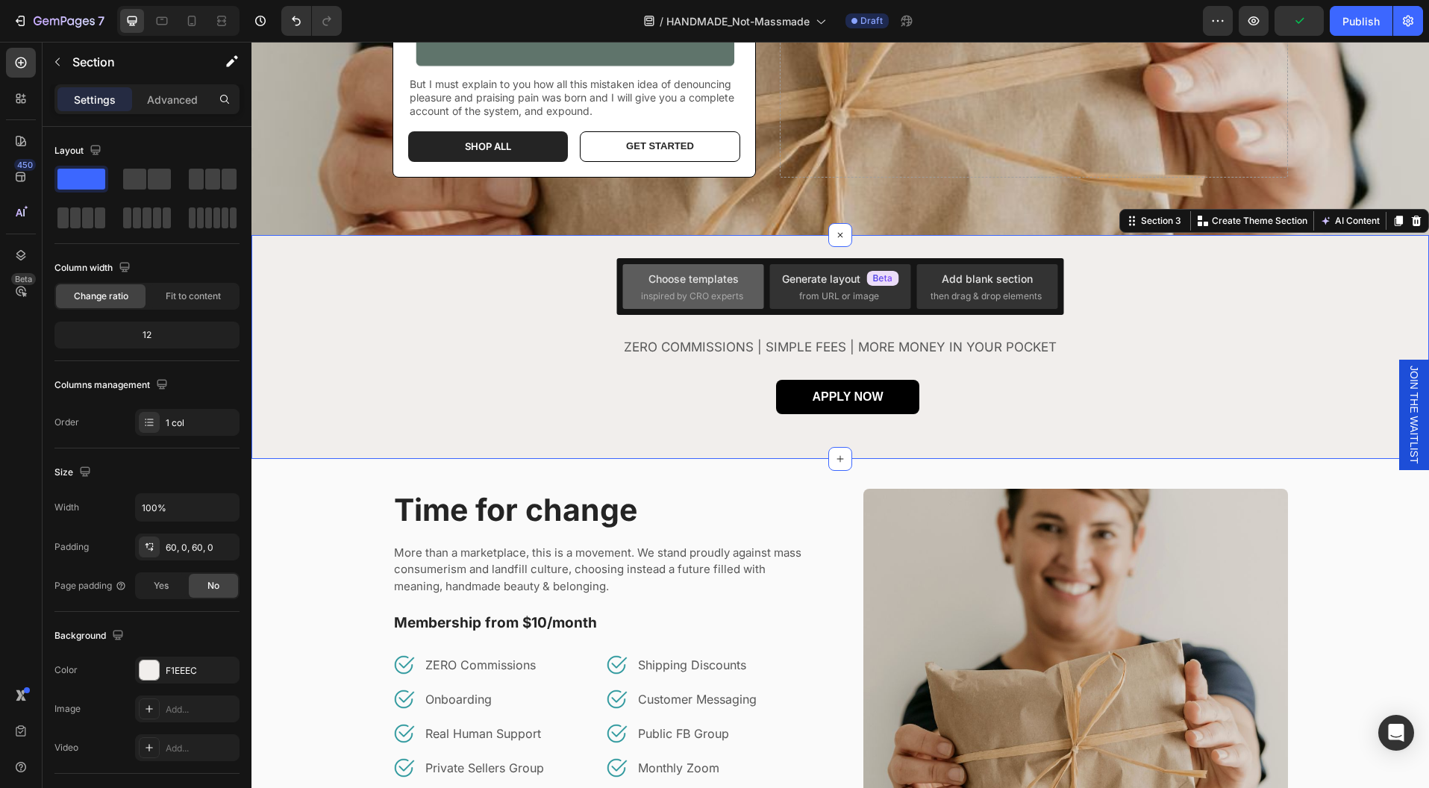
click at [696, 287] on div "Choose templates inspired by CRO experts" at bounding box center [693, 287] width 104 height 32
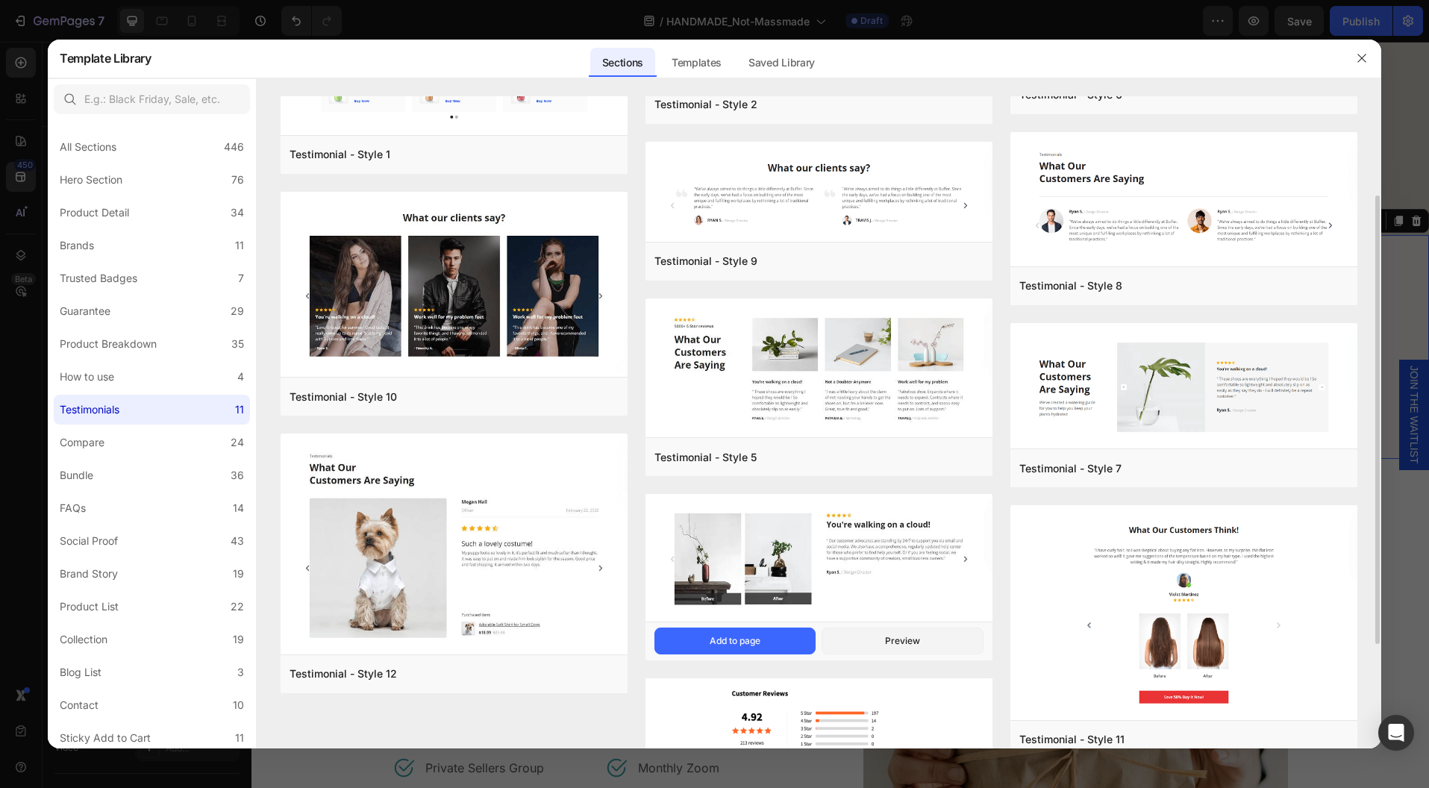
scroll to position [296, 0]
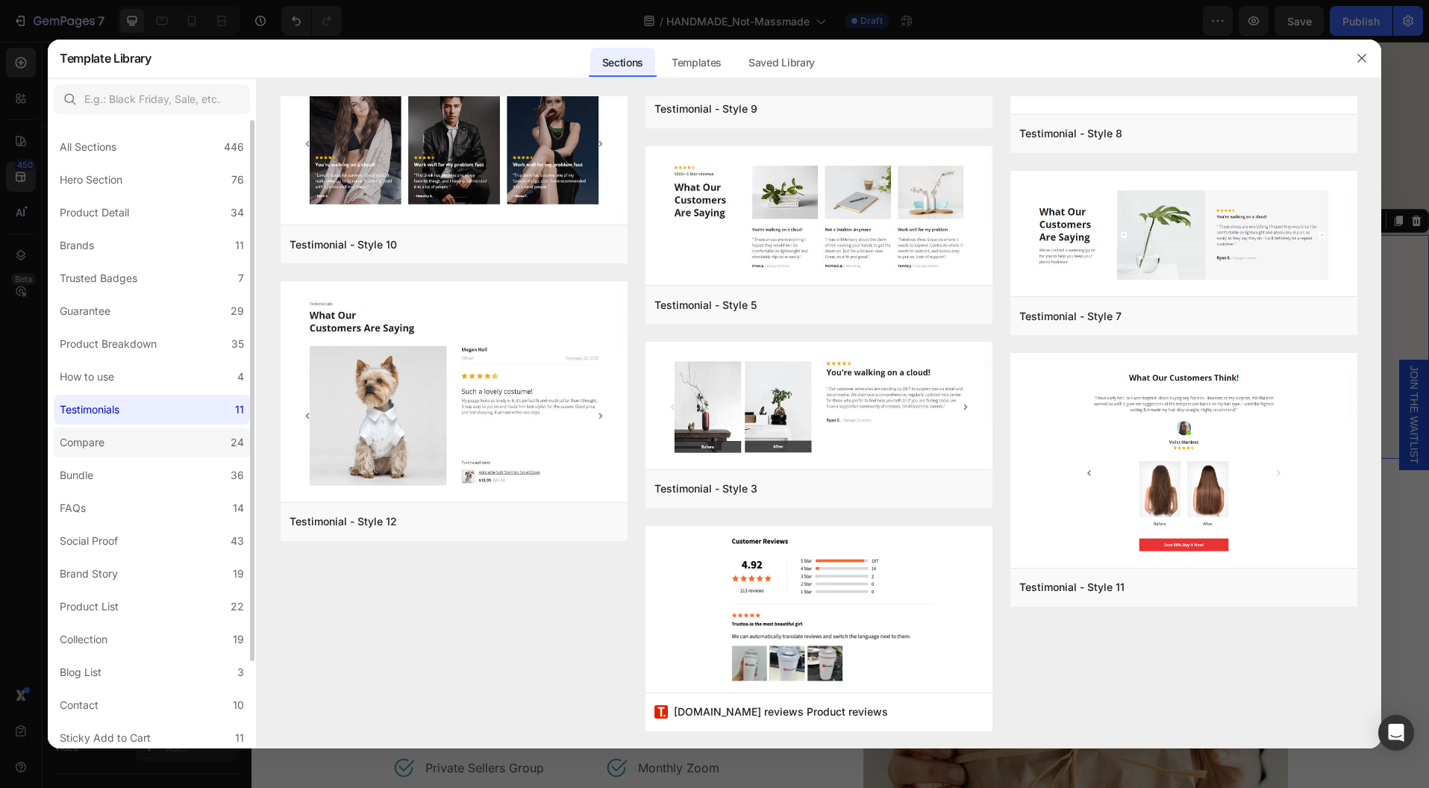
click at [138, 440] on label "Compare 24" at bounding box center [152, 443] width 196 height 30
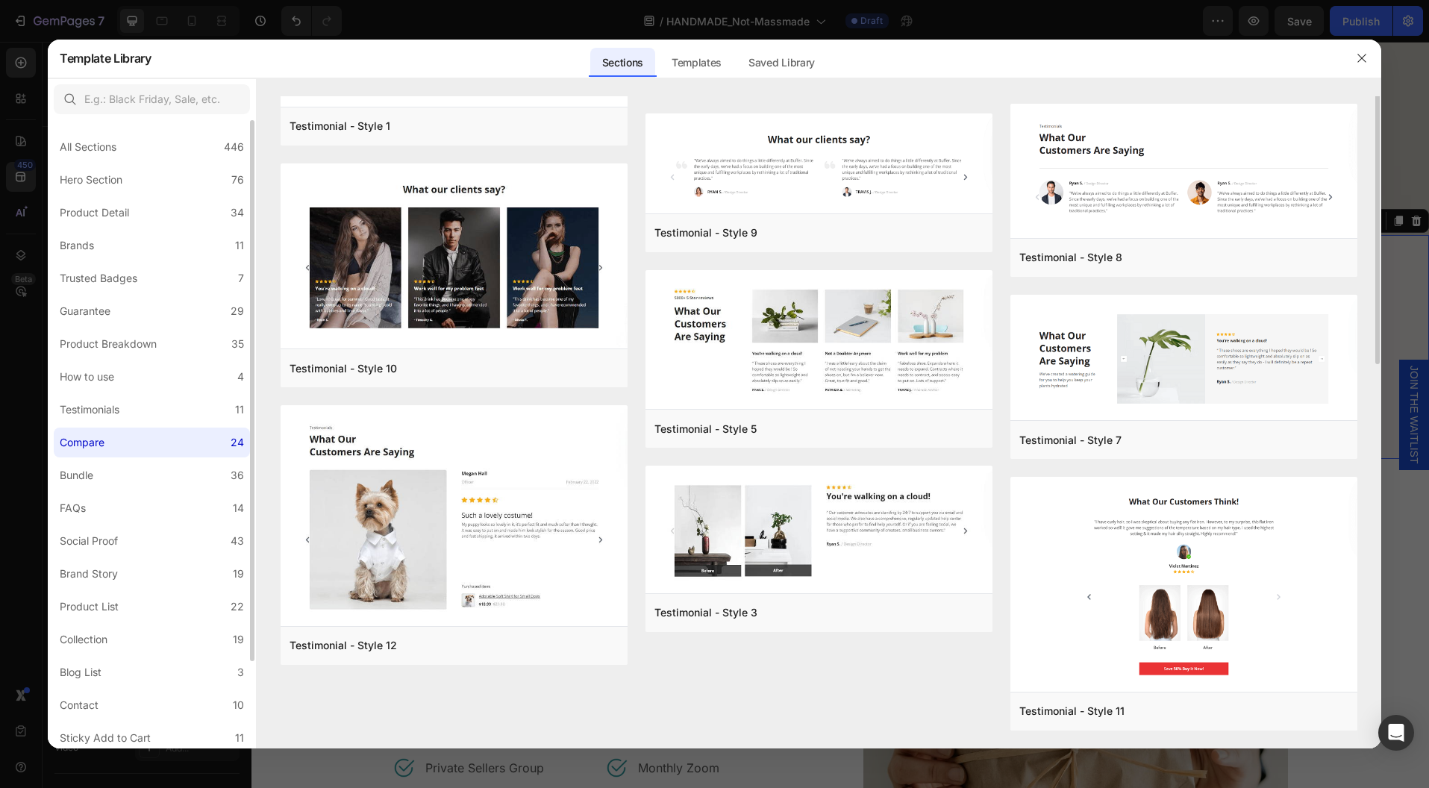
scroll to position [0, 0]
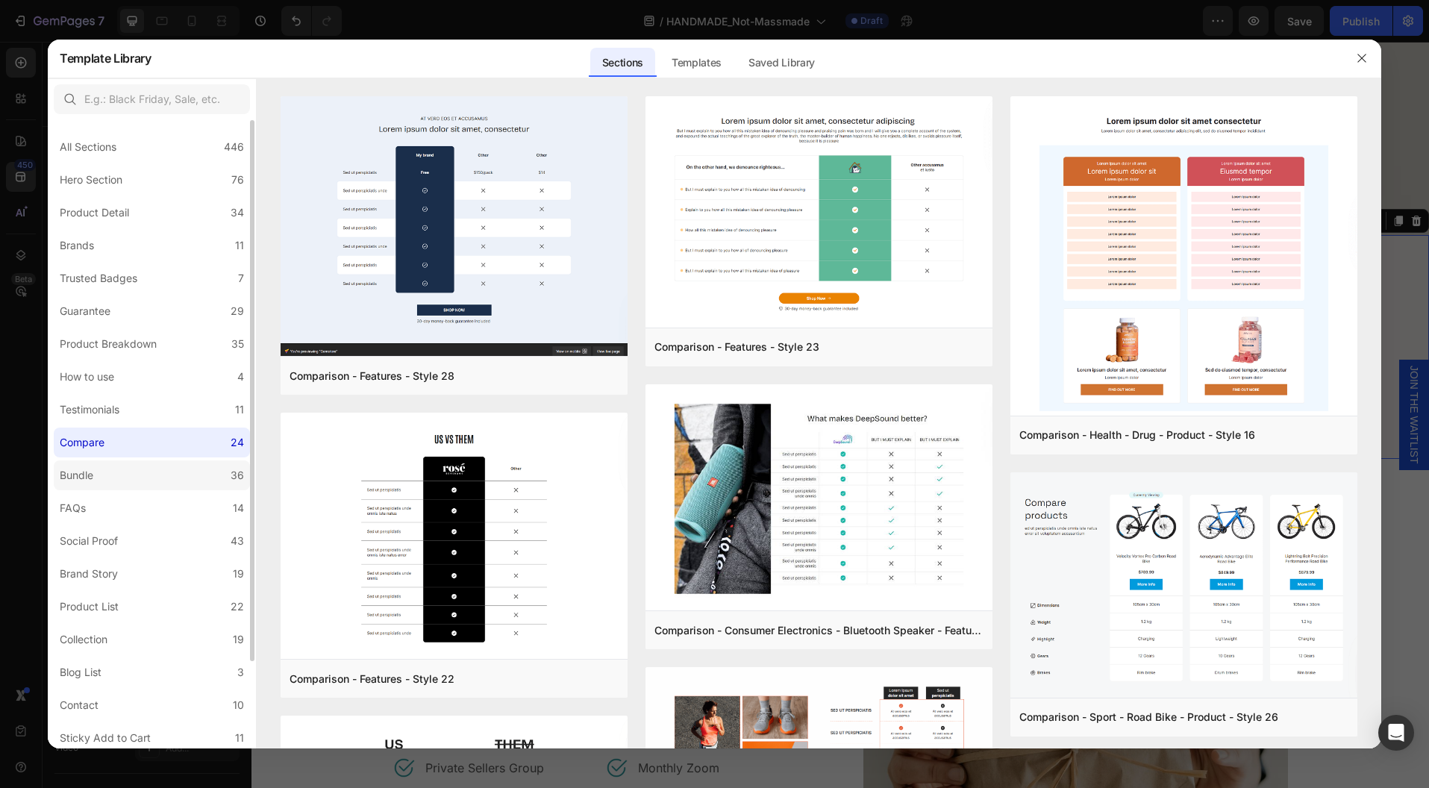
click at [169, 471] on label "Bundle 36" at bounding box center [152, 475] width 196 height 30
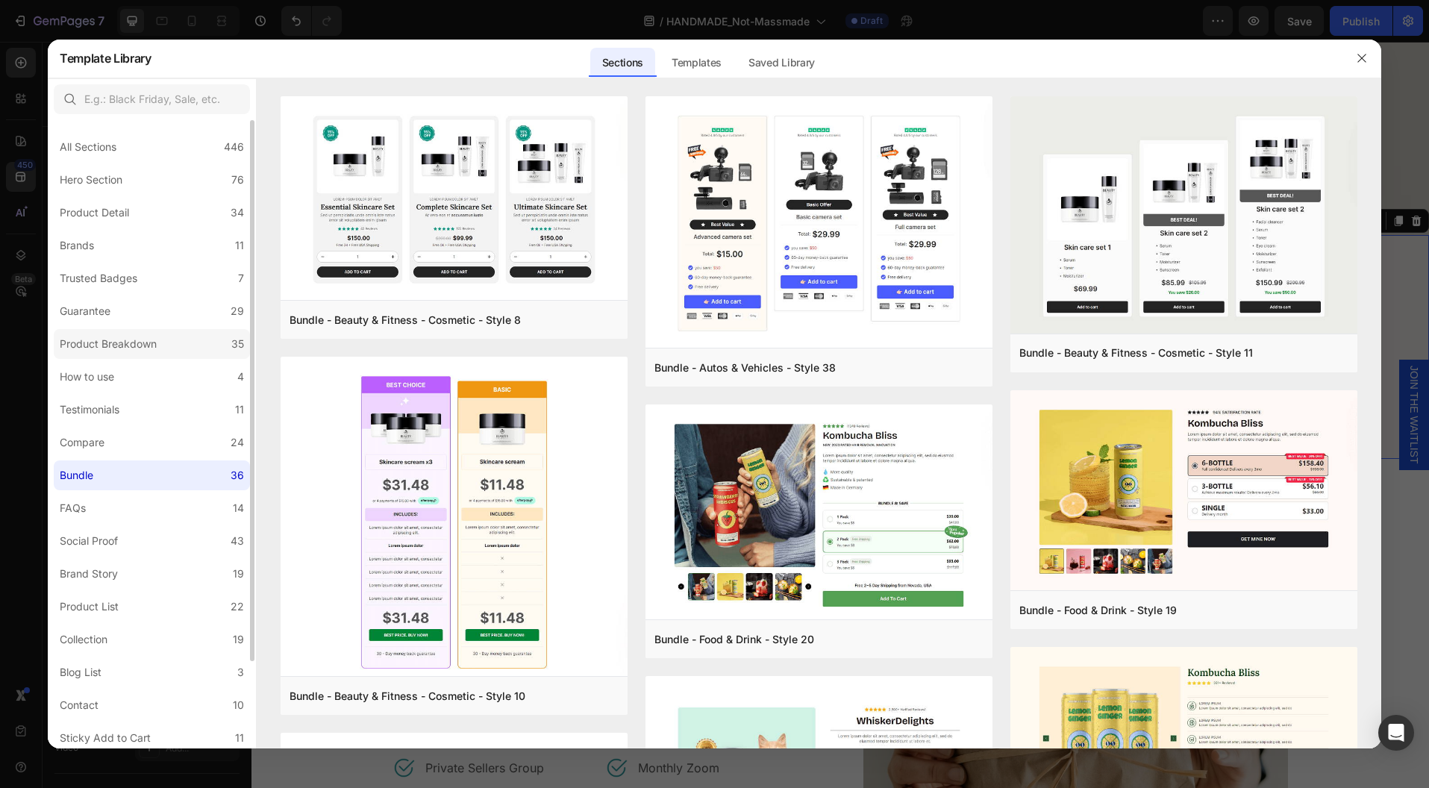
click at [159, 337] on div "Product Breakdown" at bounding box center [111, 344] width 103 height 18
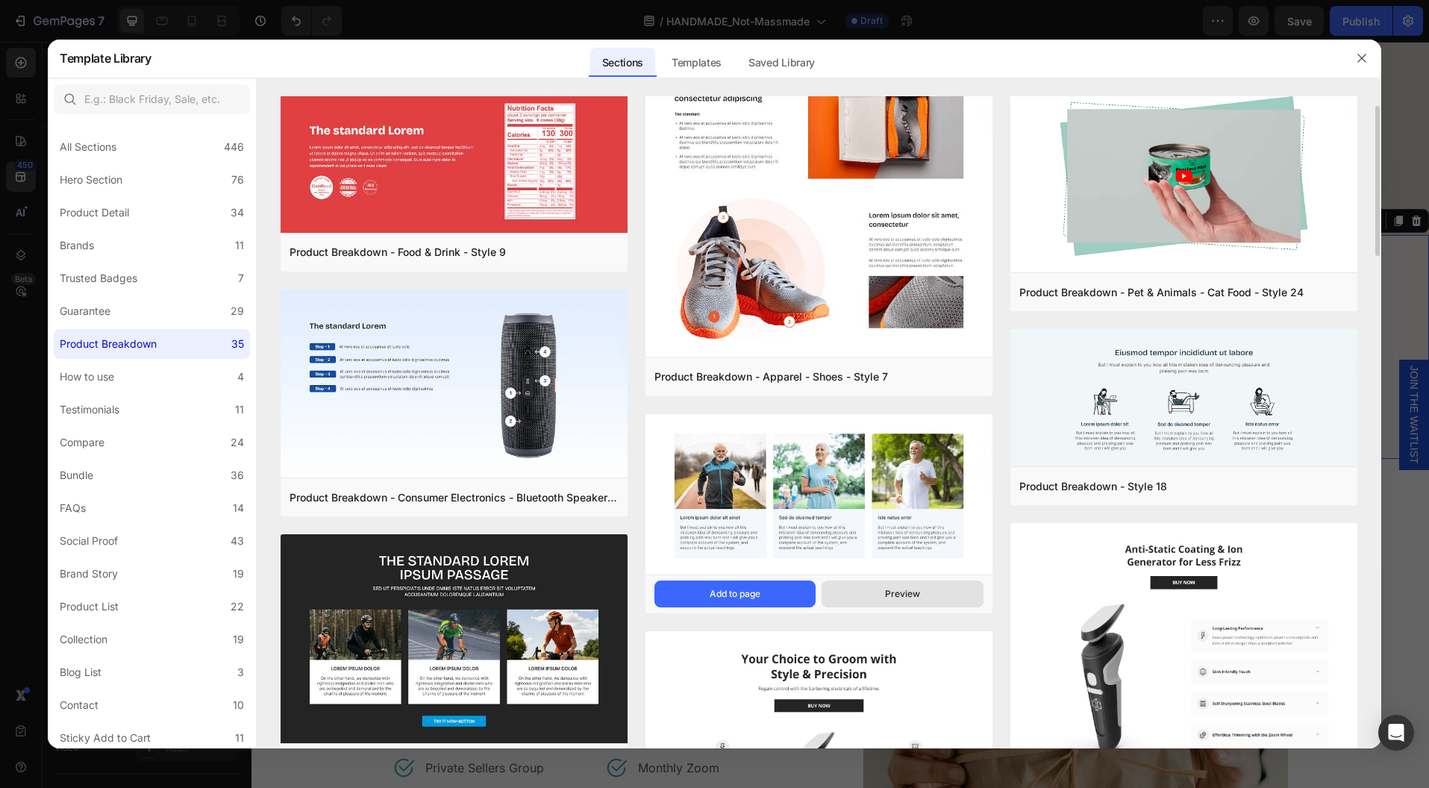
scroll to position [31, 0]
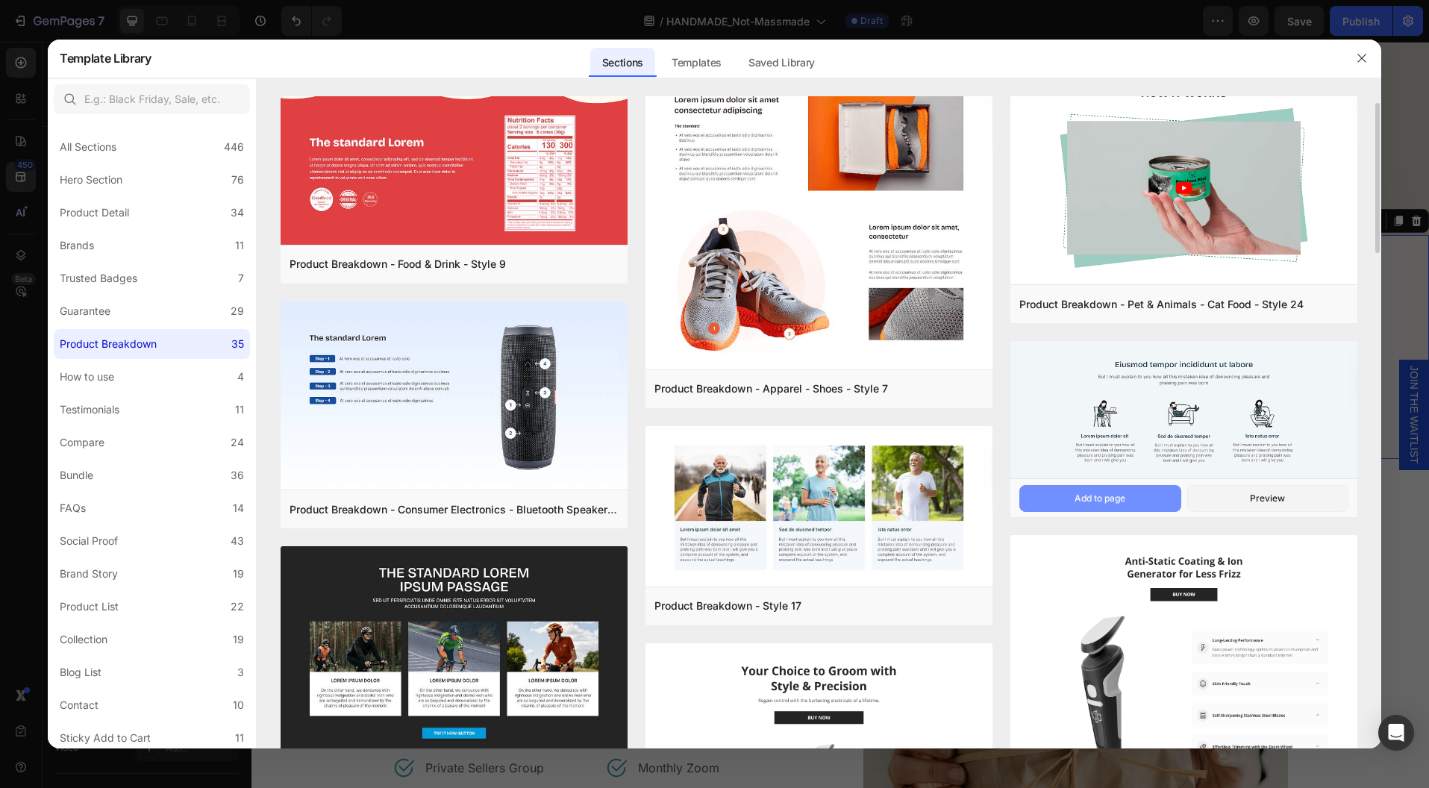
click at [1090, 492] on div "Add to page" at bounding box center [1100, 498] width 51 height 13
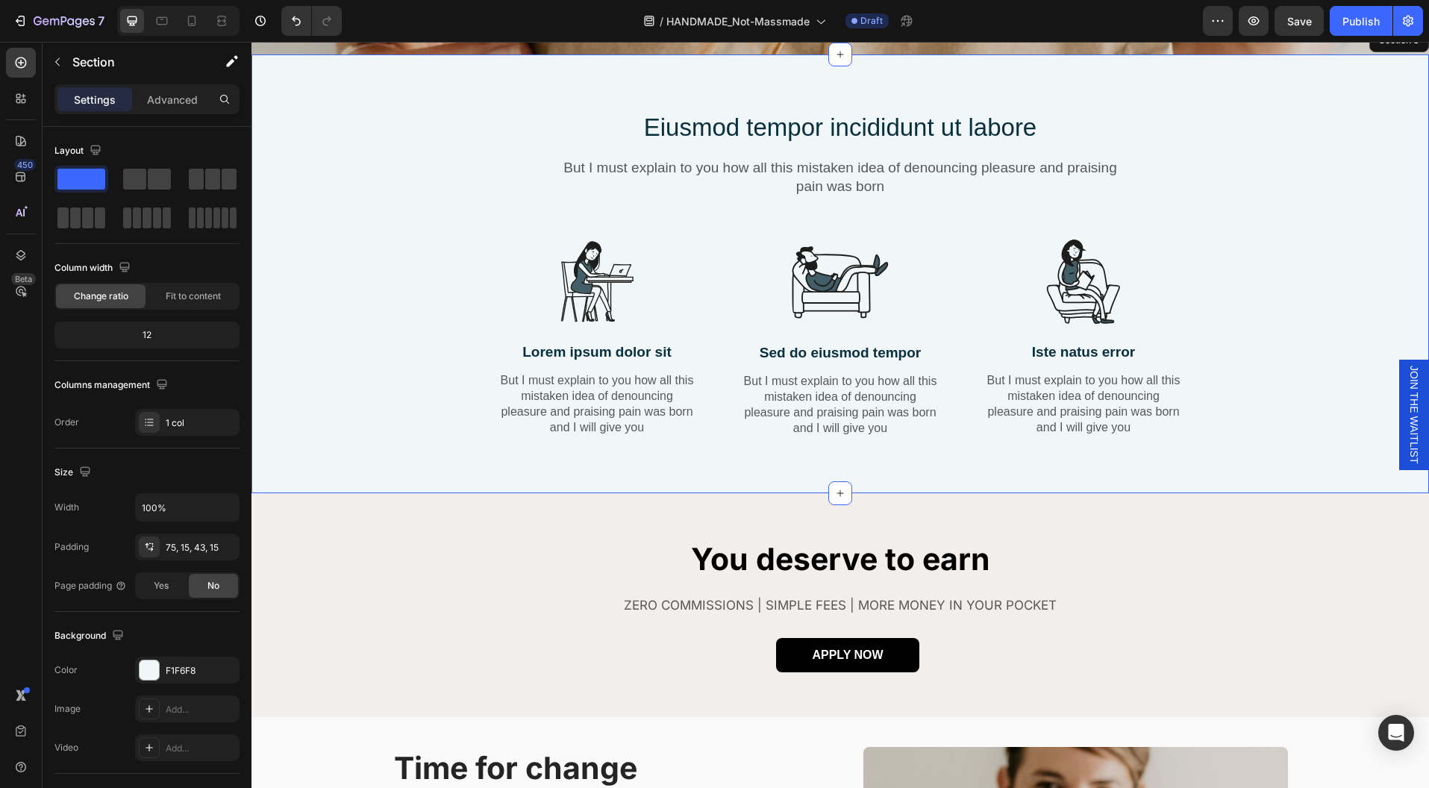
scroll to position [611, 0]
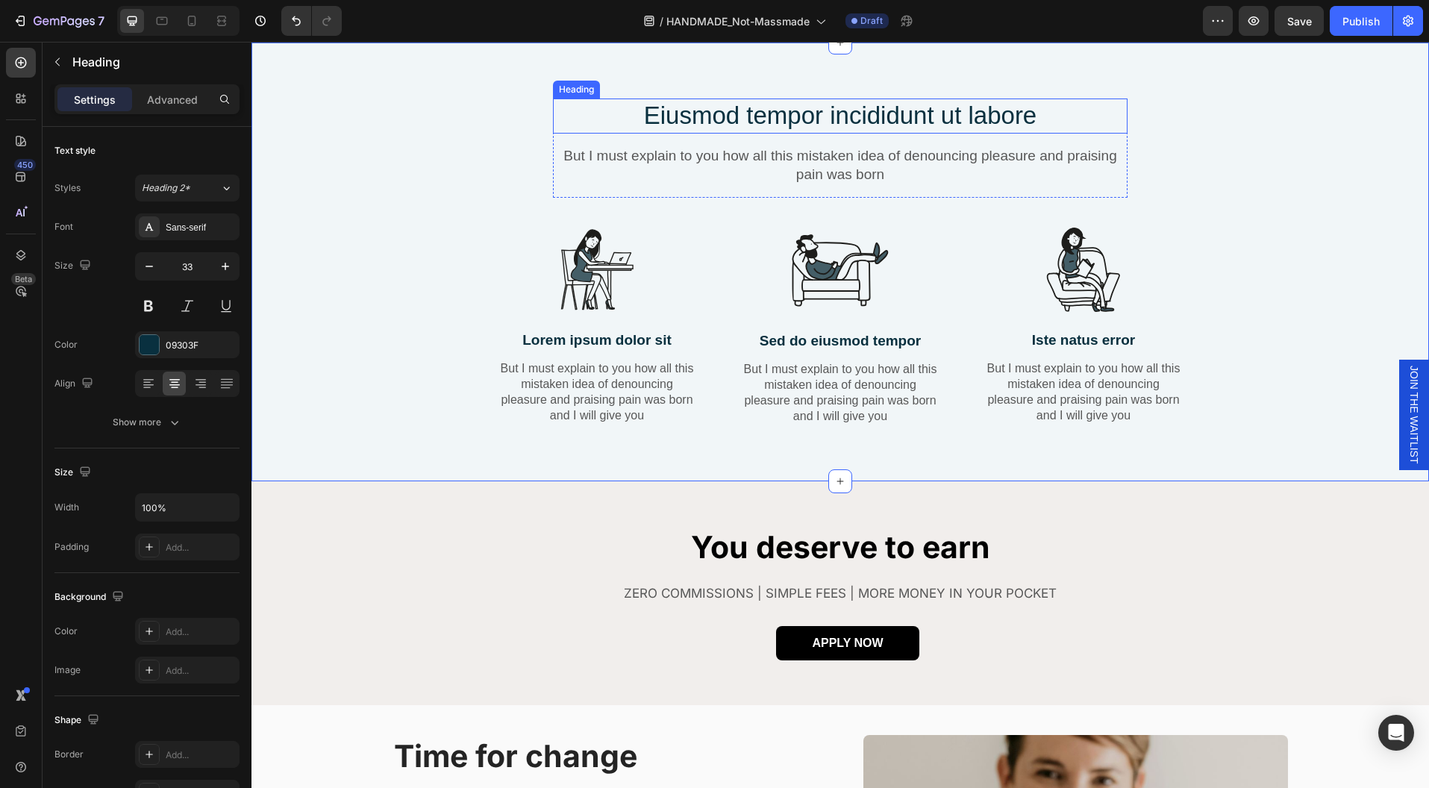
click at [1033, 122] on h2 "Eiusmod tempor incididunt ut labore" at bounding box center [840, 115] width 575 height 35
click at [660, 84] on div at bounding box center [661, 84] width 18 height 18
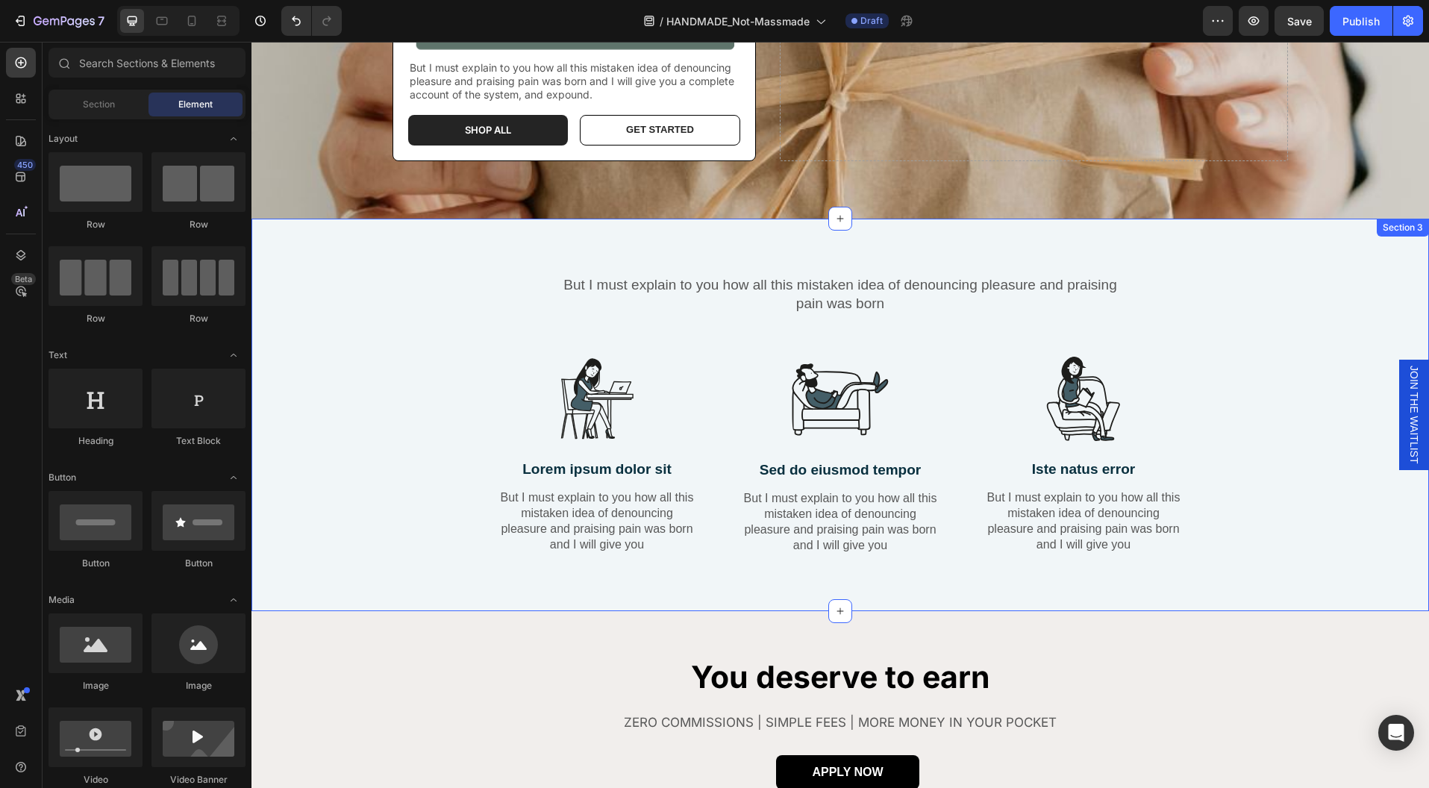
scroll to position [243, 0]
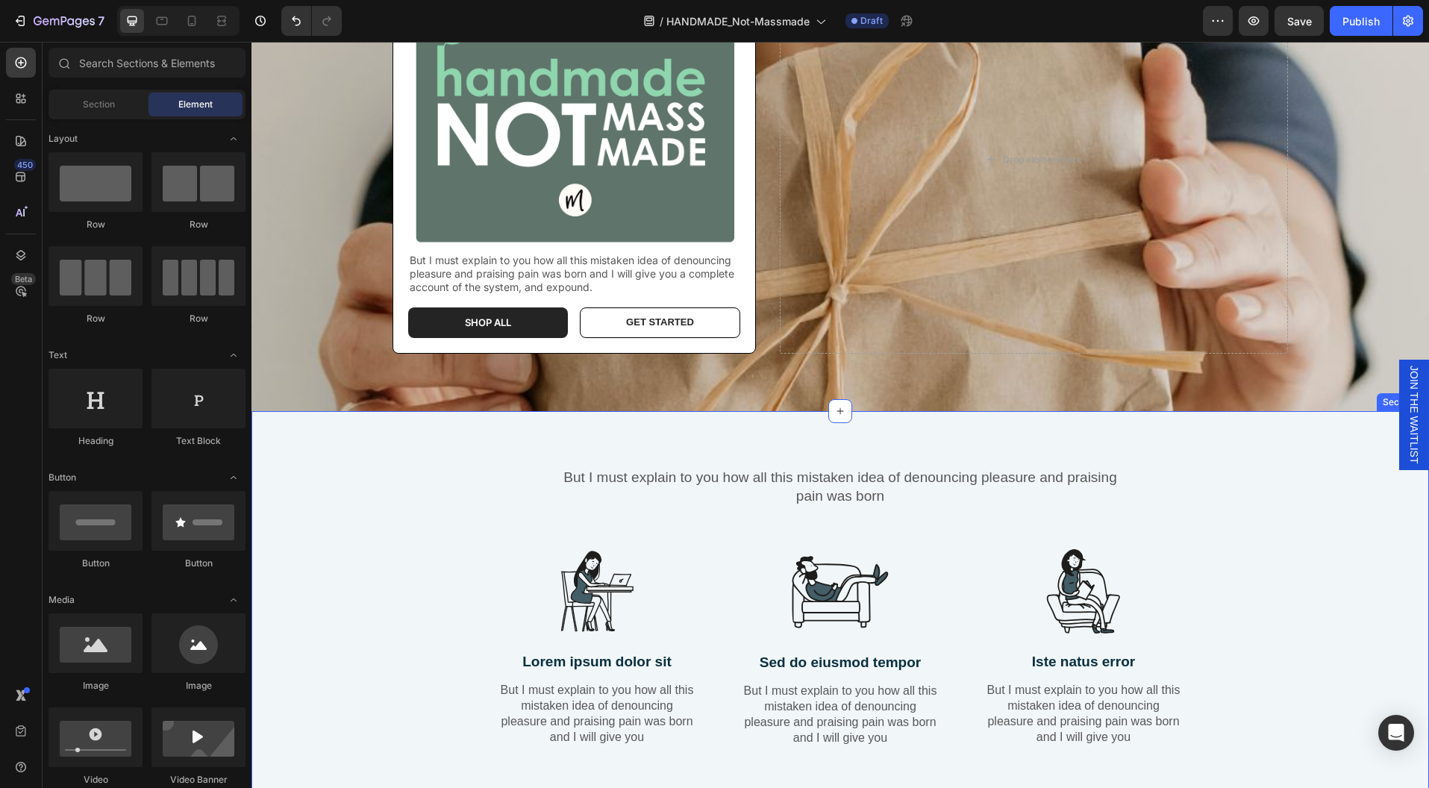
click at [1216, 474] on div "But I must explain to you how all this mistaken idea of denouncing pleasure and…" at bounding box center [840, 619] width 1155 height 304
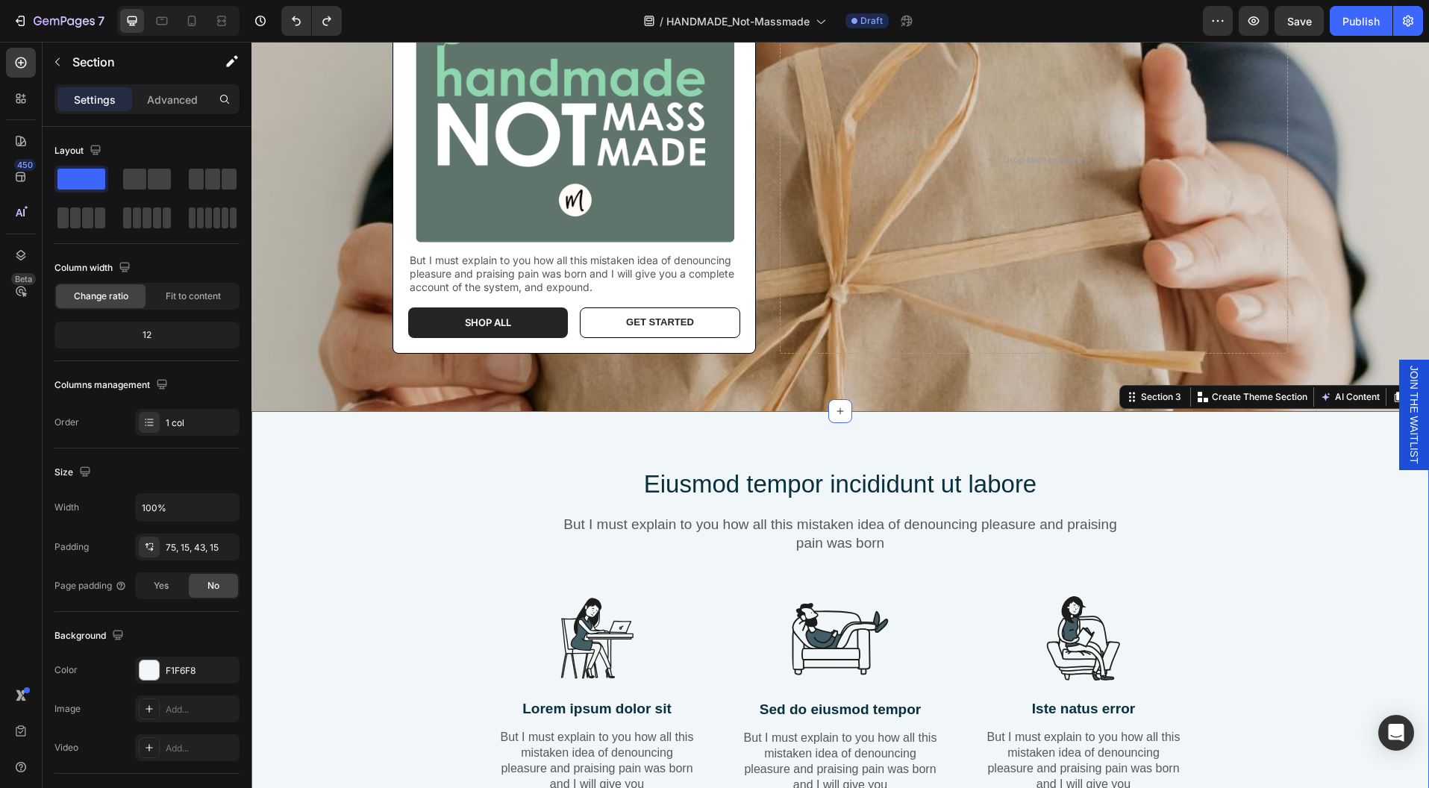
click at [1216, 474] on div "Eiusmod tempor incididunt ut labore Heading But I must explain to you how all t…" at bounding box center [840, 642] width 1155 height 351
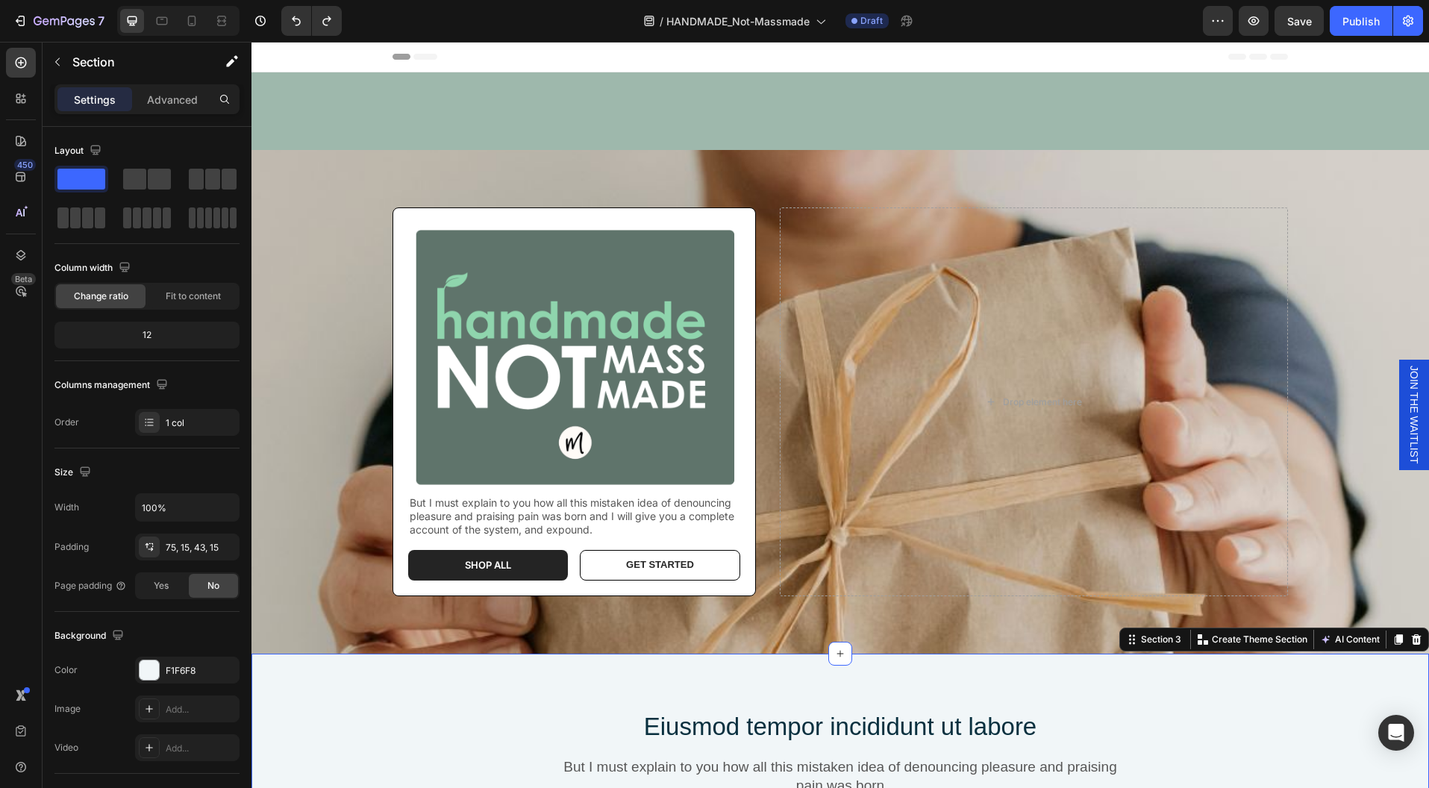
scroll to position [295, 0]
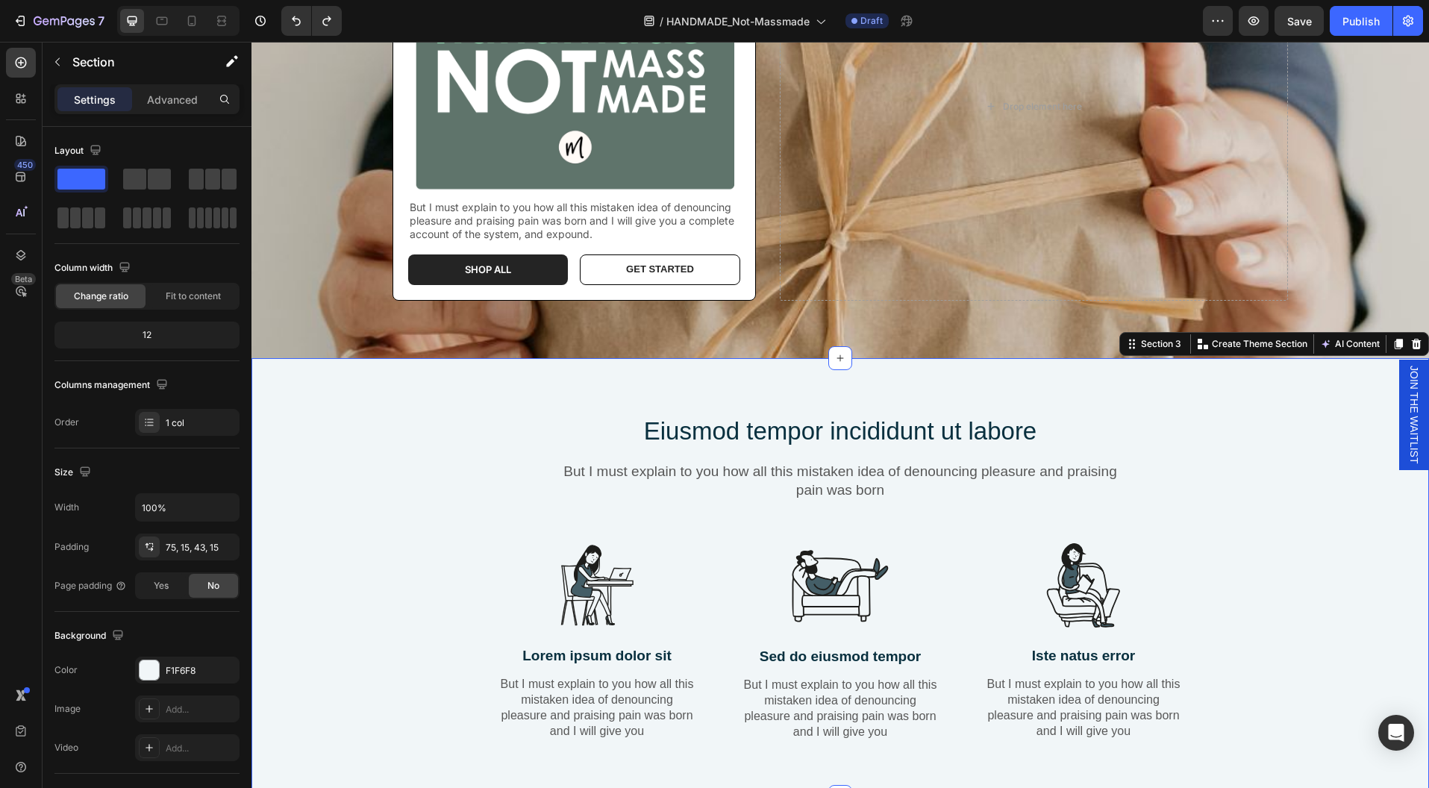
click at [1279, 405] on div "Eiusmod tempor incididunt ut labore Heading But I must explain to you how all t…" at bounding box center [839, 577] width 1177 height 439
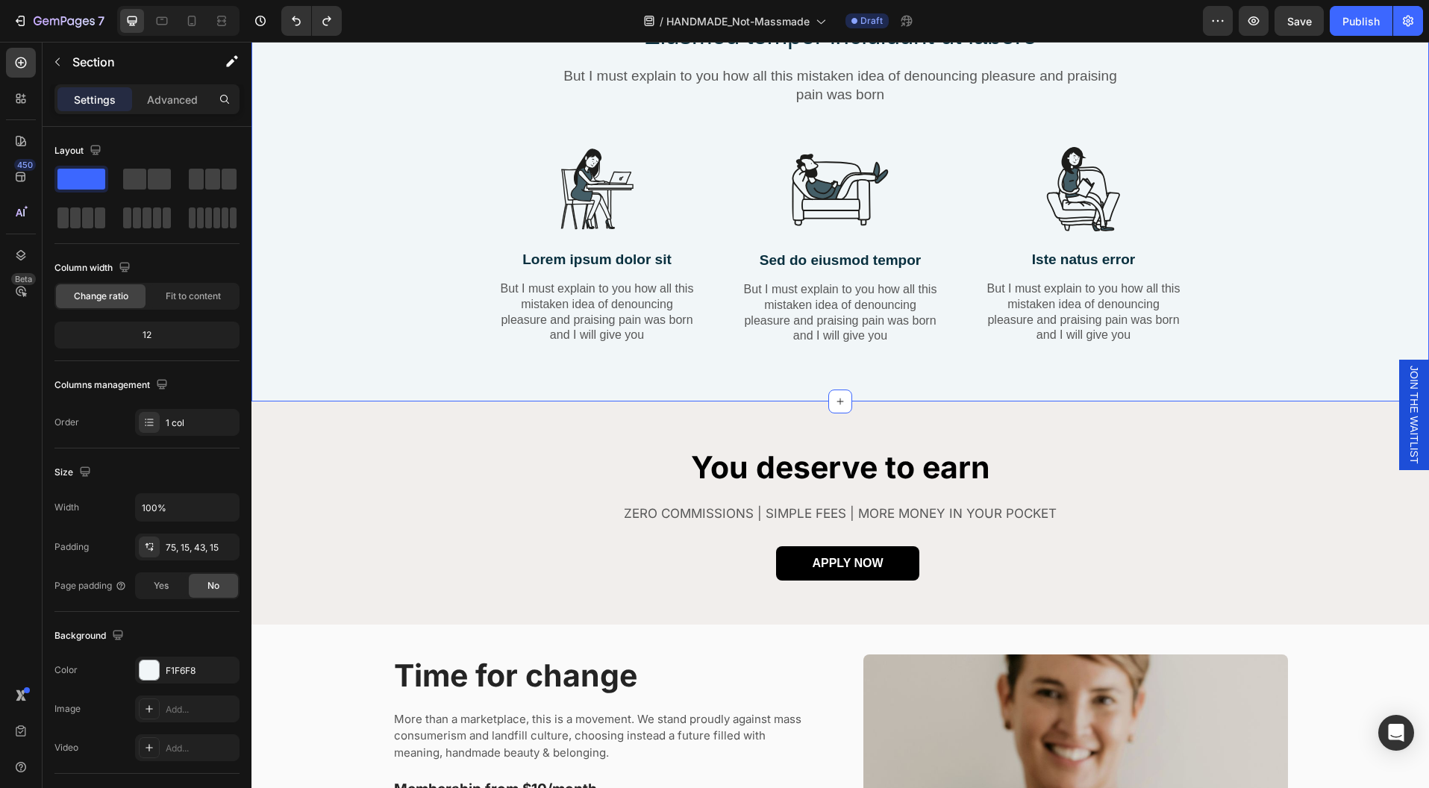
scroll to position [363, 0]
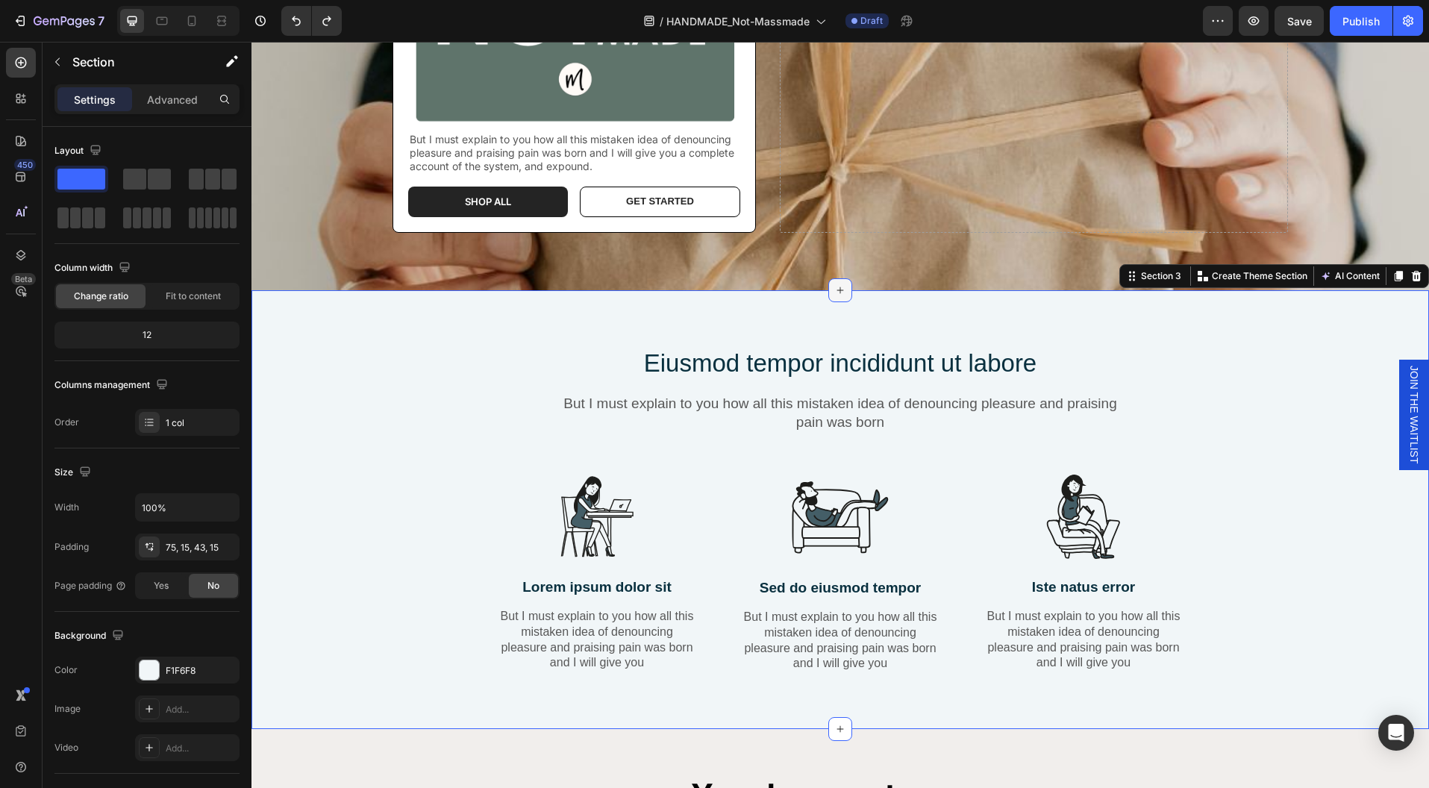
click at [836, 295] on div at bounding box center [840, 290] width 24 height 24
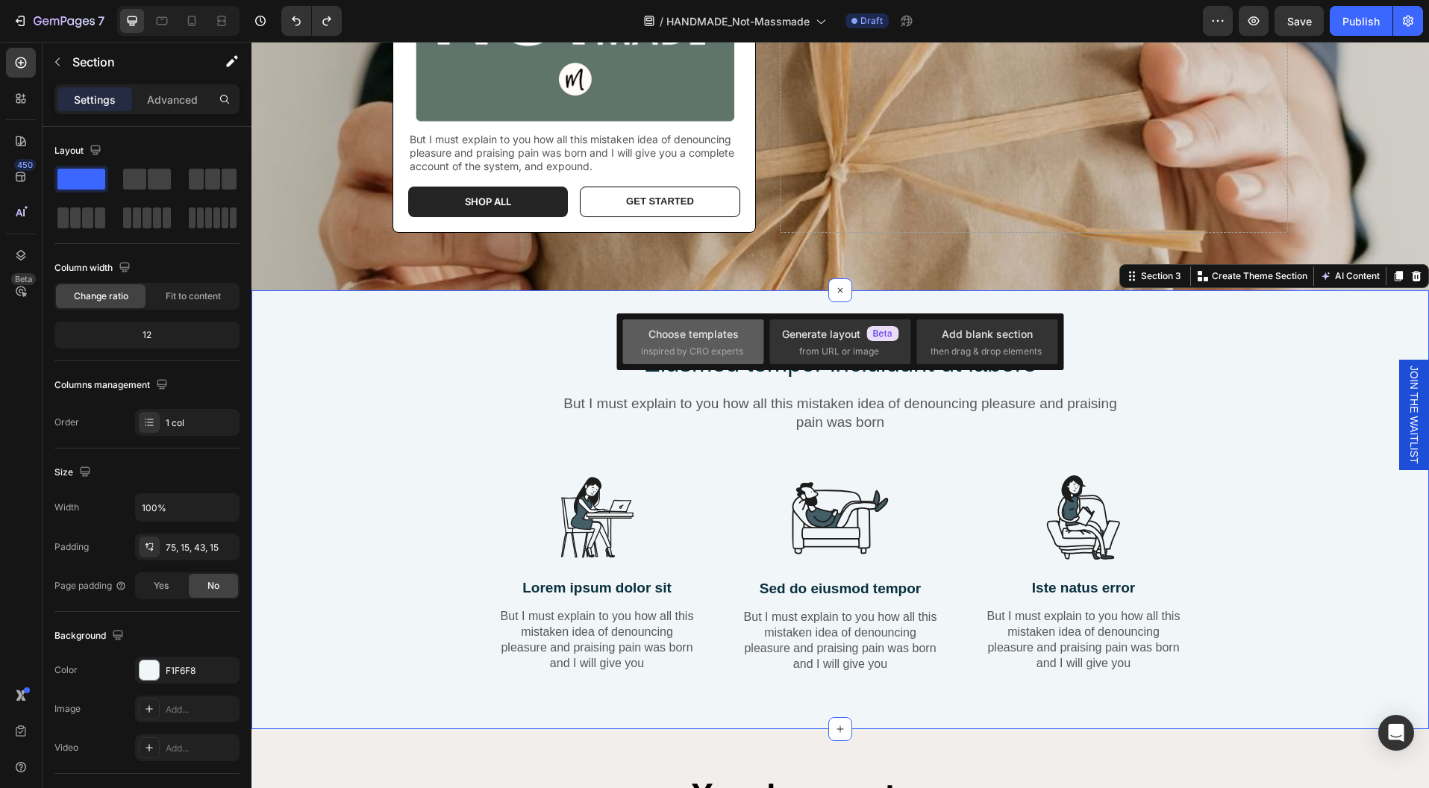
click at [727, 337] on div "Choose templates" at bounding box center [693, 334] width 90 height 16
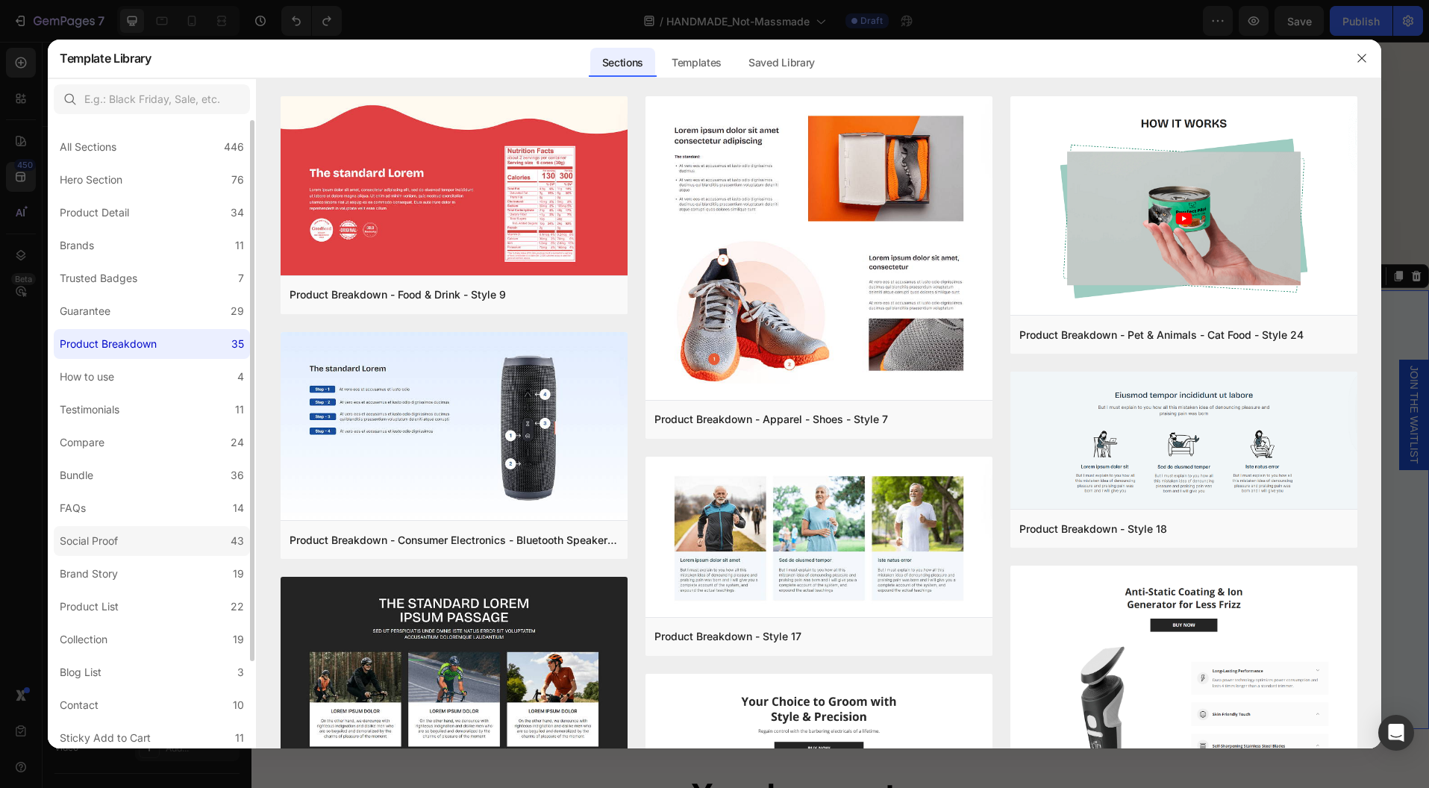
click at [118, 530] on label "Social Proof 43" at bounding box center [152, 541] width 196 height 30
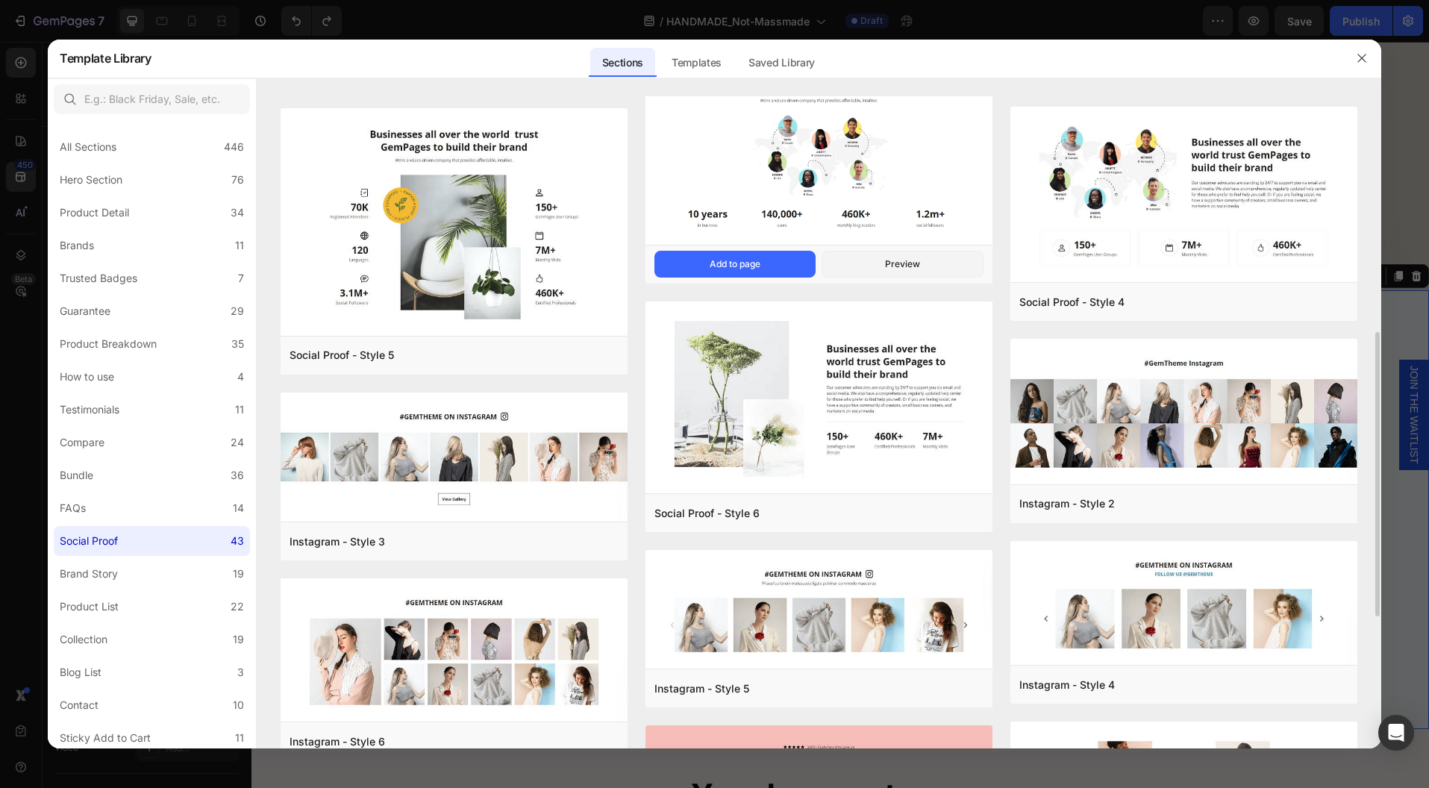
scroll to position [323, 0]
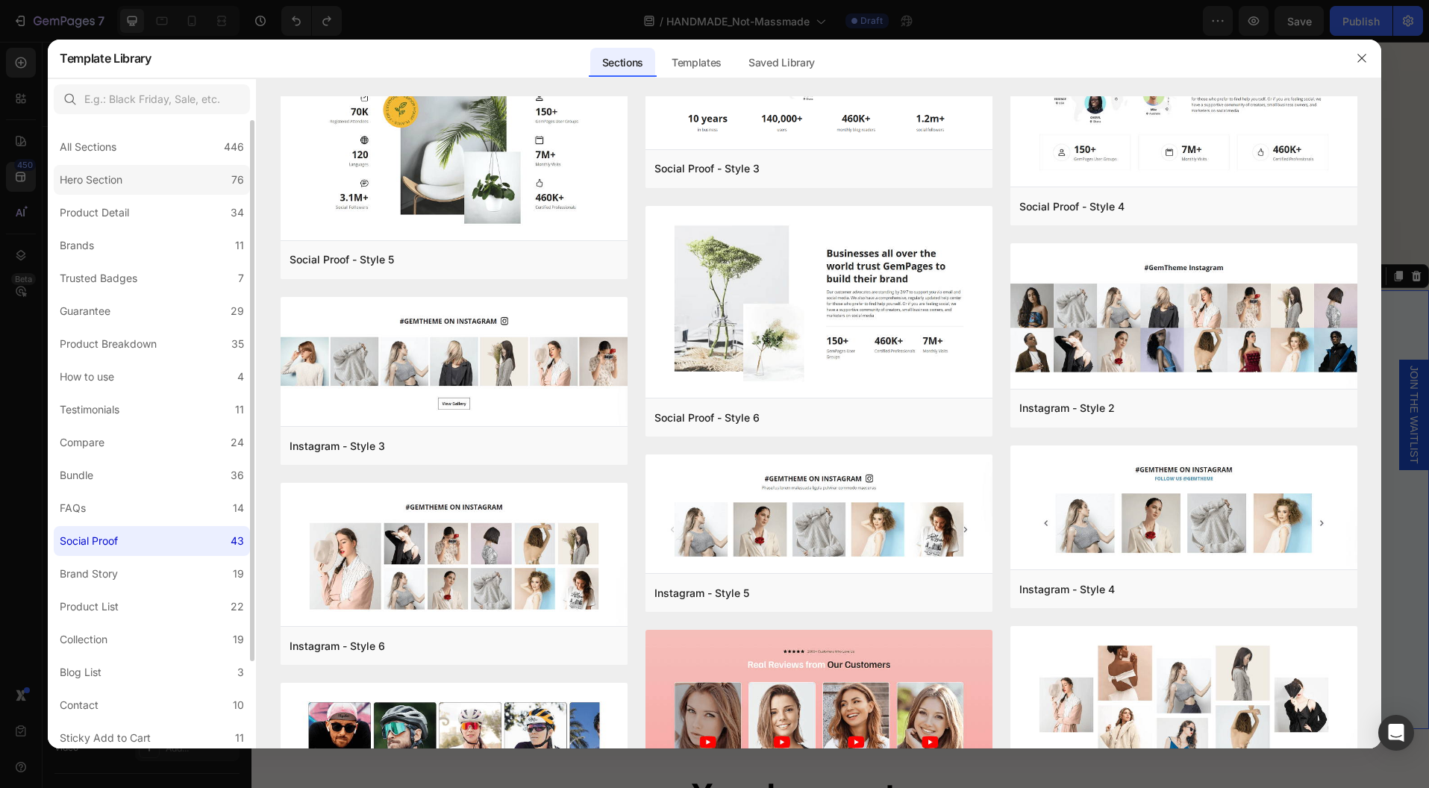
click at [143, 187] on label "Hero Section 76" at bounding box center [152, 180] width 196 height 30
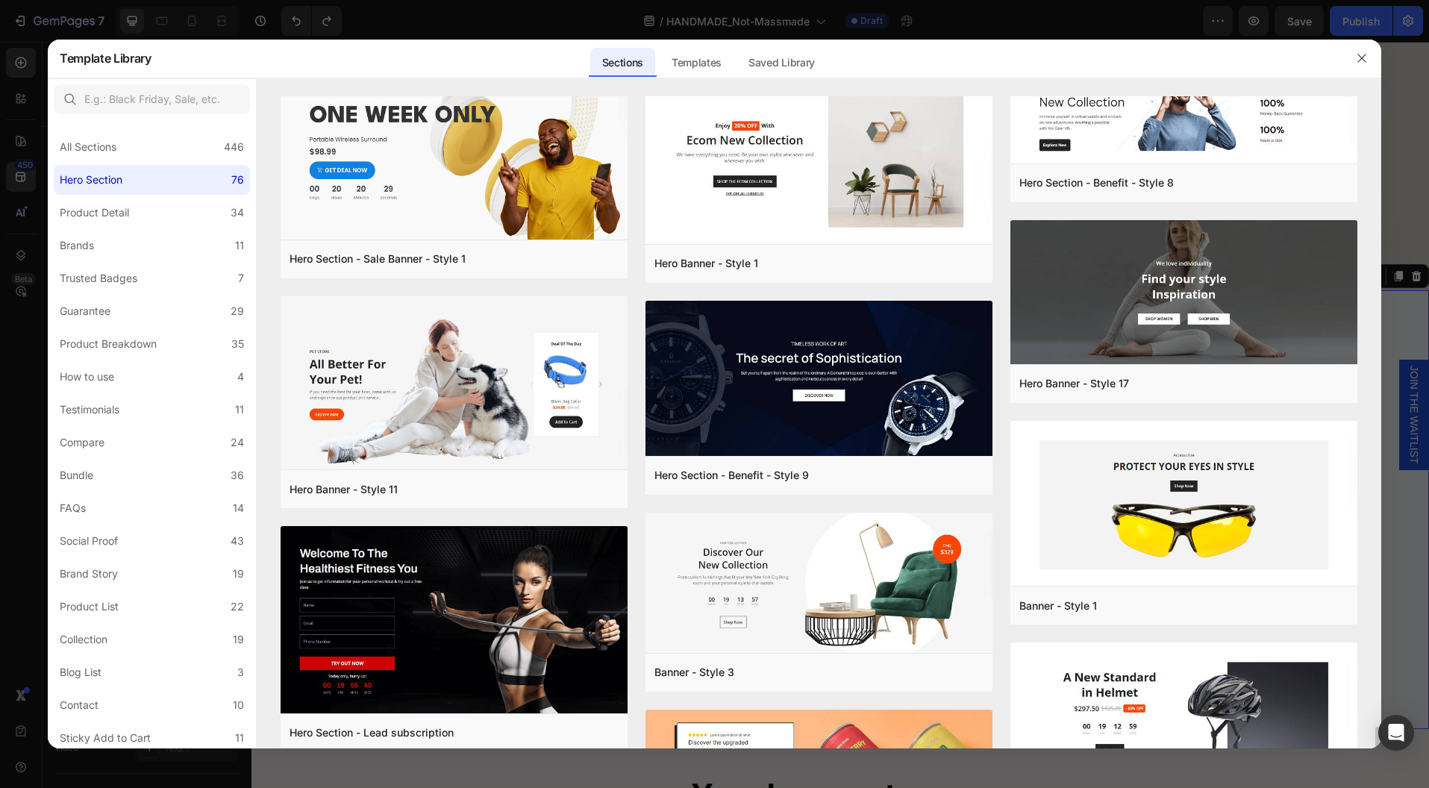
scroll to position [4019, 0]
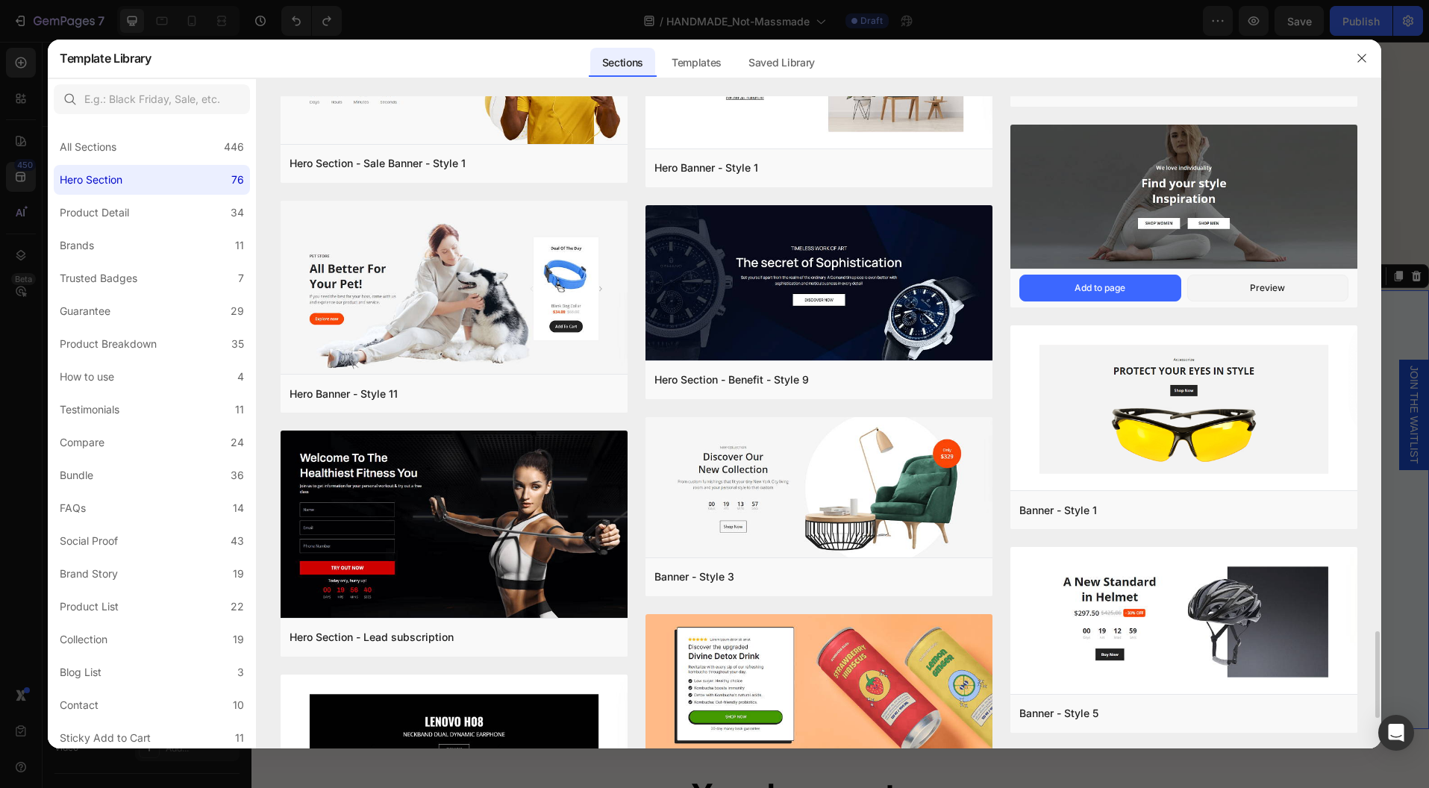
click at [1259, 209] on img at bounding box center [1183, 197] width 347 height 147
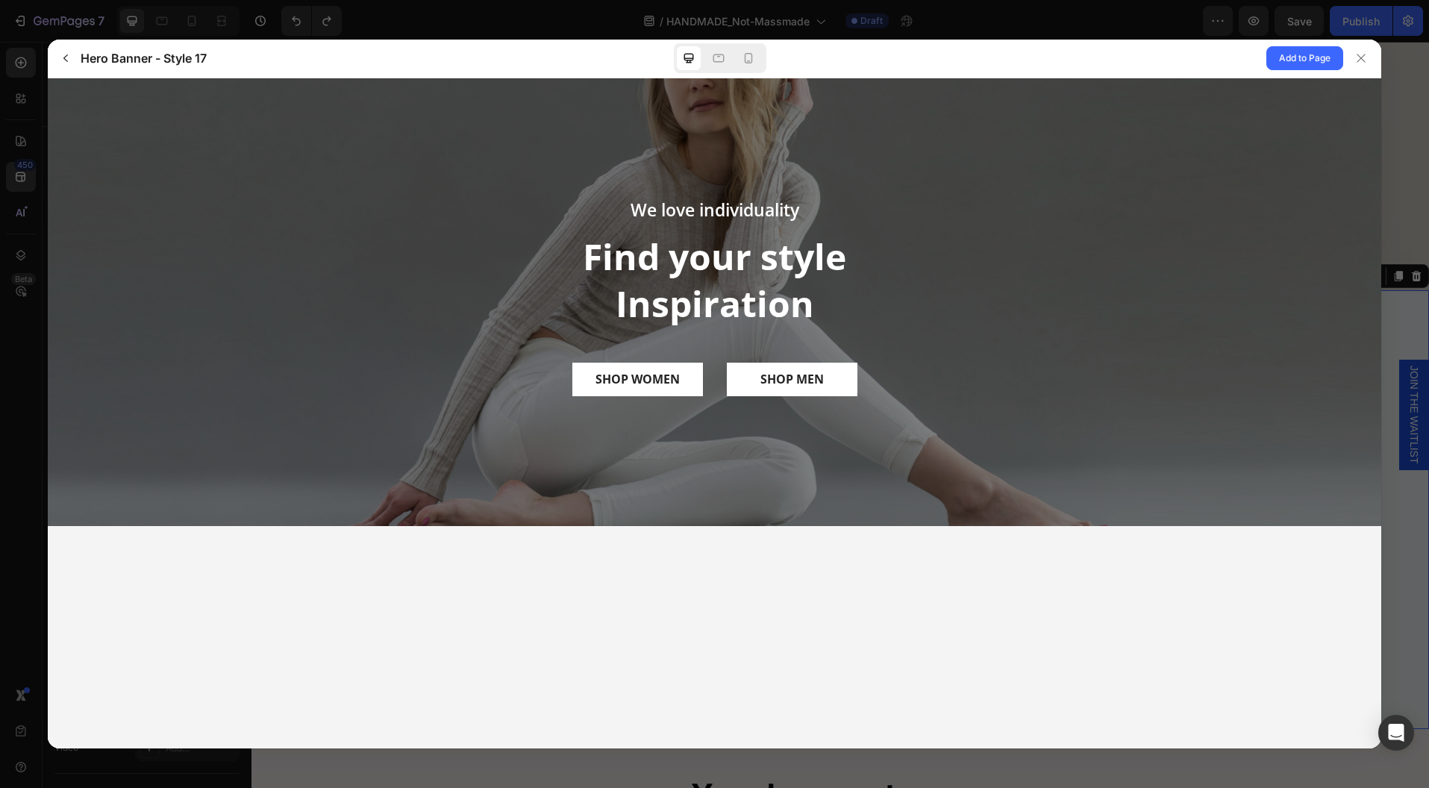
scroll to position [0, 0]
click at [1302, 49] on button "Add to Page" at bounding box center [1304, 58] width 77 height 24
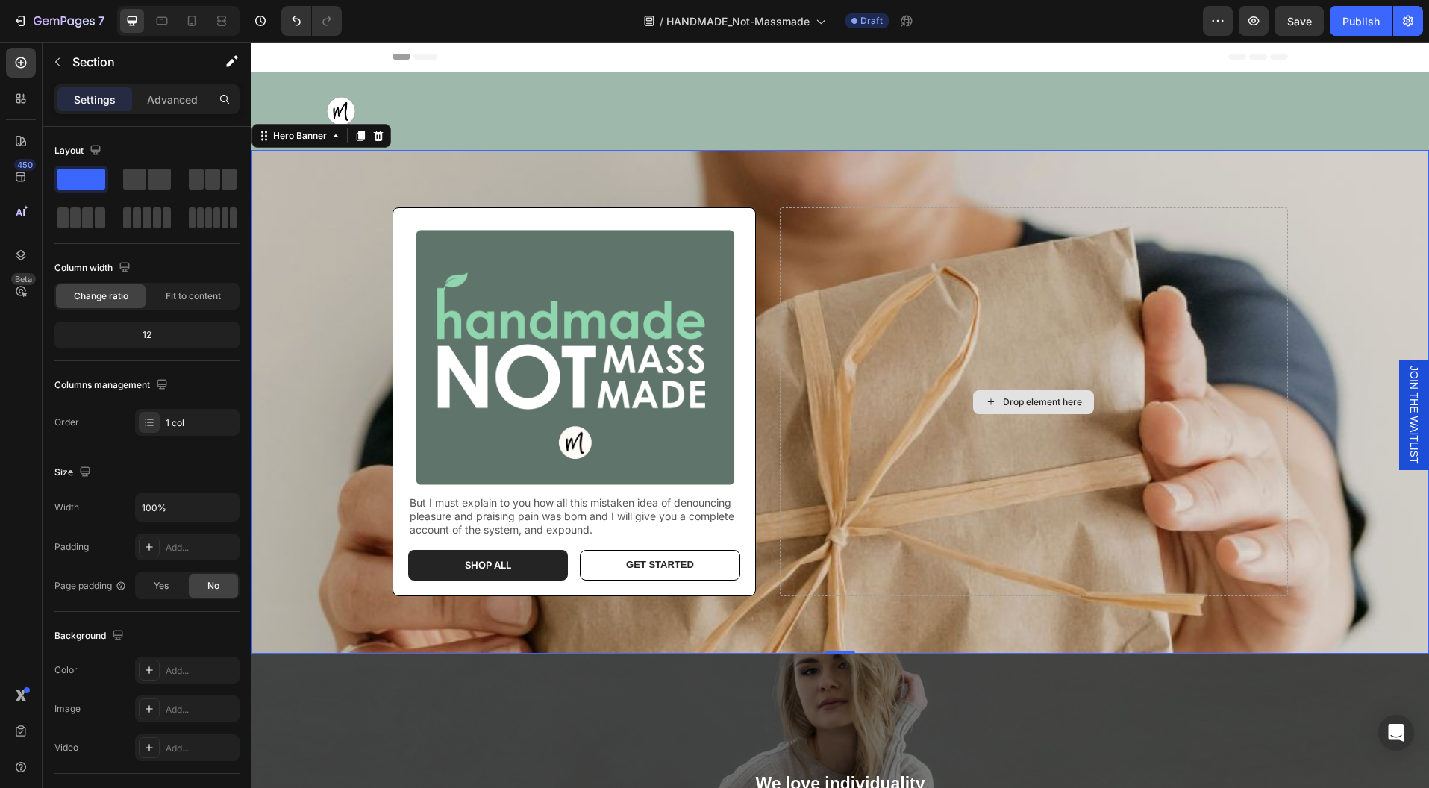
click at [1278, 327] on div "Drop element here" at bounding box center [1034, 401] width 508 height 389
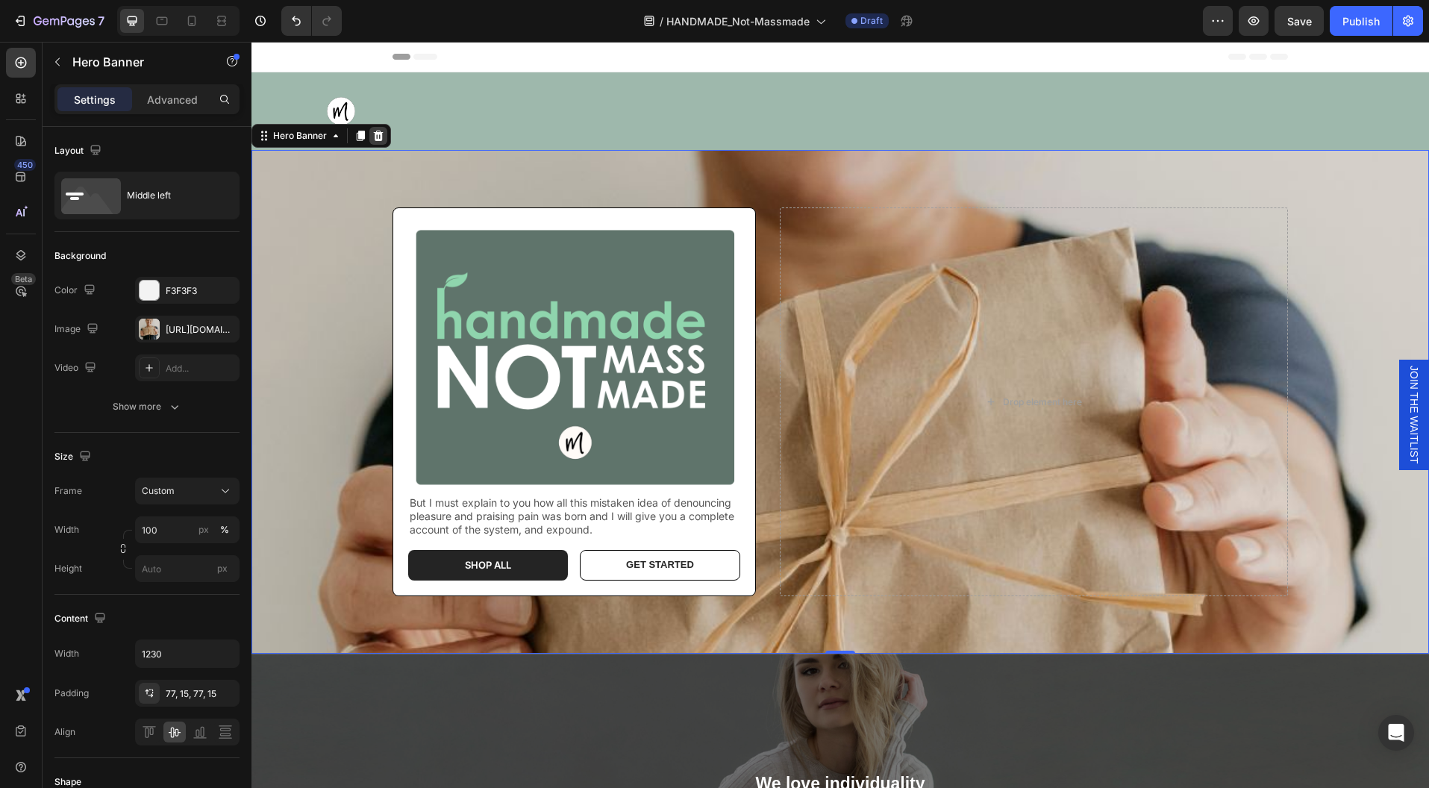
click at [381, 134] on icon at bounding box center [379, 136] width 10 height 10
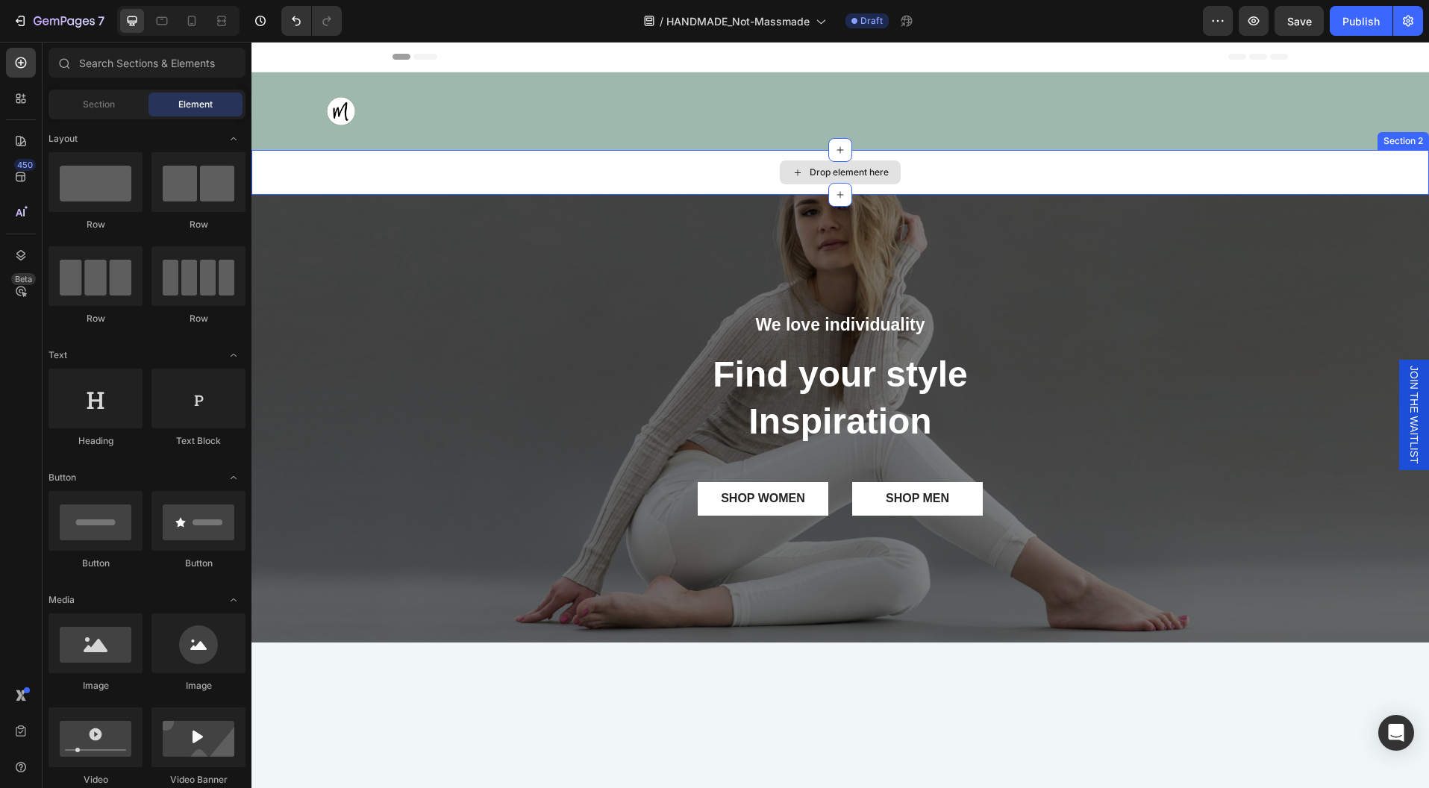
click at [1012, 181] on div "Drop element here" at bounding box center [839, 172] width 1177 height 45
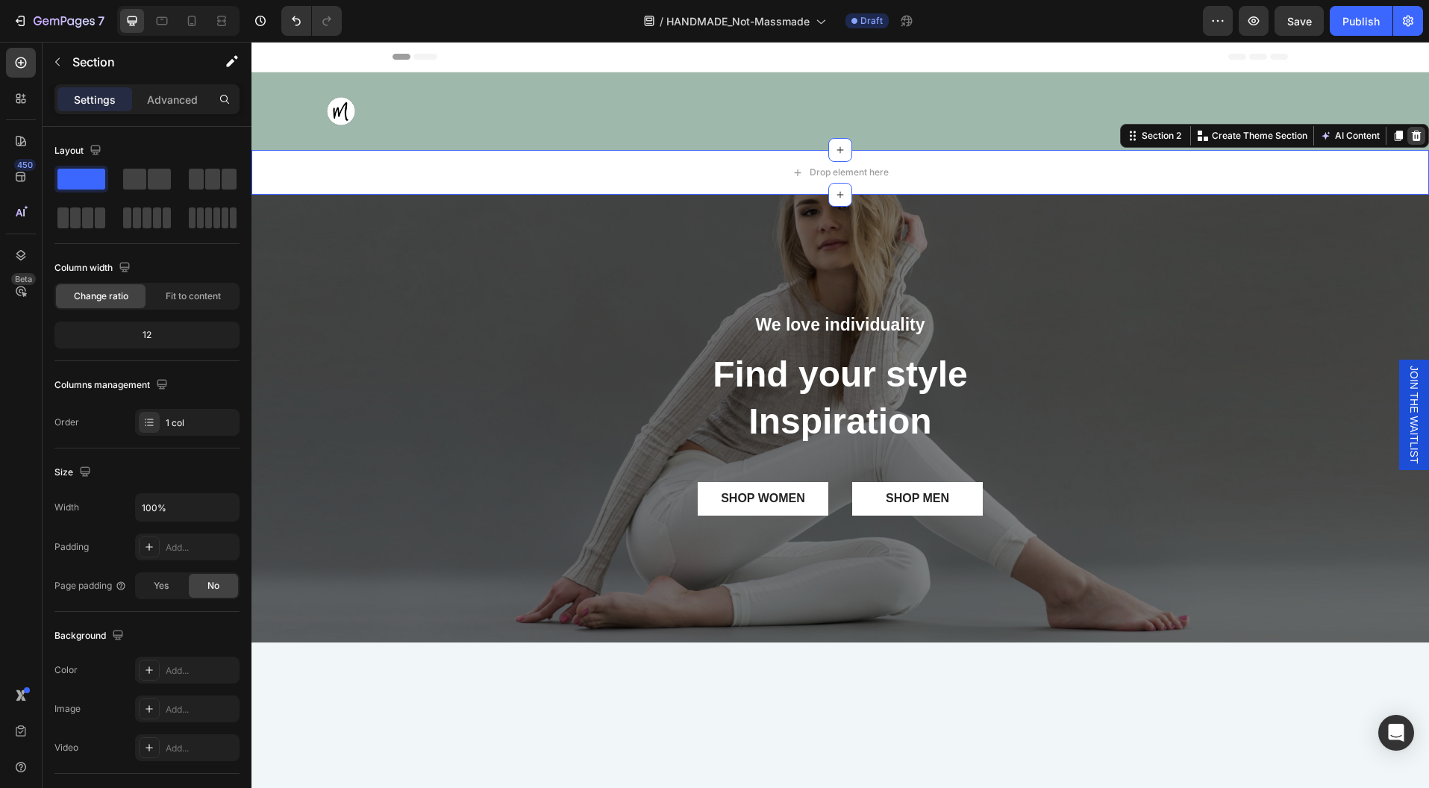
click at [1410, 134] on icon at bounding box center [1416, 136] width 12 height 12
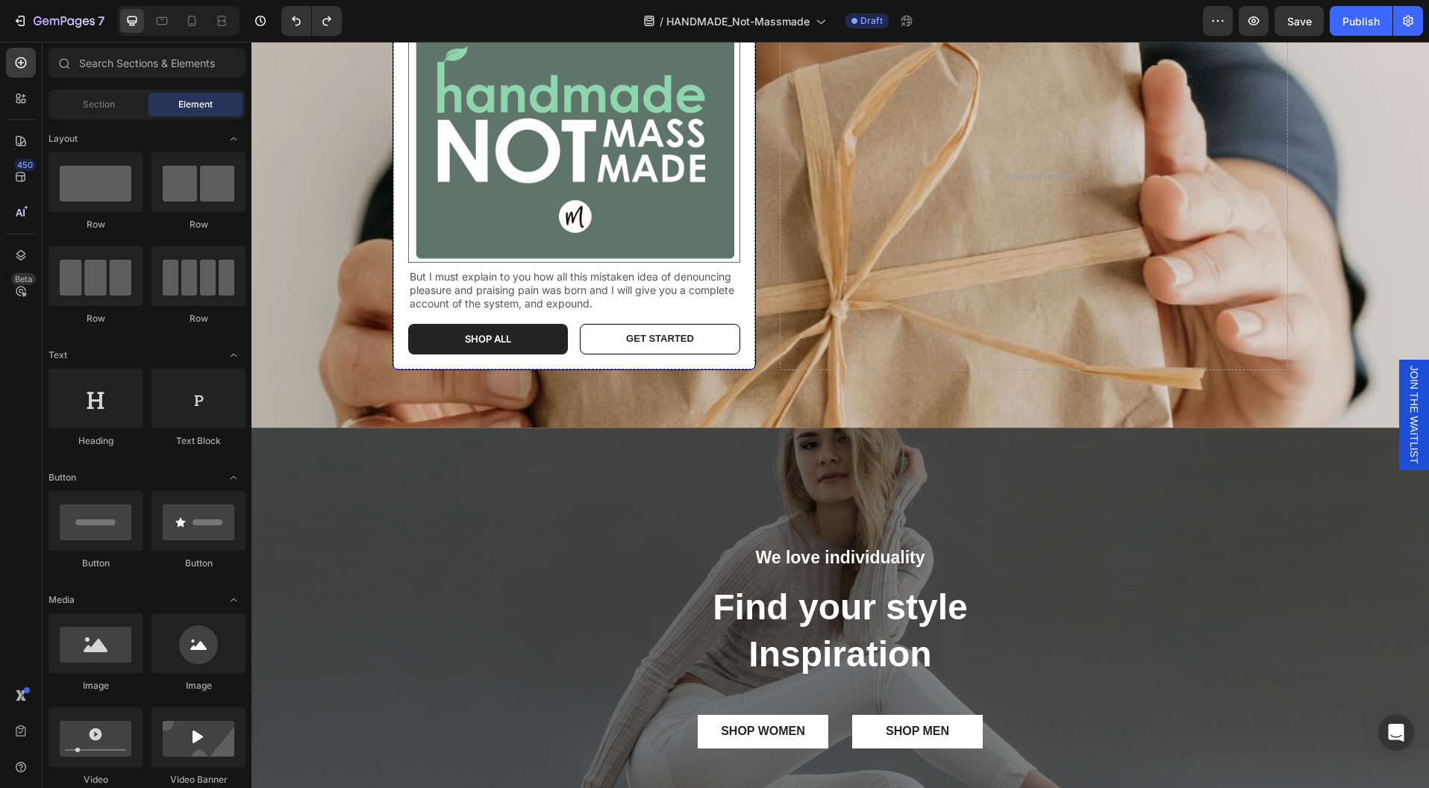
scroll to position [293, 0]
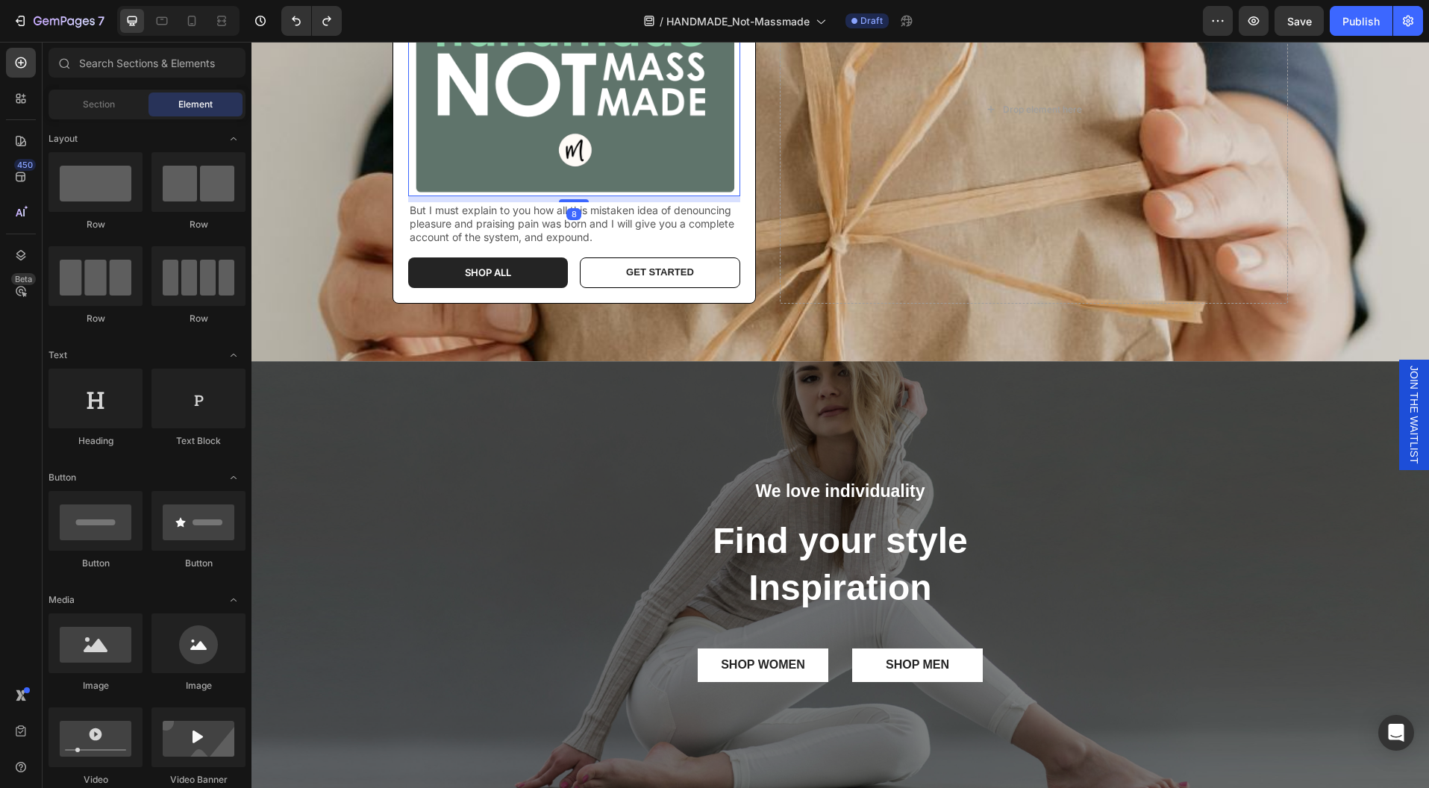
click at [601, 144] on img at bounding box center [574, 64] width 332 height 266
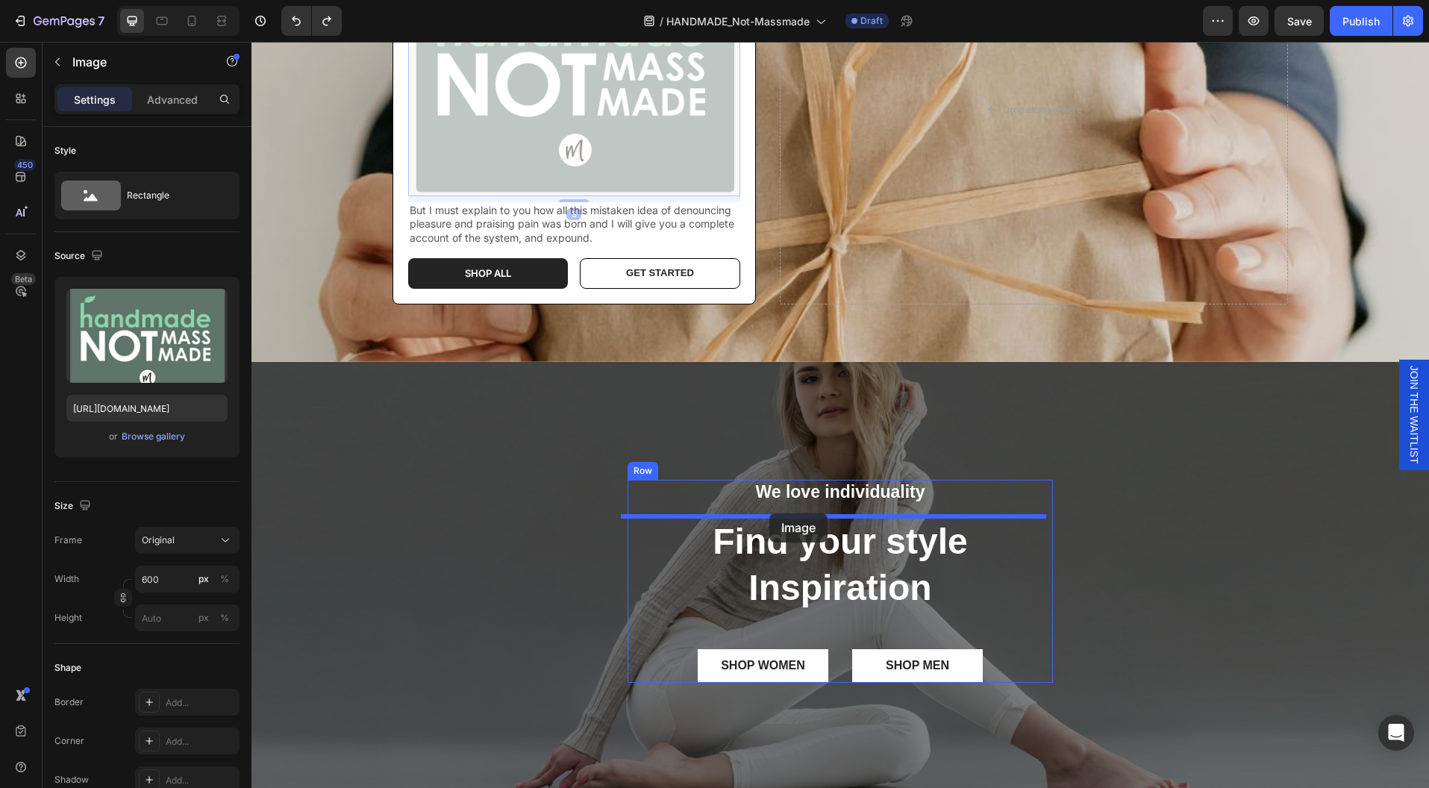
drag, startPoint x: 601, startPoint y: 143, endPoint x: 769, endPoint y: 513, distance: 407.4
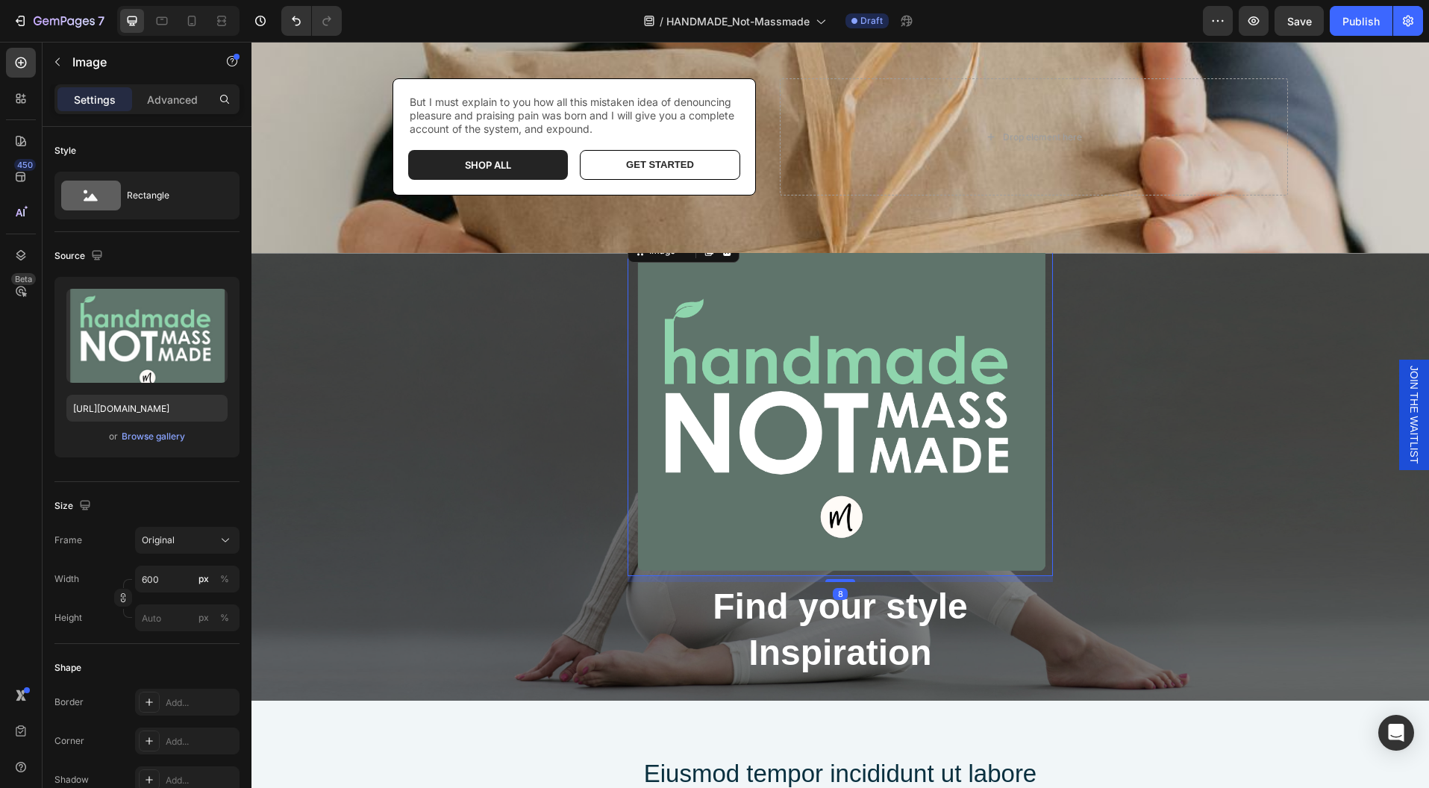
scroll to position [0, 0]
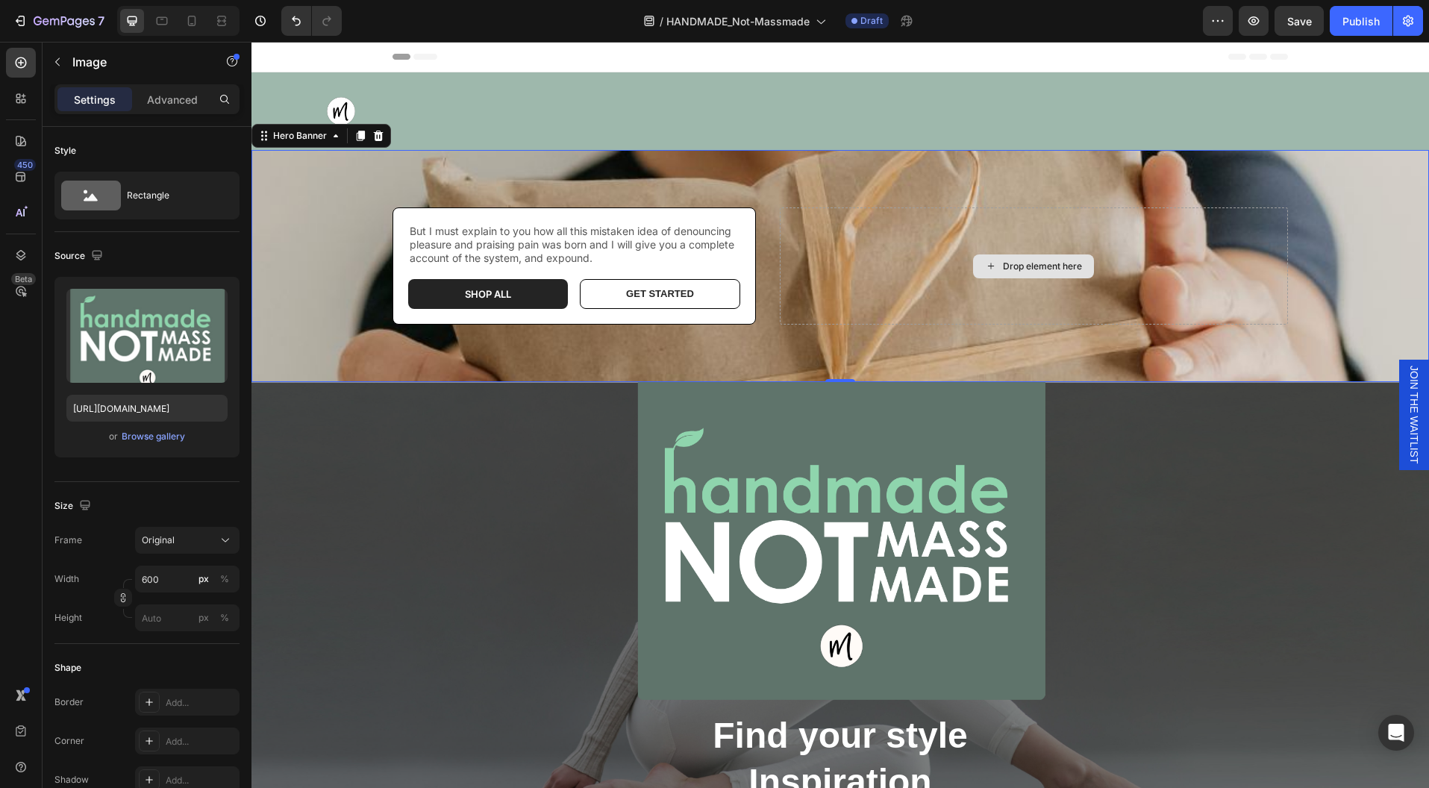
click at [1158, 255] on div "Drop element here" at bounding box center [1034, 266] width 508 height 118
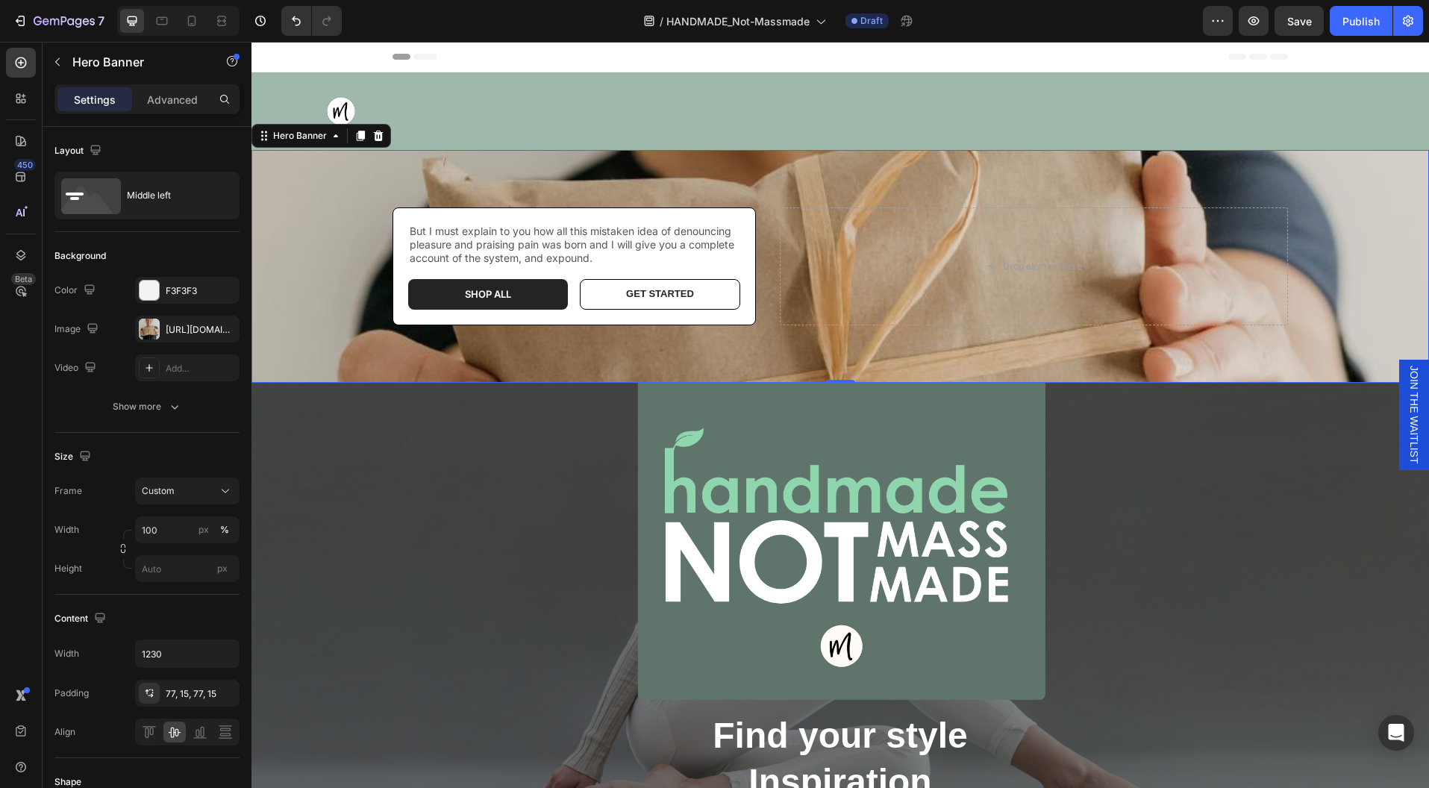
click at [1231, 348] on div "But I must explain to you how all this mistaken idea of denouncing pleasure and…" at bounding box center [840, 266] width 918 height 233
click at [378, 131] on icon at bounding box center [378, 136] width 12 height 12
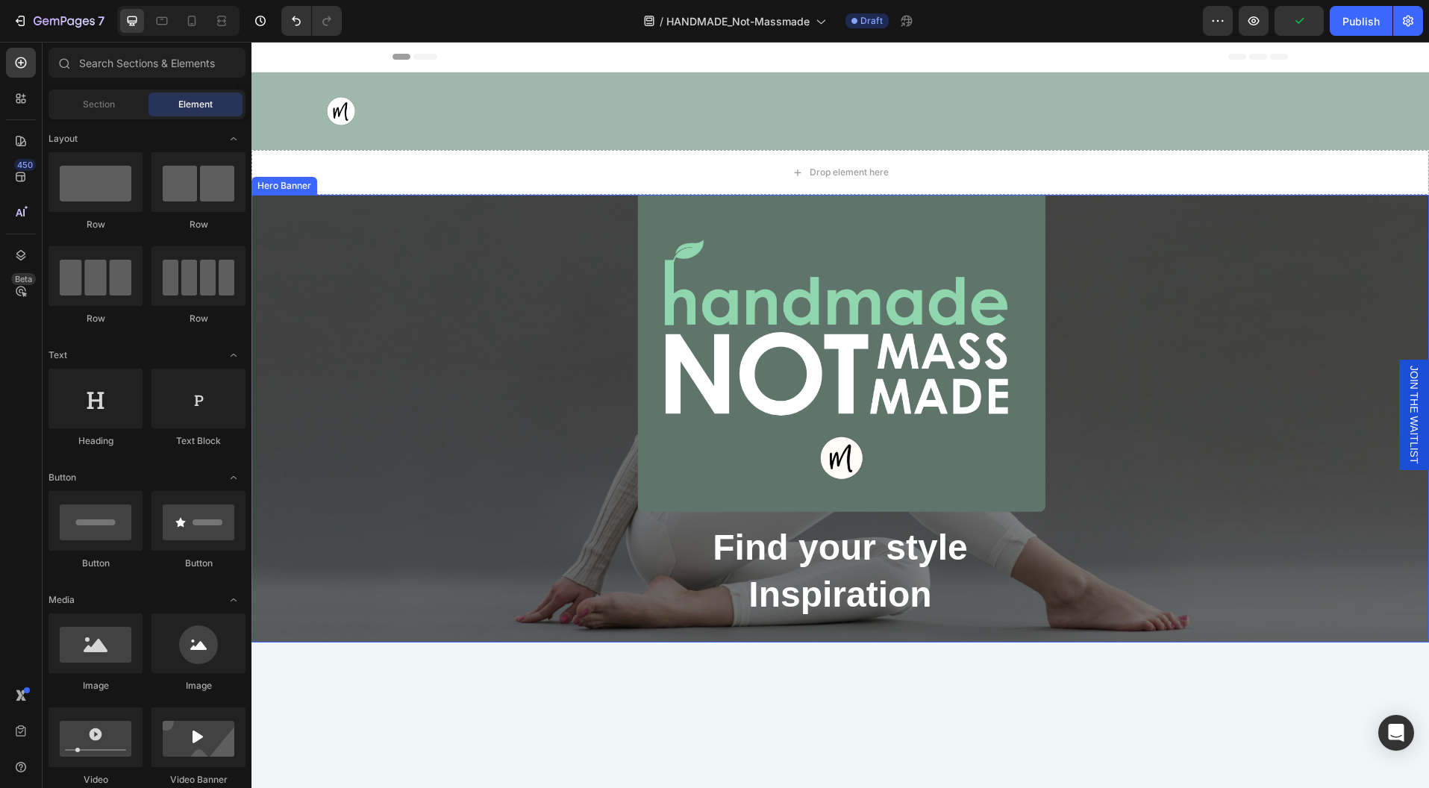
click at [1125, 380] on div "We love individuality Text Block Image Find your style Inspiration Heading SHOP…" at bounding box center [839, 419] width 1177 height 558
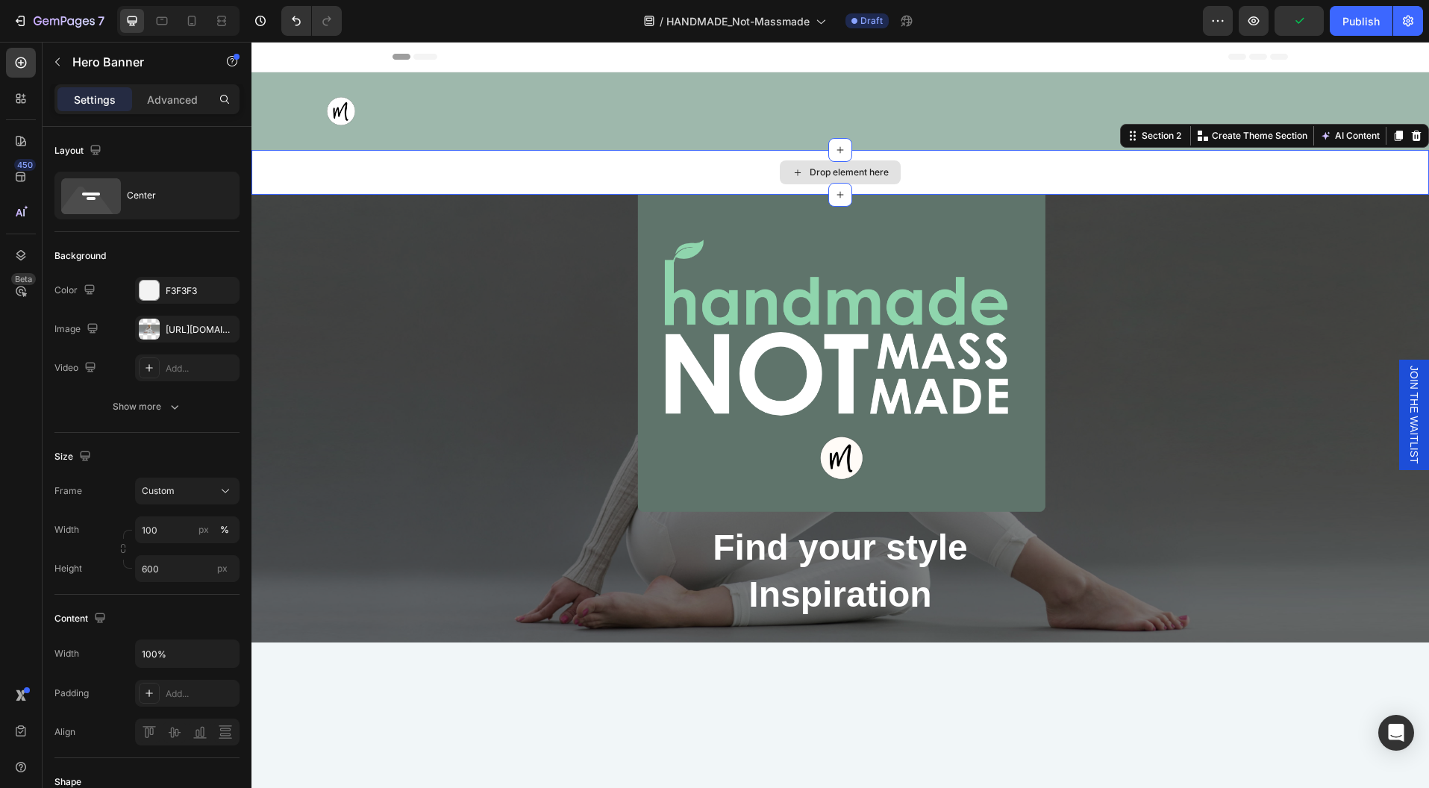
click at [1016, 173] on div "Drop element here" at bounding box center [839, 172] width 1177 height 45
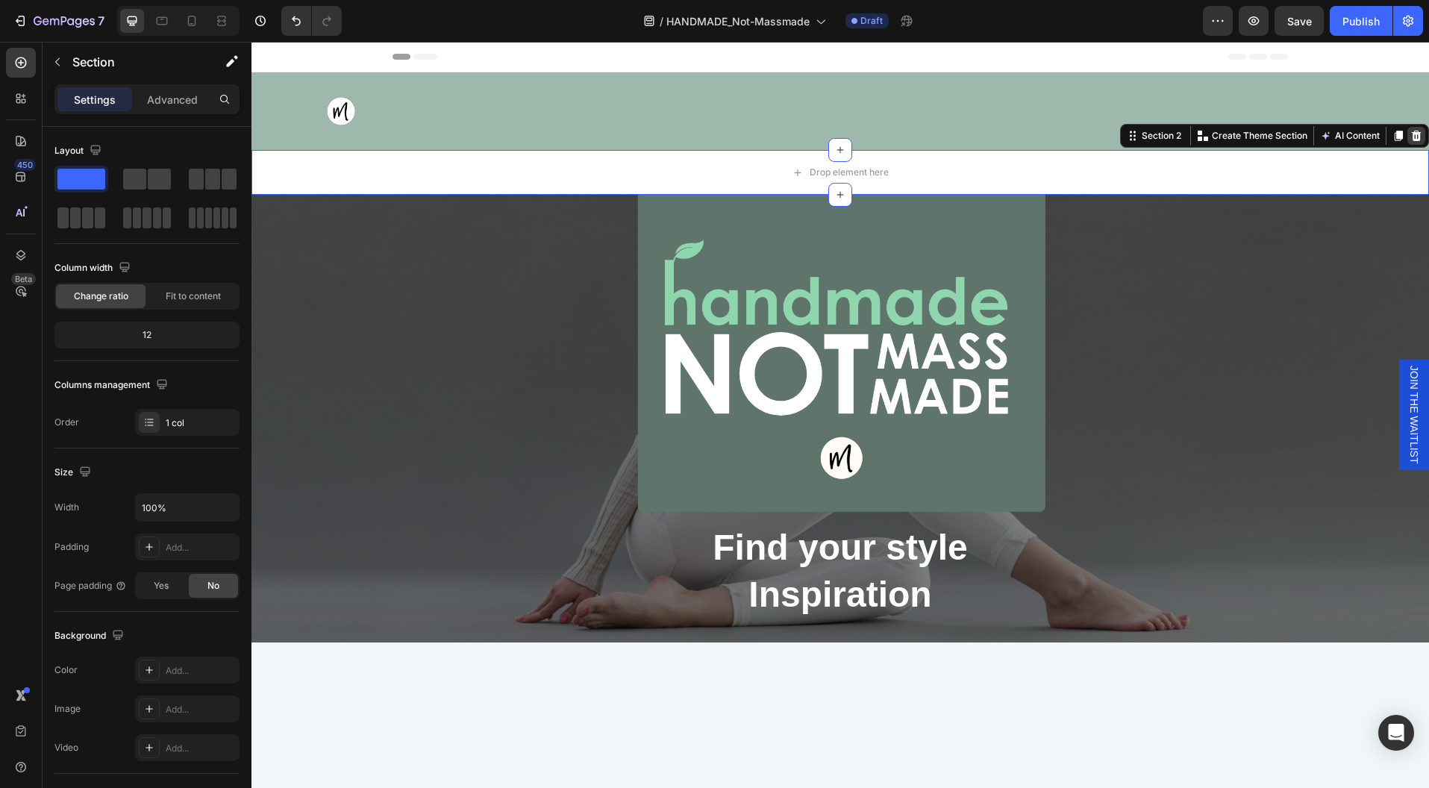
click at [1410, 133] on div at bounding box center [1416, 136] width 18 height 18
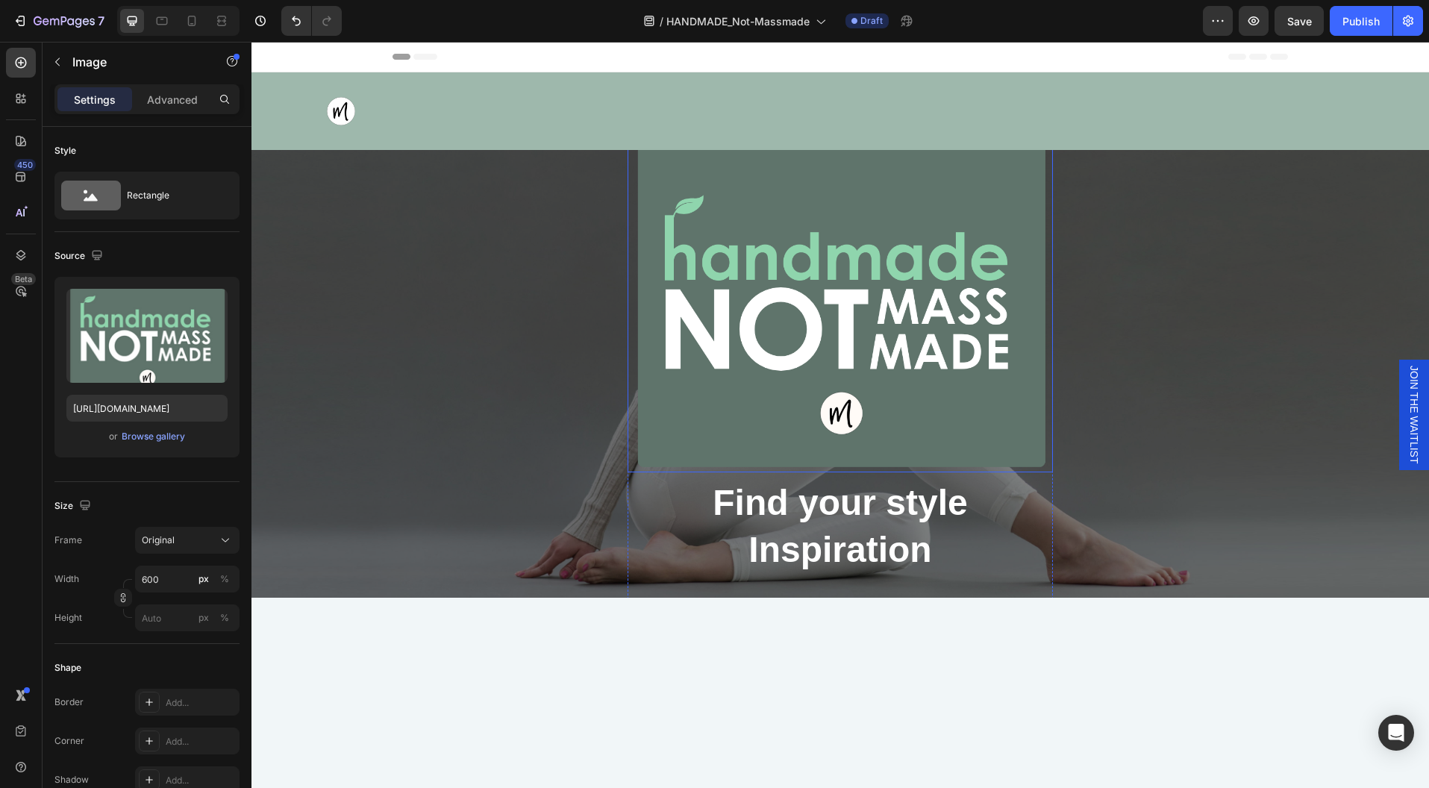
click at [994, 418] on img at bounding box center [840, 302] width 425 height 340
click at [154, 578] on input "600" at bounding box center [187, 579] width 104 height 27
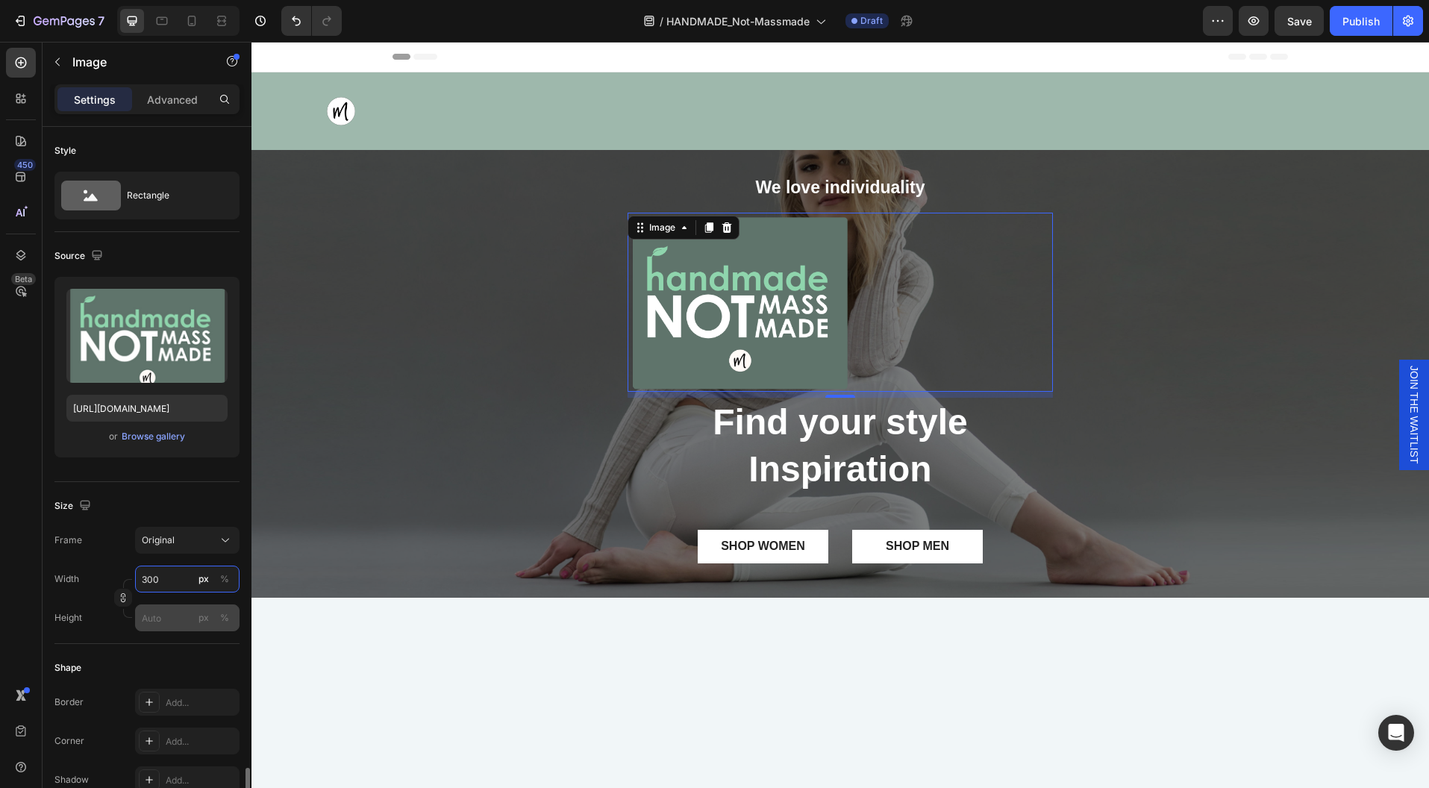
scroll to position [420, 0]
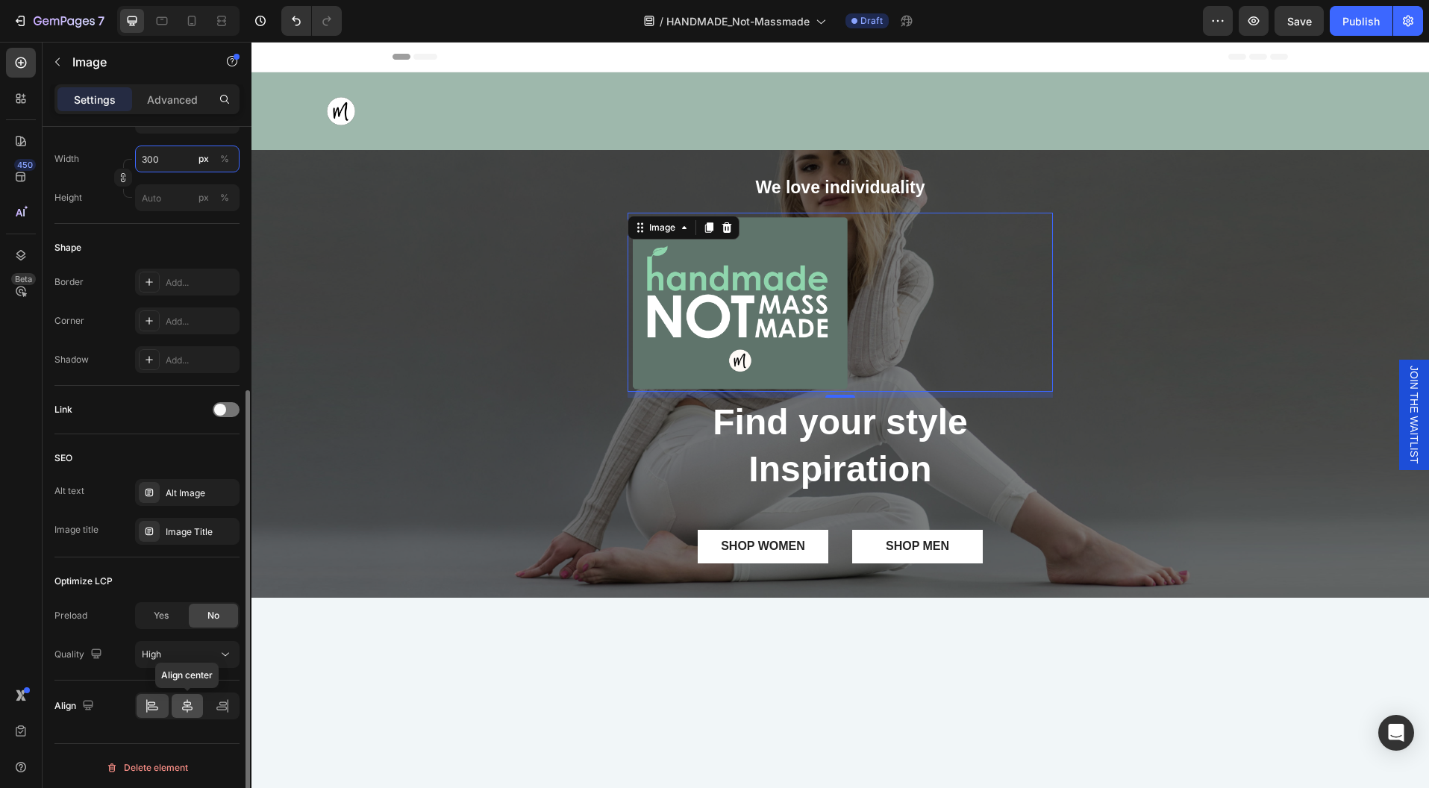
type input "300"
click at [186, 694] on div at bounding box center [188, 706] width 32 height 24
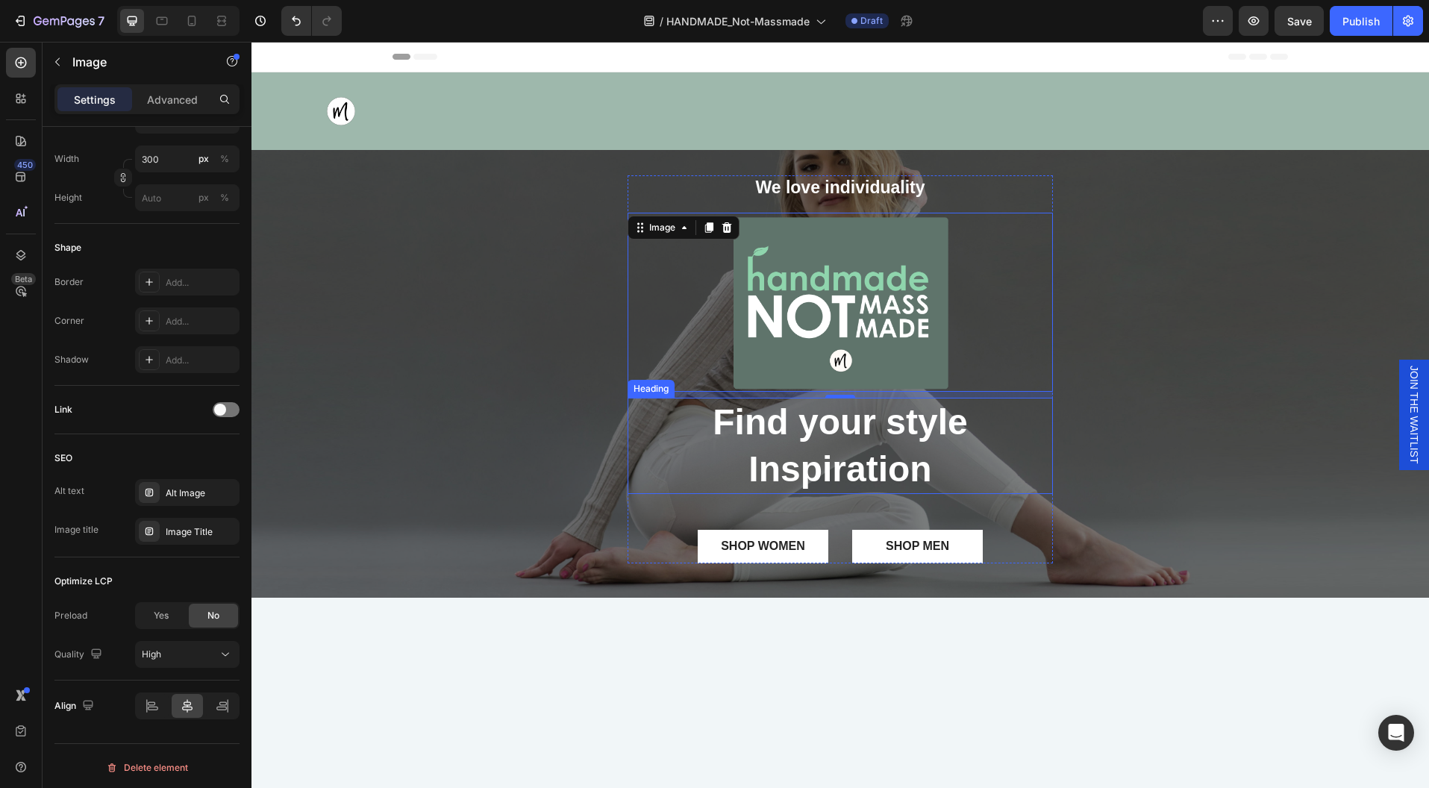
click at [851, 473] on p "Find your style Inspiration" at bounding box center [840, 445] width 422 height 93
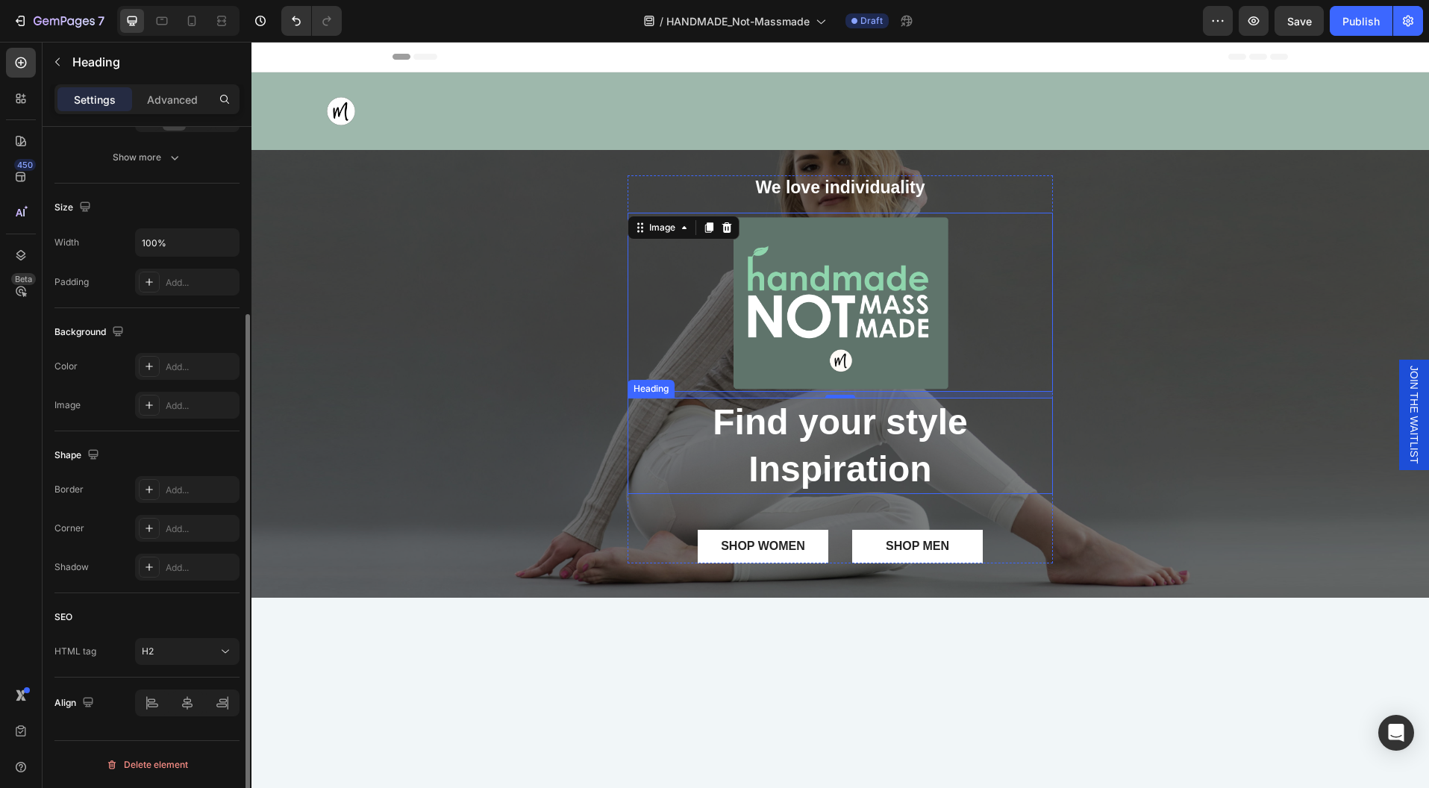
scroll to position [0, 0]
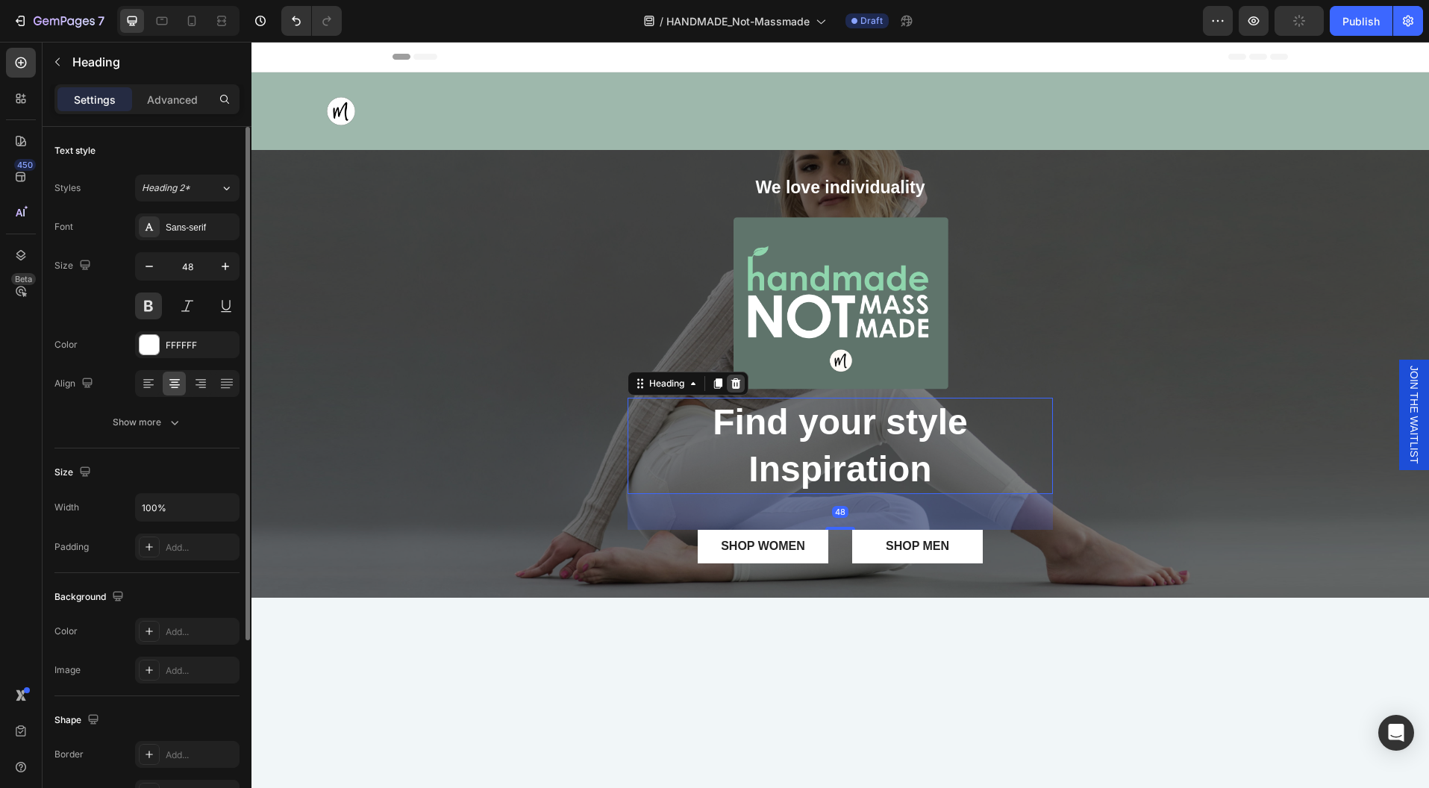
click at [730, 378] on icon at bounding box center [736, 384] width 12 height 12
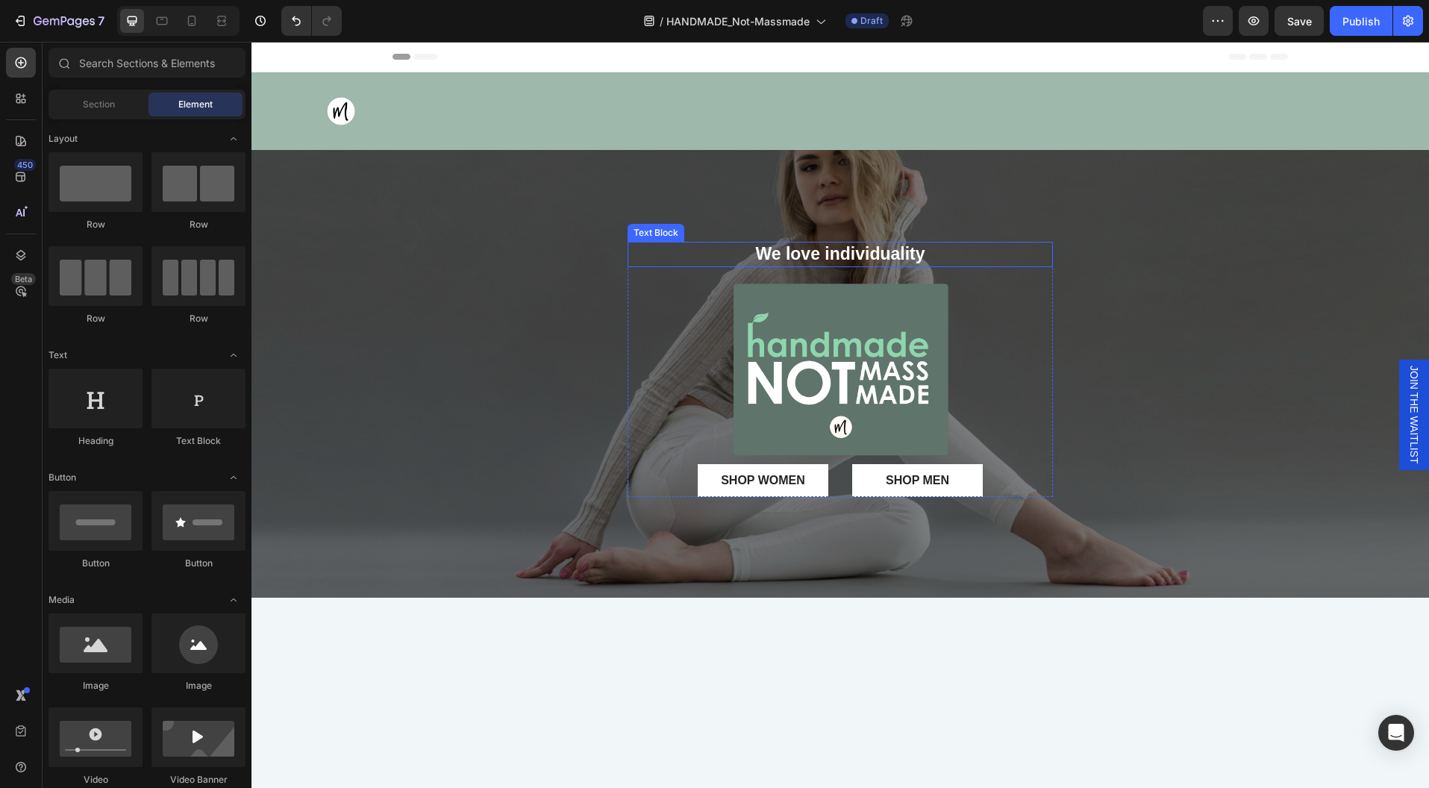
click at [936, 253] on p "We love individuality" at bounding box center [840, 254] width 422 height 22
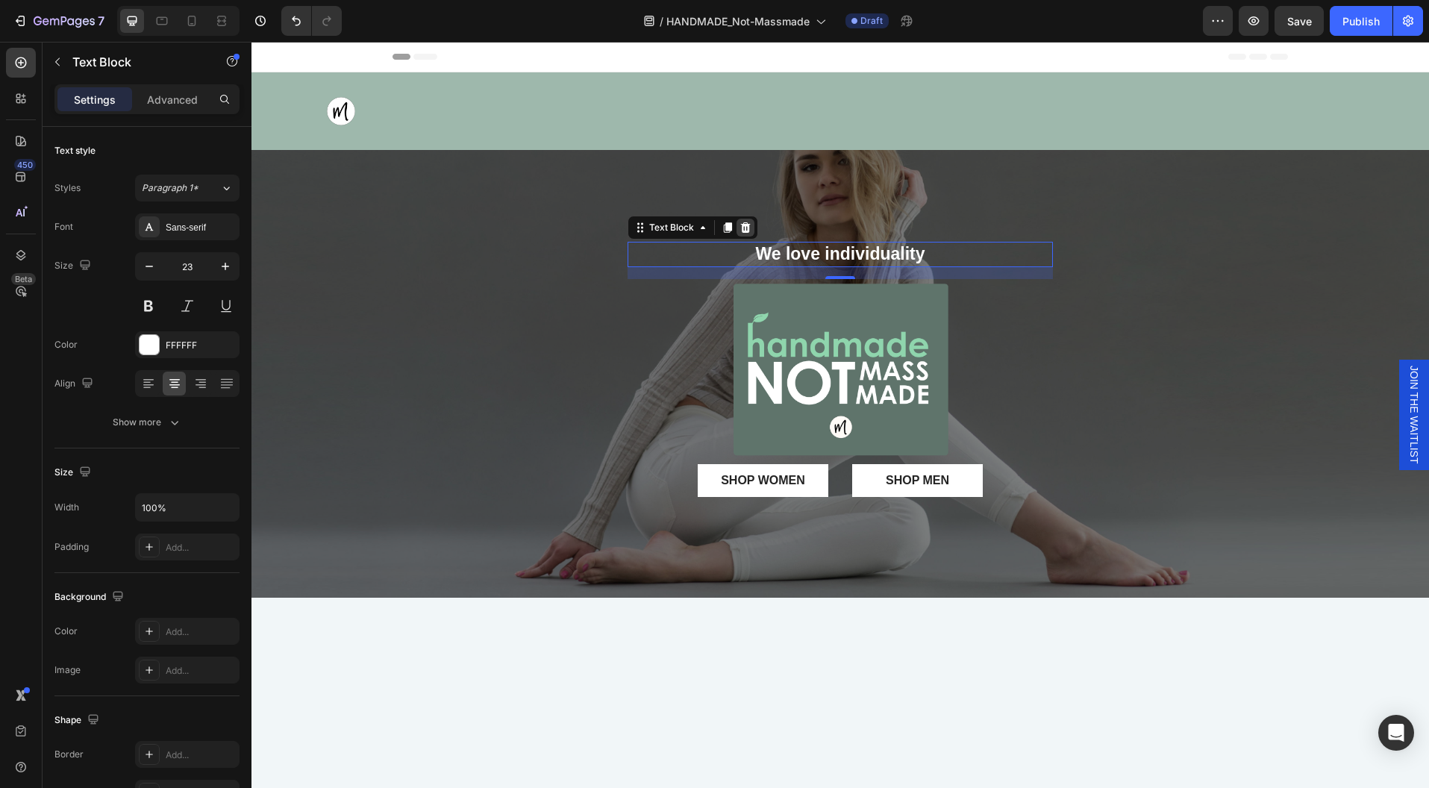
click at [743, 228] on icon at bounding box center [745, 228] width 12 height 12
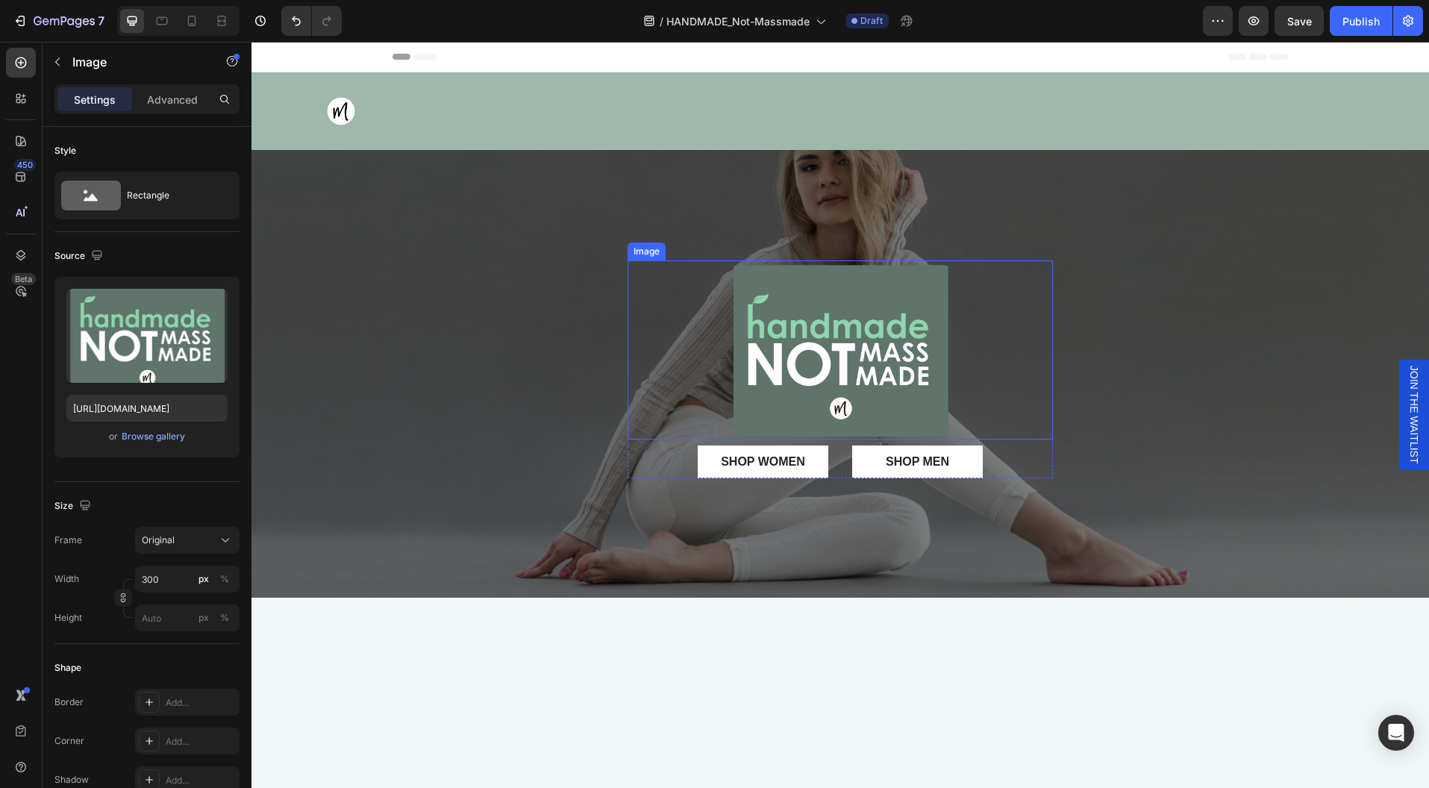
click at [939, 310] on img at bounding box center [840, 349] width 224 height 179
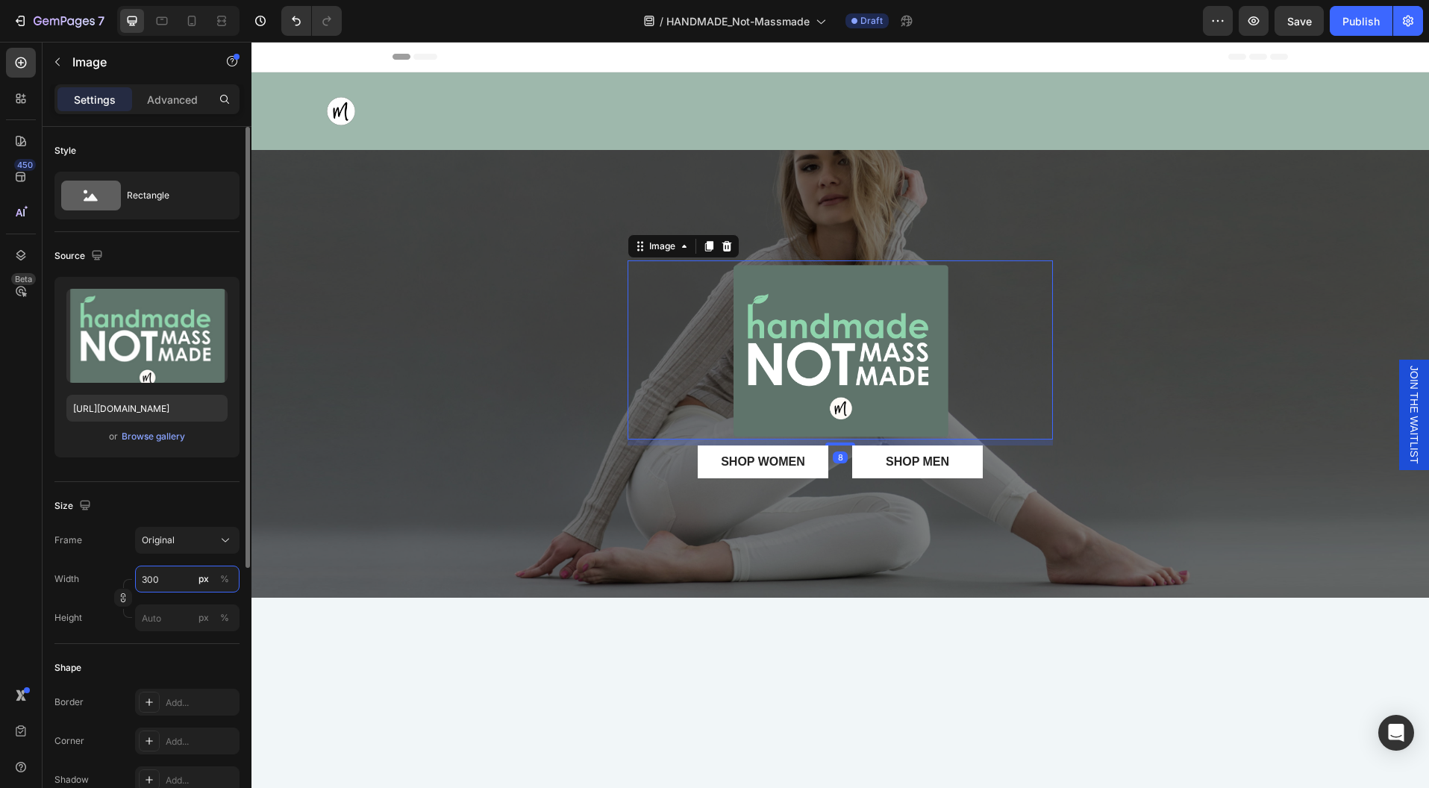
click at [159, 579] on input "300" at bounding box center [187, 579] width 104 height 27
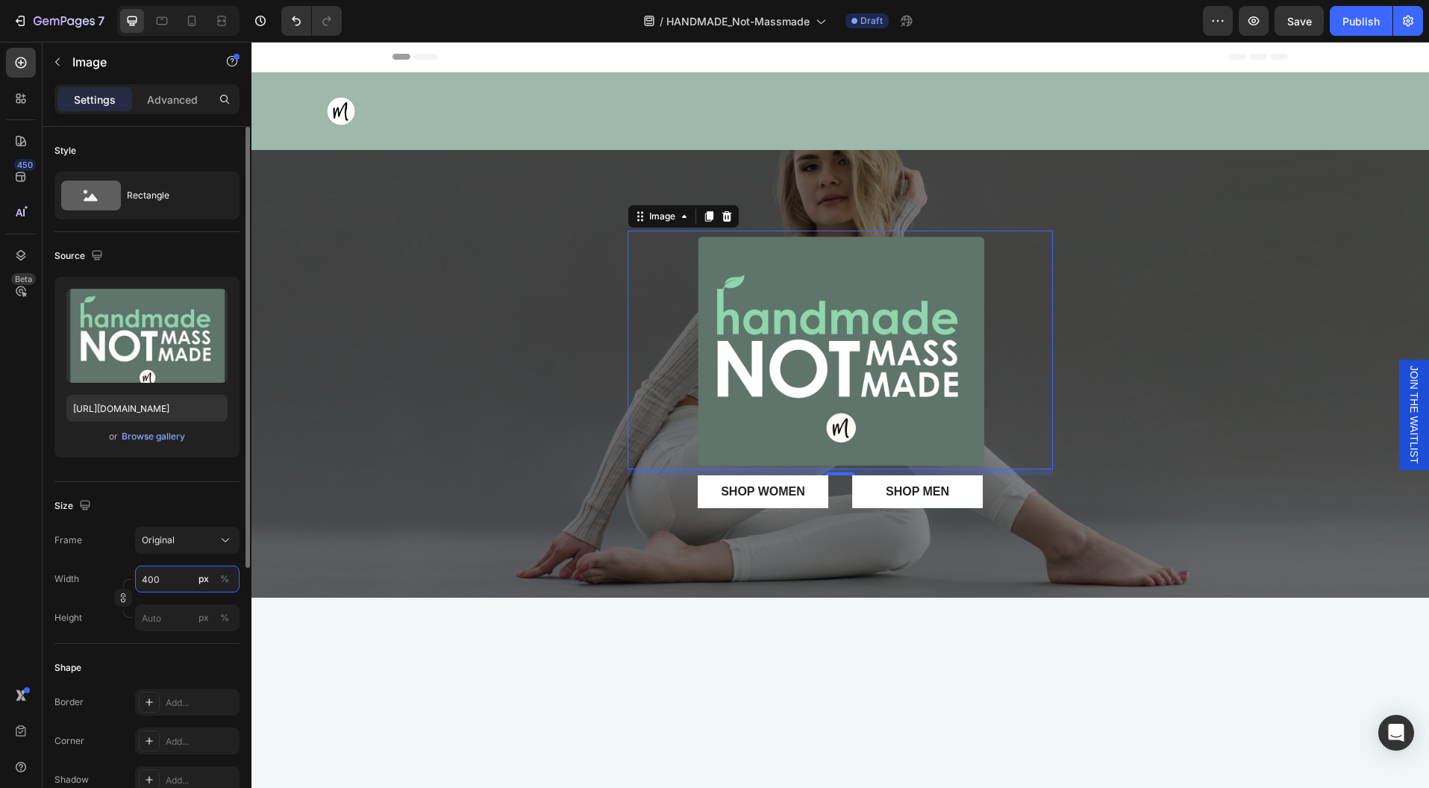
click at [157, 578] on input "400" at bounding box center [187, 579] width 104 height 27
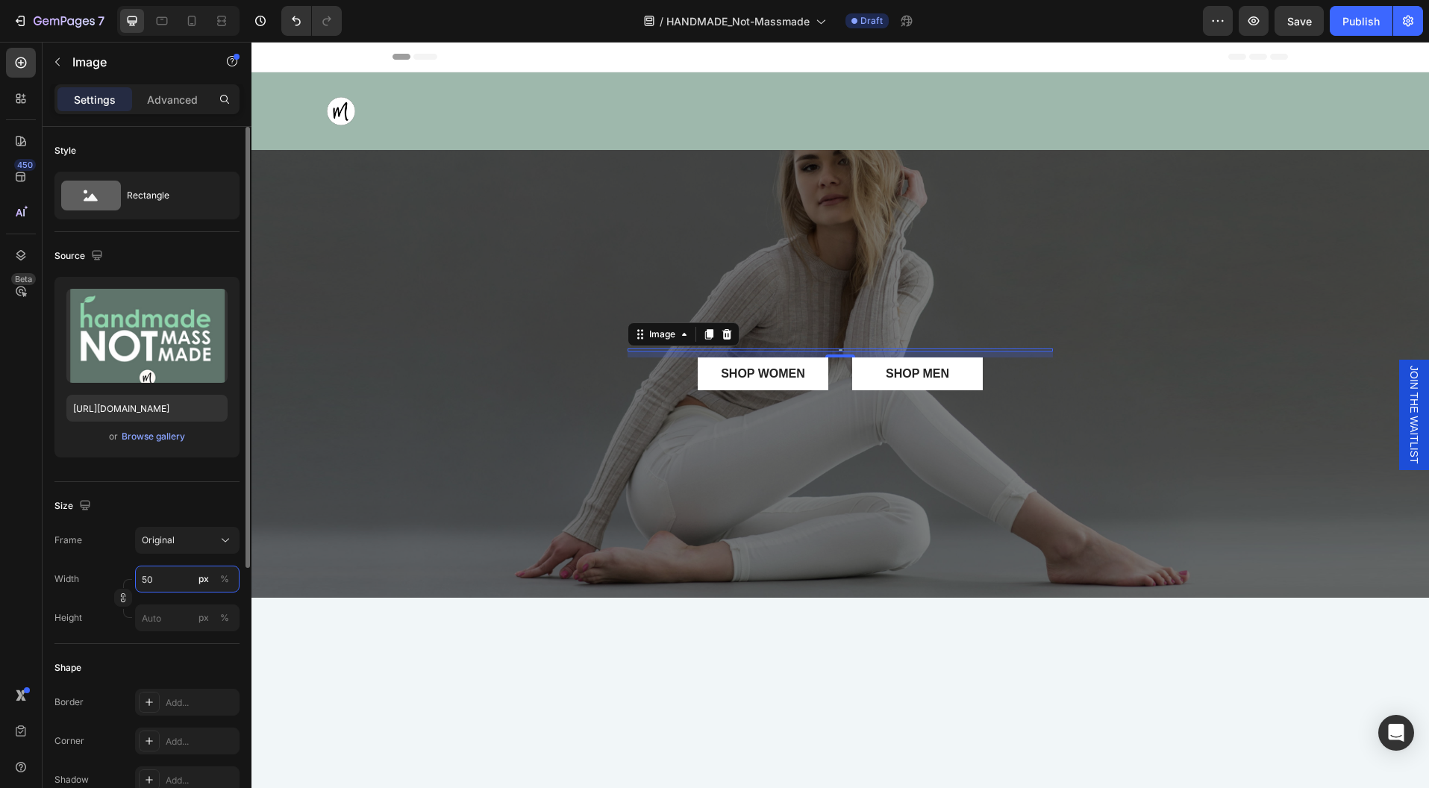
type input "500"
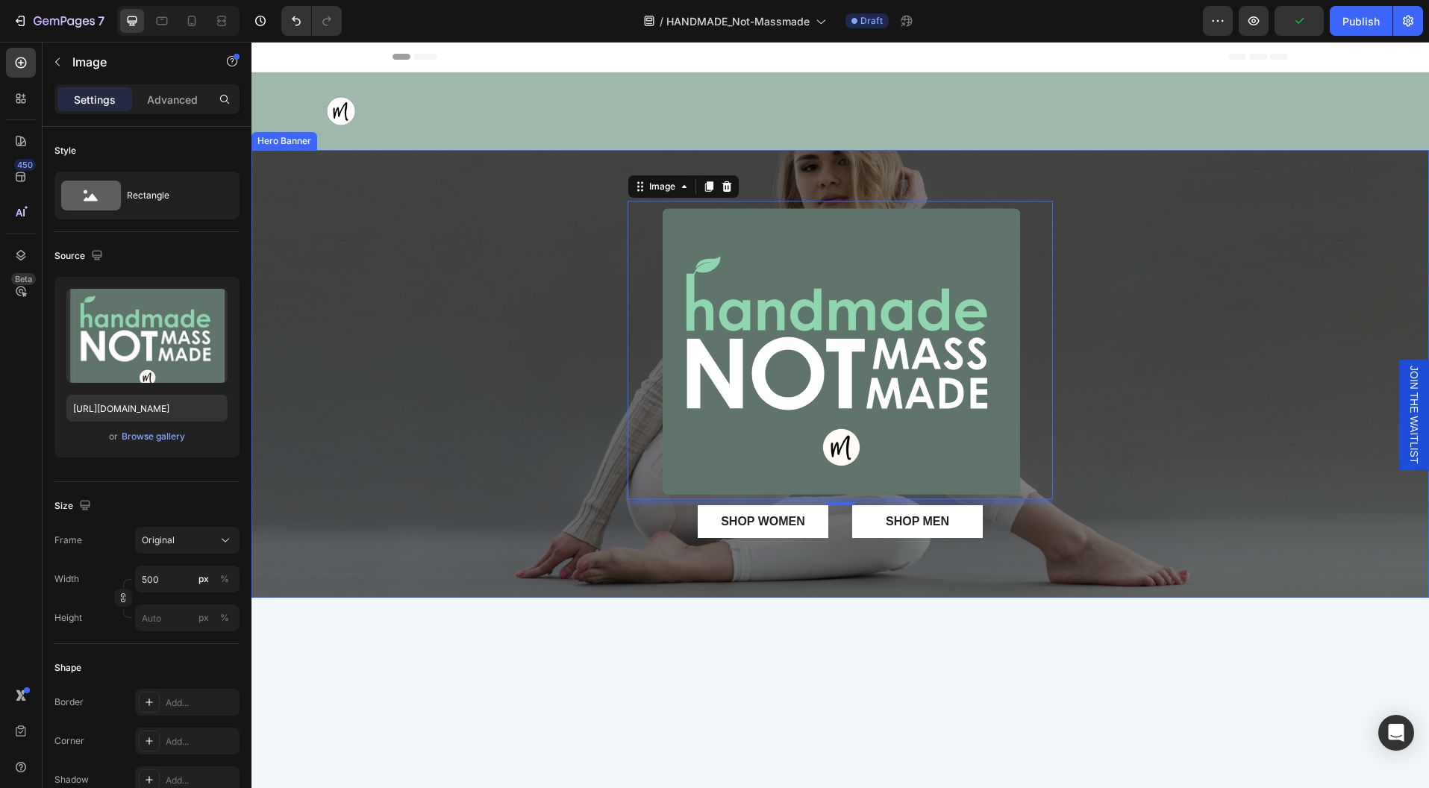
click at [1111, 410] on div "Image 8 SHOP WOMEN Button SHOP MEN Button Row Row" at bounding box center [839, 374] width 1177 height 347
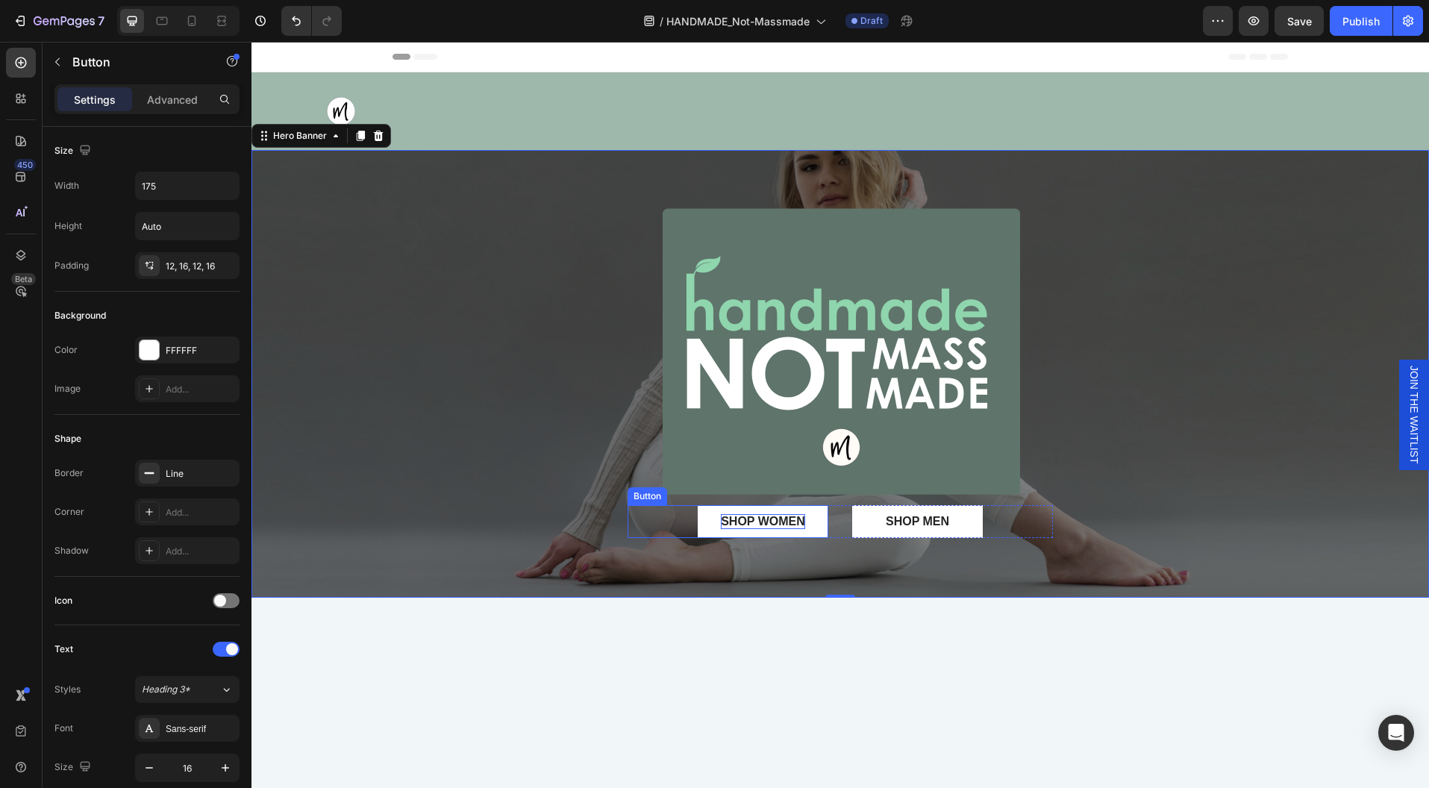
click at [796, 526] on div "SHOP WOMEN" at bounding box center [763, 522] width 84 height 16
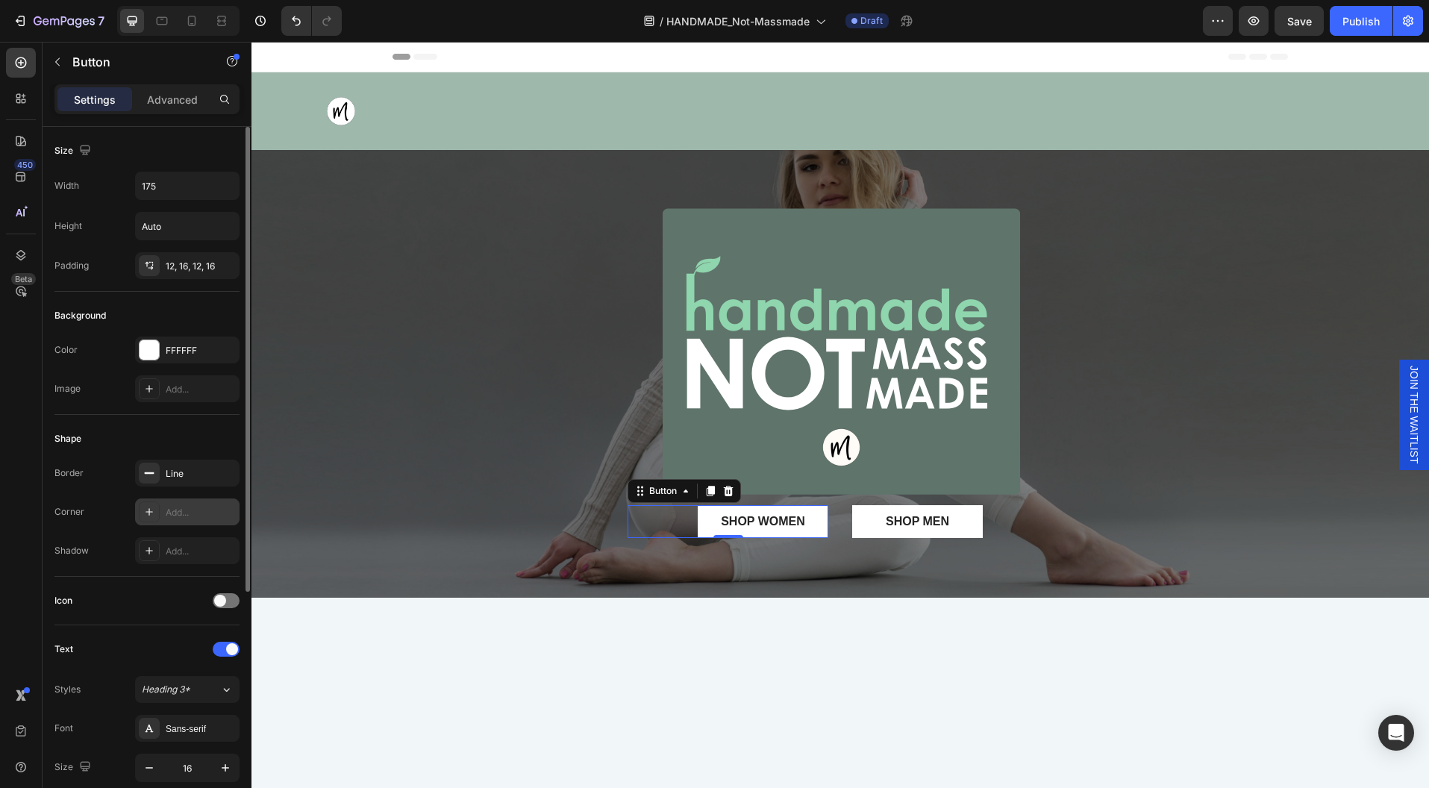
click at [157, 511] on div at bounding box center [149, 511] width 21 height 21
click at [883, 536] on button "SHOP MEN" at bounding box center [917, 522] width 131 height 34
click at [179, 506] on div "Add..." at bounding box center [201, 512] width 70 height 13
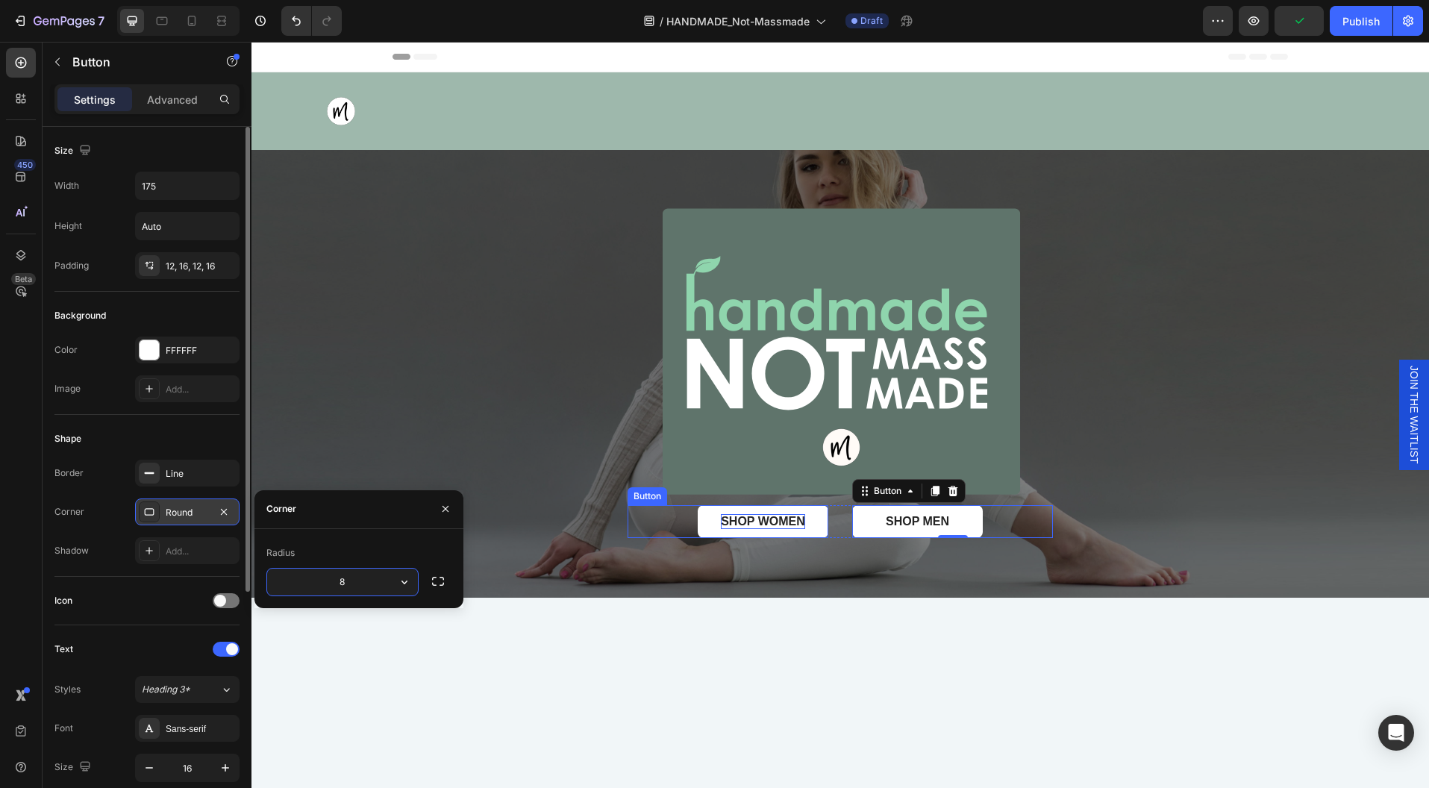
click at [769, 514] on div "SHOP WOMEN" at bounding box center [763, 522] width 84 height 16
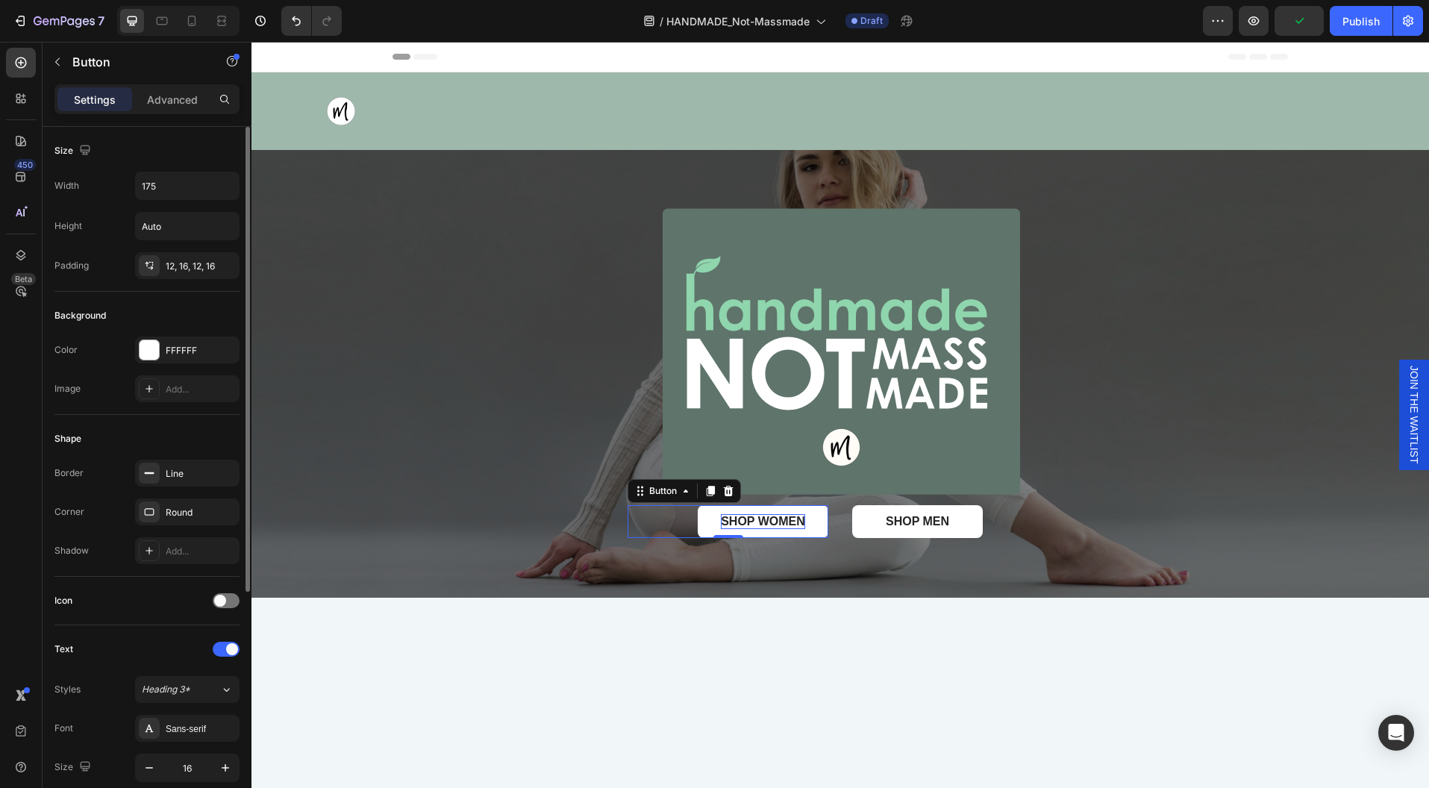
click at [769, 514] on div "SHOP WOMEN" at bounding box center [763, 522] width 84 height 16
click at [769, 514] on p "SHOP WOMEN" at bounding box center [763, 522] width 84 height 16
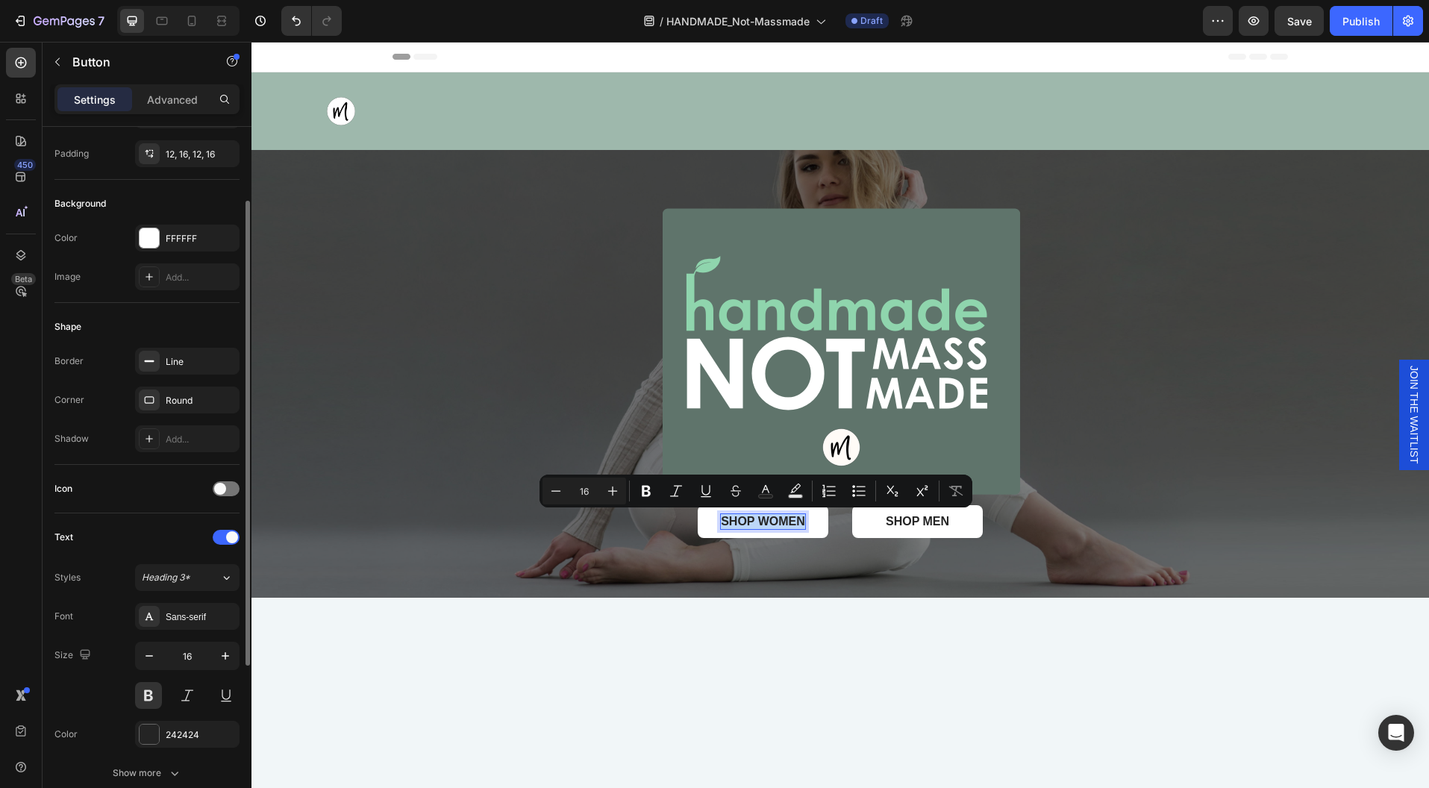
scroll to position [124, 0]
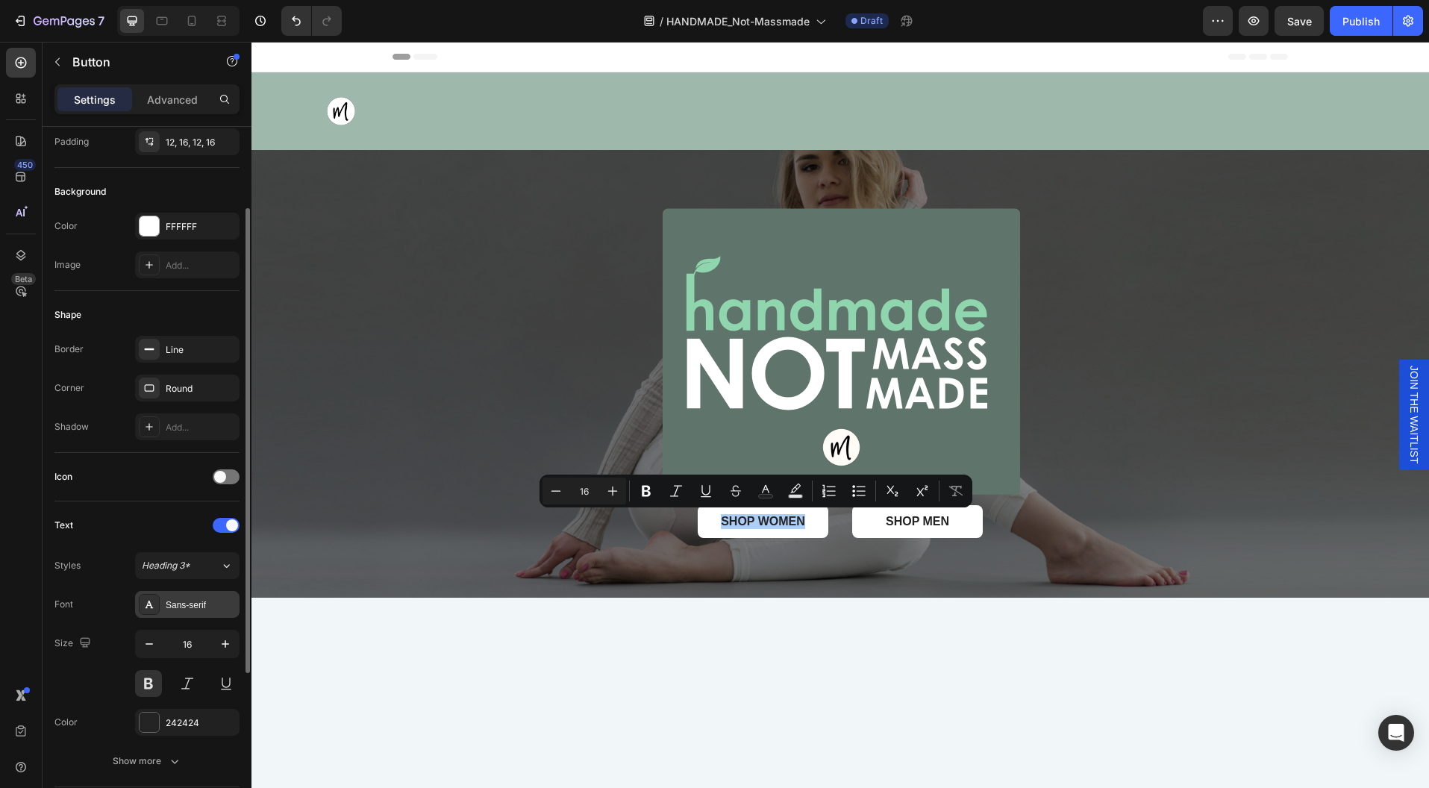
click at [188, 603] on div "Sans-serif" at bounding box center [201, 604] width 70 height 13
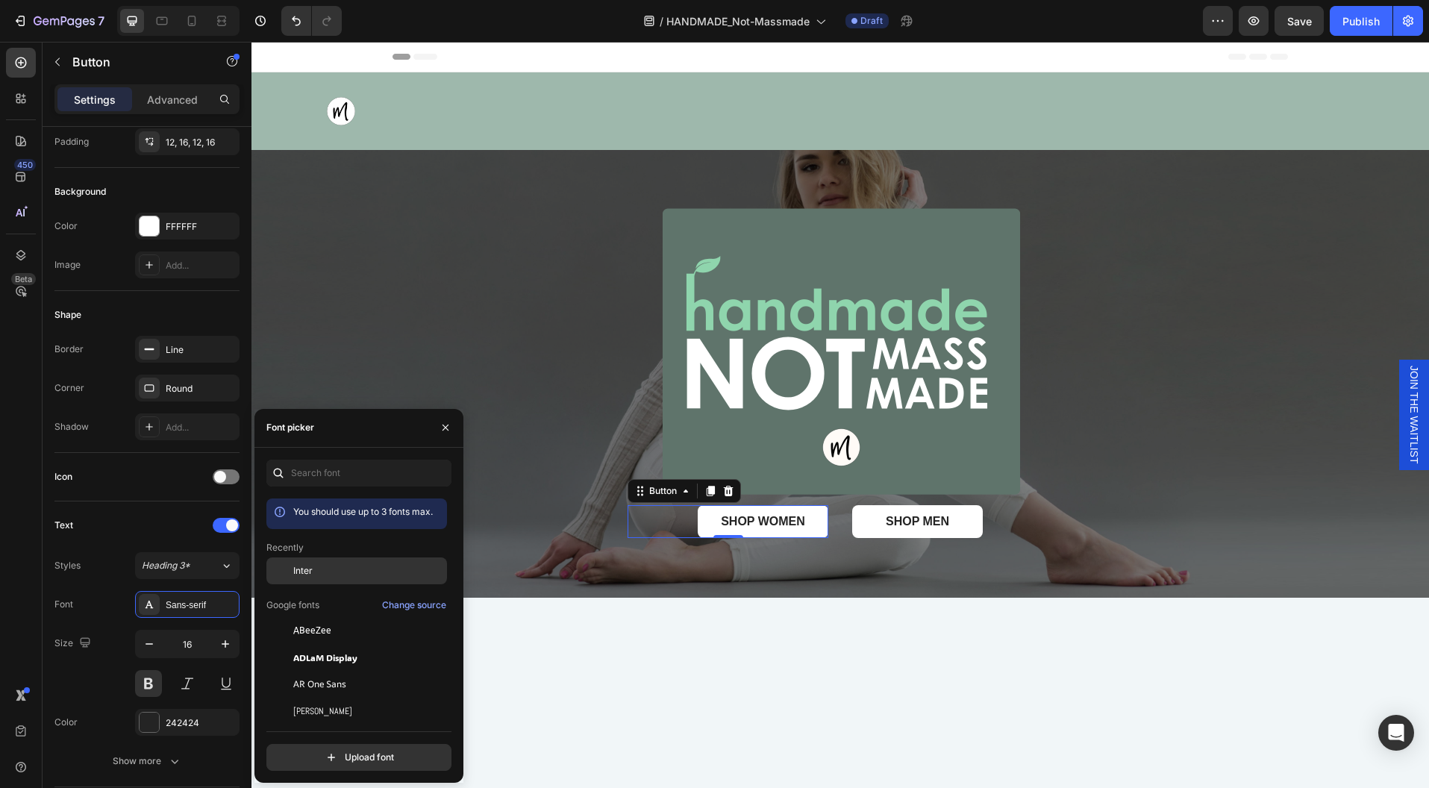
click at [313, 566] on div "Inter" at bounding box center [368, 570] width 151 height 13
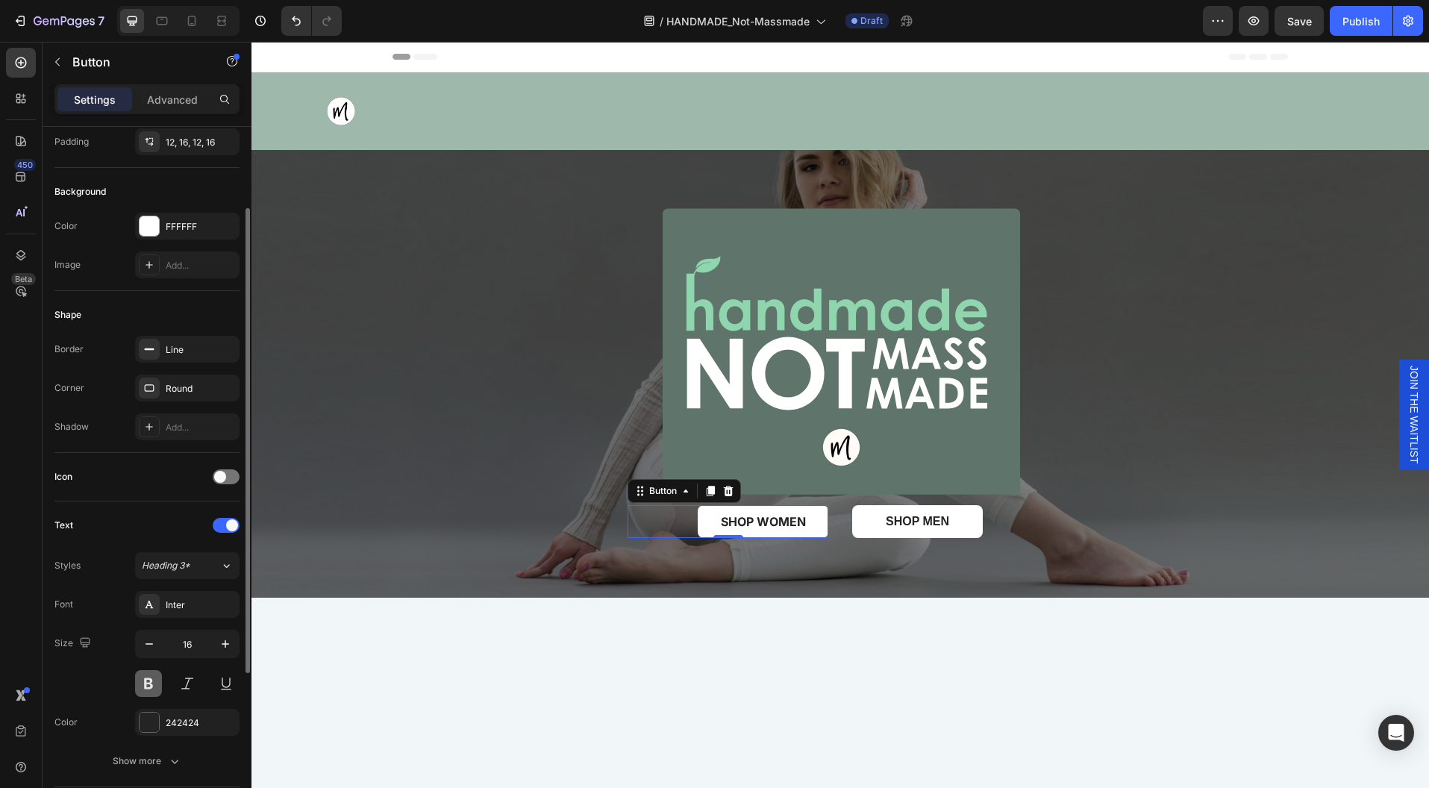
click at [154, 680] on button at bounding box center [148, 683] width 27 height 27
click at [772, 522] on p "SHOP WOMEN" at bounding box center [763, 522] width 85 height 16
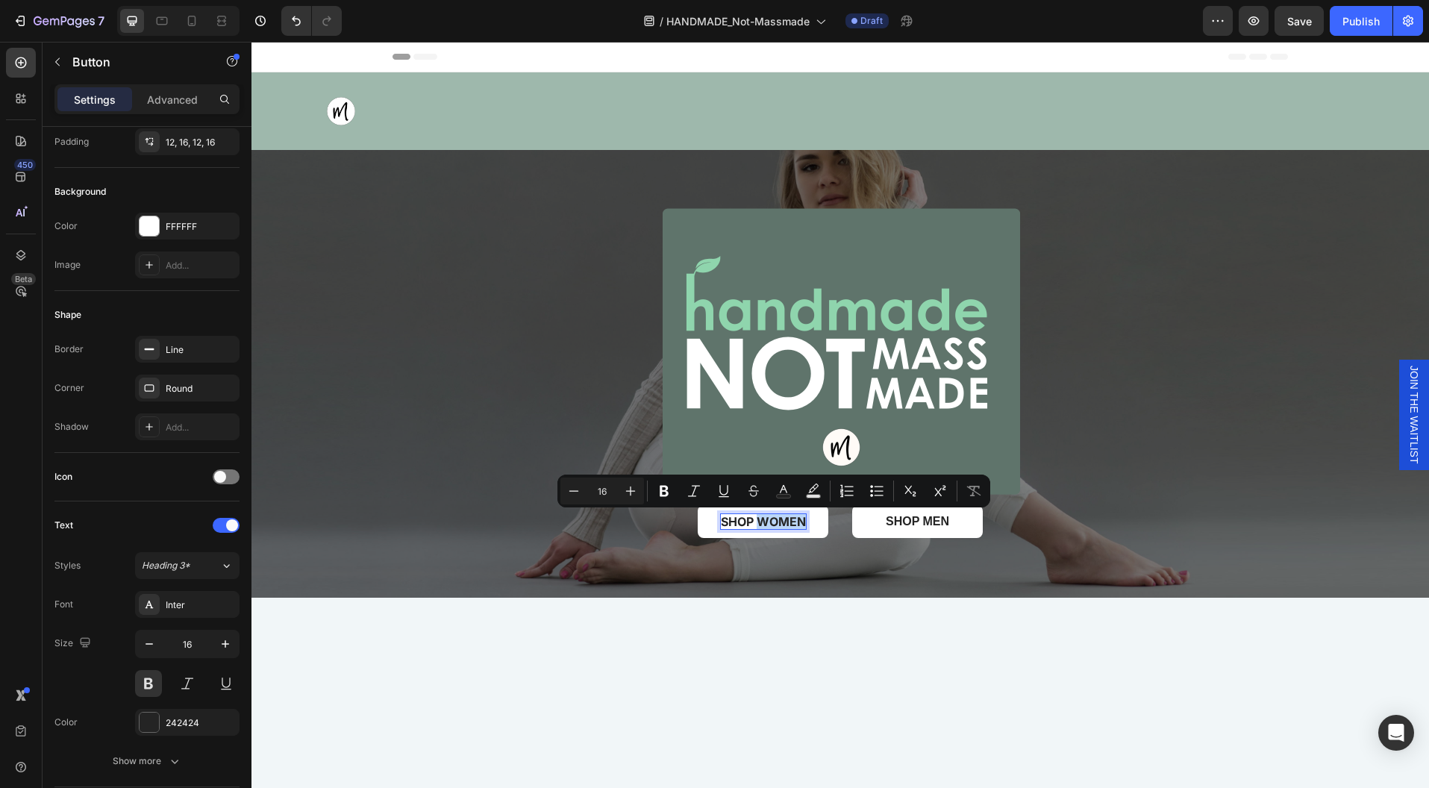
click at [772, 522] on p "SHOP WOMEN" at bounding box center [763, 522] width 85 height 16
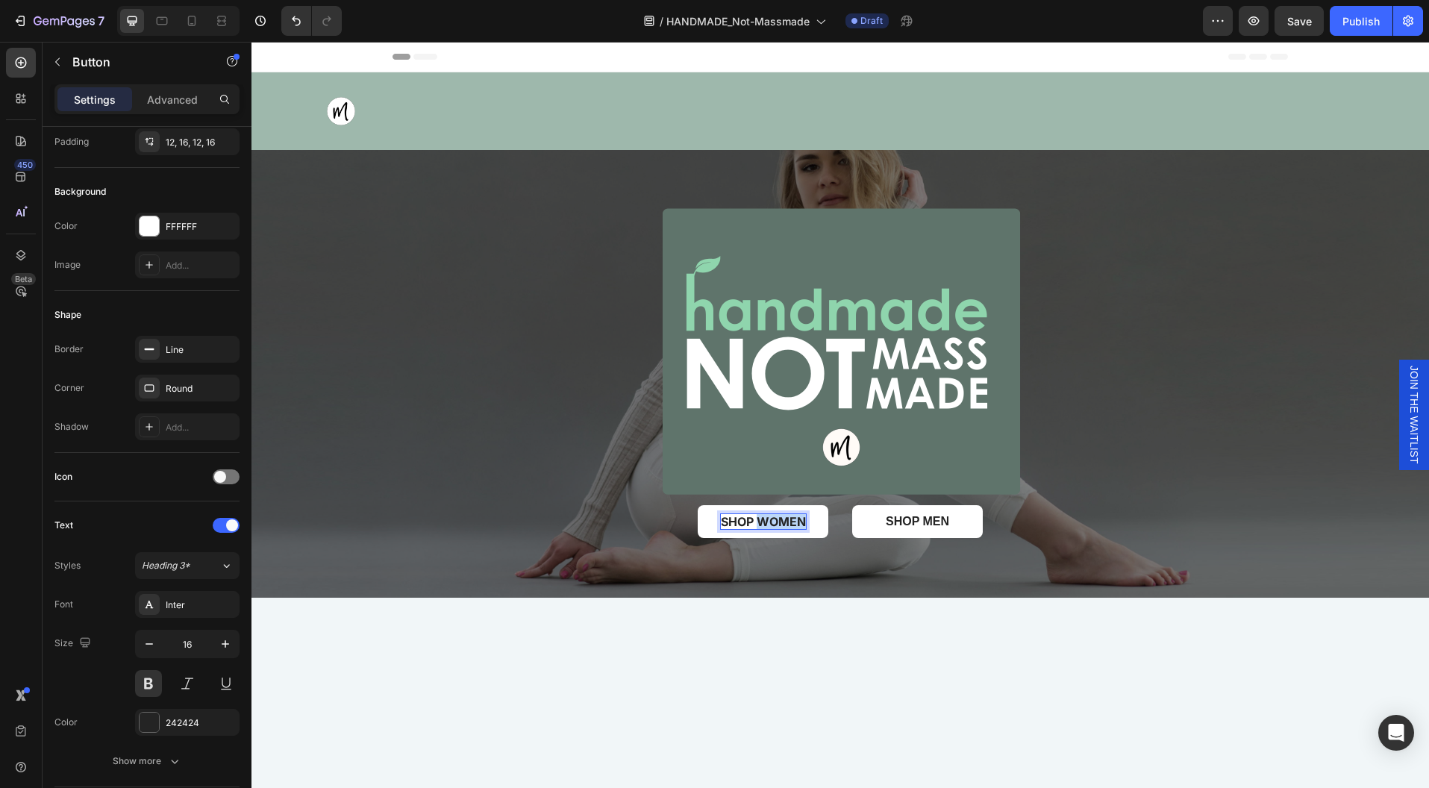
click at [772, 522] on p "SHOP WOMEN" at bounding box center [763, 522] width 85 height 16
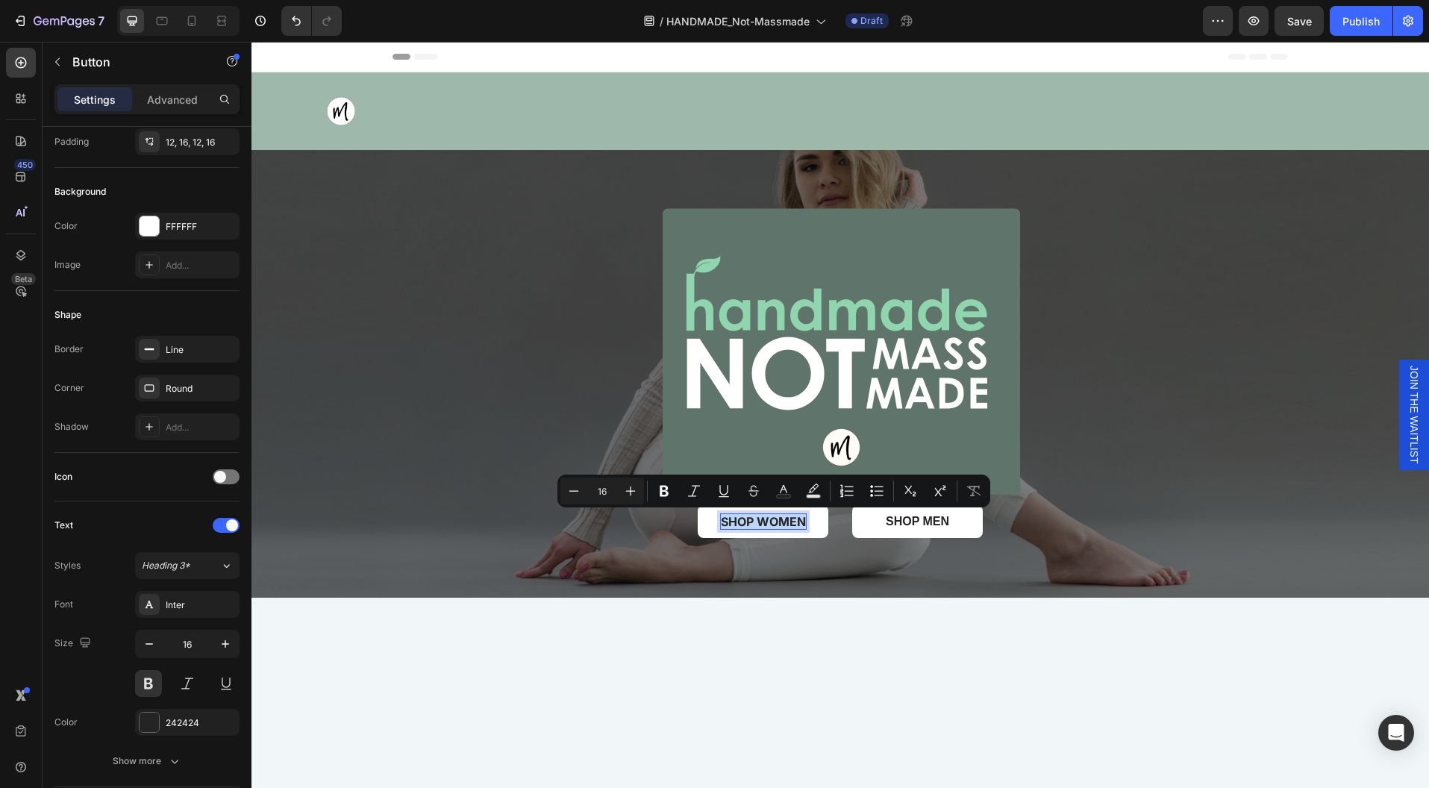
click at [772, 522] on p "SHOP WOMEN" at bounding box center [763, 522] width 85 height 16
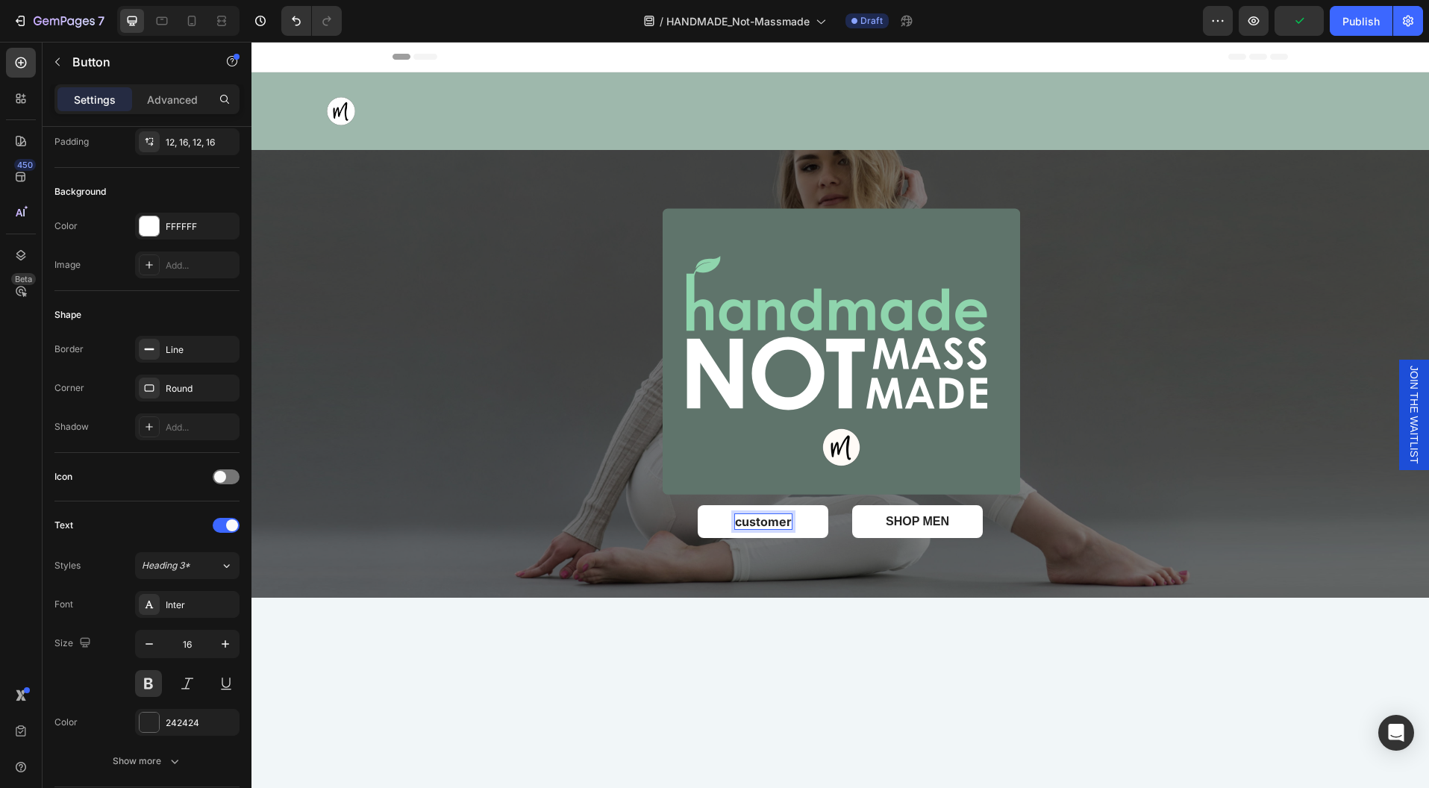
click at [778, 516] on p "customer" at bounding box center [763, 522] width 57 height 16
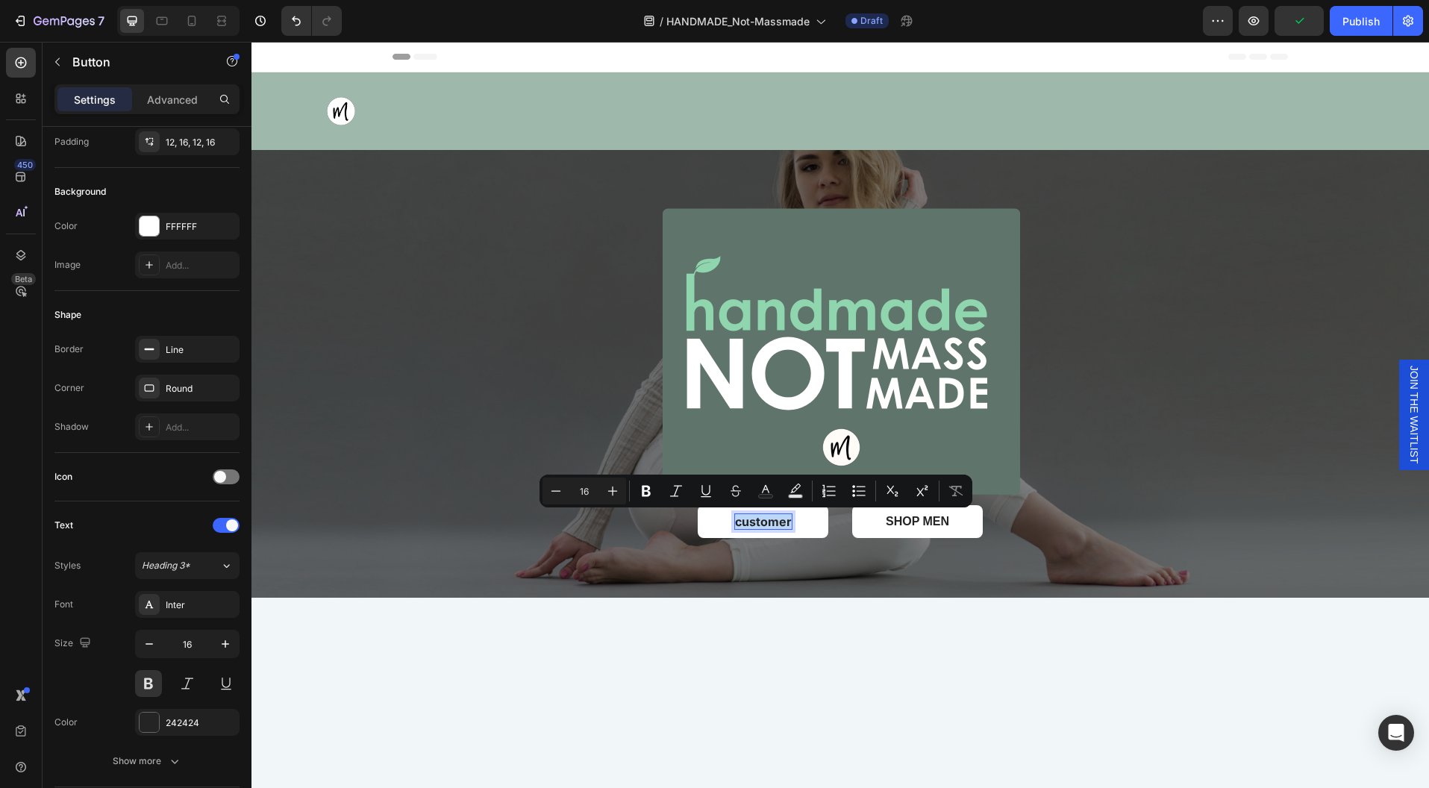
click at [778, 516] on p "customer" at bounding box center [763, 522] width 57 height 16
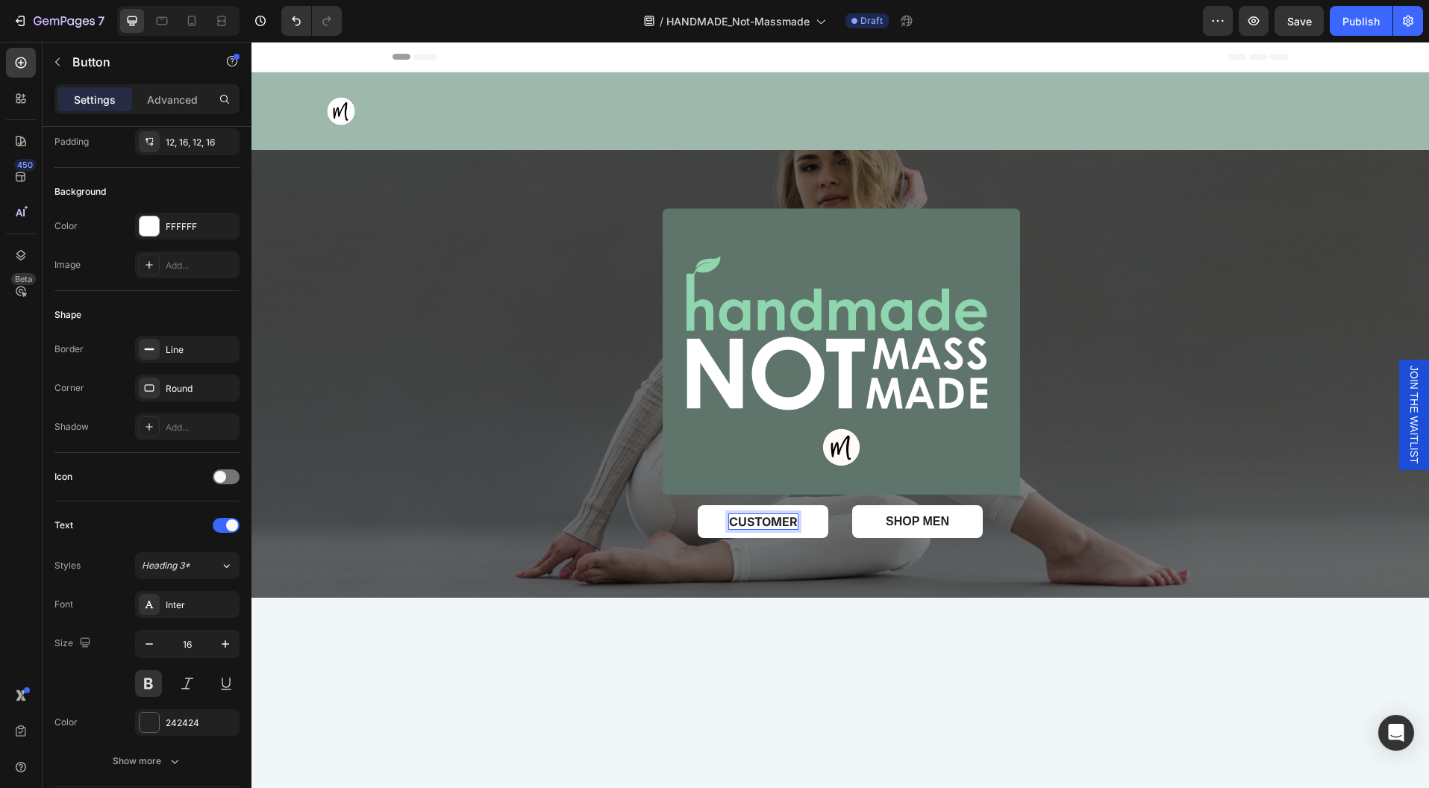
click at [767, 518] on p "CUSTOMER" at bounding box center [763, 522] width 69 height 16
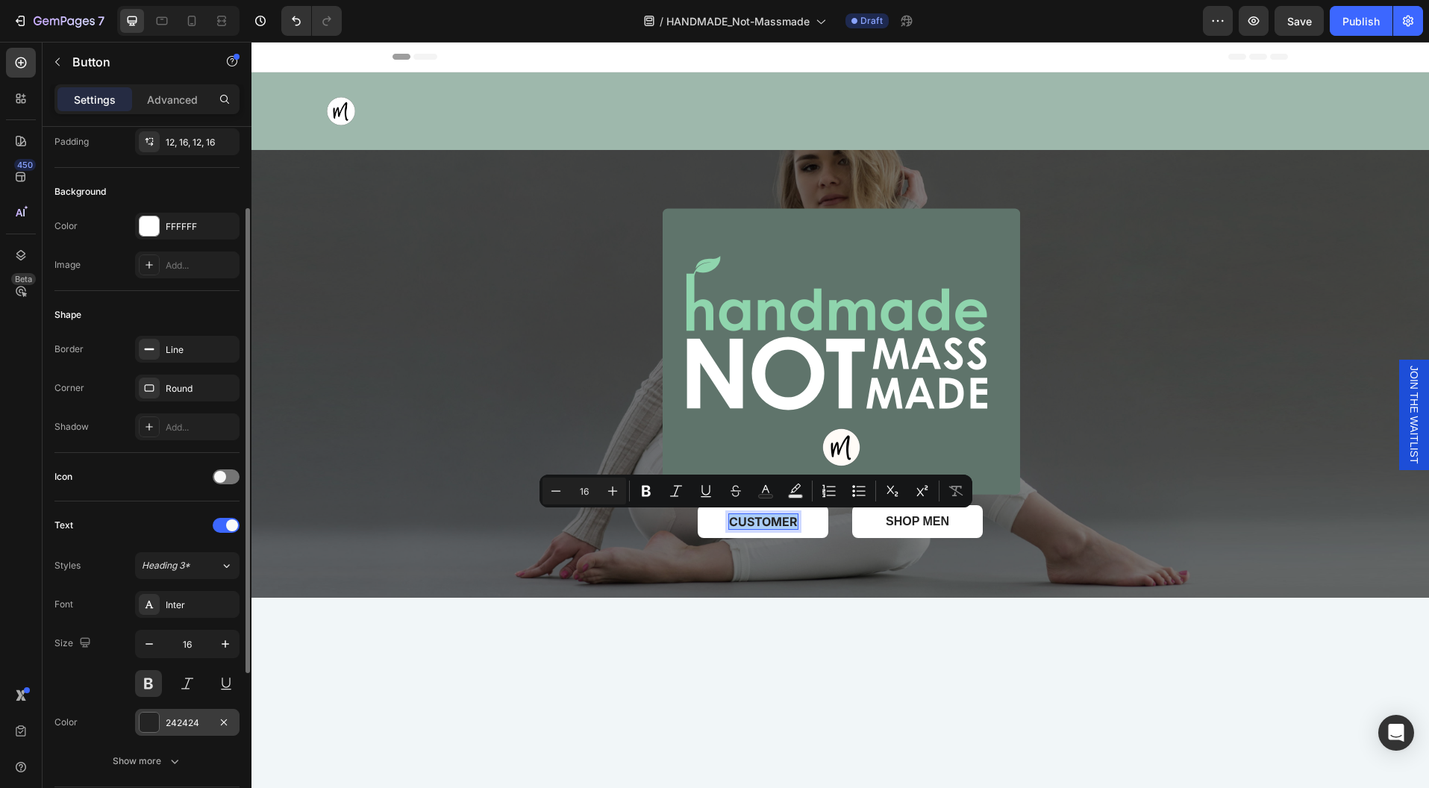
click at [148, 713] on div at bounding box center [149, 722] width 19 height 19
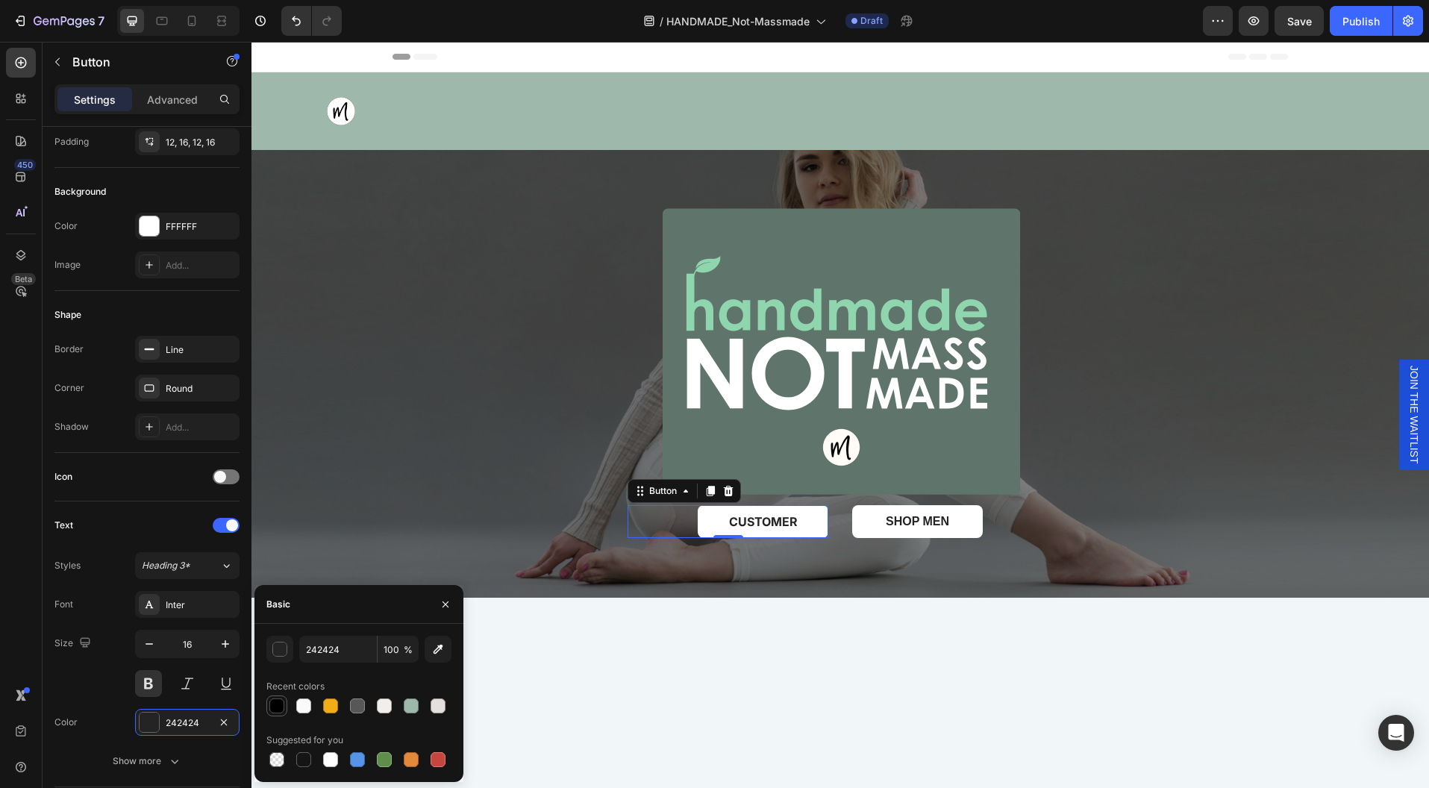
click at [280, 707] on div at bounding box center [276, 705] width 15 height 15
type input "000000"
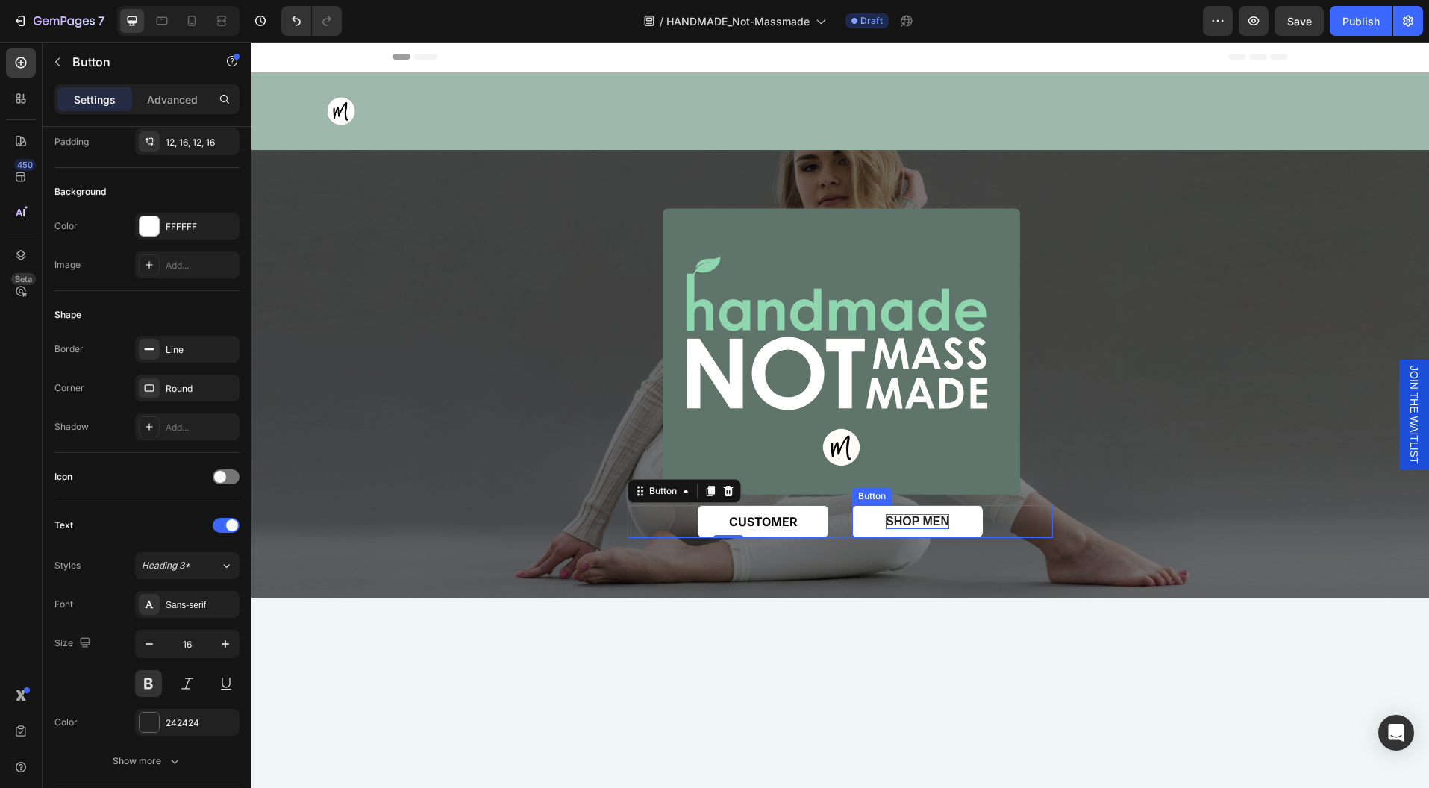
click at [912, 519] on div "SHOP MEN" at bounding box center [917, 522] width 63 height 16
click at [912, 519] on p "SHOP MEN" at bounding box center [917, 522] width 63 height 16
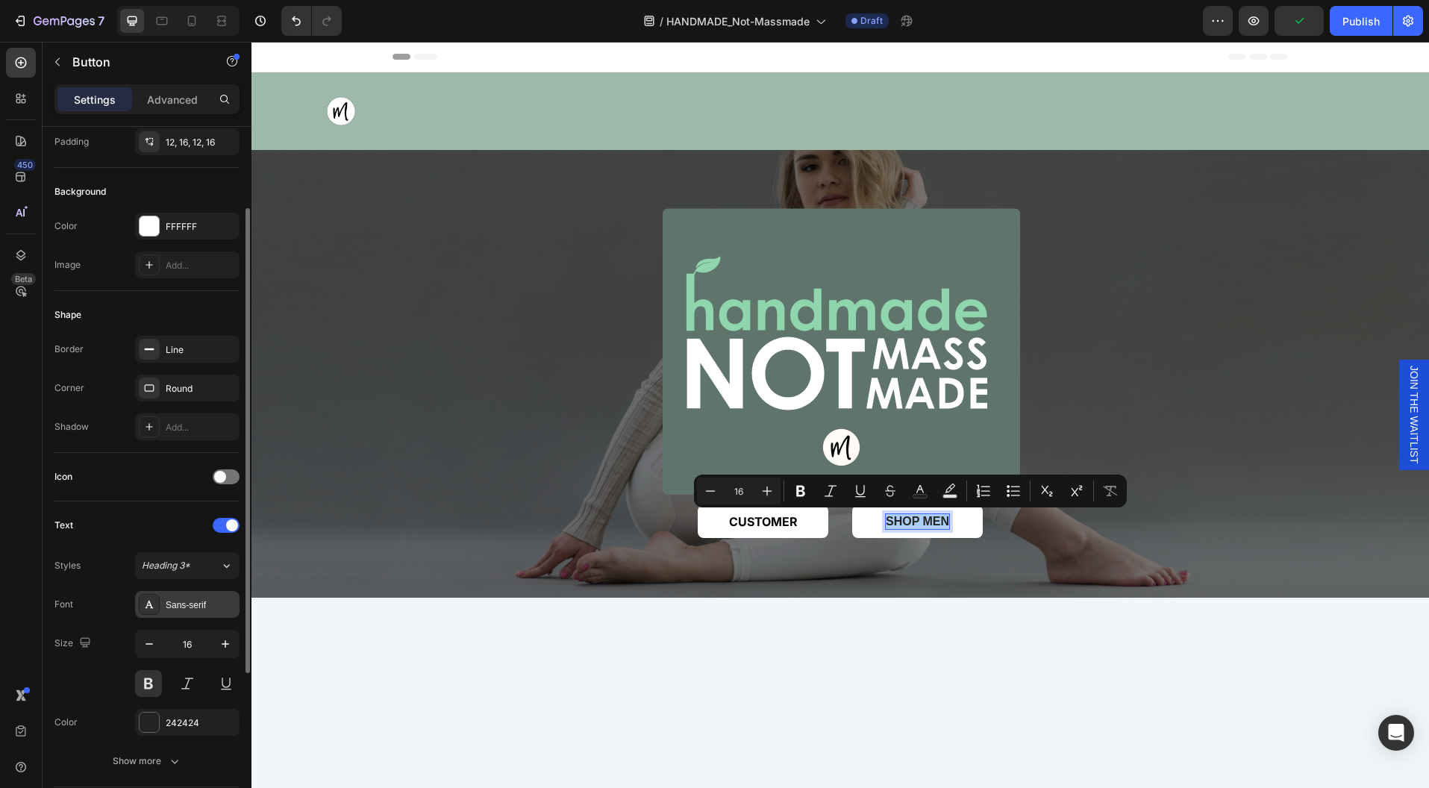
click at [175, 601] on div "Sans-serif" at bounding box center [201, 604] width 70 height 13
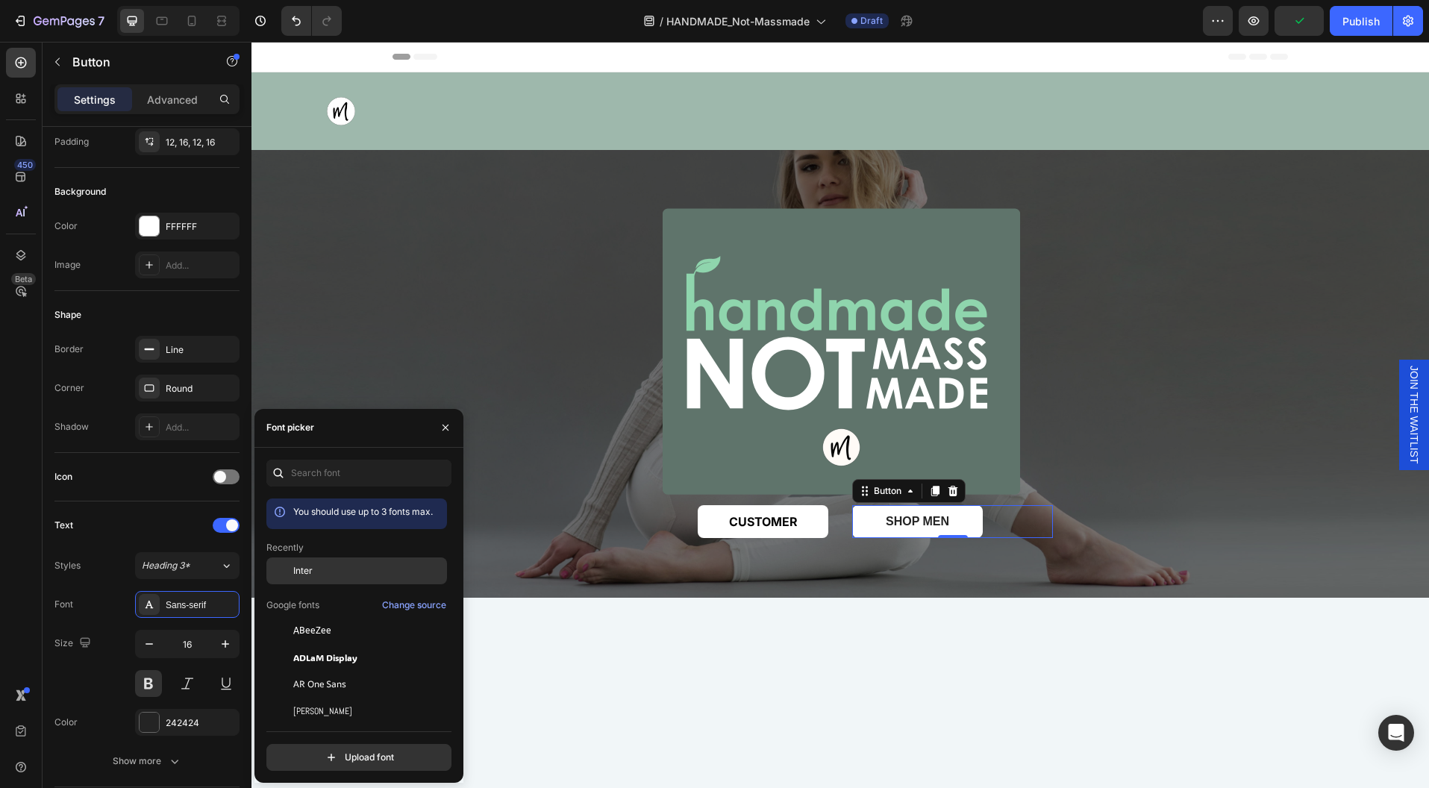
click at [308, 577] on div "Inter" at bounding box center [356, 570] width 181 height 27
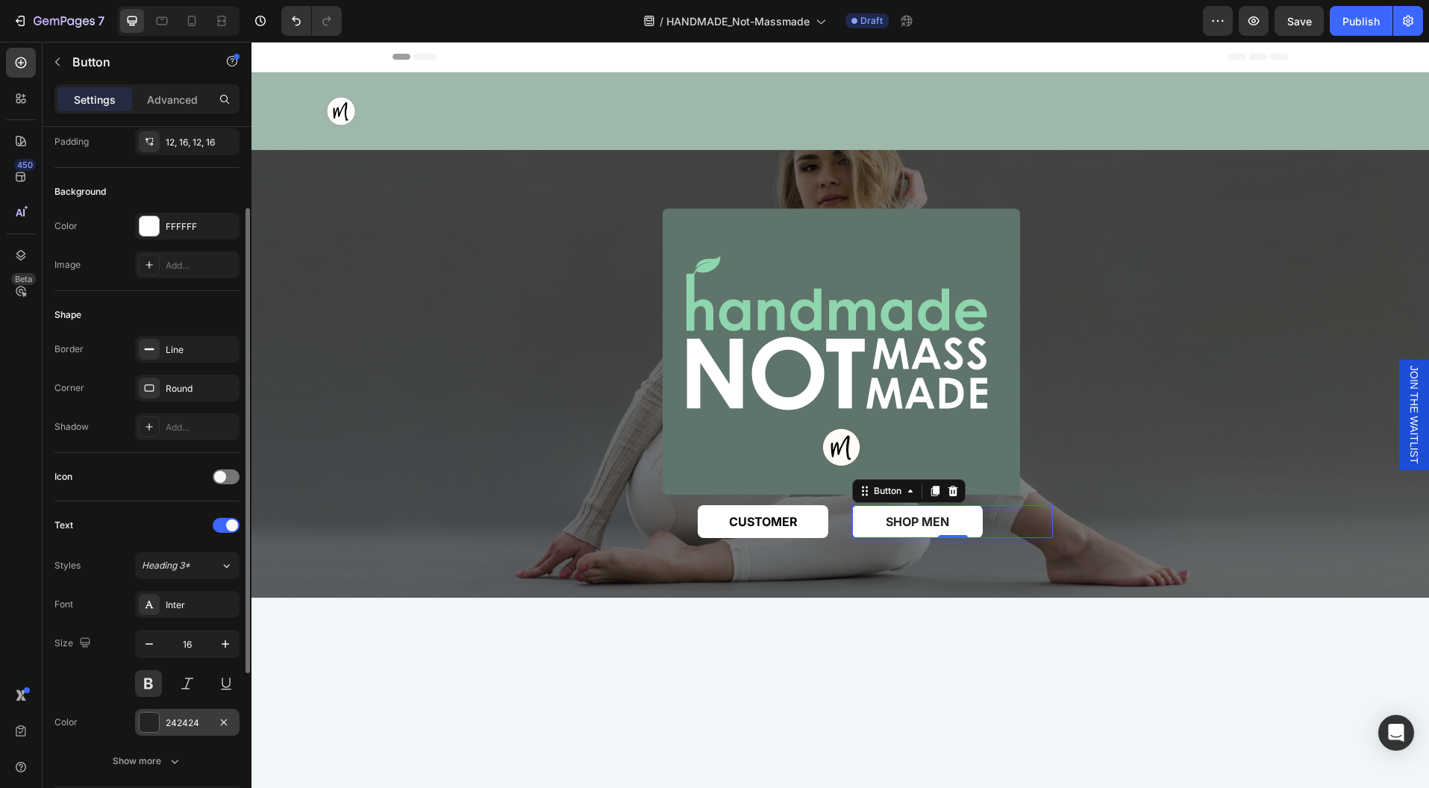
click at [184, 710] on div "242424" at bounding box center [187, 722] width 104 height 27
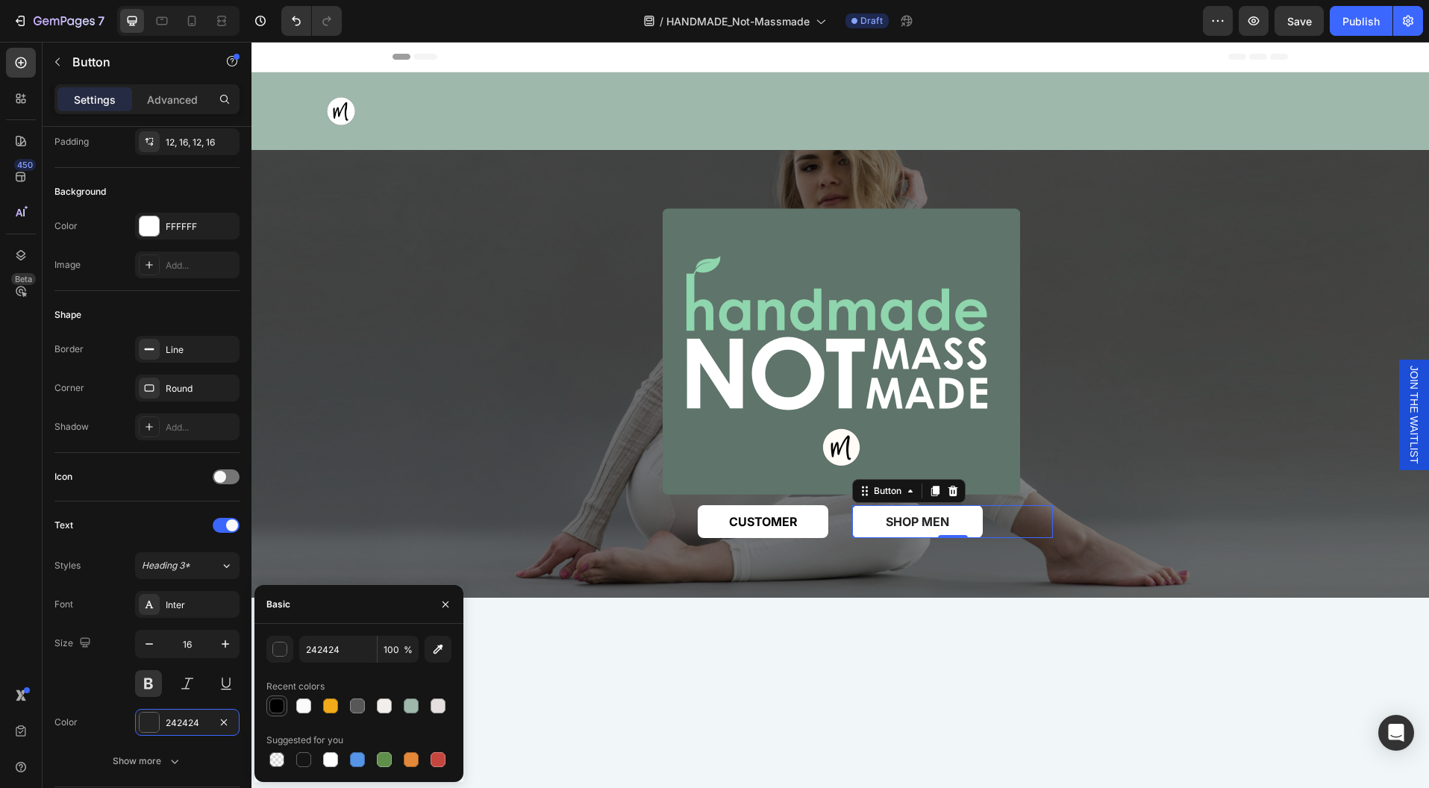
click at [278, 708] on div at bounding box center [276, 705] width 15 height 15
type input "000000"
click at [867, 520] on button "SHOP MEN" at bounding box center [917, 522] width 131 height 34
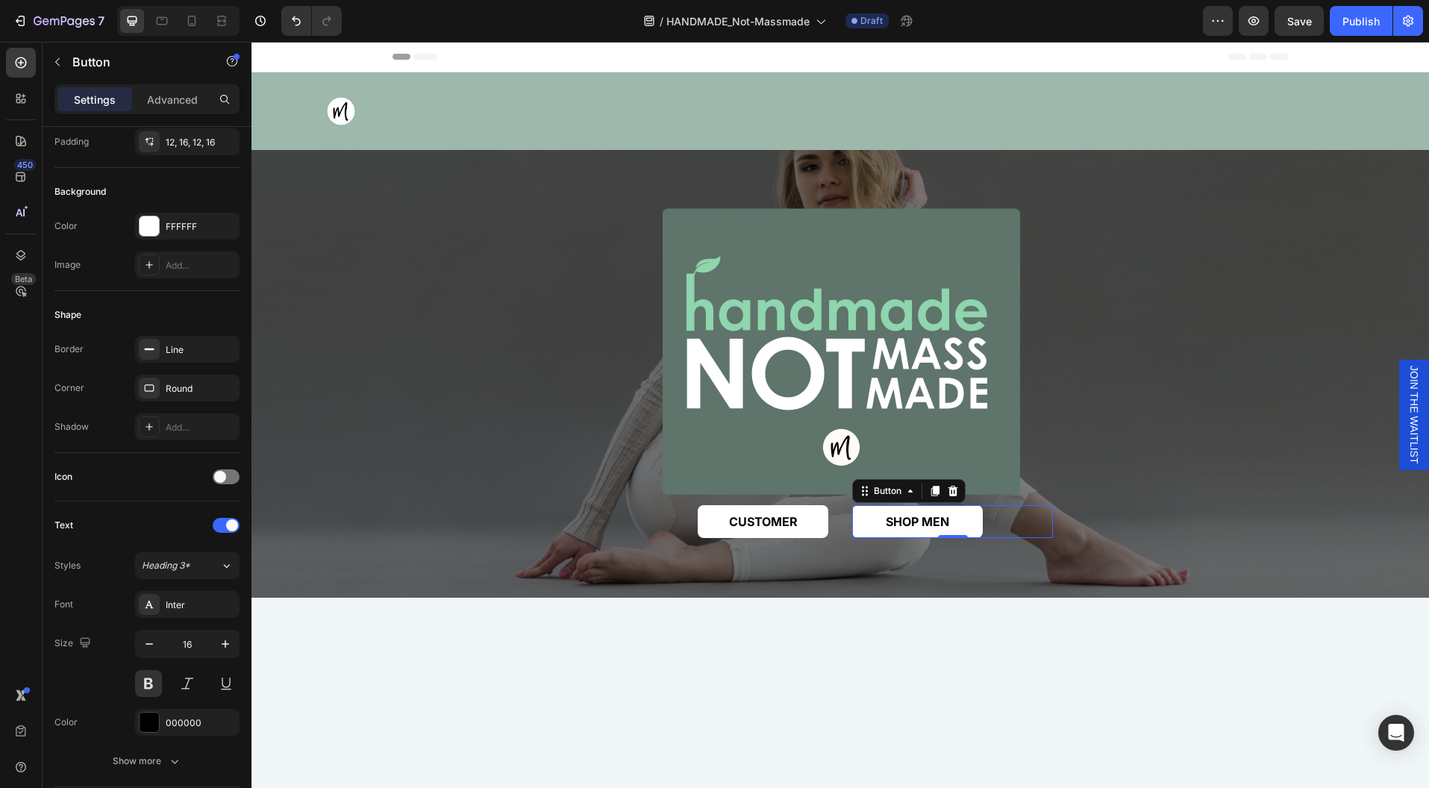
click at [867, 520] on button "SHOP MEN" at bounding box center [917, 522] width 131 height 34
click at [923, 521] on p "SHOP MEN" at bounding box center [917, 522] width 63 height 16
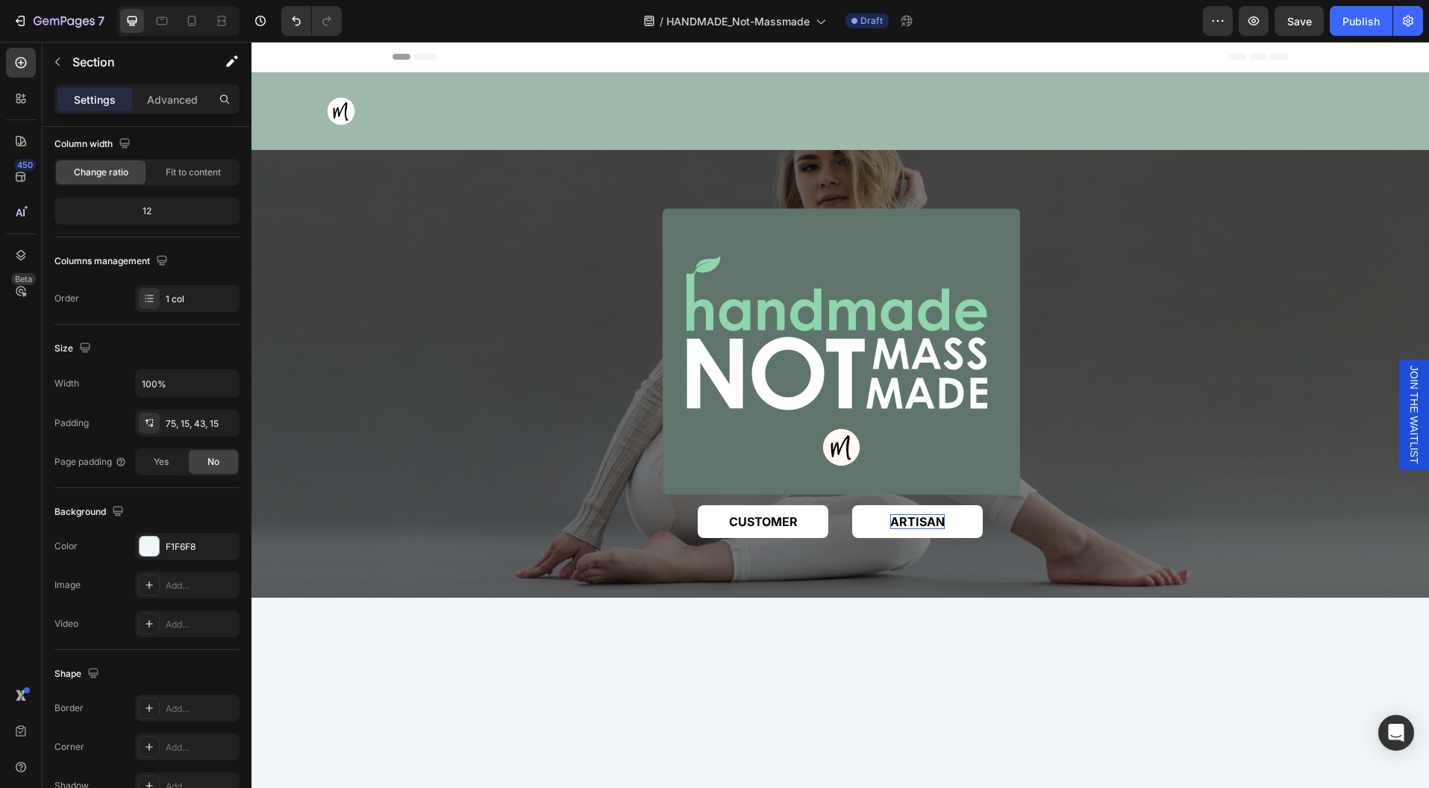
scroll to position [0, 0]
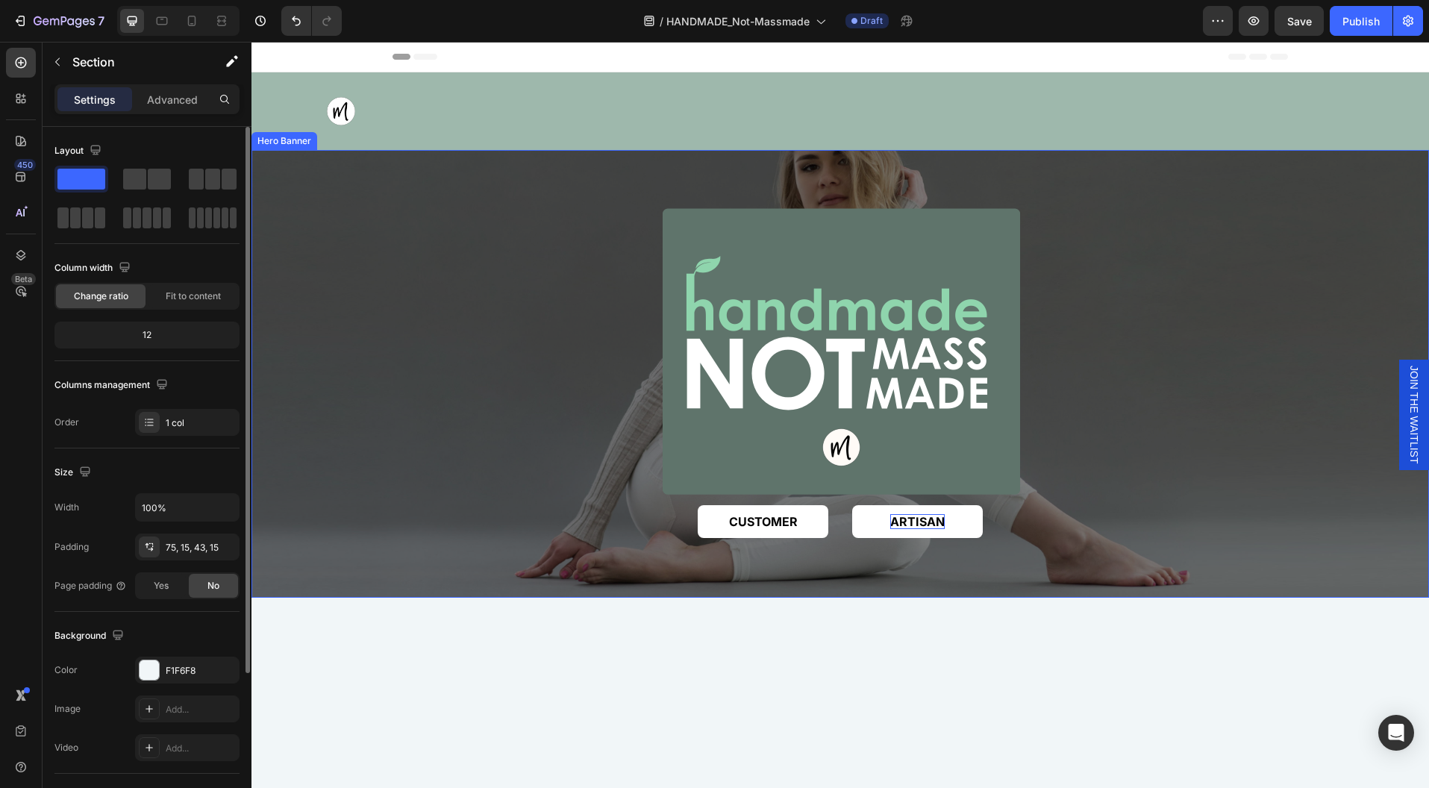
click at [1155, 513] on div "Image CUSTOMER Button ARTISAN Button Row Row" at bounding box center [839, 374] width 1177 height 347
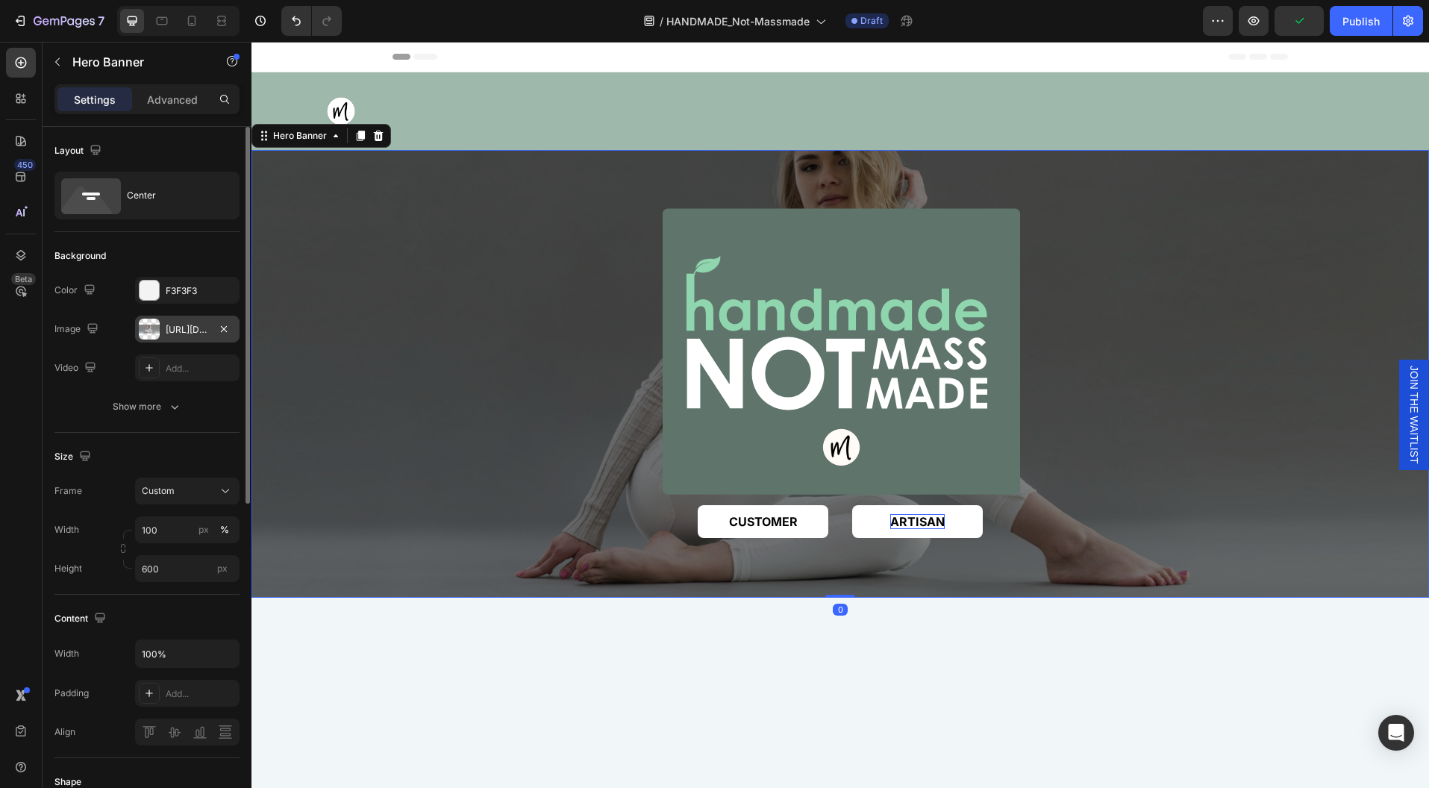
click at [180, 330] on div "[URL][DOMAIN_NAME]" at bounding box center [187, 329] width 43 height 13
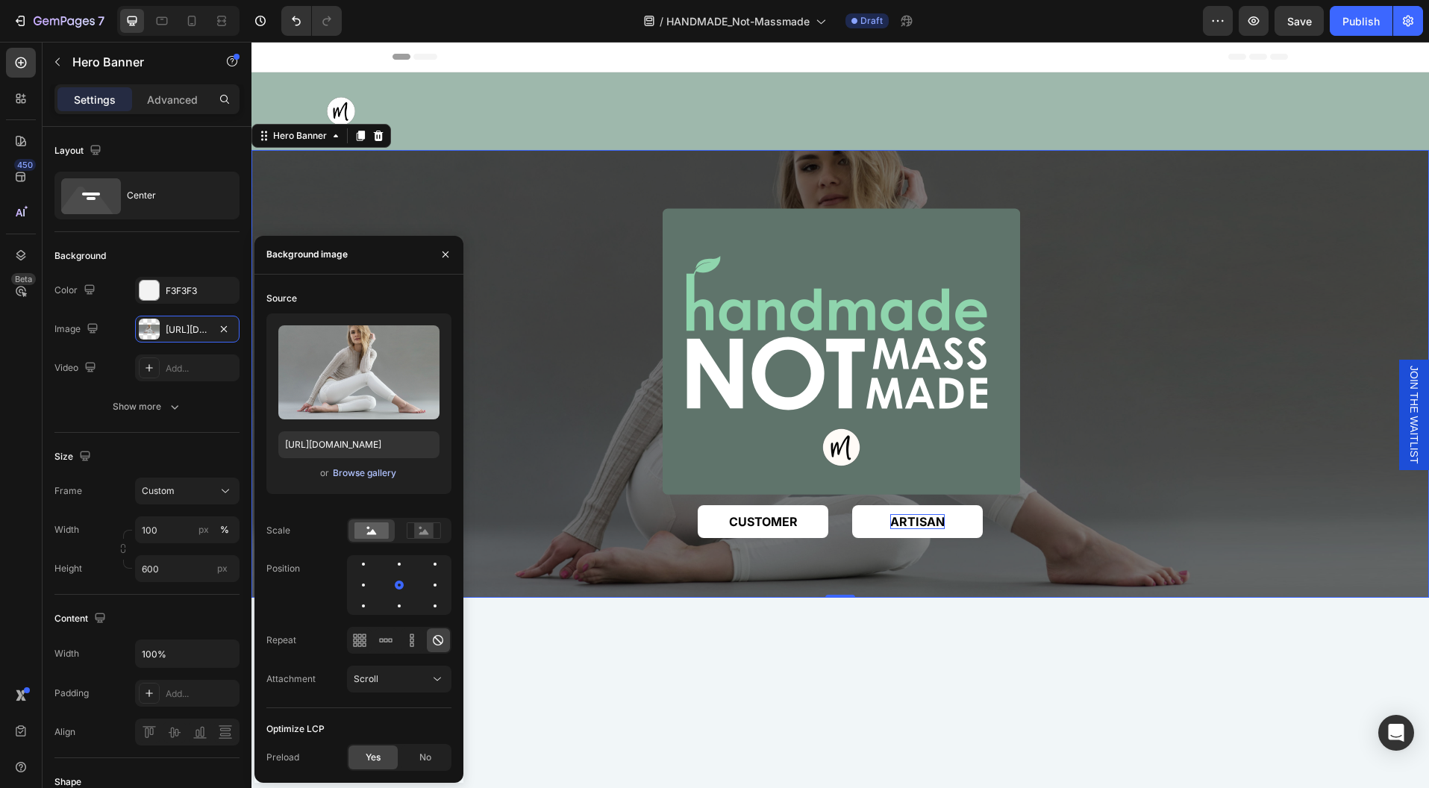
click at [356, 472] on div "Browse gallery" at bounding box center [364, 472] width 63 height 13
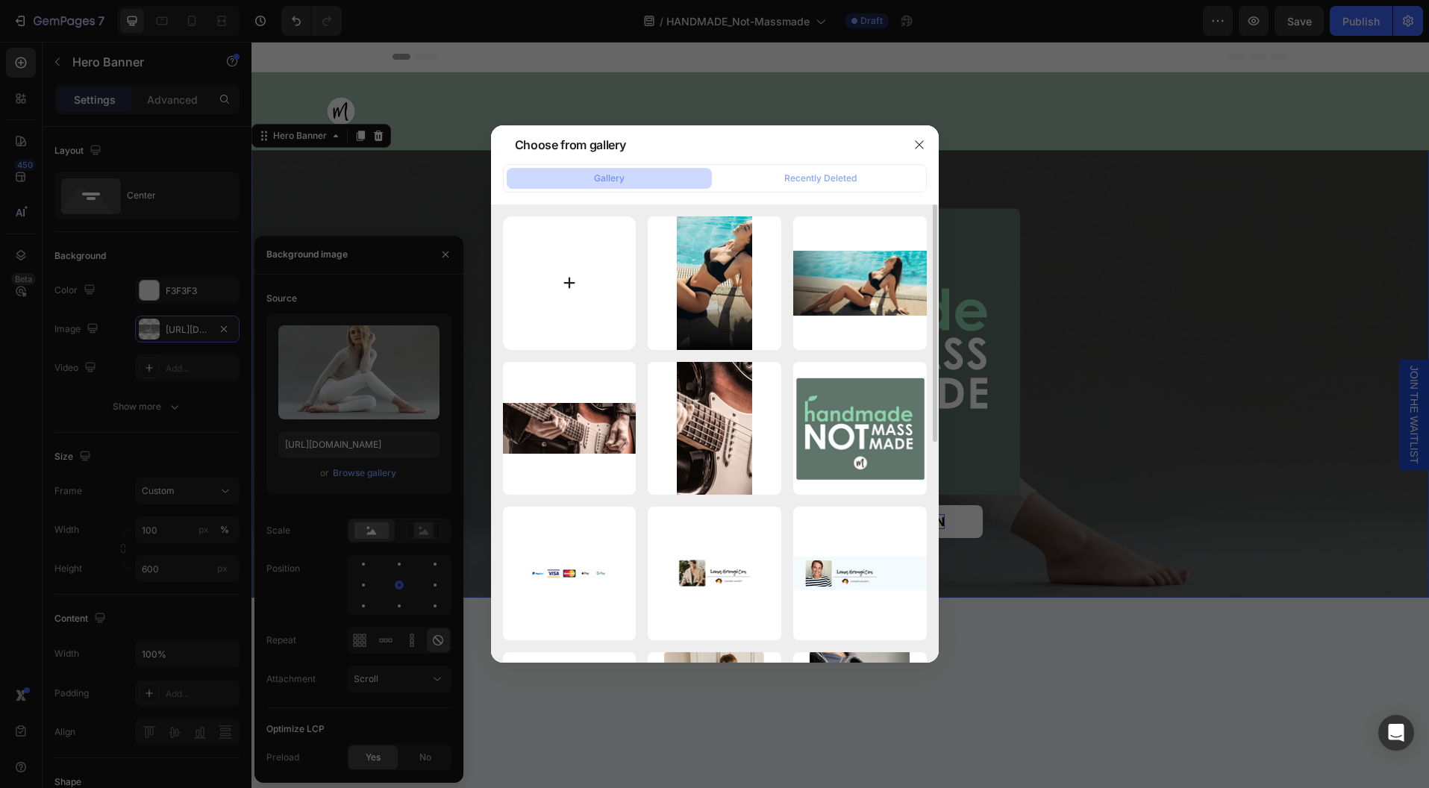
click at [560, 310] on input "file" at bounding box center [570, 283] width 134 height 134
type input "C:\fakepath\home-handmade-paper.jpg"
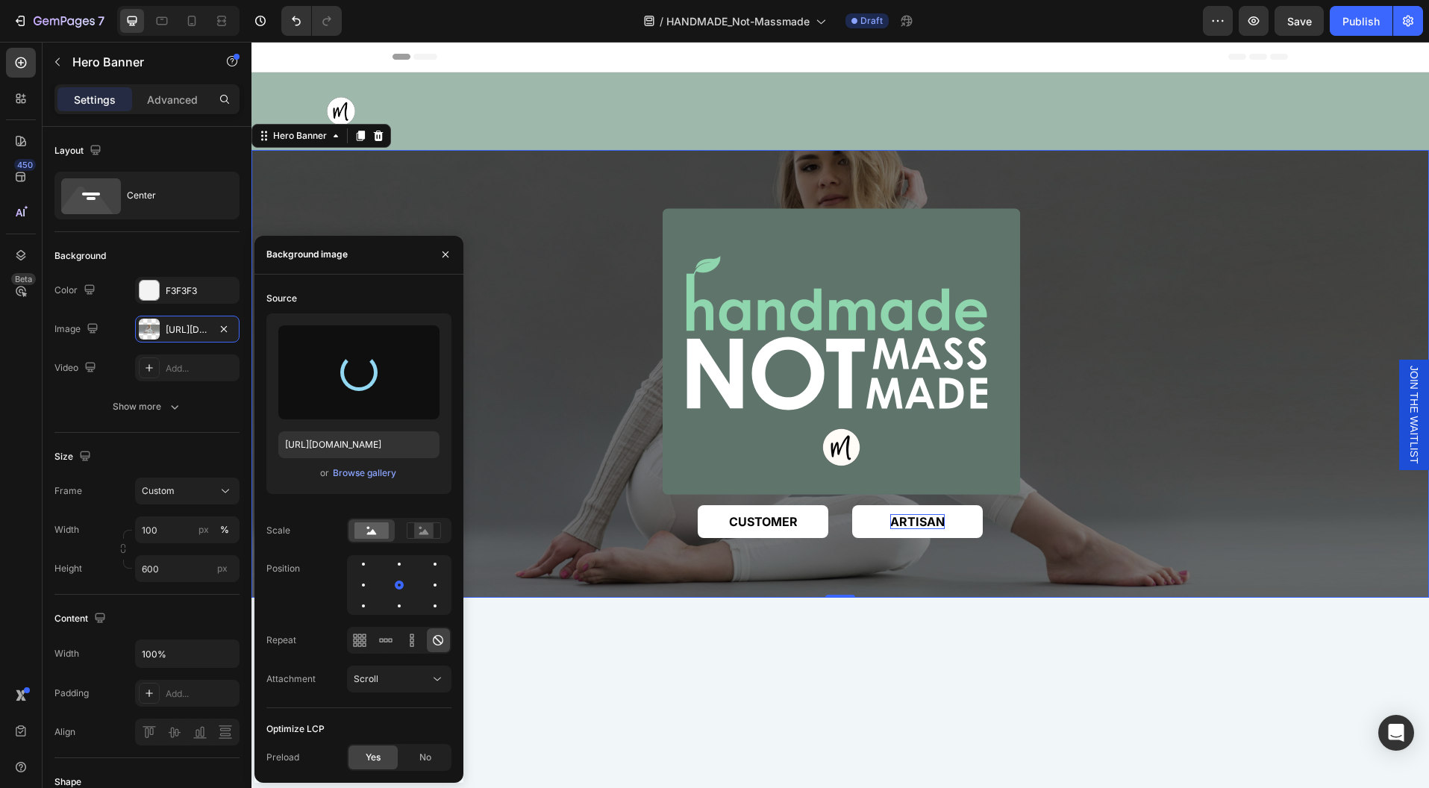
type input "[URL][DOMAIN_NAME]"
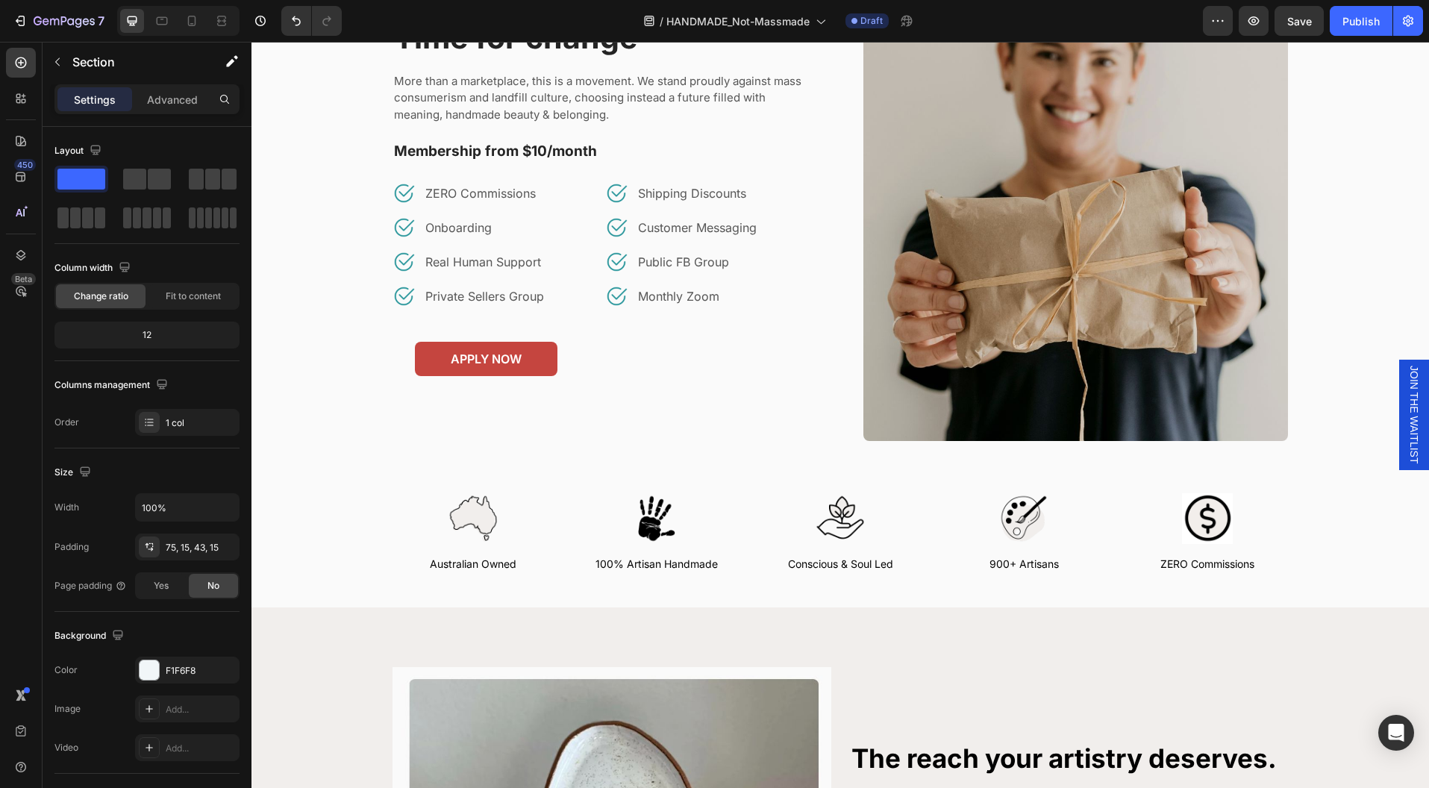
scroll to position [1368, 0]
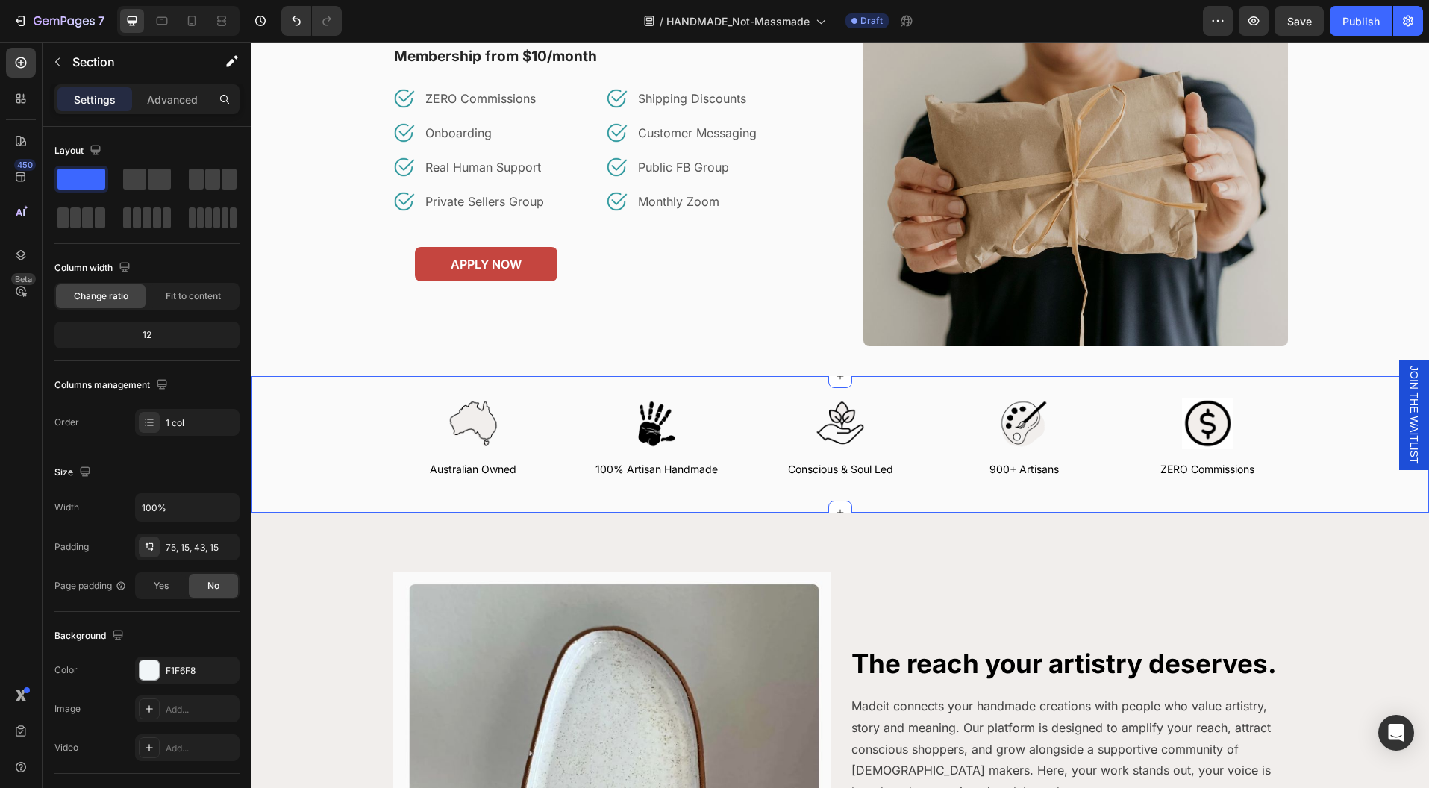
click at [1342, 425] on div "Image Australian Owned Text Block Image 100% Artisan Handmade Text Block Image …" at bounding box center [840, 443] width 1133 height 91
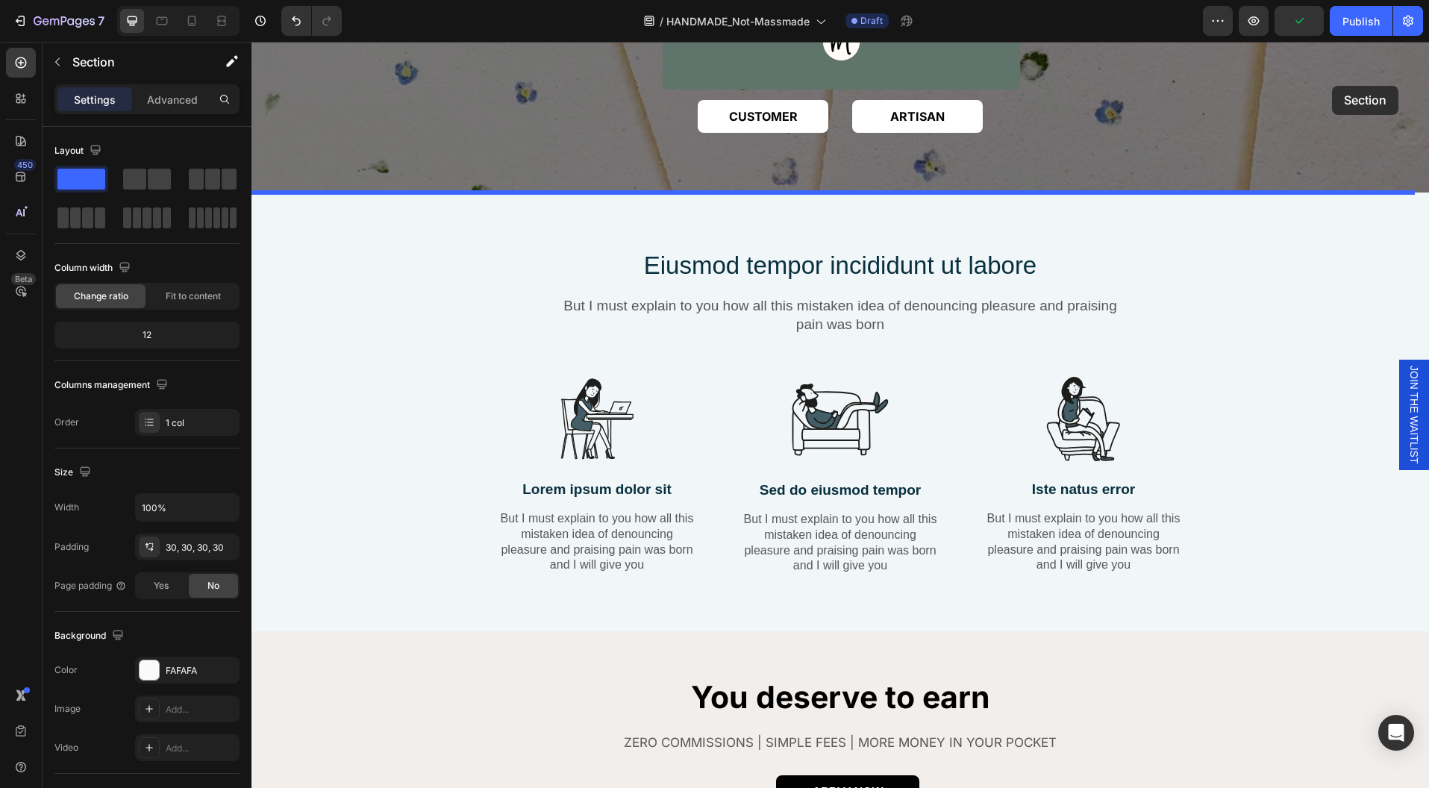
scroll to position [396, 0]
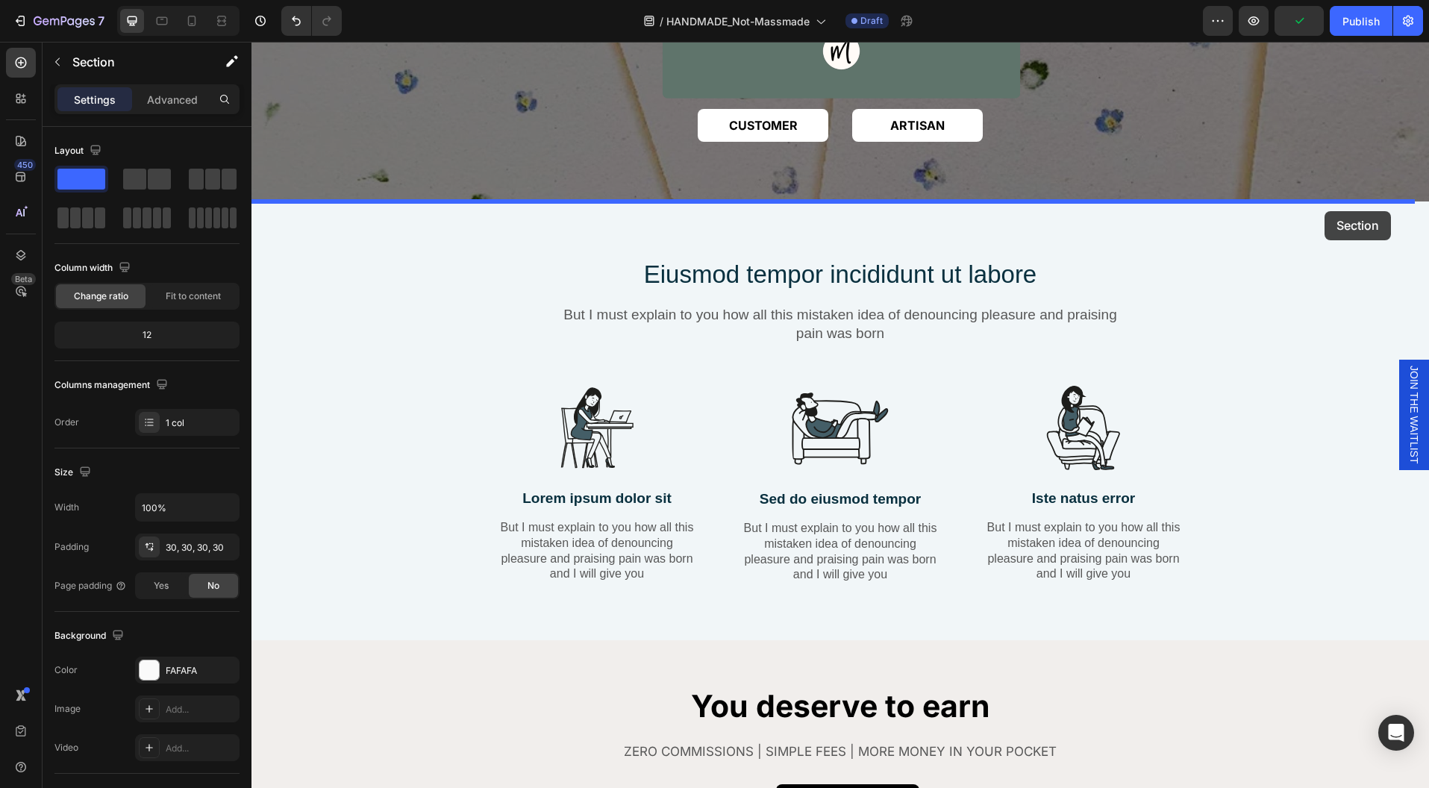
drag, startPoint x: 1342, startPoint y: 425, endPoint x: 1324, endPoint y: 211, distance: 214.8
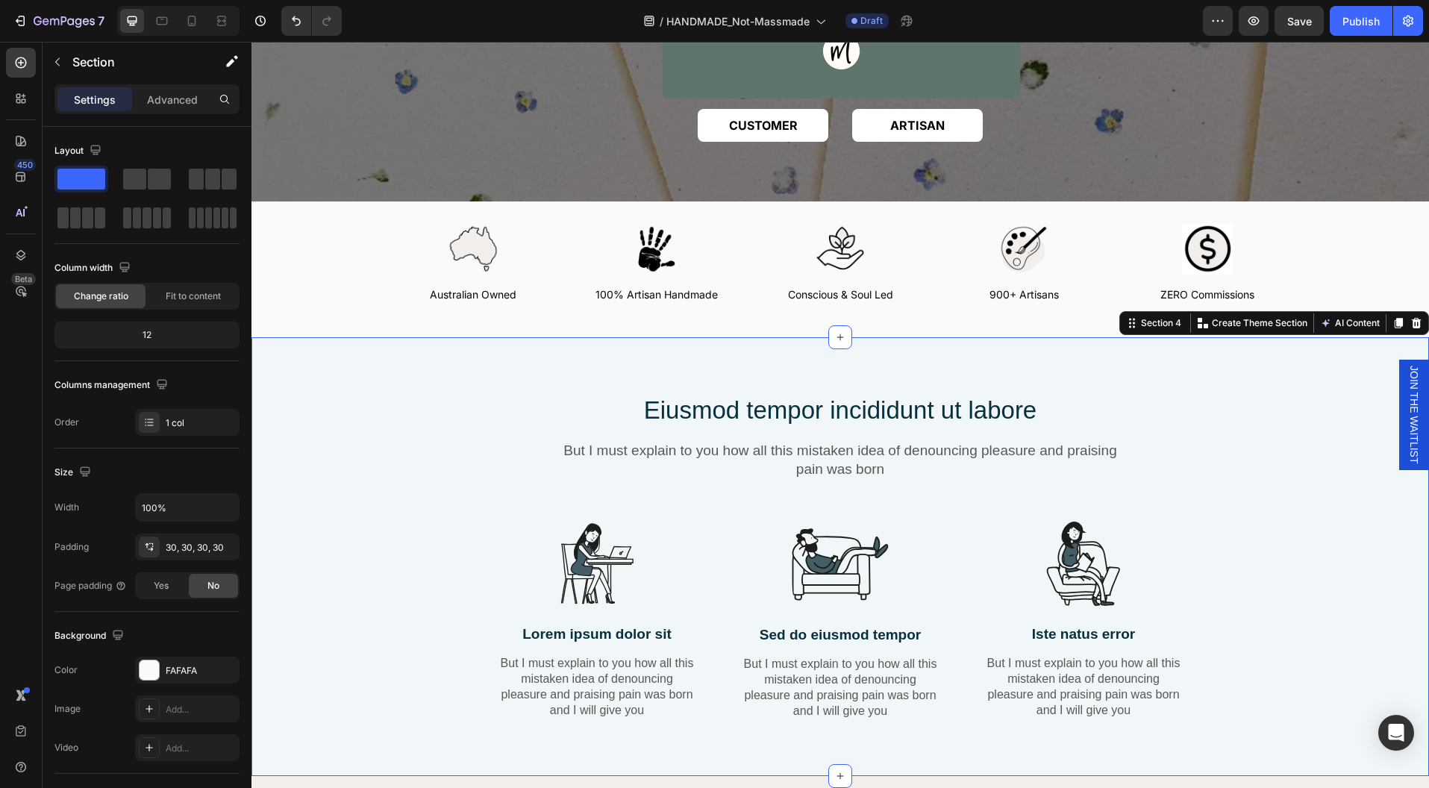
click at [1263, 484] on div "Eiusmod tempor incididunt ut labore Heading But I must explain to you how all t…" at bounding box center [840, 568] width 1155 height 351
click at [1412, 321] on icon at bounding box center [1417, 323] width 10 height 10
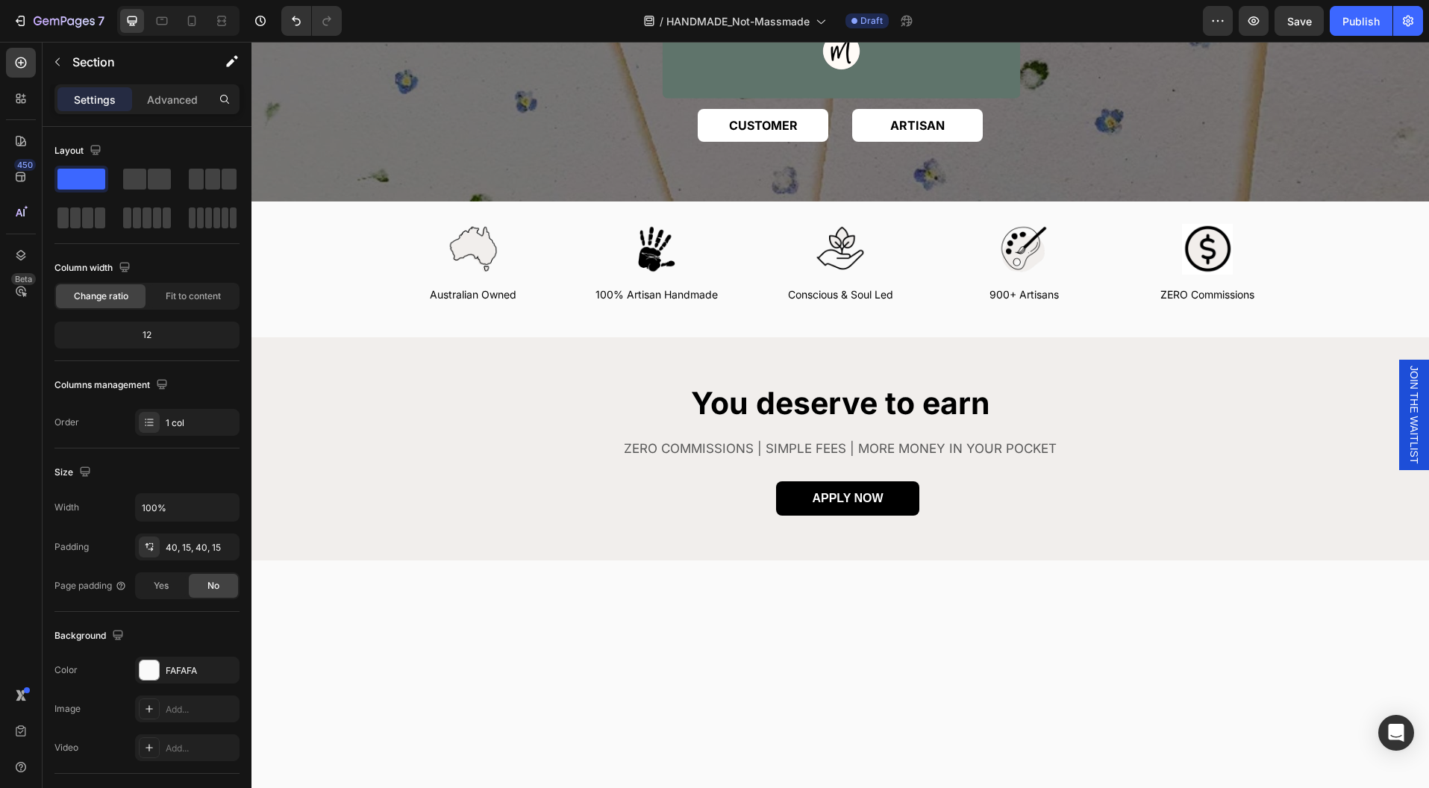
click at [1201, 616] on div at bounding box center [839, 802] width 1177 height 484
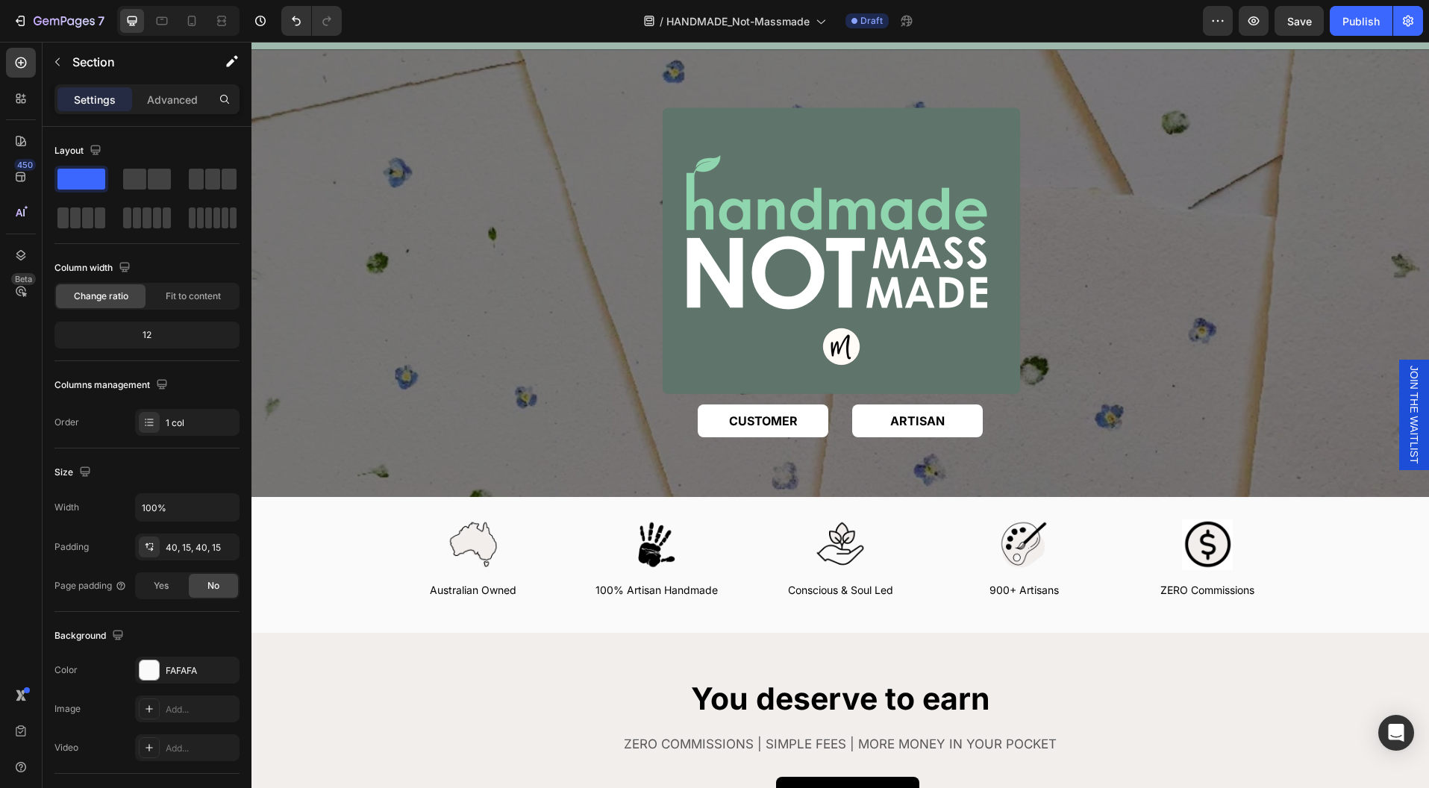
scroll to position [495, 0]
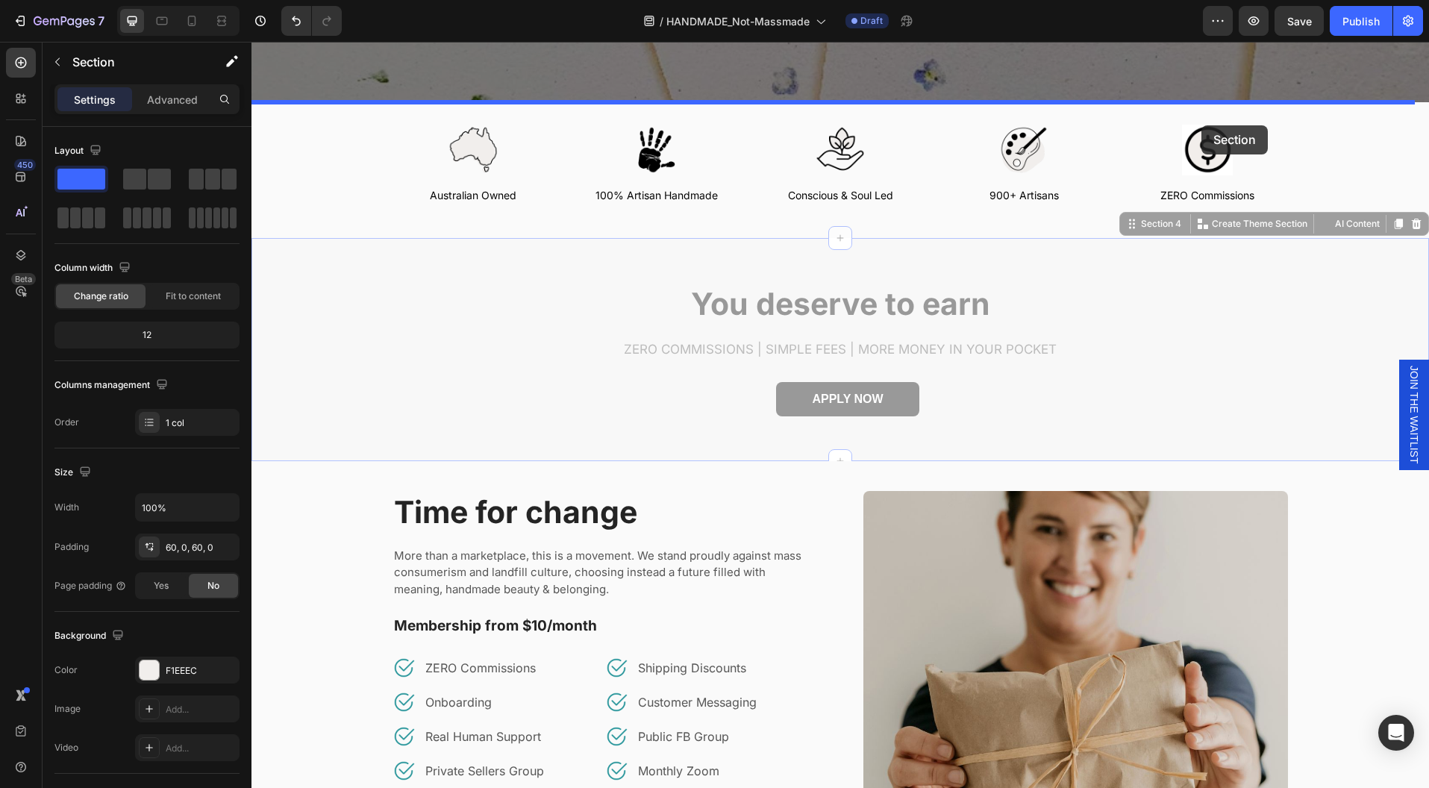
drag, startPoint x: 1193, startPoint y: 345, endPoint x: 1201, endPoint y: 125, distance: 219.5
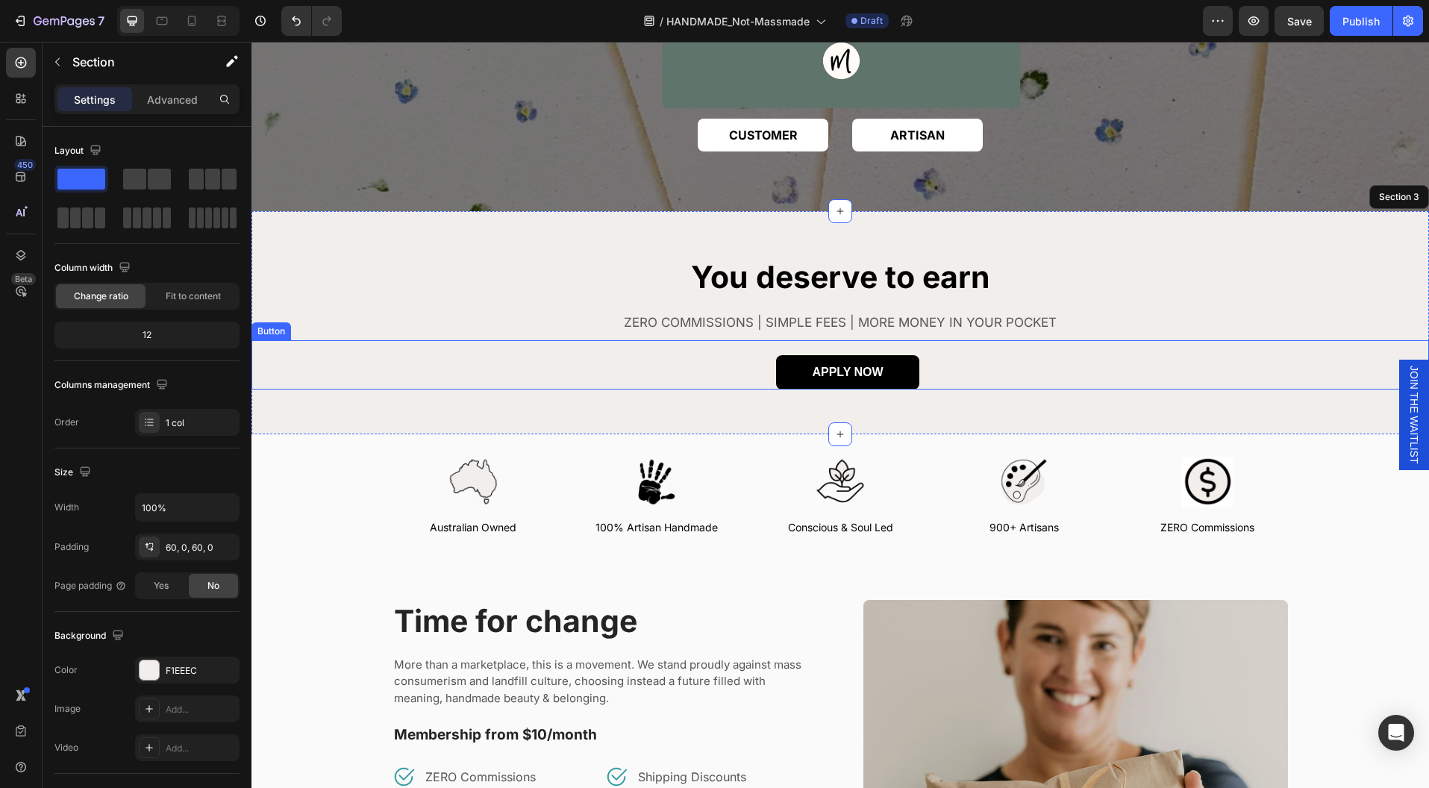
scroll to position [75, 0]
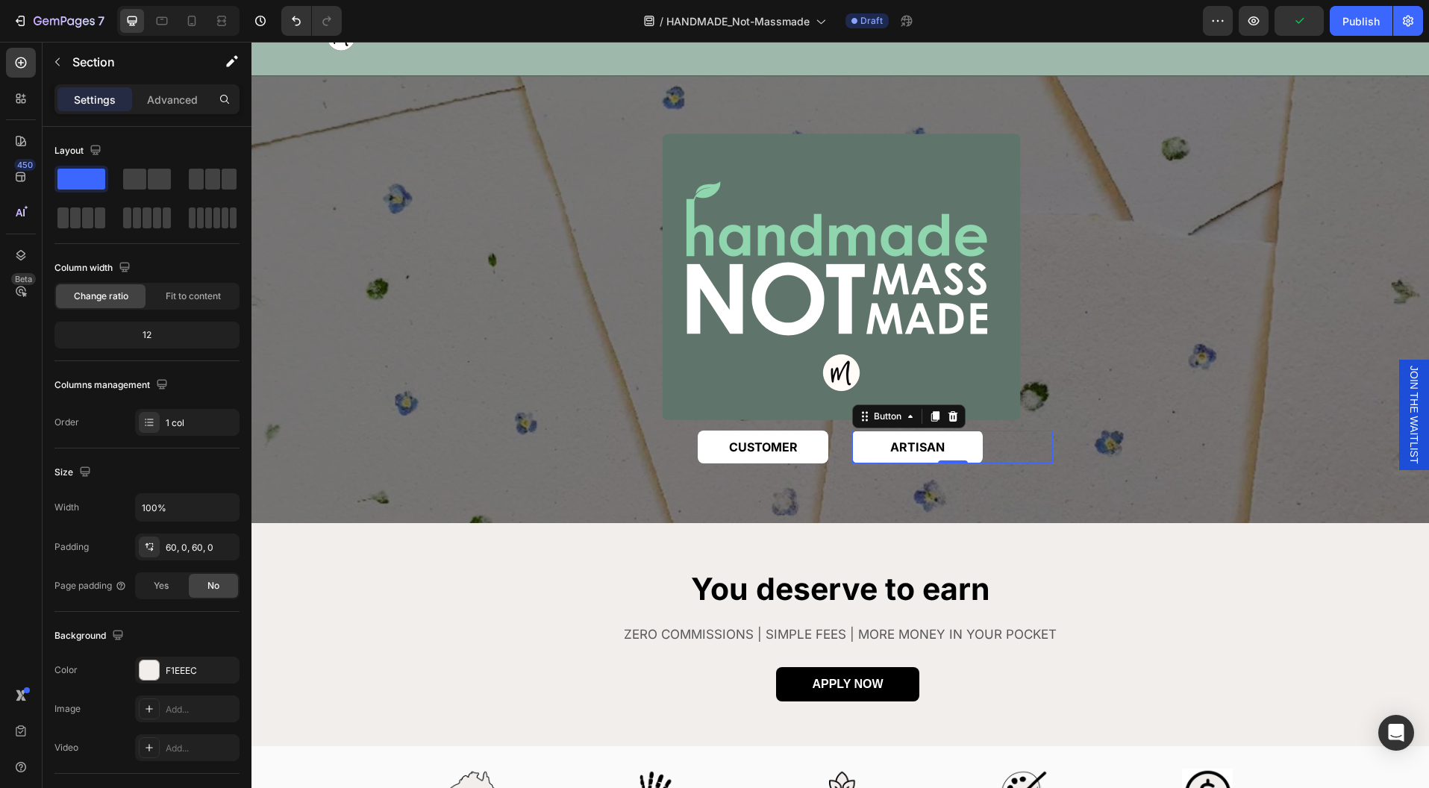
click at [993, 455] on div "ARTISAN Button 0" at bounding box center [952, 448] width 201 height 34
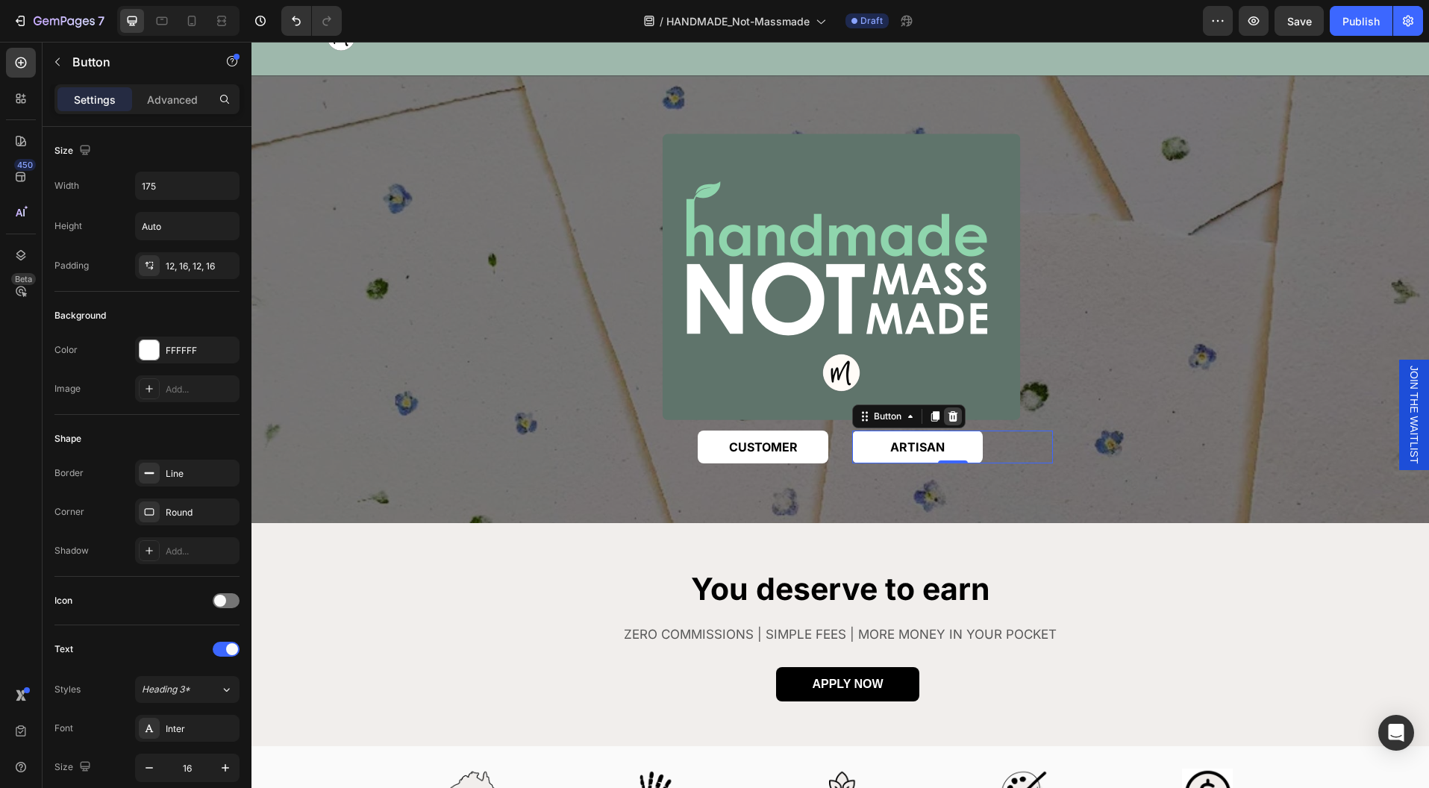
click at [948, 413] on icon at bounding box center [953, 415] width 10 height 10
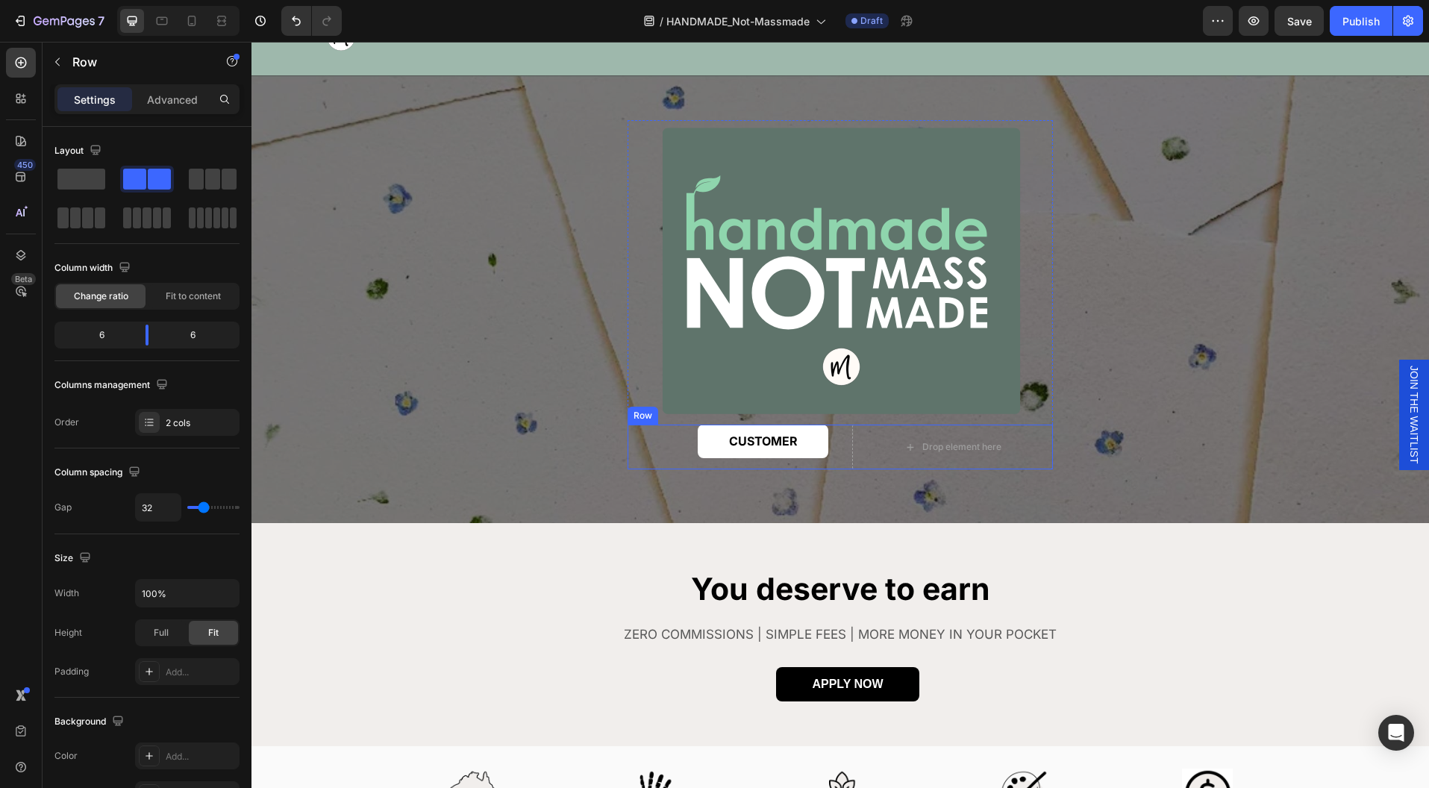
click at [825, 453] on div "CUSTOMER Button Drop element here Row" at bounding box center [840, 447] width 425 height 45
click at [713, 405] on icon at bounding box center [719, 410] width 12 height 12
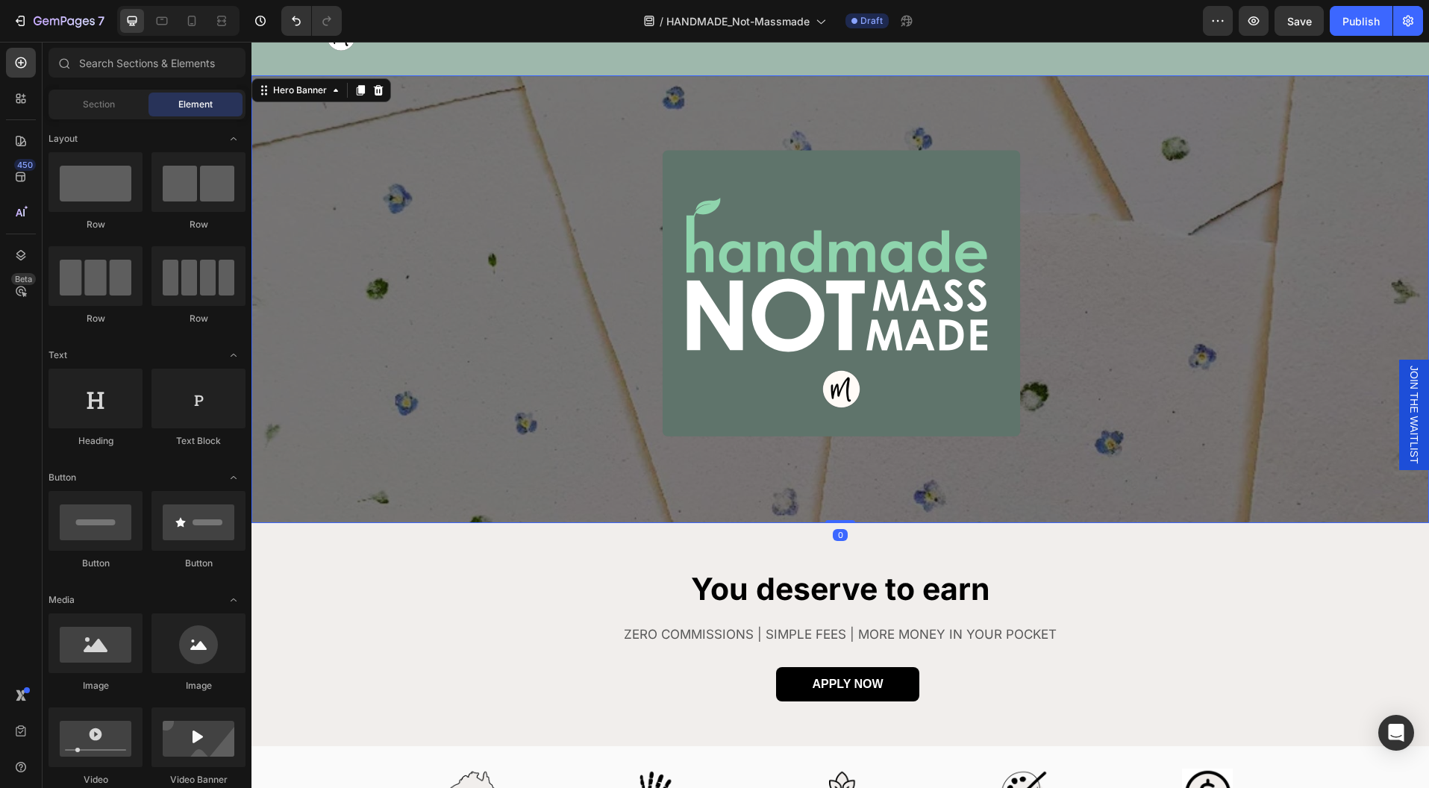
click at [1016, 471] on div "Overlay" at bounding box center [839, 299] width 1177 height 448
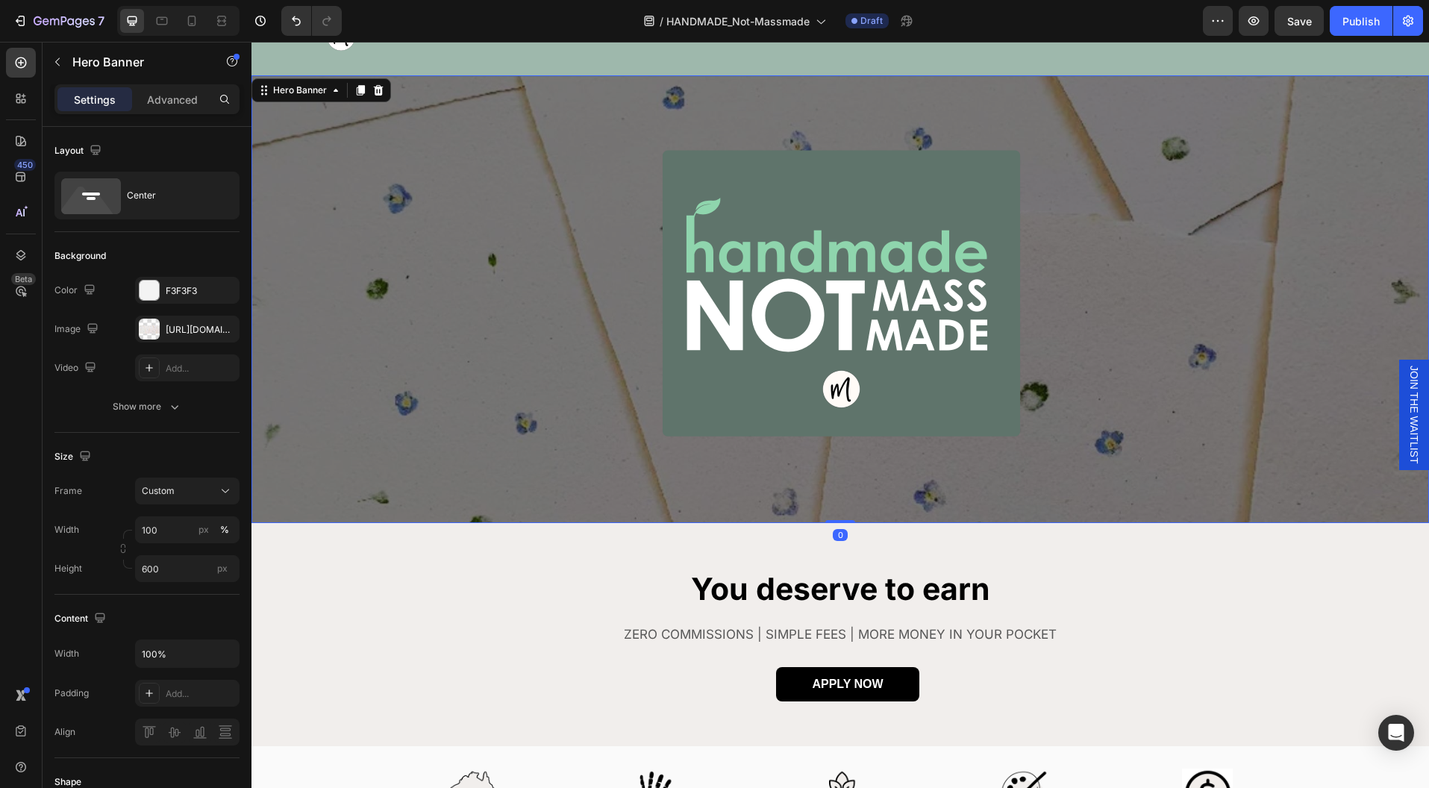
click at [1241, 427] on div "Image Row" at bounding box center [839, 299] width 1177 height 313
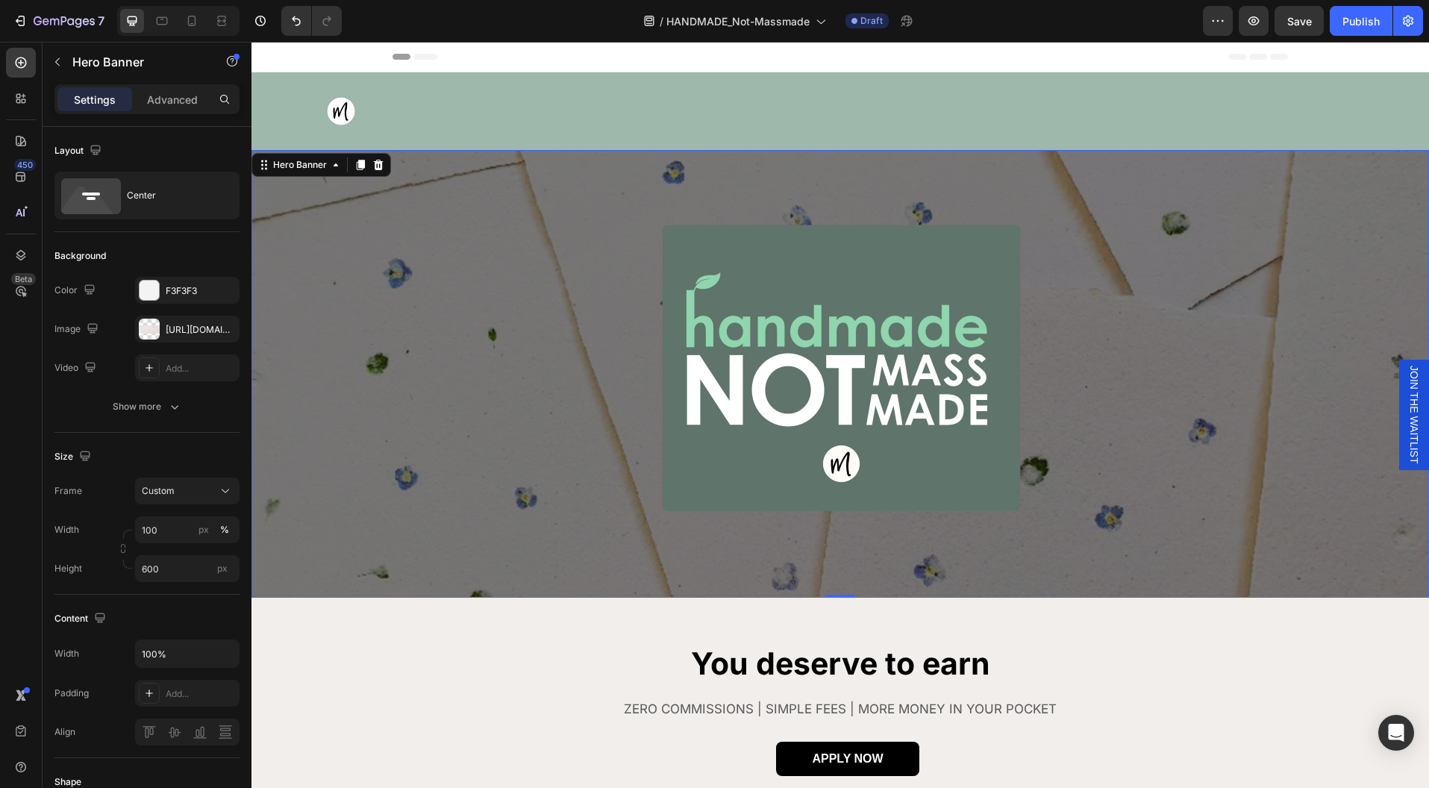
click at [808, 157] on div "Overlay" at bounding box center [839, 374] width 1177 height 448
click at [828, 146] on div at bounding box center [840, 150] width 24 height 24
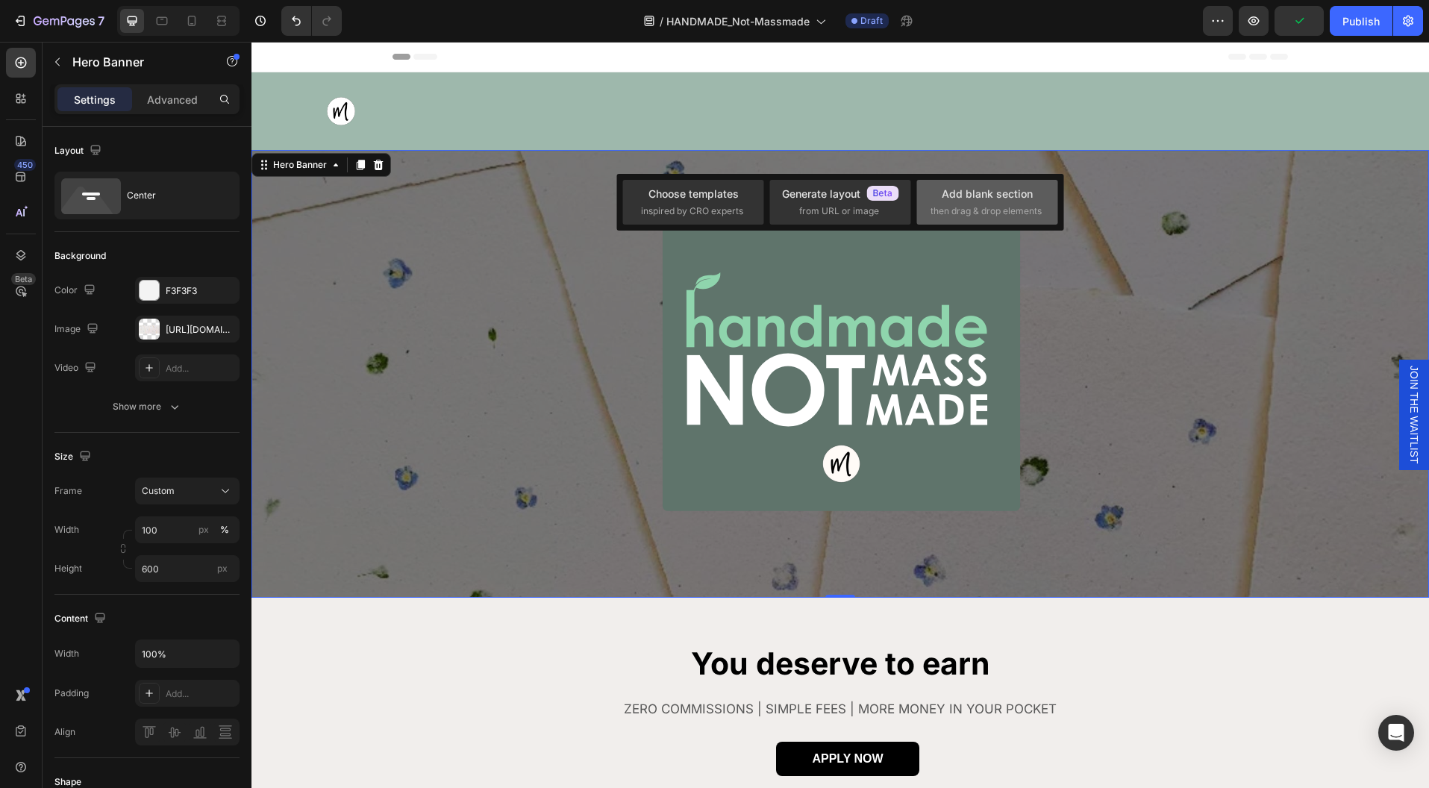
click at [974, 192] on div "Add blank section" at bounding box center [987, 194] width 91 height 16
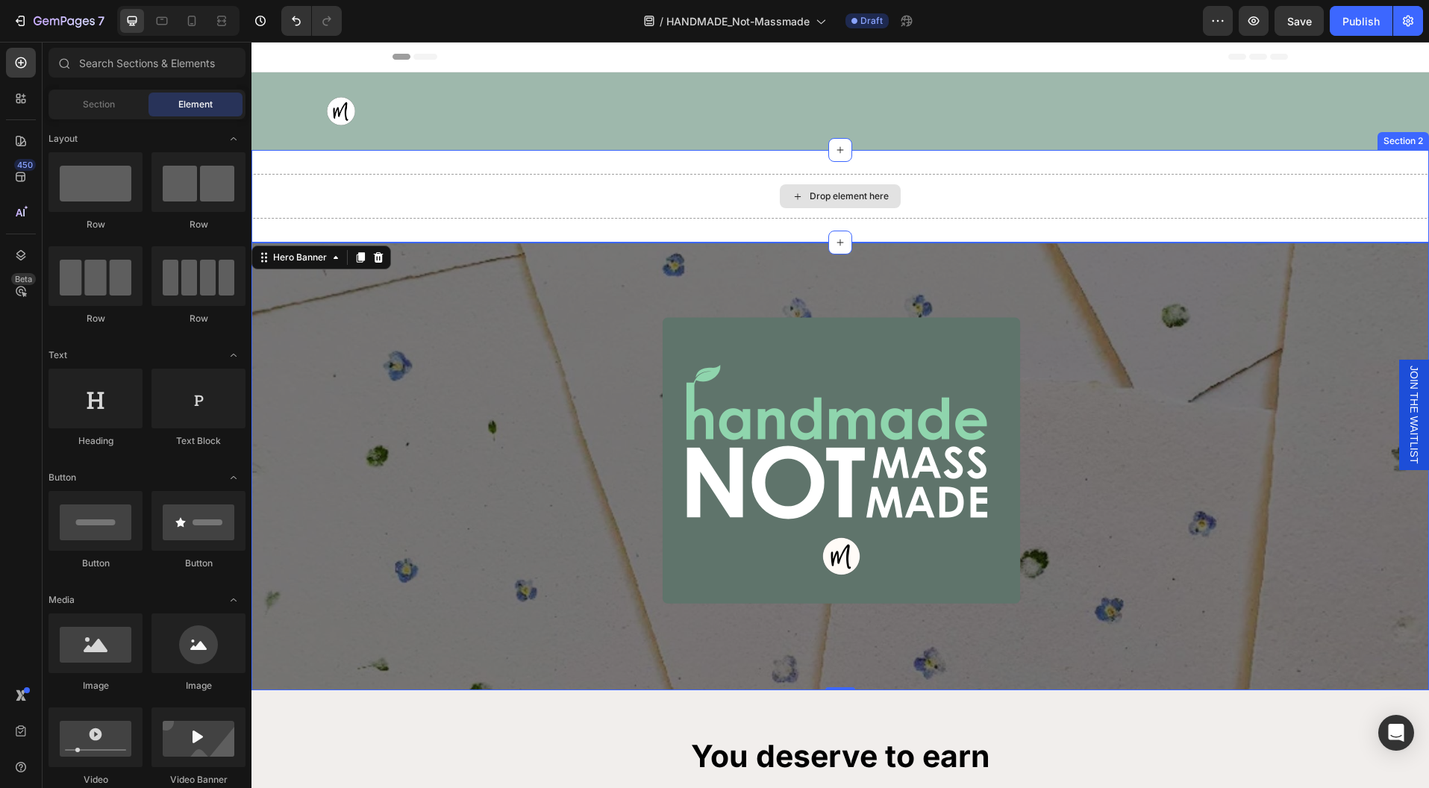
click at [890, 199] on div "Drop element here" at bounding box center [840, 196] width 121 height 24
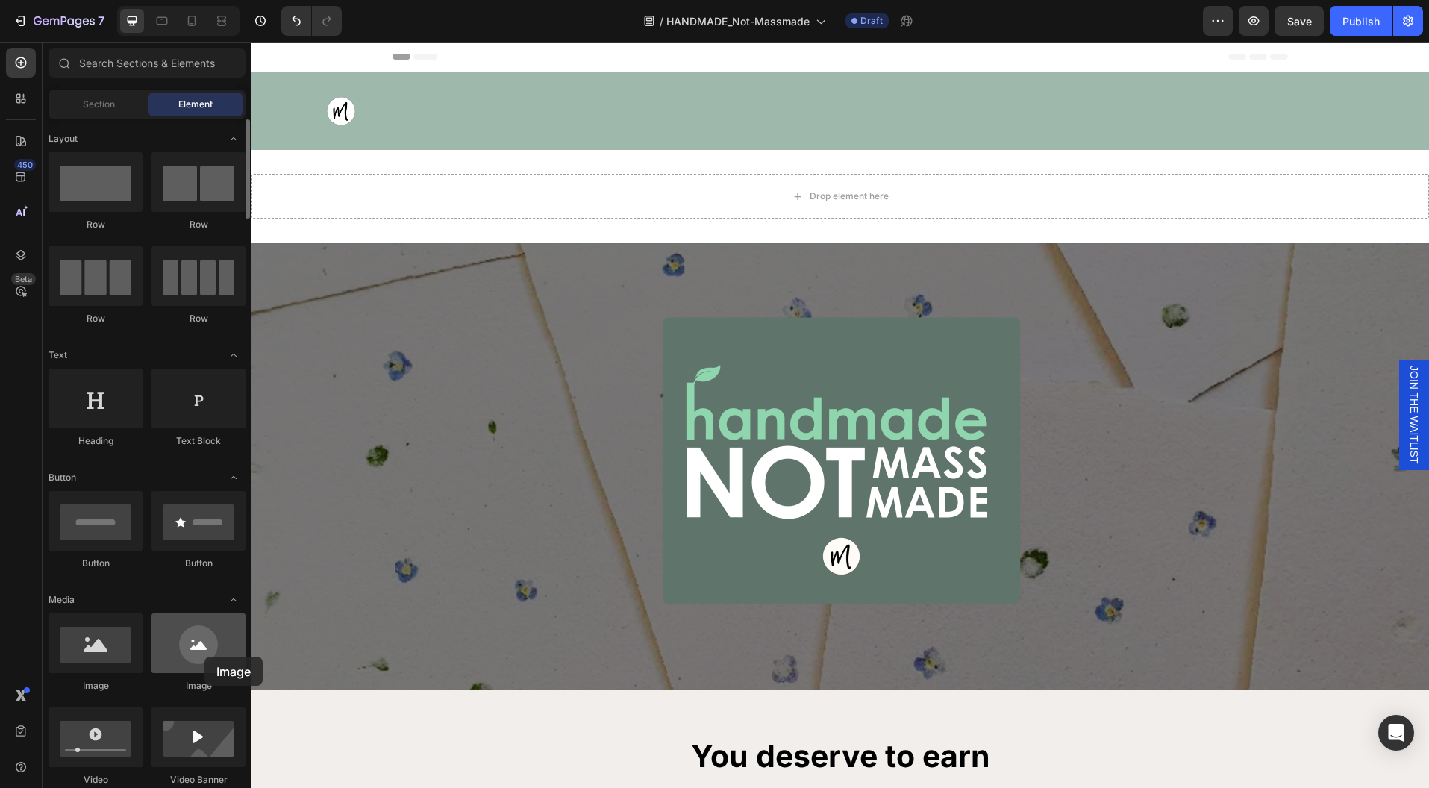
click at [204, 657] on div at bounding box center [198, 643] width 94 height 60
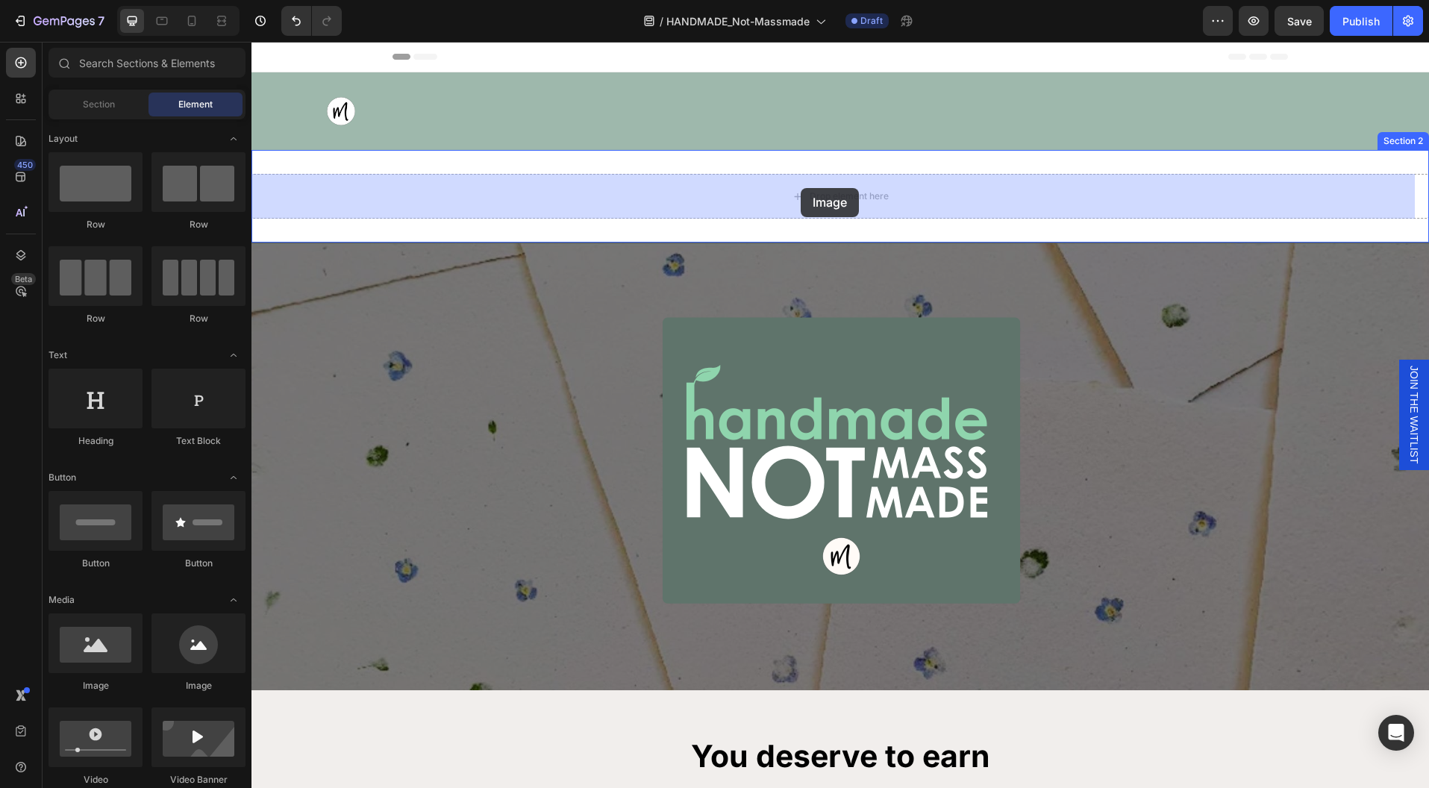
drag, startPoint x: 354, startPoint y: 702, endPoint x: 801, endPoint y: 188, distance: 680.8
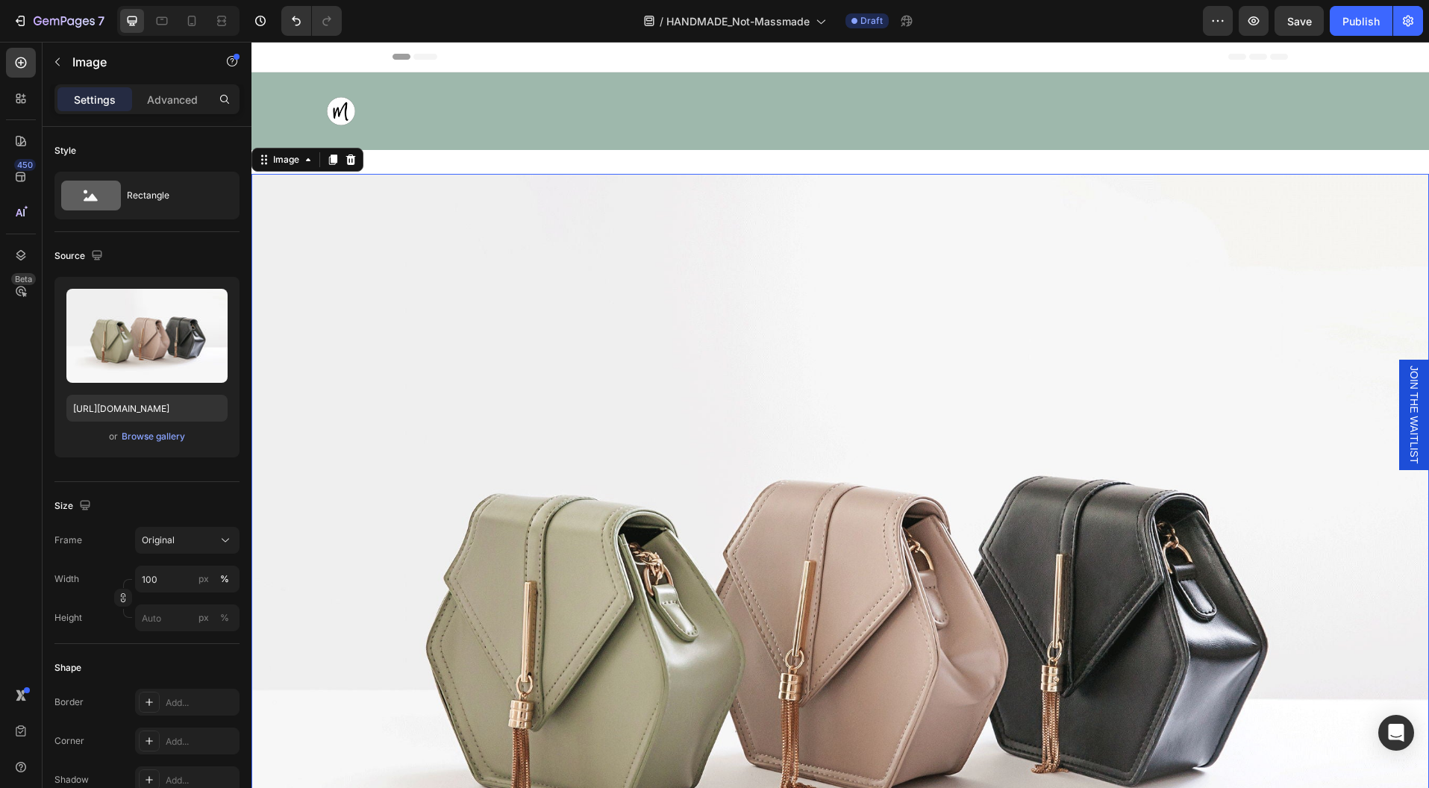
click at [975, 312] on img at bounding box center [839, 615] width 1177 height 883
click at [163, 435] on div "Browse gallery" at bounding box center [153, 436] width 63 height 13
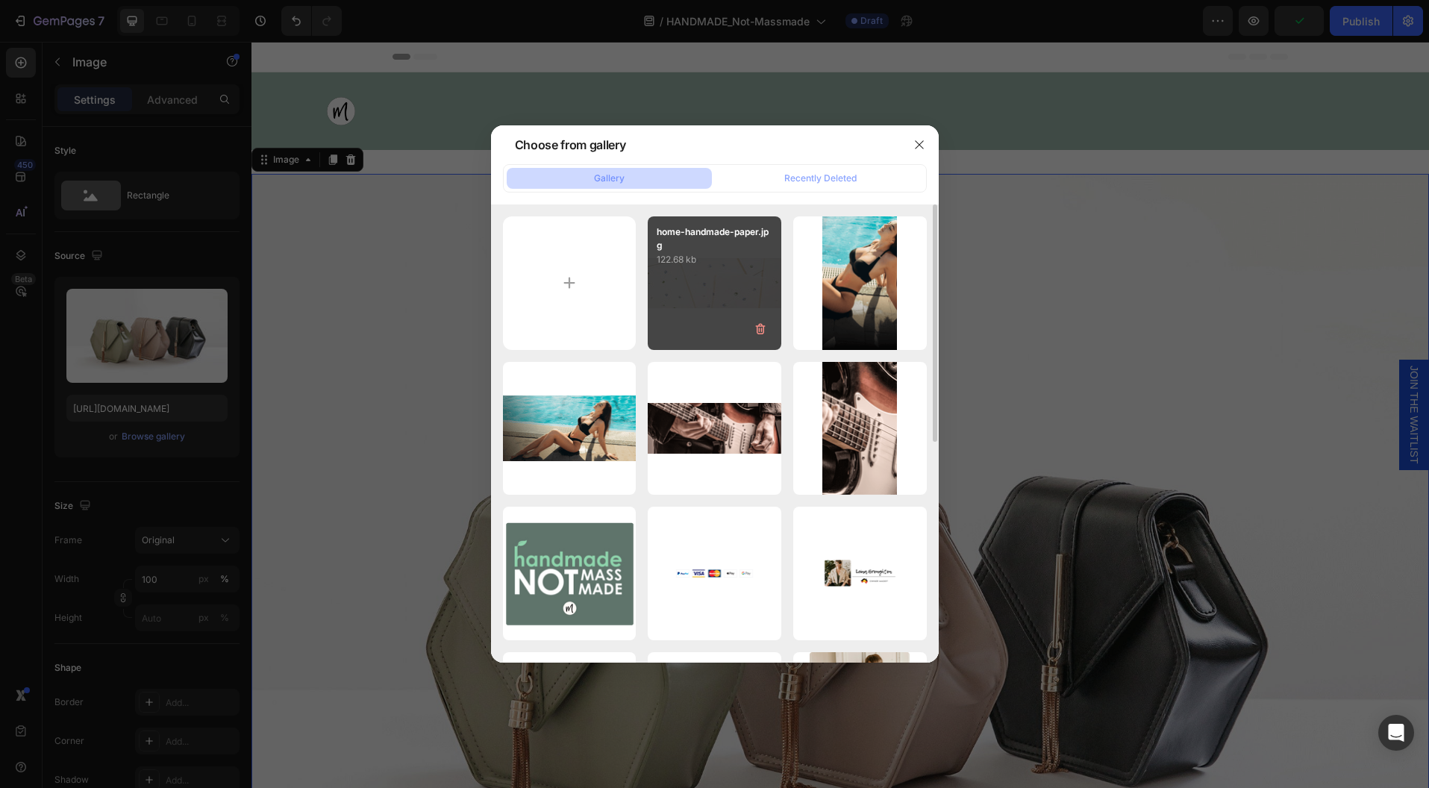
click at [681, 285] on div "home-handmade-paper.jpg 122.68 kb" at bounding box center [715, 283] width 134 height 134
type input "[URL][DOMAIN_NAME]"
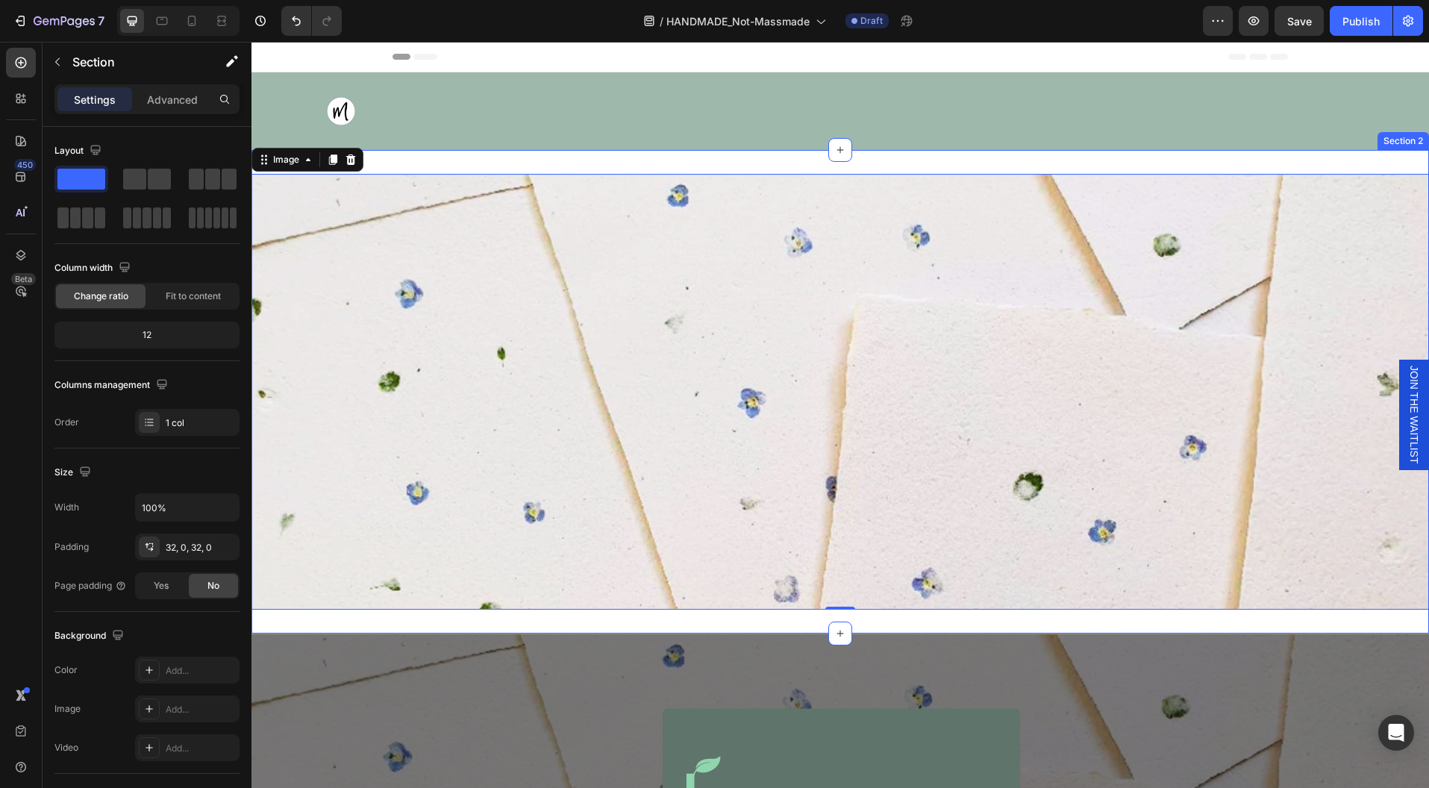
click at [1067, 154] on div "Image 0 Section 2" at bounding box center [839, 392] width 1177 height 484
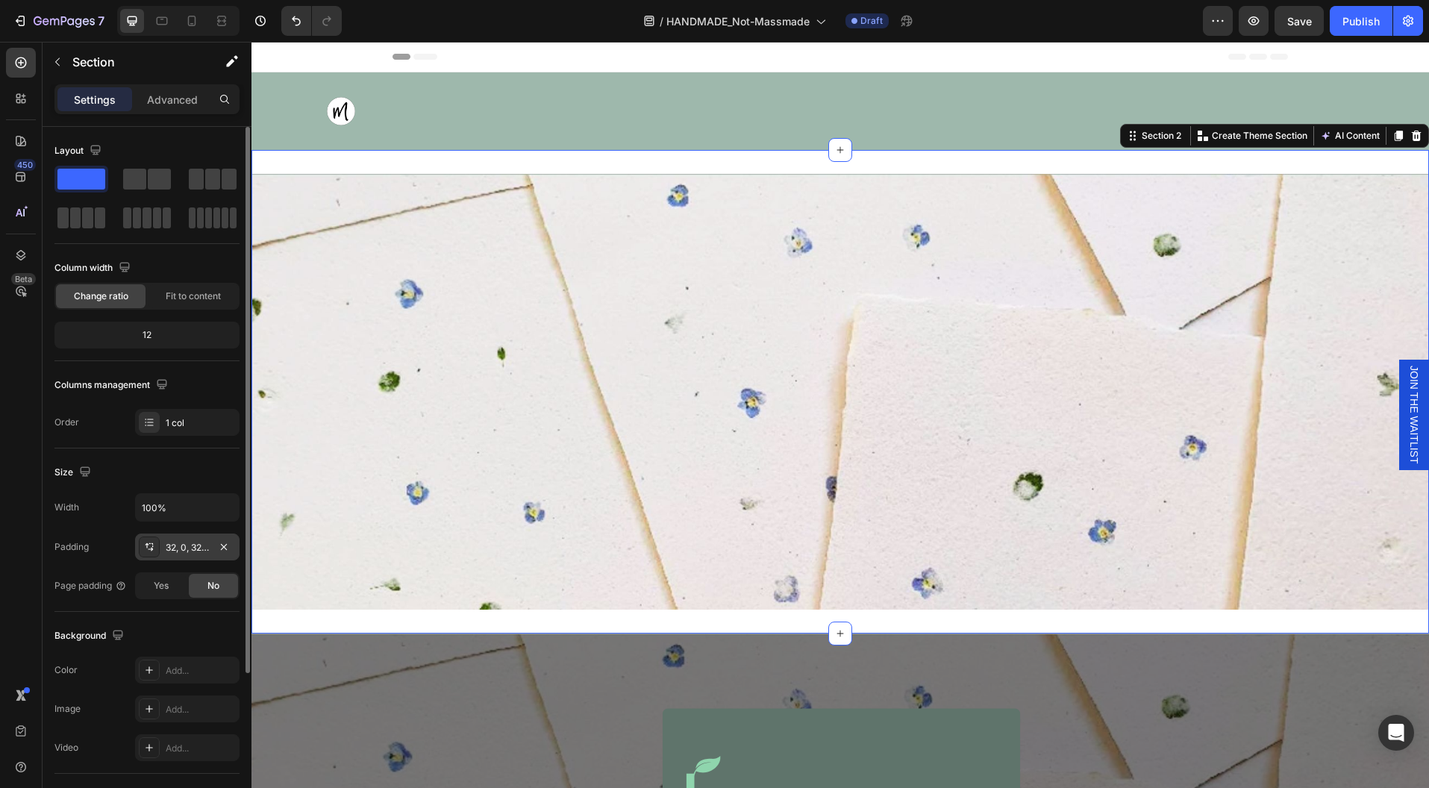
click at [196, 545] on div "32, 0, 32, 0" at bounding box center [187, 547] width 43 height 13
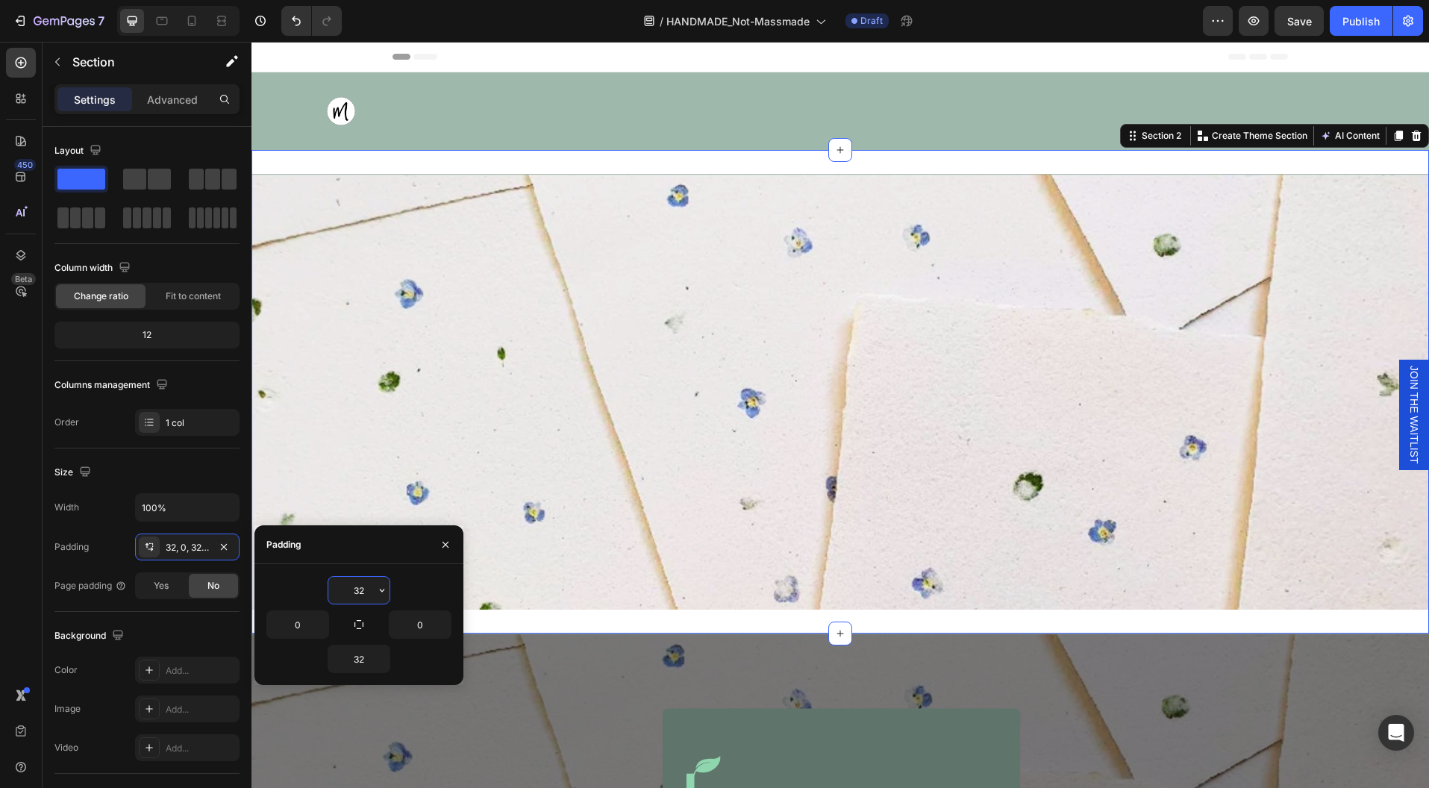
click at [357, 590] on input "32" at bounding box center [358, 590] width 61 height 27
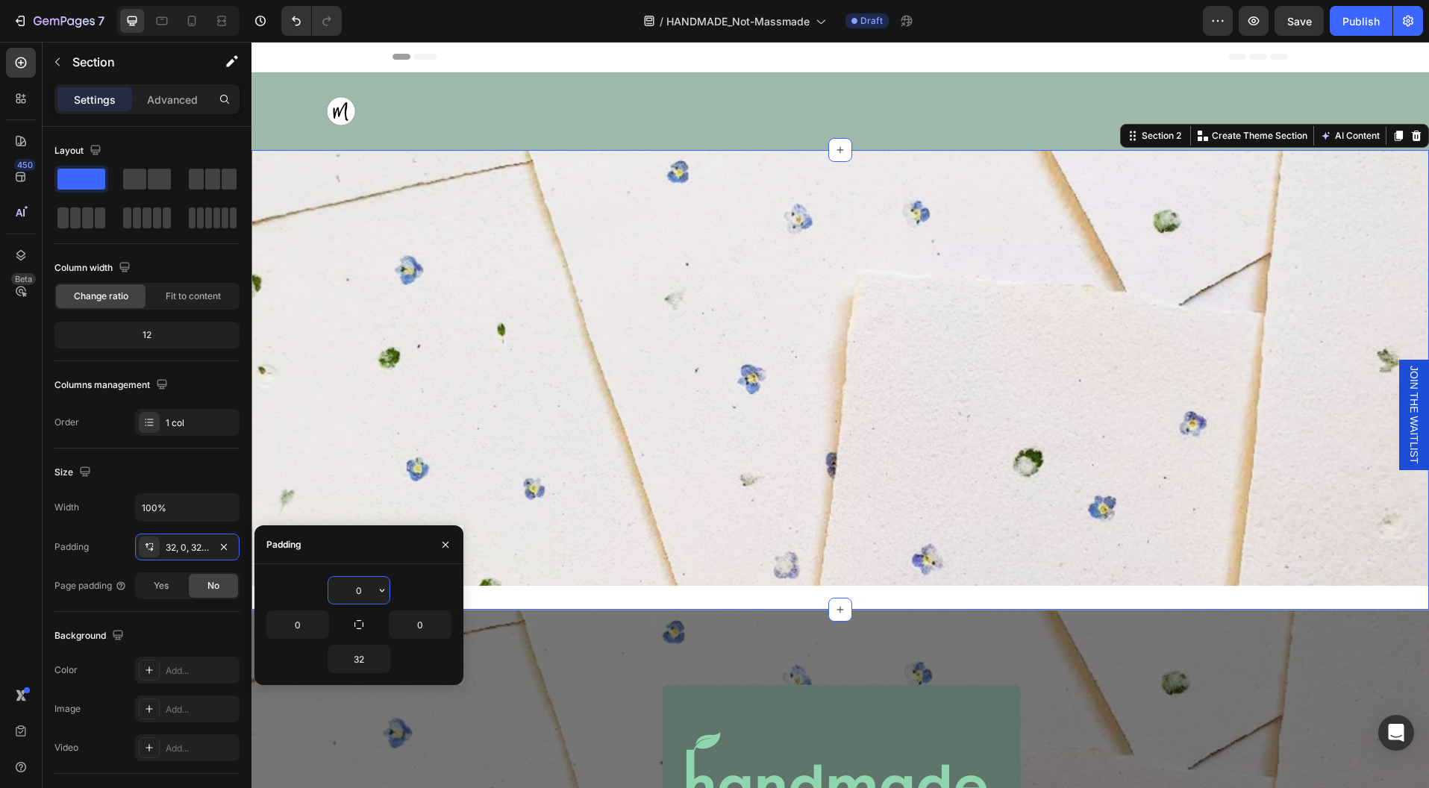
type input "0"
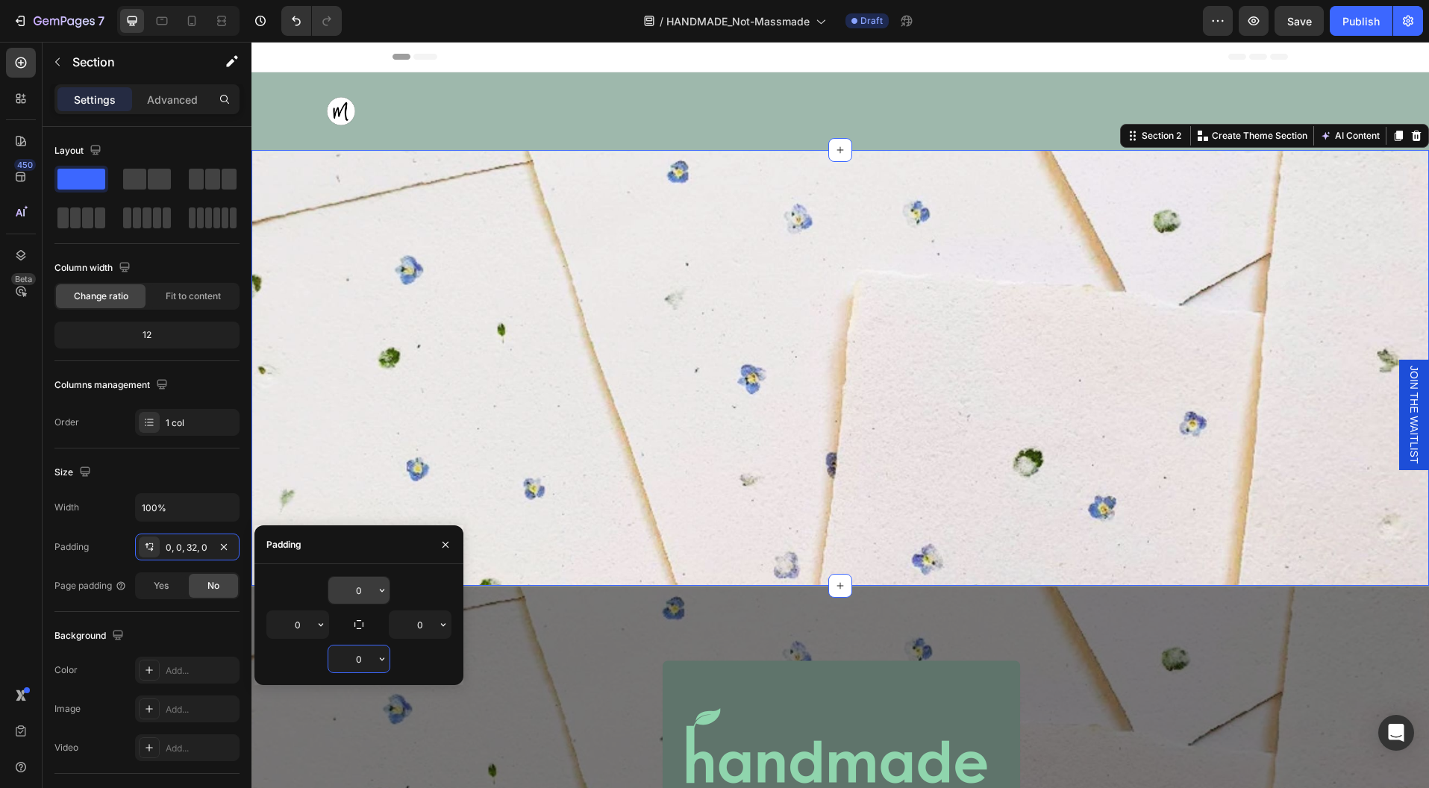
type input "0"
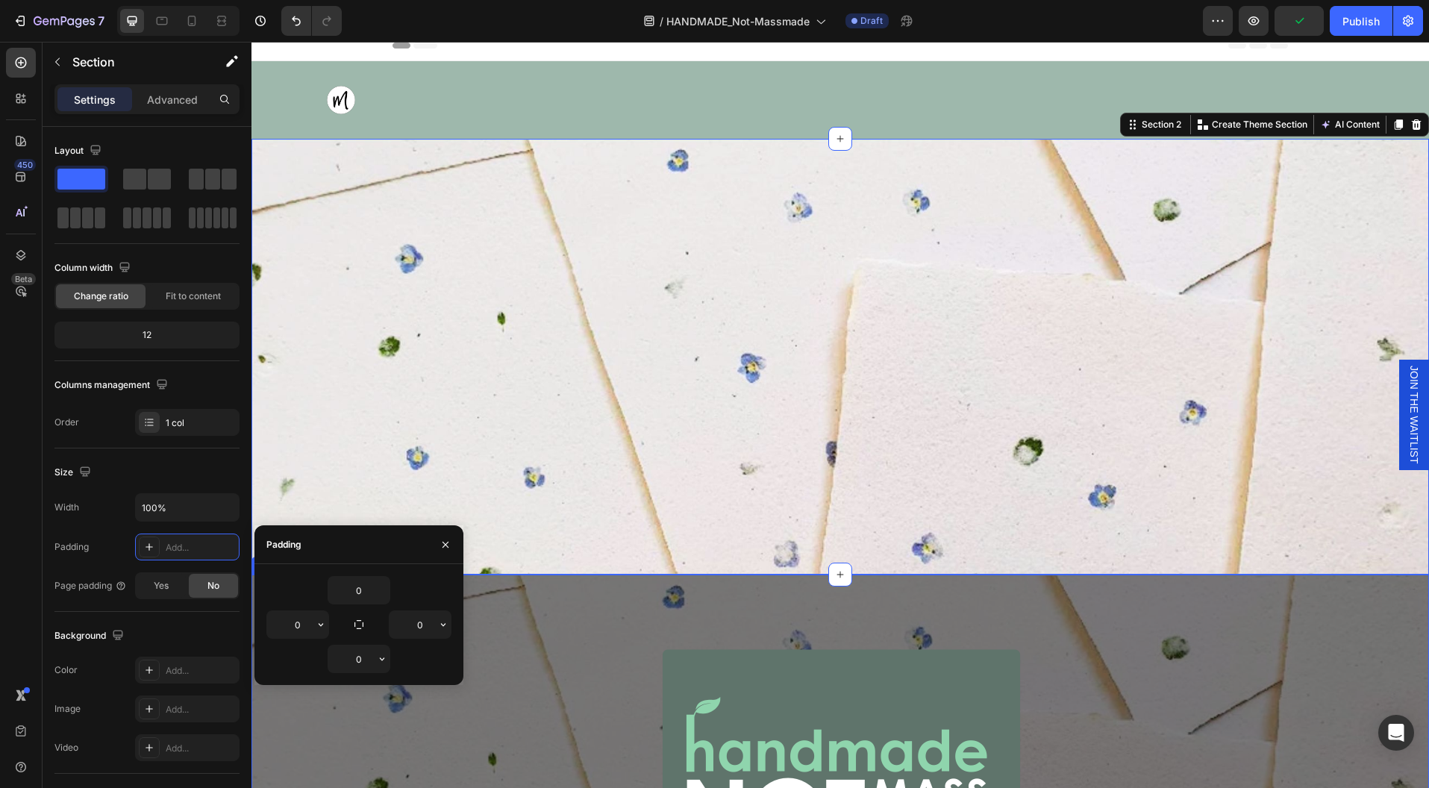
click at [1210, 699] on div "Image Row" at bounding box center [839, 798] width 1177 height 313
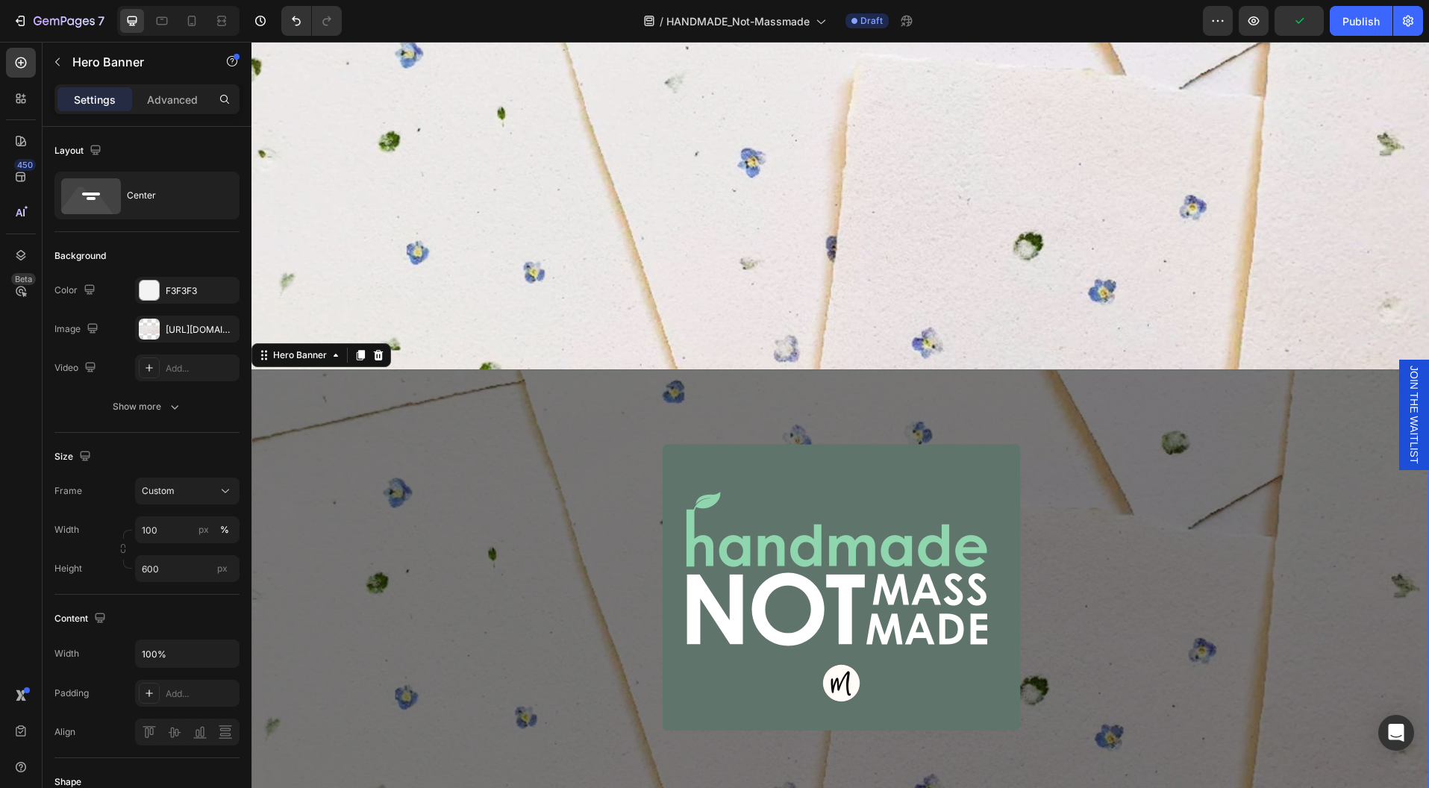
scroll to position [312, 0]
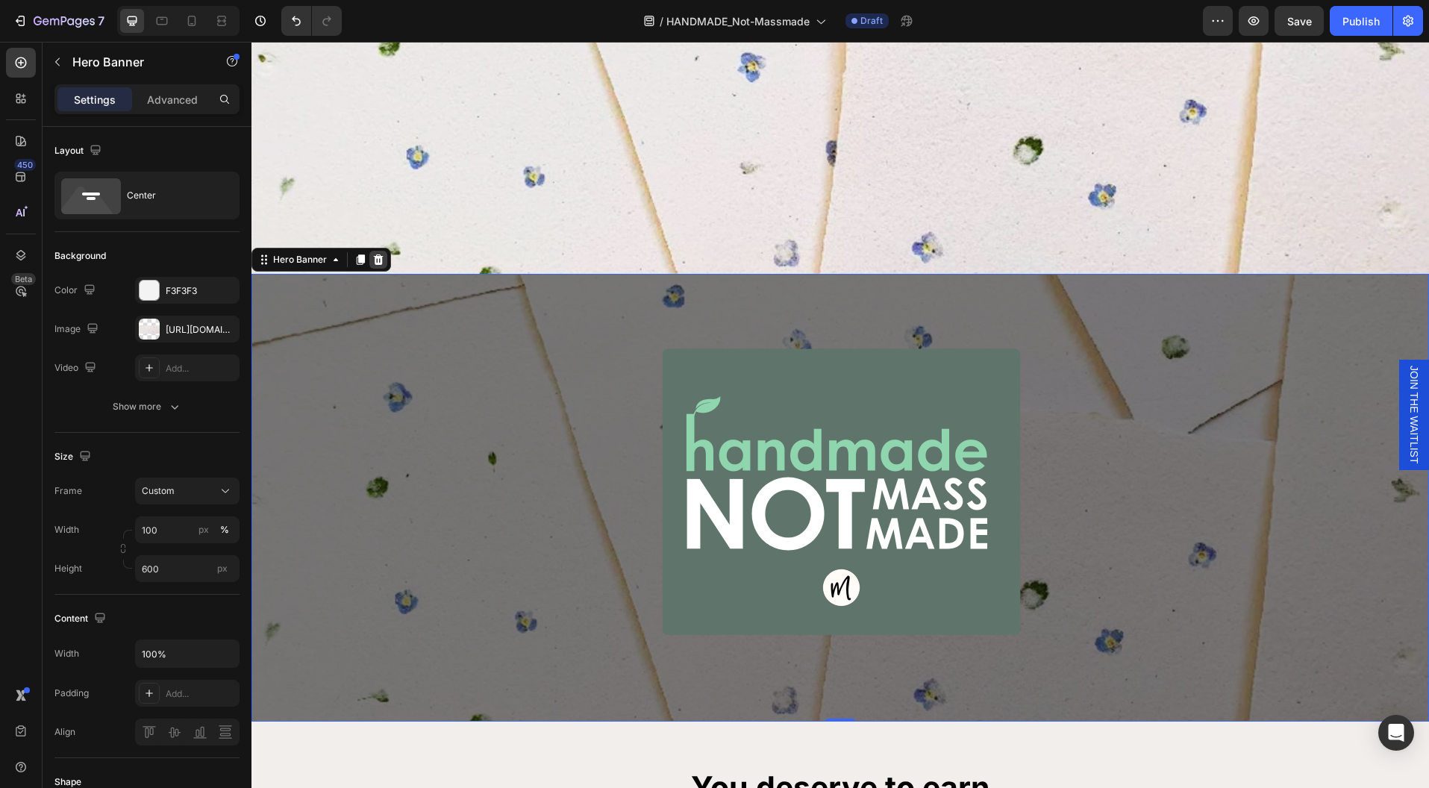
click at [382, 254] on icon at bounding box center [378, 260] width 12 height 12
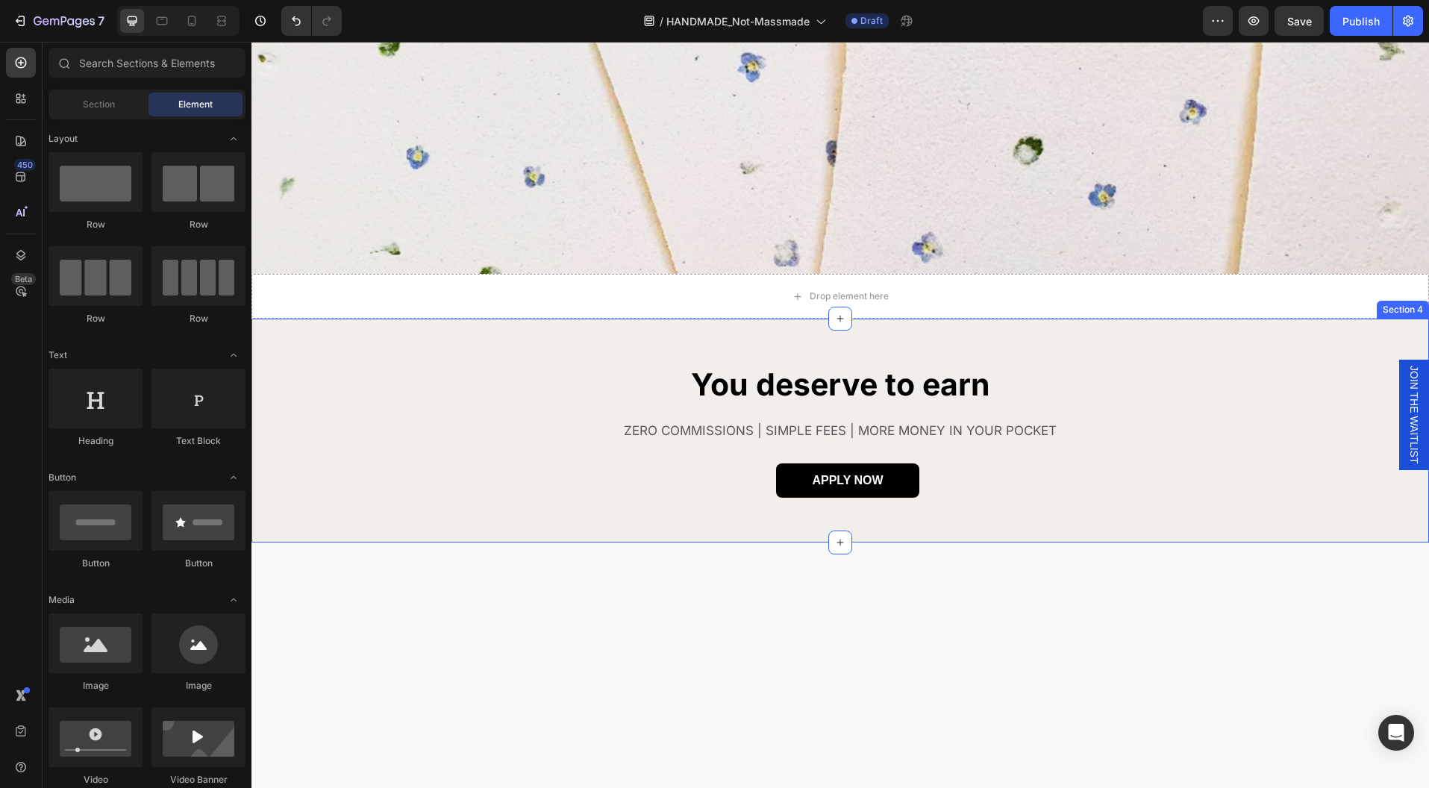
scroll to position [216, 0]
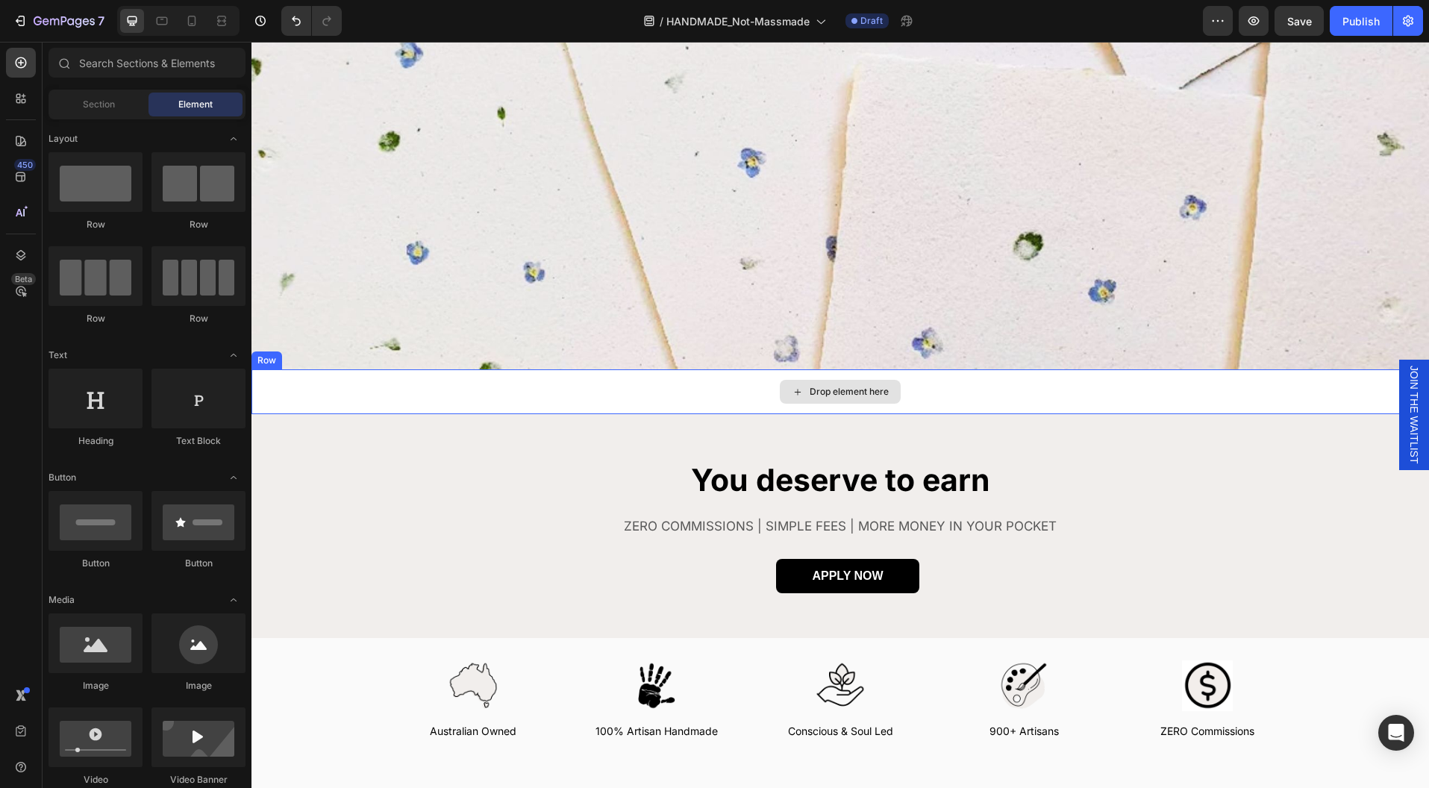
click at [1132, 400] on div "Drop element here" at bounding box center [839, 391] width 1177 height 45
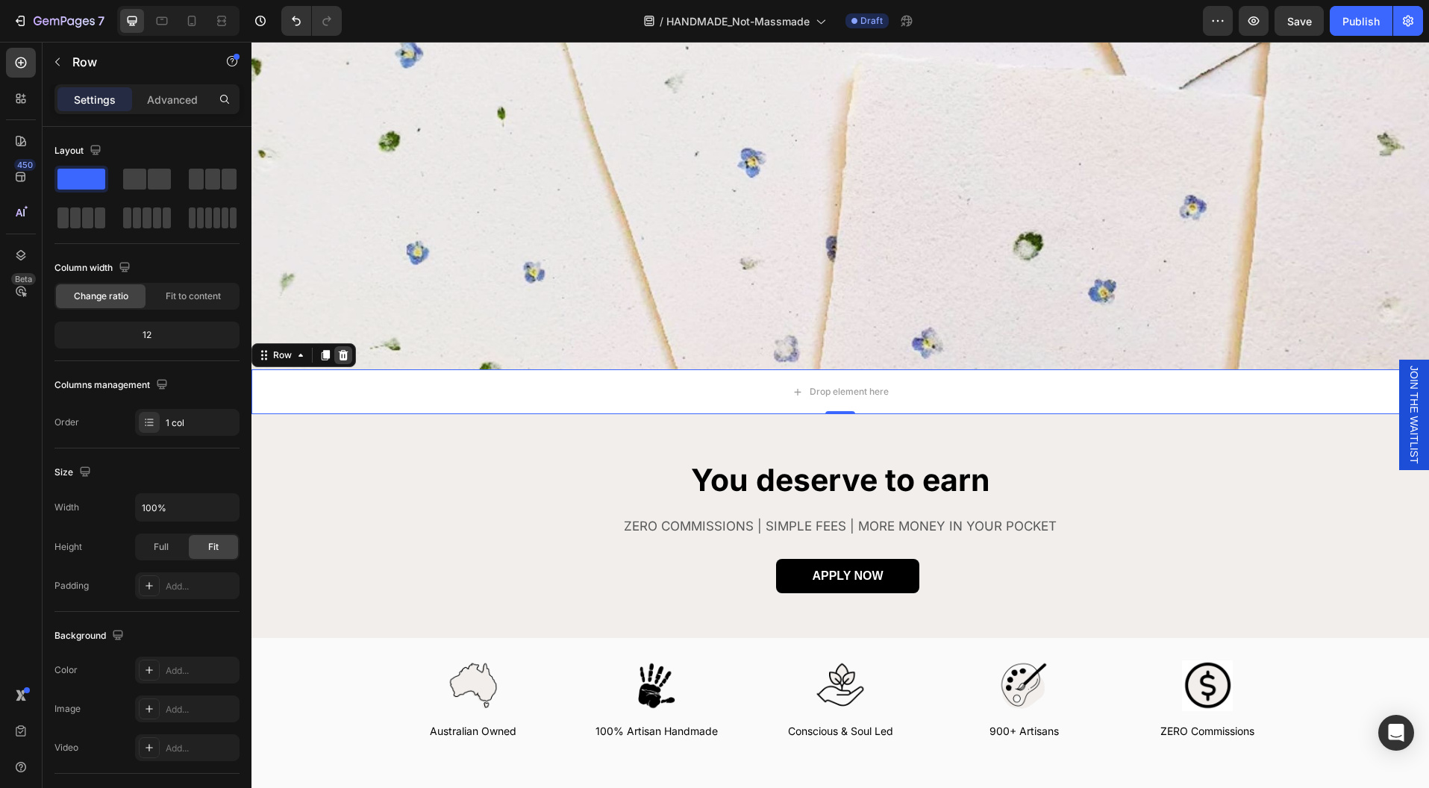
click at [346, 350] on icon at bounding box center [344, 355] width 10 height 10
click at [1195, 400] on div "Drop element here" at bounding box center [839, 391] width 1177 height 45
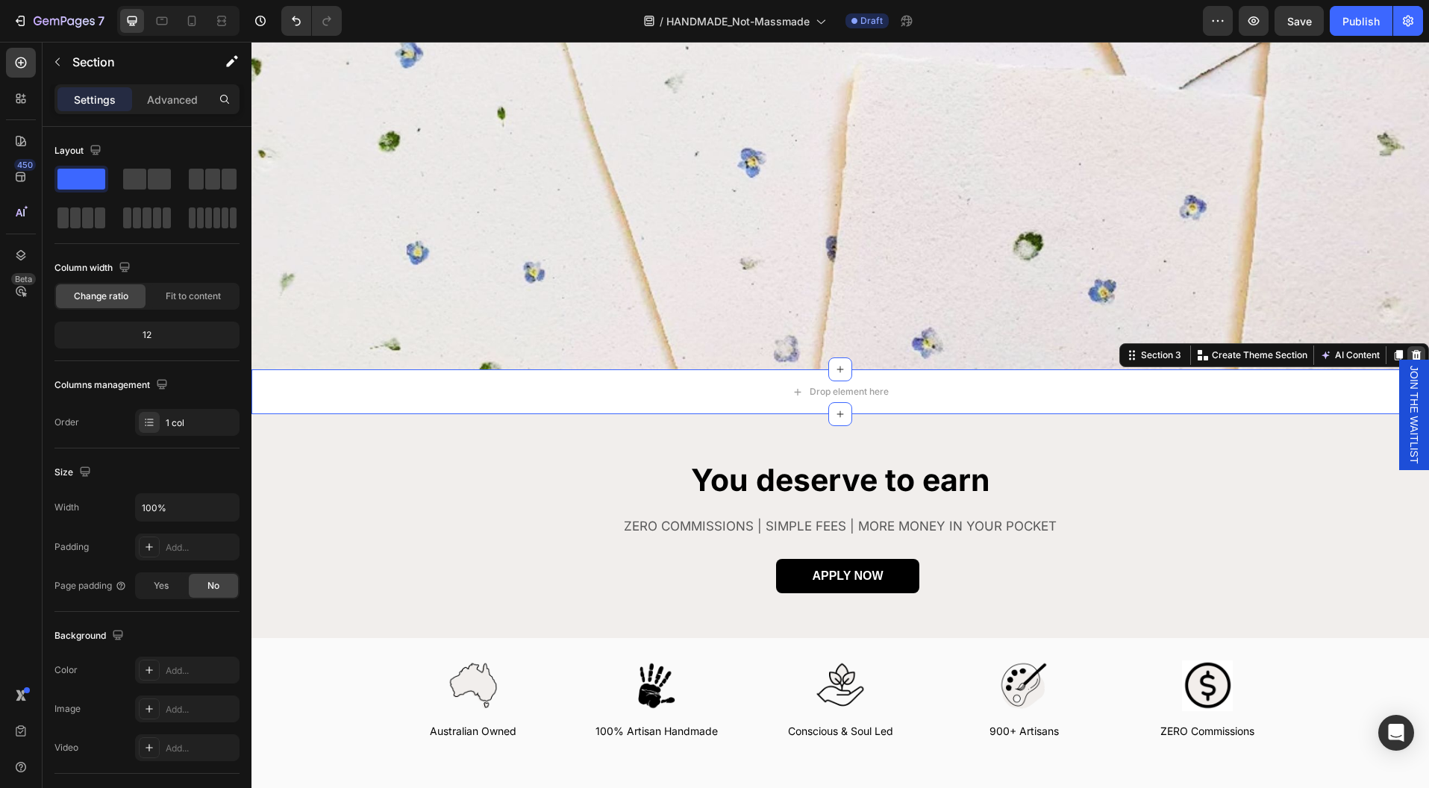
click at [1409, 347] on div at bounding box center [1416, 355] width 18 height 18
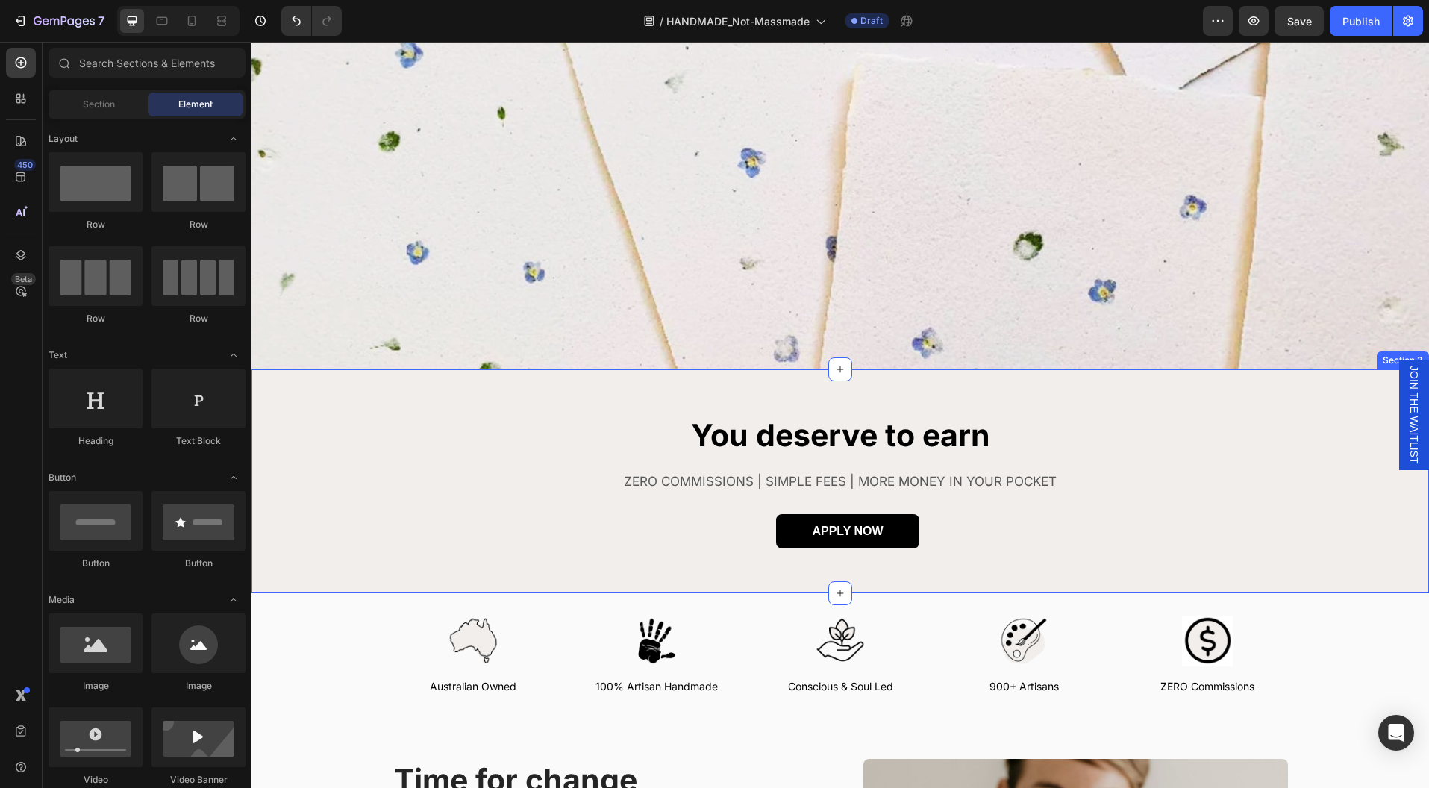
click at [1319, 440] on div "You deserve to earn Heading ZERO COMMISSIONS | SIMPLE FEES | MORE MONEY IN YOUR…" at bounding box center [839, 481] width 1177 height 134
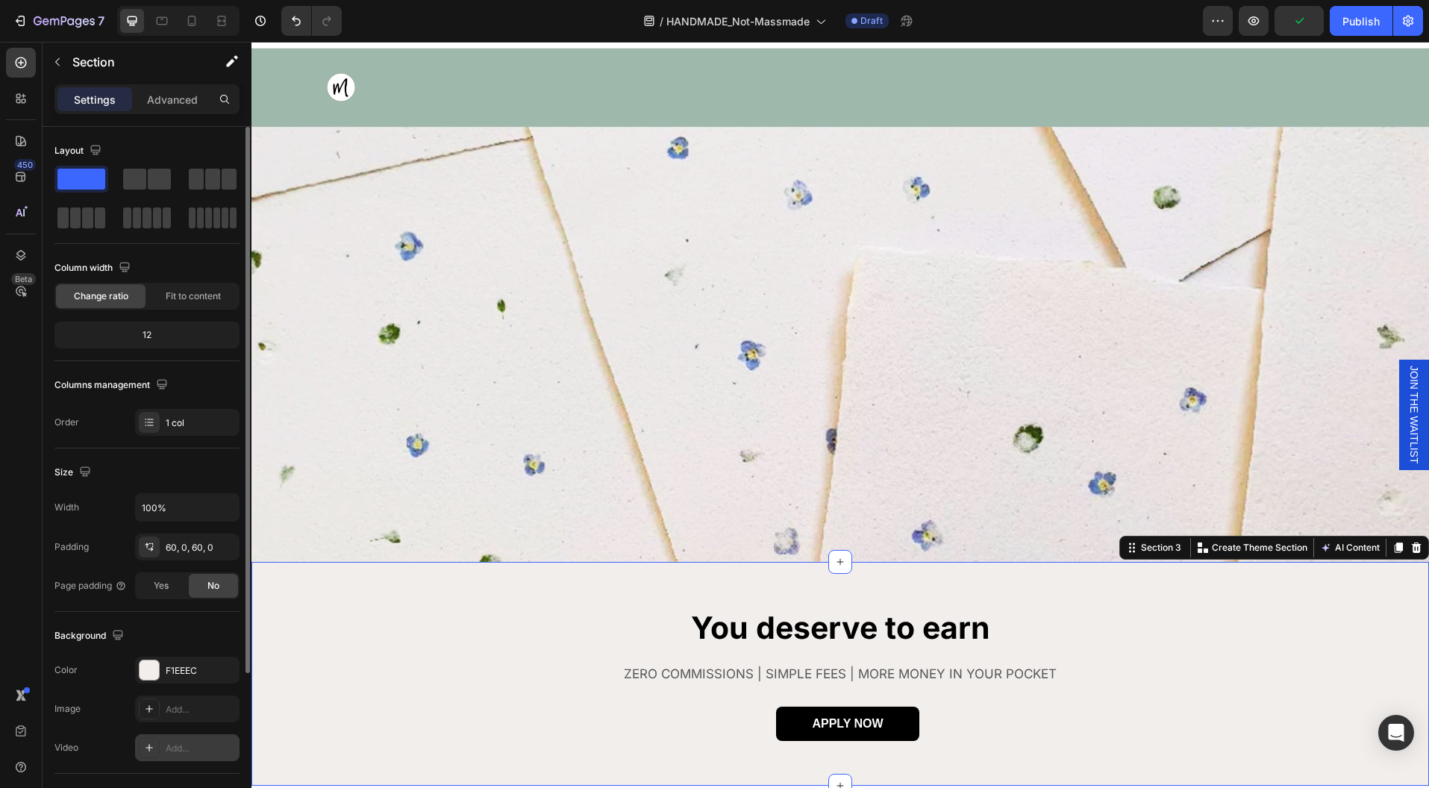
scroll to position [204, 0]
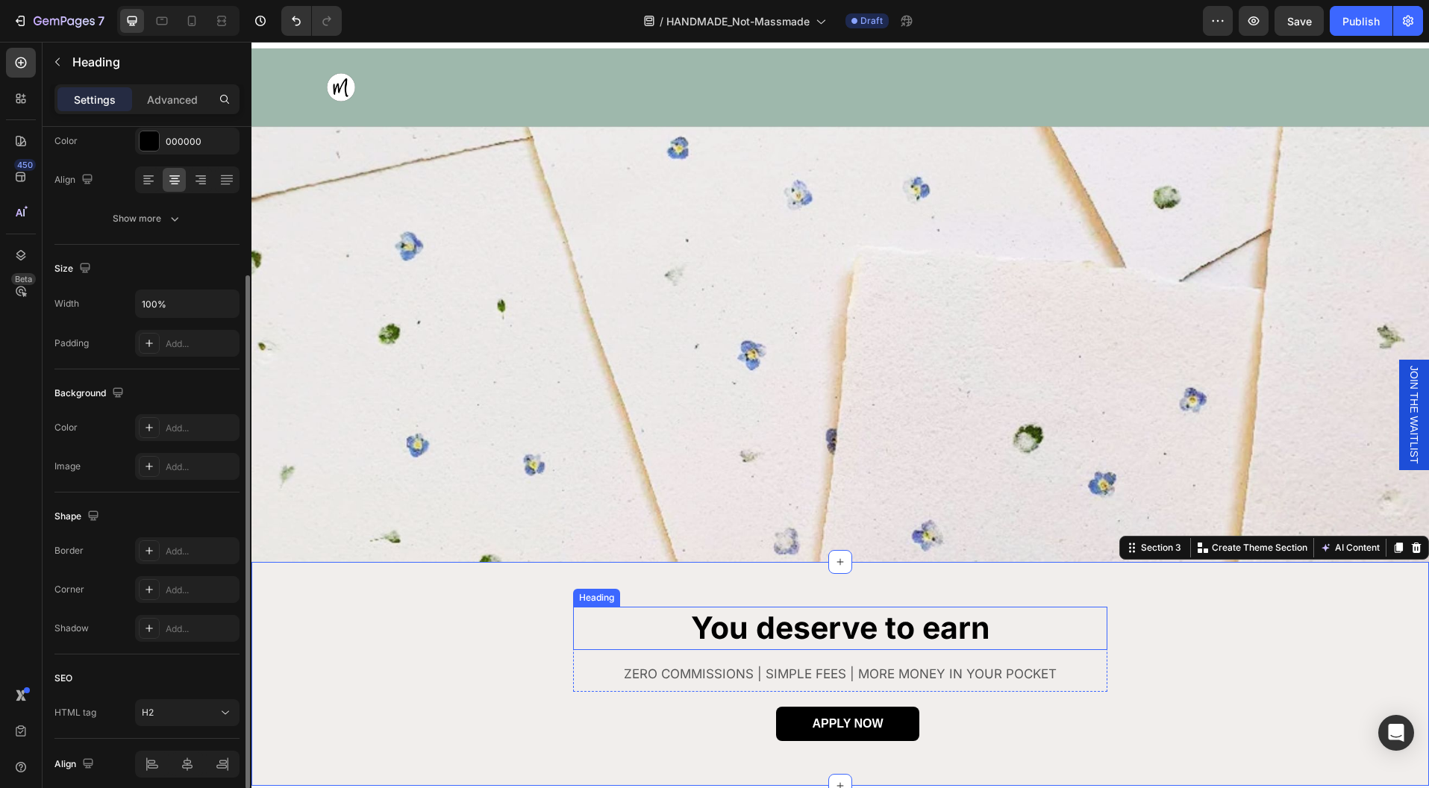
click at [672, 625] on h2 "You deserve to earn" at bounding box center [840, 628] width 534 height 43
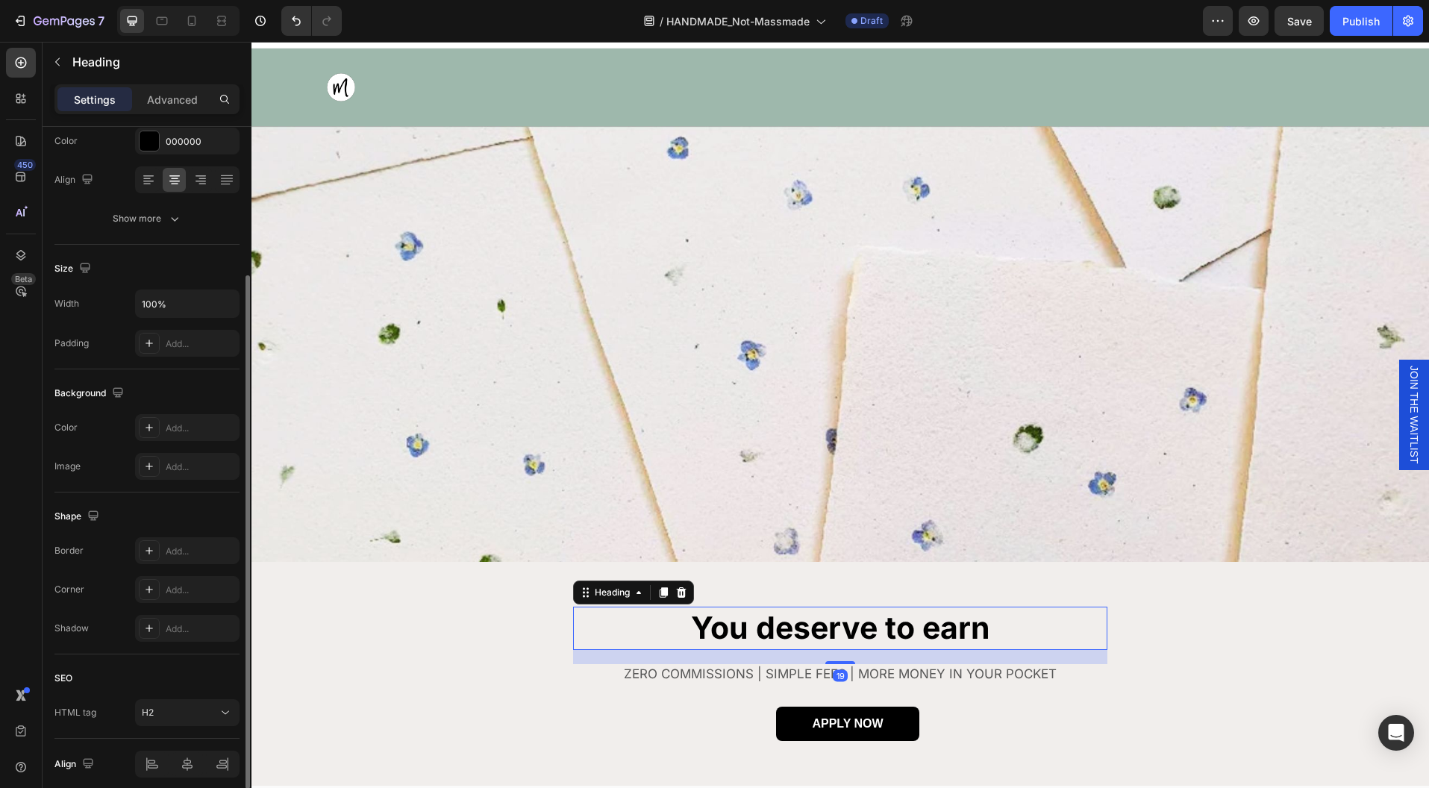
scroll to position [0, 0]
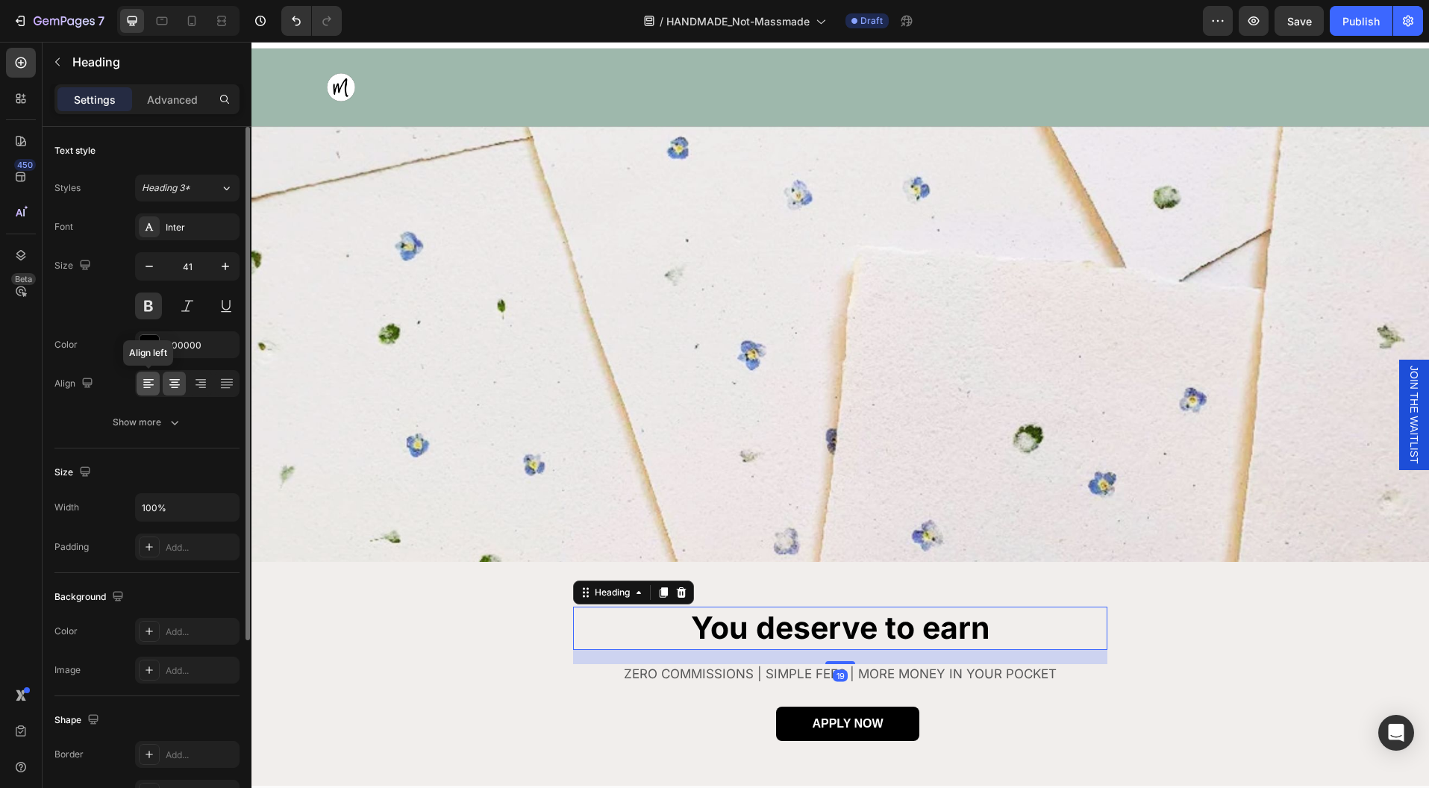
click at [151, 381] on icon at bounding box center [148, 383] width 15 height 15
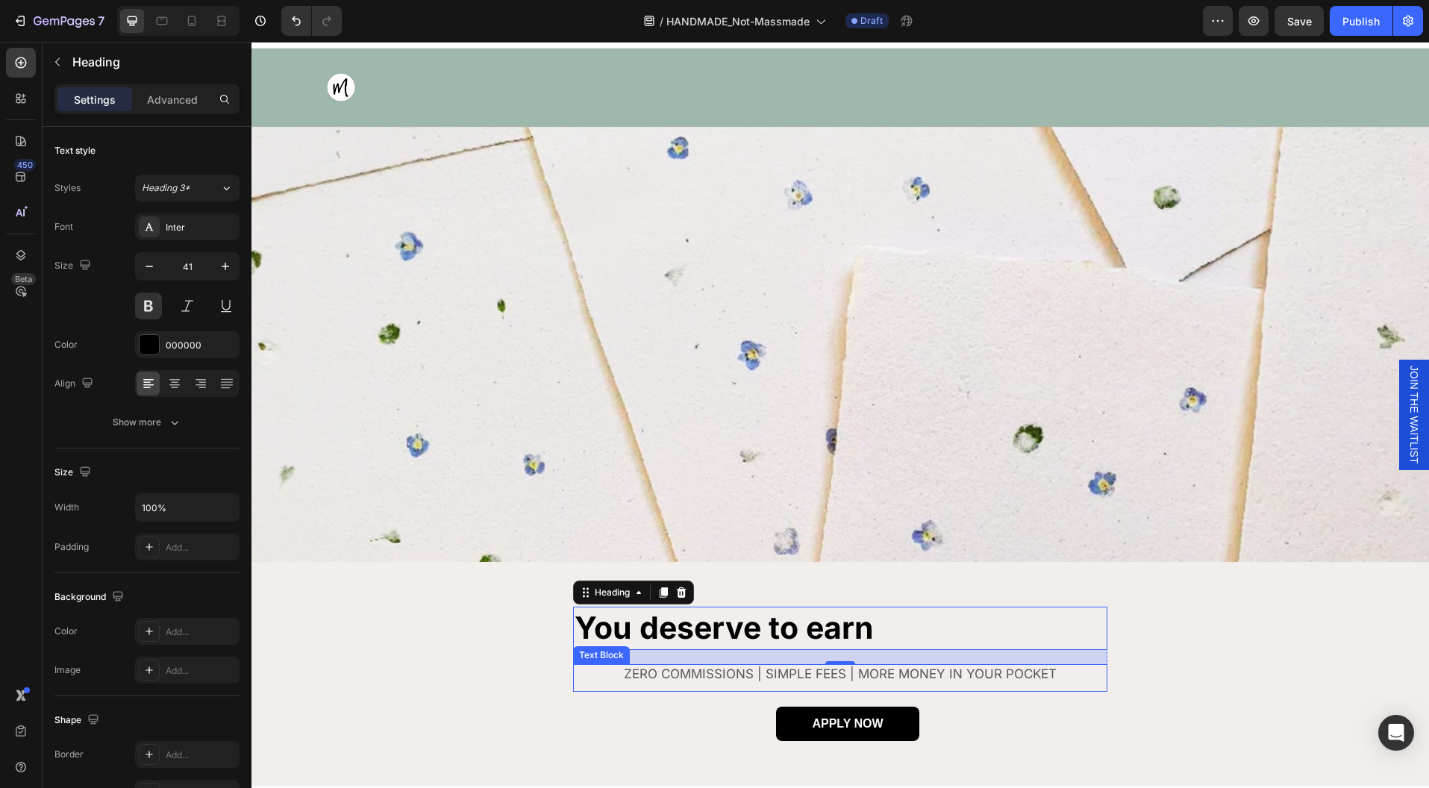
click at [607, 677] on p "ZERO COMMISSIONS | SIMPLE FEES | MORE MONEY IN YOUR POCKET" at bounding box center [840, 674] width 510 height 20
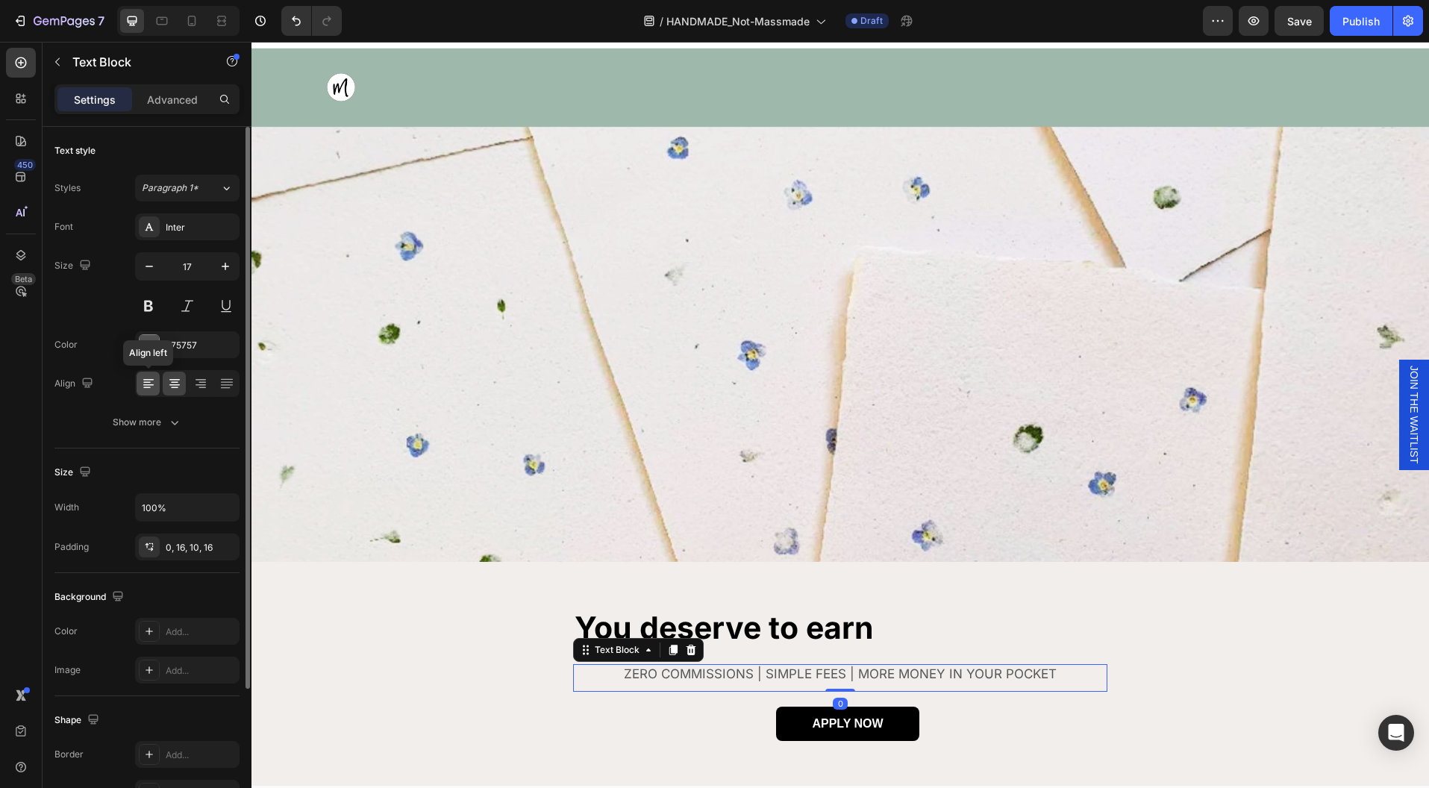
click at [147, 382] on icon at bounding box center [148, 383] width 15 height 15
click at [610, 721] on div "APPLY NOW Button" at bounding box center [839, 716] width 1177 height 49
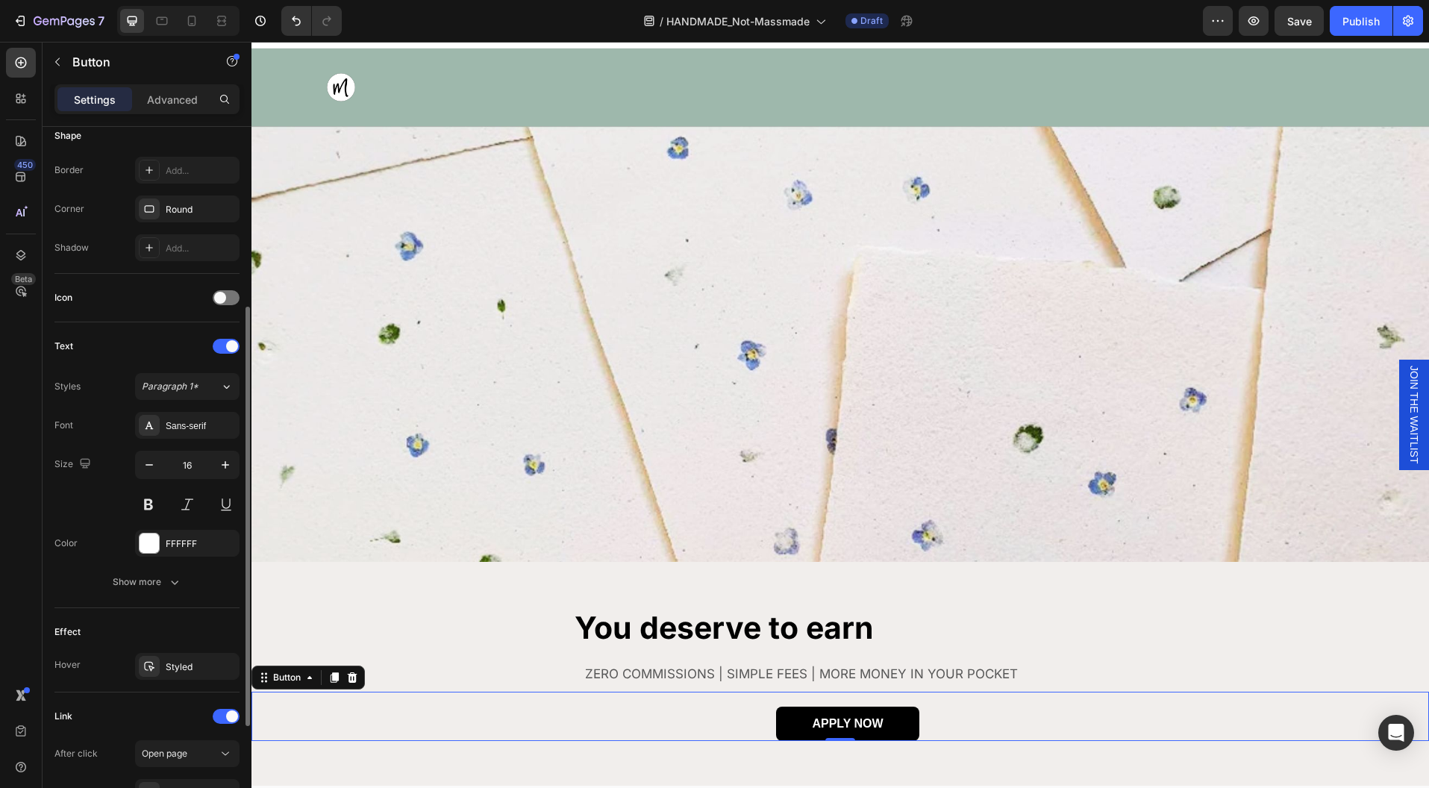
scroll to position [478, 0]
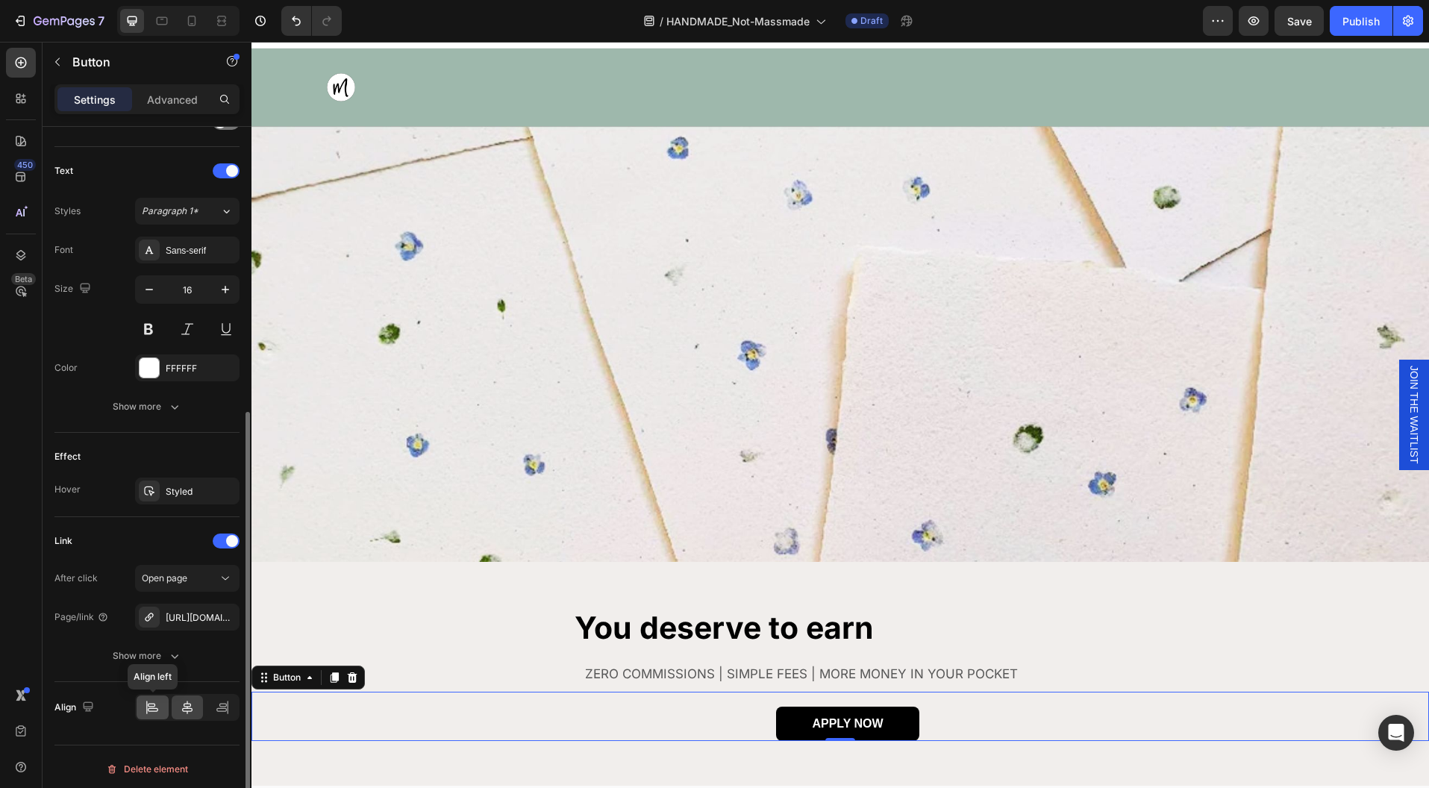
click at [151, 704] on icon at bounding box center [152, 707] width 15 height 15
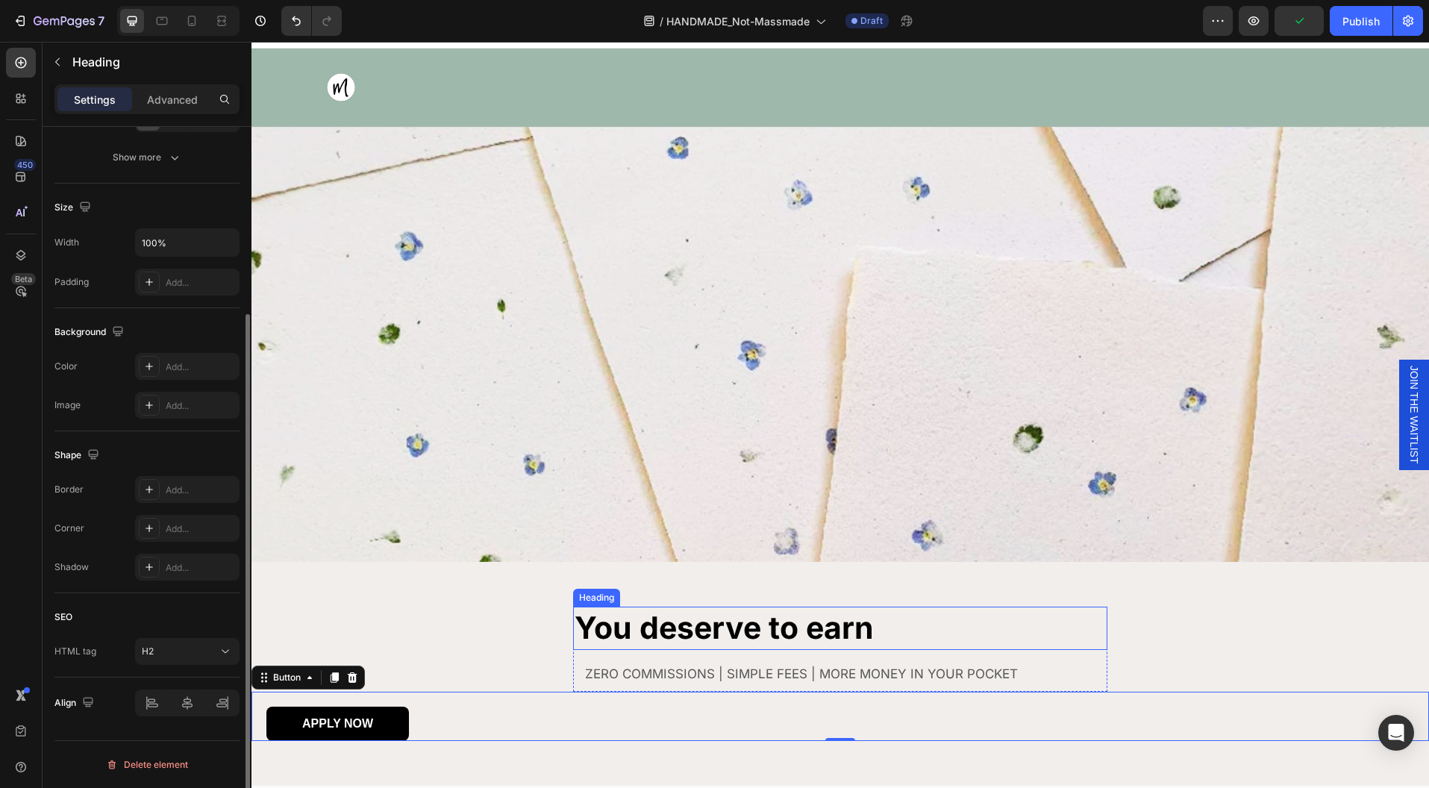
click at [1001, 622] on h2 "You deserve to earn" at bounding box center [840, 628] width 534 height 43
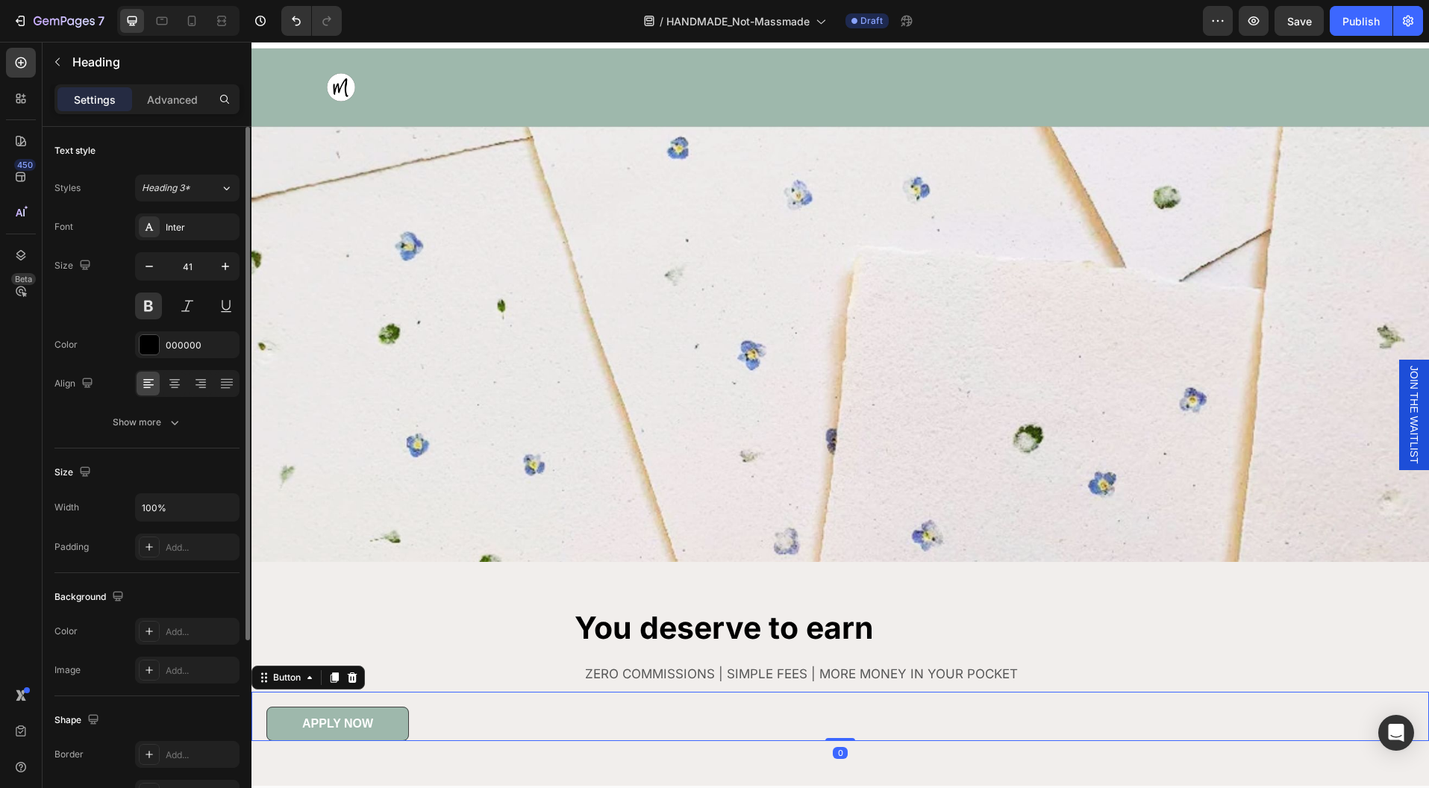
click at [374, 722] on link "APPLY NOW" at bounding box center [337, 724] width 143 height 34
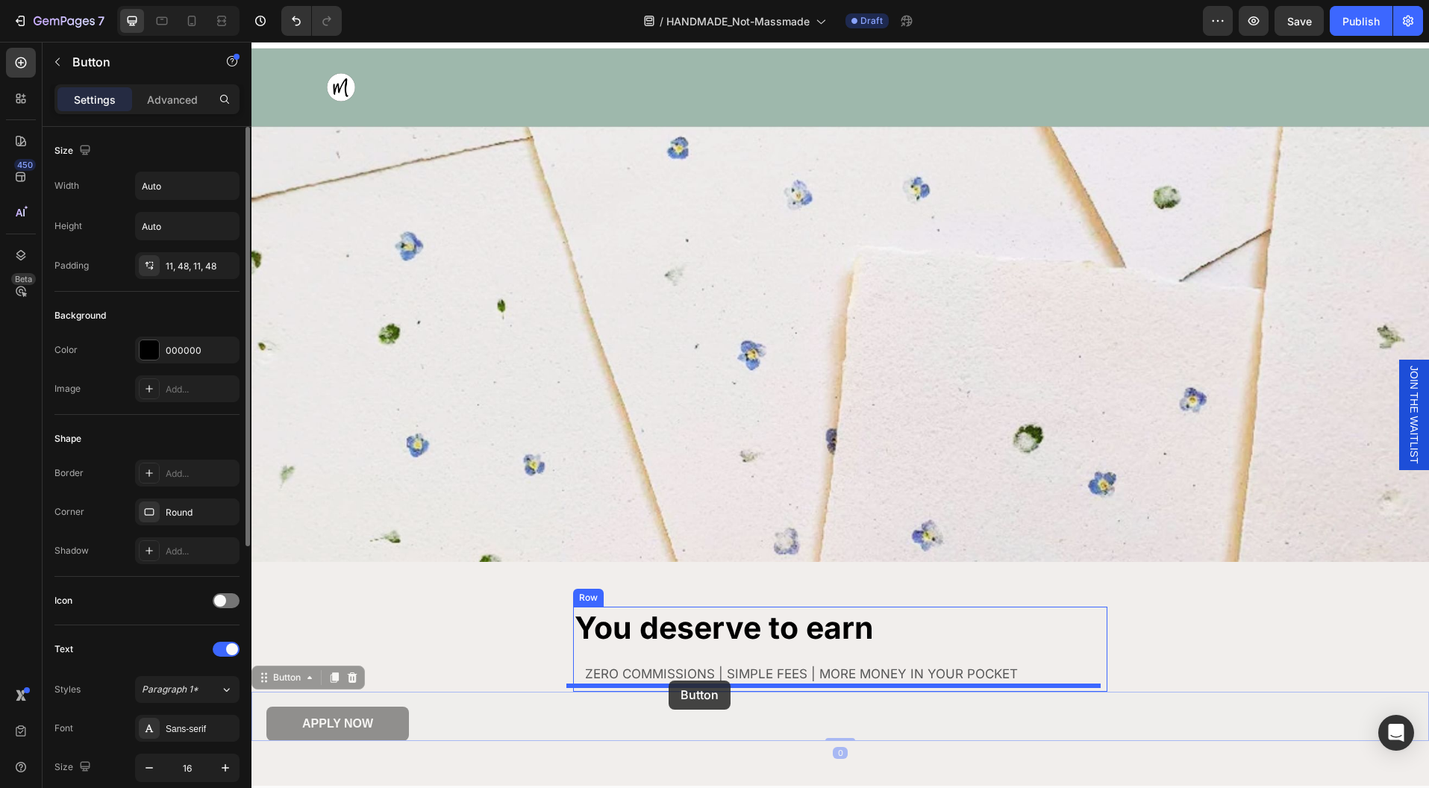
drag, startPoint x: 374, startPoint y: 722, endPoint x: 669, endPoint y: 681, distance: 297.7
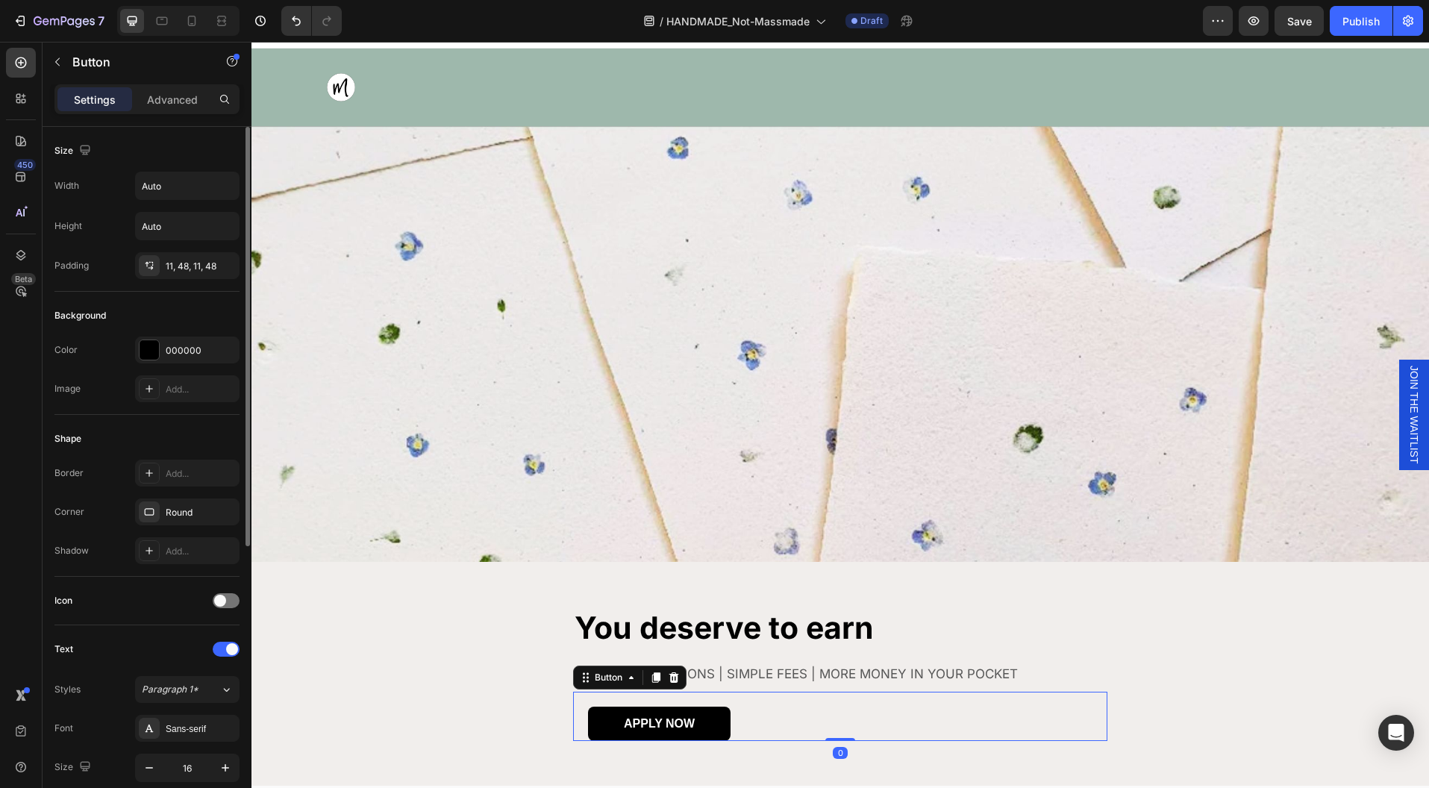
click at [940, 722] on div "APPLY NOW Button 0" at bounding box center [840, 716] width 534 height 49
click at [1201, 672] on div "You deserve to earn Heading ZERO COMMISSIONS | SIMPLE FEES | MORE MONEY IN YOUR…" at bounding box center [839, 674] width 1177 height 134
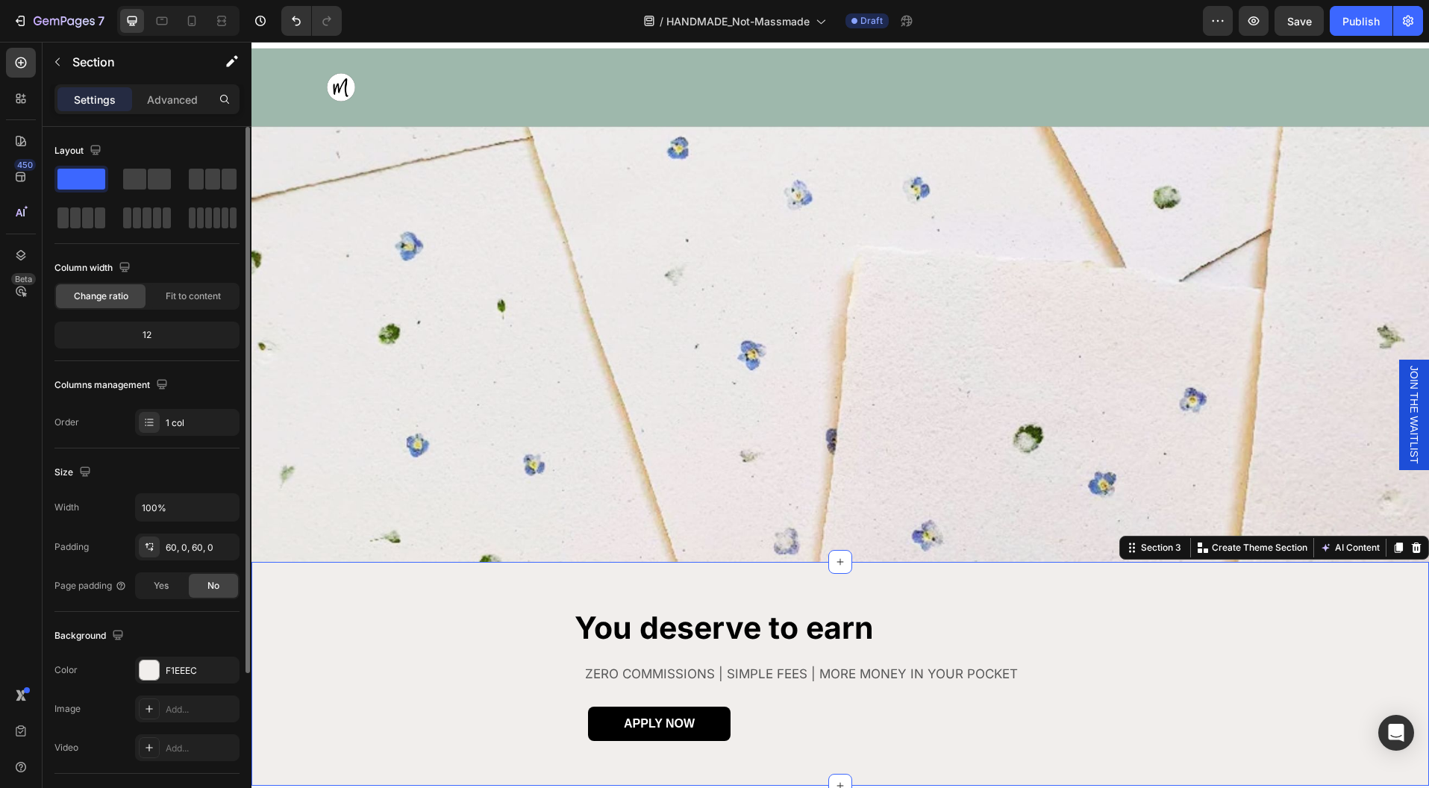
click at [1175, 649] on div "You deserve to earn Heading ZERO COMMISSIONS | SIMPLE FEES | MORE MONEY IN YOUR…" at bounding box center [839, 674] width 1177 height 134
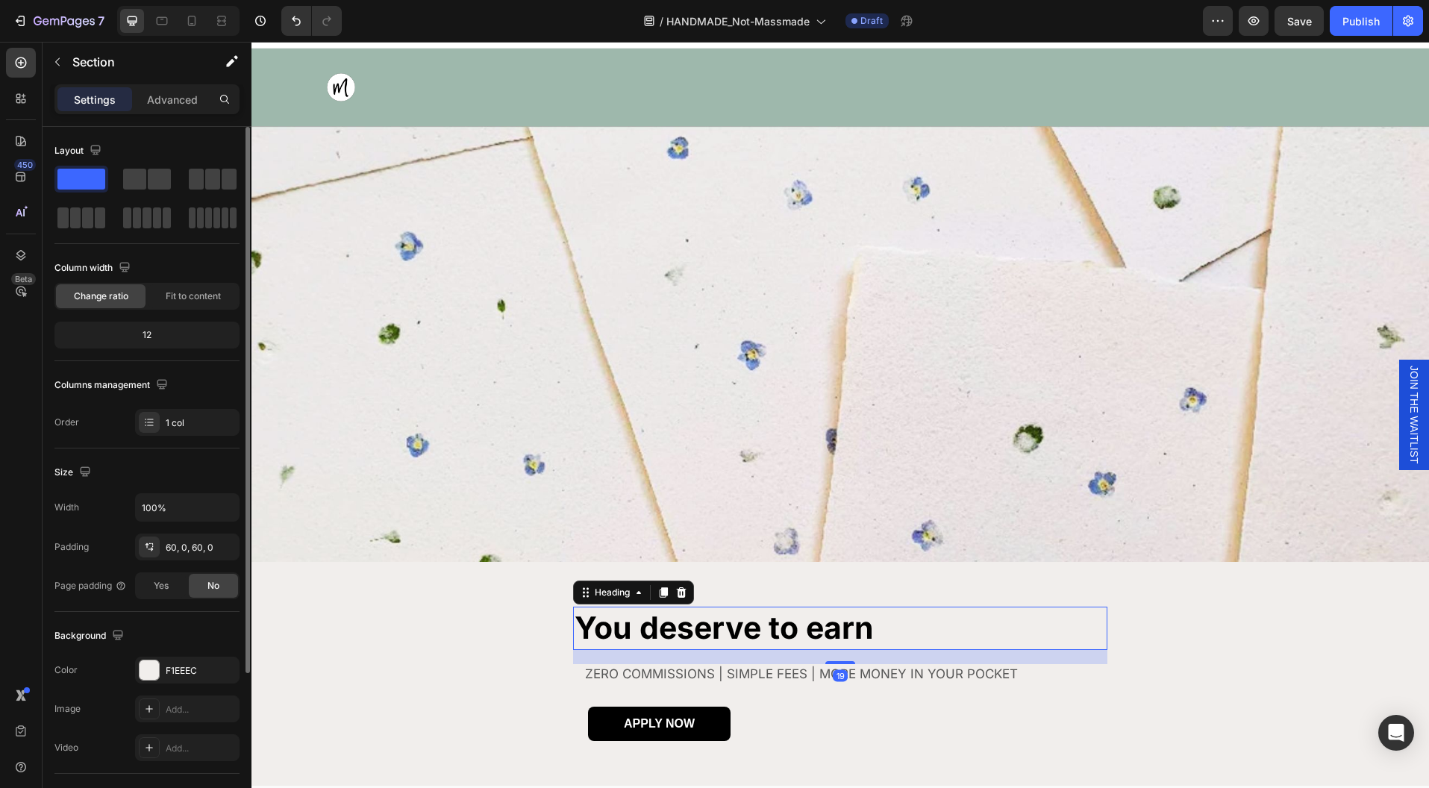
click at [1078, 619] on h2 "You deserve to earn" at bounding box center [840, 628] width 534 height 43
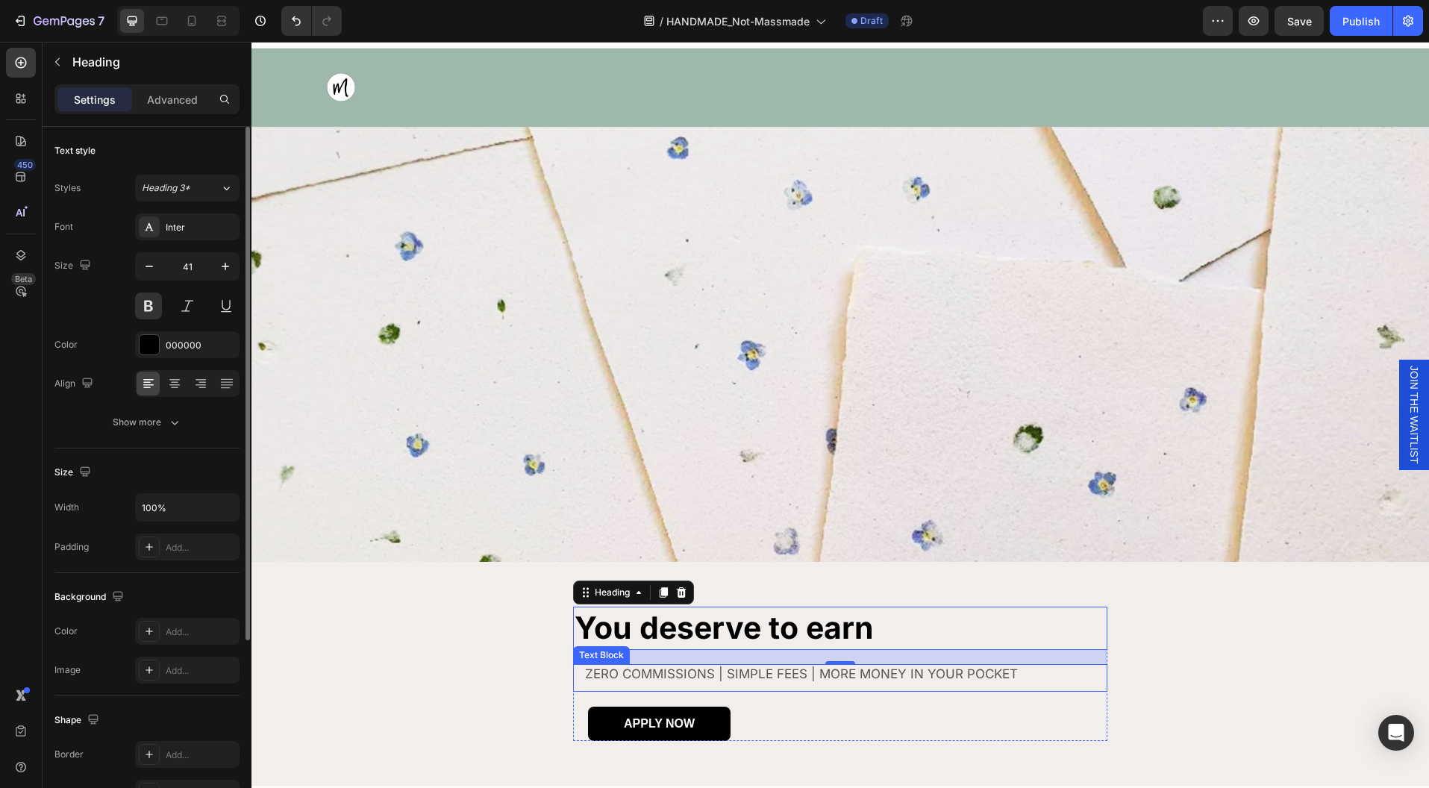
click at [1094, 674] on div "ZERO COMMISSIONS | SIMPLE FEES | MORE MONEY IN YOUR POCKET" at bounding box center [840, 678] width 534 height 28
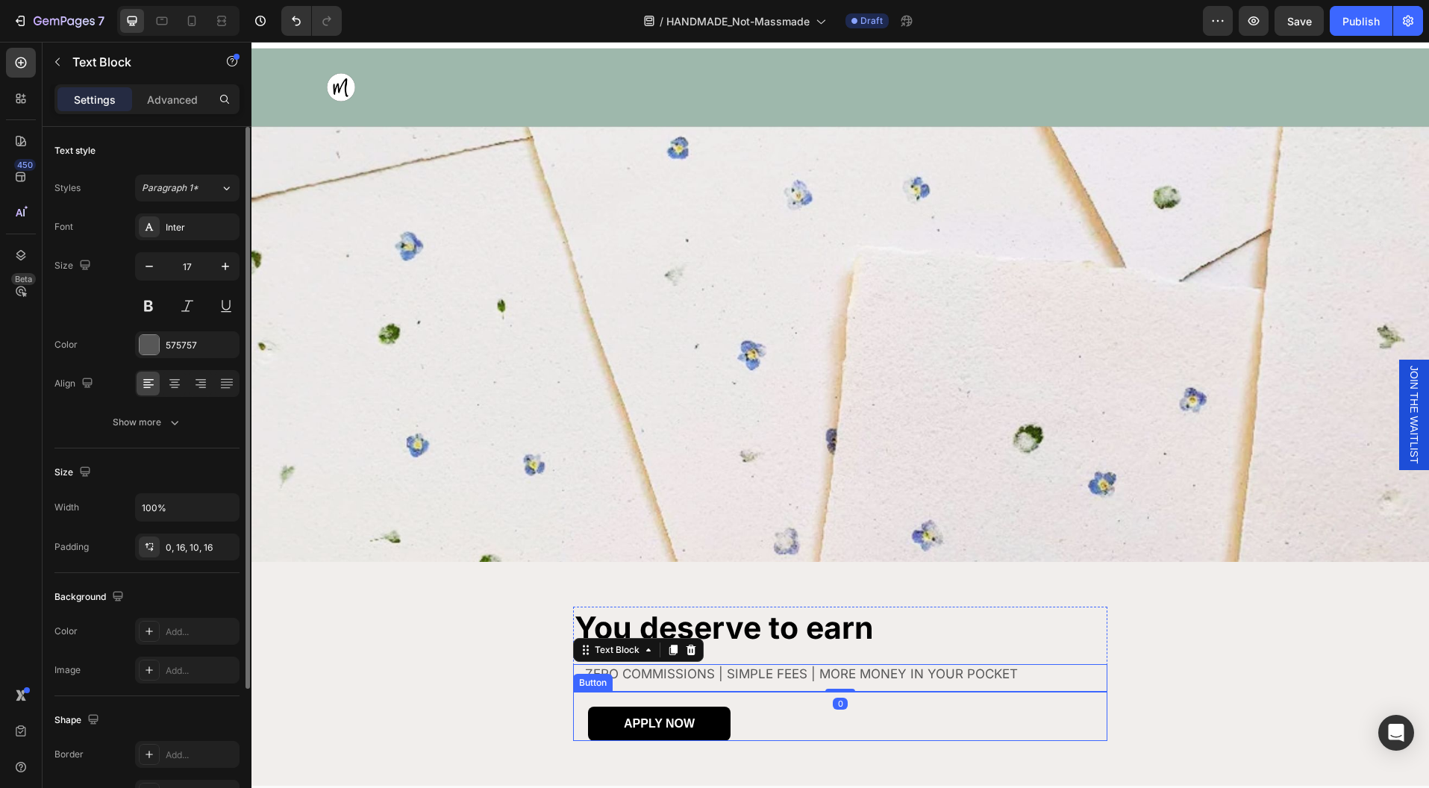
click at [1093, 713] on div "APPLY NOW Button" at bounding box center [840, 716] width 534 height 49
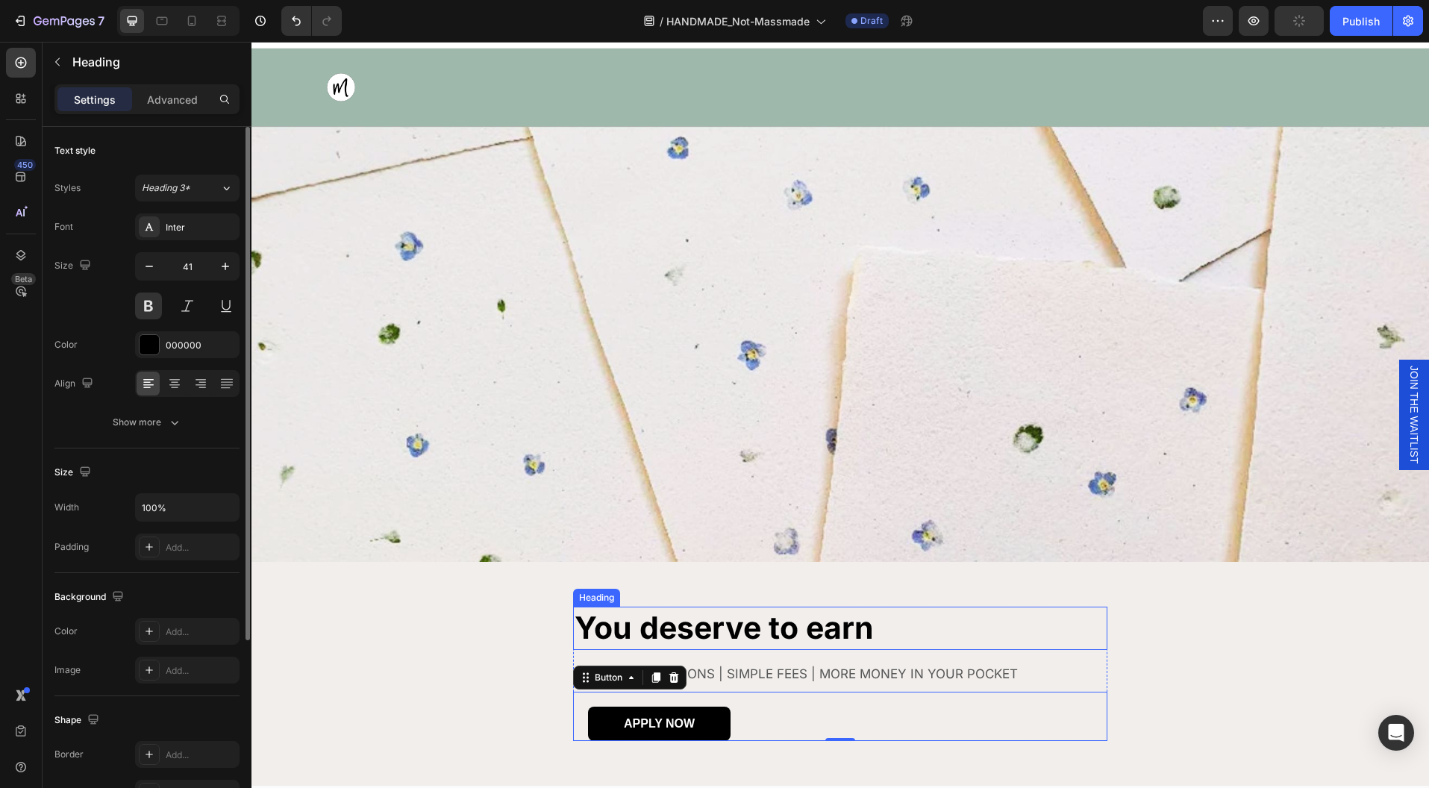
click at [1098, 636] on h2 "You deserve to earn" at bounding box center [840, 628] width 534 height 43
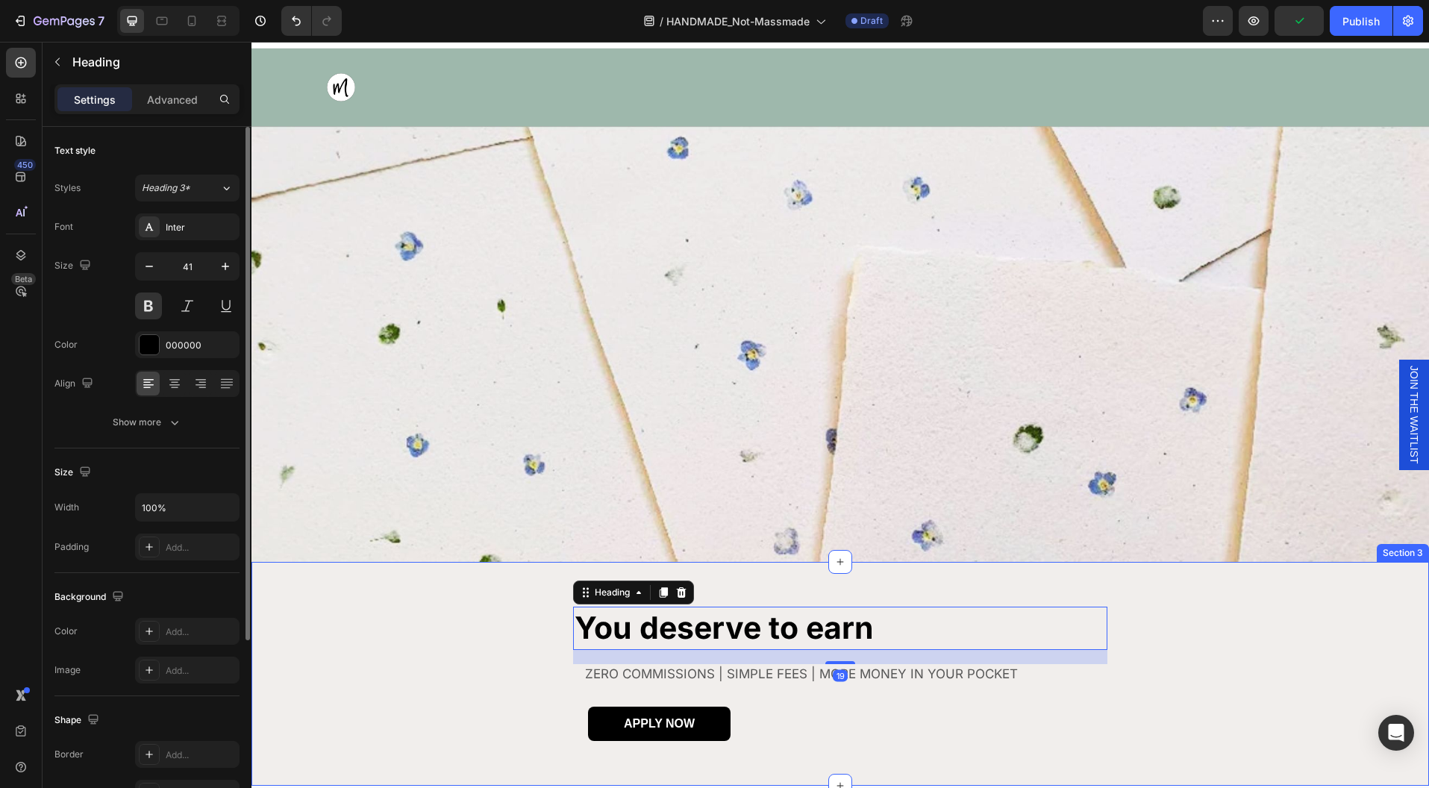
click at [1101, 653] on div "You deserve to earn Heading 19 ZERO COMMISSIONS | SIMPLE FEES | MORE MONEY IN Y…" at bounding box center [839, 674] width 1177 height 134
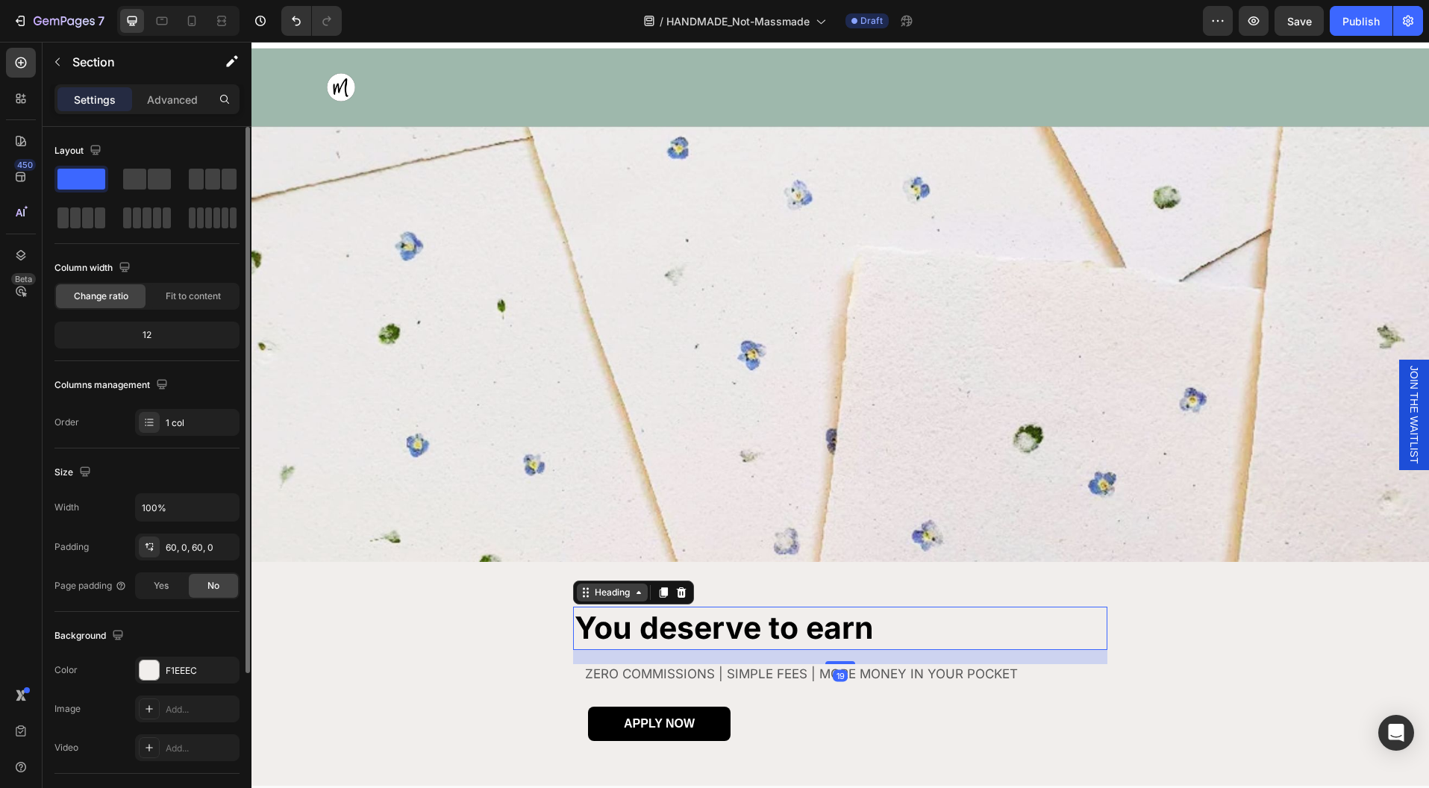
click at [584, 594] on div "Heading" at bounding box center [612, 593] width 71 height 18
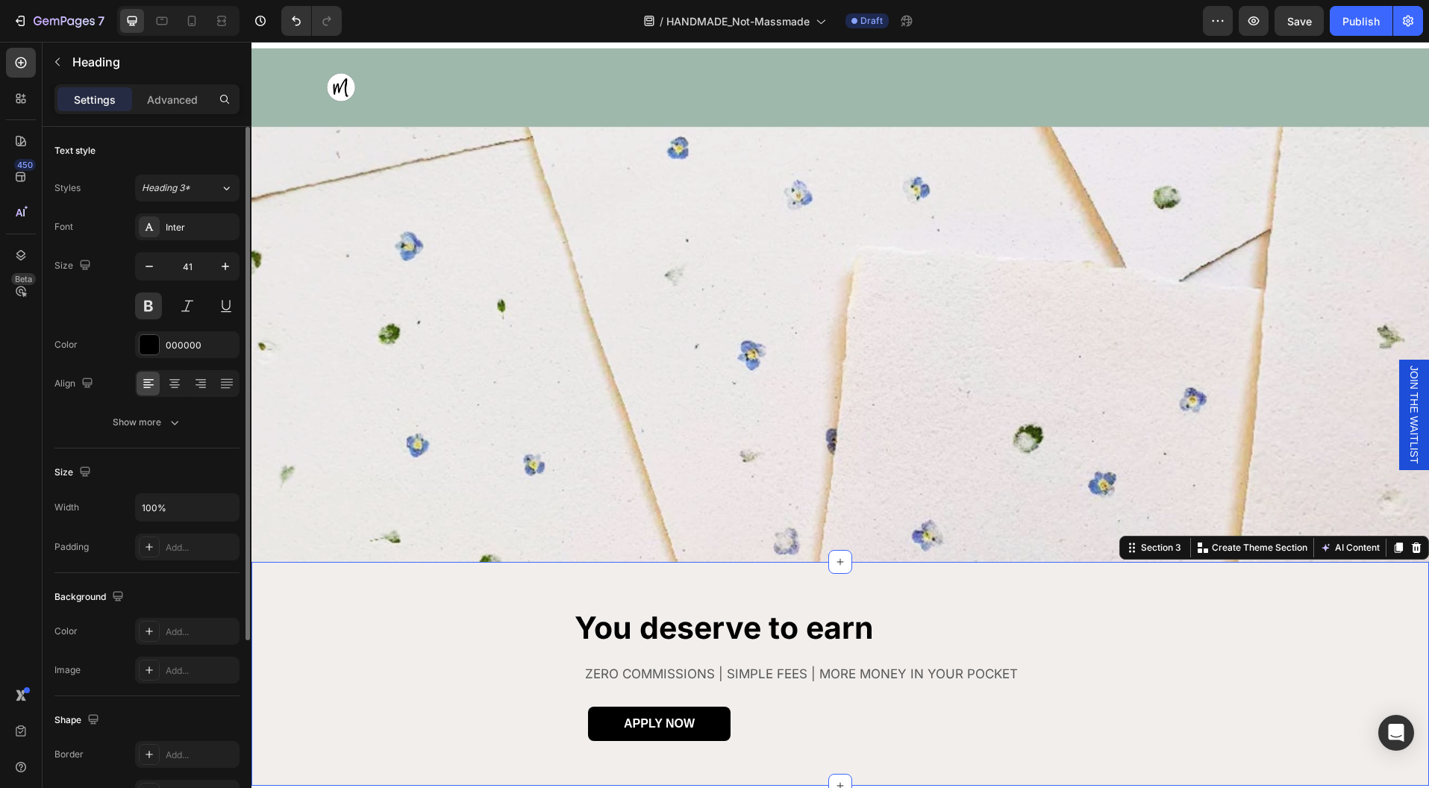
click at [1174, 631] on div "You deserve to earn Heading ZERO COMMISSIONS | SIMPLE FEES | MORE MONEY IN YOUR…" at bounding box center [839, 674] width 1177 height 134
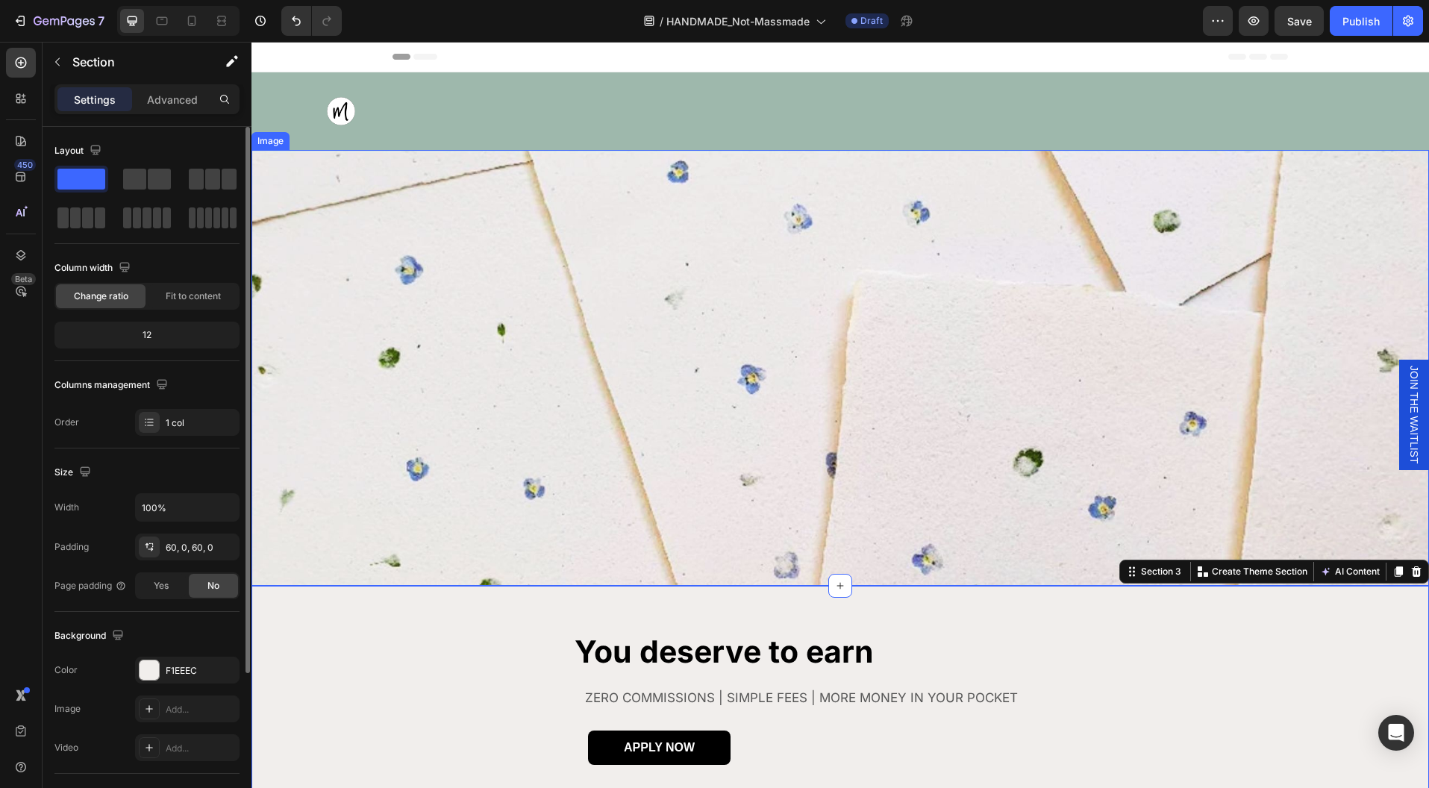
scroll to position [394, 0]
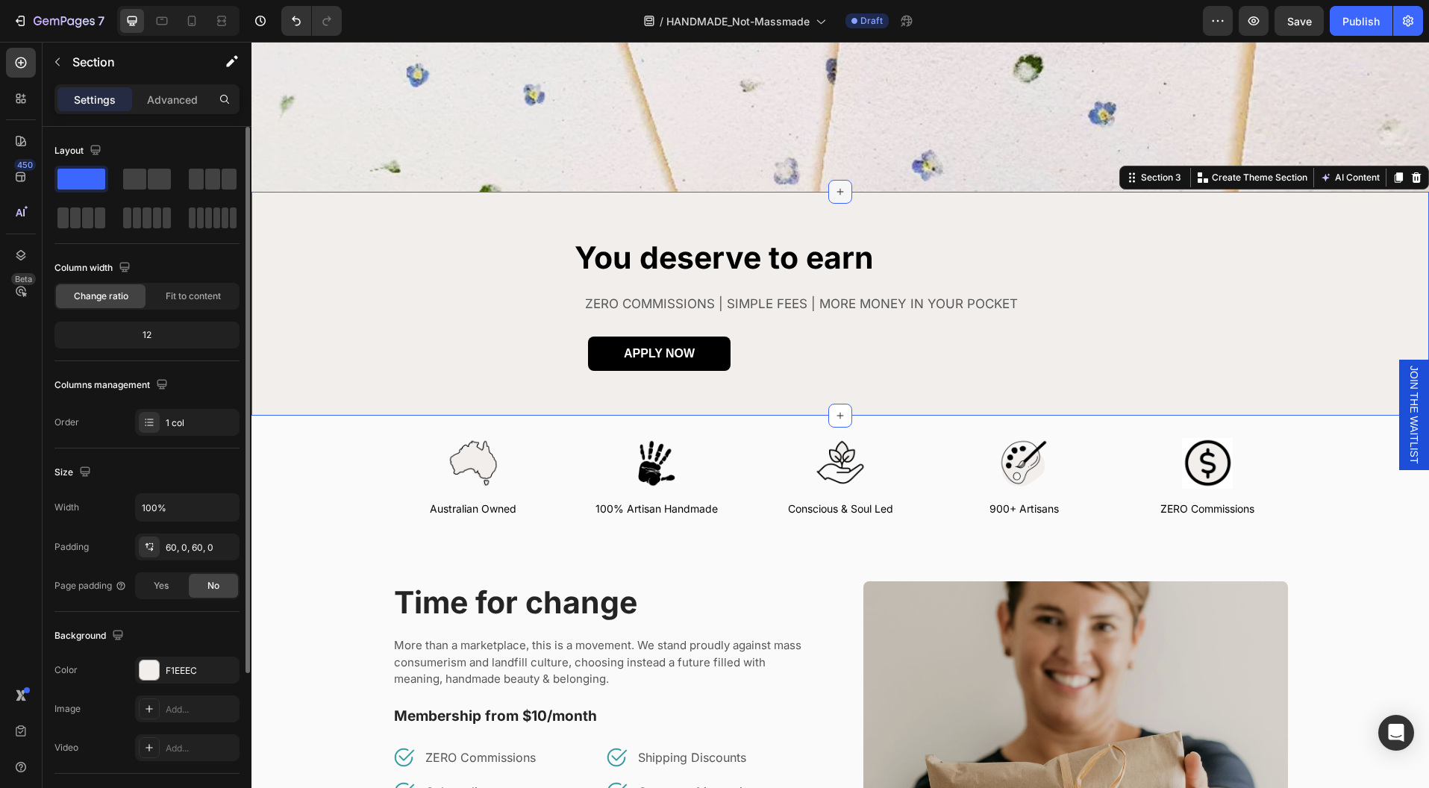
click at [833, 192] on div at bounding box center [840, 192] width 24 height 24
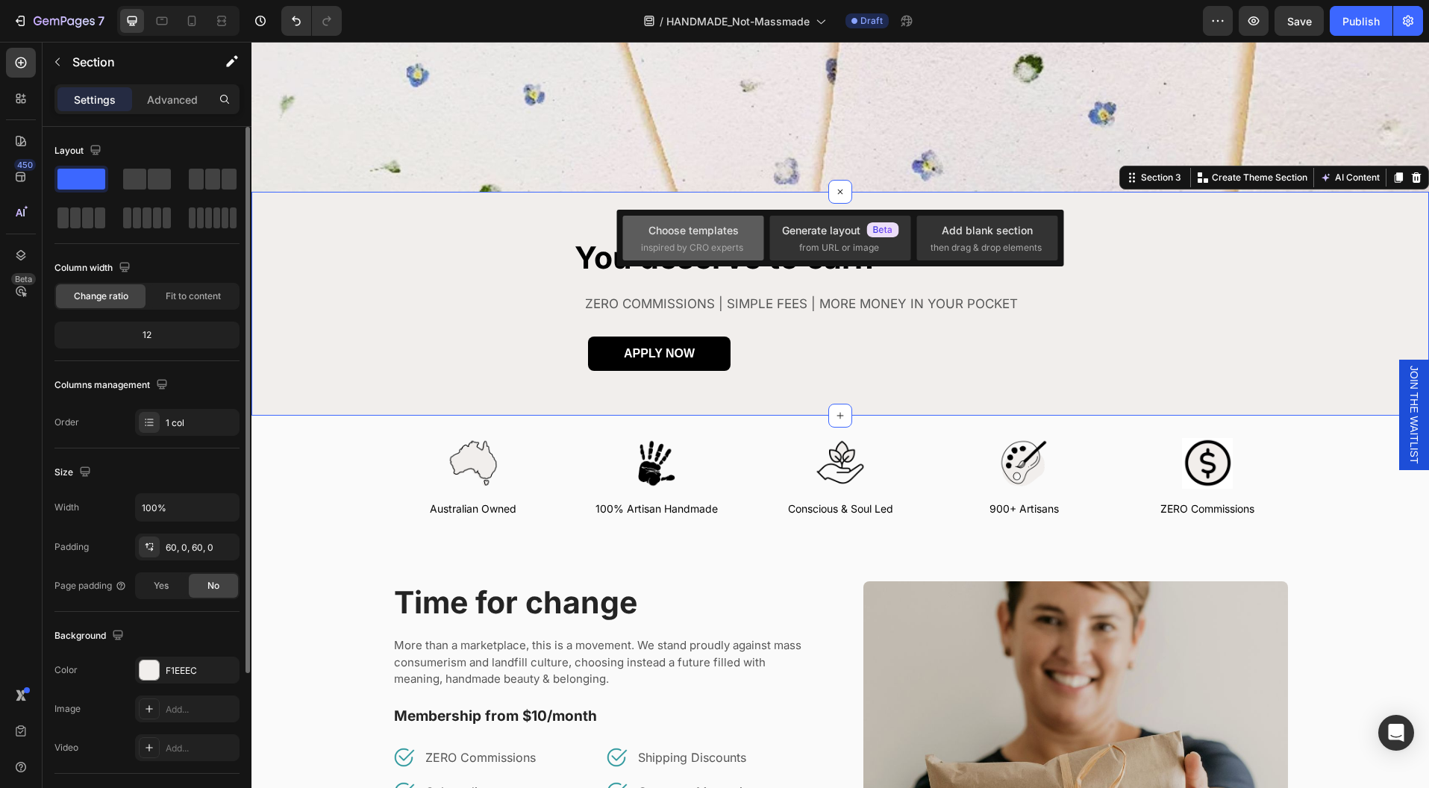
click at [691, 228] on div "Choose templates" at bounding box center [693, 230] width 90 height 16
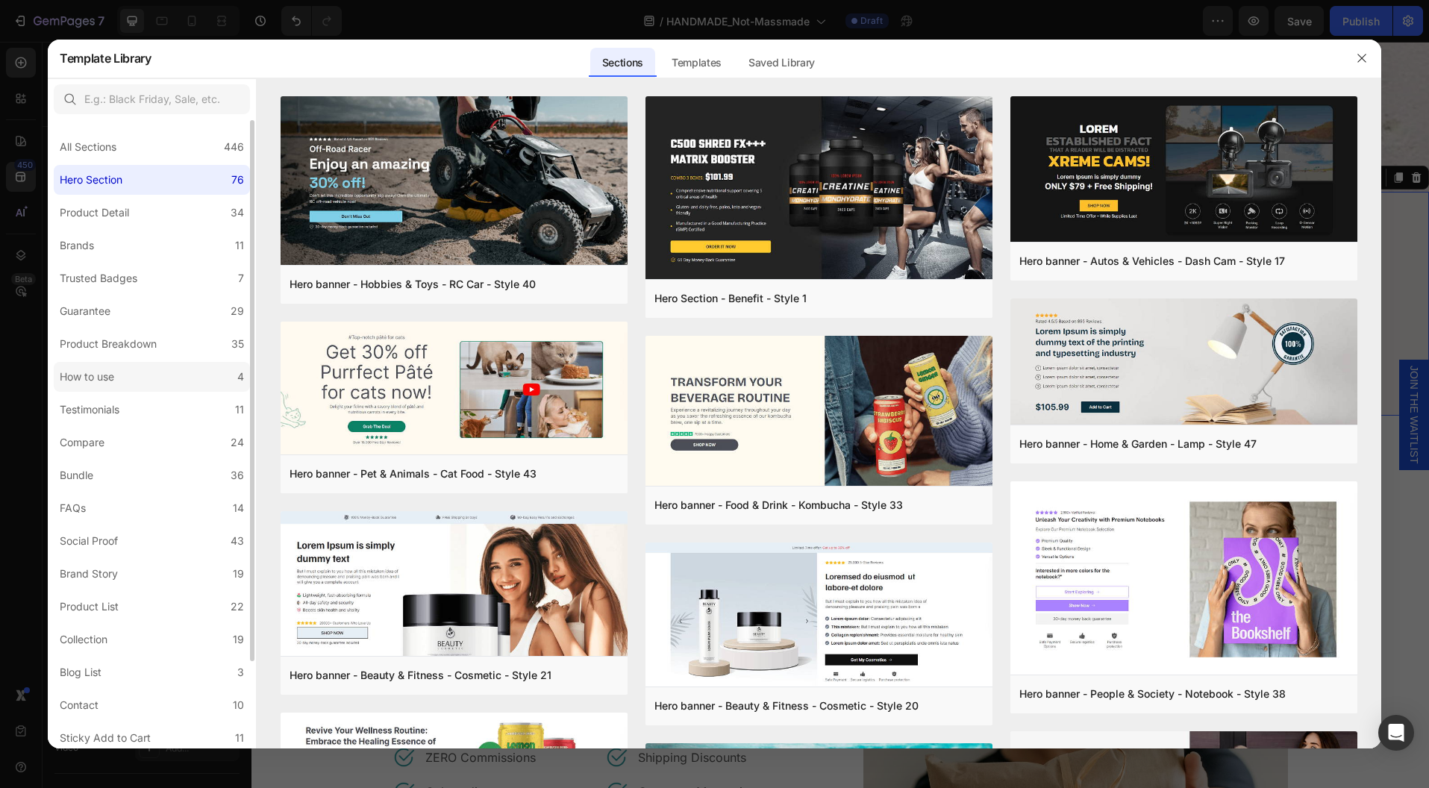
click at [108, 372] on div "How to use" at bounding box center [87, 377] width 54 height 18
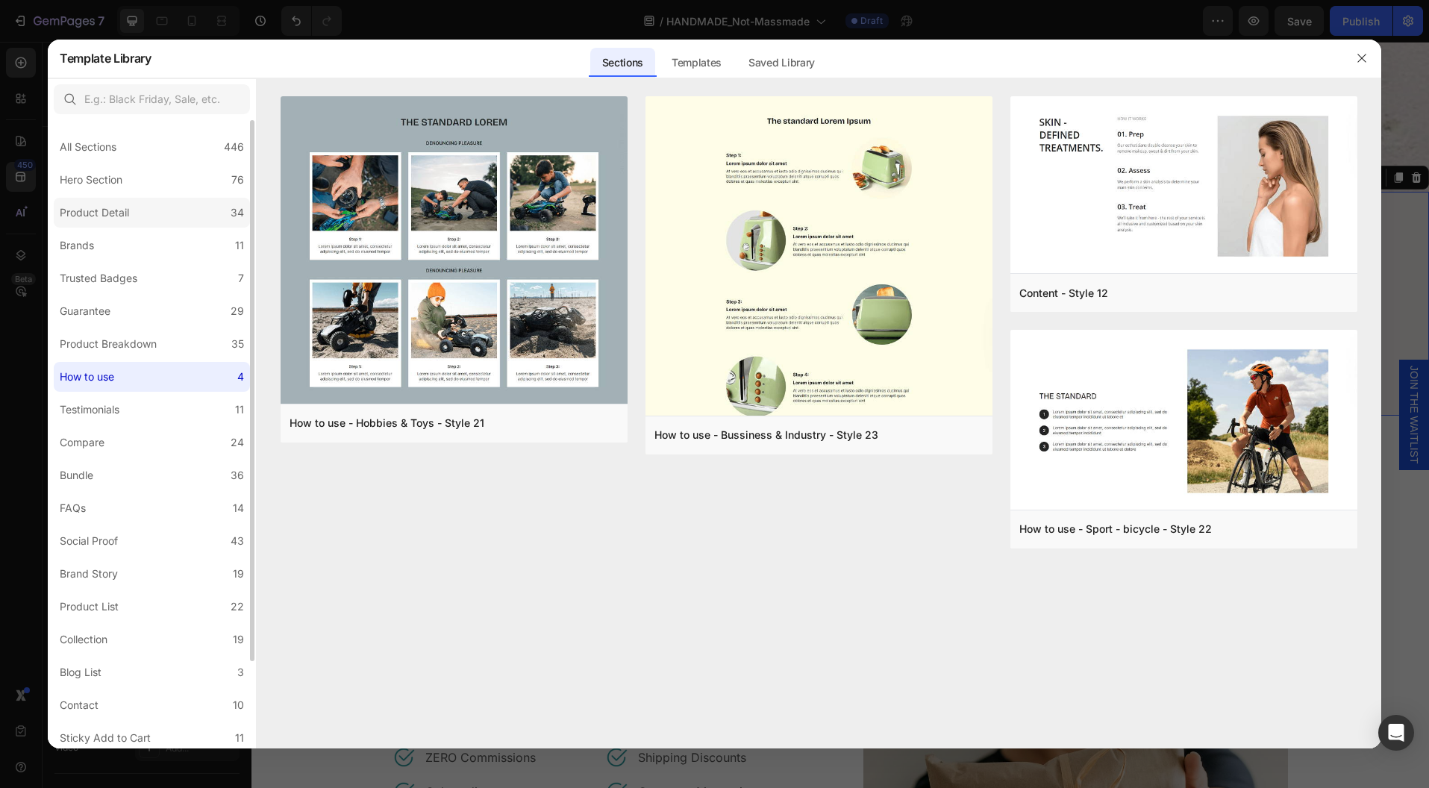
click at [97, 219] on div "Product Detail" at bounding box center [94, 213] width 69 height 18
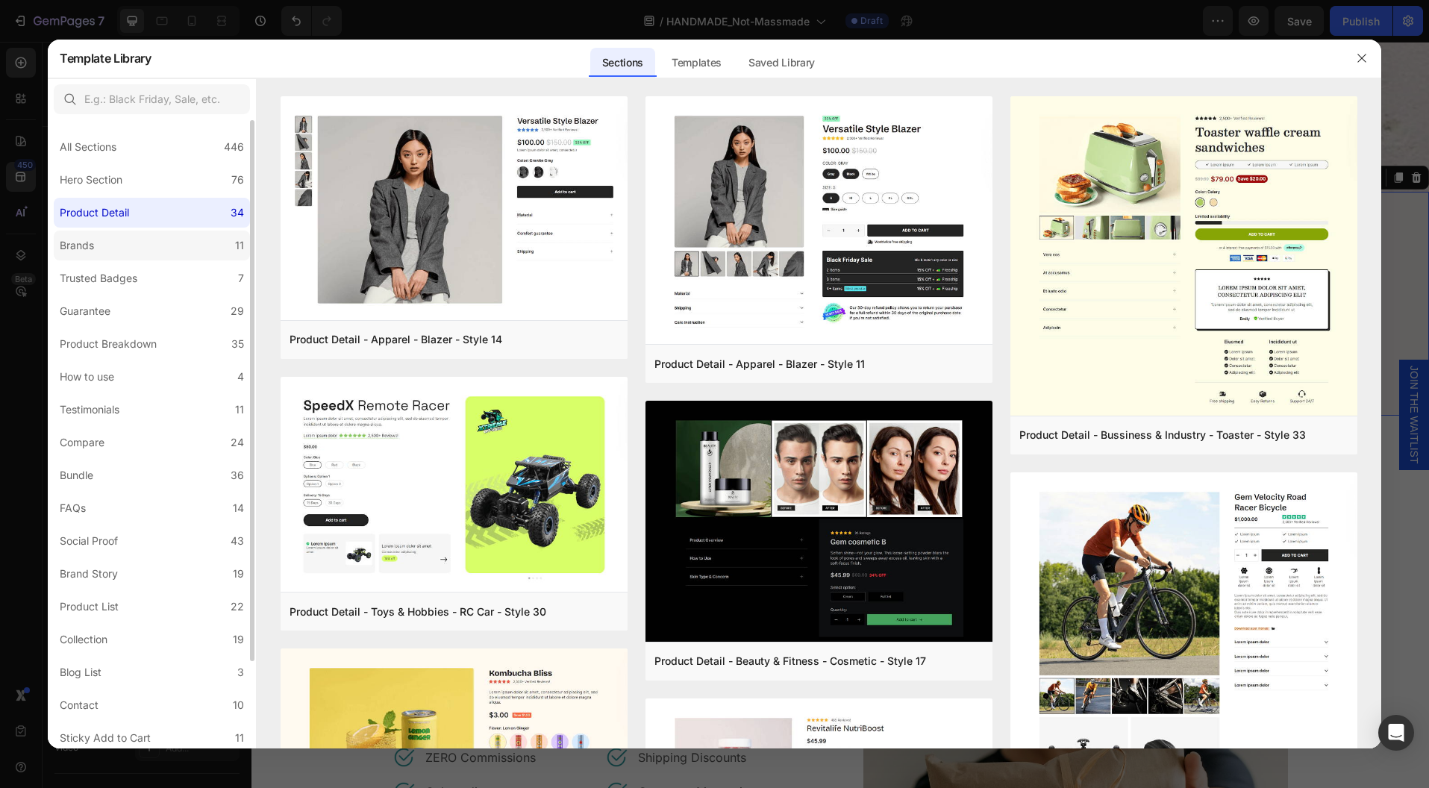
click at [85, 249] on div "Brands" at bounding box center [77, 246] width 34 height 18
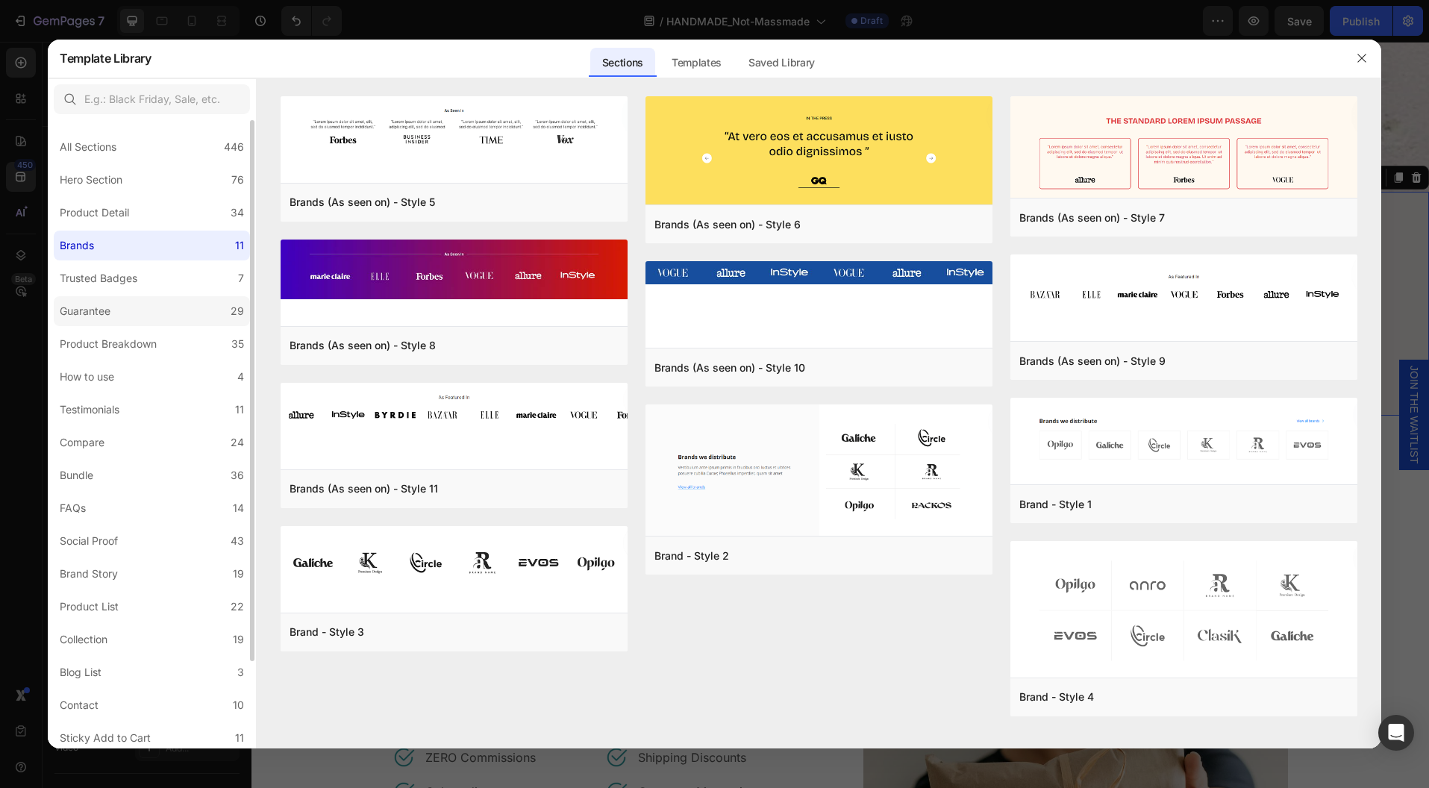
click at [97, 306] on div "Guarantee" at bounding box center [85, 311] width 51 height 18
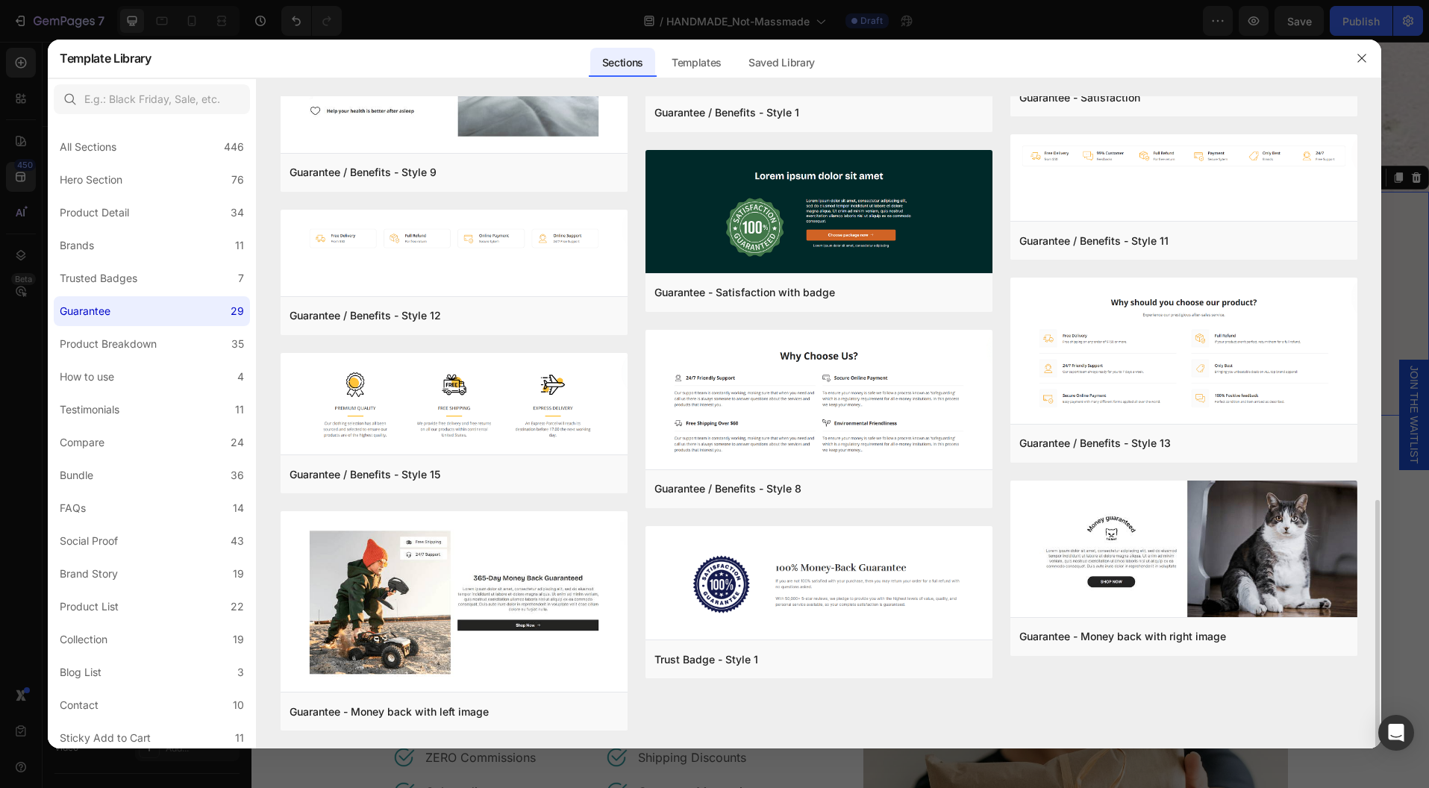
scroll to position [1056, 0]
click at [117, 412] on div "Testimonials" at bounding box center [90, 410] width 60 height 18
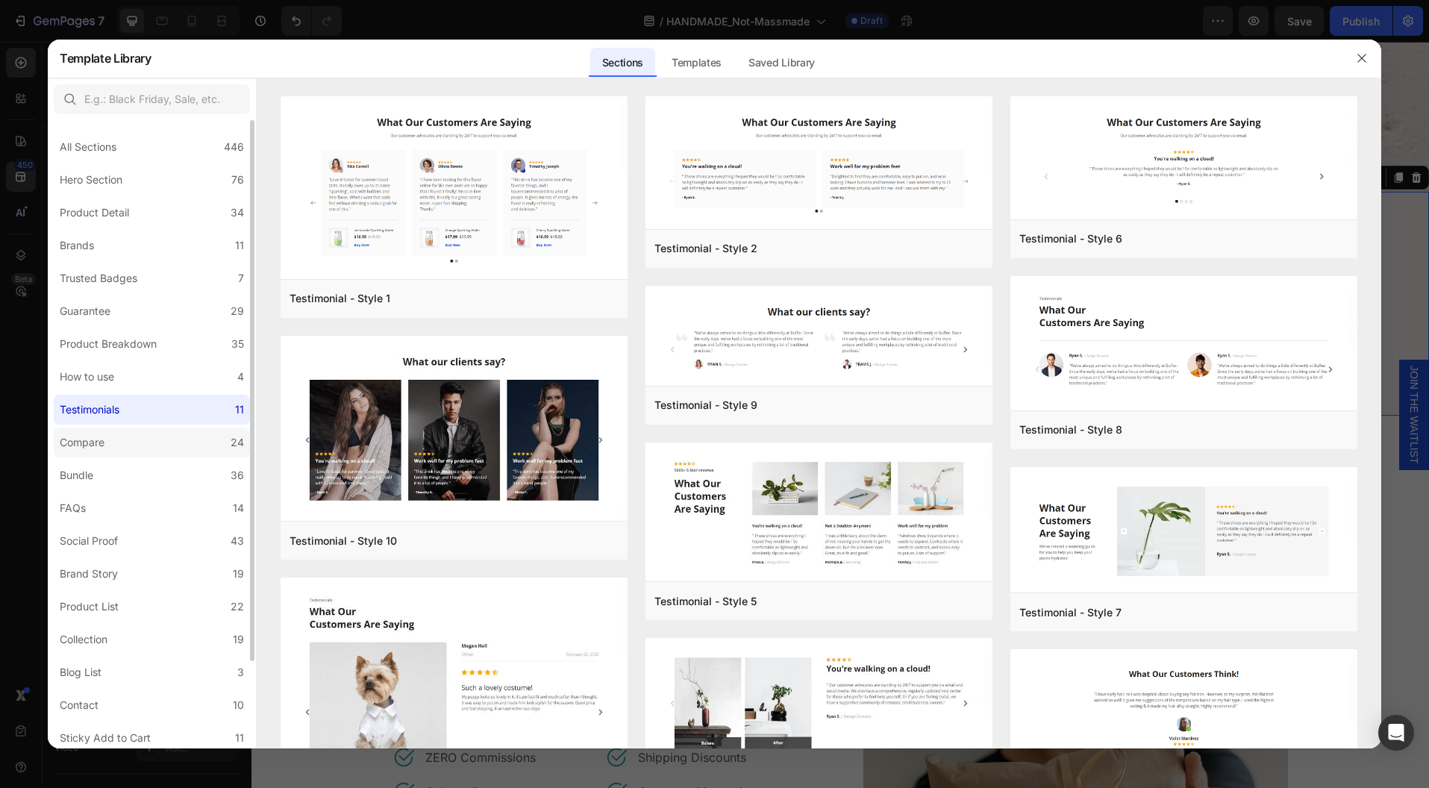
click at [107, 445] on div "Compare" at bounding box center [85, 443] width 51 height 18
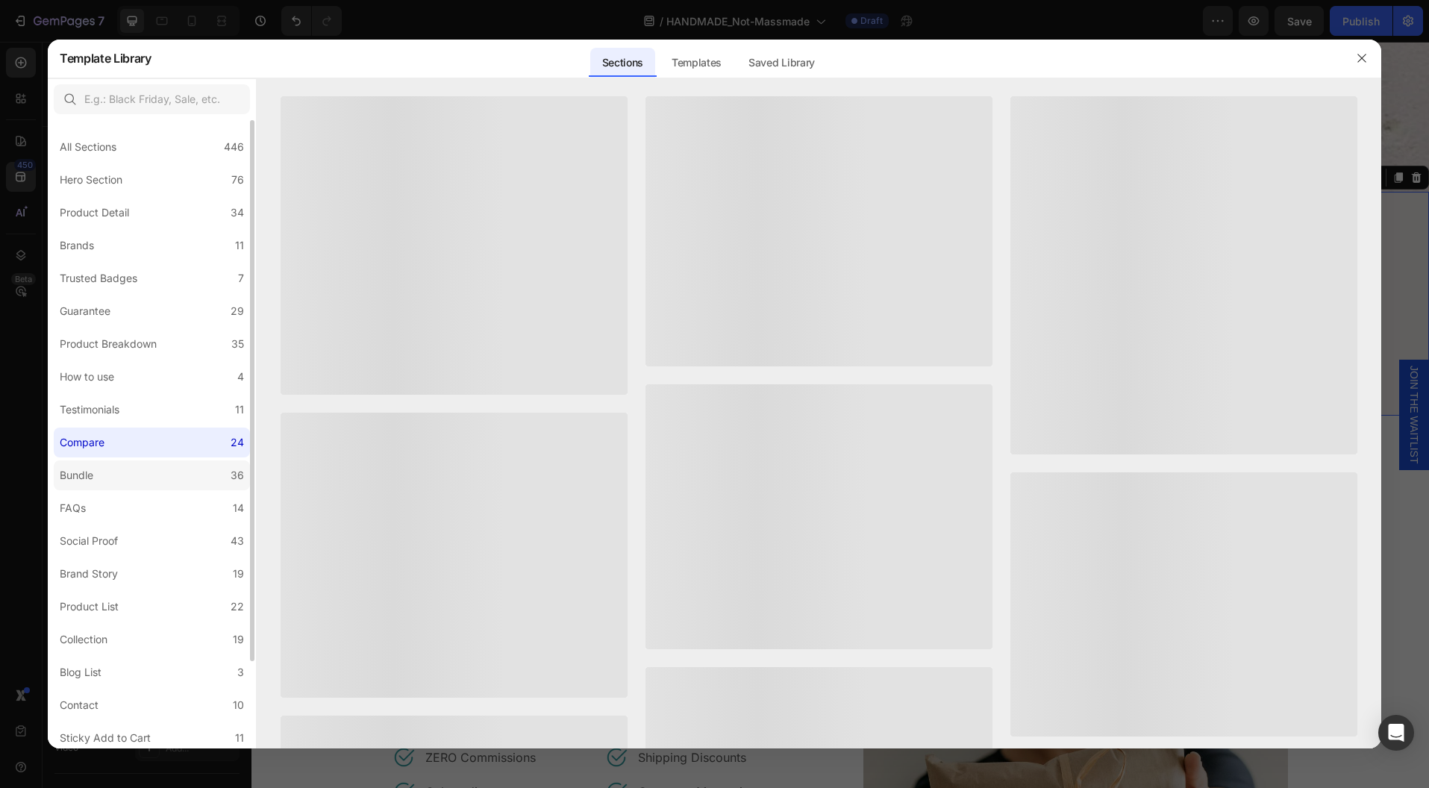
click at [100, 481] on label "Bundle 36" at bounding box center [152, 475] width 196 height 30
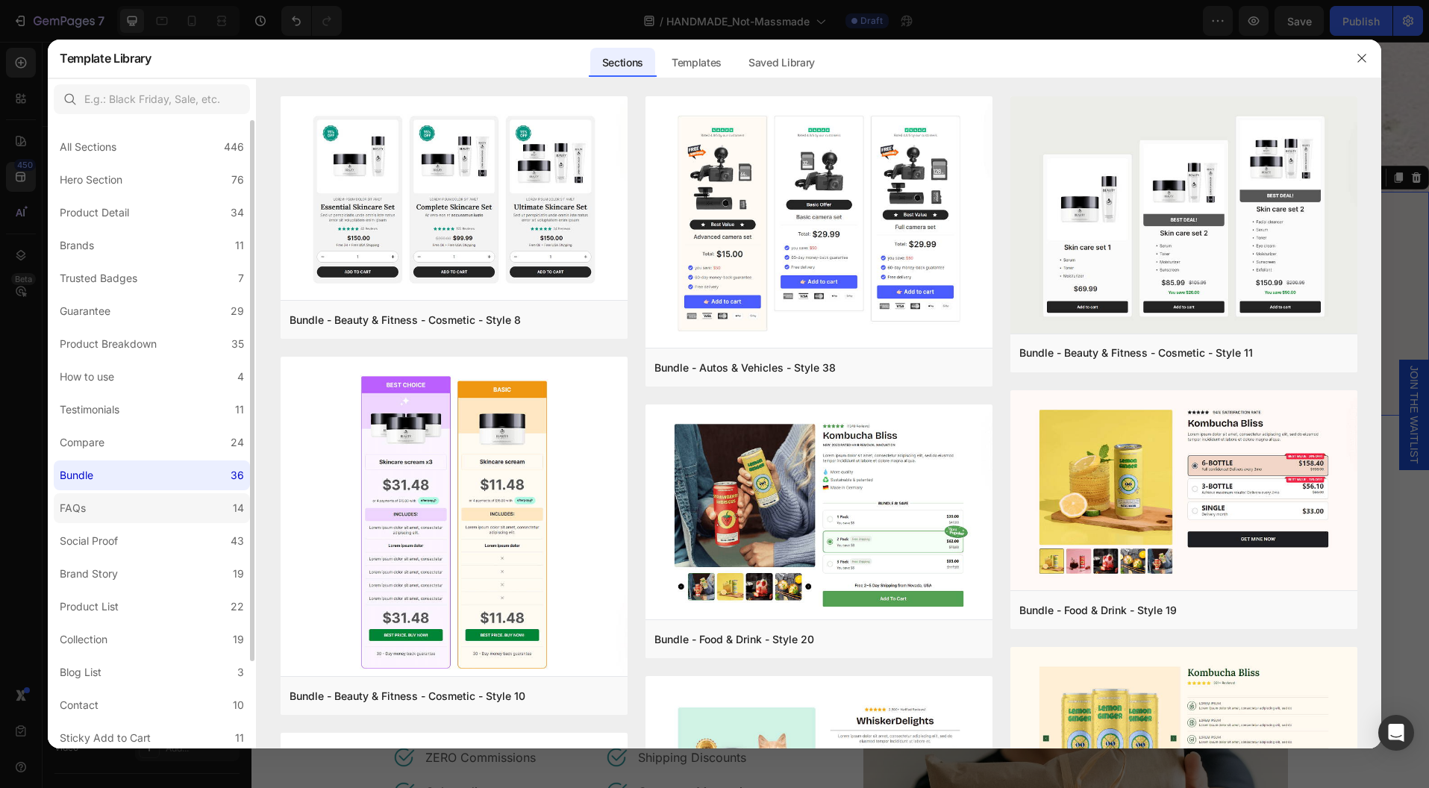
click at [93, 514] on label "FAQs 14" at bounding box center [152, 508] width 196 height 30
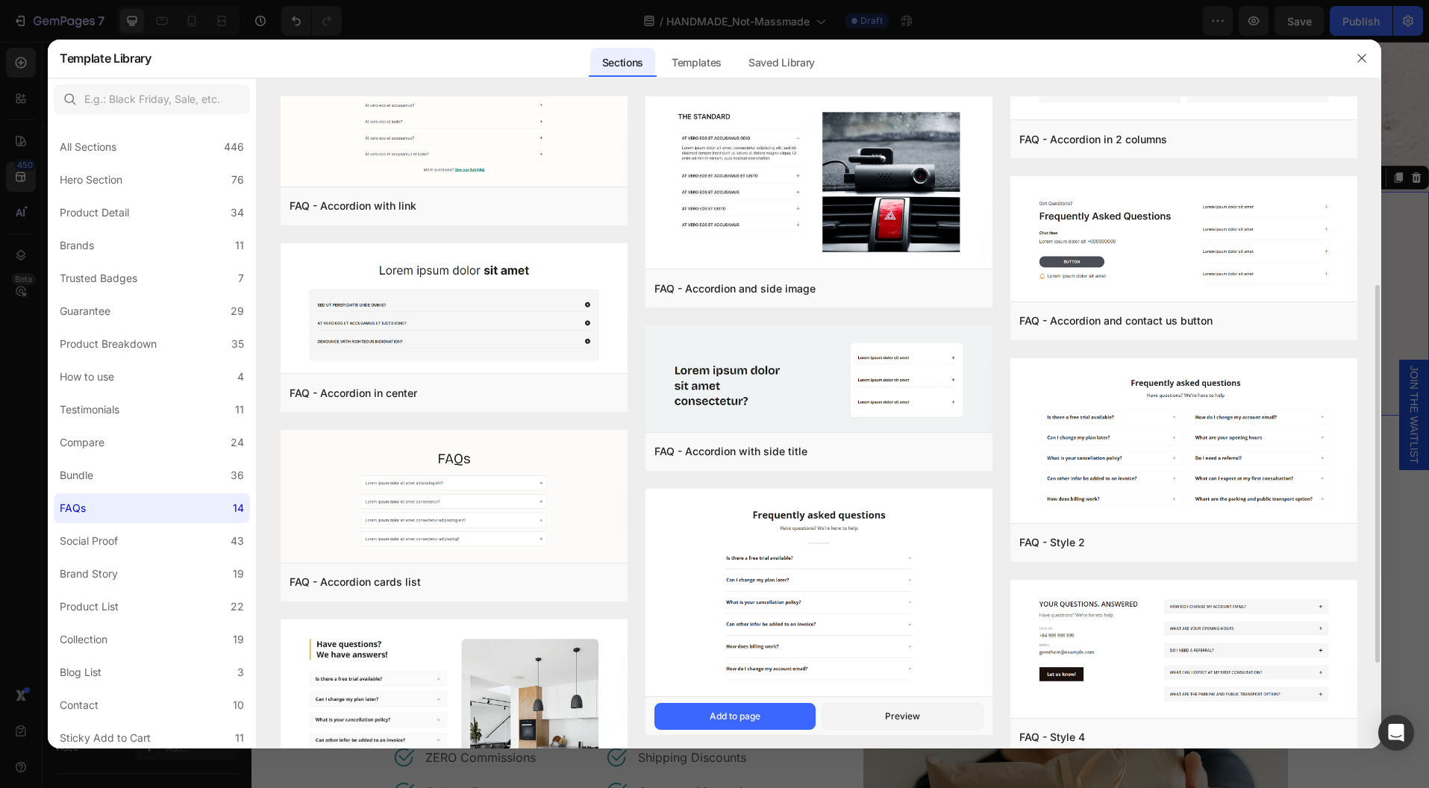
scroll to position [476, 0]
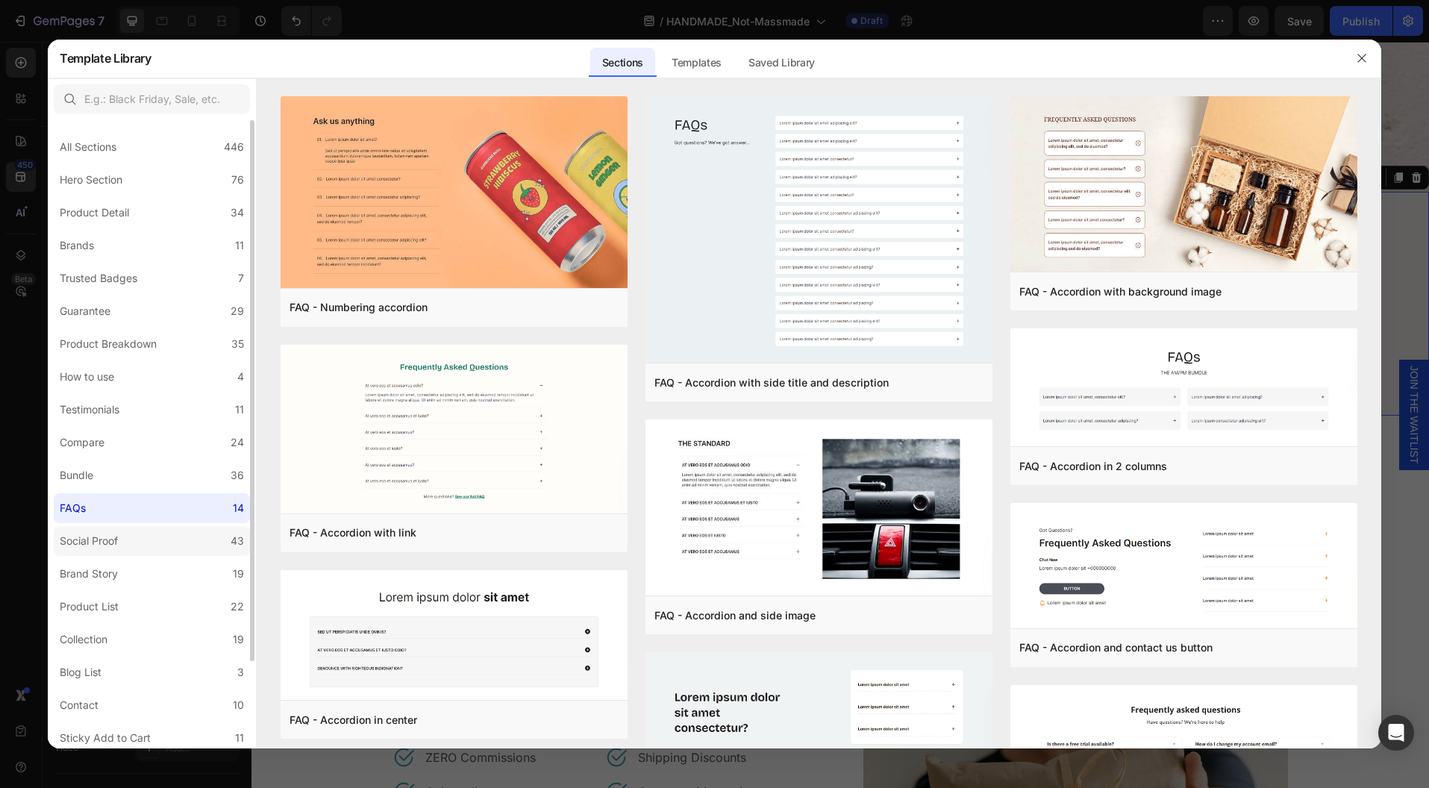
scroll to position [476, 0]
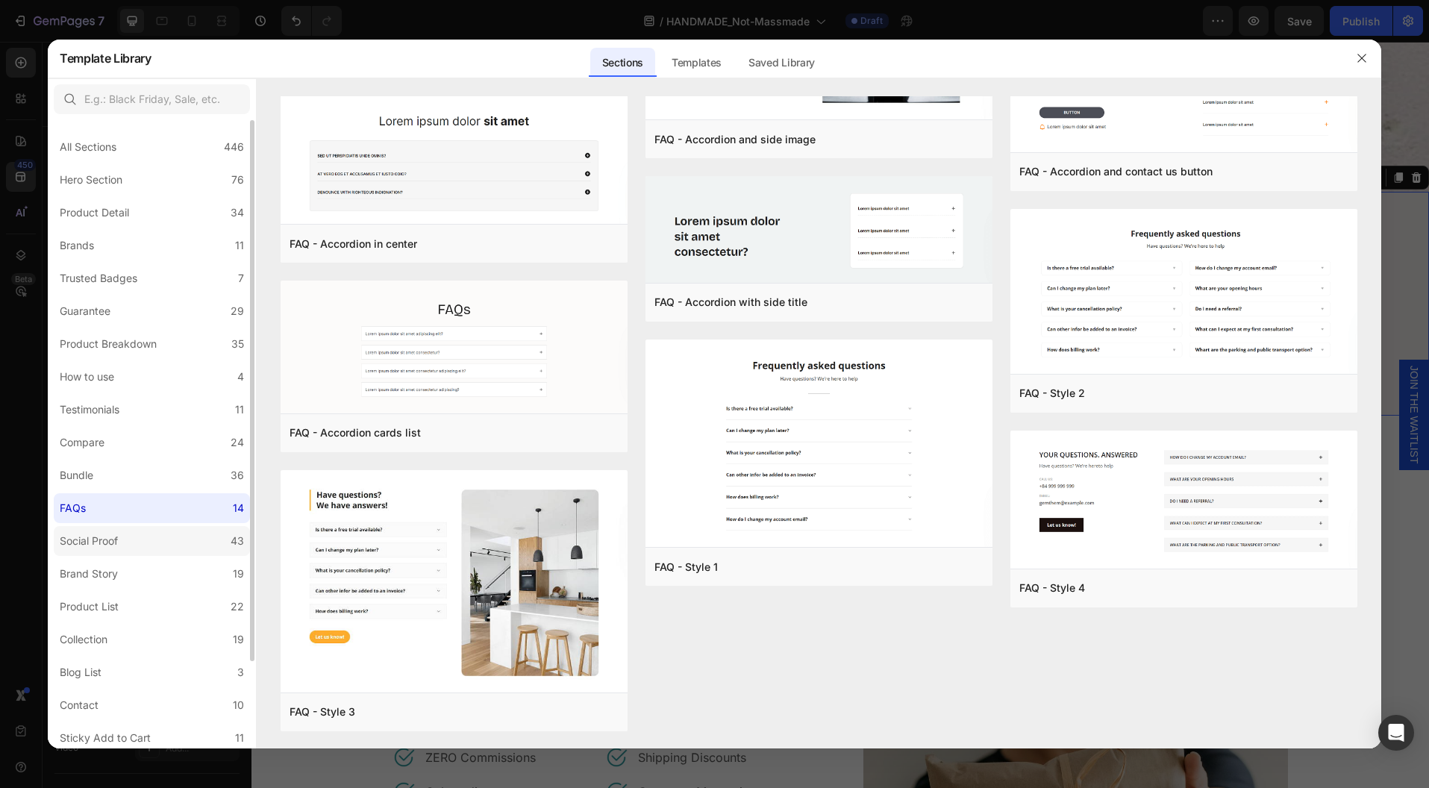
click at [132, 545] on label "Social Proof 43" at bounding box center [152, 541] width 196 height 30
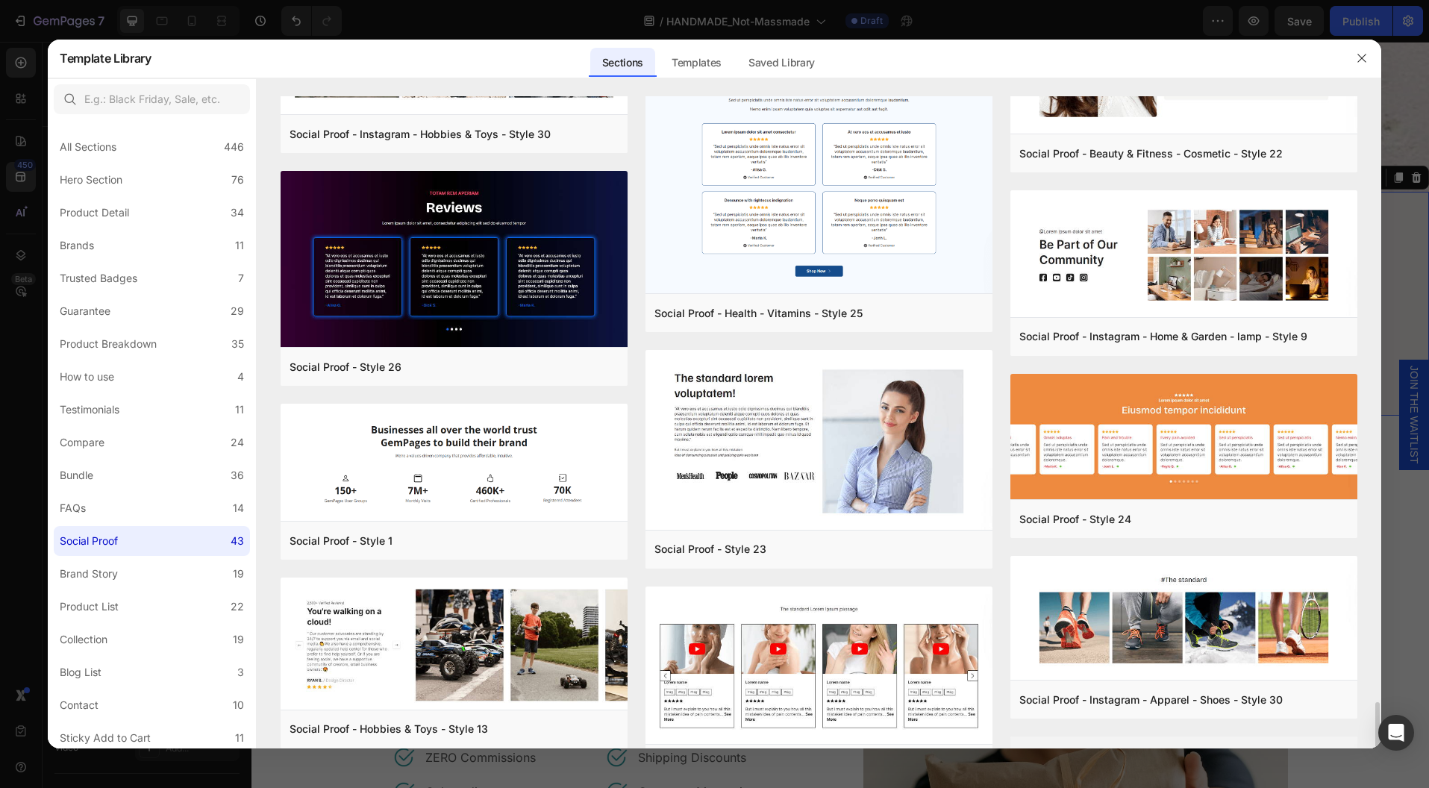
scroll to position [2652, 0]
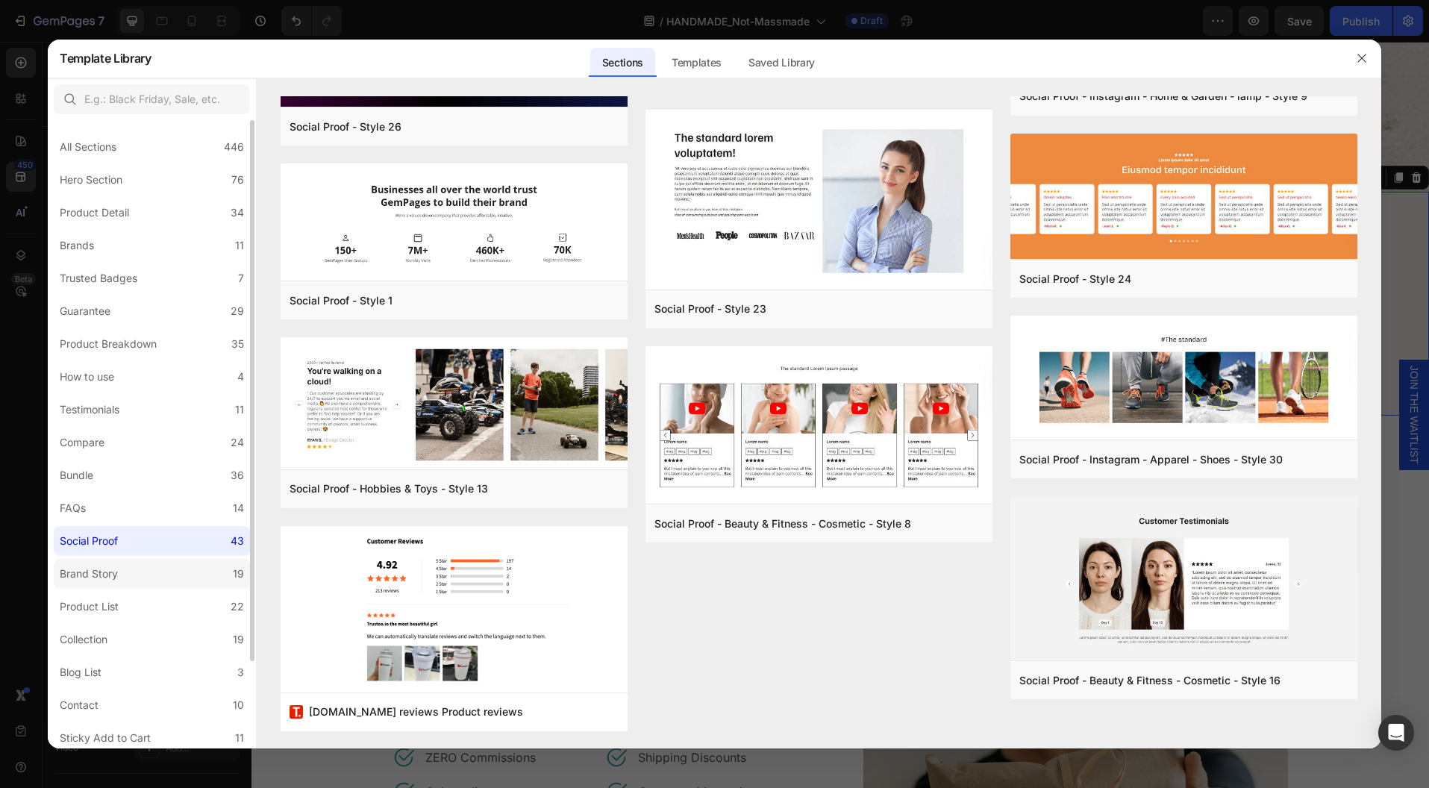
click at [131, 578] on label "Brand Story 19" at bounding box center [152, 574] width 196 height 30
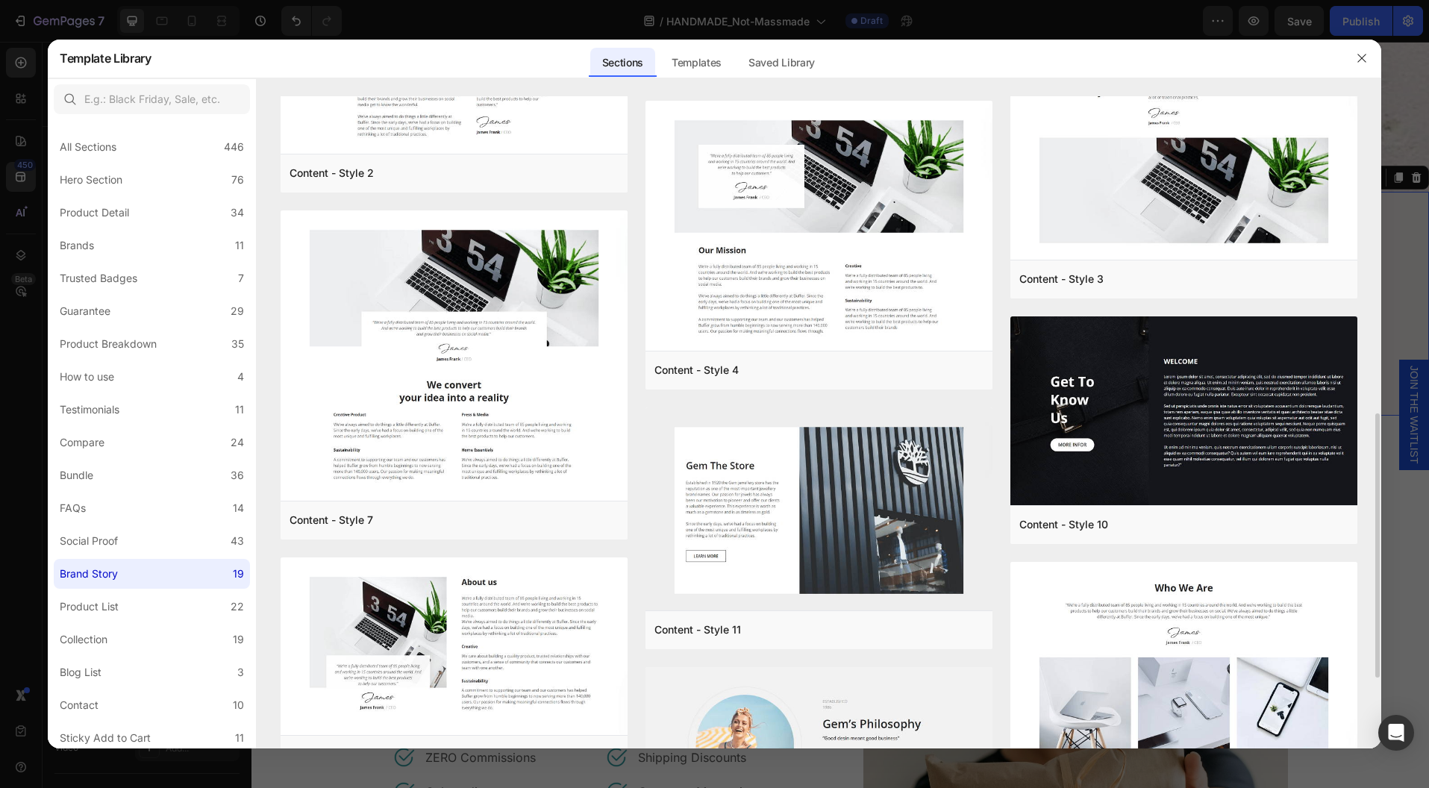
scroll to position [960, 0]
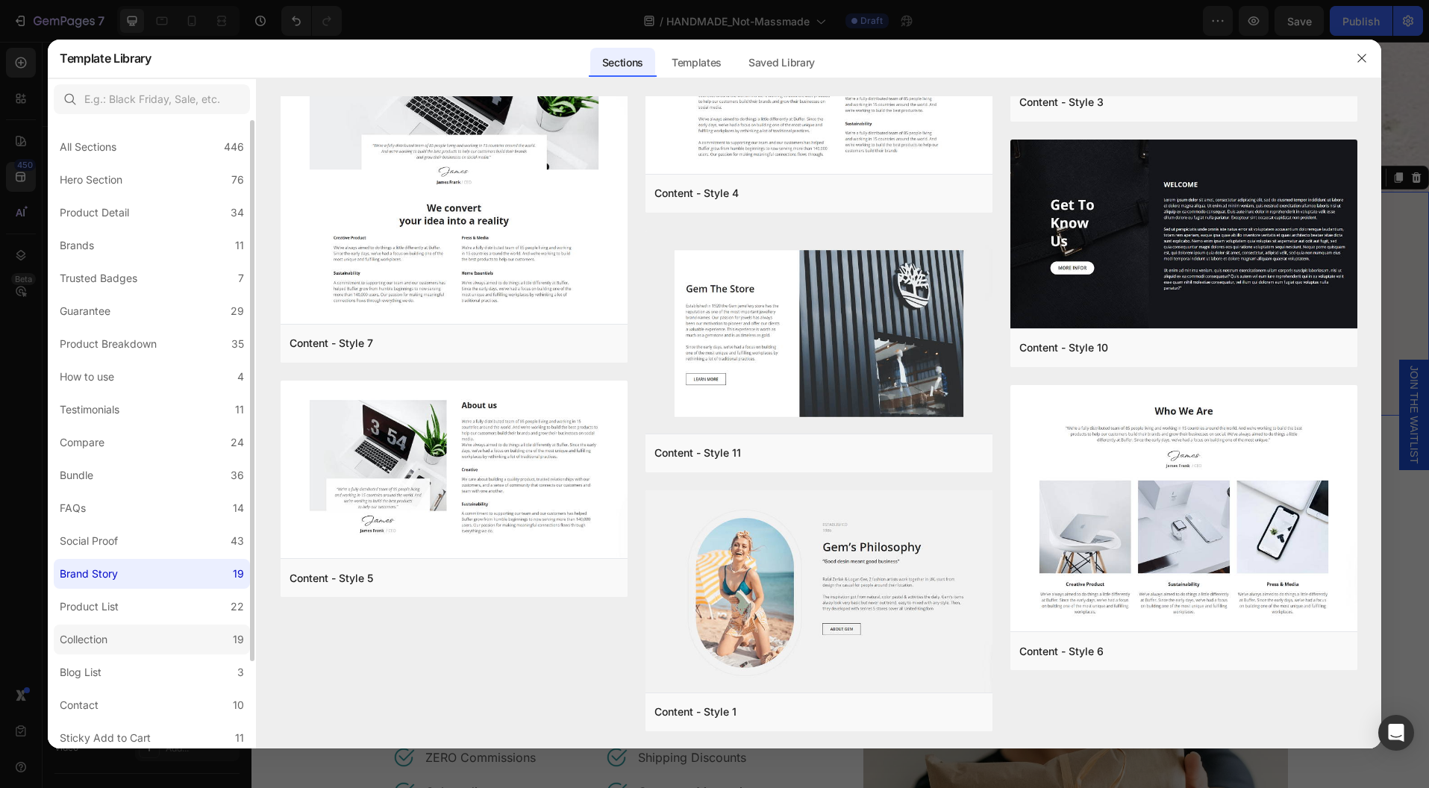
click at [120, 641] on label "Collection 19" at bounding box center [152, 640] width 196 height 30
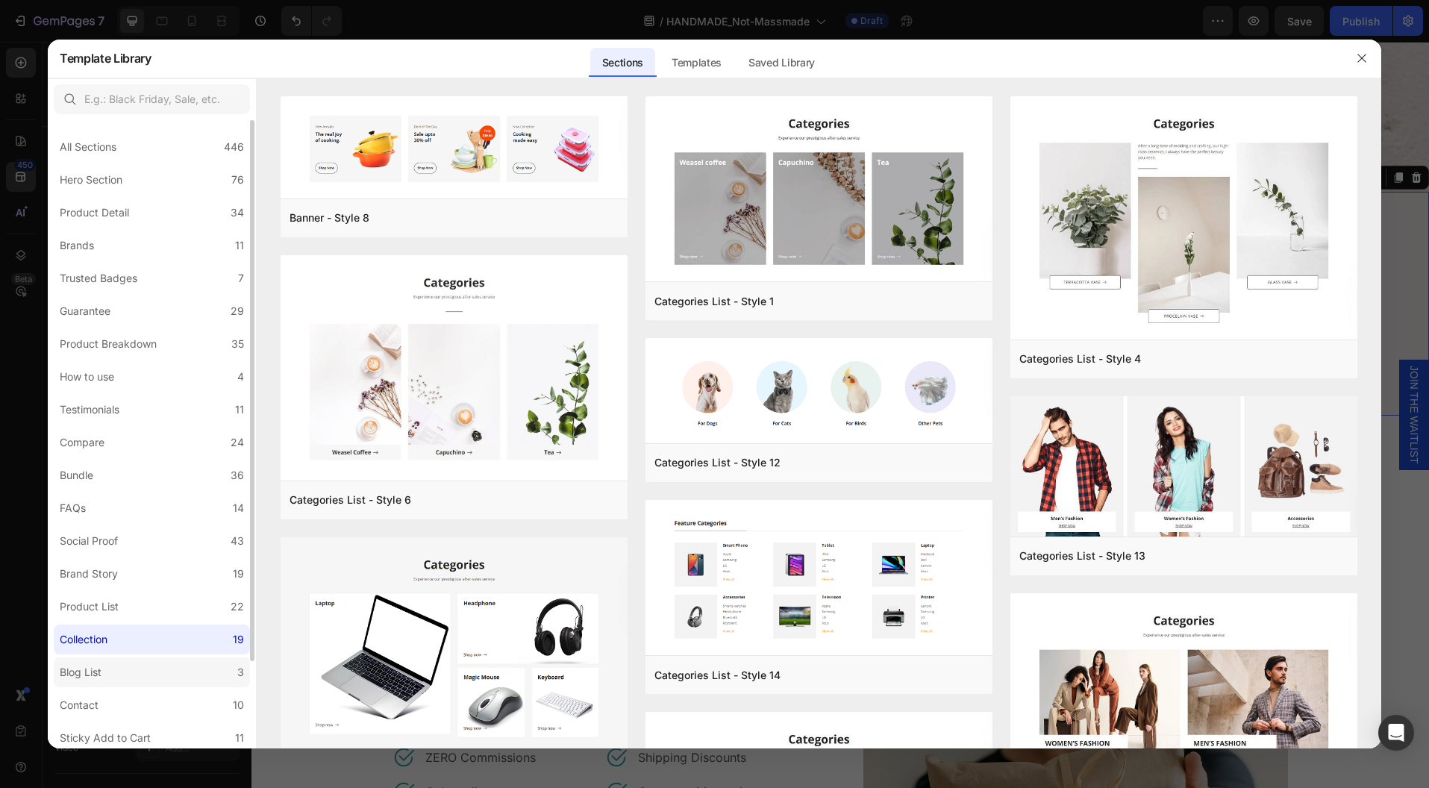
click at [106, 675] on div "Blog List" at bounding box center [84, 672] width 48 height 18
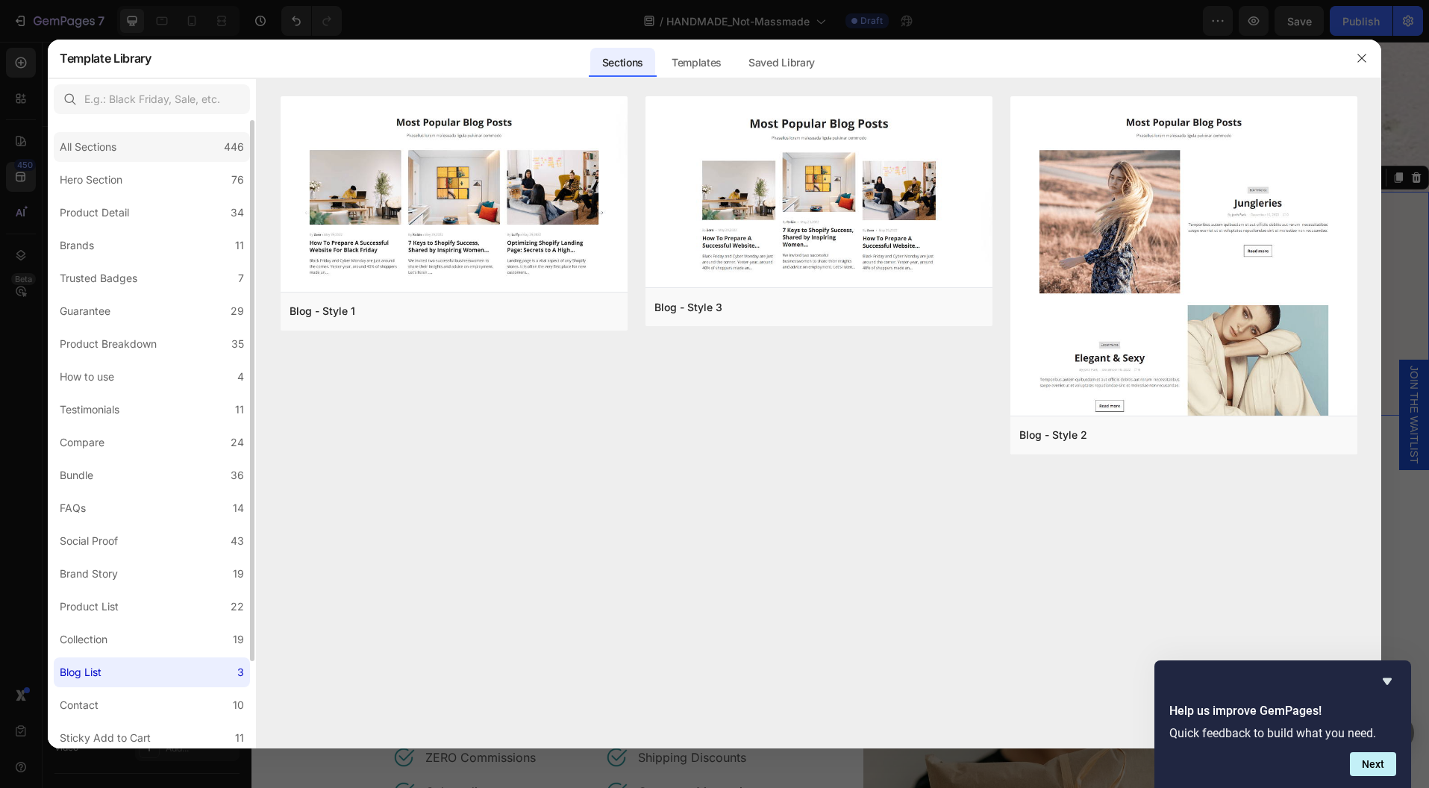
click at [94, 146] on div "All Sections" at bounding box center [88, 147] width 57 height 18
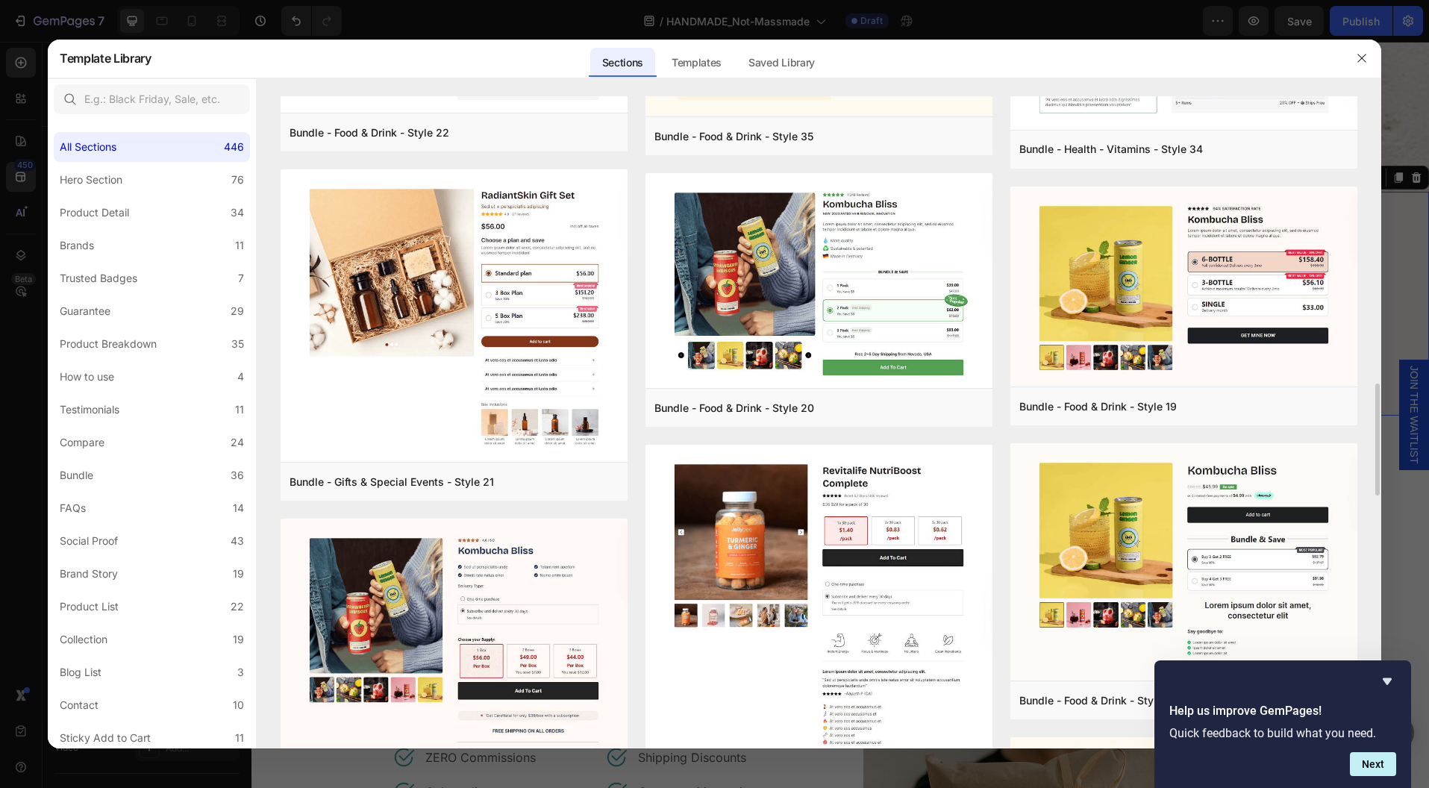
scroll to position [2008, 0]
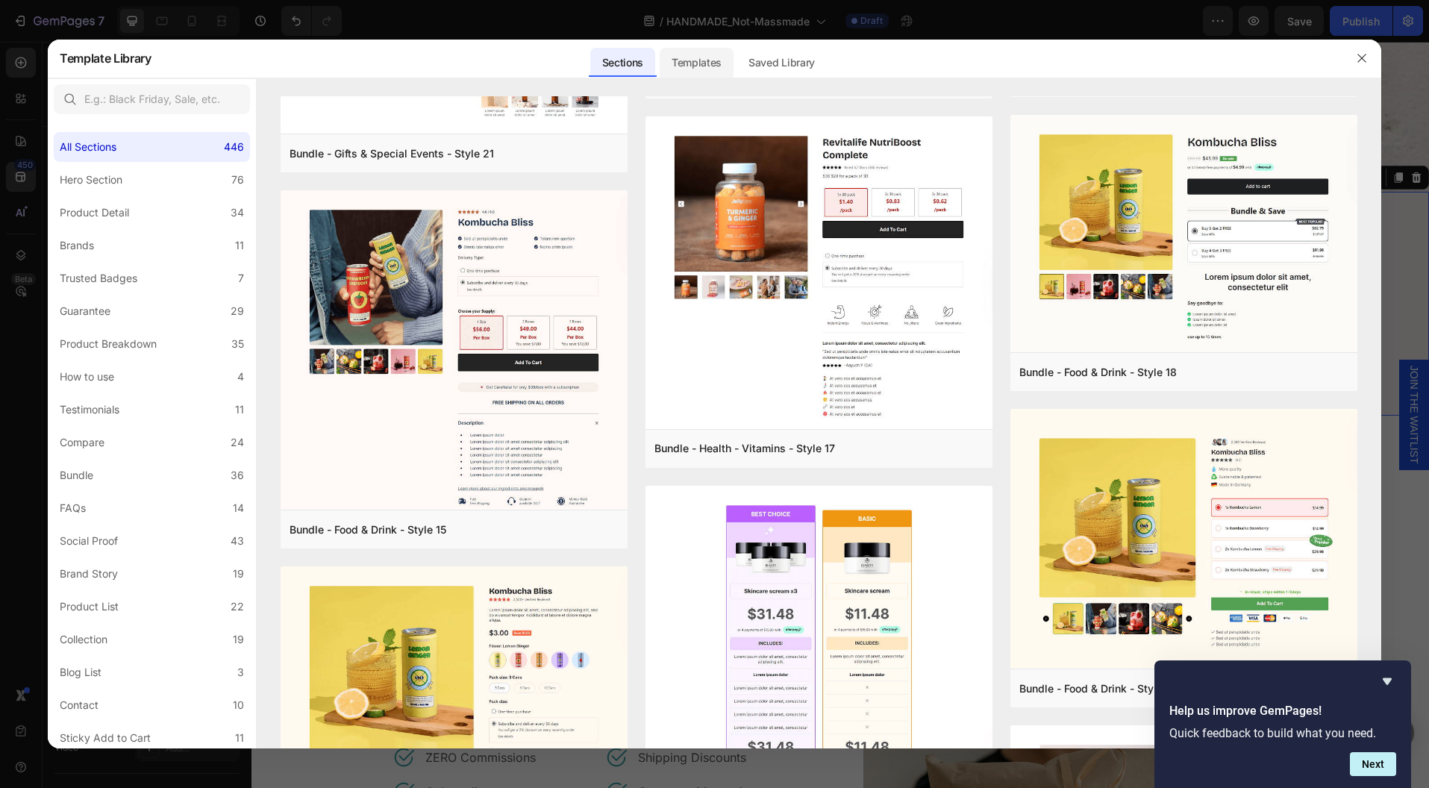
click at [712, 73] on div "Templates" at bounding box center [697, 63] width 74 height 30
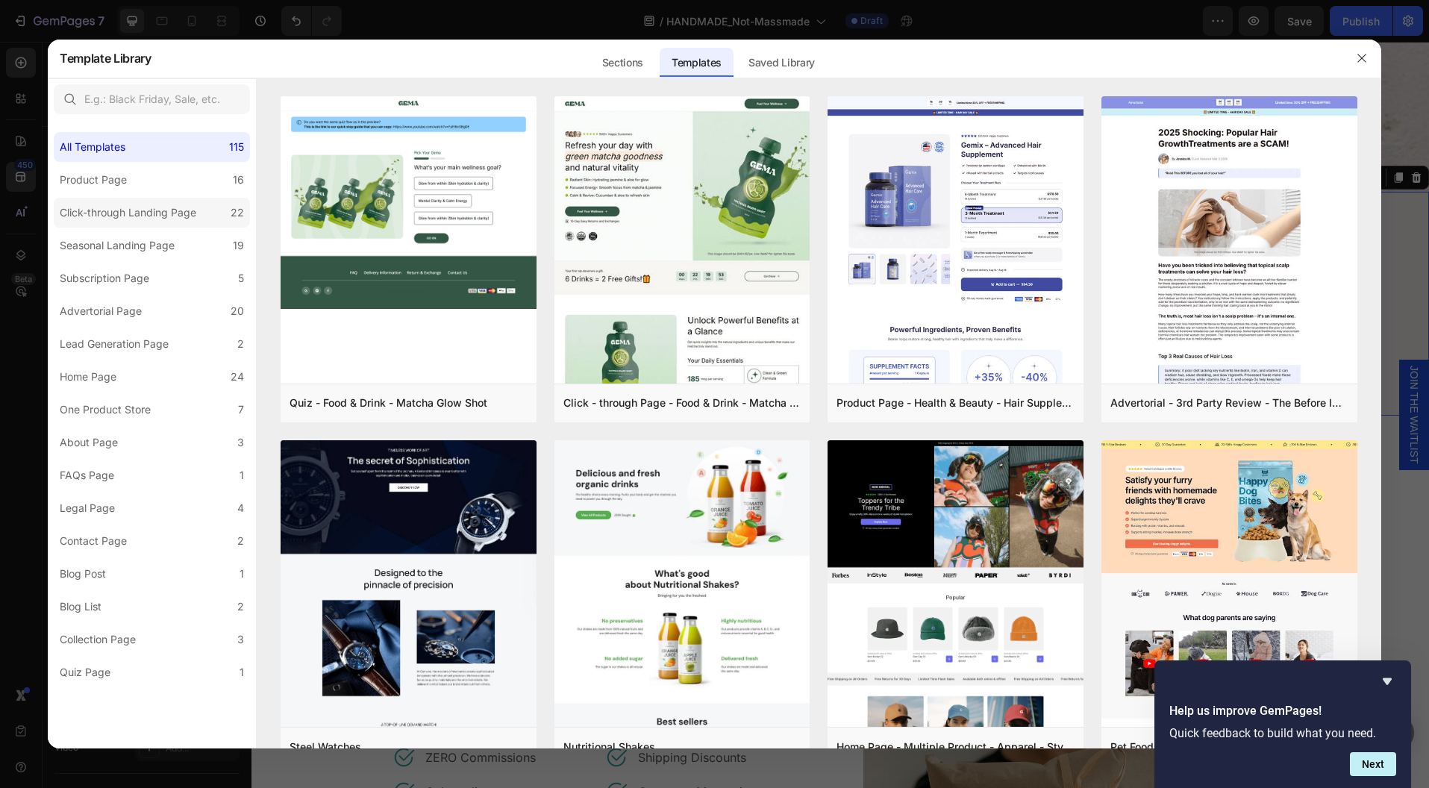
click at [128, 214] on div "Click-through Landing Page" at bounding box center [128, 213] width 137 height 18
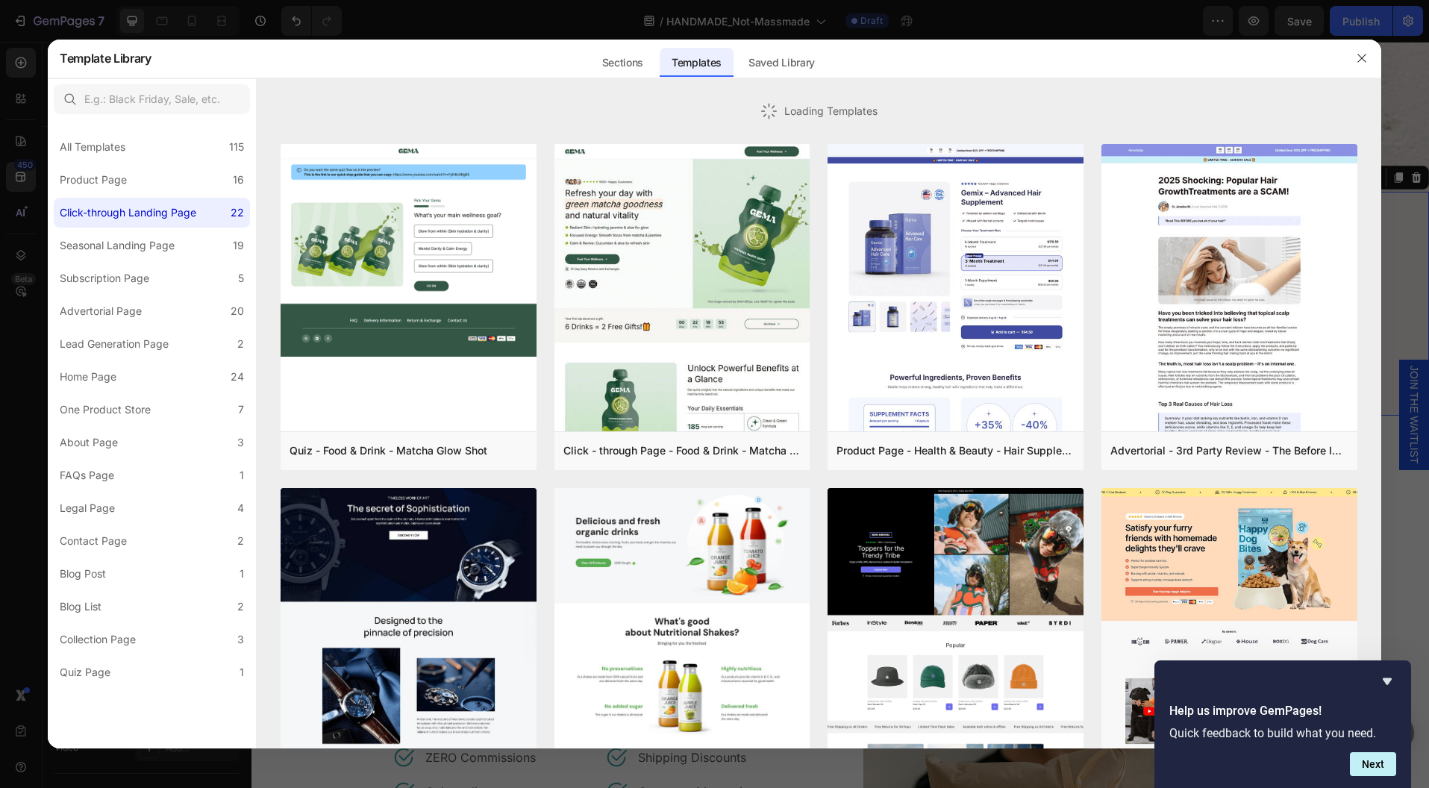
scroll to position [1165, 0]
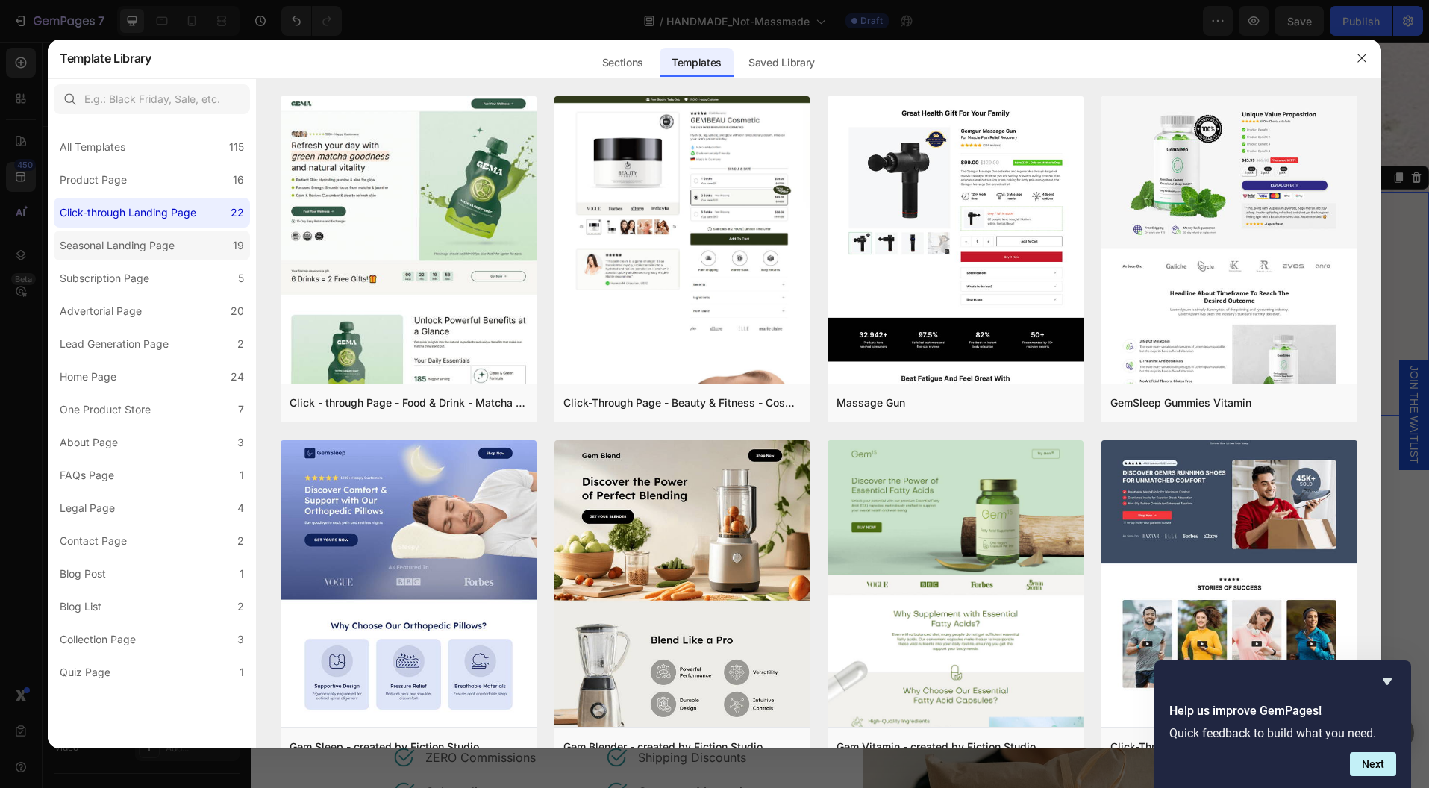
click at [116, 243] on div "Seasonal Landing Page" at bounding box center [117, 246] width 115 height 18
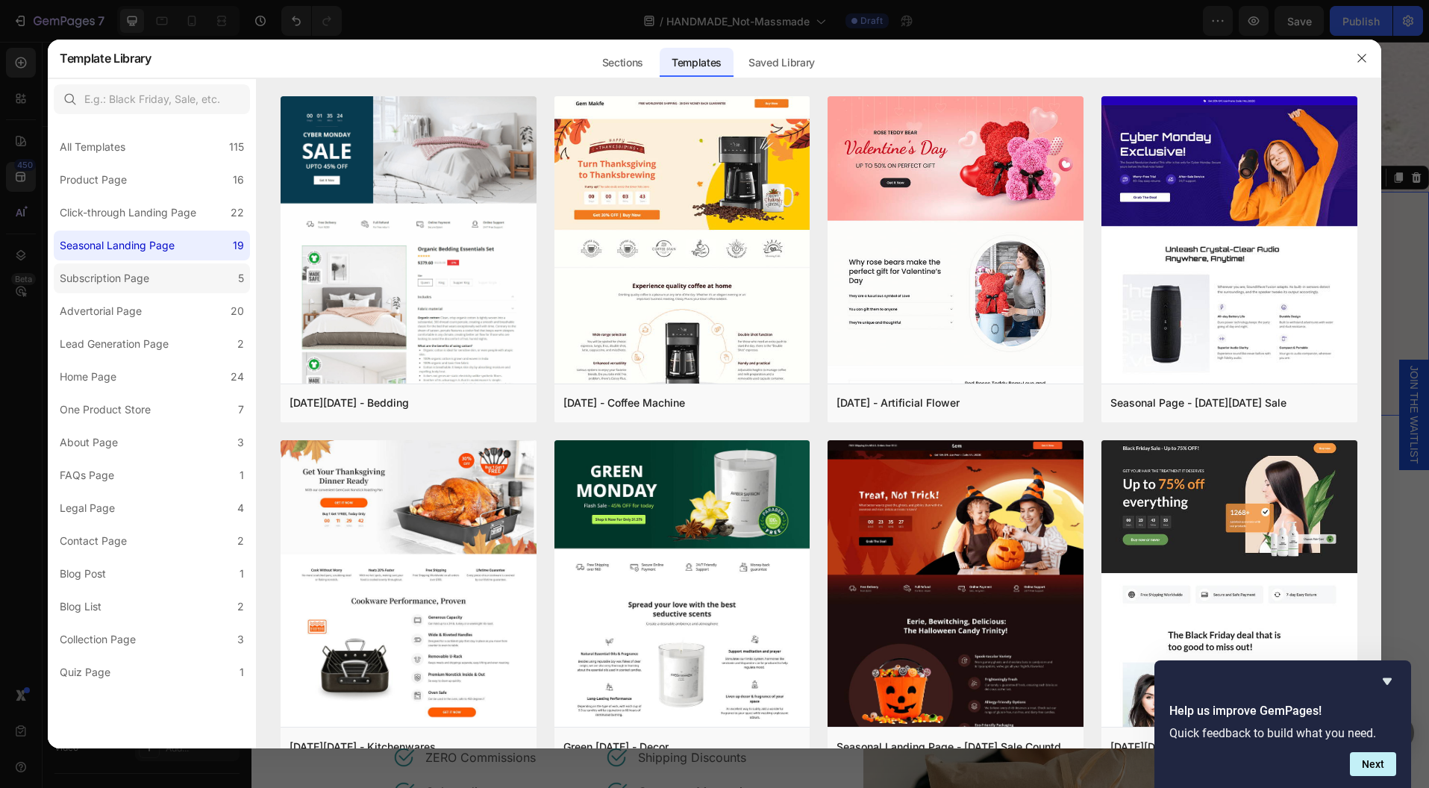
click at [167, 275] on label "Subscription Page 5" at bounding box center [152, 278] width 196 height 30
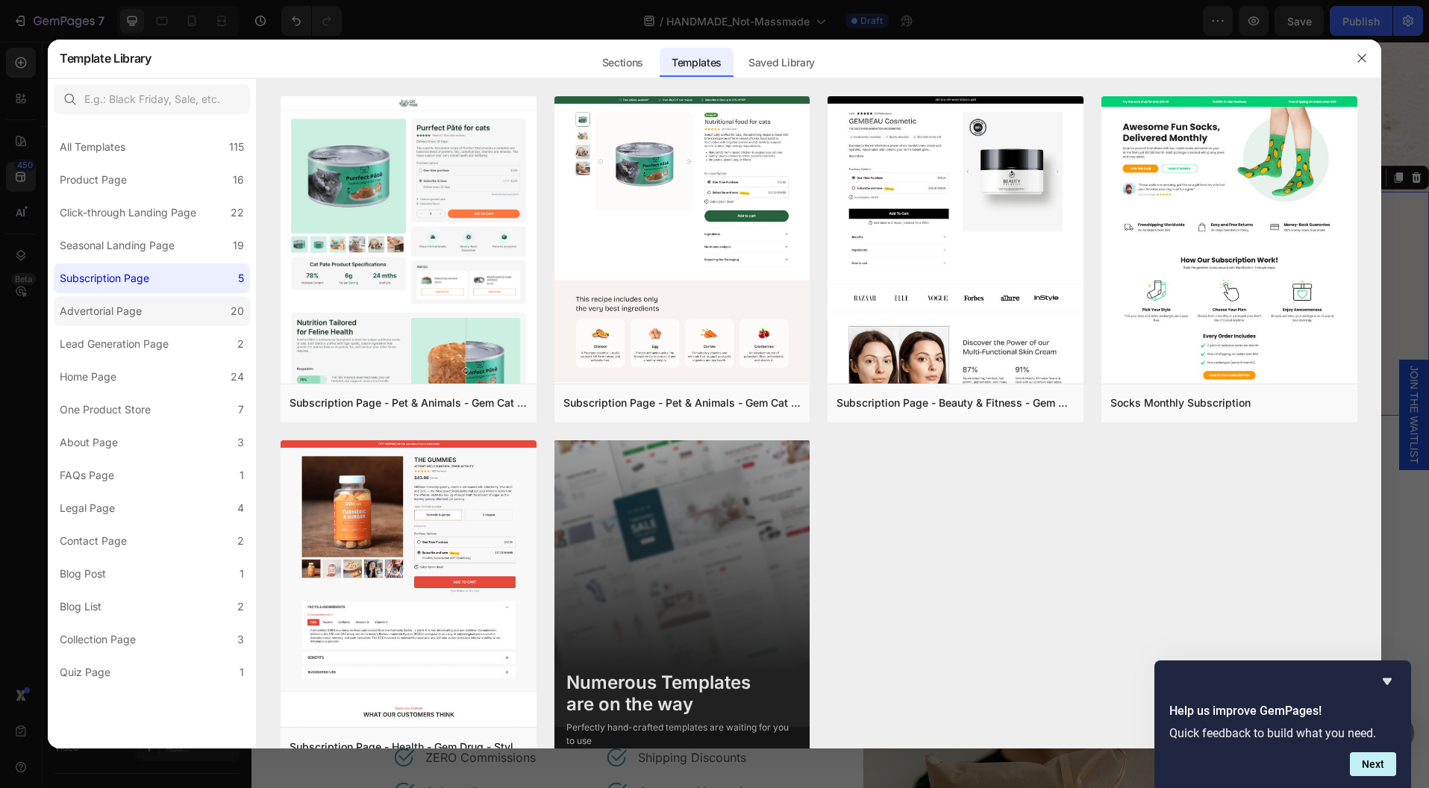
click at [145, 315] on div "Advertorial Page" at bounding box center [104, 311] width 88 height 18
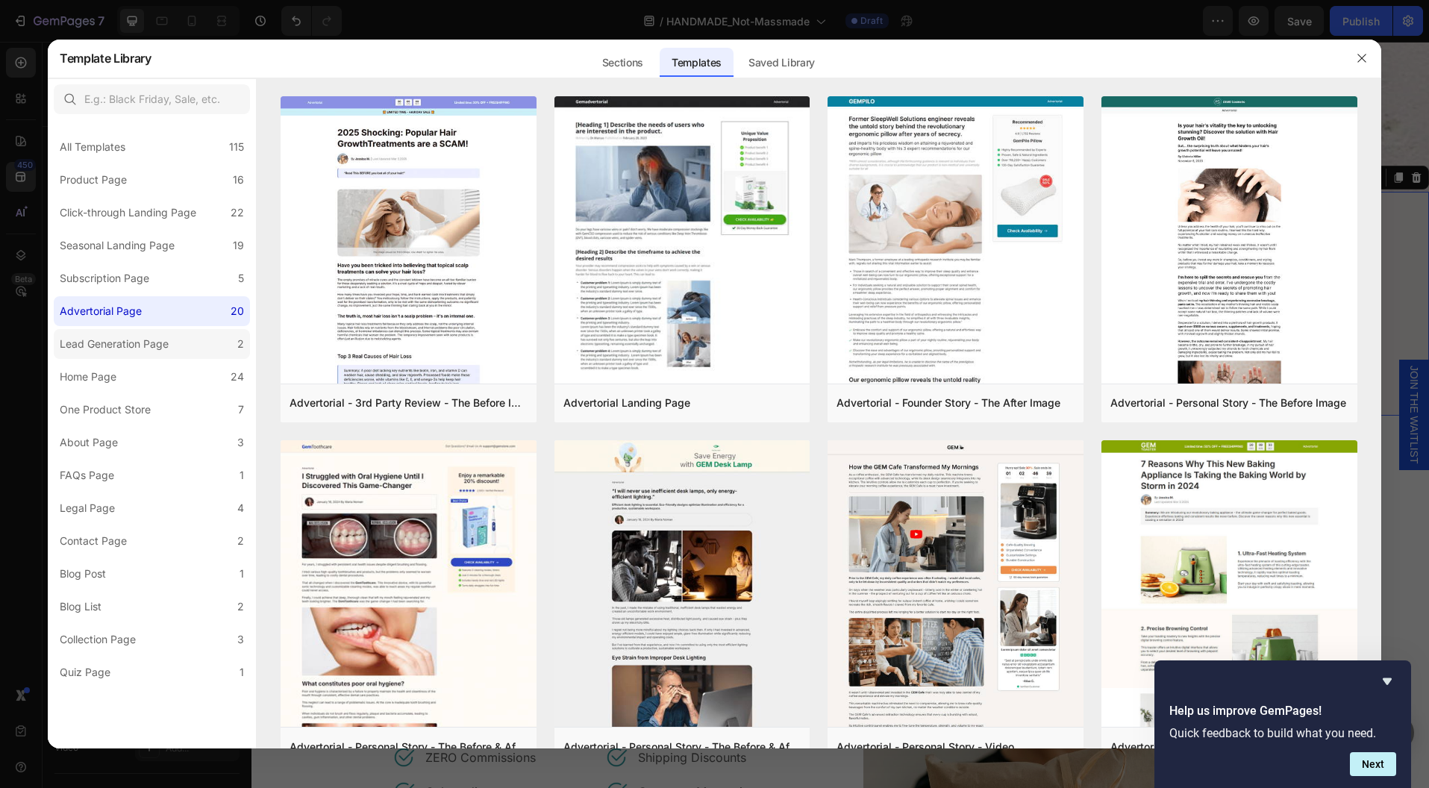
click at [133, 346] on div "Lead Generation Page" at bounding box center [114, 344] width 109 height 18
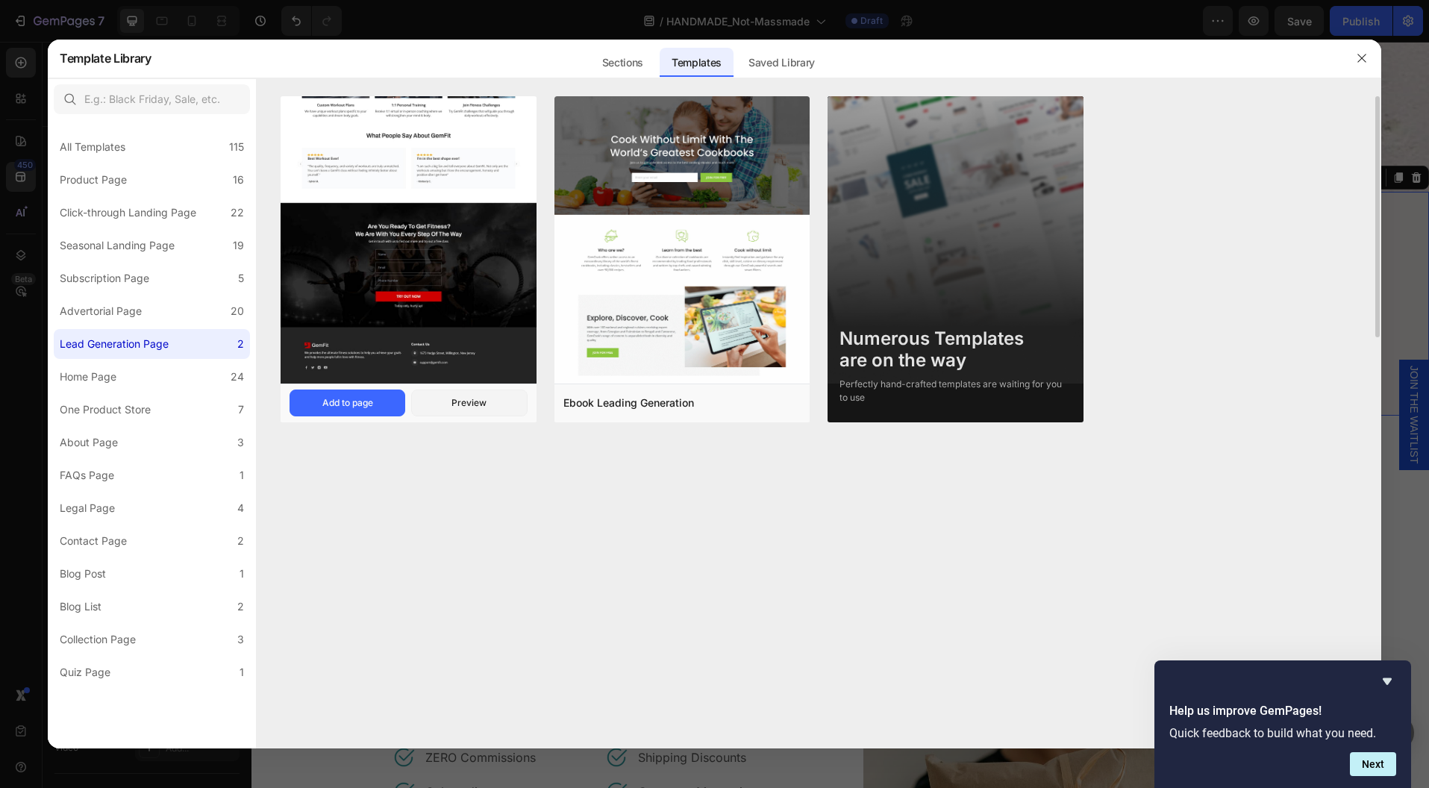
scroll to position [0, 0]
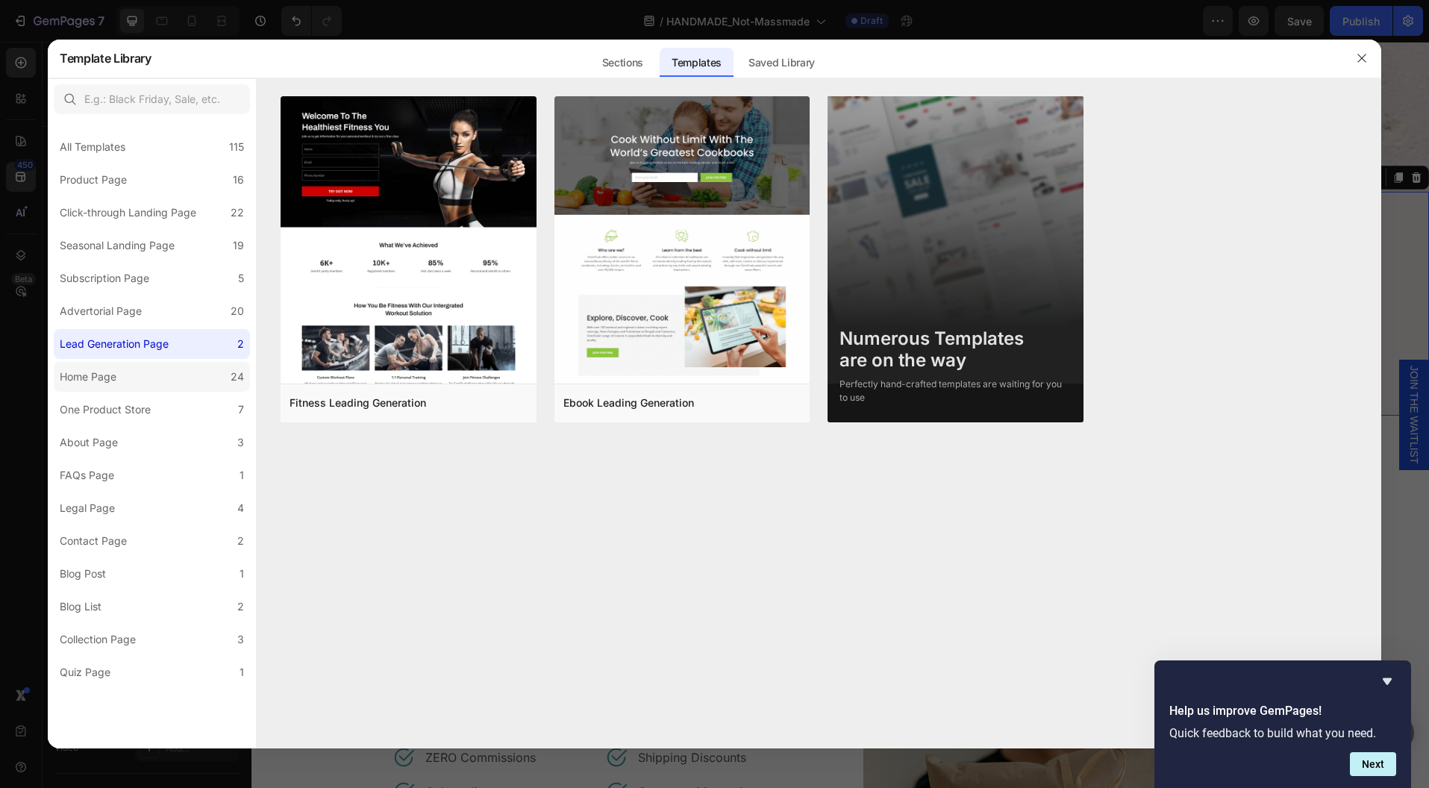
click at [108, 376] on div "Home Page" at bounding box center [88, 377] width 57 height 18
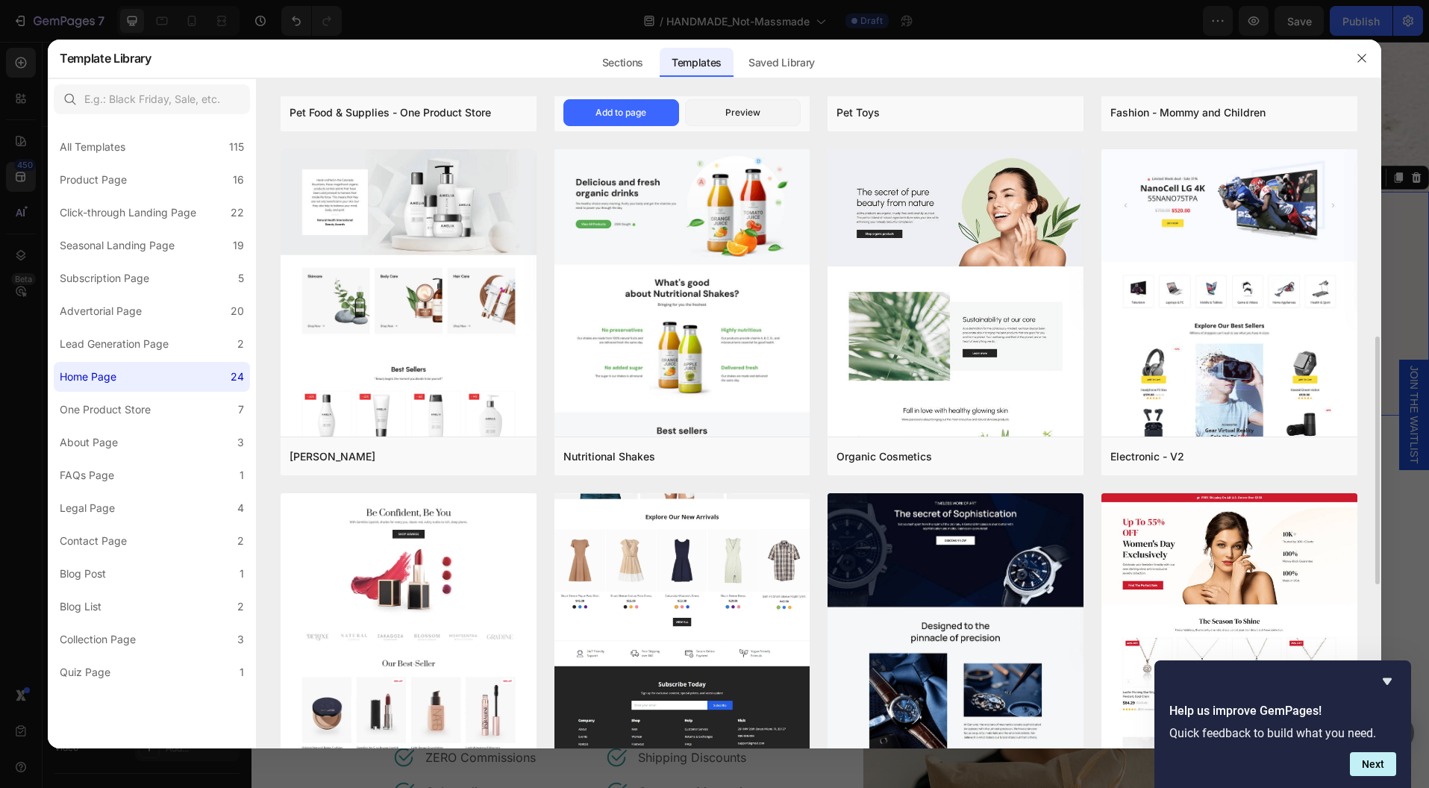
scroll to position [866, 0]
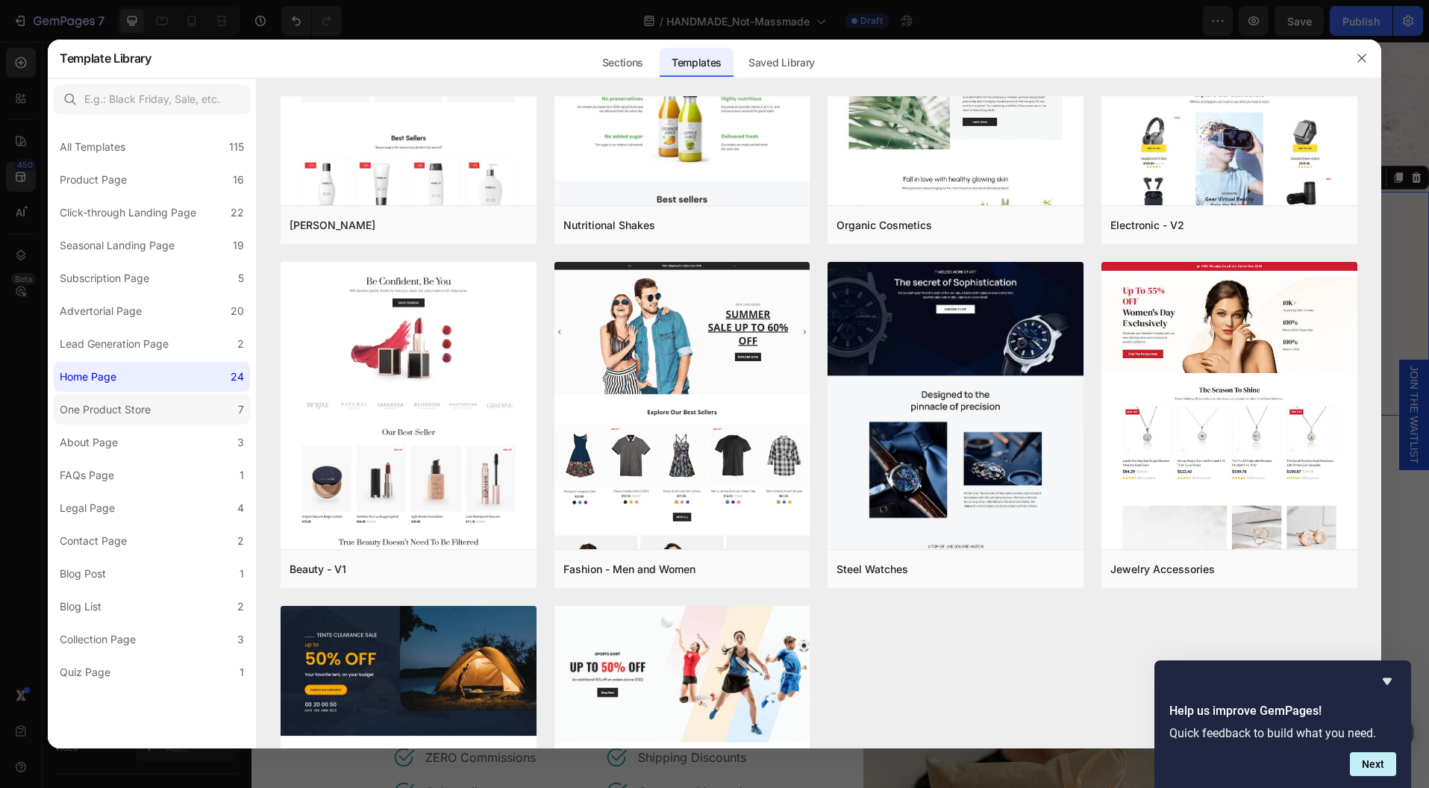
click at [167, 401] on label "One Product Store 7" at bounding box center [152, 410] width 196 height 30
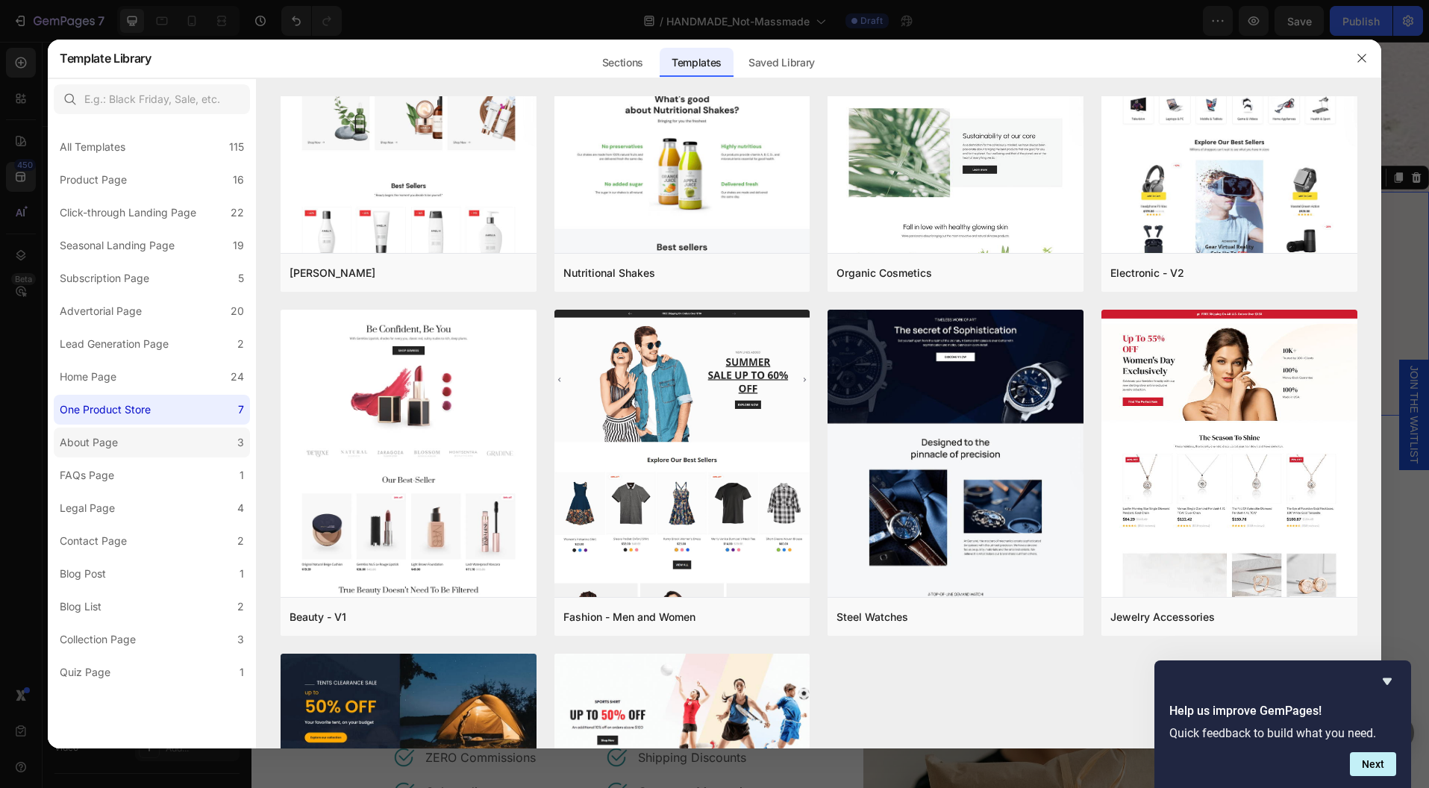
scroll to position [0, 0]
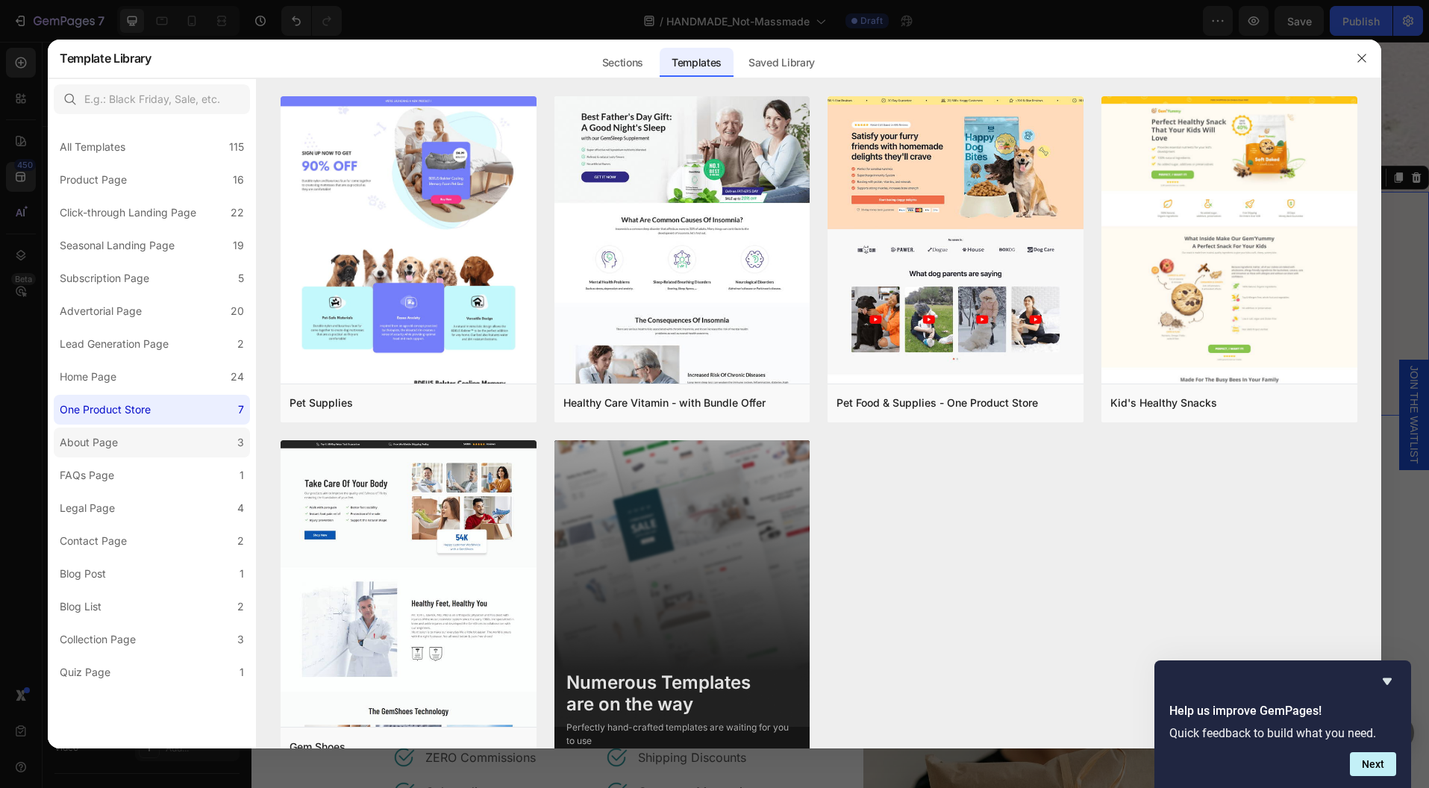
click at [153, 445] on label "About Page 3" at bounding box center [152, 443] width 196 height 30
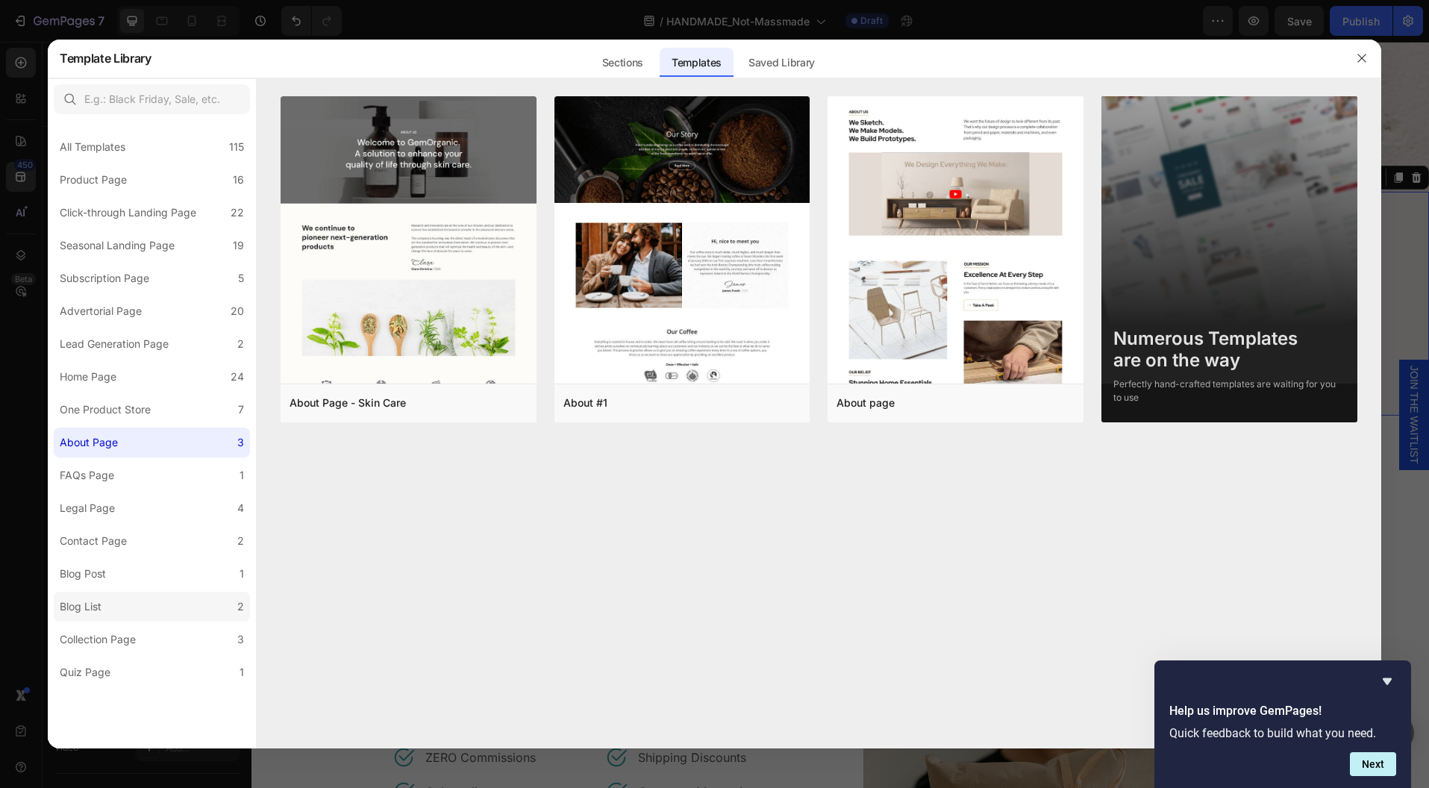
click at [142, 603] on label "Blog List 2" at bounding box center [152, 607] width 196 height 30
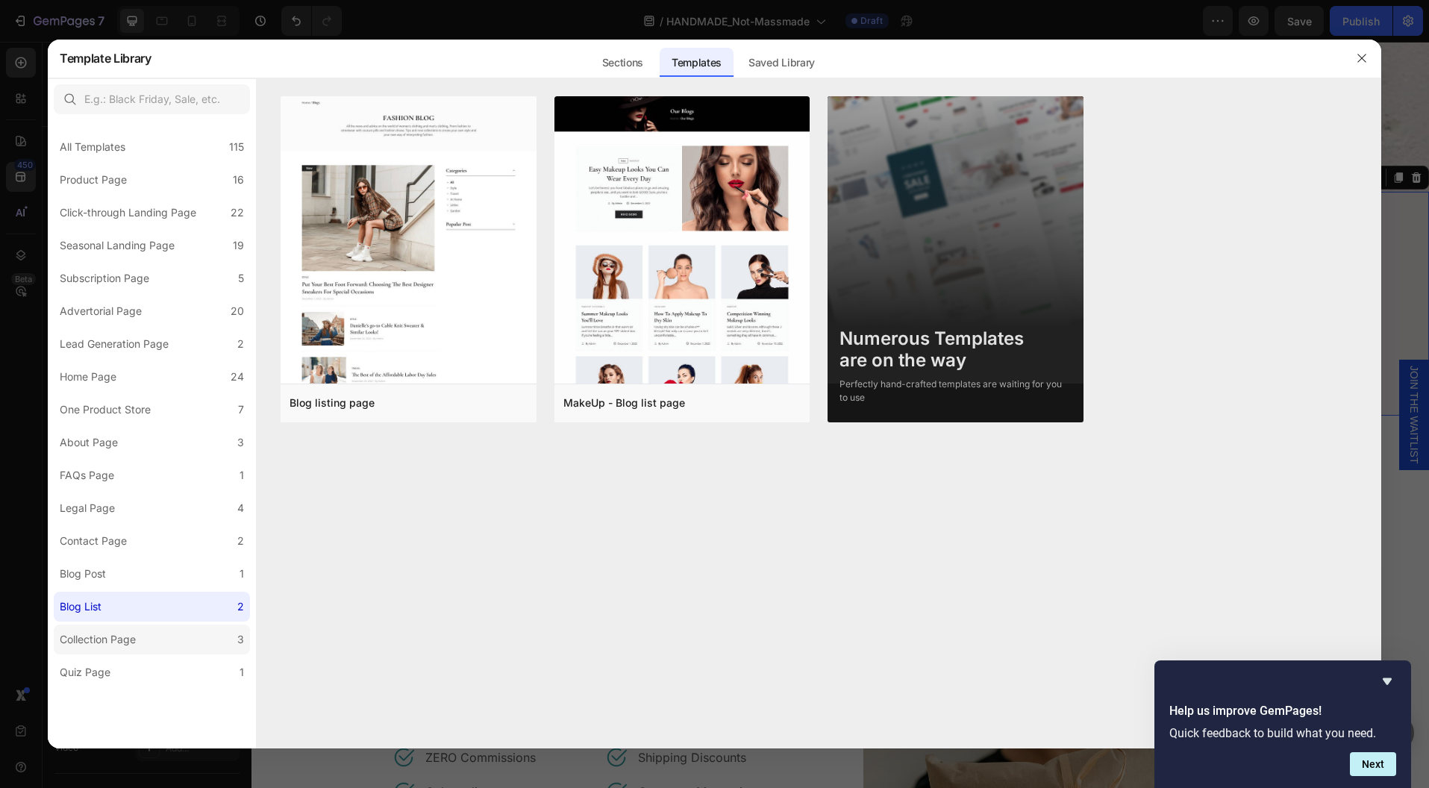
click at [137, 634] on div "Collection Page" at bounding box center [101, 640] width 82 height 18
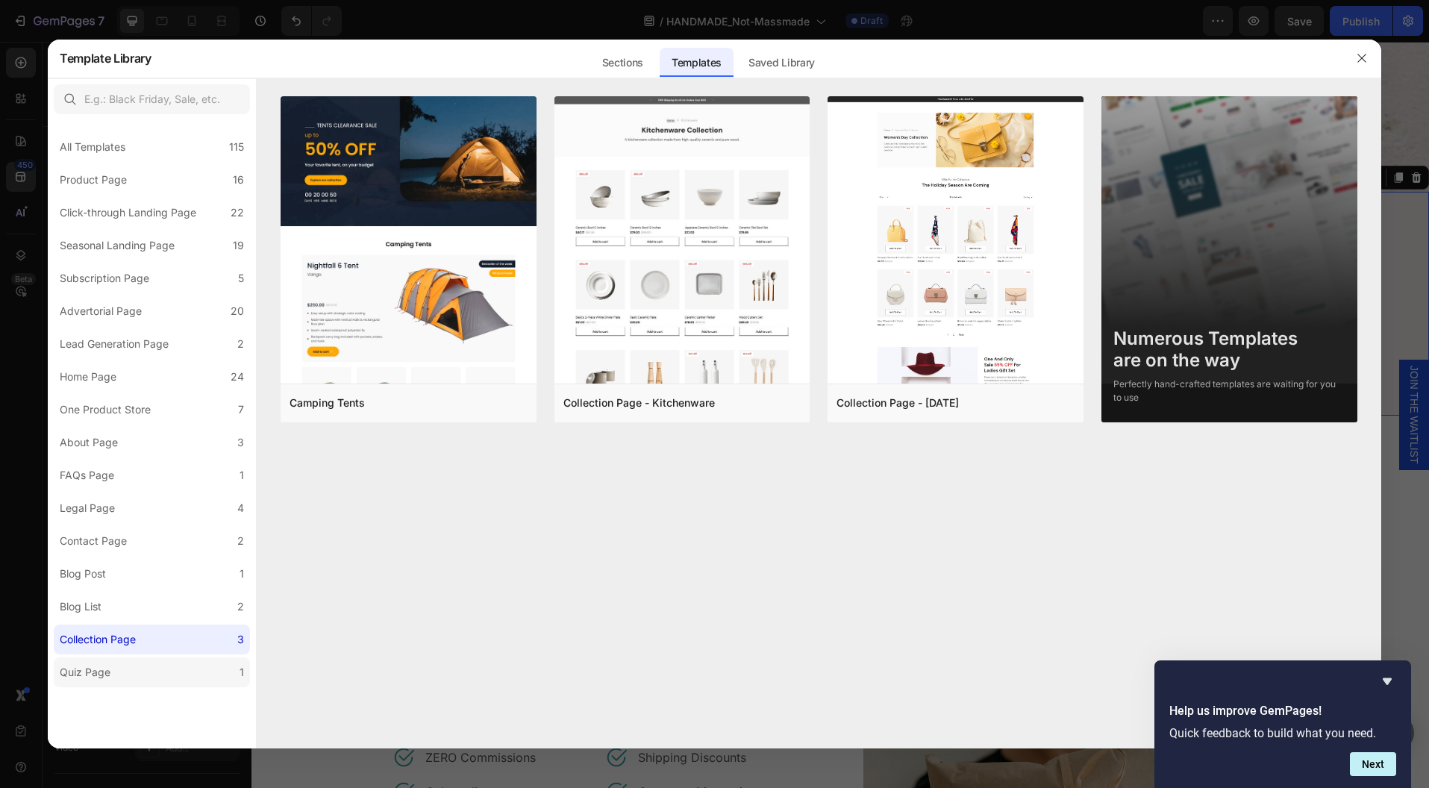
click at [112, 674] on div "Quiz Page" at bounding box center [88, 672] width 57 height 18
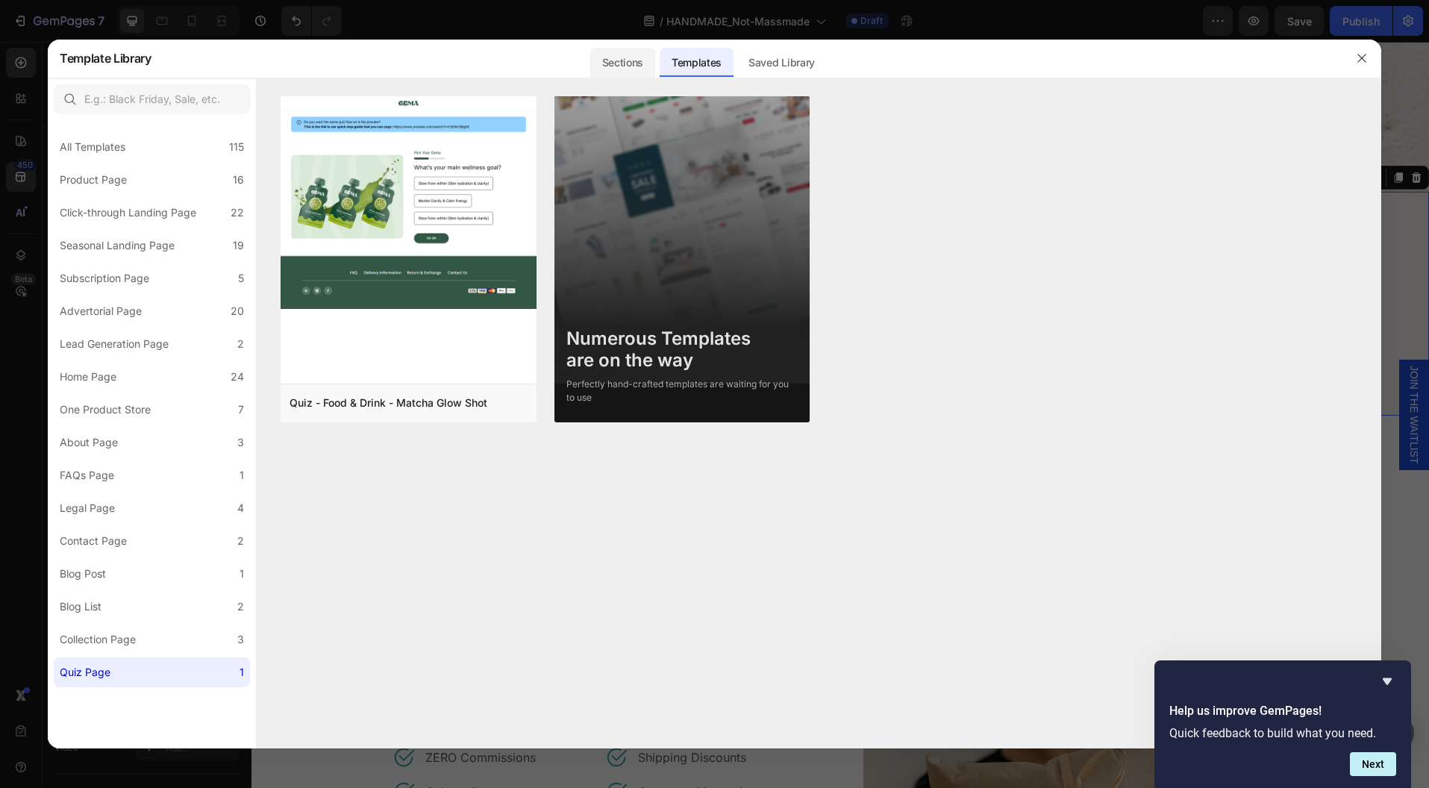
click at [626, 61] on div "Sections" at bounding box center [622, 63] width 65 height 30
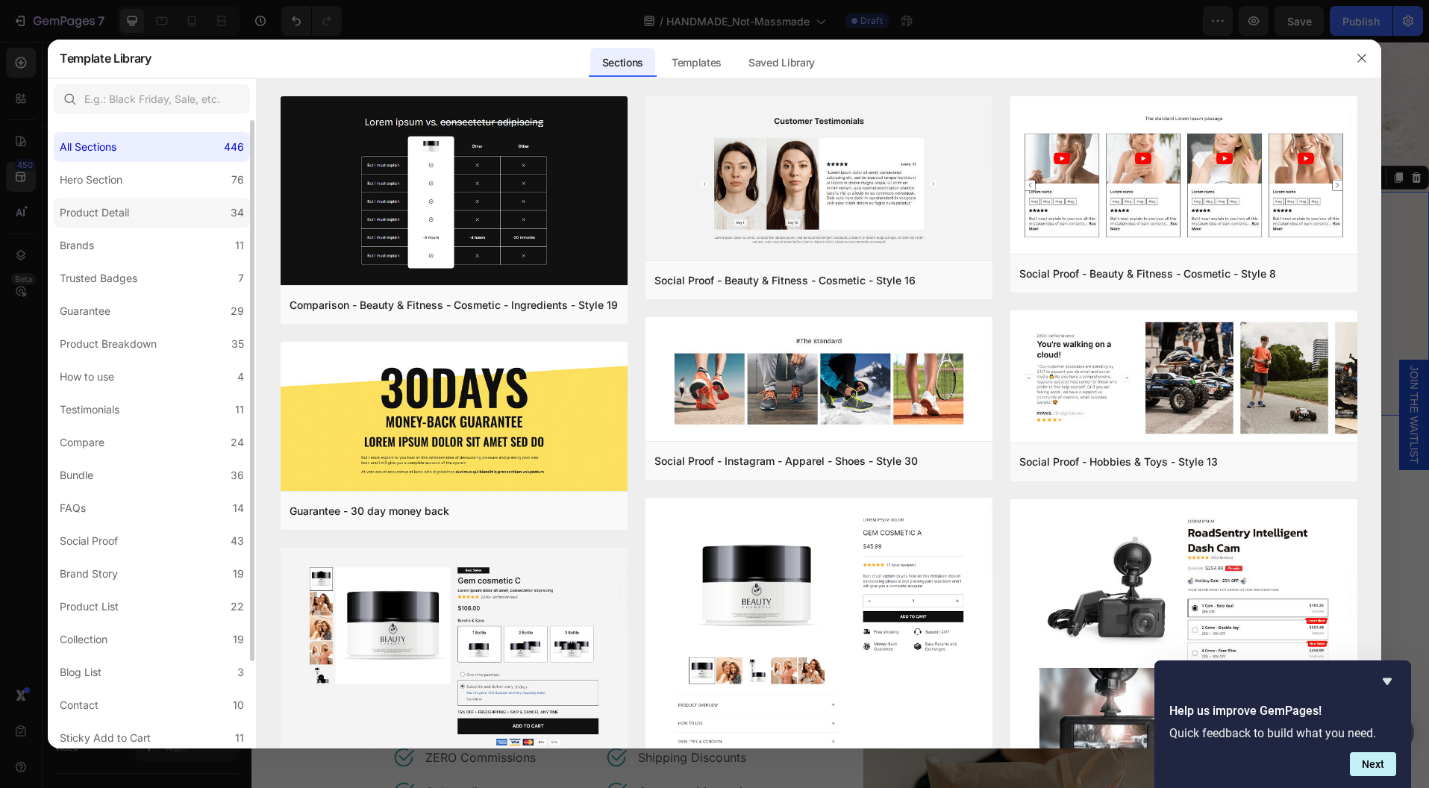
click at [130, 205] on div "Product Detail" at bounding box center [97, 213] width 75 height 18
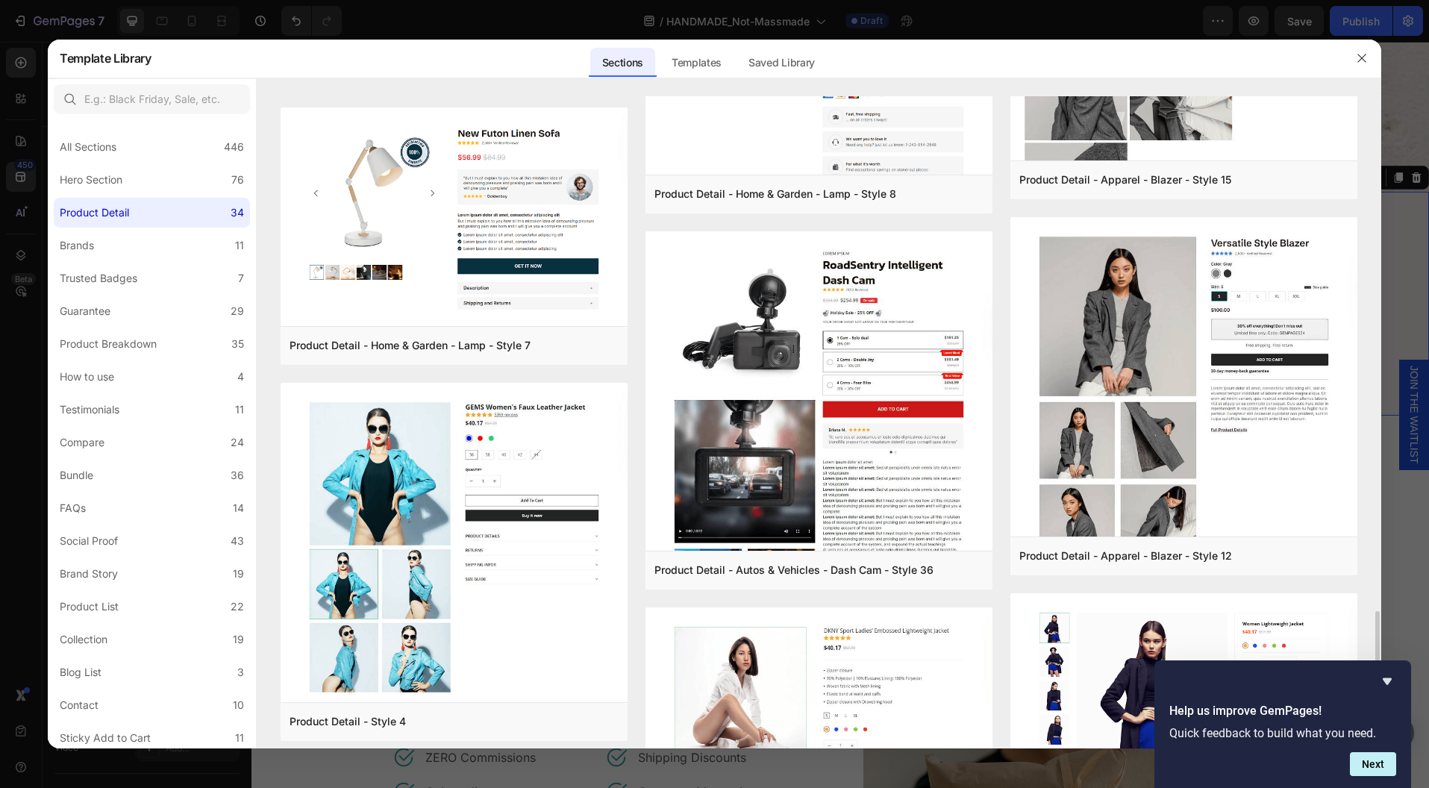
scroll to position [3056, 0]
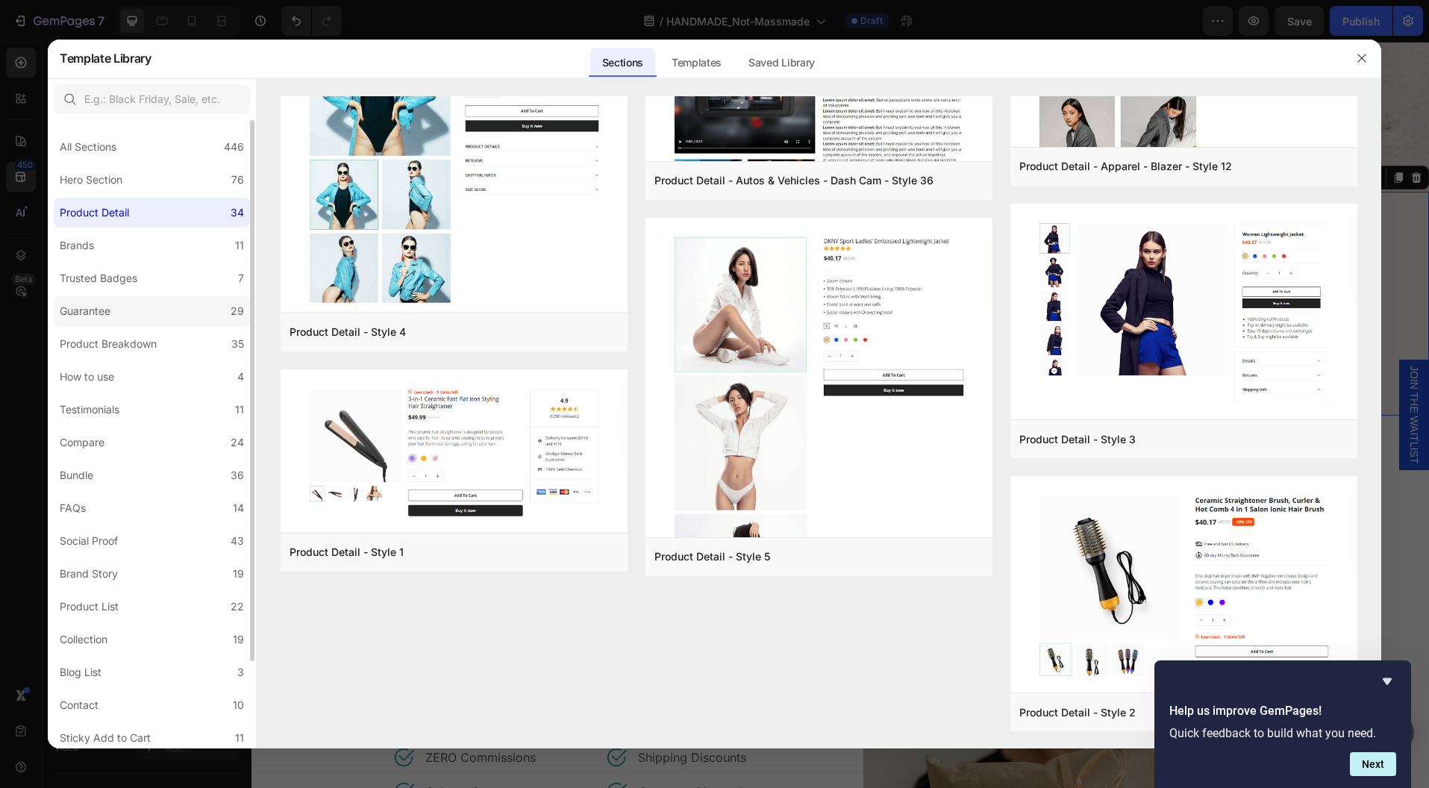
click at [116, 320] on label "Guarantee 29" at bounding box center [152, 311] width 196 height 30
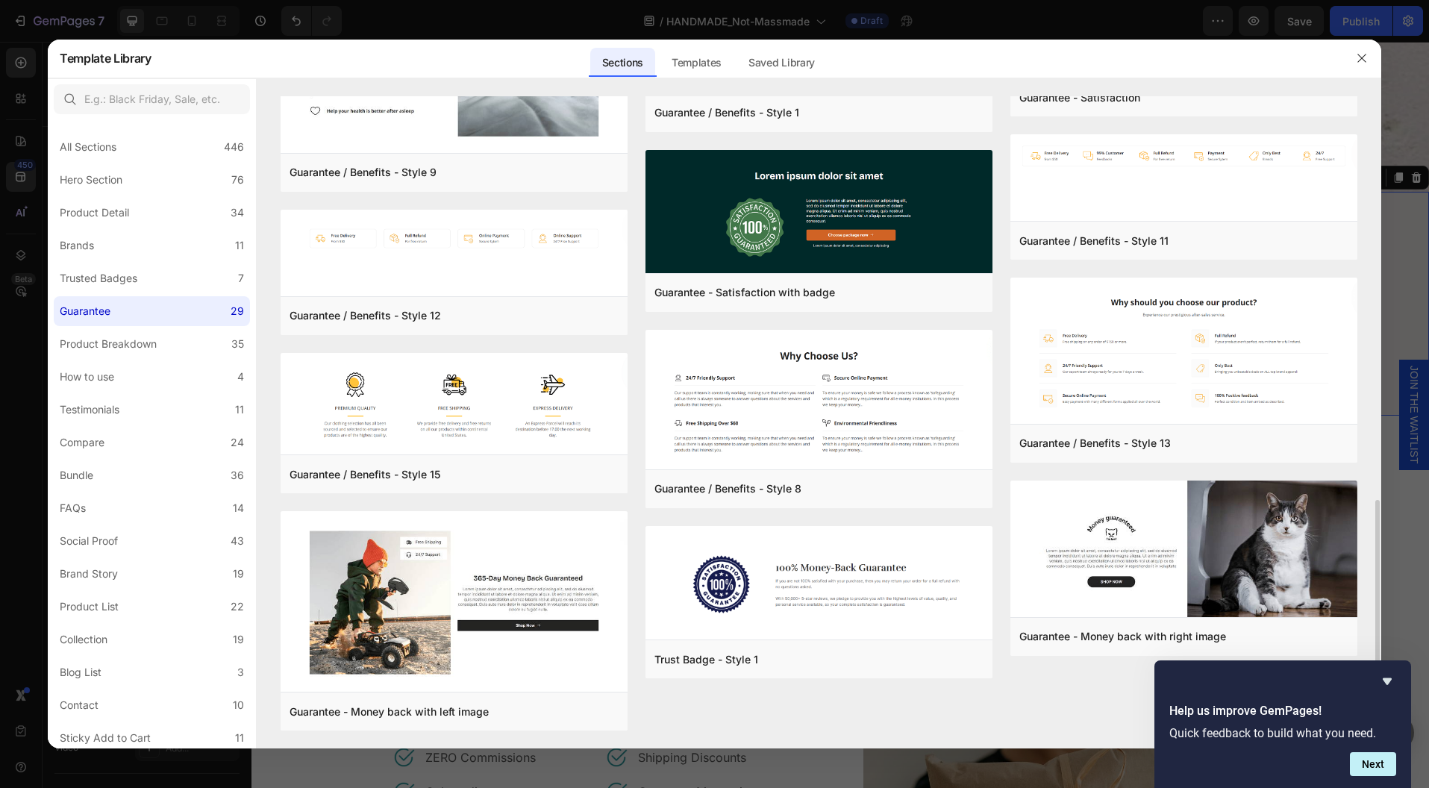
scroll to position [1056, 0]
click at [719, 655] on div "Add to page" at bounding box center [735, 659] width 51 height 13
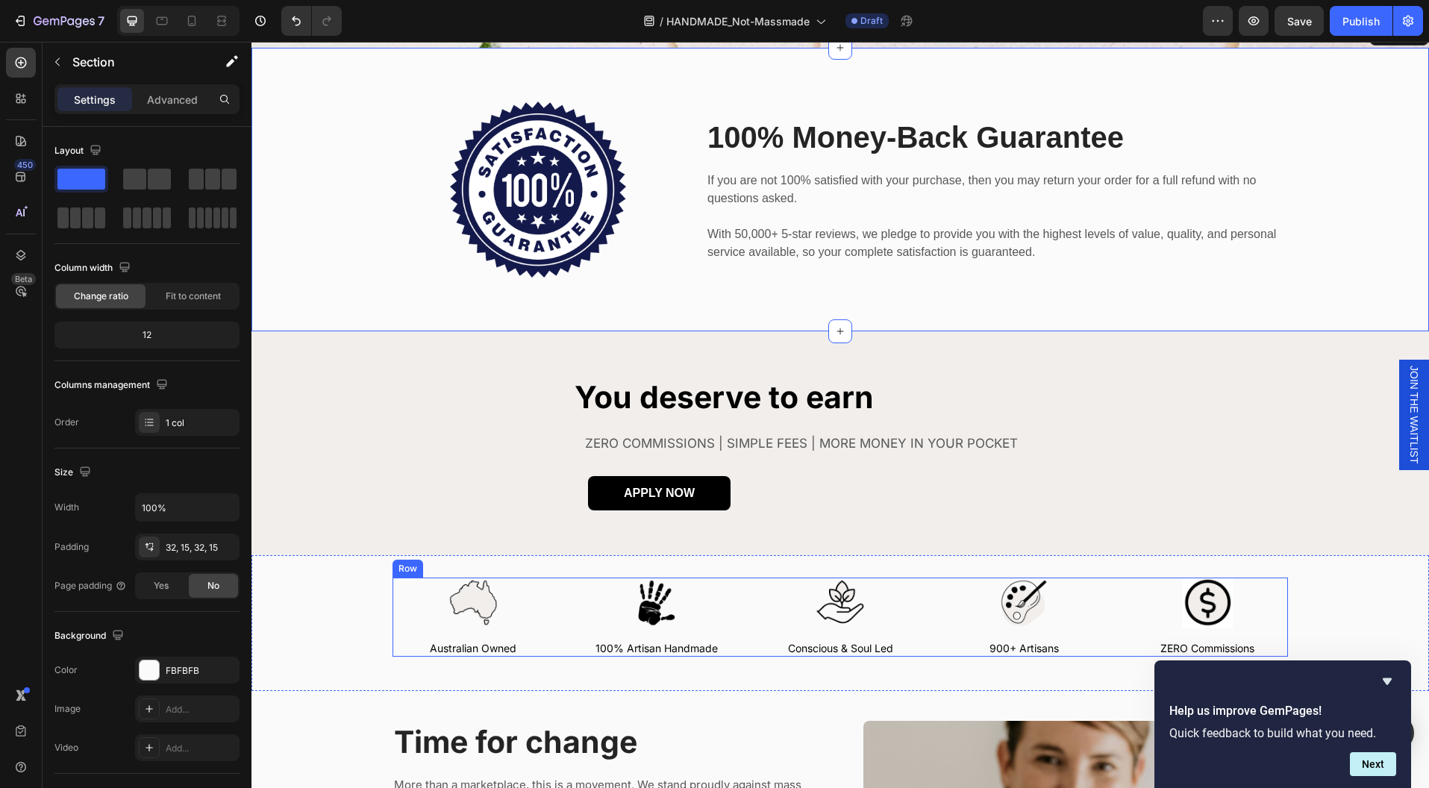
scroll to position [215, 0]
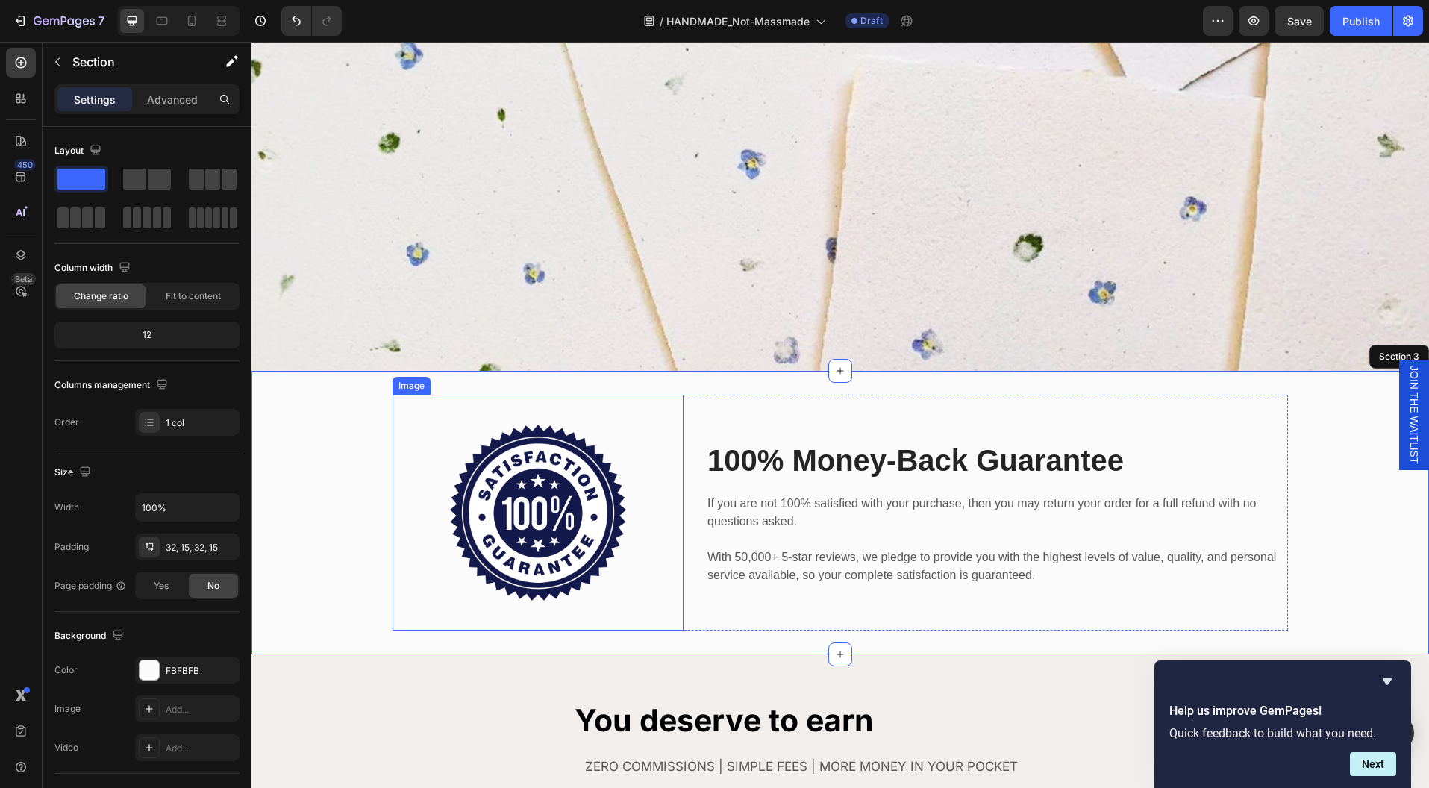
click at [576, 579] on img at bounding box center [538, 513] width 176 height 176
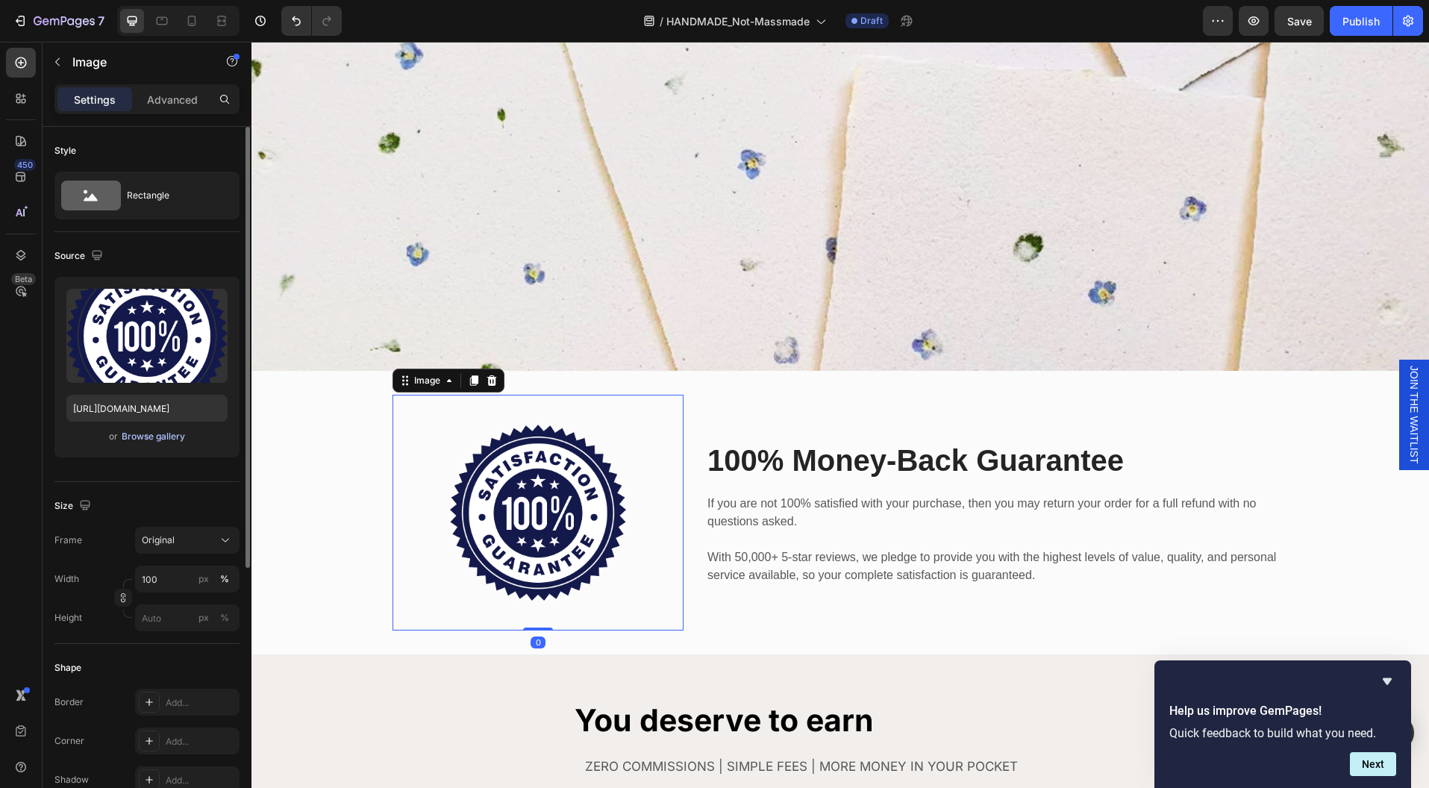
click at [137, 437] on div "Browse gallery" at bounding box center [153, 436] width 63 height 13
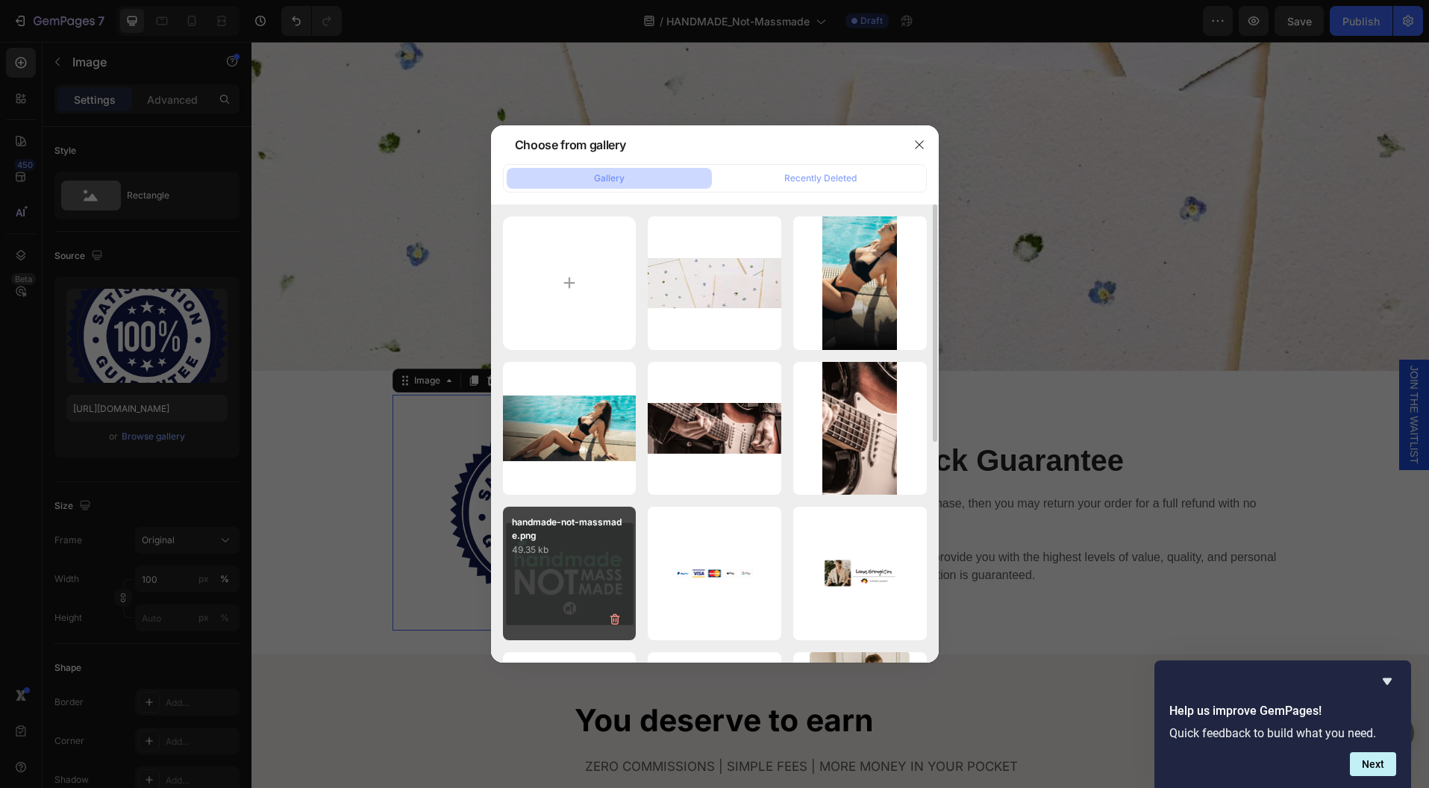
click at [566, 559] on div "handmade-not-massmade.png 49.35 kb" at bounding box center [570, 574] width 134 height 134
type input "[URL][DOMAIN_NAME]"
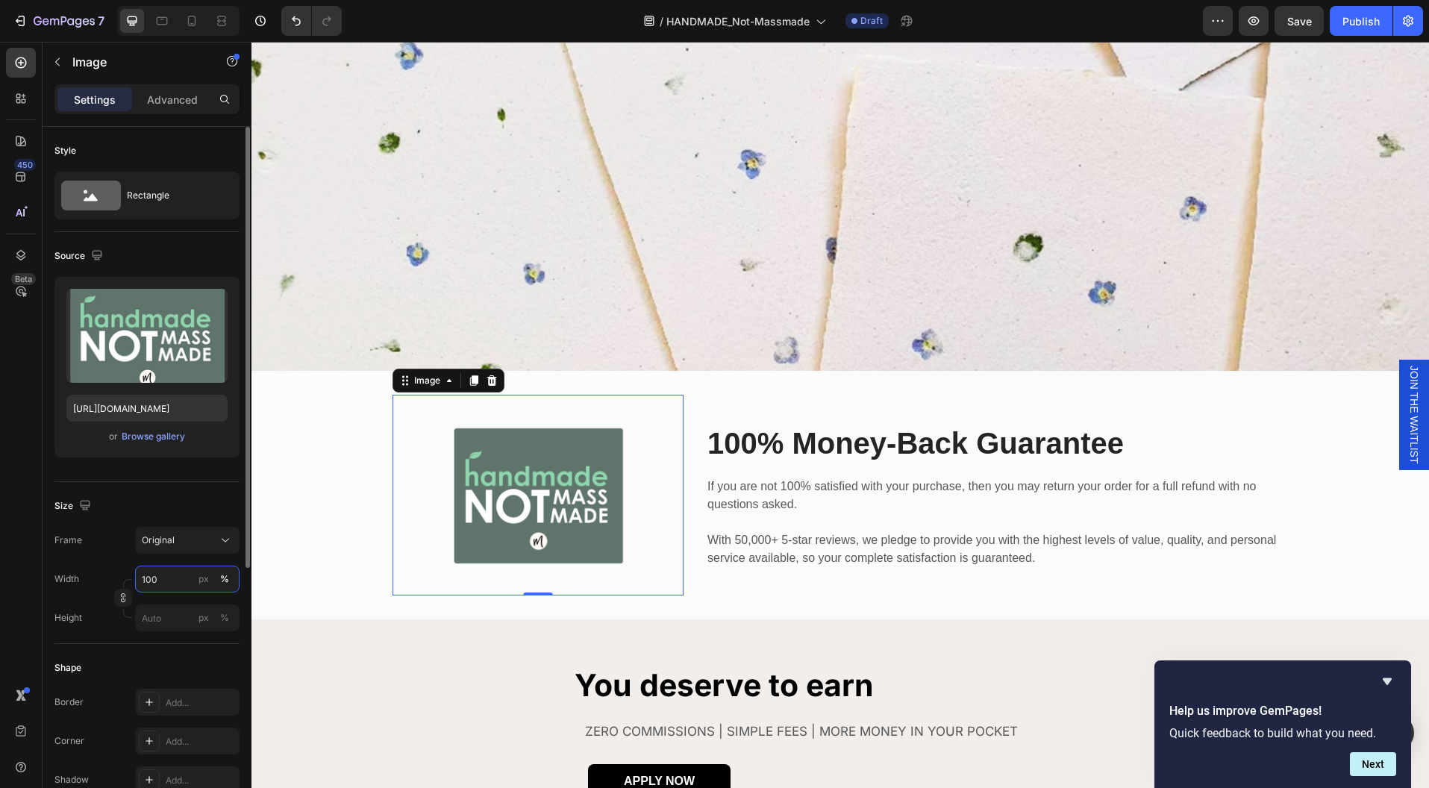
click at [164, 574] on input "100" at bounding box center [187, 579] width 104 height 27
click at [164, 528] on button "Original" at bounding box center [187, 540] width 104 height 27
click at [162, 627] on span "Horizontal" at bounding box center [163, 633] width 44 height 15
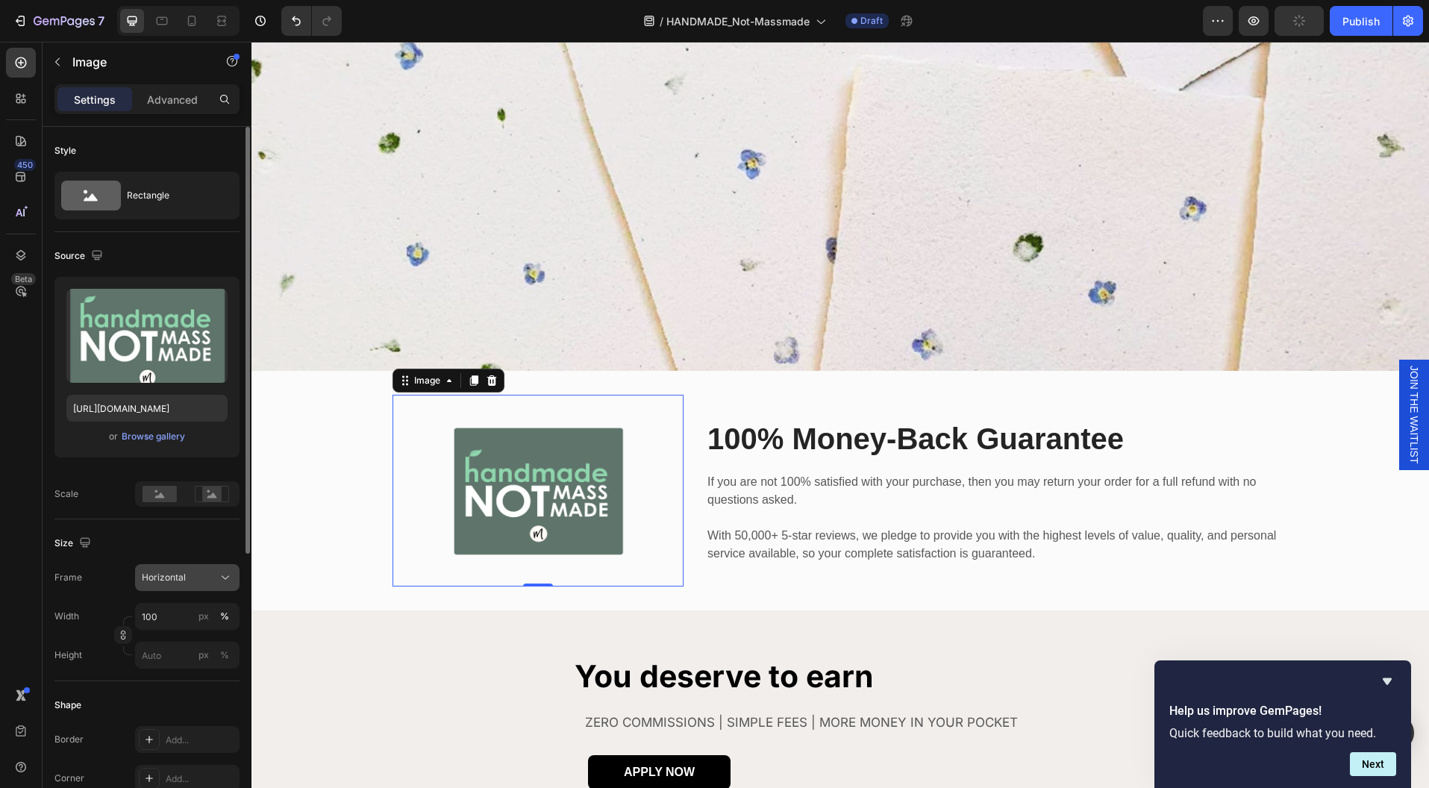
click at [163, 575] on span "Horizontal" at bounding box center [164, 577] width 44 height 13
click at [166, 724] on span "Custom" at bounding box center [157, 725] width 33 height 13
click at [166, 574] on span "Custom" at bounding box center [158, 577] width 33 height 13
click at [160, 692] on span "Original" at bounding box center [157, 698] width 33 height 13
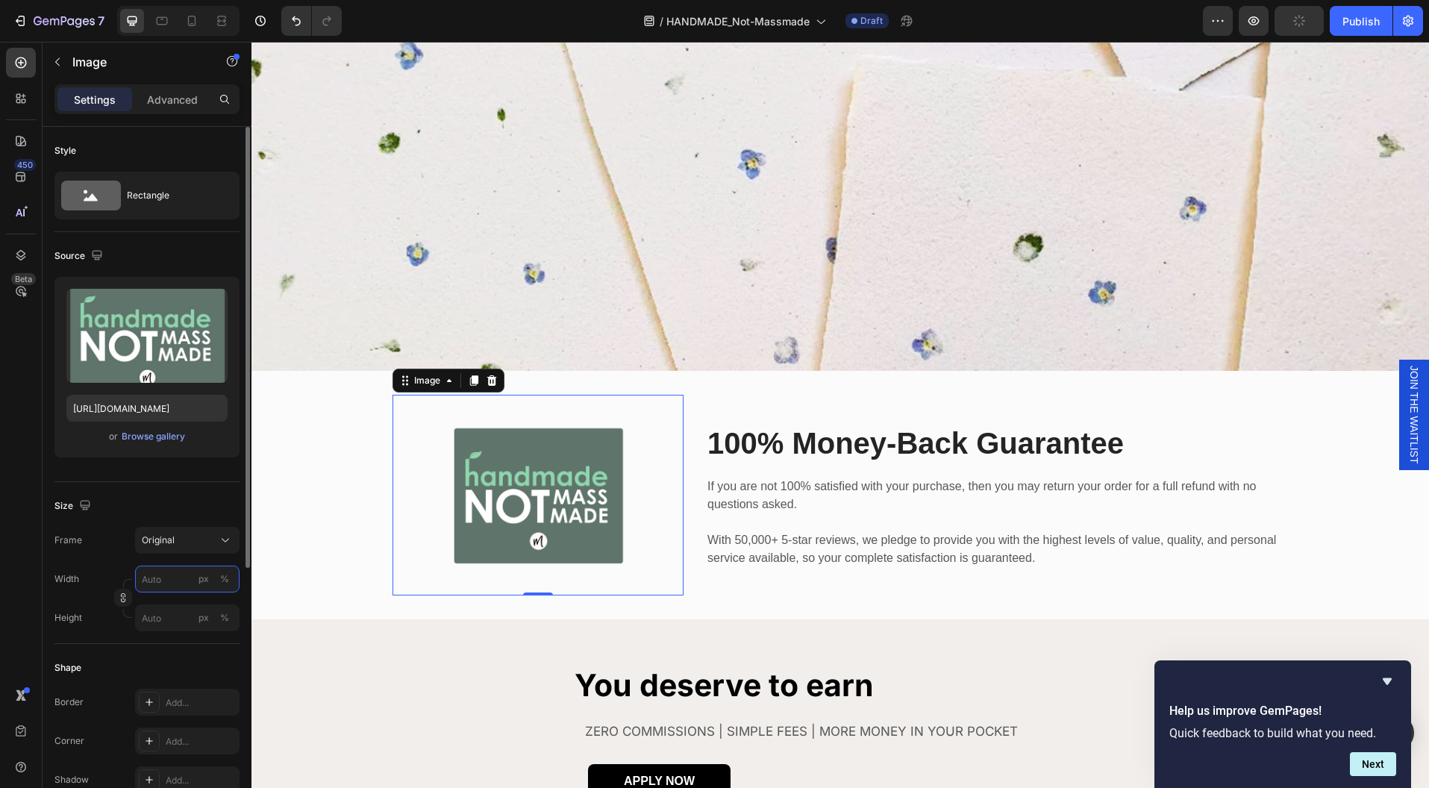
click at [163, 578] on input "px %" at bounding box center [187, 579] width 104 height 27
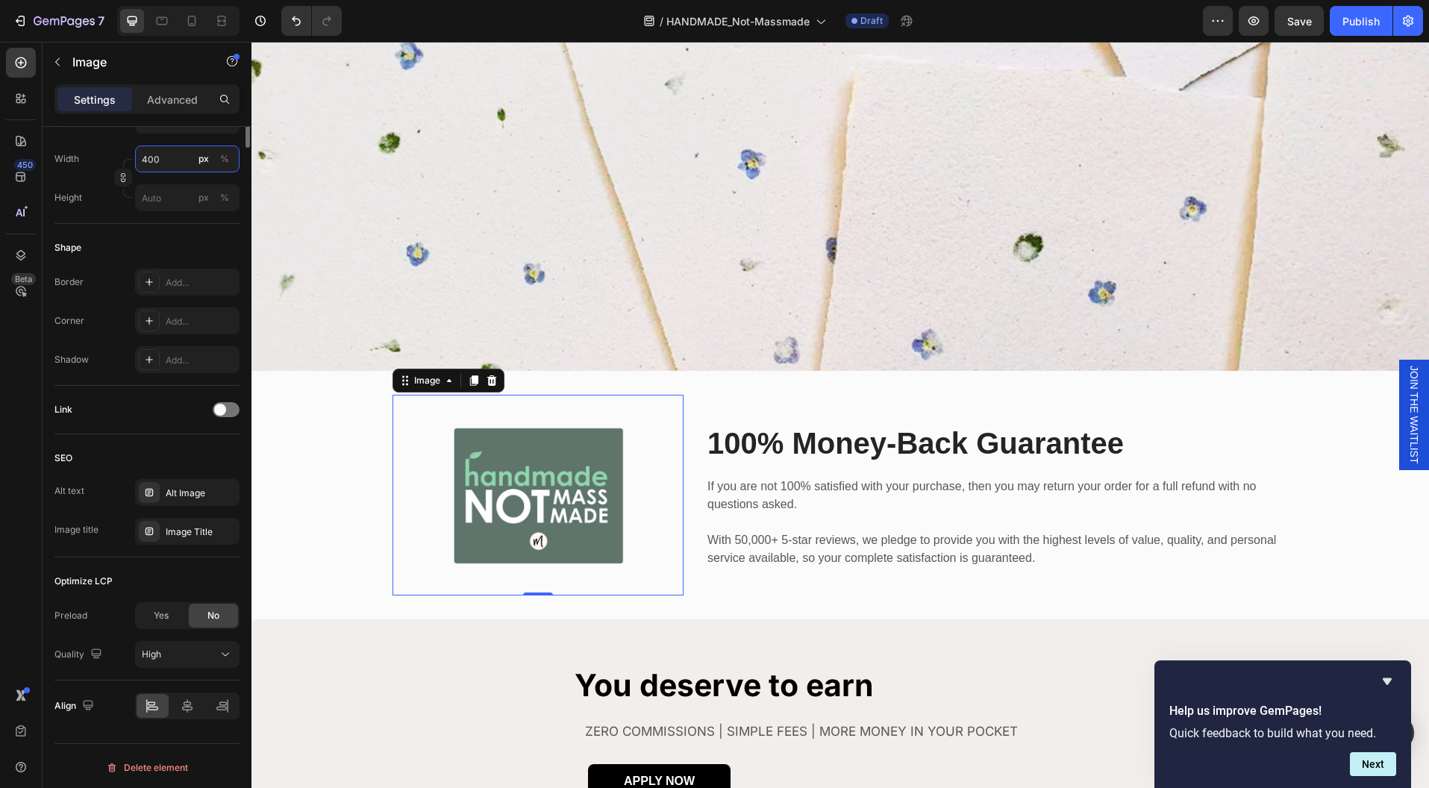
scroll to position [0, 0]
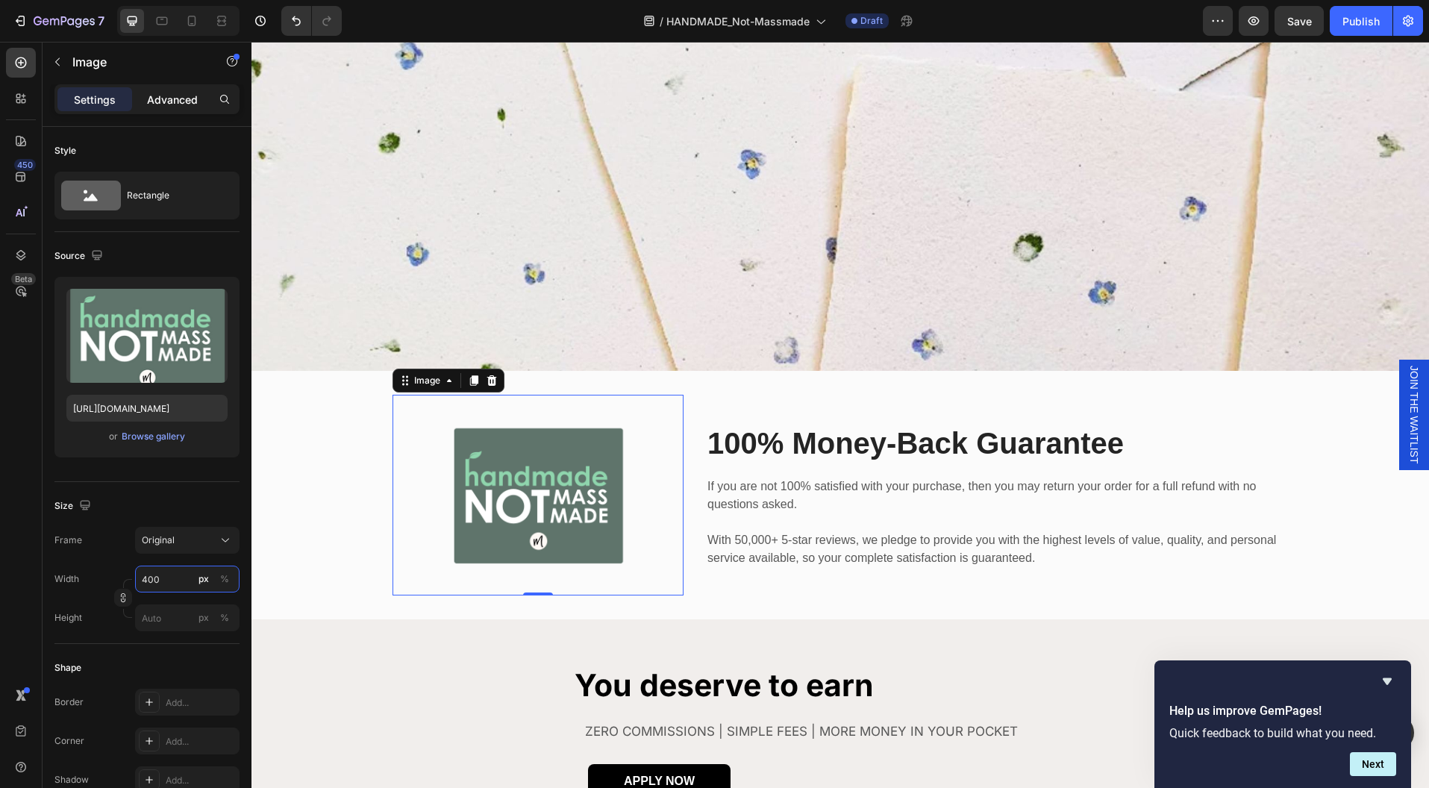
type input "400"
click at [169, 105] on p "Advanced" at bounding box center [172, 100] width 51 height 16
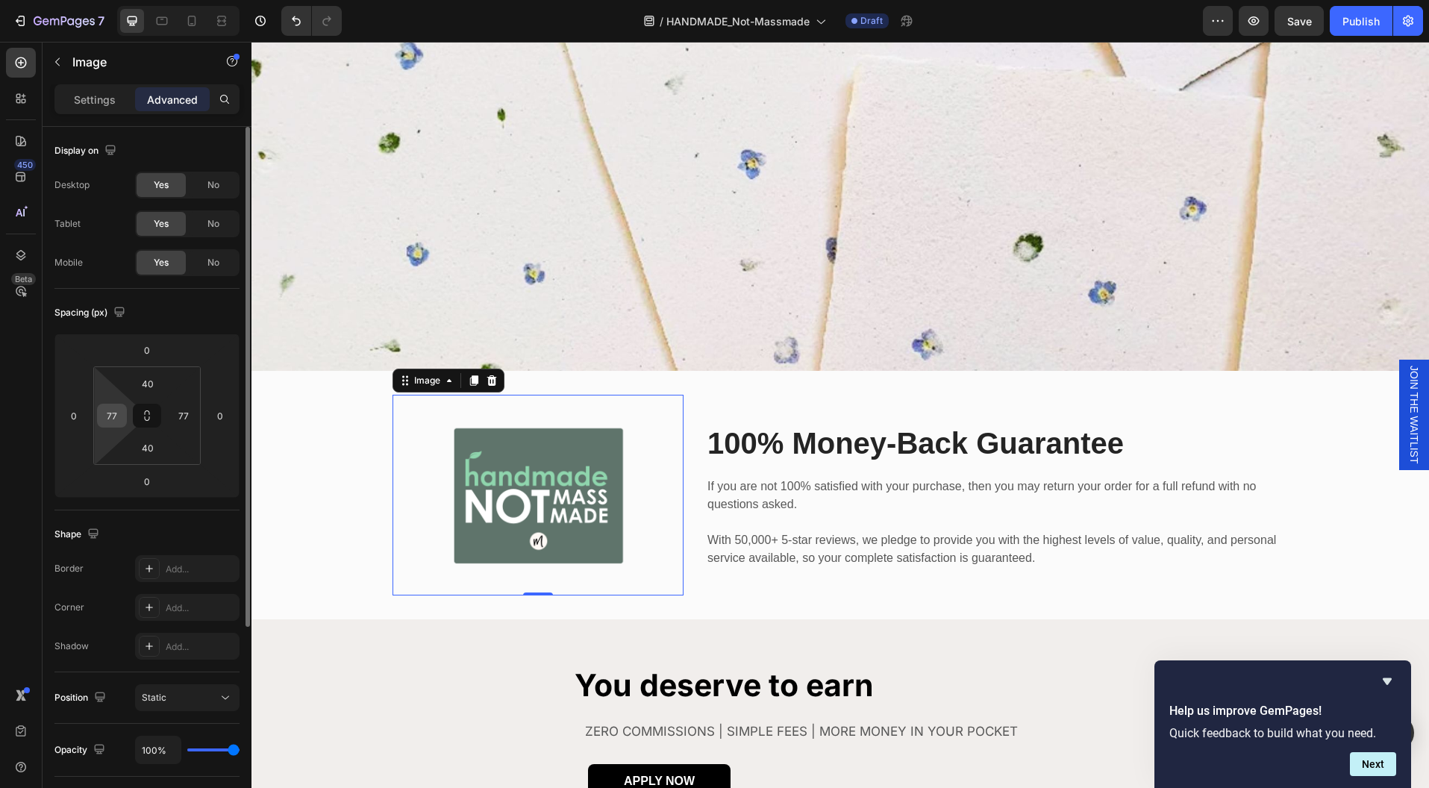
click at [111, 413] on input "77" at bounding box center [112, 415] width 22 height 22
type input "0"
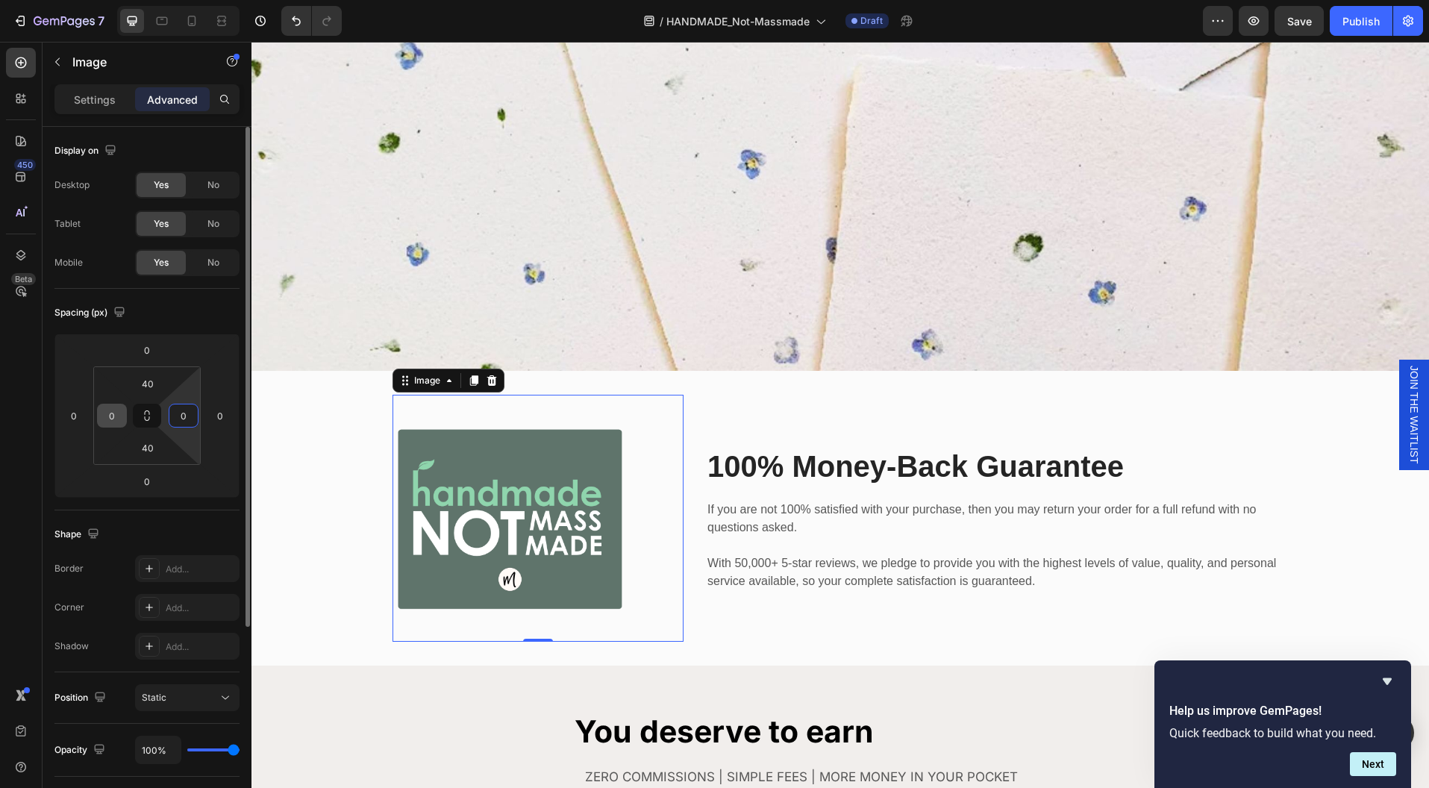
type input "0"
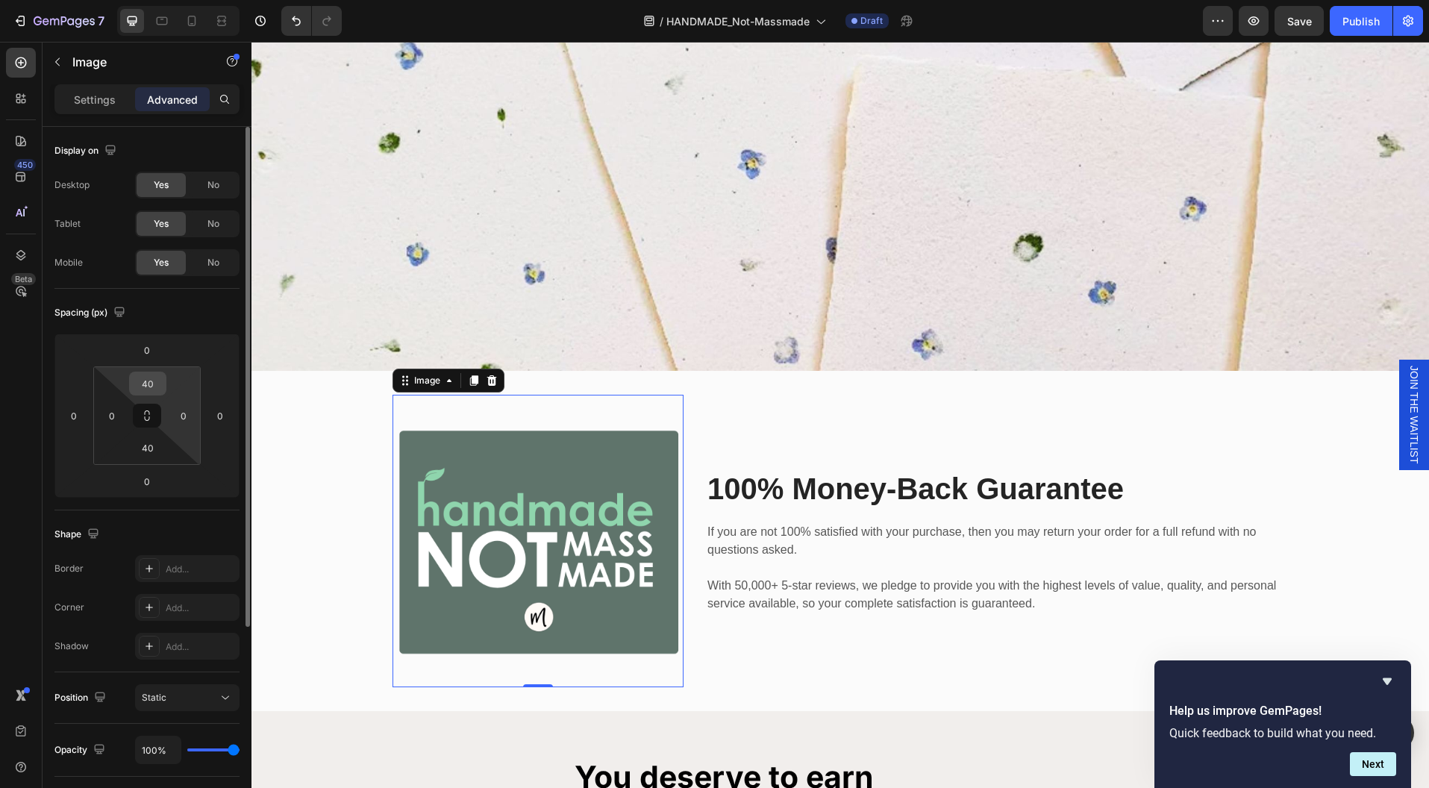
click at [146, 390] on input "40" at bounding box center [148, 383] width 30 height 22
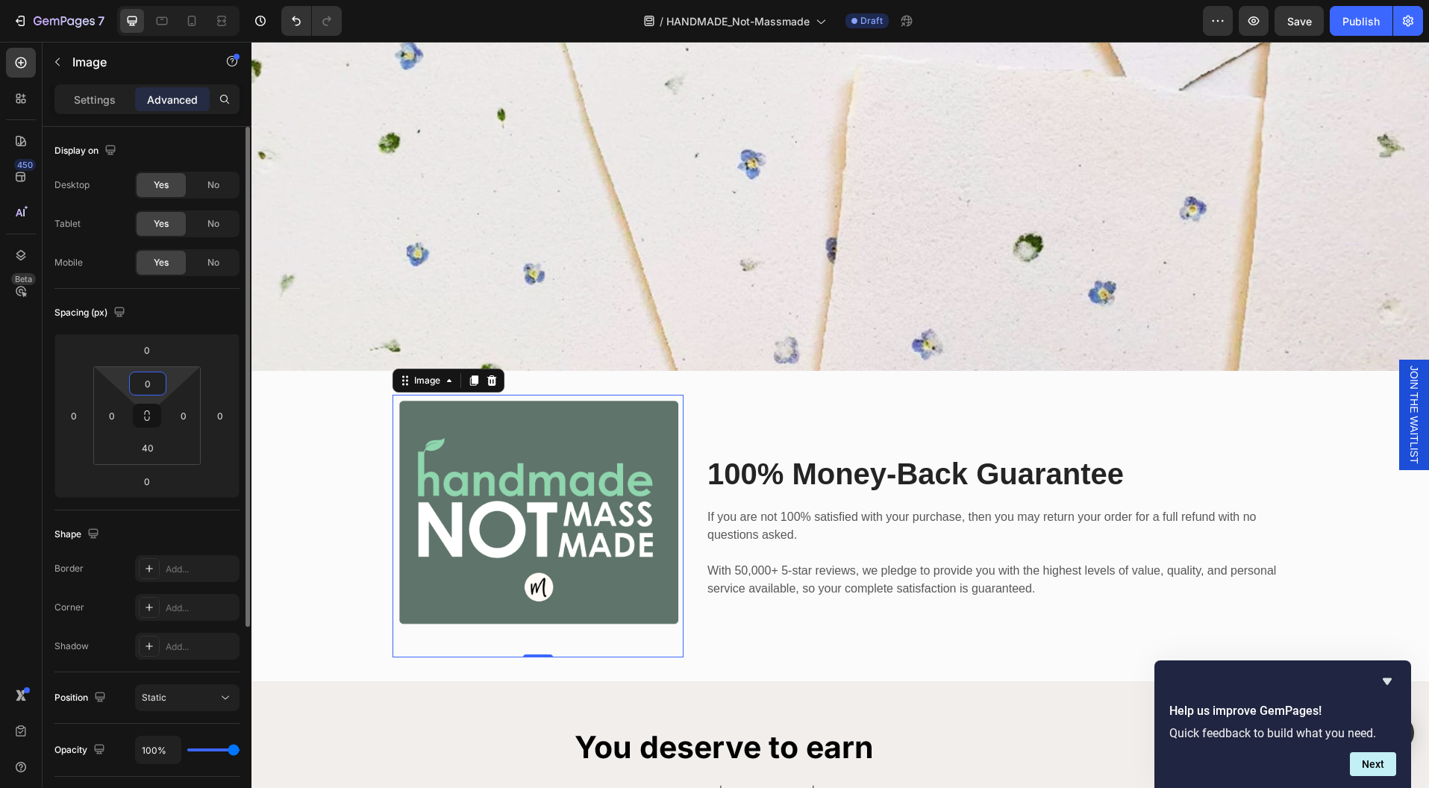
type input "0"
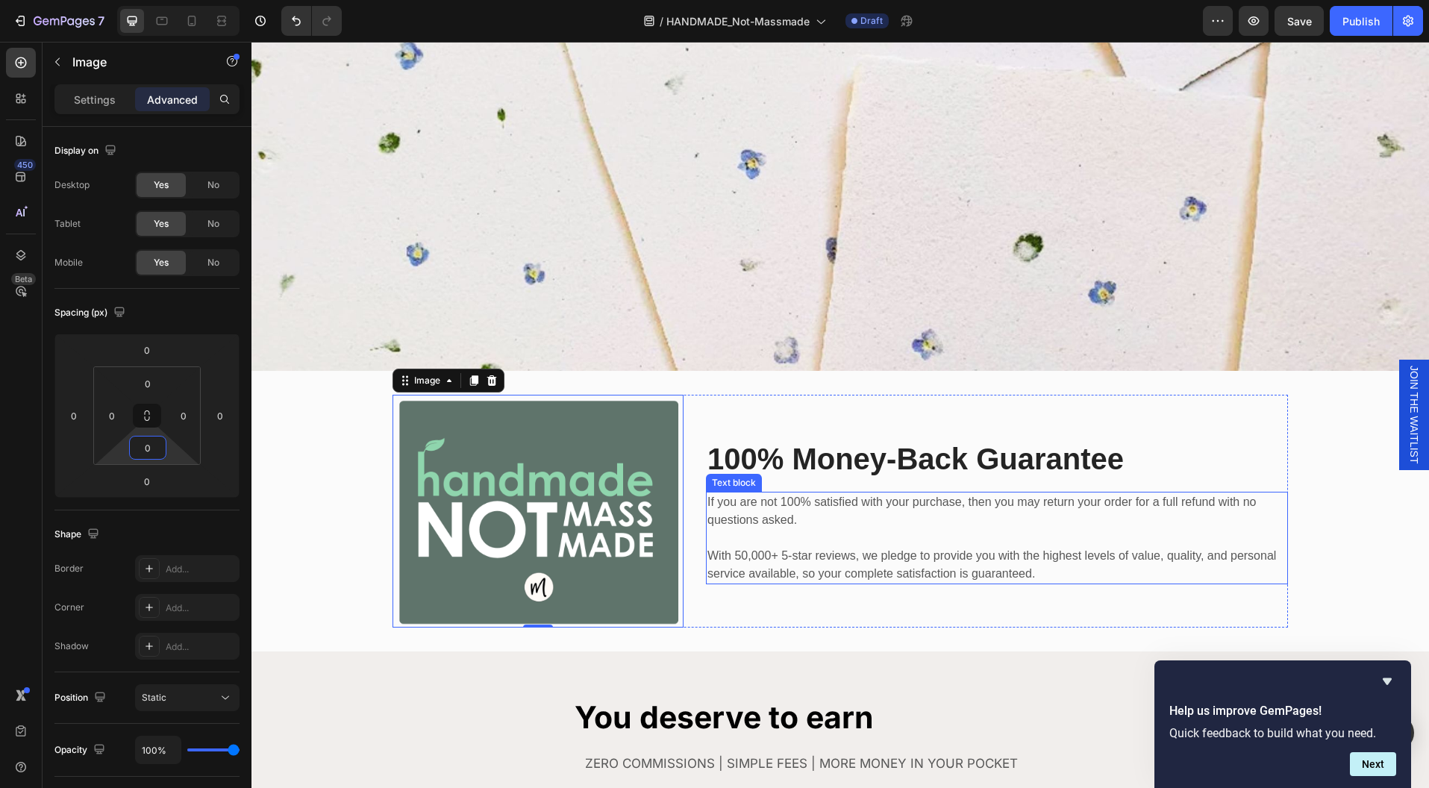
click at [910, 503] on p "If you are not 100% satisfied with your purchase, then you may return your orde…" at bounding box center [996, 511] width 579 height 36
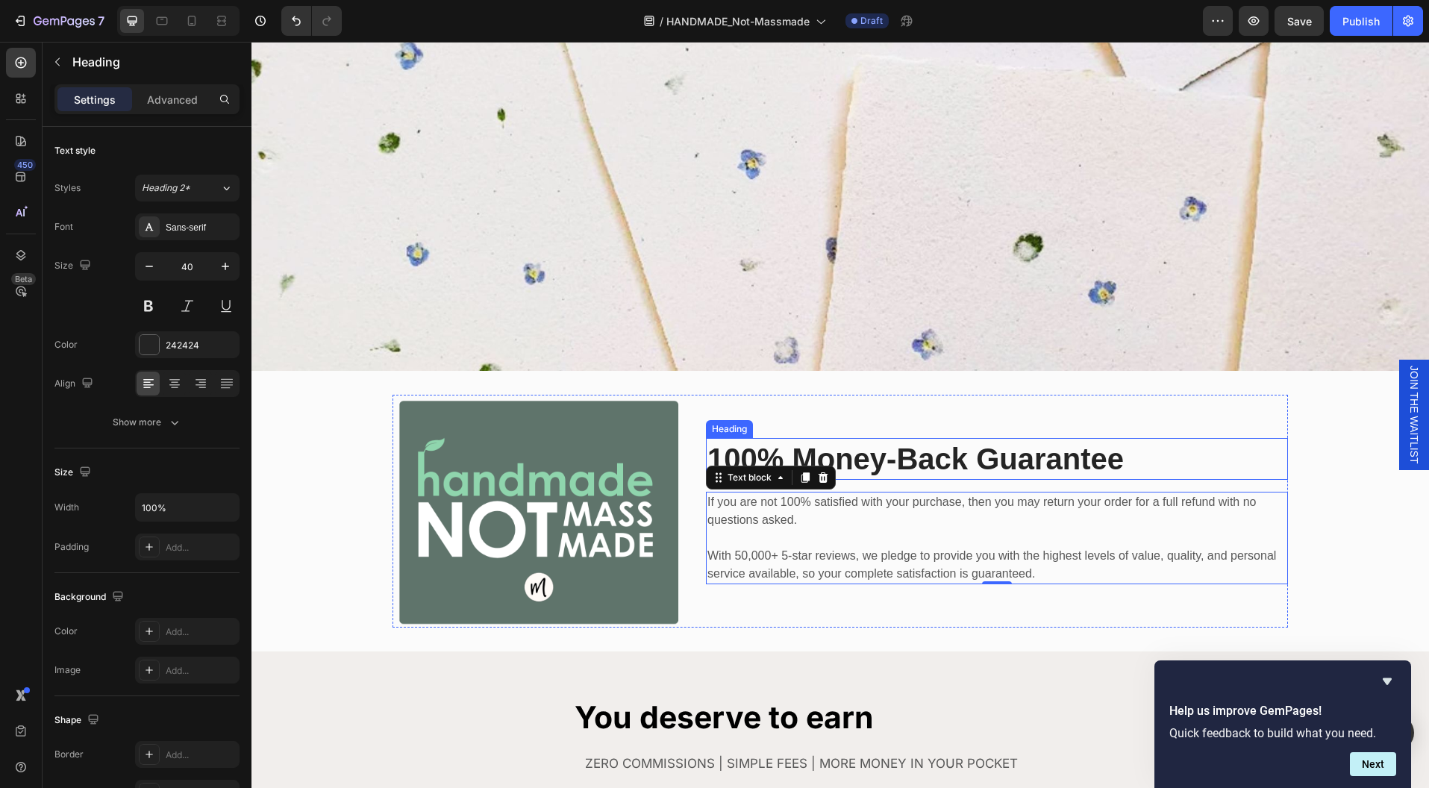
click at [1019, 463] on p "100% Money-Back Guarantee" at bounding box center [996, 459] width 579 height 39
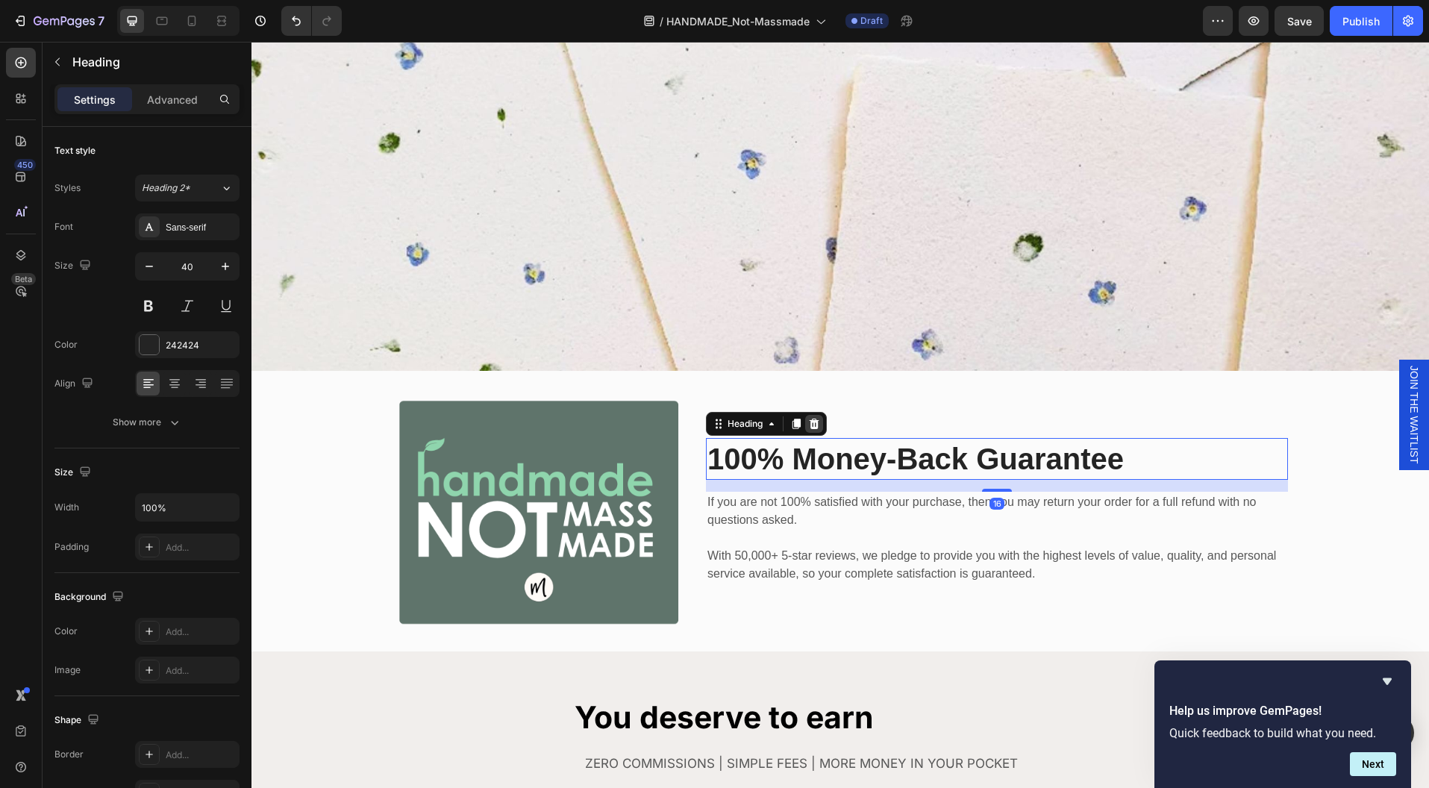
click at [810, 419] on icon at bounding box center [815, 424] width 10 height 10
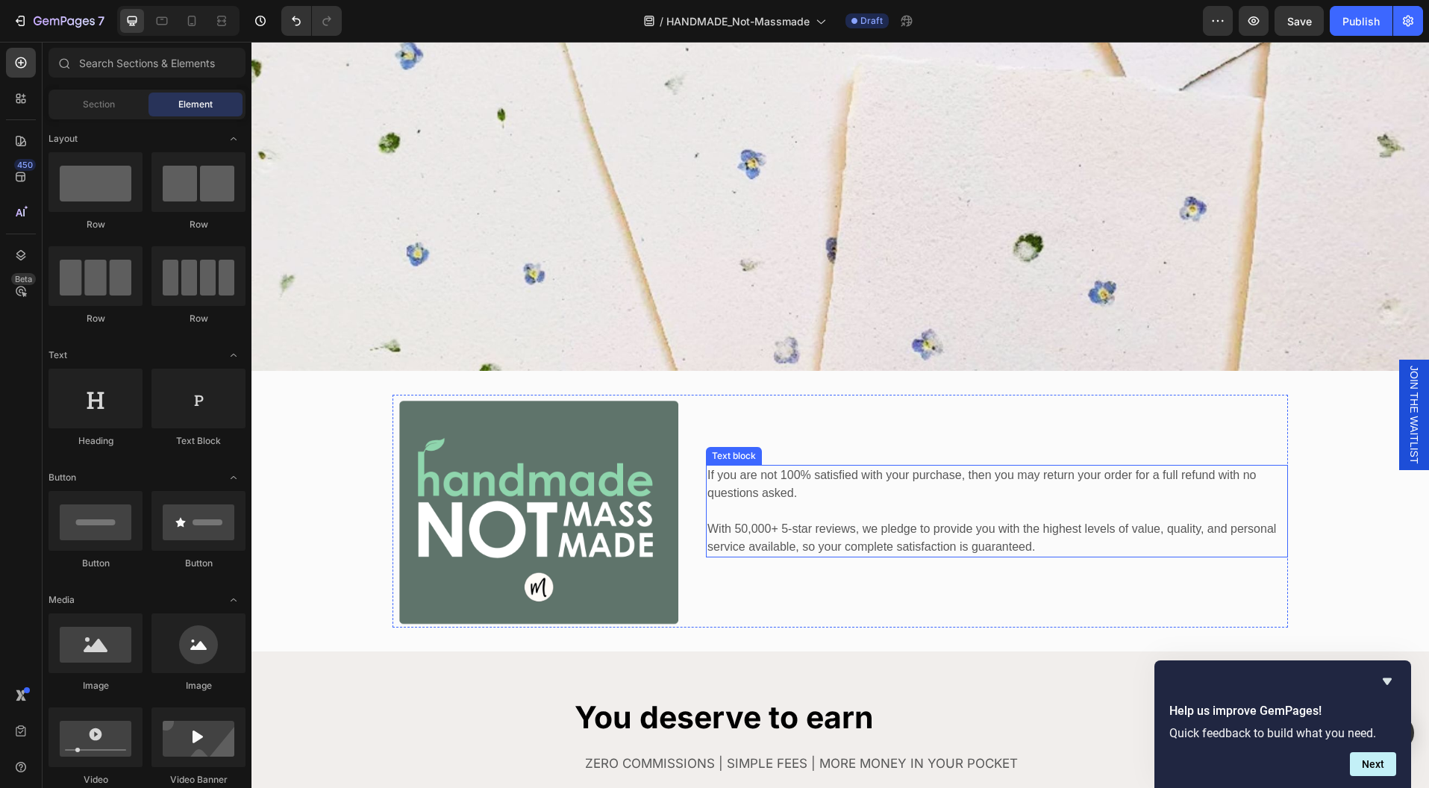
click at [889, 502] on p at bounding box center [996, 511] width 579 height 18
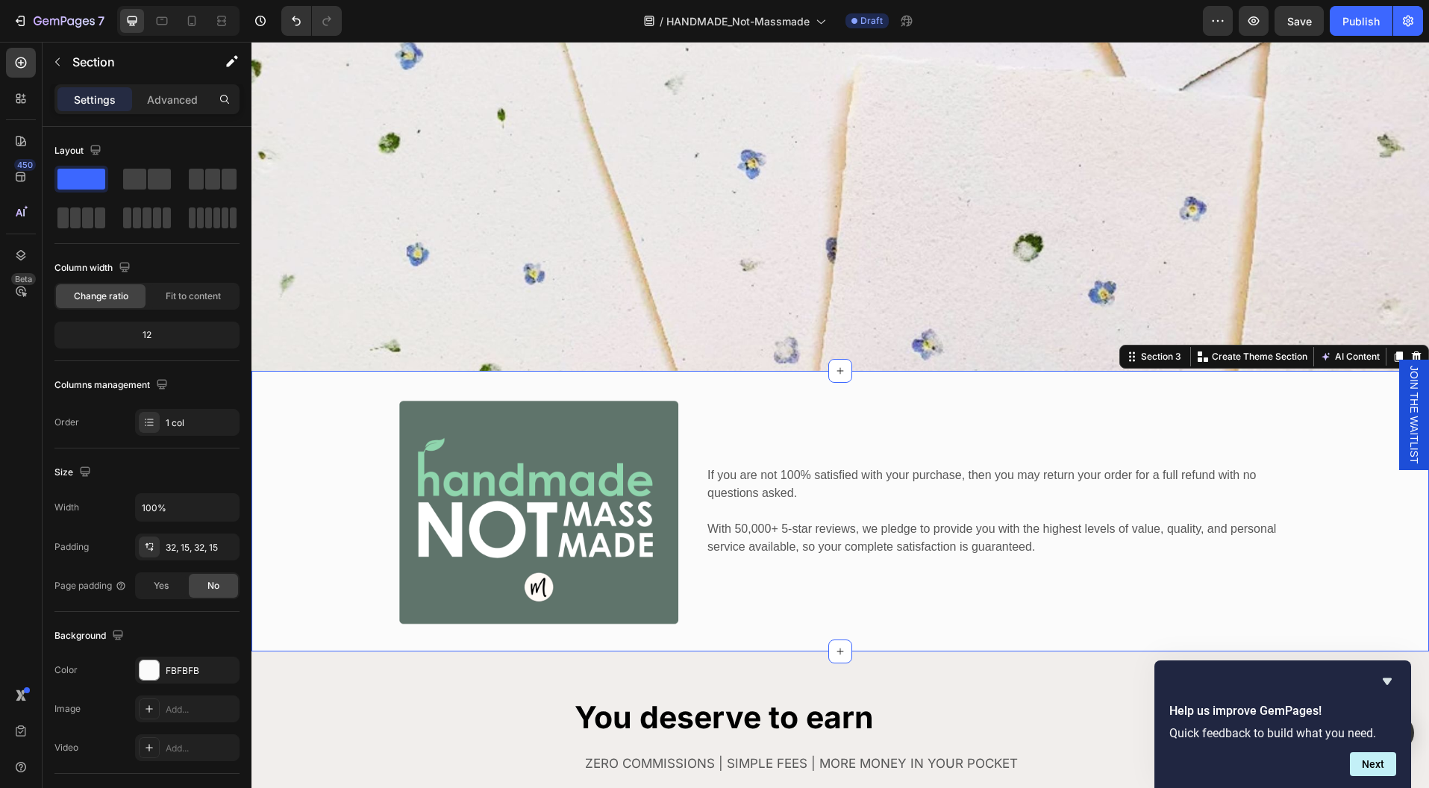
click at [1322, 571] on div "Image If you are not 100% satisfied with your purchase, then you may return you…" at bounding box center [840, 511] width 1155 height 233
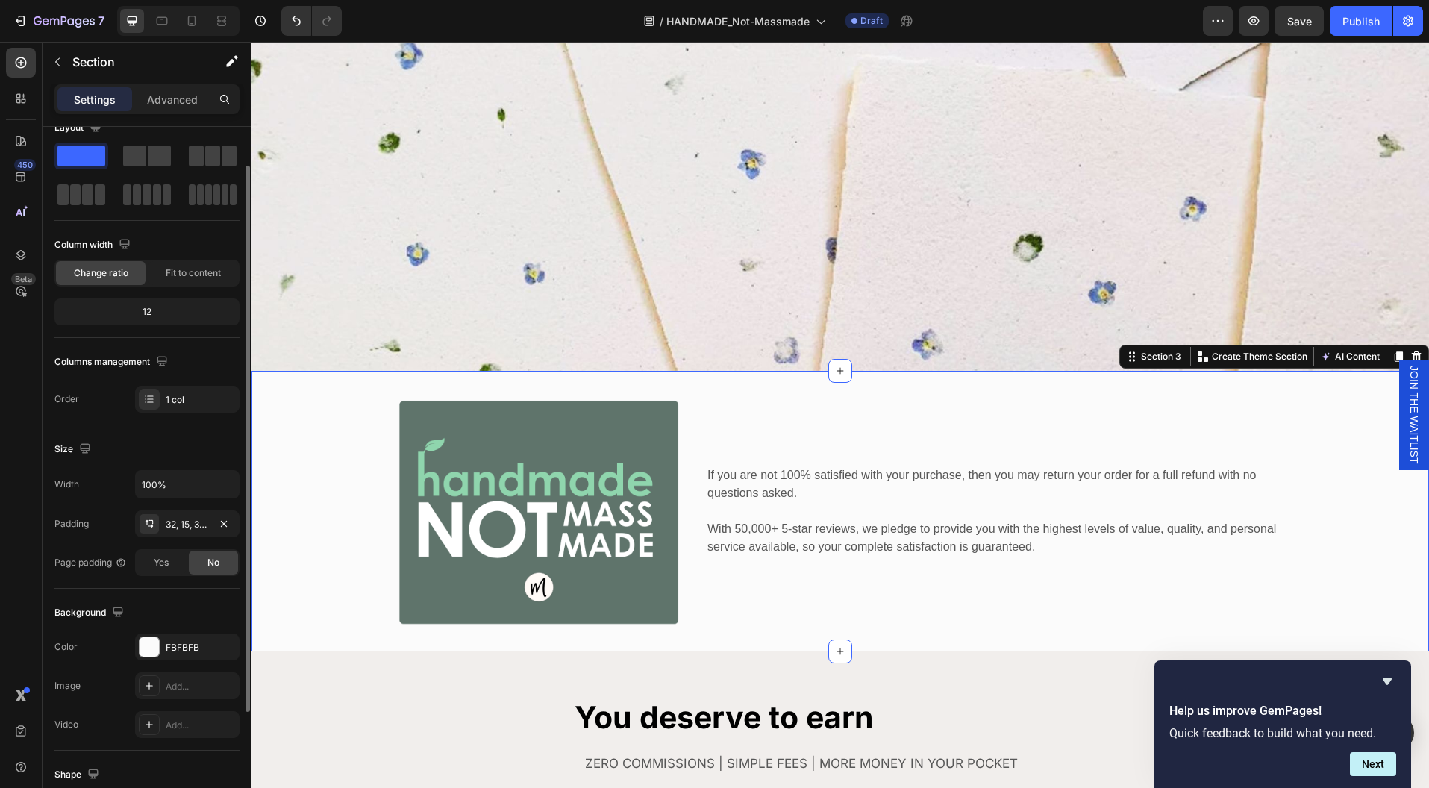
scroll to position [35, 0]
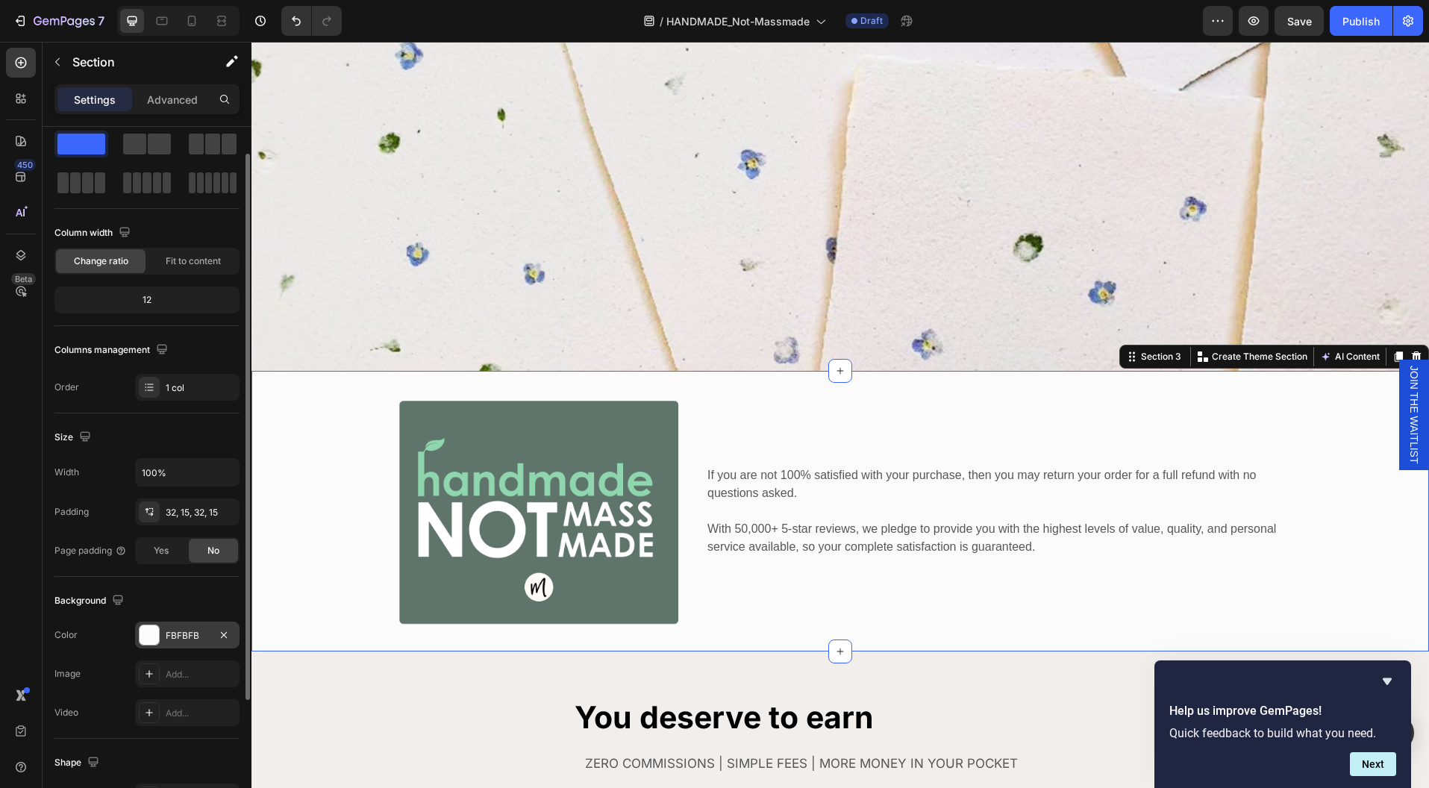
click at [169, 635] on div "FBFBFB" at bounding box center [187, 635] width 43 height 13
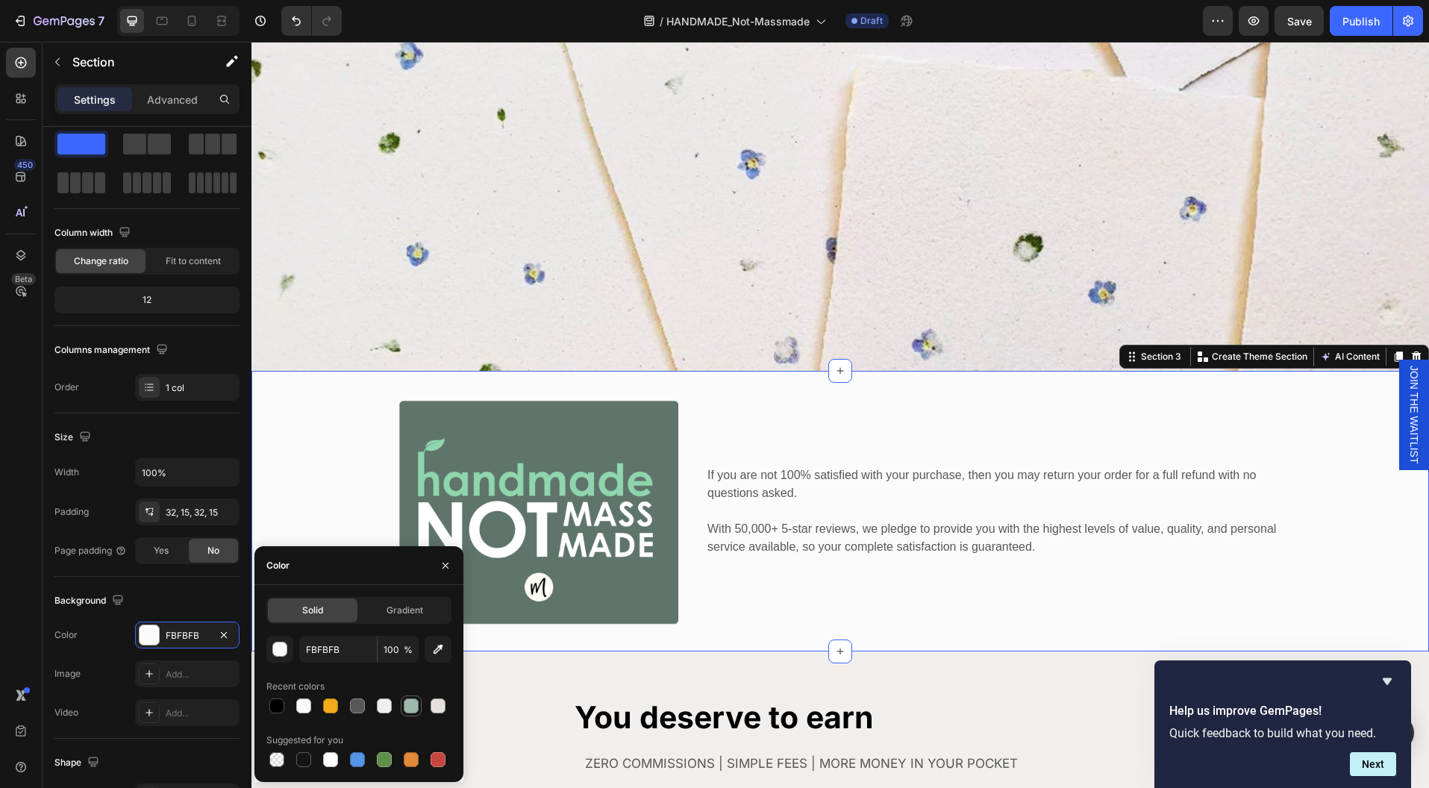
click at [410, 710] on div at bounding box center [411, 705] width 15 height 15
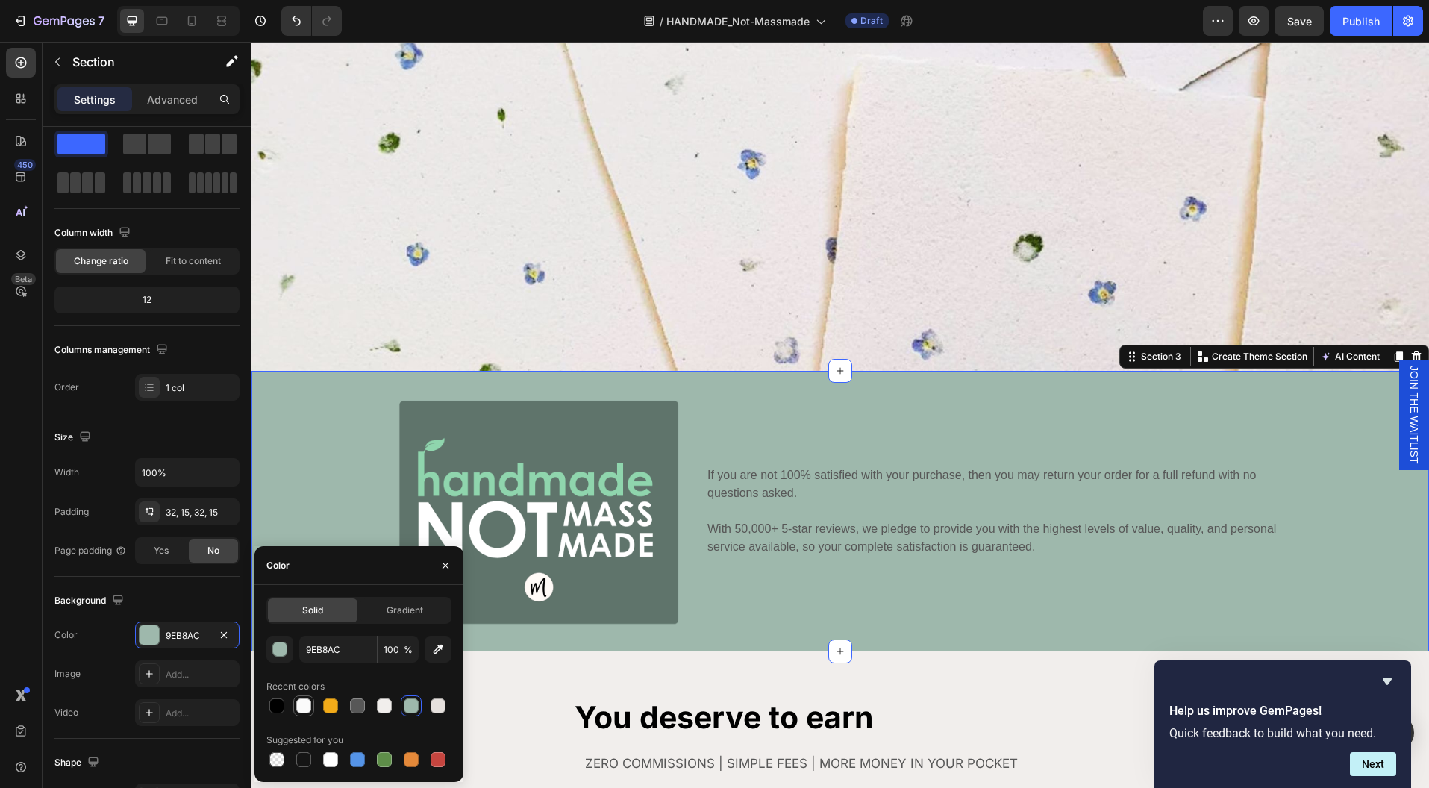
click at [305, 707] on div at bounding box center [303, 705] width 15 height 15
type input "FAFAFA"
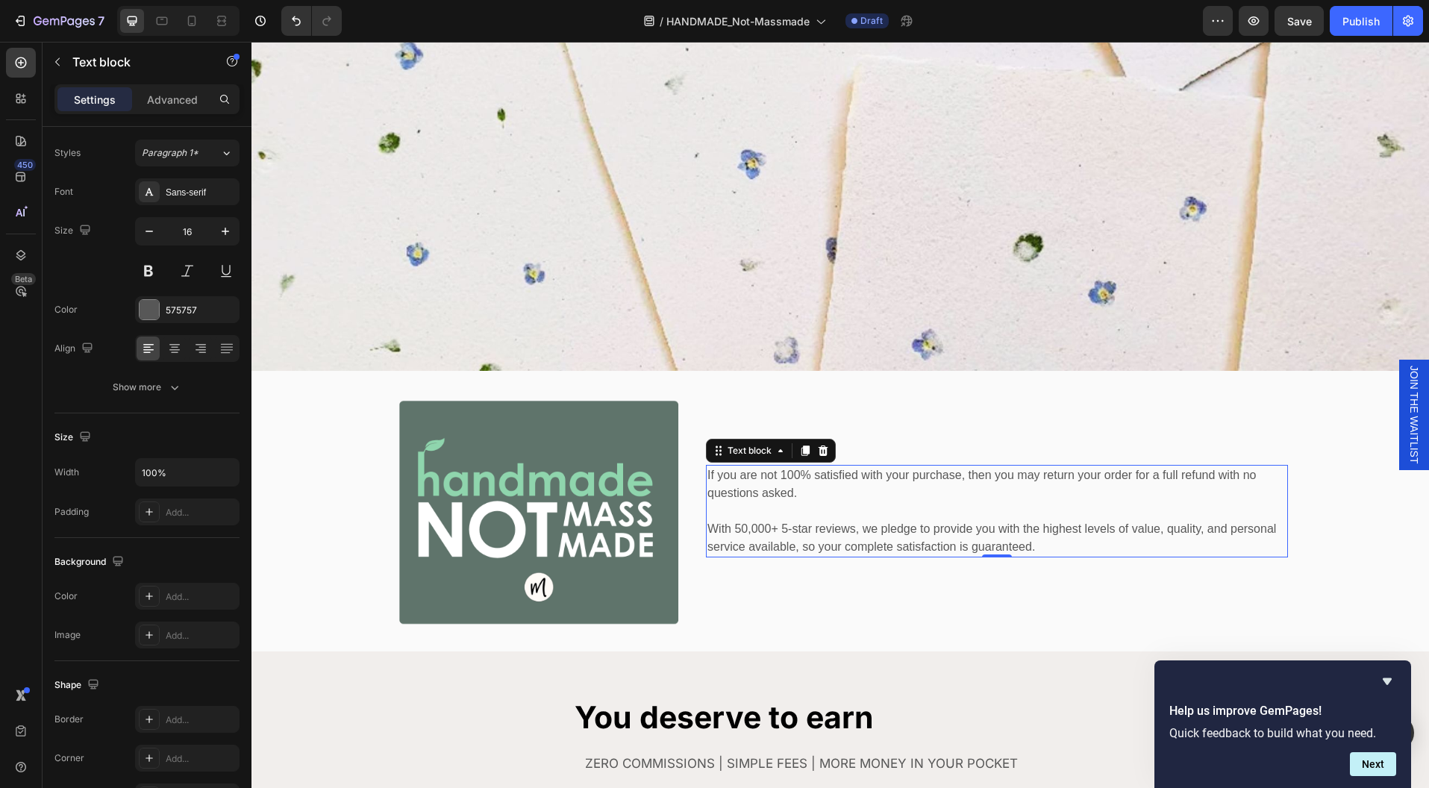
click at [1072, 537] on p "With 50,000+ 5-star reviews, we pledge to provide you with the highest levels o…" at bounding box center [996, 538] width 579 height 36
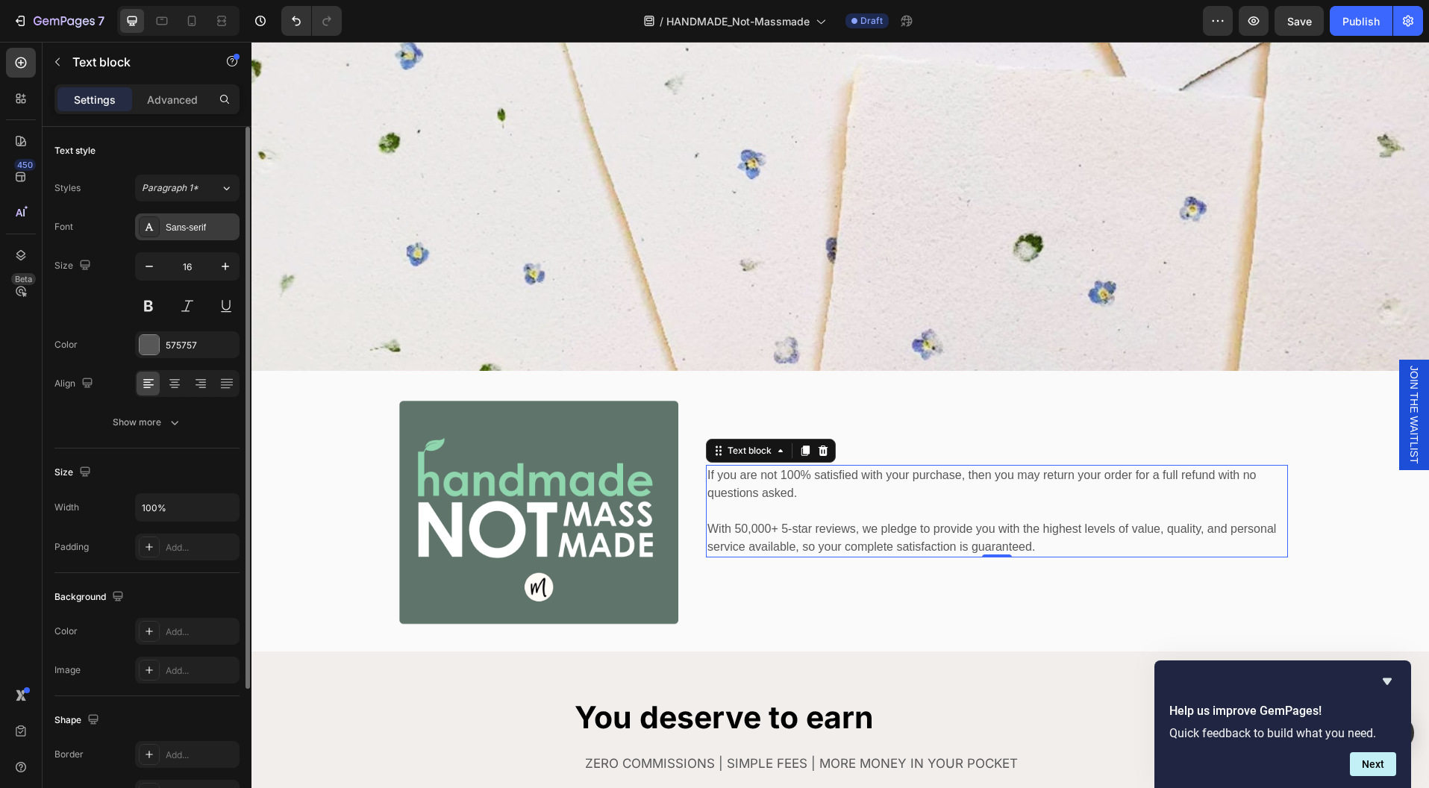
click at [192, 228] on div "Sans-serif" at bounding box center [201, 227] width 70 height 13
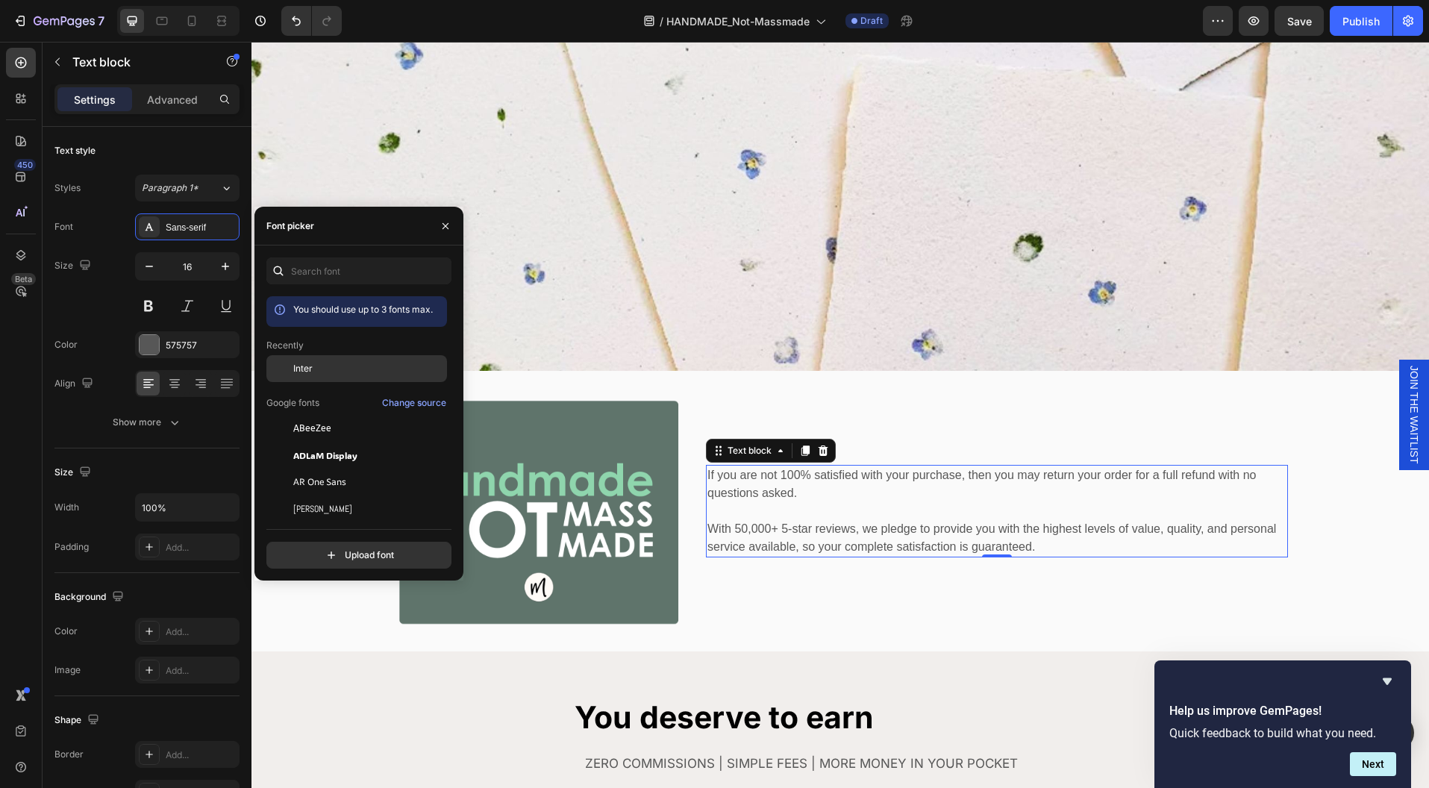
click at [313, 365] on div "Inter" at bounding box center [368, 368] width 151 height 13
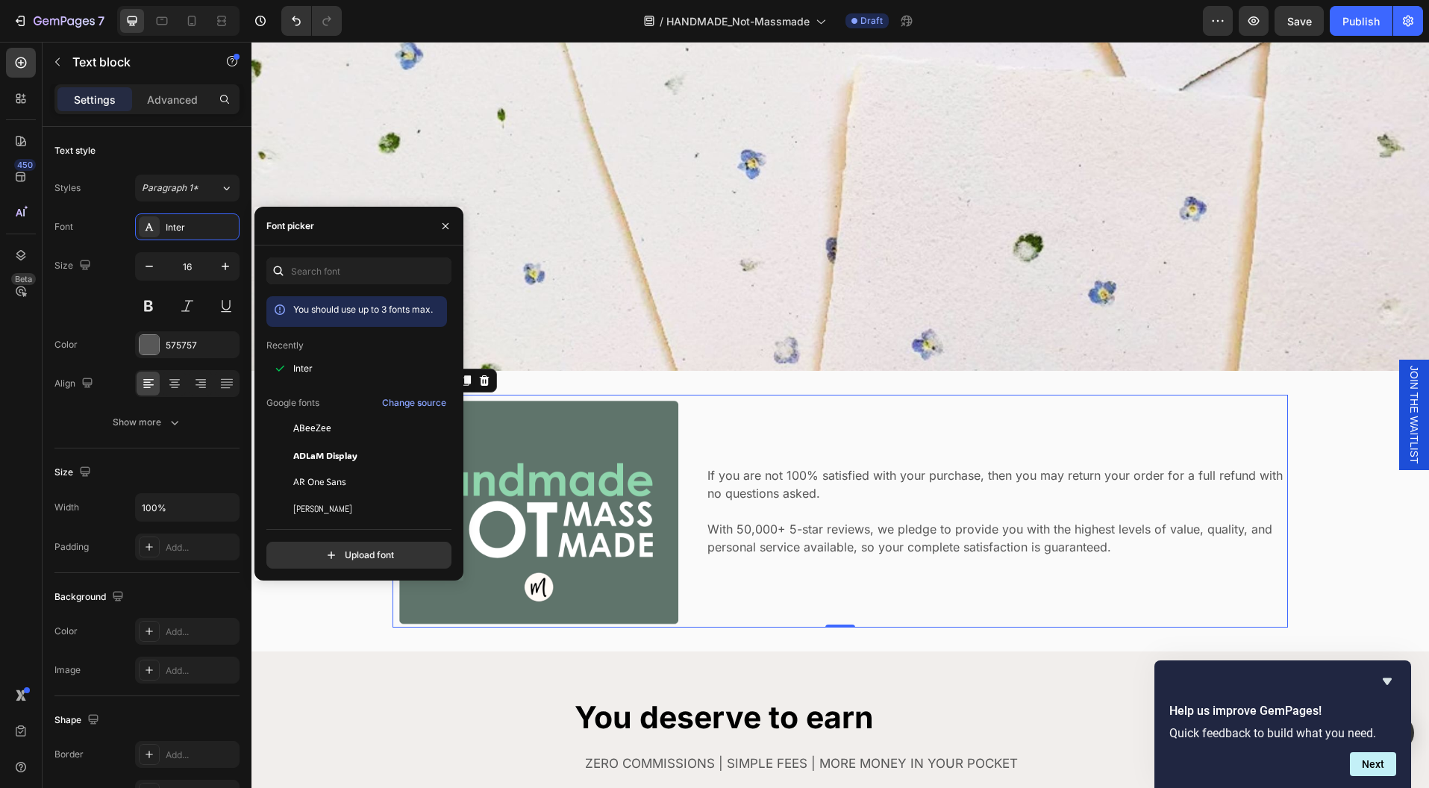
click at [1007, 593] on div "If you are not 100% satisfied with your purchase, then you may return your orde…" at bounding box center [997, 511] width 582 height 233
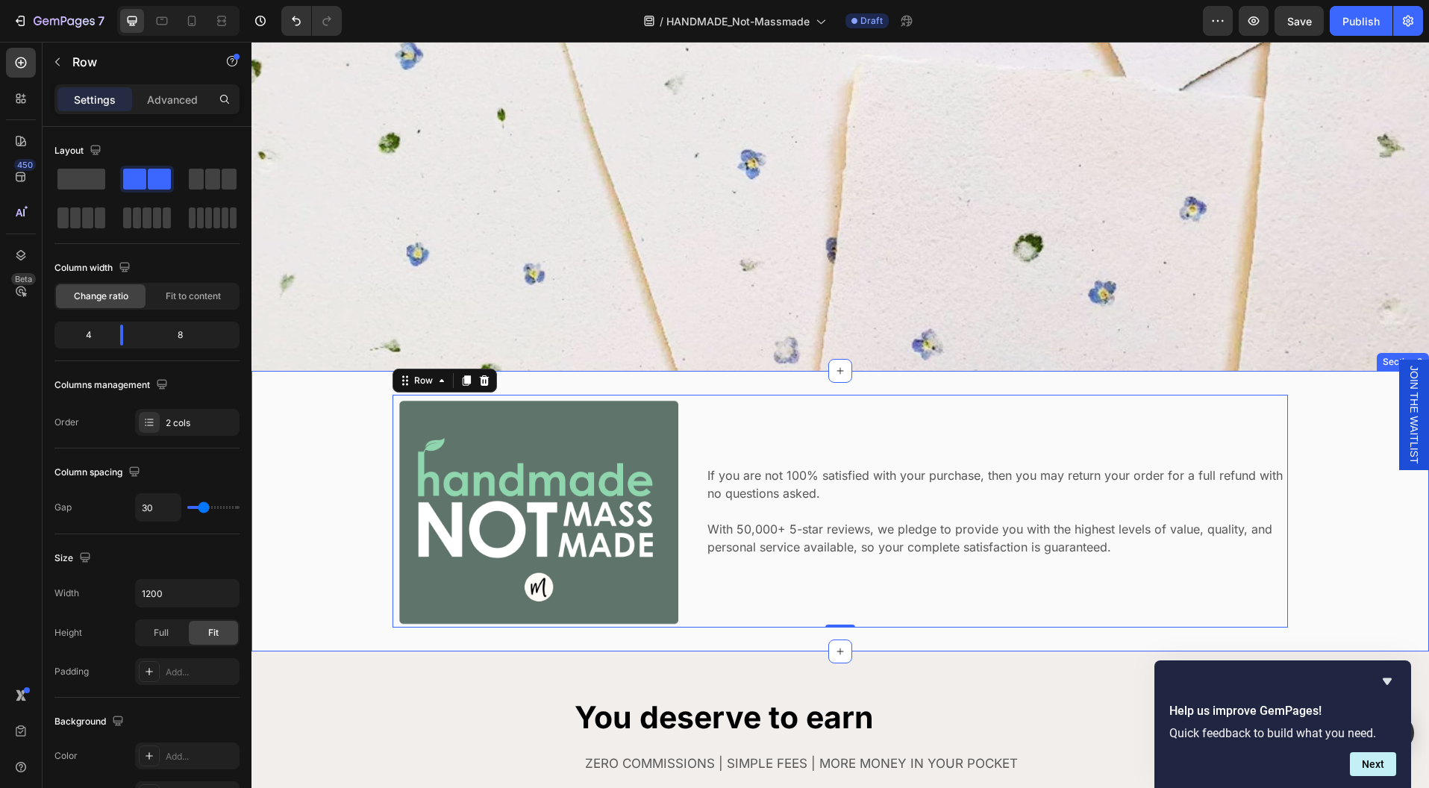
click at [1359, 525] on div "Image If you are not 100% satisfied with your purchase, then you may return you…" at bounding box center [840, 511] width 1155 height 233
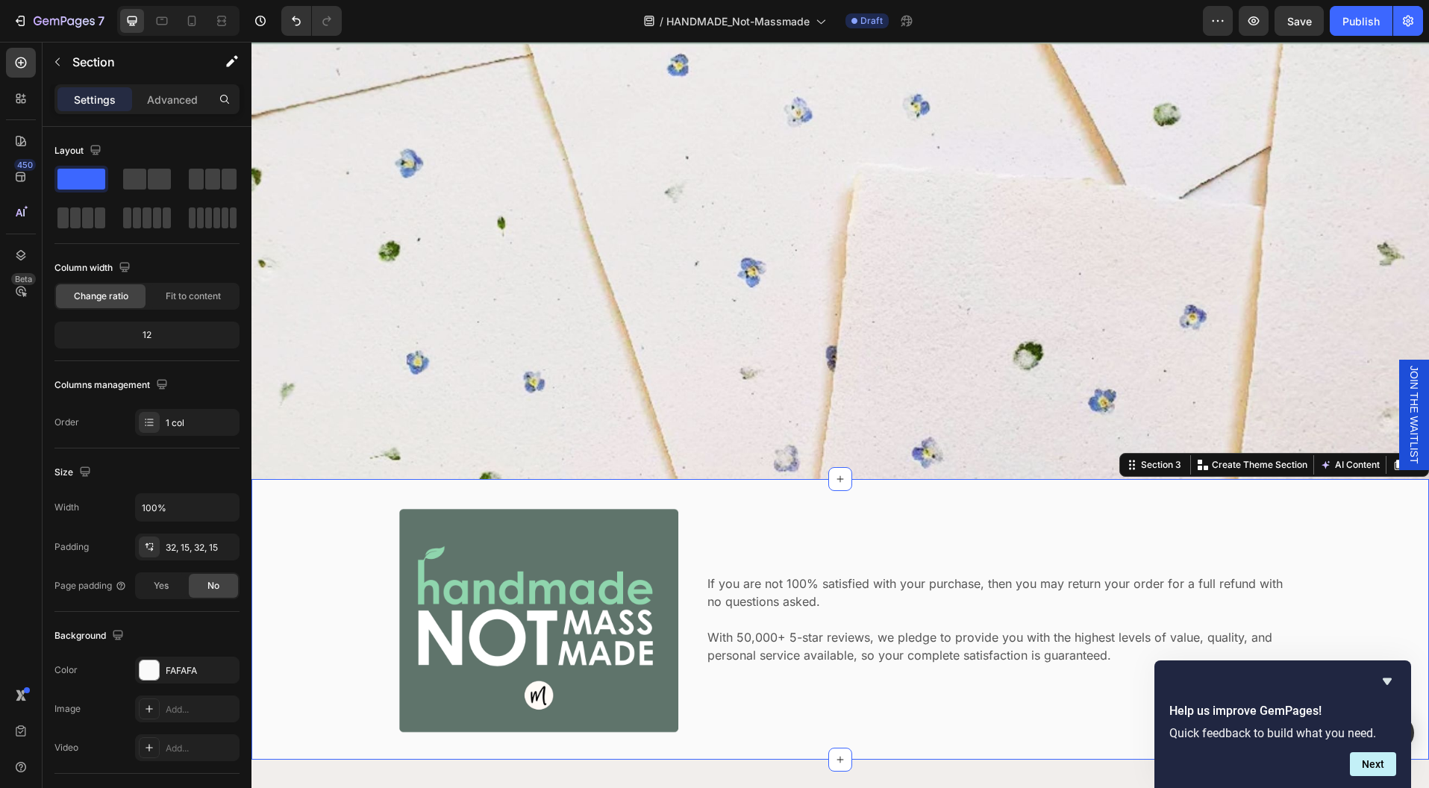
scroll to position [307, 0]
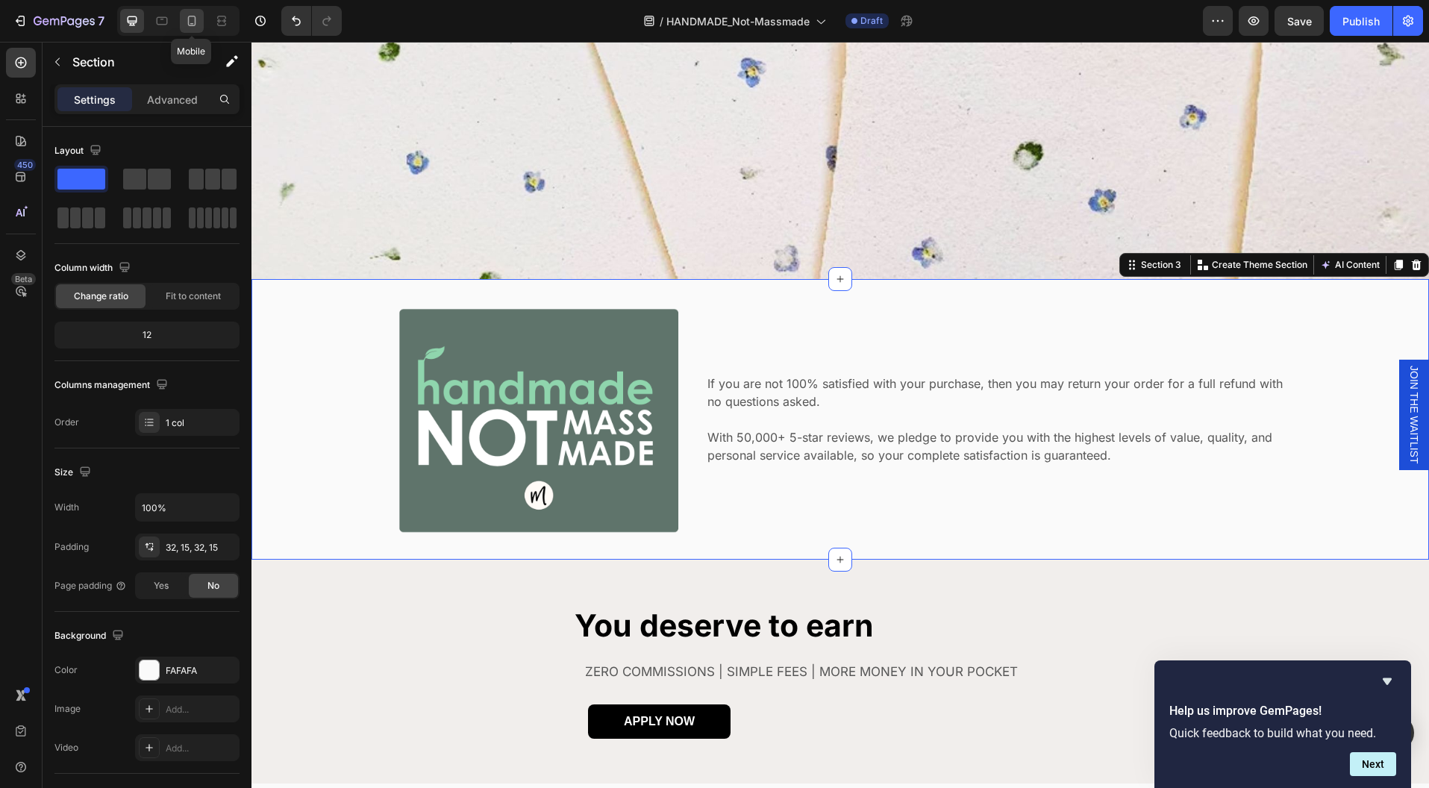
click at [190, 25] on icon at bounding box center [191, 20] width 15 height 15
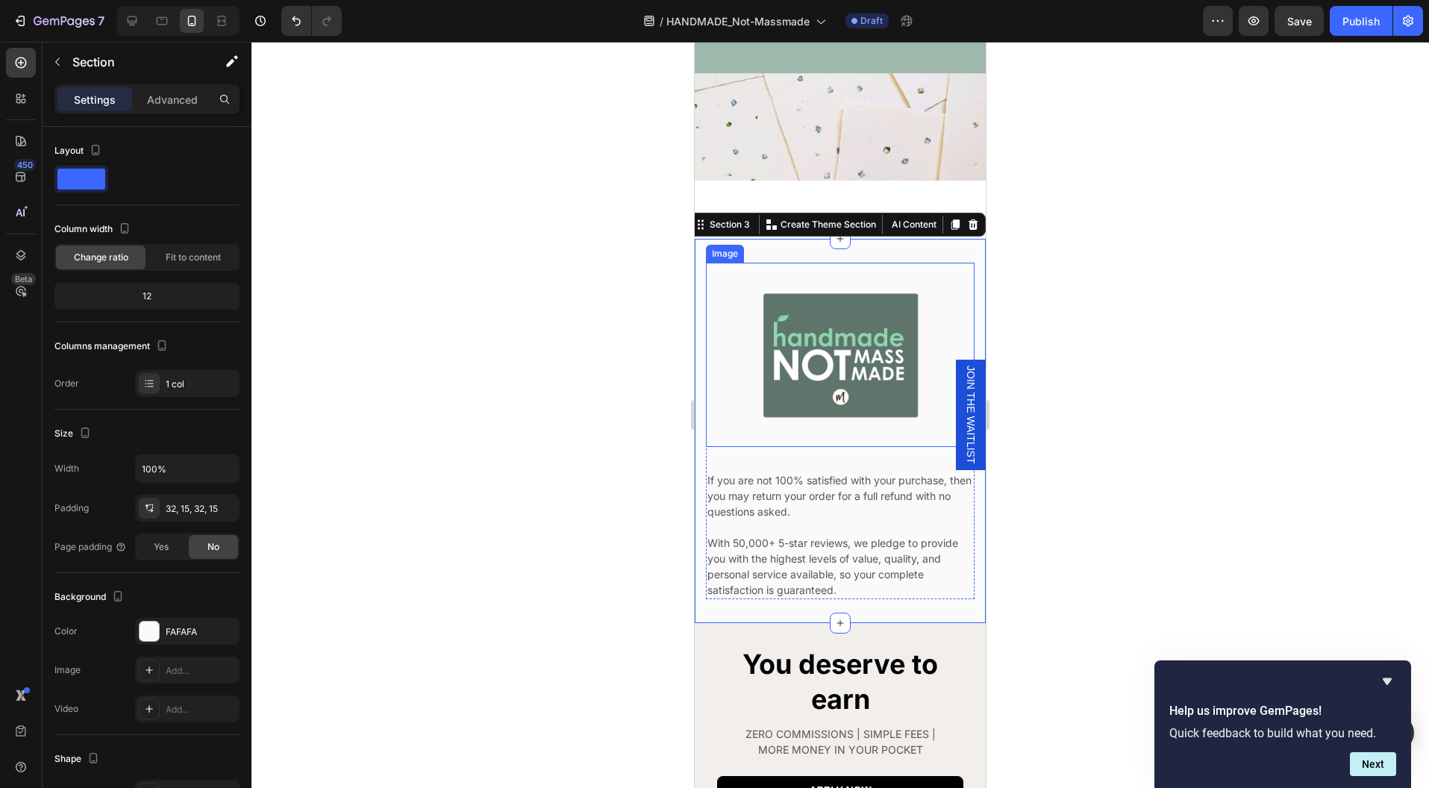
scroll to position [0, 0]
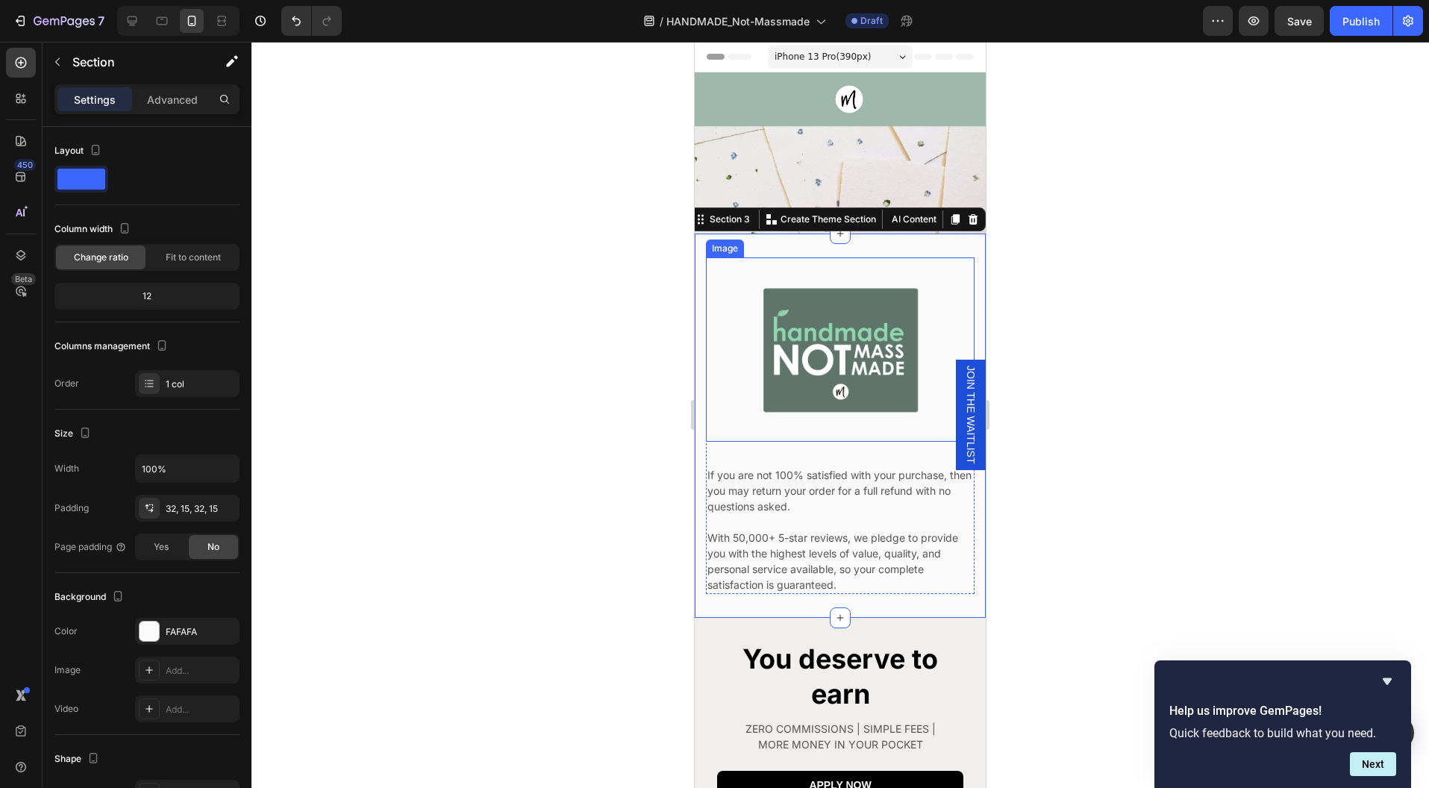
click at [943, 261] on div "Image" at bounding box center [840, 349] width 269 height 184
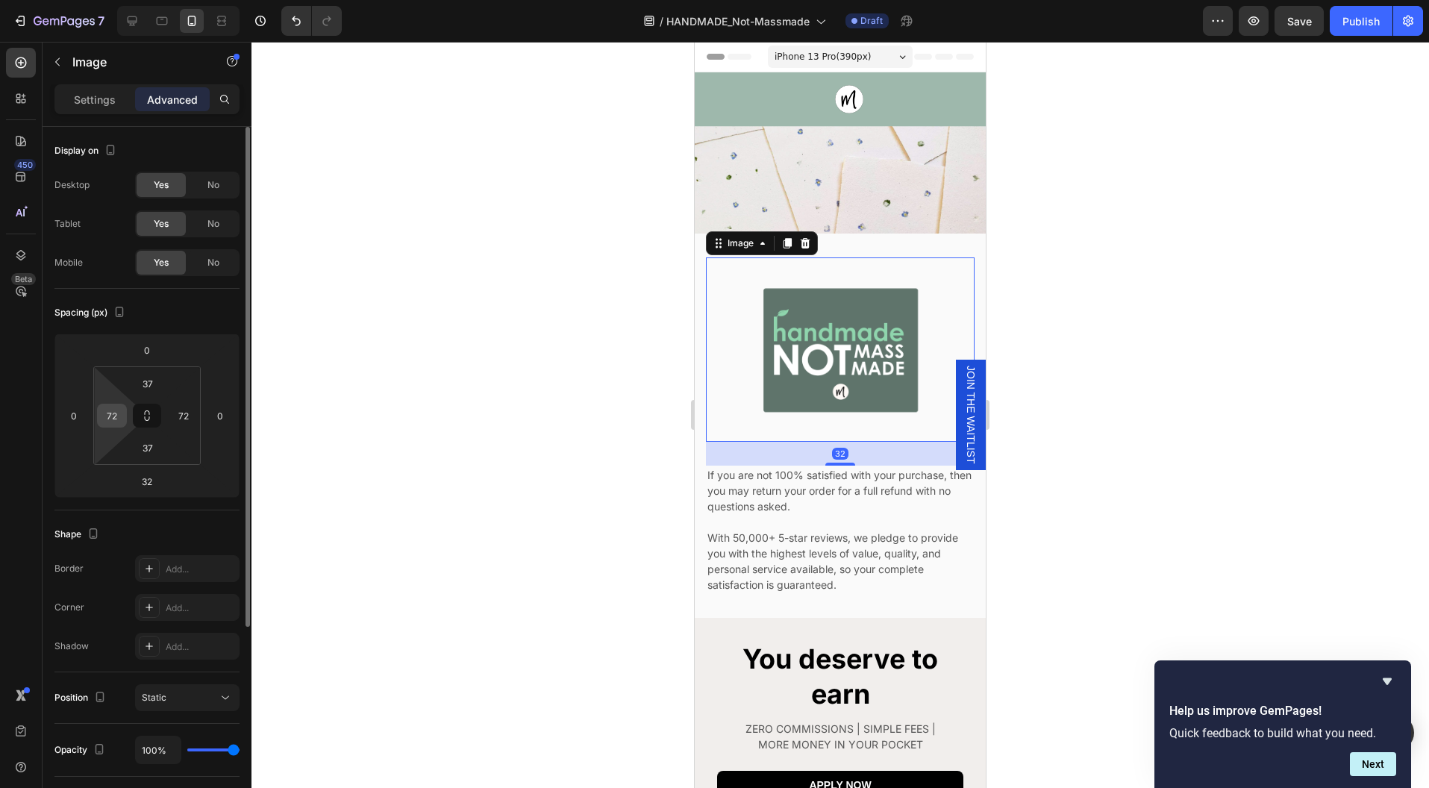
click at [113, 413] on input "72" at bounding box center [112, 415] width 22 height 22
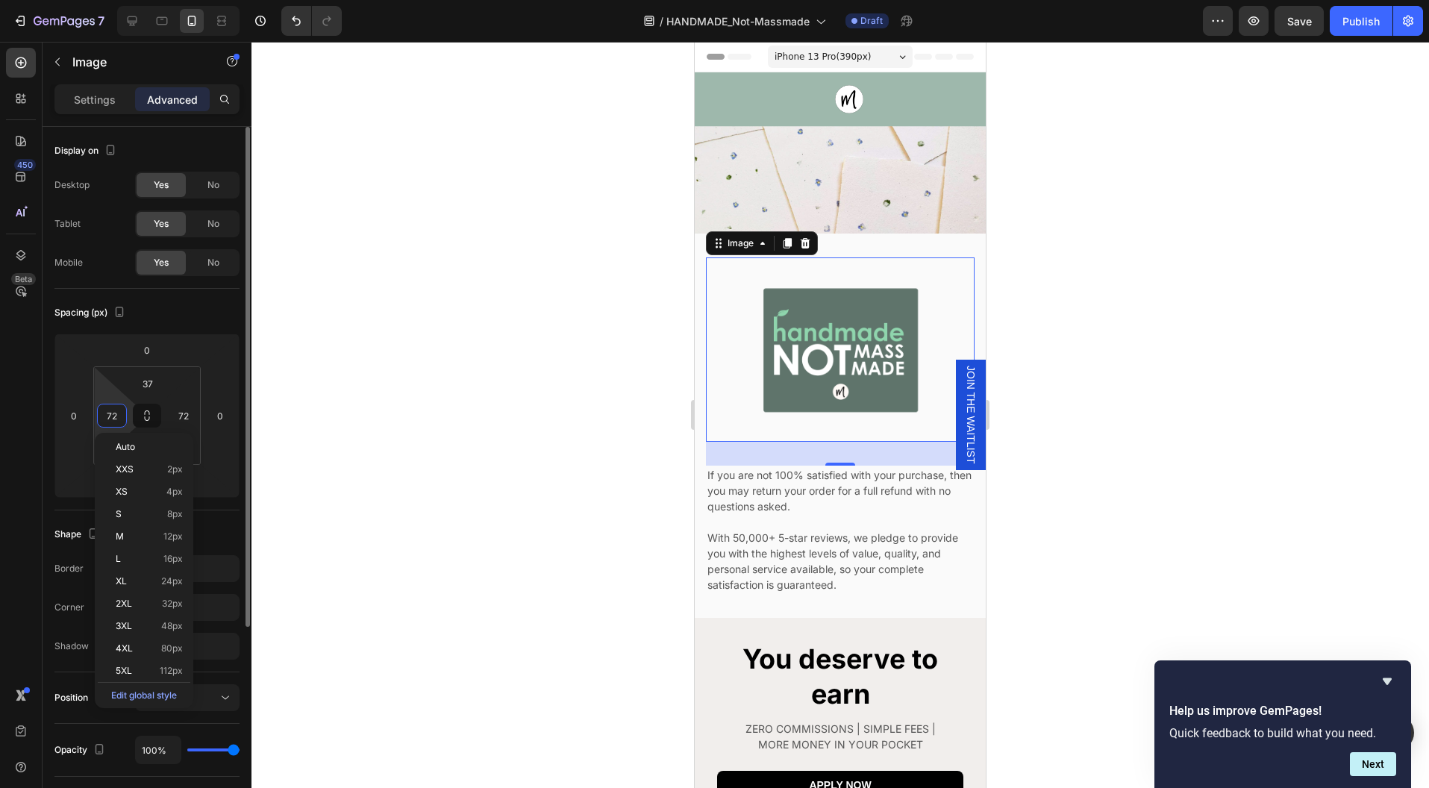
click at [113, 413] on input "72" at bounding box center [112, 415] width 22 height 22
click at [152, 416] on icon at bounding box center [147, 416] width 12 height 12
click at [115, 411] on input "72" at bounding box center [112, 415] width 22 height 22
type input "0"
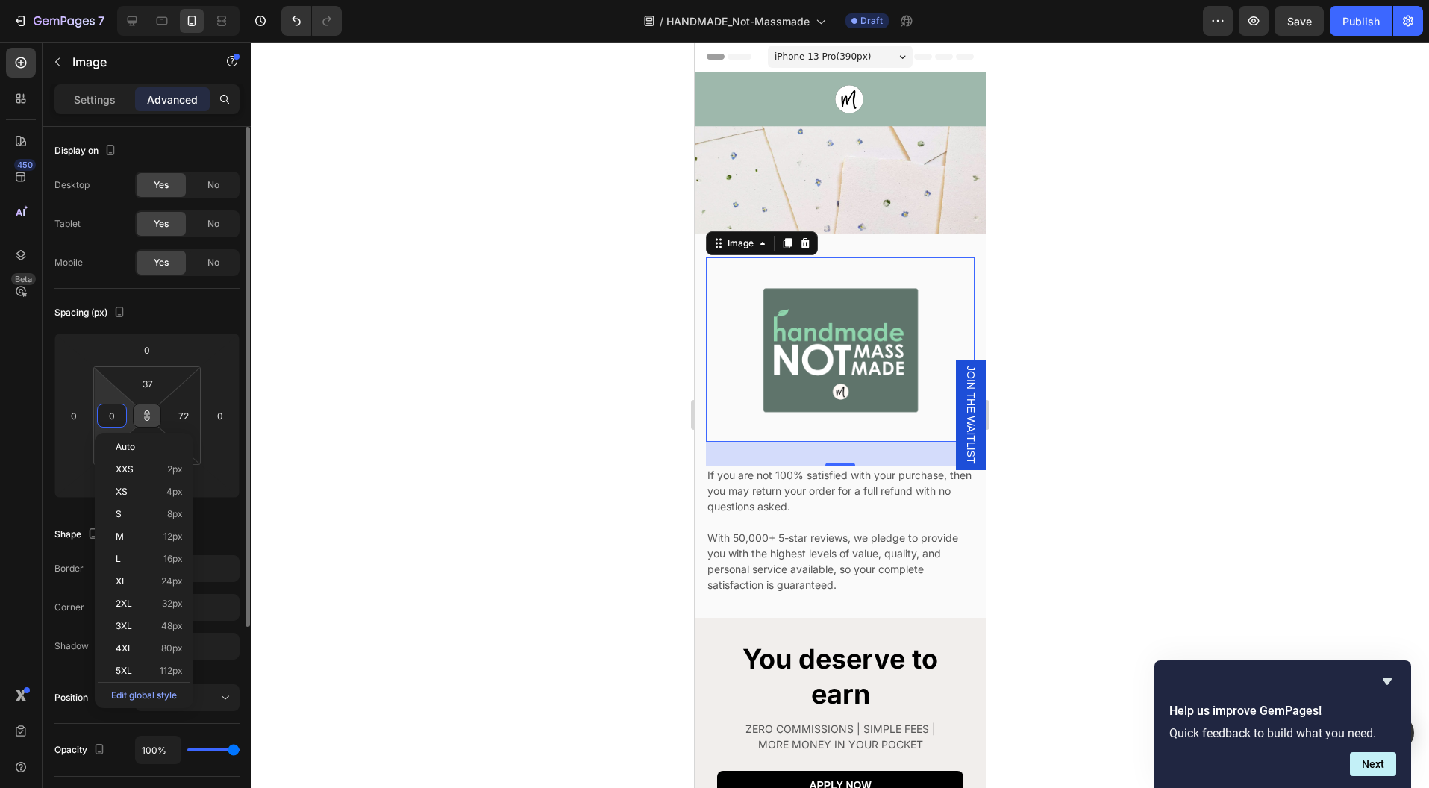
type input "0"
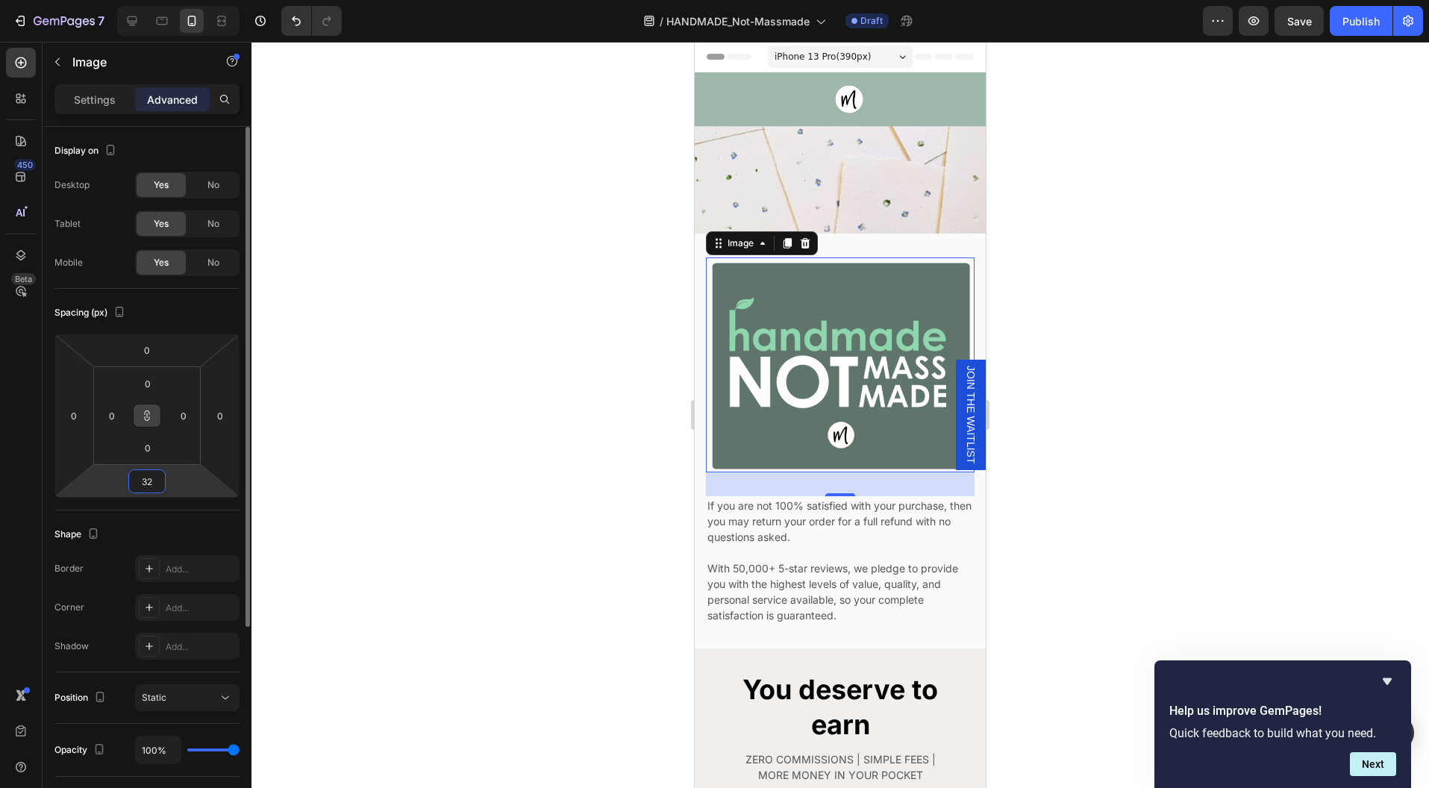
click at [157, 482] on input "32" at bounding box center [147, 481] width 30 height 22
type input "0"
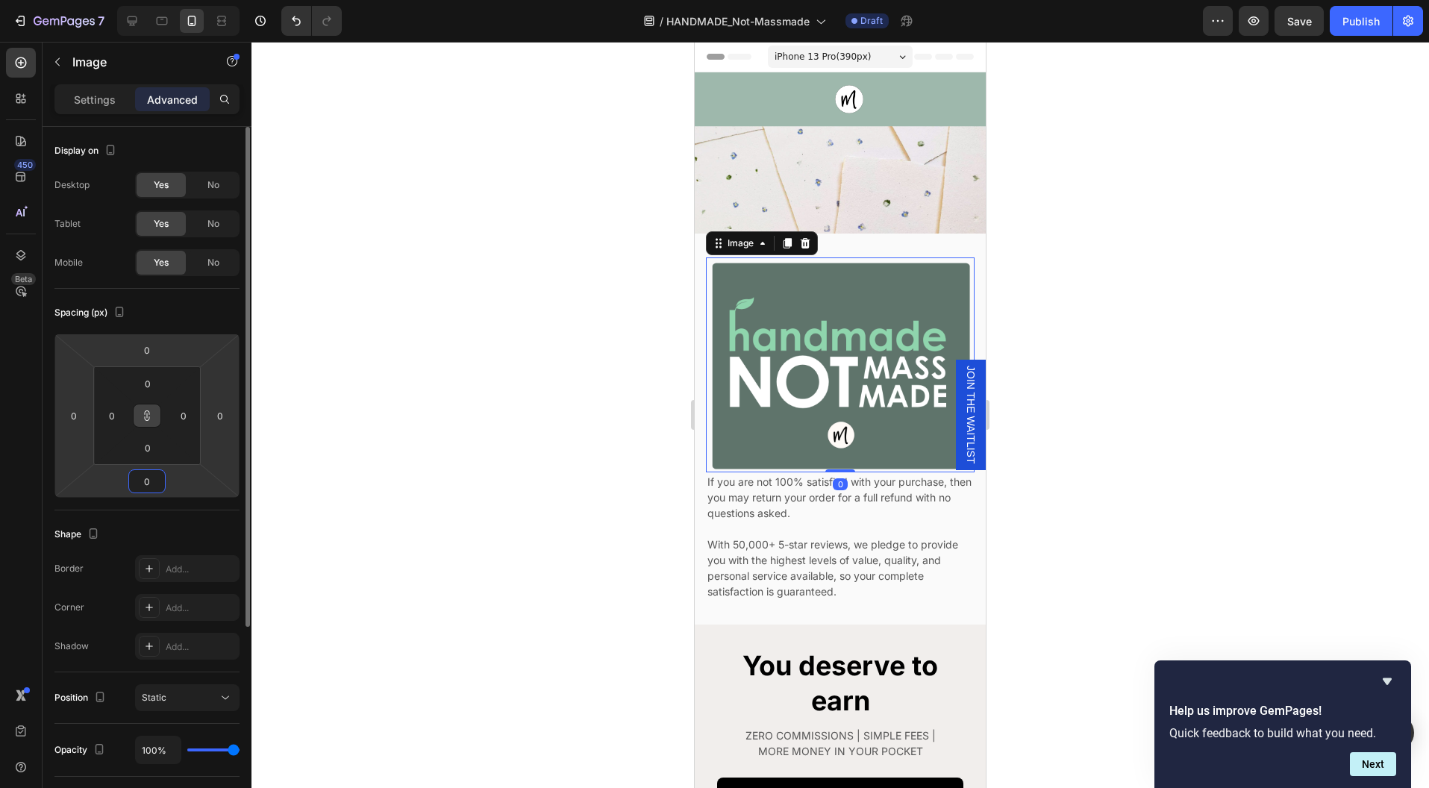
click at [157, 482] on input "0" at bounding box center [147, 481] width 30 height 22
type input "2"
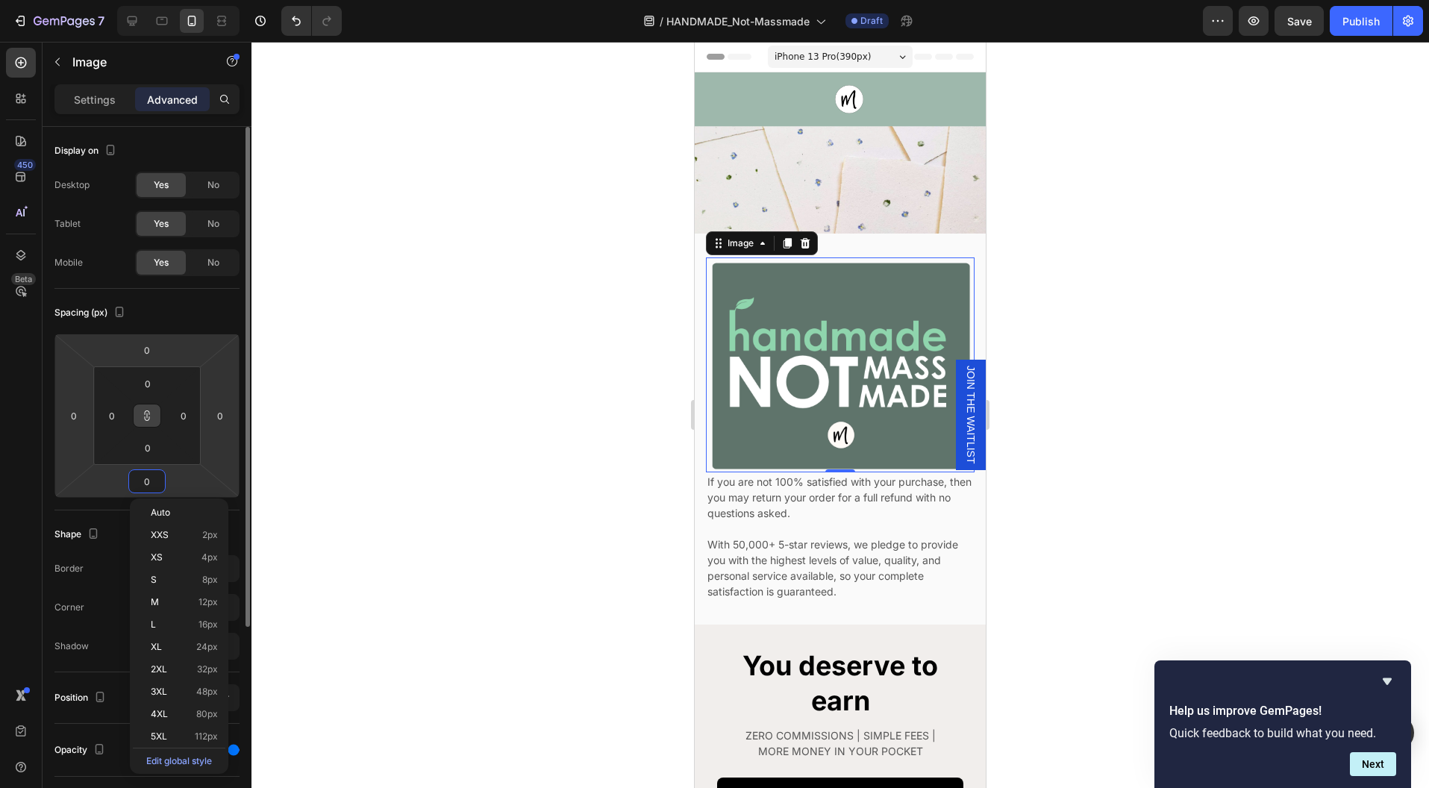
type input "2"
type input "20"
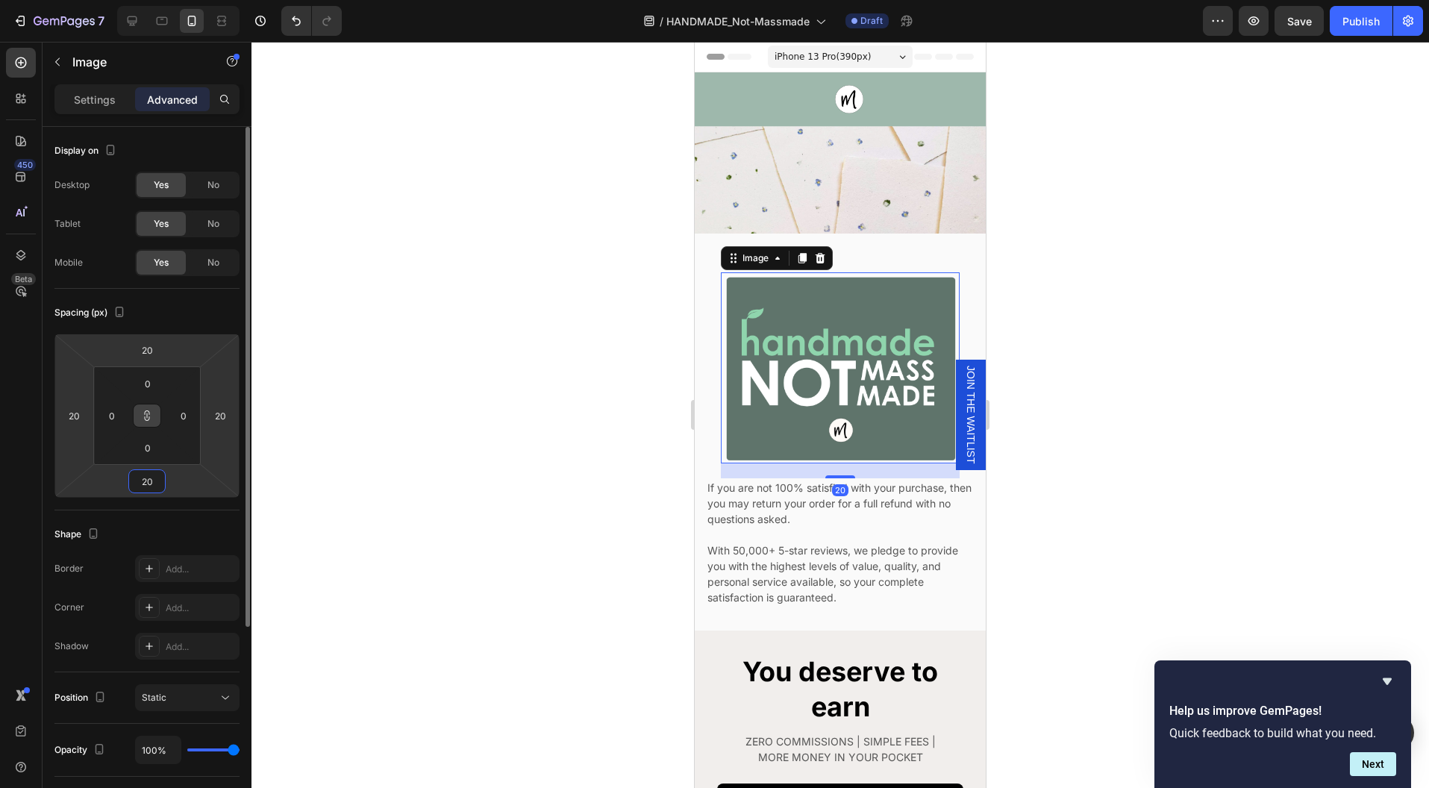
type input "20"
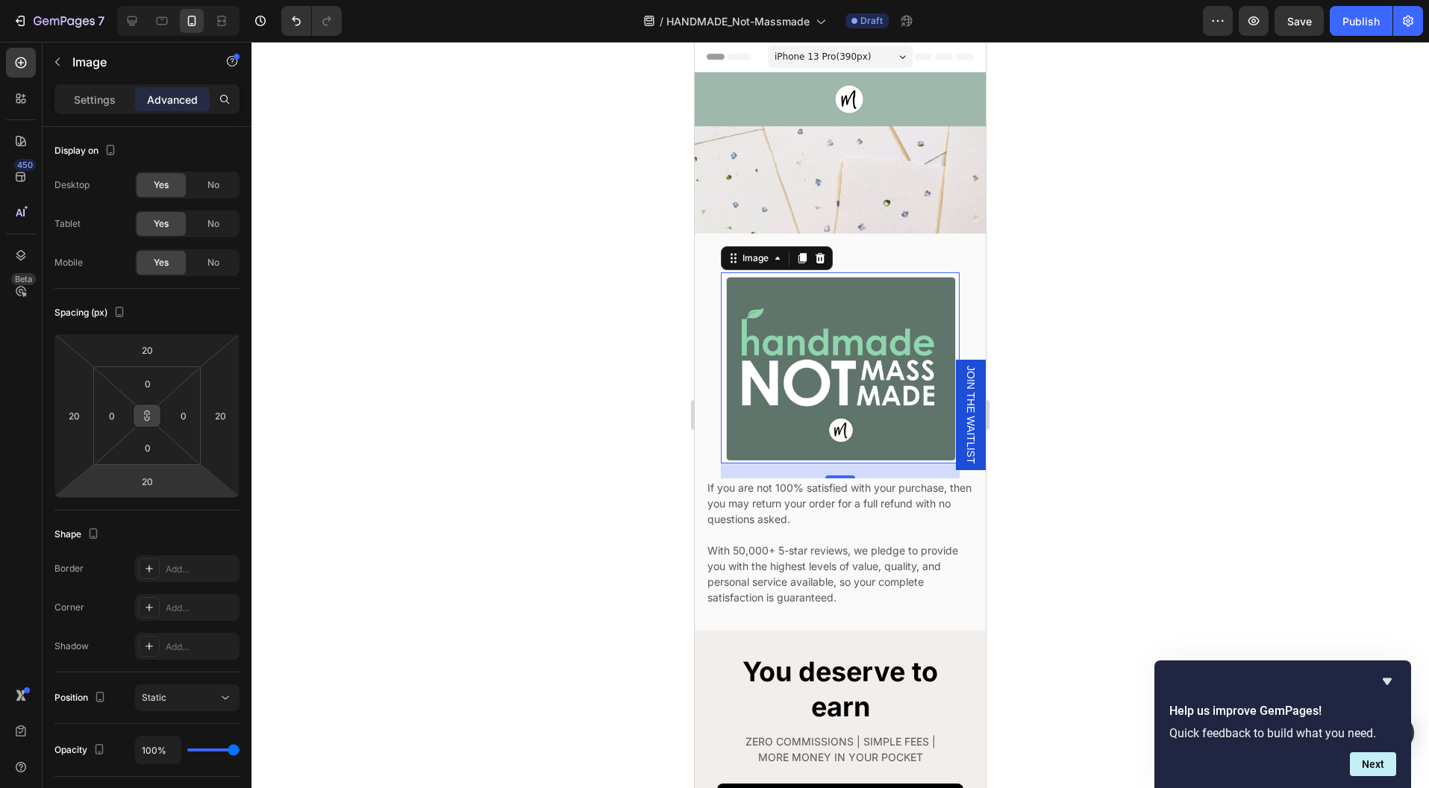
click at [143, 416] on icon at bounding box center [147, 416] width 12 height 12
click at [82, 413] on input "20" at bounding box center [74, 415] width 22 height 22
click at [81, 413] on input "20" at bounding box center [74, 415] width 22 height 22
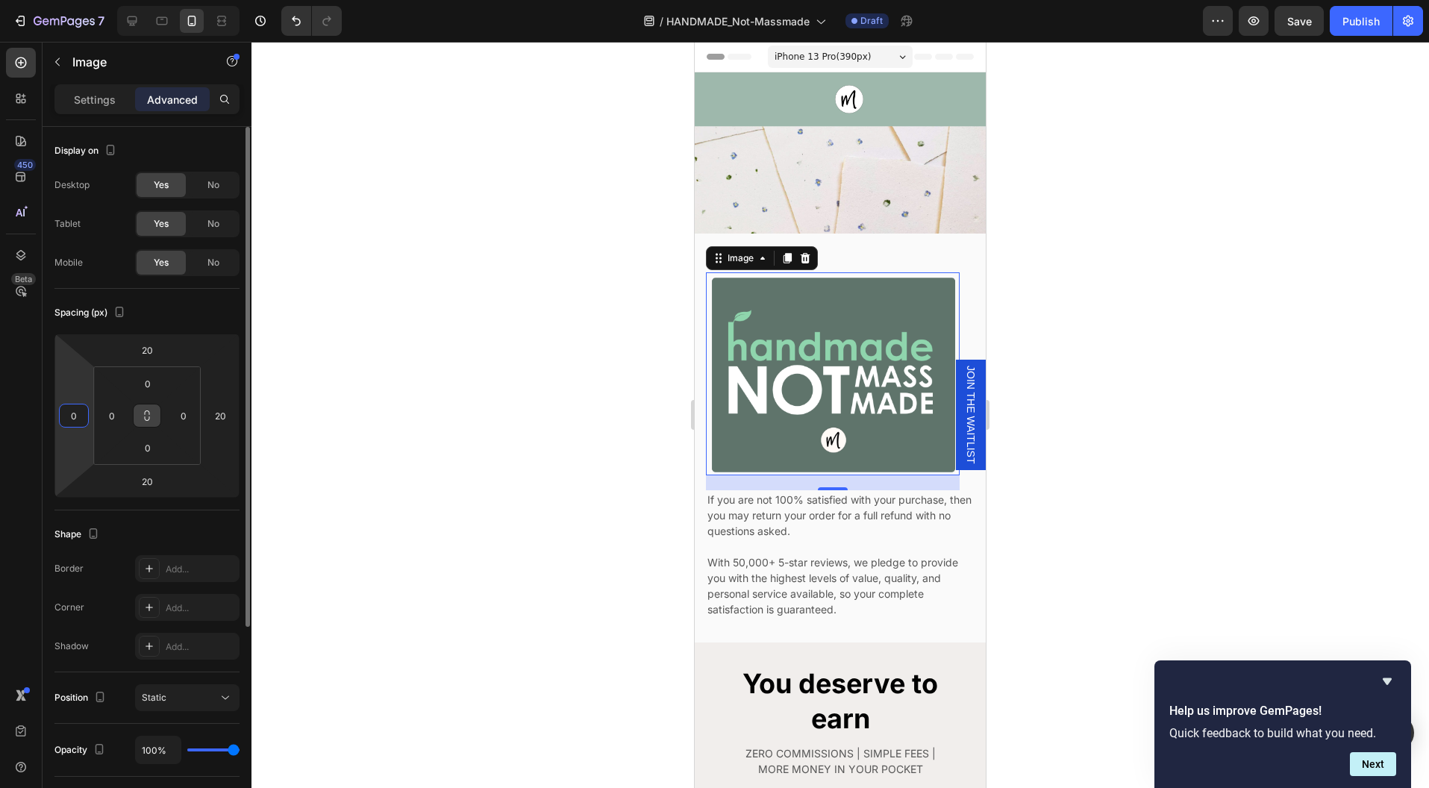
type input "0"
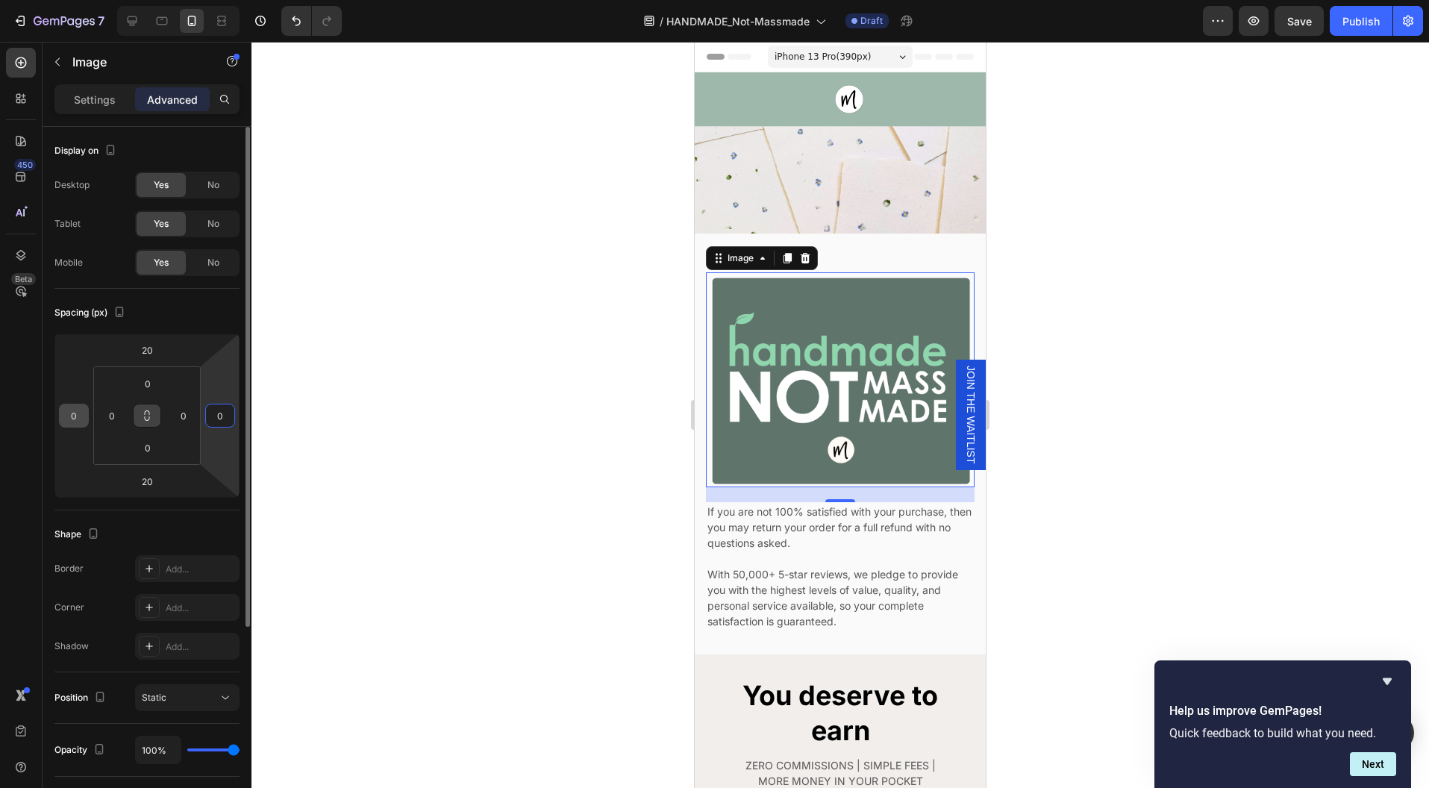
type input "0"
click at [145, 342] on input "20" at bounding box center [147, 350] width 30 height 22
type input "0"
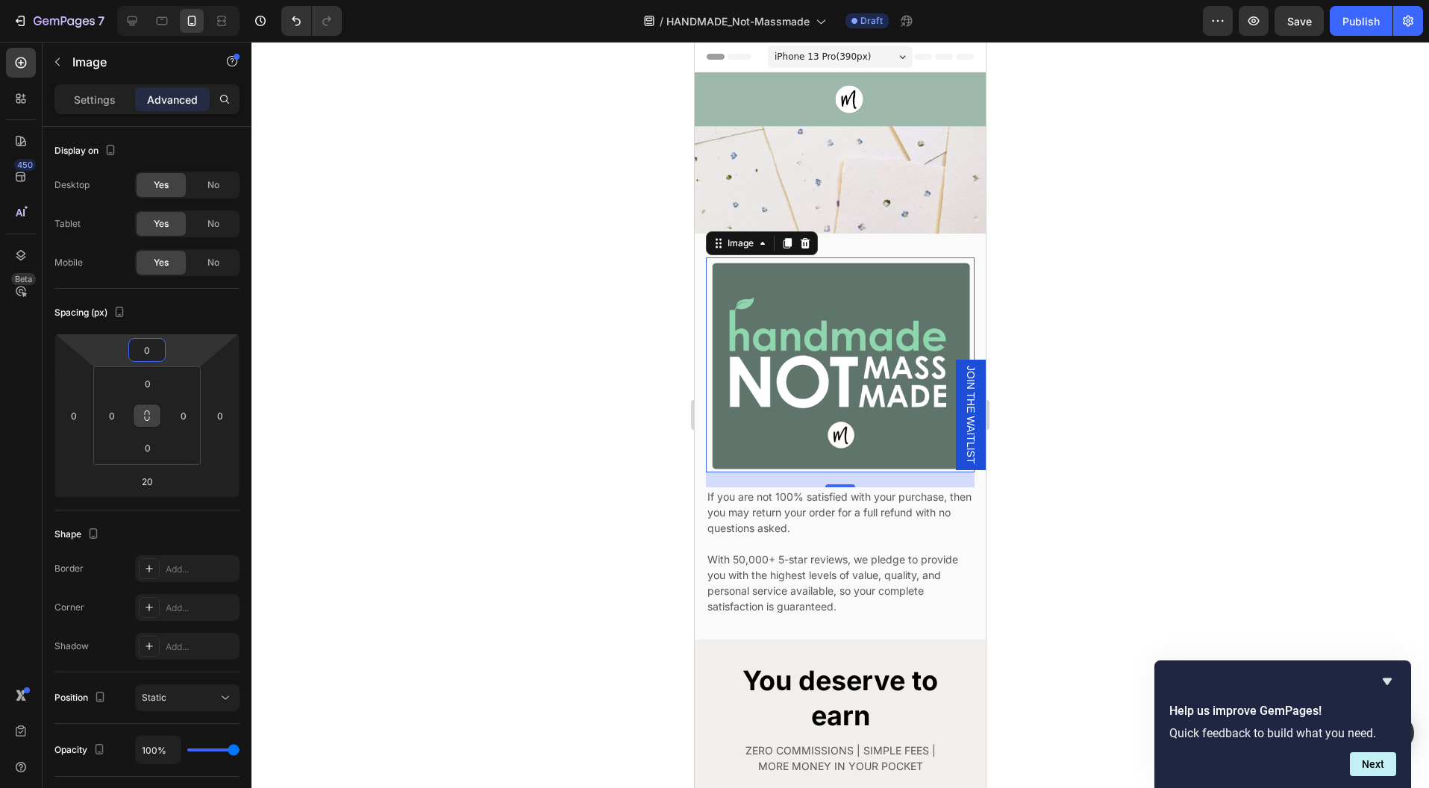
click at [1036, 497] on div at bounding box center [839, 415] width 1177 height 746
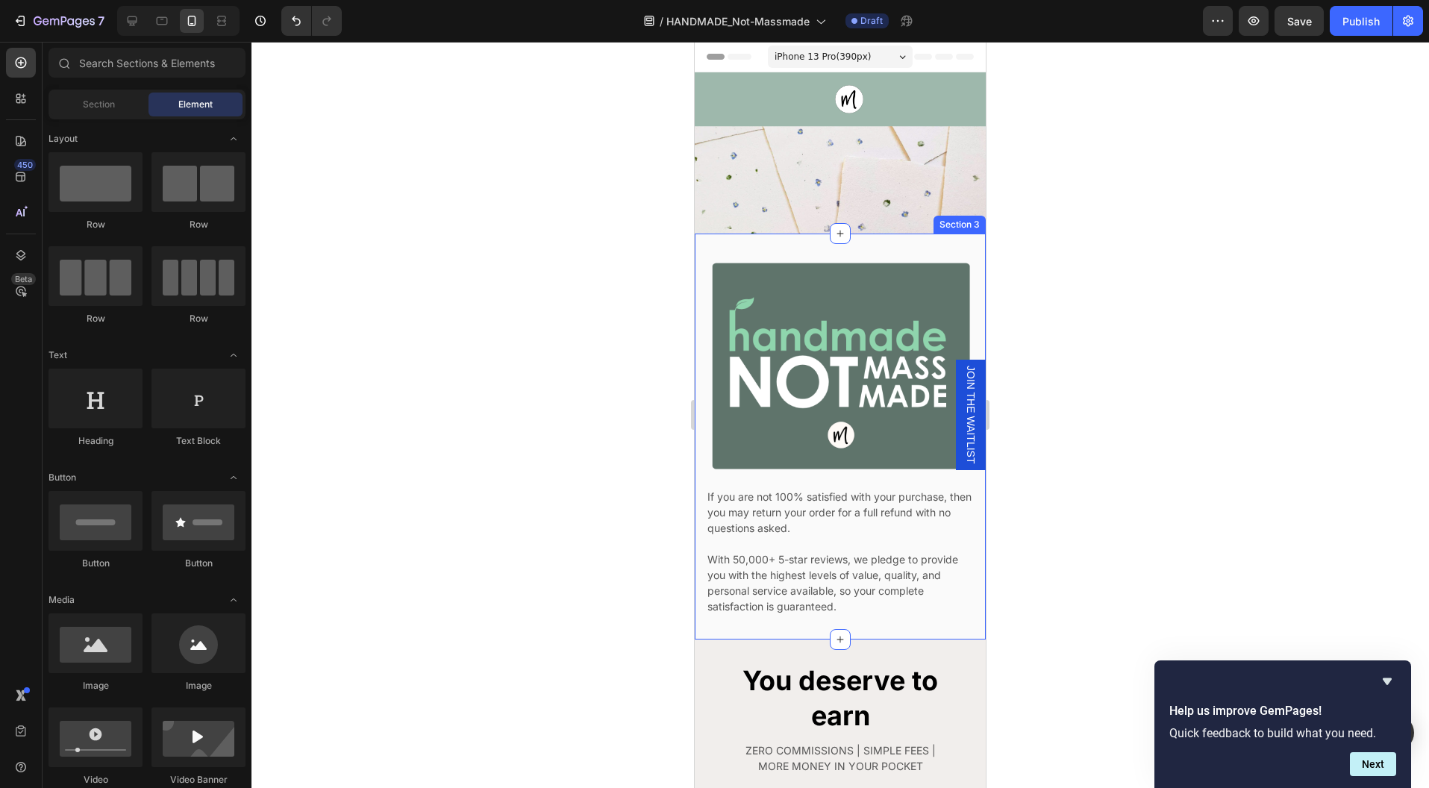
click at [946, 241] on div "Image If you are not 100% satisfied with your purchase, then you may return you…" at bounding box center [840, 437] width 291 height 406
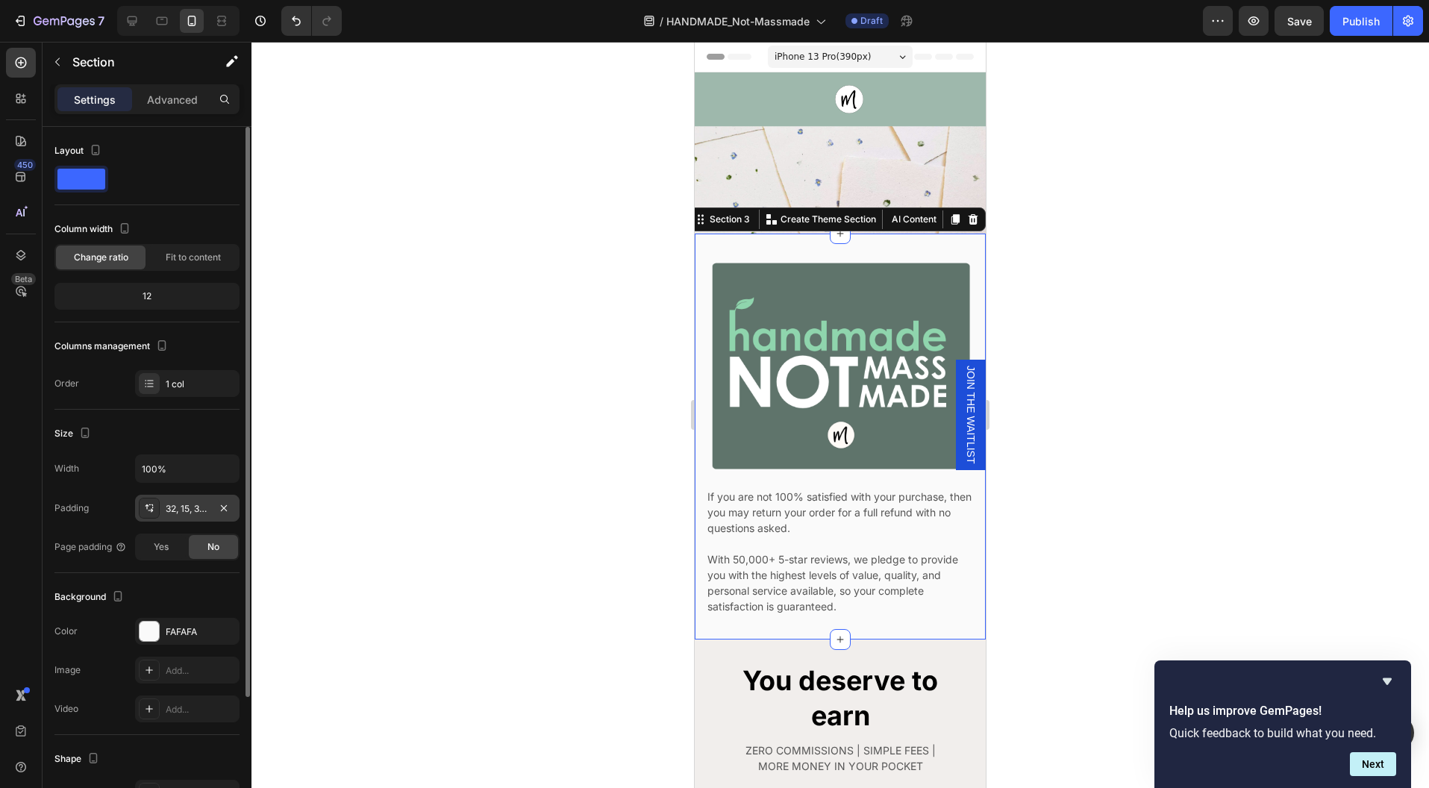
click at [201, 507] on div "32, 15, 32, 15" at bounding box center [187, 508] width 43 height 13
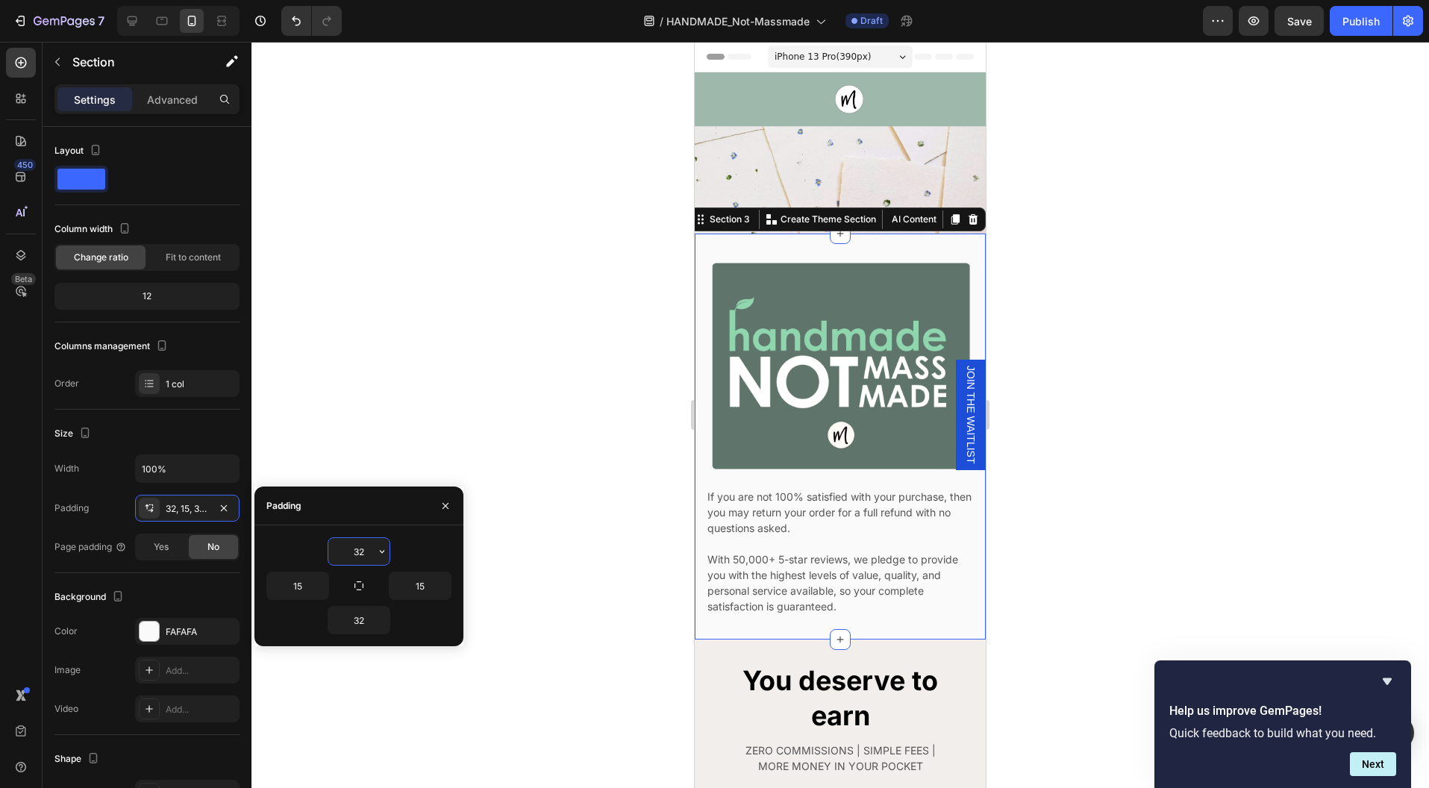
click at [371, 542] on input "32" at bounding box center [358, 551] width 61 height 27
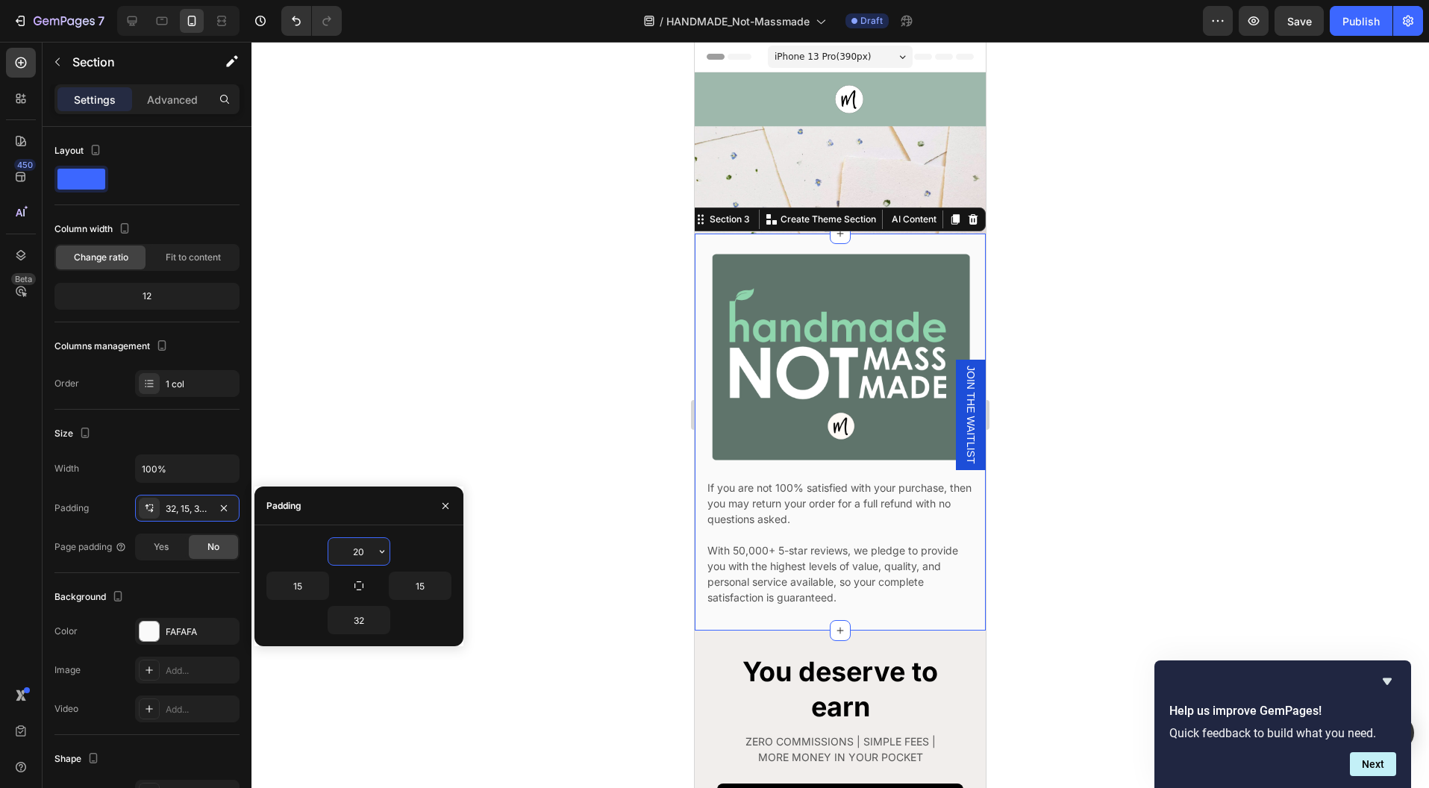
type input "20"
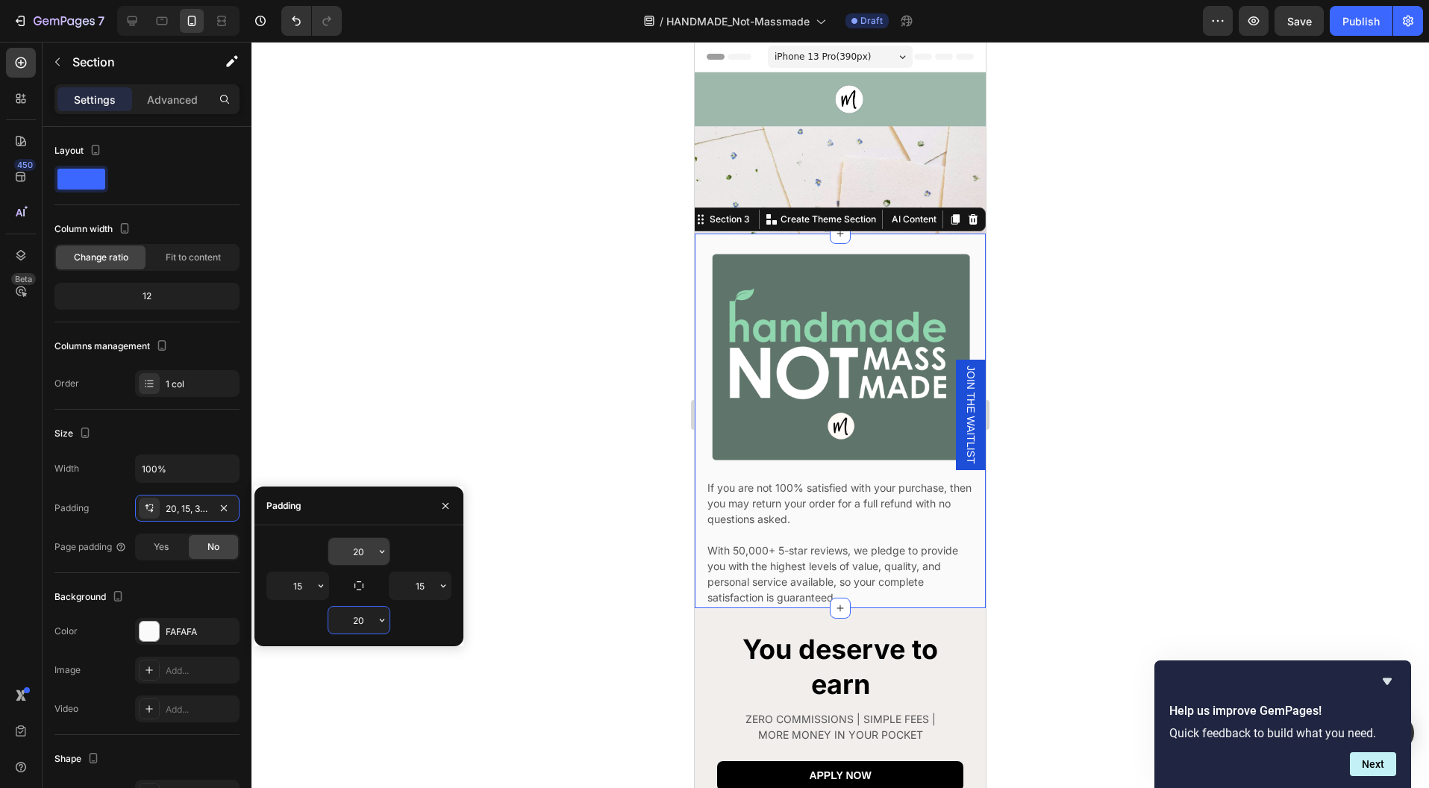
type input "20"
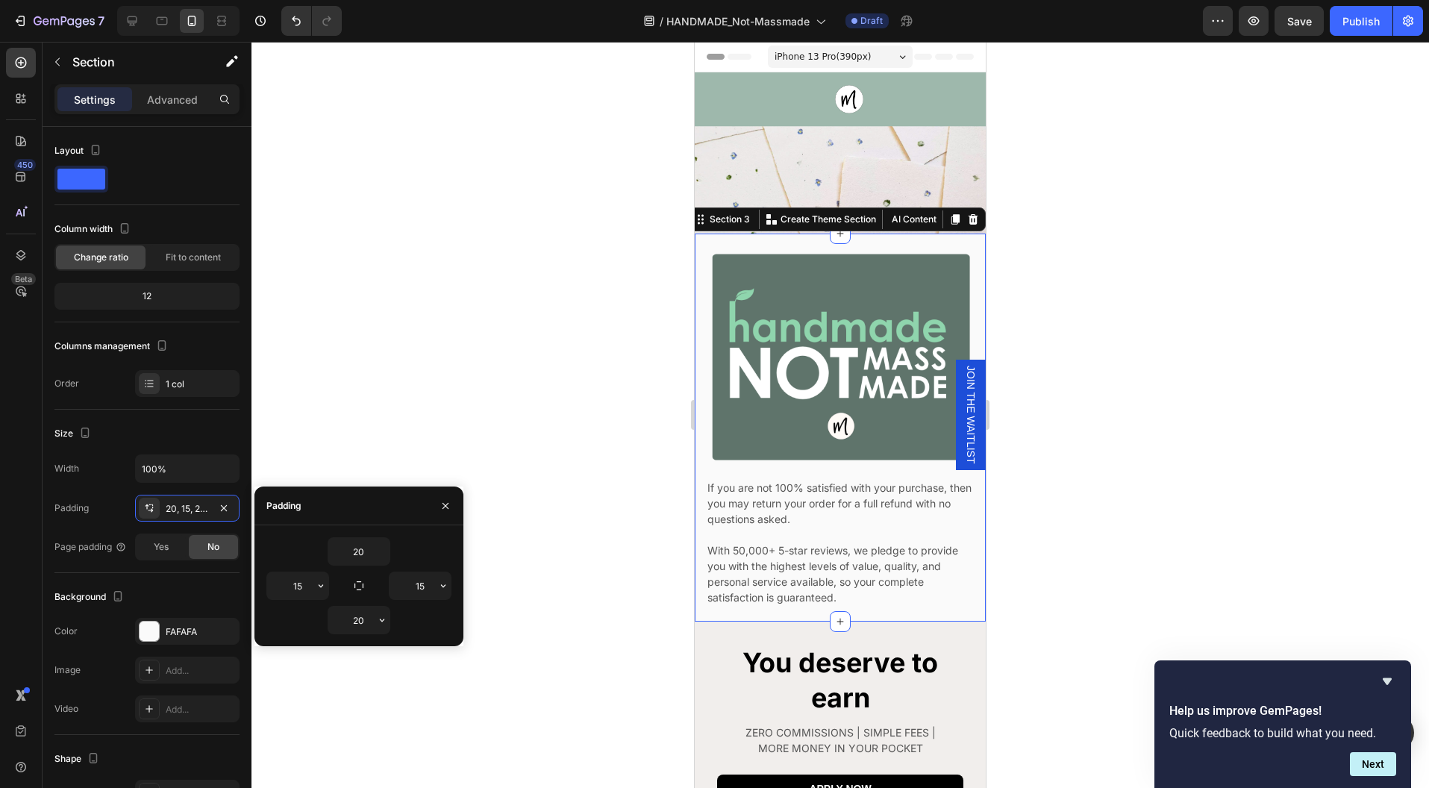
click at [1008, 599] on div at bounding box center [839, 415] width 1177 height 746
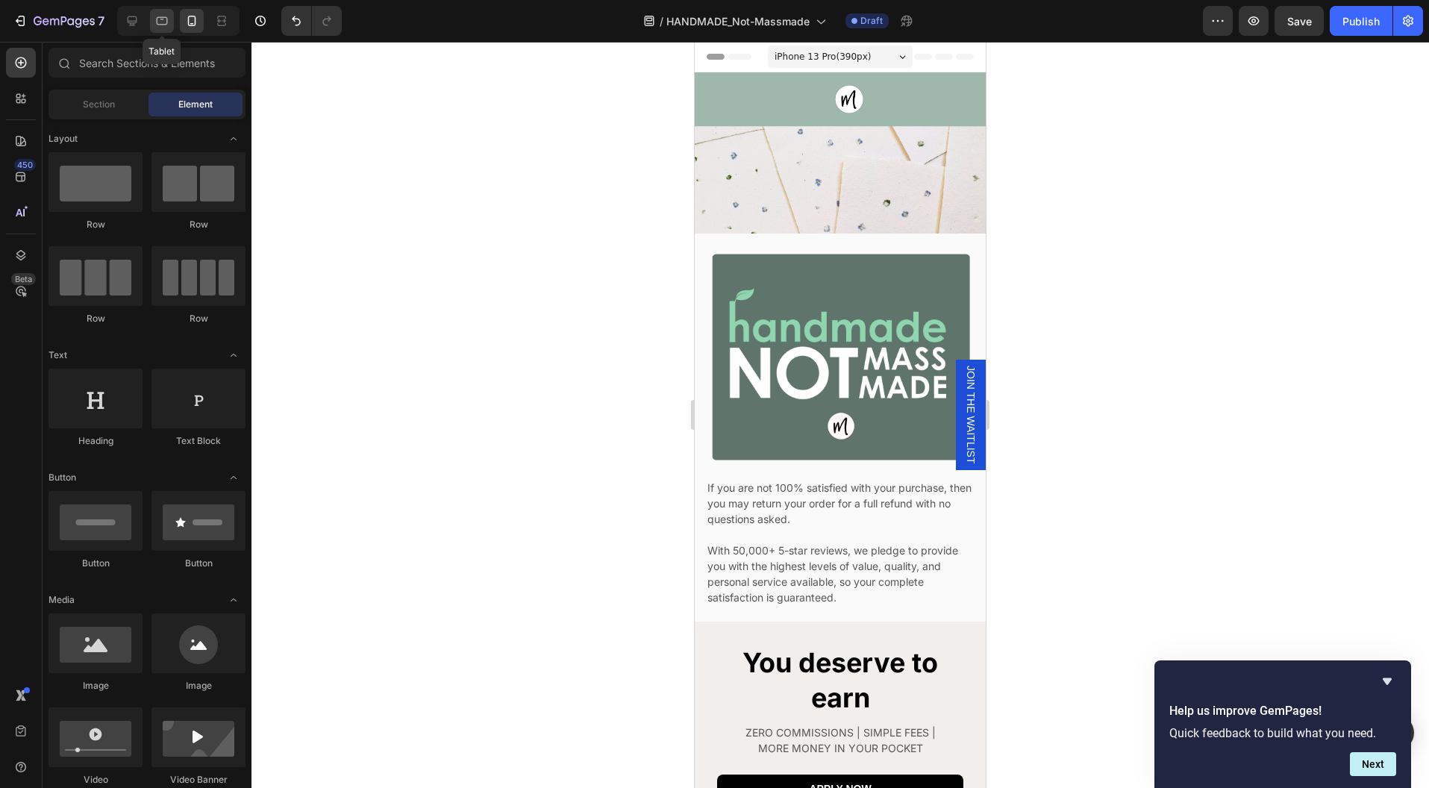
drag, startPoint x: 160, startPoint y: 20, endPoint x: 222, endPoint y: 180, distance: 171.3
click at [160, 20] on icon at bounding box center [161, 20] width 15 height 15
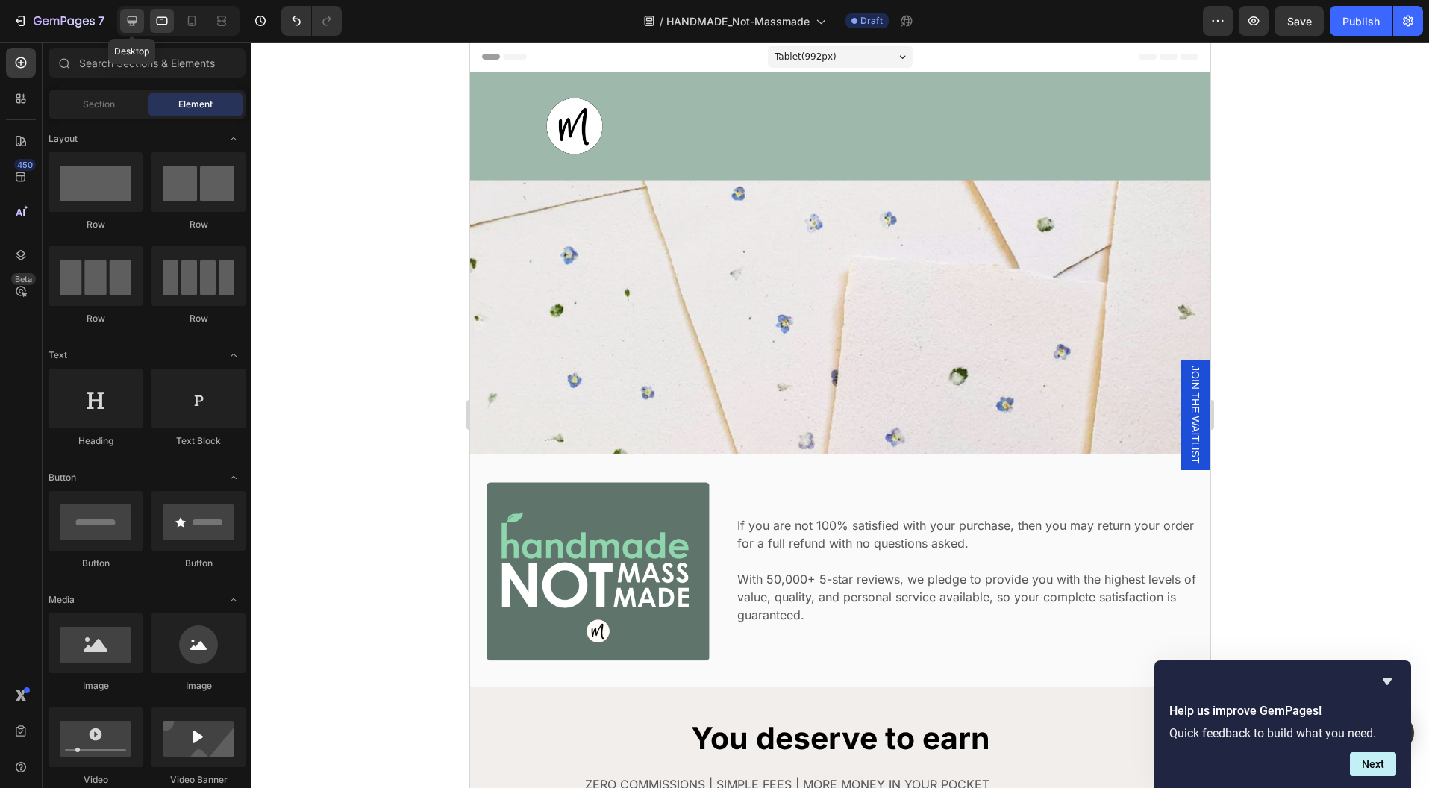
click at [137, 19] on icon at bounding box center [132, 20] width 15 height 15
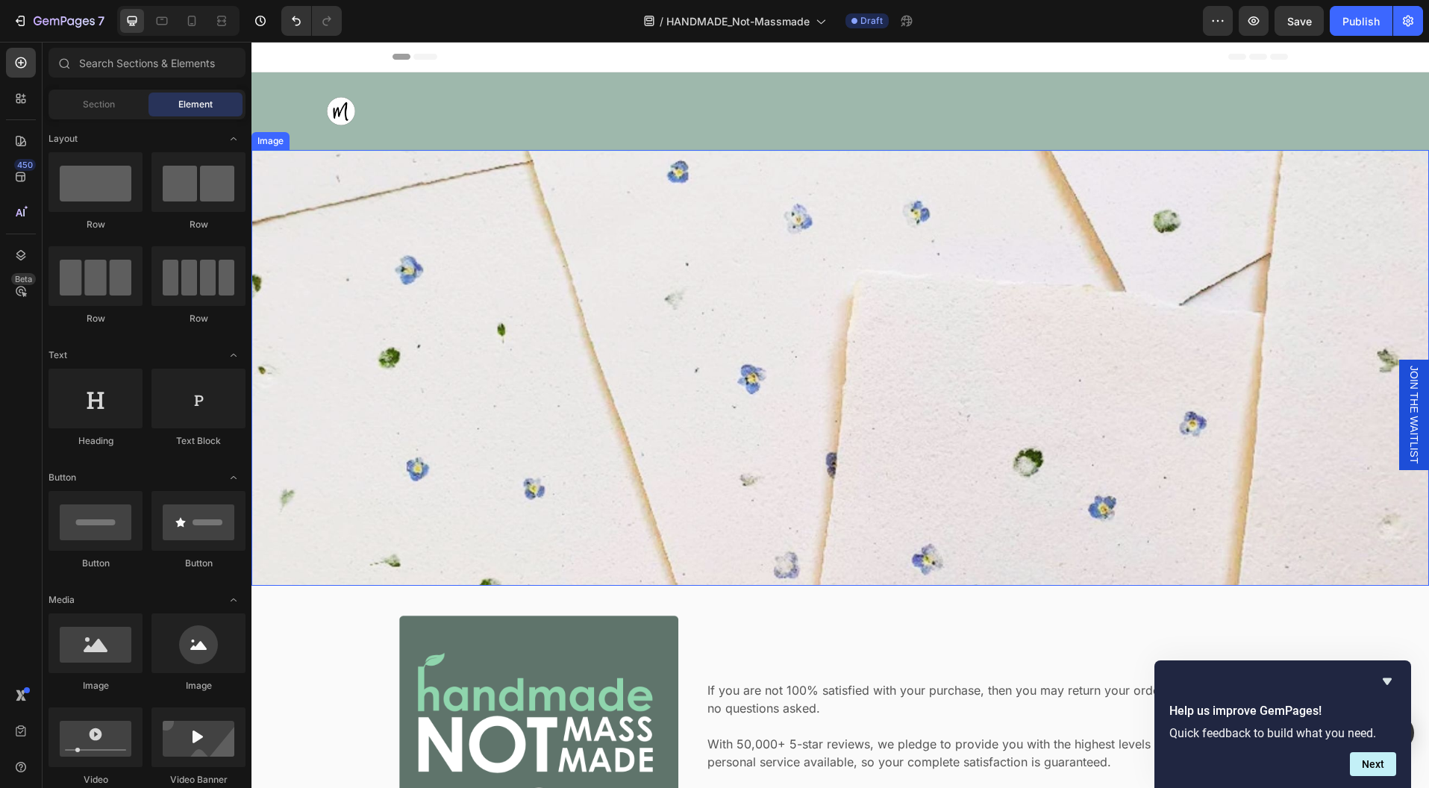
scroll to position [291, 0]
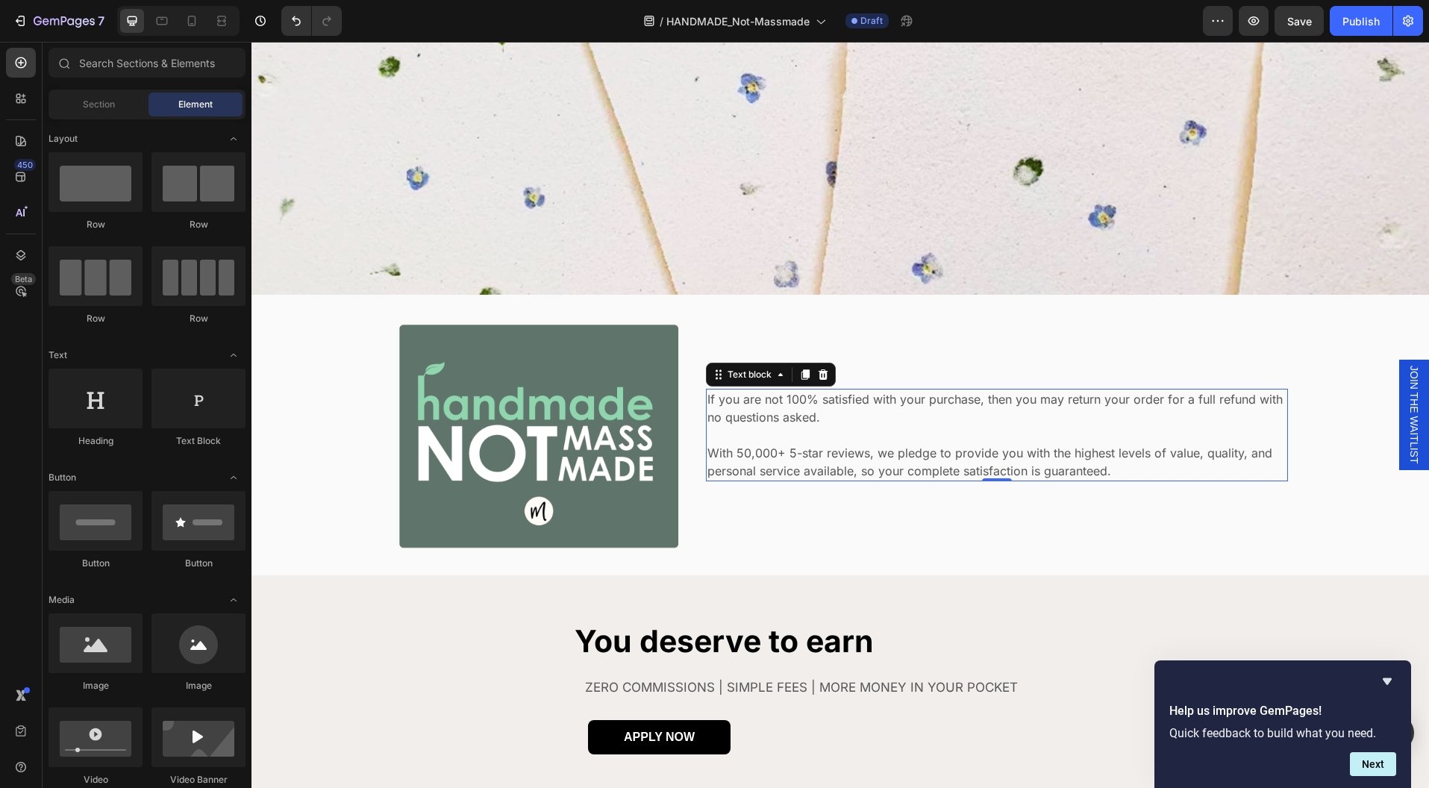
click at [943, 463] on p "With 50,000+ 5-star reviews, we pledge to provide you with the highest levels o…" at bounding box center [996, 462] width 579 height 36
